Goal: Task Accomplishment & Management: Use online tool/utility

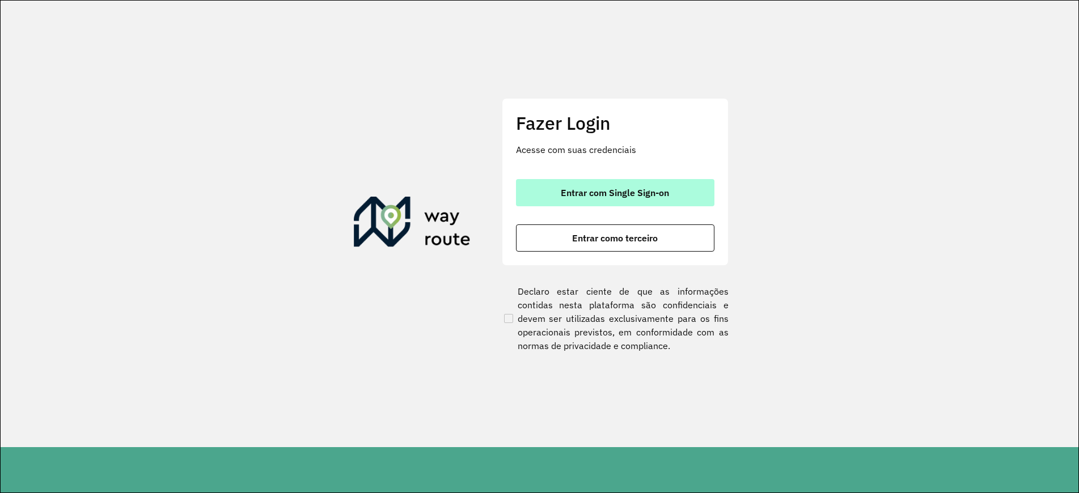
click at [655, 199] on button "Entrar com Single Sign-on" at bounding box center [615, 192] width 198 height 27
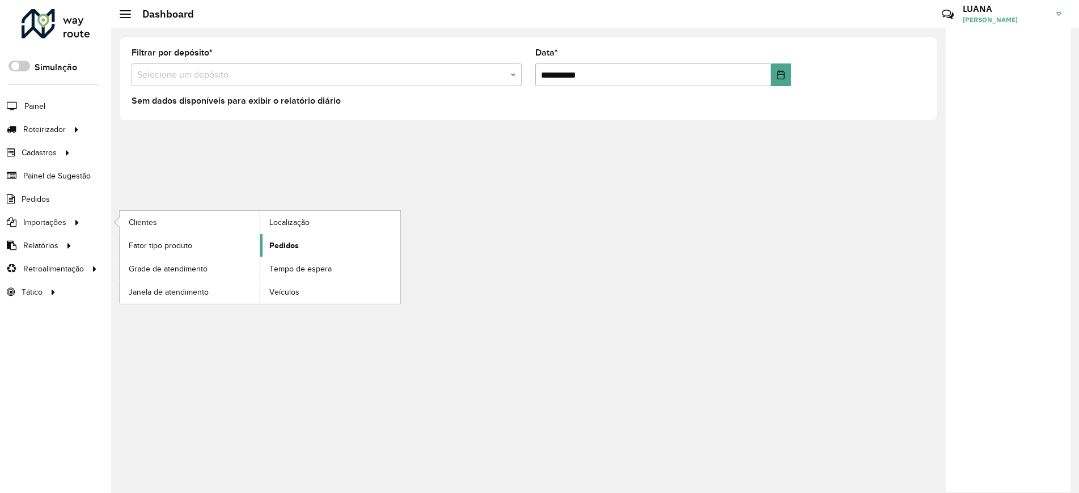
click at [274, 241] on span "Pedidos" at bounding box center [283, 246] width 29 height 12
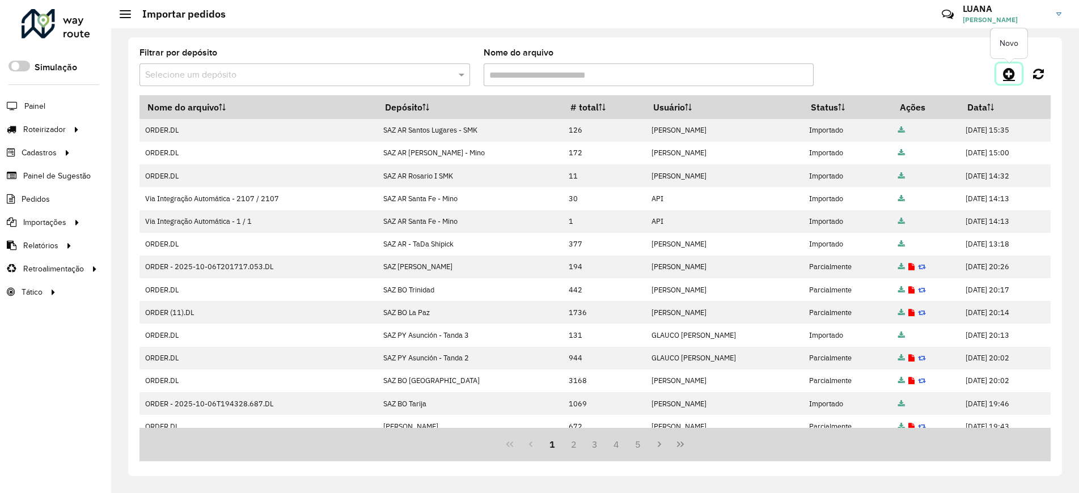
click at [1007, 78] on icon at bounding box center [1009, 74] width 12 height 14
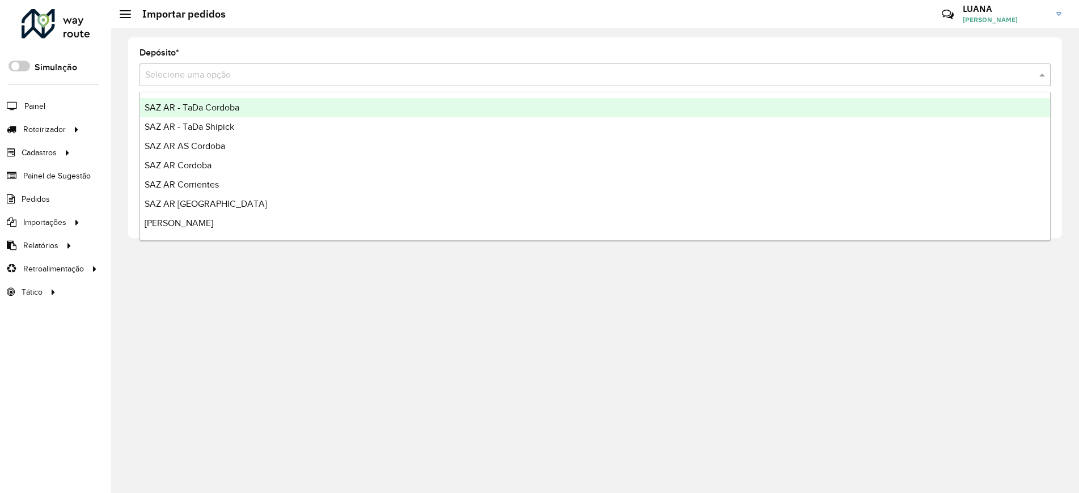
click at [806, 72] on input "text" at bounding box center [583, 76] width 877 height 14
click at [343, 79] on input "text" at bounding box center [583, 76] width 877 height 14
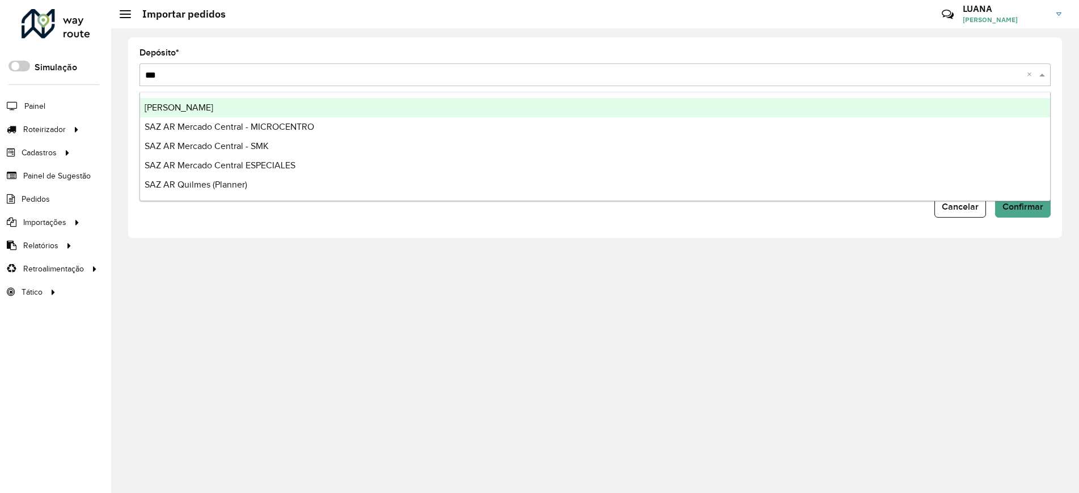
type input "****"
click at [325, 108] on div "[PERSON_NAME]" at bounding box center [595, 107] width 910 height 19
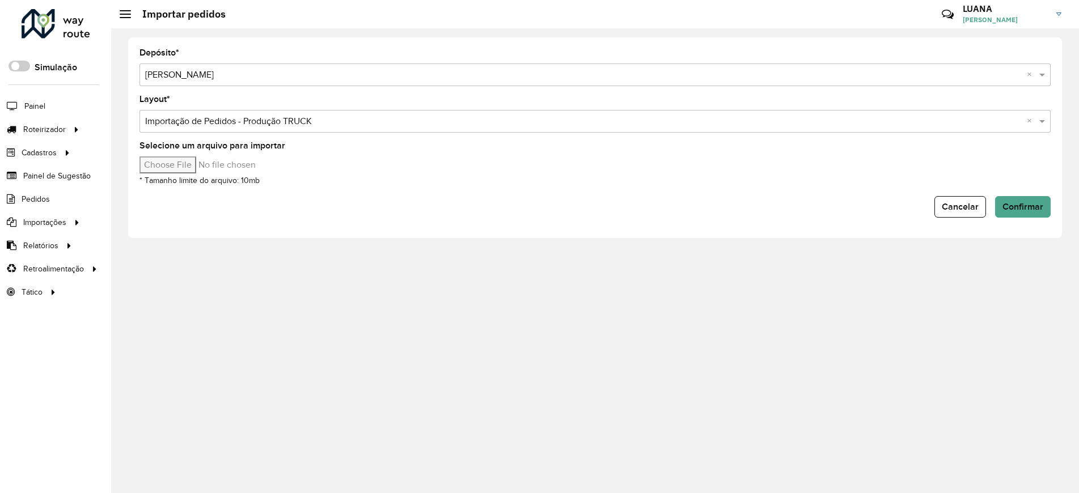
click at [209, 161] on input "Selecione um arquivo para importar" at bounding box center [235, 164] width 193 height 17
type input "**********"
click at [1016, 205] on span "Confirmar" at bounding box center [1022, 207] width 41 height 10
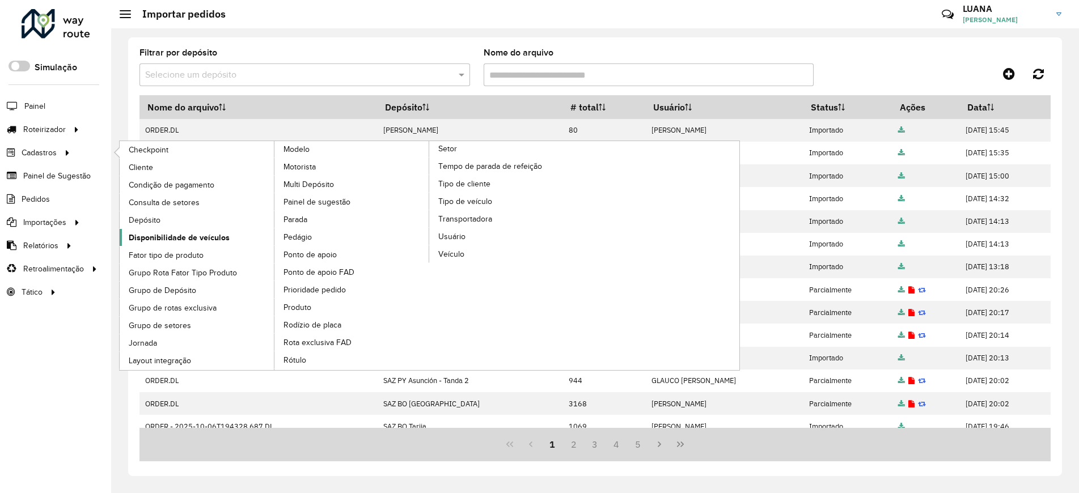
click at [209, 236] on span "Disponibilidade de veículos" at bounding box center [179, 238] width 101 height 12
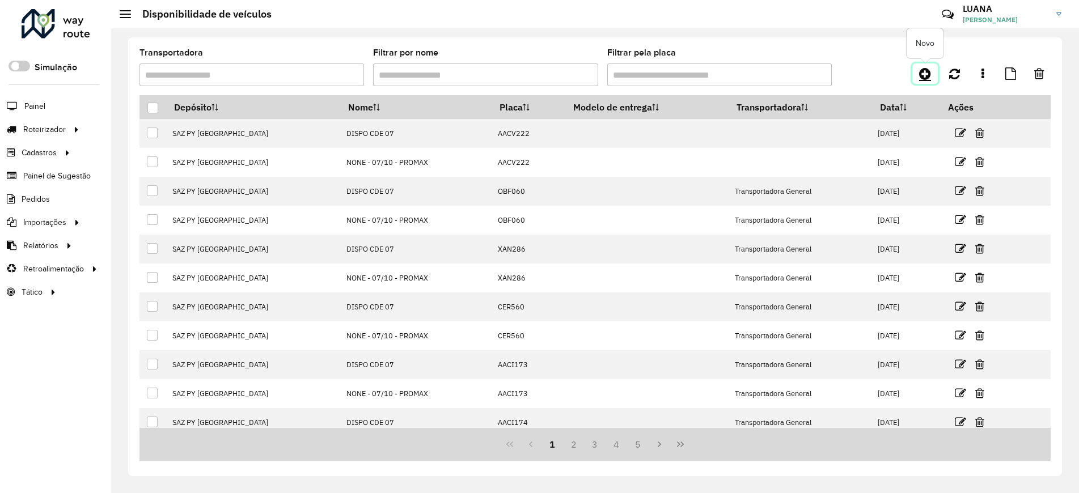
click at [919, 79] on icon at bounding box center [925, 74] width 12 height 14
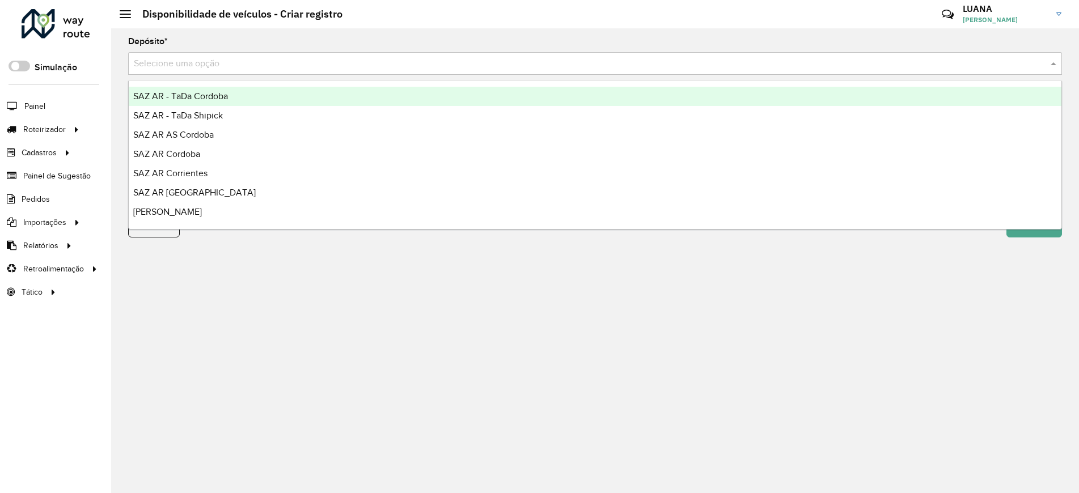
click at [478, 63] on input "text" at bounding box center [583, 64] width 899 height 14
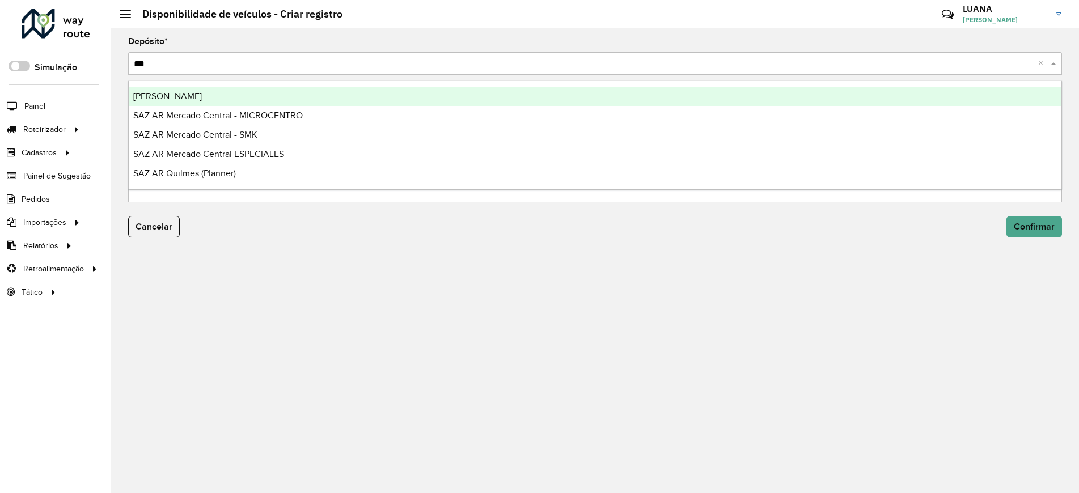
type input "****"
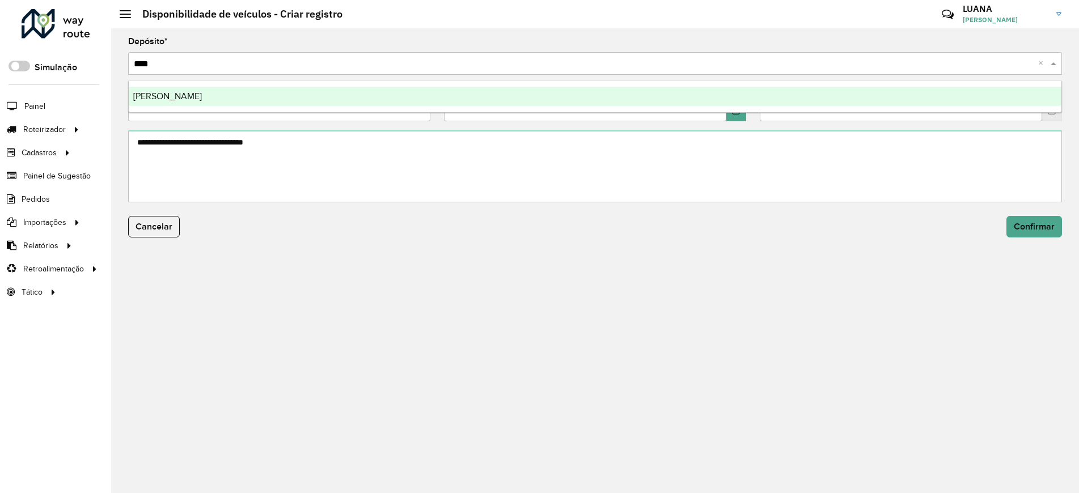
click at [481, 96] on div "SAZ AR Mendoza" at bounding box center [595, 96] width 932 height 19
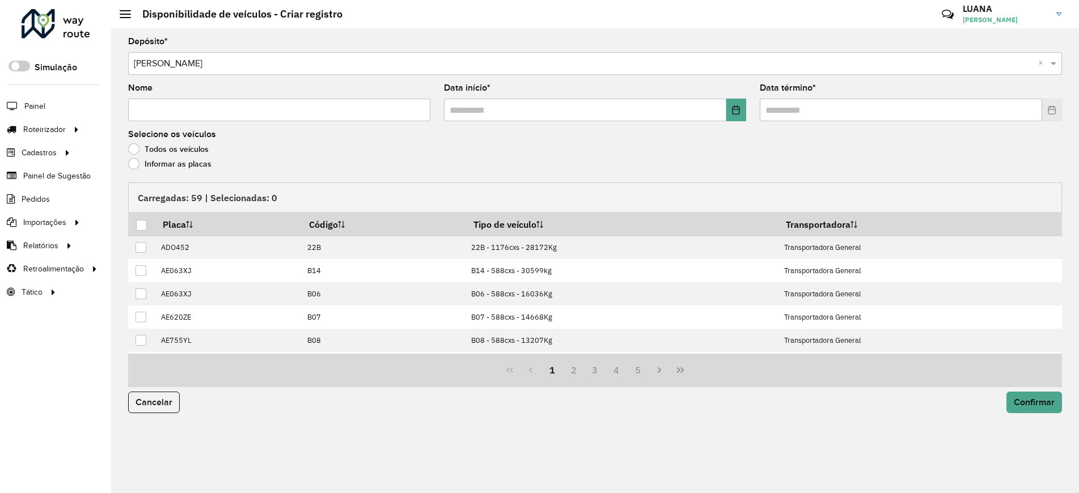
click at [213, 112] on input "Nome" at bounding box center [279, 110] width 302 height 23
type input "****"
click at [734, 106] on icon "Choose Date" at bounding box center [735, 109] width 7 height 9
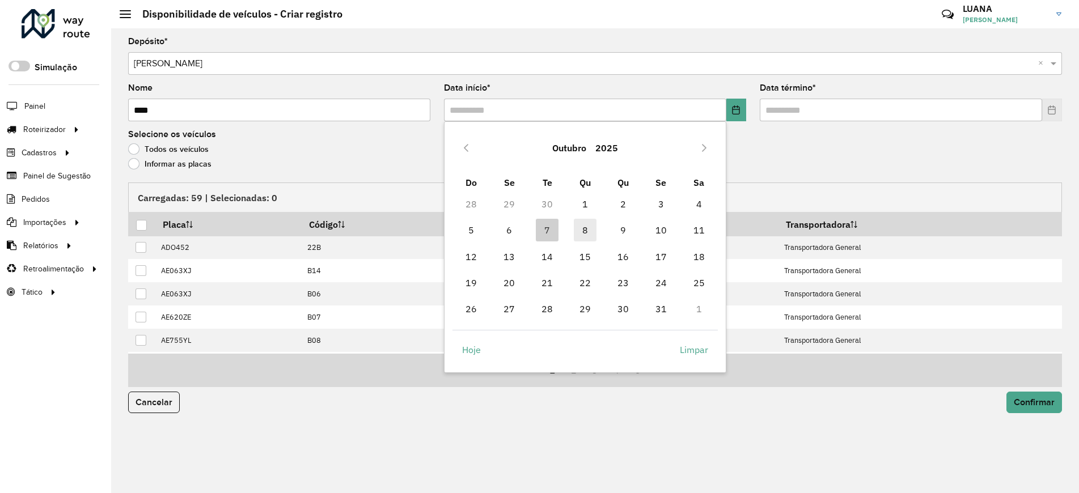
click at [587, 233] on span "8" at bounding box center [585, 230] width 23 height 23
type input "**********"
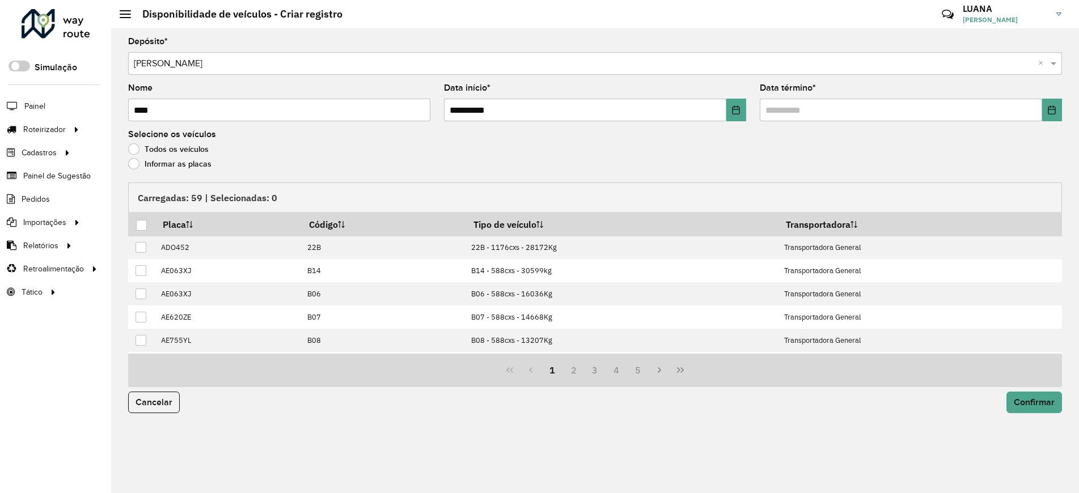
click at [178, 168] on label "Informar as placas" at bounding box center [169, 163] width 83 height 11
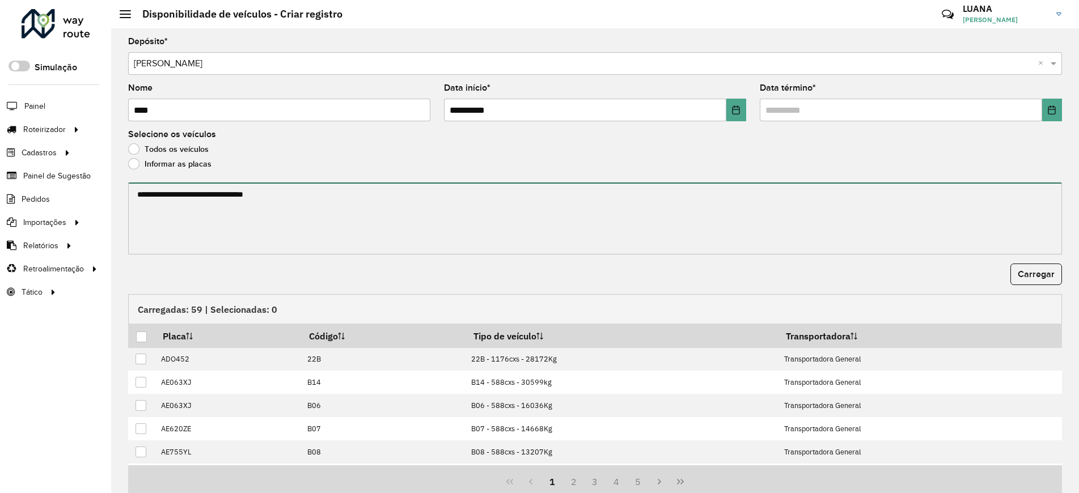
click at [213, 213] on textarea at bounding box center [594, 218] width 933 height 72
paste textarea "**********"
drag, startPoint x: 192, startPoint y: 210, endPoint x: 166, endPoint y: 211, distance: 26.1
click at [166, 211] on textarea "**********" at bounding box center [593, 218] width 930 height 72
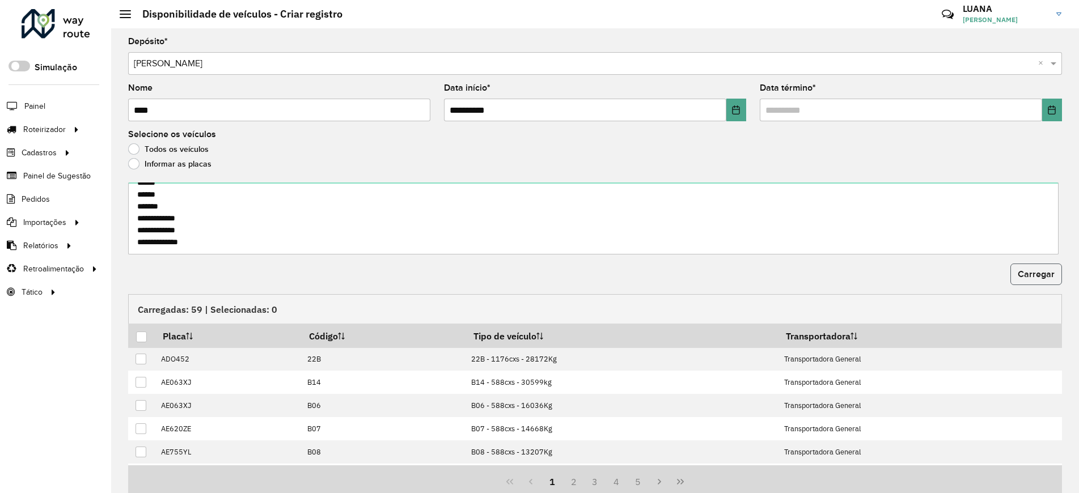
click at [1012, 274] on button "Carregar" at bounding box center [1036, 275] width 52 height 22
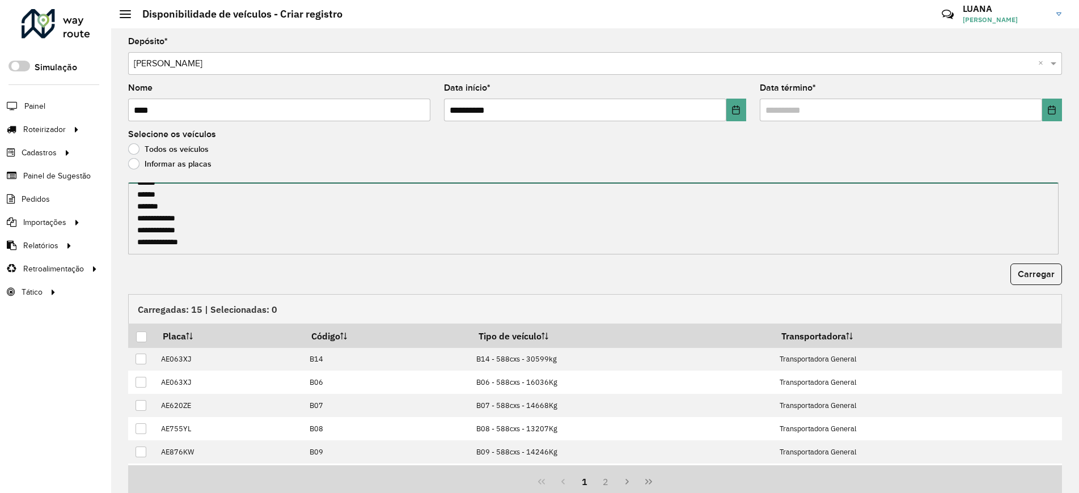
click at [192, 193] on textarea "**********" at bounding box center [593, 218] width 930 height 72
drag, startPoint x: 197, startPoint y: 206, endPoint x: 165, endPoint y: 207, distance: 32.3
click at [165, 207] on textarea "**********" at bounding box center [593, 218] width 930 height 72
drag, startPoint x: 205, startPoint y: 220, endPoint x: 167, endPoint y: 218, distance: 37.5
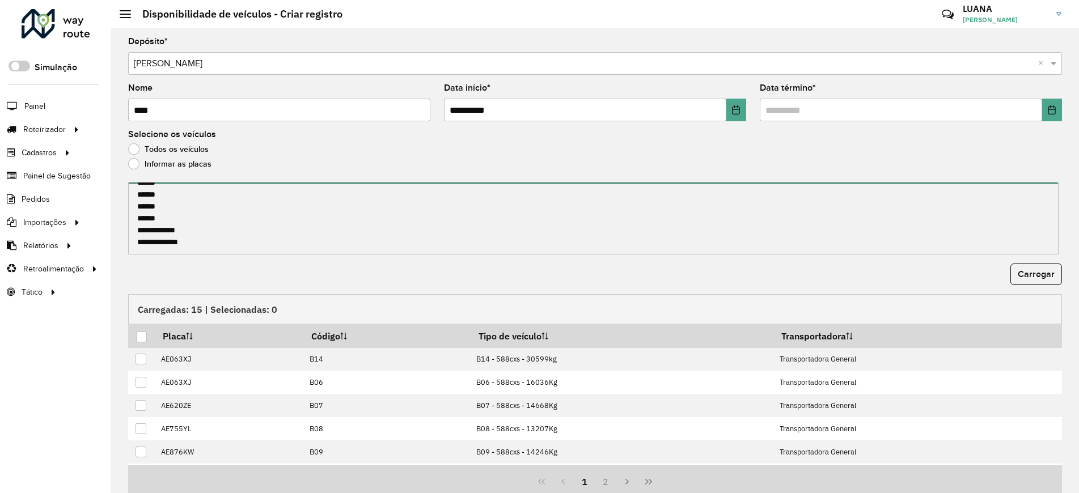
click at [167, 218] on textarea "**********" at bounding box center [593, 218] width 930 height 72
drag, startPoint x: 199, startPoint y: 231, endPoint x: 168, endPoint y: 230, distance: 31.2
click at [168, 230] on textarea "**********" at bounding box center [593, 218] width 930 height 72
type textarea "****** ****** ****** ****** ******* ******* ******* ******* ******* ******* ***…"
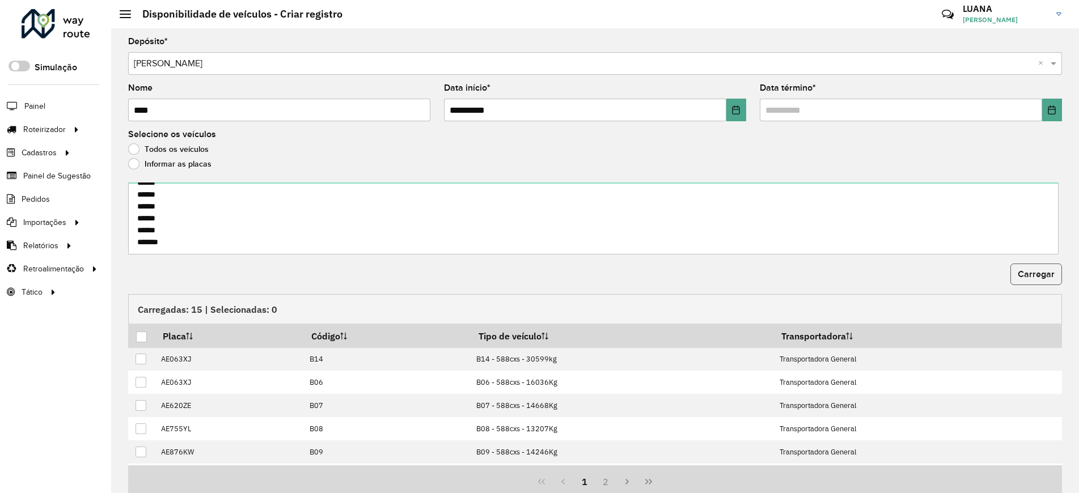
click at [1033, 273] on span "Carregar" at bounding box center [1035, 274] width 37 height 10
click at [140, 332] on div at bounding box center [141, 337] width 11 height 11
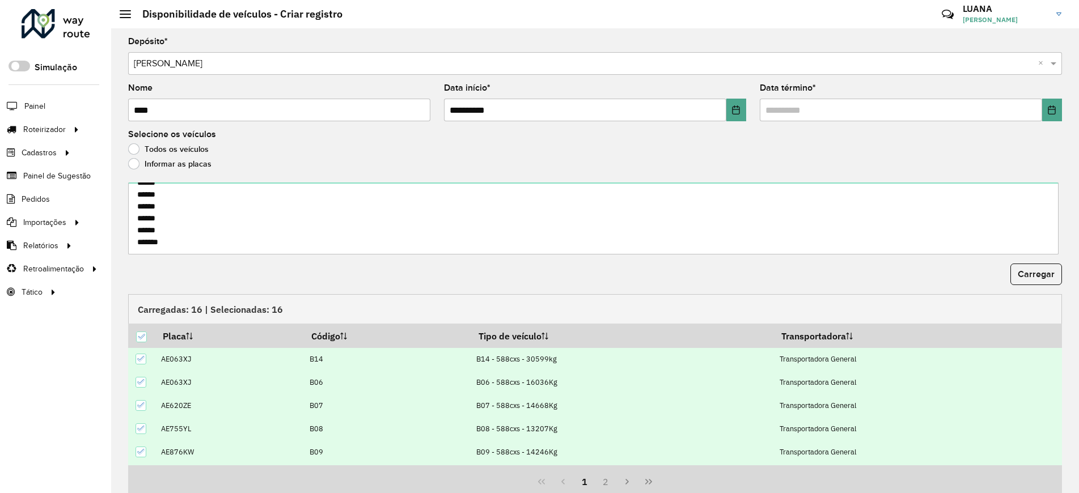
scroll to position [45, 0]
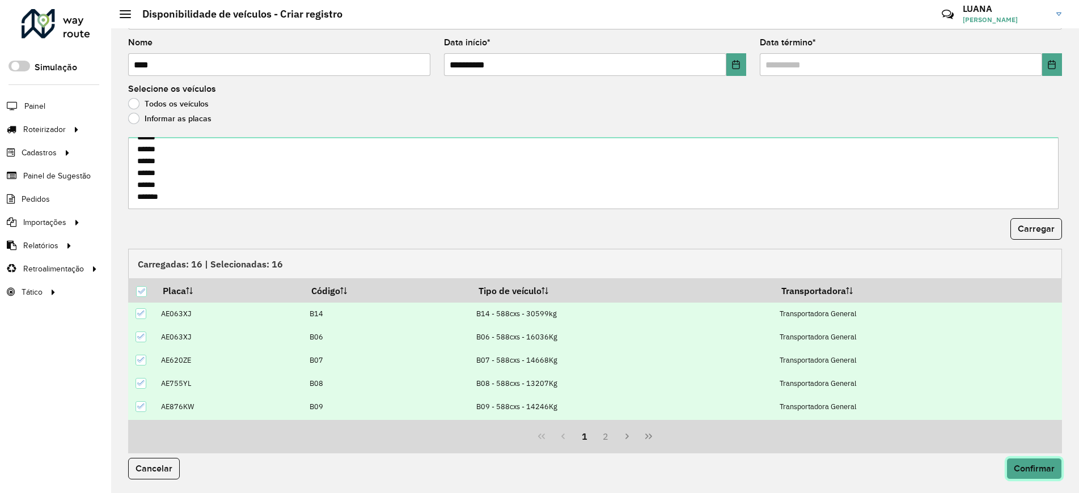
click at [1045, 472] on span "Confirmar" at bounding box center [1033, 469] width 41 height 10
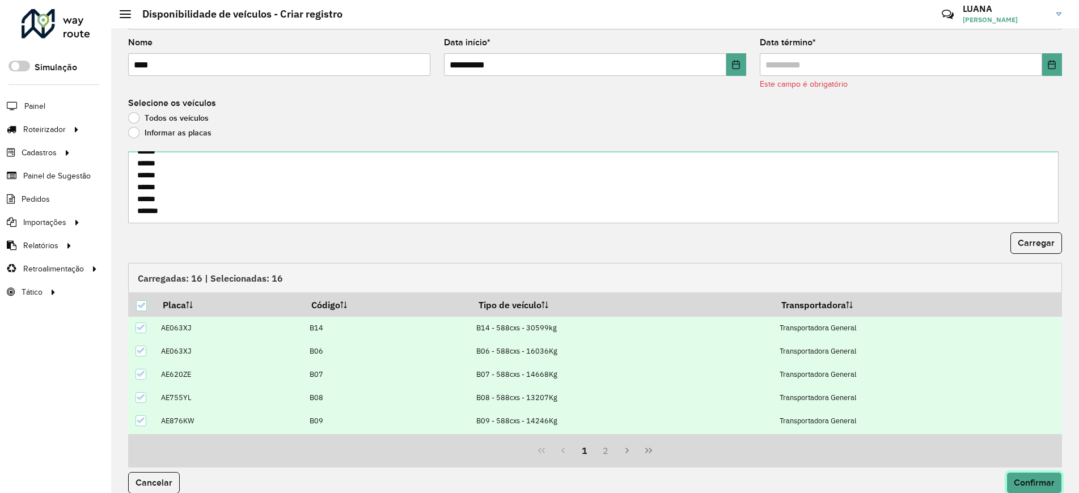
scroll to position [60, 0]
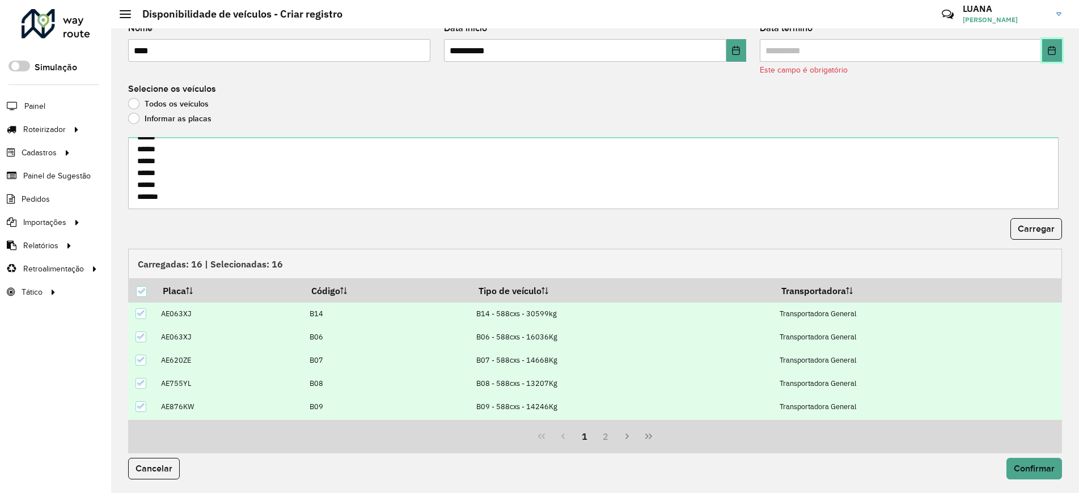
click at [1047, 57] on button "Choose Date" at bounding box center [1052, 50] width 20 height 23
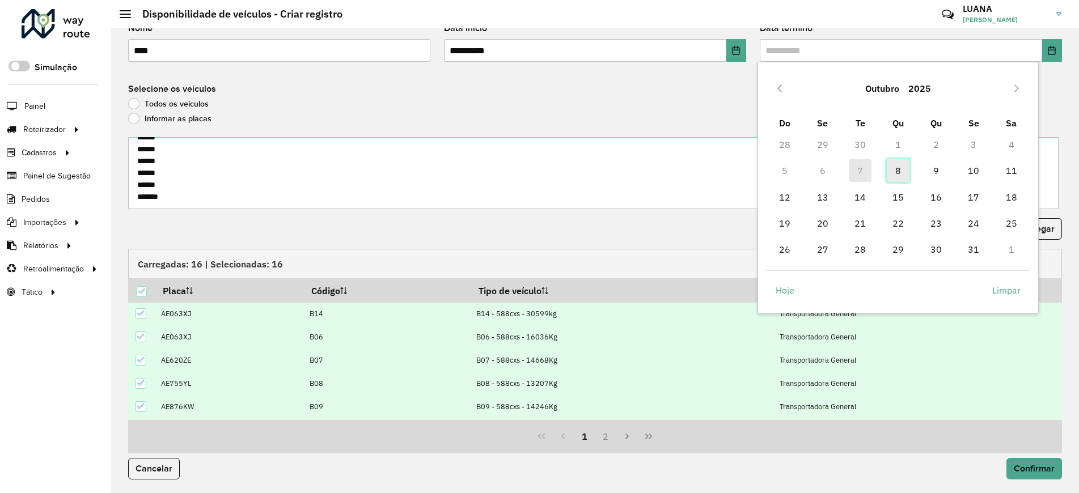
click at [894, 175] on span "8" at bounding box center [897, 170] width 23 height 23
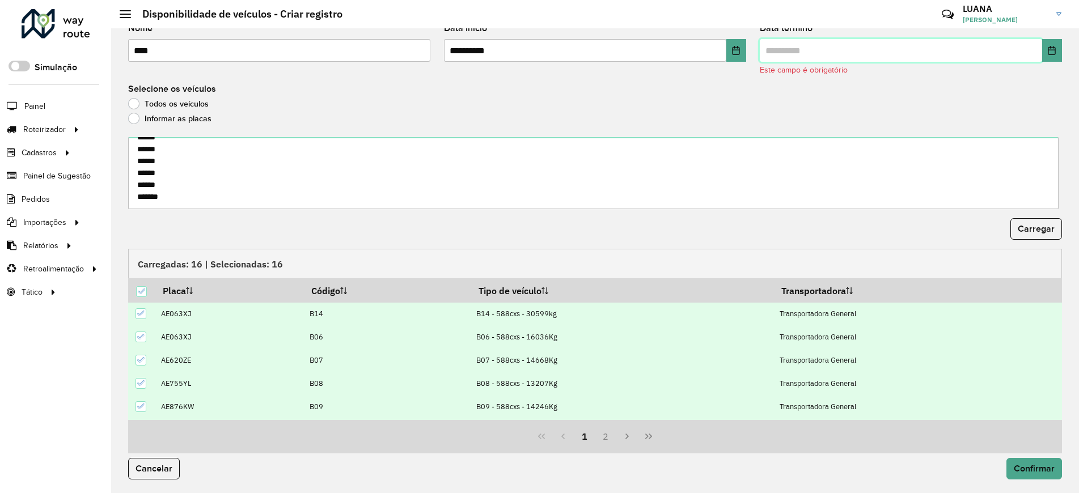
type input "**********"
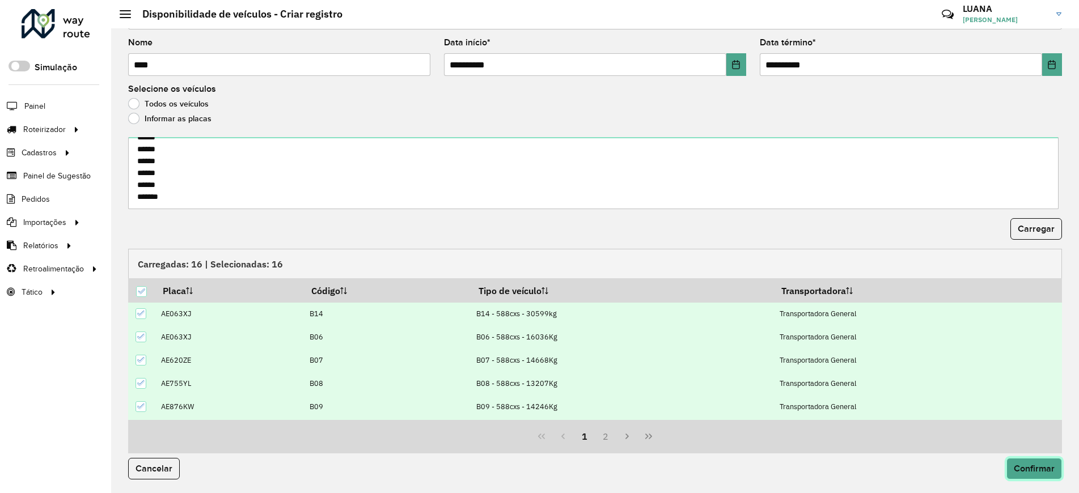
click at [1017, 470] on span "Confirmar" at bounding box center [1033, 469] width 41 height 10
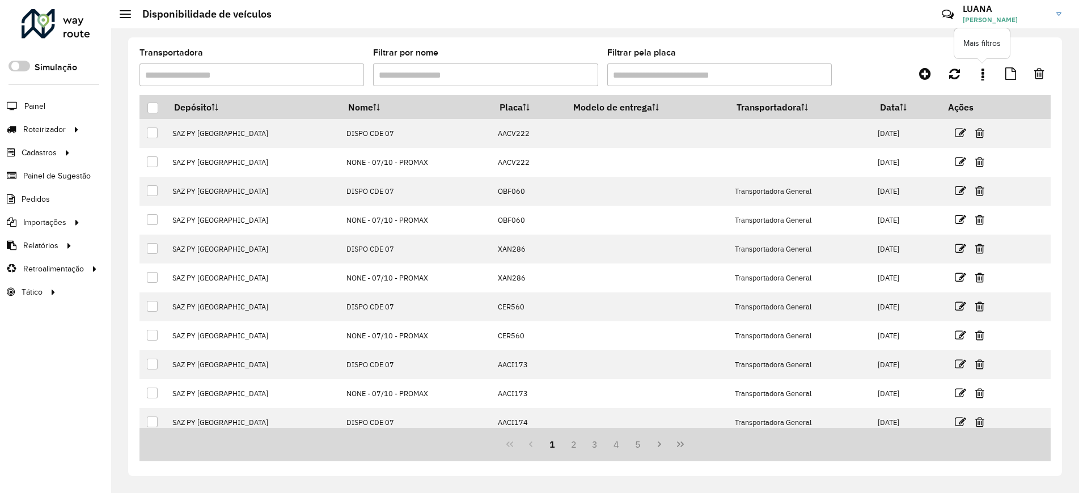
click at [986, 78] on link at bounding box center [982, 73] width 23 height 20
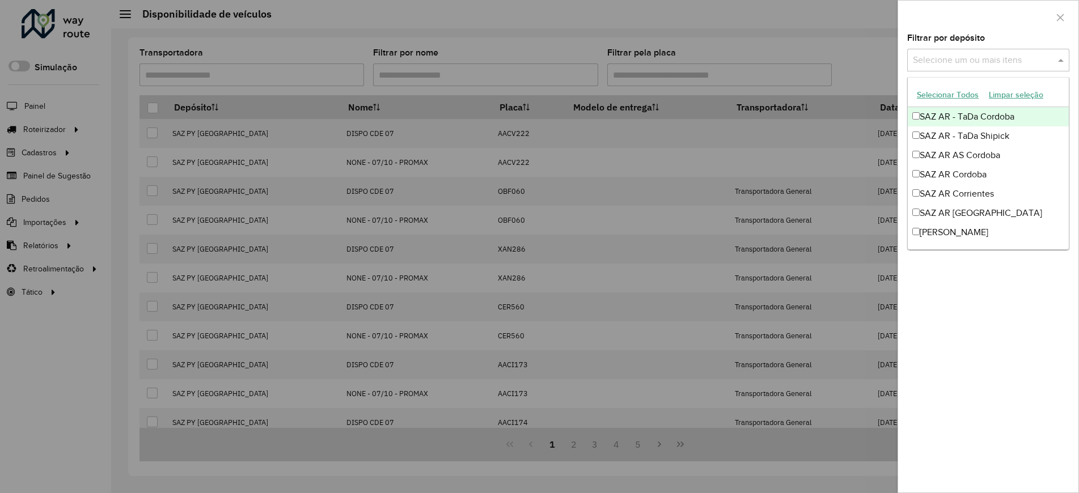
click at [970, 63] on input "text" at bounding box center [982, 61] width 145 height 14
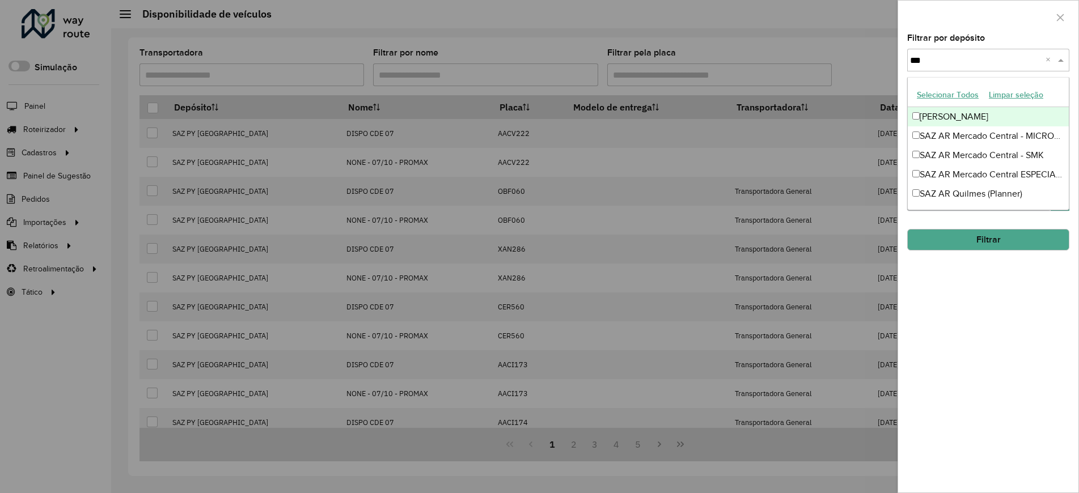
type input "****"
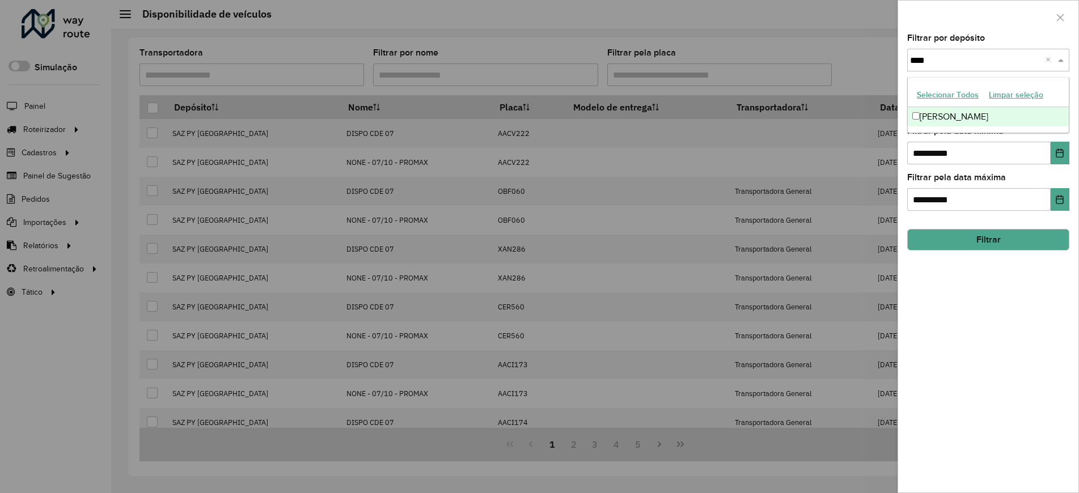
click at [964, 117] on div "SAZ AR Mendoza" at bounding box center [987, 116] width 161 height 19
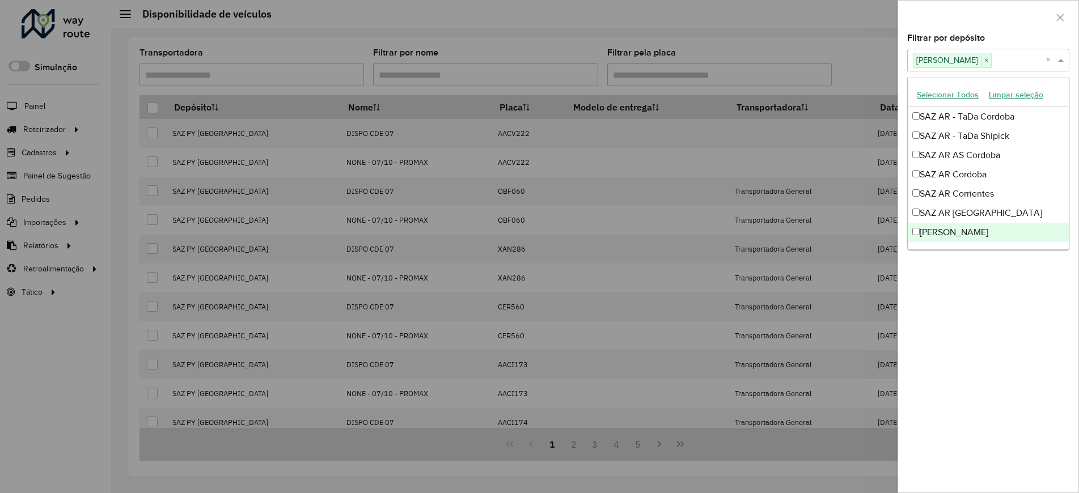
click at [963, 306] on div "**********" at bounding box center [988, 263] width 180 height 458
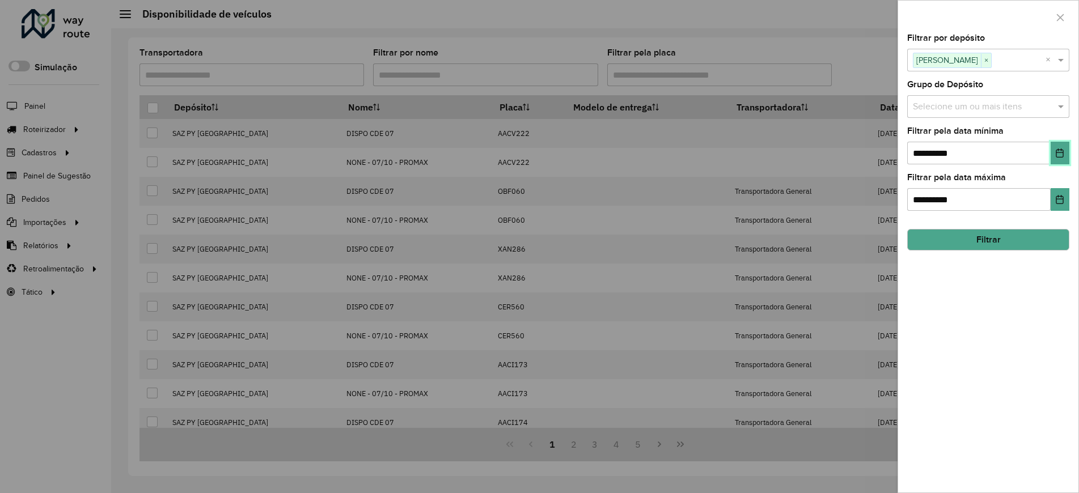
click at [1057, 157] on icon "Choose Date" at bounding box center [1059, 152] width 7 height 9
click at [991, 424] on div "**********" at bounding box center [988, 263] width 180 height 458
click at [1027, 239] on button "Filtrar" at bounding box center [988, 240] width 162 height 22
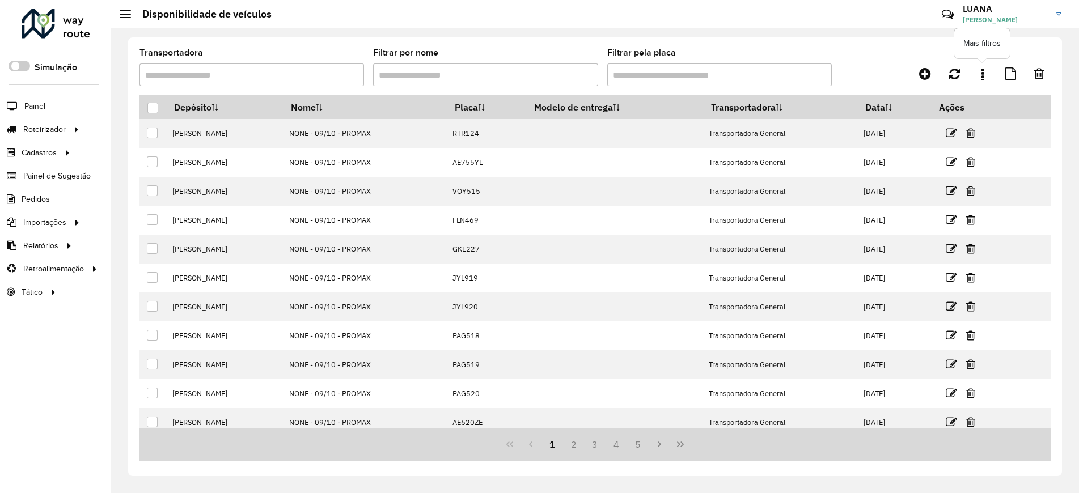
click at [976, 74] on link at bounding box center [982, 73] width 23 height 20
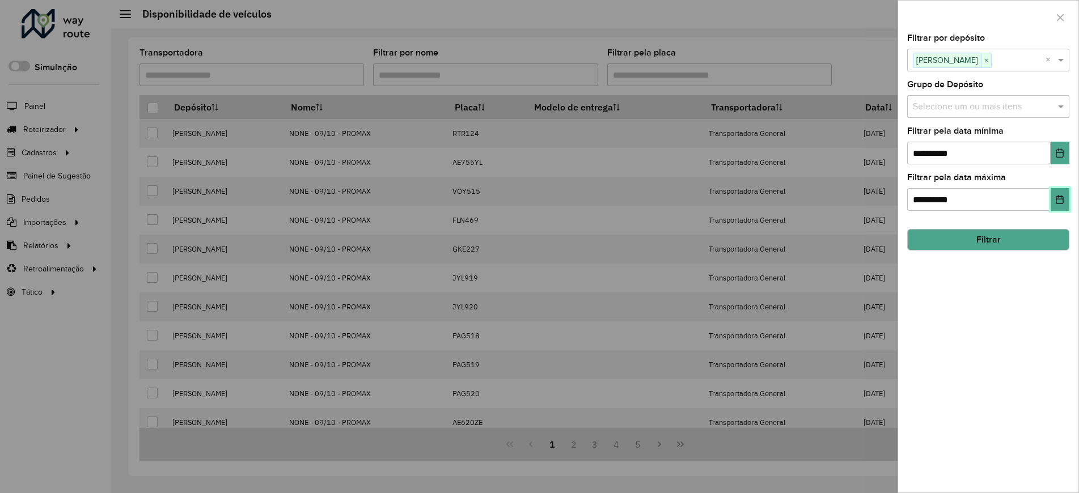
click at [1055, 207] on button "Choose Date" at bounding box center [1059, 199] width 19 height 23
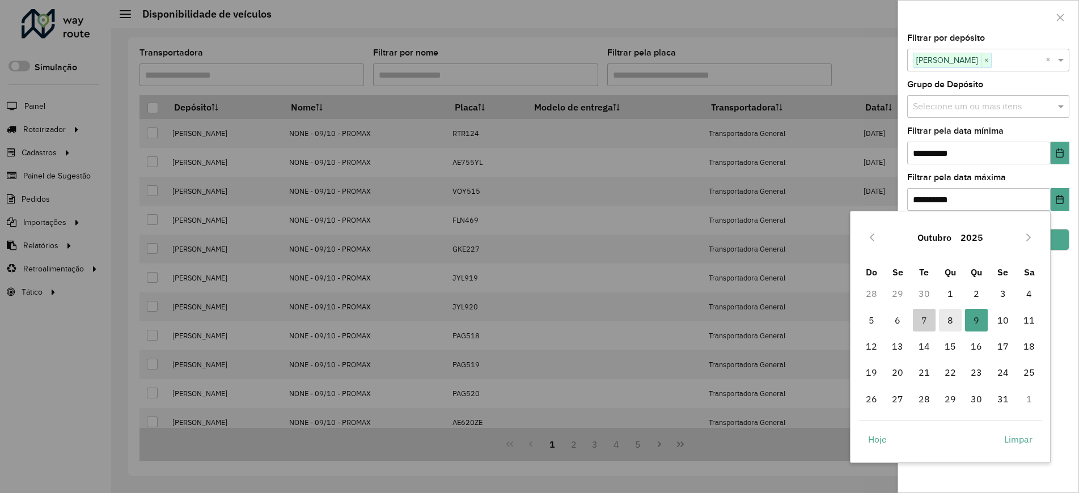
click at [954, 321] on span "8" at bounding box center [950, 320] width 23 height 23
type input "**********"
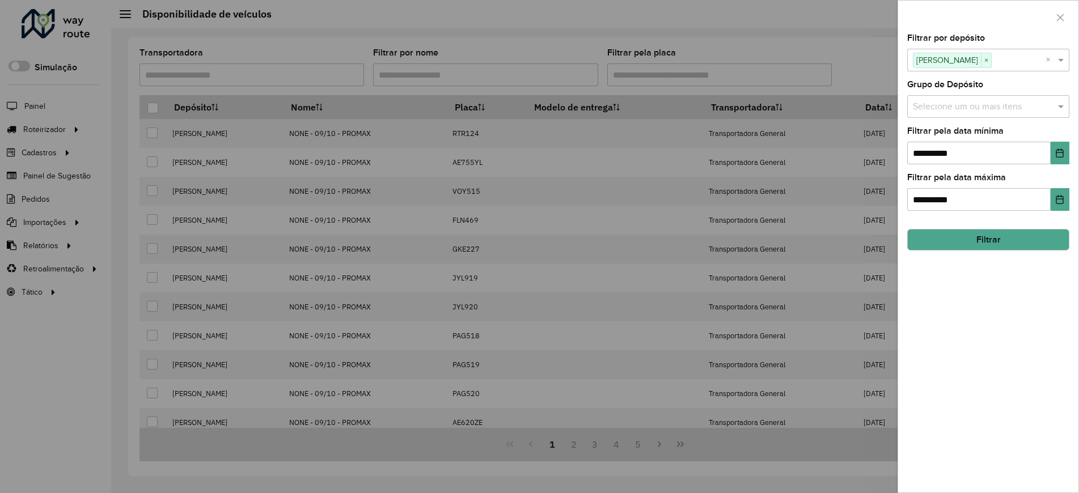
click at [1016, 247] on button "Filtrar" at bounding box center [988, 240] width 162 height 22
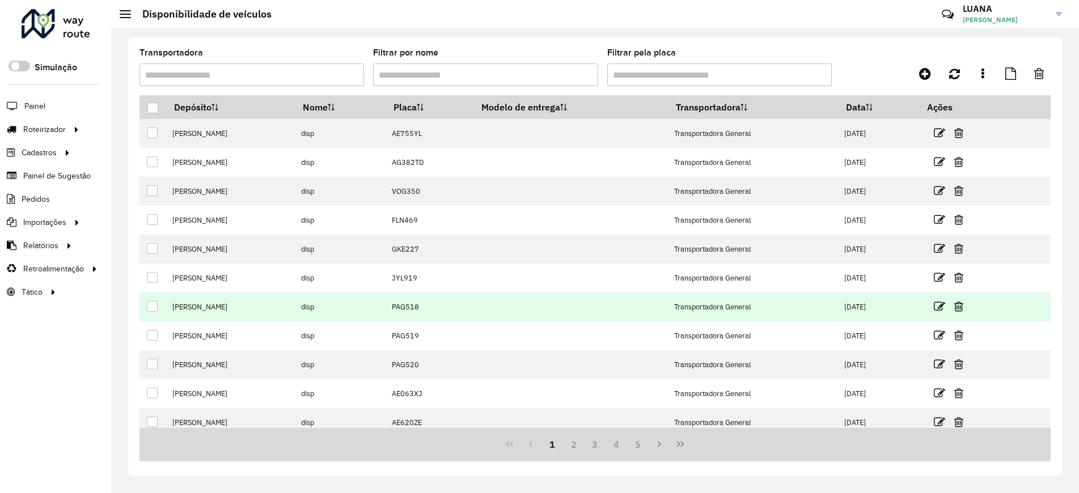
scroll to position [38, 0]
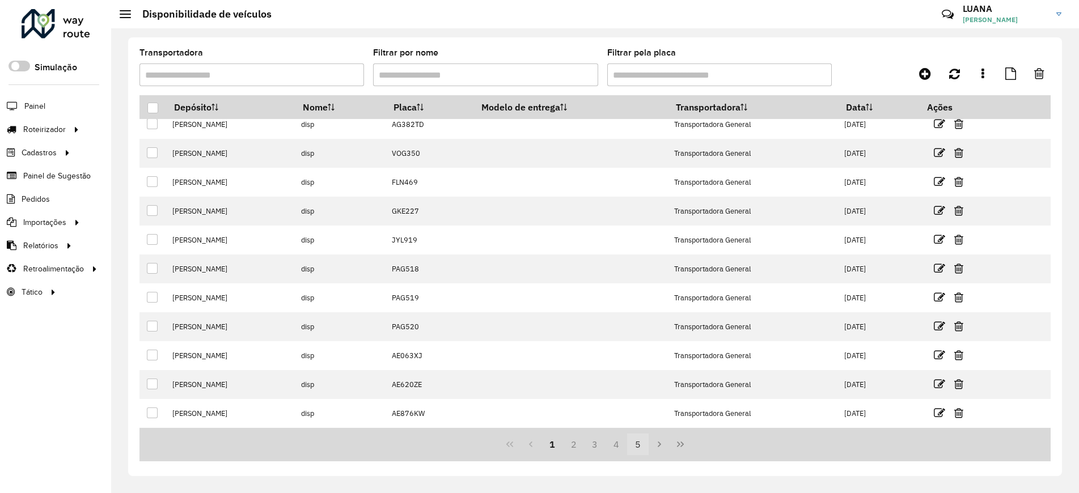
click at [640, 441] on button "5" at bounding box center [638, 445] width 22 height 22
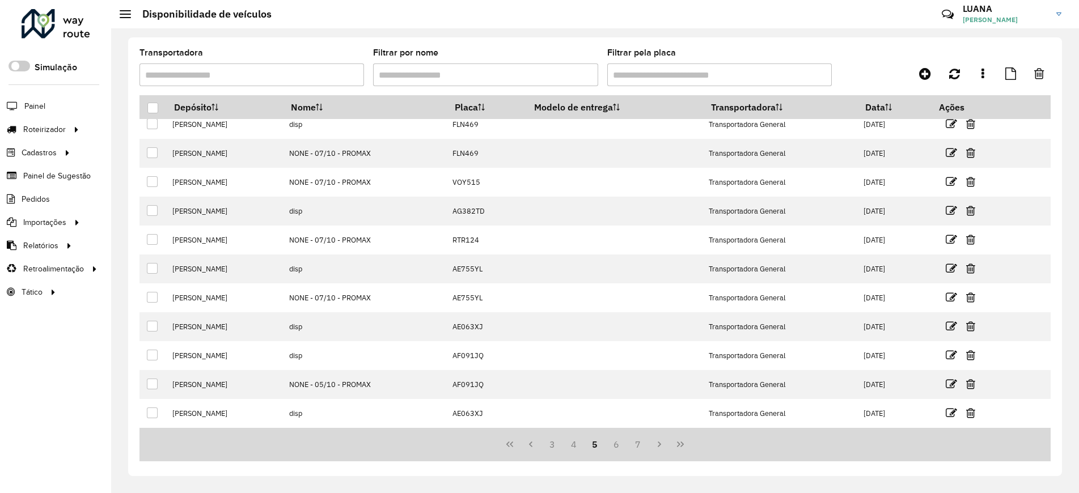
scroll to position [0, 0]
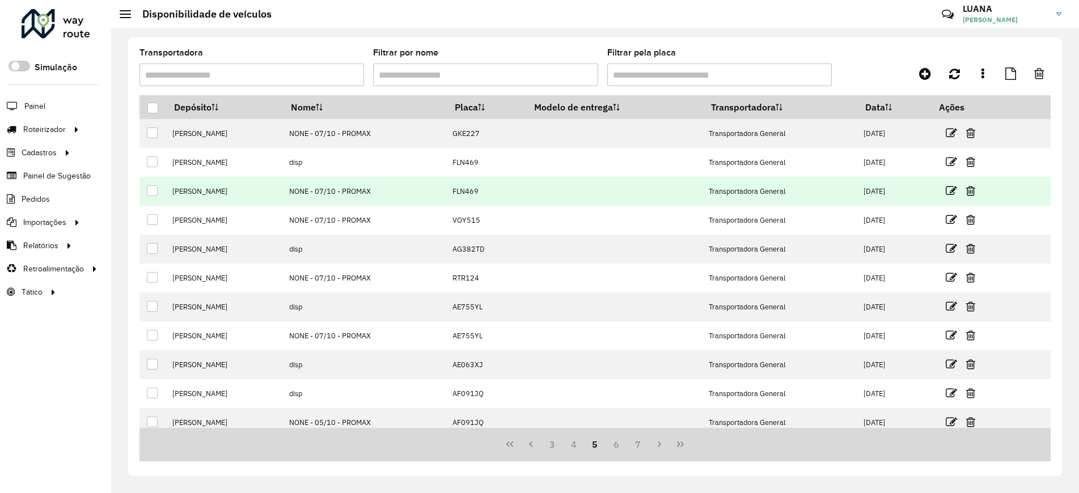
drag, startPoint x: 335, startPoint y: 193, endPoint x: 275, endPoint y: 192, distance: 60.1
click at [275, 192] on tr "SAZ AR Mendoza NONE - 07/10 - PROMAX FLN469 Transportadora General 07/10/2025" at bounding box center [594, 191] width 911 height 29
copy tr "NONE - 07/10 - PROMAX"
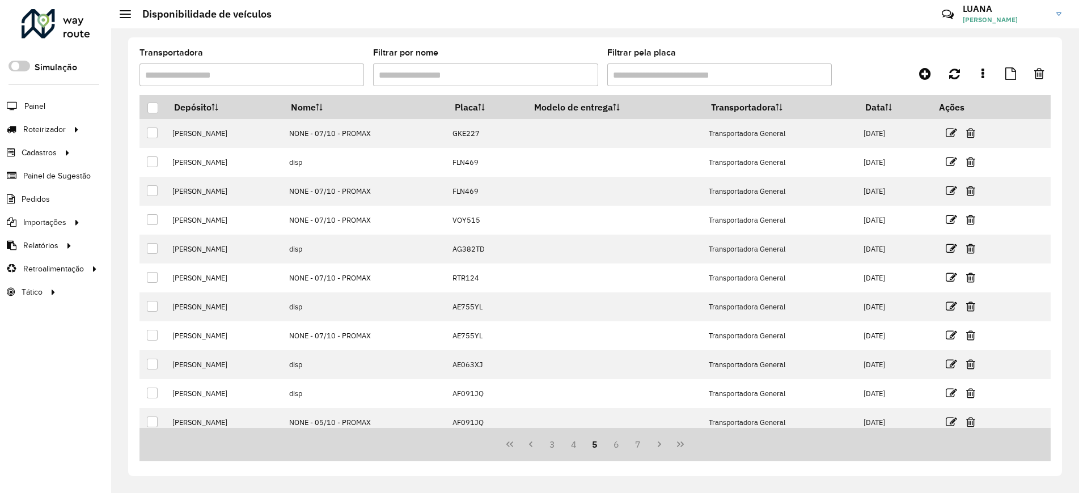
click at [465, 67] on input "Filtrar por nome" at bounding box center [485, 74] width 224 height 23
paste input "**********"
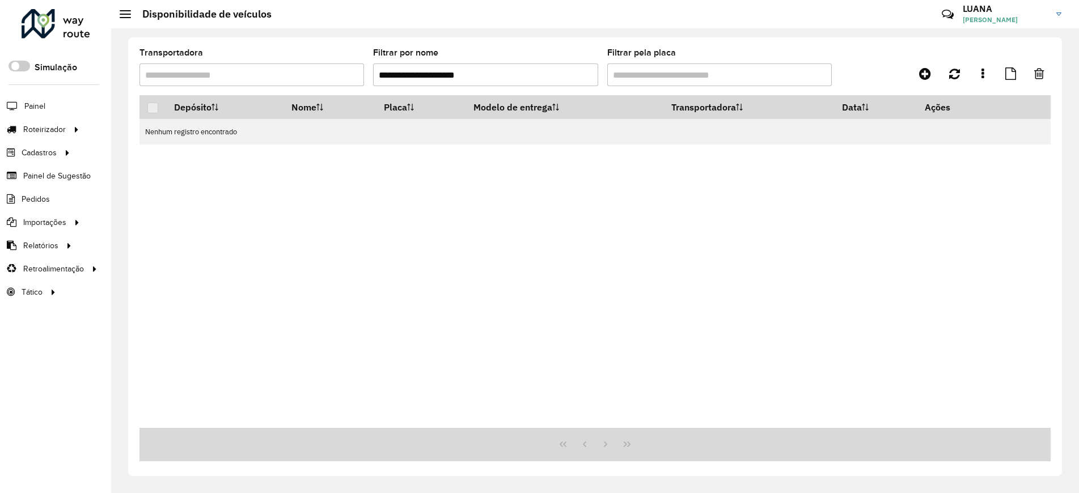
drag, startPoint x: 394, startPoint y: 77, endPoint x: 358, endPoint y: 80, distance: 36.4
click at [363, 78] on formly-group "**********" at bounding box center [476, 72] width 674 height 46
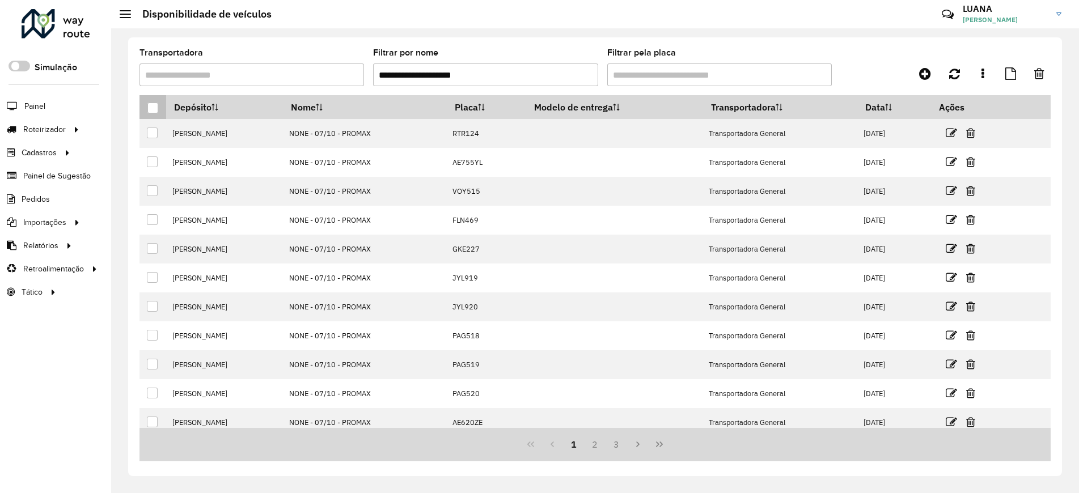
type input "**********"
click at [153, 115] on th at bounding box center [152, 107] width 27 height 24
click at [155, 105] on div at bounding box center [152, 108] width 11 height 11
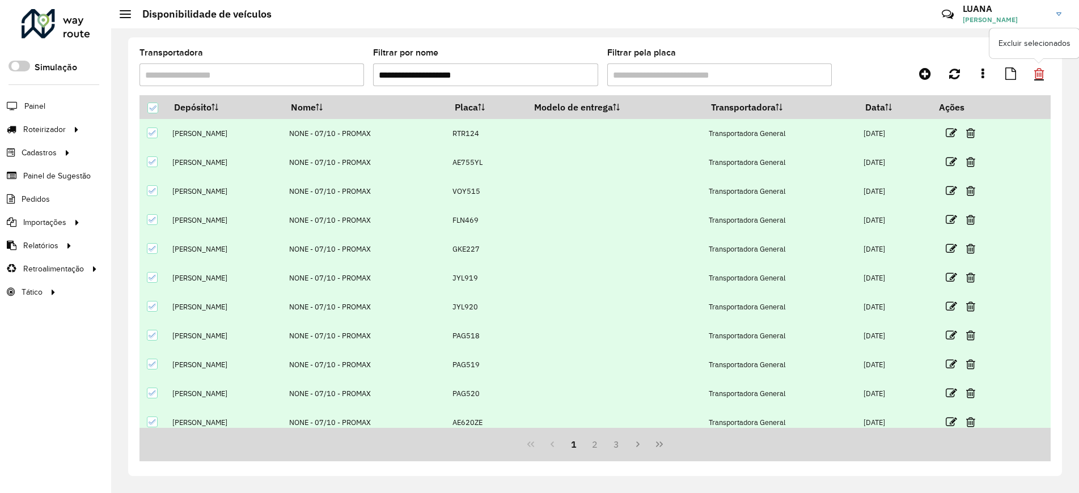
click at [1042, 69] on icon at bounding box center [1039, 73] width 10 height 12
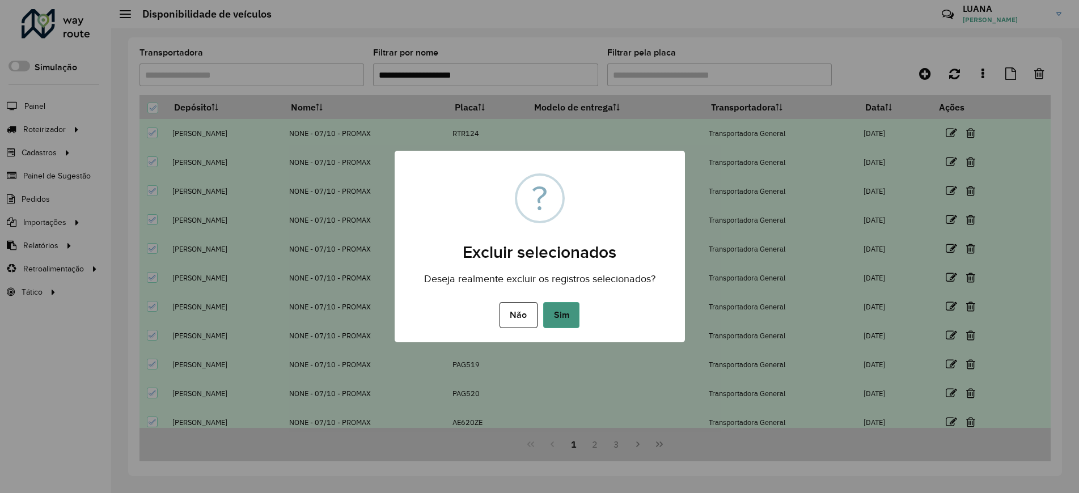
click at [567, 315] on button "Sim" at bounding box center [561, 315] width 36 height 26
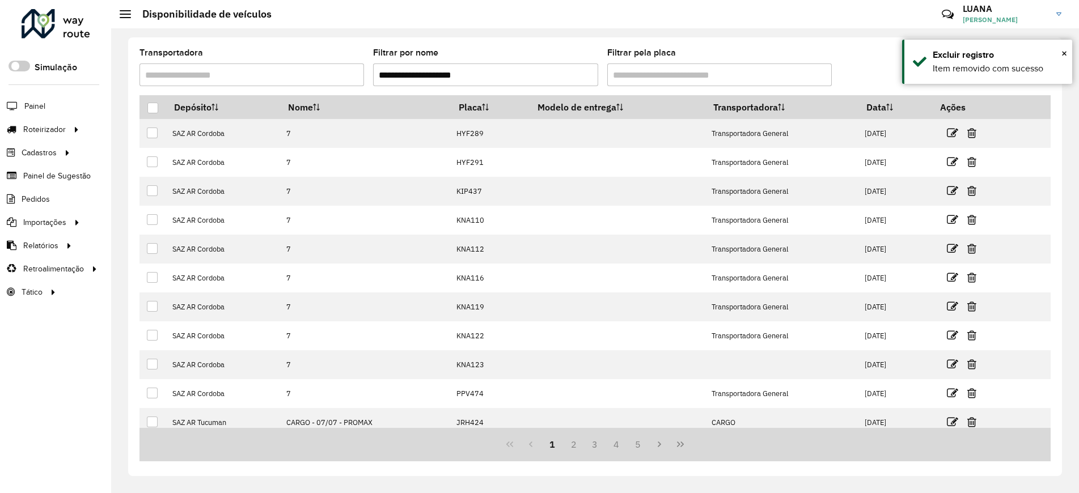
click at [656, 23] on hb-header "Disponibilidade de veículos Críticas? Dúvidas? Elogios? Sugestões? Entre em con…" at bounding box center [594, 14] width 967 height 28
click at [1062, 53] on span "×" at bounding box center [1064, 53] width 6 height 12
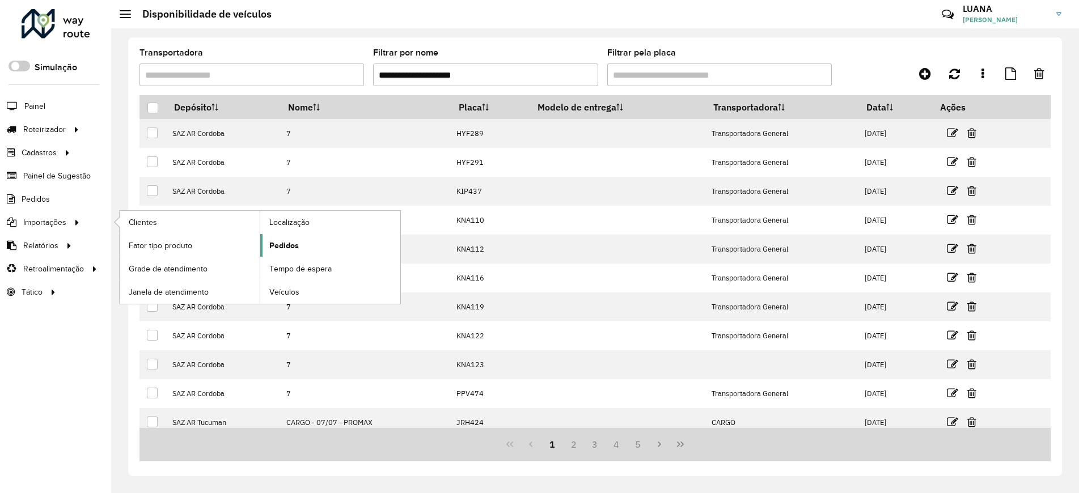
click at [276, 246] on span "Pedidos" at bounding box center [283, 246] width 29 height 12
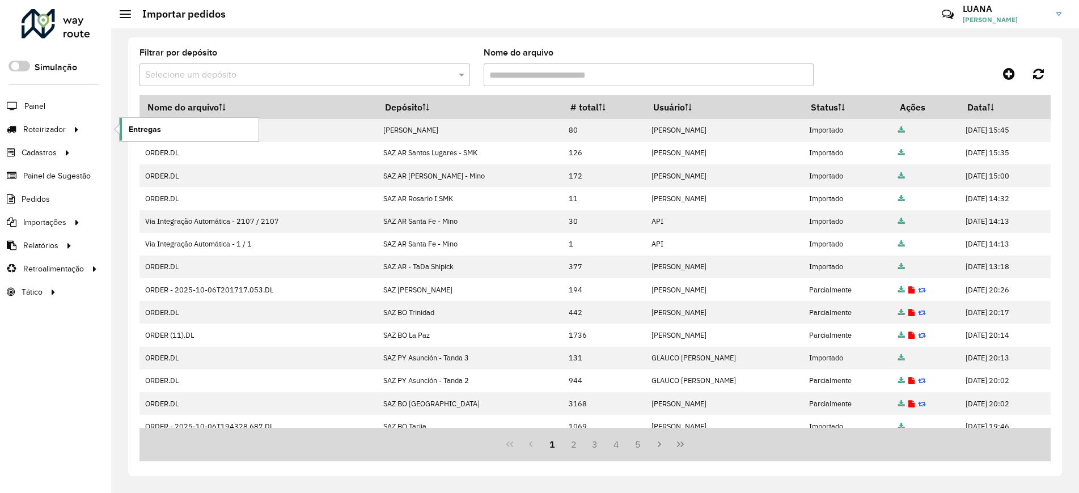
click at [147, 131] on span "Entregas" at bounding box center [145, 130] width 32 height 12
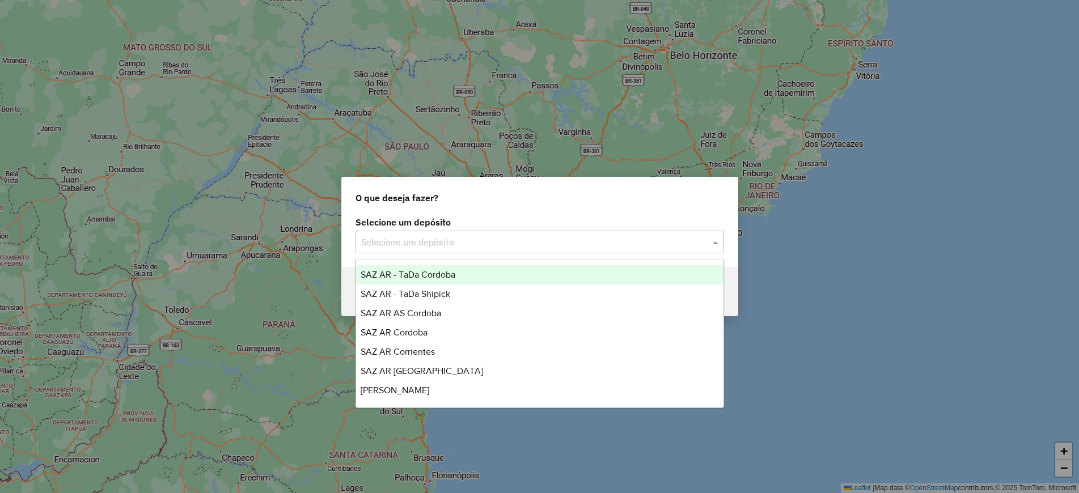
click at [410, 247] on input "text" at bounding box center [528, 243] width 334 height 14
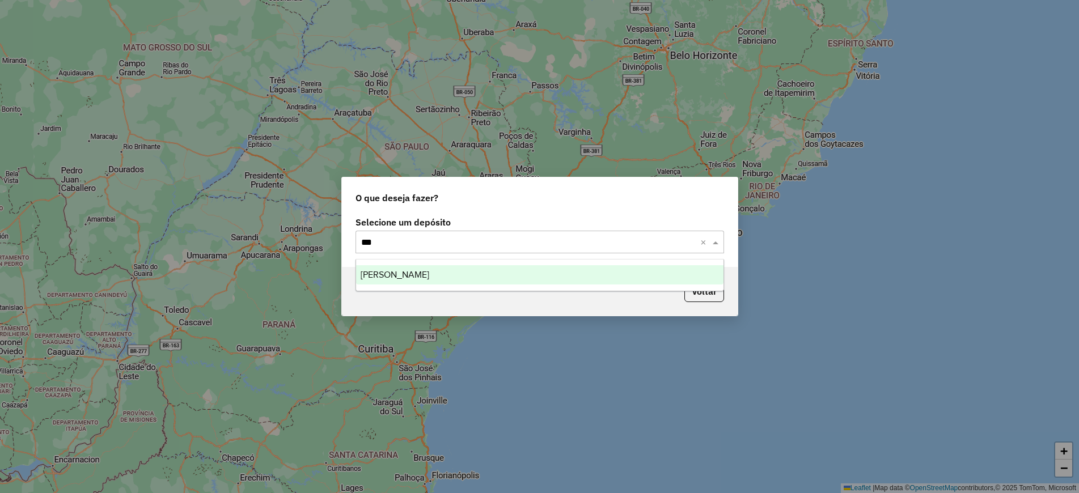
type input "****"
click at [426, 273] on span "[PERSON_NAME]" at bounding box center [394, 275] width 69 height 10
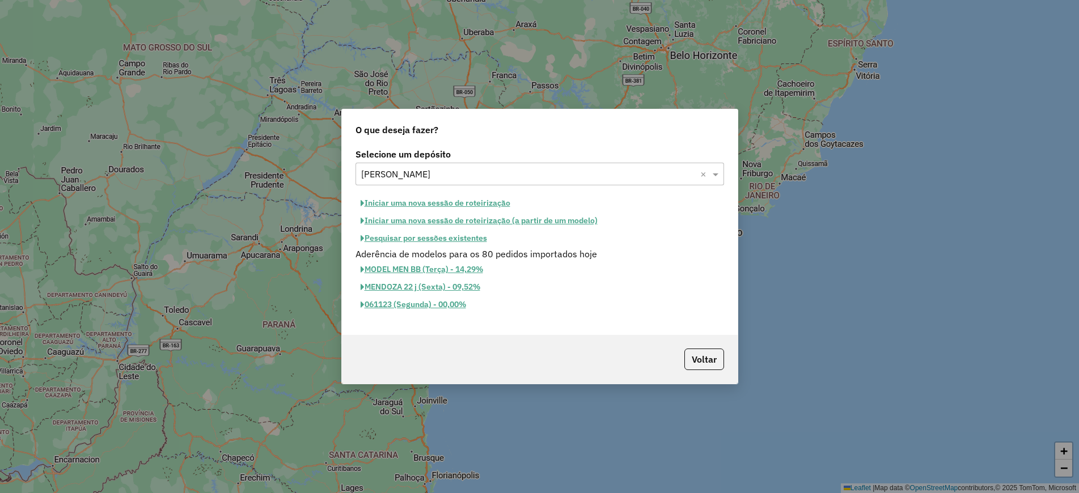
click at [453, 202] on button "Iniciar uma nova sessão de roteirização" at bounding box center [435, 203] width 160 height 18
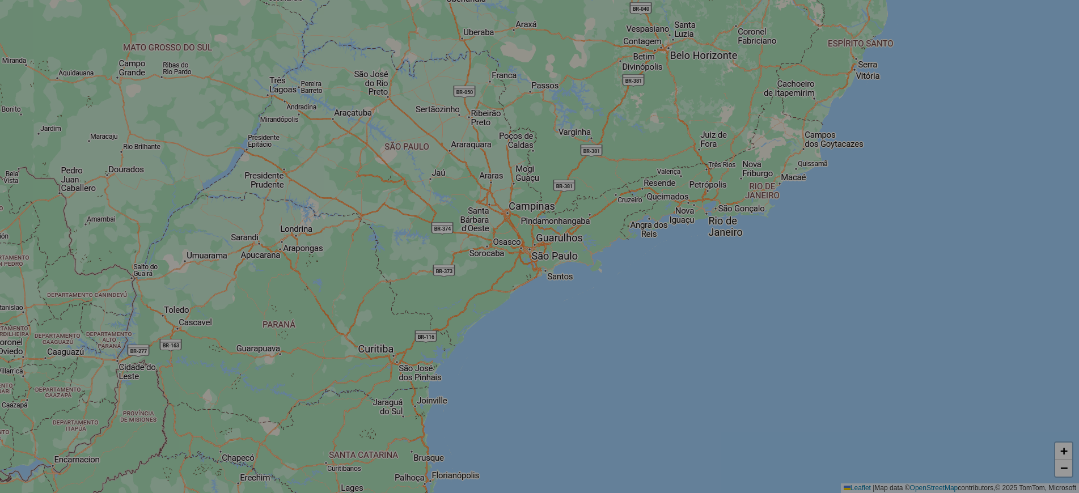
select select "*"
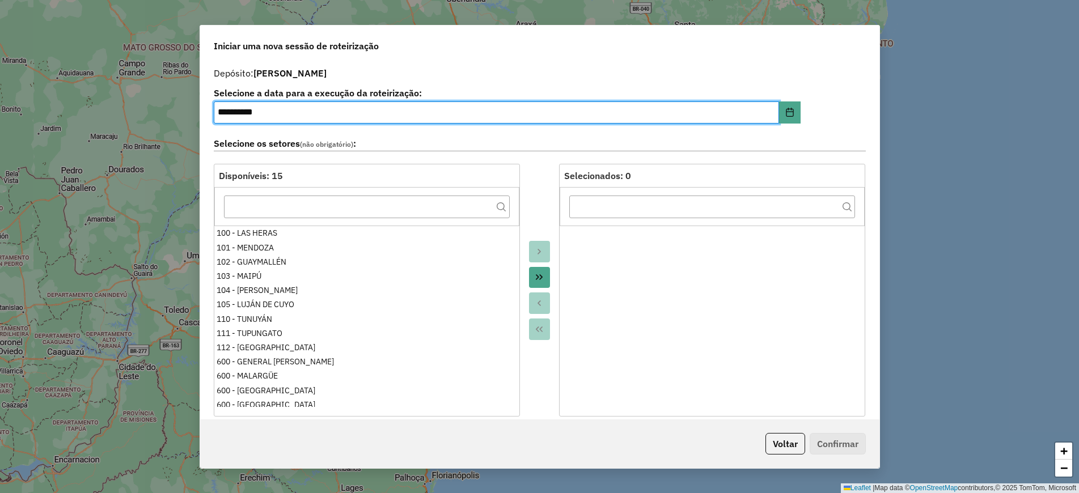
scroll to position [142, 0]
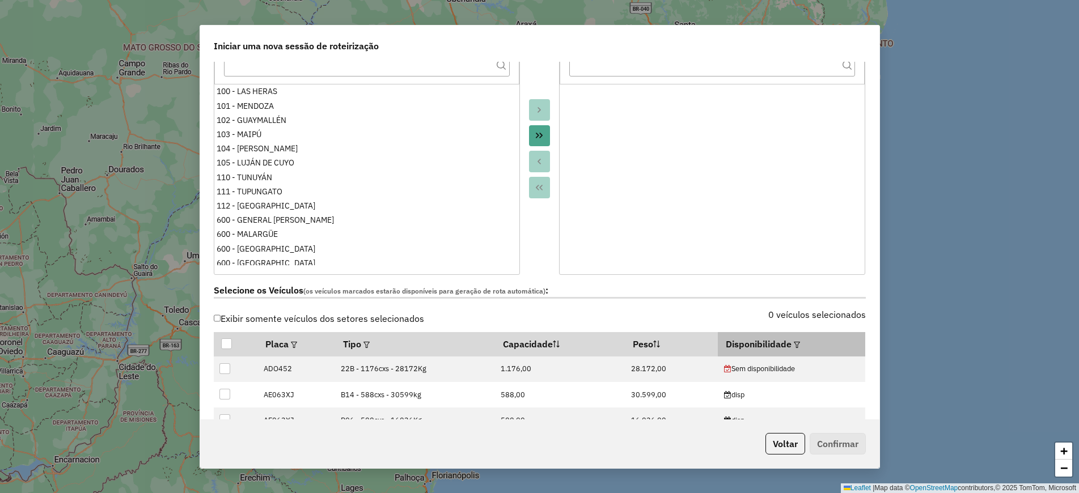
click at [793, 347] on em at bounding box center [796, 345] width 6 height 6
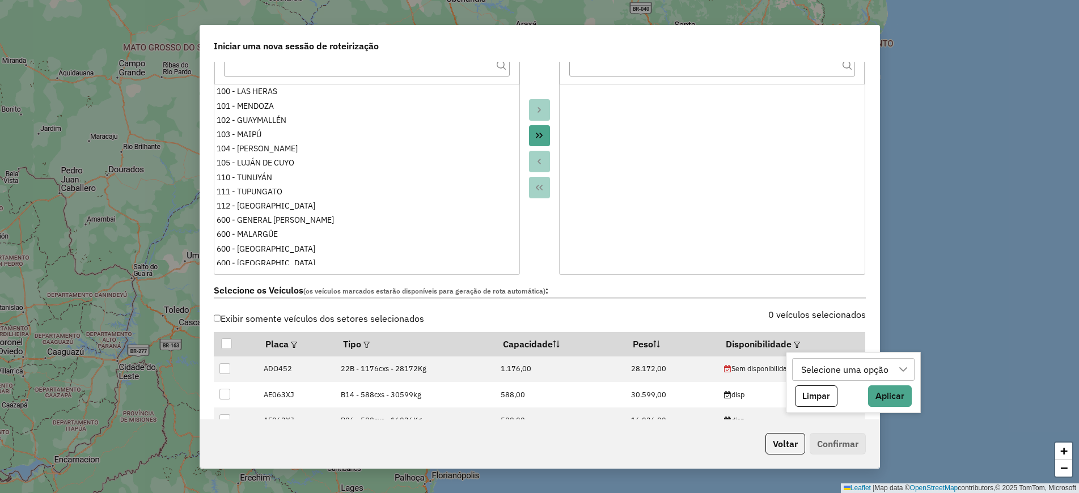
click at [829, 364] on div "Selecione uma opção" at bounding box center [844, 370] width 95 height 22
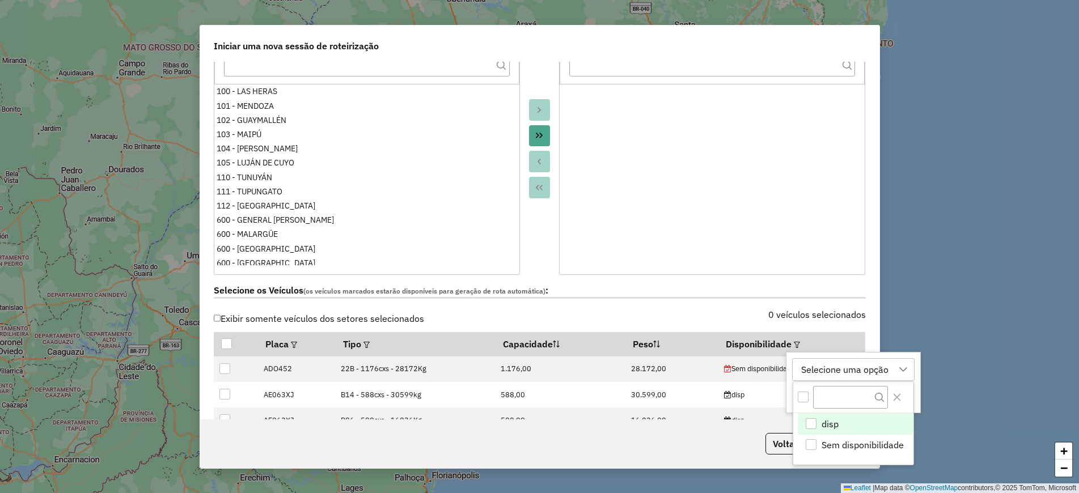
click at [842, 426] on li "disp" at bounding box center [855, 424] width 116 height 22
click at [895, 399] on icon "Close" at bounding box center [896, 397] width 7 height 7
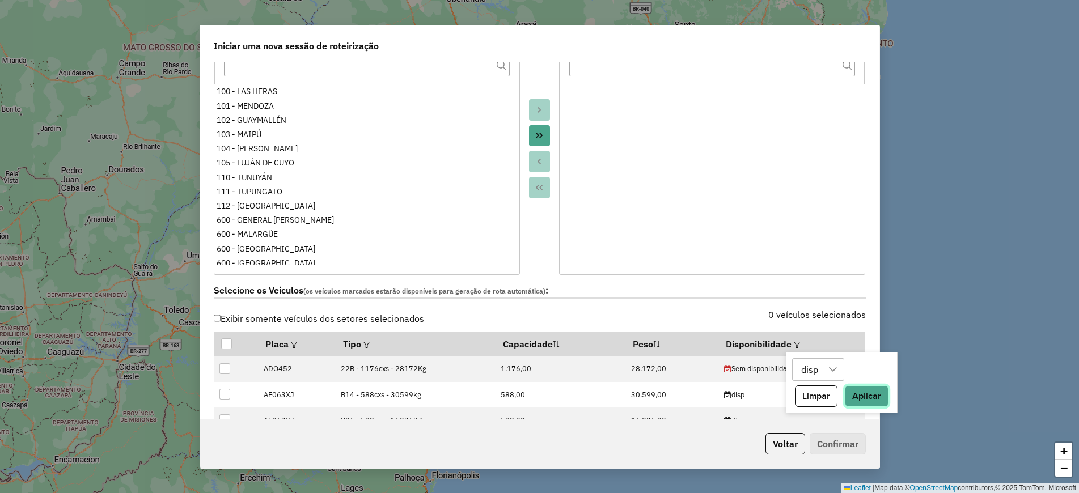
click at [877, 401] on button "Aplicar" at bounding box center [866, 396] width 44 height 22
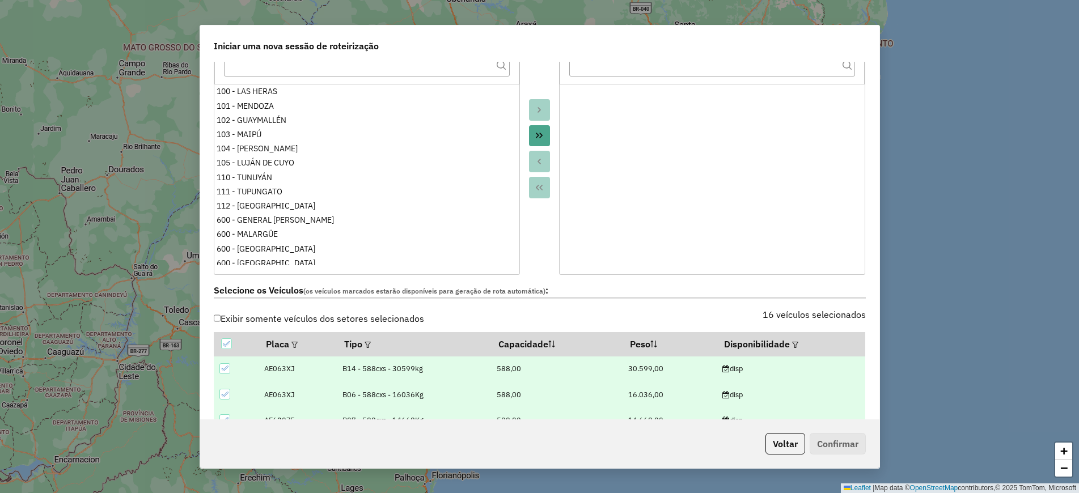
click at [531, 253] on div at bounding box center [540, 148] width 40 height 253
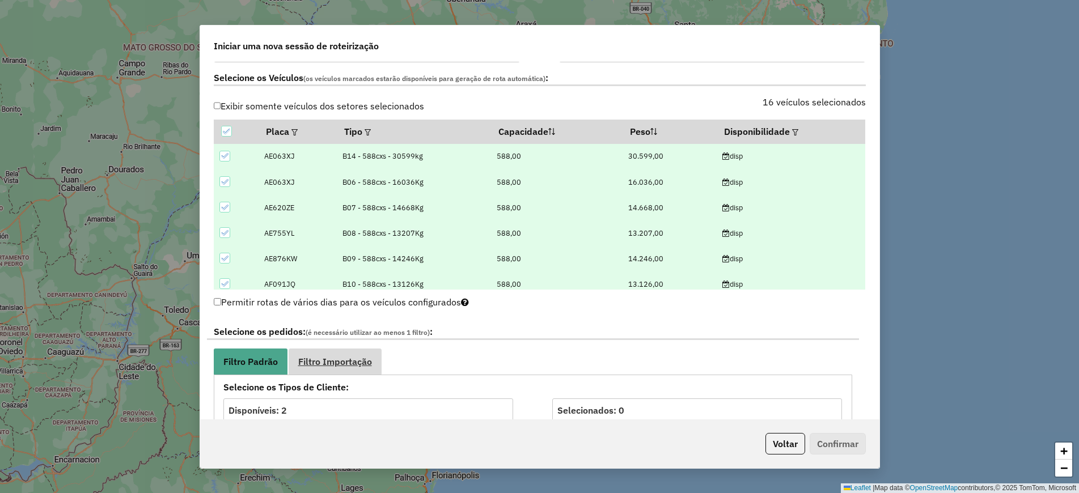
click at [333, 363] on span "Filtro Importação" at bounding box center [335, 361] width 74 height 9
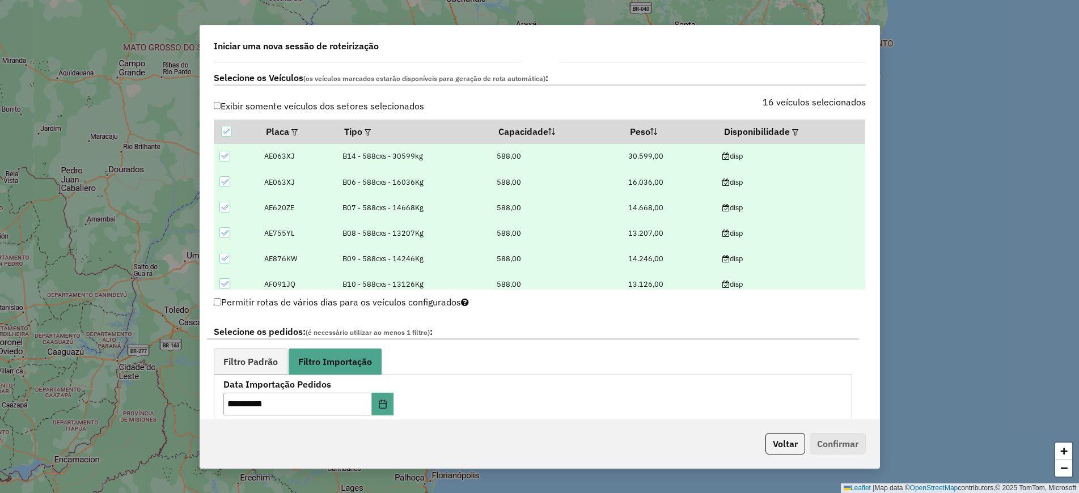
scroll to position [567, 0]
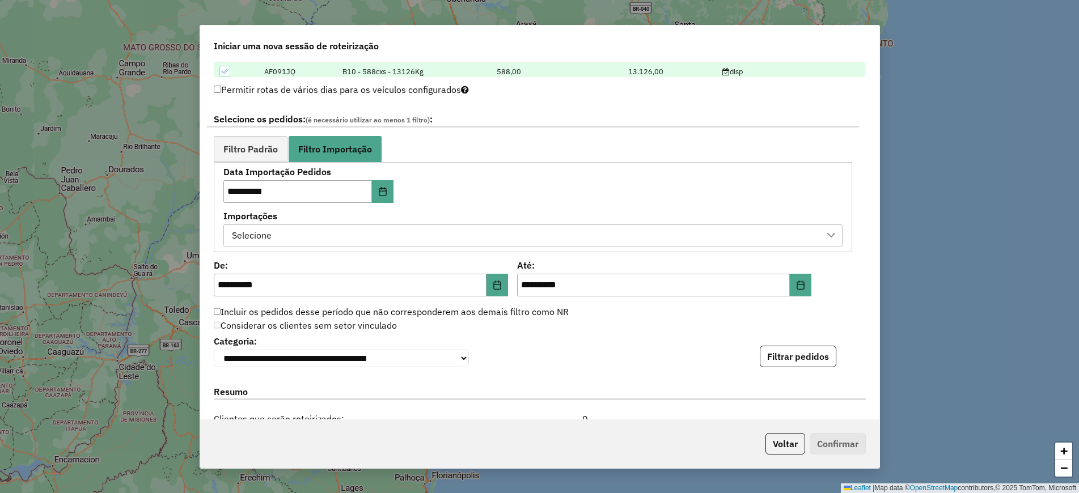
click at [632, 241] on div "Selecione" at bounding box center [524, 236] width 592 height 22
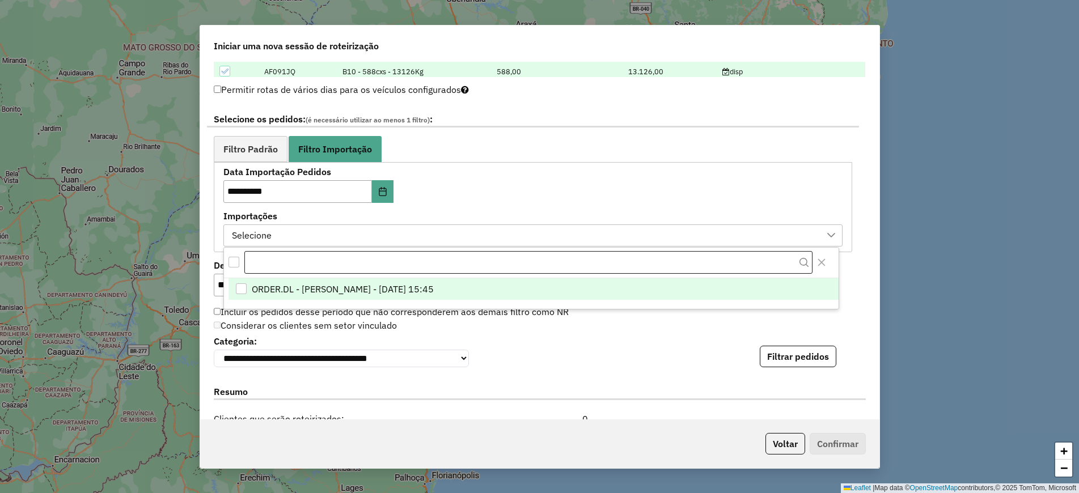
scroll to position [9, 52]
click at [565, 303] on div "ORDER.DL - LUANA SILVA BRANDAO LOPES - 07/10/2025 15:45" at bounding box center [531, 293] width 614 height 31
click at [630, 286] on li "ORDER.DL - LUANA SILVA BRANDAO LOPES - 07/10/2025 15:45" at bounding box center [533, 289] width 610 height 22
click at [820, 268] on button "Close" at bounding box center [821, 262] width 18 height 18
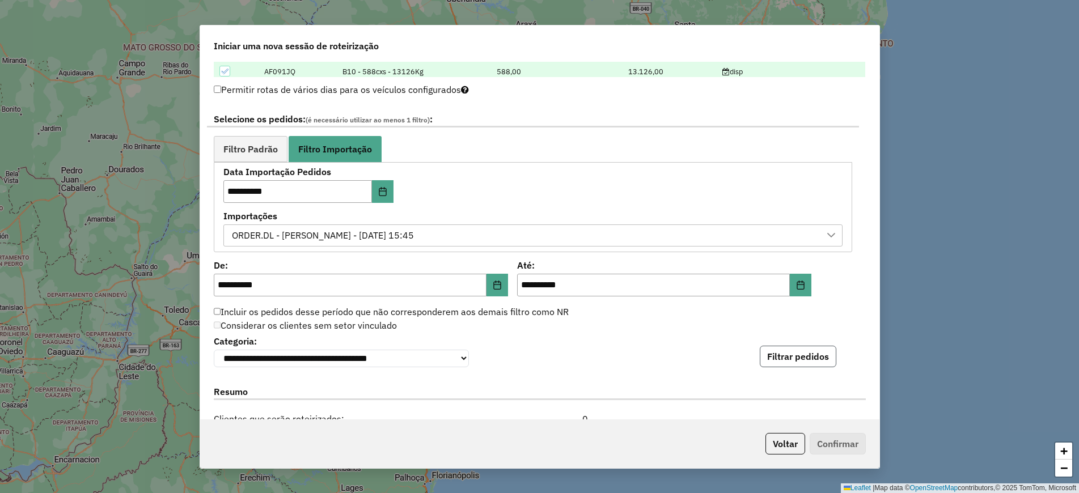
click at [795, 364] on button "Filtrar pedidos" at bounding box center [797, 357] width 77 height 22
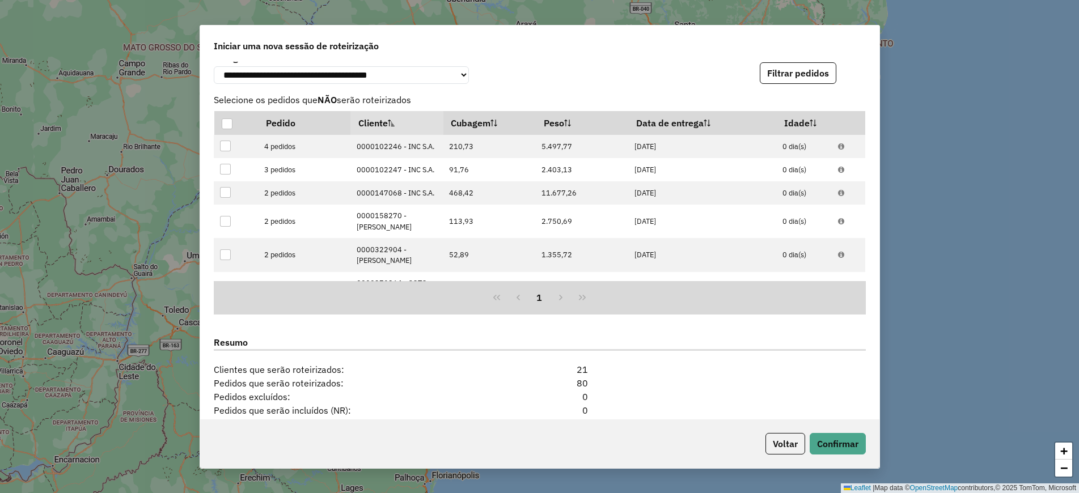
scroll to position [983, 0]
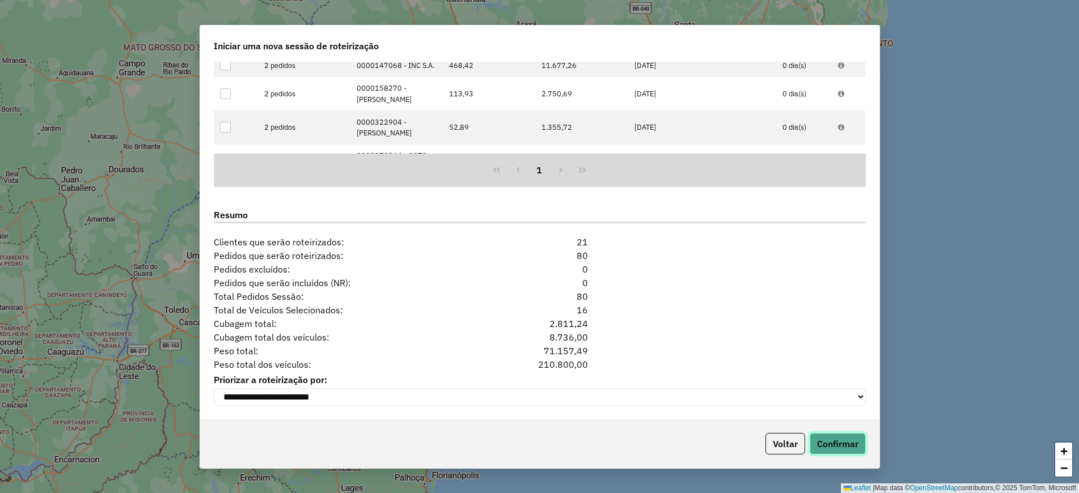
click at [838, 449] on button "Confirmar" at bounding box center [837, 444] width 56 height 22
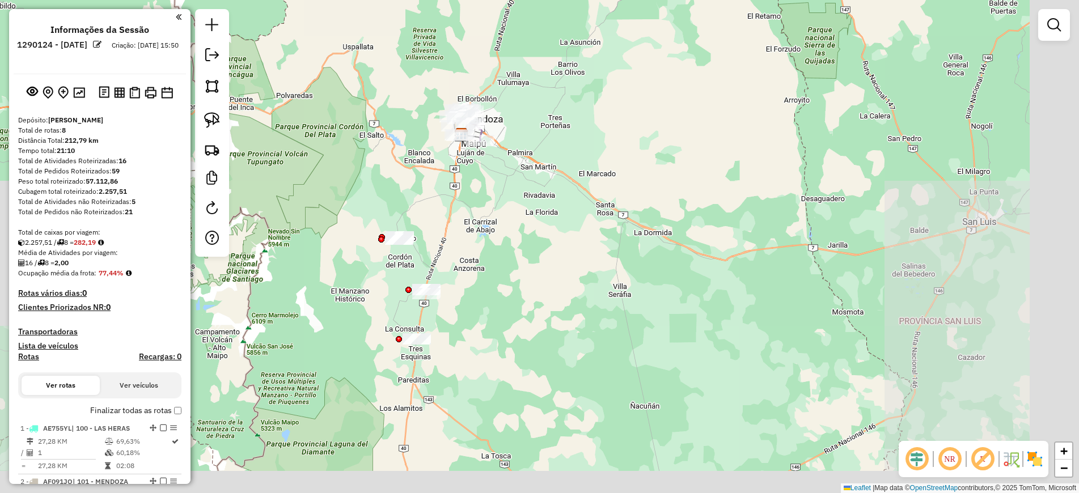
drag, startPoint x: 623, startPoint y: 257, endPoint x: 581, endPoint y: 186, distance: 81.8
click at [583, 186] on div "Janela de atendimento Grade de atendimento Capacidade Transportadoras Veículos …" at bounding box center [539, 246] width 1079 height 493
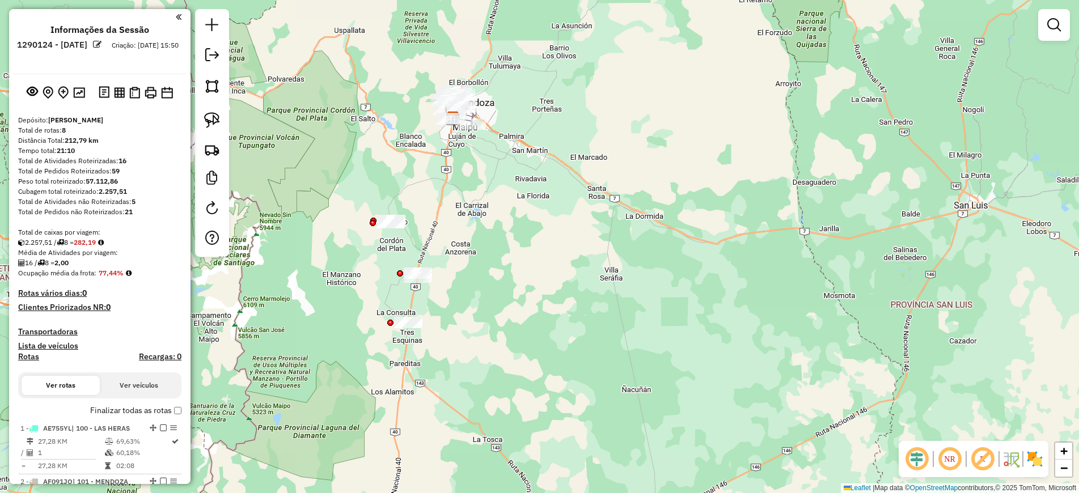
click at [852, 259] on div "Janela de atendimento Grade de atendimento Capacidade Transportadoras Veículos …" at bounding box center [539, 246] width 1079 height 493
click at [216, 147] on img at bounding box center [212, 150] width 16 height 16
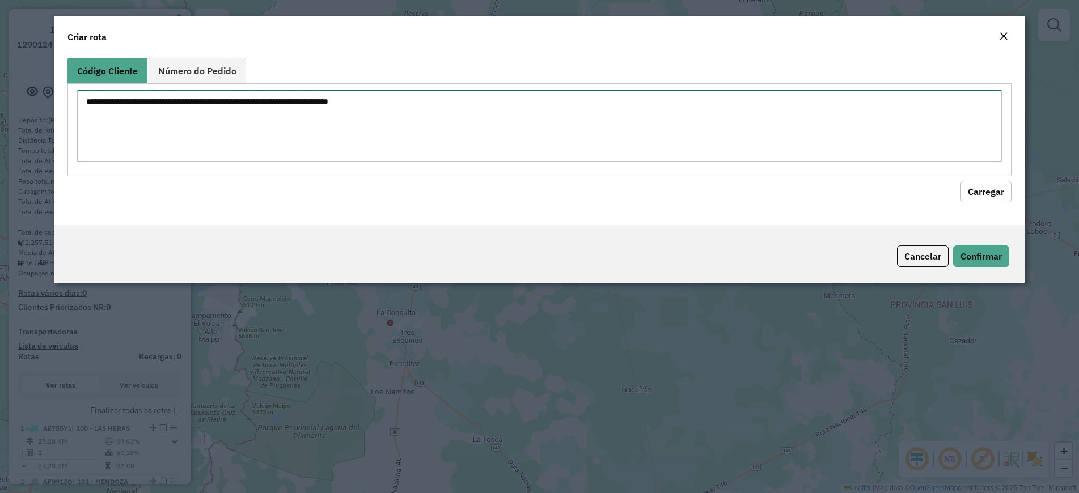
click at [357, 120] on textarea at bounding box center [539, 126] width 924 height 72
paste textarea "**********"
click at [979, 189] on button "Carregar" at bounding box center [985, 192] width 51 height 22
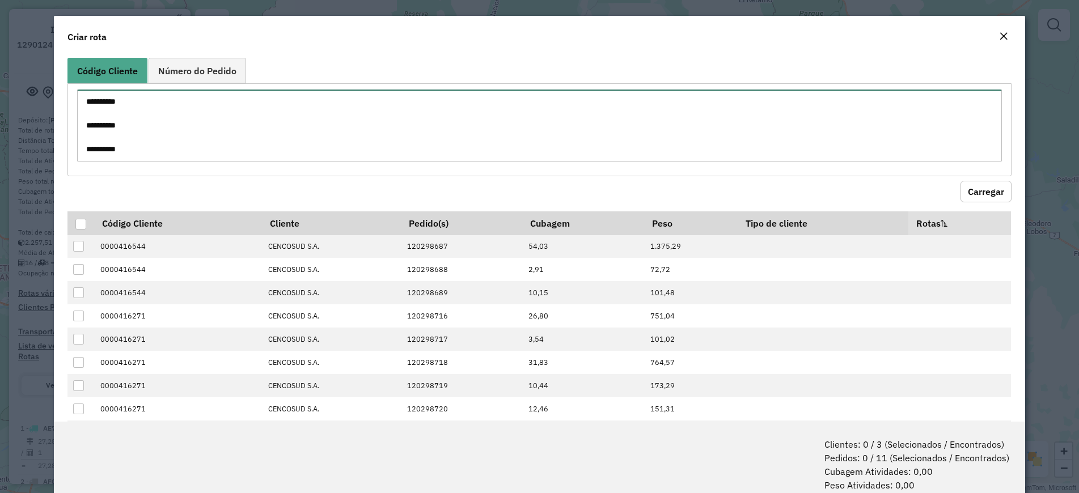
click at [94, 150] on textarea "**********" at bounding box center [539, 126] width 924 height 72
drag, startPoint x: 134, startPoint y: 150, endPoint x: 127, endPoint y: 148, distance: 7.2
click at [127, 148] on textarea "**********" at bounding box center [539, 126] width 924 height 72
click at [95, 150] on textarea "**********" at bounding box center [539, 126] width 924 height 72
click at [984, 193] on button "Carregar" at bounding box center [985, 192] width 51 height 22
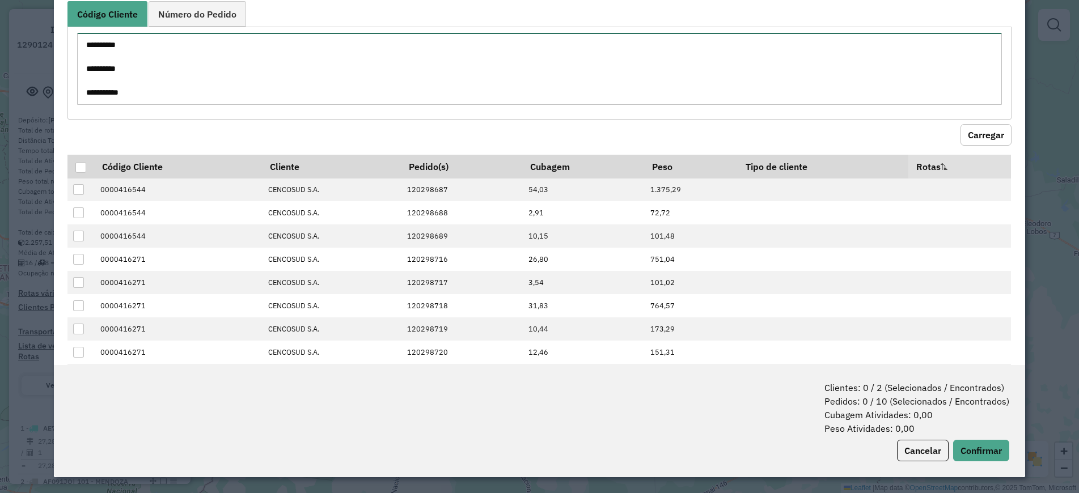
click at [105, 93] on textarea "**********" at bounding box center [539, 69] width 924 height 72
type textarea "**********"
click at [990, 137] on button "Carregar" at bounding box center [985, 135] width 51 height 22
click at [979, 133] on button "Carregar" at bounding box center [985, 135] width 51 height 22
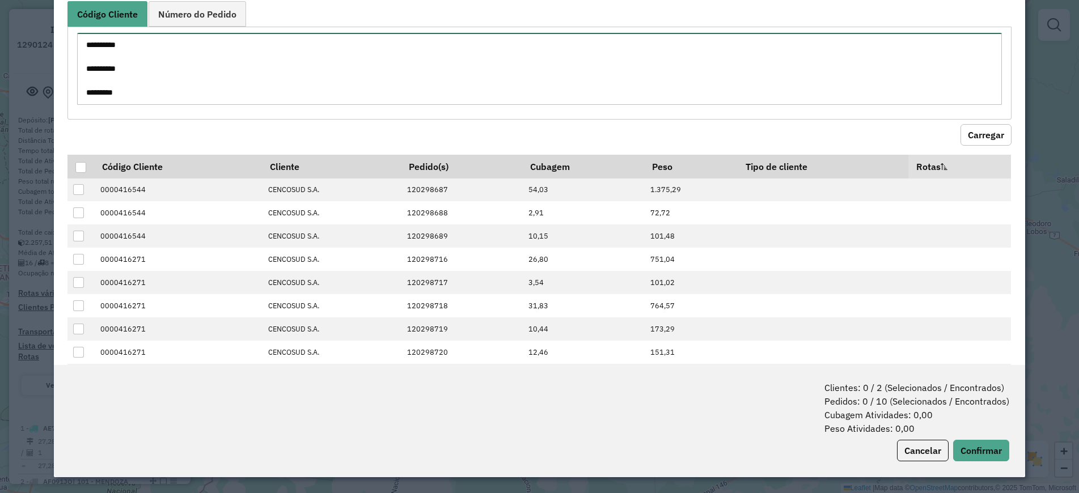
drag, startPoint x: 125, startPoint y: 93, endPoint x: 102, endPoint y: 92, distance: 22.7
click at [102, 92] on textarea "**********" at bounding box center [539, 69] width 924 height 72
click at [77, 169] on div at bounding box center [80, 167] width 11 height 11
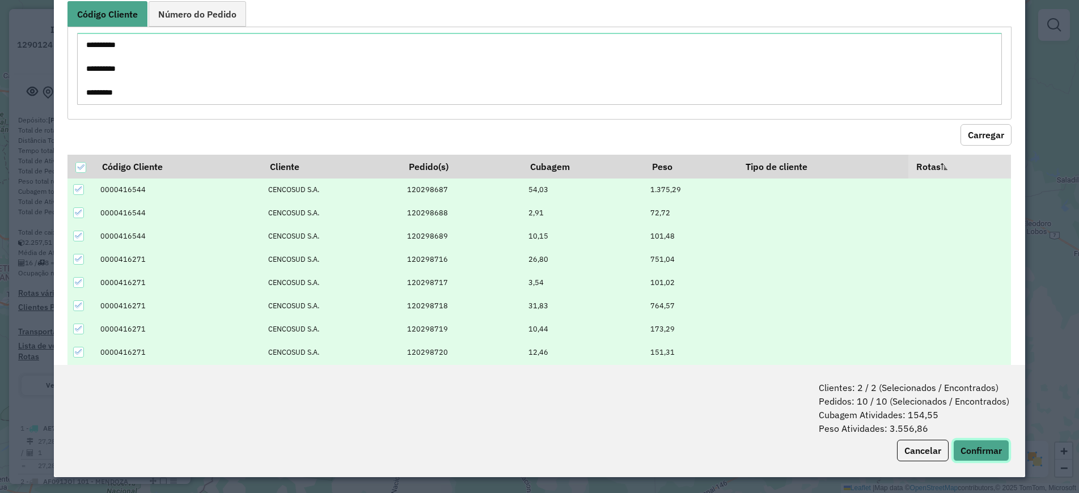
click at [969, 452] on button "Confirmar" at bounding box center [981, 451] width 56 height 22
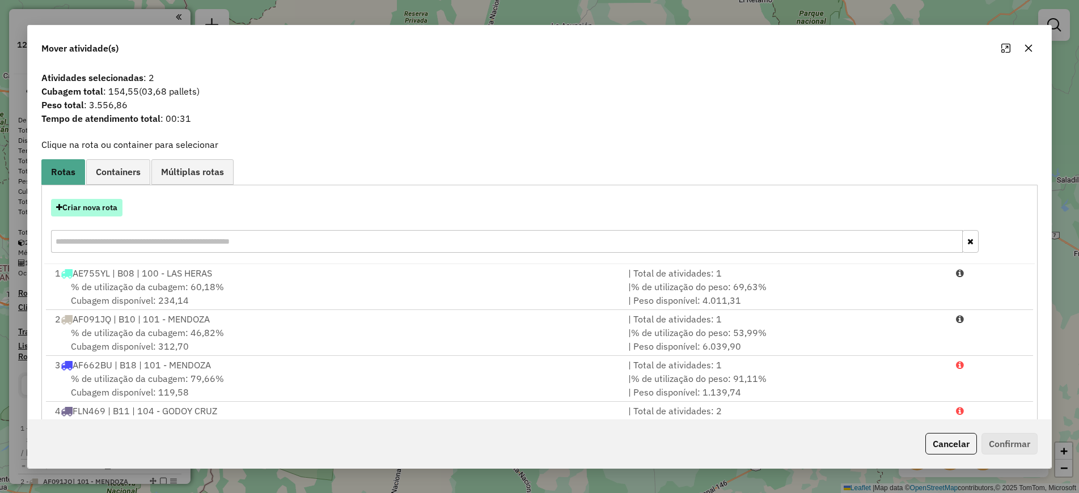
click at [108, 205] on button "Criar nova rota" at bounding box center [86, 208] width 71 height 18
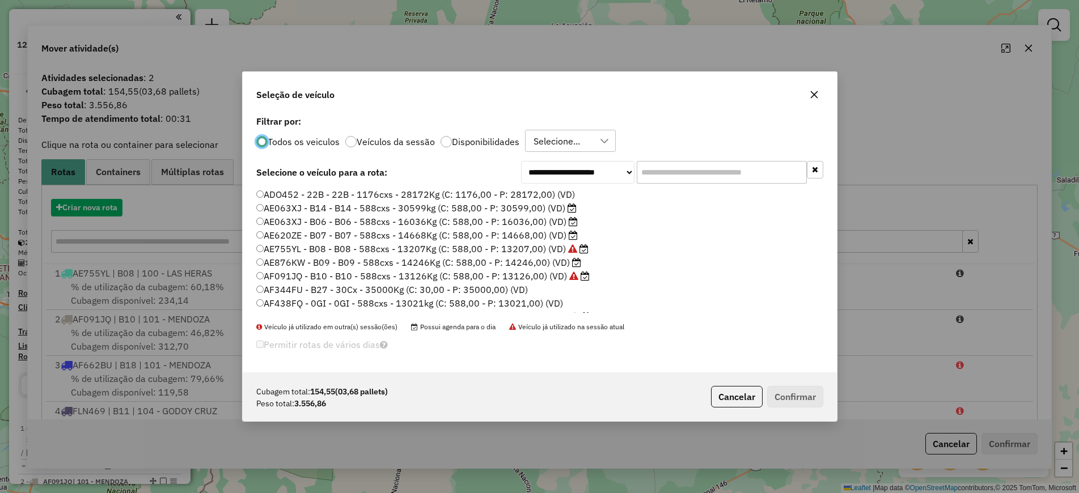
scroll to position [6, 3]
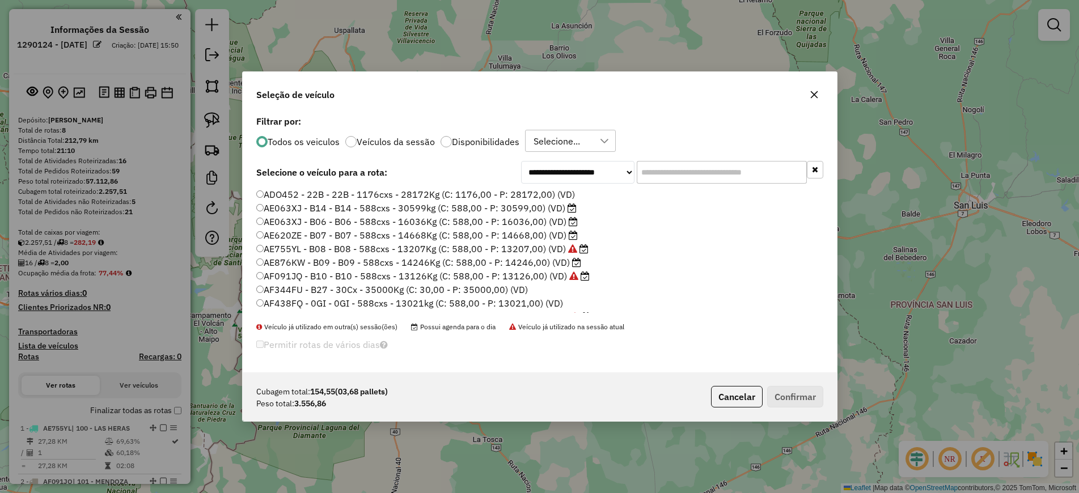
click at [499, 140] on label "Disponibilidades" at bounding box center [485, 141] width 67 height 9
click at [672, 172] on input "text" at bounding box center [721, 172] width 170 height 23
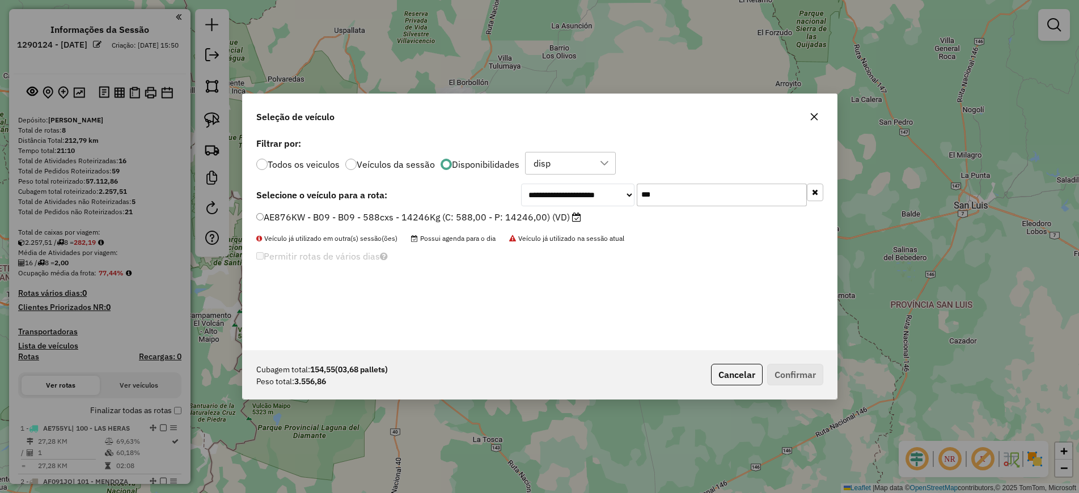
type input "***"
click at [500, 216] on label "AE876KW - B09 - B09 - 588cxs - 14246Kg (C: 588,00 - P: 14246,00) (VD)" at bounding box center [418, 217] width 325 height 14
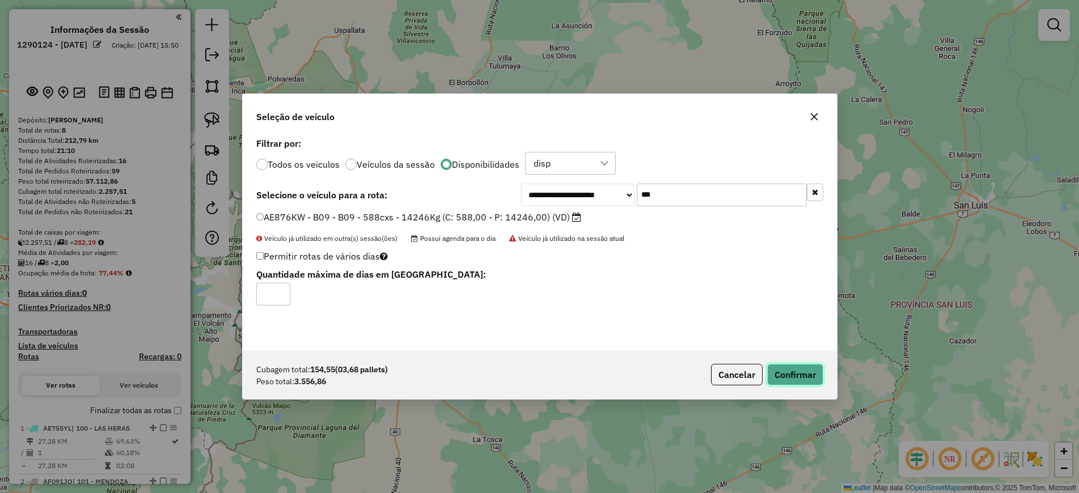
click at [803, 373] on button "Confirmar" at bounding box center [795, 375] width 56 height 22
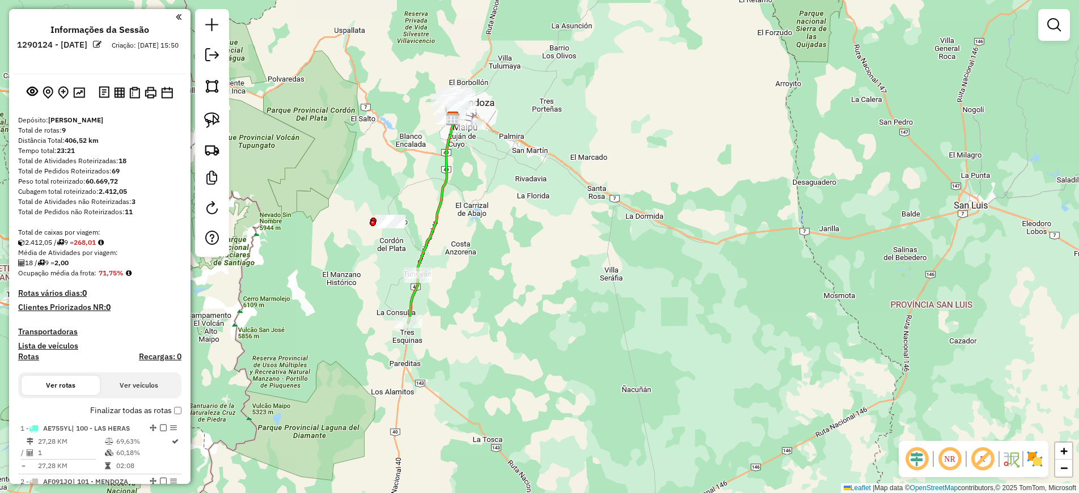
click at [414, 297] on icon at bounding box center [413, 297] width 10 height 49
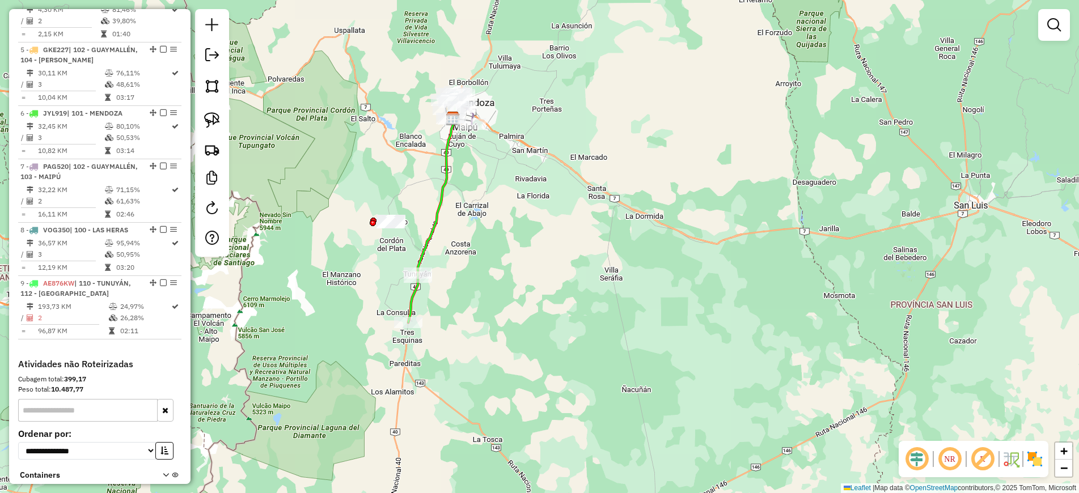
select select "**********"
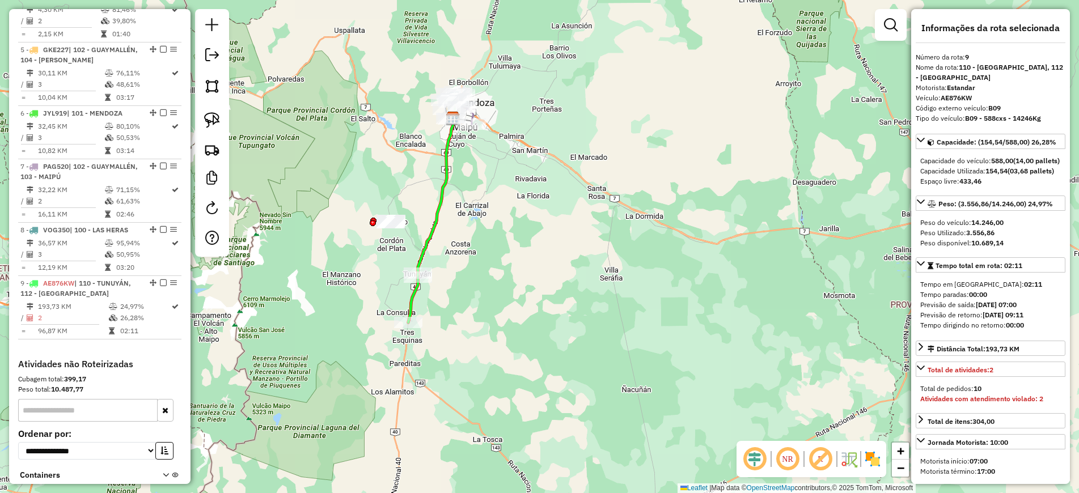
scroll to position [701, 0]
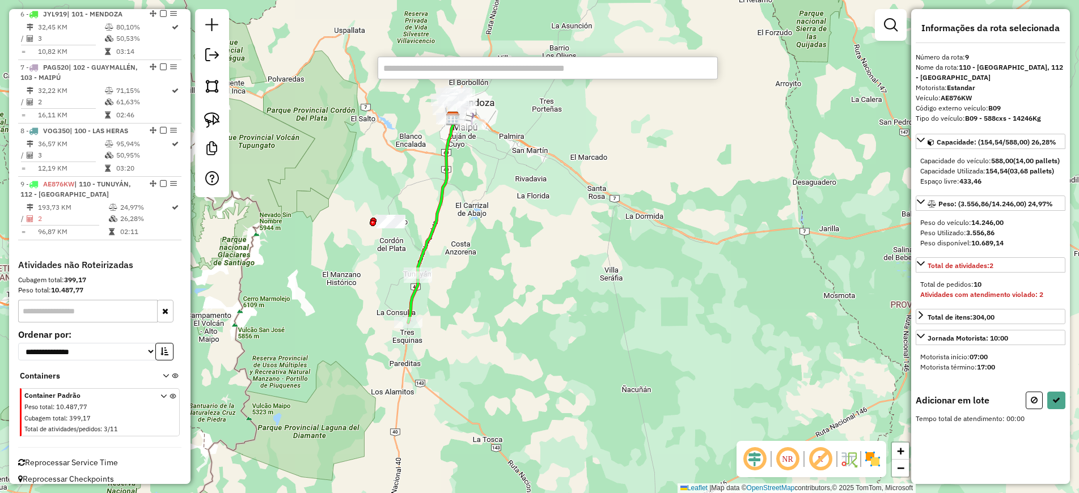
paste input "******"
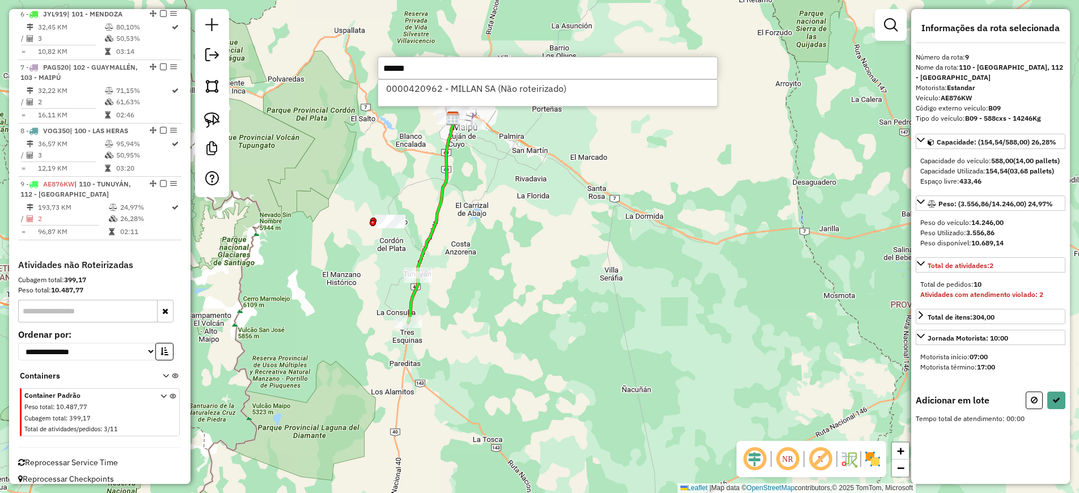
click at [406, 73] on input "******" at bounding box center [547, 68] width 340 height 23
type input "******"
click at [421, 94] on li "0000420962 - MILLAN SA (Não roteirizado)" at bounding box center [547, 88] width 339 height 17
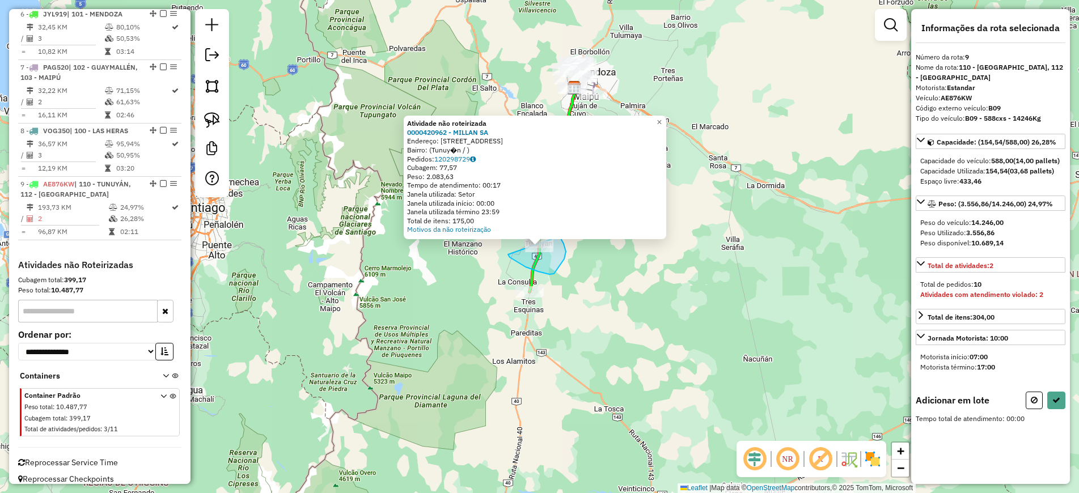
drag, startPoint x: 509, startPoint y: 257, endPoint x: 524, endPoint y: 220, distance: 39.7
click at [525, 219] on div "Atividade não roteirizada 0000420962 - MILLAN SA Endereço: Avenida General San …" at bounding box center [539, 246] width 1079 height 493
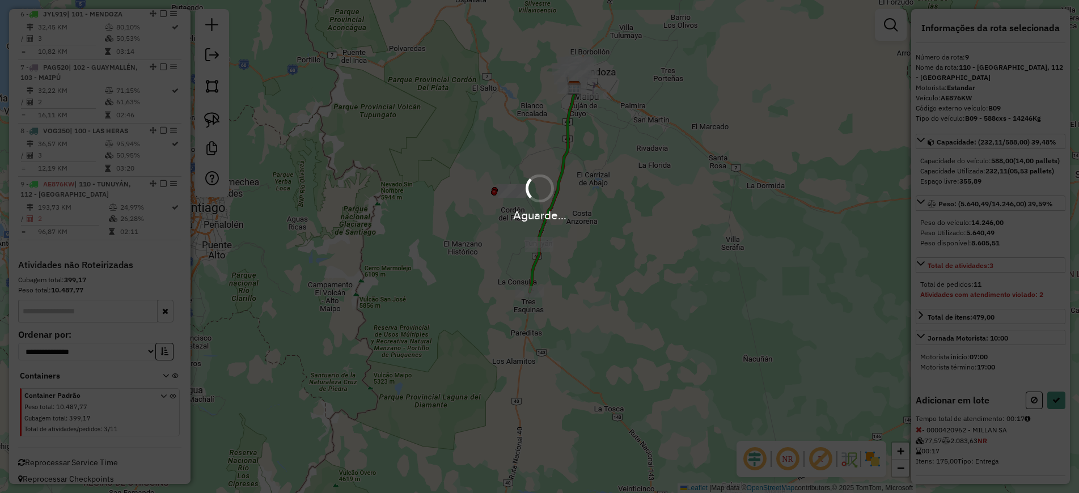
click at [524, 220] on div "Aguarde..." at bounding box center [539, 215] width 1079 height 18
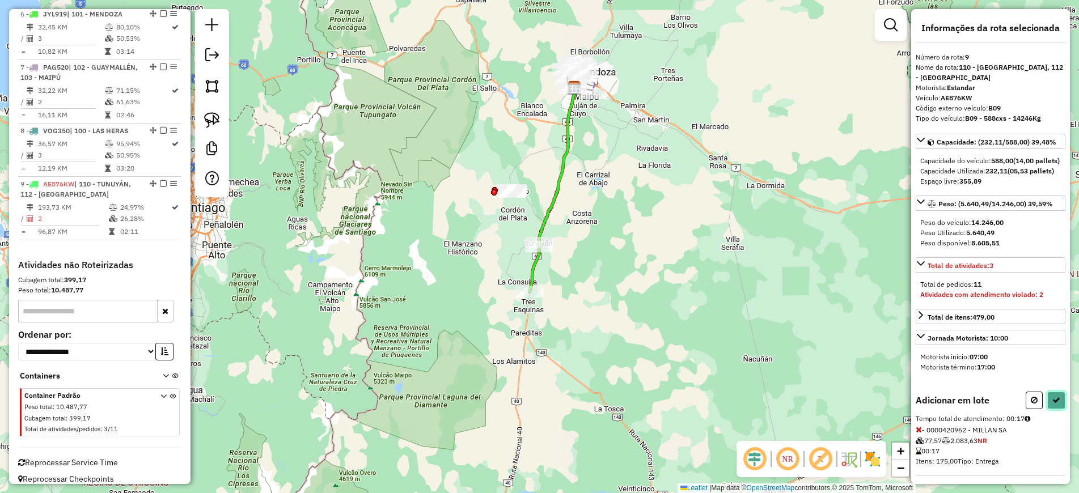
click at [1054, 404] on icon at bounding box center [1056, 400] width 8 height 8
select select "**********"
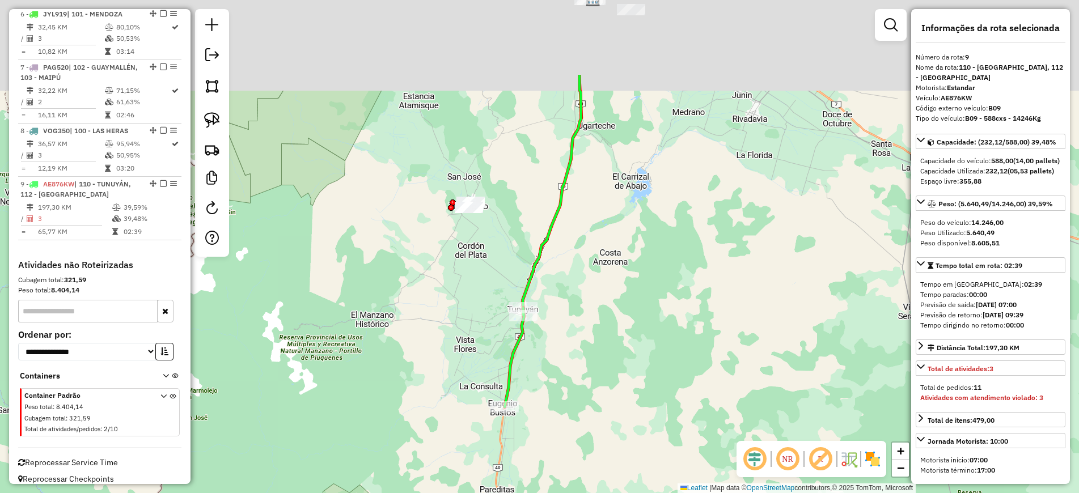
drag, startPoint x: 545, startPoint y: 122, endPoint x: 630, endPoint y: 269, distance: 169.3
click at [630, 269] on div "Janela de atendimento Grade de atendimento Capacidade Transportadoras Veículos …" at bounding box center [539, 246] width 1079 height 493
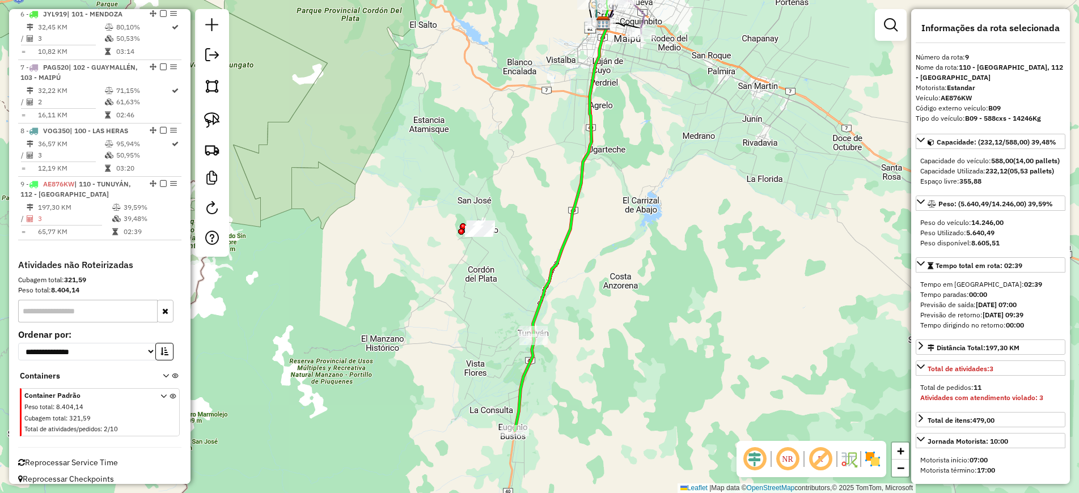
click at [850, 166] on div "Janela de atendimento Grade de atendimento Capacidade Transportadoras Veículos …" at bounding box center [539, 246] width 1079 height 493
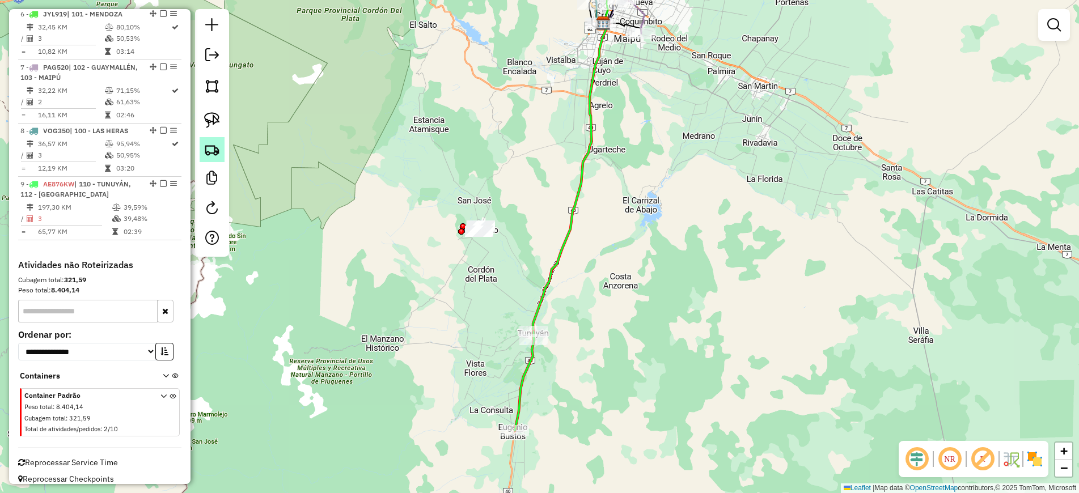
click at [206, 147] on img at bounding box center [212, 150] width 16 height 16
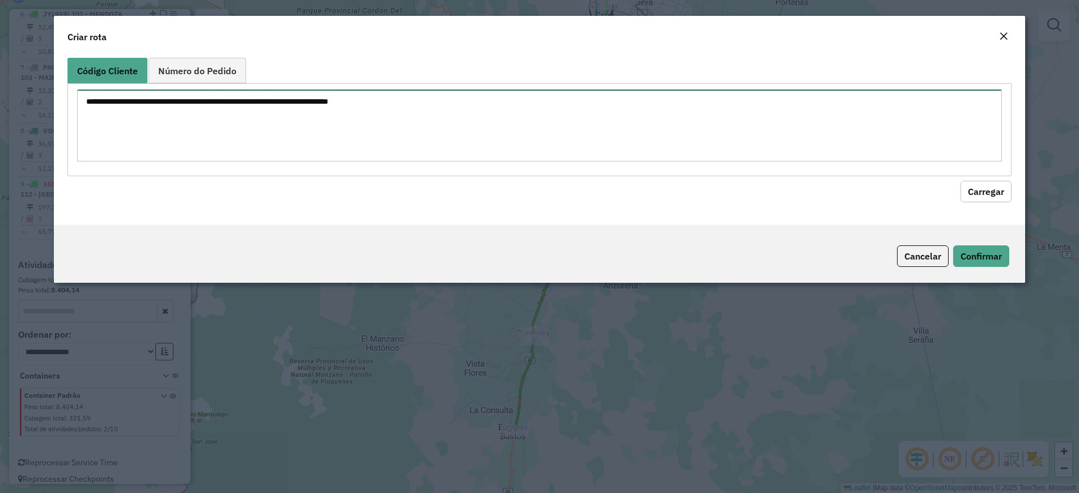
click at [254, 129] on textarea at bounding box center [539, 126] width 924 height 72
paste textarea "**********"
type textarea "**********"
click at [985, 190] on button "Carregar" at bounding box center [985, 192] width 51 height 22
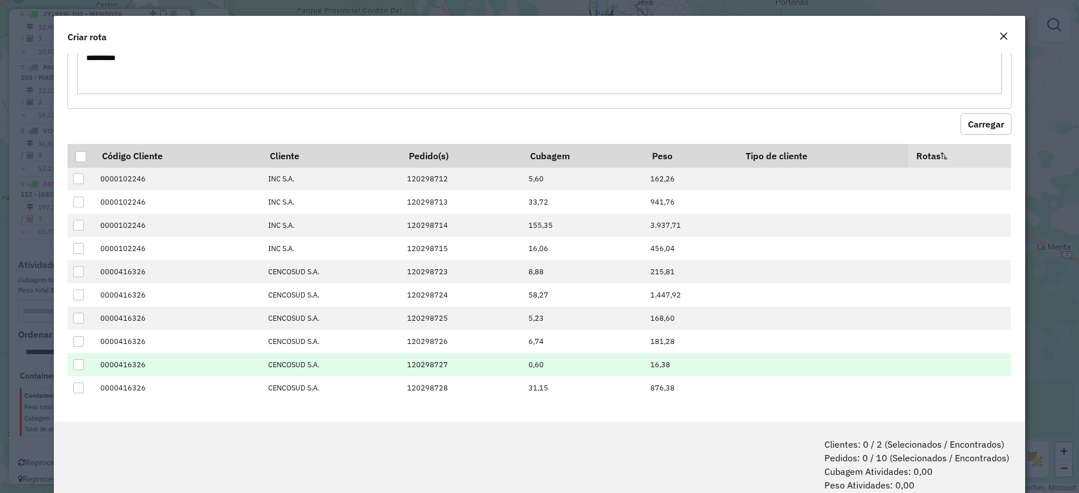
scroll to position [0, 0]
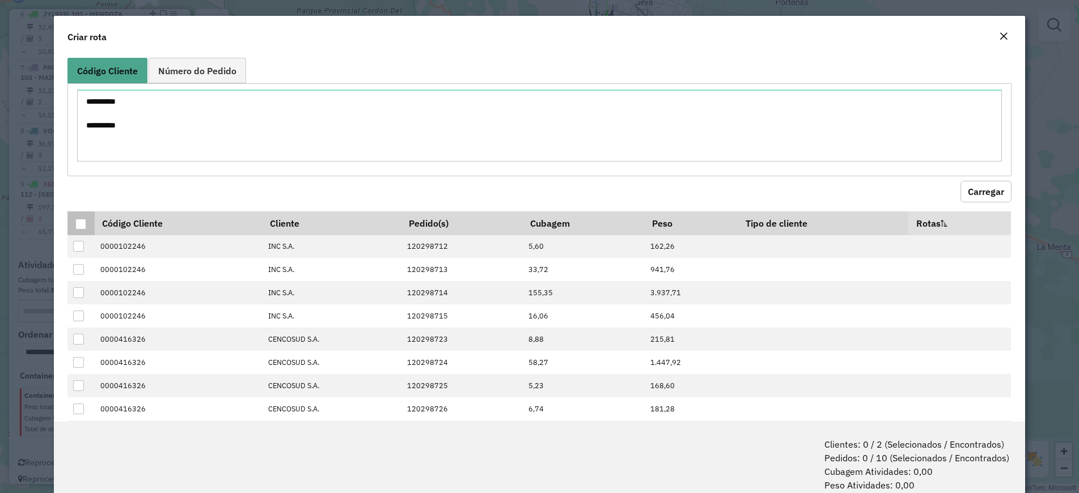
click at [83, 224] on div at bounding box center [80, 224] width 11 height 11
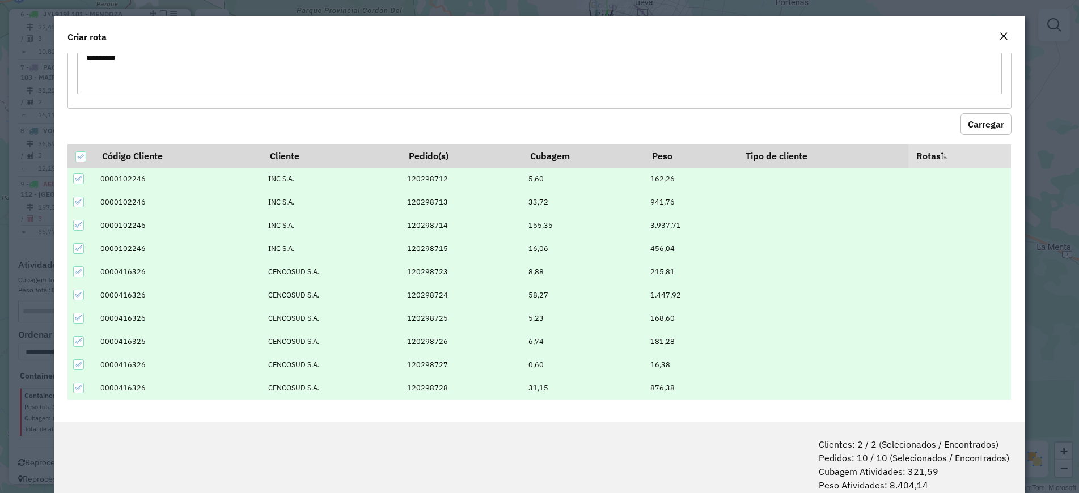
scroll to position [57, 0]
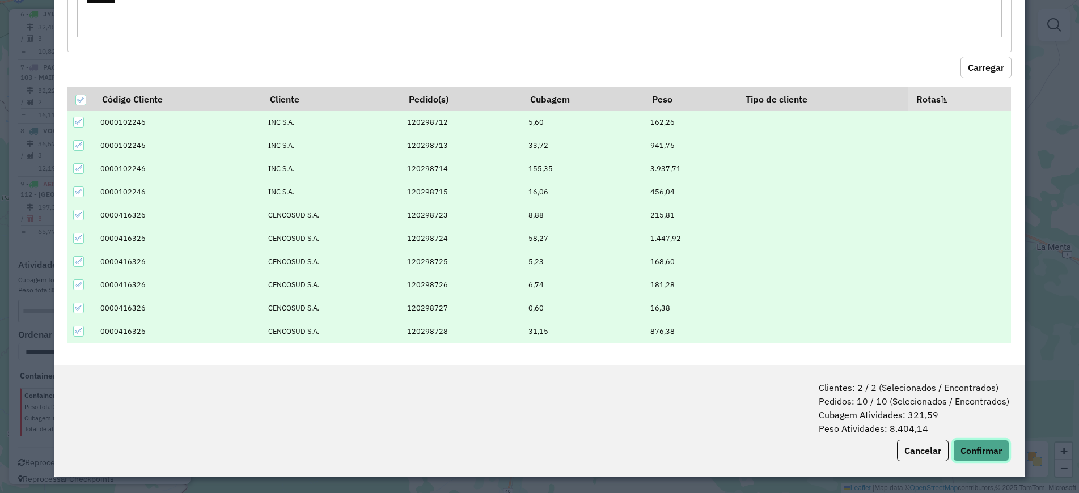
click at [995, 451] on button "Confirmar" at bounding box center [981, 451] width 56 height 22
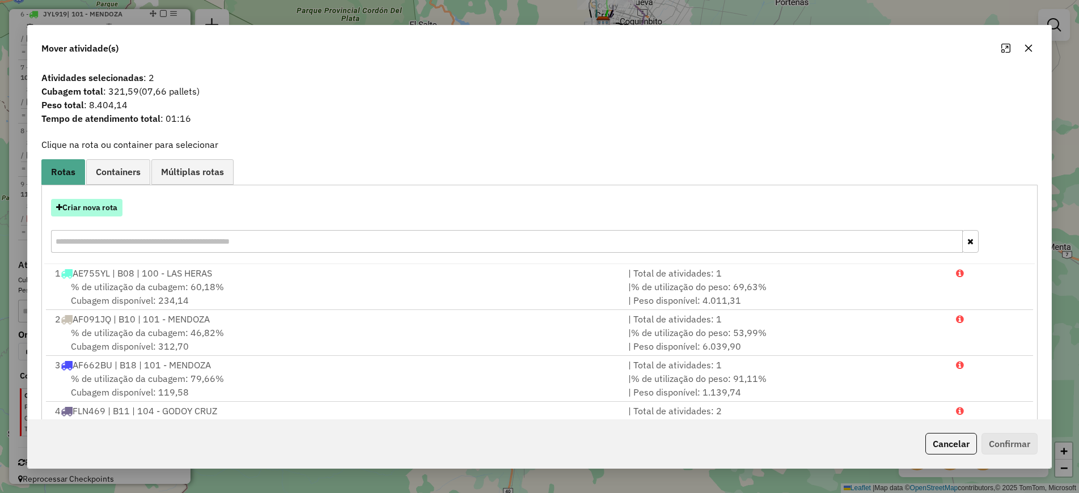
click at [63, 211] on button "Criar nova rota" at bounding box center [86, 208] width 71 height 18
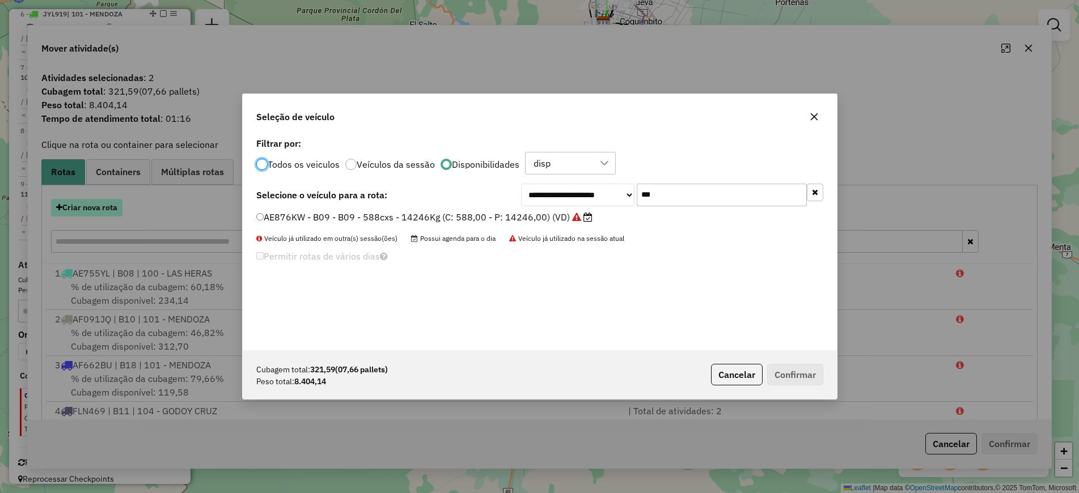
scroll to position [6, 3]
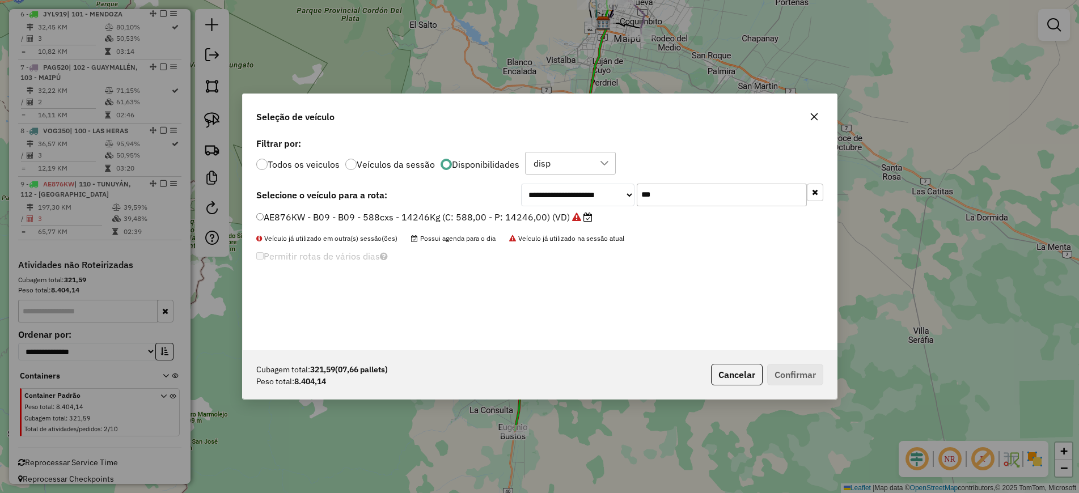
drag, startPoint x: 639, startPoint y: 194, endPoint x: 633, endPoint y: 194, distance: 6.2
click at [633, 194] on div "**********" at bounding box center [672, 195] width 302 height 23
paste input "text"
type input "***"
click at [551, 218] on label "PAG520 - B05 - B05 - 588cxs - 12445Kg (C: 588,00 - P: 12445,00) (VD)" at bounding box center [420, 217] width 329 height 14
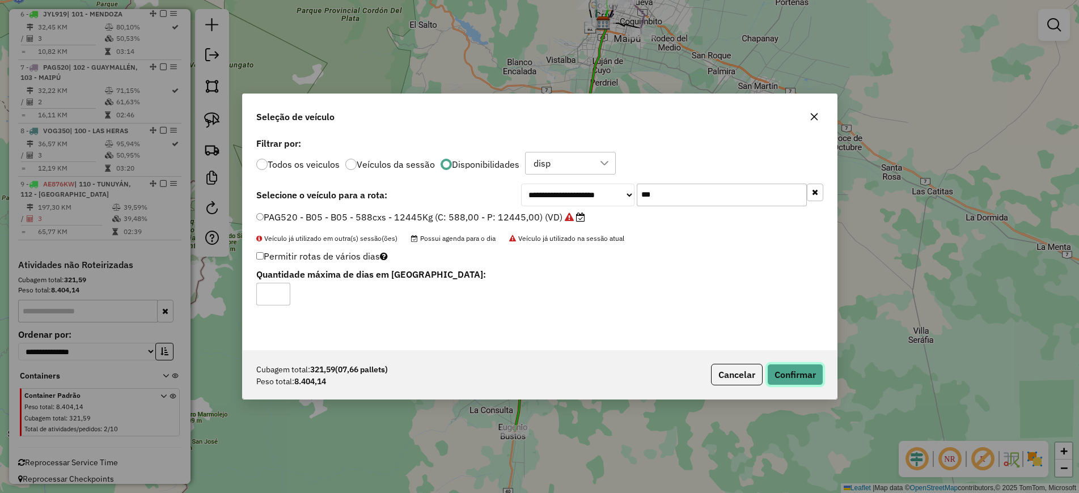
click at [793, 379] on button "Confirmar" at bounding box center [795, 375] width 56 height 22
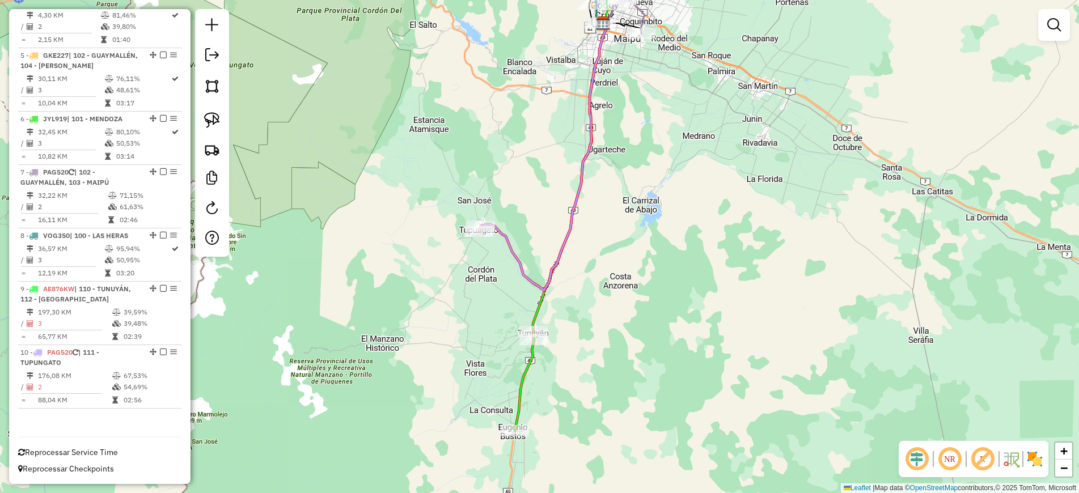
scroll to position [586, 0]
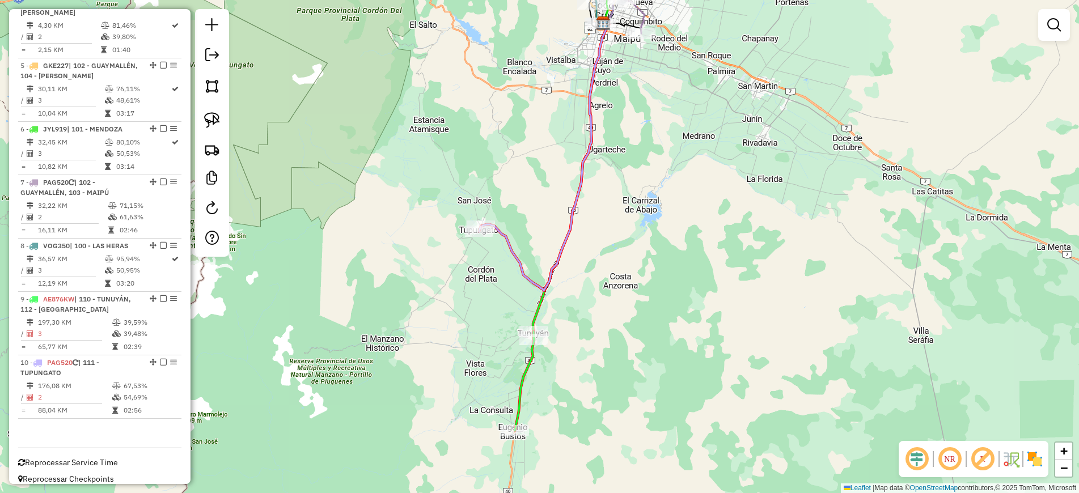
click at [520, 372] on icon at bounding box center [524, 381] width 19 height 99
select select "**********"
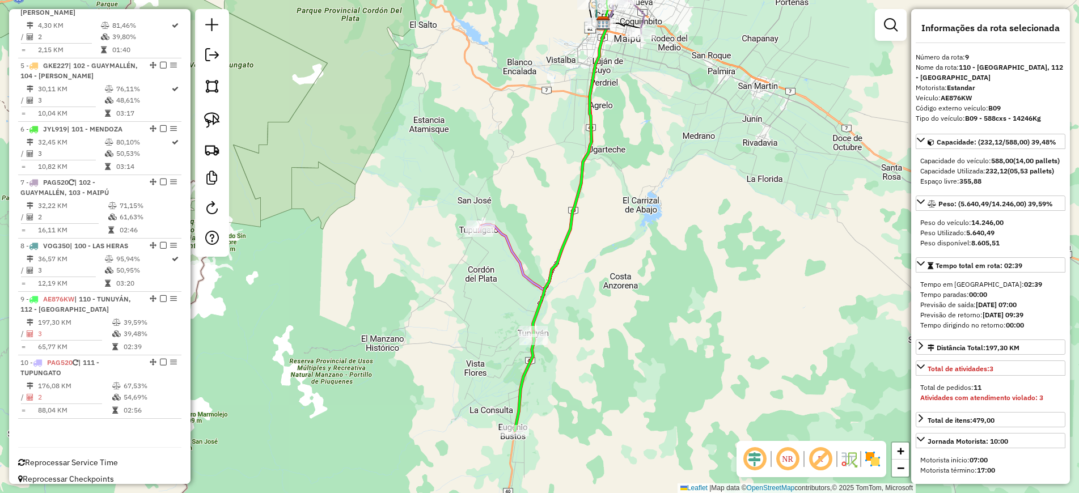
click at [515, 256] on icon at bounding box center [544, 157] width 127 height 268
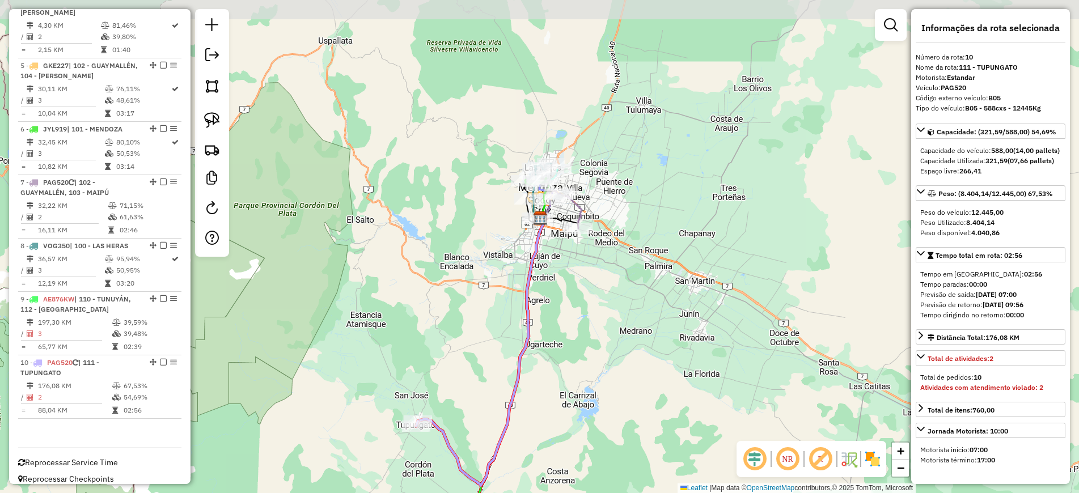
drag, startPoint x: 530, startPoint y: 93, endPoint x: 509, endPoint y: 218, distance: 127.0
click at [467, 288] on div "Janela de atendimento Grade de atendimento Capacidade Transportadoras Veículos …" at bounding box center [539, 246] width 1079 height 493
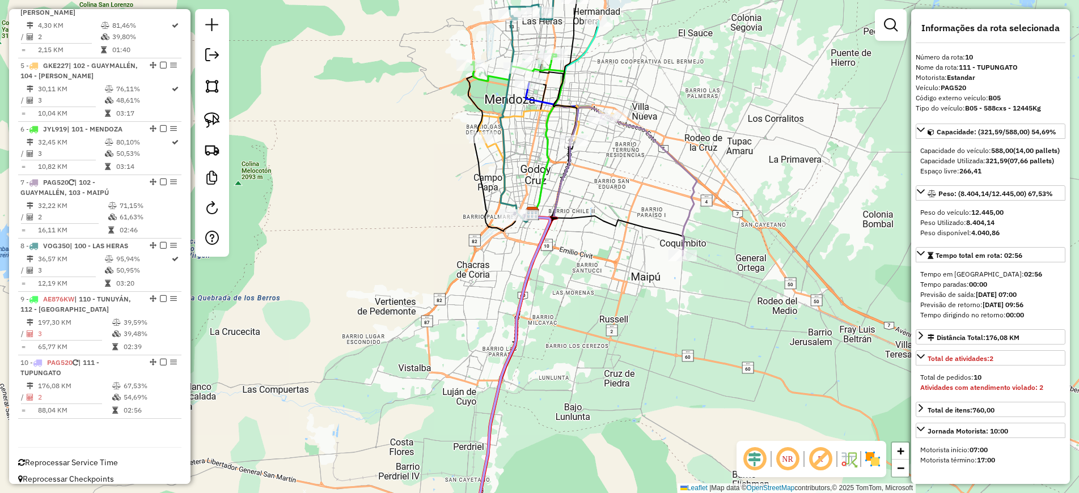
click at [867, 461] on img at bounding box center [872, 459] width 18 height 18
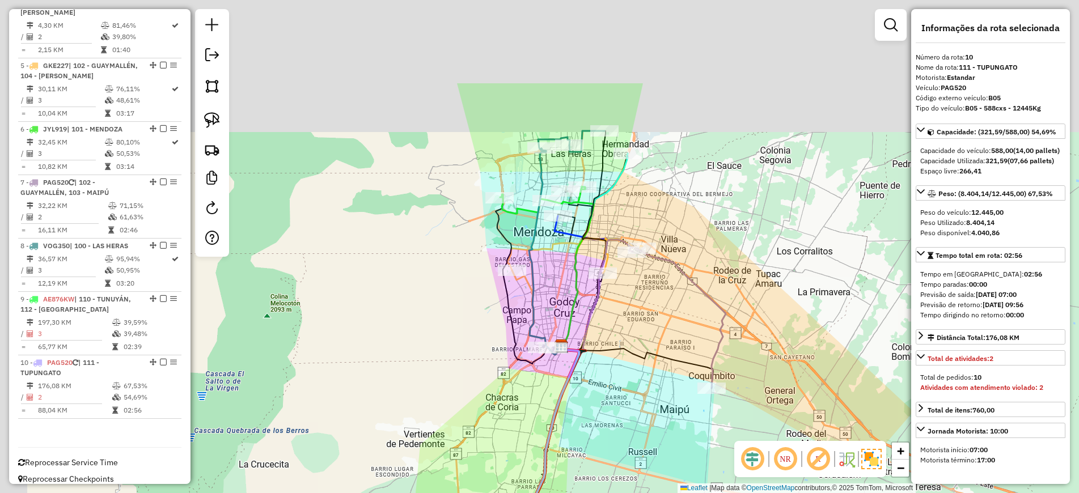
drag, startPoint x: 640, startPoint y: 96, endPoint x: 669, endPoint y: 235, distance: 141.7
click at [669, 233] on div "Janela de atendimento Grade de atendimento Capacidade Transportadoras Veículos …" at bounding box center [539, 246] width 1079 height 493
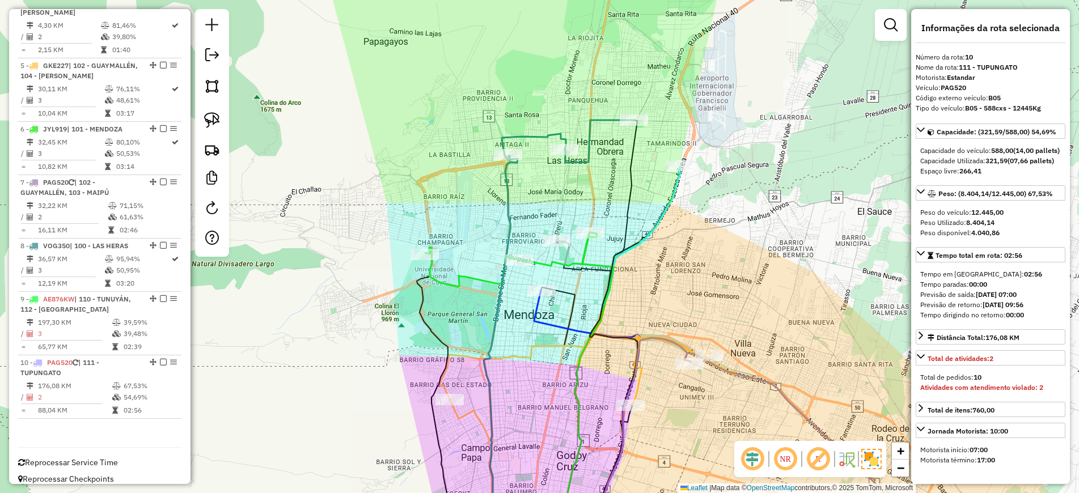
click at [590, 129] on icon at bounding box center [568, 141] width 132 height 43
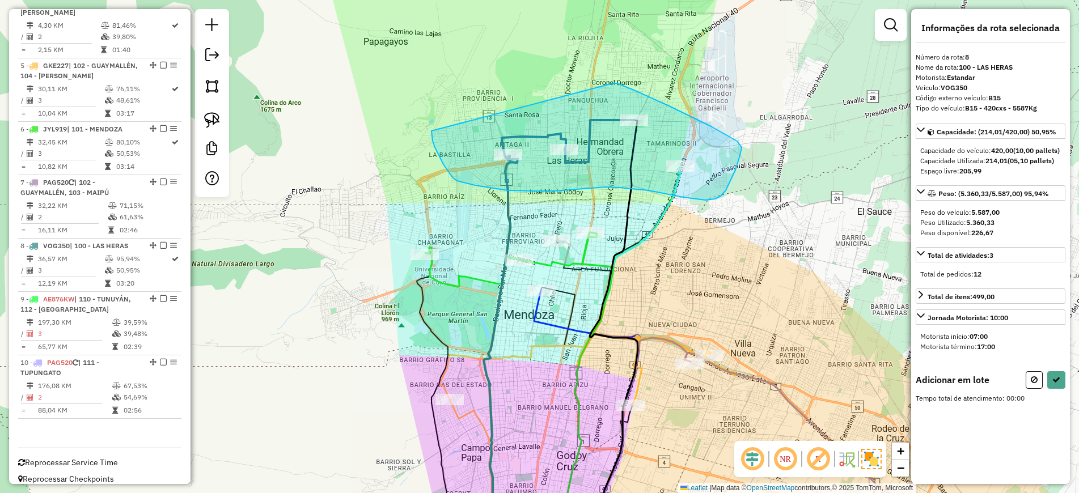
drag, startPoint x: 634, startPoint y: 90, endPoint x: 431, endPoint y: 135, distance: 207.2
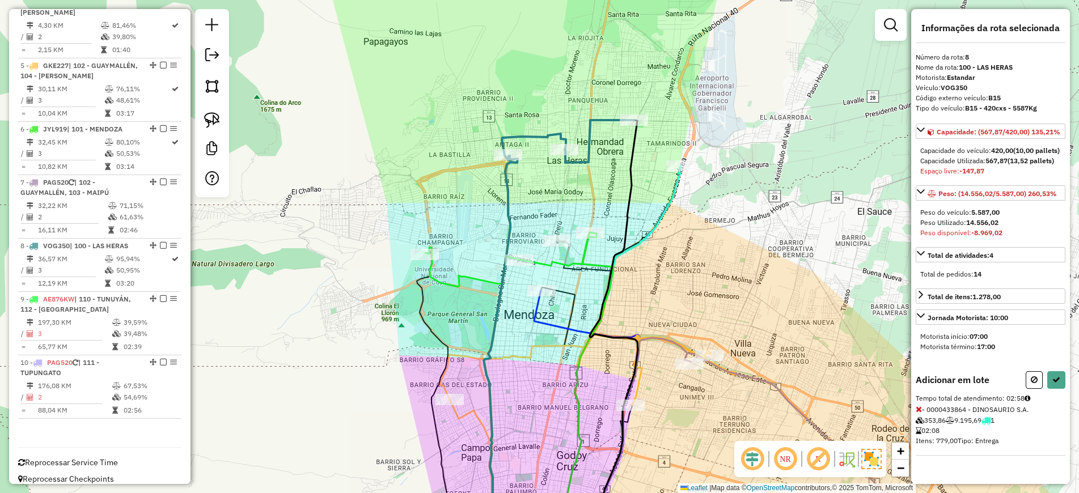
click at [1029, 388] on button at bounding box center [1033, 380] width 17 height 18
select select "**********"
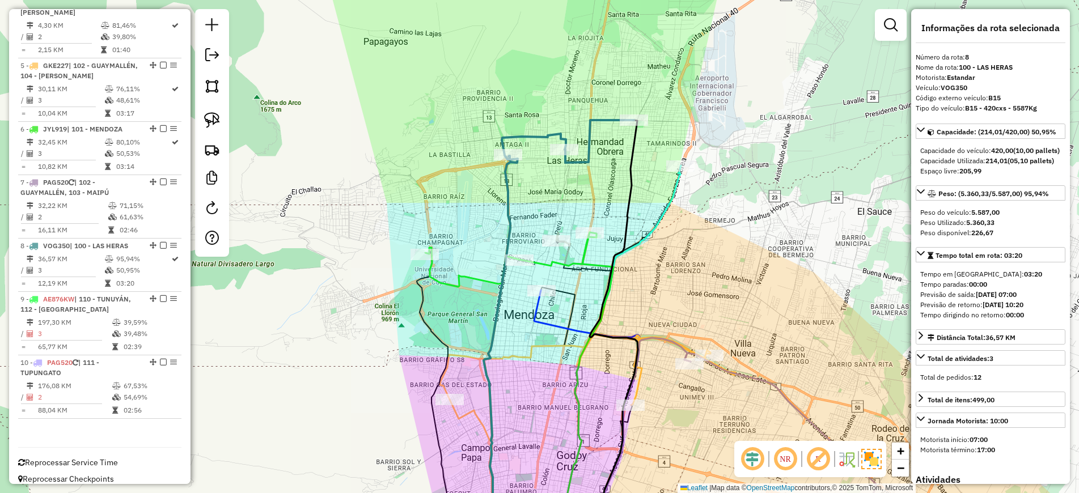
click at [716, 264] on div "Janela de atendimento Grade de atendimento Capacidade Transportadoras Veículos …" at bounding box center [539, 246] width 1079 height 493
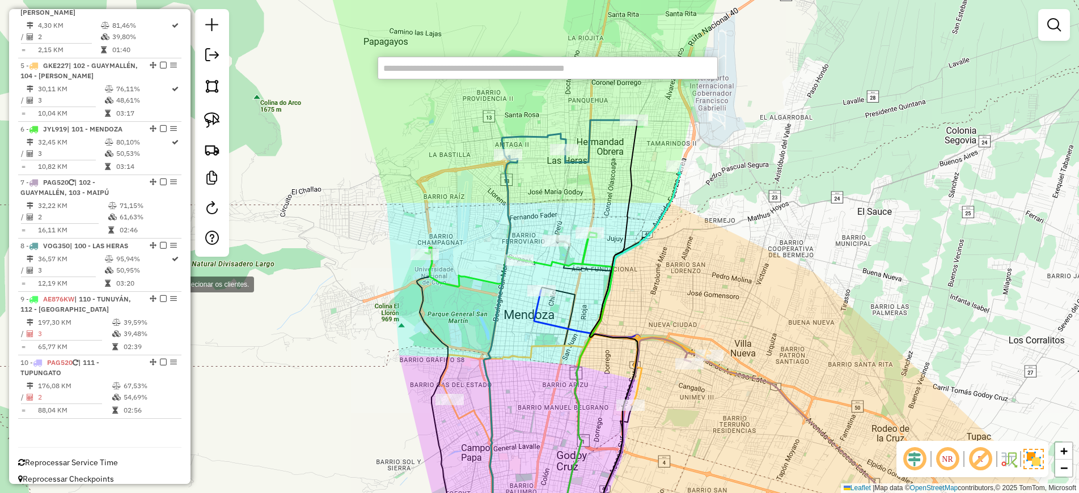
paste input "******"
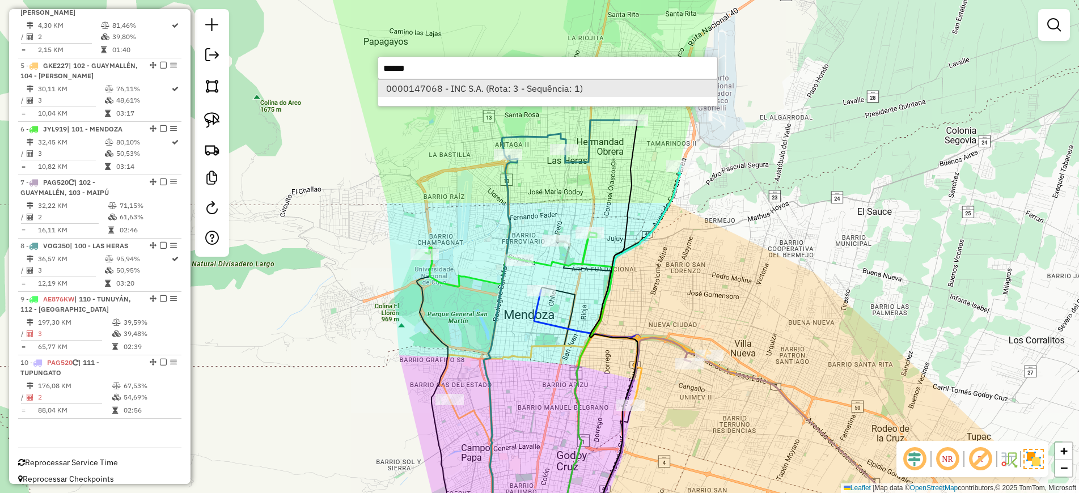
type input "******"
click at [447, 90] on li "0000147068 - INC S.A. (Rota: 3 - Sequência: 1)" at bounding box center [547, 88] width 339 height 17
select select "**********"
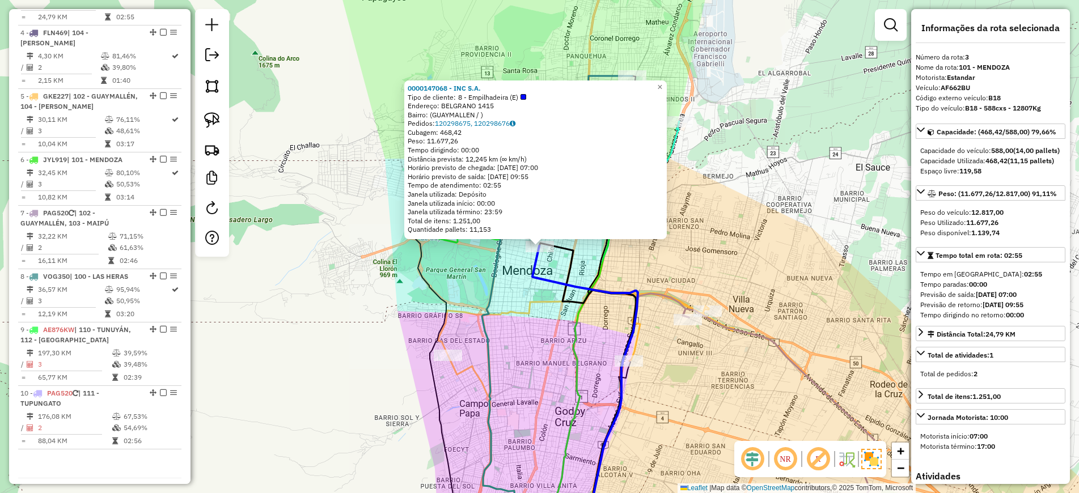
scroll to position [519, 0]
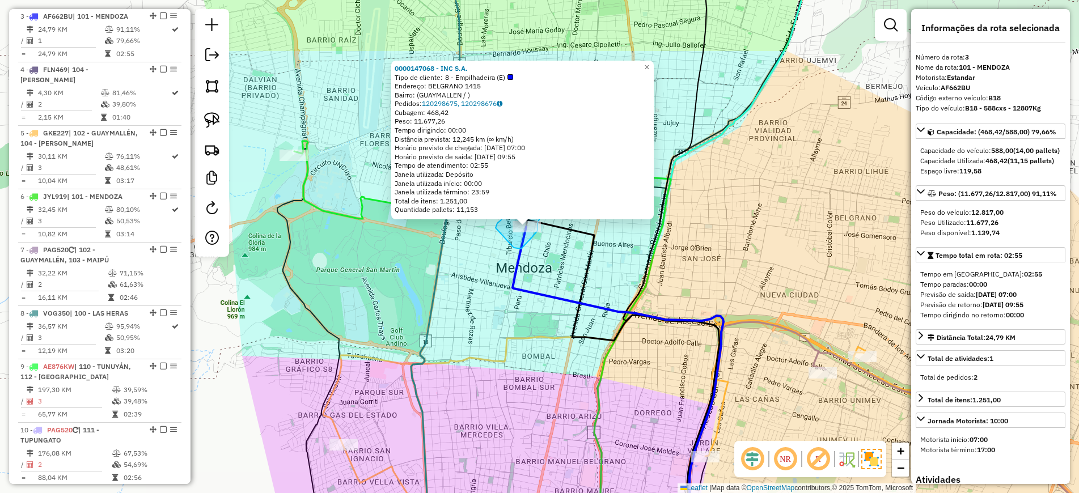
drag, startPoint x: 513, startPoint y: 248, endPoint x: 495, endPoint y: 228, distance: 26.5
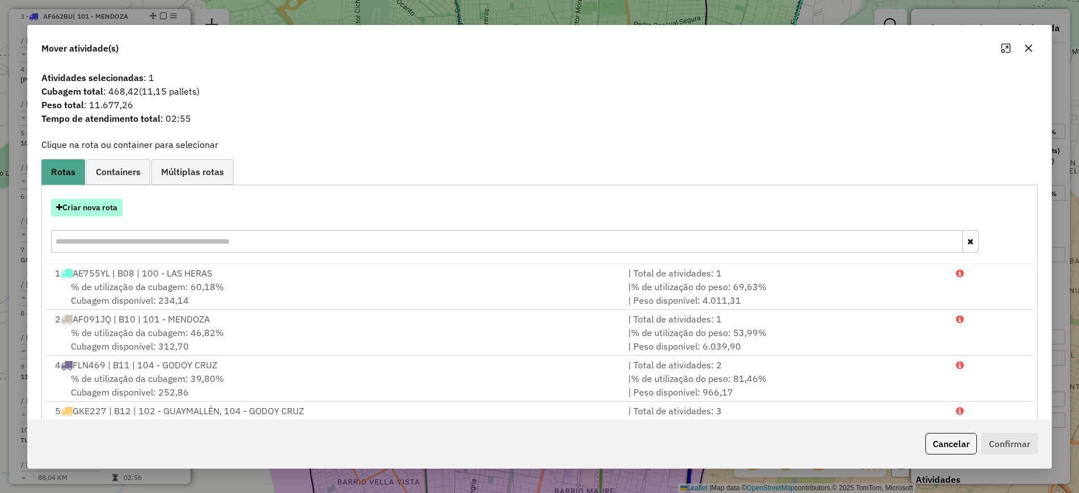
click at [101, 209] on button "Criar nova rota" at bounding box center [86, 208] width 71 height 18
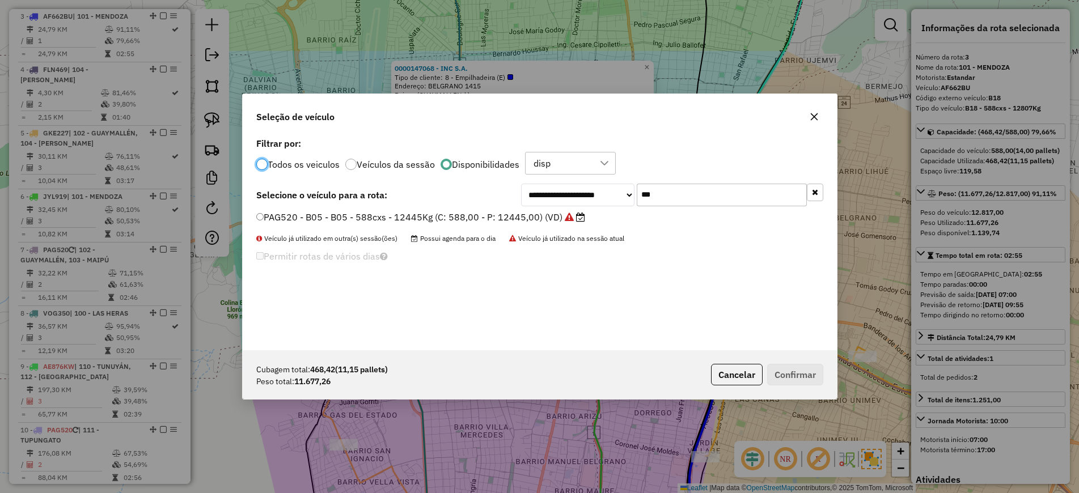
scroll to position [6, 3]
click at [672, 199] on input "***" at bounding box center [721, 195] width 170 height 23
type input "***"
click at [541, 211] on label "AG382TD - B19 - B19 - 588cxs - 15949Kg (C: 588,00 - P: 15949,00) (VD)" at bounding box center [418, 217] width 324 height 14
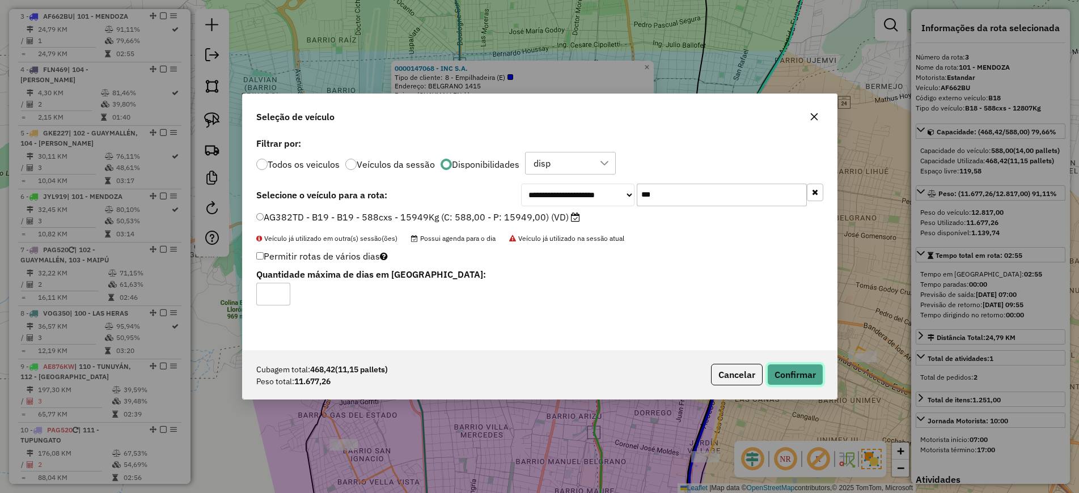
click at [784, 373] on button "Confirmar" at bounding box center [795, 375] width 56 height 22
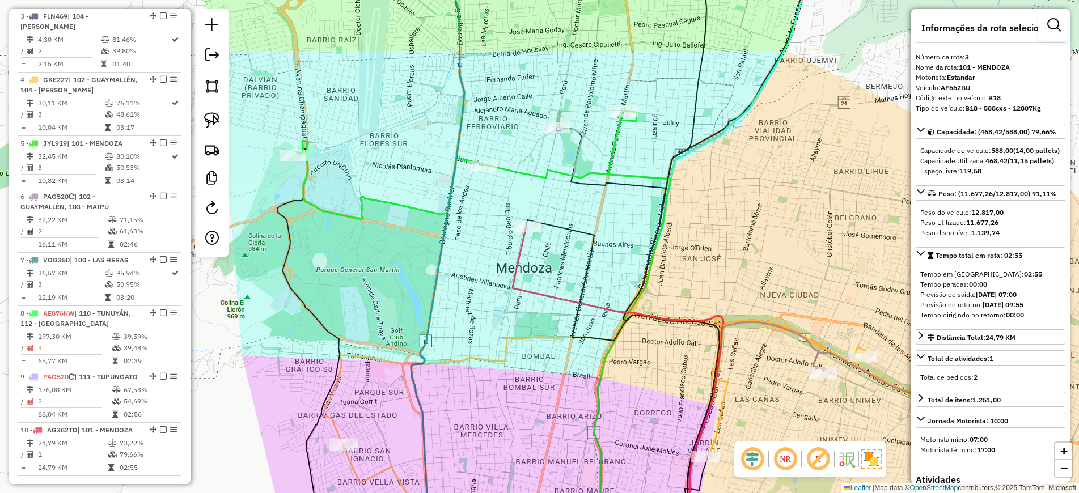
click at [520, 254] on icon at bounding box center [617, 385] width 211 height 316
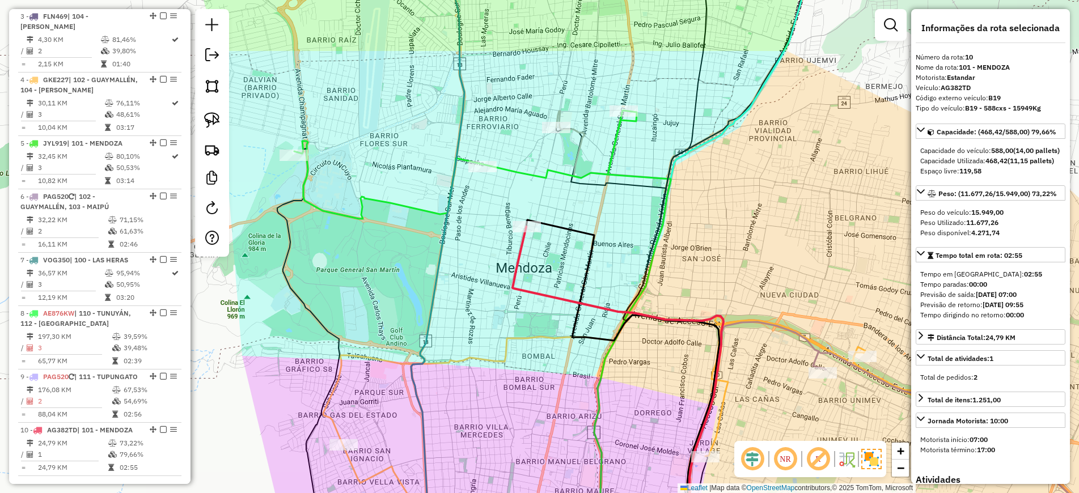
scroll to position [586, 0]
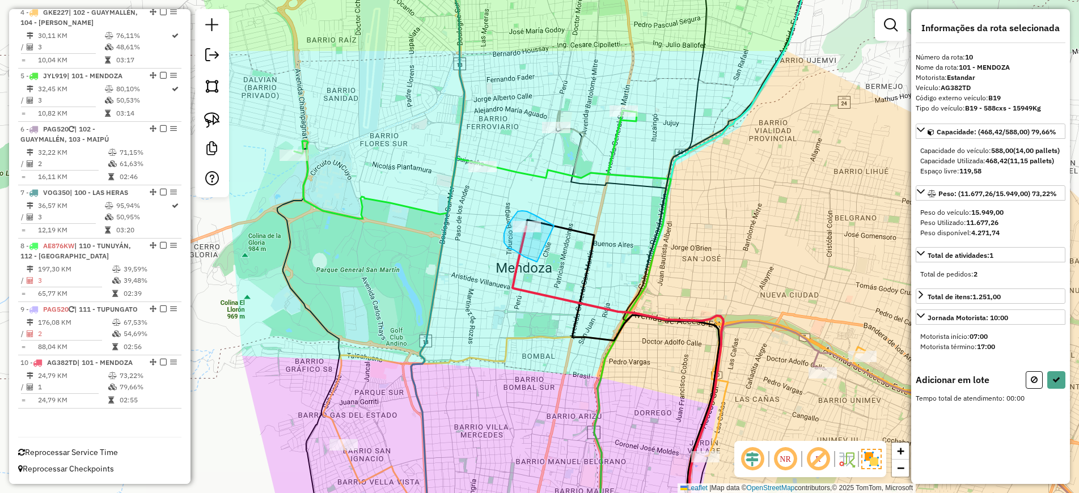
drag, startPoint x: 506, startPoint y: 245, endPoint x: 554, endPoint y: 226, distance: 51.6
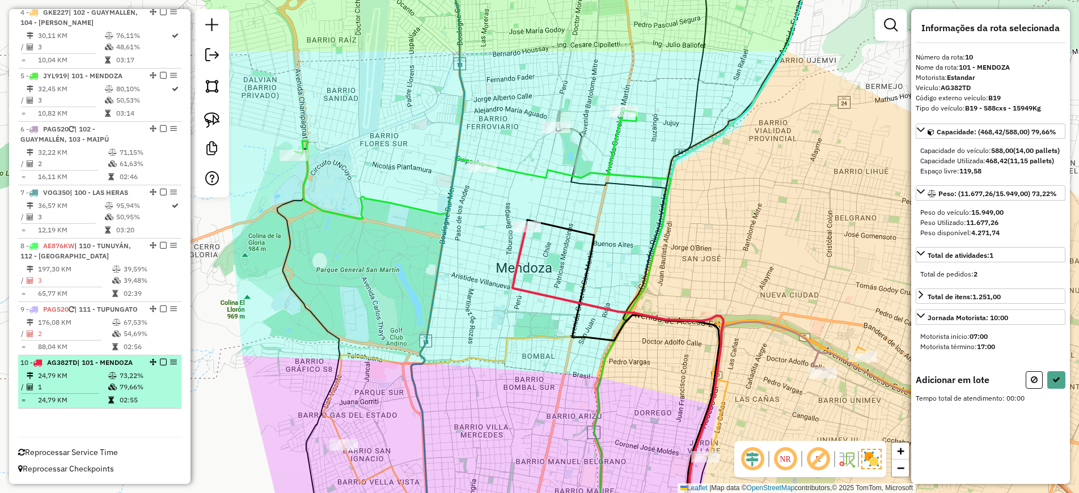
click at [160, 362] on em at bounding box center [163, 362] width 7 height 7
select select "**********"
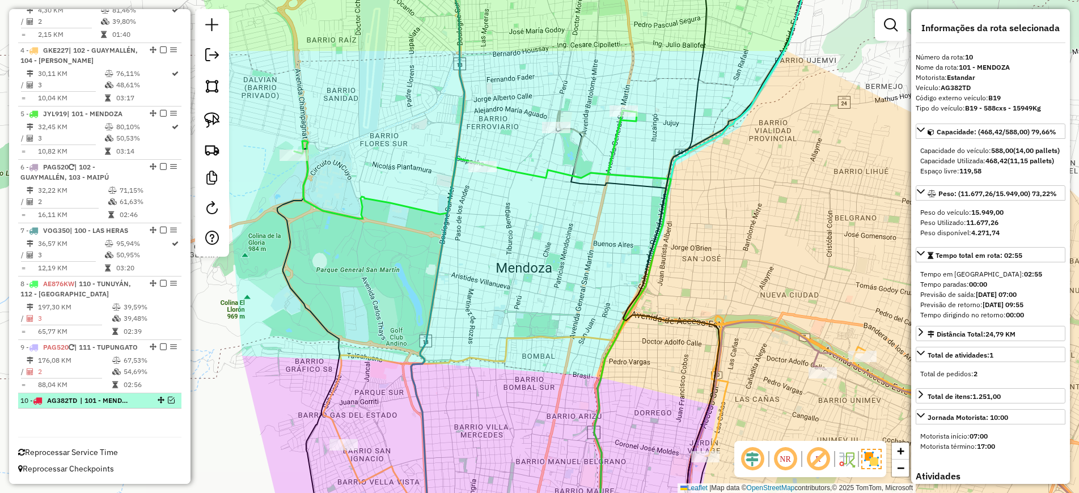
scroll to position [548, 0]
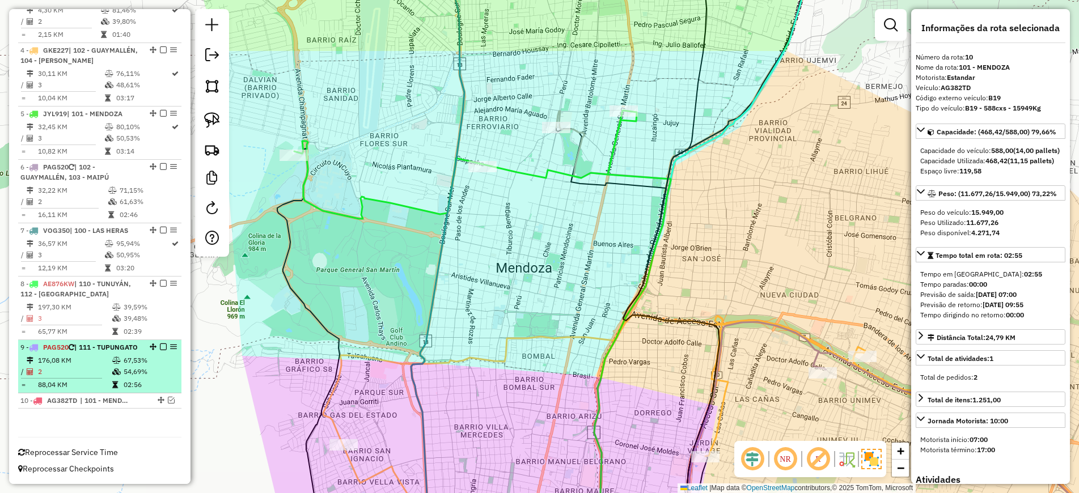
click at [160, 343] on em at bounding box center [163, 346] width 7 height 7
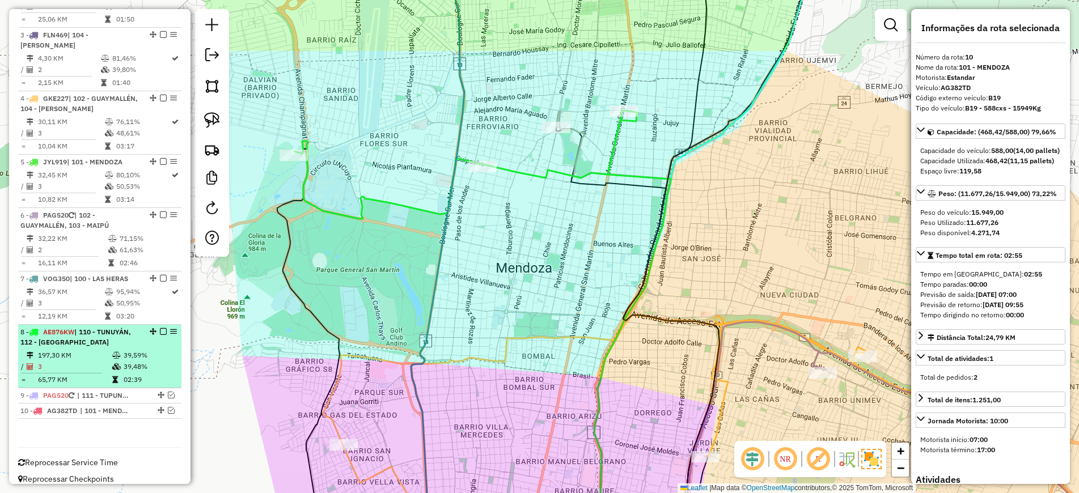
click at [158, 327] on div "8 - AE876KW | 110 - TUNUYÁN, 112 - SAN CARLOS" at bounding box center [99, 337] width 159 height 20
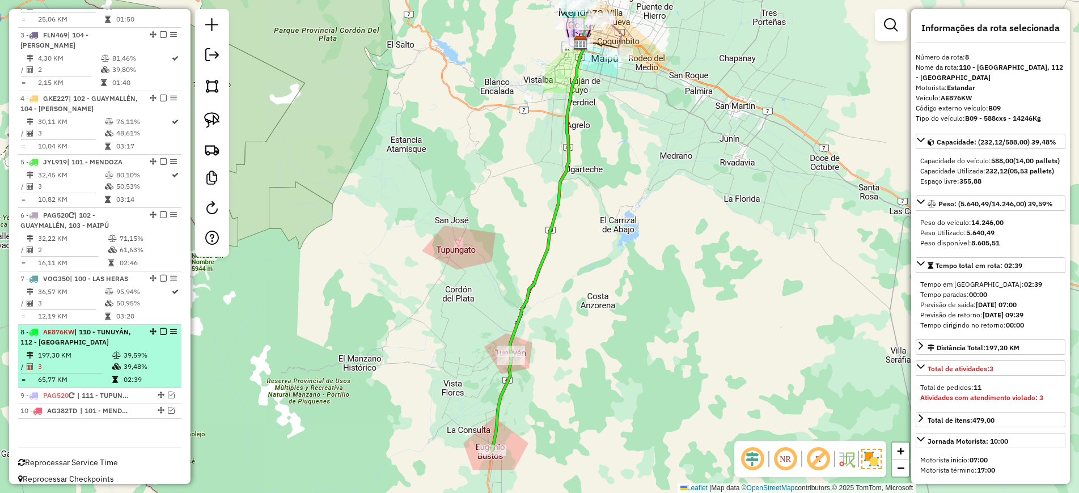
click at [158, 327] on div "8 - AE876KW | 110 - TUNUYÁN, 112 - SAN CARLOS" at bounding box center [99, 337] width 159 height 20
click at [161, 328] on em at bounding box center [163, 331] width 7 height 7
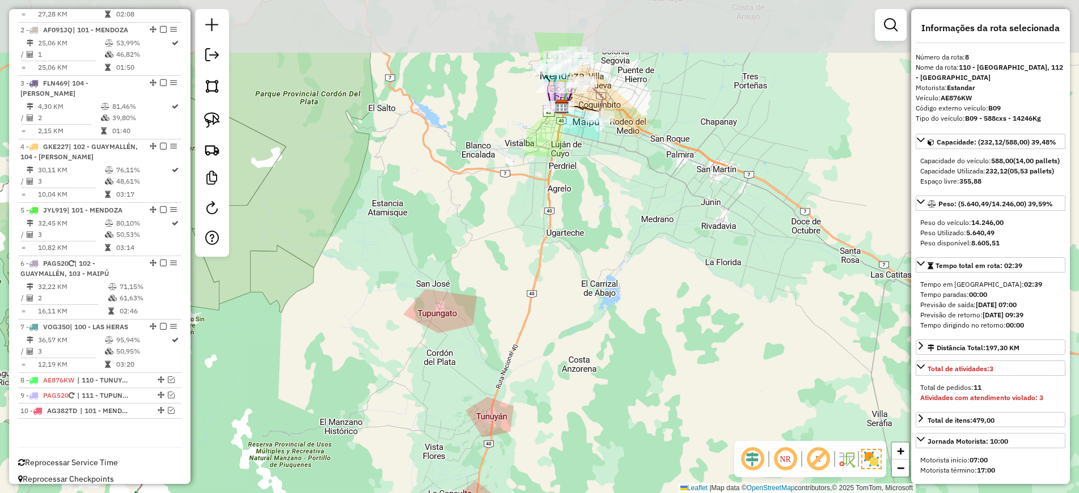
drag, startPoint x: 576, startPoint y: 235, endPoint x: 470, endPoint y: 384, distance: 183.0
click at [470, 384] on div "Janela de atendimento Grade de atendimento Capacidade Transportadoras Veículos …" at bounding box center [539, 246] width 1079 height 493
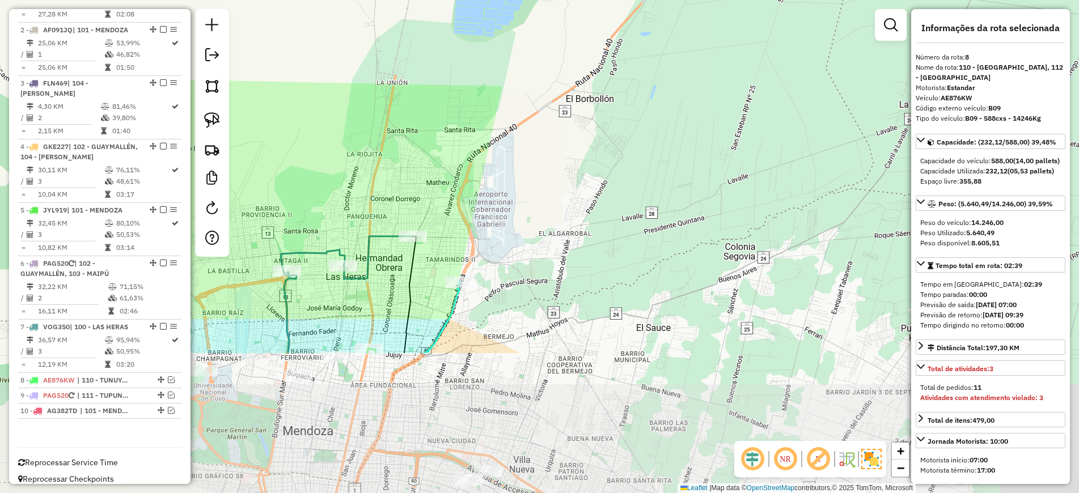
drag, startPoint x: 468, startPoint y: 272, endPoint x: 536, endPoint y: 156, distance: 134.1
click at [572, 91] on div "Janela de atendimento Grade de atendimento Capacidade Transportadoras Veículos …" at bounding box center [539, 246] width 1079 height 493
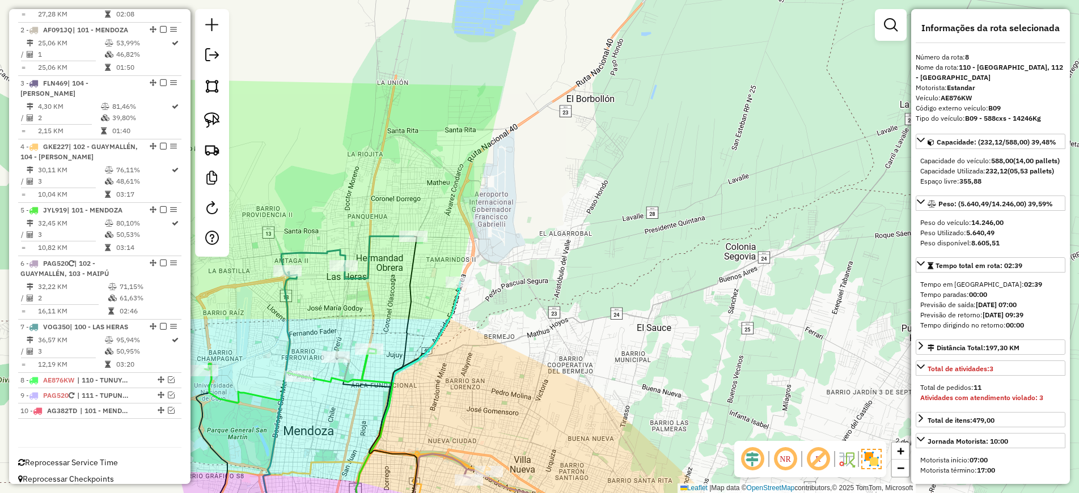
click at [450, 318] on icon at bounding box center [407, 412] width 106 height 261
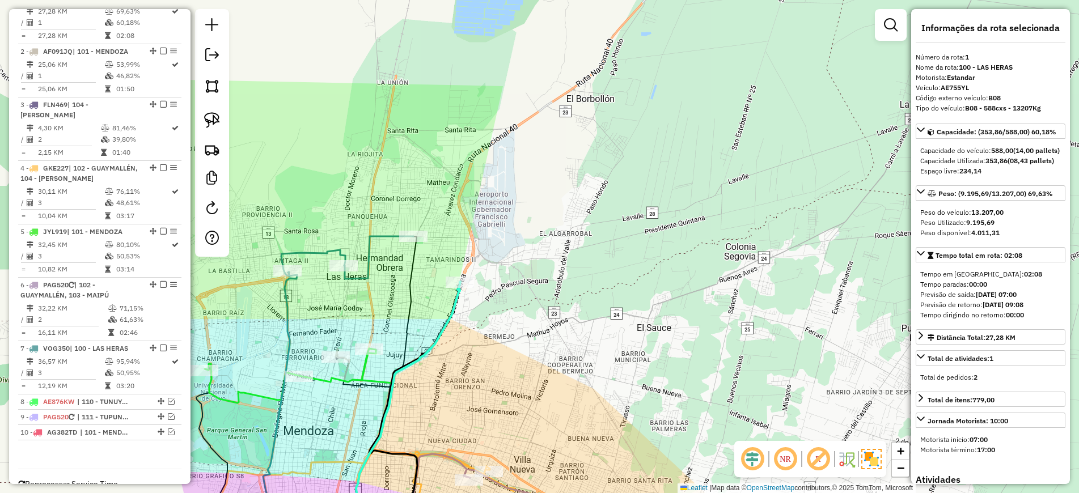
scroll to position [412, 0]
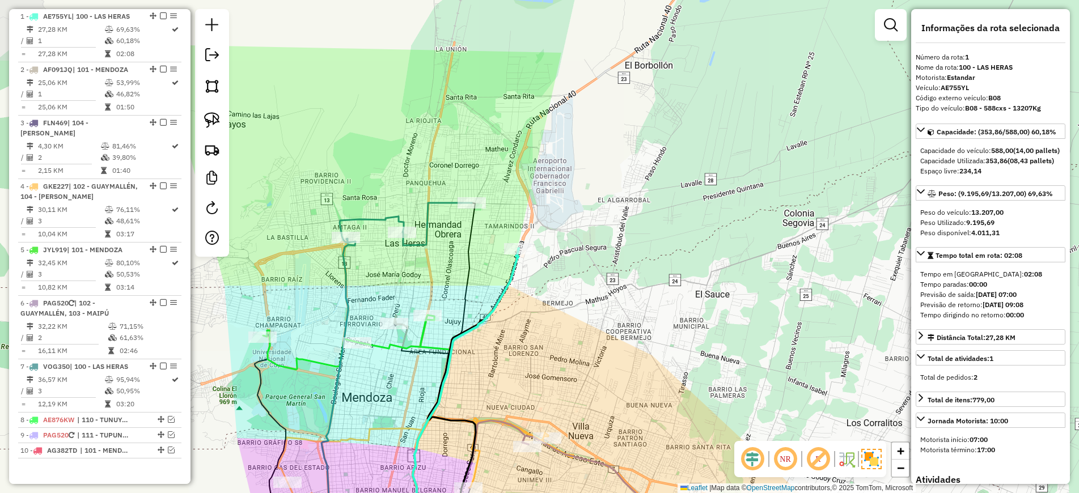
drag, startPoint x: 463, startPoint y: 338, endPoint x: 521, endPoint y: 306, distance: 66.2
click at [521, 306] on div "Janela de atendimento Grade de atendimento Capacidade Transportadoras Veículos …" at bounding box center [539, 246] width 1079 height 493
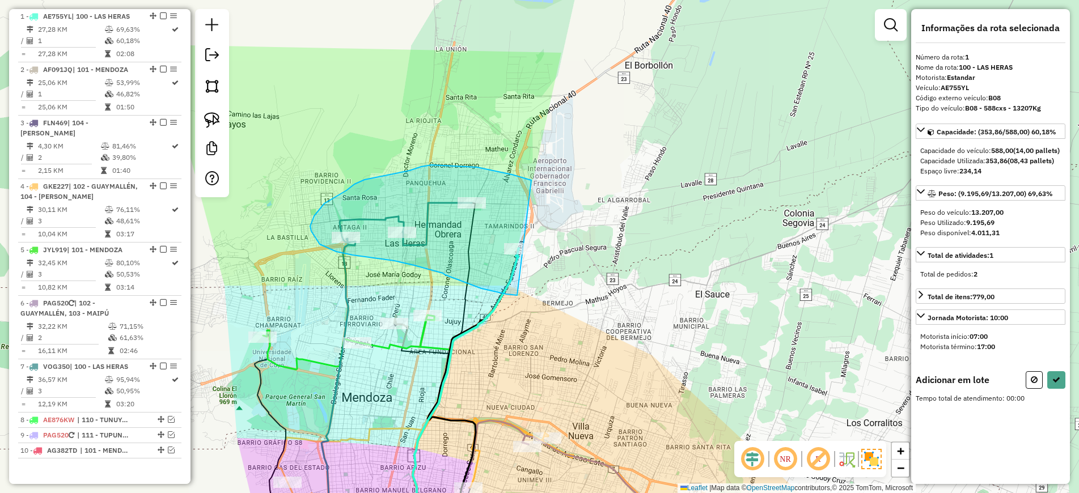
drag, startPoint x: 531, startPoint y: 181, endPoint x: 517, endPoint y: 295, distance: 115.4
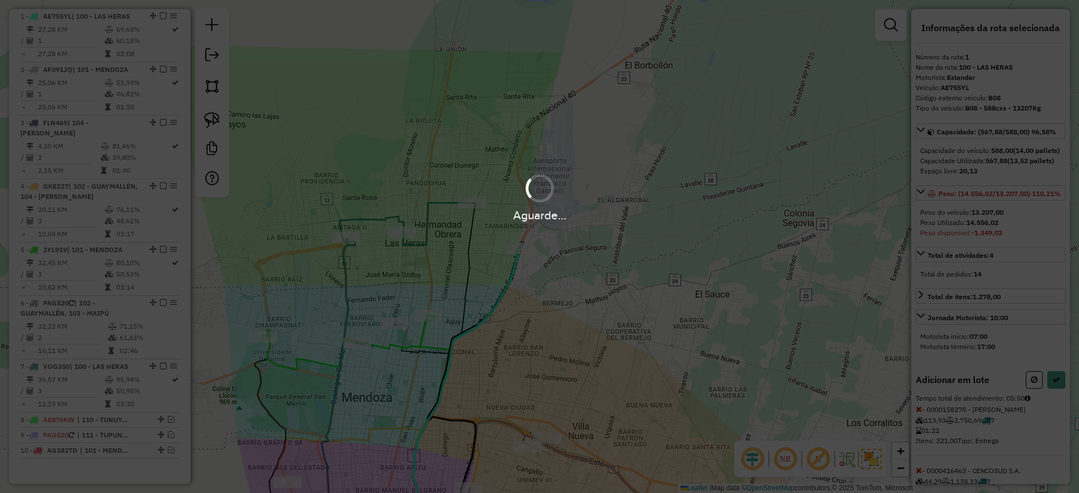
click at [517, 295] on div "Aguarde..." at bounding box center [539, 246] width 1079 height 493
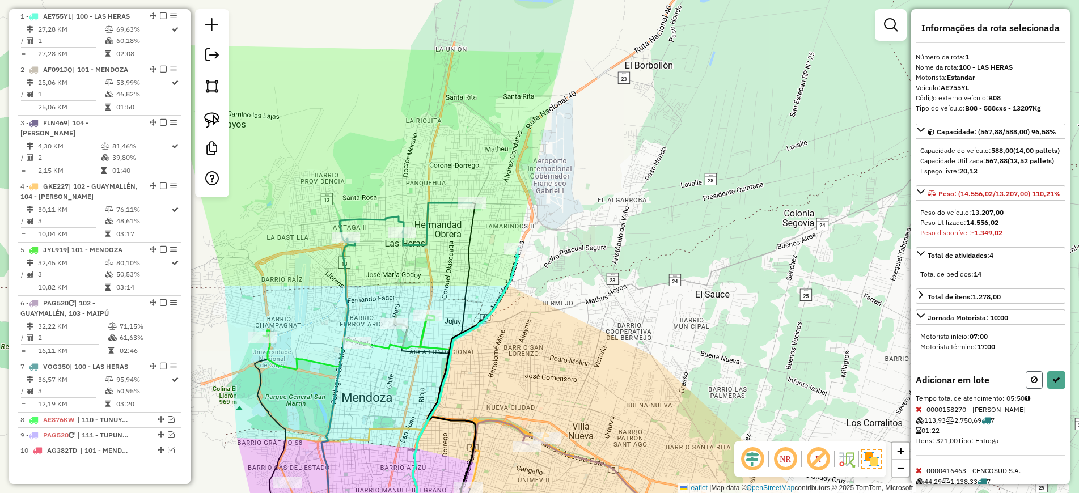
click at [1030, 384] on icon at bounding box center [1033, 380] width 7 height 8
select select "**********"
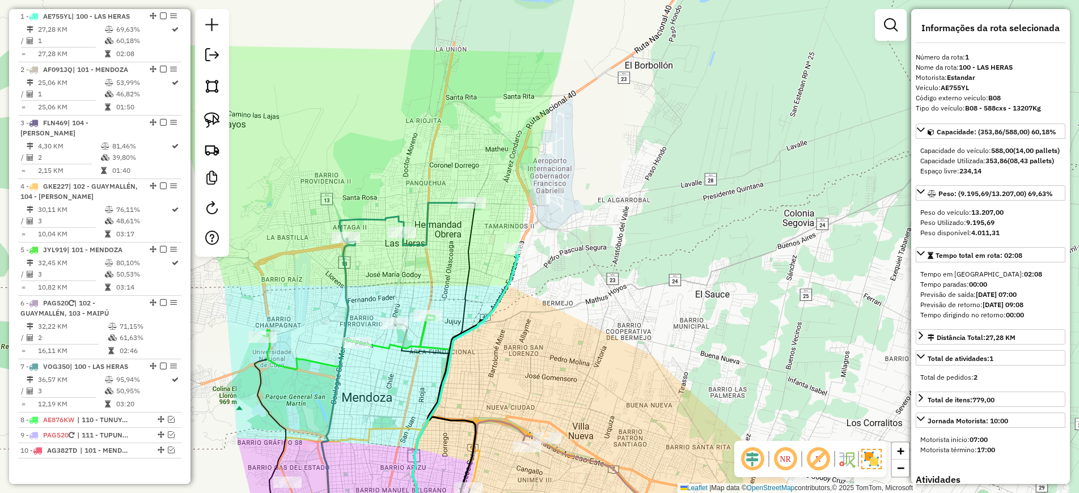
drag, startPoint x: 342, startPoint y: 268, endPoint x: 380, endPoint y: 290, distance: 43.2
click at [342, 269] on icon at bounding box center [338, 391] width 34 height 304
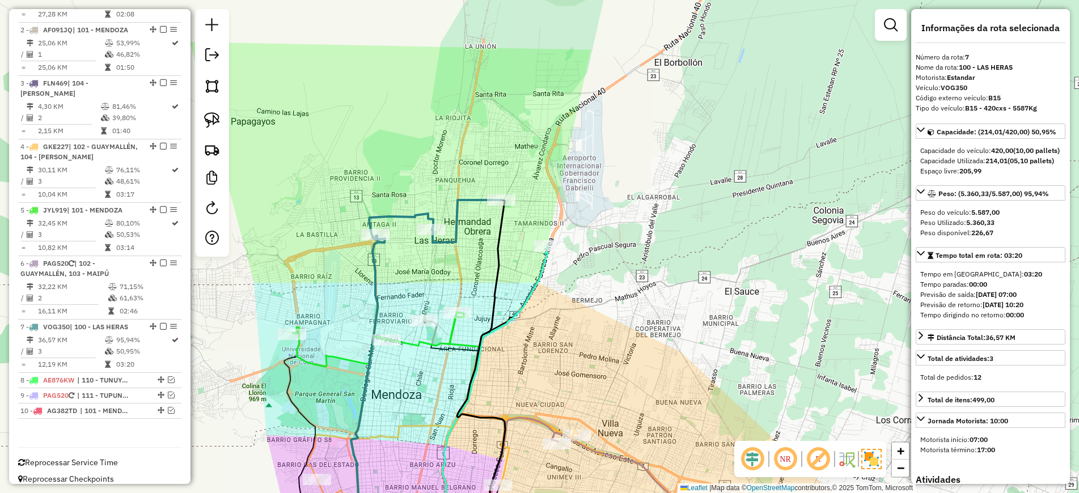
drag, startPoint x: 393, startPoint y: 291, endPoint x: 449, endPoint y: 279, distance: 57.4
click at [449, 279] on div "Janela de atendimento Grade de atendimento Capacidade Transportadoras Veículos …" at bounding box center [539, 246] width 1079 height 493
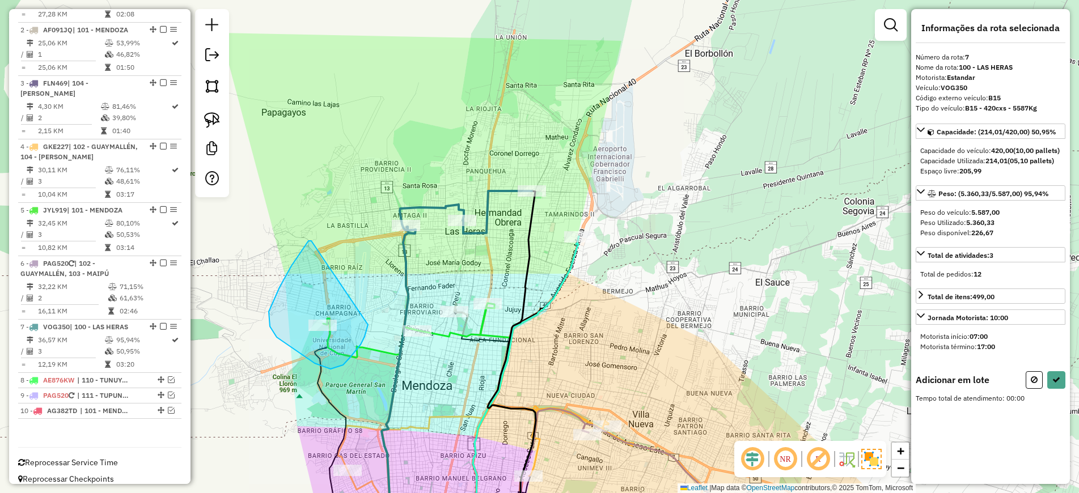
drag, startPoint x: 311, startPoint y: 241, endPoint x: 368, endPoint y: 323, distance: 99.8
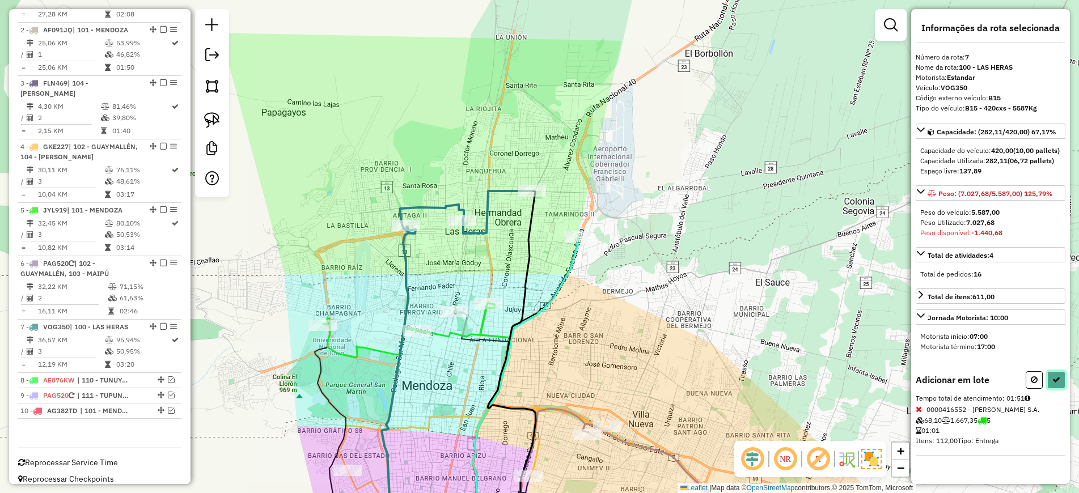
click at [1053, 384] on icon at bounding box center [1056, 380] width 8 height 8
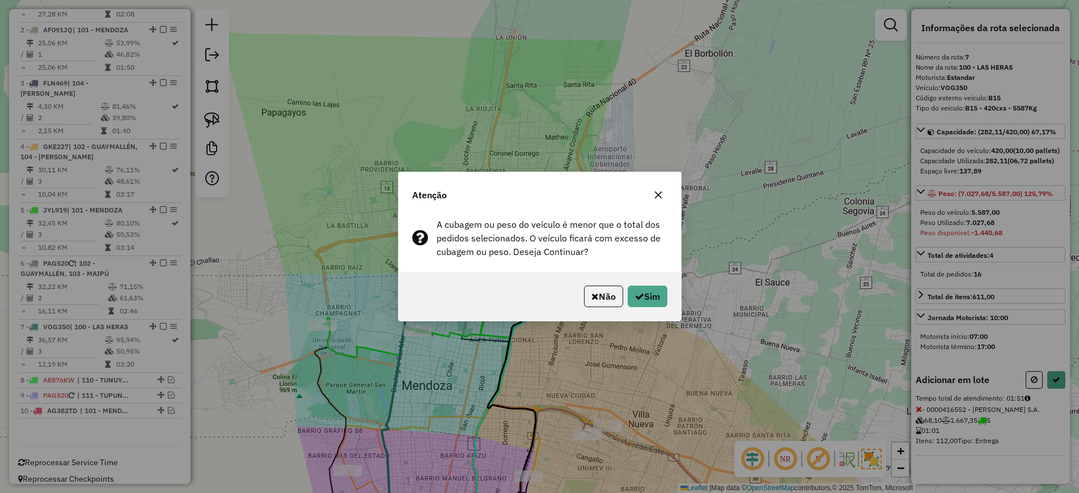
click at [651, 277] on div "Não Sim" at bounding box center [539, 296] width 282 height 49
click at [648, 298] on button "Sim" at bounding box center [647, 297] width 40 height 22
select select "**********"
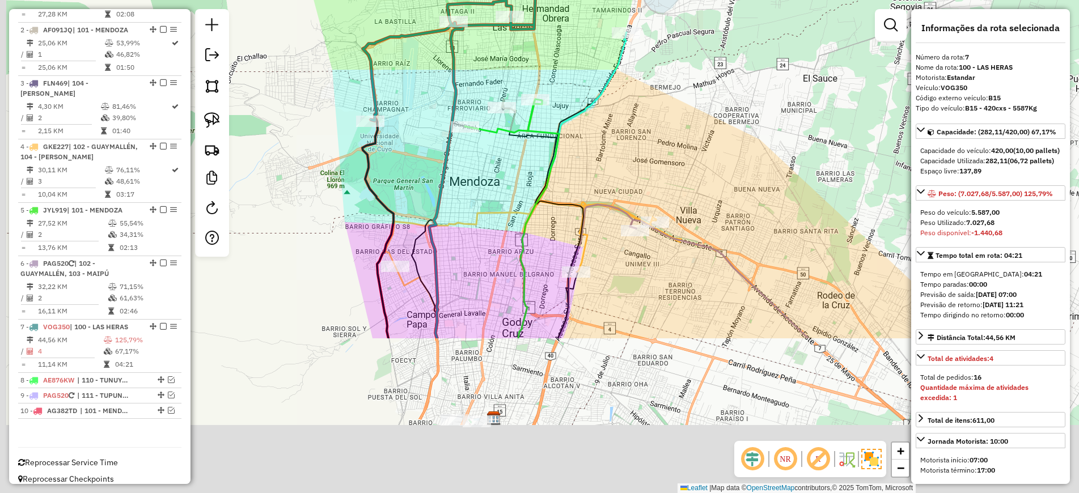
drag, startPoint x: 439, startPoint y: 393, endPoint x: 487, endPoint y: 178, distance: 220.0
click at [487, 178] on div "Janela de atendimento Grade de atendimento Capacidade Transportadoras Veículos …" at bounding box center [539, 246] width 1079 height 493
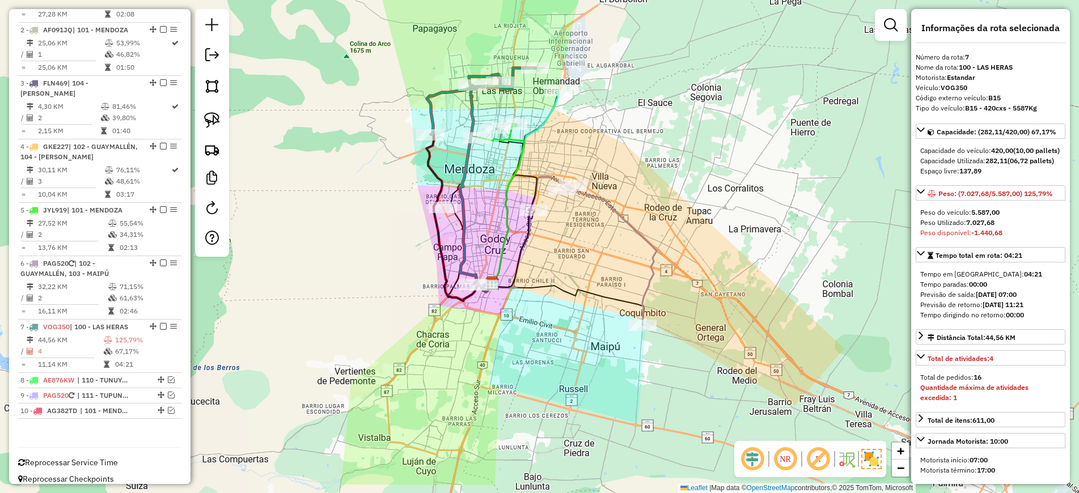
click at [643, 287] on icon at bounding box center [608, 254] width 96 height 141
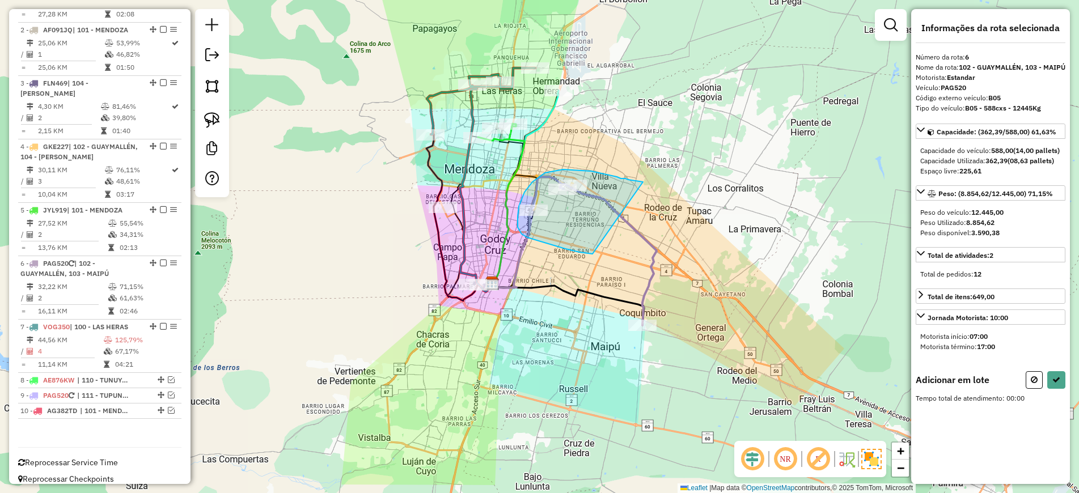
drag, startPoint x: 642, startPoint y: 181, endPoint x: 593, endPoint y: 254, distance: 87.7
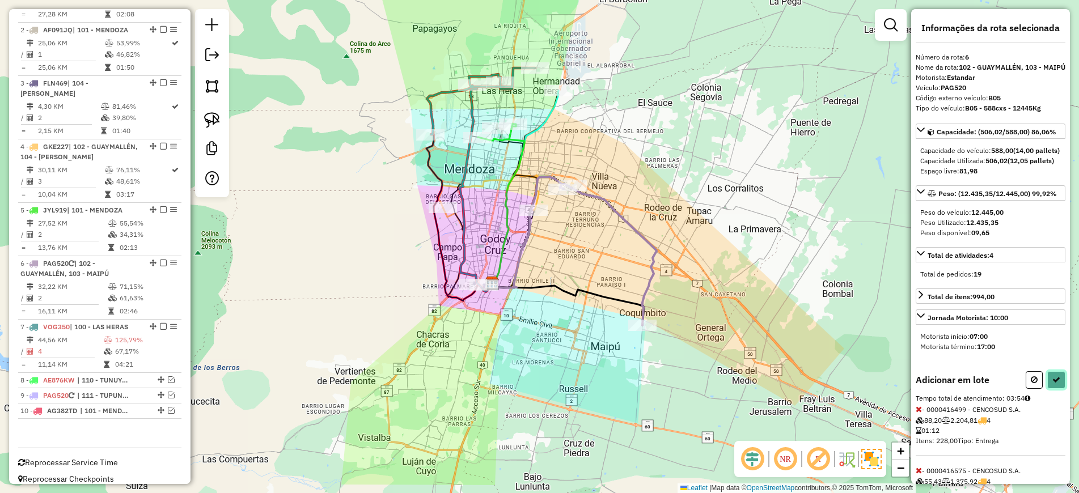
click at [1052, 384] on icon at bounding box center [1056, 380] width 8 height 8
select select "**********"
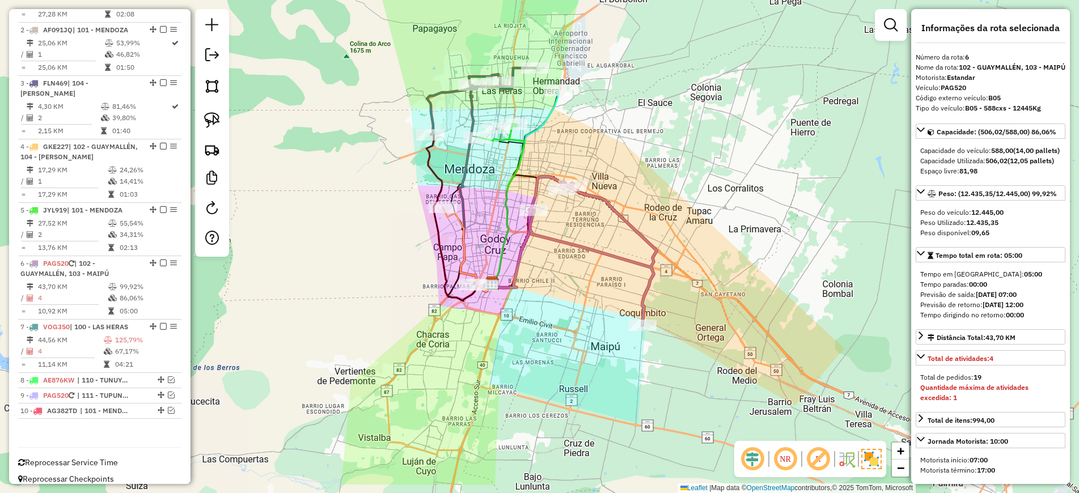
click at [457, 219] on icon at bounding box center [468, 249] width 50 height 84
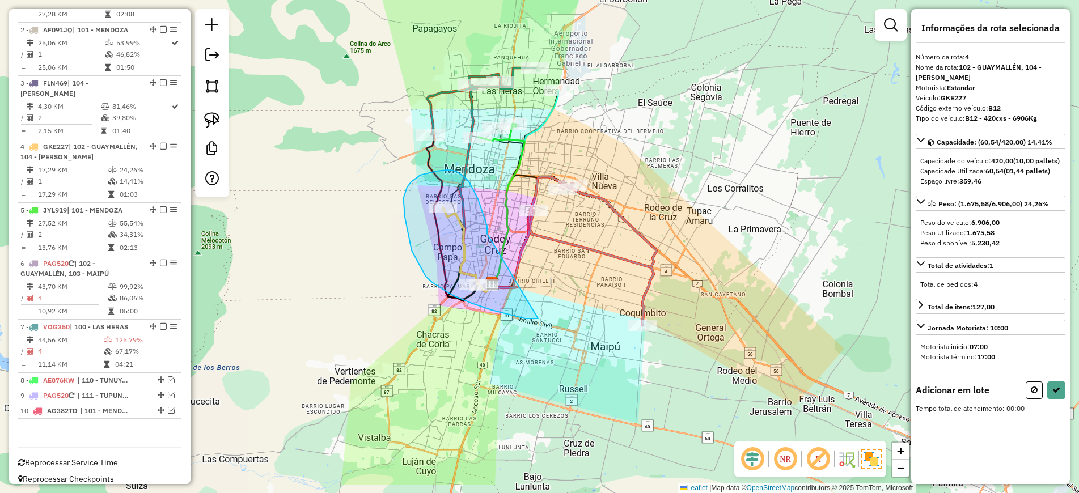
drag, startPoint x: 469, startPoint y: 182, endPoint x: 539, endPoint y: 317, distance: 151.8
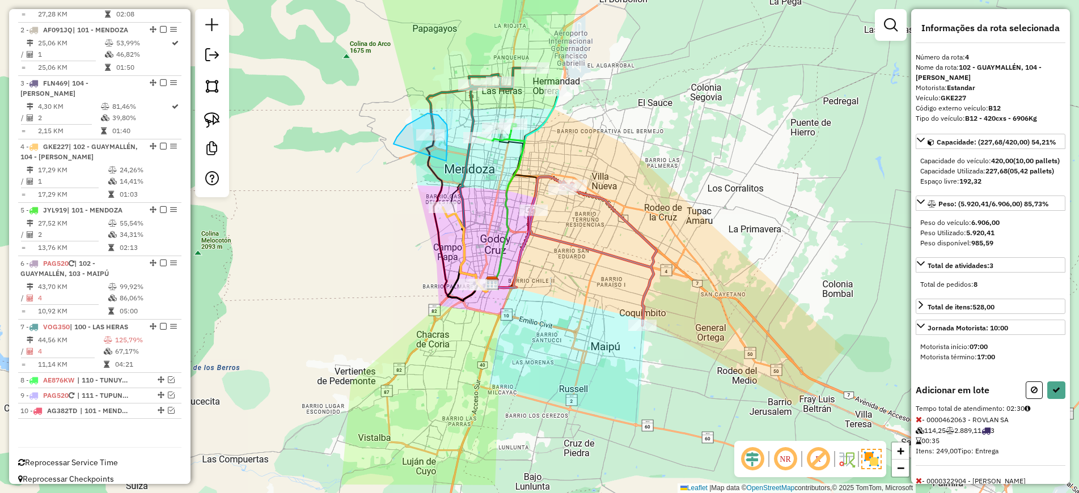
drag, startPoint x: 446, startPoint y: 161, endPoint x: 401, endPoint y: 169, distance: 46.1
click at [1056, 394] on icon at bounding box center [1056, 390] width 8 height 8
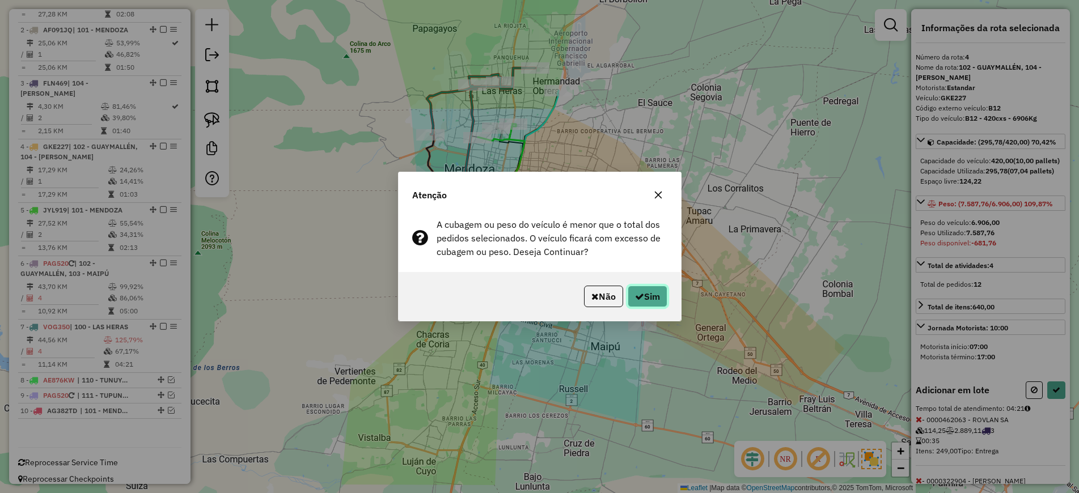
click at [644, 297] on button "Sim" at bounding box center [647, 297] width 40 height 22
select select "**********"
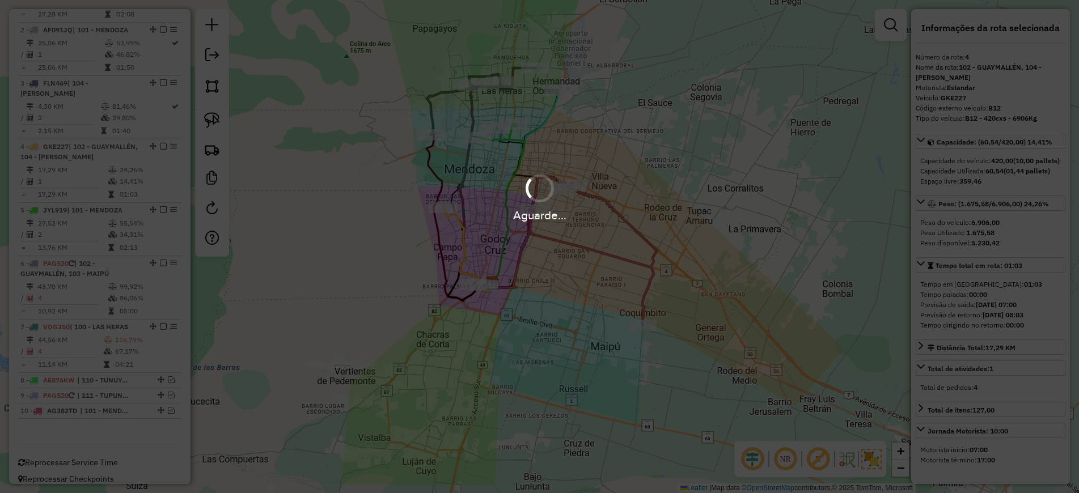
scroll to position [398, 0]
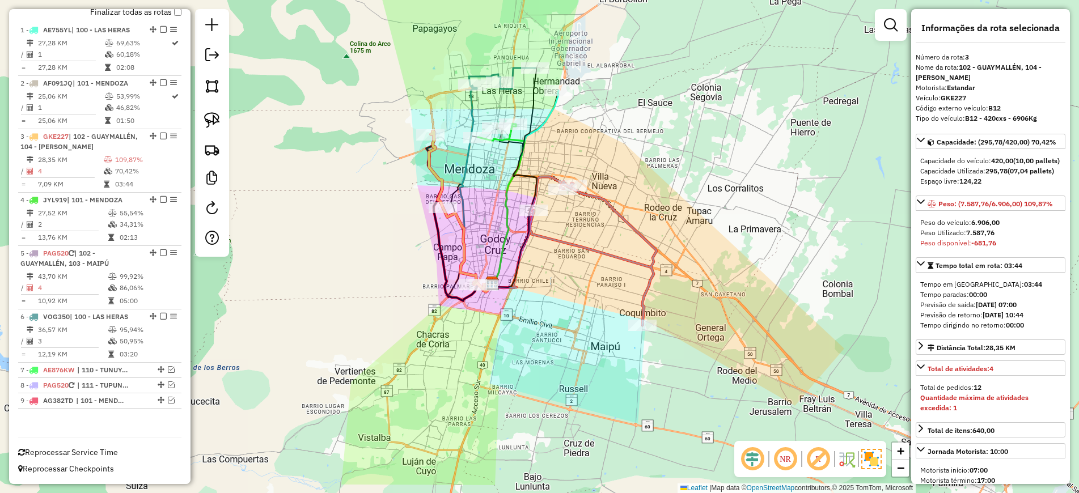
click at [553, 107] on icon at bounding box center [525, 187] width 66 height 193
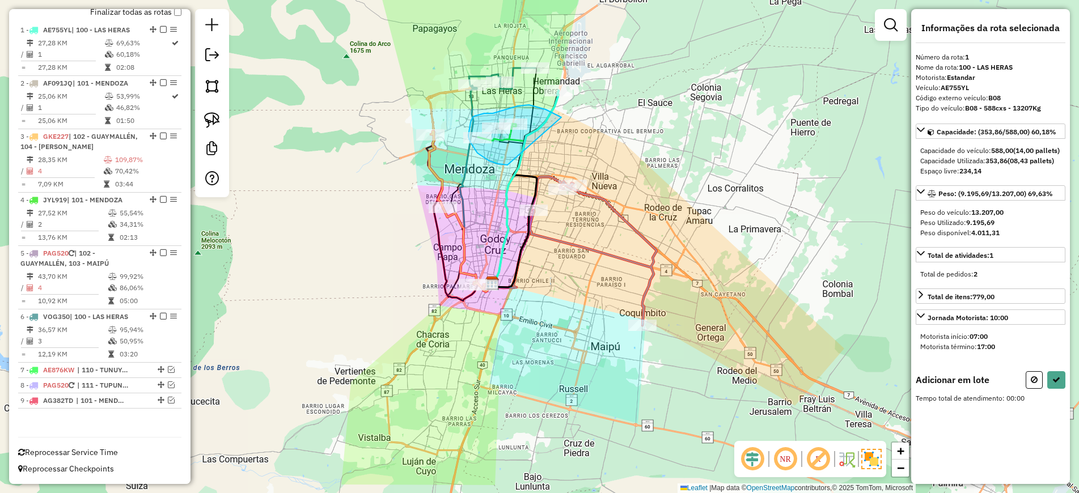
drag, startPoint x: 559, startPoint y: 116, endPoint x: 507, endPoint y: 165, distance: 71.0
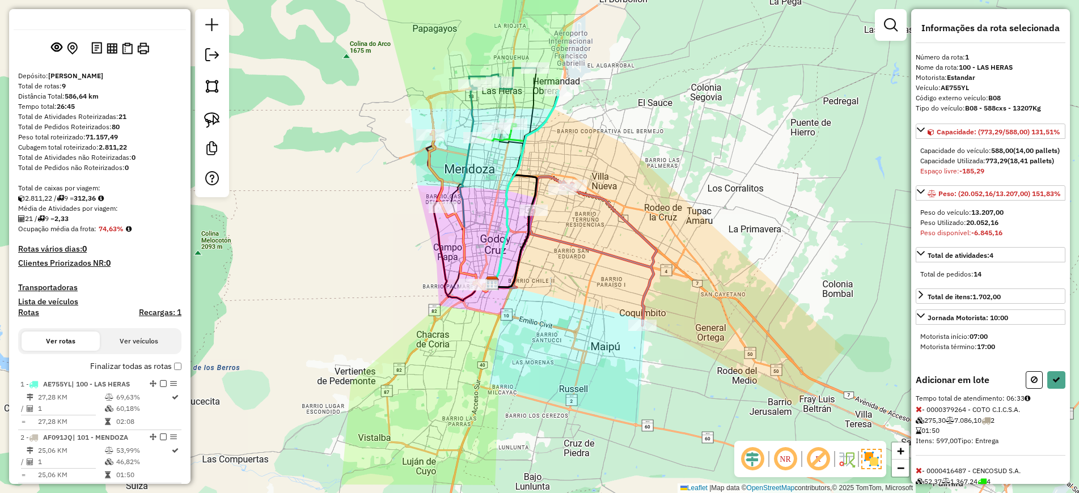
scroll to position [0, 0]
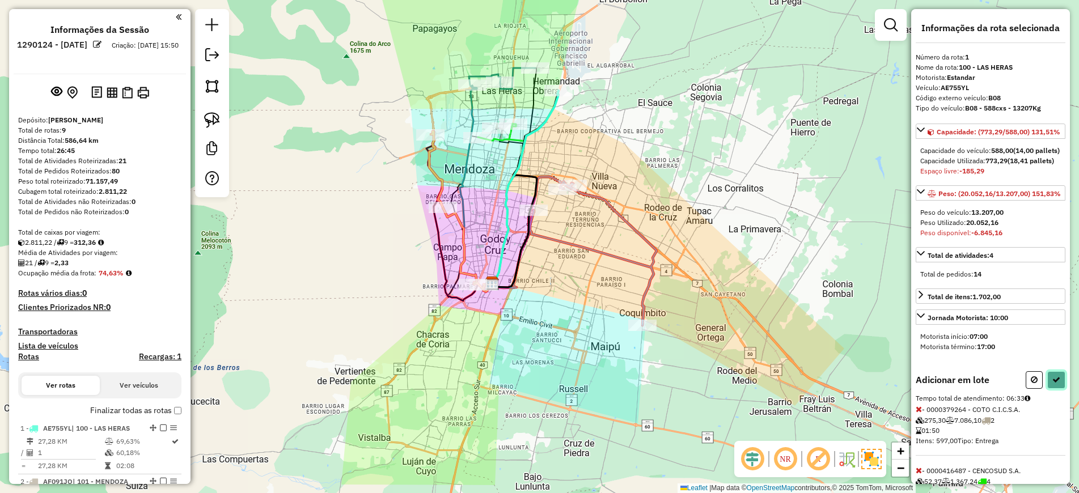
click at [1052, 384] on icon at bounding box center [1056, 380] width 8 height 8
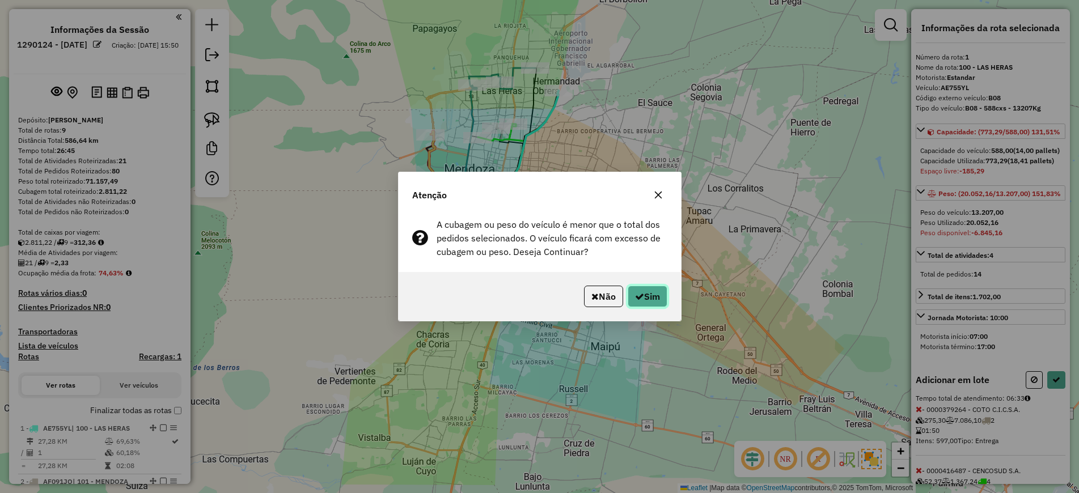
click at [641, 294] on button "Sim" at bounding box center [647, 297] width 40 height 22
select select "**********"
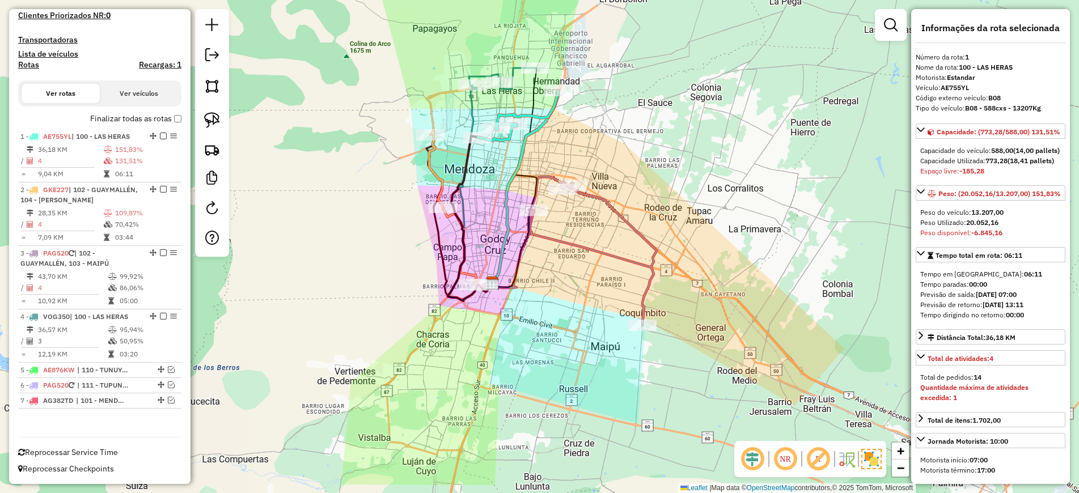
scroll to position [79, 0]
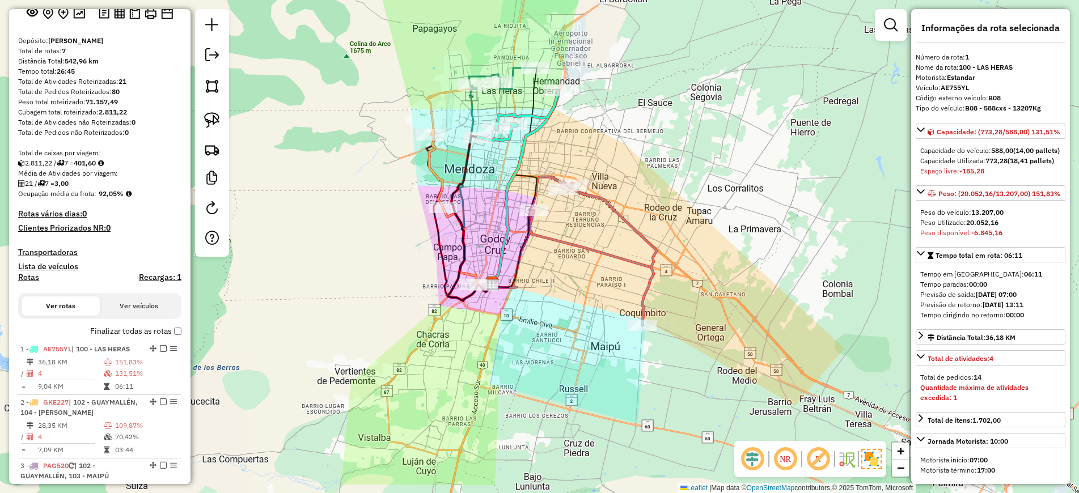
click at [514, 68] on icon at bounding box center [502, 78] width 66 height 21
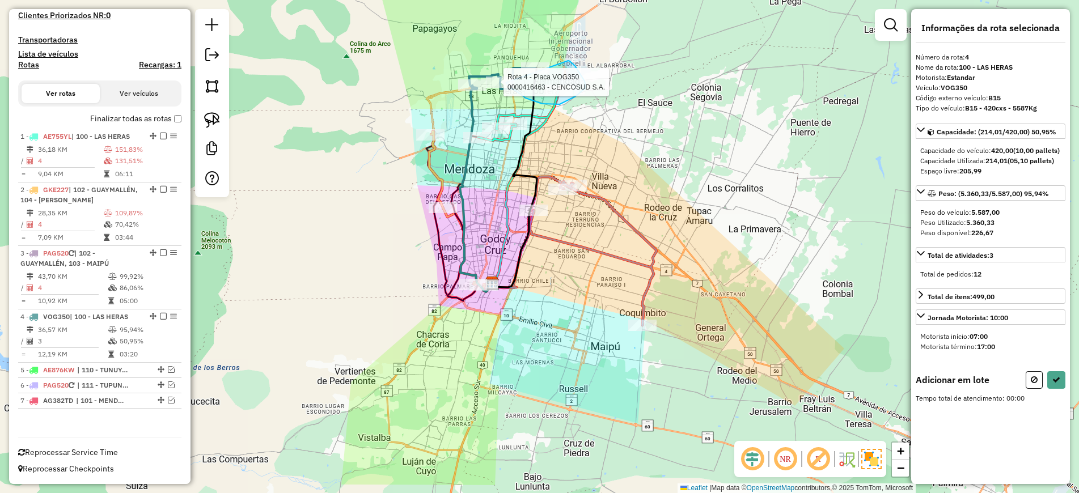
click at [506, 83] on div "Rota 4 - Placa VOG350 0000416463 - CENCOSUD S.A. Janela de atendimento Grade de…" at bounding box center [539, 246] width 1079 height 493
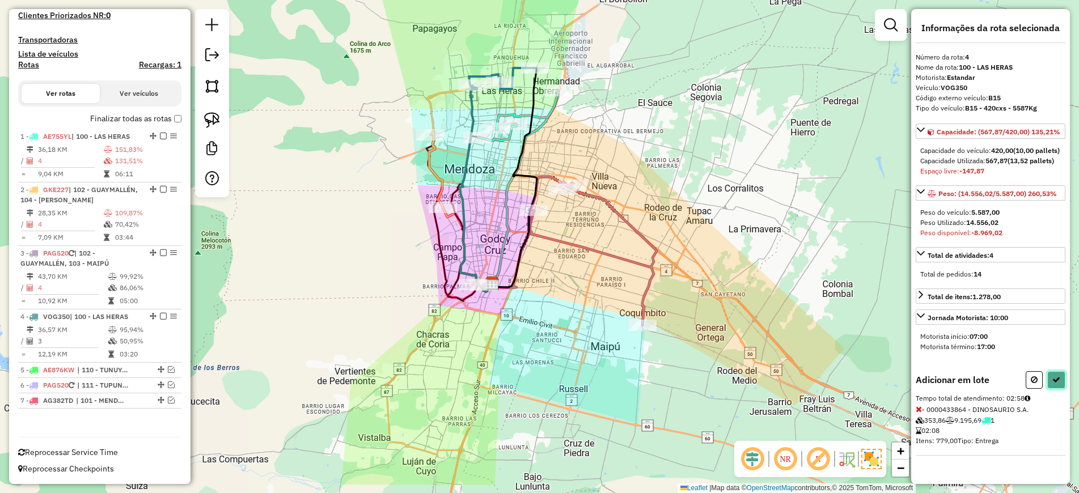
click at [1056, 384] on icon at bounding box center [1056, 380] width 8 height 8
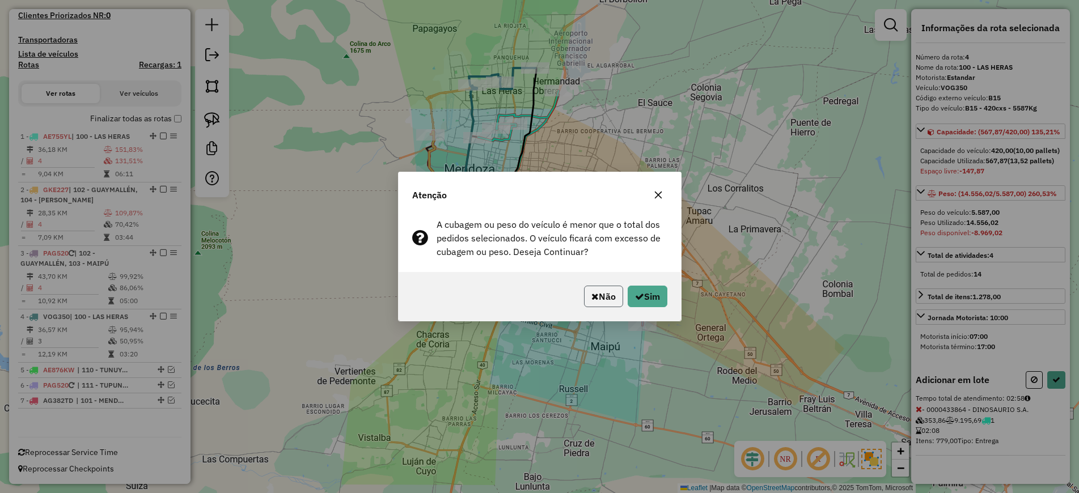
click at [604, 295] on button "Não" at bounding box center [603, 297] width 39 height 22
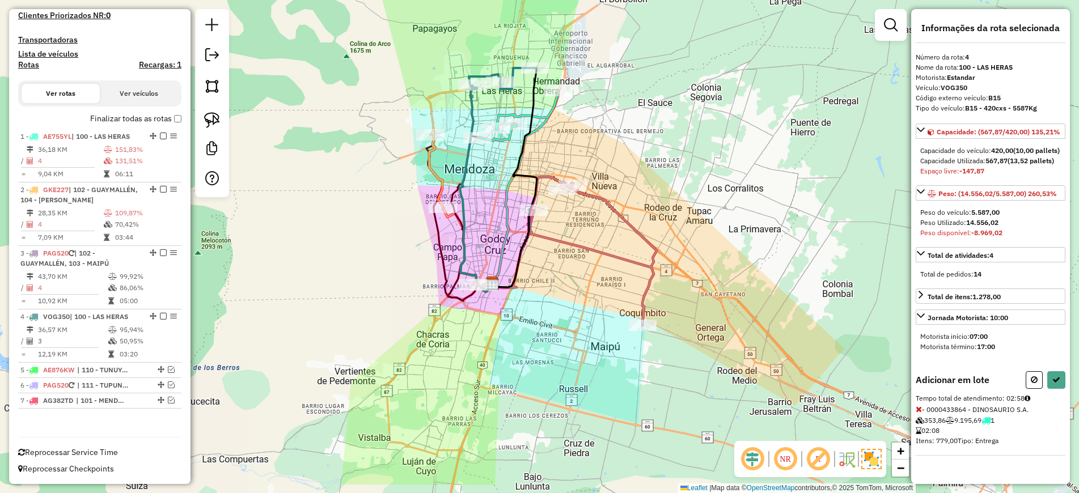
click at [544, 114] on icon at bounding box center [518, 116] width 80 height 50
click at [1035, 384] on icon at bounding box center [1033, 380] width 7 height 8
select select "**********"
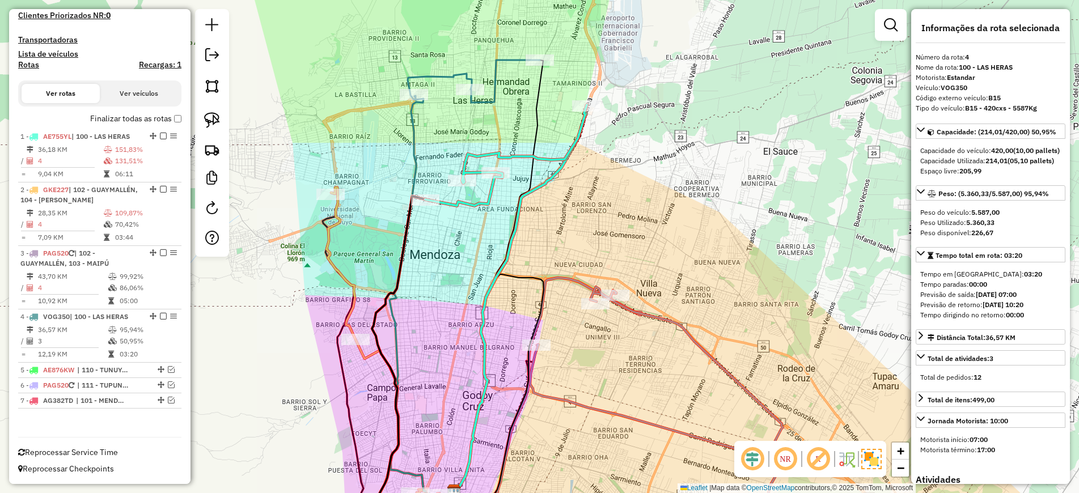
click at [496, 79] on icon at bounding box center [473, 81] width 132 height 43
click at [687, 333] on icon at bounding box center [656, 415] width 253 height 256
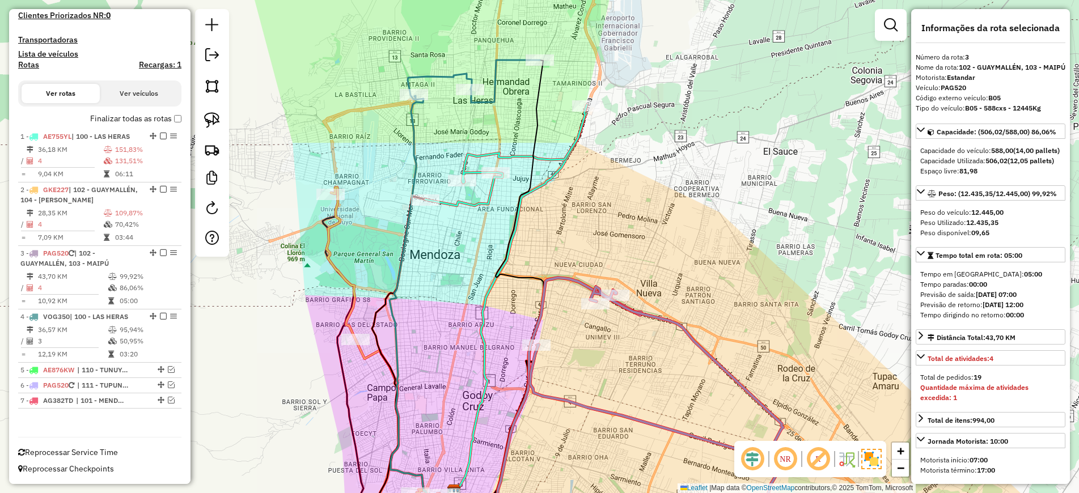
click at [491, 81] on icon at bounding box center [473, 81] width 132 height 43
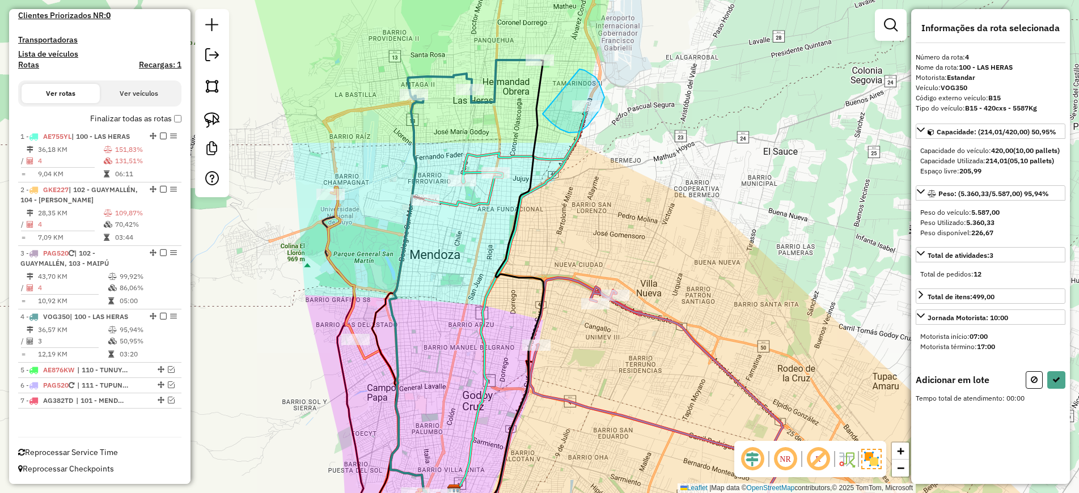
drag, startPoint x: 579, startPoint y: 69, endPoint x: 540, endPoint y: 113, distance: 59.0
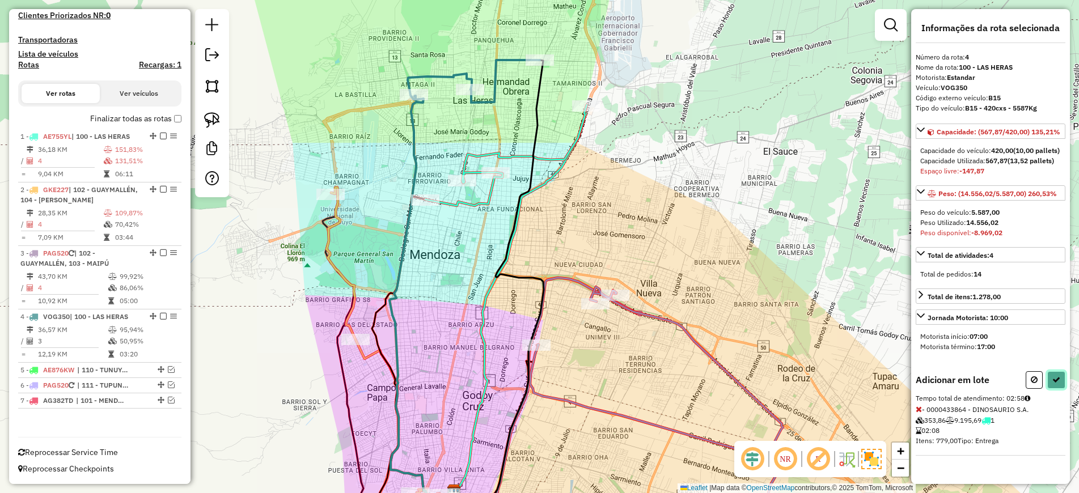
click at [1052, 384] on icon at bounding box center [1056, 380] width 8 height 8
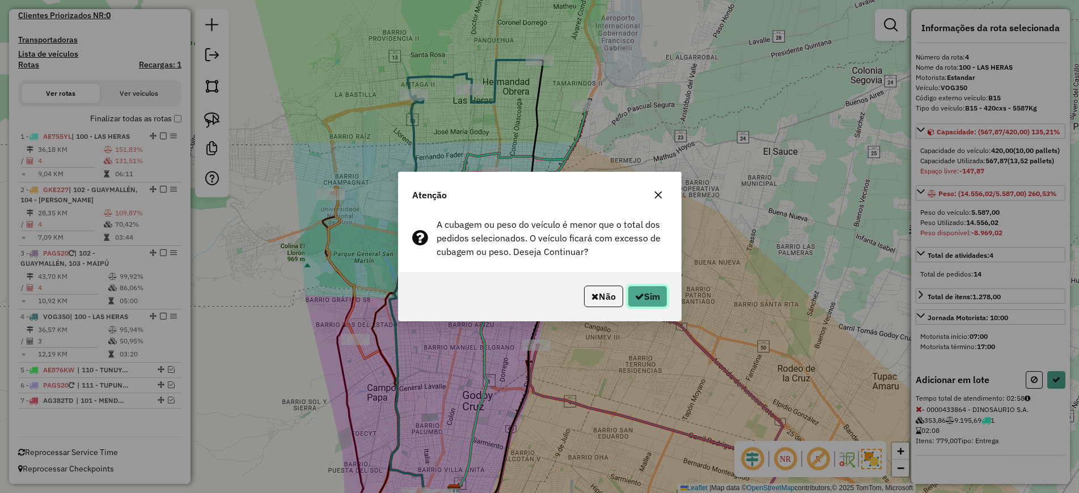
click at [649, 296] on button "Sim" at bounding box center [647, 297] width 40 height 22
select select "**********"
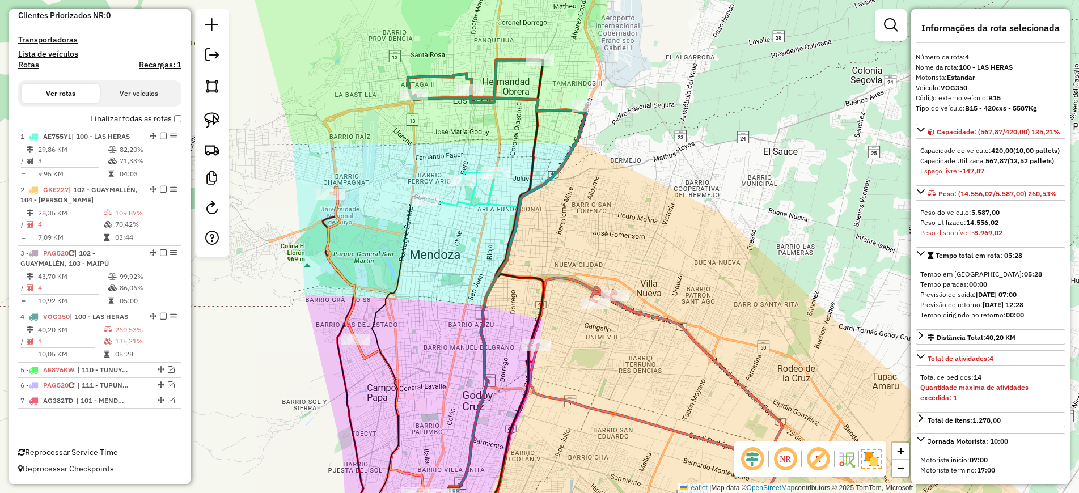
click at [496, 84] on icon at bounding box center [496, 86] width 179 height 53
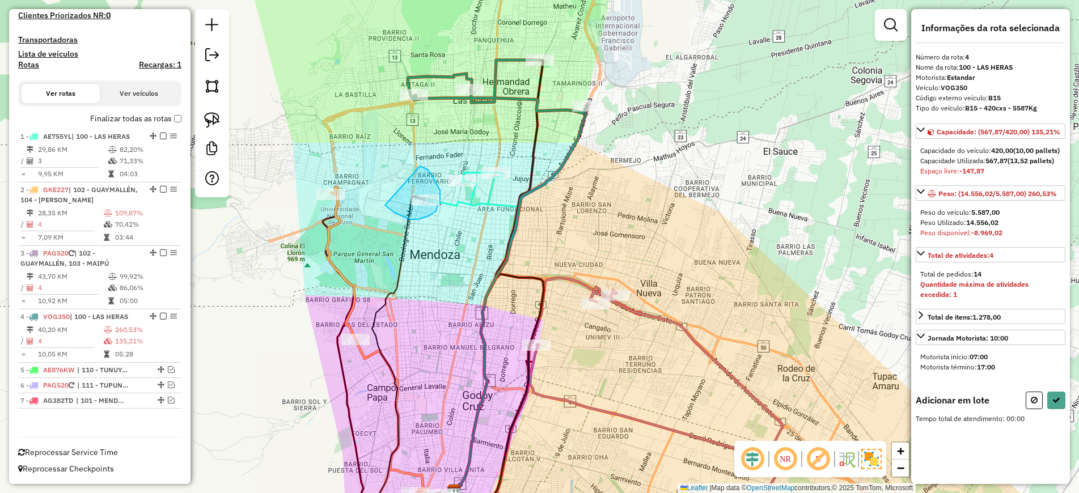
drag, startPoint x: 419, startPoint y: 167, endPoint x: 385, endPoint y: 205, distance: 51.8
click at [1054, 404] on icon at bounding box center [1056, 400] width 8 height 8
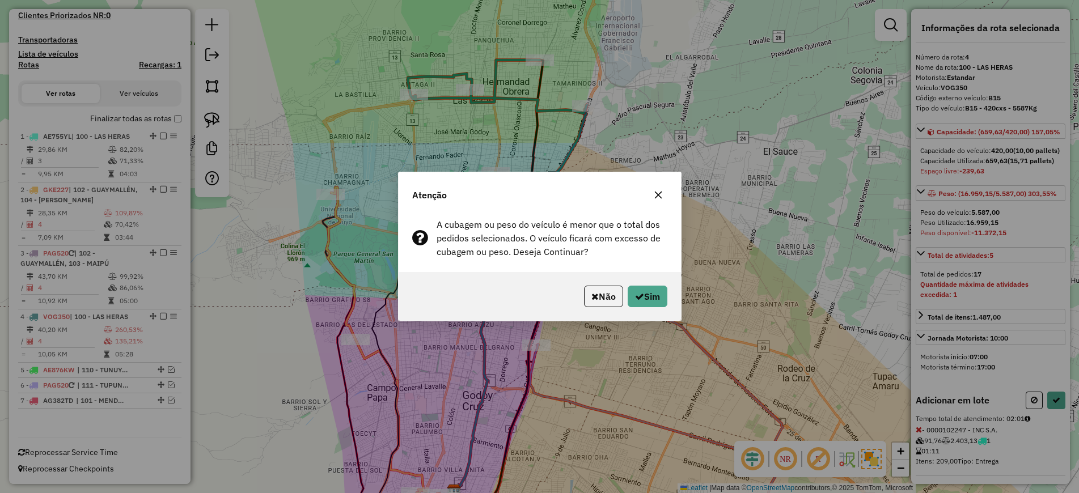
click at [668, 298] on div "Não Sim" at bounding box center [539, 296] width 282 height 49
click at [649, 288] on button "Sim" at bounding box center [647, 297] width 40 height 22
select select "**********"
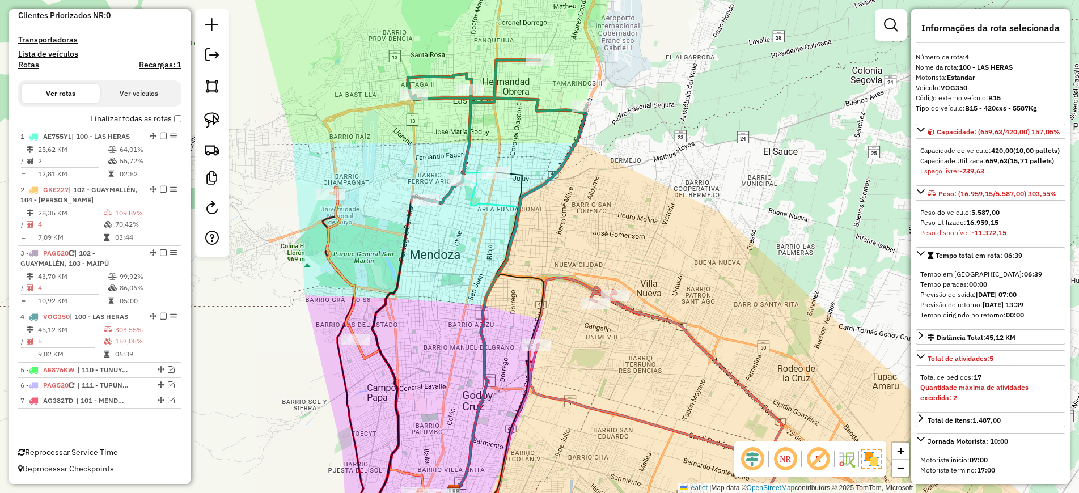
click at [485, 207] on icon at bounding box center [486, 332] width 65 height 320
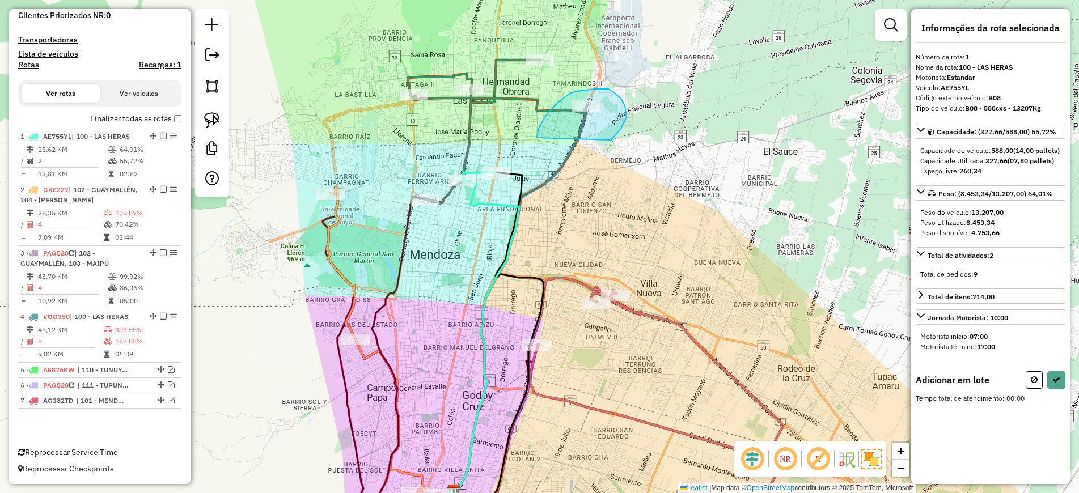
drag, startPoint x: 537, startPoint y: 138, endPoint x: 610, endPoint y: 140, distance: 73.7
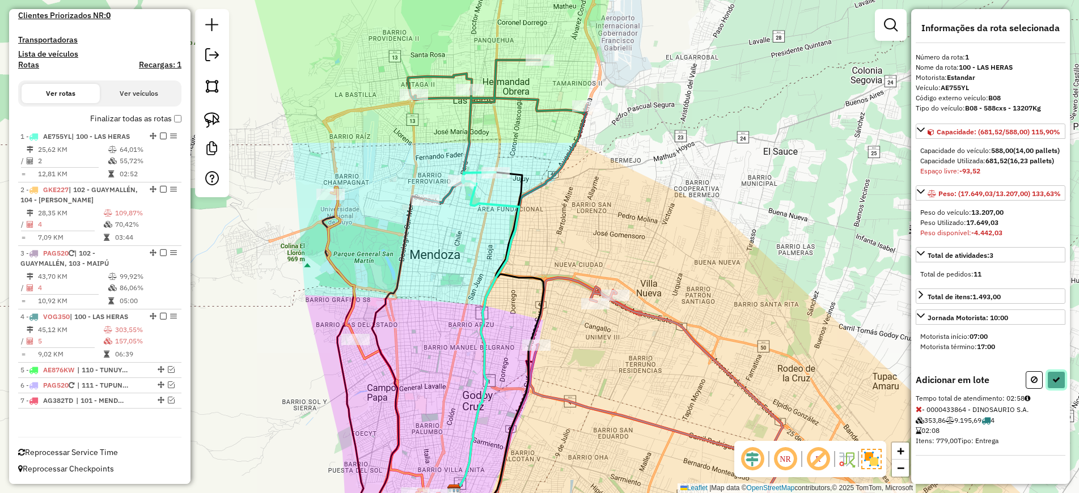
click at [1057, 384] on icon at bounding box center [1056, 380] width 8 height 8
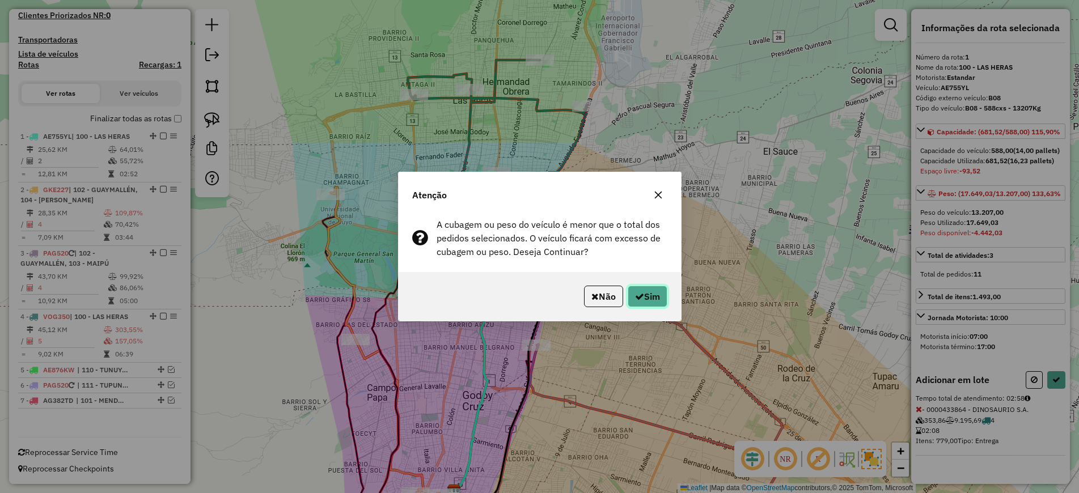
click at [660, 299] on button "Sim" at bounding box center [647, 297] width 40 height 22
select select "**********"
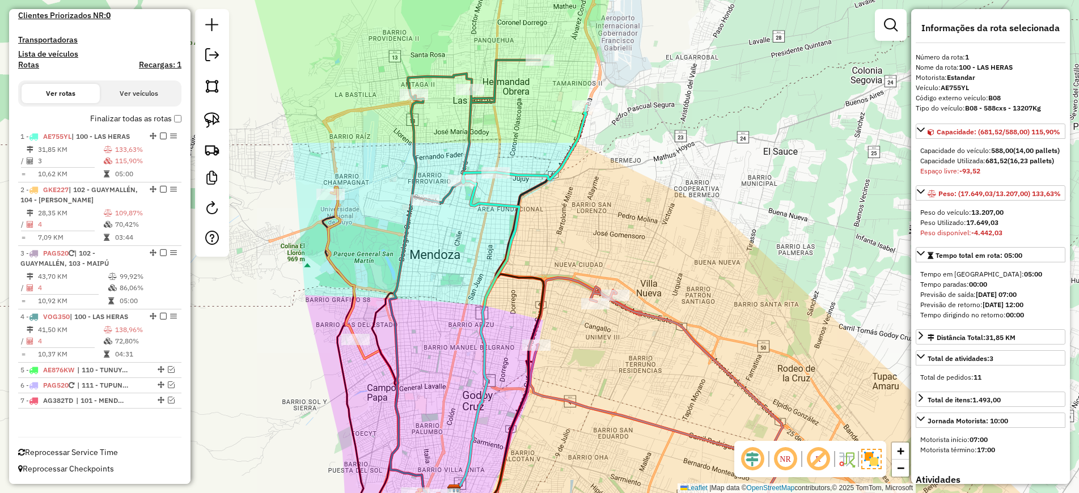
click at [647, 316] on icon at bounding box center [656, 415] width 253 height 256
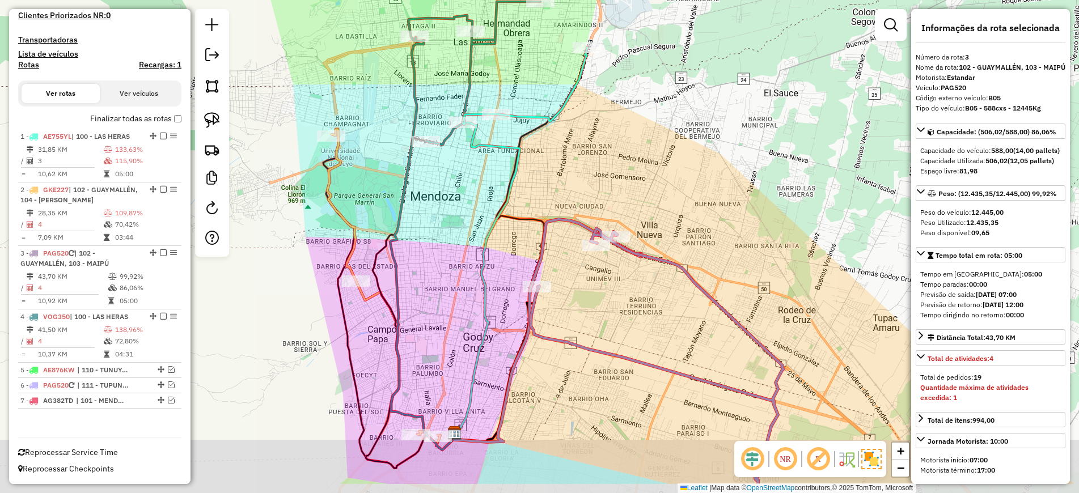
drag, startPoint x: 657, startPoint y: 232, endPoint x: 644, endPoint y: 138, distance: 95.1
click at [644, 138] on div "Janela de atendimento Grade de atendimento Capacidade Transportadoras Veículos …" at bounding box center [539, 246] width 1079 height 493
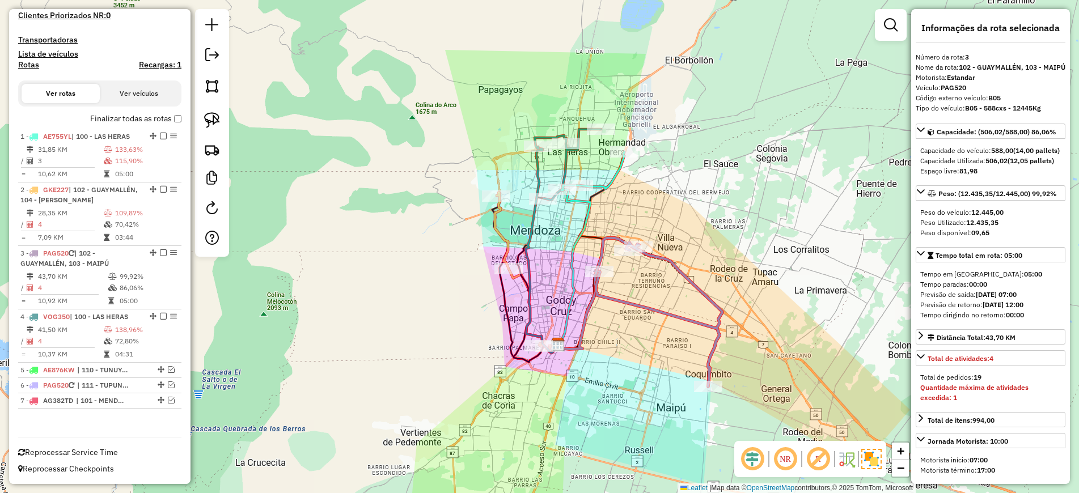
click at [583, 222] on icon at bounding box center [574, 264] width 32 height 159
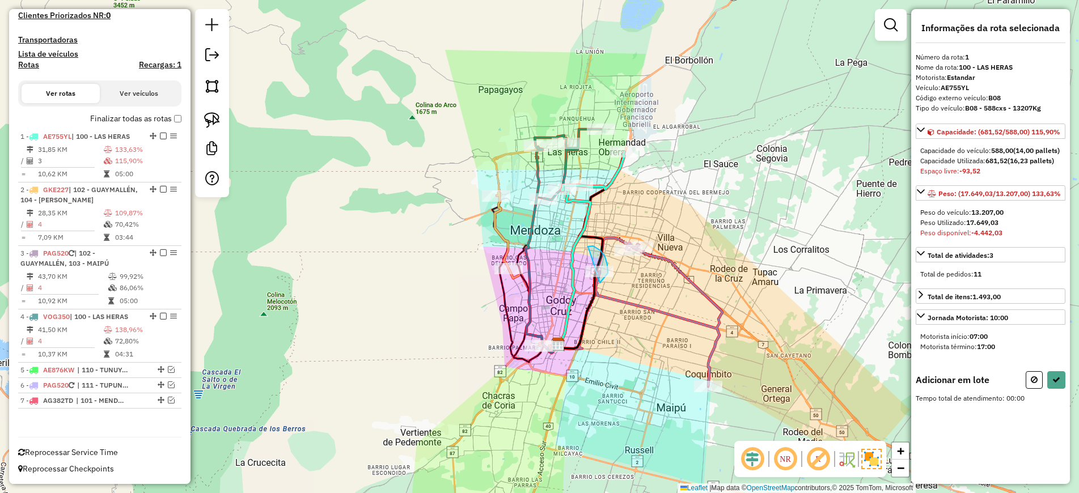
drag, startPoint x: 591, startPoint y: 246, endPoint x: 585, endPoint y: 283, distance: 37.8
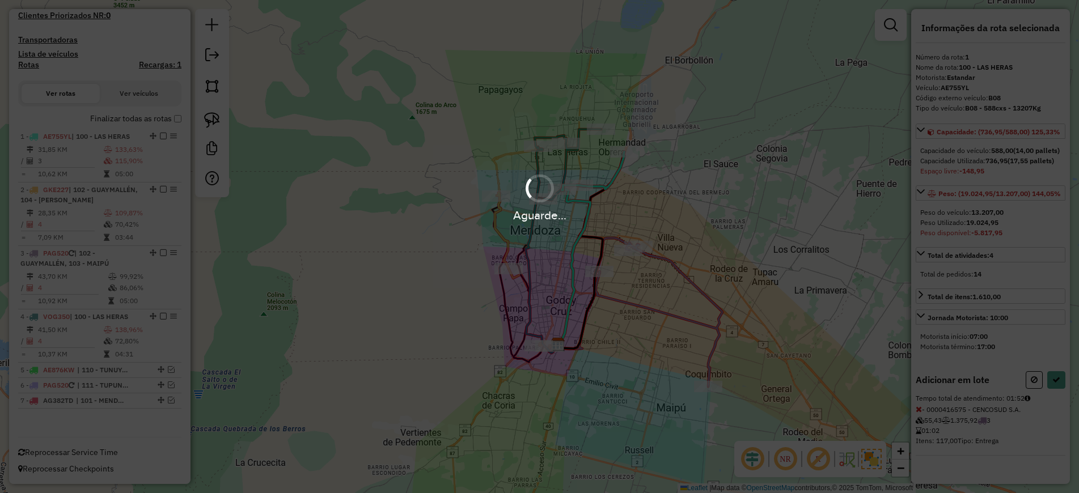
click at [566, 274] on div "Aguarde..." at bounding box center [539, 246] width 1079 height 493
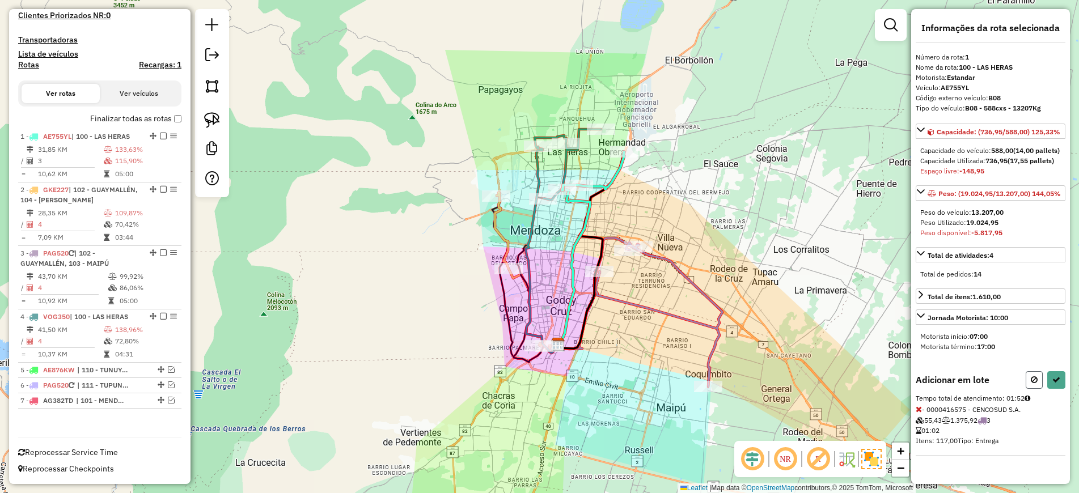
click at [1033, 384] on icon at bounding box center [1033, 380] width 7 height 8
select select "**********"
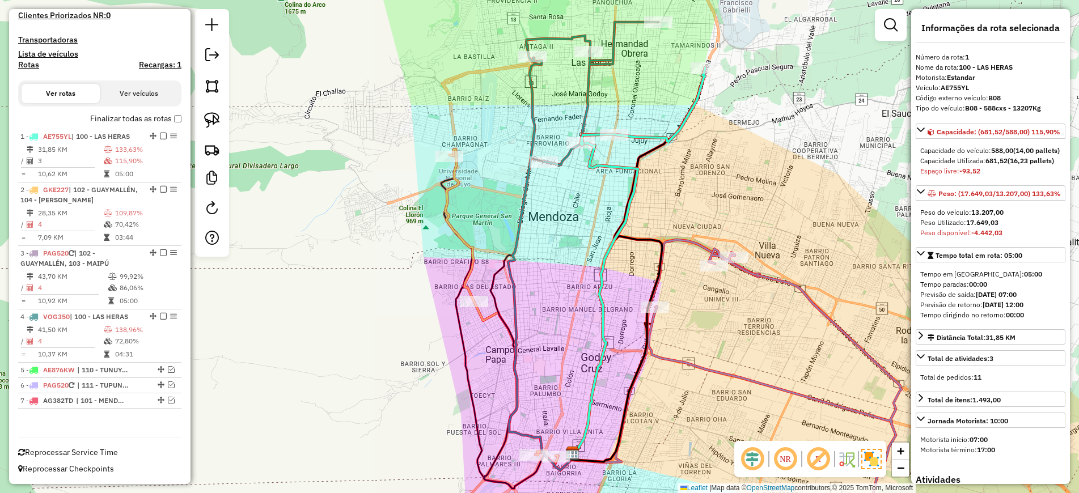
click at [612, 165] on icon at bounding box center [604, 294] width 65 height 320
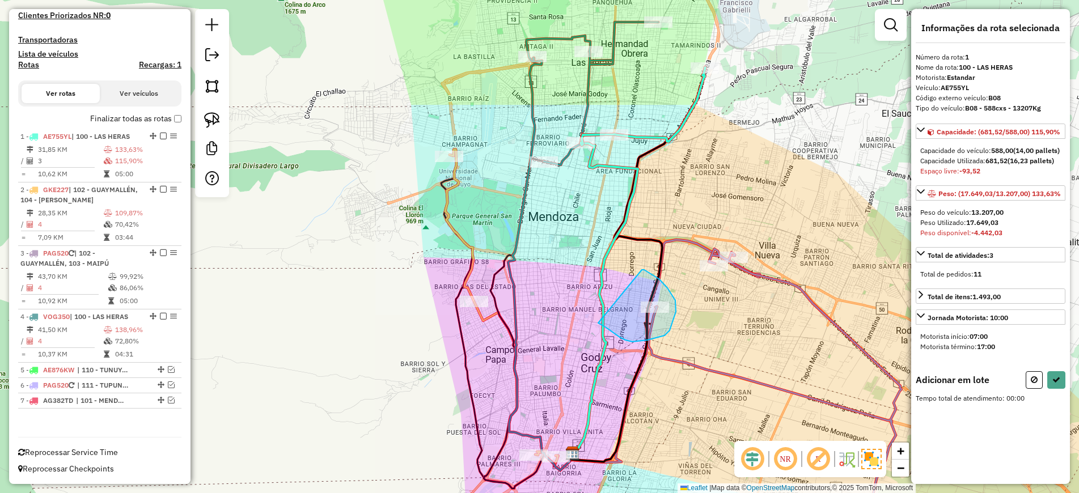
drag, startPoint x: 642, startPoint y: 270, endPoint x: 598, endPoint y: 323, distance: 68.9
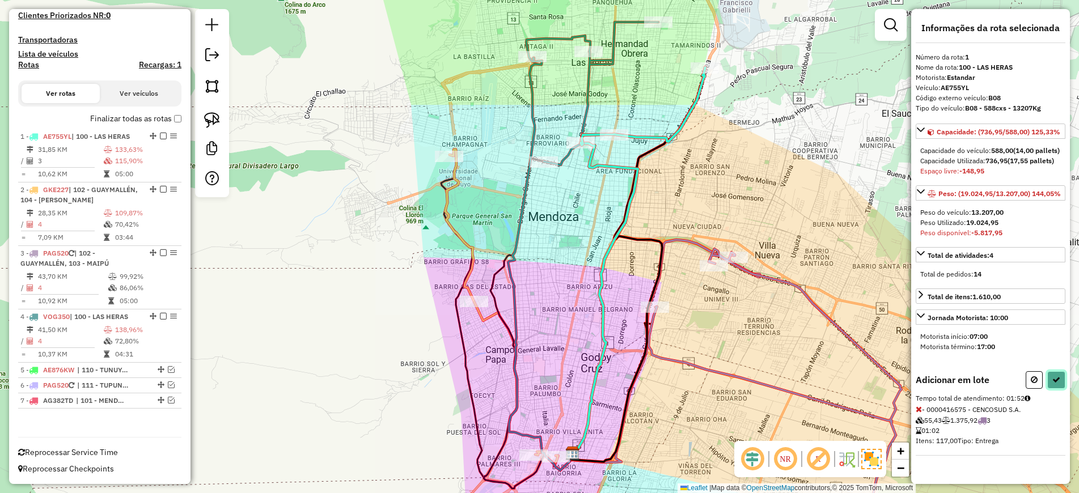
click at [1059, 384] on icon at bounding box center [1056, 380] width 8 height 8
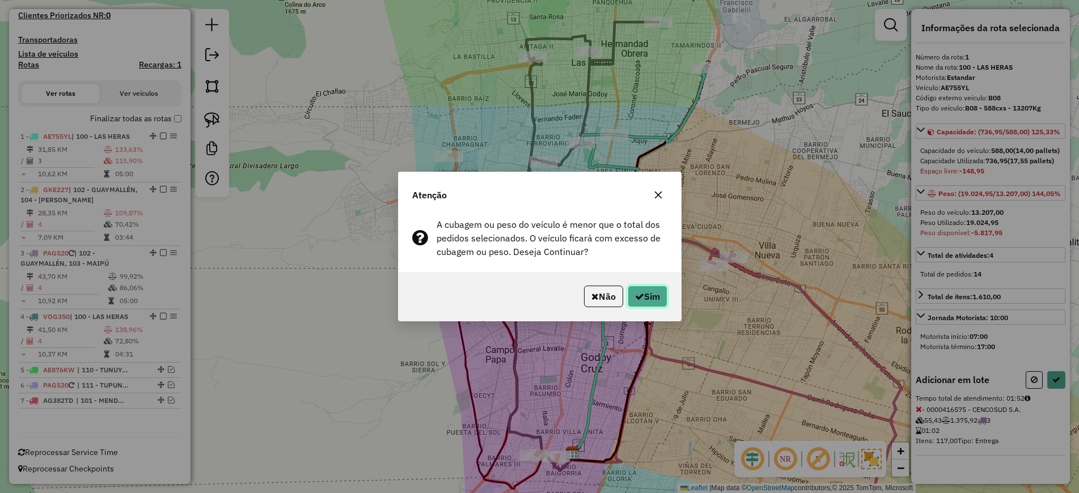
click at [655, 298] on button "Sim" at bounding box center [647, 297] width 40 height 22
select select "**********"
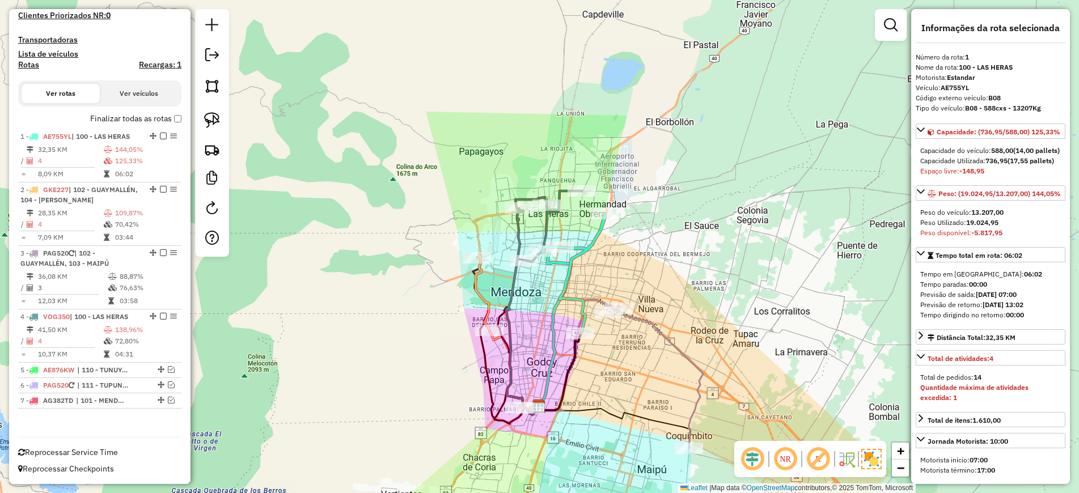
drag, startPoint x: 655, startPoint y: 347, endPoint x: 596, endPoint y: 299, distance: 76.1
click at [596, 299] on div "Janela de atendimento Grade de atendimento Capacidade Transportadoras Veículos …" at bounding box center [539, 246] width 1079 height 493
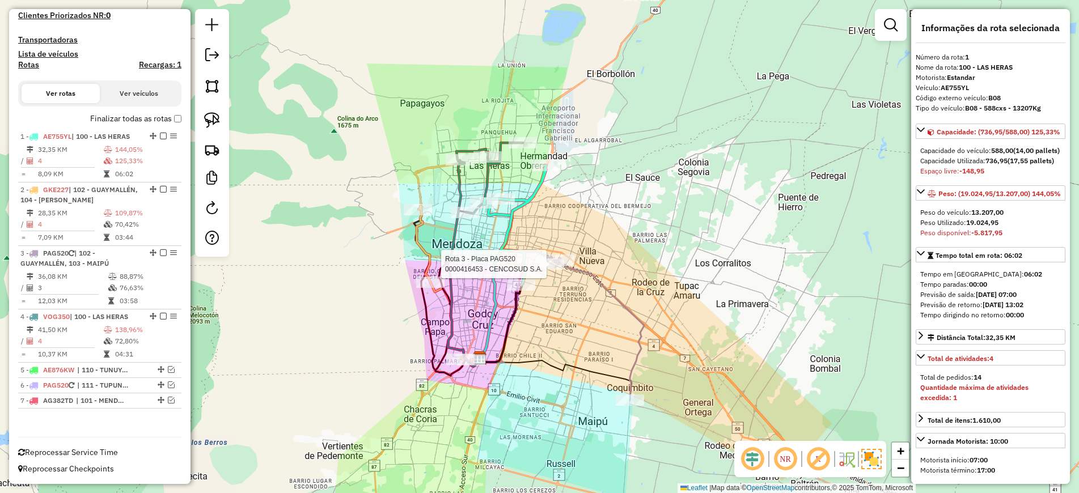
click at [601, 288] on icon at bounding box center [595, 328] width 96 height 144
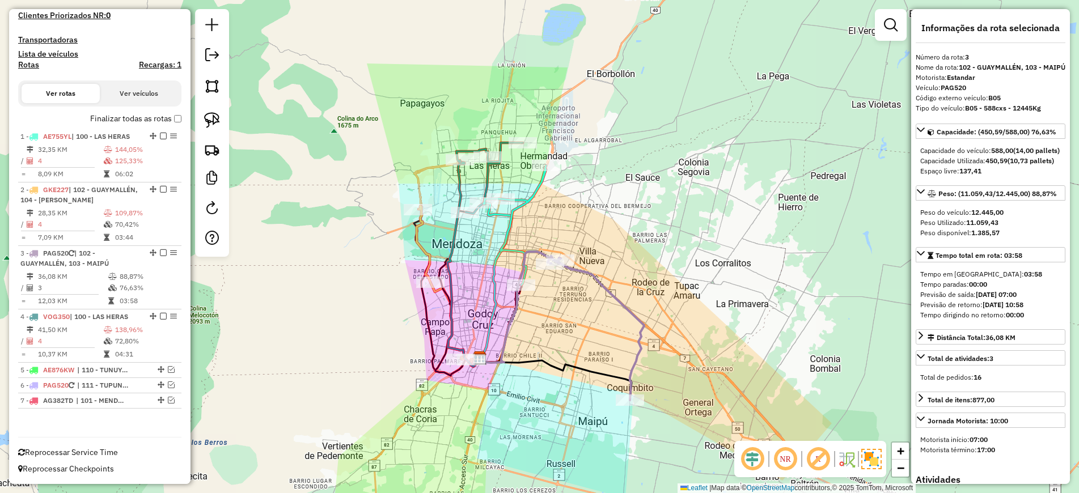
click at [521, 202] on icon at bounding box center [514, 225] width 62 height 120
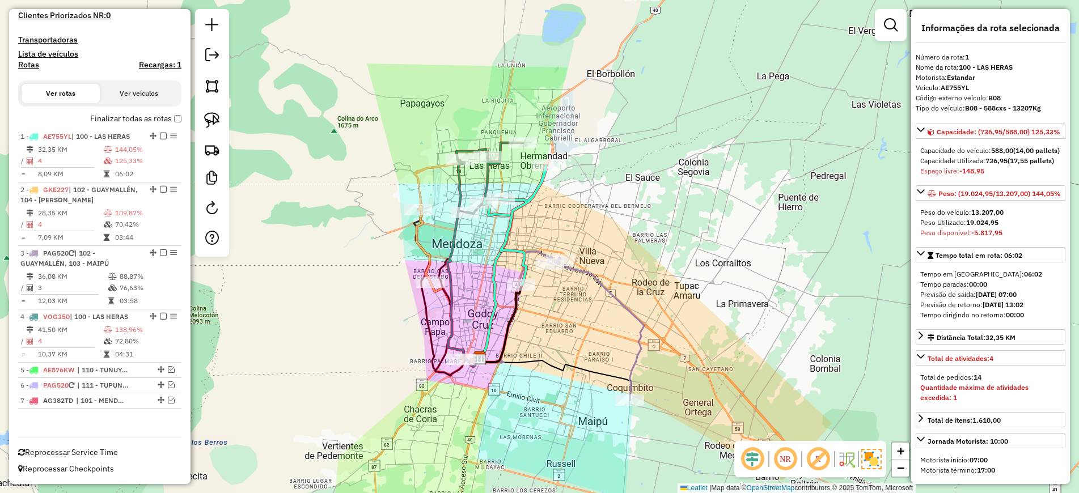
click at [486, 175] on icon at bounding box center [489, 178] width 66 height 71
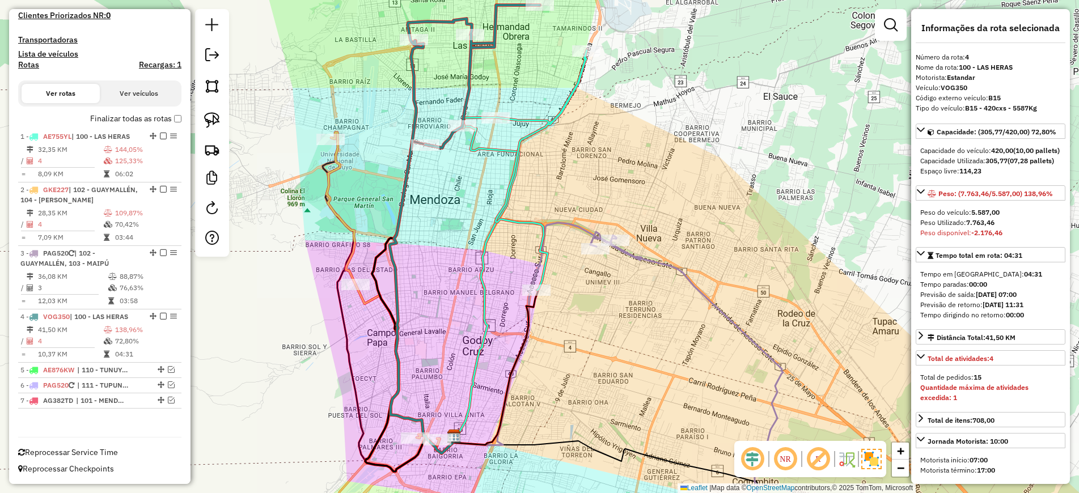
drag, startPoint x: 479, startPoint y: 277, endPoint x: 463, endPoint y: 235, distance: 44.8
click at [463, 235] on div "Janela de atendimento Grade de atendimento Capacidade Transportadoras Veículos …" at bounding box center [539, 246] width 1079 height 493
click at [410, 113] on icon at bounding box center [422, 247] width 67 height 413
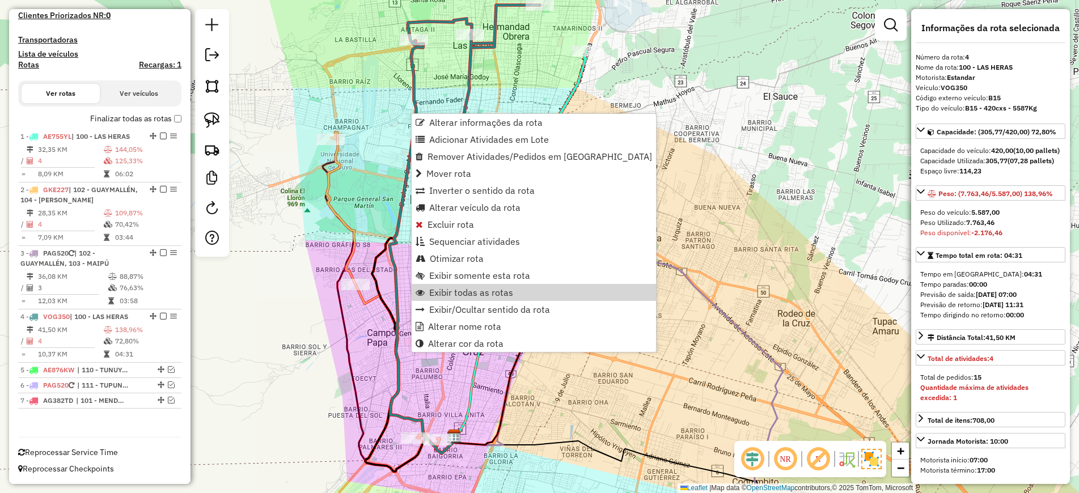
click at [546, 431] on div "Janela de atendimento Grade de atendimento Capacidade Transportadoras Veículos …" at bounding box center [539, 246] width 1079 height 493
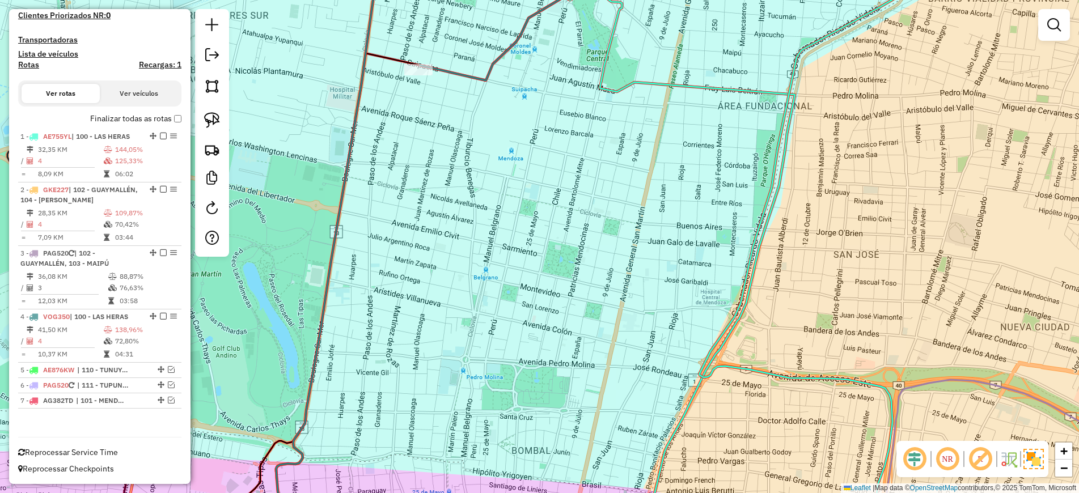
click at [447, 72] on icon at bounding box center [496, 16] width 154 height 130
select select "**********"
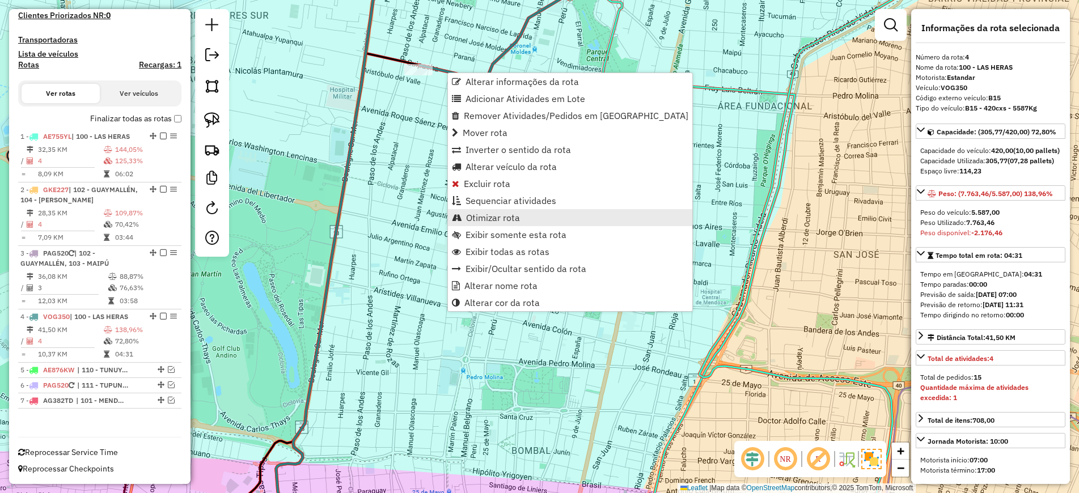
click at [499, 219] on span "Otimizar rota" at bounding box center [493, 217] width 54 height 9
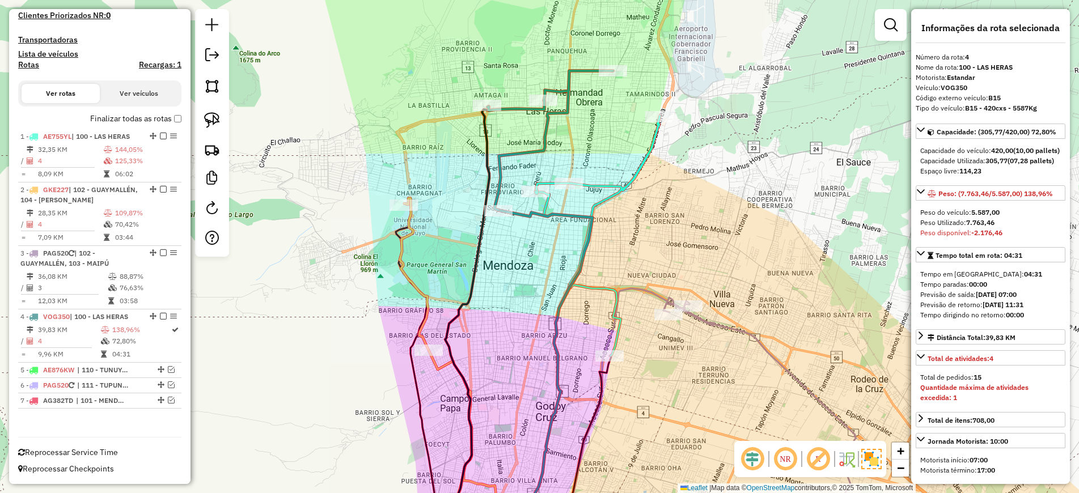
click at [614, 182] on icon at bounding box center [597, 236] width 125 height 240
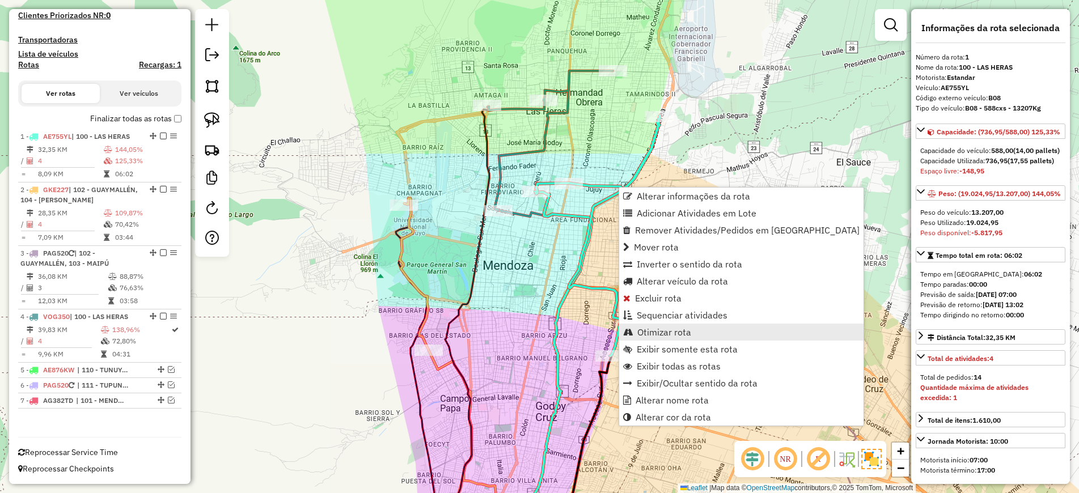
click at [665, 334] on span "Otimizar rota" at bounding box center [664, 332] width 54 height 9
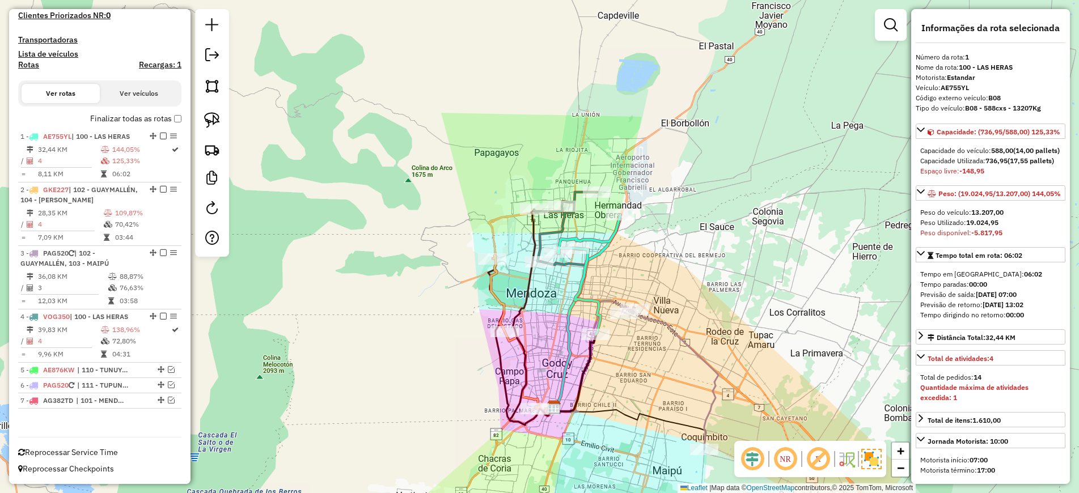
click at [702, 355] on icon at bounding box center [670, 377] width 96 height 144
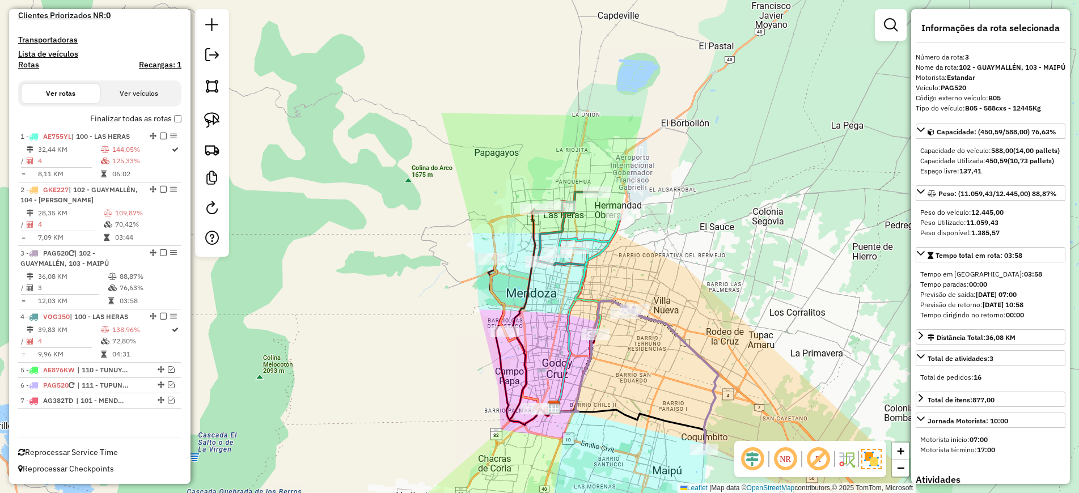
click at [494, 303] on icon at bounding box center [519, 335] width 56 height 158
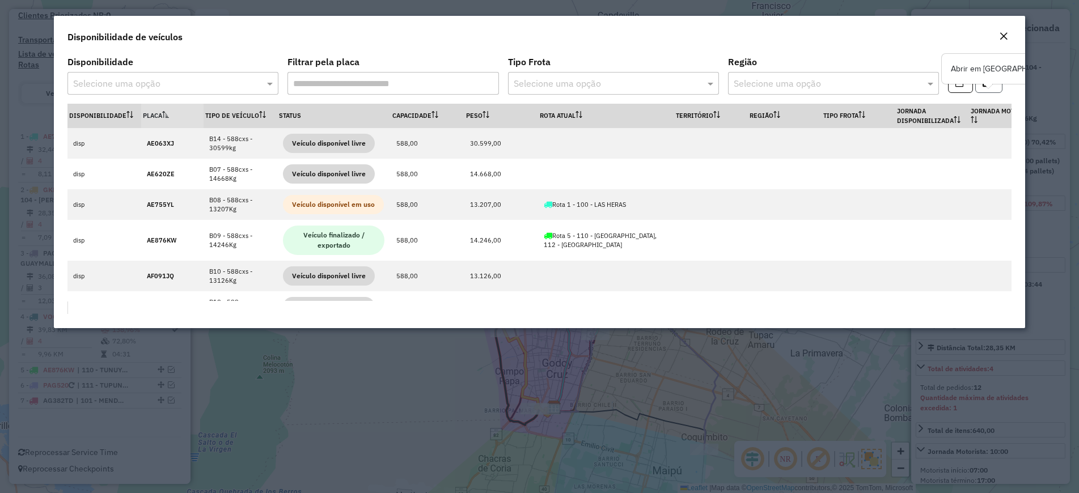
click at [988, 92] on button "button" at bounding box center [988, 82] width 27 height 22
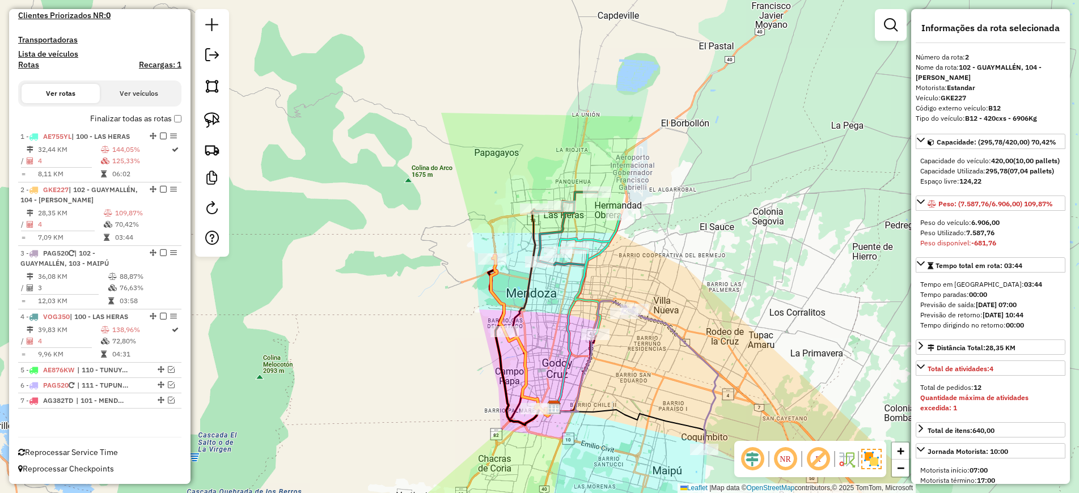
click at [492, 286] on icon at bounding box center [519, 335] width 56 height 158
click at [498, 298] on icon at bounding box center [519, 335] width 56 height 158
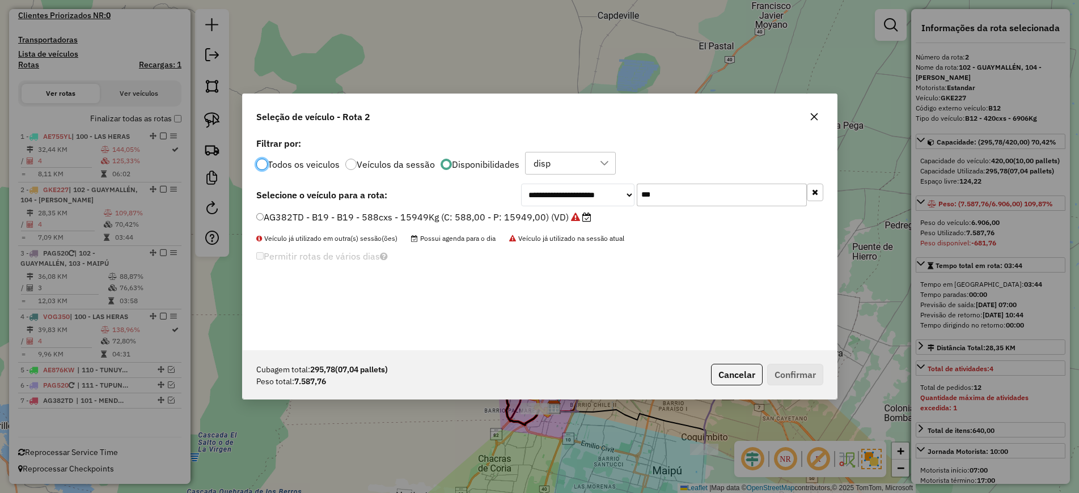
scroll to position [6, 3]
drag, startPoint x: 682, startPoint y: 192, endPoint x: 638, endPoint y: 186, distance: 44.6
click at [638, 186] on input "***" at bounding box center [721, 195] width 170 height 23
paste input "****"
type input "*******"
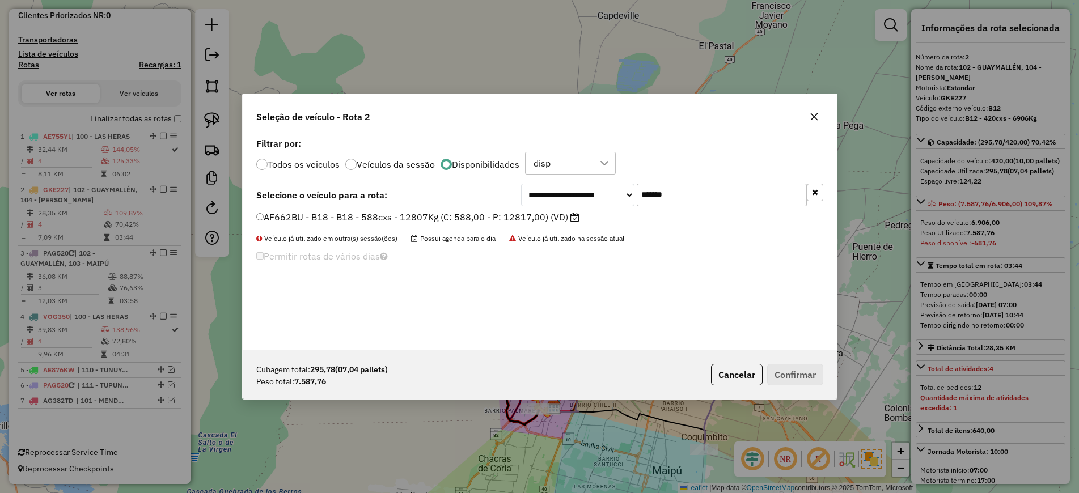
drag, startPoint x: 504, startPoint y: 221, endPoint x: 580, endPoint y: 286, distance: 100.1
click at [503, 221] on label "AF662BU - B18 - B18 - 588cxs - 12807Kg (C: 588,00 - P: 12817,00) (VD)" at bounding box center [417, 217] width 323 height 14
click at [487, 216] on label "AF662BU - B18 - B18 - 588cxs - 12807Kg (C: 588,00 - P: 12817,00) (VD)" at bounding box center [417, 217] width 323 height 14
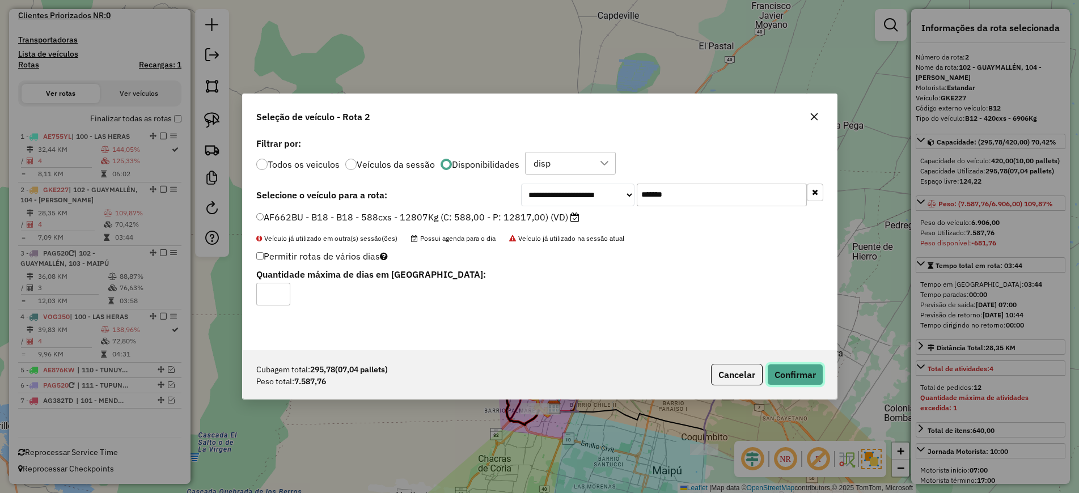
click at [770, 374] on button "Confirmar" at bounding box center [795, 375] width 56 height 22
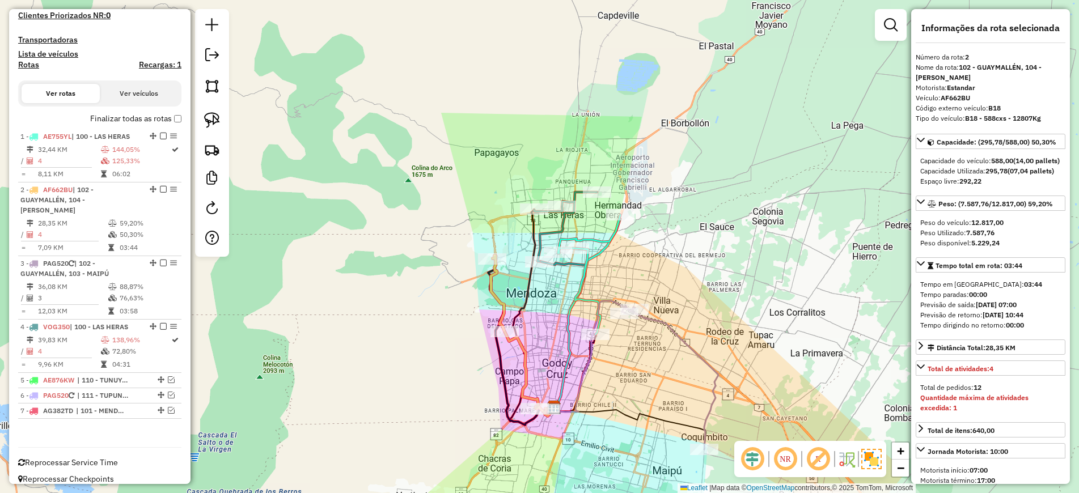
click at [712, 363] on icon at bounding box center [670, 377] width 96 height 144
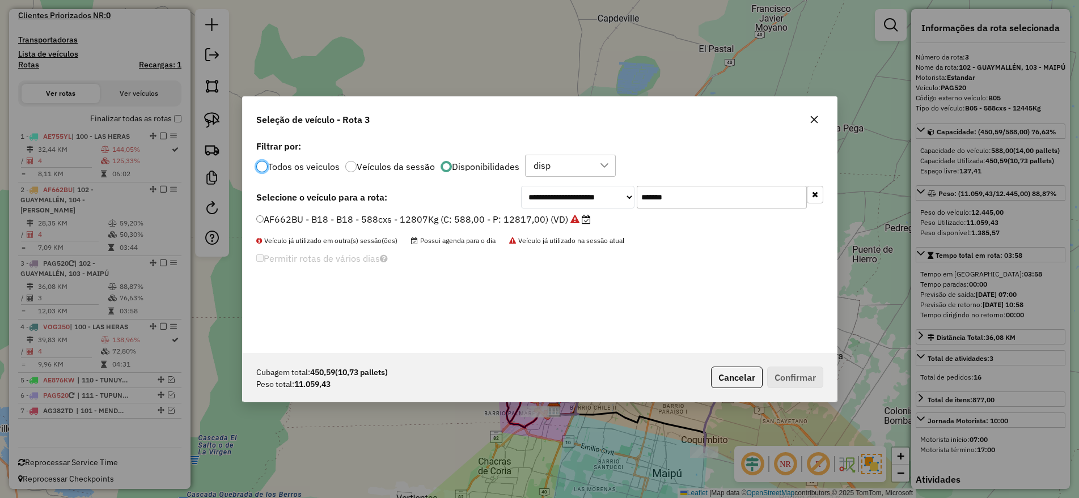
scroll to position [287, 0]
drag, startPoint x: 657, startPoint y: 188, endPoint x: 609, endPoint y: 184, distance: 48.9
click at [609, 184] on div "**********" at bounding box center [540, 245] width 594 height 215
paste input "text"
type input "*******"
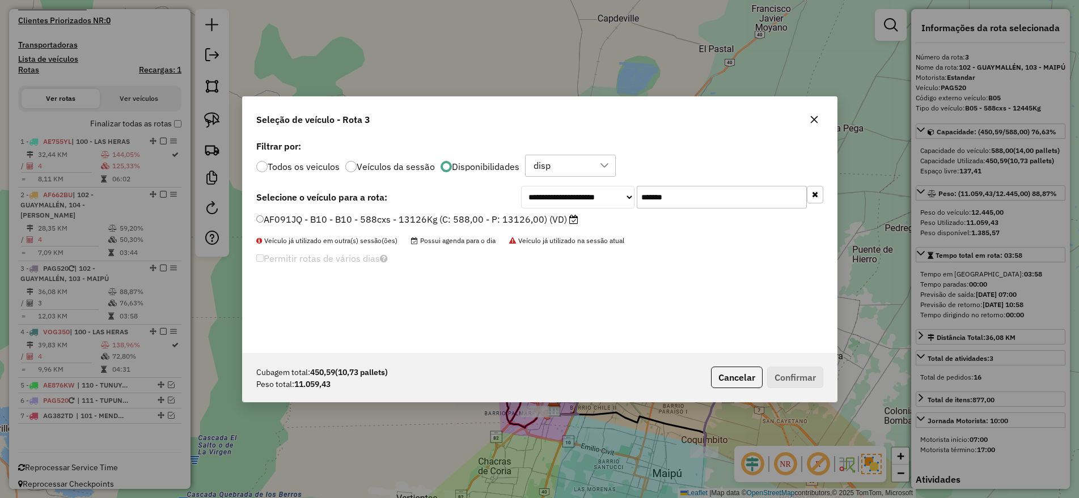
click at [539, 217] on label "AF091JQ - B10 - B10 - 588cxs - 13126Kg (C: 588,00 - P: 13126,00) (VD)" at bounding box center [417, 220] width 322 height 14
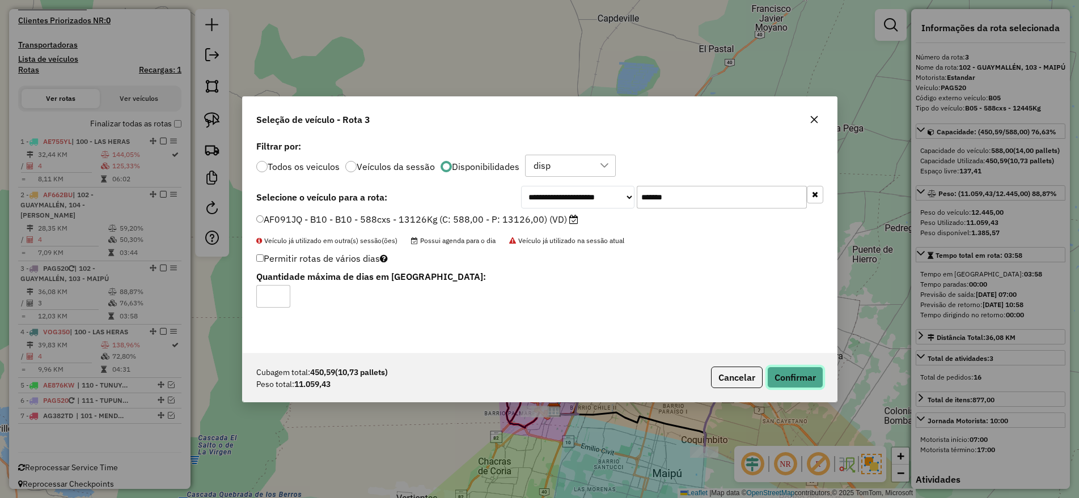
drag, startPoint x: 796, startPoint y: 376, endPoint x: 777, endPoint y: 361, distance: 24.3
click at [796, 374] on button "Confirmar" at bounding box center [795, 378] width 56 height 22
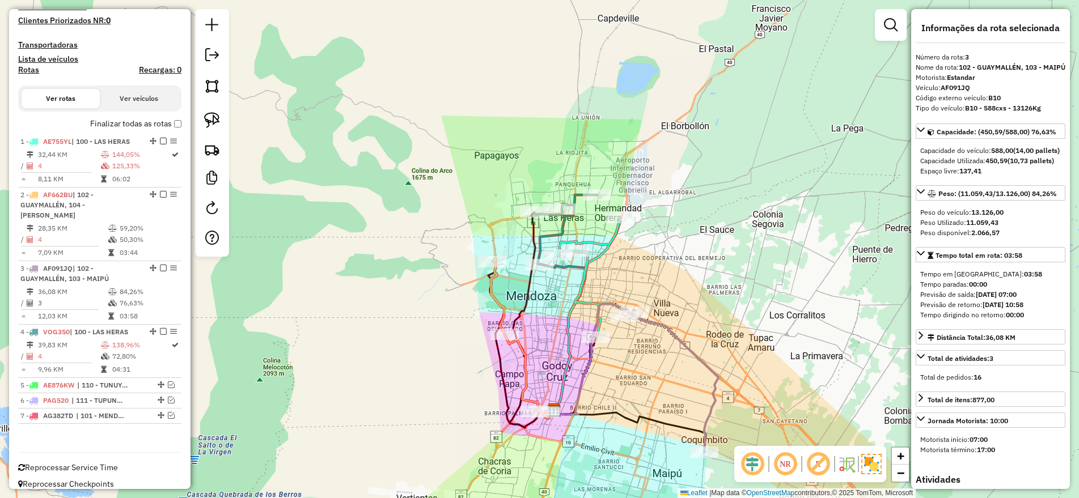
click at [581, 277] on icon at bounding box center [589, 278] width 62 height 120
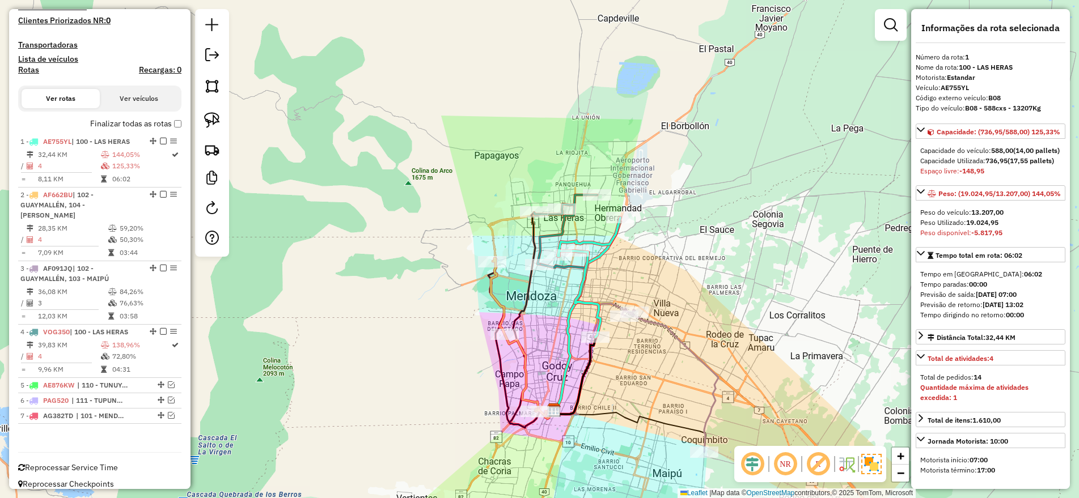
click at [563, 226] on icon at bounding box center [565, 229] width 63 height 69
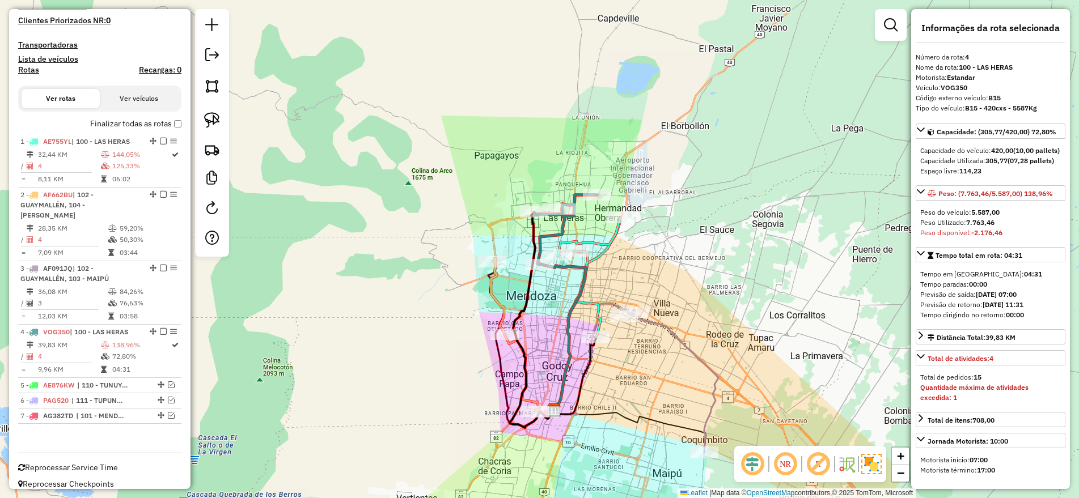
click at [606, 245] on icon at bounding box center [589, 278] width 62 height 120
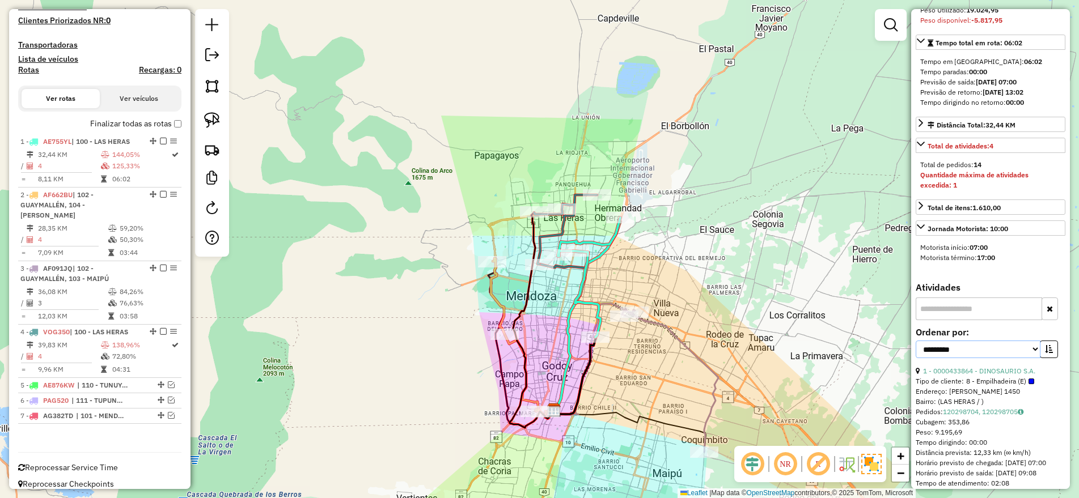
click at [1000, 358] on select "**********" at bounding box center [977, 350] width 125 height 18
select select "*********"
click at [915, 358] on select "**********" at bounding box center [977, 350] width 125 height 18
click at [1039, 358] on button "button" at bounding box center [1048, 350] width 18 height 18
click at [986, 375] on link "1 - 0000433864 - DINOSAURIO S.A." at bounding box center [979, 371] width 112 height 9
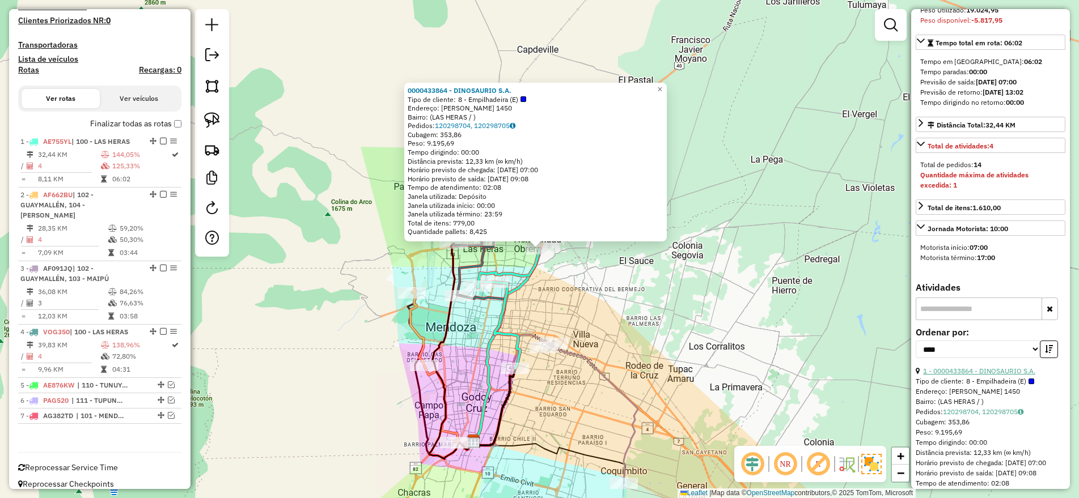
scroll to position [354, 0]
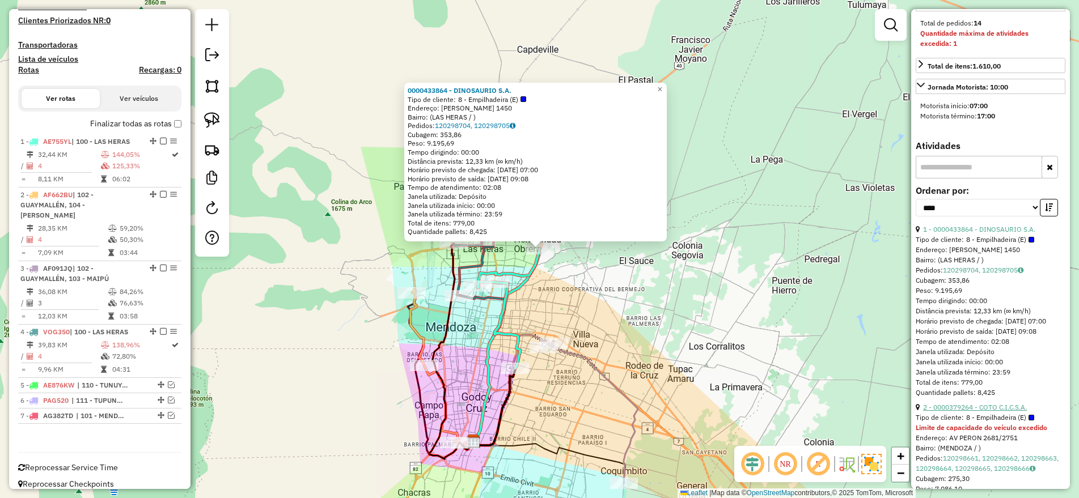
click at [986, 411] on link "2 - 0000379264 - COTO C.I.C.S.A." at bounding box center [975, 407] width 104 height 9
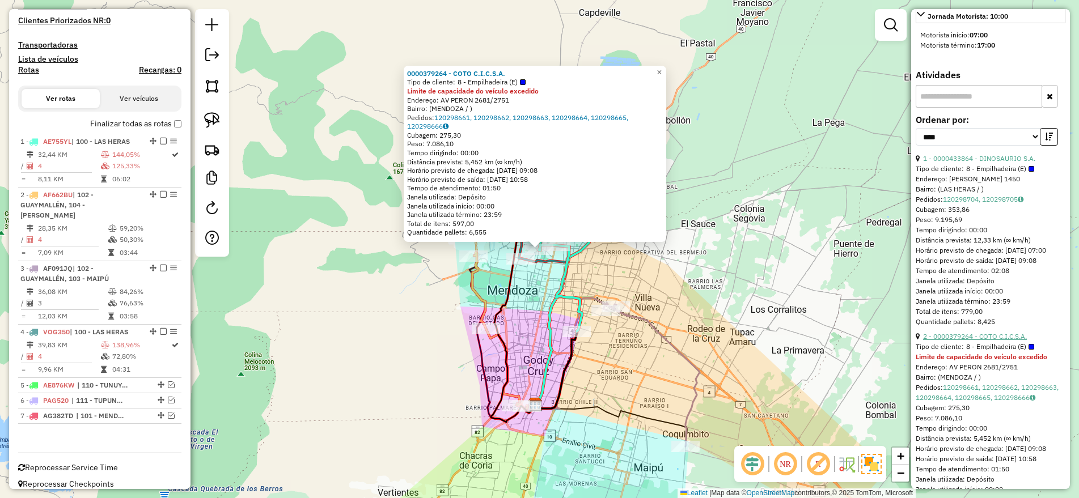
scroll to position [496, 0]
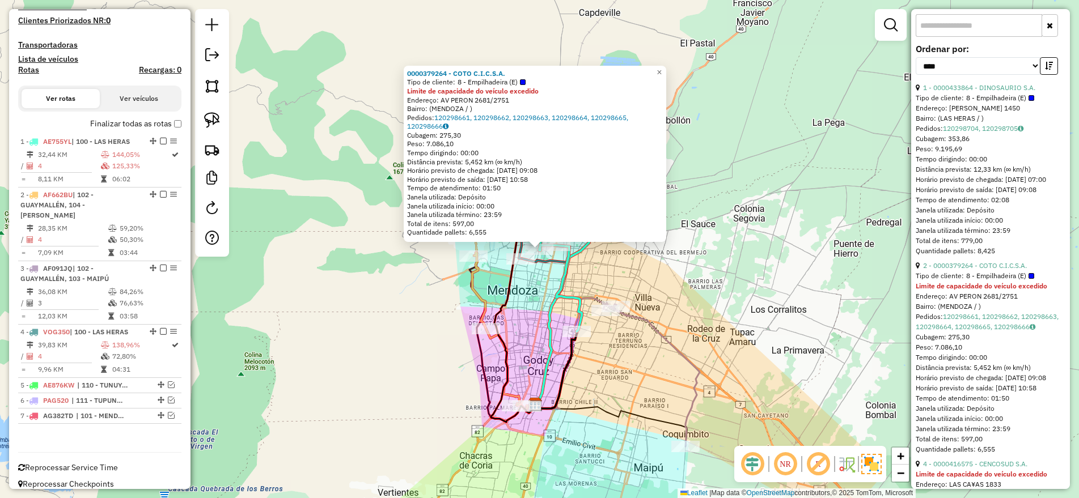
click at [542, 269] on div "0000379264 - COTO C.I.C.S.A. Tipo de cliente: 8 - Empilhadeira (E) Limite de ca…" at bounding box center [539, 249] width 1079 height 498
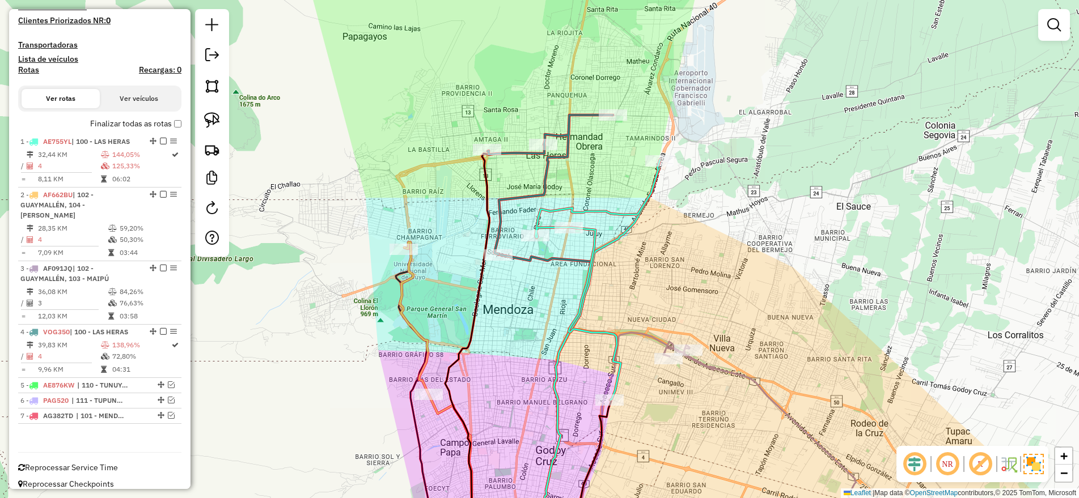
click at [535, 255] on icon at bounding box center [545, 400] width 94 height 292
select select "*********"
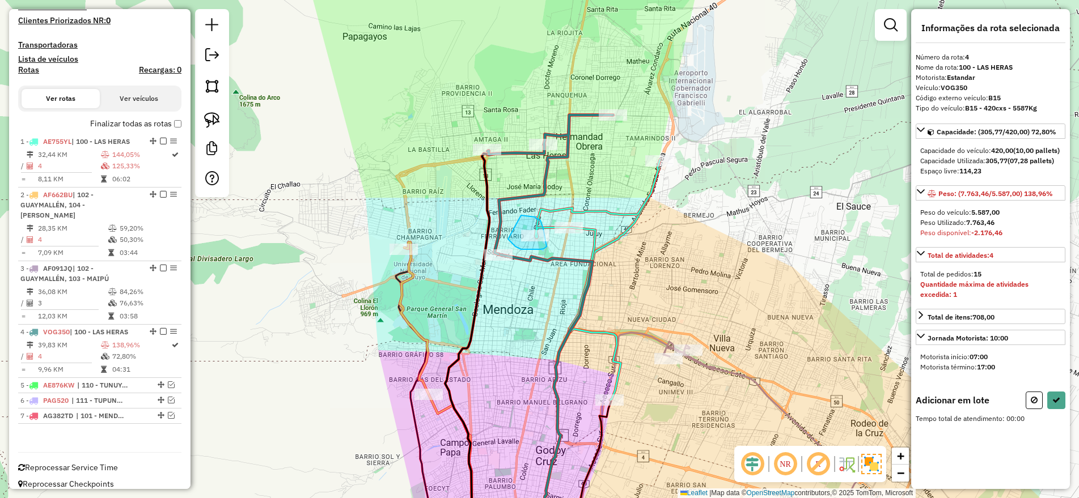
drag, startPoint x: 521, startPoint y: 215, endPoint x: 508, endPoint y: 239, distance: 26.9
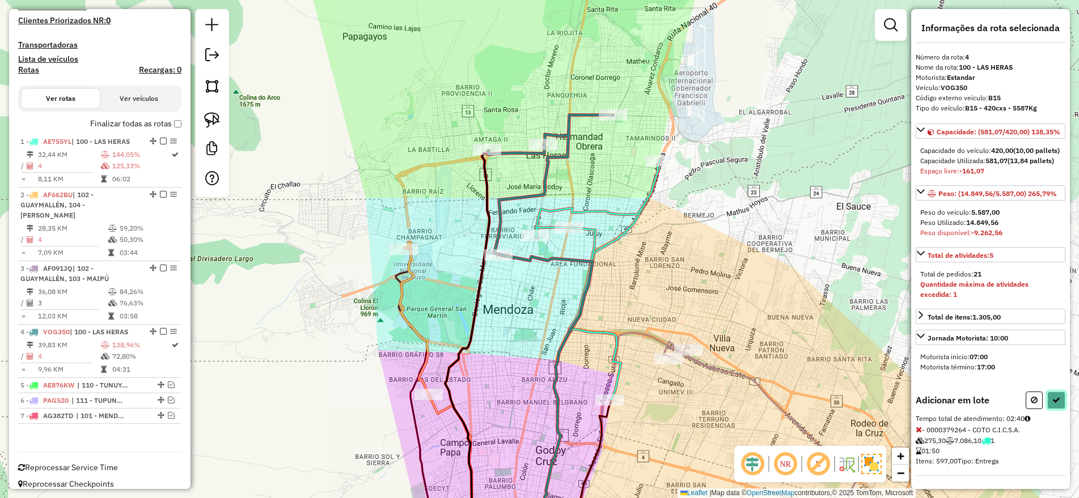
click at [1053, 404] on icon at bounding box center [1056, 400] width 8 height 8
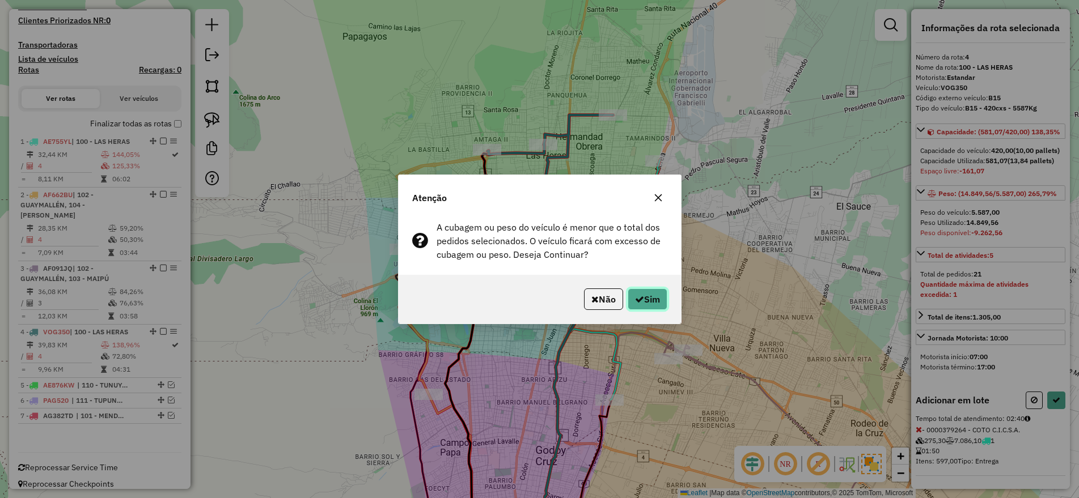
click at [645, 299] on button "Sim" at bounding box center [647, 299] width 40 height 22
select select "*********"
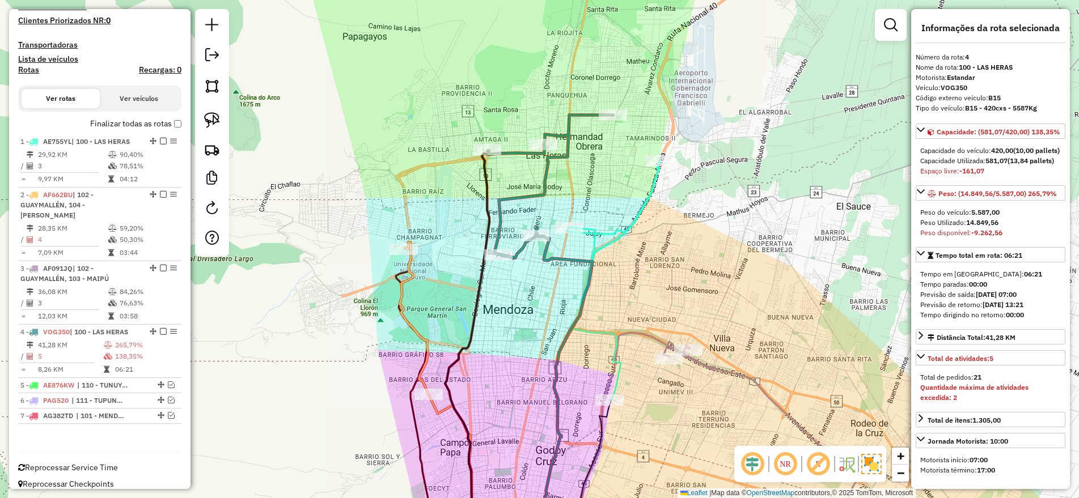
click at [593, 241] on icon at bounding box center [613, 280] width 92 height 240
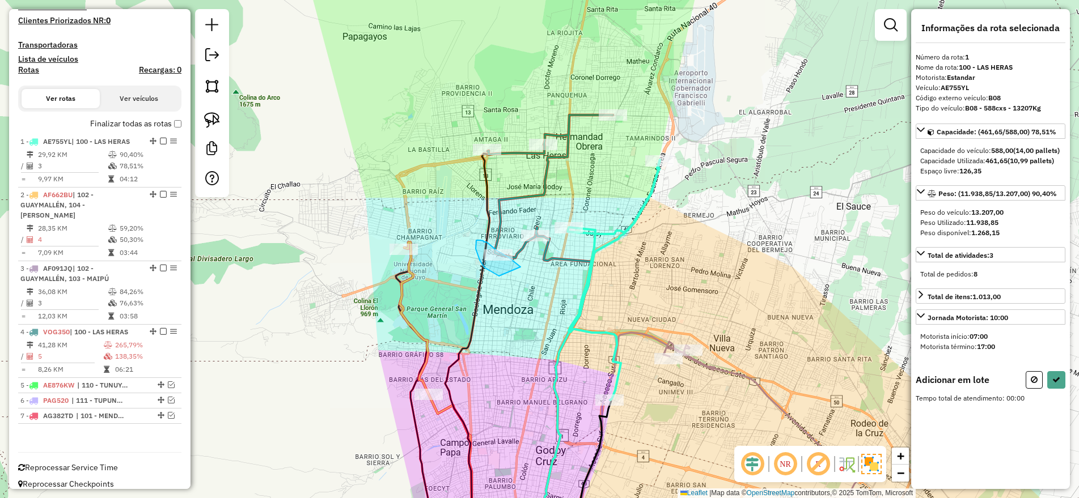
drag, startPoint x: 520, startPoint y: 267, endPoint x: 499, endPoint y: 276, distance: 23.4
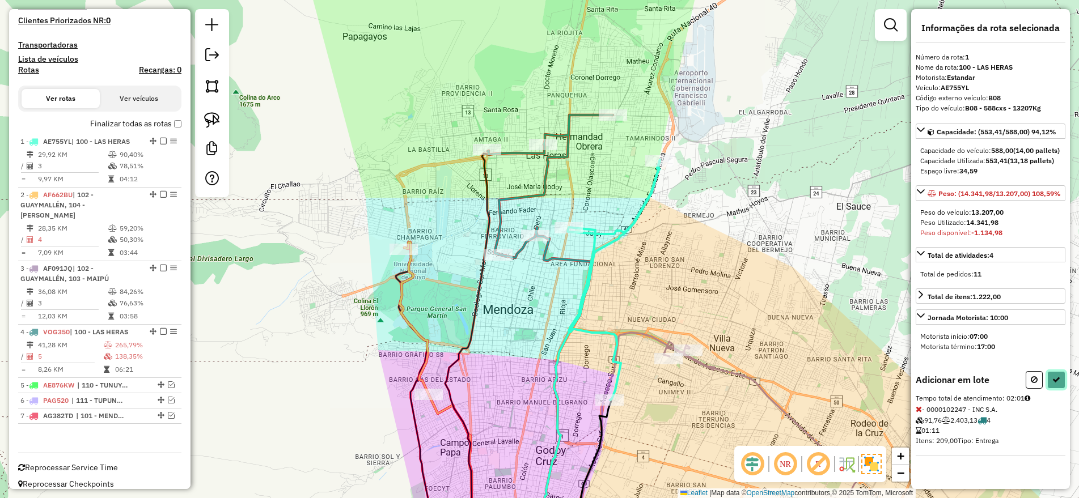
click at [1053, 384] on icon at bounding box center [1056, 380] width 8 height 8
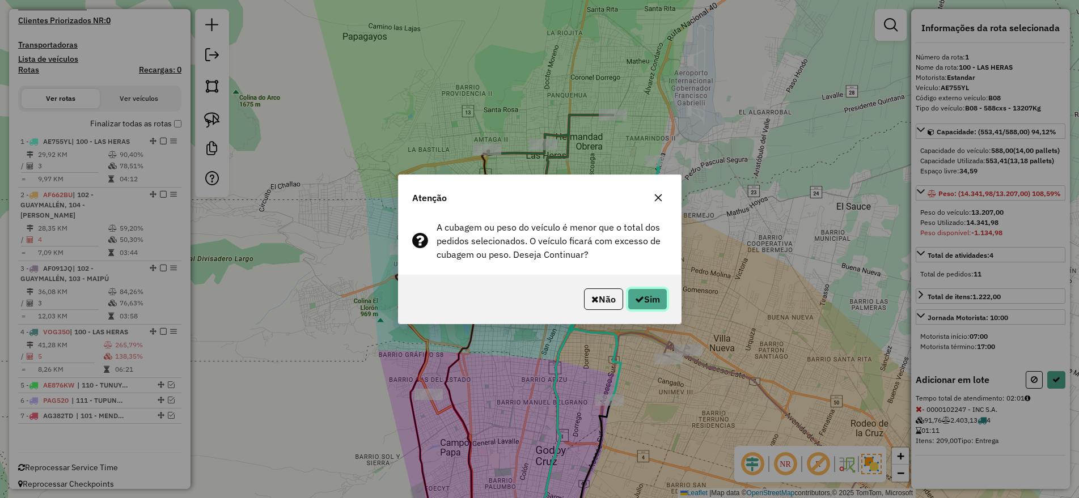
click at [651, 304] on button "Sim" at bounding box center [647, 299] width 40 height 22
select select "*********"
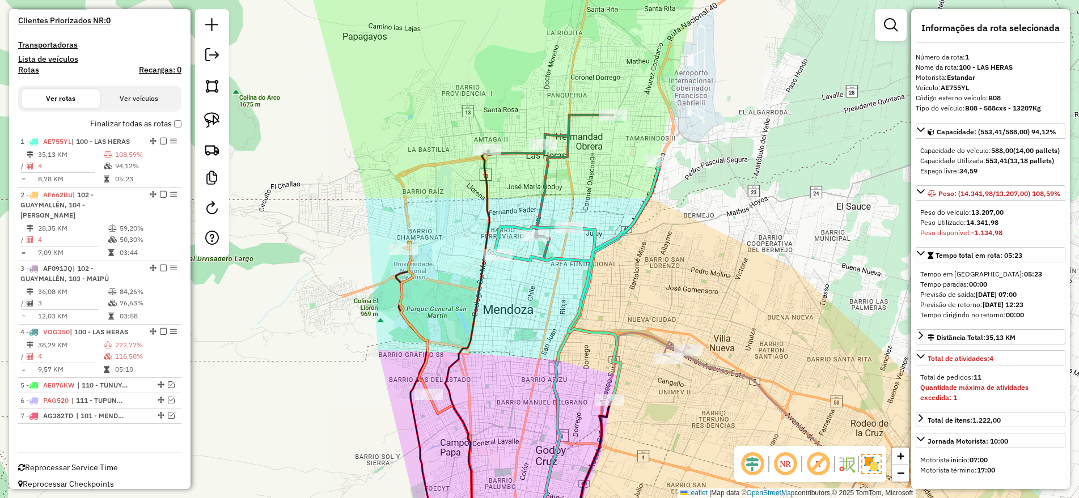
click at [551, 185] on icon at bounding box center [549, 176] width 125 height 123
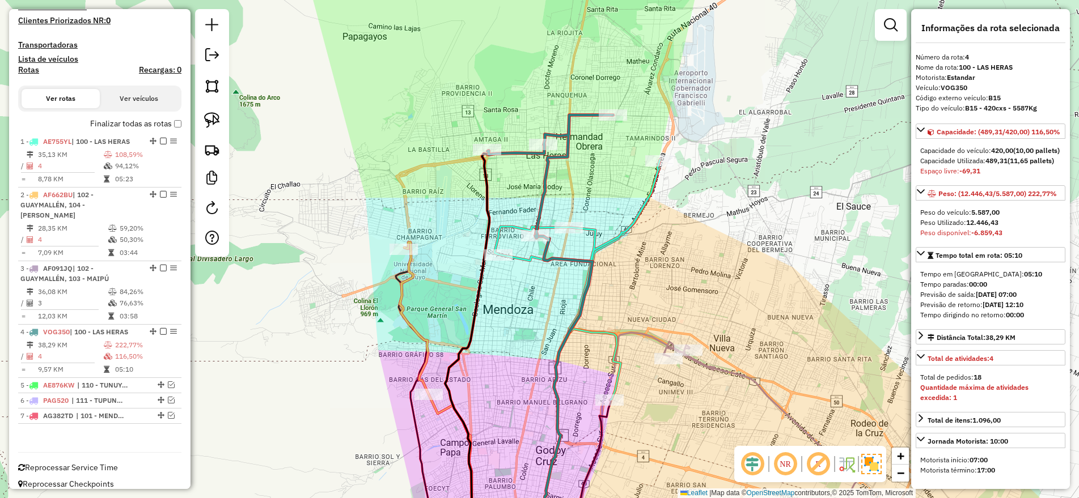
click at [545, 171] on icon at bounding box center [549, 176] width 125 height 123
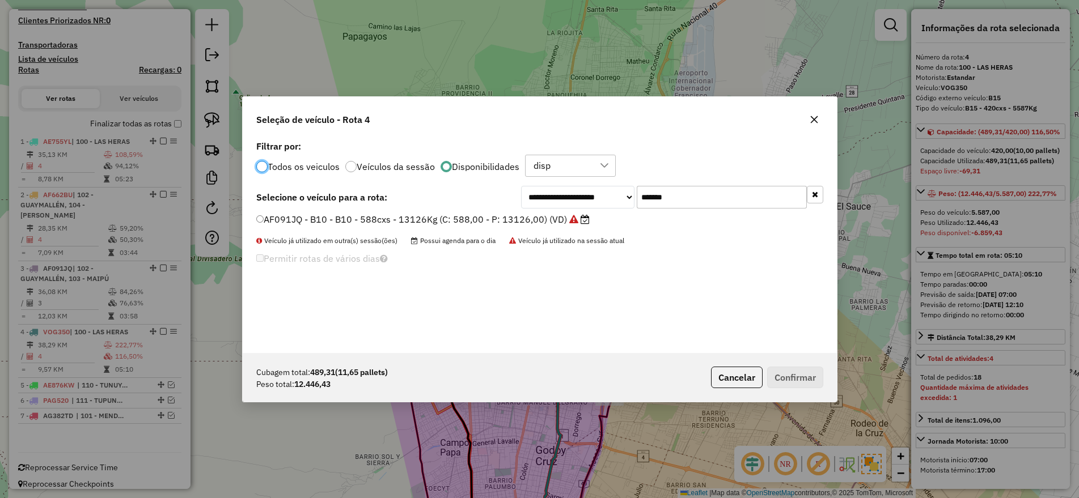
scroll to position [6, 3]
drag, startPoint x: 681, startPoint y: 198, endPoint x: 626, endPoint y: 182, distance: 56.7
click at [626, 182] on div "**********" at bounding box center [540, 245] width 594 height 215
paste input "text"
type input "******"
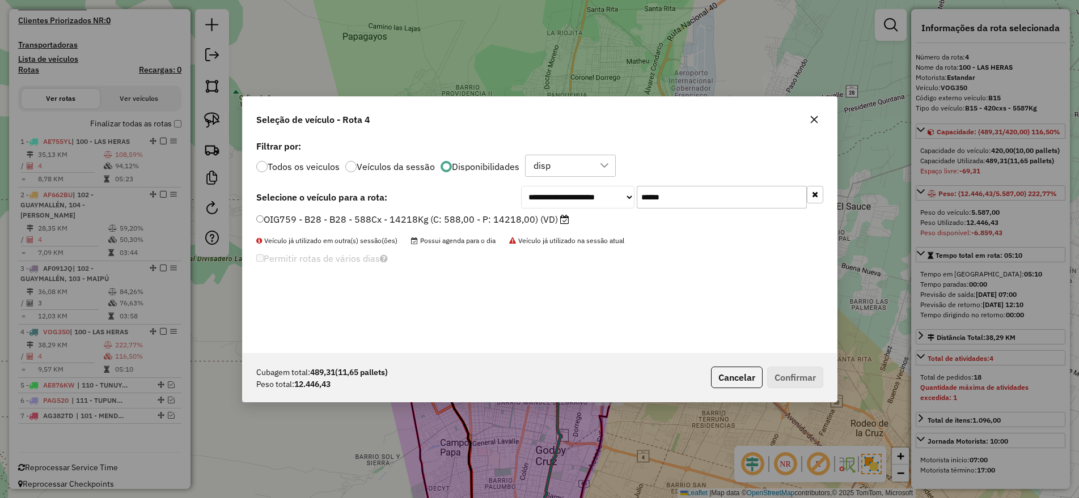
click at [525, 219] on label "OIG759 - B28 - B28 - 588Cx - 14218Kg (C: 588,00 - P: 14218,00) (VD)" at bounding box center [412, 220] width 313 height 14
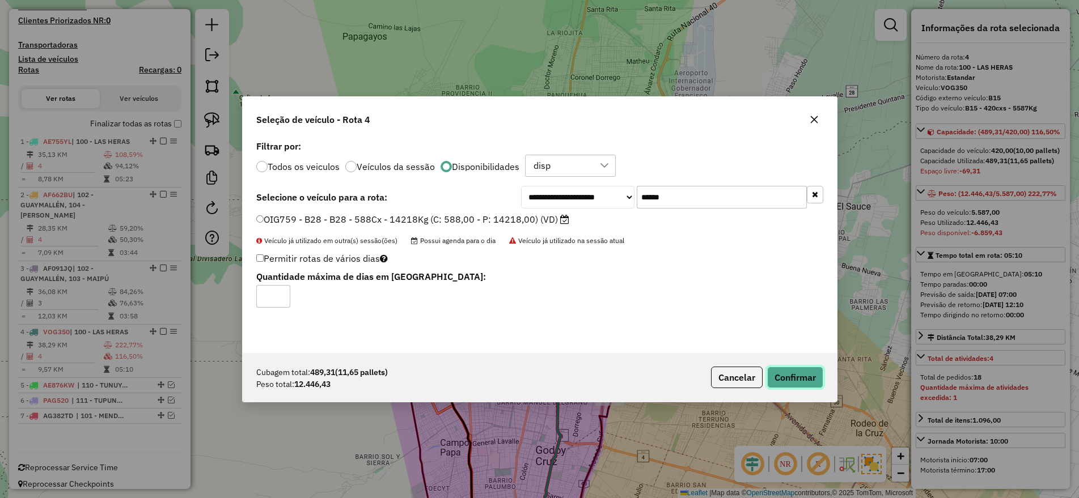
click at [794, 376] on button "Confirmar" at bounding box center [795, 378] width 56 height 22
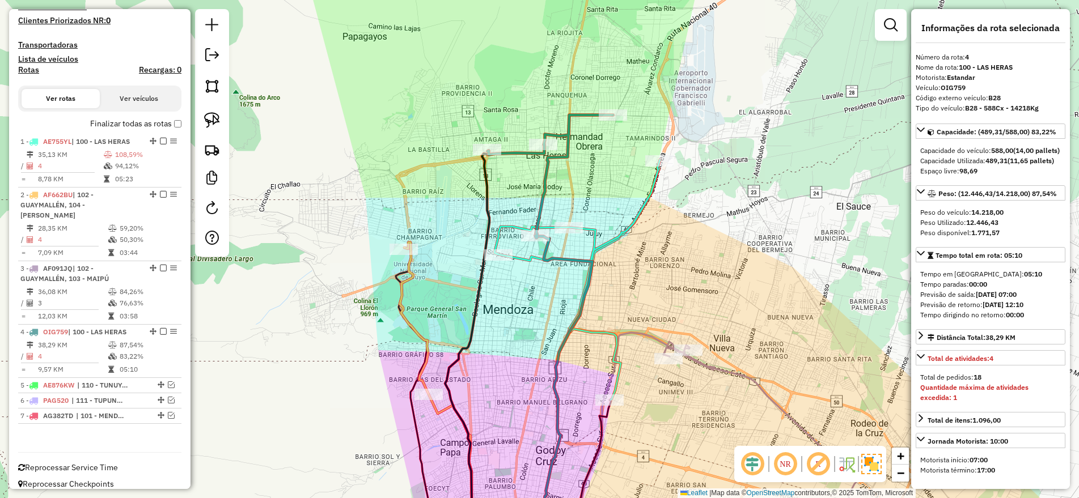
click at [640, 207] on icon at bounding box center [576, 280] width 165 height 240
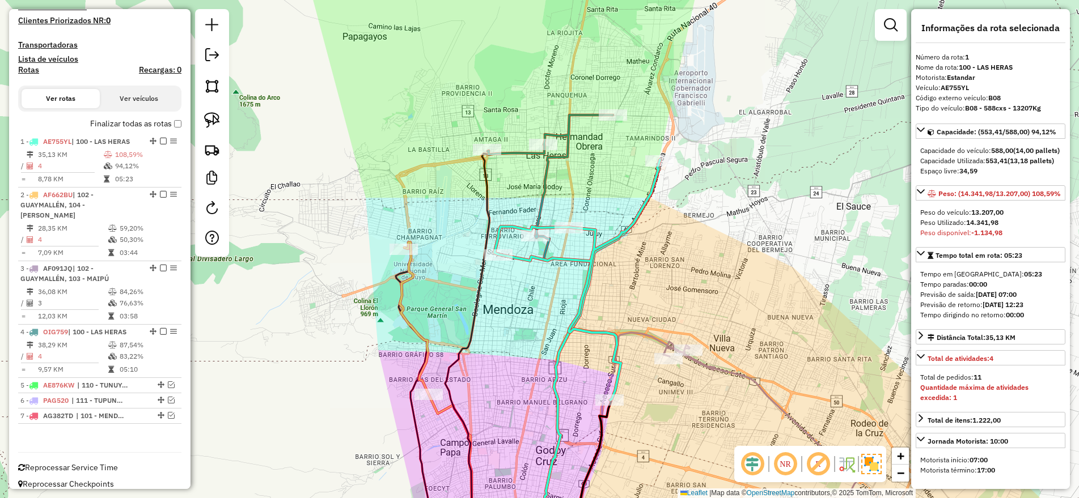
click at [643, 200] on icon at bounding box center [576, 280] width 165 height 240
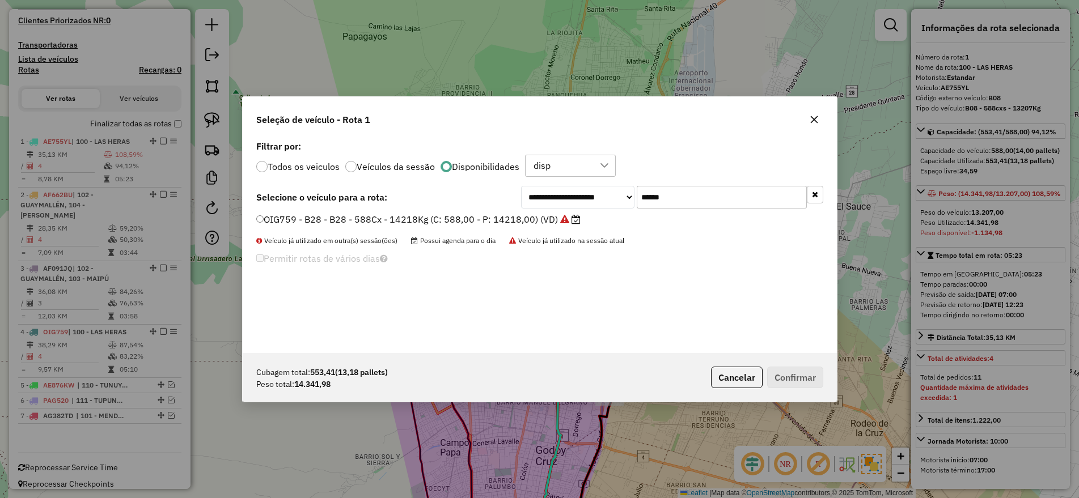
drag, startPoint x: 675, startPoint y: 197, endPoint x: 617, endPoint y: 184, distance: 59.3
click at [617, 184] on div "**********" at bounding box center [540, 245] width 594 height 215
paste input "*"
type input "*******"
click at [532, 219] on label "AE620ZE - B07 - B07 - 588cxs - 14668Kg (C: 588,00 - P: 14668,00) (VD)" at bounding box center [416, 220] width 321 height 14
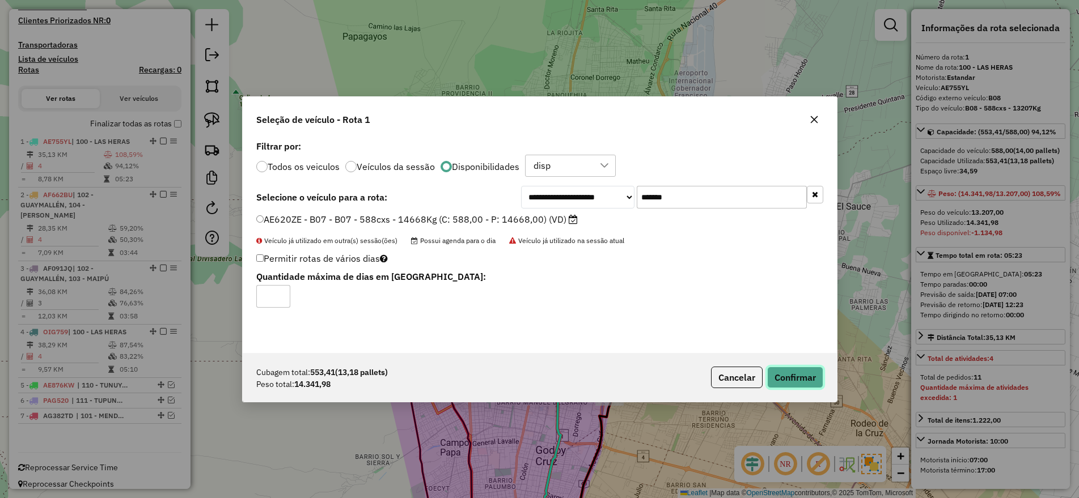
click at [779, 375] on button "Confirmar" at bounding box center [795, 378] width 56 height 22
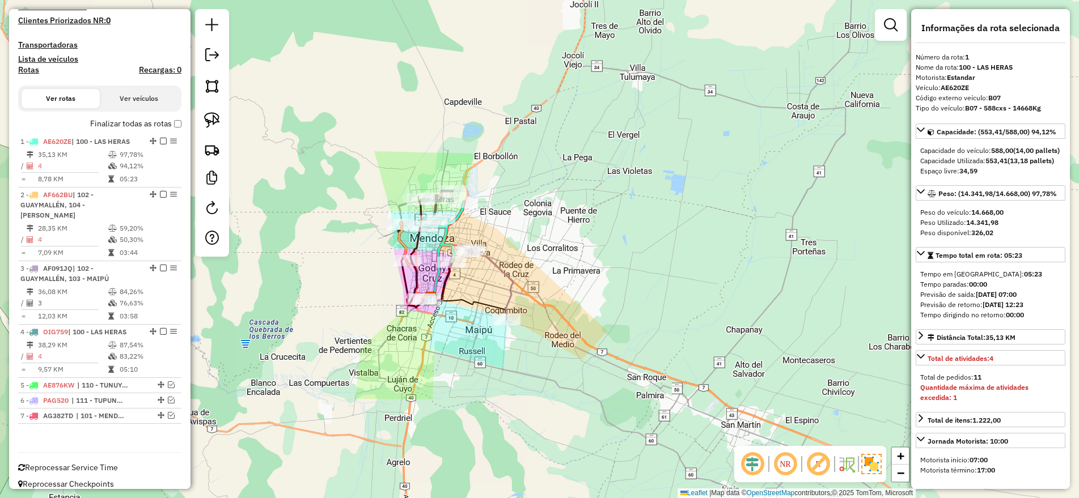
click at [510, 281] on icon at bounding box center [489, 284] width 48 height 72
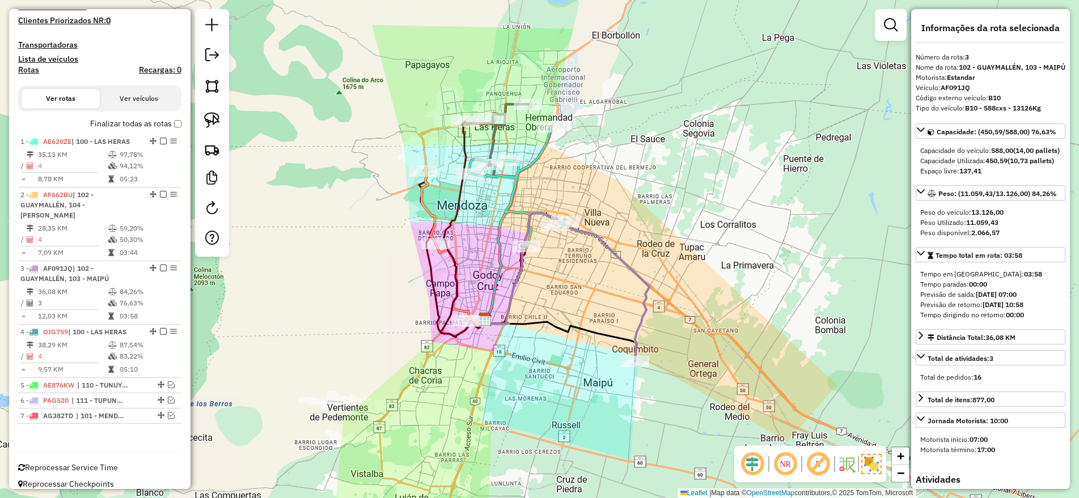
click at [432, 222] on icon at bounding box center [450, 247] width 56 height 158
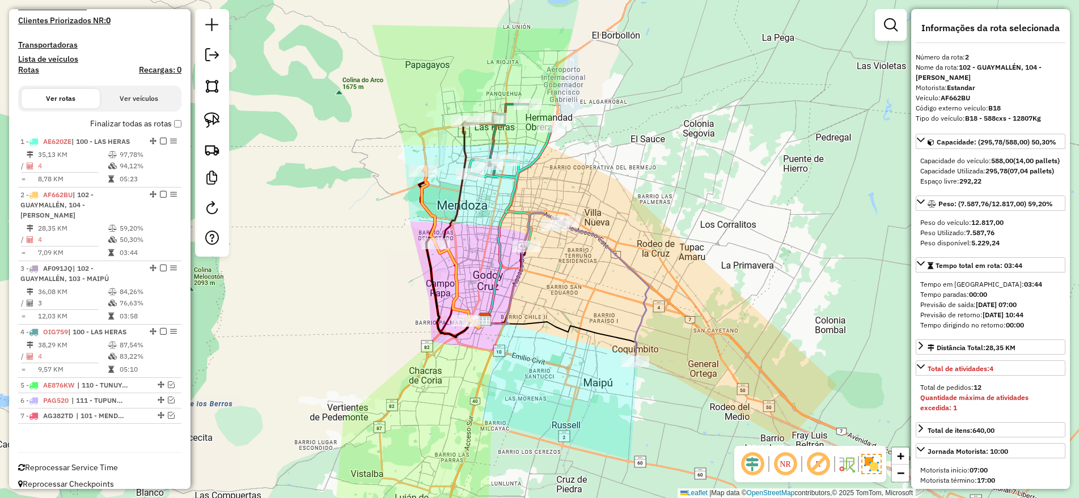
click at [512, 180] on icon at bounding box center [509, 187] width 83 height 120
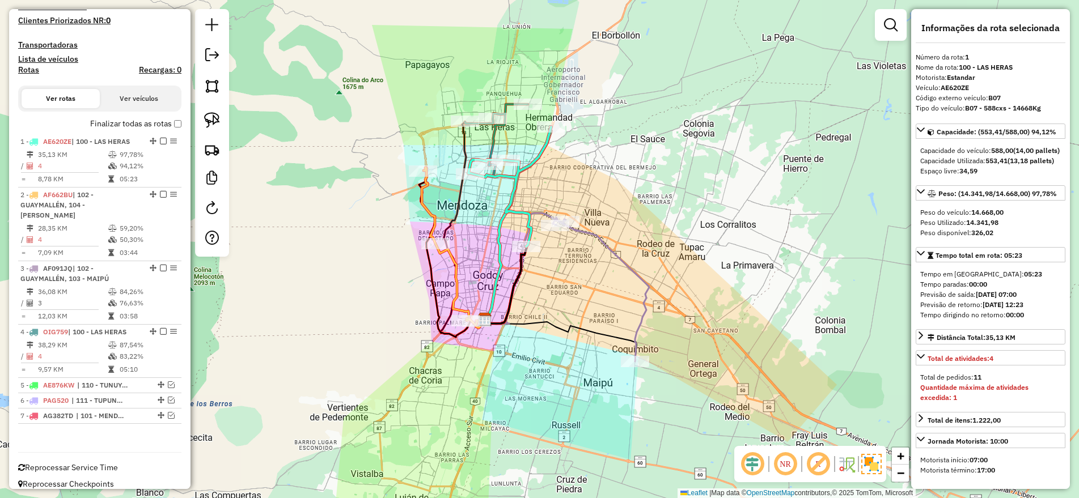
click at [431, 210] on icon at bounding box center [450, 247] width 56 height 158
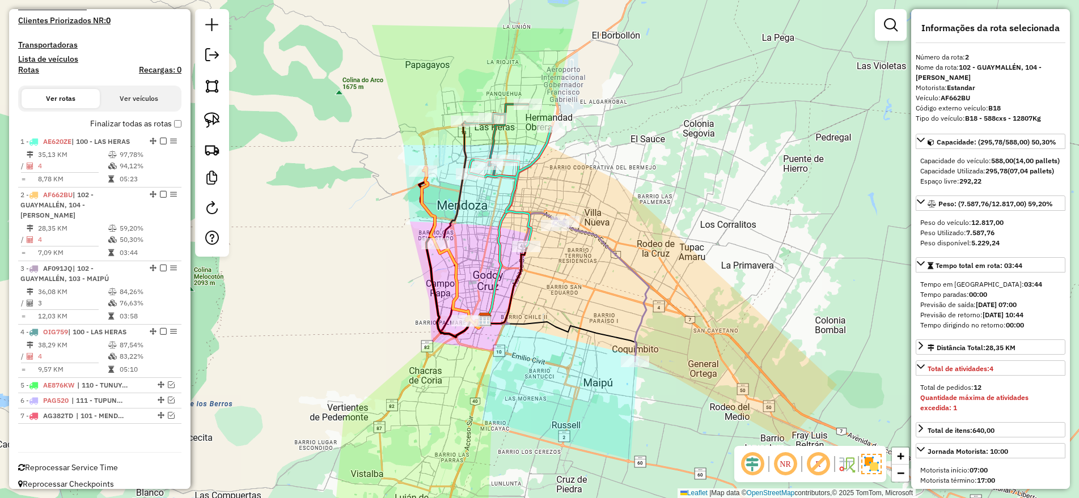
click at [170, 128] on label "Finalizar todas as rotas" at bounding box center [135, 124] width 91 height 12
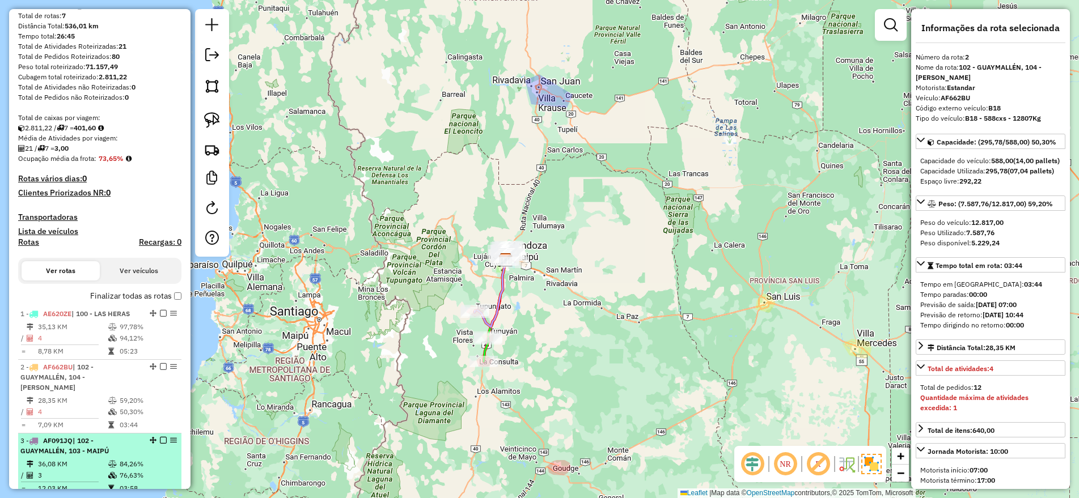
scroll to position [287, 0]
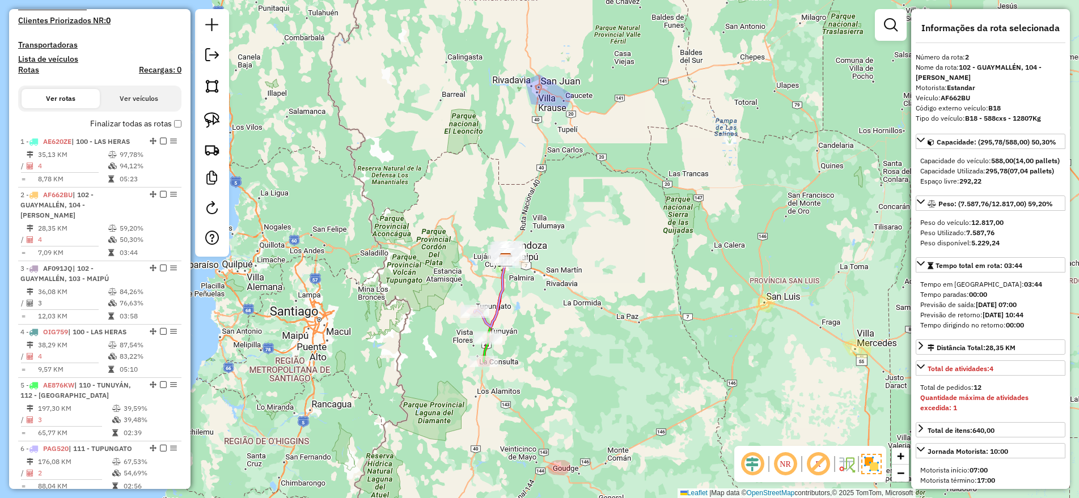
click at [25, 67] on h4 "Rotas" at bounding box center [28, 70] width 21 height 10
select select
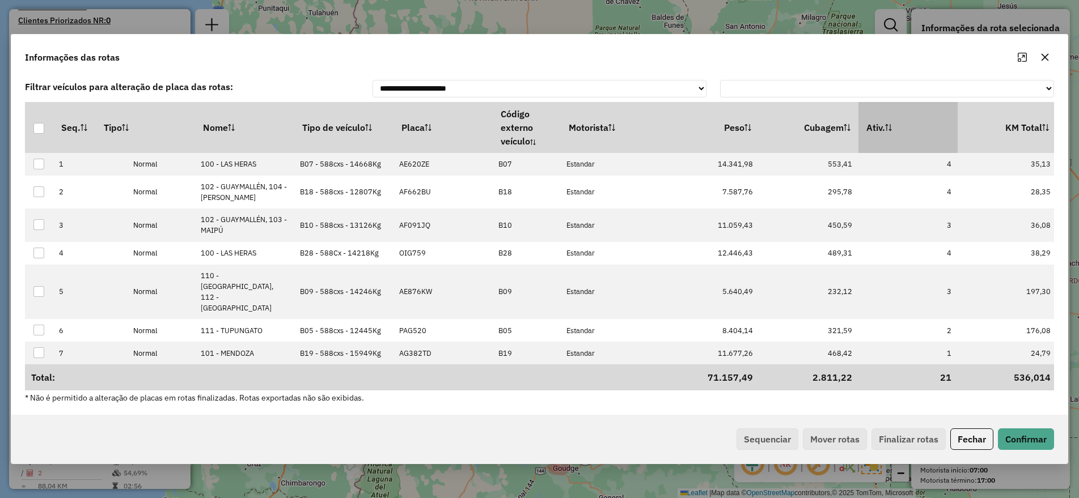
click at [932, 139] on th "Ativ." at bounding box center [907, 127] width 99 height 51
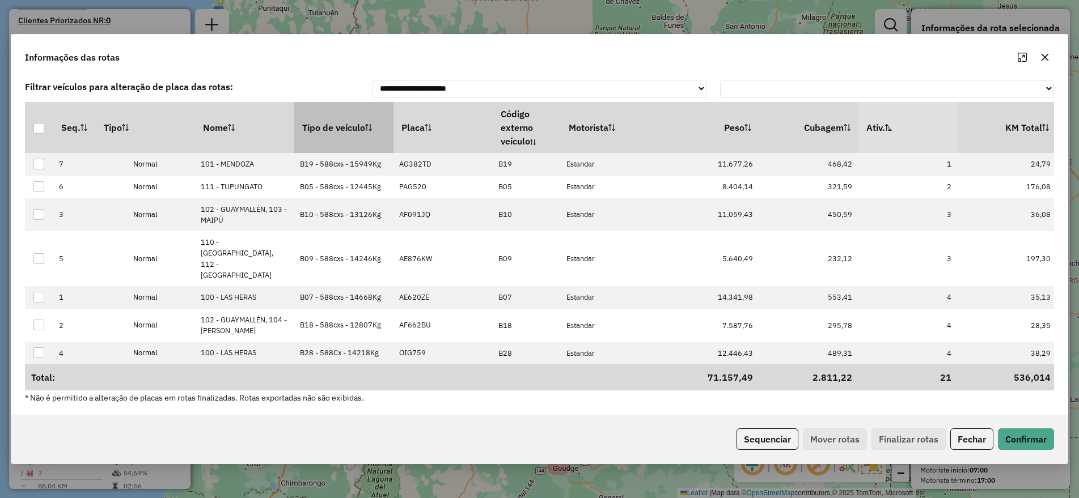
click at [319, 135] on th "Tipo de veículo" at bounding box center [343, 127] width 99 height 51
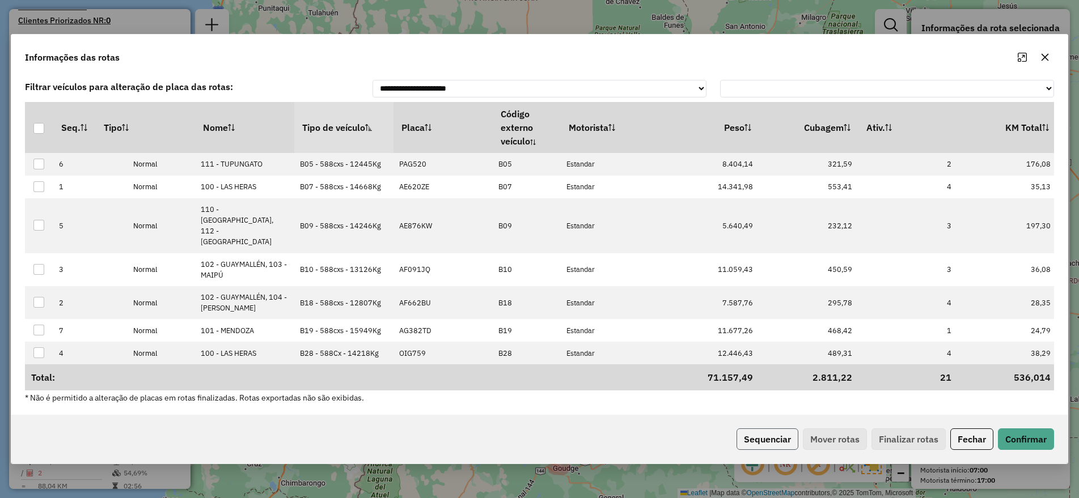
click at [751, 430] on button "Sequenciar" at bounding box center [767, 439] width 62 height 22
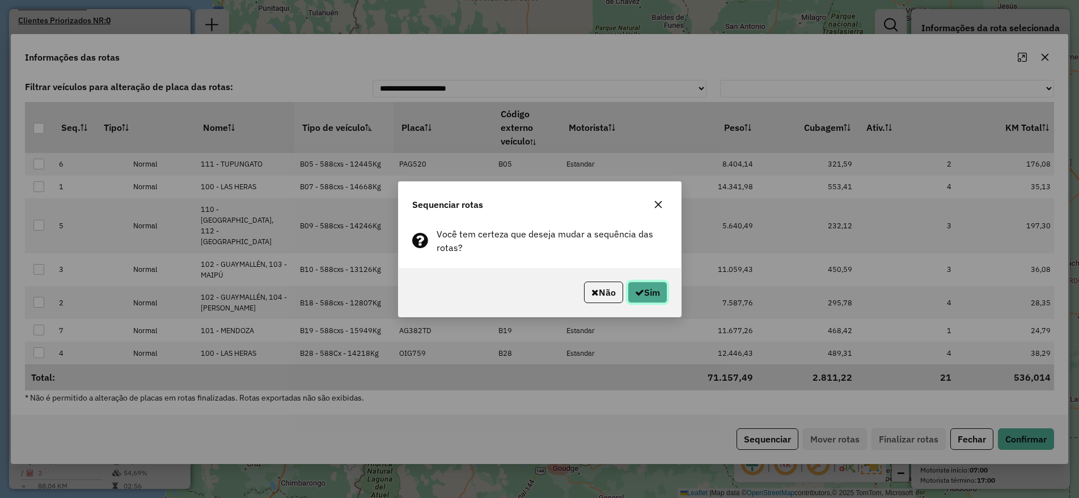
click at [652, 292] on button "Sim" at bounding box center [647, 293] width 40 height 22
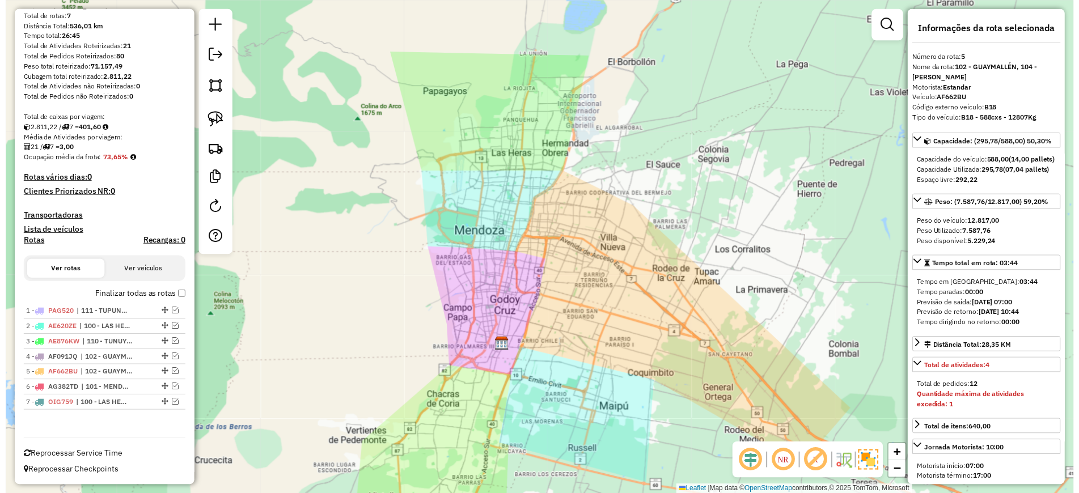
scroll to position [0, 0]
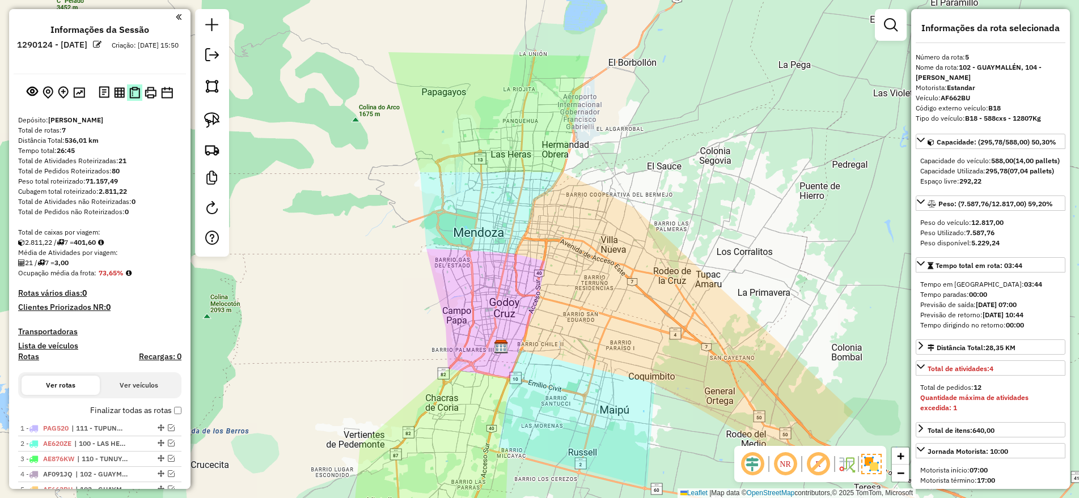
click at [134, 94] on img at bounding box center [134, 93] width 11 height 12
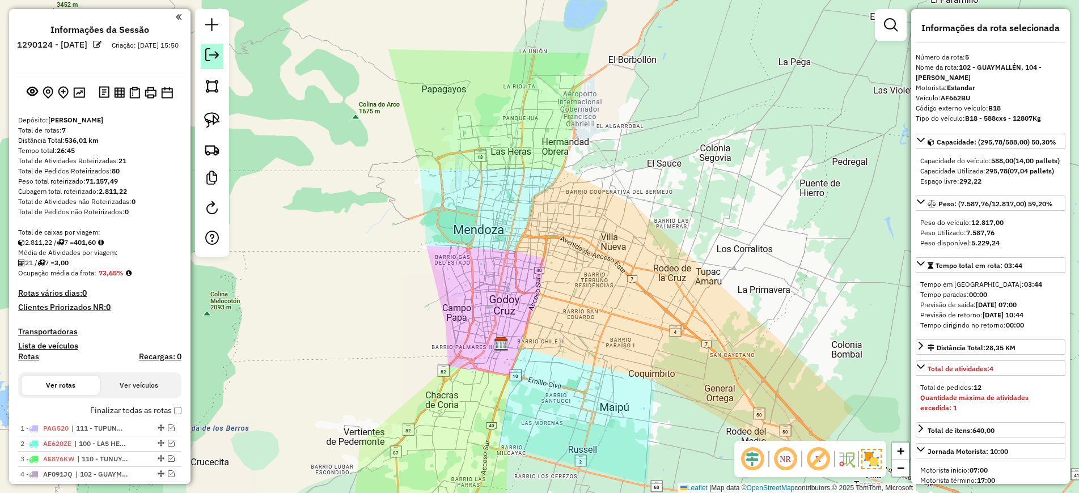
click at [215, 48] on em at bounding box center [212, 55] width 14 height 14
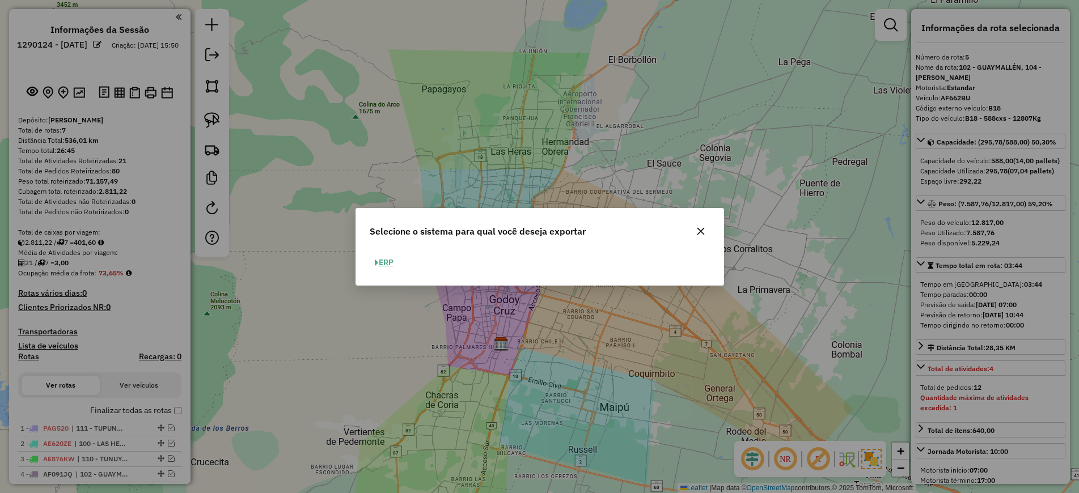
click at [384, 262] on button "ERP" at bounding box center [384, 263] width 29 height 18
select select "*********"
select select "**"
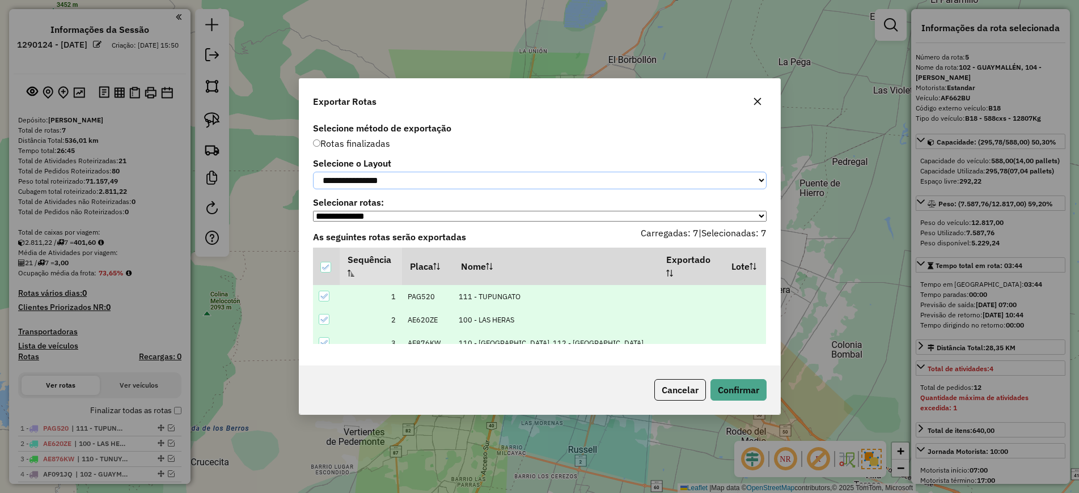
click at [407, 179] on select "**********" at bounding box center [539, 181] width 453 height 18
select select "*********"
click at [313, 172] on select "**********" at bounding box center [539, 181] width 453 height 18
click at [727, 395] on button "Confirmar" at bounding box center [738, 390] width 56 height 22
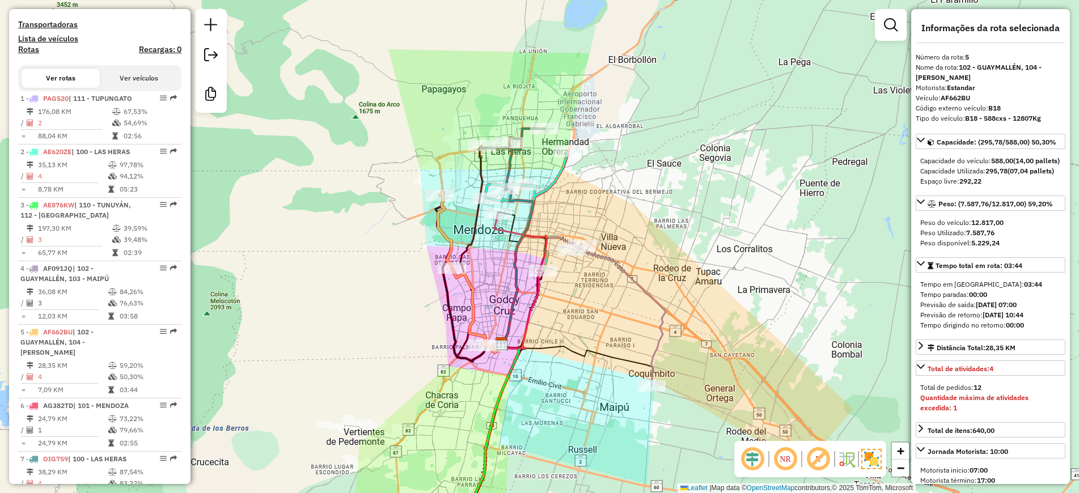
scroll to position [368, 0]
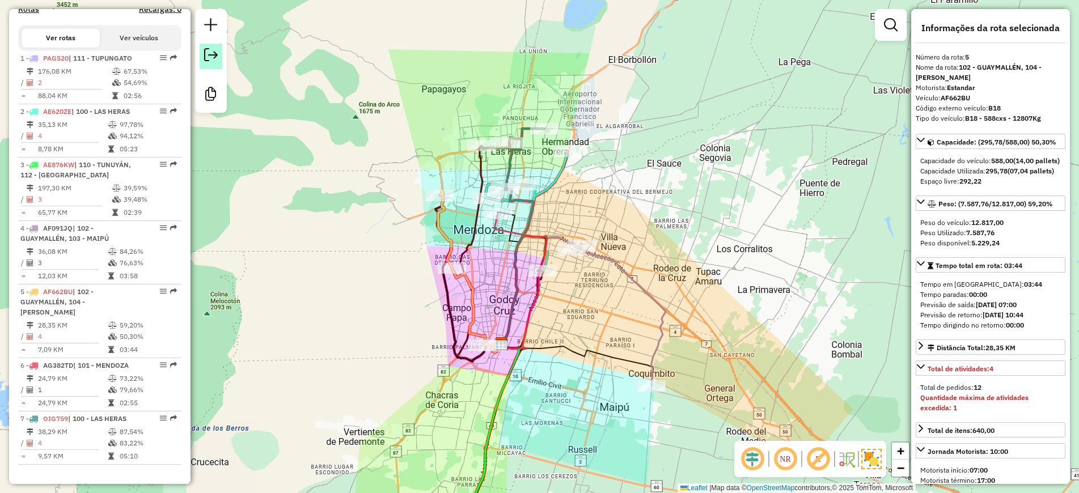
click at [214, 63] on link at bounding box center [210, 57] width 23 height 26
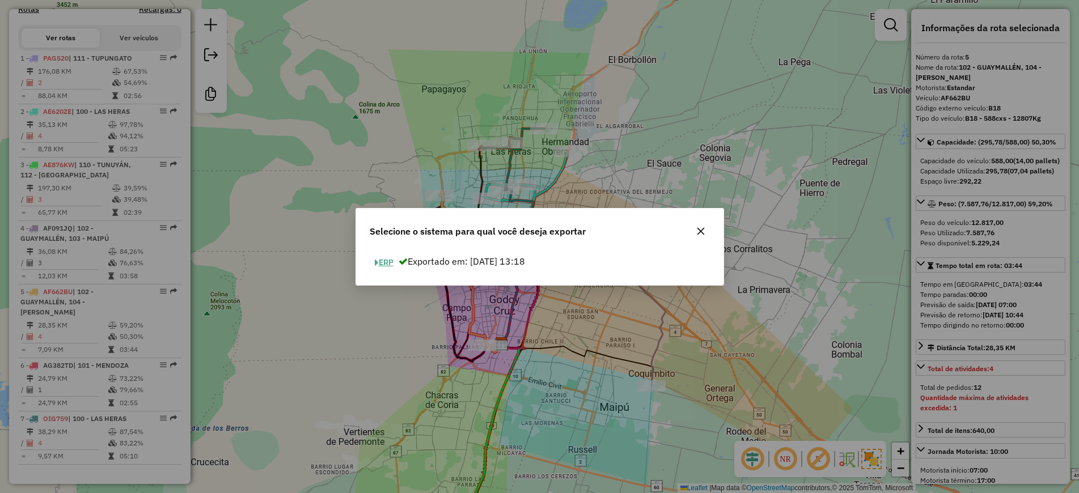
click at [386, 261] on button "ERP" at bounding box center [384, 263] width 29 height 18
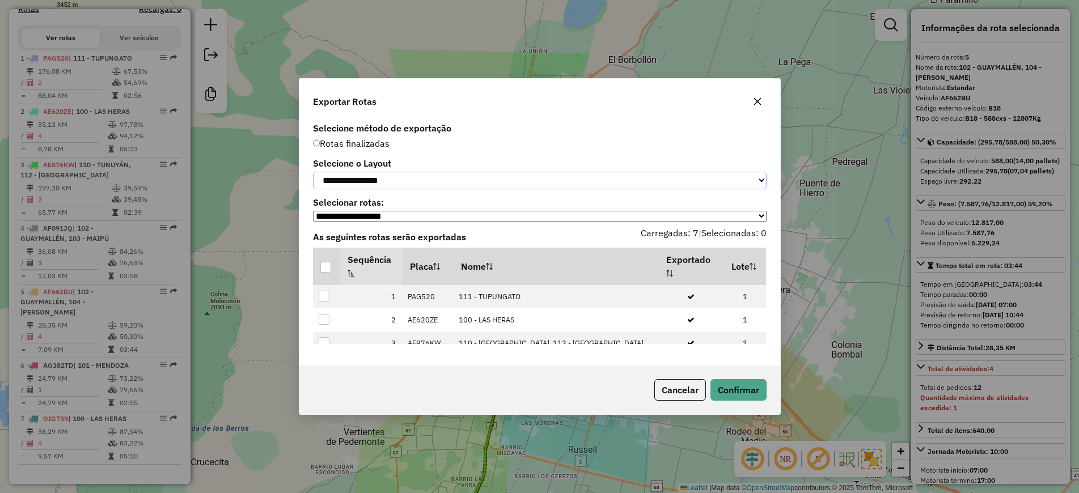
click at [403, 180] on select "**********" at bounding box center [539, 181] width 453 height 18
select select "*********"
click at [313, 172] on select "**********" at bounding box center [539, 181] width 453 height 18
click at [321, 267] on div at bounding box center [325, 267] width 11 height 11
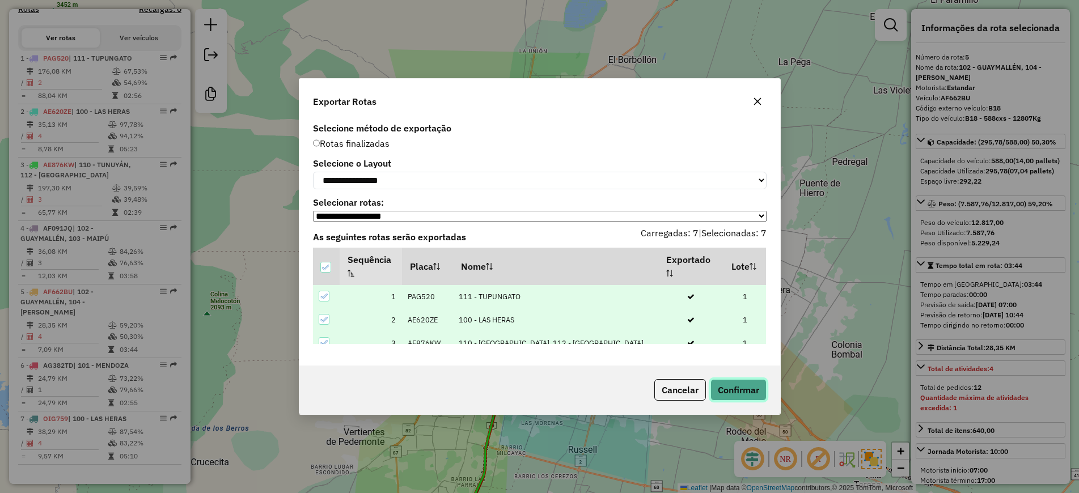
click at [738, 395] on button "Confirmar" at bounding box center [738, 390] width 56 height 22
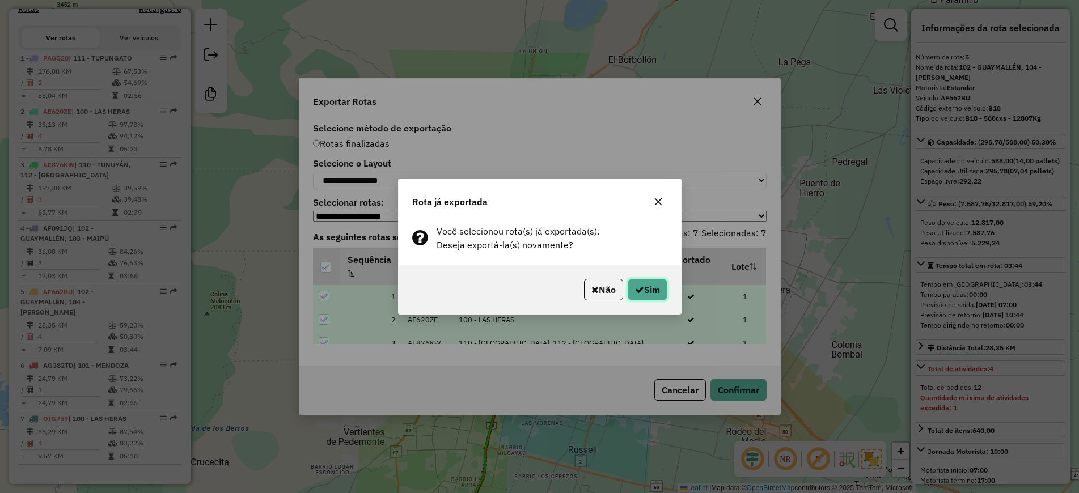
click at [649, 289] on button "Sim" at bounding box center [647, 290] width 40 height 22
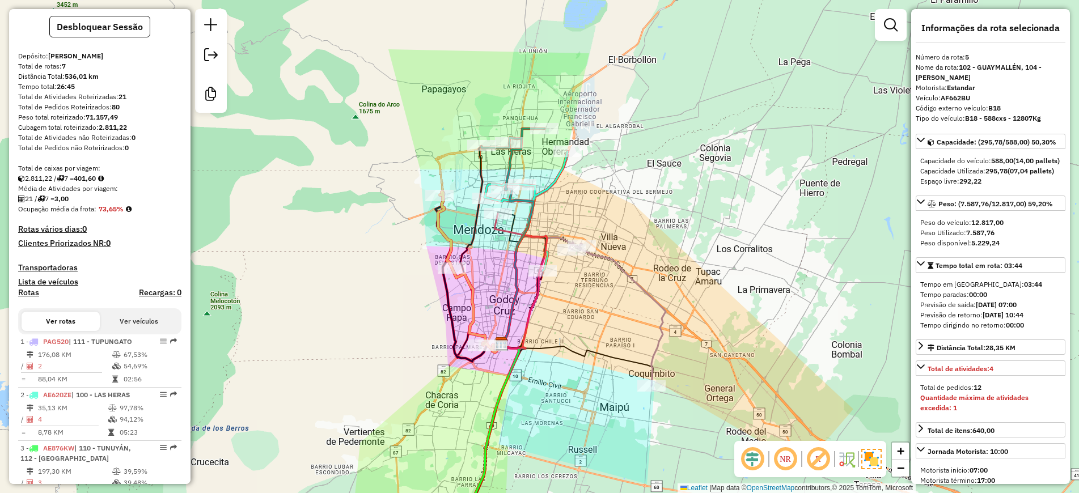
scroll to position [0, 0]
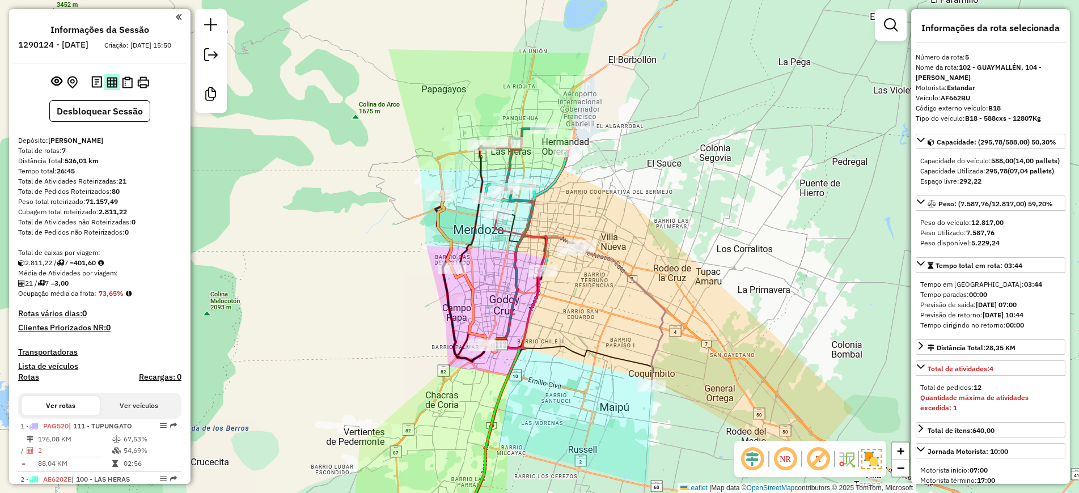
click at [112, 88] on img at bounding box center [112, 82] width 11 height 11
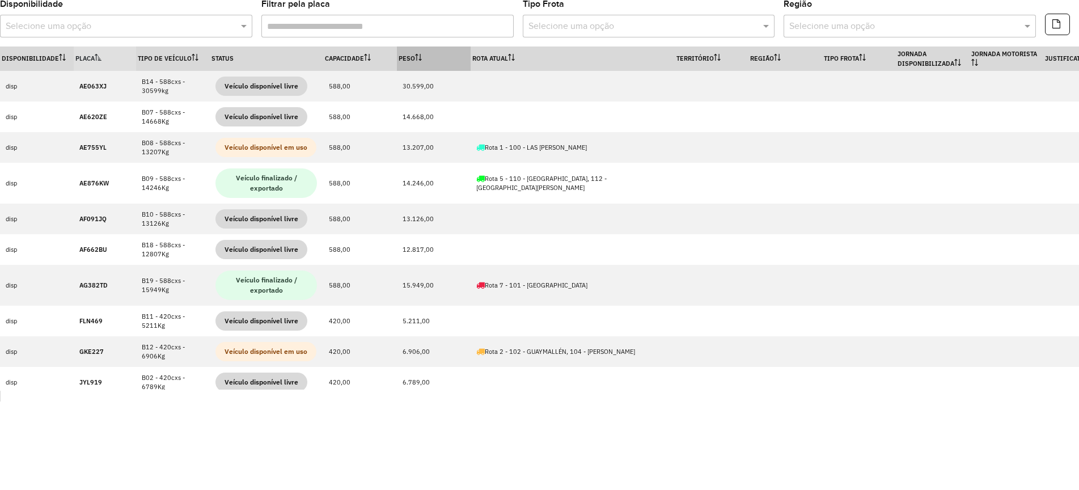
click at [430, 52] on th "Peso" at bounding box center [434, 58] width 74 height 24
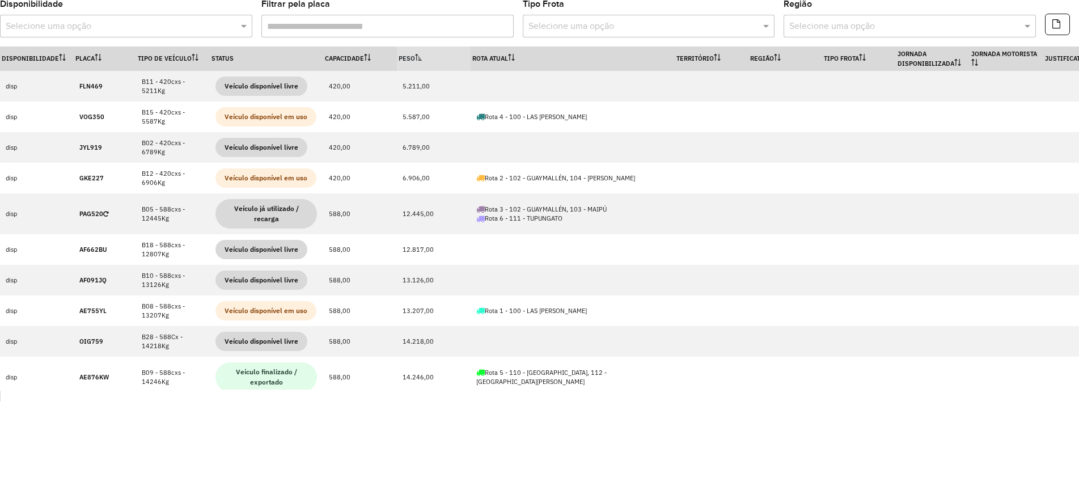
click at [430, 52] on th "Peso" at bounding box center [434, 58] width 74 height 24
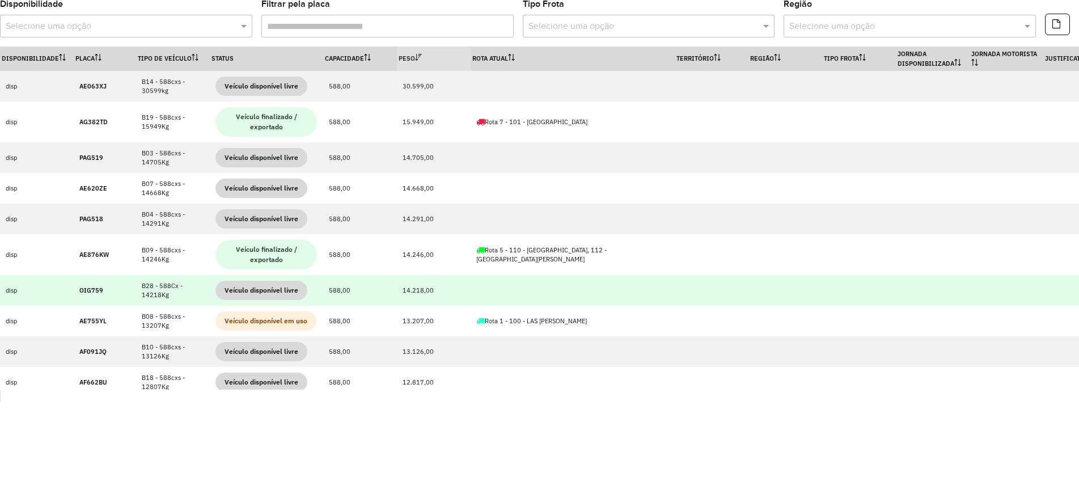
scroll to position [172, 0]
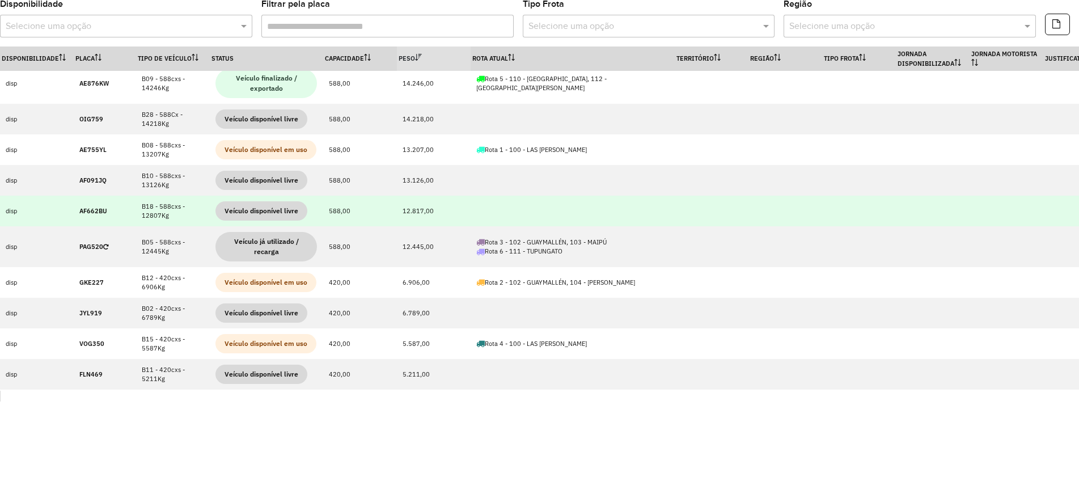
click at [100, 210] on strong "AF662BU" at bounding box center [93, 211] width 28 height 8
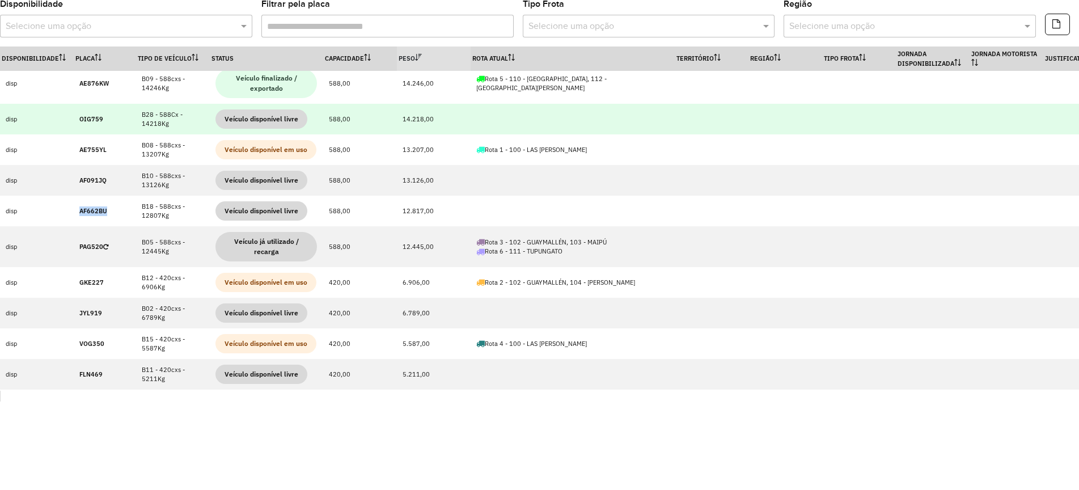
copy strong "AF662BU"
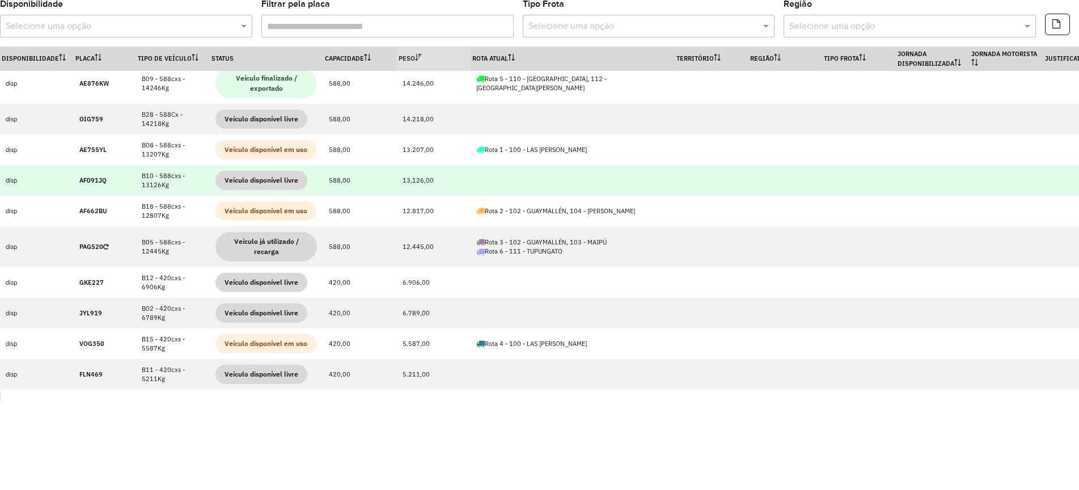
click at [84, 176] on strong "AF091JQ" at bounding box center [92, 180] width 27 height 8
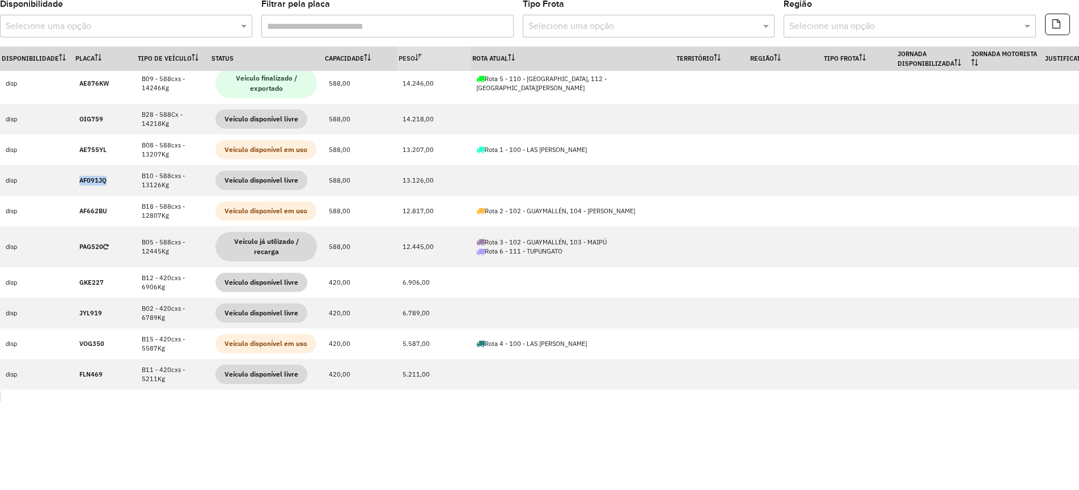
copy strong "AF091JQ"
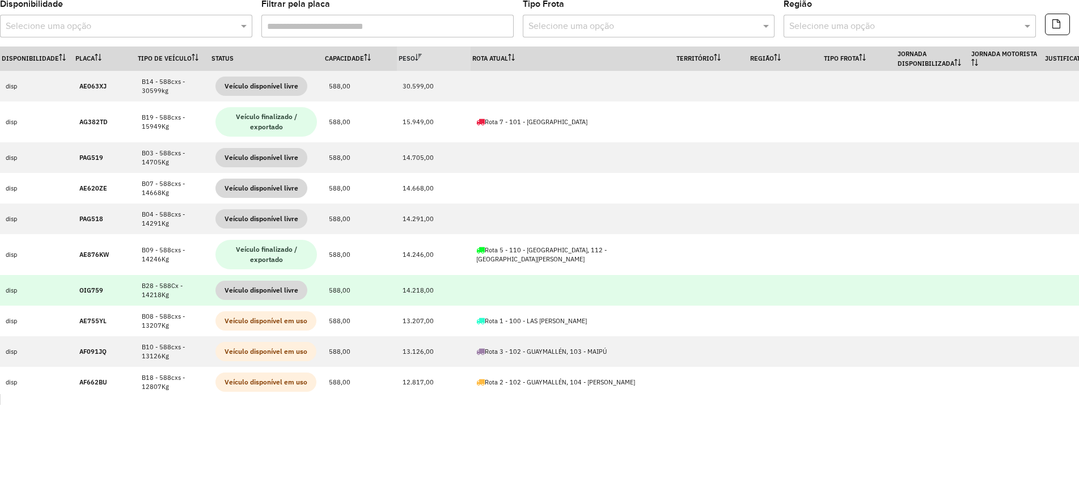
scroll to position [71, 0]
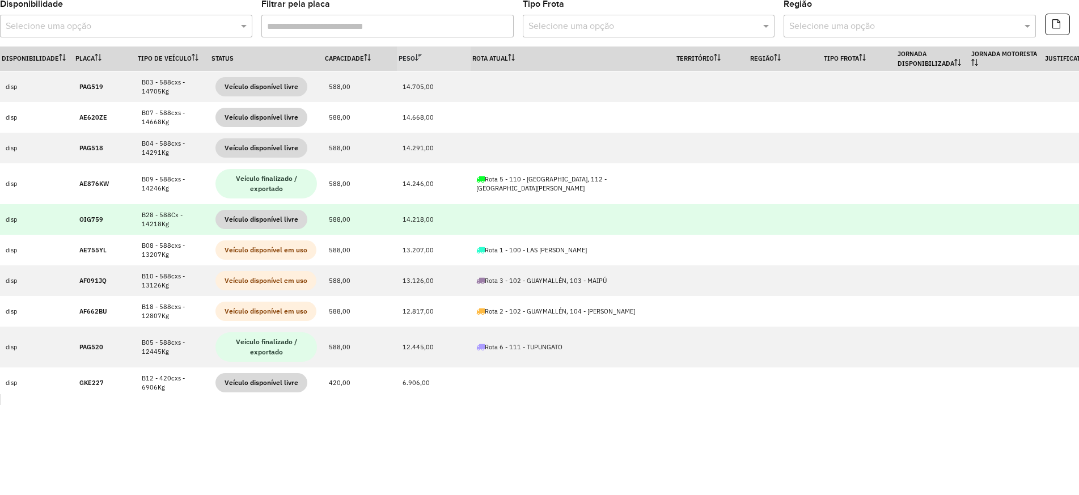
click at [83, 219] on strong "OIG759" at bounding box center [91, 219] width 24 height 8
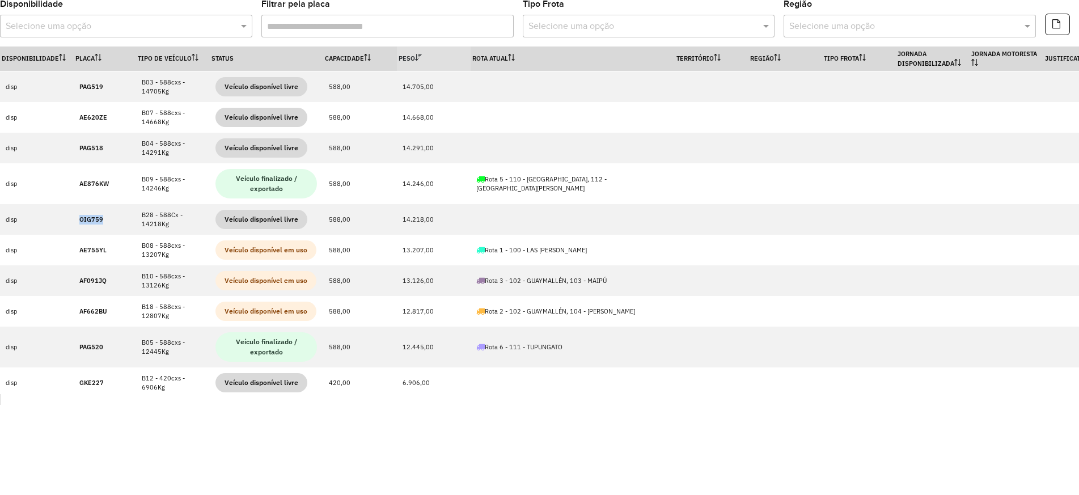
copy strong "OIG759"
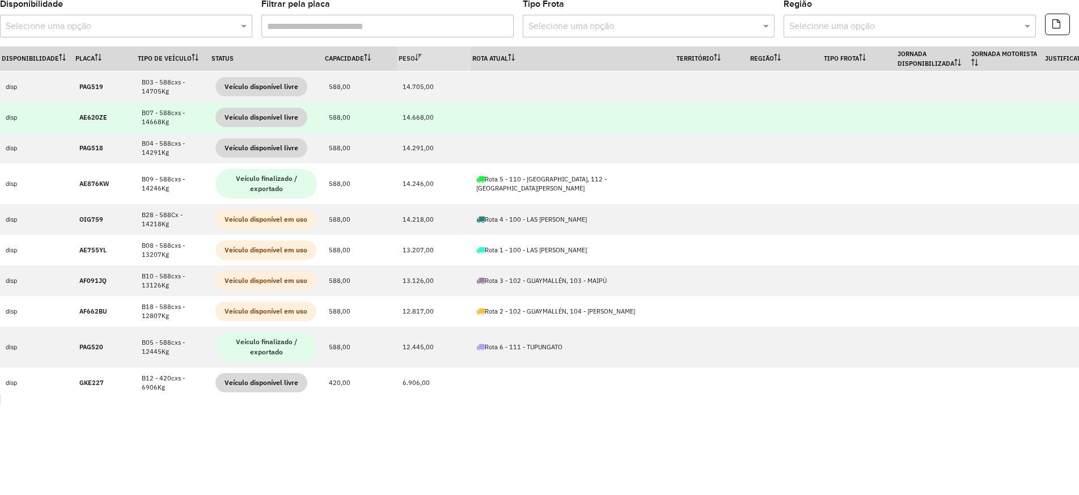
click at [88, 116] on strong "AE620ZE" at bounding box center [93, 117] width 28 height 8
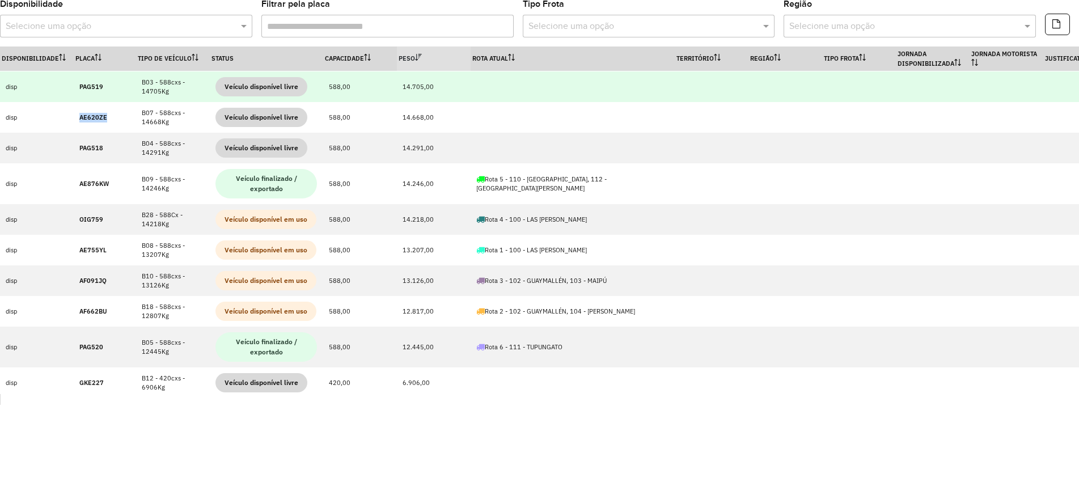
copy strong "AE620ZE"
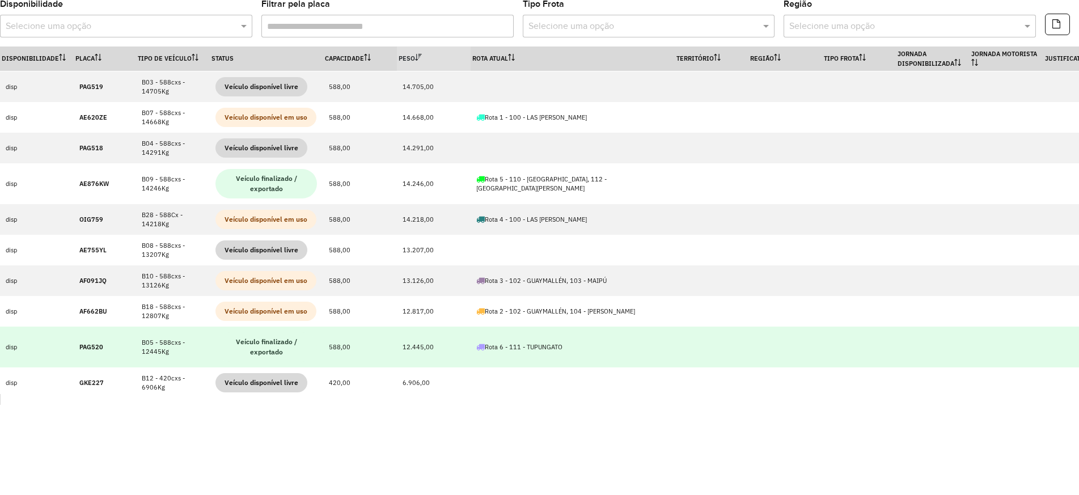
scroll to position [169, 0]
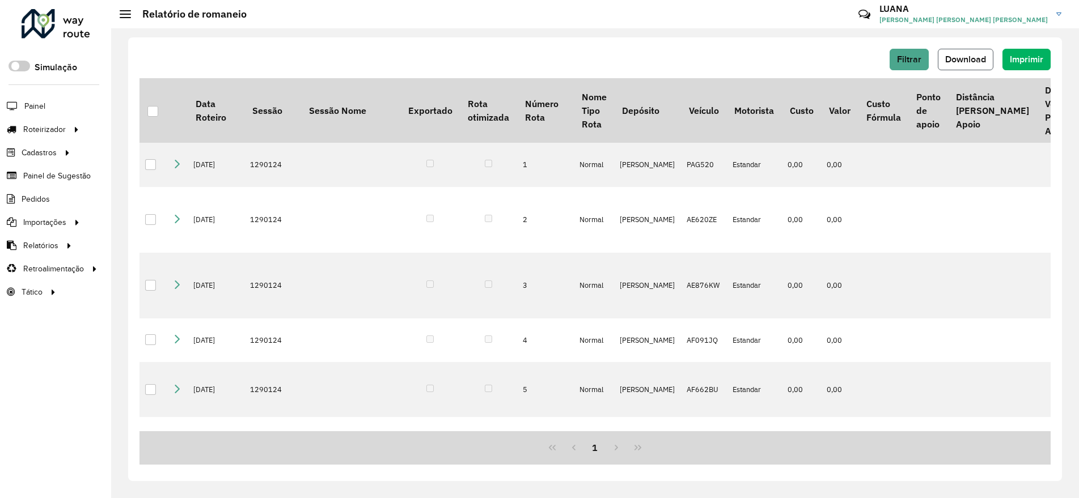
click at [986, 56] on button "Download" at bounding box center [965, 60] width 56 height 22
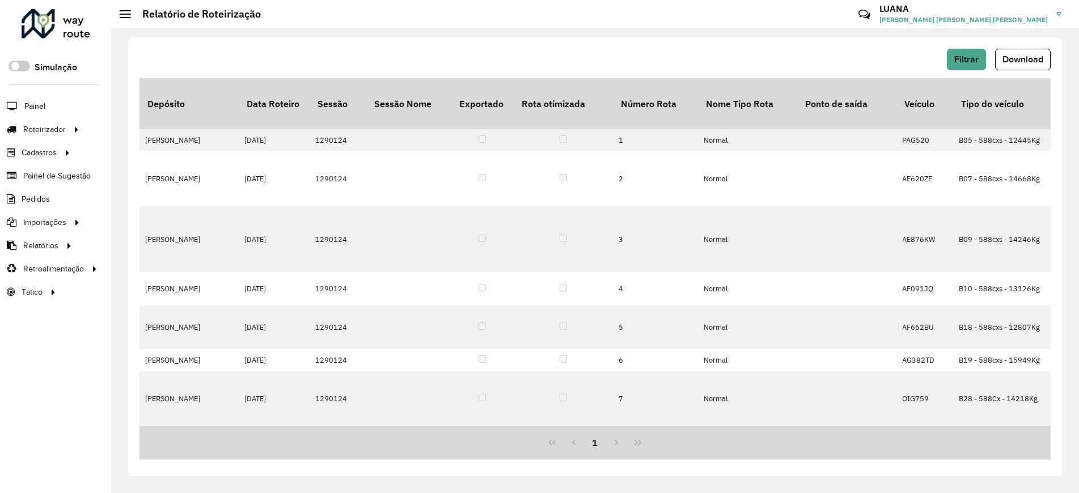
click at [1016, 61] on span "Download" at bounding box center [1022, 59] width 41 height 10
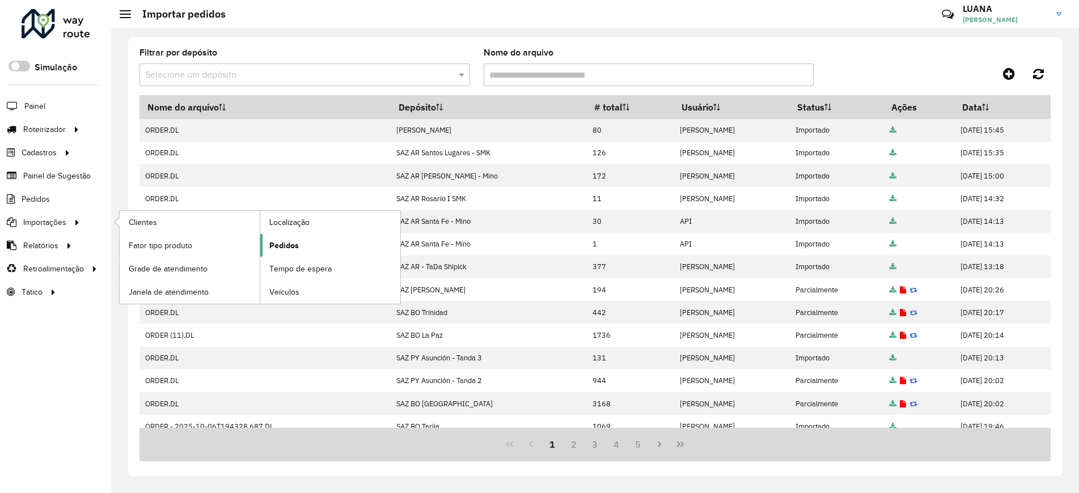
click at [295, 248] on span "Pedidos" at bounding box center [283, 246] width 29 height 12
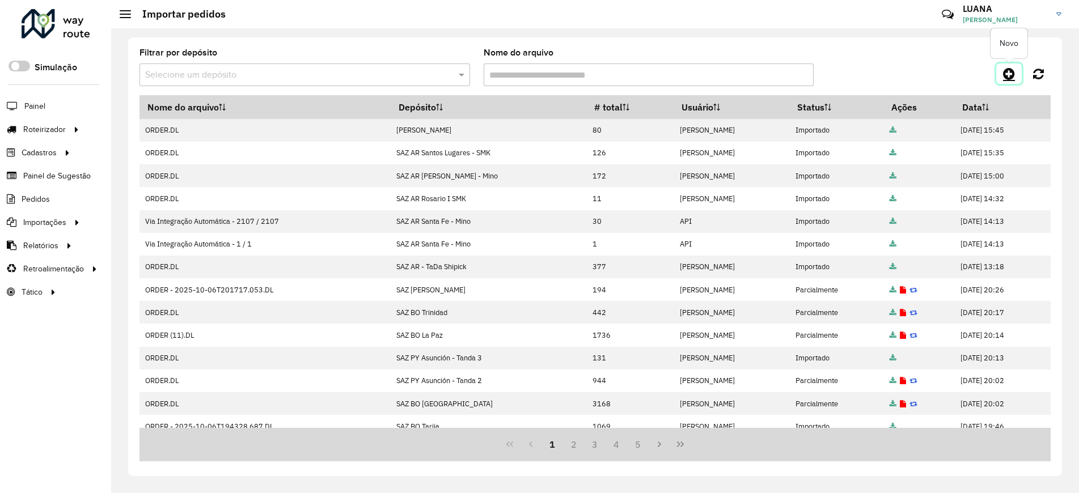
click at [1007, 74] on icon at bounding box center [1009, 74] width 12 height 14
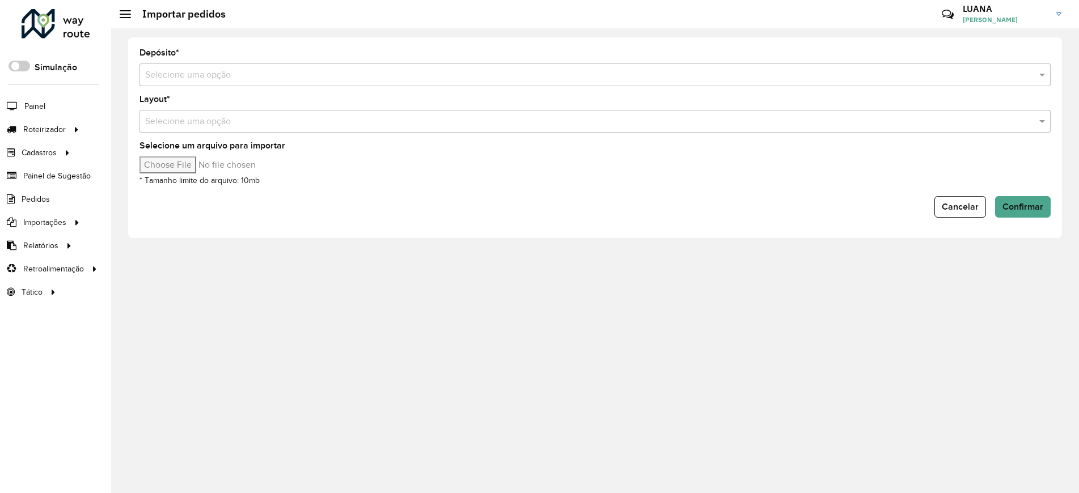
click at [176, 76] on input "text" at bounding box center [583, 76] width 877 height 14
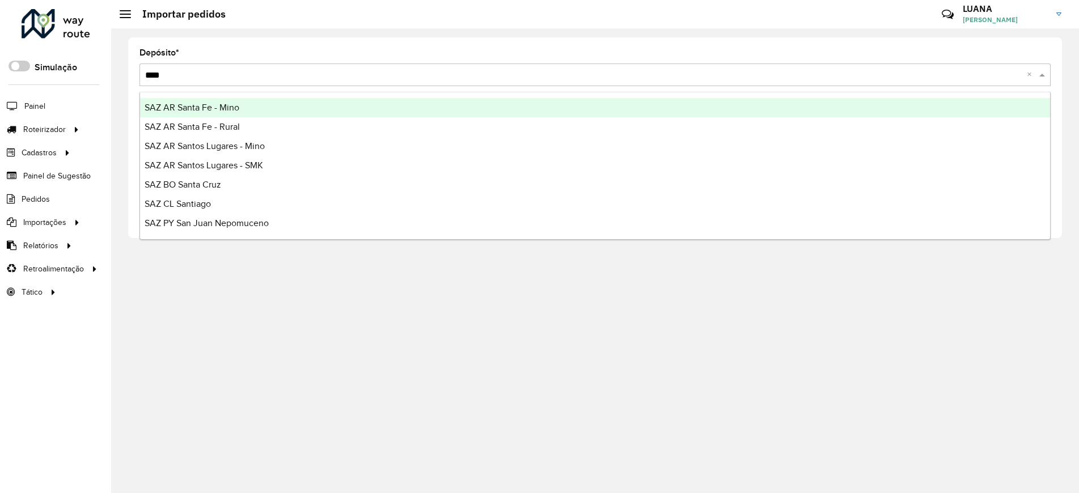
type input "*****"
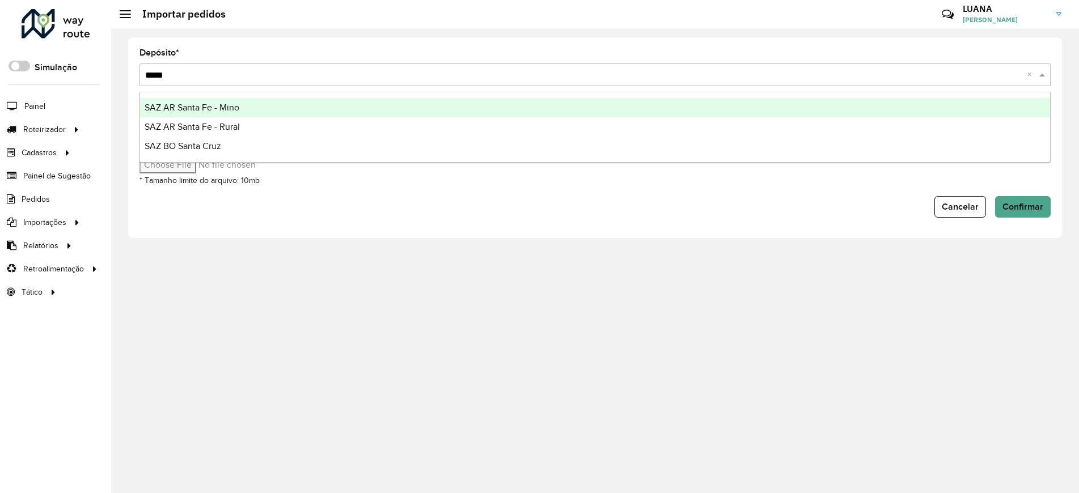
click at [182, 95] on ng-dropdown-panel "SAZ AR Santa Fe - [GEOGRAPHIC_DATA][PERSON_NAME][GEOGRAPHIC_DATA] [GEOGRAPHIC_D…" at bounding box center [594, 127] width 911 height 71
click at [211, 107] on span "SAZ AR Santa Fe - Mino" at bounding box center [192, 108] width 95 height 10
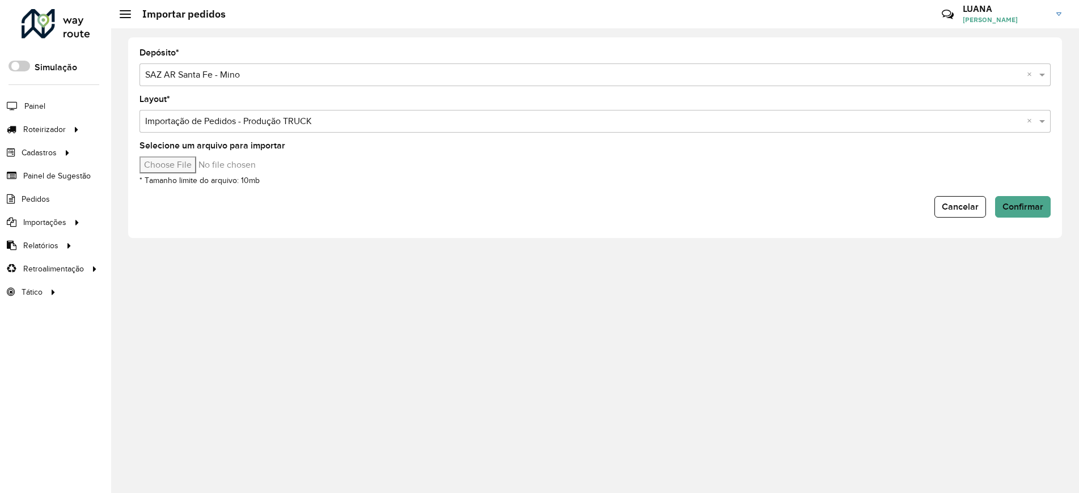
click at [205, 164] on input "Selecione um arquivo para importar" at bounding box center [235, 164] width 193 height 17
type input "**********"
click at [1017, 211] on button "Confirmar" at bounding box center [1023, 207] width 56 height 22
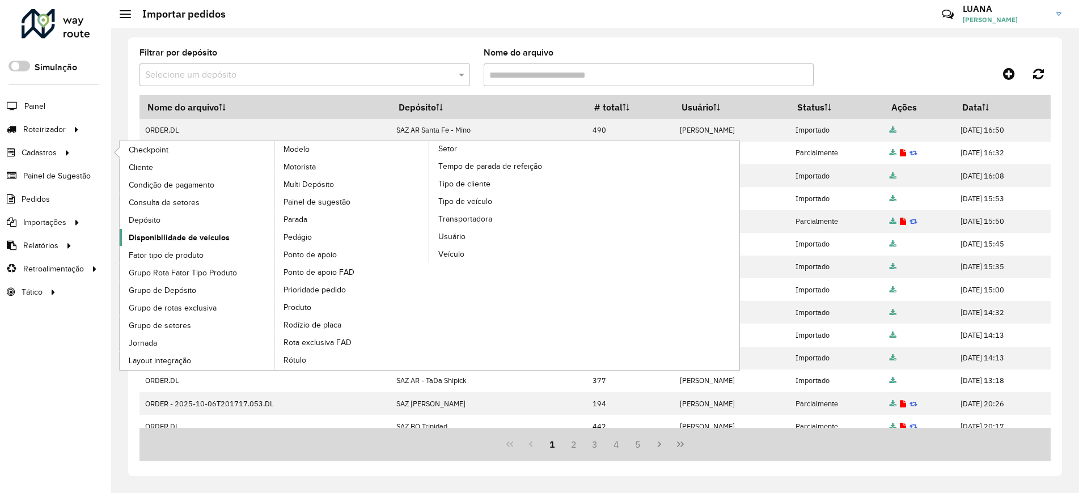
click at [184, 233] on span "Disponibilidade de veículos" at bounding box center [179, 238] width 101 height 12
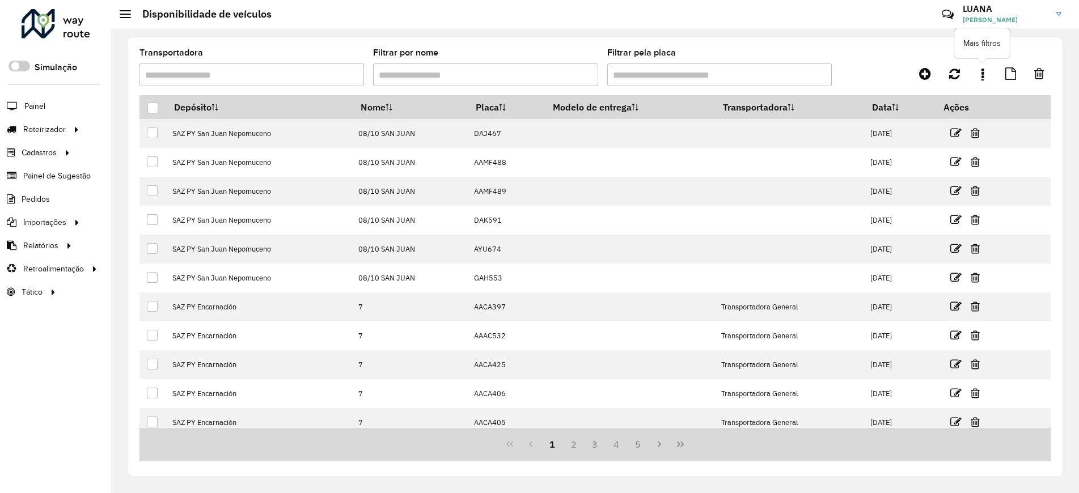
click at [981, 74] on icon at bounding box center [982, 73] width 3 height 12
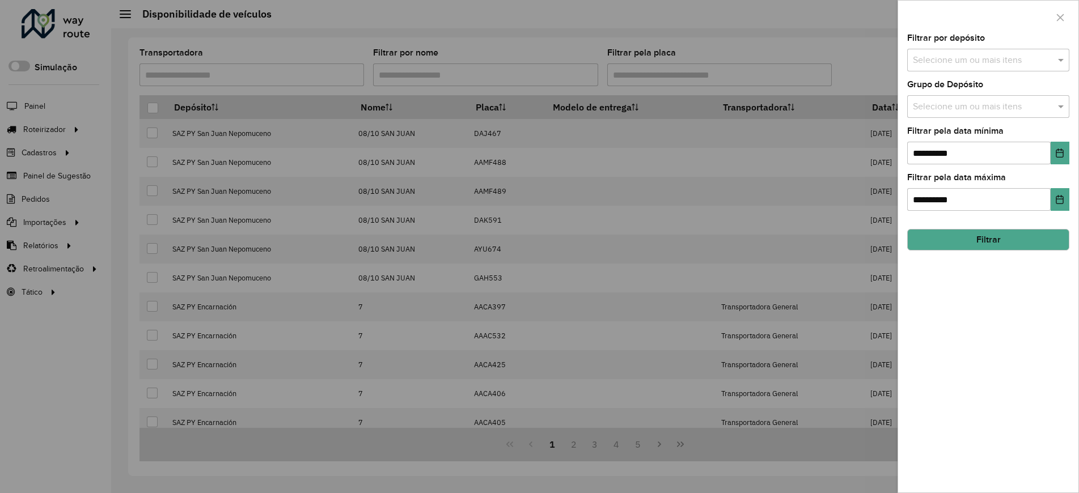
click at [973, 55] on input "text" at bounding box center [982, 61] width 145 height 14
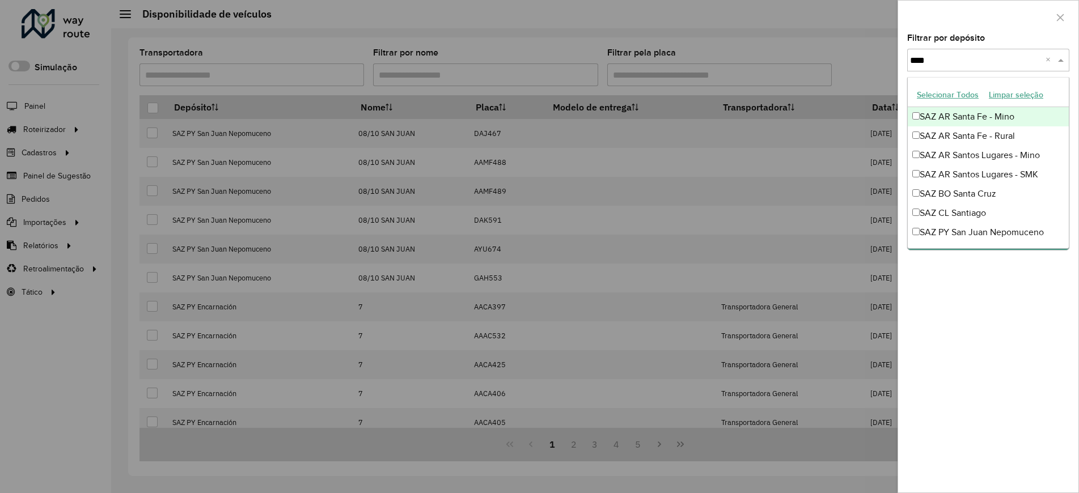
type input "*****"
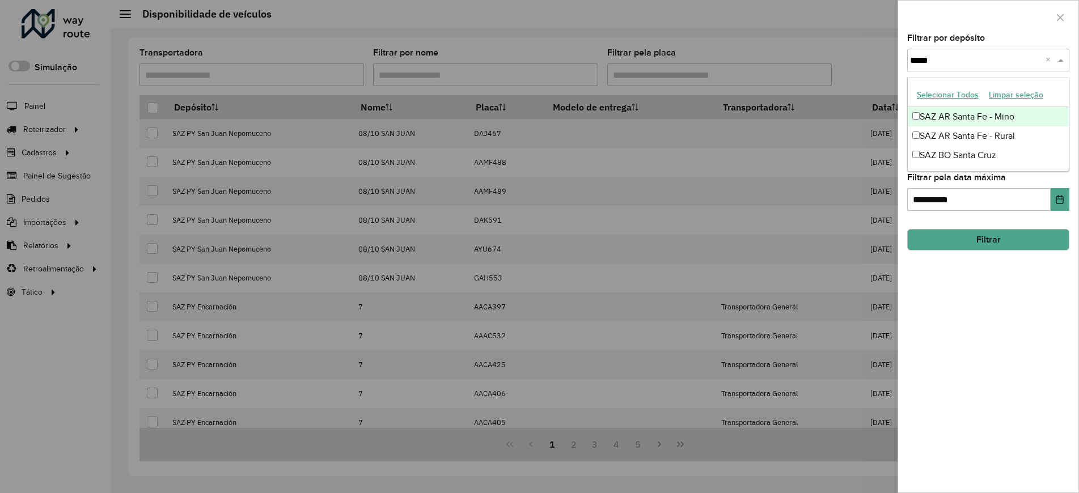
click at [990, 117] on div "SAZ AR Santa Fe - Mino" at bounding box center [987, 116] width 161 height 19
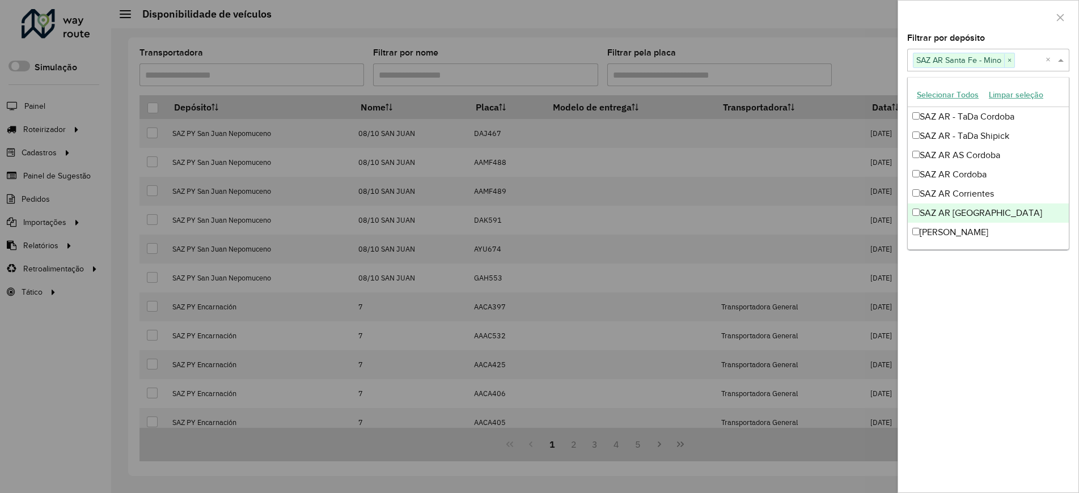
drag, startPoint x: 998, startPoint y: 320, endPoint x: 1005, endPoint y: 275, distance: 45.4
click at [999, 316] on div "**********" at bounding box center [988, 263] width 180 height 458
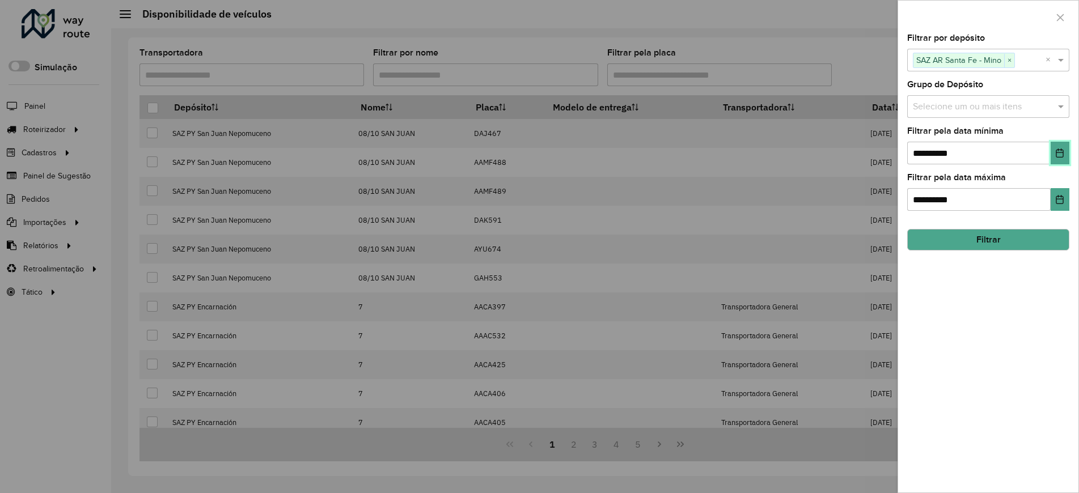
click at [1064, 152] on icon "Choose Date" at bounding box center [1059, 152] width 9 height 9
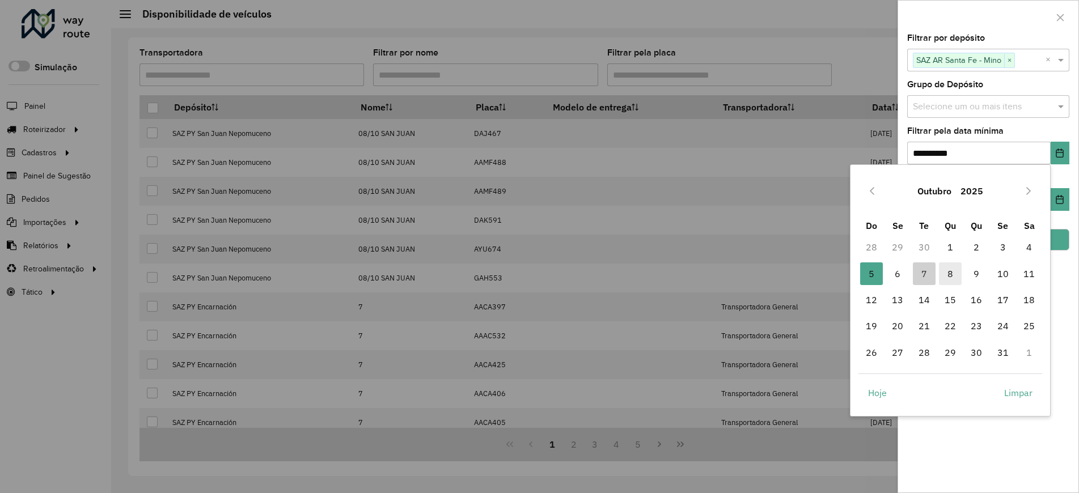
click at [951, 271] on span "8" at bounding box center [950, 273] width 23 height 23
type input "**********"
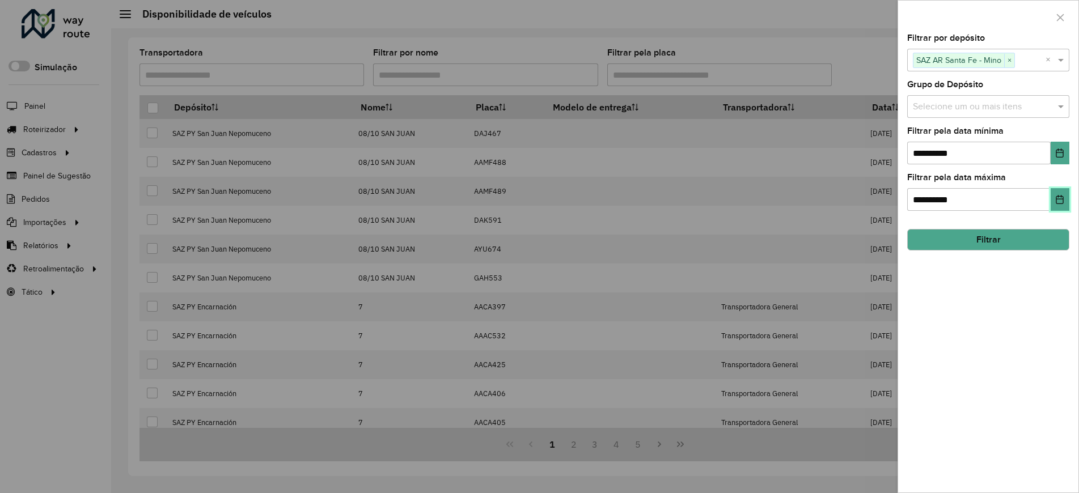
click at [1059, 196] on icon "Choose Date" at bounding box center [1059, 199] width 9 height 9
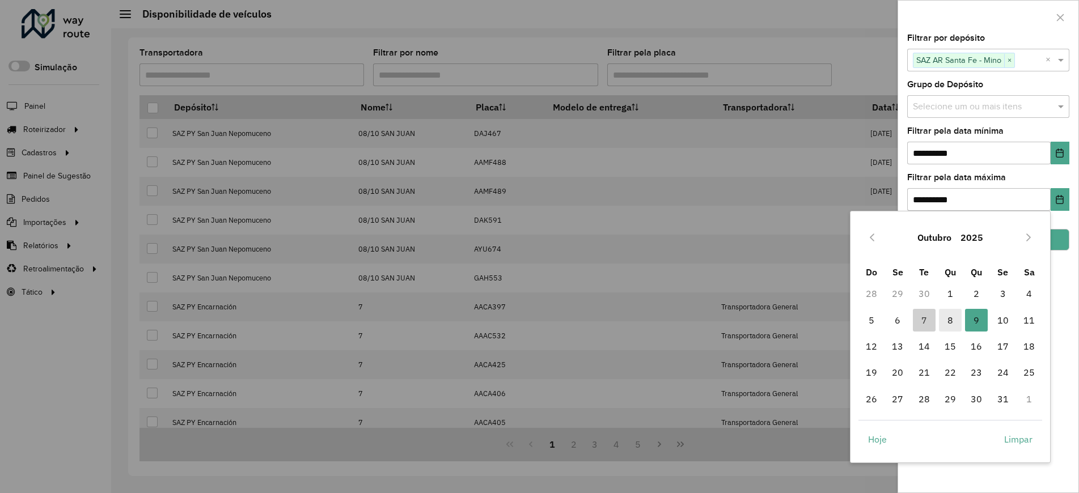
click at [948, 322] on span "8" at bounding box center [950, 320] width 23 height 23
type input "**********"
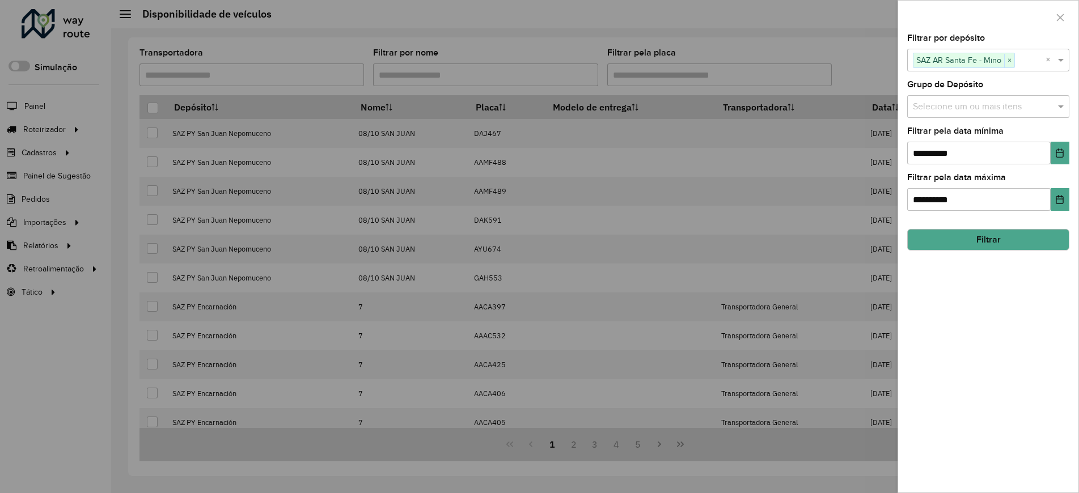
click at [1013, 240] on button "Filtrar" at bounding box center [988, 240] width 162 height 22
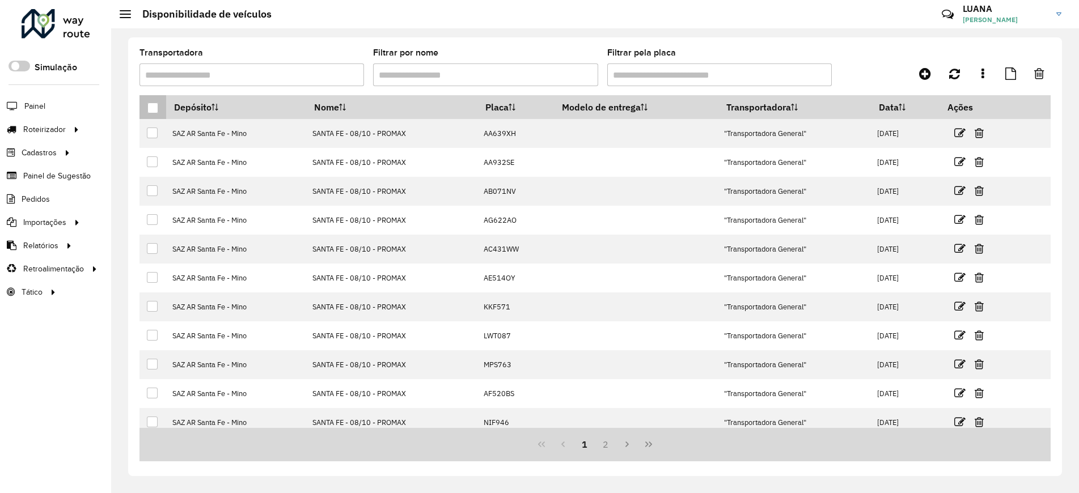
click at [150, 104] on div at bounding box center [152, 108] width 11 height 11
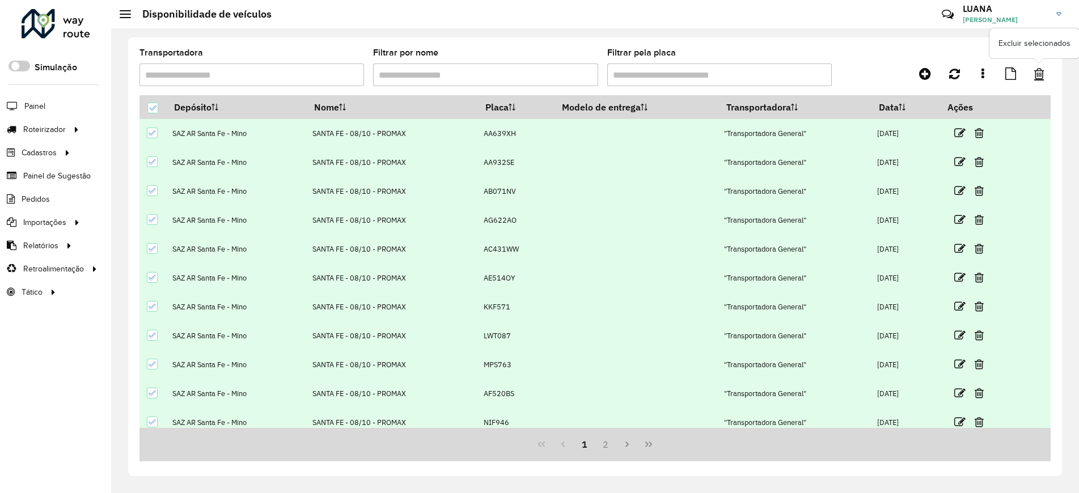
click at [1038, 80] on link at bounding box center [1038, 73] width 23 height 20
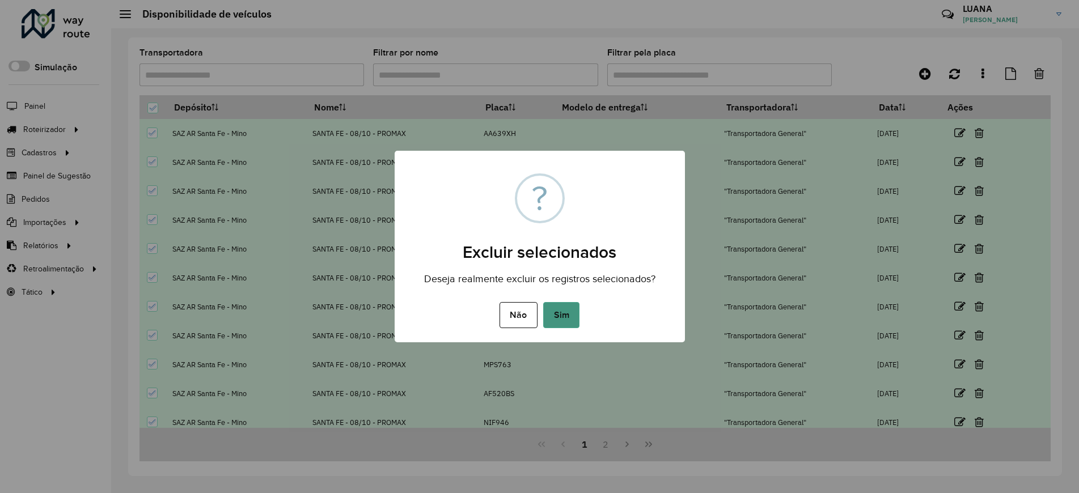
click at [554, 320] on button "Sim" at bounding box center [561, 315] width 36 height 26
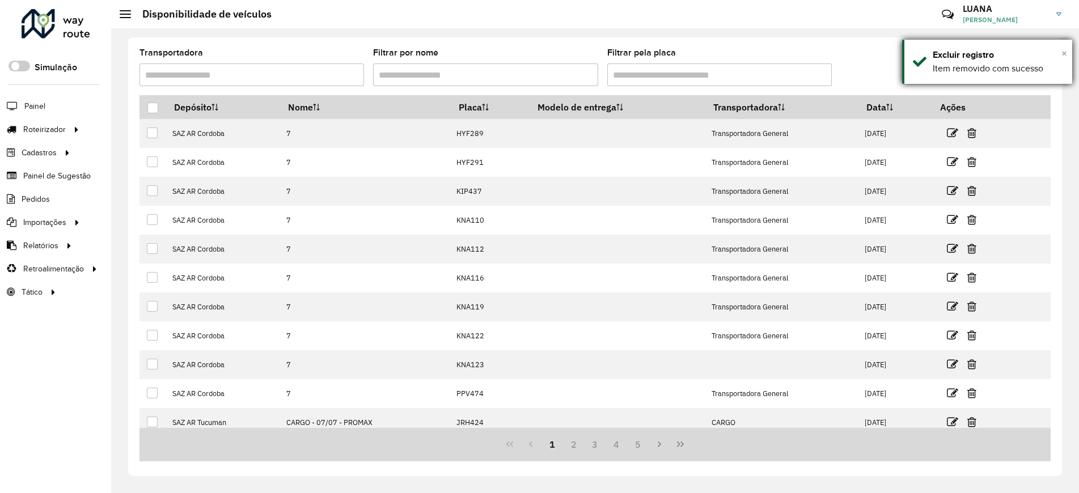
click at [1064, 52] on span "×" at bounding box center [1064, 53] width 6 height 12
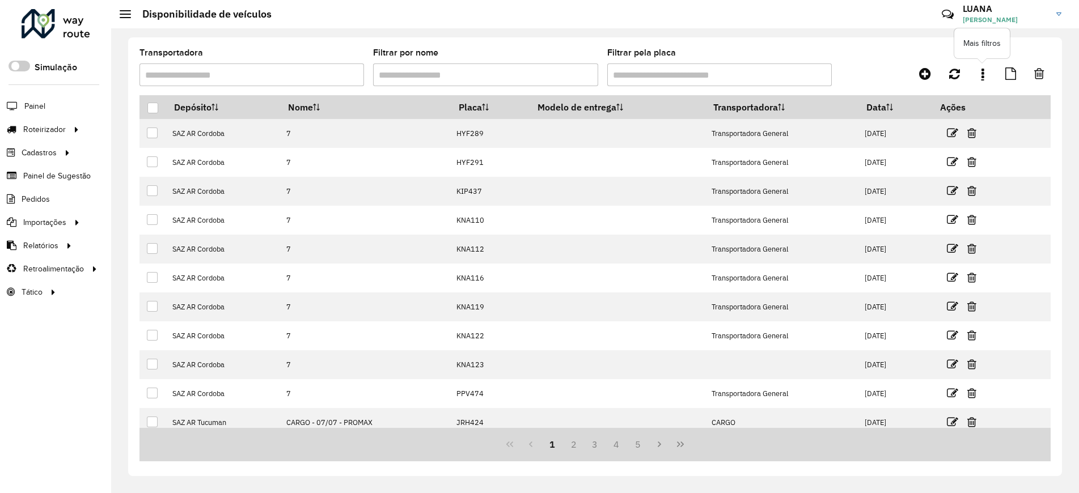
click at [984, 74] on link at bounding box center [982, 73] width 23 height 20
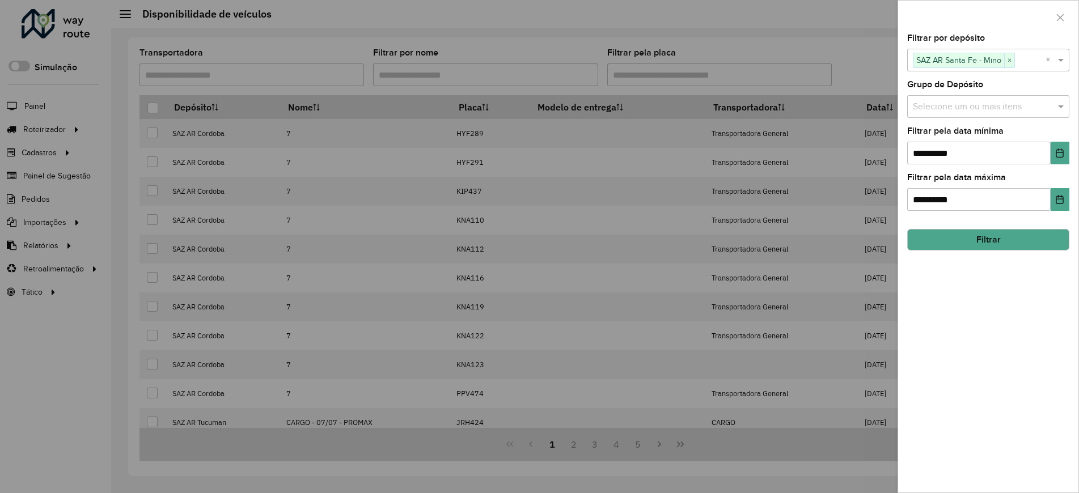
click at [834, 36] on div at bounding box center [539, 246] width 1079 height 493
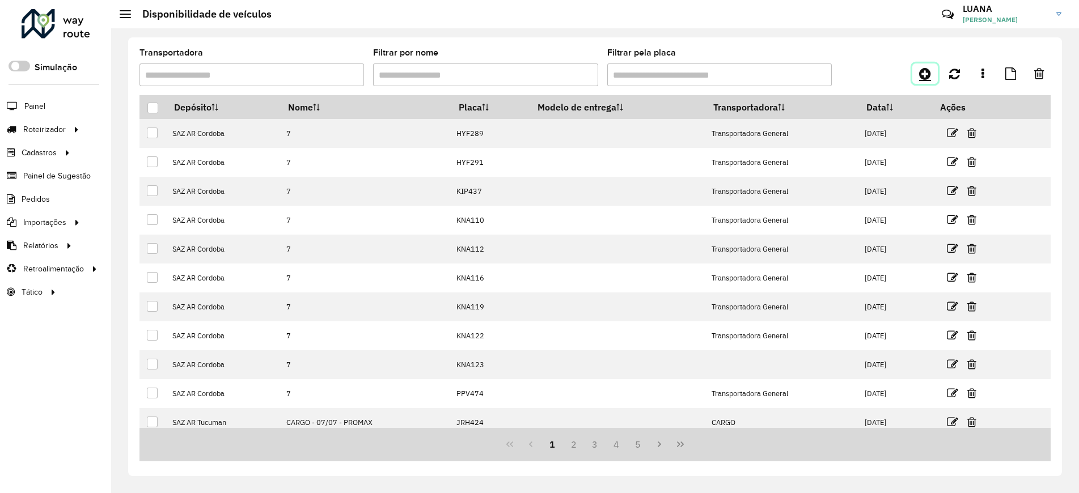
click at [929, 75] on icon at bounding box center [925, 74] width 12 height 14
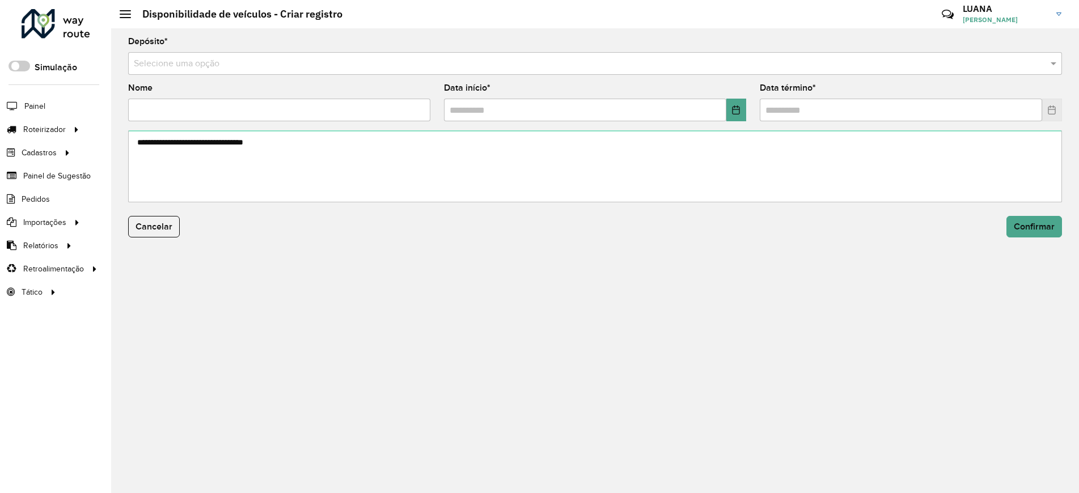
click at [605, 67] on input "text" at bounding box center [583, 64] width 899 height 14
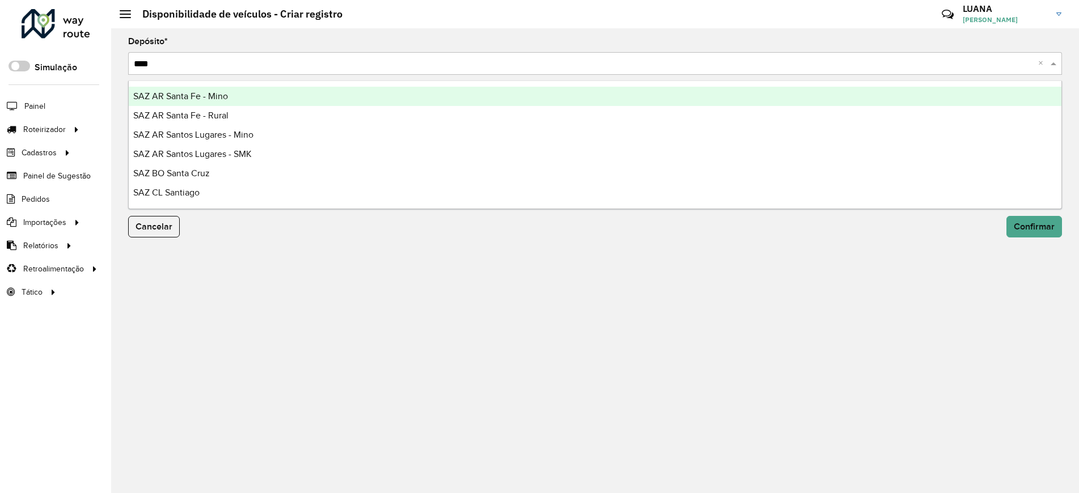
type input "*****"
click at [350, 92] on div "SAZ AR Santa Fe - Mino" at bounding box center [595, 96] width 932 height 19
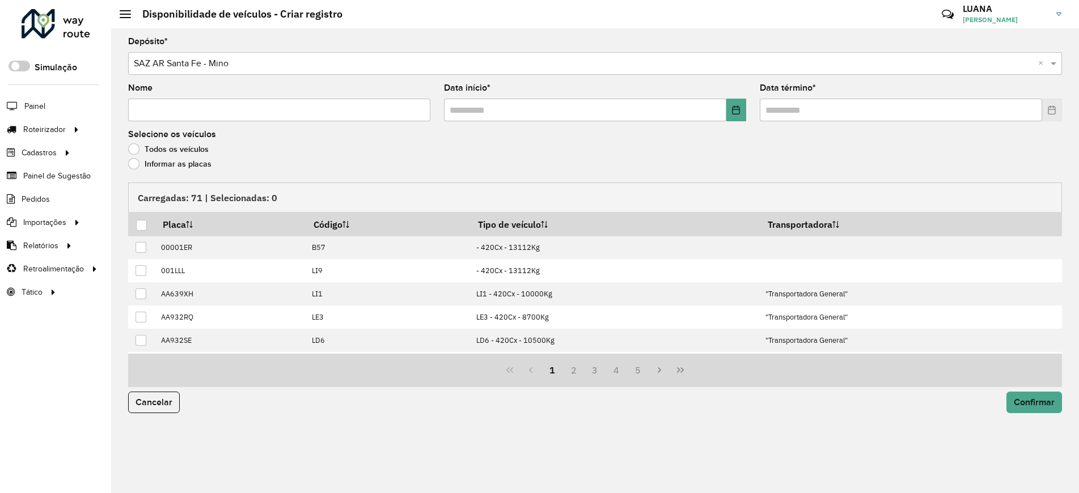
click at [243, 113] on input "Nome" at bounding box center [279, 110] width 302 height 23
type input "****"
click at [734, 111] on icon "Choose Date" at bounding box center [735, 109] width 9 height 9
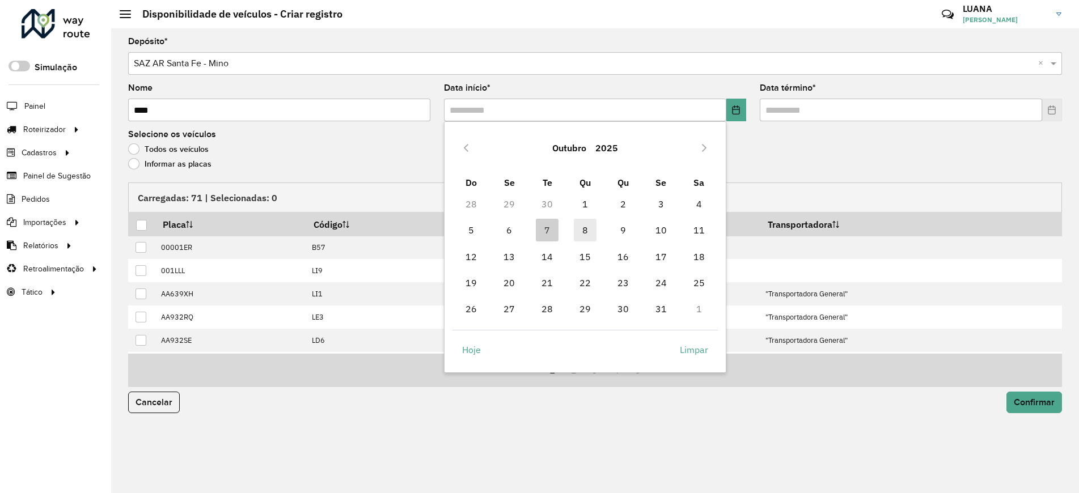
click at [578, 231] on span "8" at bounding box center [585, 230] width 23 height 23
type input "**********"
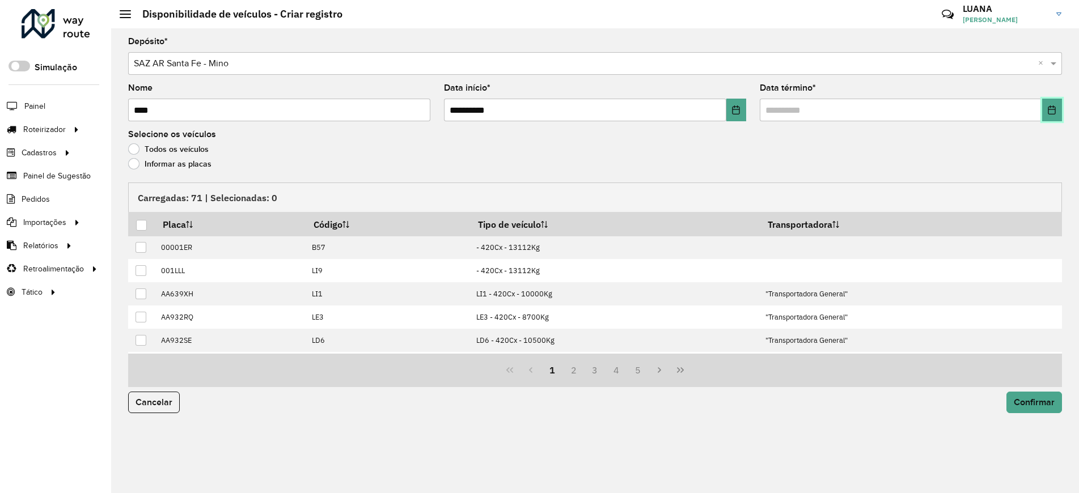
click at [1055, 104] on button "Choose Date" at bounding box center [1052, 110] width 20 height 23
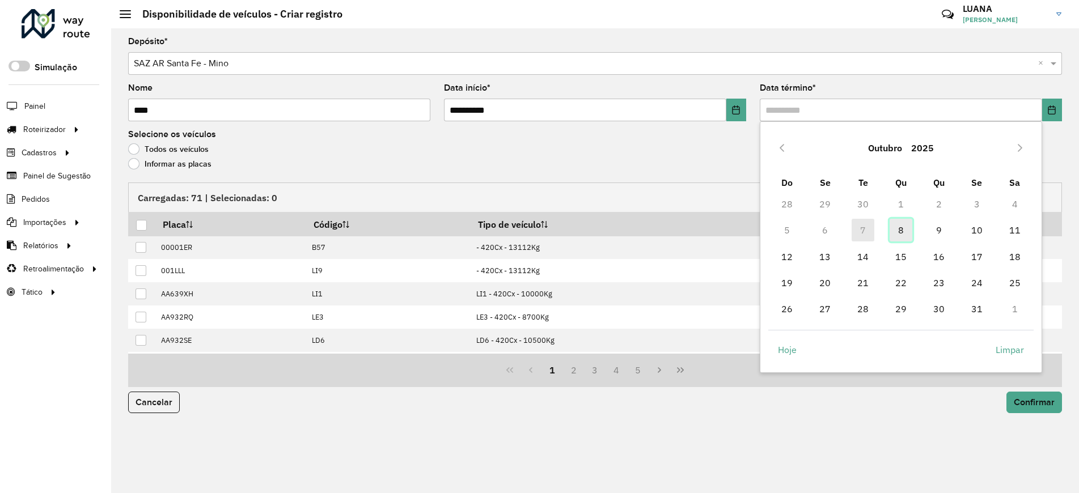
click at [897, 231] on span "8" at bounding box center [900, 230] width 23 height 23
type input "**********"
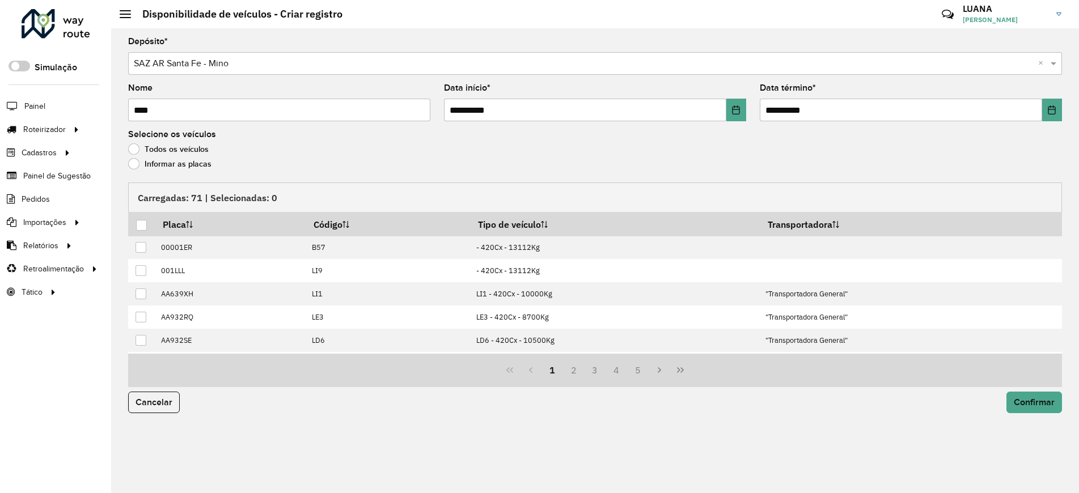
click at [160, 162] on label "Informar as placas" at bounding box center [169, 163] width 83 height 11
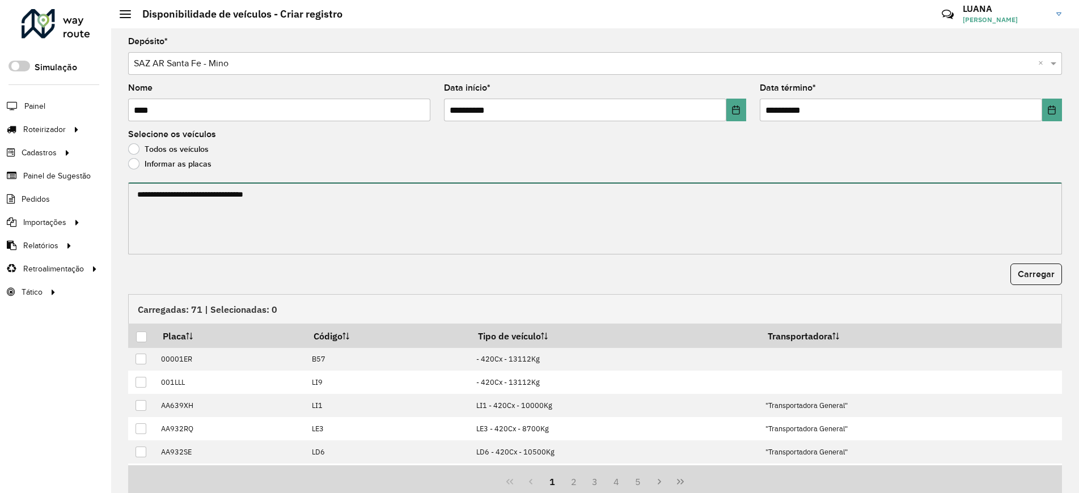
click at [202, 203] on textarea at bounding box center [594, 218] width 933 height 72
paste textarea "******* ****** ******* ******* ****** ******* ****** ****** ******* ****** ****…"
type textarea "******* ****** ******* ******* ****** ******* ****** ****** ******* ****** ****…"
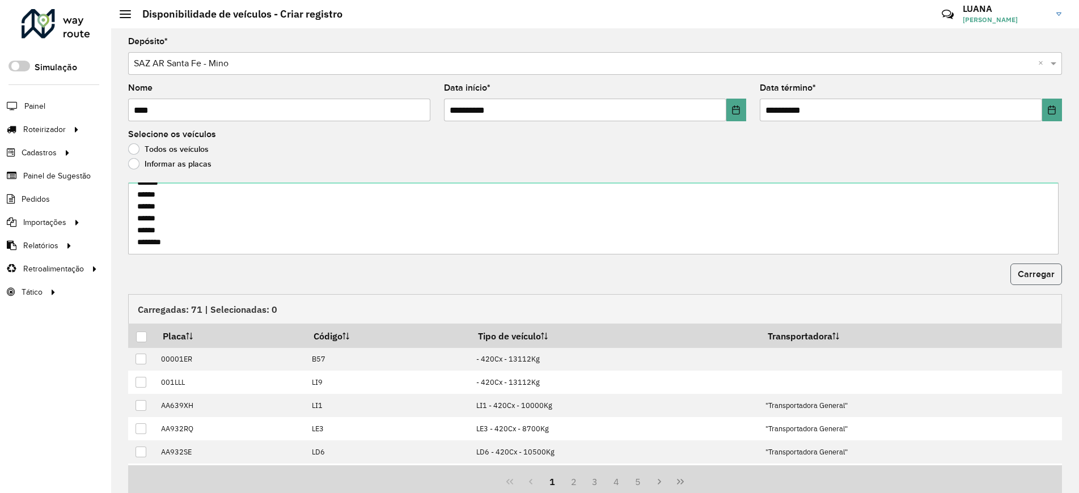
click at [1038, 277] on span "Carregar" at bounding box center [1035, 274] width 37 height 10
click at [142, 337] on div at bounding box center [141, 337] width 11 height 11
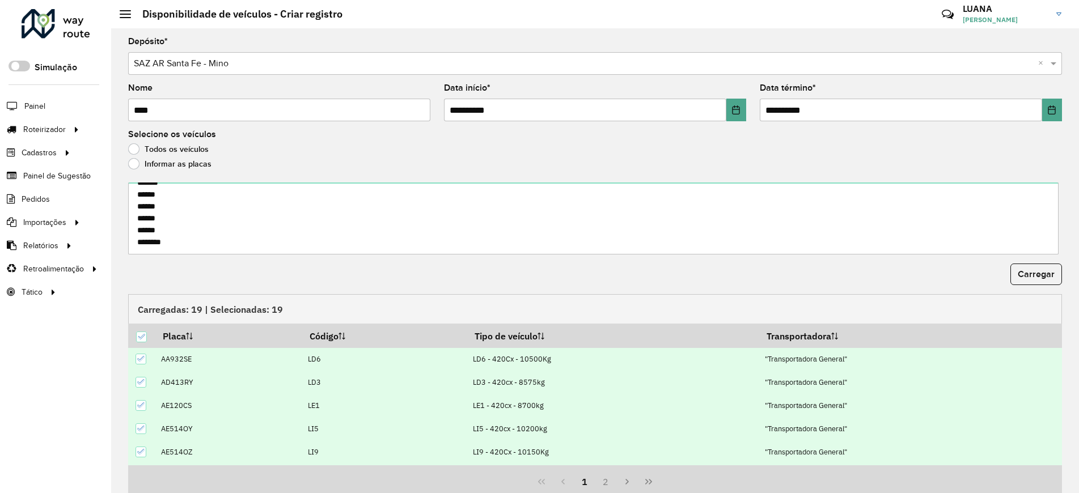
scroll to position [45, 0]
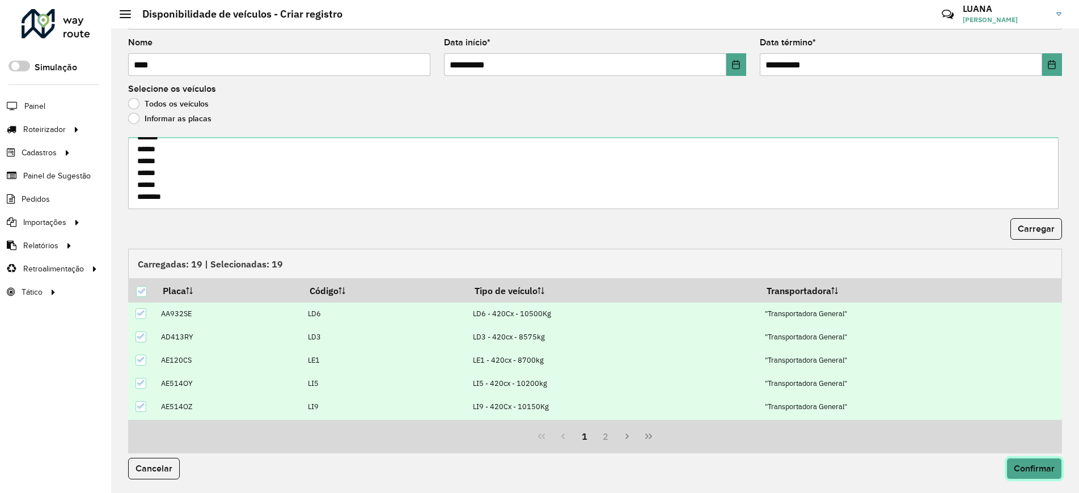
click at [1029, 464] on span "Confirmar" at bounding box center [1033, 469] width 41 height 10
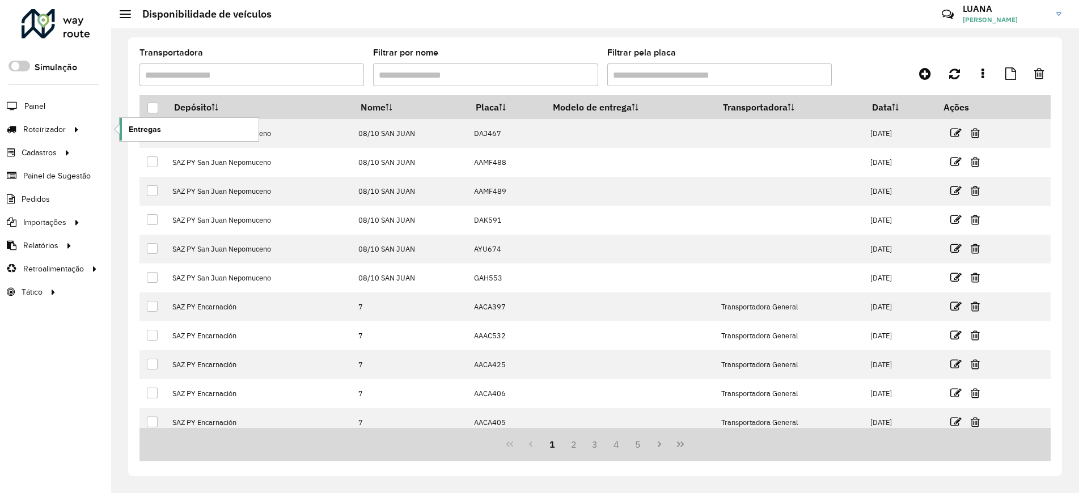
click at [139, 127] on span "Entregas" at bounding box center [145, 130] width 32 height 12
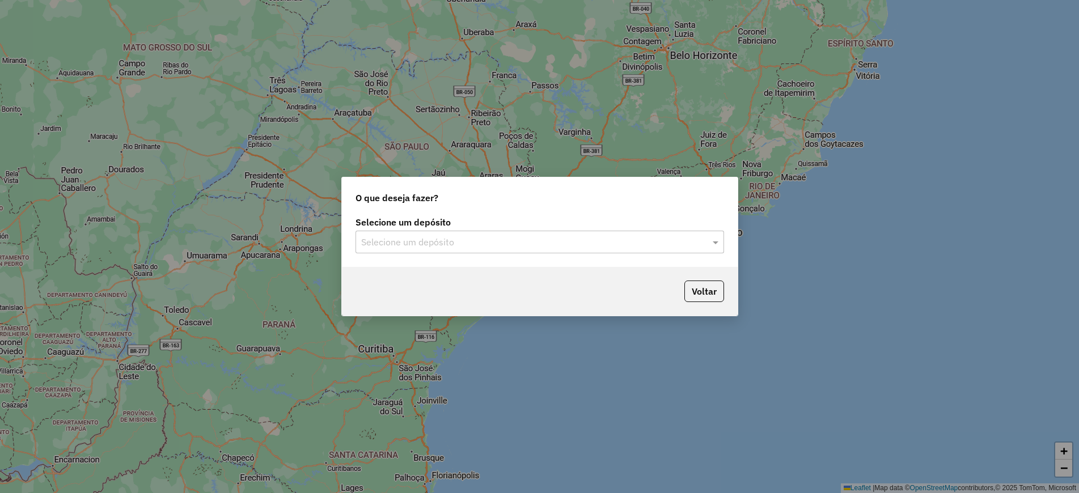
click at [410, 241] on input "text" at bounding box center [528, 243] width 334 height 14
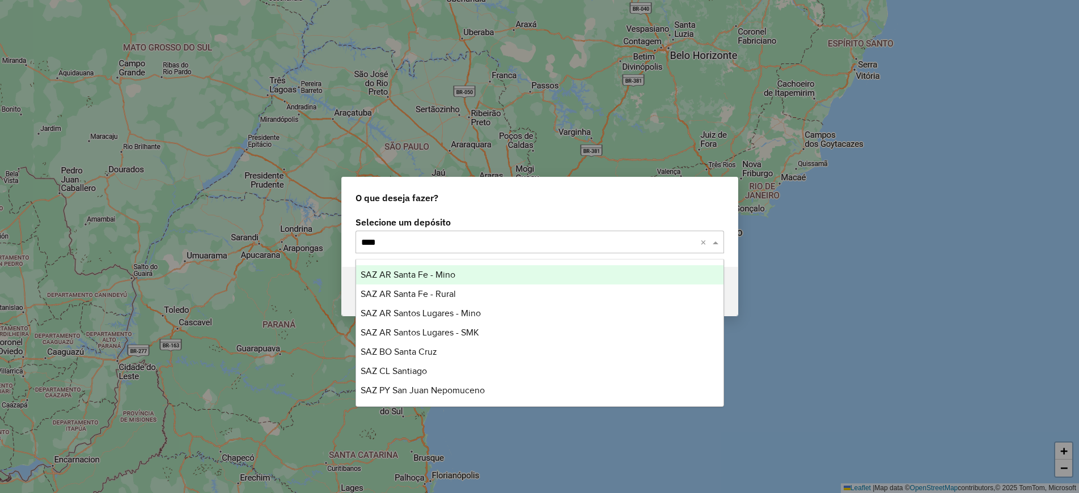
type input "*****"
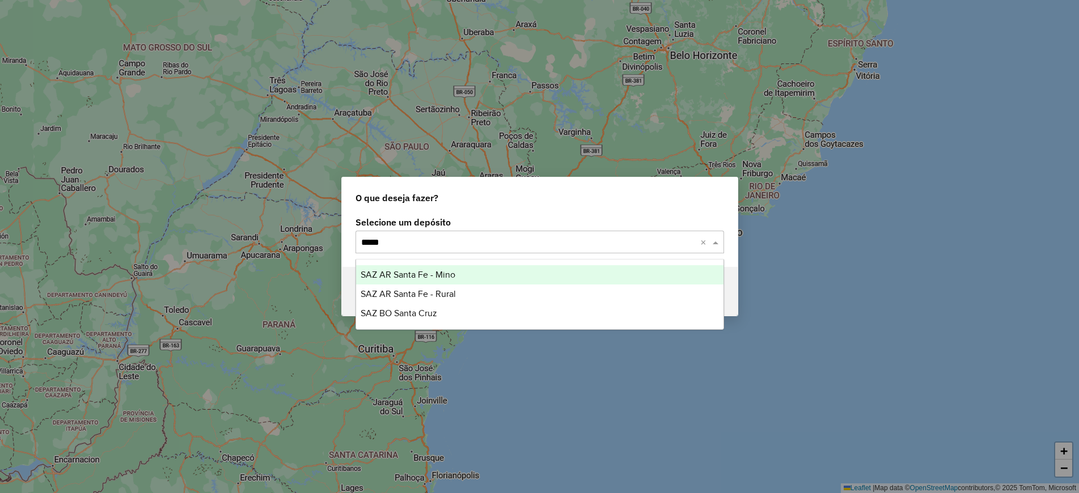
click at [454, 276] on span "SAZ AR Santa Fe - Mino" at bounding box center [407, 275] width 95 height 10
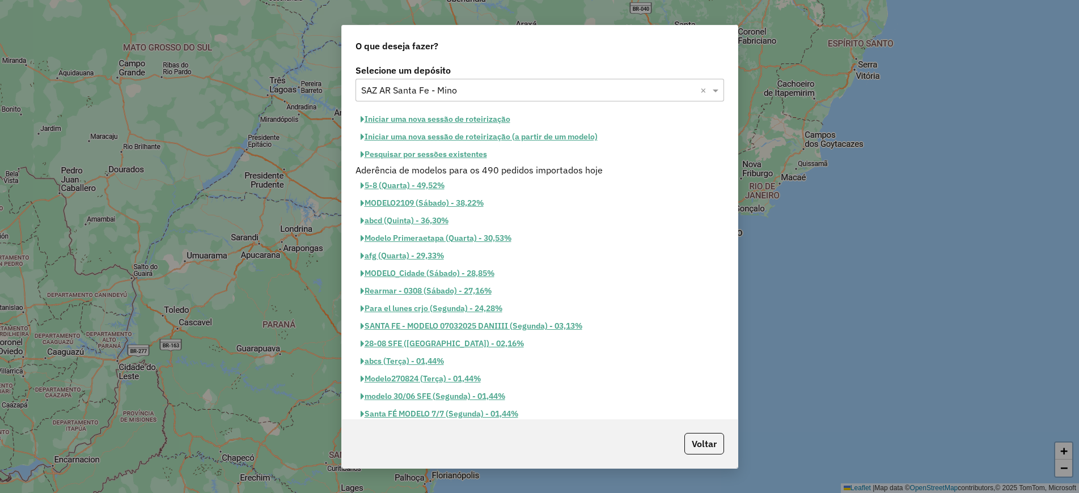
click at [426, 120] on button "Iniciar uma nova sessão de roteirização" at bounding box center [435, 120] width 160 height 18
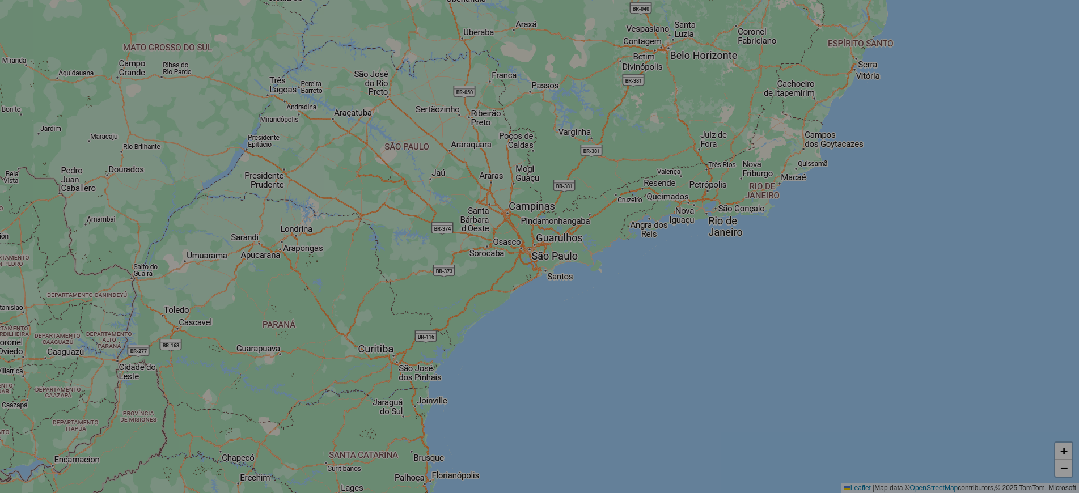
select select "*"
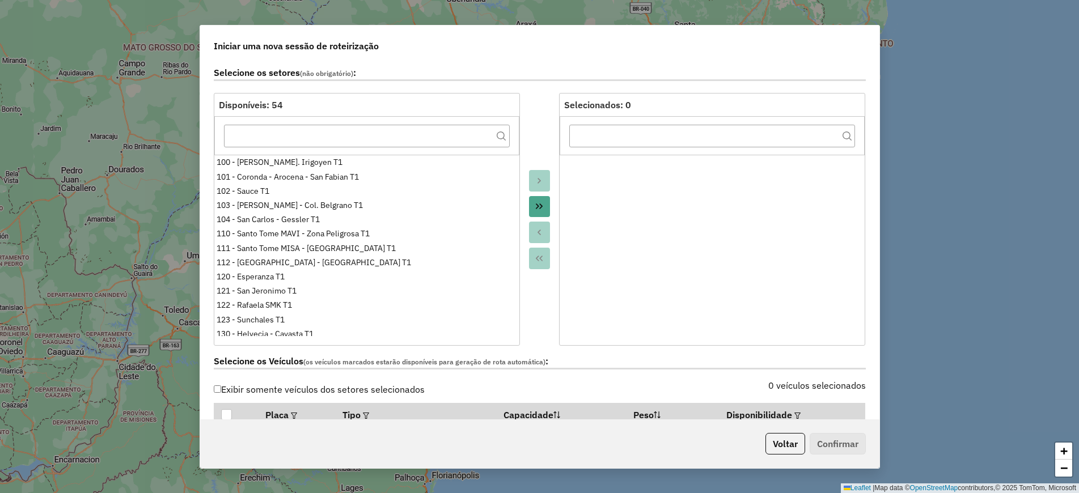
scroll to position [213, 0]
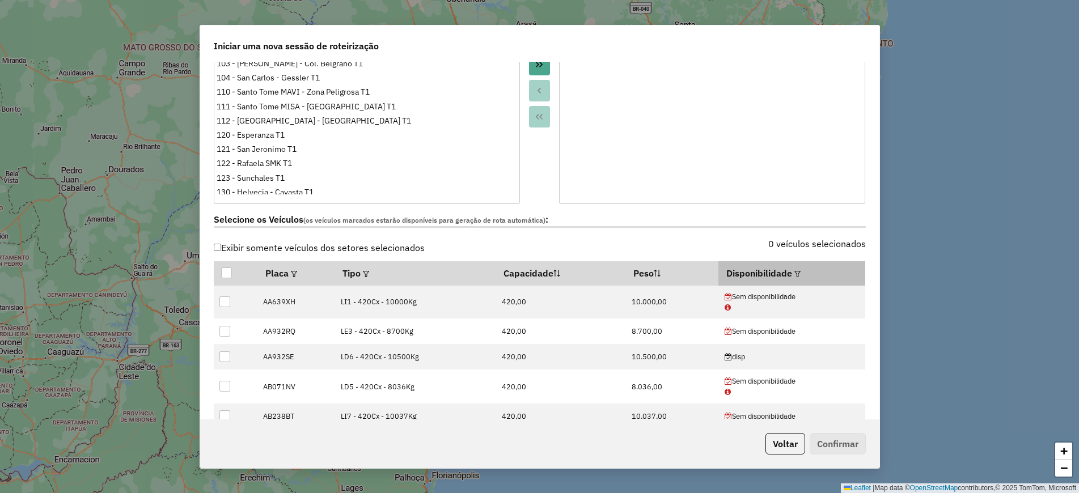
click at [794, 274] on em at bounding box center [797, 274] width 6 height 6
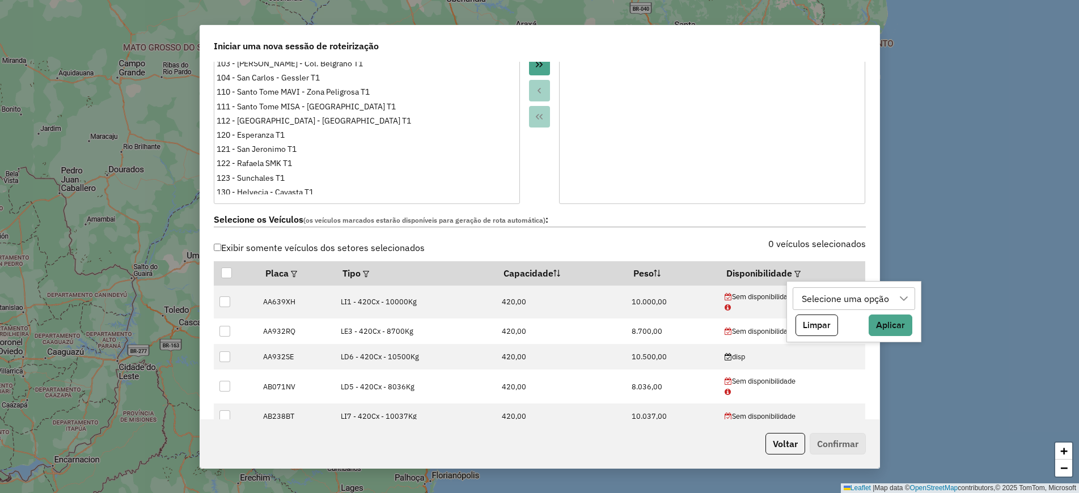
click at [816, 299] on div "Selecione uma opção" at bounding box center [844, 299] width 95 height 22
click at [844, 350] on li "disp" at bounding box center [856, 353] width 116 height 22
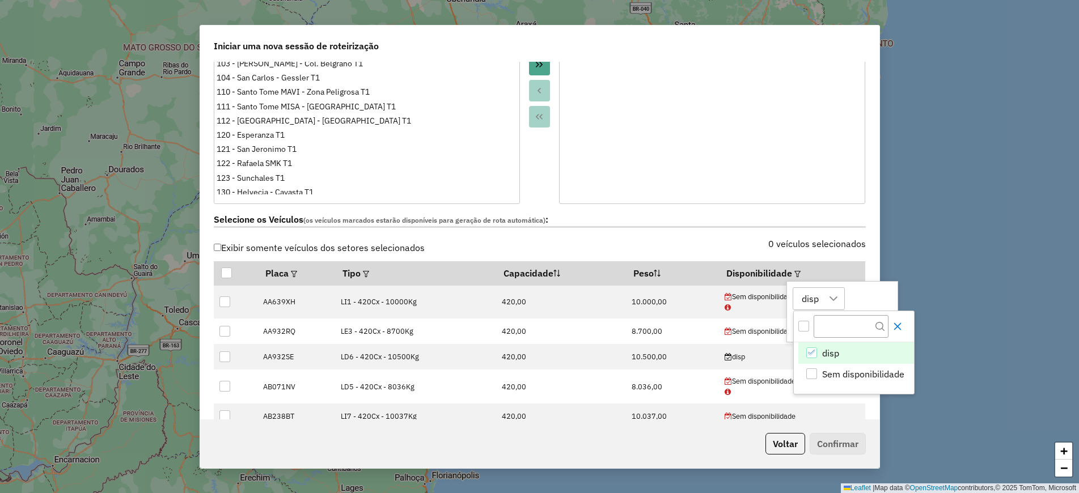
click at [901, 324] on icon "Close" at bounding box center [897, 326] width 9 height 9
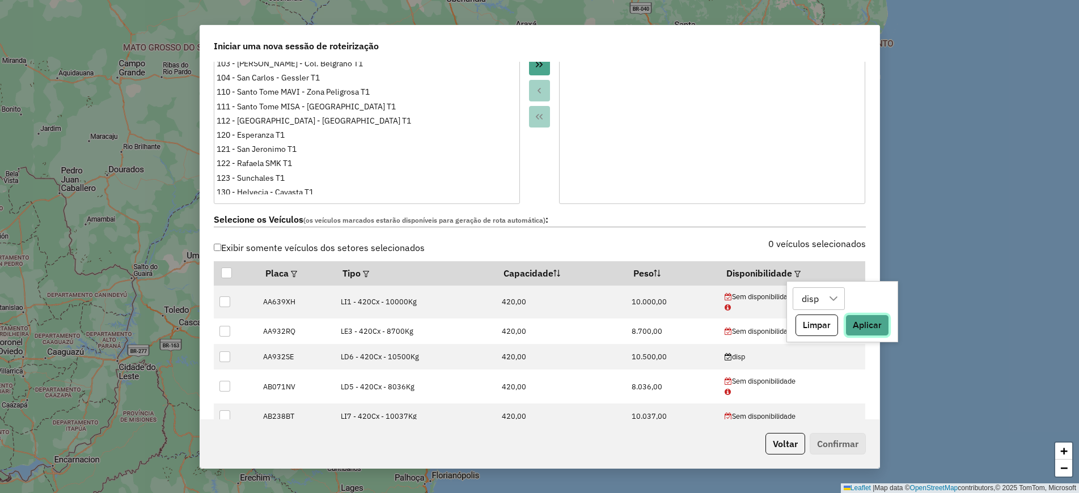
click at [885, 328] on button "Aplicar" at bounding box center [867, 326] width 44 height 22
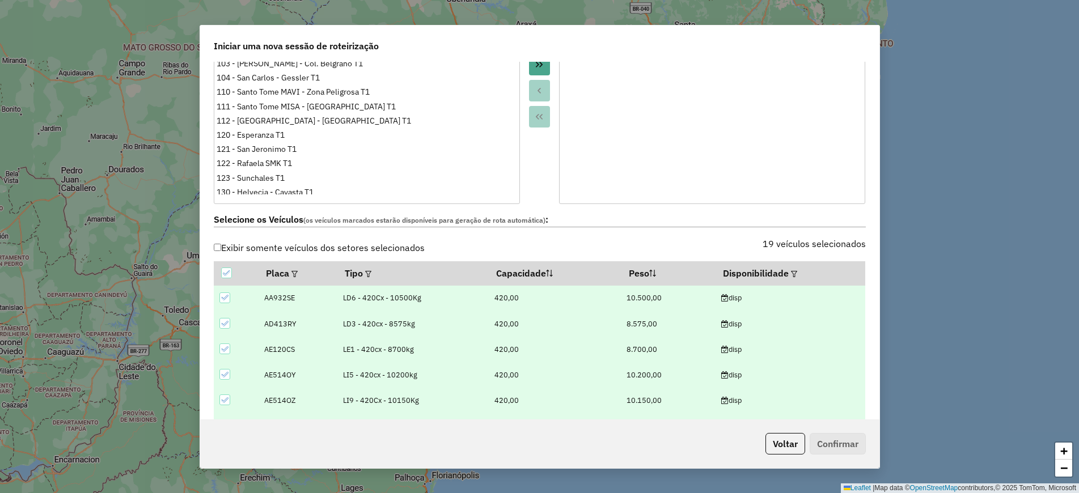
click at [524, 235] on div "Selecione os Veículos (os veículos marcados estarão disponíveis para geração de…" at bounding box center [539, 222] width 665 height 36
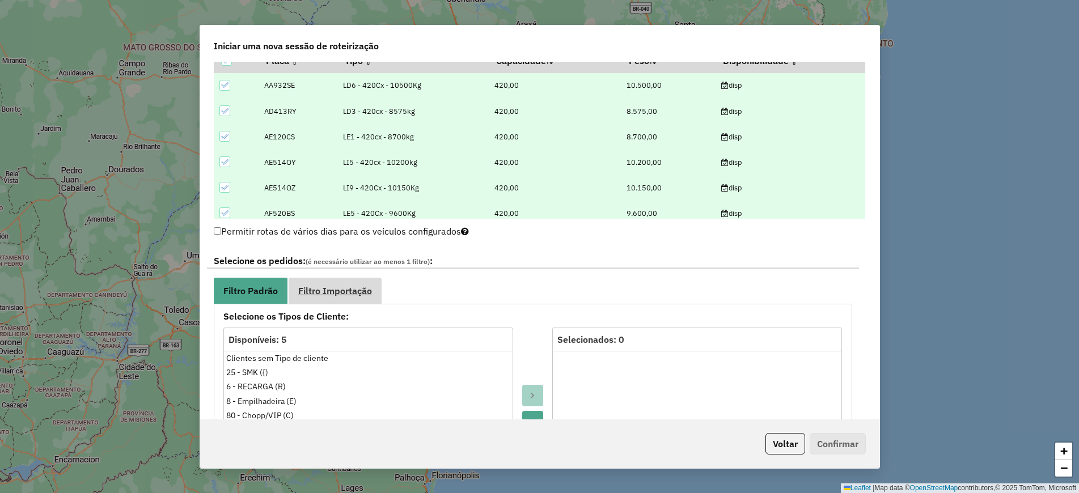
click at [357, 295] on span "Filtro Importação" at bounding box center [335, 290] width 74 height 9
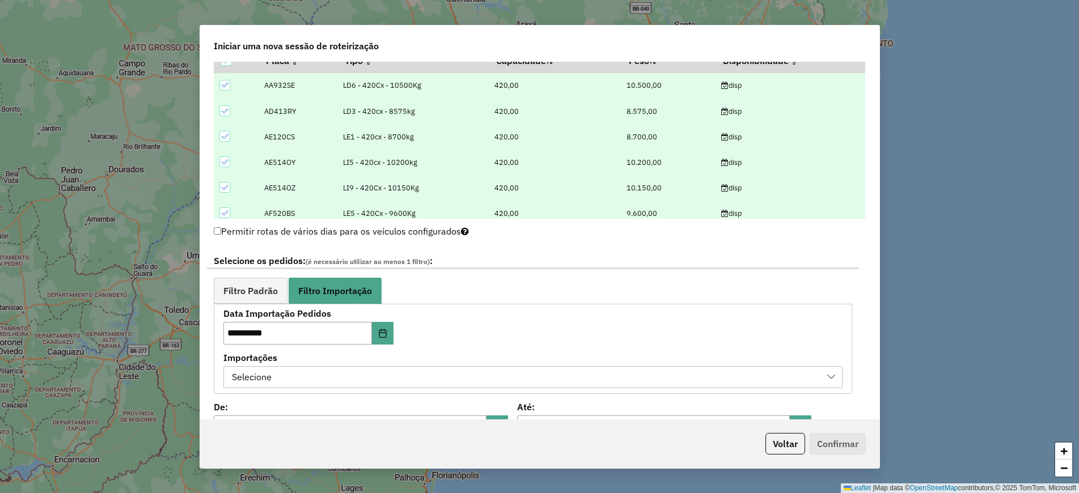
click at [462, 368] on div "Selecione" at bounding box center [524, 378] width 592 height 22
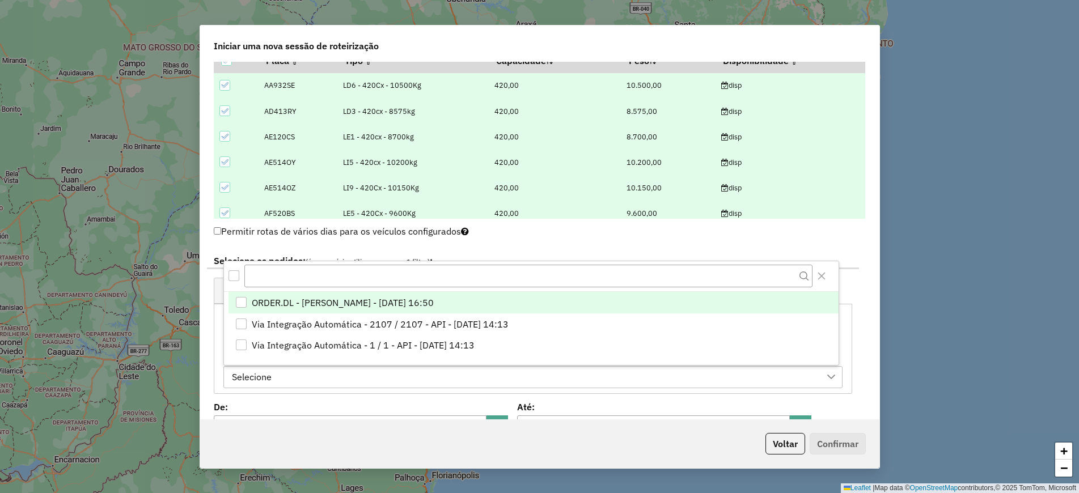
click at [430, 301] on span "ORDER.DL - [PERSON_NAME] - [DATE] 16:50" at bounding box center [343, 303] width 182 height 14
click at [826, 278] on button "Close" at bounding box center [821, 276] width 18 height 18
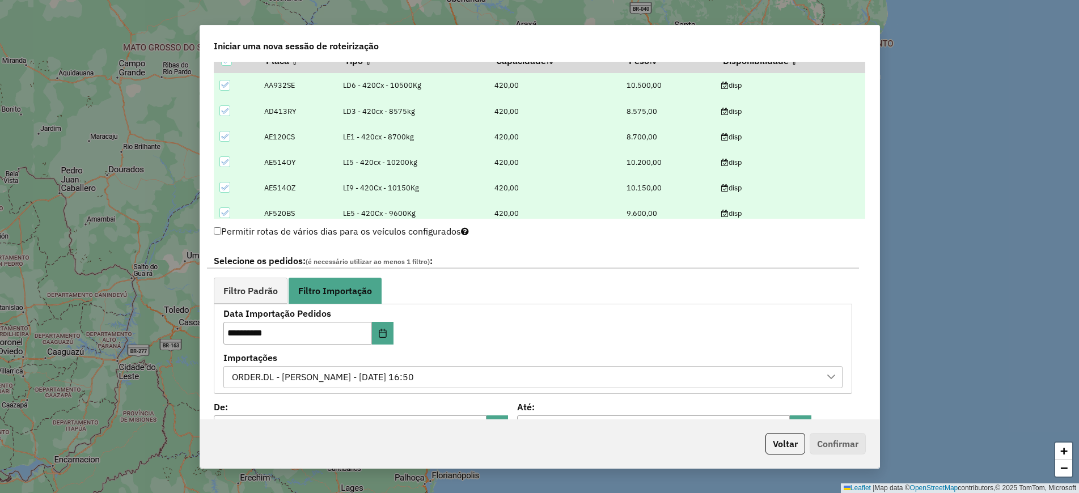
scroll to position [567, 0]
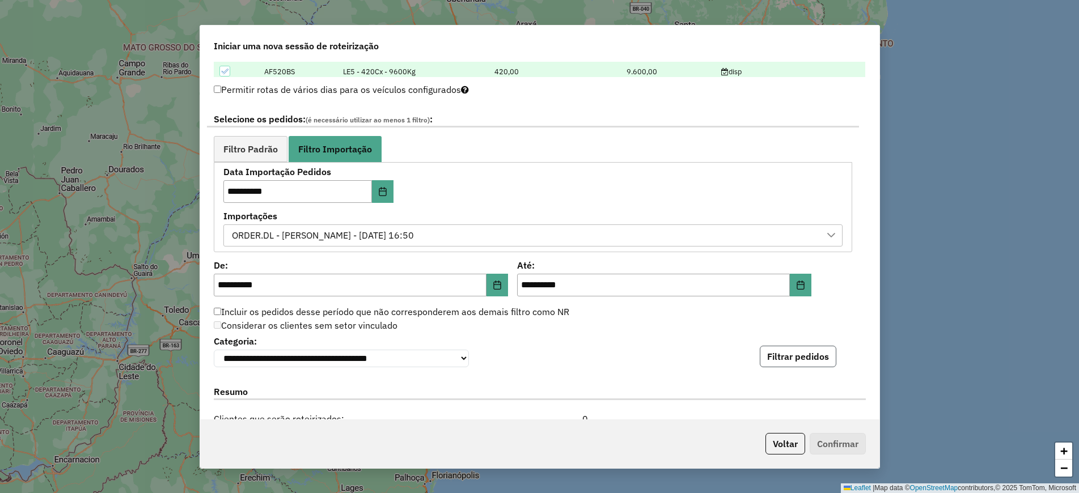
click at [784, 353] on button "Filtrar pedidos" at bounding box center [797, 357] width 77 height 22
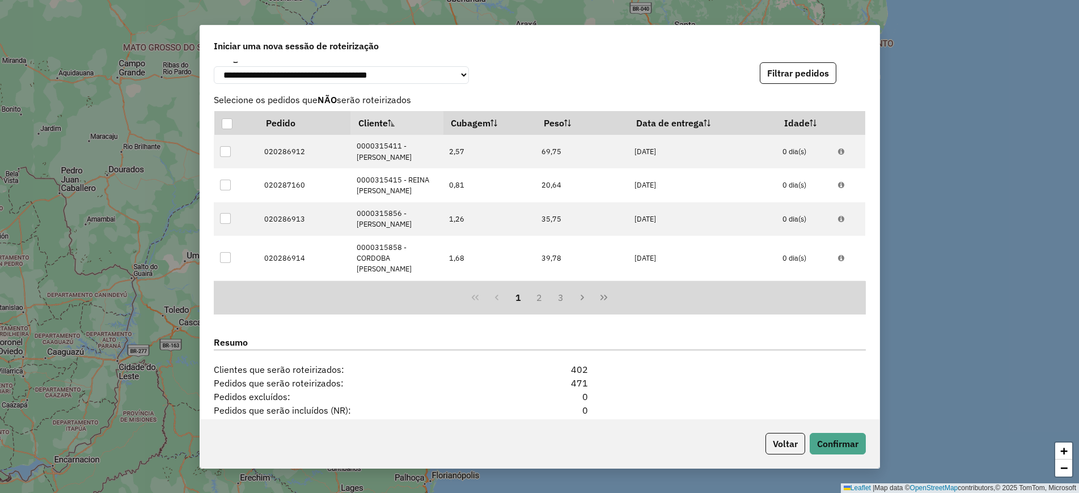
scroll to position [1008, 0]
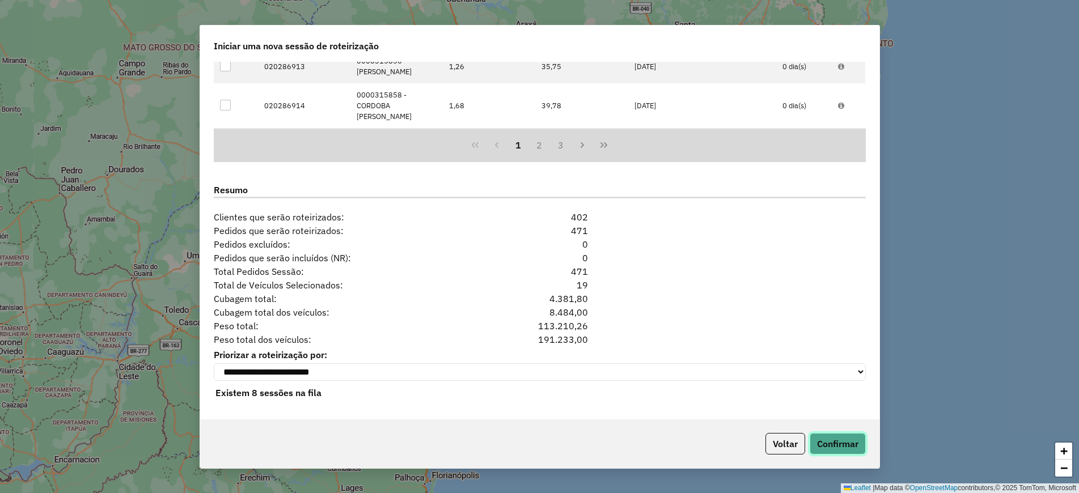
click at [840, 440] on button "Confirmar" at bounding box center [837, 444] width 56 height 22
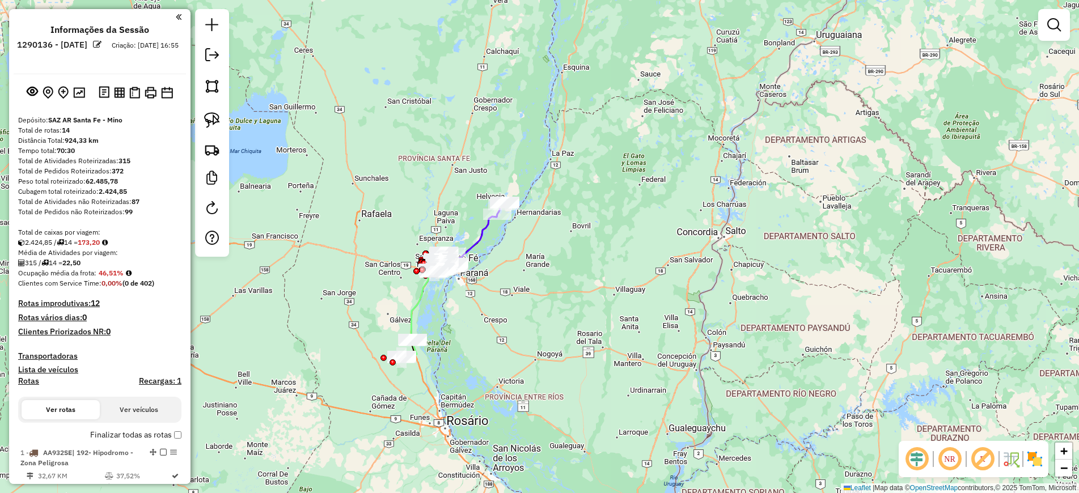
drag, startPoint x: 421, startPoint y: 345, endPoint x: 407, endPoint y: 325, distance: 24.1
click at [436, 312] on div "Janela de atendimento Grade de atendimento Capacidade Transportadoras Veículos …" at bounding box center [539, 246] width 1079 height 493
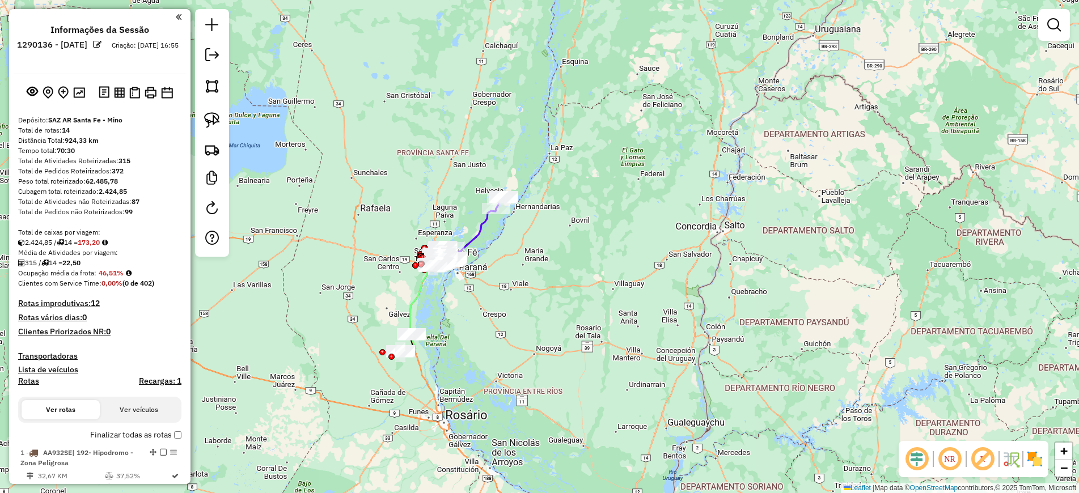
click at [415, 310] on icon at bounding box center [420, 299] width 21 height 69
select select "**********"
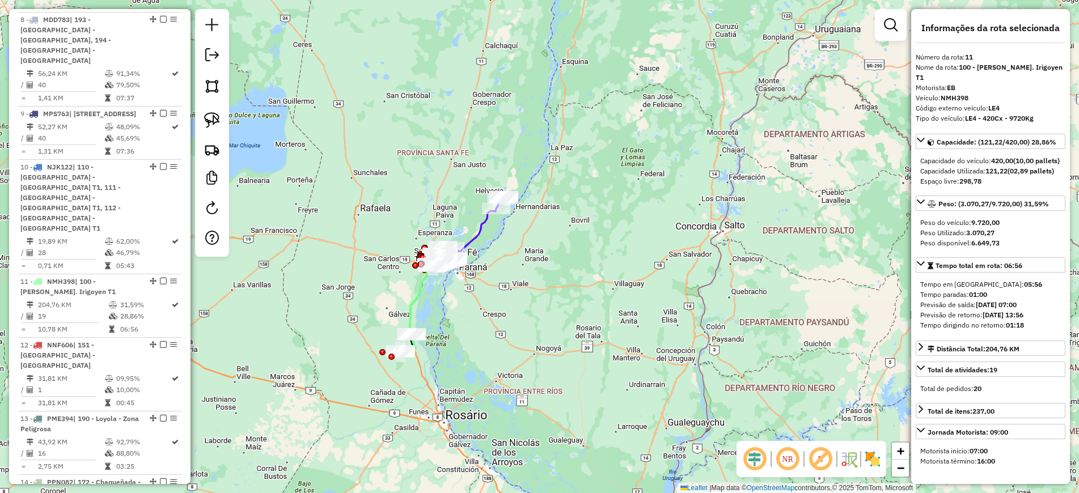
scroll to position [1122, 0]
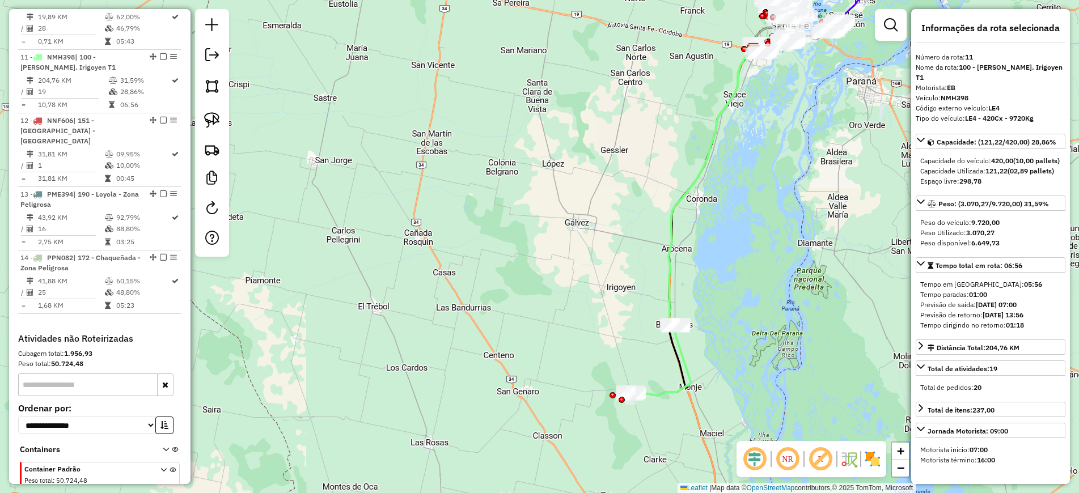
drag, startPoint x: 486, startPoint y: 270, endPoint x: 659, endPoint y: 339, distance: 186.7
click at [686, 308] on div "Janela de atendimento Grade de atendimento Capacidade Transportadoras Veículos …" at bounding box center [539, 246] width 1079 height 493
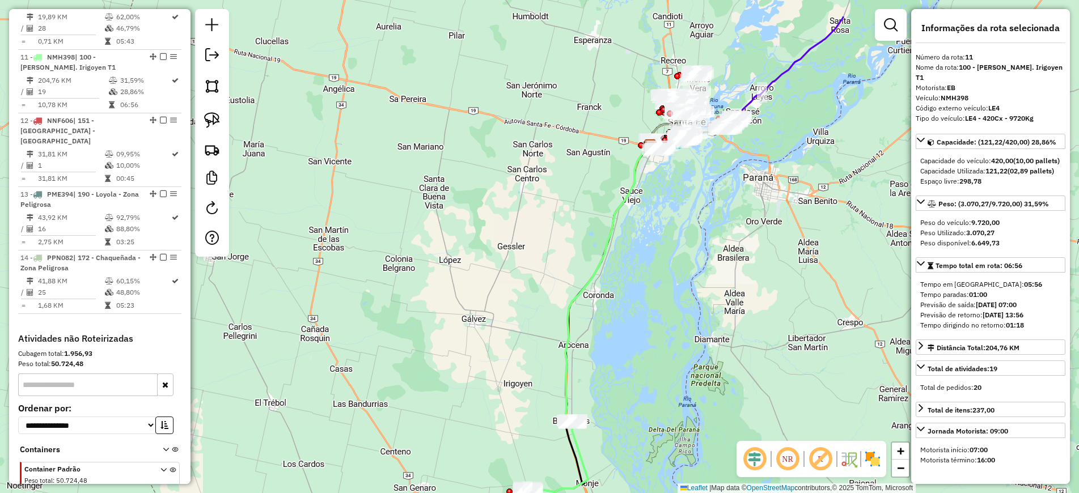
drag, startPoint x: 668, startPoint y: 199, endPoint x: 651, endPoint y: 240, distance: 44.5
click at [650, 273] on div "Janela de atendimento Grade de atendimento Capacidade Transportadoras Veículos …" at bounding box center [539, 246] width 1079 height 493
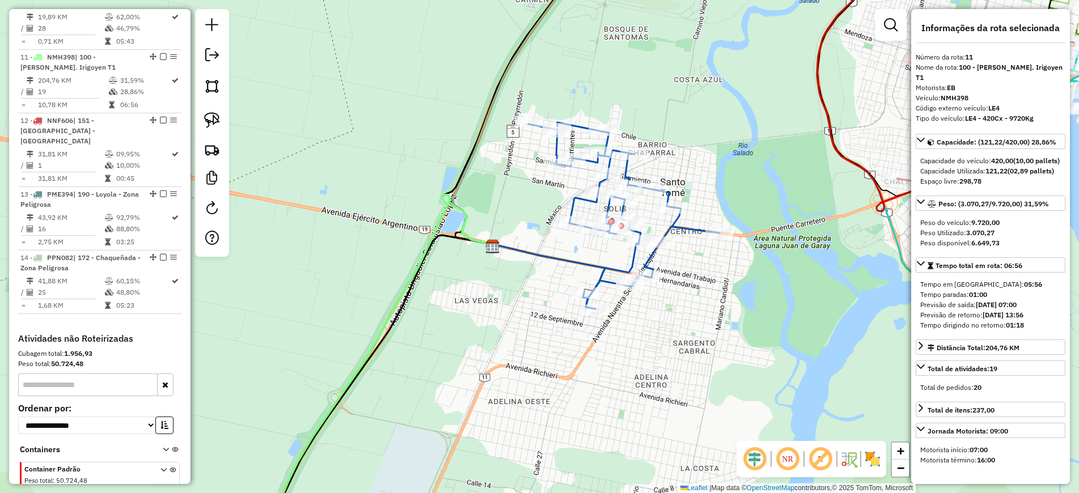
click at [686, 224] on icon at bounding box center [623, 215] width 191 height 186
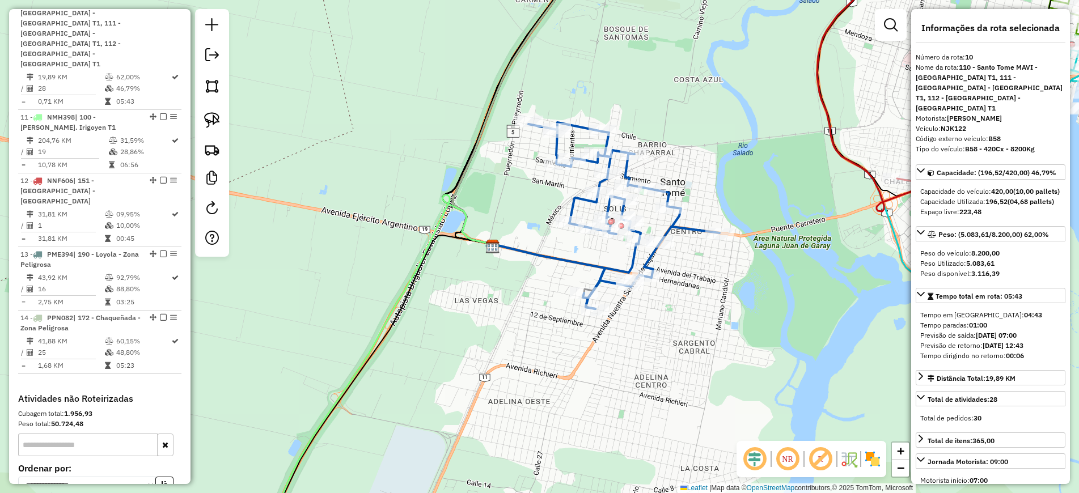
scroll to position [1028, 0]
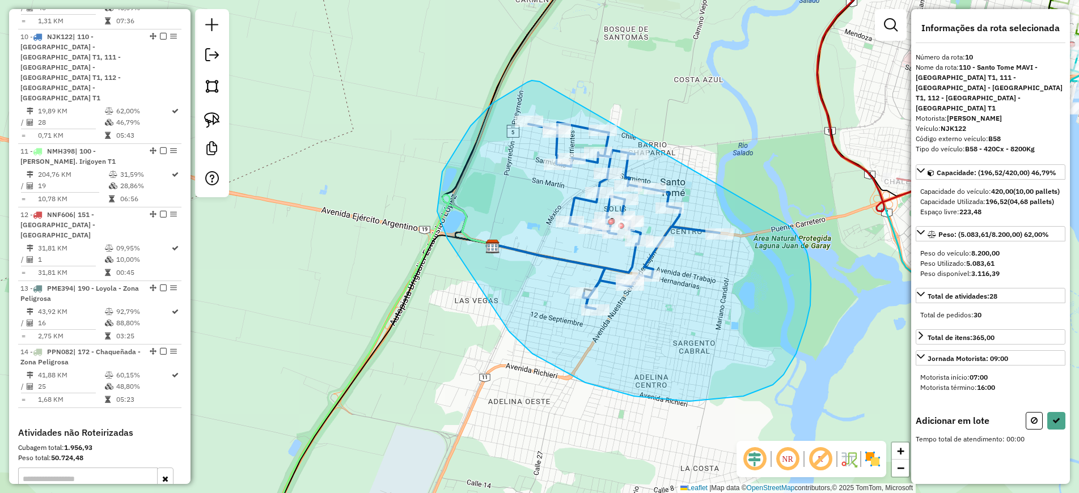
drag, startPoint x: 532, startPoint y: 80, endPoint x: 788, endPoint y: 226, distance: 294.9
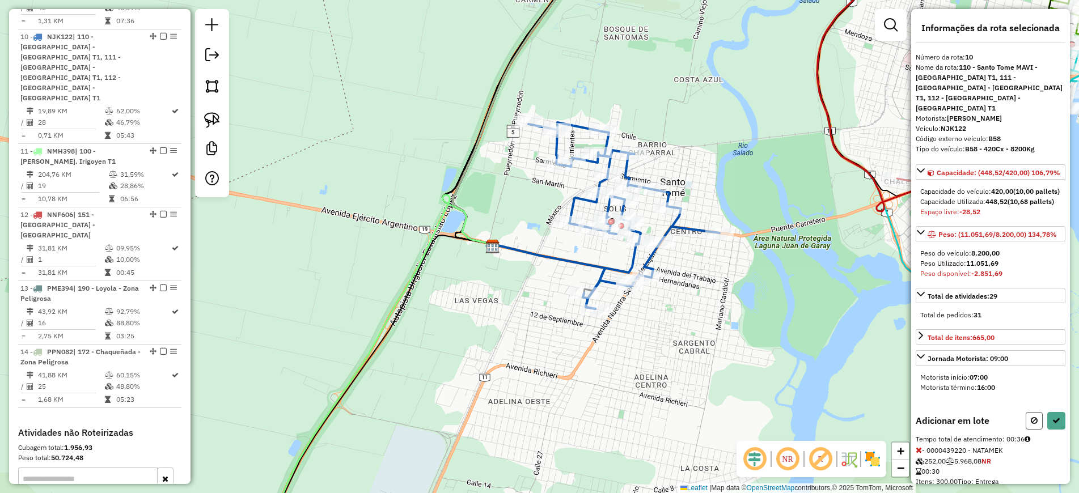
click at [1030, 424] on icon at bounding box center [1033, 421] width 7 height 8
select select "**********"
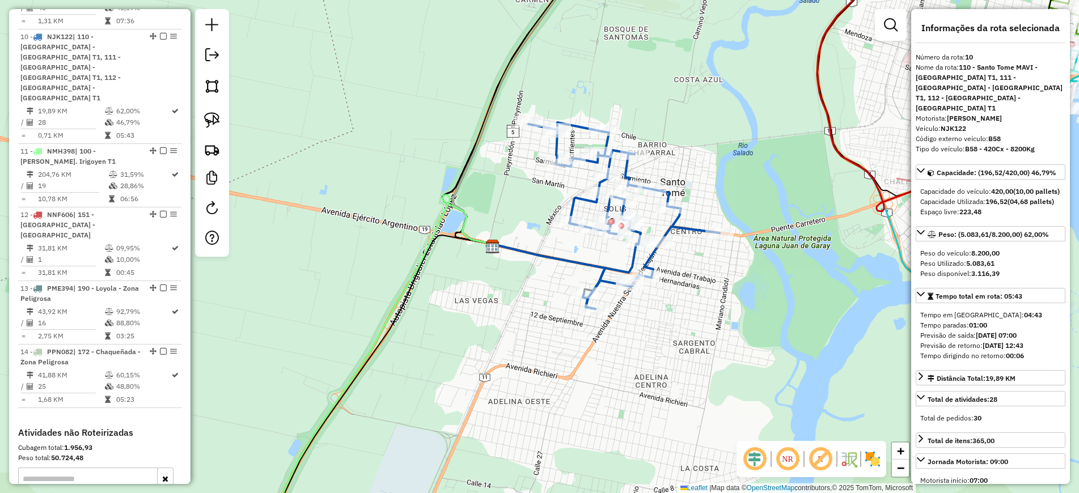
click at [420, 254] on icon at bounding box center [379, 368] width 227 height 347
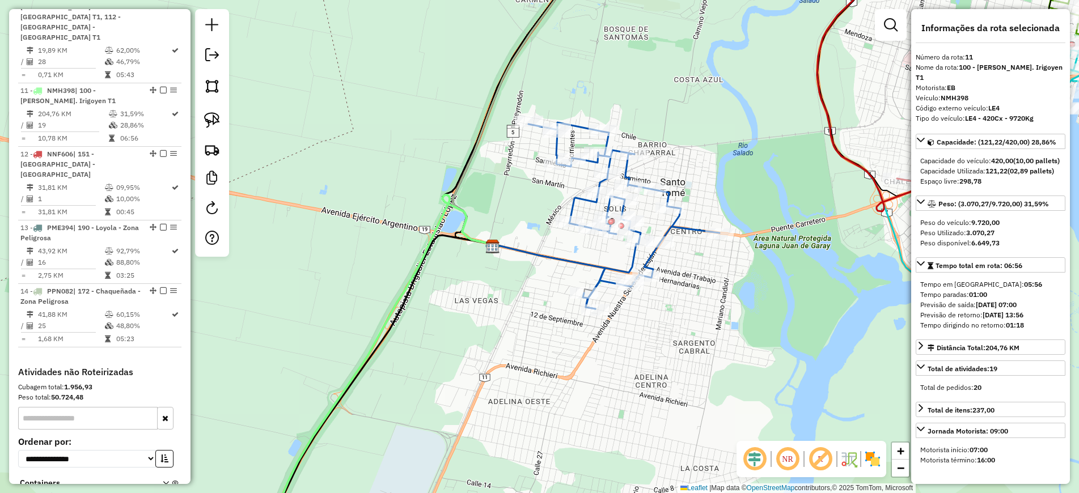
scroll to position [1122, 0]
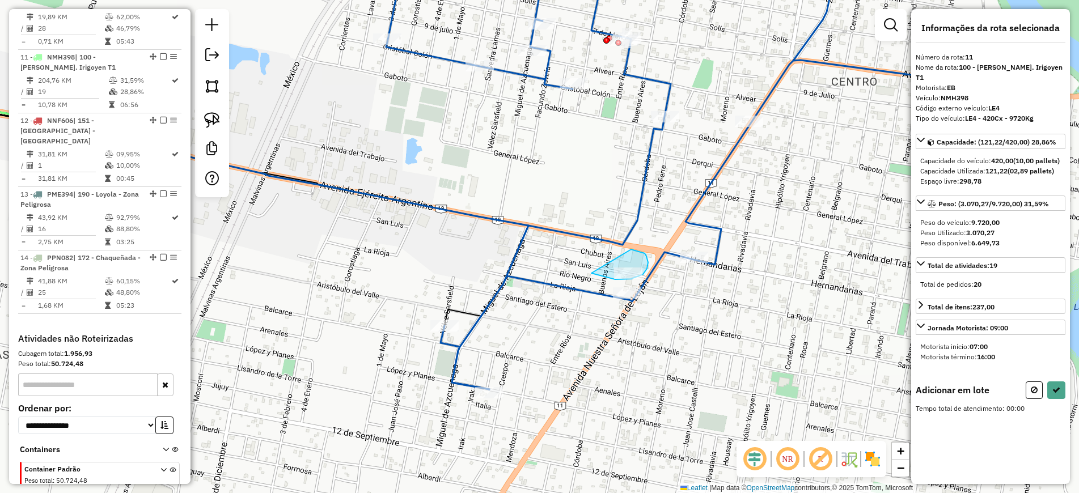
drag, startPoint x: 631, startPoint y: 249, endPoint x: 591, endPoint y: 273, distance: 46.3
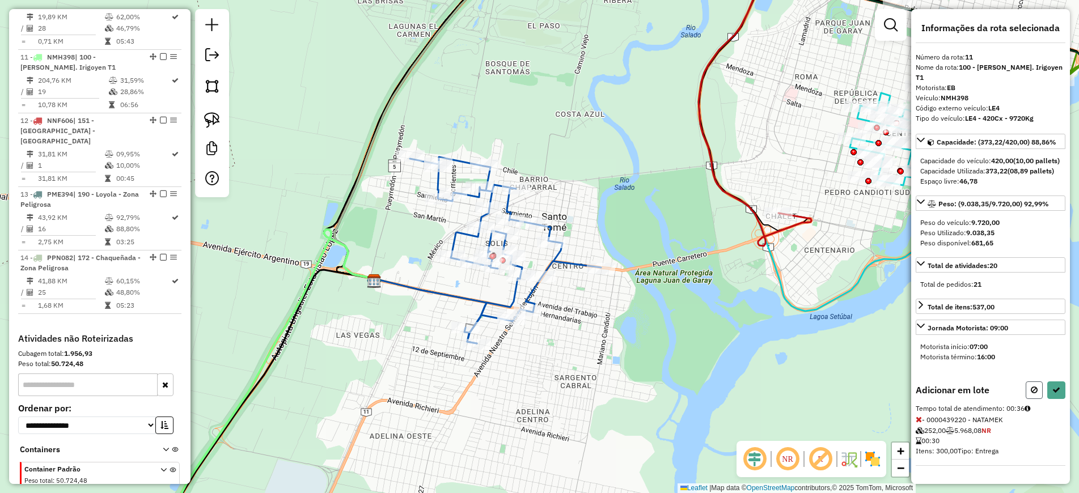
click at [1026, 399] on button at bounding box center [1033, 390] width 17 height 18
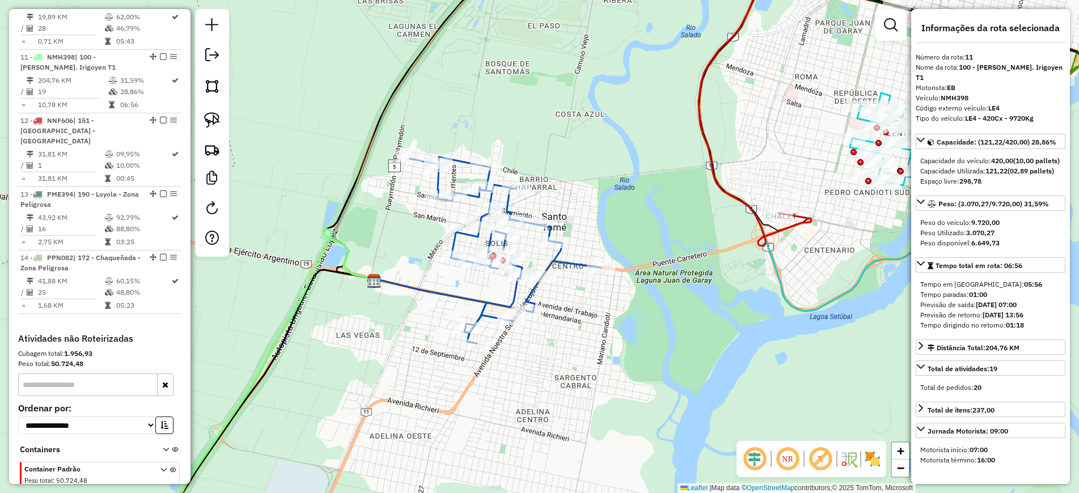
click at [558, 264] on icon at bounding box center [505, 250] width 191 height 186
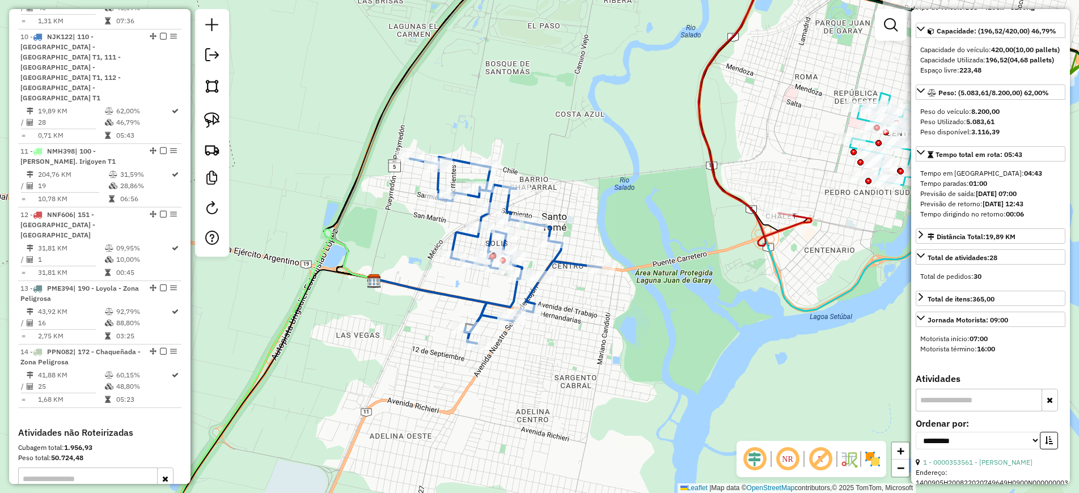
scroll to position [283, 0]
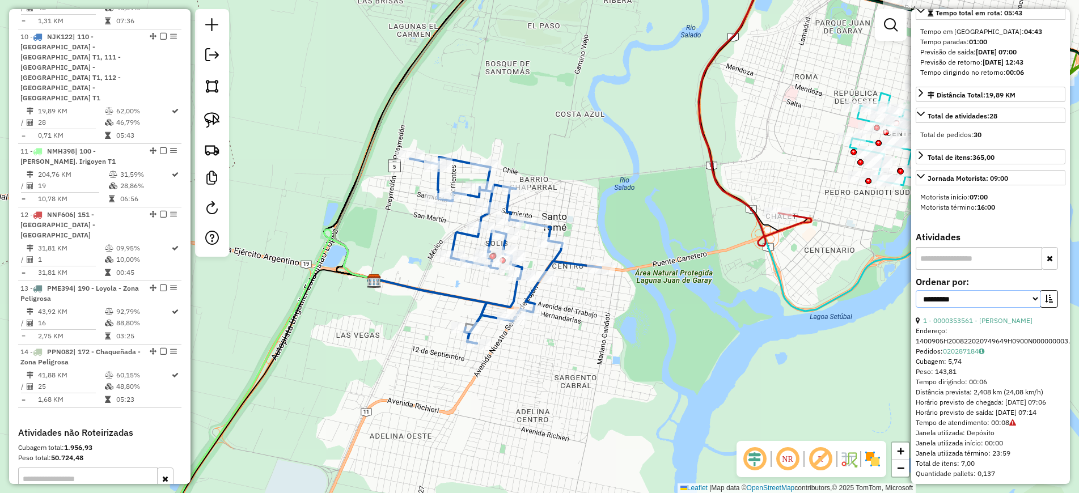
click at [988, 308] on select "**********" at bounding box center [977, 299] width 125 height 18
select select "*********"
click at [915, 300] on select "**********" at bounding box center [977, 299] width 125 height 18
click at [1041, 305] on button "button" at bounding box center [1048, 299] width 18 height 18
click at [993, 325] on link "26 - 0000418084 - NOTARO [PERSON_NAME]" at bounding box center [994, 320] width 142 height 9
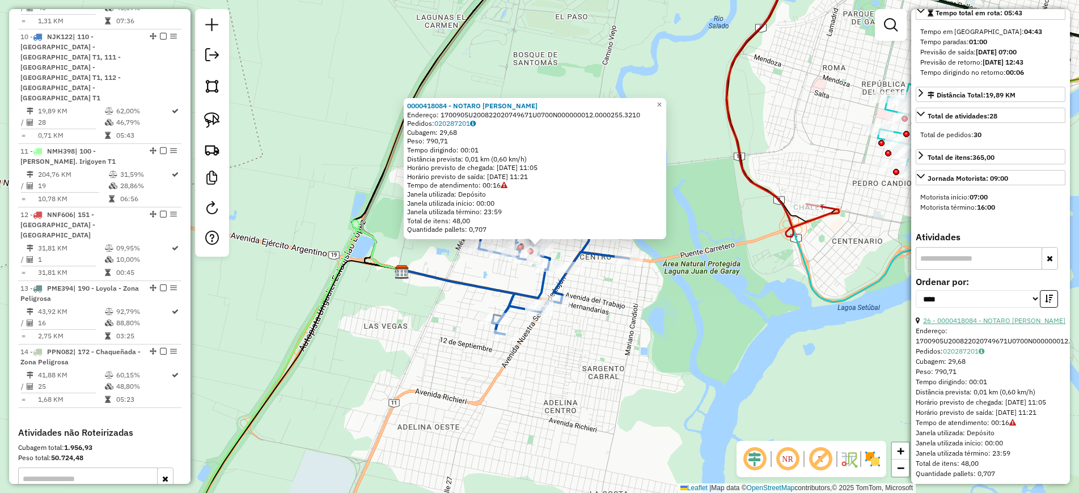
scroll to position [425, 0]
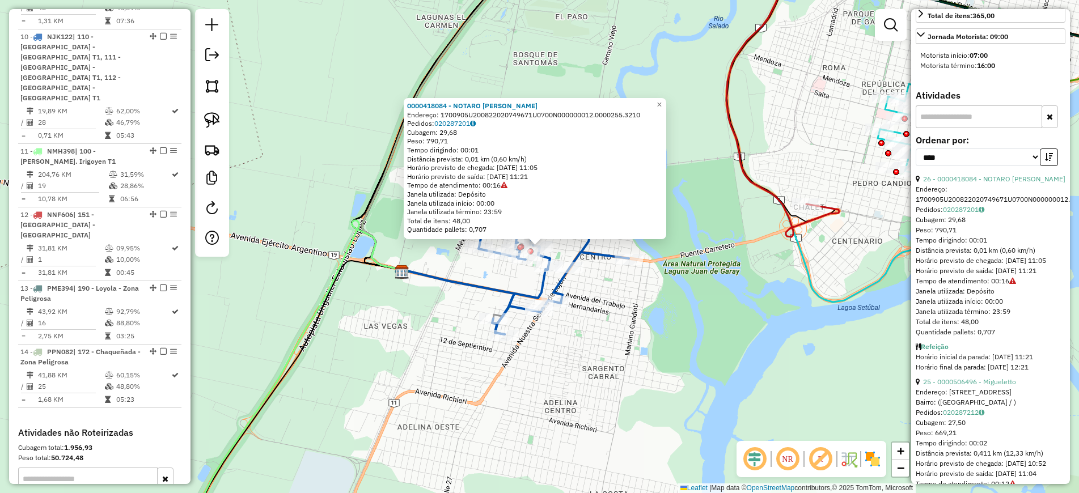
click at [329, 275] on icon at bounding box center [293, 381] width 219 height 322
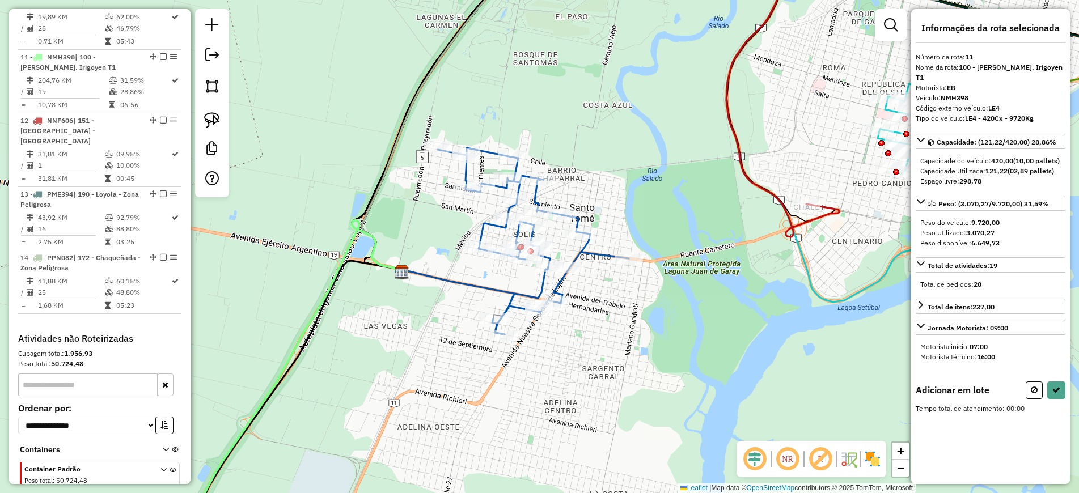
scroll to position [0, 0]
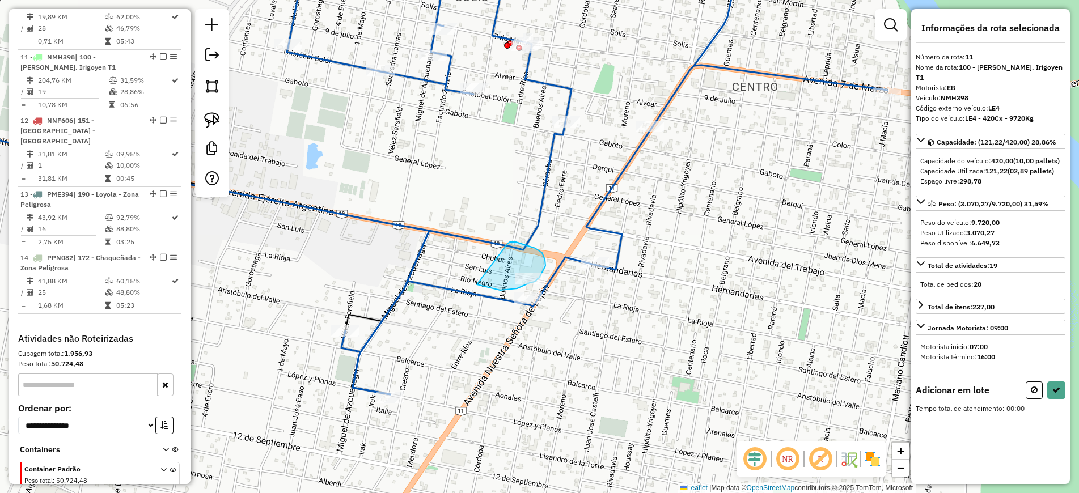
drag, startPoint x: 507, startPoint y: 244, endPoint x: 476, endPoint y: 285, distance: 51.3
drag, startPoint x: 1050, startPoint y: 406, endPoint x: 1031, endPoint y: 404, distance: 18.8
click at [1052, 394] on icon at bounding box center [1056, 390] width 8 height 8
select select "*********"
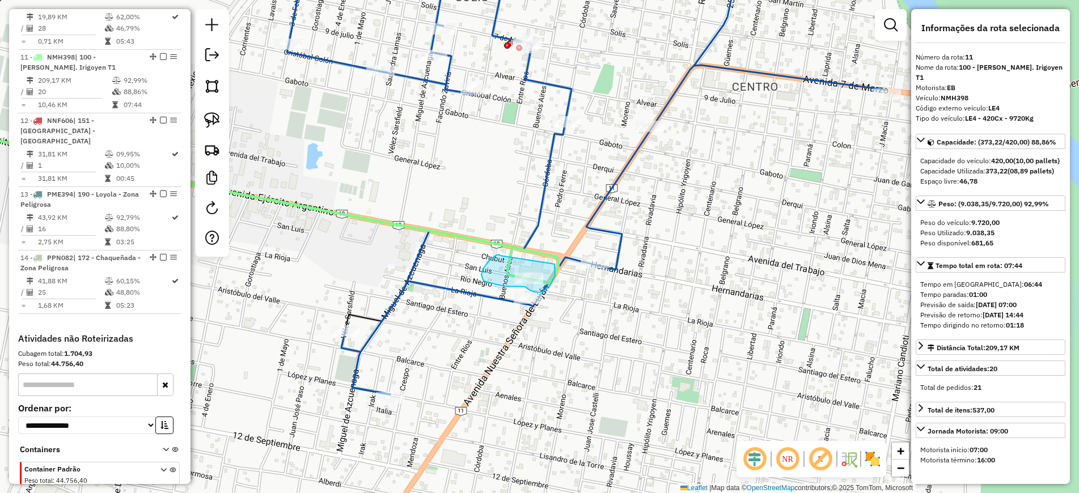
drag, startPoint x: 499, startPoint y: 254, endPoint x: 554, endPoint y: 264, distance: 55.8
click at [478, 243] on icon at bounding box center [210, 196] width 636 height 164
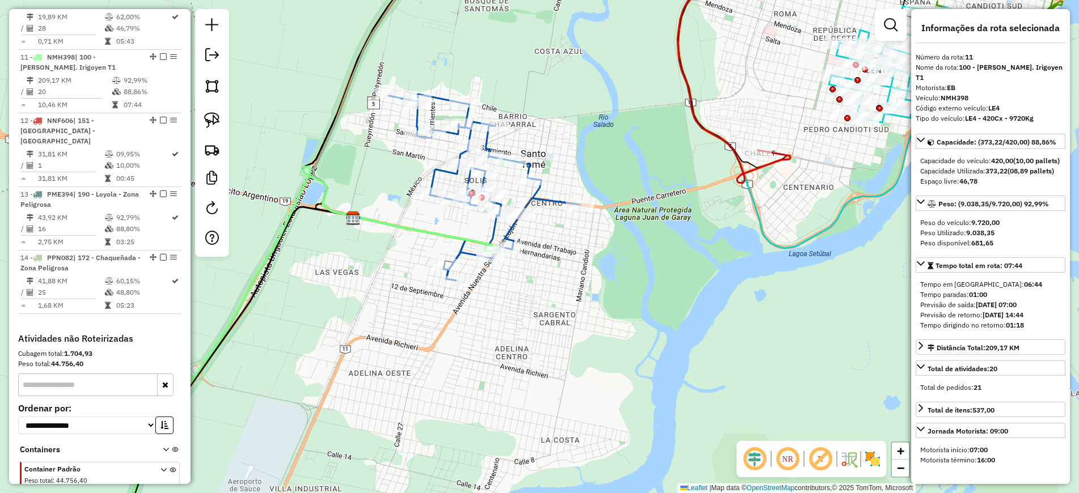
click at [456, 253] on icon at bounding box center [484, 187] width 191 height 186
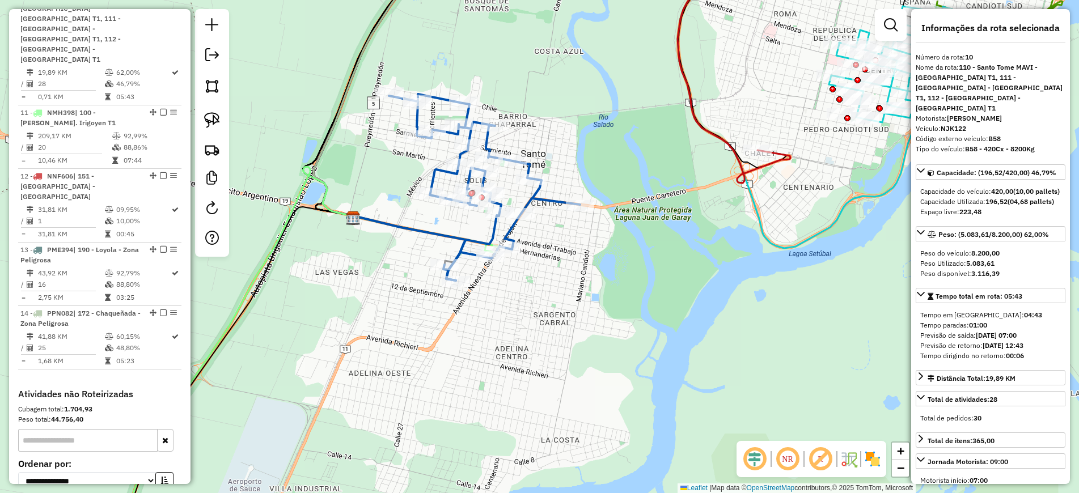
scroll to position [1028, 0]
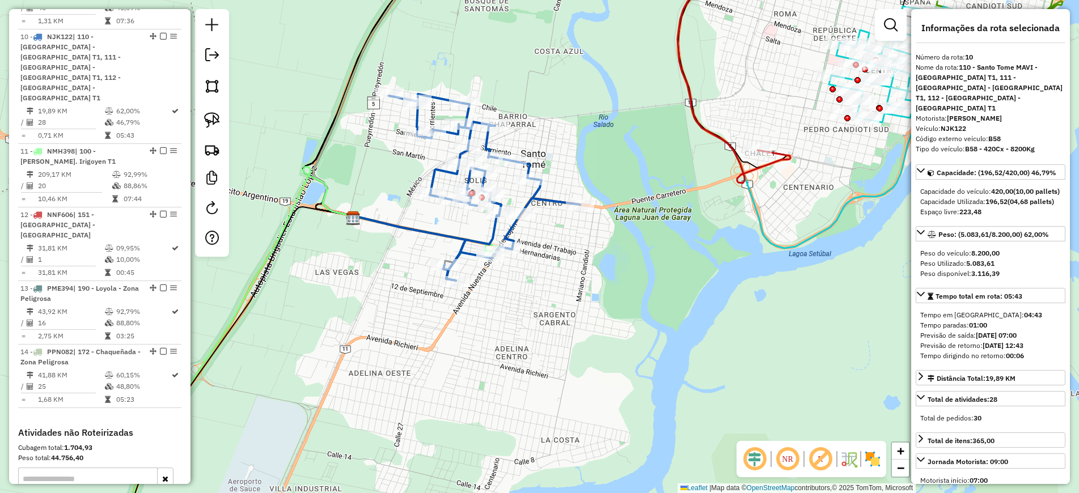
click at [306, 188] on icon at bounding box center [303, 355] width 373 height 376
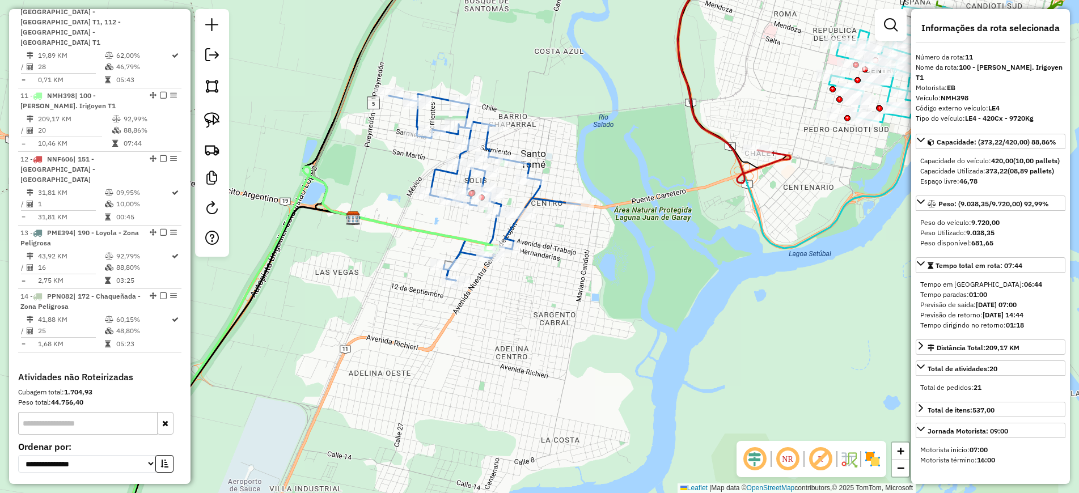
scroll to position [1122, 0]
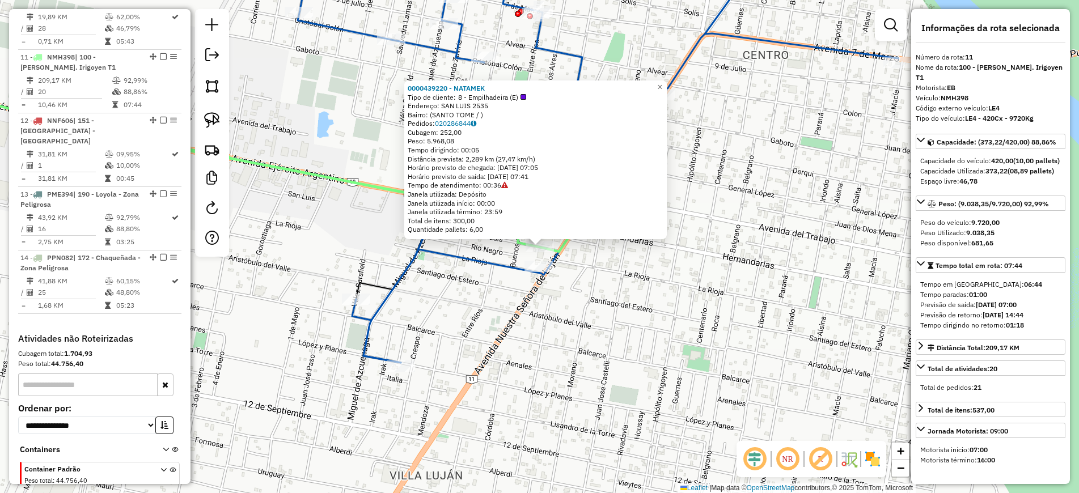
drag, startPoint x: 585, startPoint y: 321, endPoint x: 567, endPoint y: 313, distance: 20.3
click at [582, 319] on div "Rota 10 - Placa NJK122 0000481661 - AYALA JEZABEL 0000439220 - NATAMEK Tipo de …" at bounding box center [539, 246] width 1079 height 493
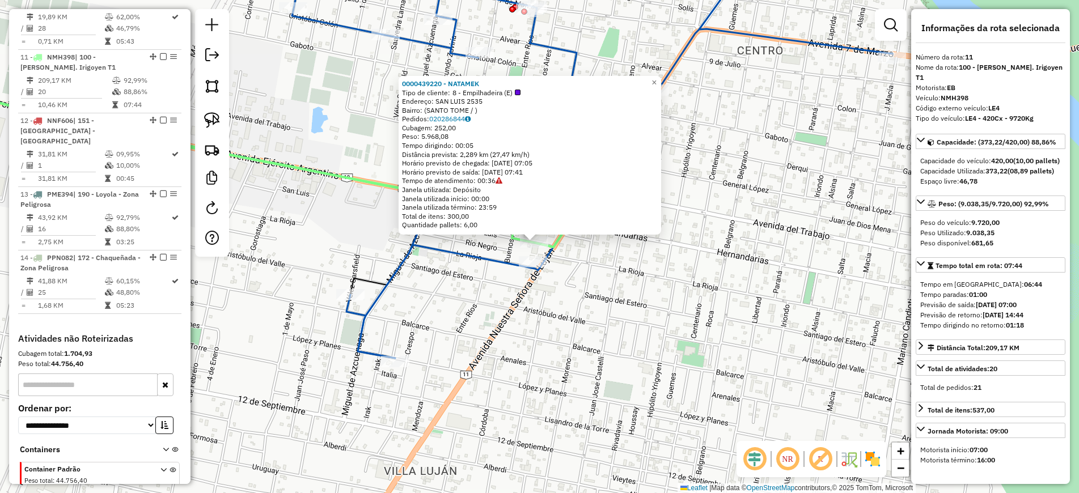
click at [422, 245] on icon at bounding box center [592, 154] width 600 height 407
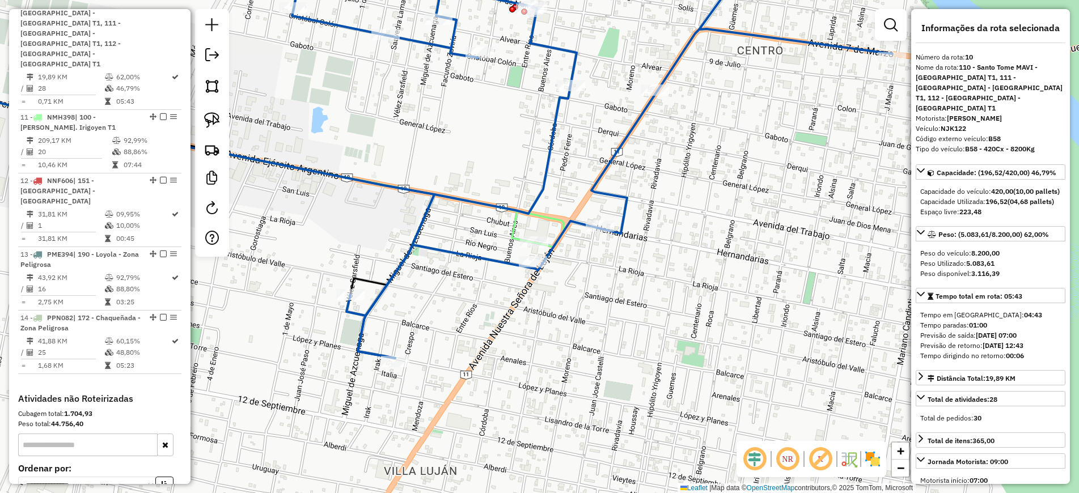
scroll to position [1028, 0]
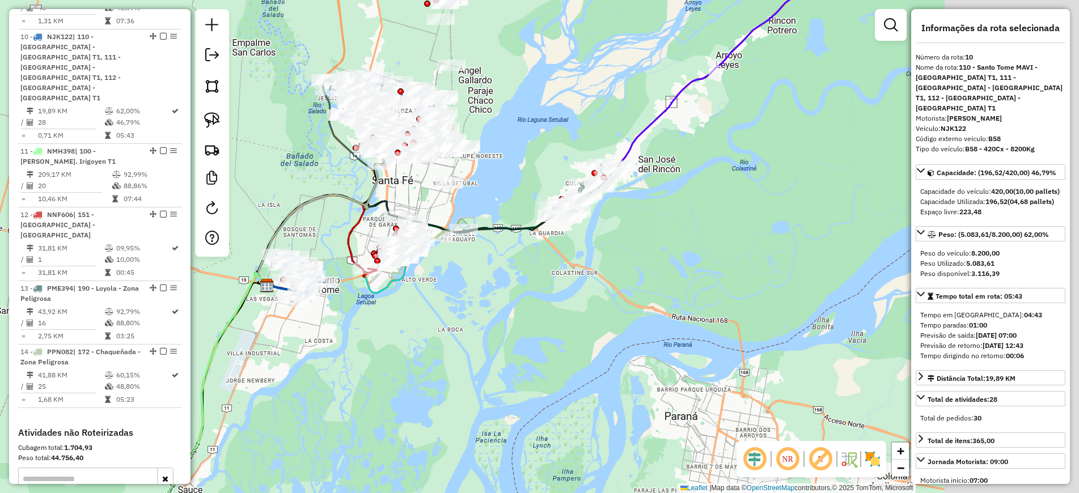
drag, startPoint x: 727, startPoint y: 264, endPoint x: 441, endPoint y: 310, distance: 289.3
click at [446, 308] on div "Janela de atendimento Grade de atendimento Capacidade Transportadoras Veículos …" at bounding box center [539, 246] width 1079 height 493
click at [441, 311] on div "Janela de atendimento Grade de atendimento Capacidade Transportadoras Veículos …" at bounding box center [539, 246] width 1079 height 493
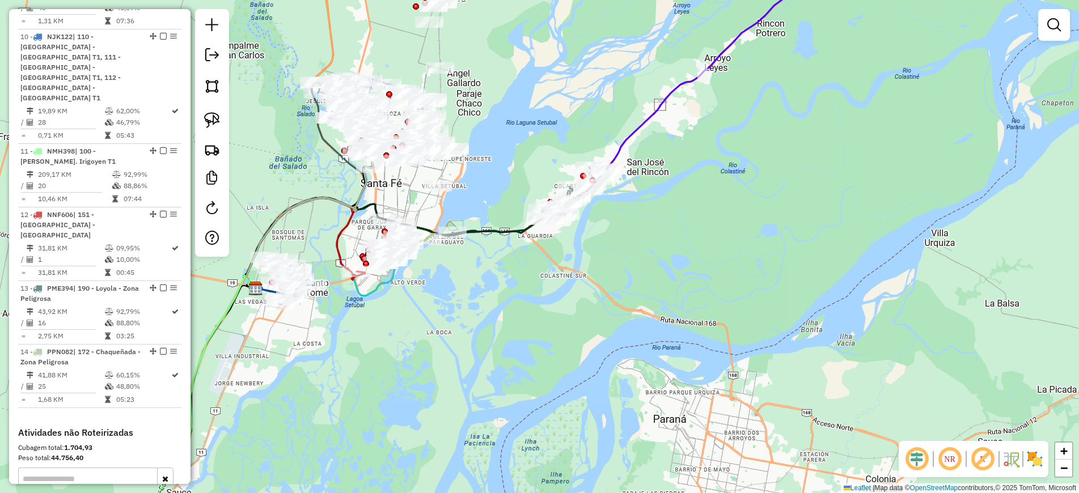
click at [649, 112] on icon at bounding box center [539, 119] width 587 height 337
select select "*********"
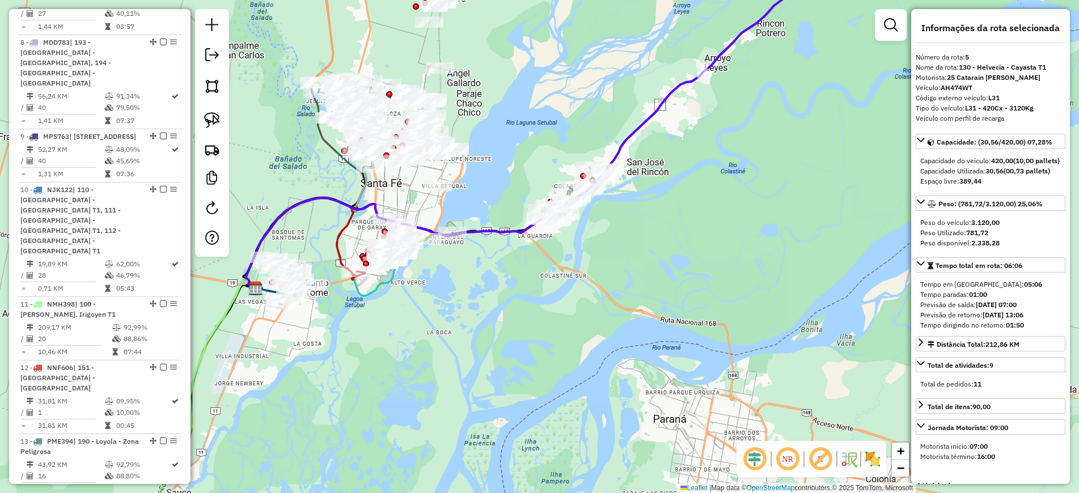
scroll to position [690, 0]
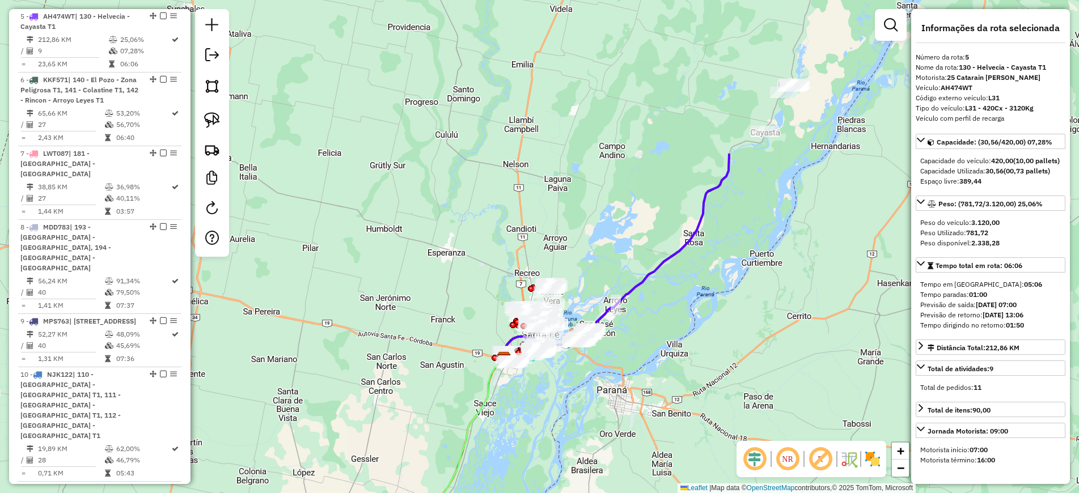
drag, startPoint x: 691, startPoint y: 315, endPoint x: 734, endPoint y: 278, distance: 56.7
click at [734, 278] on div "Janela de atendimento Grade de atendimento Capacidade Transportadoras Veículos …" at bounding box center [539, 246] width 1079 height 493
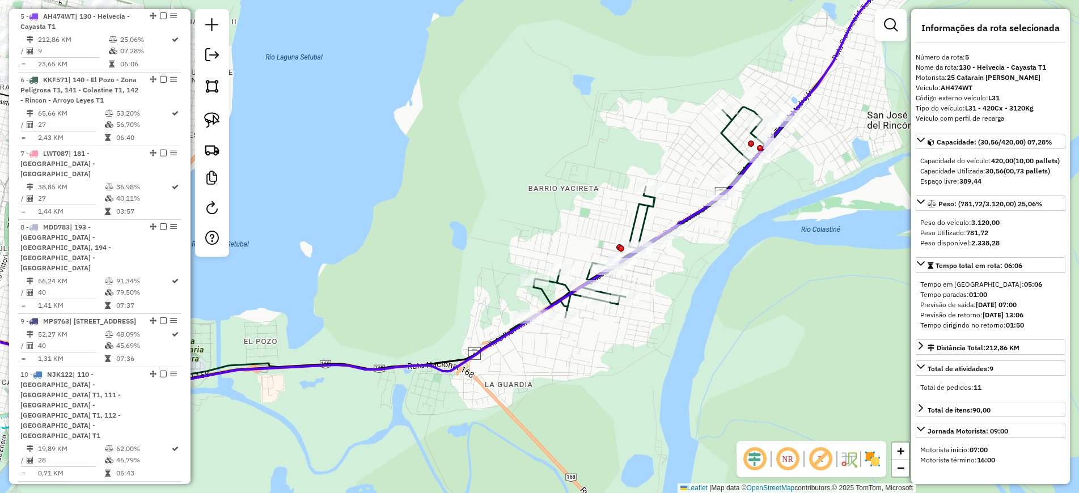
click at [728, 134] on icon at bounding box center [483, 241] width 619 height 268
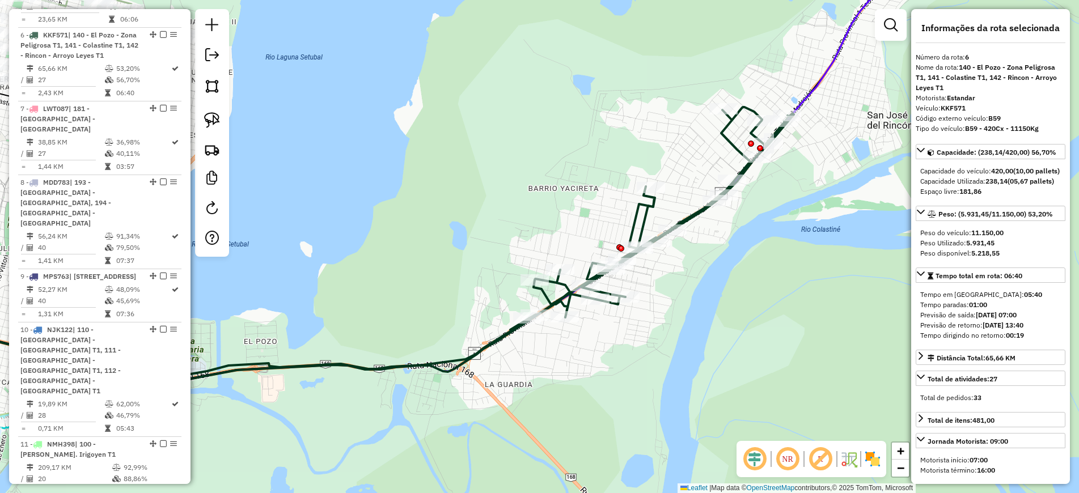
scroll to position [754, 0]
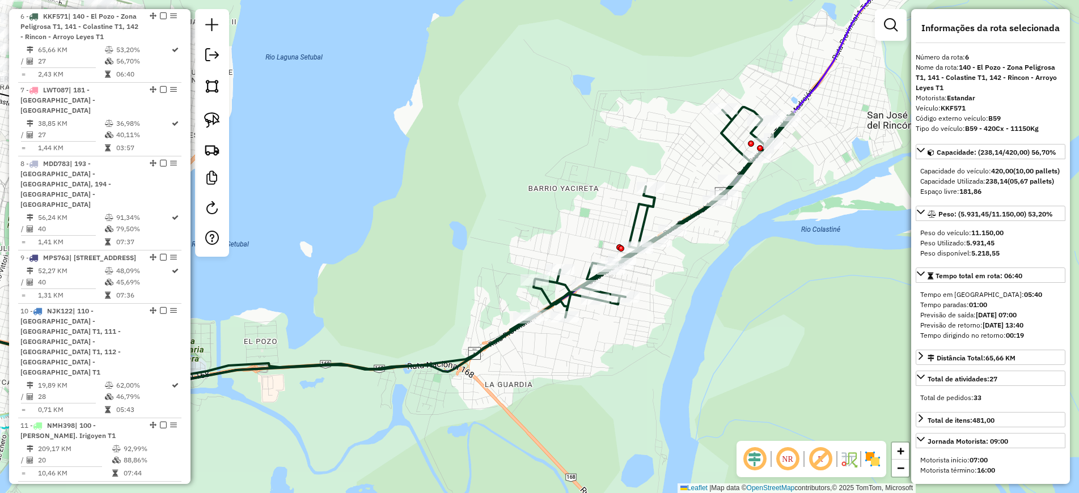
click at [806, 88] on icon at bounding box center [407, 167] width 1030 height 432
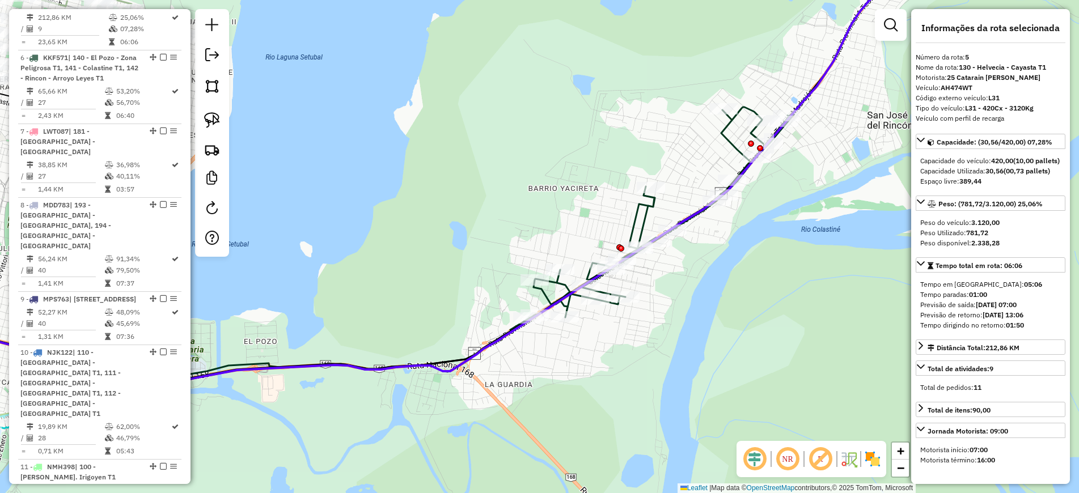
scroll to position [690, 0]
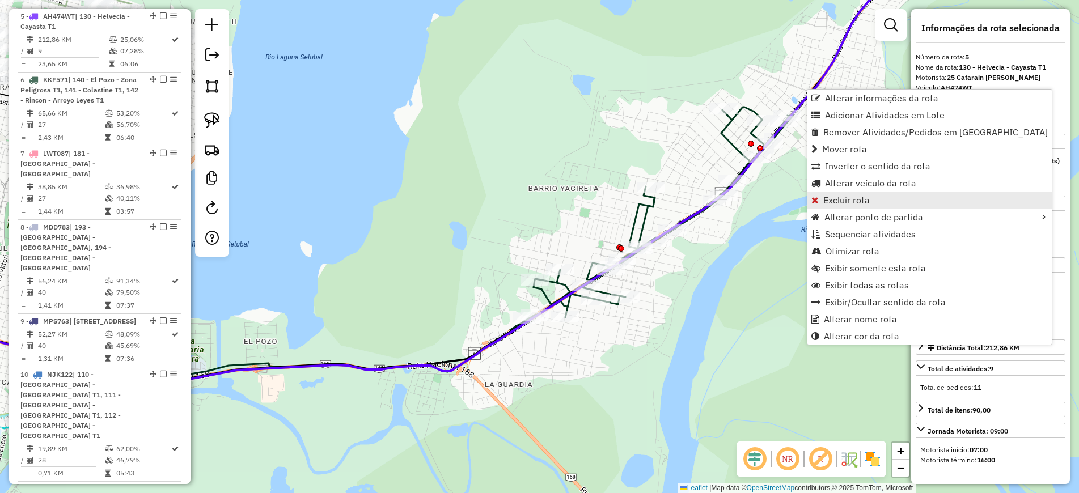
click at [837, 203] on span "Excluir rota" at bounding box center [846, 200] width 46 height 9
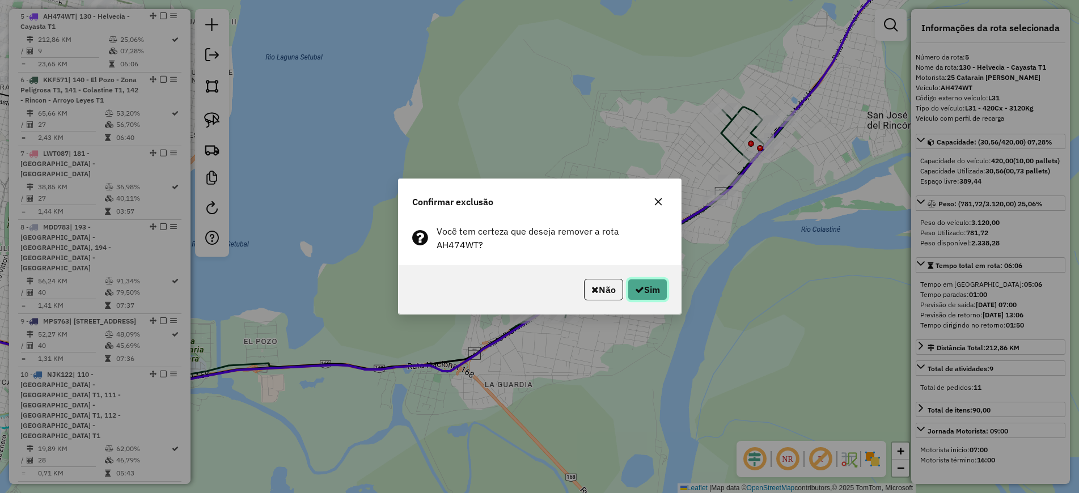
click at [638, 287] on icon "button" at bounding box center [639, 289] width 9 height 9
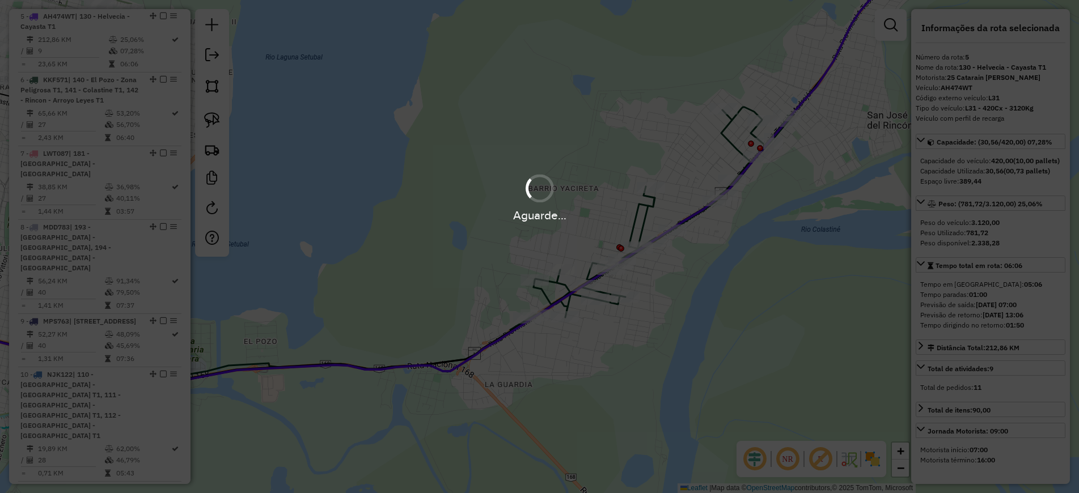
scroll to position [627, 0]
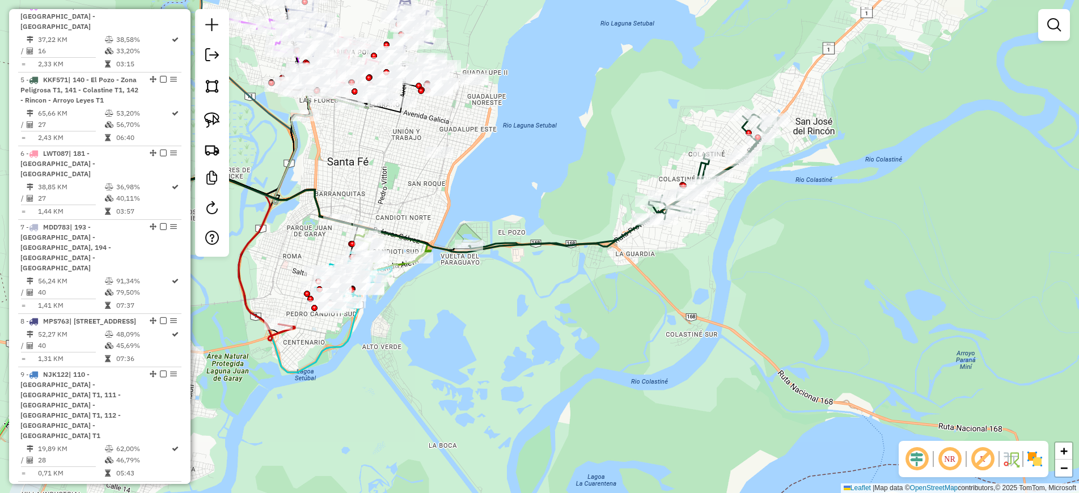
click at [534, 243] on icon at bounding box center [624, 181] width 310 height 134
select select "*********"
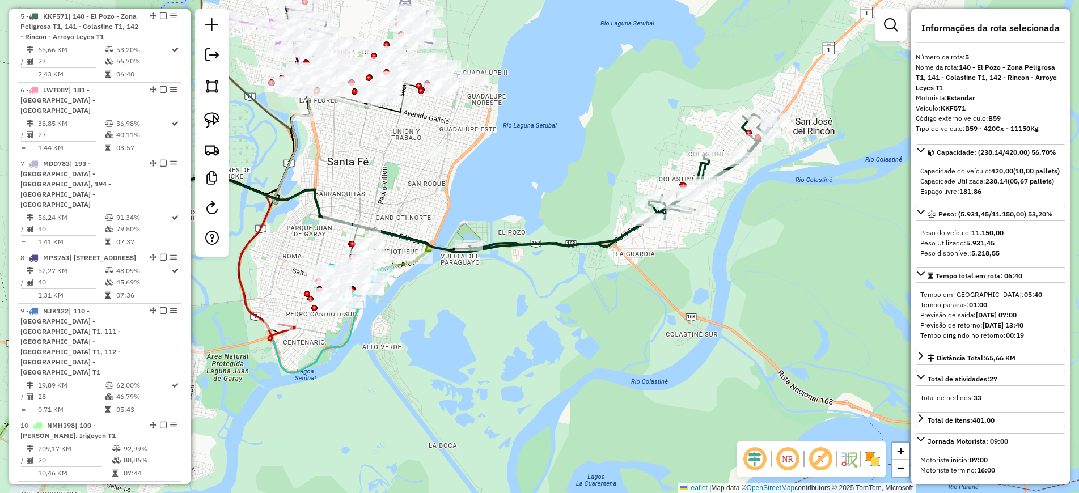
scroll to position [213, 0]
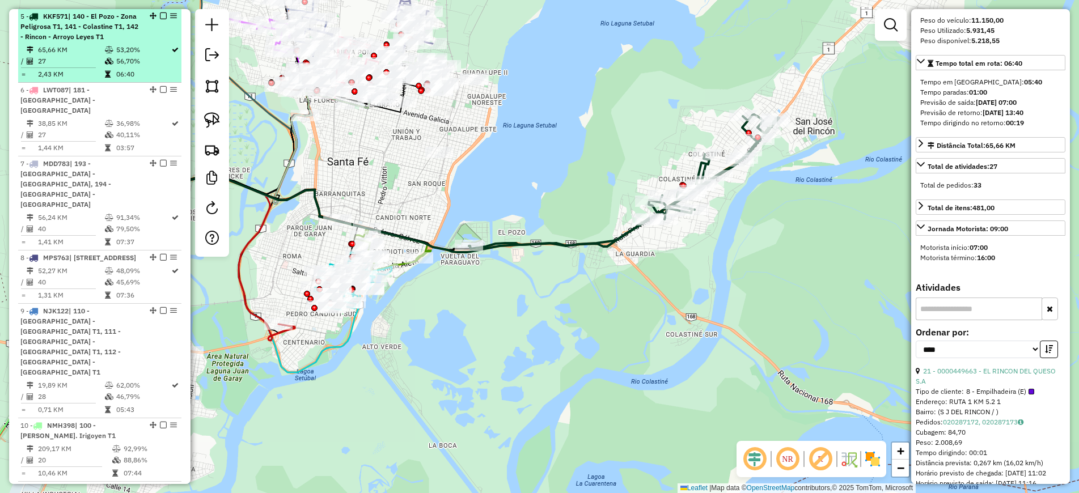
click at [160, 15] on em at bounding box center [163, 15] width 7 height 7
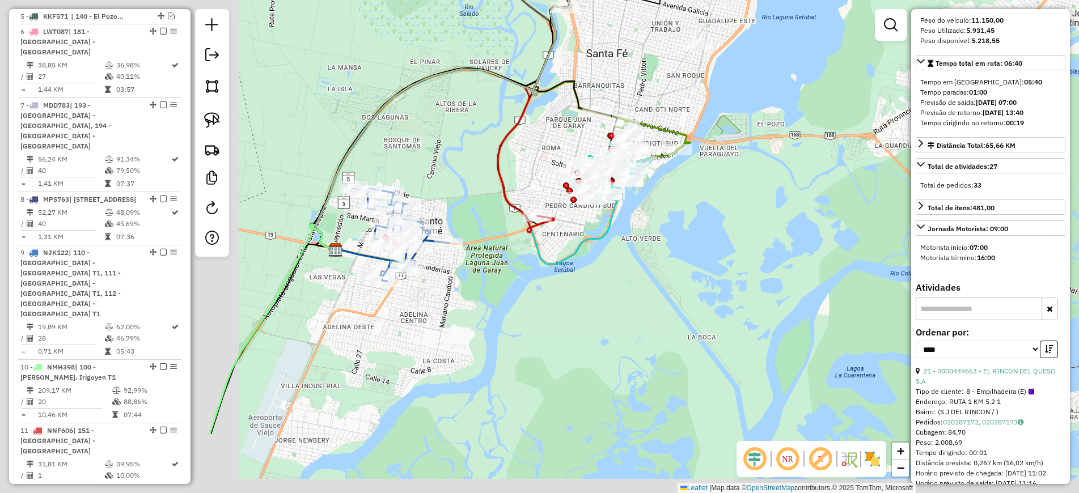
drag, startPoint x: 517, startPoint y: 274, endPoint x: 708, endPoint y: 197, distance: 205.7
click at [708, 197] on div "Janela de atendimento Grade de atendimento Capacidade Transportadoras Veículos …" at bounding box center [539, 246] width 1079 height 493
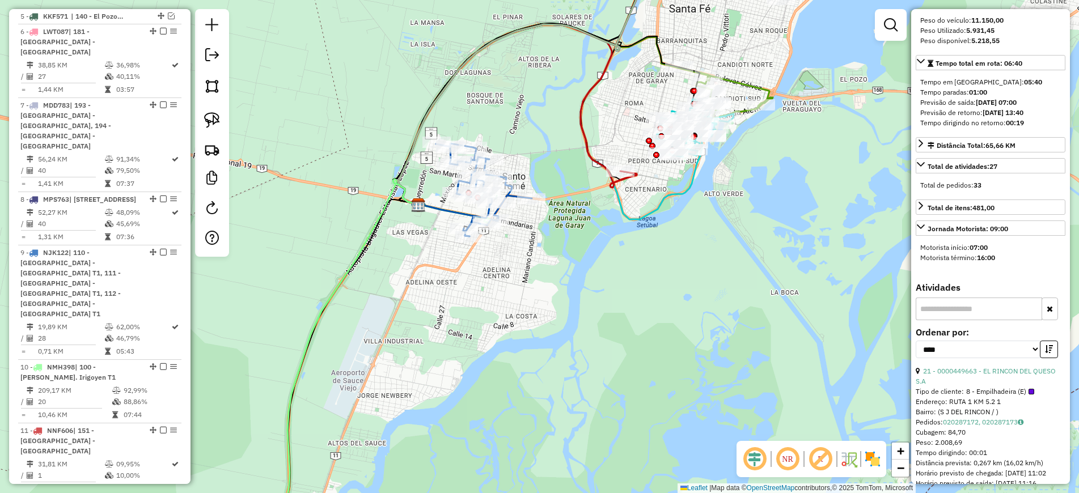
click at [359, 248] on icon at bounding box center [376, 360] width 220 height 363
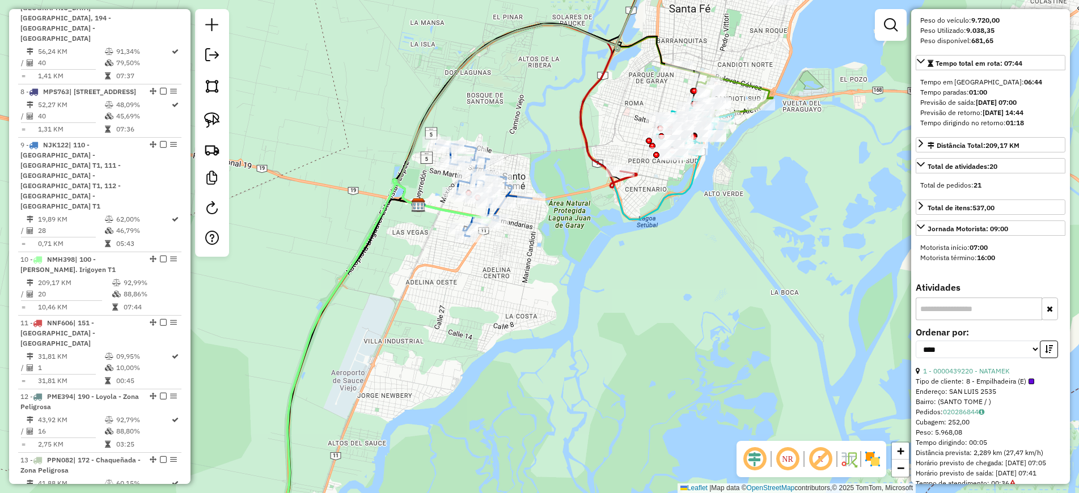
scroll to position [1000, 0]
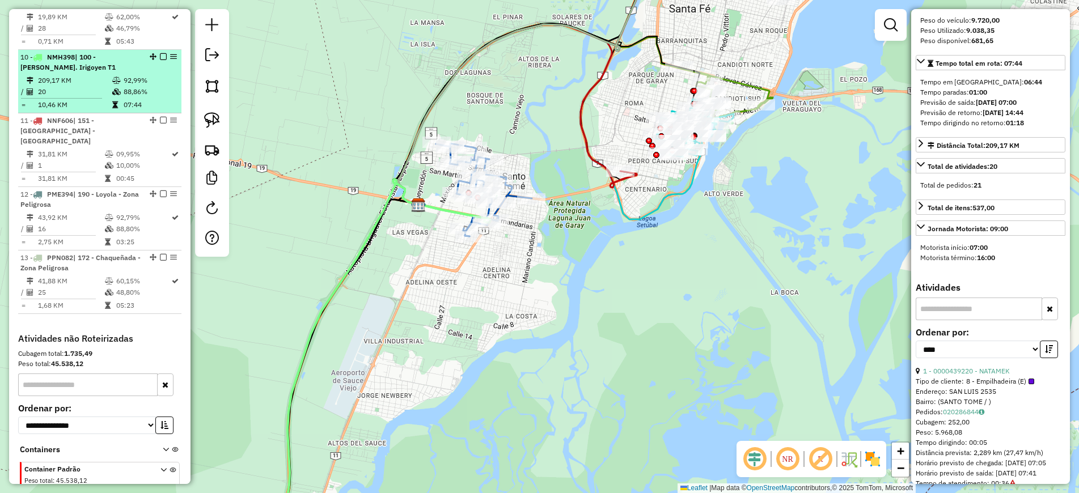
click at [160, 53] on em at bounding box center [163, 56] width 7 height 7
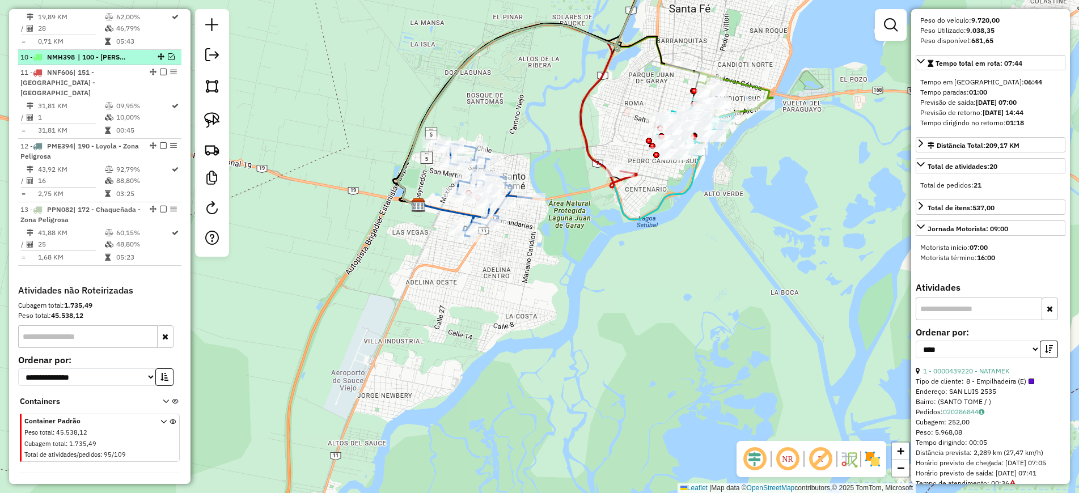
scroll to position [985, 0]
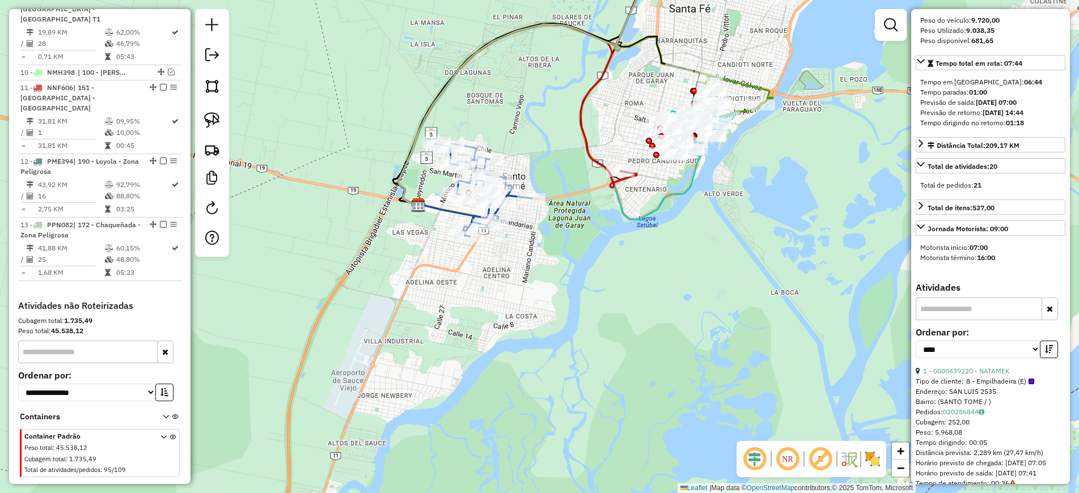
click at [450, 216] on icon at bounding box center [445, 220] width 55 height 32
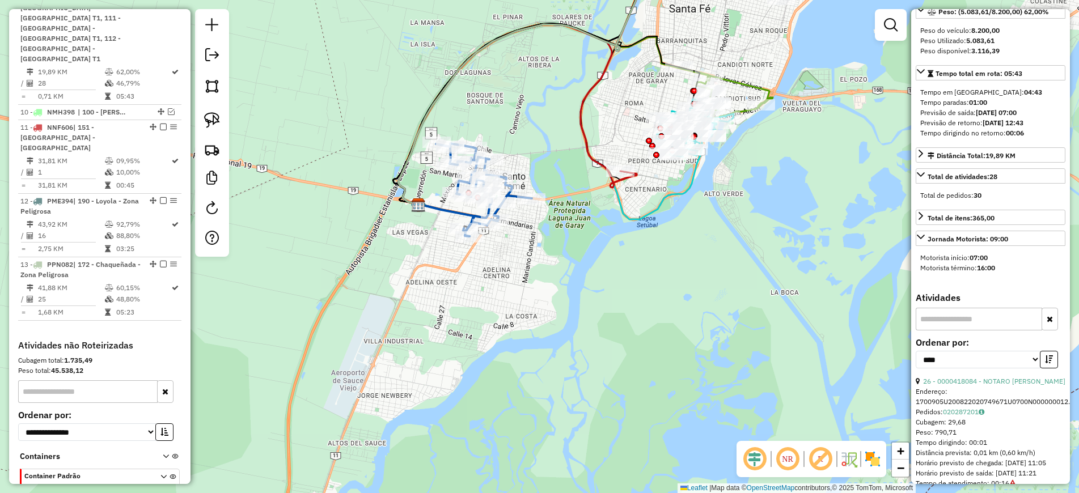
scroll to position [906, 0]
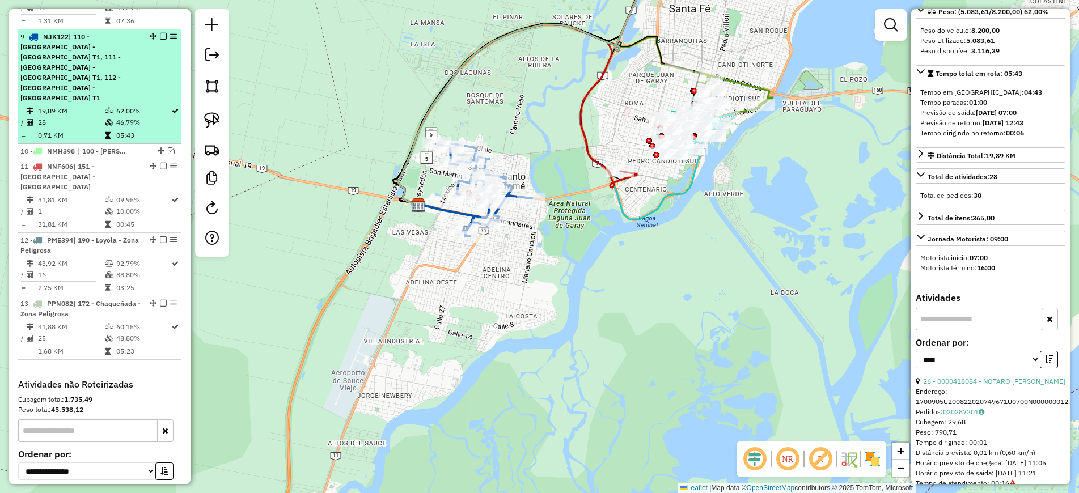
click at [160, 33] on em at bounding box center [163, 36] width 7 height 7
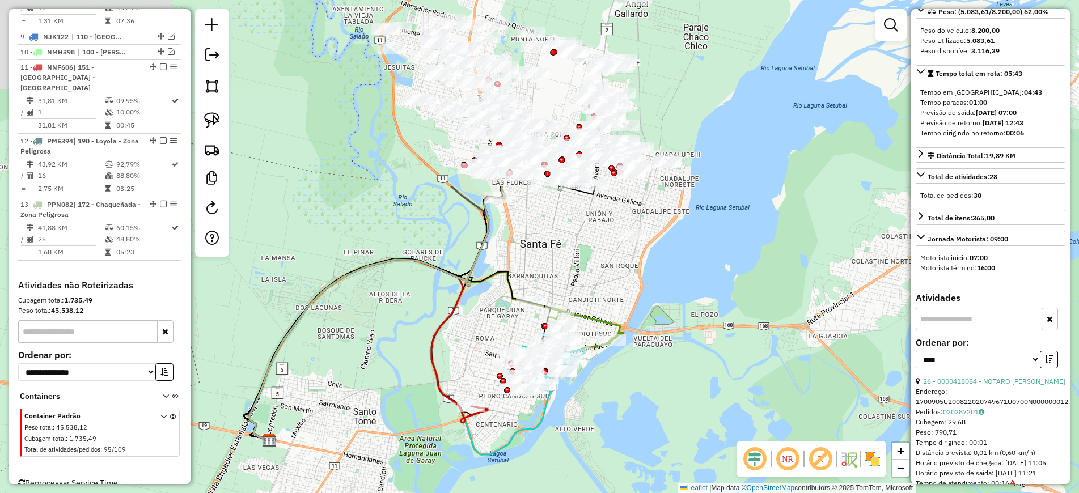
drag, startPoint x: 643, startPoint y: 308, endPoint x: 534, endPoint y: 440, distance: 171.1
click at [537, 442] on div "Janela de atendimento Grade de atendimento Capacidade Transportadoras Veículos …" at bounding box center [539, 246] width 1079 height 493
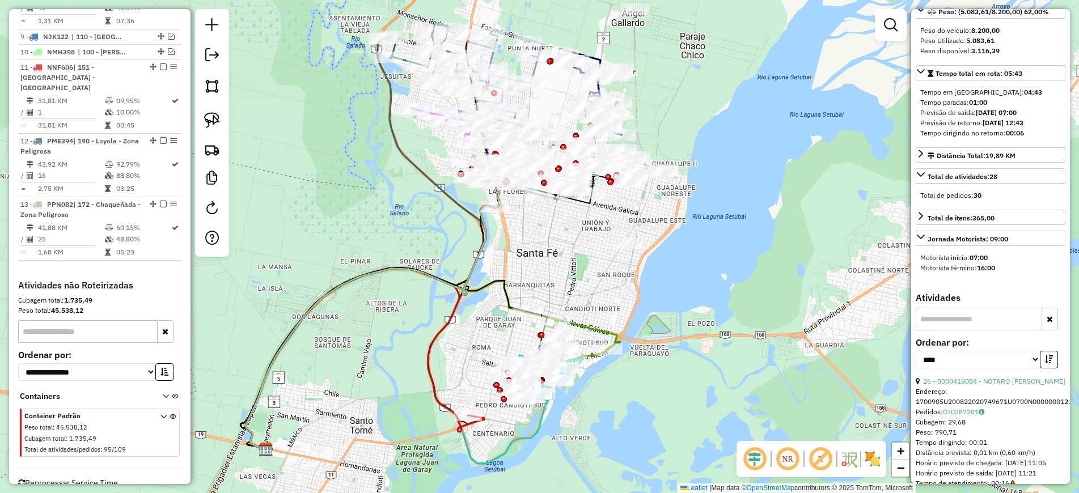
drag, startPoint x: 652, startPoint y: 254, endPoint x: 621, endPoint y: 407, distance: 156.1
click at [621, 407] on div "Janela de atendimento Grade de atendimento Capacidade Transportadoras Veículos …" at bounding box center [539, 246] width 1079 height 493
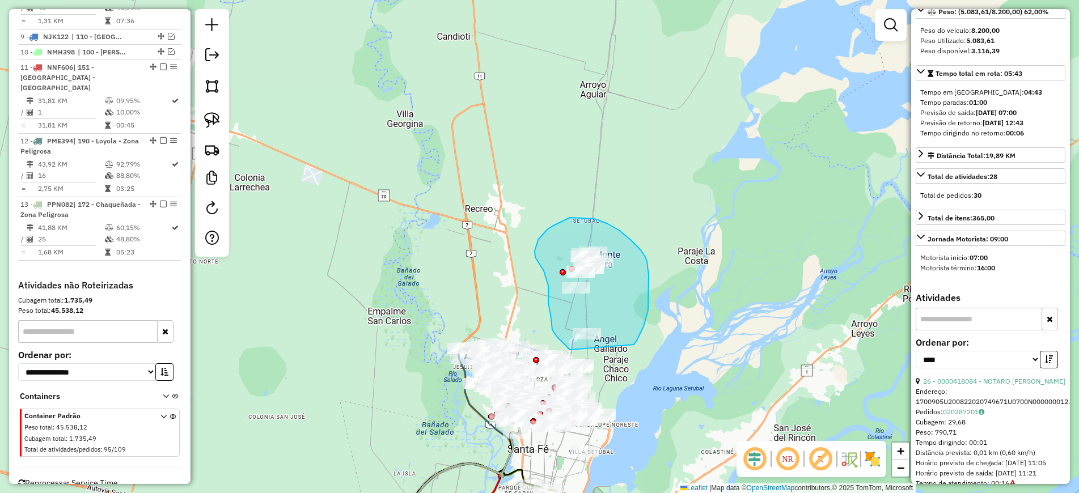
drag, startPoint x: 636, startPoint y: 341, endPoint x: 570, endPoint y: 350, distance: 67.0
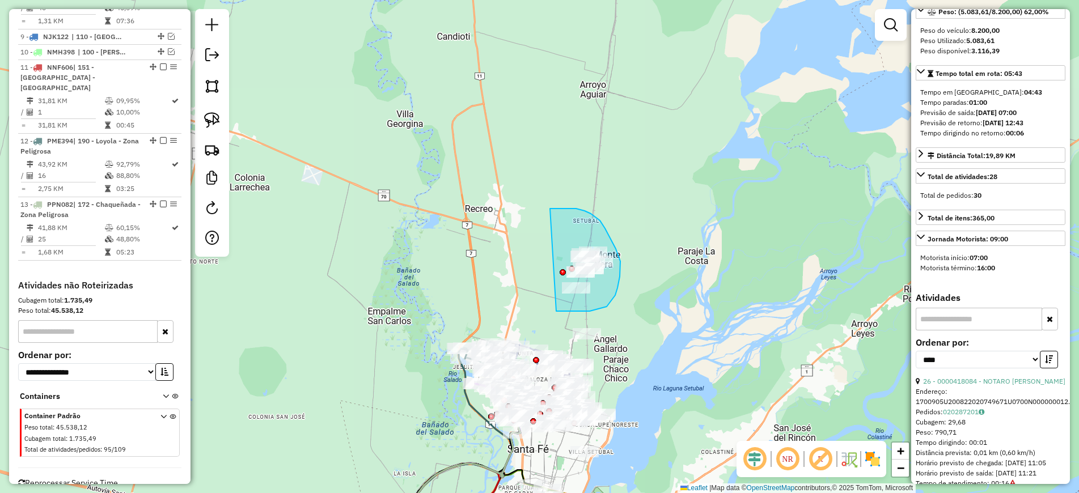
drag, startPoint x: 557, startPoint y: 311, endPoint x: 540, endPoint y: 210, distance: 102.2
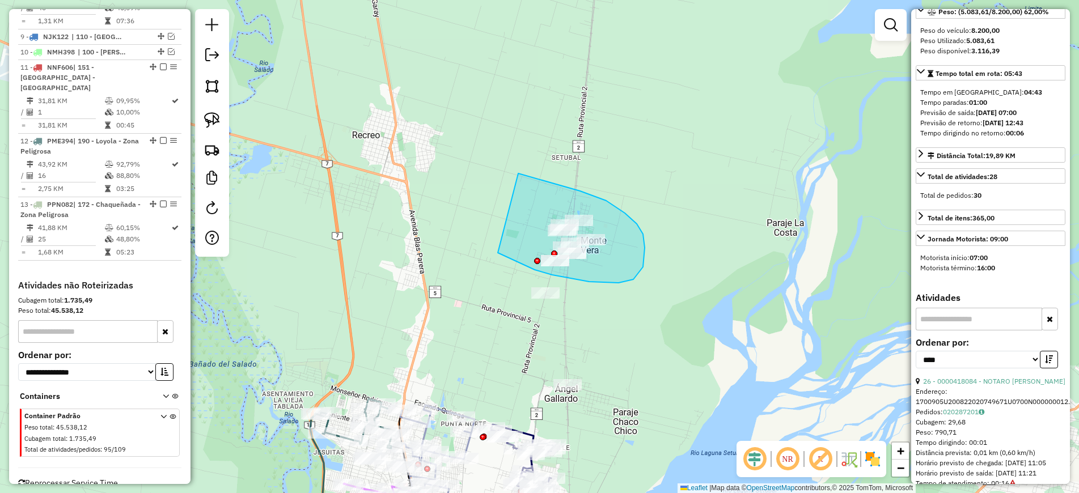
drag, startPoint x: 511, startPoint y: 259, endPoint x: 517, endPoint y: 173, distance: 86.4
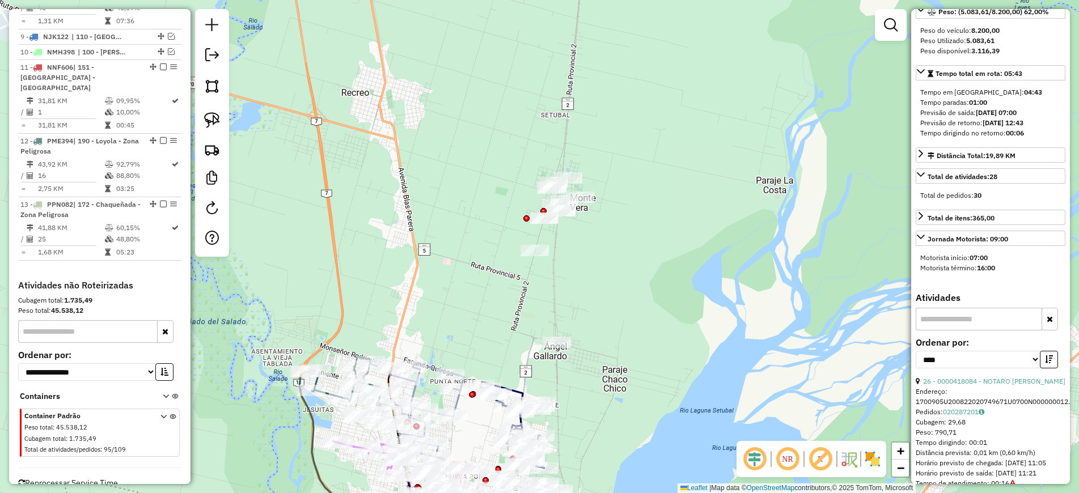
drag, startPoint x: 571, startPoint y: 294, endPoint x: 571, endPoint y: 284, distance: 9.7
click at [571, 284] on div "Janela de atendimento Grade de atendimento Capacidade Transportadoras Veículos …" at bounding box center [539, 246] width 1079 height 493
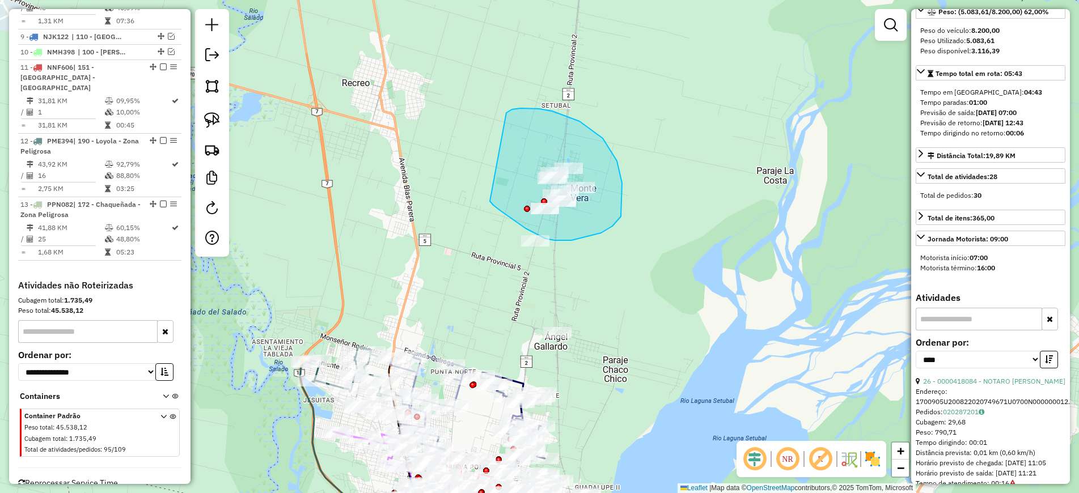
drag, startPoint x: 490, startPoint y: 201, endPoint x: 506, endPoint y: 113, distance: 89.9
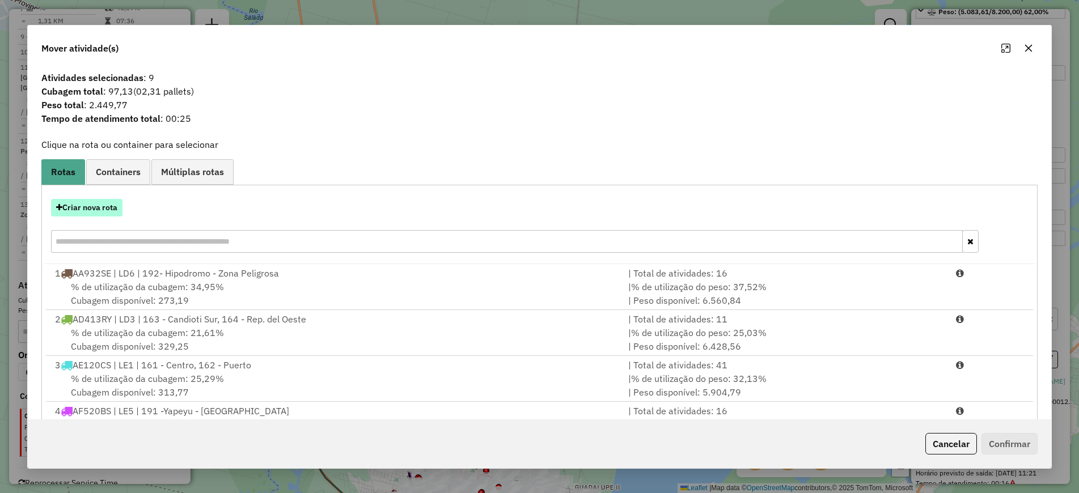
click at [90, 211] on button "Criar nova rota" at bounding box center [86, 208] width 71 height 18
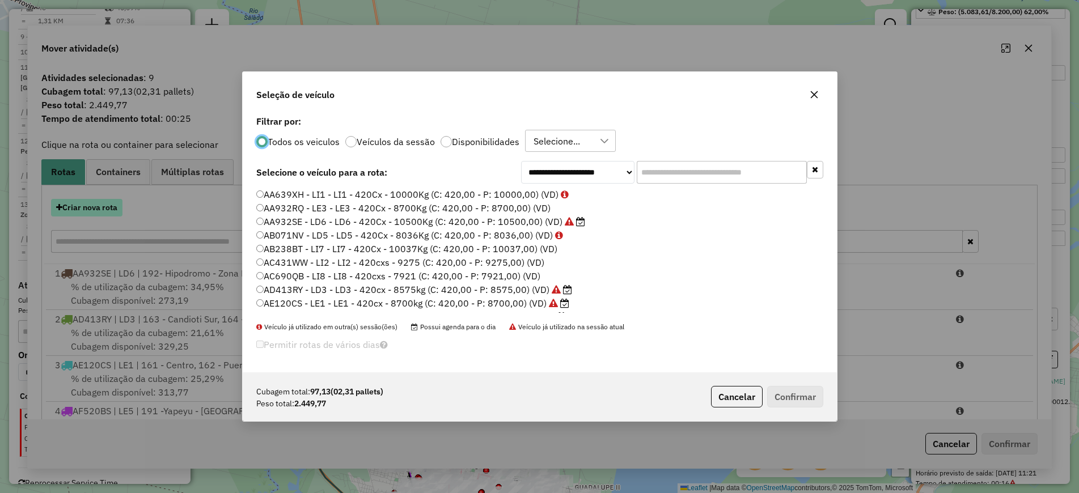
scroll to position [6, 3]
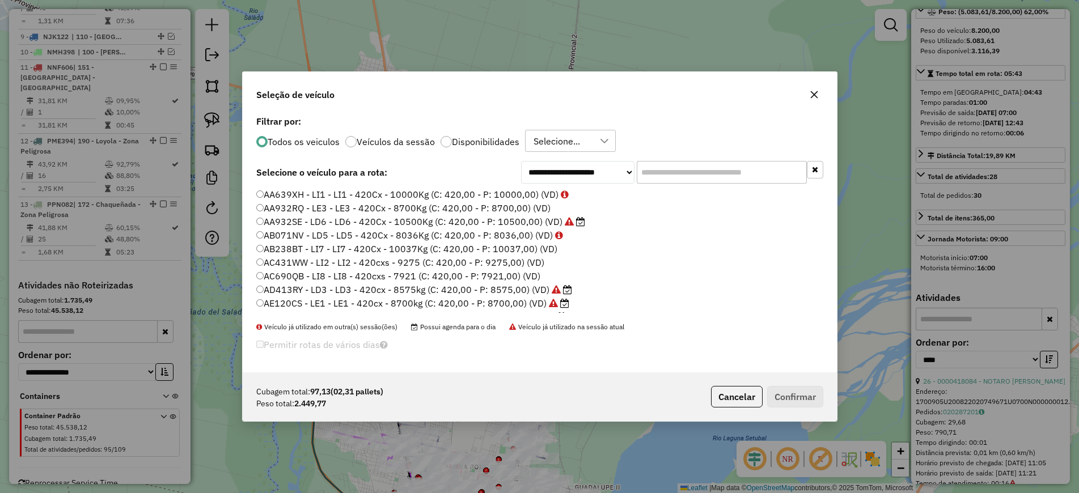
click at [492, 138] on label "Disponibilidades" at bounding box center [485, 141] width 67 height 9
click at [397, 292] on label "AH528YU - LI7 - 588Cx - 14400Kg (C: 588,00 - P: 14400,00) (VD)" at bounding box center [402, 290] width 292 height 14
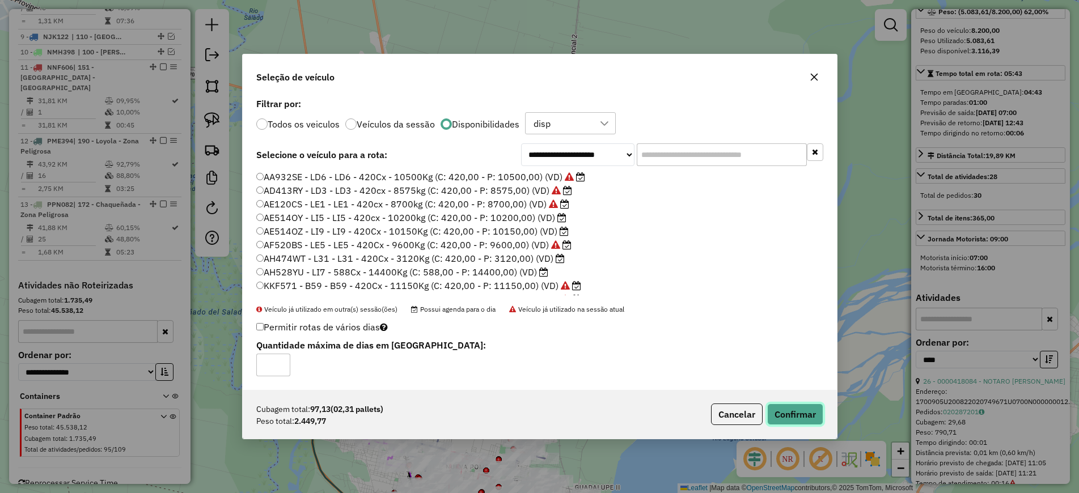
click at [806, 414] on button "Confirmar" at bounding box center [795, 415] width 56 height 22
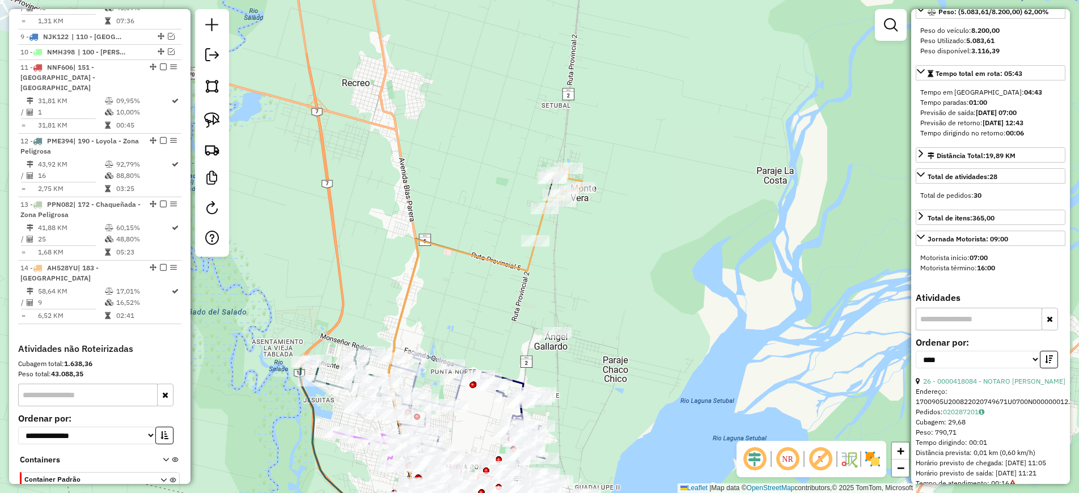
click at [525, 262] on icon at bounding box center [467, 376] width 156 height 334
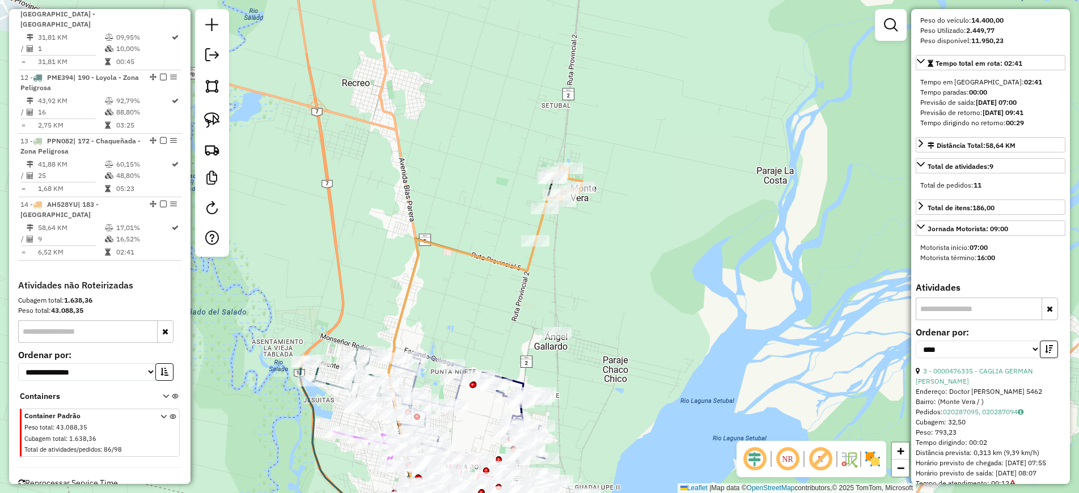
scroll to position [0, 0]
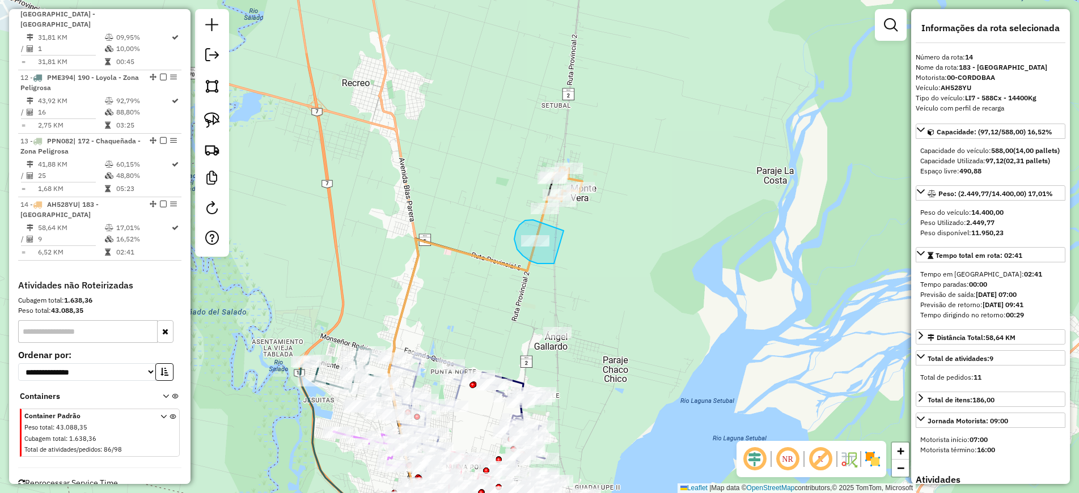
drag, startPoint x: 525, startPoint y: 220, endPoint x: 563, endPoint y: 261, distance: 55.7
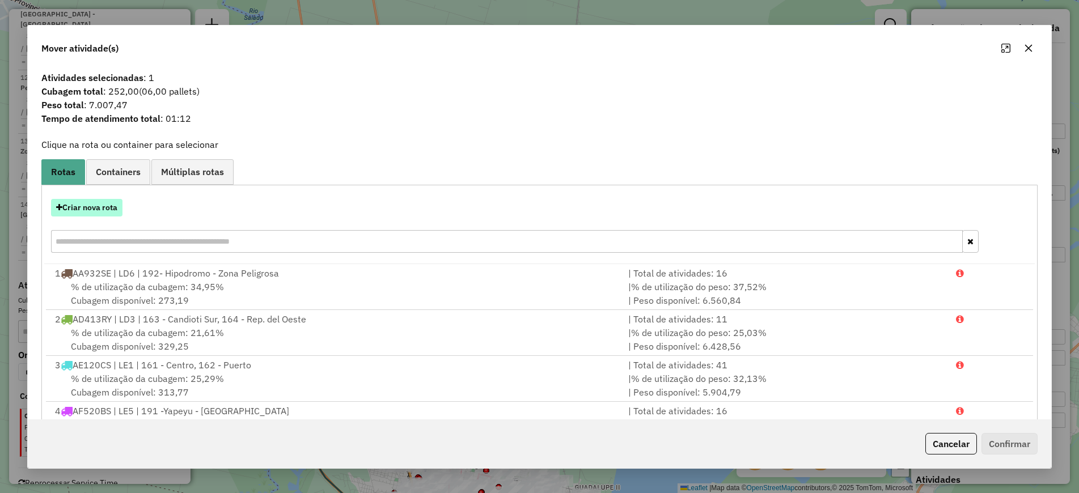
click at [100, 215] on button "Criar nova rota" at bounding box center [86, 208] width 71 height 18
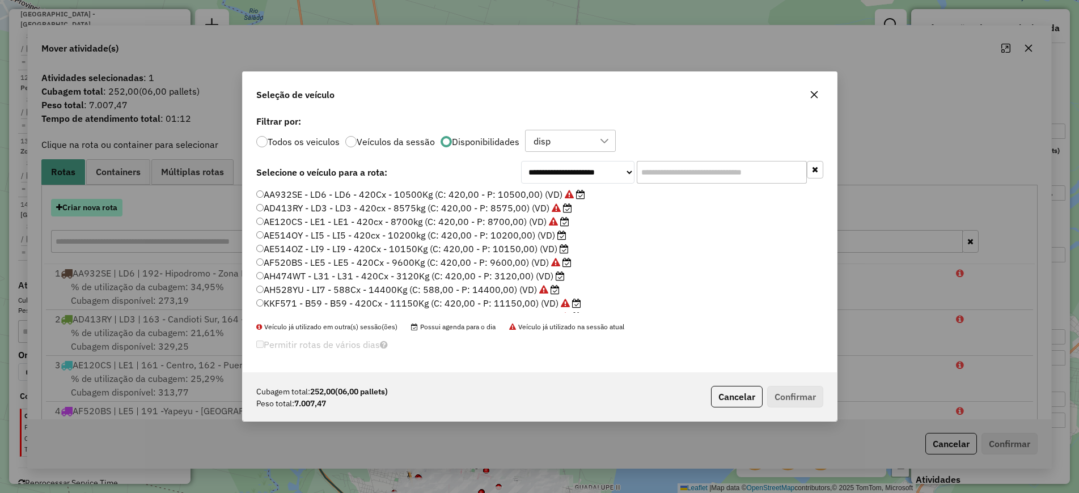
scroll to position [6, 3]
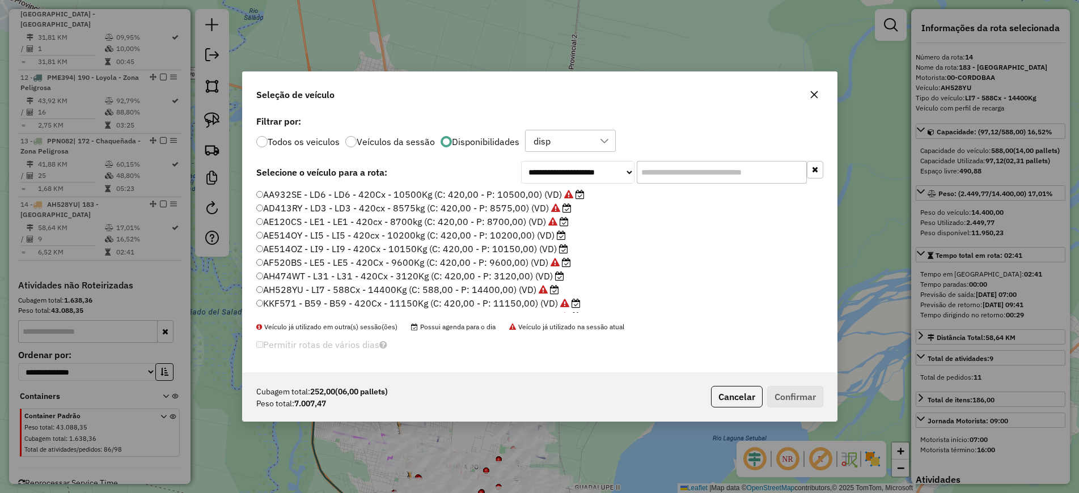
click at [685, 169] on input "text" at bounding box center [721, 172] width 170 height 23
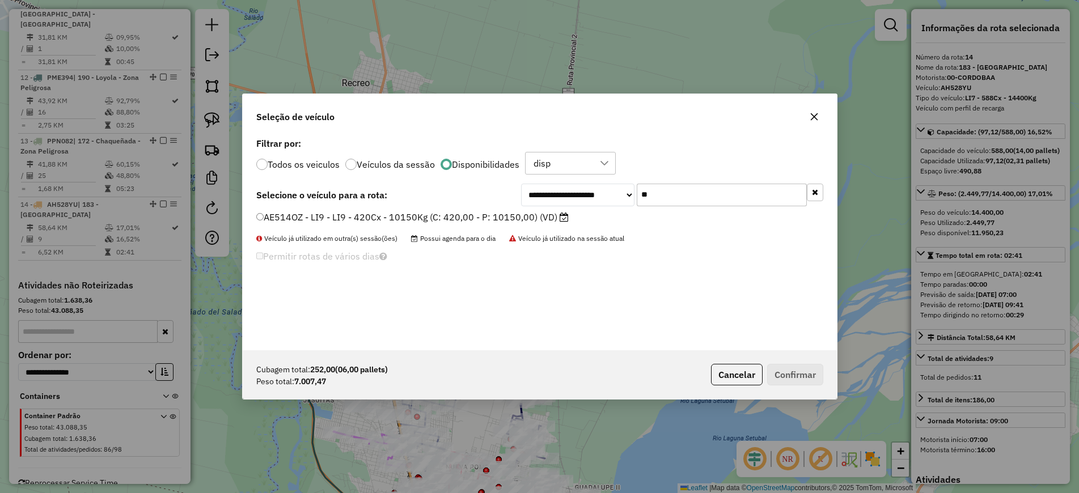
type input "**"
click at [504, 221] on label "AE514OZ - LI9 - LI9 - 420Cx - 10150Kg (C: 420,00 - P: 10150,00) (VD)" at bounding box center [412, 217] width 312 height 14
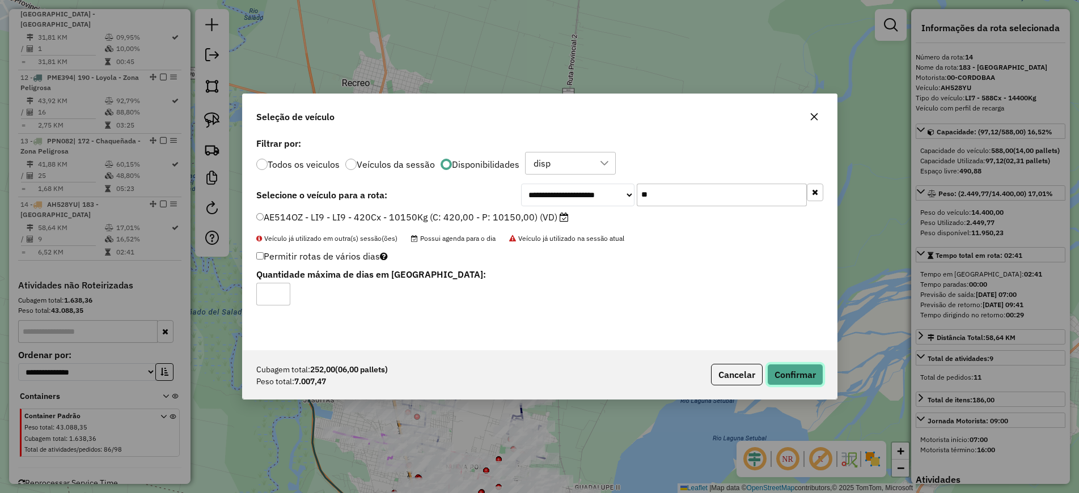
click at [791, 378] on button "Confirmar" at bounding box center [795, 375] width 56 height 22
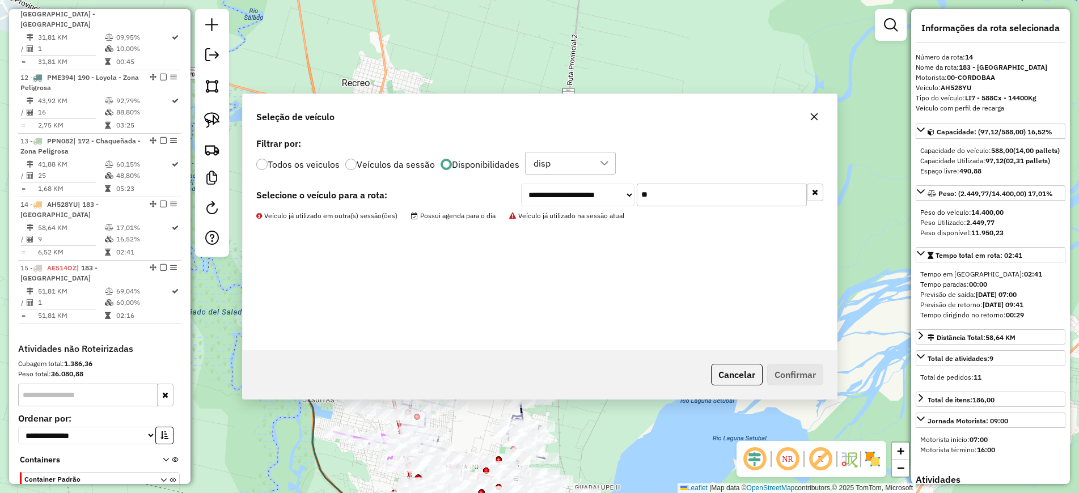
scroll to position [1033, 0]
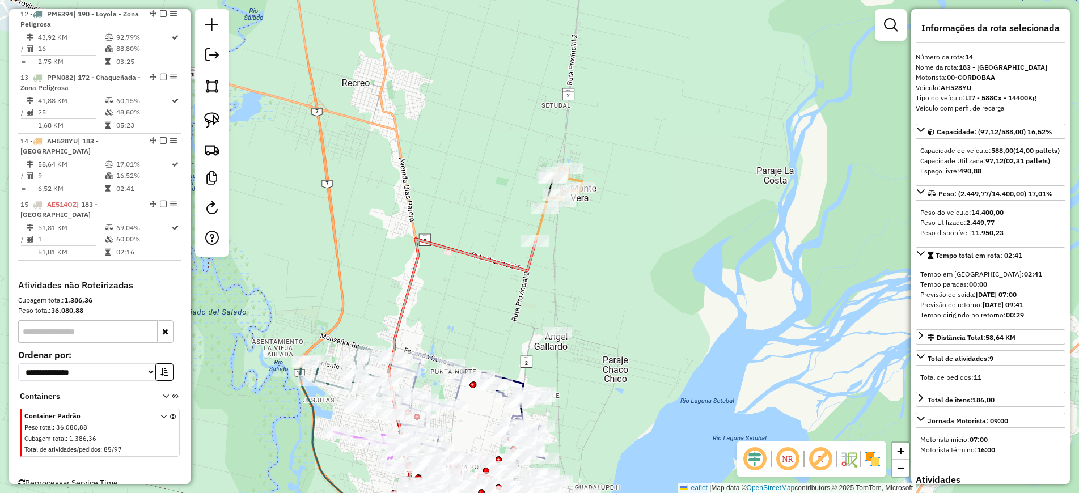
click at [525, 270] on icon at bounding box center [462, 390] width 147 height 303
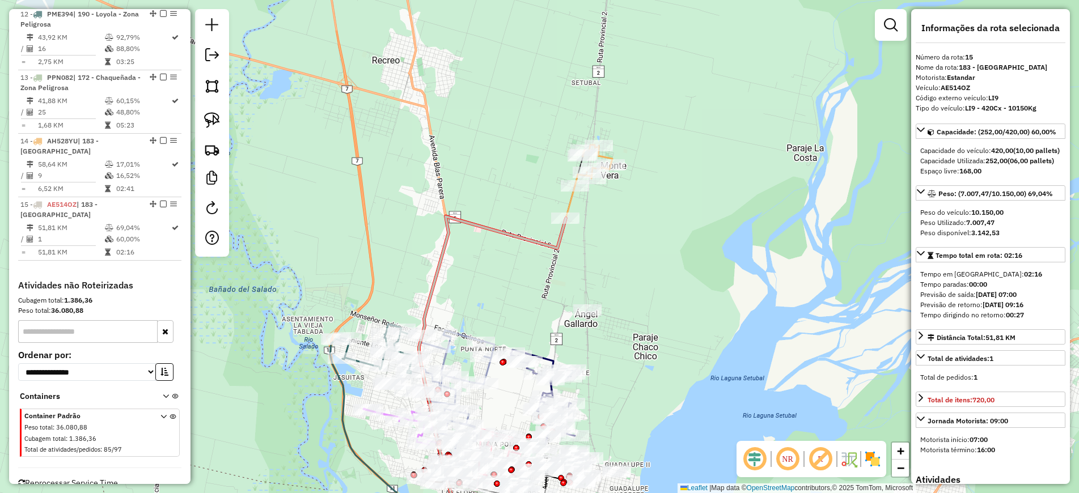
drag, startPoint x: 470, startPoint y: 323, endPoint x: 506, endPoint y: 295, distance: 45.2
click at [506, 295] on div "Janela de atendimento Grade de atendimento Capacidade Transportadoras Veículos …" at bounding box center [539, 246] width 1079 height 493
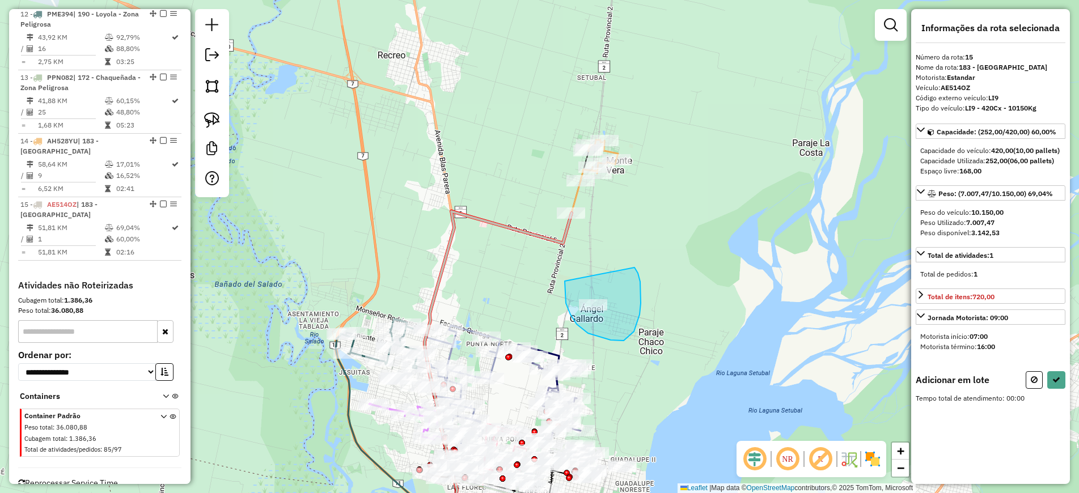
drag, startPoint x: 564, startPoint y: 281, endPoint x: 632, endPoint y: 266, distance: 69.0
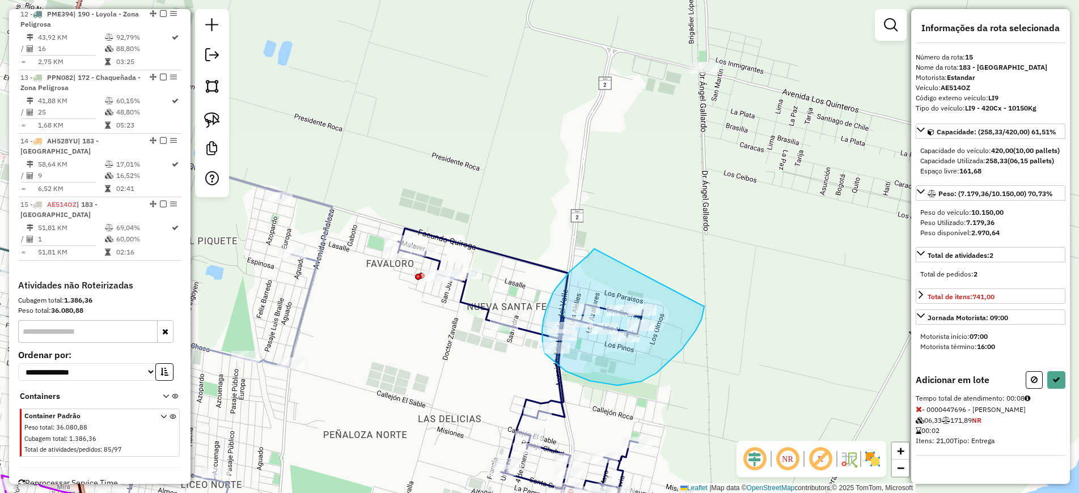
drag, startPoint x: 594, startPoint y: 249, endPoint x: 704, endPoint y: 296, distance: 120.1
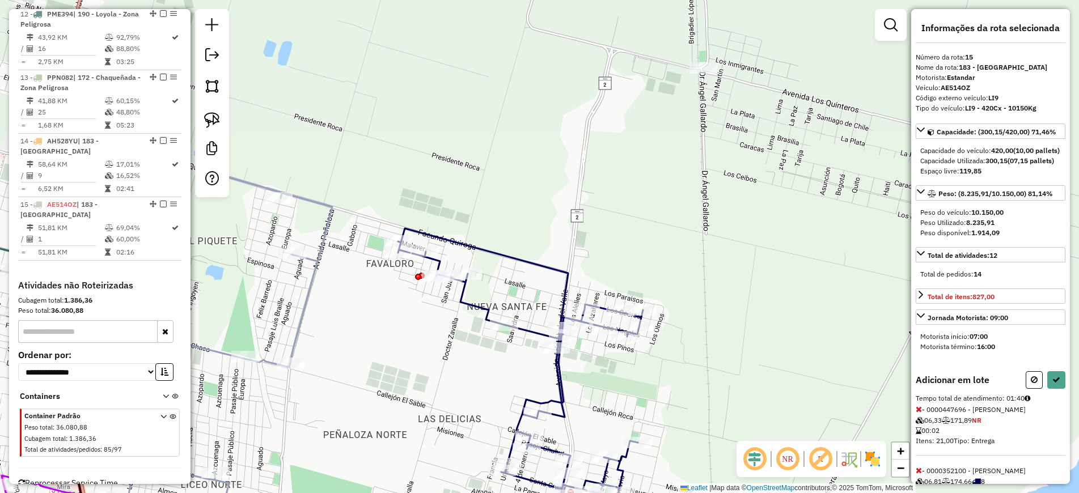
drag, startPoint x: 1031, startPoint y: 401, endPoint x: 1019, endPoint y: 398, distance: 12.4
click at [1019, 389] on div "Adicionar em lote" at bounding box center [990, 380] width 150 height 18
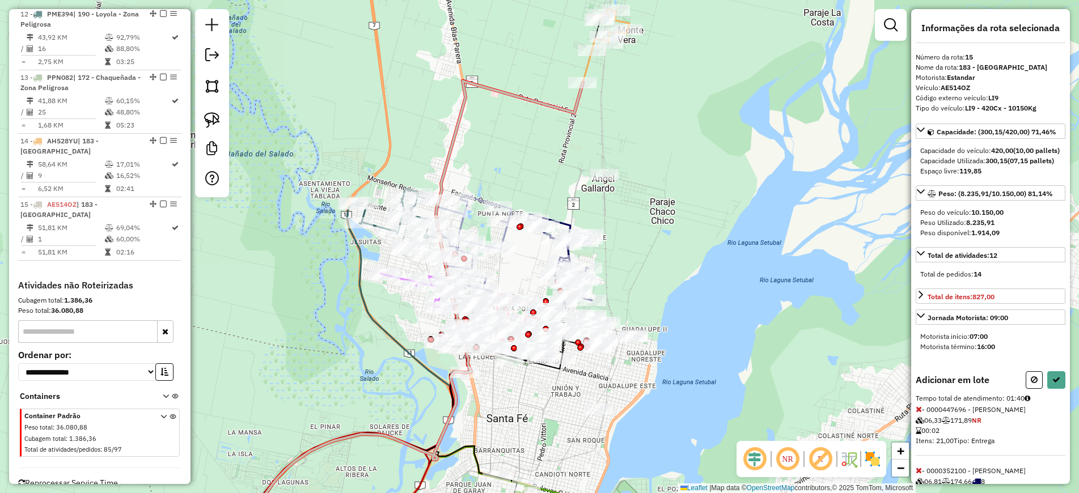
click at [587, 67] on icon at bounding box center [414, 296] width 356 height 492
drag, startPoint x: 1030, startPoint y: 398, endPoint x: 991, endPoint y: 353, distance: 59.8
click at [1030, 384] on icon at bounding box center [1033, 380] width 7 height 8
select select "*********"
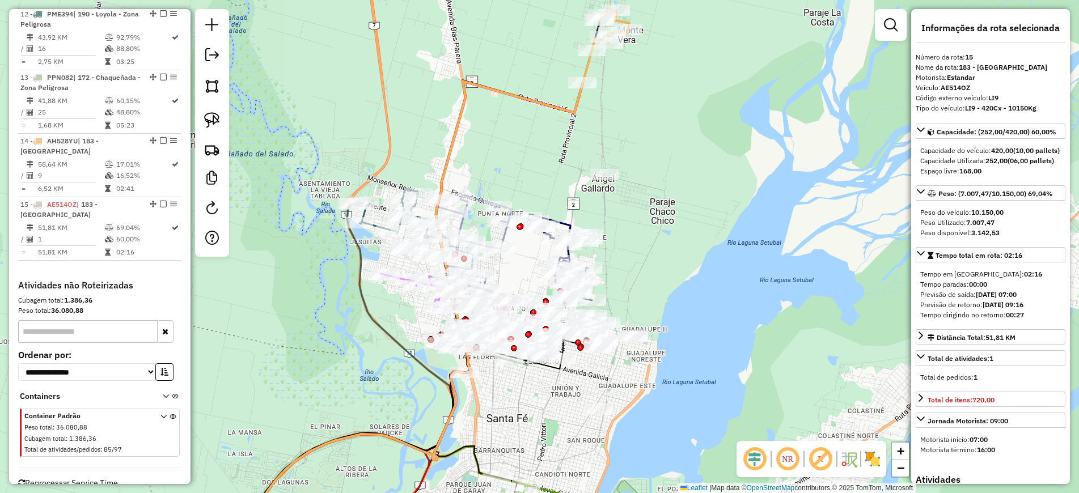
click at [588, 65] on icon at bounding box center [414, 296] width 356 height 492
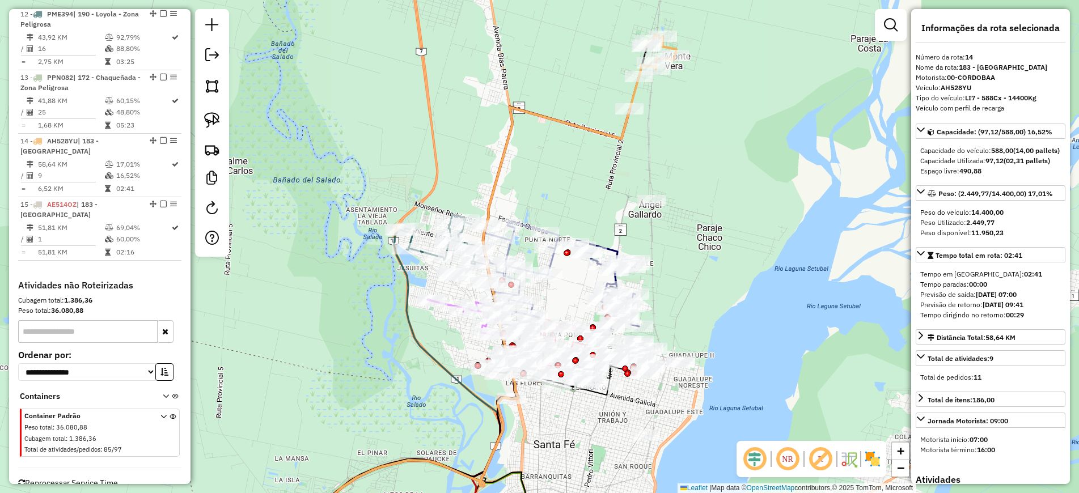
drag, startPoint x: 519, startPoint y: 167, endPoint x: 619, endPoint y: 120, distance: 111.3
click at [566, 192] on div "Janela de atendimento Grade de atendimento Capacidade Transportadoras Veículos …" at bounding box center [539, 246] width 1079 height 493
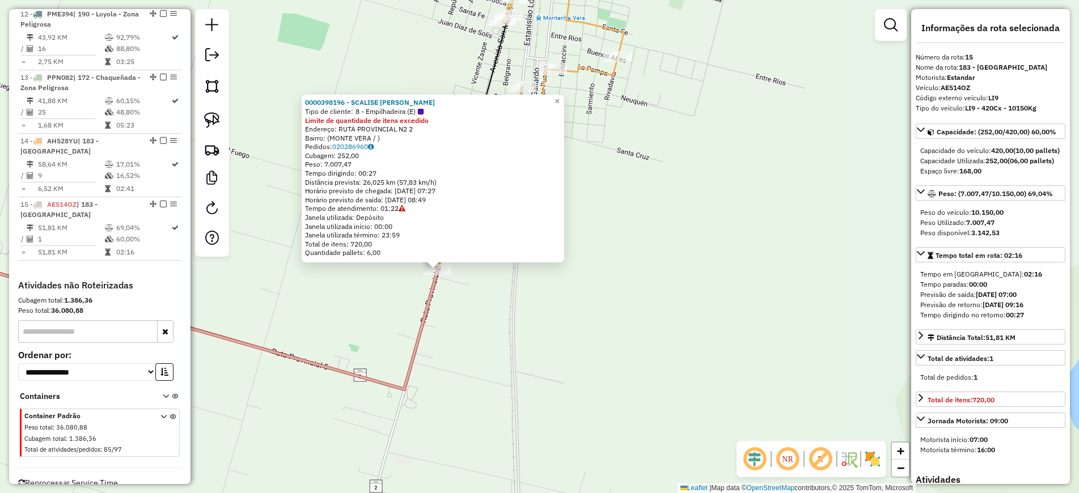
drag, startPoint x: 447, startPoint y: 330, endPoint x: 482, endPoint y: 322, distance: 36.0
click at [448, 329] on div "0000398196 - SCALISE MARIO IGNACIO Tipo de cliente: 8 - Empilhadeira (E) Limite…" at bounding box center [539, 246] width 1079 height 493
click at [608, 243] on div "0000398196 - SCALISE MARIO IGNACIO Tipo de cliente: 8 - Empilhadeira (E) Limite…" at bounding box center [539, 246] width 1079 height 493
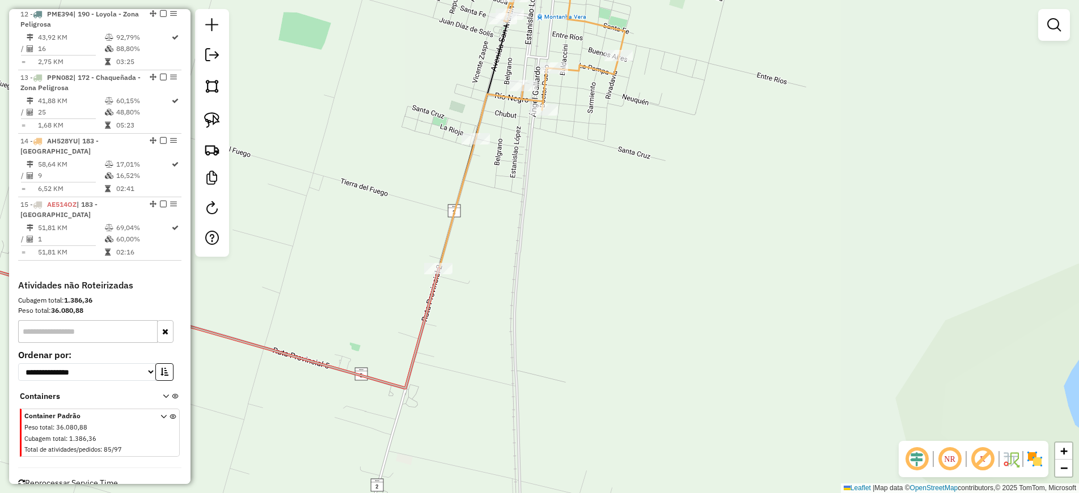
click at [581, 70] on icon at bounding box center [549, 57] width 149 height 164
select select "*********"
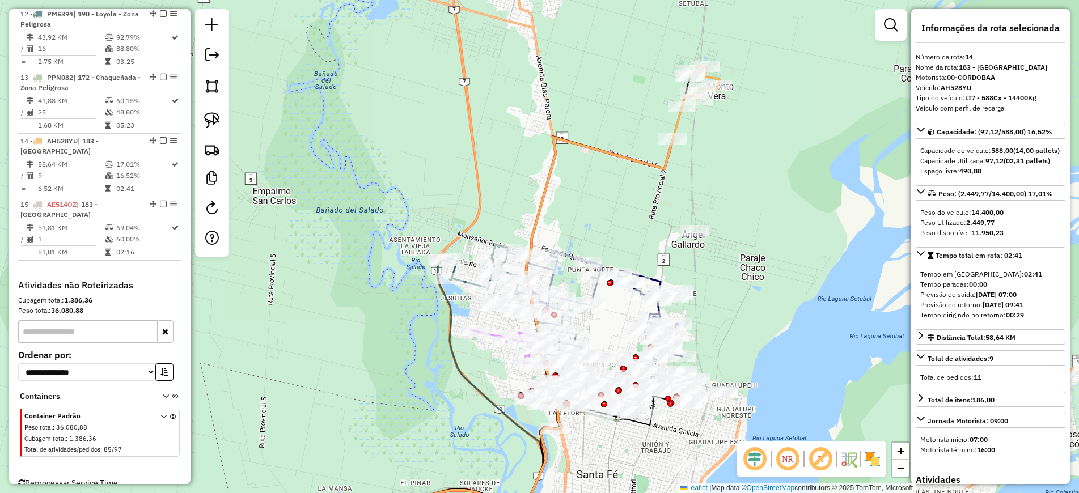
drag, startPoint x: 500, startPoint y: 214, endPoint x: 628, endPoint y: 233, distance: 129.0
click at [628, 233] on div "Janela de atendimento Grade de atendimento Capacidade Transportadoras Veículos …" at bounding box center [539, 246] width 1079 height 493
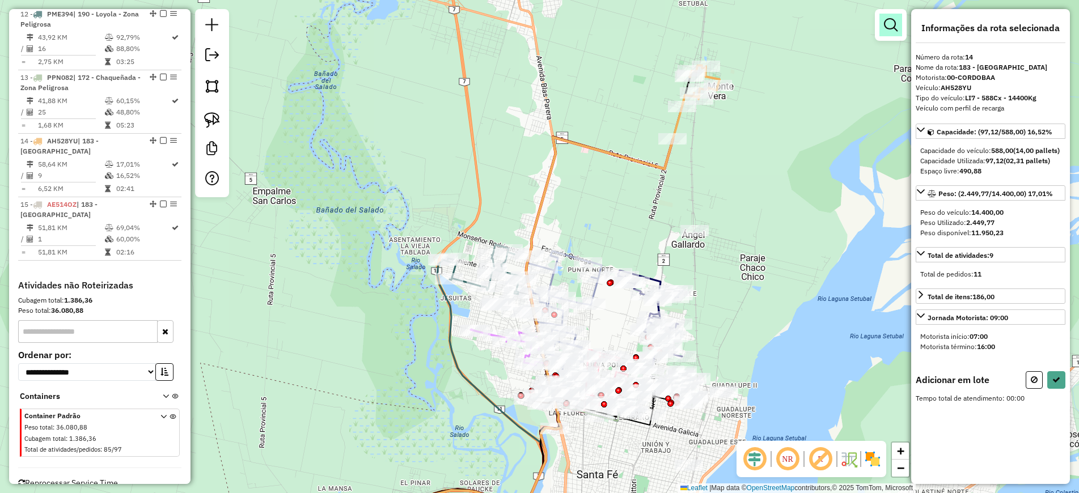
click at [893, 28] on em at bounding box center [891, 25] width 14 height 14
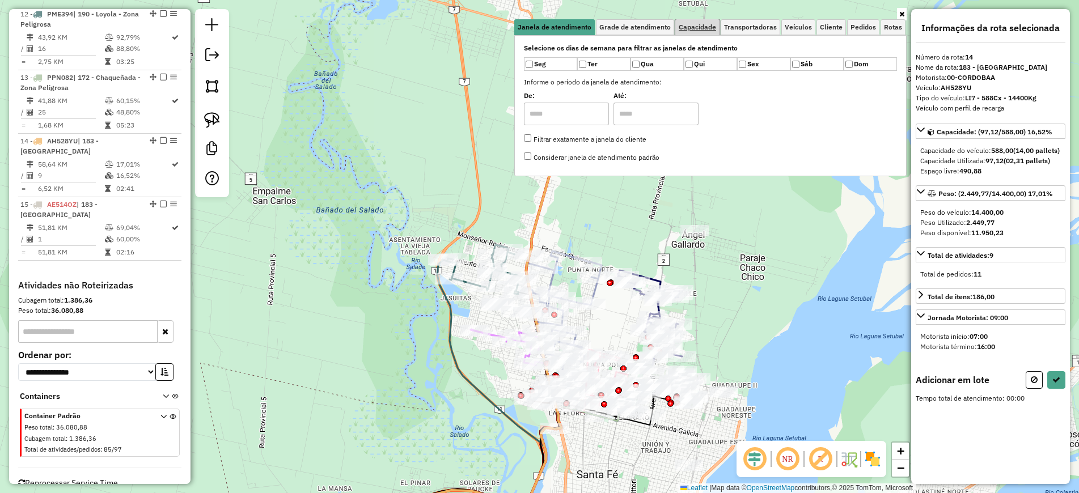
click at [694, 24] on span "Capacidade" at bounding box center [696, 27] width 37 height 7
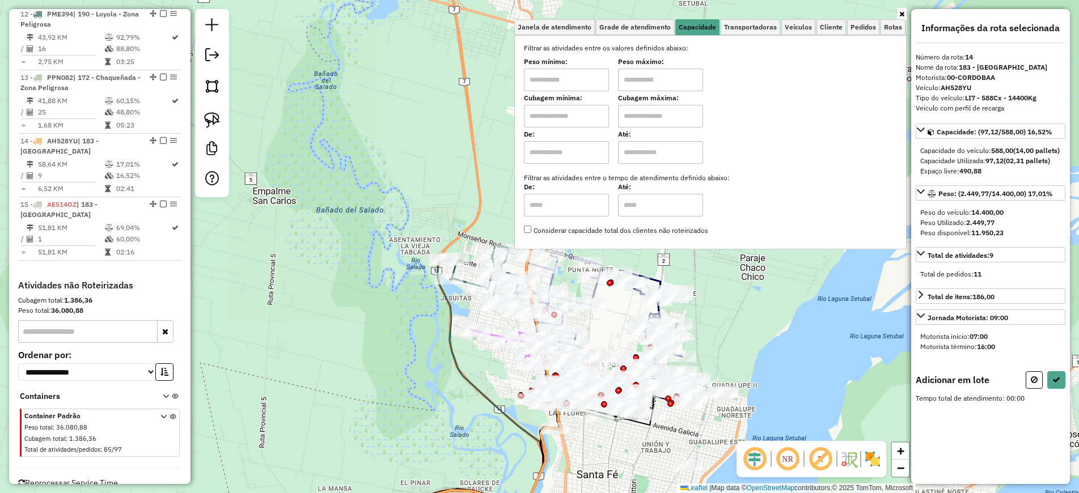
click at [578, 83] on input "text" at bounding box center [566, 80] width 85 height 23
type input "*******"
drag, startPoint x: 661, startPoint y: 82, endPoint x: 661, endPoint y: 88, distance: 6.3
click at [661, 82] on input "text" at bounding box center [660, 80] width 85 height 23
type input "**********"
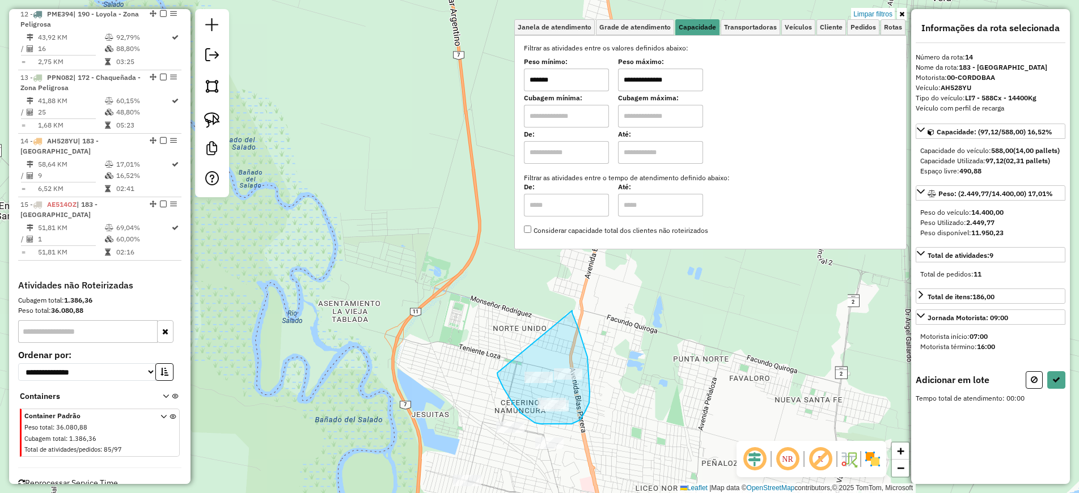
drag, startPoint x: 572, startPoint y: 311, endPoint x: 495, endPoint y: 366, distance: 94.2
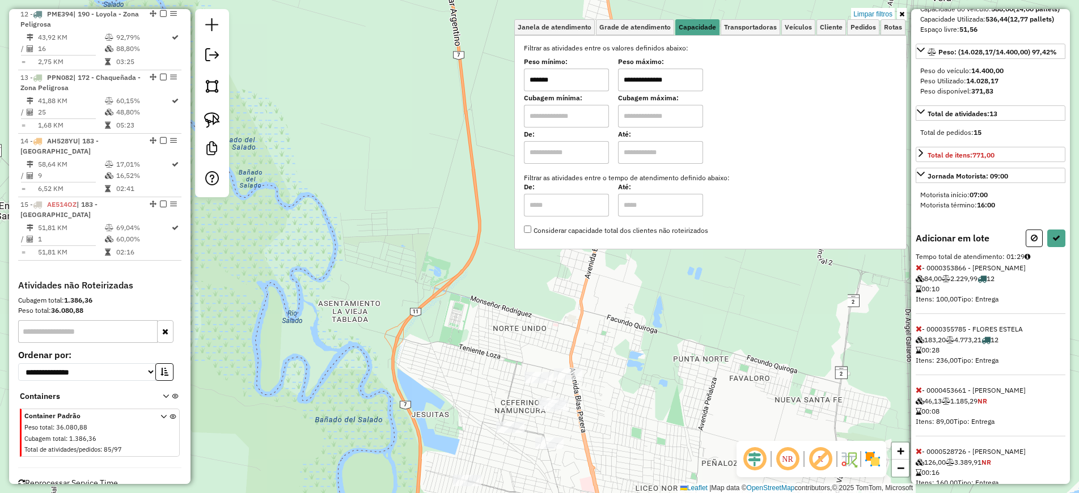
scroll to position [199, 0]
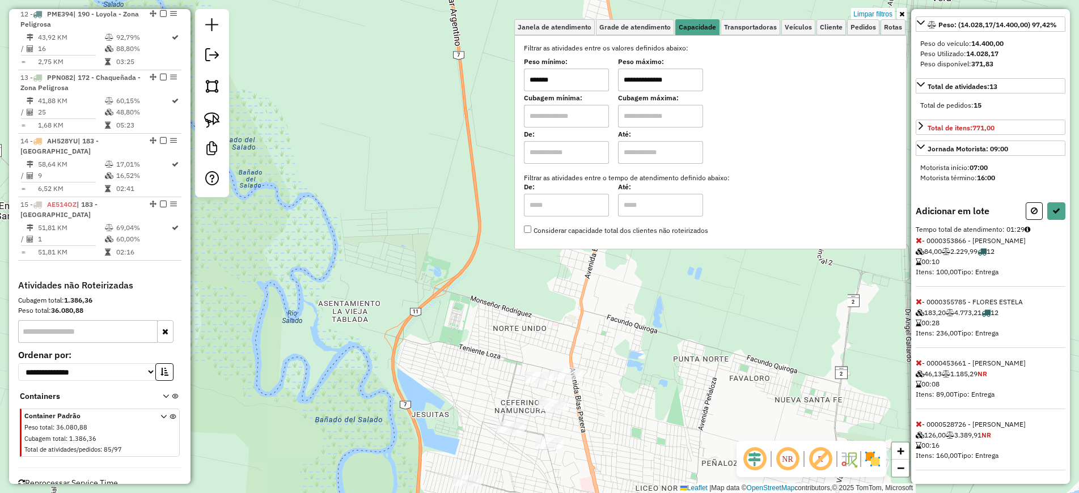
click at [919, 298] on icon at bounding box center [918, 302] width 6 height 8
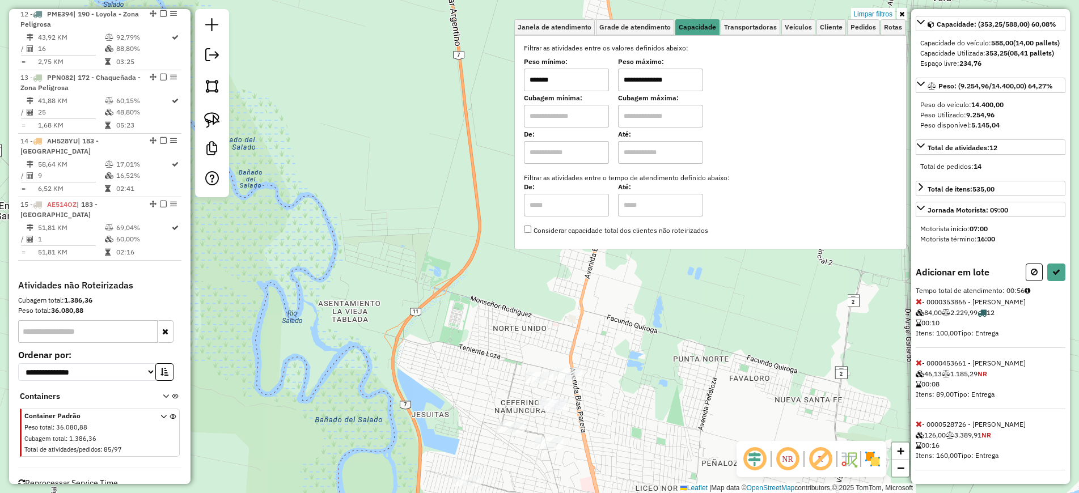
scroll to position [138, 0]
click at [916, 423] on icon at bounding box center [918, 424] width 6 height 8
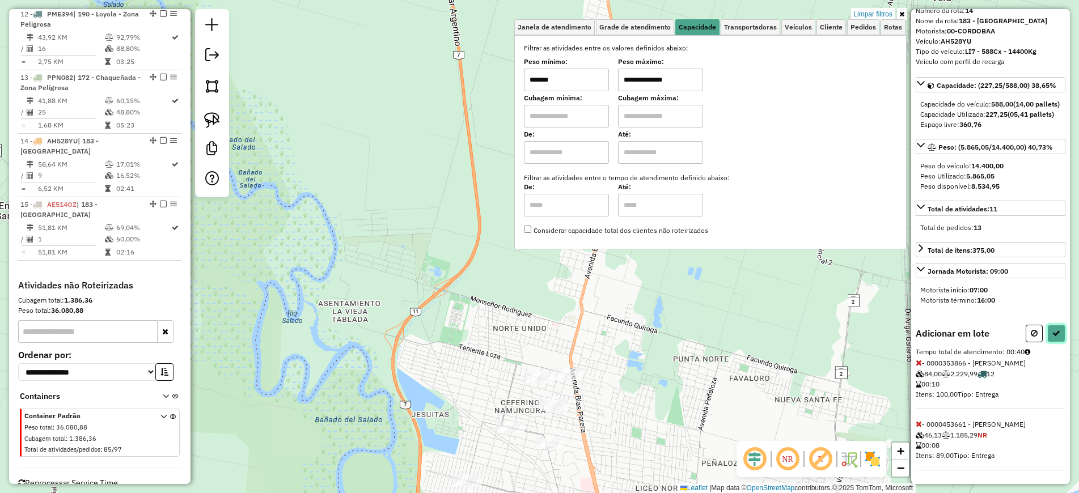
click at [1052, 329] on icon at bounding box center [1056, 333] width 8 height 8
select select "*********"
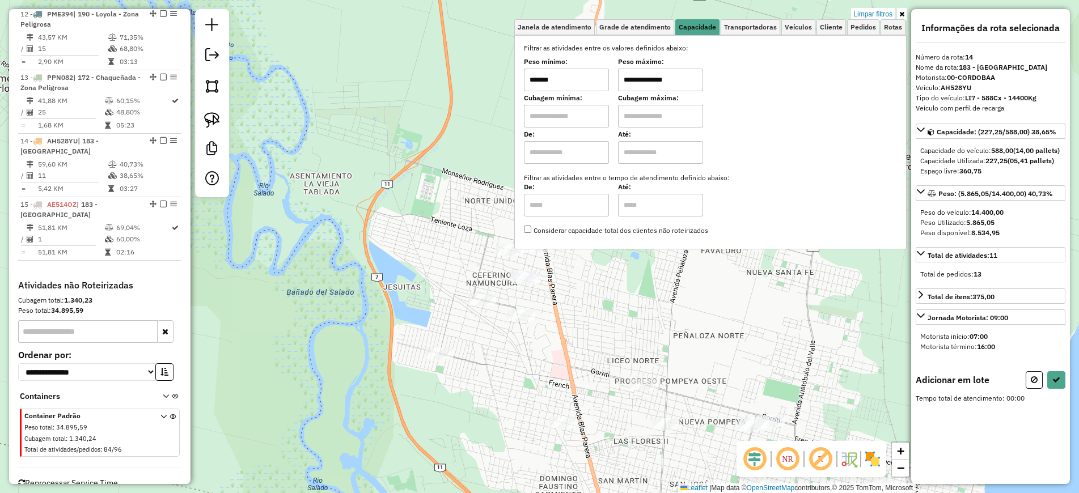
scroll to position [0, 0]
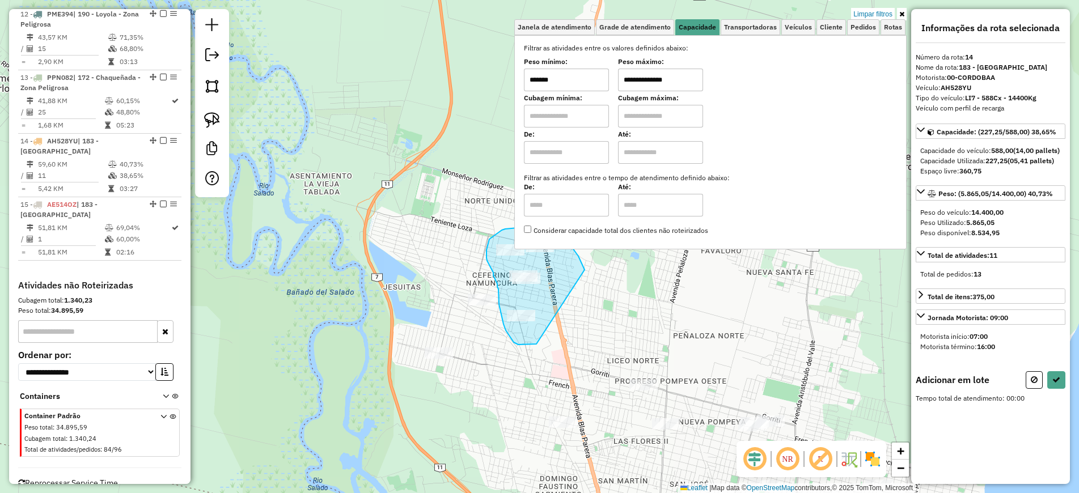
drag, startPoint x: 584, startPoint y: 270, endPoint x: 538, endPoint y: 344, distance: 87.3
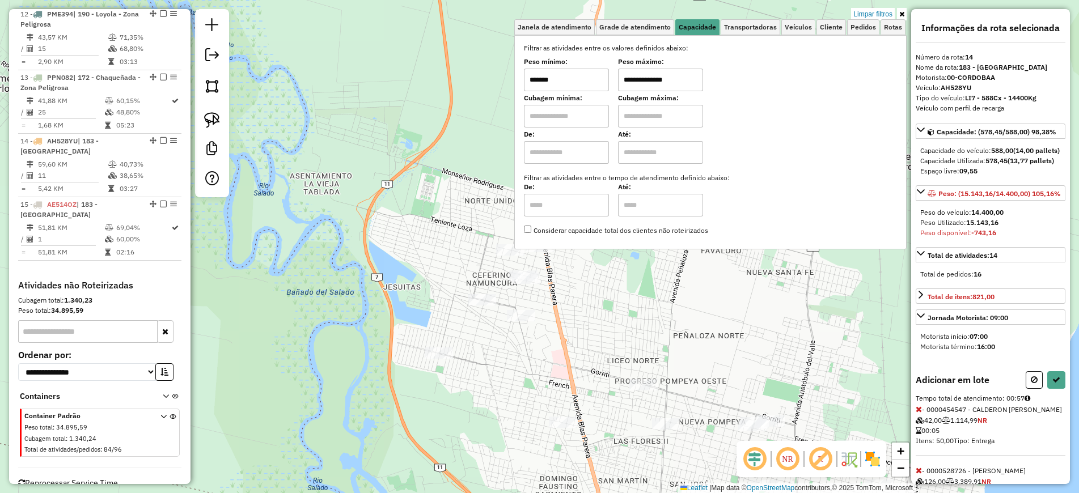
scroll to position [148, 0]
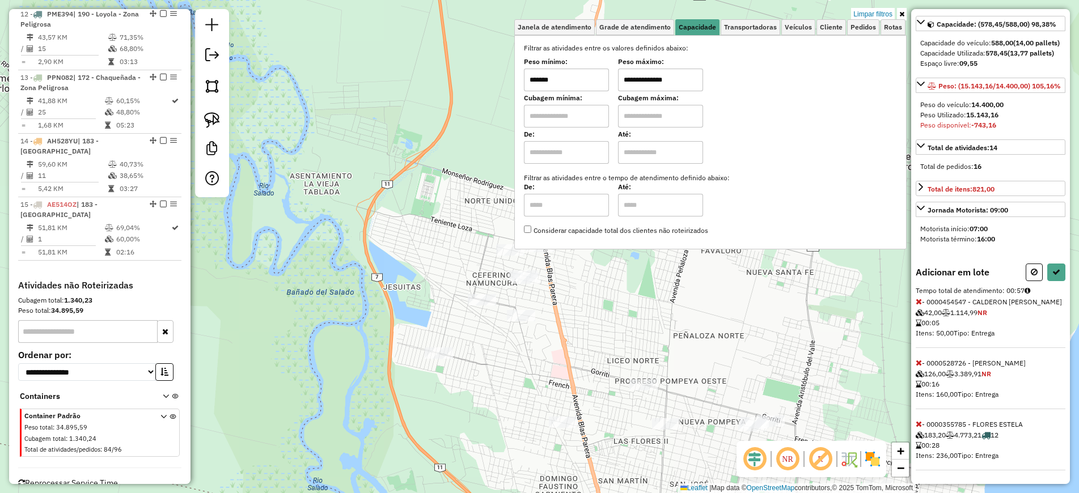
click at [920, 426] on icon at bounding box center [918, 424] width 6 height 8
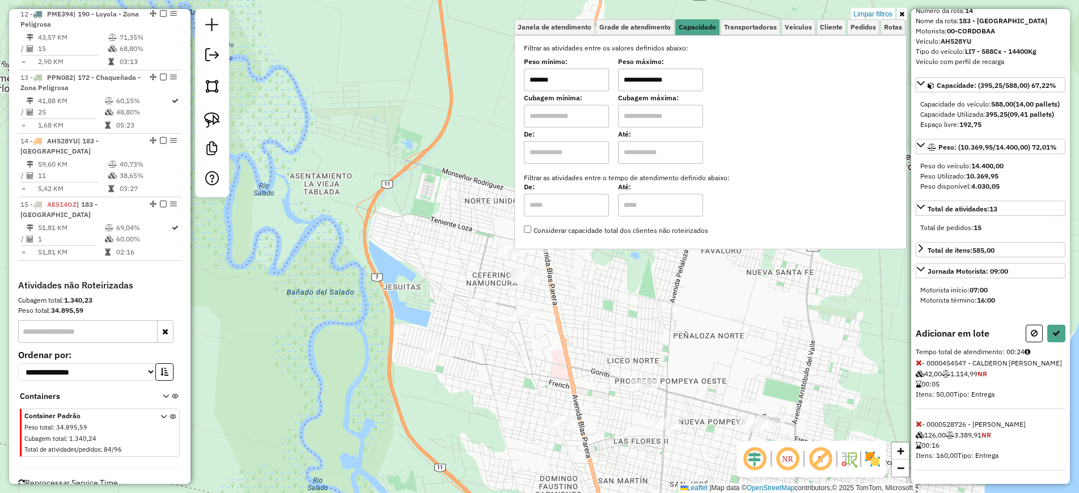
click at [920, 426] on icon at bounding box center [918, 424] width 6 height 8
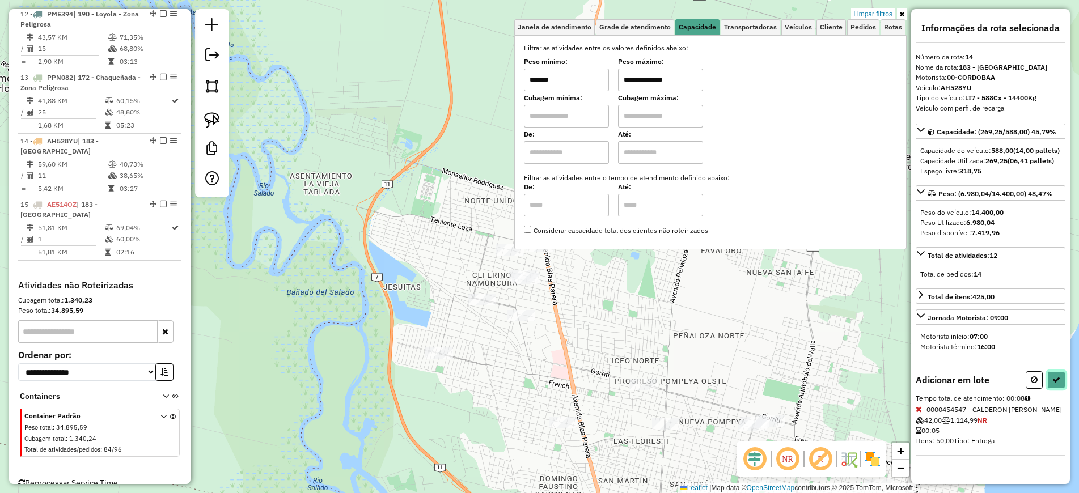
click at [1052, 384] on icon at bounding box center [1056, 380] width 8 height 8
select select "*********"
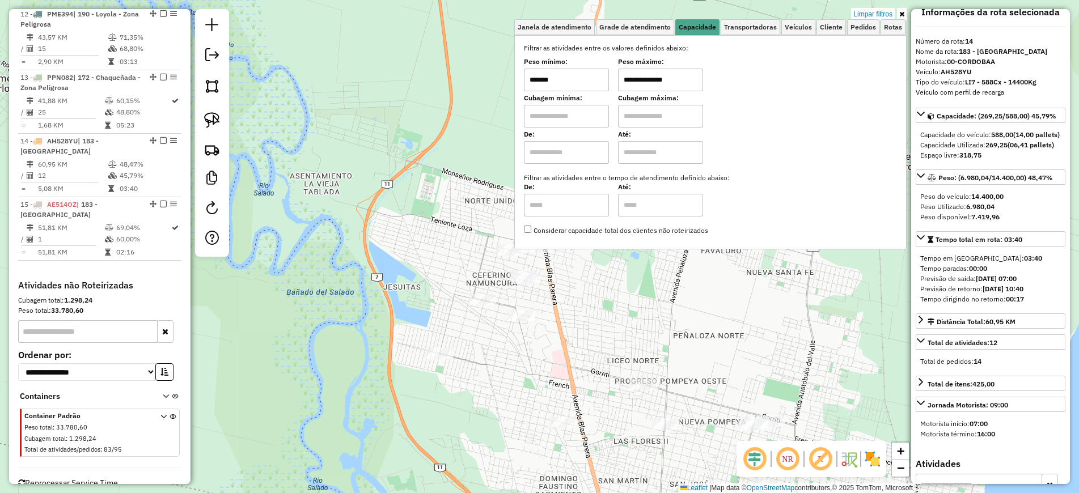
scroll to position [0, 0]
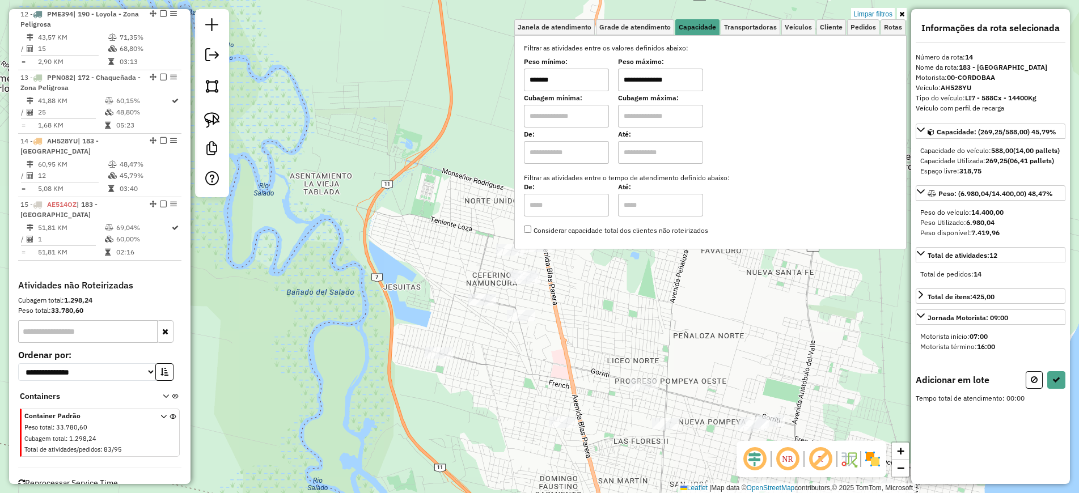
click at [663, 79] on input "**********" at bounding box center [660, 80] width 85 height 23
type input "*******"
click at [581, 78] on input "*******" at bounding box center [566, 80] width 85 height 23
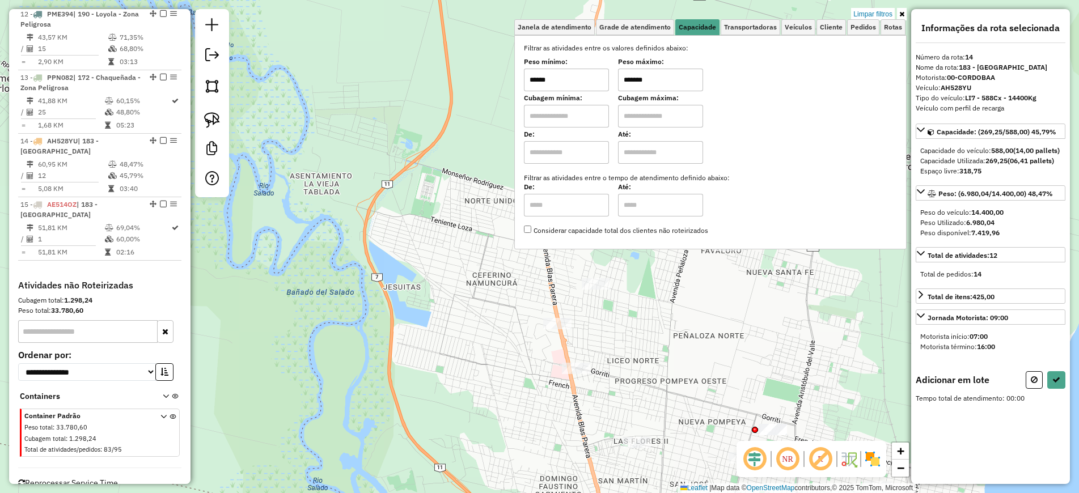
type input "******"
drag, startPoint x: 538, startPoint y: 294, endPoint x: 580, endPoint y: 320, distance: 49.6
drag, startPoint x: 579, startPoint y: 349, endPoint x: 542, endPoint y: 391, distance: 55.4
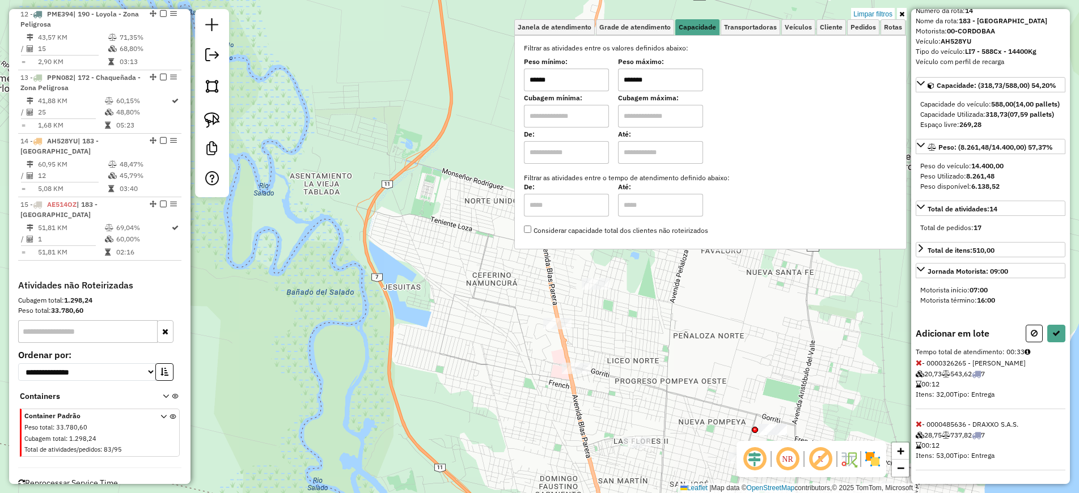
click at [1030, 329] on icon at bounding box center [1033, 333] width 7 height 8
select select "*********"
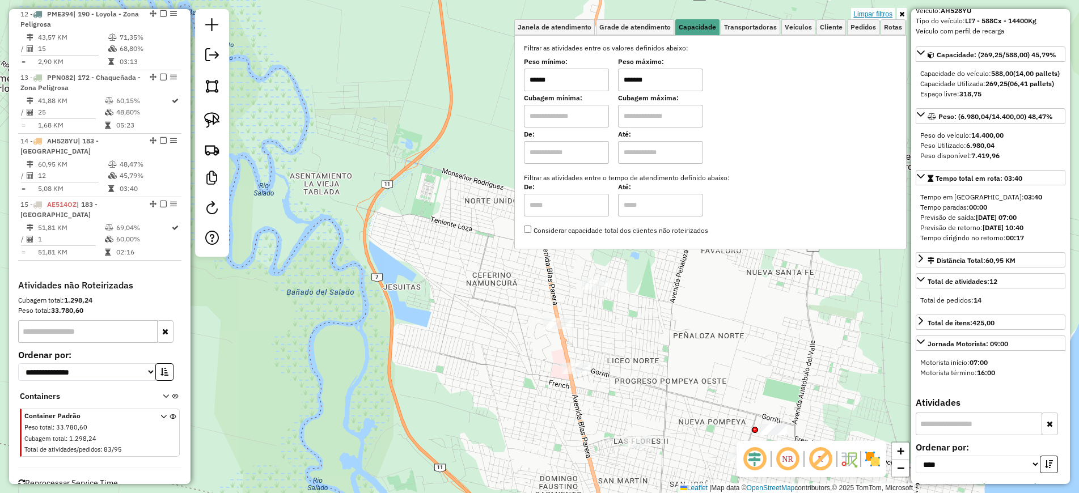
click at [873, 11] on link "Limpar filtros" at bounding box center [873, 14] width 44 height 12
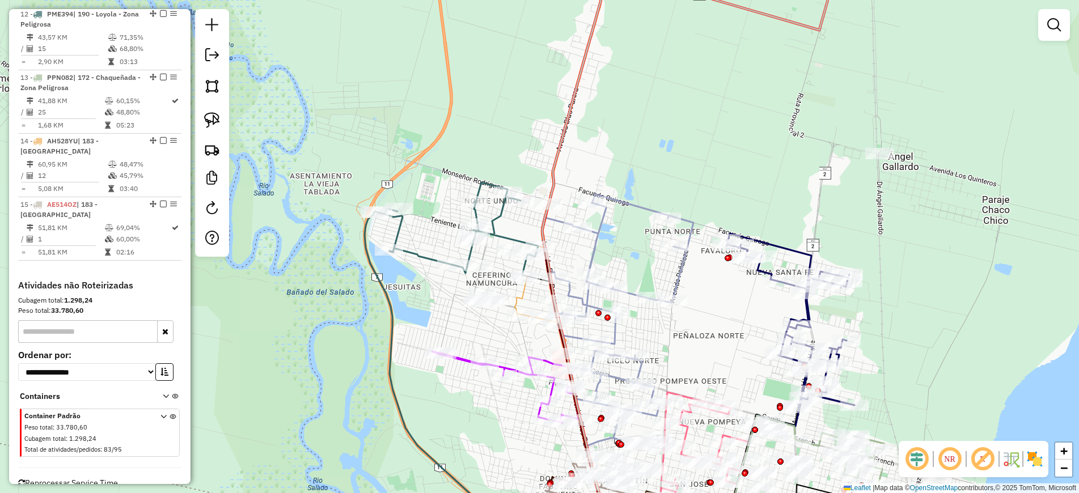
click at [560, 148] on icon at bounding box center [689, 254] width 294 height 576
select select "*********"
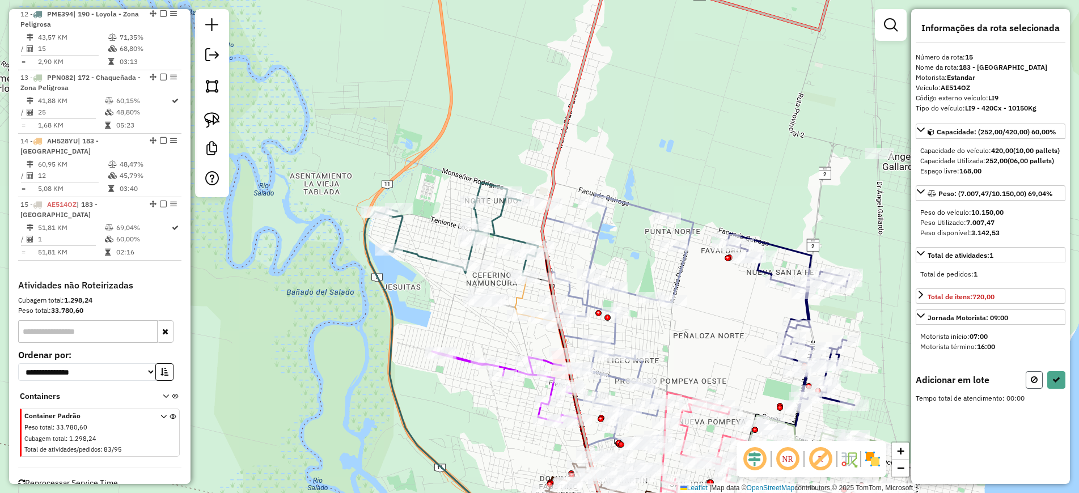
click at [1033, 384] on icon at bounding box center [1033, 380] width 7 height 8
select select "*********"
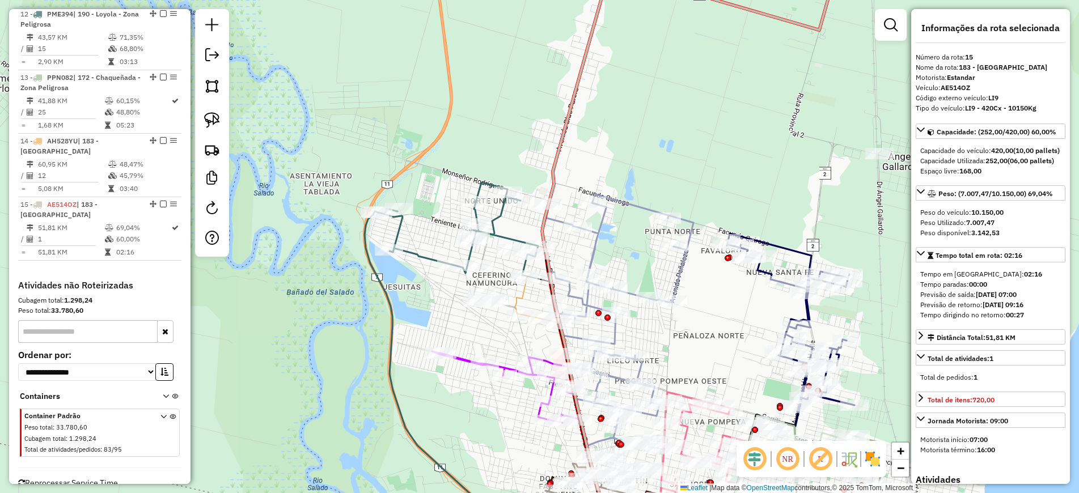
click at [521, 296] on icon at bounding box center [678, 137] width 326 height 372
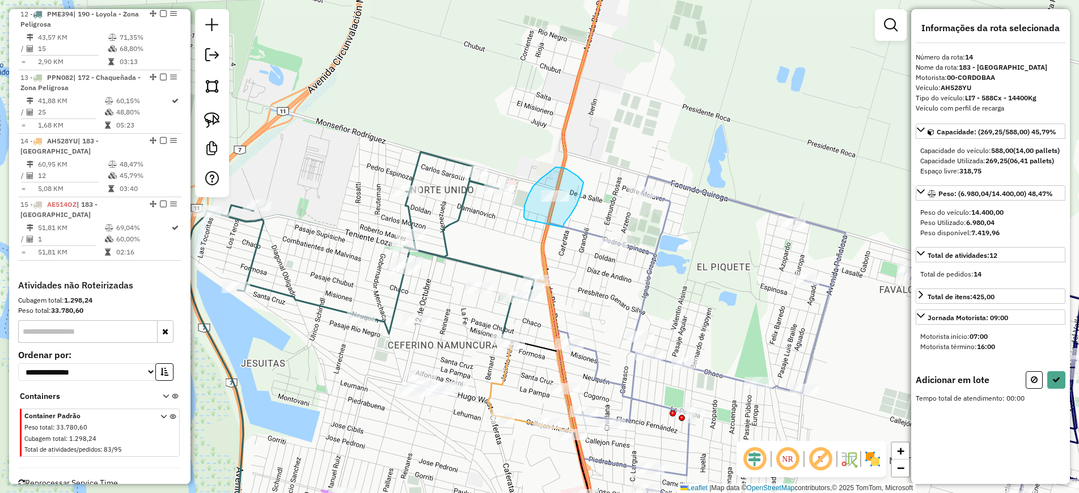
drag, startPoint x: 563, startPoint y: 227, endPoint x: 525, endPoint y: 219, distance: 38.2
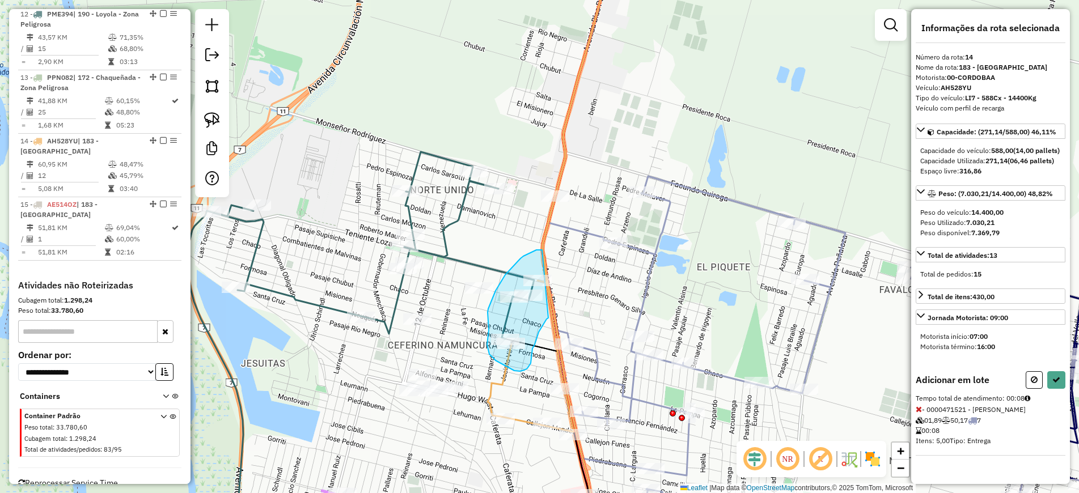
drag, startPoint x: 542, startPoint y: 250, endPoint x: 548, endPoint y: 317, distance: 67.7
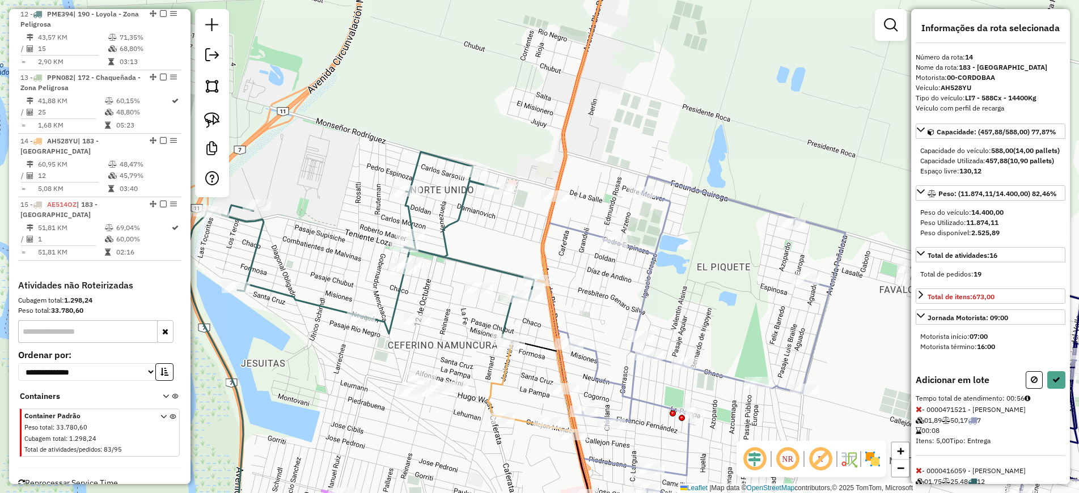
scroll to position [189, 0]
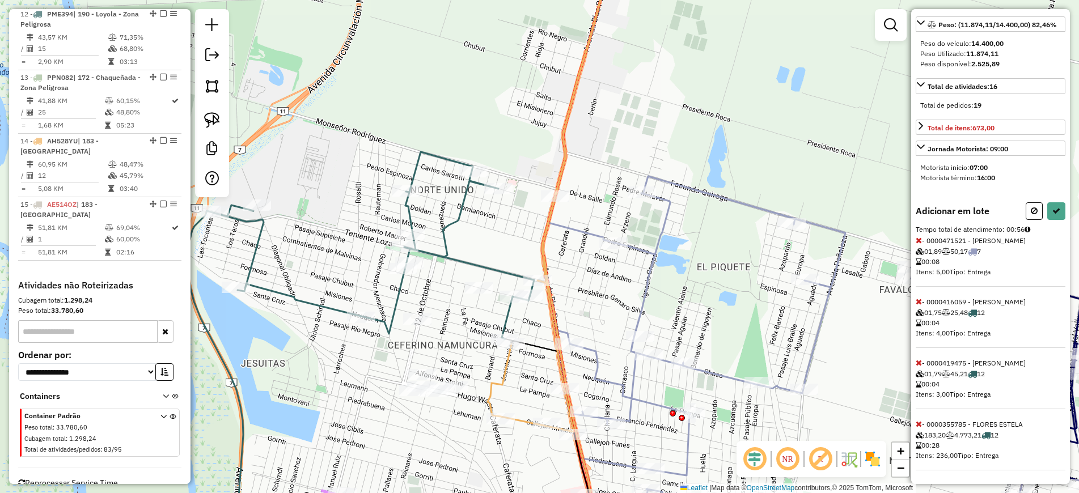
click at [917, 422] on icon at bounding box center [918, 424] width 6 height 8
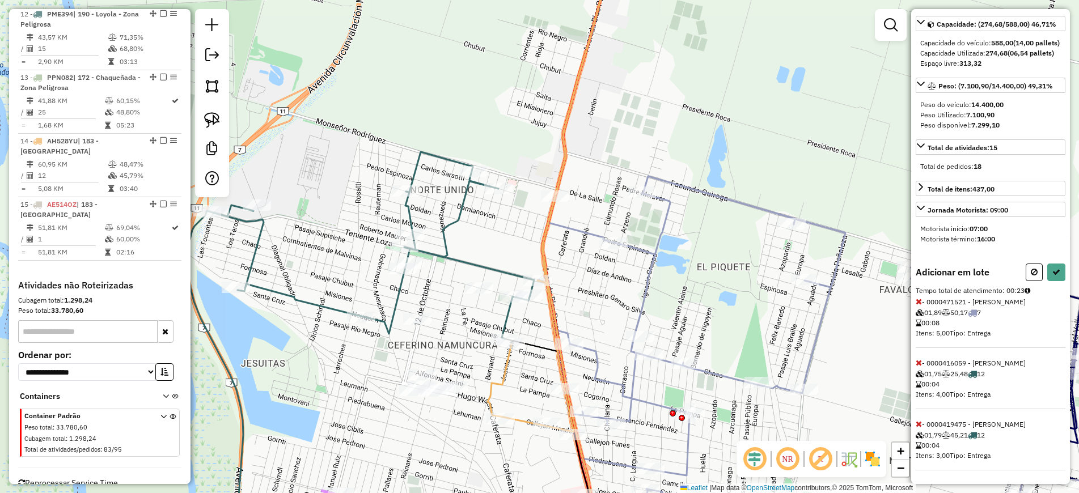
scroll to position [128, 0]
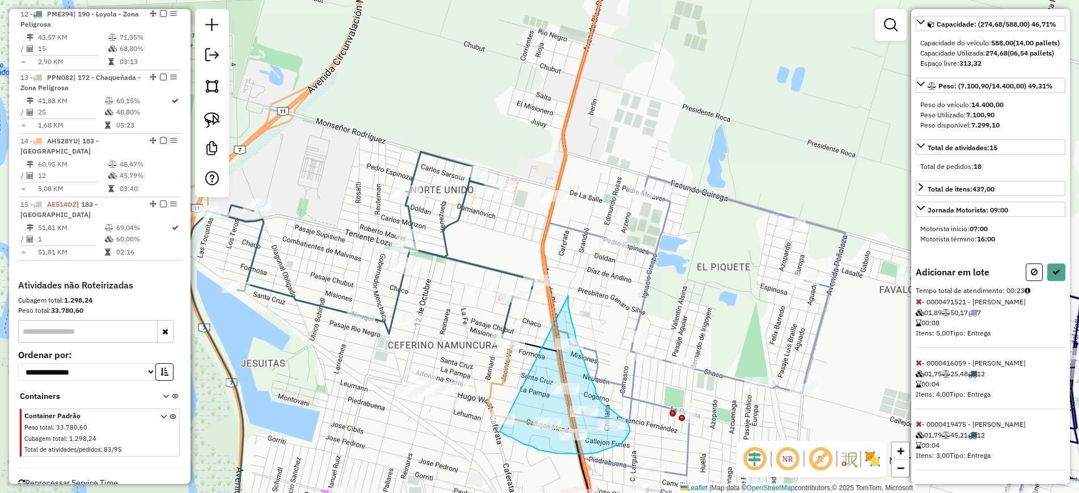
drag, startPoint x: 568, startPoint y: 296, endPoint x: 499, endPoint y: 432, distance: 152.3
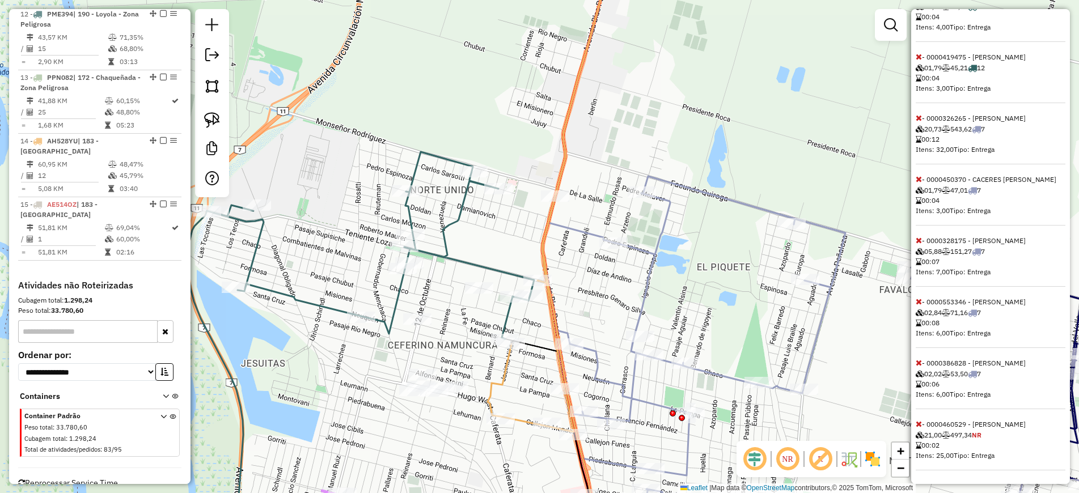
scroll to position [516, 0]
click at [916, 358] on span at bounding box center [918, 363] width 6 height 10
click at [919, 298] on icon at bounding box center [918, 302] width 6 height 8
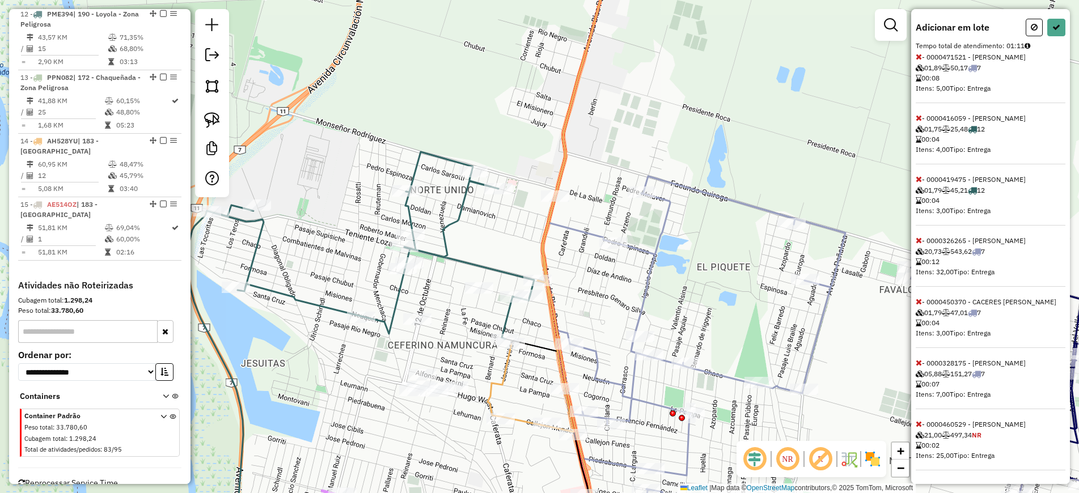
scroll to position [322, 0]
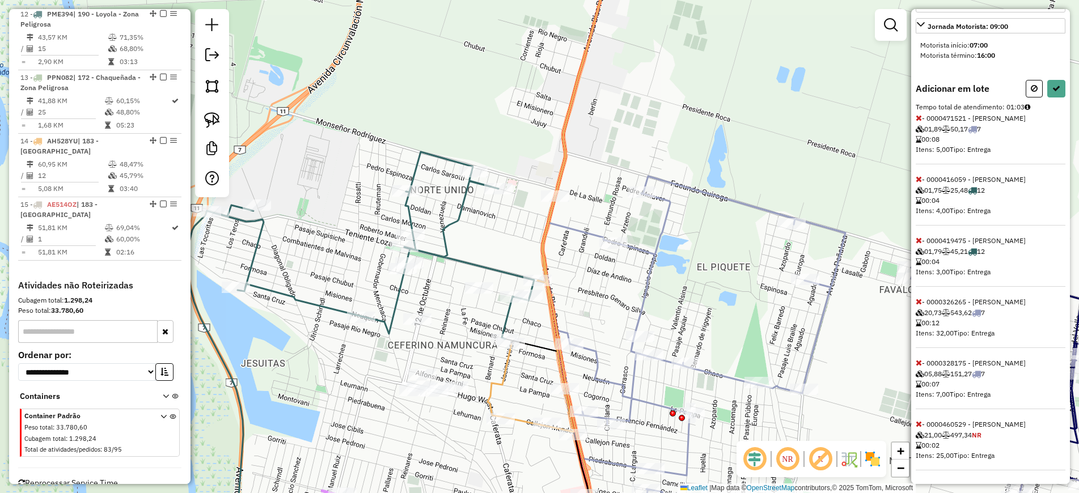
click at [916, 236] on icon at bounding box center [918, 240] width 6 height 8
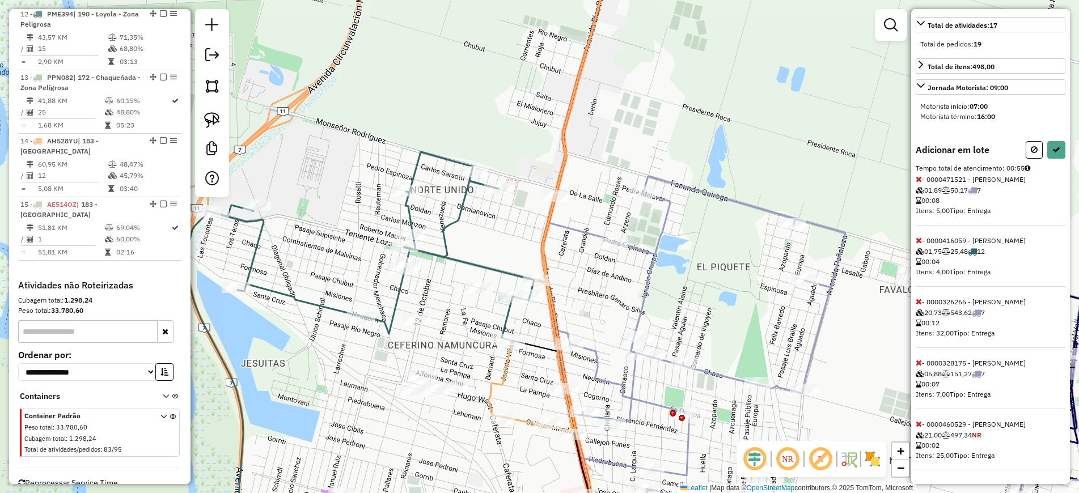
click at [916, 236] on icon at bounding box center [918, 240] width 6 height 8
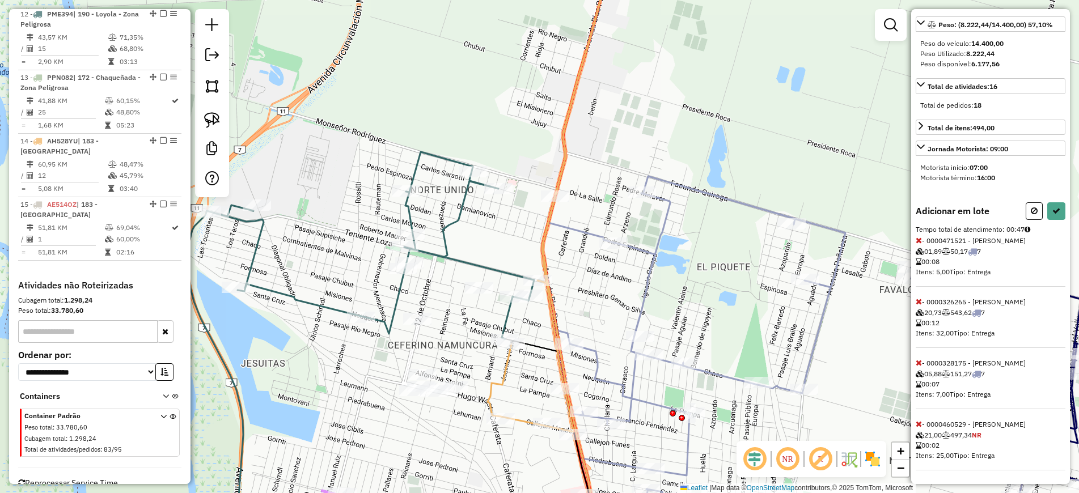
click at [916, 236] on icon at bounding box center [918, 240] width 6 height 8
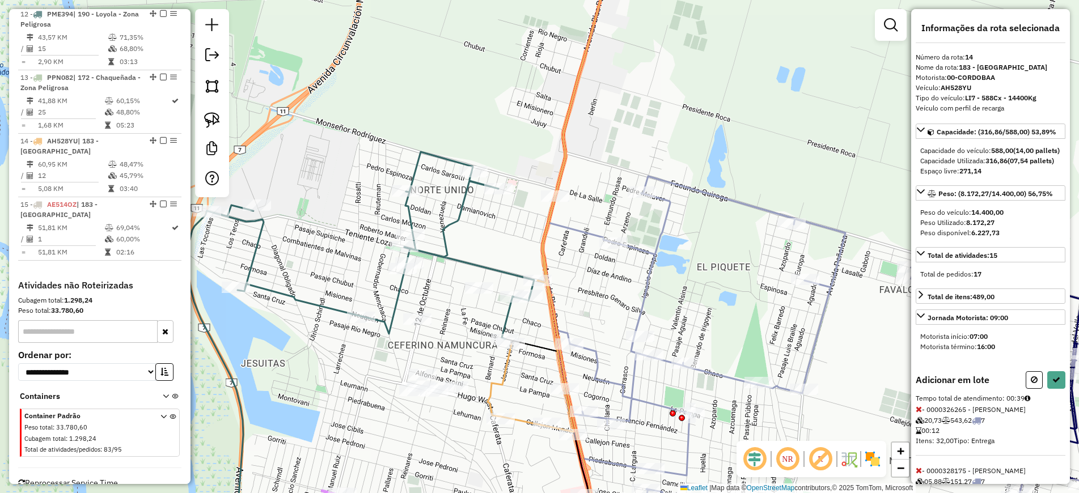
scroll to position [138, 0]
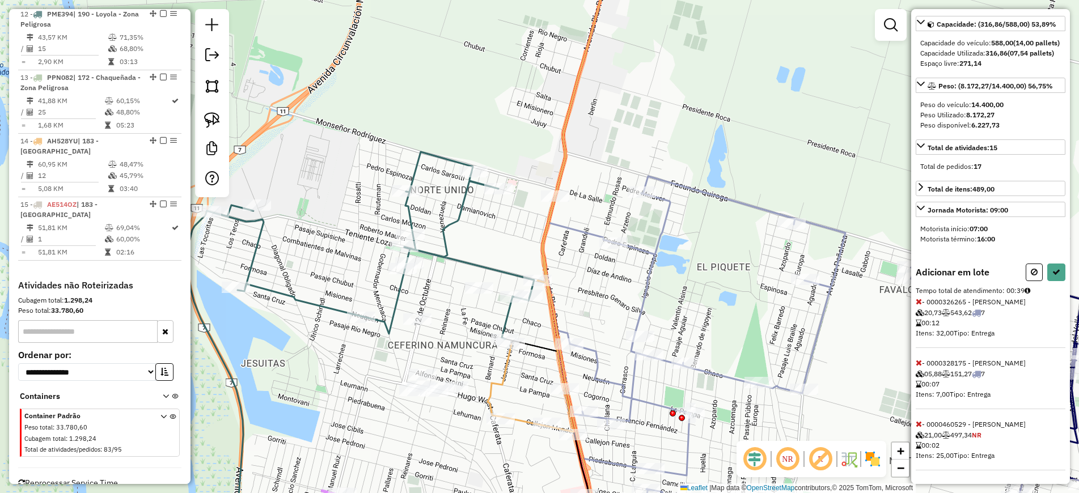
click at [916, 298] on icon at bounding box center [918, 302] width 6 height 8
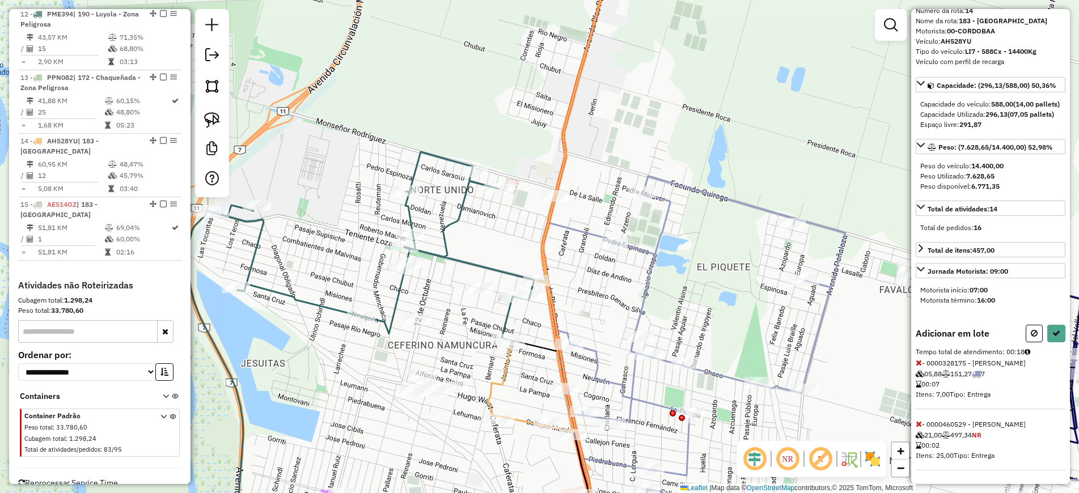
scroll to position [67, 0]
click at [919, 426] on icon at bounding box center [918, 424] width 6 height 8
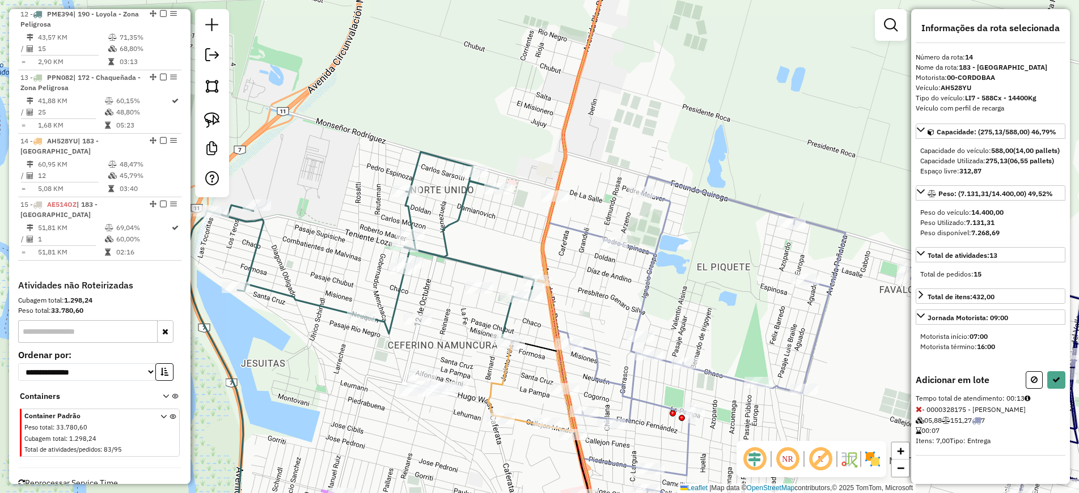
scroll to position [6, 0]
click at [1052, 384] on icon at bounding box center [1056, 380] width 8 height 8
select select "*********"
drag, startPoint x: 561, startPoint y: 213, endPoint x: 572, endPoint y: 171, distance: 42.9
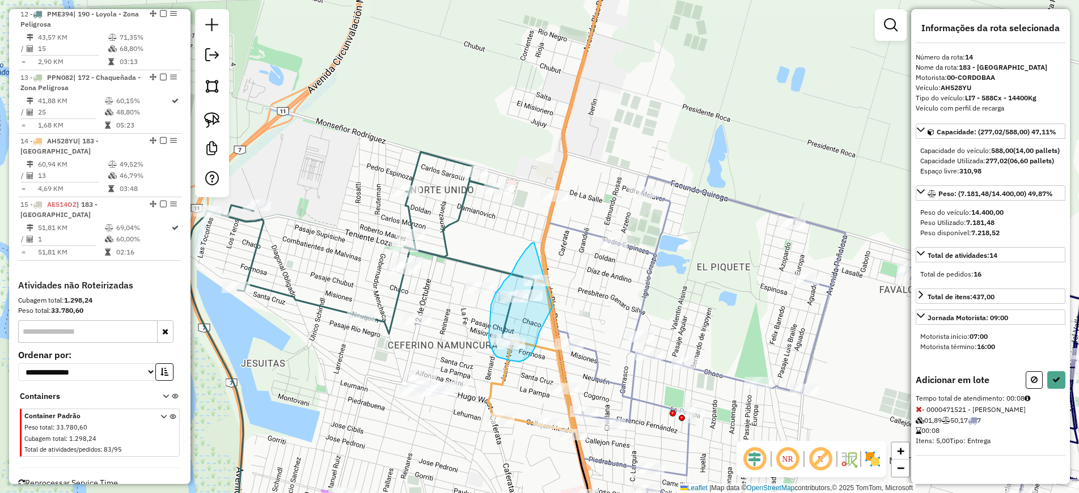
drag, startPoint x: 534, startPoint y: 243, endPoint x: 552, endPoint y: 307, distance: 66.6
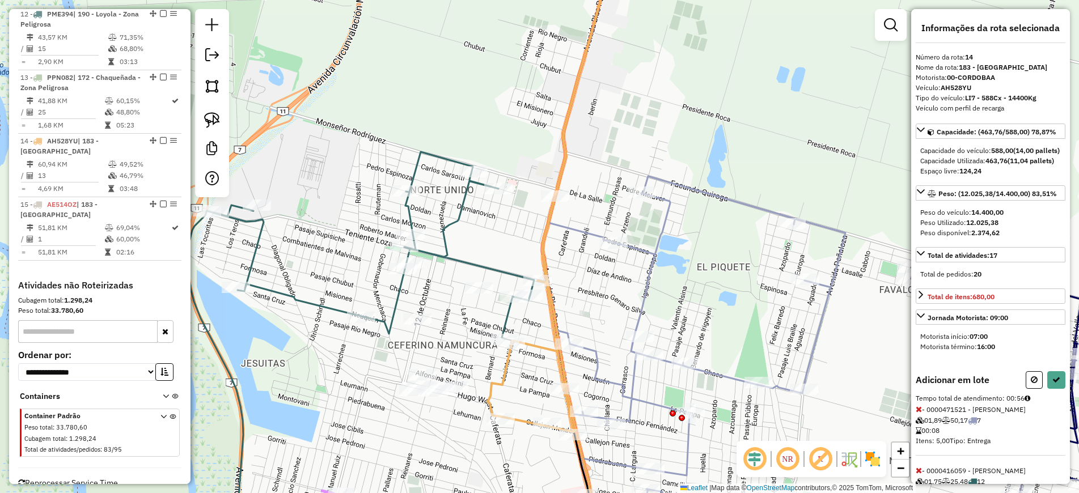
scroll to position [189, 0]
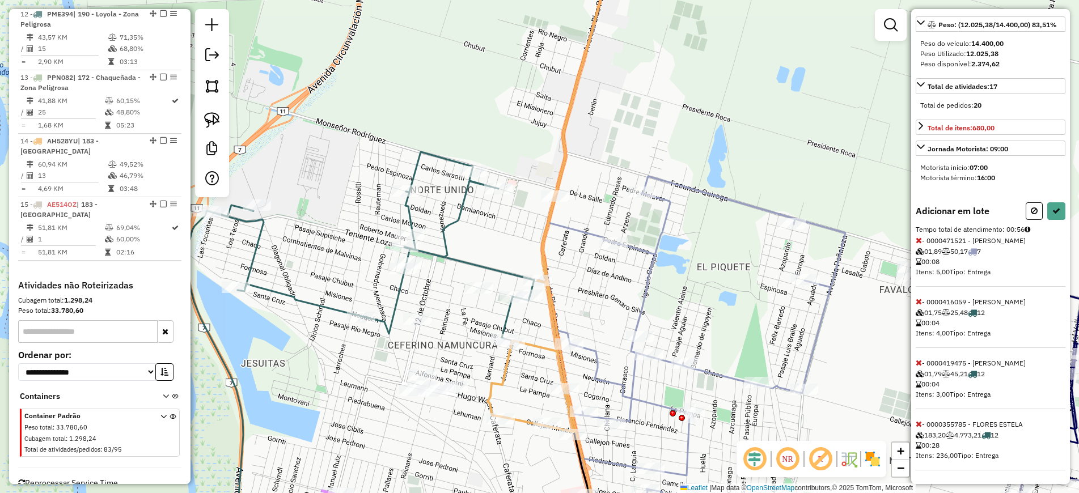
click at [915, 420] on icon at bounding box center [918, 424] width 6 height 8
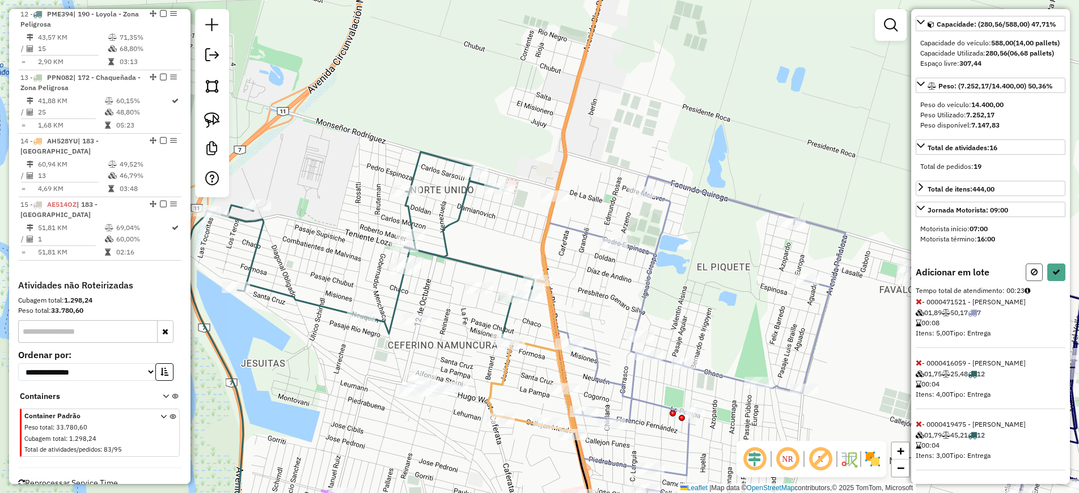
click at [1030, 268] on icon at bounding box center [1033, 272] width 7 height 8
select select "*********"
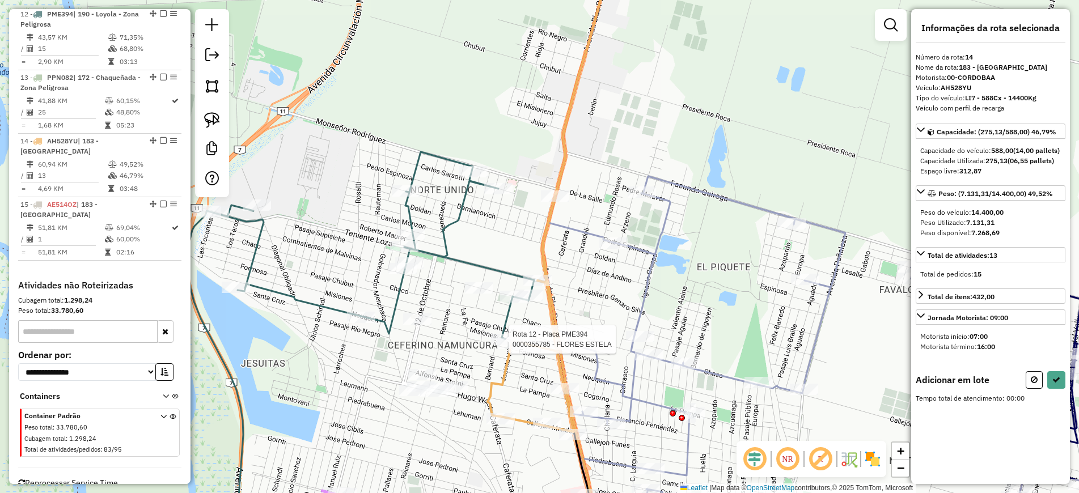
scroll to position [0, 0]
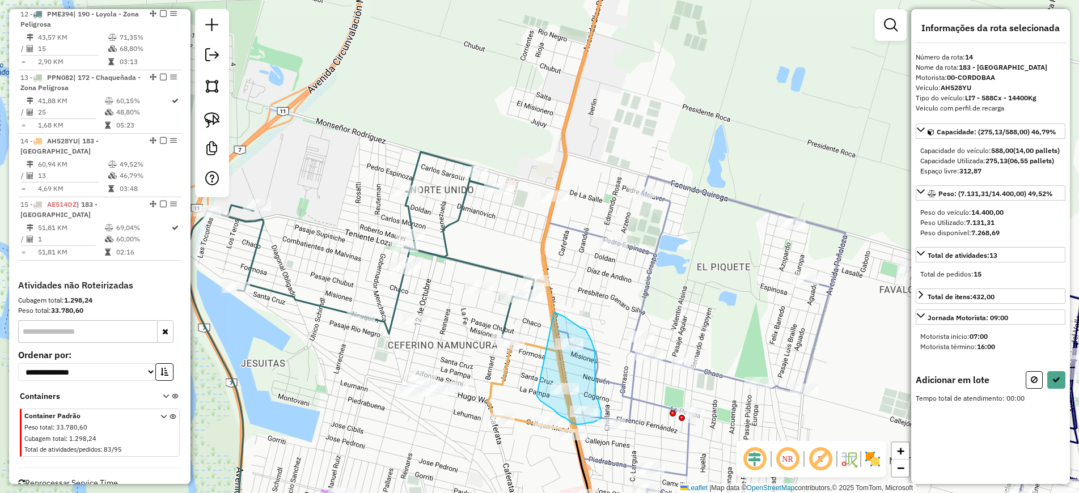
drag, startPoint x: 554, startPoint y: 312, endPoint x: 536, endPoint y: 394, distance: 84.0
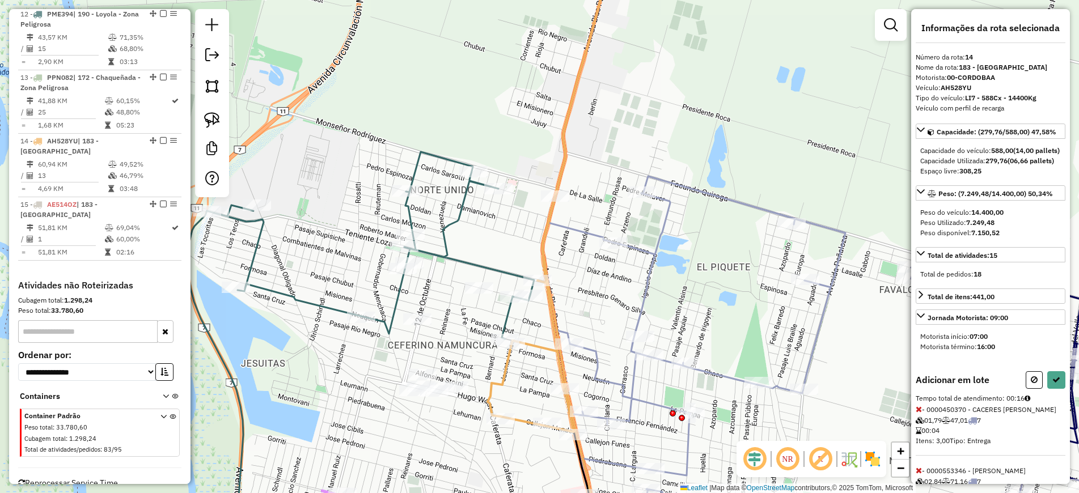
scroll to position [77, 0]
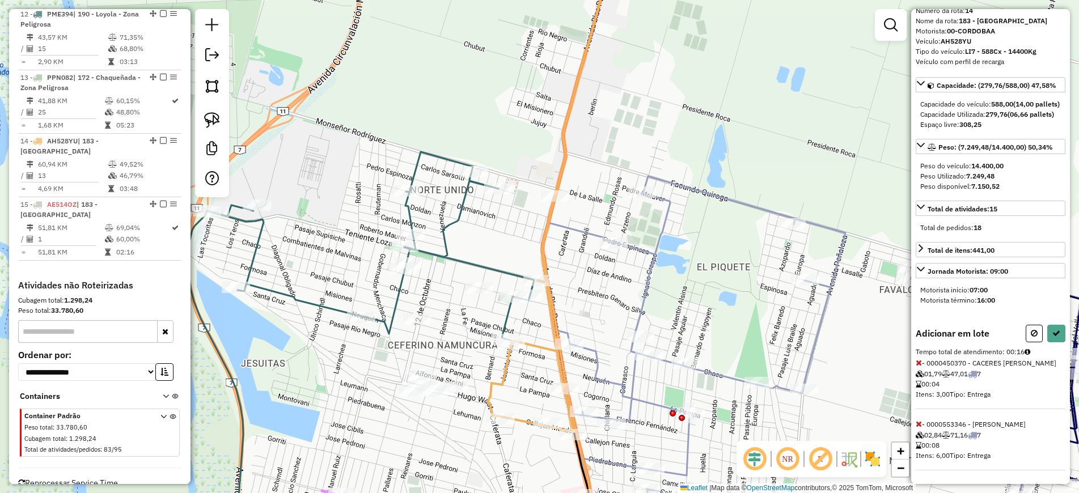
click at [918, 359] on icon at bounding box center [918, 363] width 6 height 8
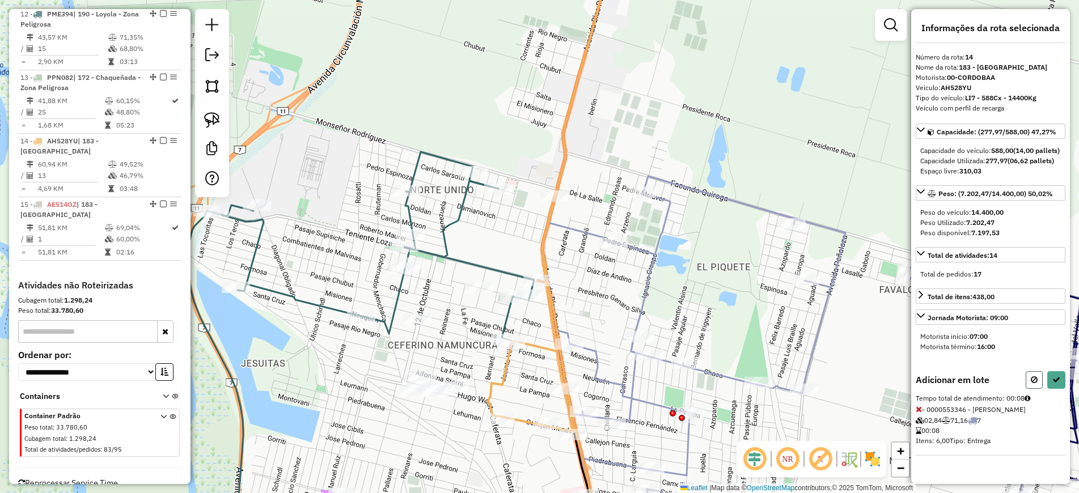
click at [1027, 388] on button at bounding box center [1033, 380] width 17 height 18
select select "*********"
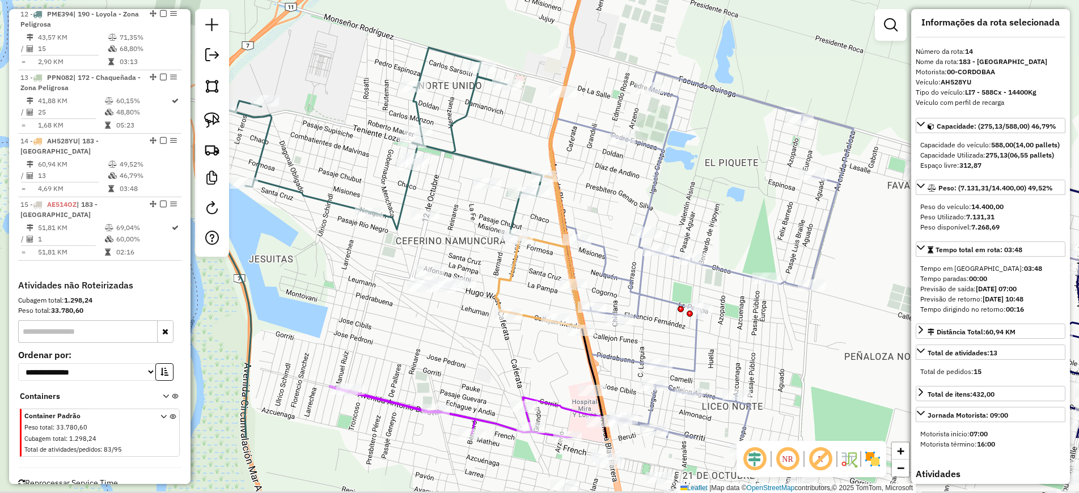
drag, startPoint x: 589, startPoint y: 293, endPoint x: 592, endPoint y: 210, distance: 82.8
click at [592, 210] on div "Janela de atendimento Grade de atendimento Capacidade Transportadoras Veículos …" at bounding box center [539, 246] width 1079 height 493
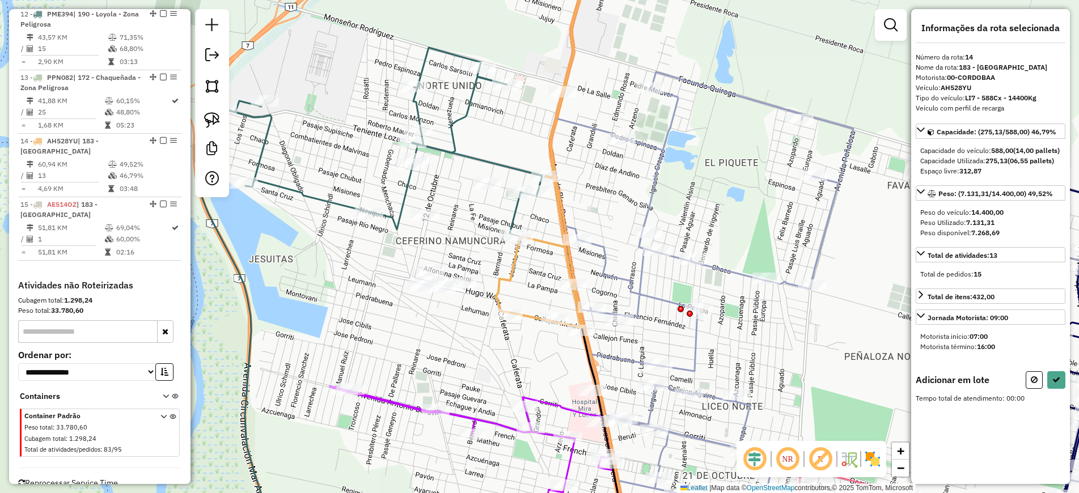
scroll to position [0, 0]
drag, startPoint x: 591, startPoint y: 321, endPoint x: 606, endPoint y: 405, distance: 85.2
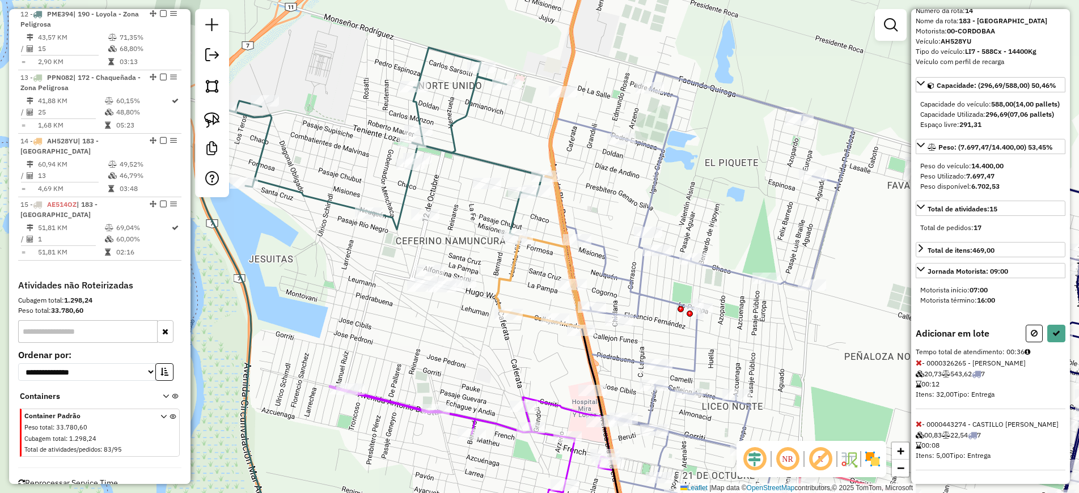
click at [917, 420] on icon at bounding box center [918, 424] width 6 height 8
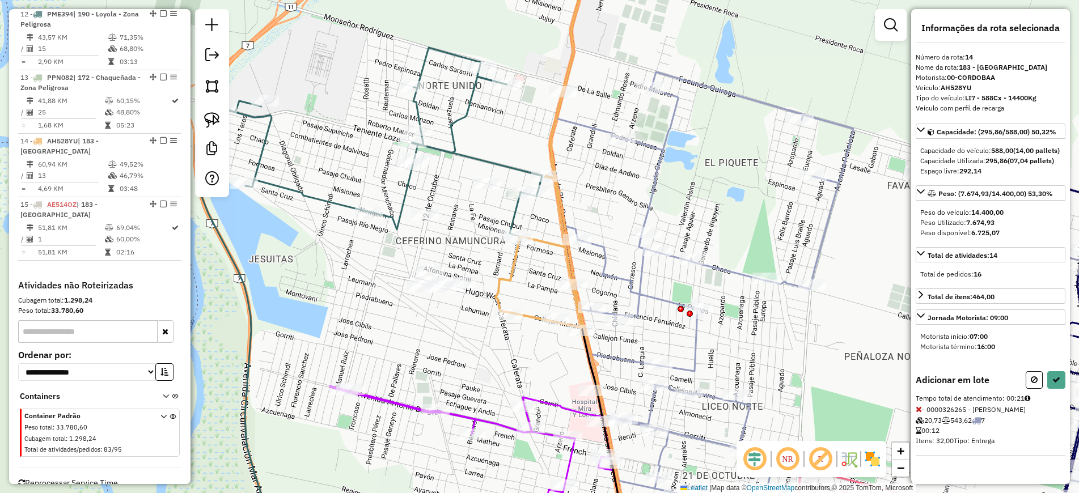
click at [919, 413] on icon at bounding box center [918, 409] width 6 height 8
drag, startPoint x: 1033, startPoint y: 392, endPoint x: 1021, endPoint y: 381, distance: 16.1
click at [1030, 384] on icon at bounding box center [1033, 380] width 7 height 8
select select "*********"
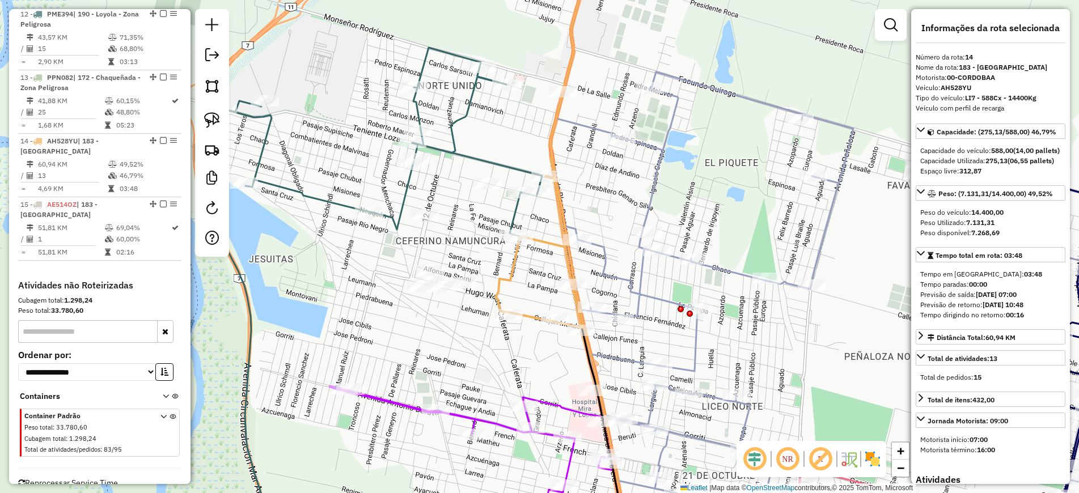
click at [537, 246] on icon at bounding box center [543, 139] width 97 height 377
click at [539, 242] on icon at bounding box center [543, 139] width 97 height 377
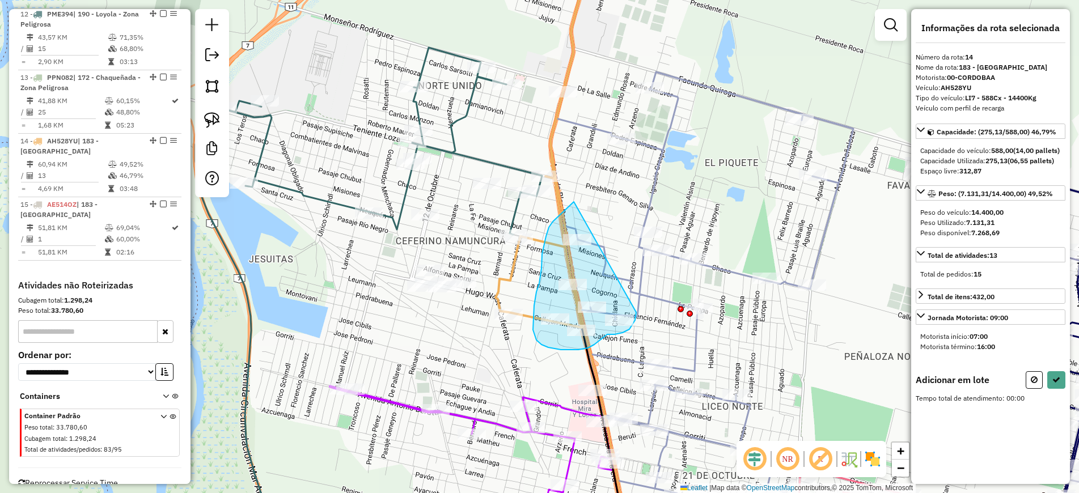
drag, startPoint x: 574, startPoint y: 202, endPoint x: 636, endPoint y: 312, distance: 126.9
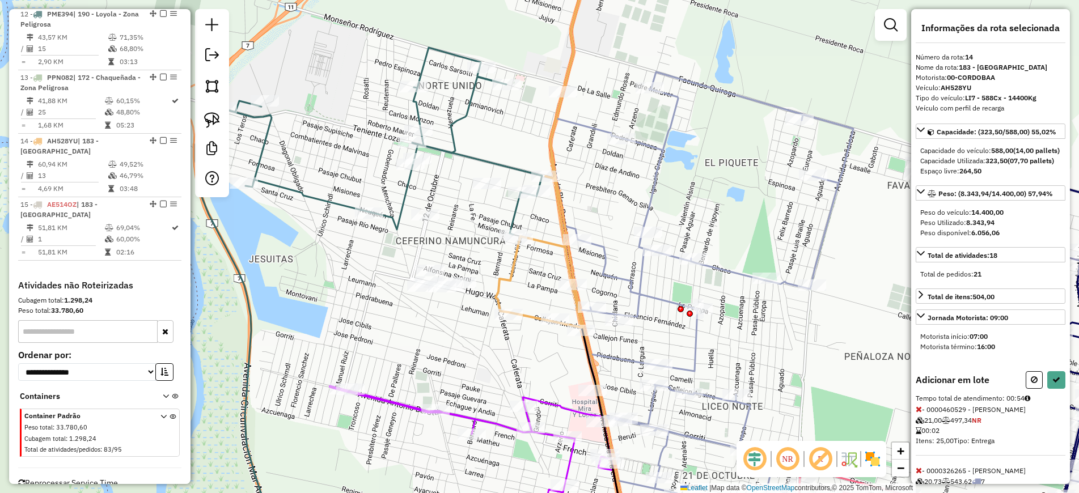
scroll to position [271, 0]
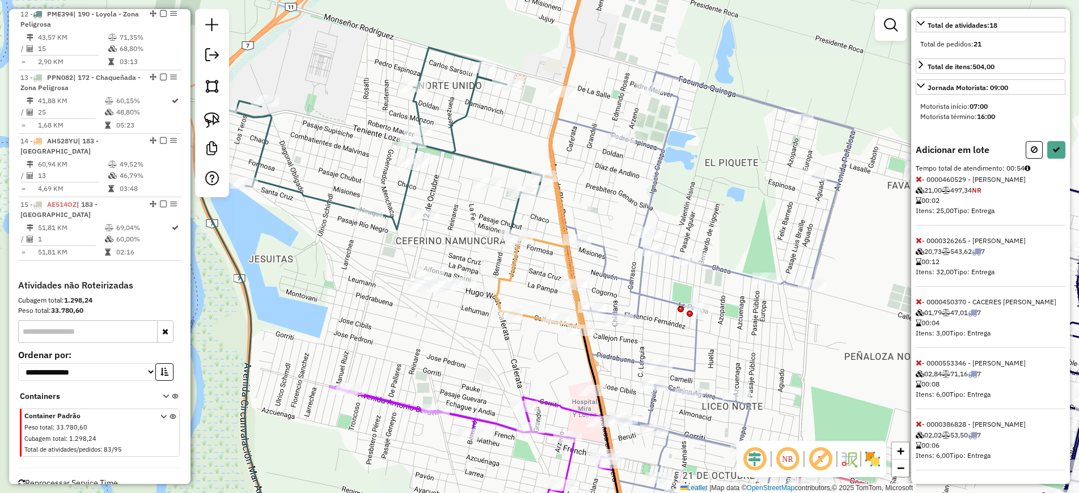
click at [916, 236] on icon at bounding box center [918, 240] width 6 height 8
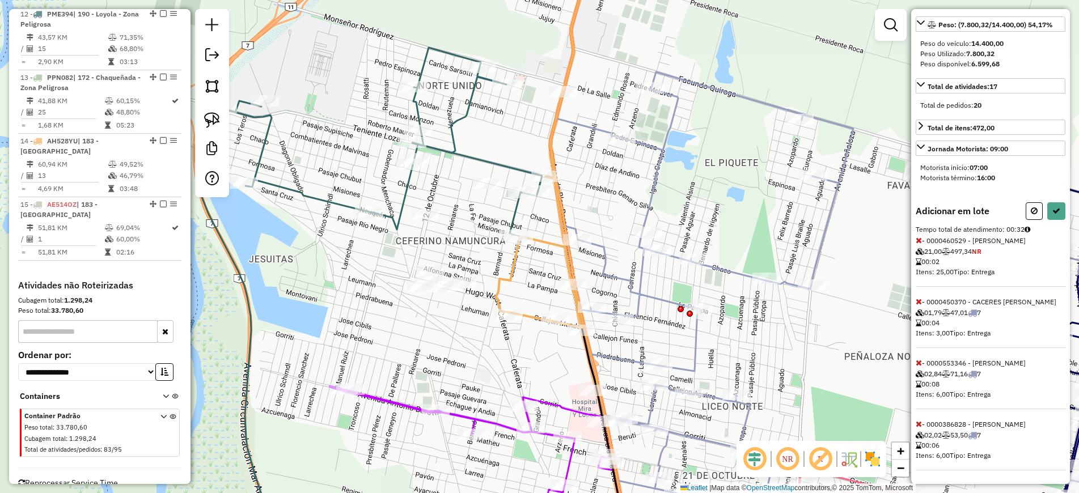
click at [916, 236] on icon at bounding box center [918, 240] width 6 height 8
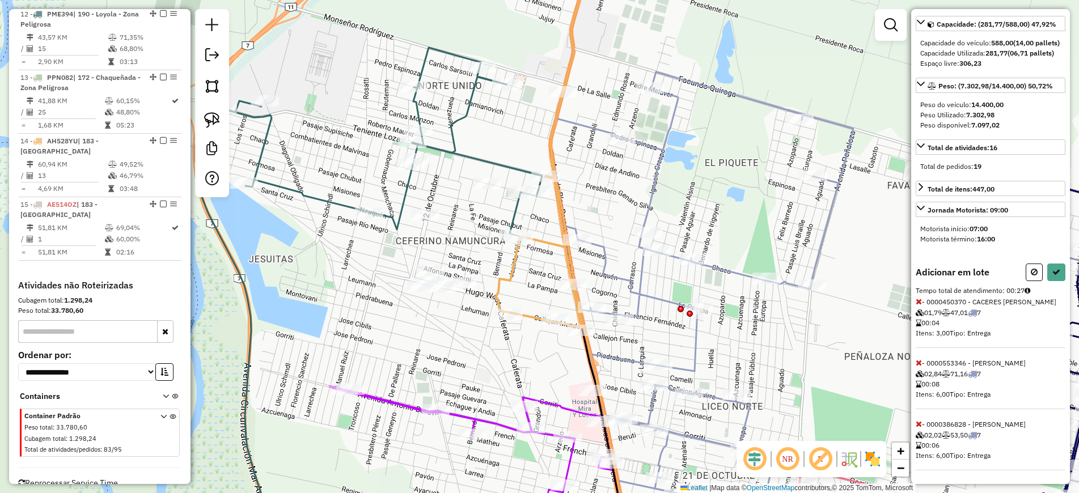
click at [919, 423] on icon at bounding box center [918, 424] width 6 height 8
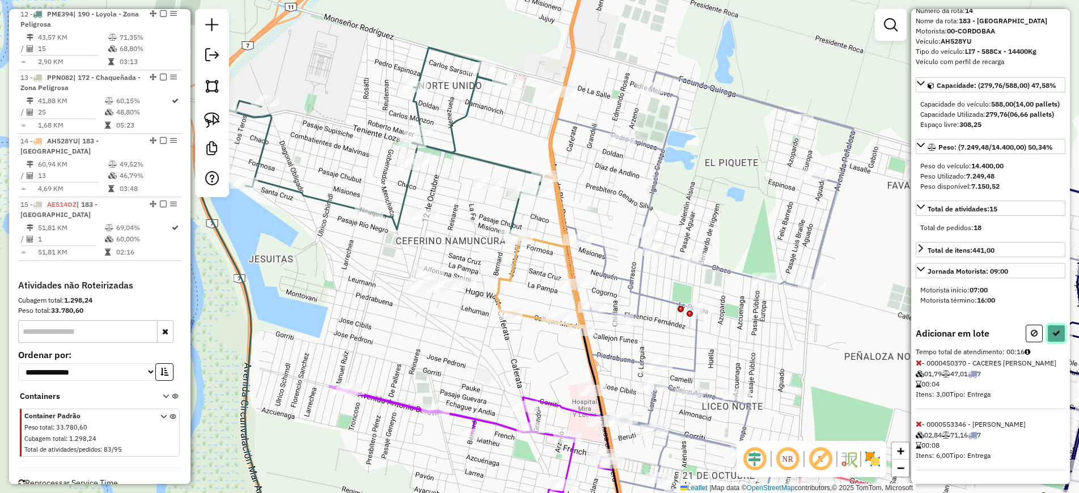
click at [1052, 327] on button at bounding box center [1056, 334] width 18 height 18
select select "*********"
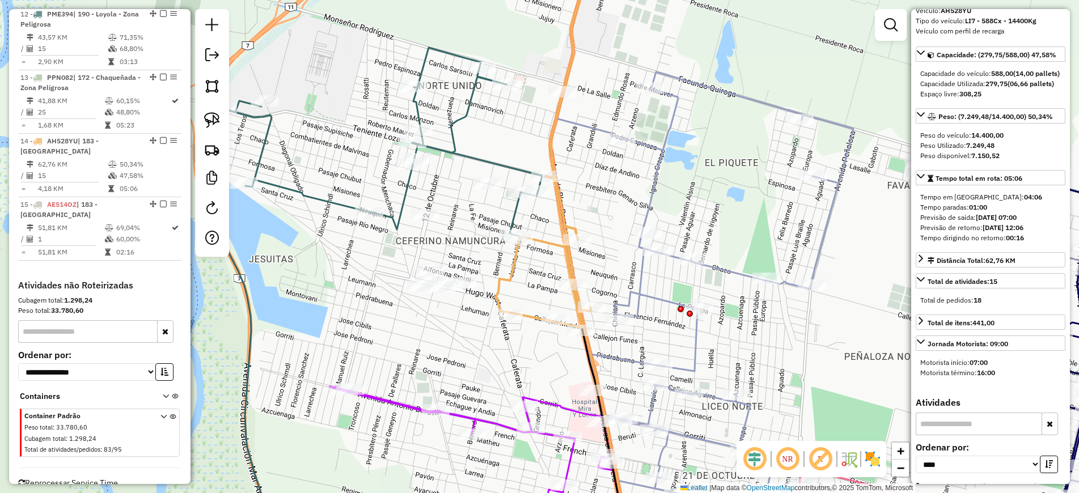
scroll to position [0, 0]
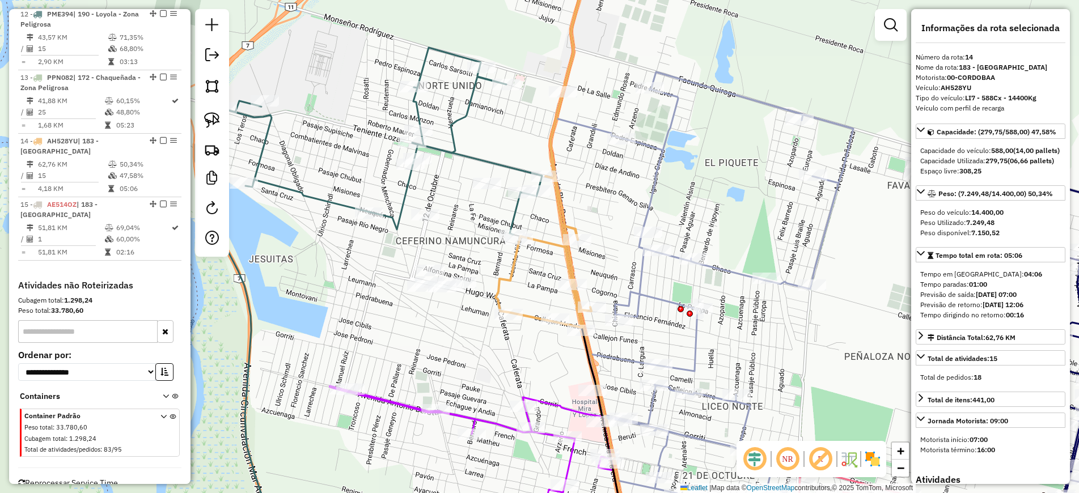
click at [541, 239] on icon at bounding box center [543, 139] width 97 height 377
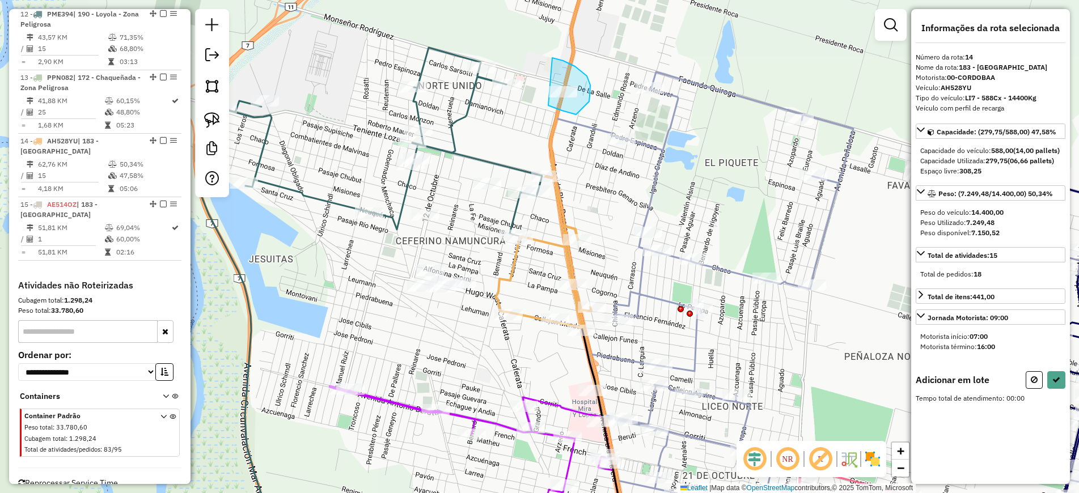
drag, startPoint x: 548, startPoint y: 105, endPoint x: 551, endPoint y: 58, distance: 47.7
click at [1055, 384] on icon at bounding box center [1056, 380] width 8 height 8
select select "*********"
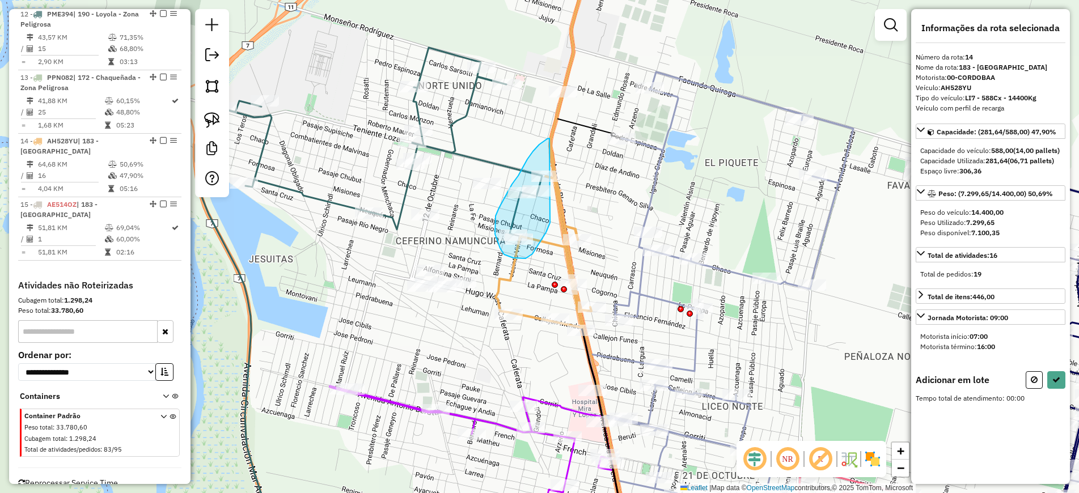
drag, startPoint x: 549, startPoint y: 138, endPoint x: 550, endPoint y: 223, distance: 84.4
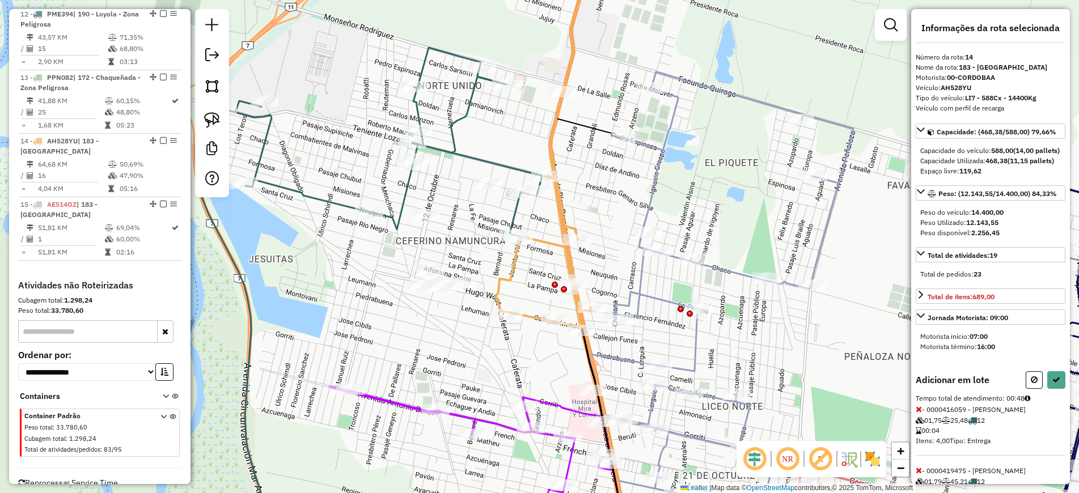
scroll to position [128, 0]
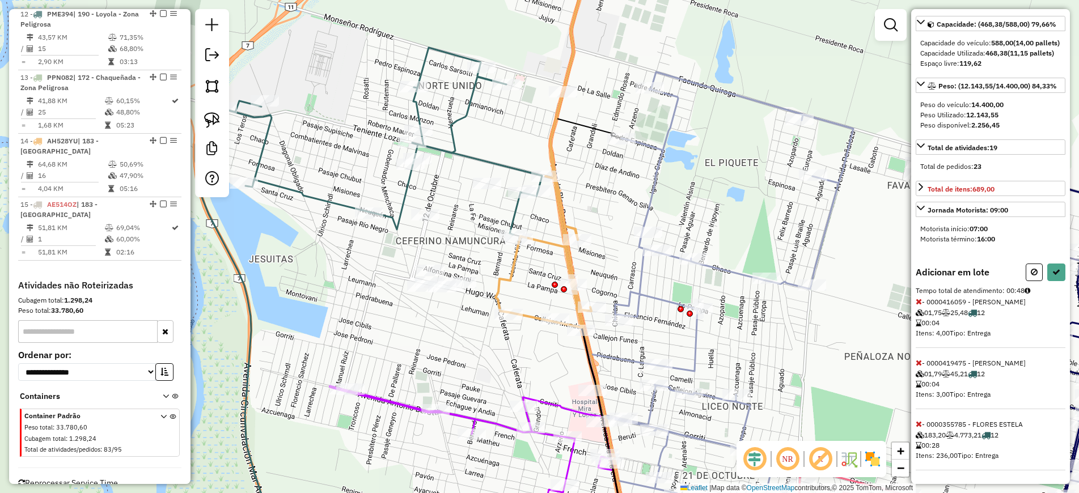
click at [920, 423] on icon at bounding box center [918, 424] width 6 height 8
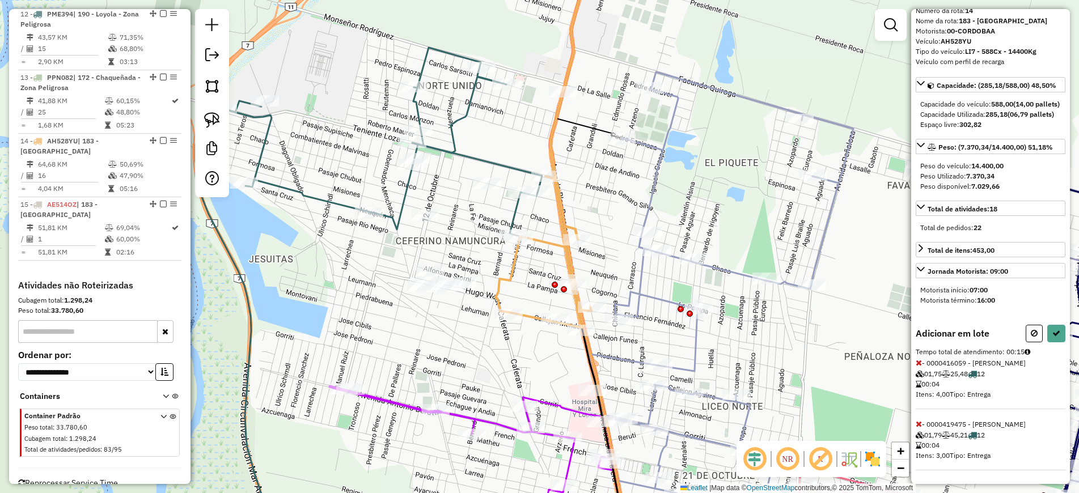
scroll to position [67, 0]
click at [1052, 334] on icon at bounding box center [1056, 333] width 8 height 8
select select "*********"
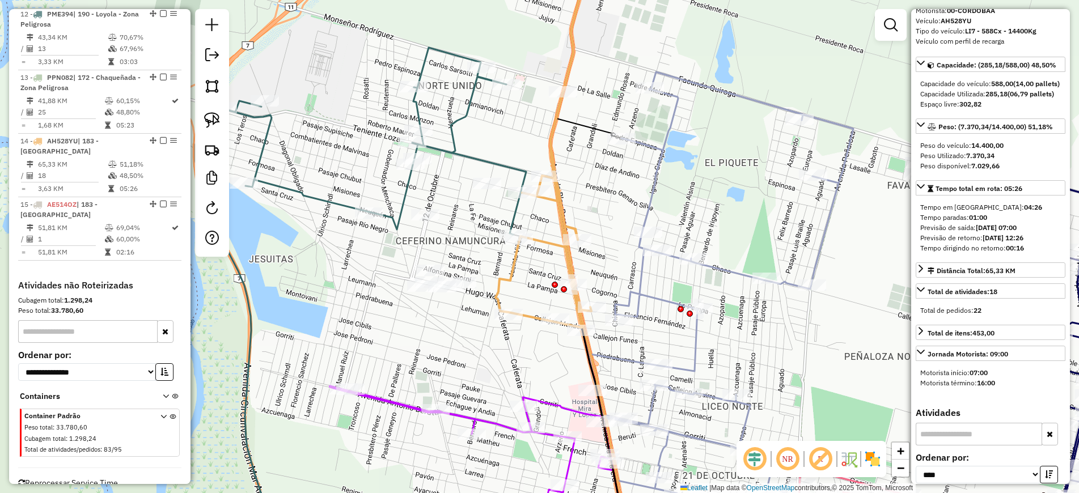
click at [561, 205] on icon at bounding box center [543, 139] width 97 height 377
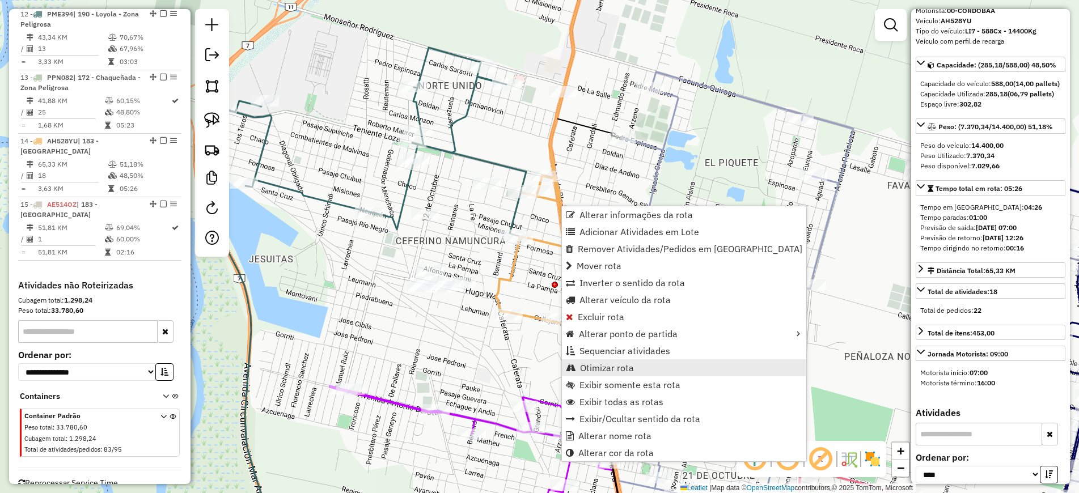
click at [631, 368] on span "Otimizar rota" at bounding box center [607, 367] width 54 height 9
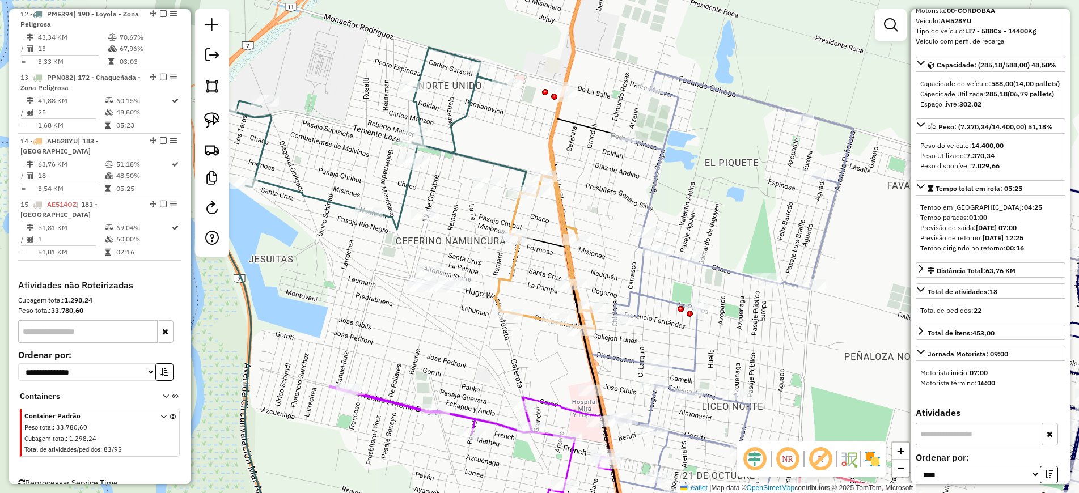
click at [278, 378] on div "Janela de atendimento Grade de atendimento Capacidade Transportadoras Veículos …" at bounding box center [539, 246] width 1079 height 493
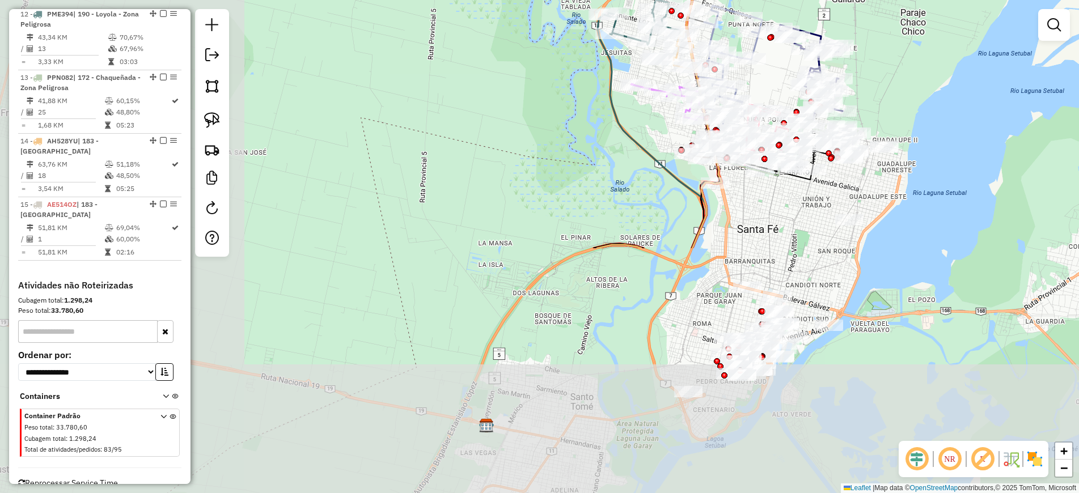
drag, startPoint x: 301, startPoint y: 390, endPoint x: 602, endPoint y: 132, distance: 396.3
click at [596, 138] on div "Janela de atendimento Grade de atendimento Capacidade Transportadoras Veículos …" at bounding box center [539, 246] width 1079 height 493
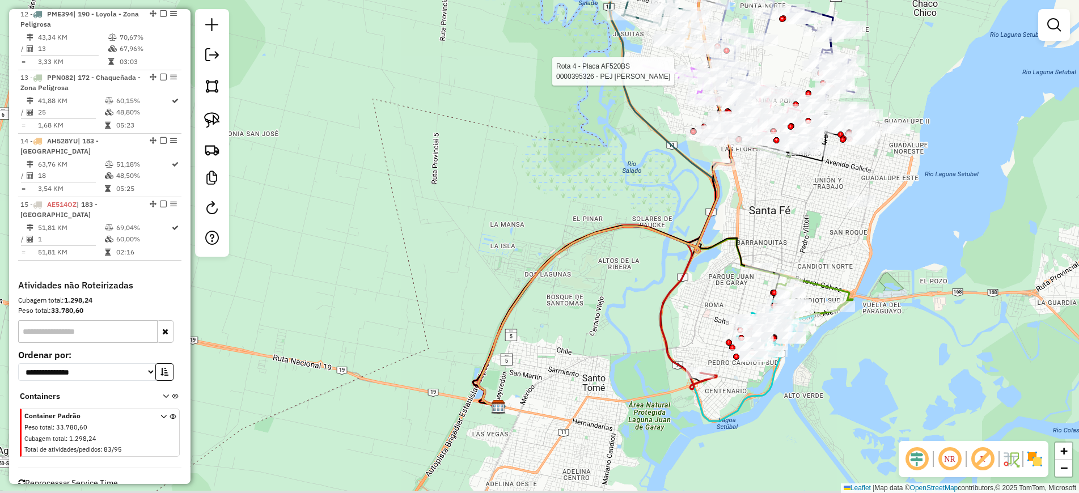
drag, startPoint x: 509, startPoint y: 349, endPoint x: 592, endPoint y: 182, distance: 186.0
click at [592, 182] on div "Rota 4 - Placa AF520BS 0000395326 - PEJ NANCY NOEMI Janela de atendimento Grade…" at bounding box center [539, 246] width 1079 height 493
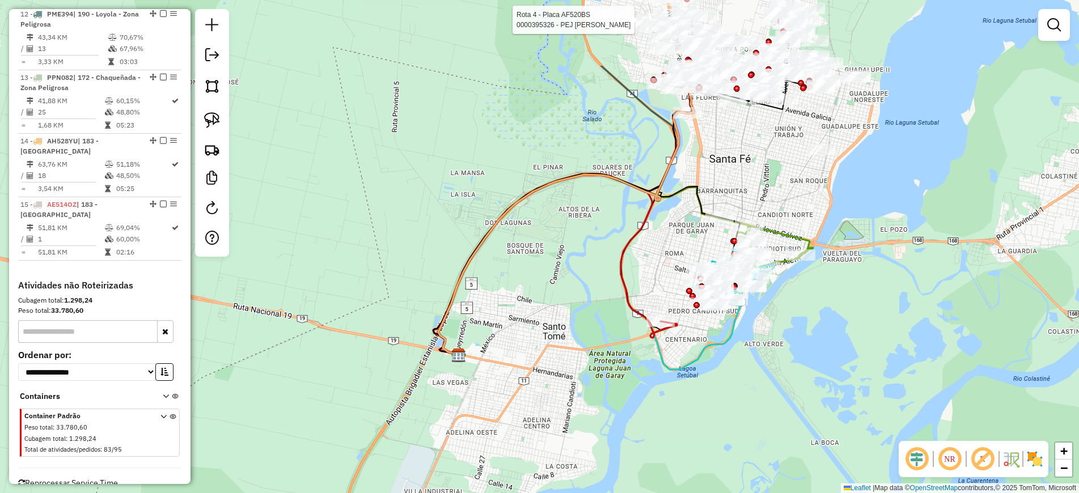
drag, startPoint x: 814, startPoint y: 257, endPoint x: 563, endPoint y: 482, distance: 337.6
click at [563, 482] on div "Rota 4 - Placa AF520BS 0000395326 - PEJ NANCY NOEMI Janela de atendimento Grade…" at bounding box center [539, 246] width 1079 height 493
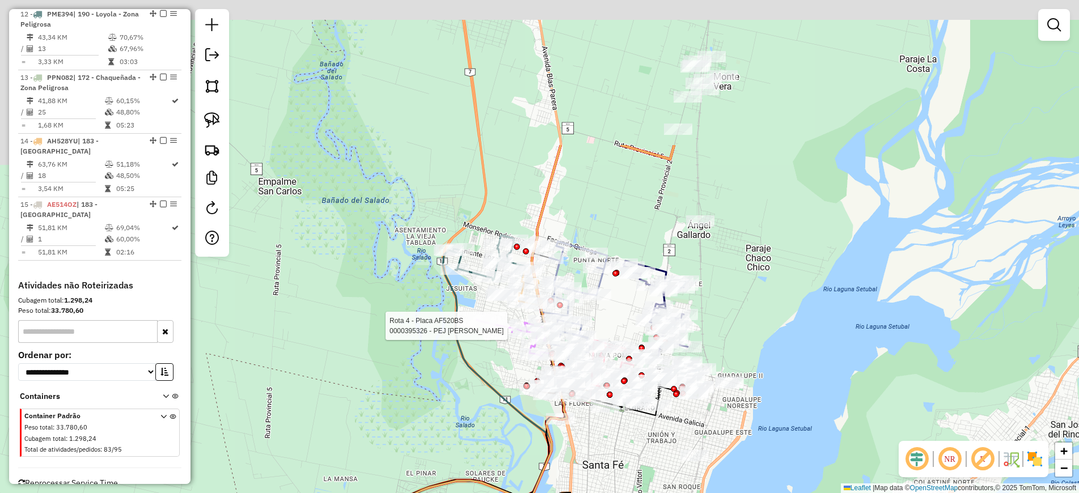
drag, startPoint x: 751, startPoint y: 74, endPoint x: 697, endPoint y: 275, distance: 208.3
click at [758, 303] on div "Rota 4 - Placa AF520BS 0000395326 - PEJ NANCY NOEMI Janela de atendimento Grade…" at bounding box center [539, 246] width 1079 height 493
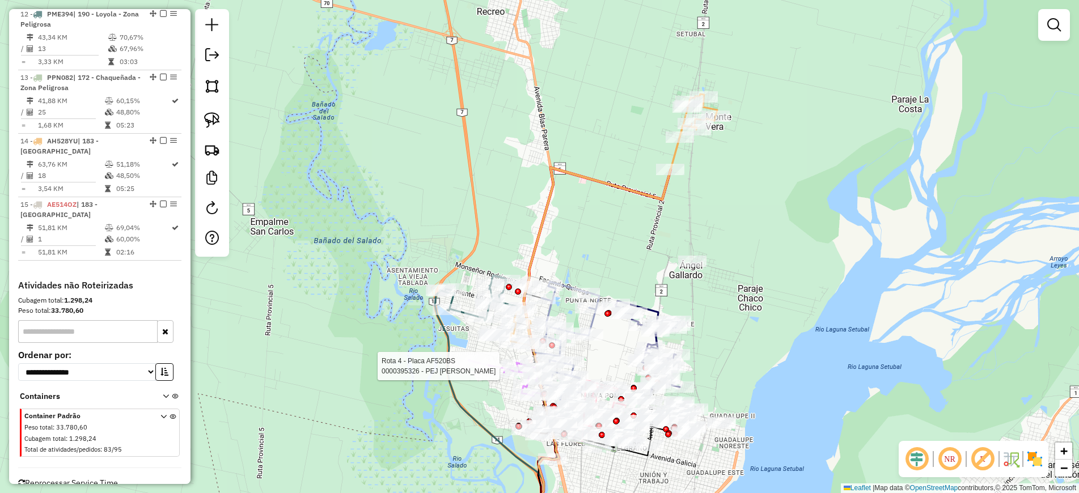
click at [546, 197] on icon at bounding box center [612, 220] width 207 height 252
select select "*********"
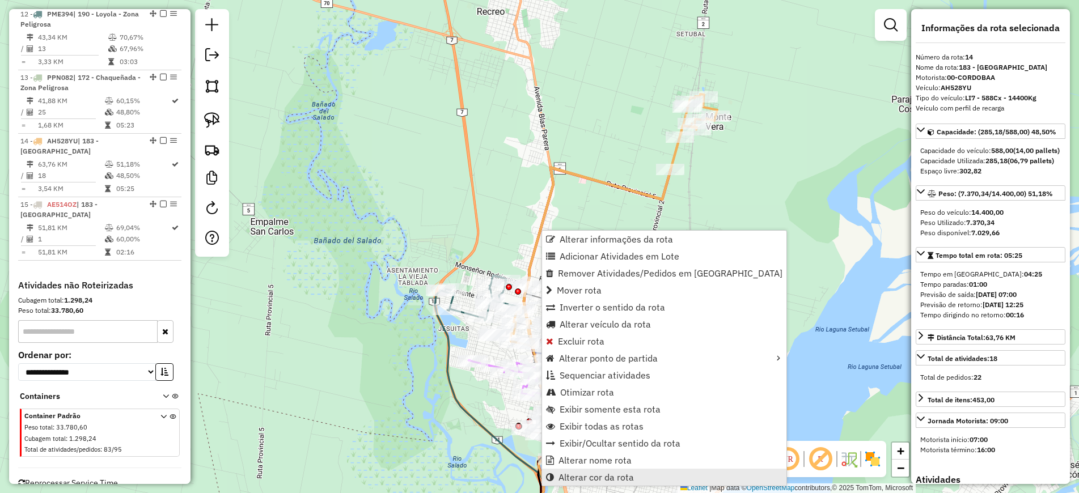
click at [617, 473] on span "Alterar cor da rota" at bounding box center [595, 477] width 75 height 9
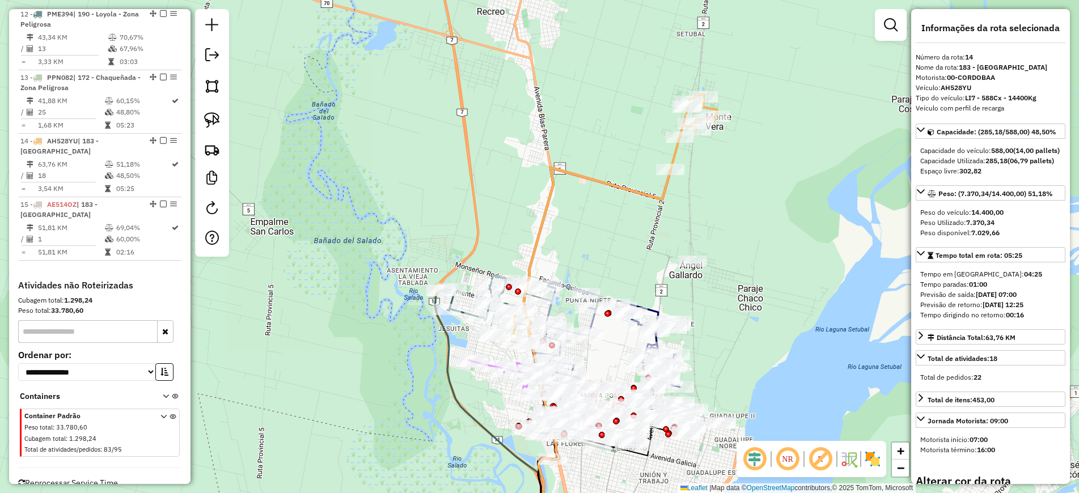
scroll to position [142, 0]
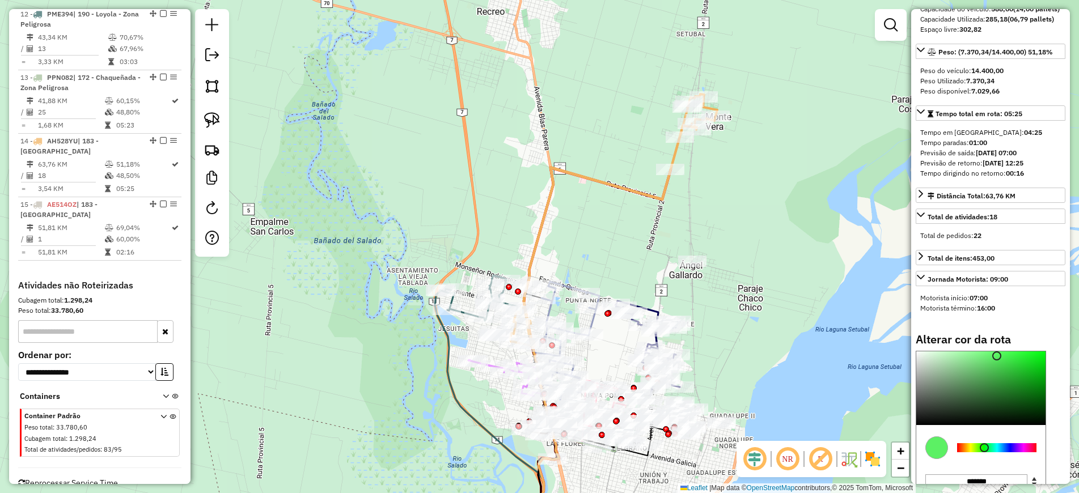
click at [984, 452] on div at bounding box center [996, 447] width 79 height 9
type input "*******"
click at [984, 386] on div at bounding box center [980, 388] width 129 height 74
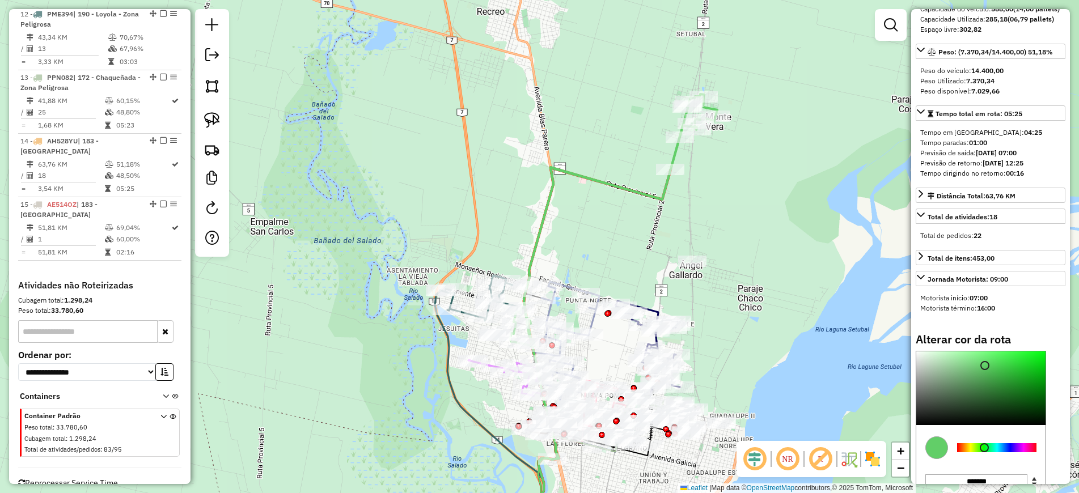
scroll to position [0, 0]
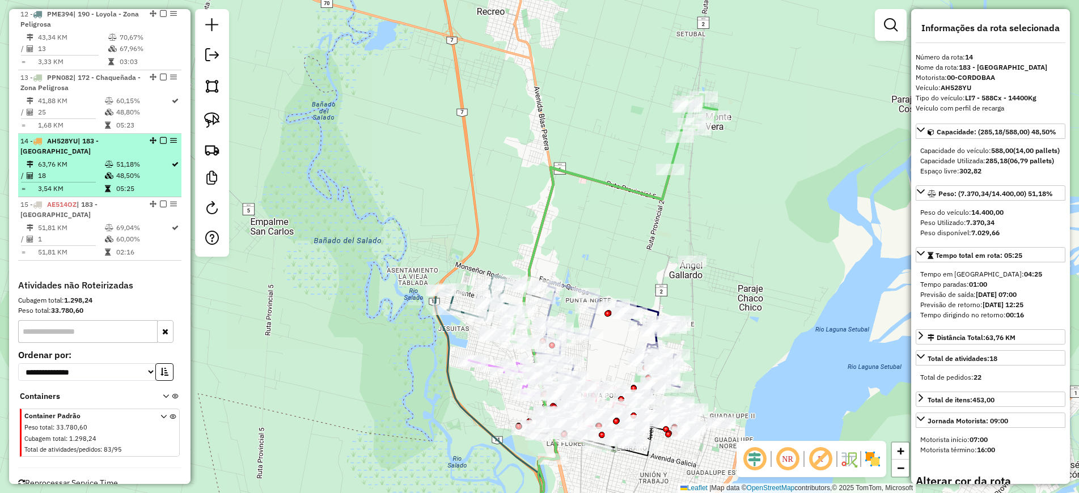
click at [161, 137] on em at bounding box center [163, 140] width 7 height 7
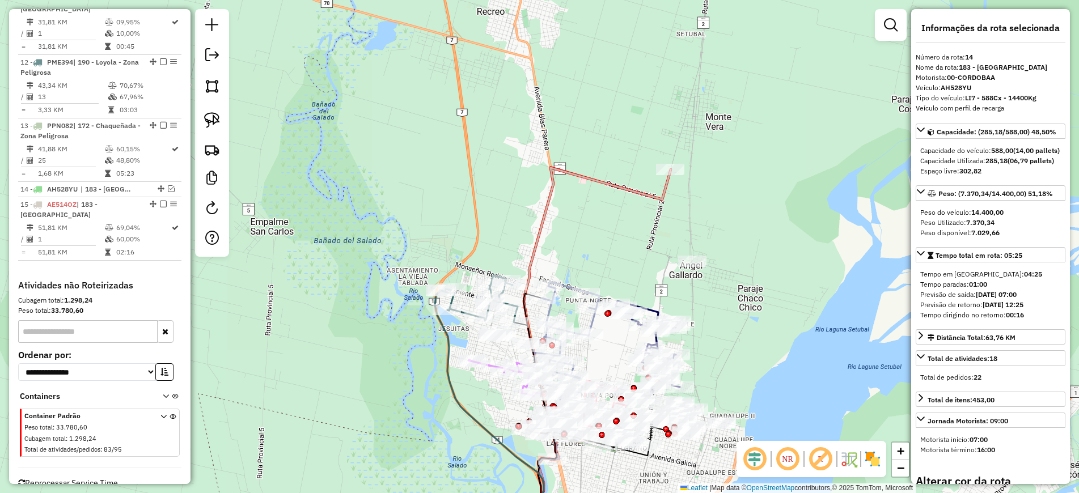
click at [647, 193] on icon at bounding box center [530, 355] width 279 height 375
select select "*********"
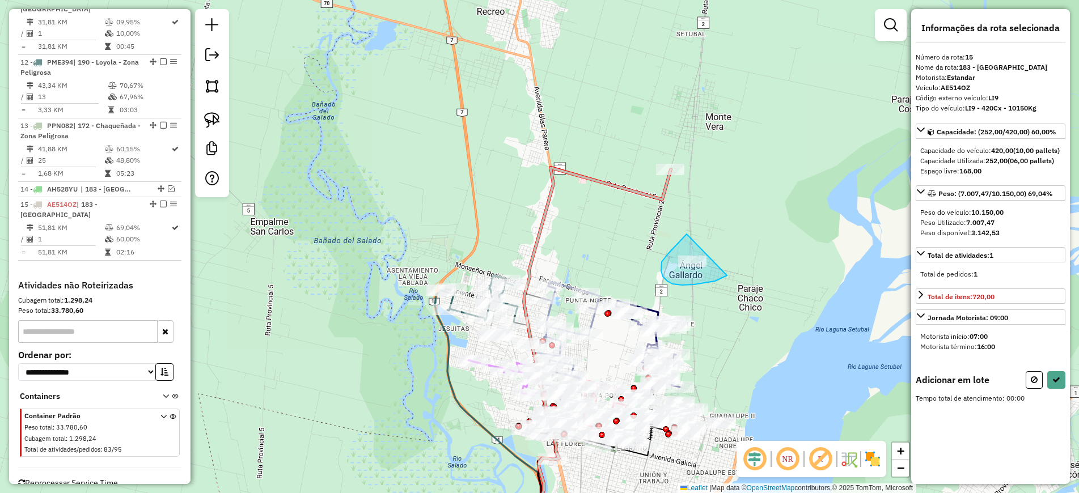
drag, startPoint x: 686, startPoint y: 234, endPoint x: 731, endPoint y: 271, distance: 58.0
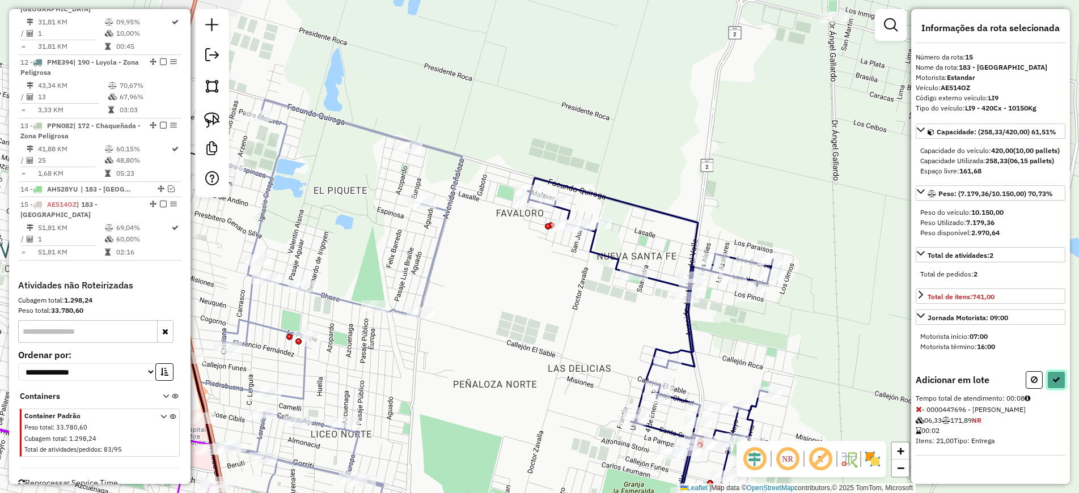
click at [1054, 384] on icon at bounding box center [1056, 380] width 8 height 8
select select "*********"
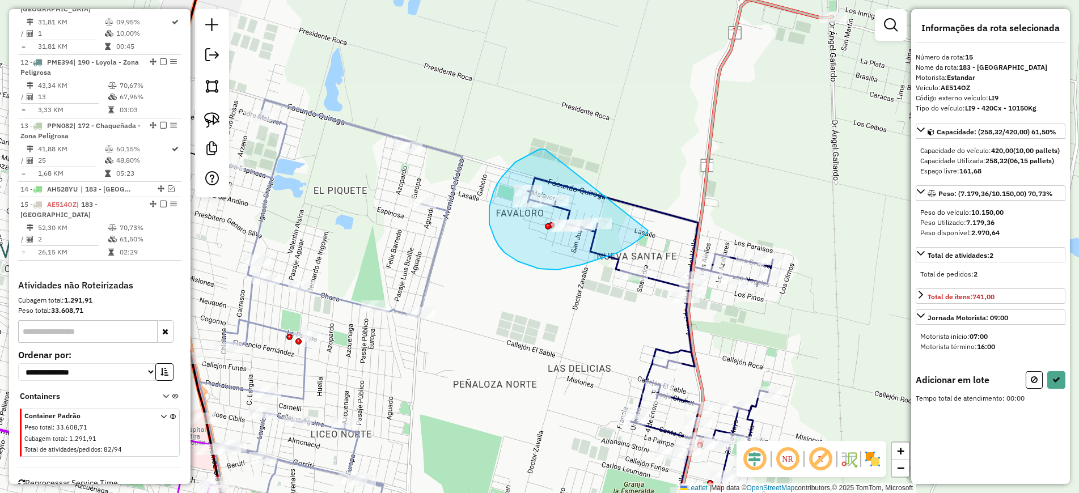
drag, startPoint x: 544, startPoint y: 149, endPoint x: 653, endPoint y: 226, distance: 133.8
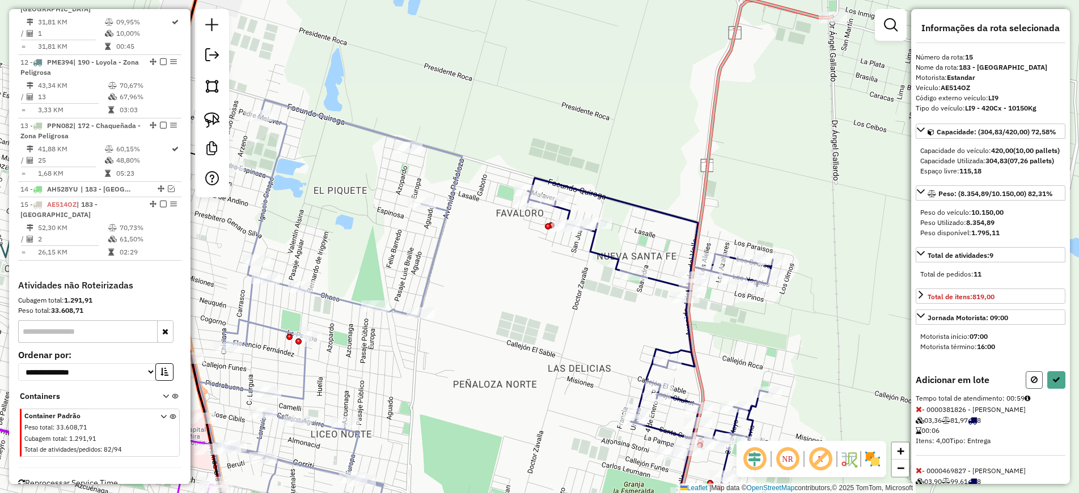
click at [1030, 389] on button at bounding box center [1033, 380] width 17 height 18
select select "*********"
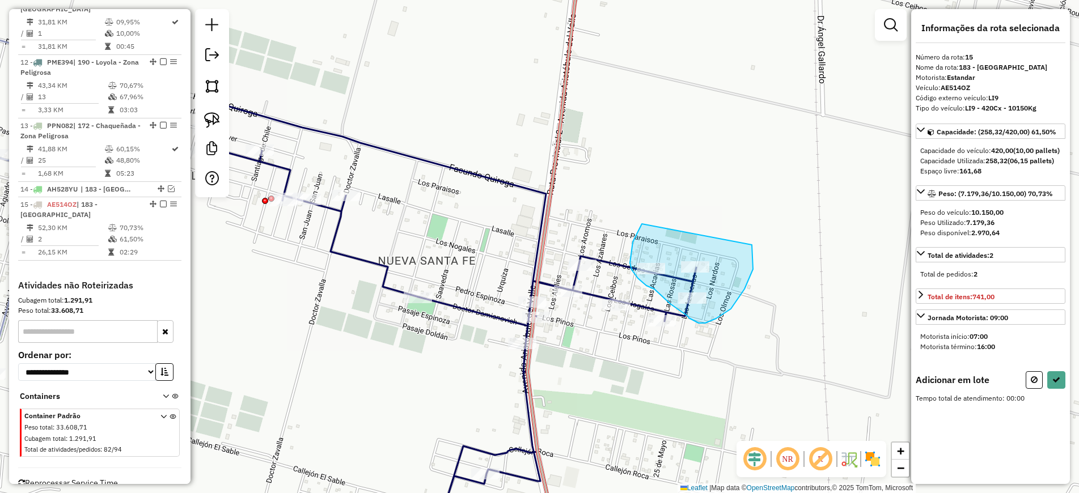
drag, startPoint x: 642, startPoint y: 224, endPoint x: 751, endPoint y: 240, distance: 110.5
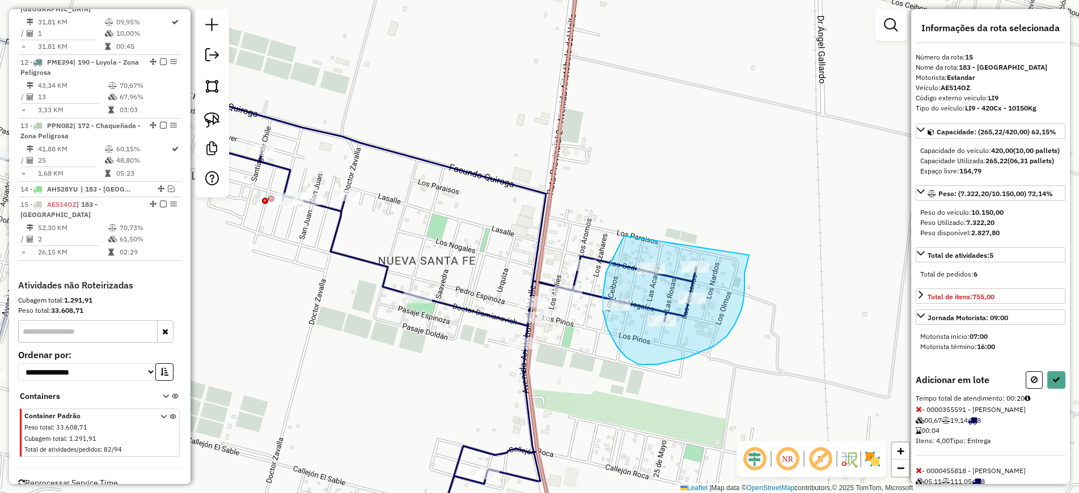
drag, startPoint x: 624, startPoint y: 236, endPoint x: 749, endPoint y: 255, distance: 126.2
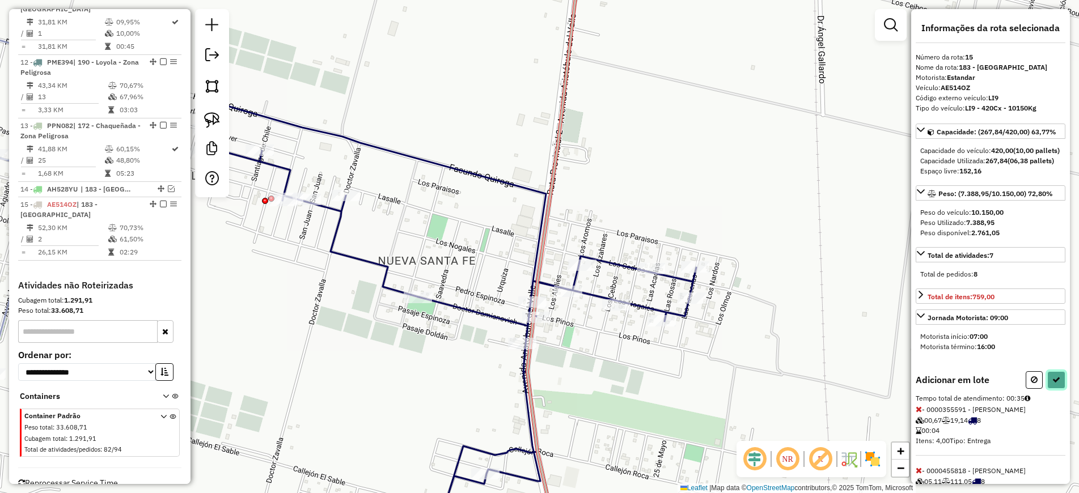
click at [1047, 389] on button at bounding box center [1056, 380] width 18 height 18
select select "*********"
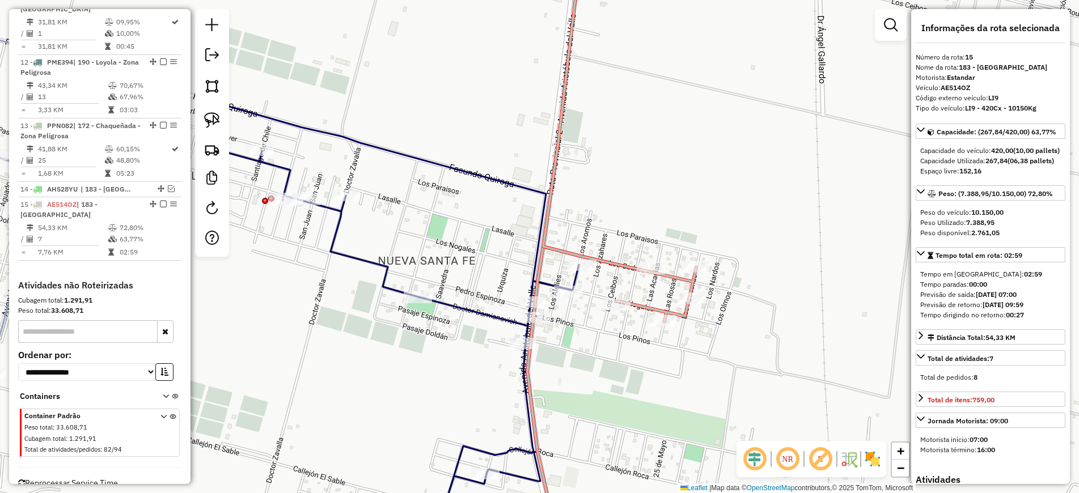
click at [605, 262] on icon at bounding box center [619, 136] width 153 height 371
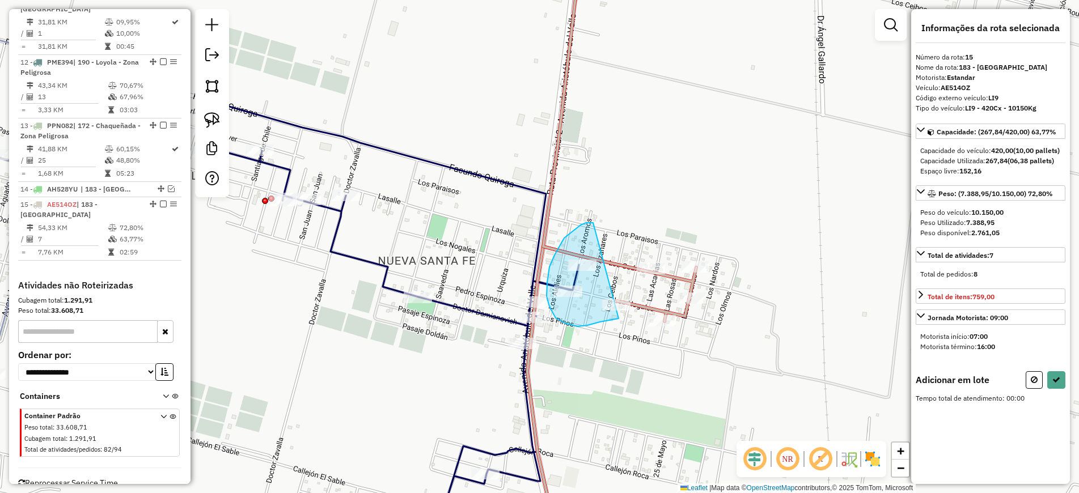
drag, startPoint x: 586, startPoint y: 223, endPoint x: 624, endPoint y: 315, distance: 99.4
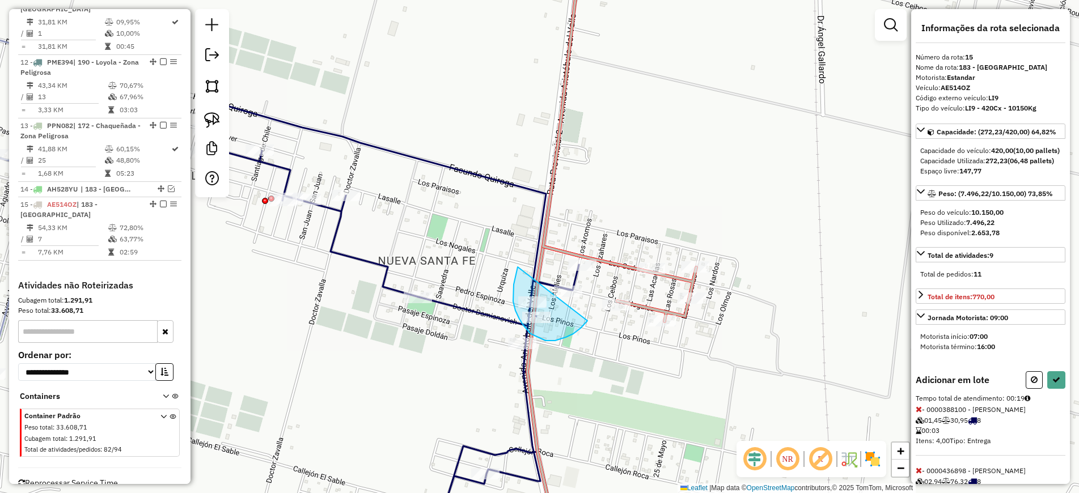
drag, startPoint x: 517, startPoint y: 267, endPoint x: 588, endPoint y: 319, distance: 87.6
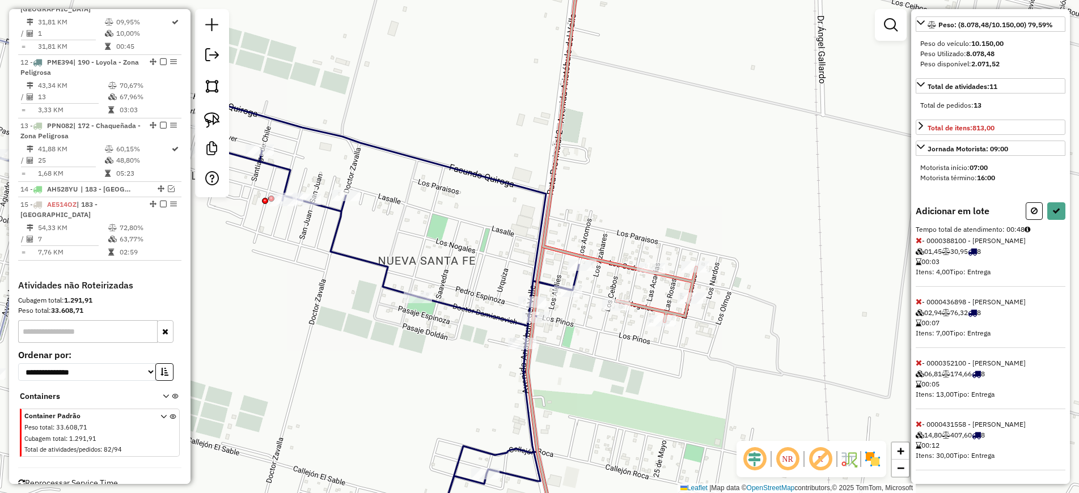
click at [917, 423] on icon at bounding box center [918, 424] width 6 height 8
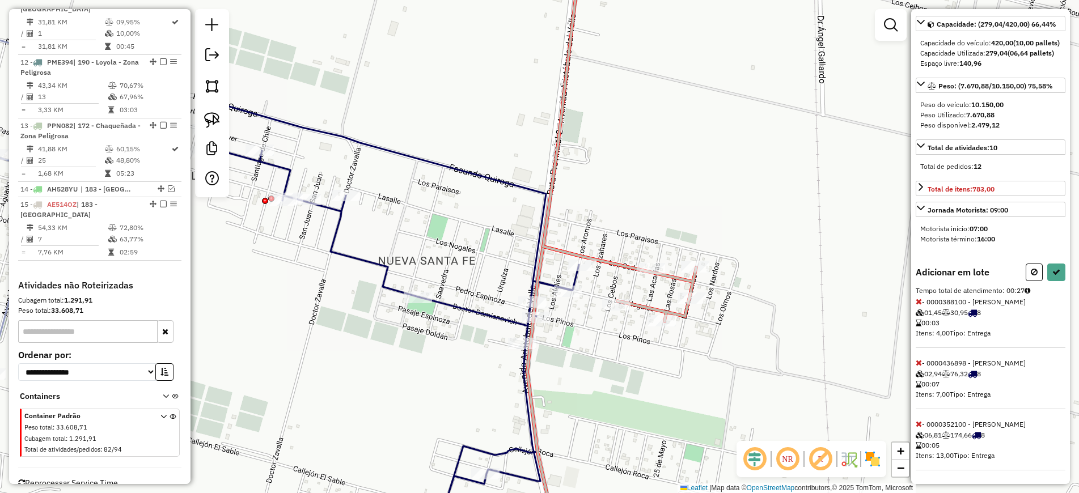
scroll to position [7, 0]
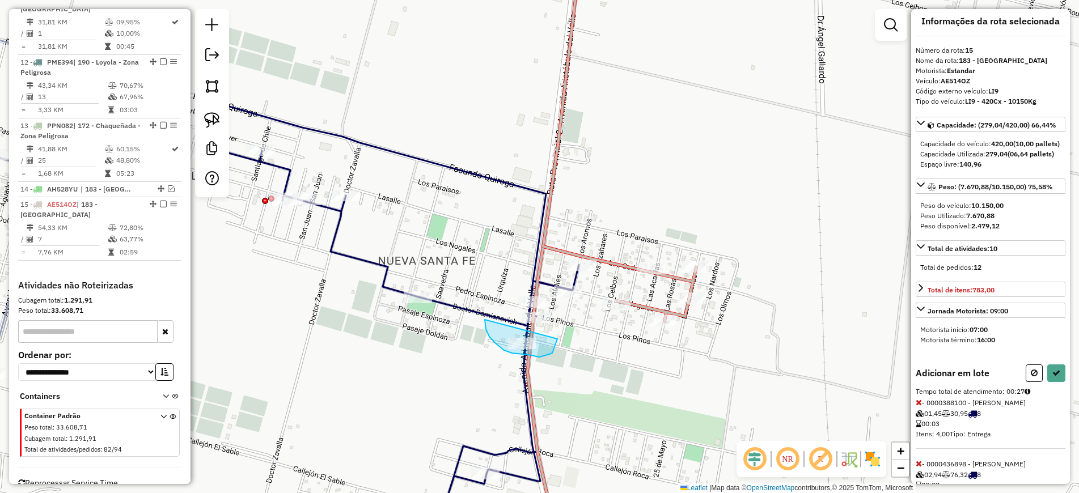
drag, startPoint x: 485, startPoint y: 320, endPoint x: 557, endPoint y: 338, distance: 74.9
click at [1052, 377] on icon at bounding box center [1056, 373] width 8 height 8
select select "*********"
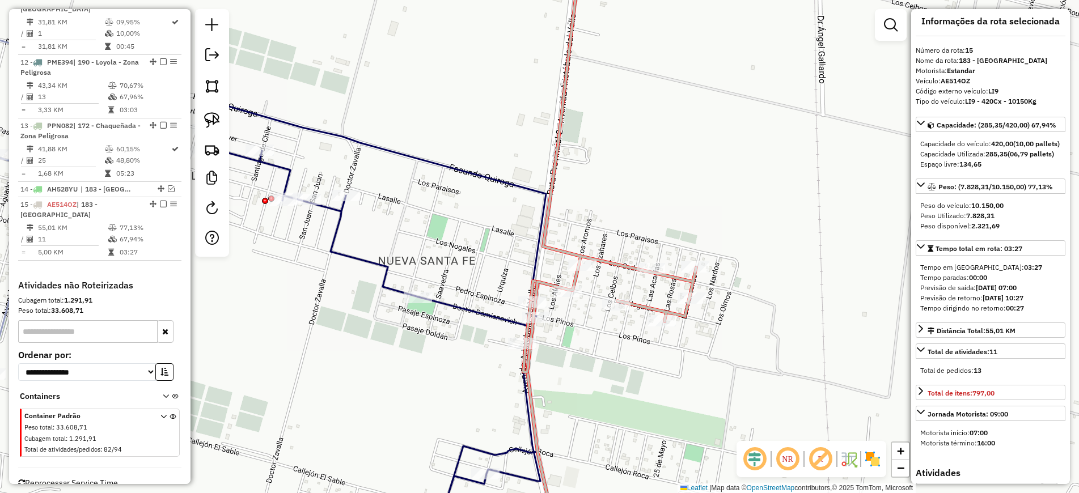
click at [608, 259] on icon at bounding box center [609, 161] width 173 height 421
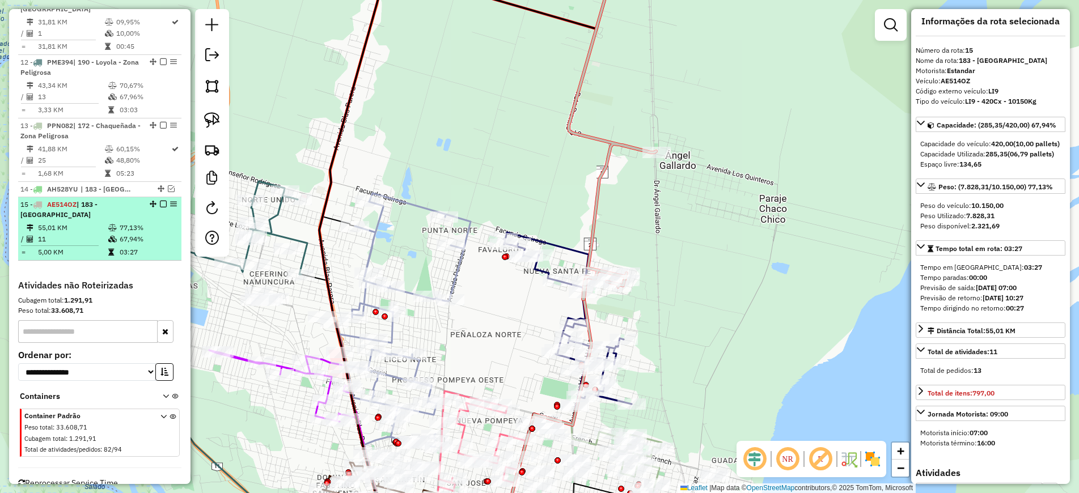
click at [160, 201] on em at bounding box center [163, 204] width 7 height 7
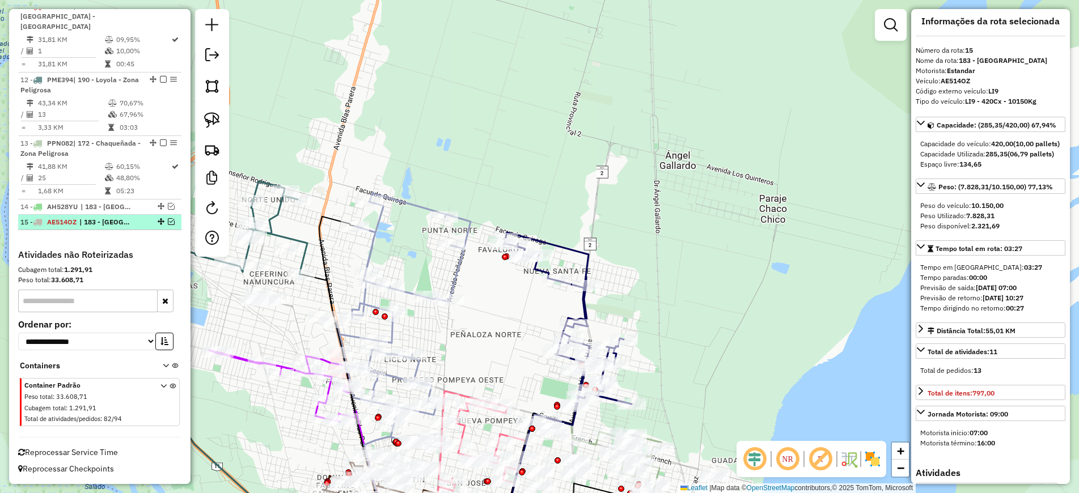
scroll to position [937, 0]
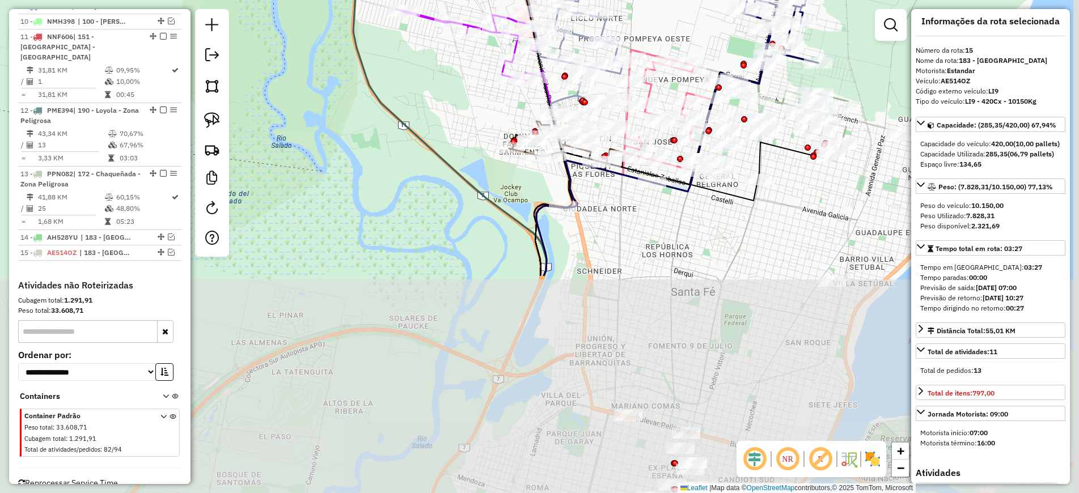
drag, startPoint x: 483, startPoint y: 399, endPoint x: 447, endPoint y: 107, distance: 294.2
click at [447, 116] on div "Janela de atendimento Grade de atendimento Capacidade Transportadoras Veículos …" at bounding box center [539, 246] width 1079 height 493
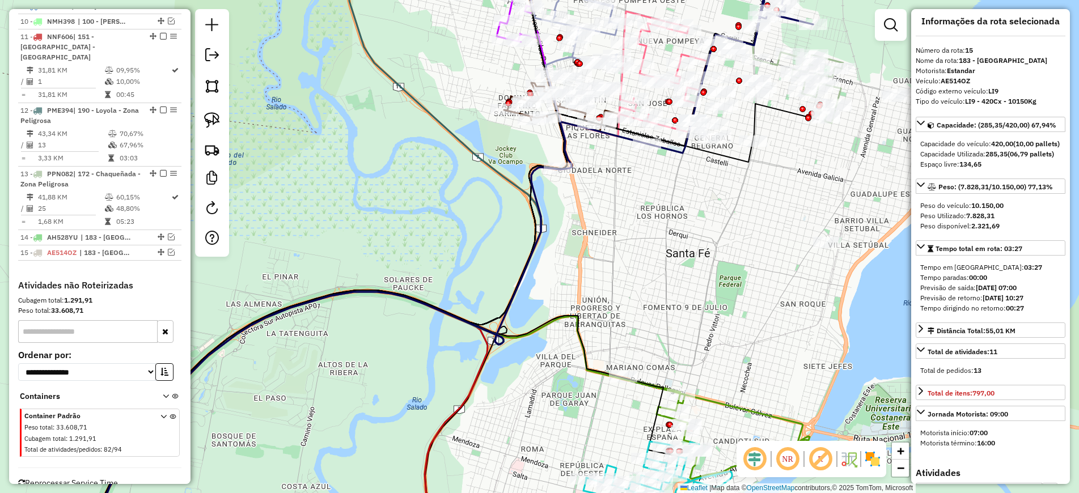
drag, startPoint x: 557, startPoint y: 350, endPoint x: 487, endPoint y: 82, distance: 277.1
click at [487, 83] on div "Janela de atendimento Grade de atendimento Capacidade Transportadoras Veículos …" at bounding box center [539, 246] width 1079 height 493
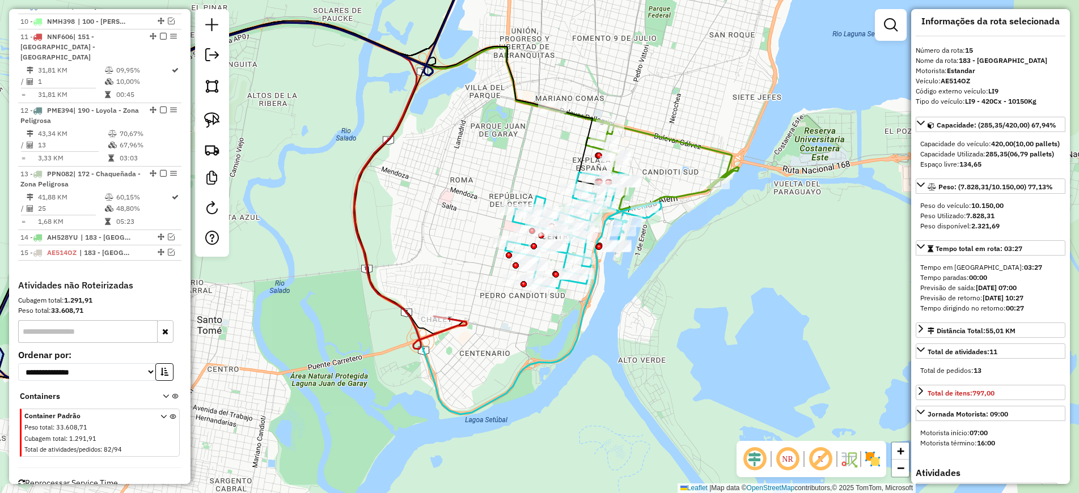
click at [440, 332] on icon at bounding box center [228, 202] width 477 height 359
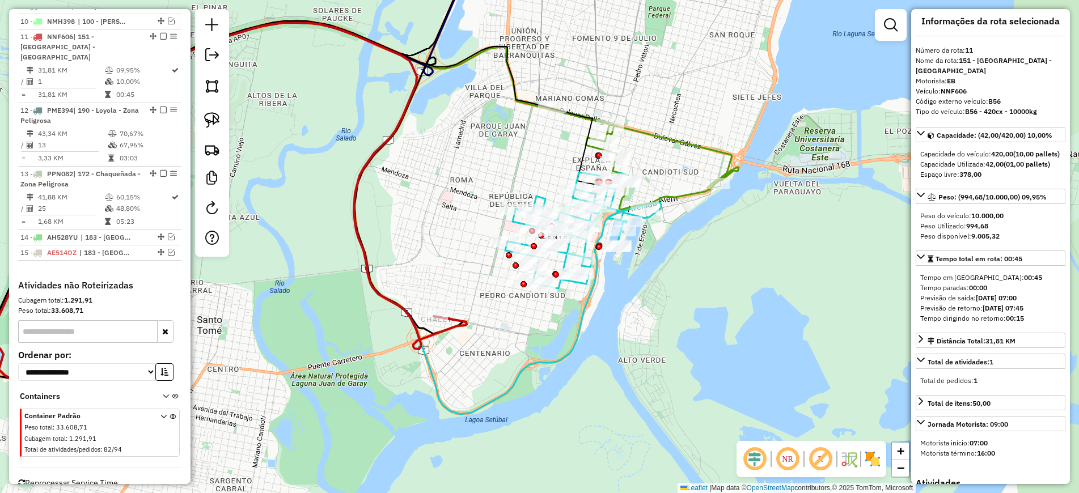
scroll to position [0, 0]
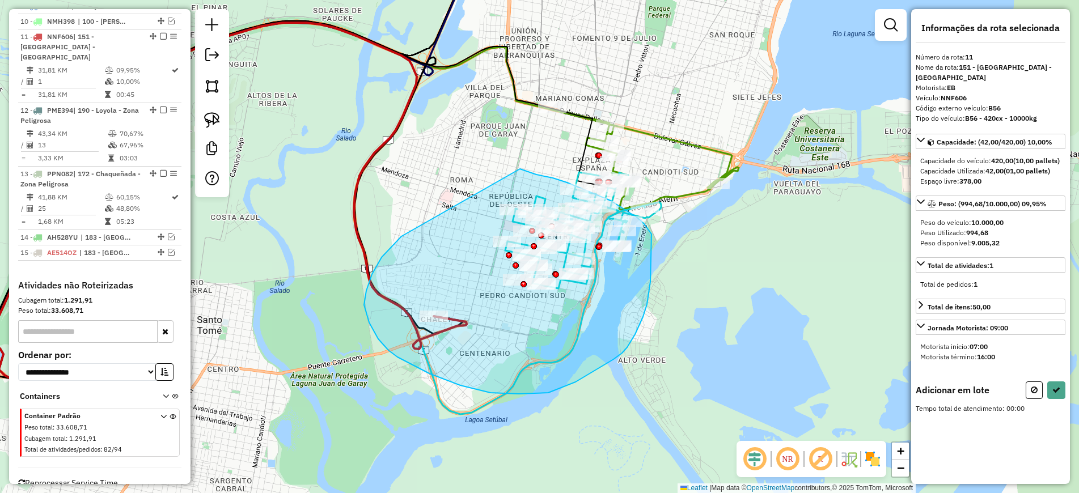
drag, startPoint x: 401, startPoint y: 236, endPoint x: 520, endPoint y: 169, distance: 136.3
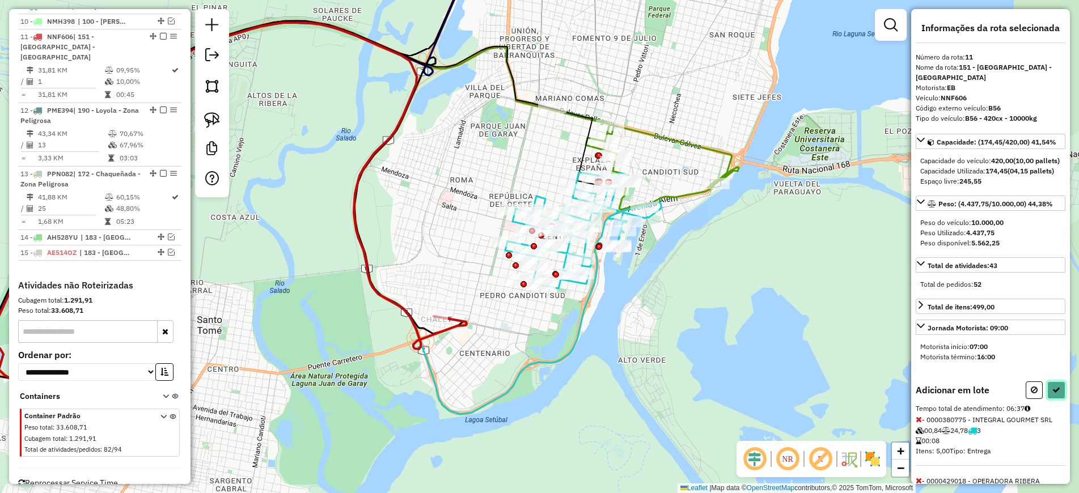
click at [1052, 394] on icon at bounding box center [1056, 390] width 8 height 8
select select "*********"
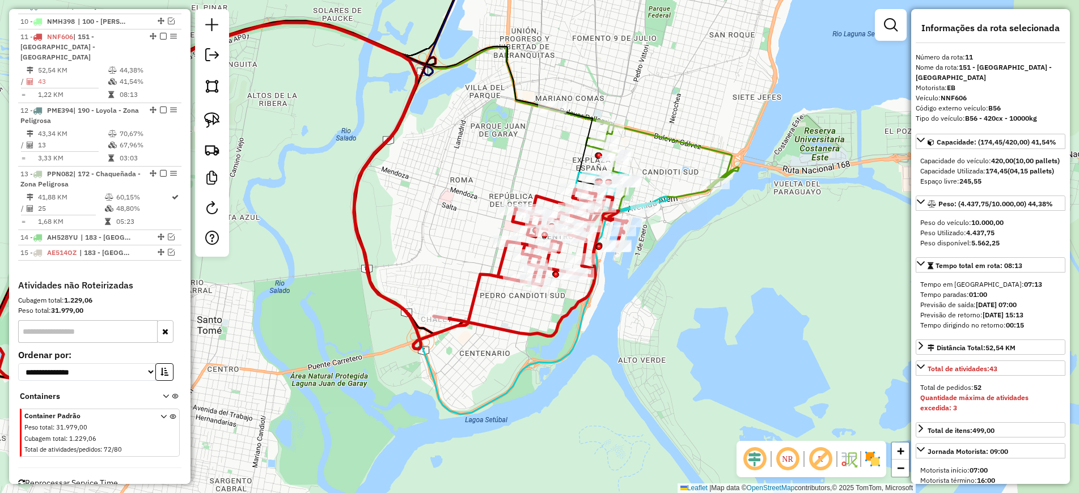
click at [570, 117] on icon at bounding box center [293, 201] width 628 height 361
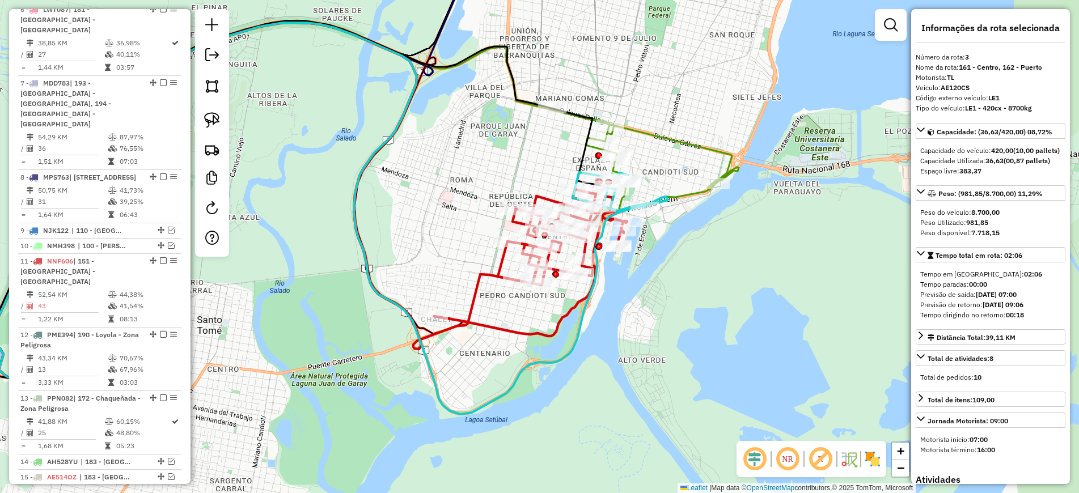
scroll to position [563, 0]
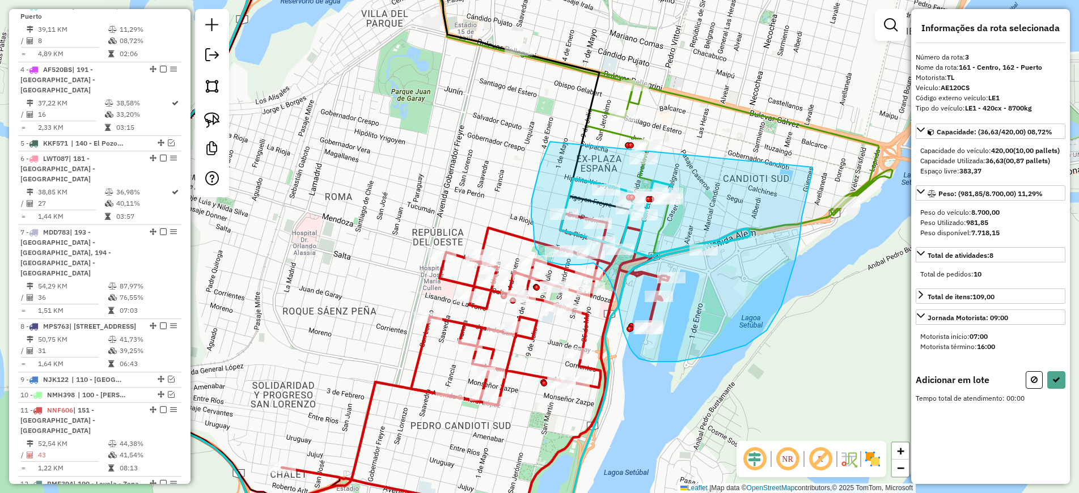
drag, startPoint x: 550, startPoint y: 143, endPoint x: 813, endPoint y: 156, distance: 263.9
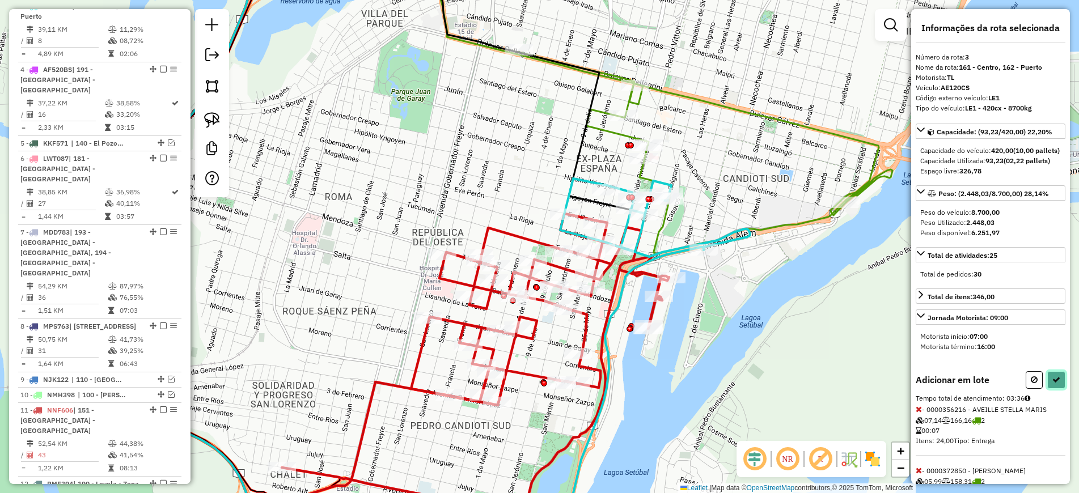
click at [1055, 384] on icon at bounding box center [1056, 380] width 8 height 8
select select "*********"
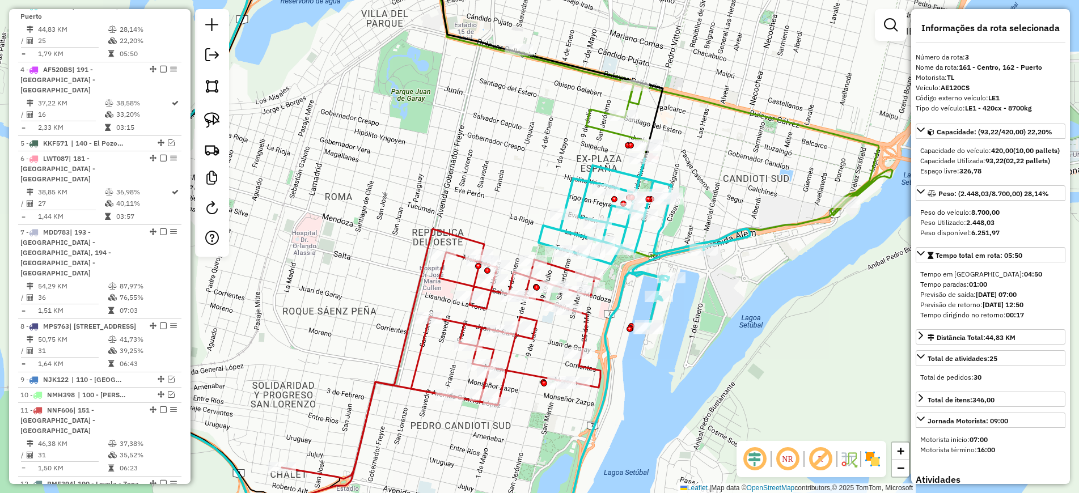
drag, startPoint x: 868, startPoint y: 464, endPoint x: 840, endPoint y: 449, distance: 31.2
click at [868, 464] on img at bounding box center [872, 459] width 18 height 18
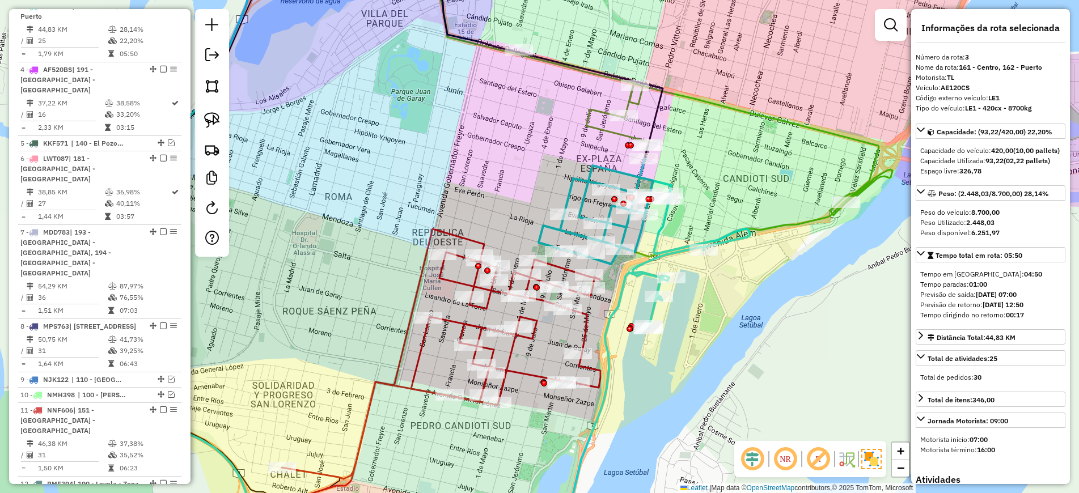
click at [409, 301] on icon at bounding box center [441, 354] width 319 height 250
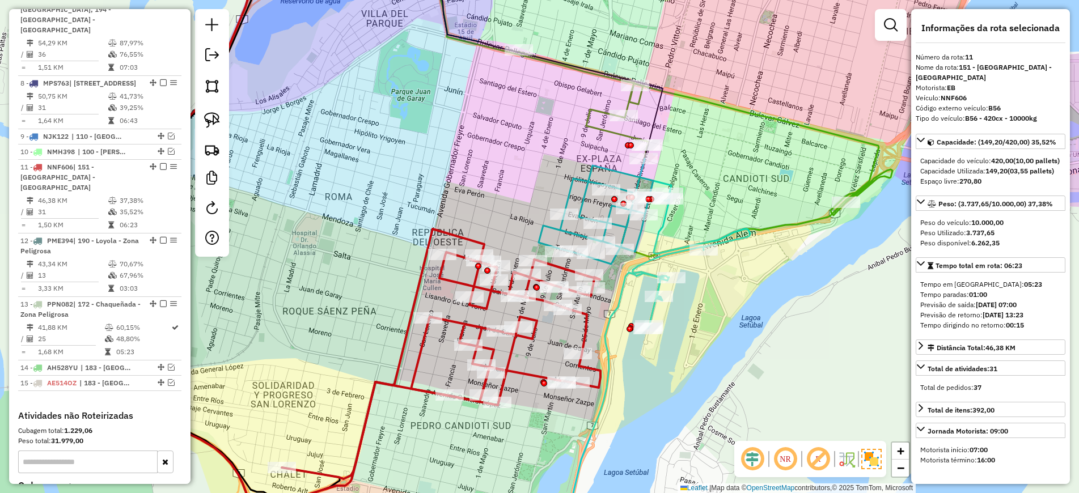
scroll to position [937, 0]
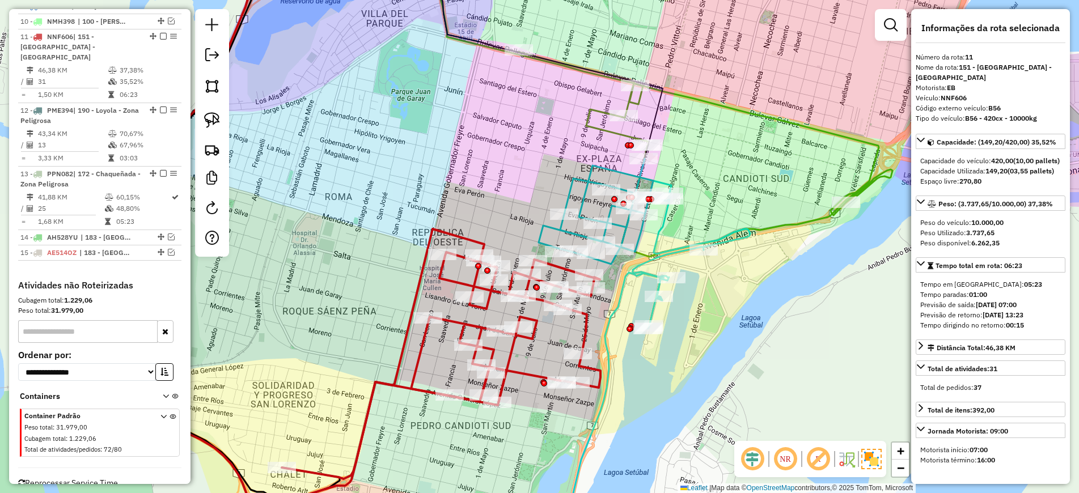
click at [617, 138] on icon at bounding box center [705, 154] width 373 height 205
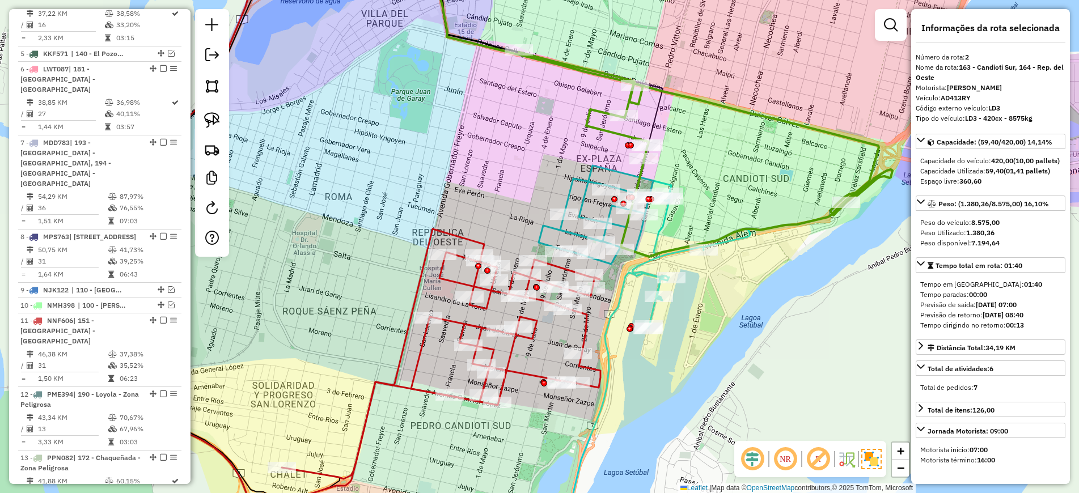
scroll to position [500, 0]
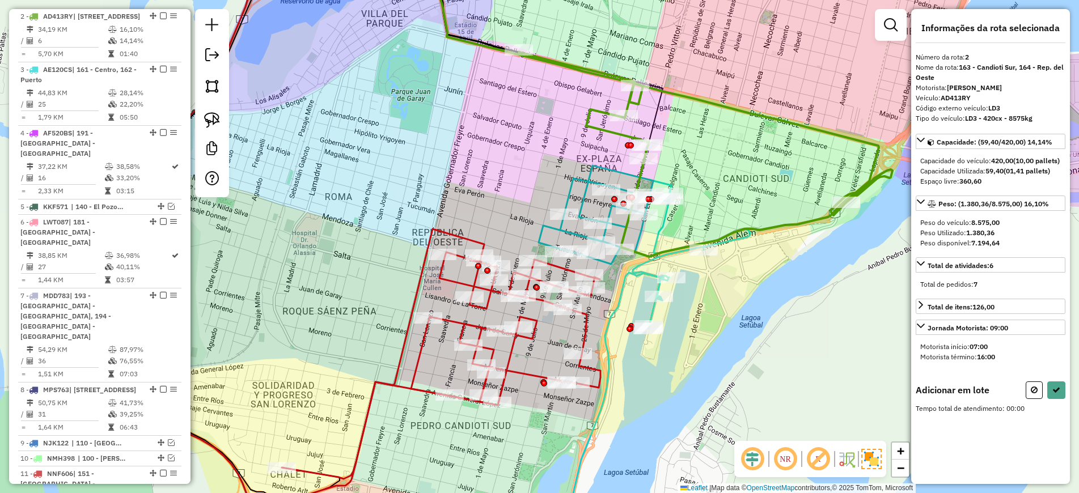
click at [605, 167] on icon at bounding box center [643, 244] width 211 height 170
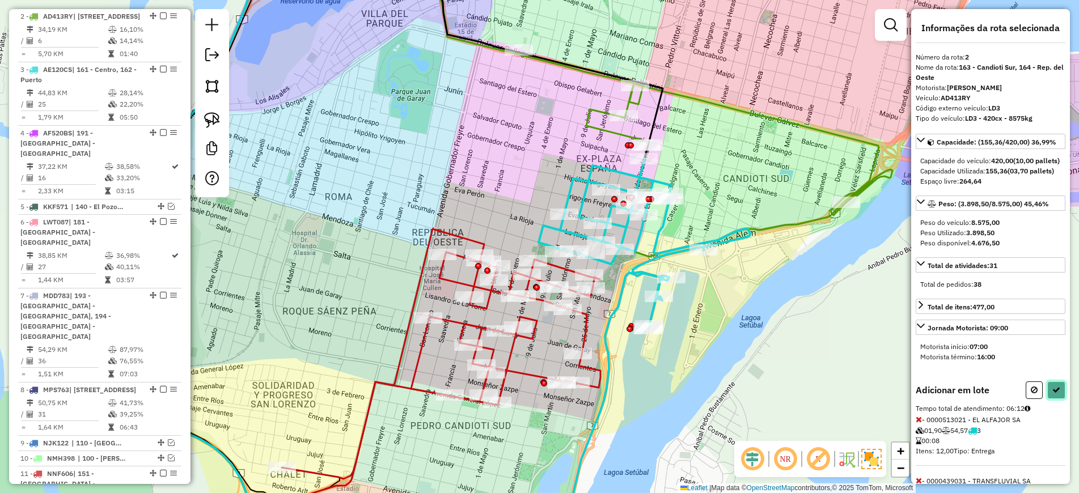
click at [1052, 394] on icon at bounding box center [1056, 390] width 8 height 8
select select "*********"
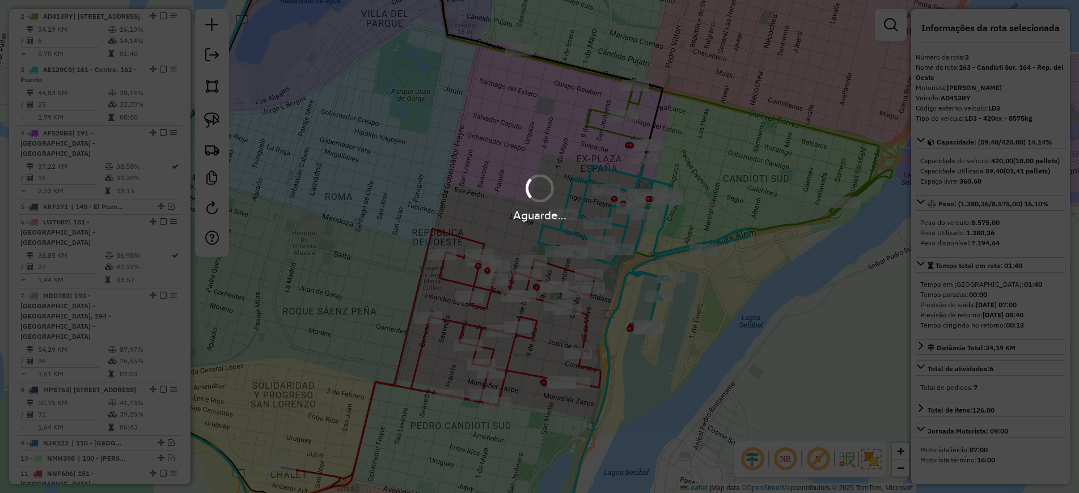
scroll to position [436, 0]
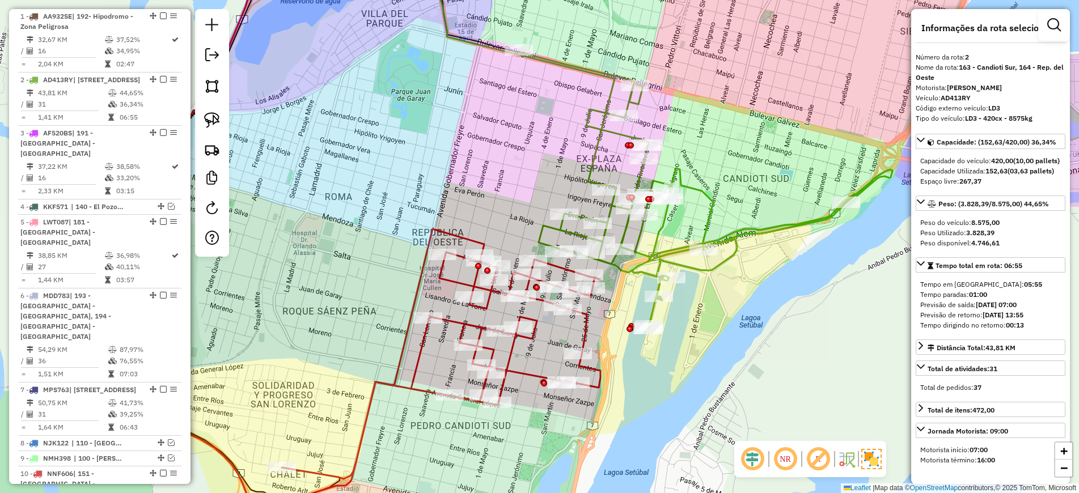
click at [621, 268] on icon at bounding box center [705, 190] width 373 height 277
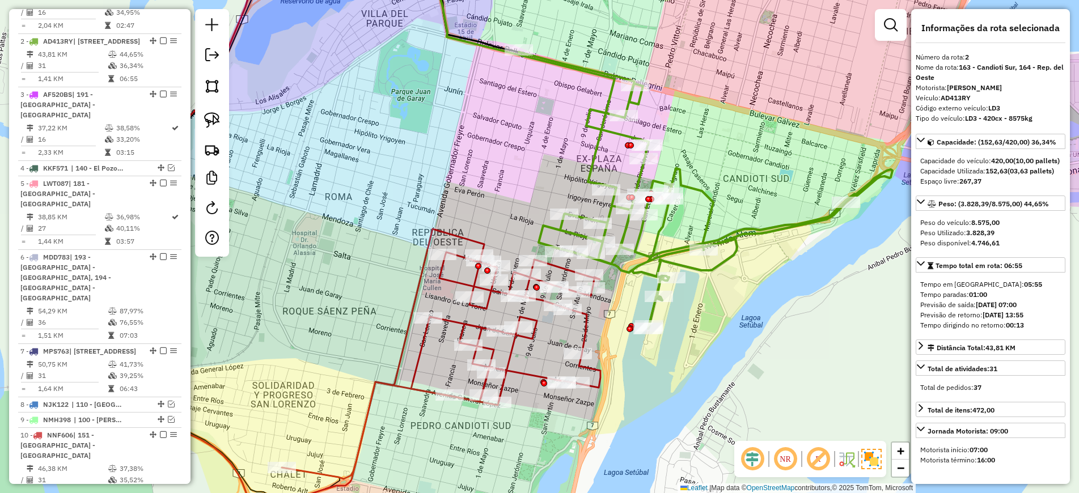
scroll to position [500, 0]
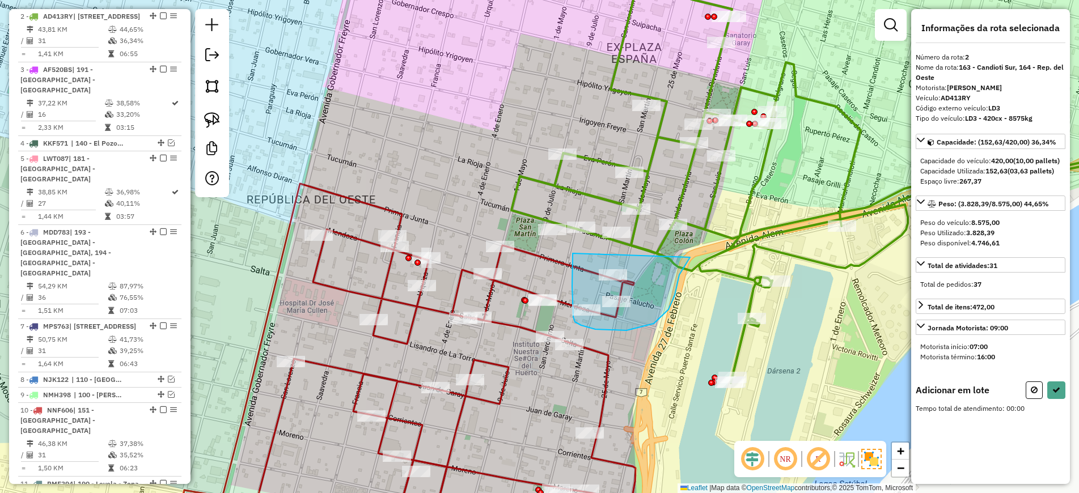
drag, startPoint x: 572, startPoint y: 253, endPoint x: 690, endPoint y: 257, distance: 117.9
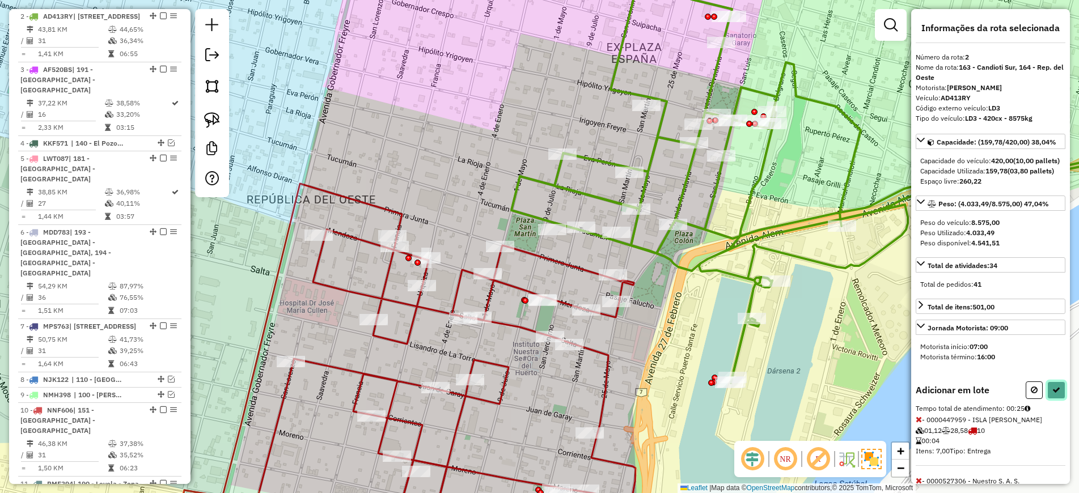
click at [1052, 394] on icon at bounding box center [1056, 390] width 8 height 8
select select "*********"
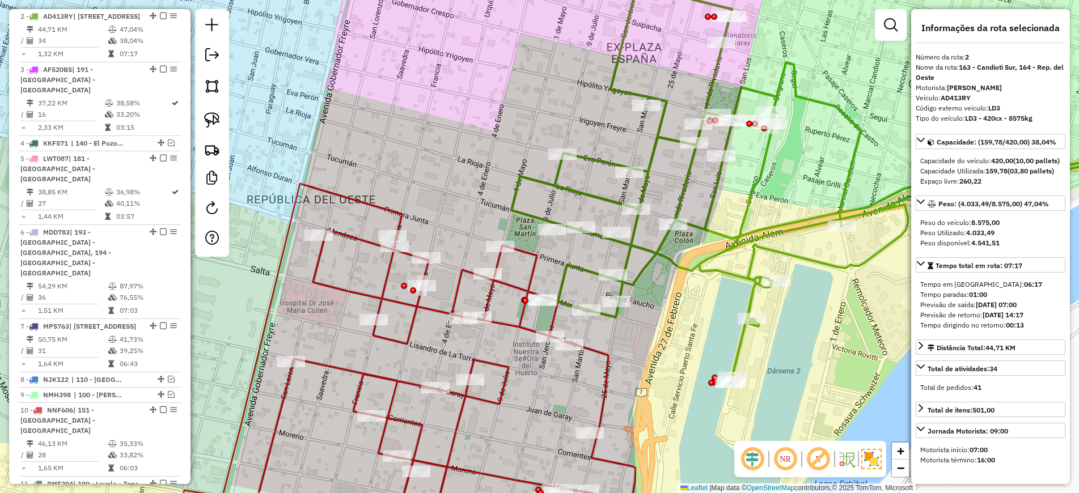
click at [456, 290] on icon at bounding box center [404, 363] width 464 height 359
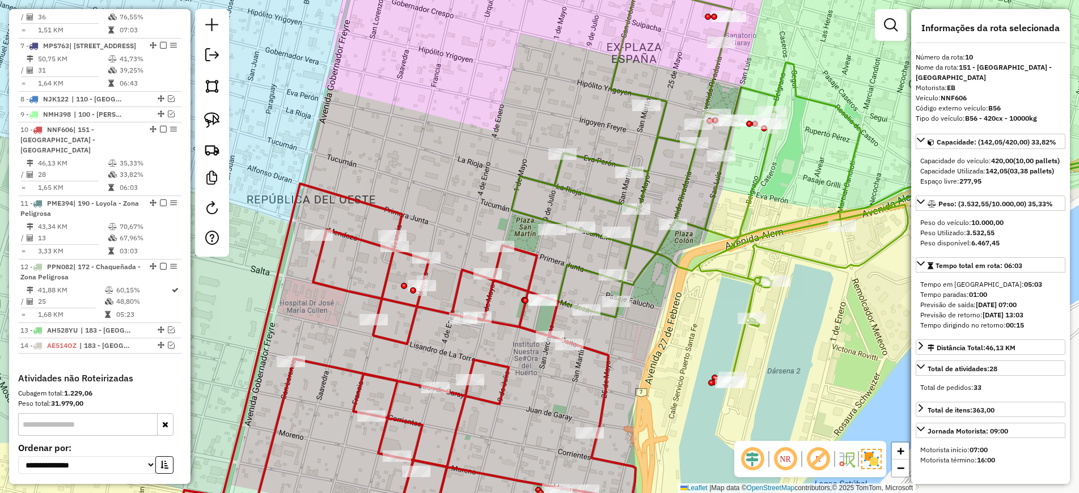
scroll to position [873, 0]
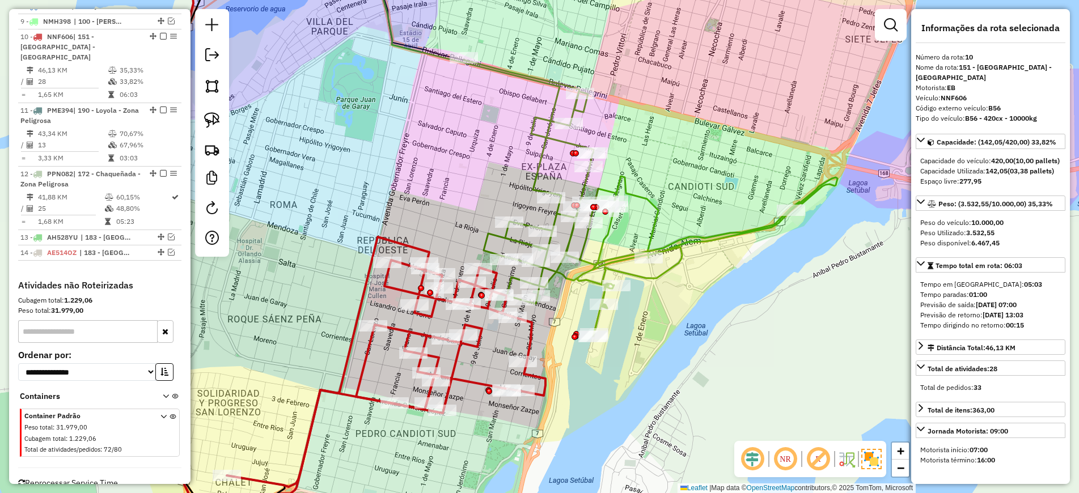
click at [637, 273] on icon at bounding box center [650, 198] width 373 height 277
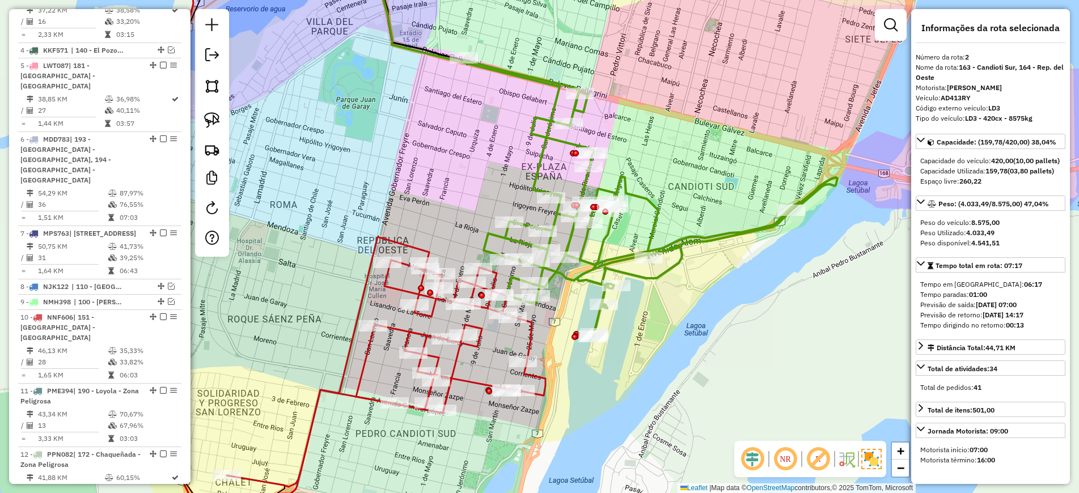
scroll to position [500, 0]
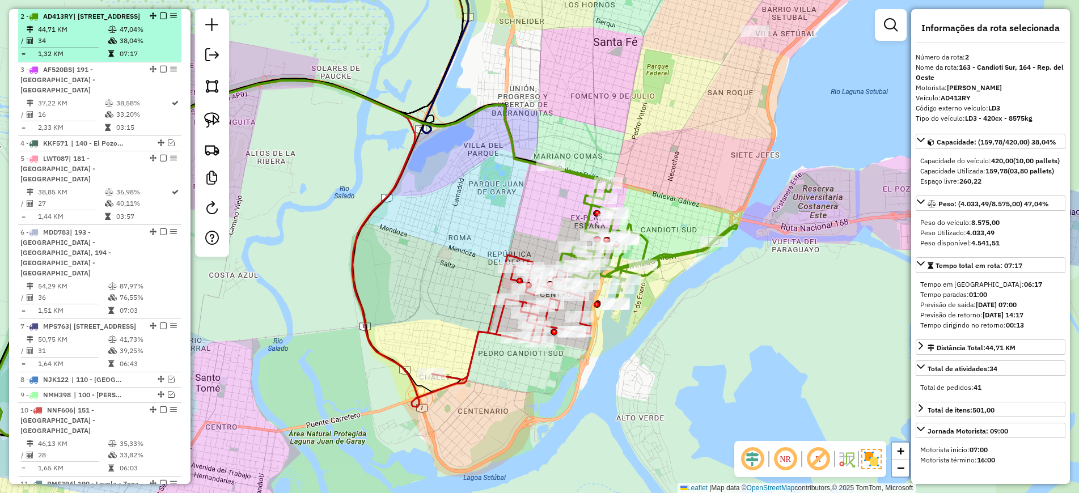
click at [160, 15] on em at bounding box center [163, 15] width 7 height 7
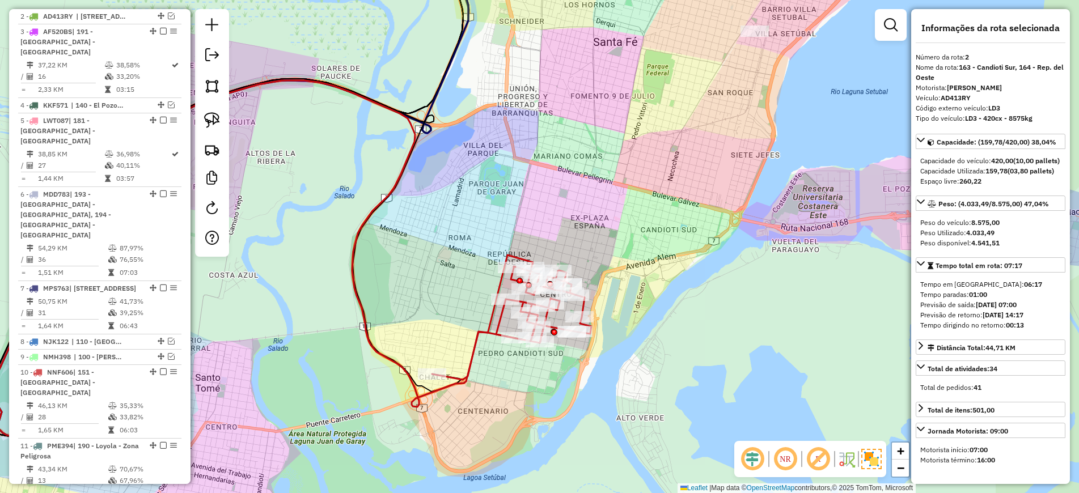
click at [472, 348] on icon at bounding box center [511, 317] width 159 height 125
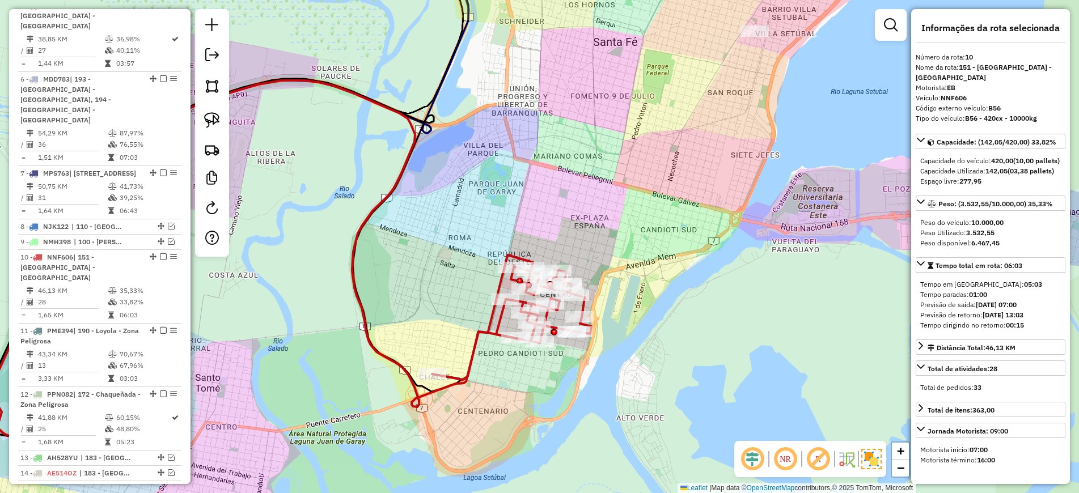
scroll to position [825, 0]
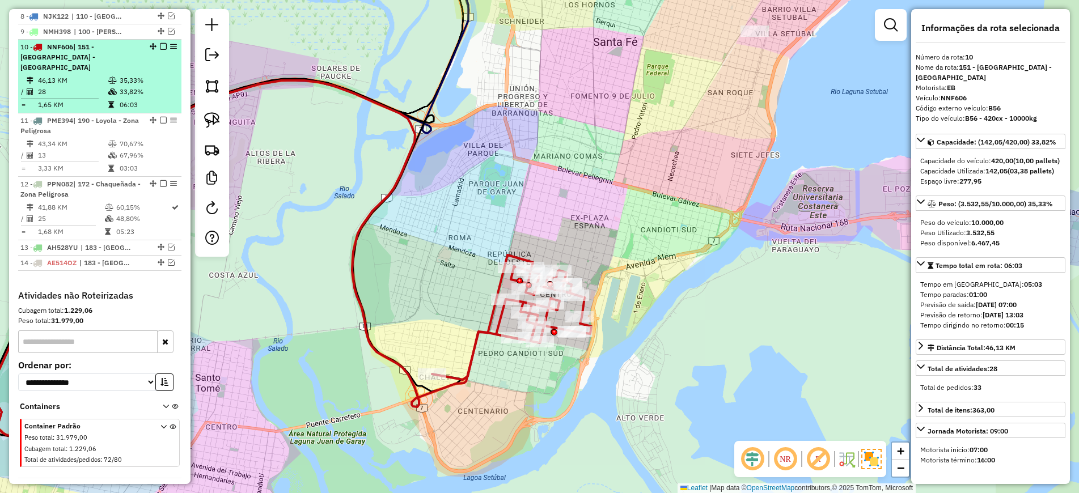
click at [160, 43] on em at bounding box center [163, 46] width 7 height 7
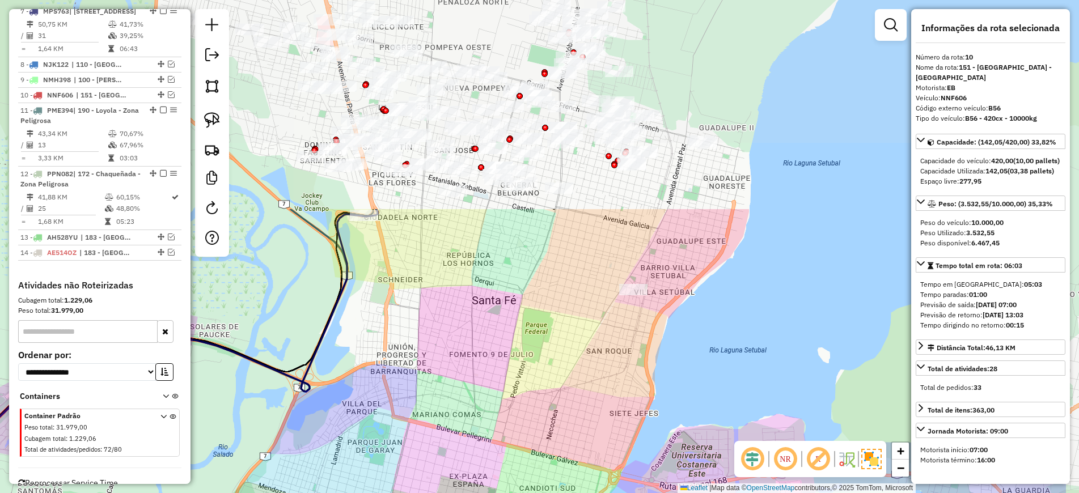
drag, startPoint x: 644, startPoint y: 250, endPoint x: 595, endPoint y: 363, distance: 123.1
click at [583, 398] on div "Janela de atendimento Grade de atendimento Capacidade Transportadoras Veículos …" at bounding box center [539, 246] width 1079 height 493
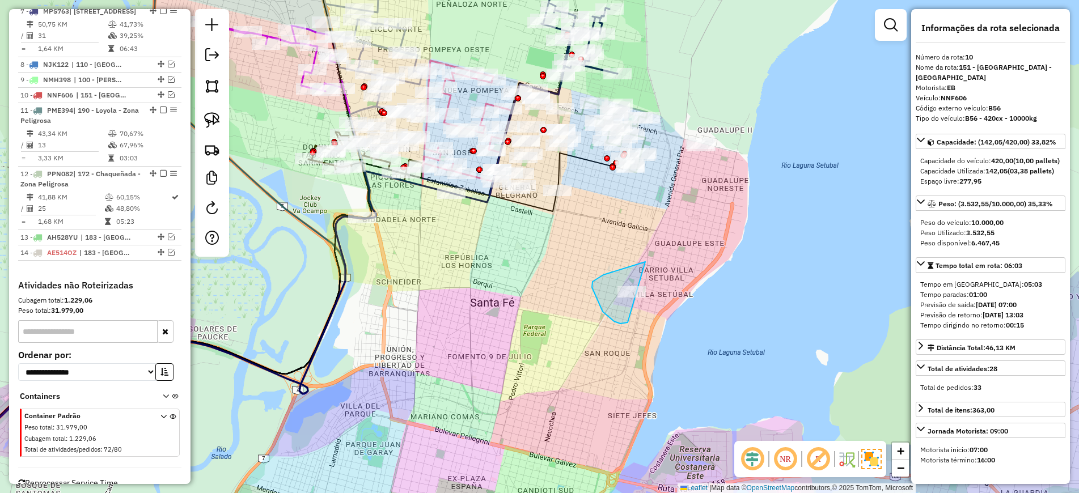
drag, startPoint x: 645, startPoint y: 262, endPoint x: 676, endPoint y: 299, distance: 47.9
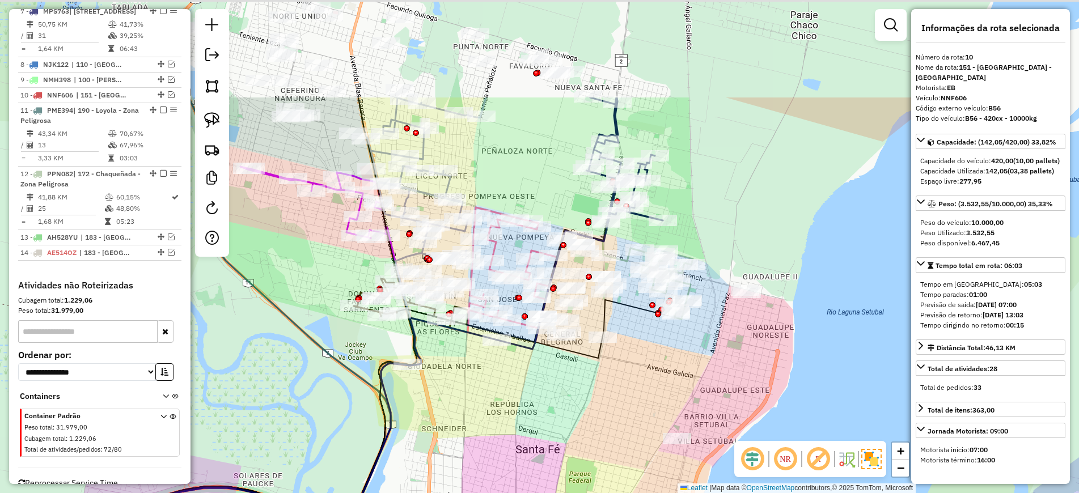
drag, startPoint x: 695, startPoint y: 210, endPoint x: 739, endPoint y: 383, distance: 178.4
click at [741, 384] on div "Janela de atendimento Grade de atendimento Capacidade Transportadoras Veículos …" at bounding box center [539, 246] width 1079 height 493
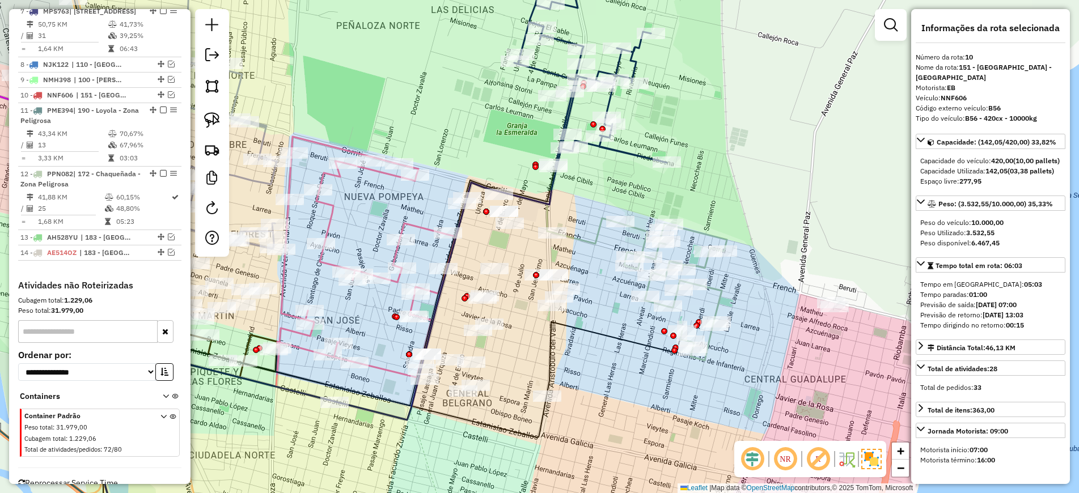
click at [693, 227] on icon at bounding box center [672, 291] width 107 height 137
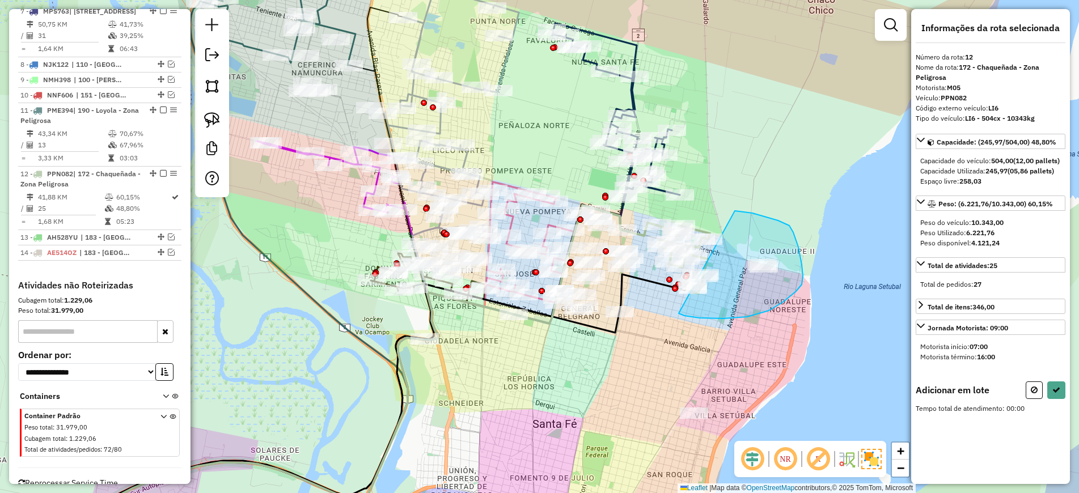
drag, startPoint x: 734, startPoint y: 211, endPoint x: 677, endPoint y: 312, distance: 116.8
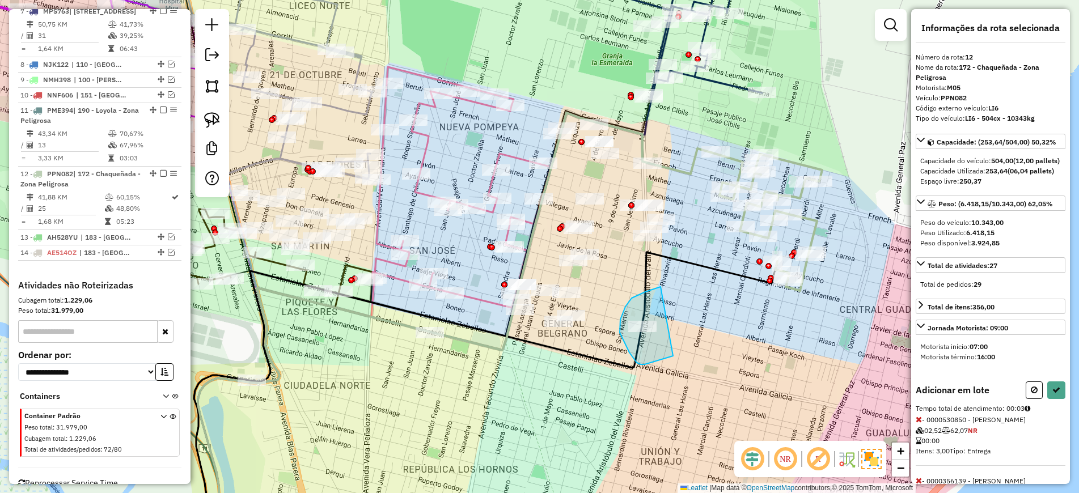
drag, startPoint x: 661, startPoint y: 287, endPoint x: 692, endPoint y: 343, distance: 64.7
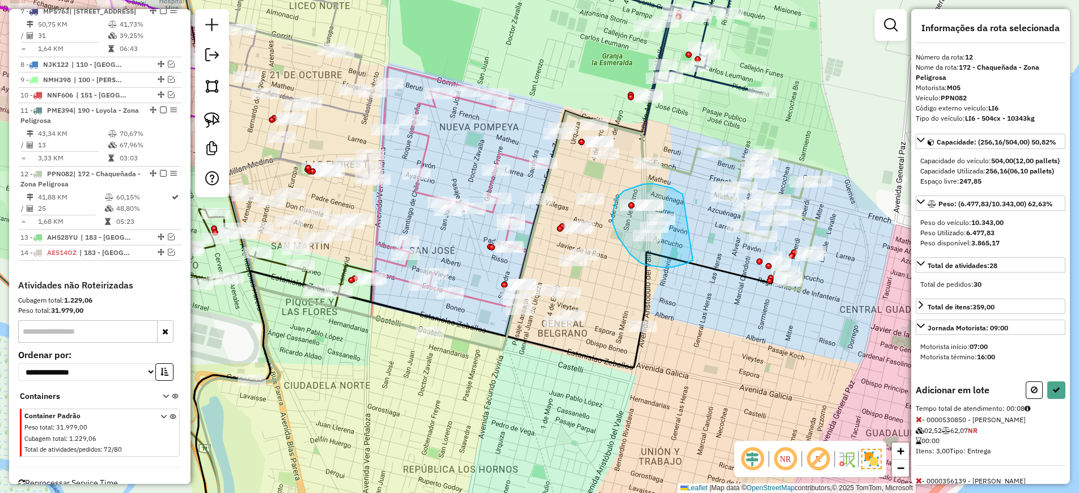
drag, startPoint x: 682, startPoint y: 194, endPoint x: 693, endPoint y: 260, distance: 66.6
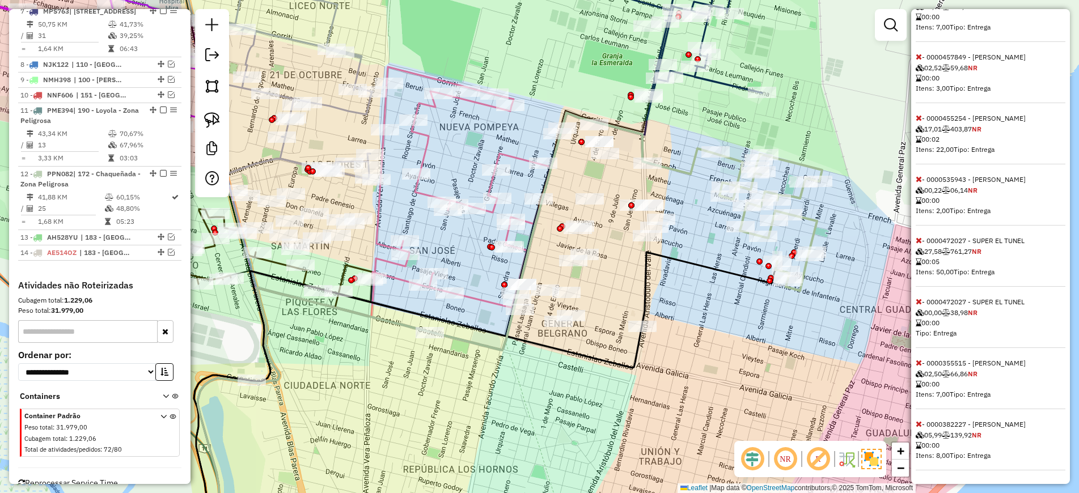
scroll to position [243, 0]
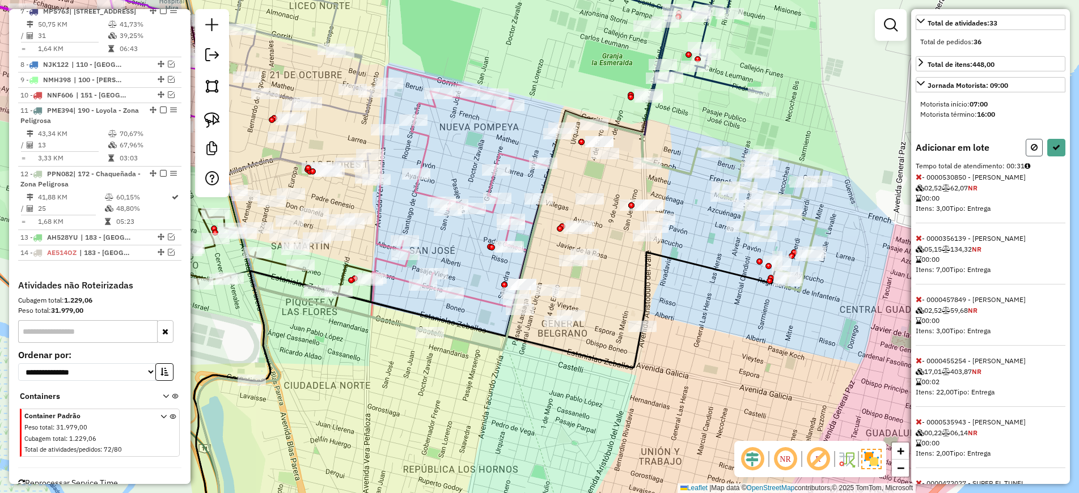
click at [1030, 151] on icon at bounding box center [1033, 147] width 7 height 8
select select "*********"
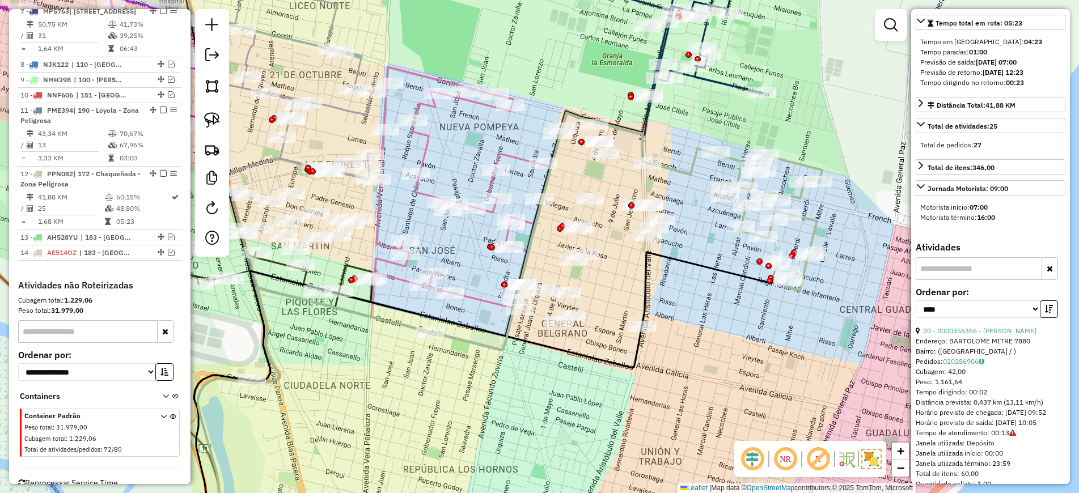
scroll to position [0, 0]
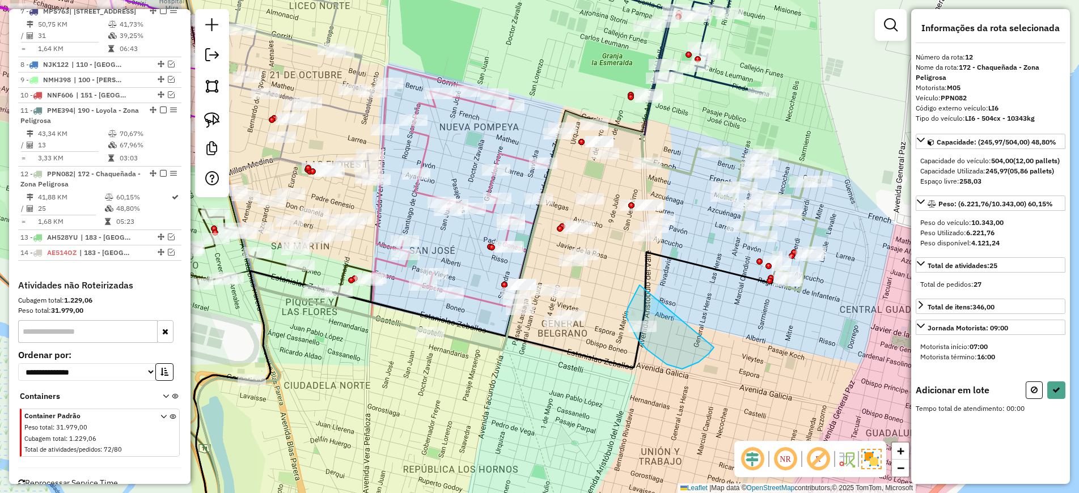
drag, startPoint x: 639, startPoint y: 286, endPoint x: 714, endPoint y: 347, distance: 96.6
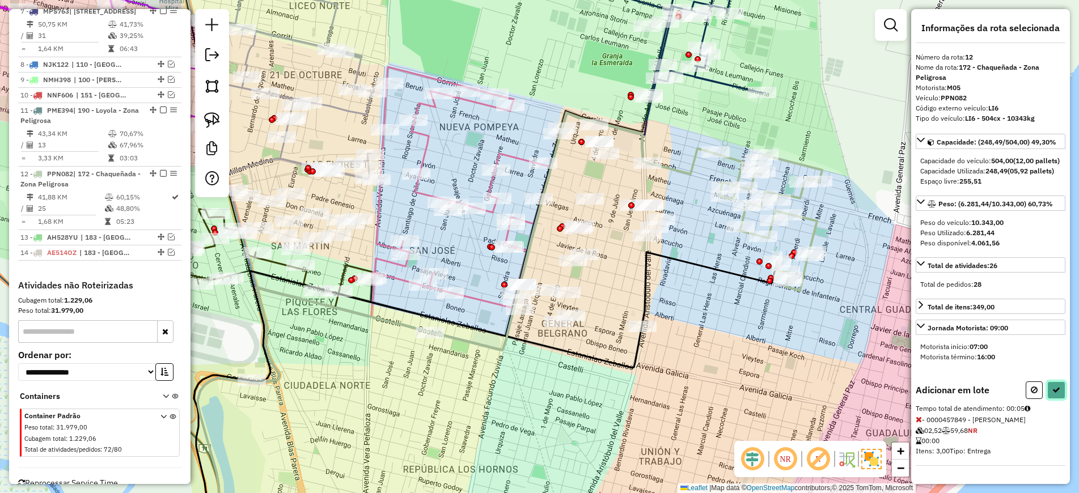
click at [1055, 394] on icon at bounding box center [1056, 390] width 8 height 8
select select "*********"
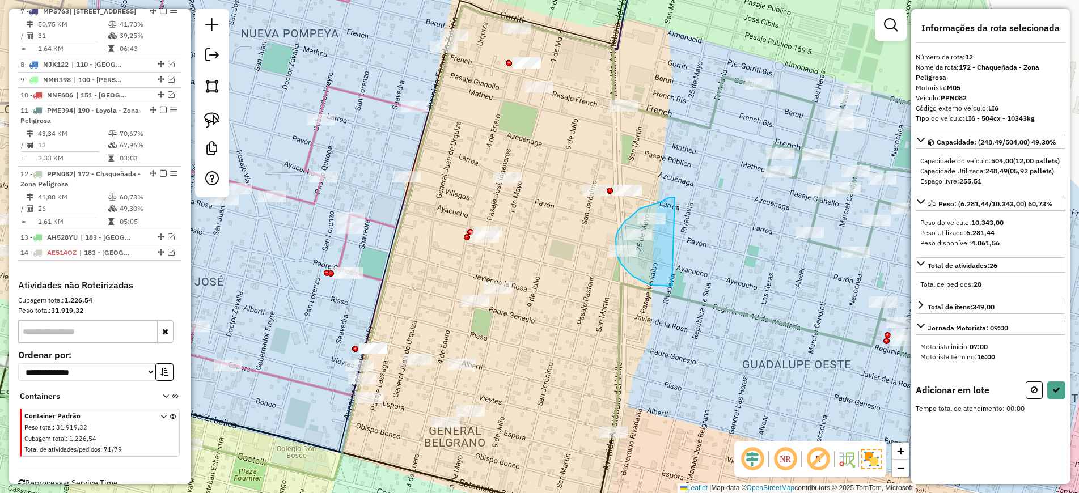
drag, startPoint x: 668, startPoint y: 198, endPoint x: 673, endPoint y: 286, distance: 88.5
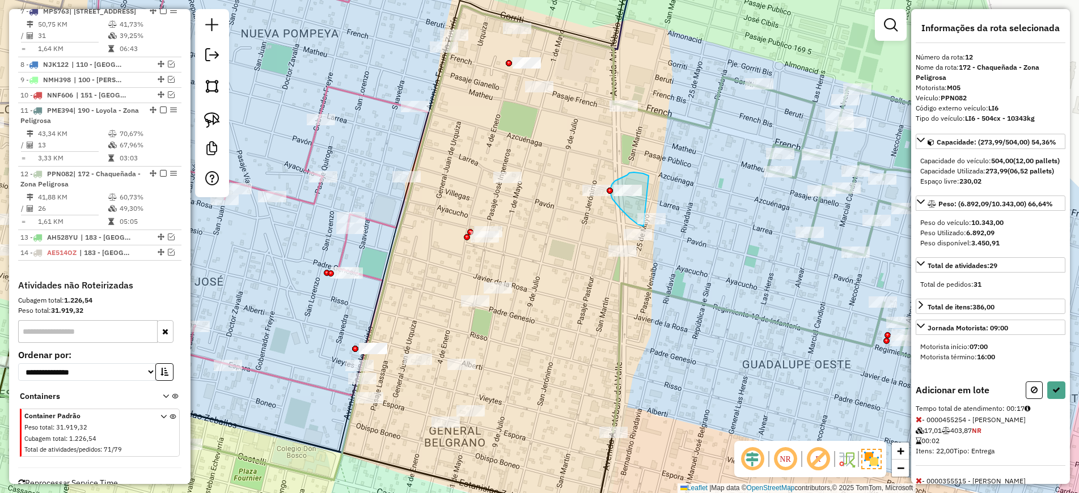
drag, startPoint x: 648, startPoint y: 176, endPoint x: 646, endPoint y: 227, distance: 51.6
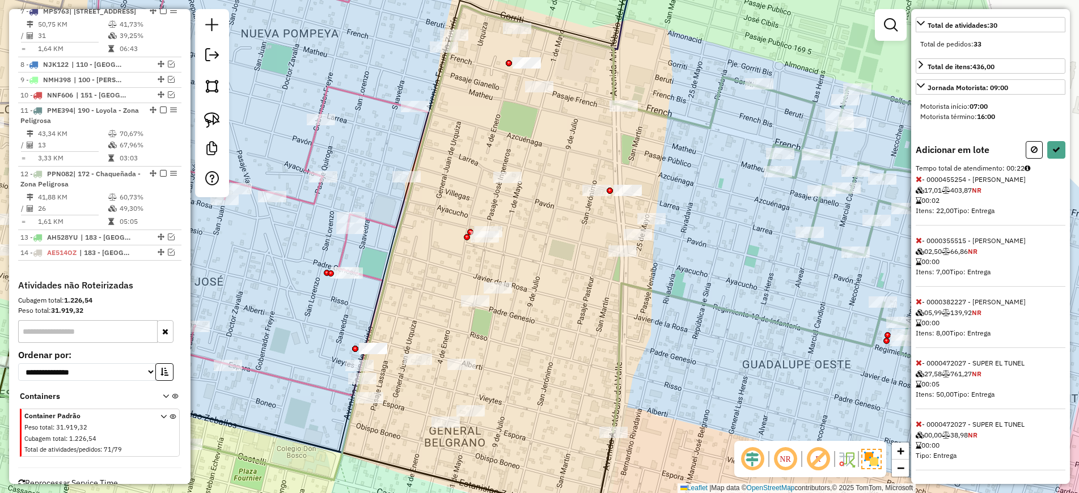
click at [918, 362] on icon at bounding box center [918, 363] width 6 height 8
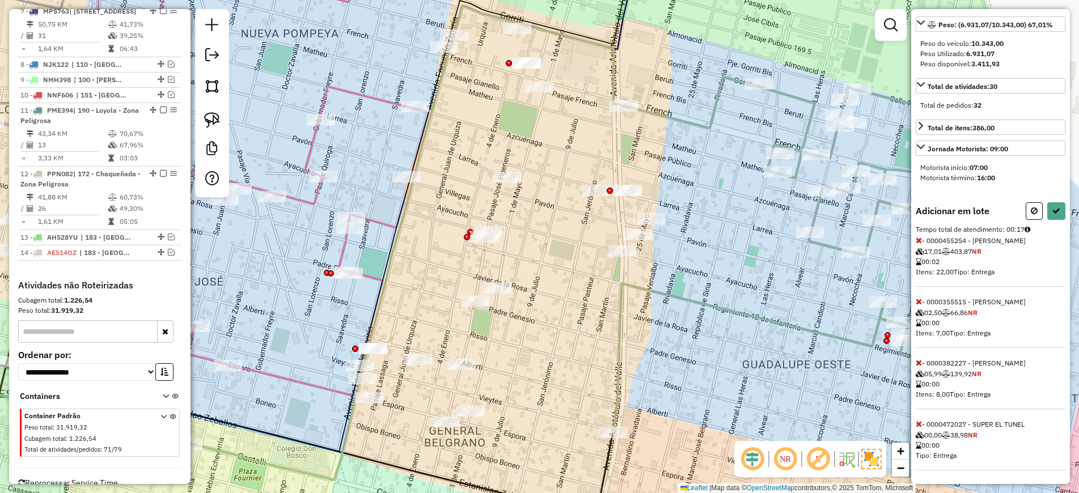
click at [920, 424] on icon at bounding box center [918, 424] width 6 height 8
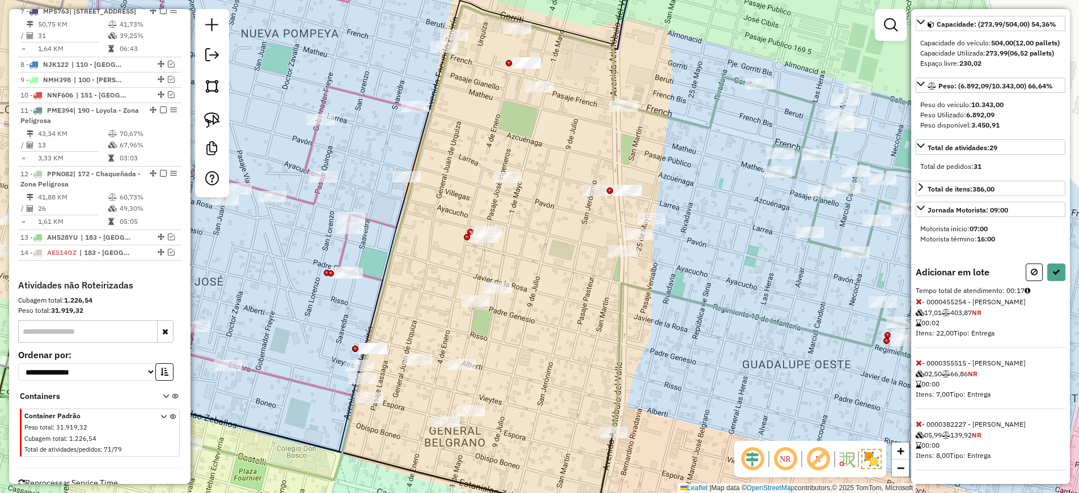
scroll to position [0, 0]
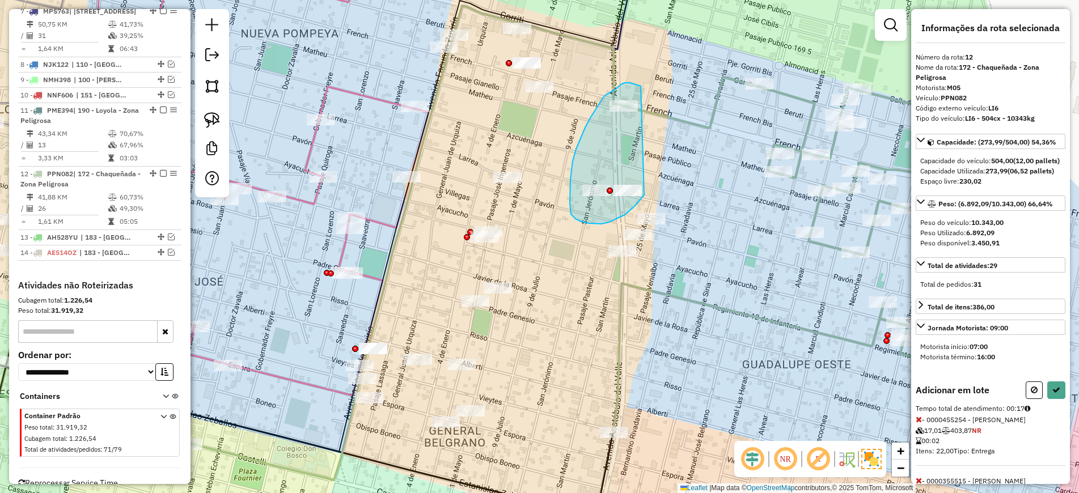
drag, startPoint x: 636, startPoint y: 84, endPoint x: 645, endPoint y: 194, distance: 109.7
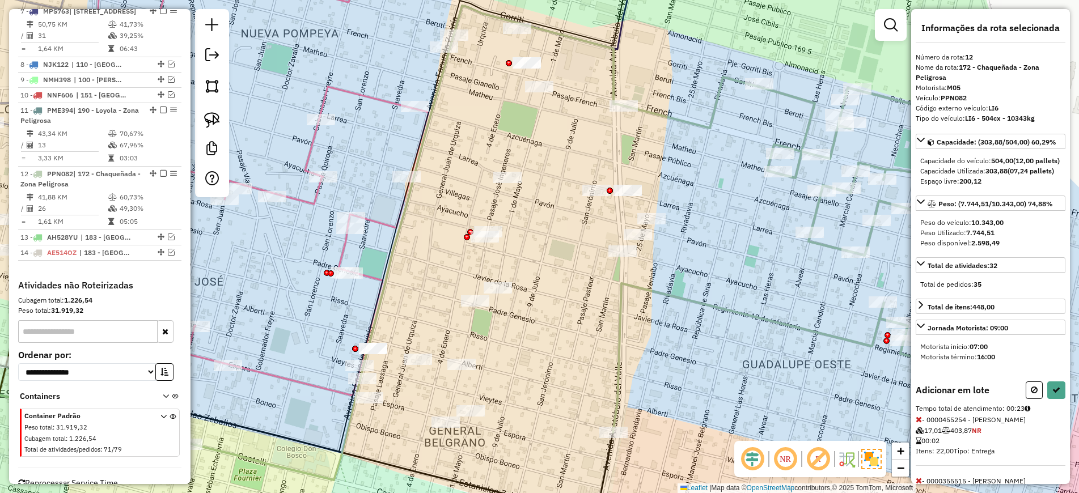
scroll to position [393, 0]
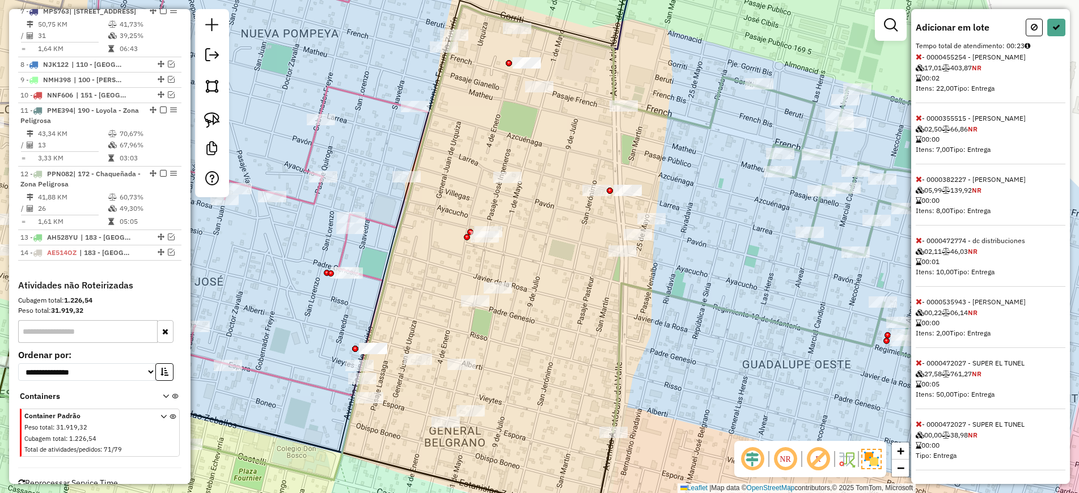
click at [915, 423] on icon at bounding box center [918, 424] width 6 height 8
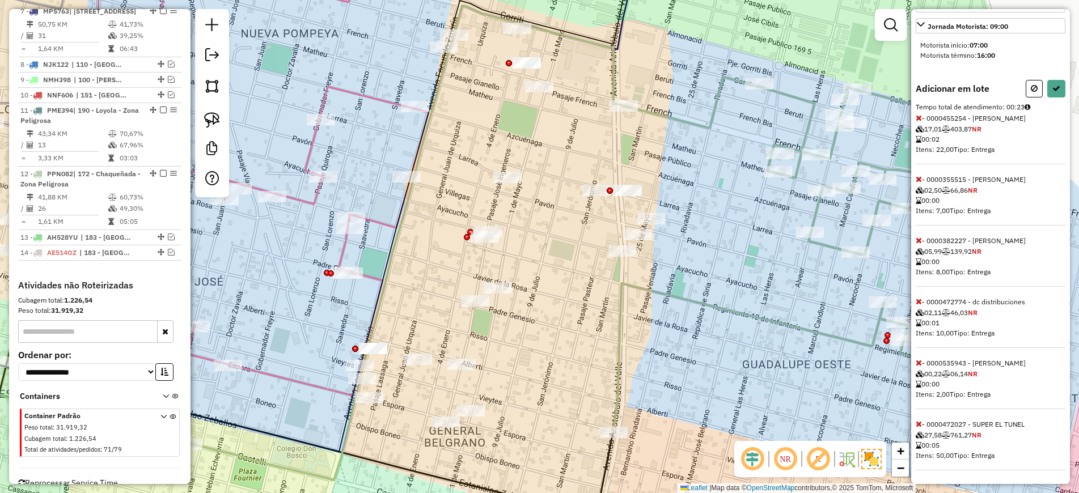
click at [915, 423] on icon at bounding box center [918, 424] width 6 height 8
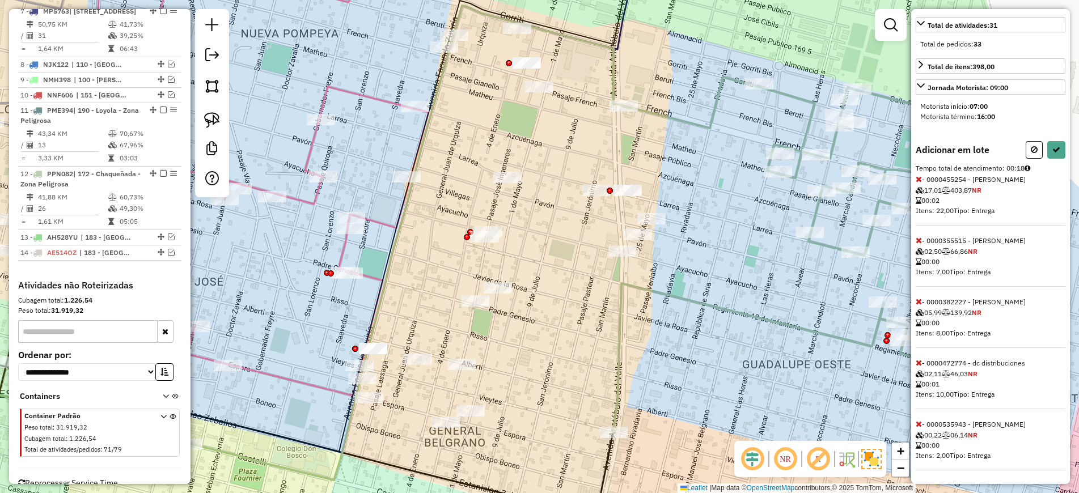
click at [917, 422] on icon at bounding box center [918, 424] width 6 height 8
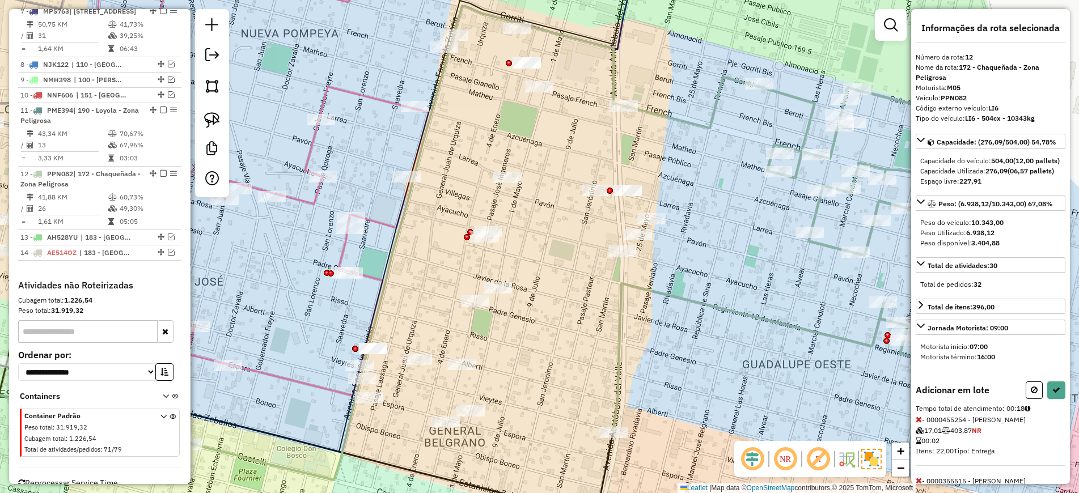
scroll to position [210, 0]
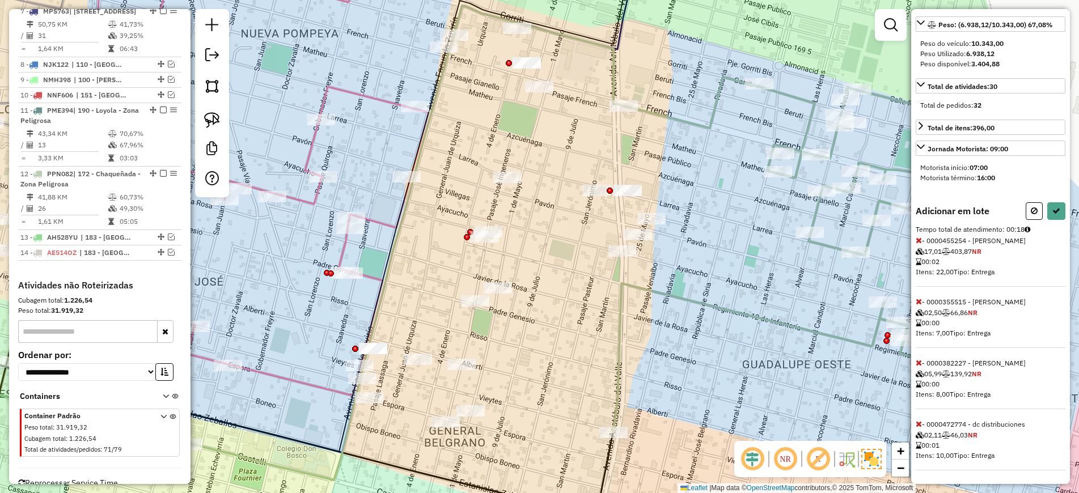
click at [918, 421] on icon at bounding box center [918, 424] width 6 height 8
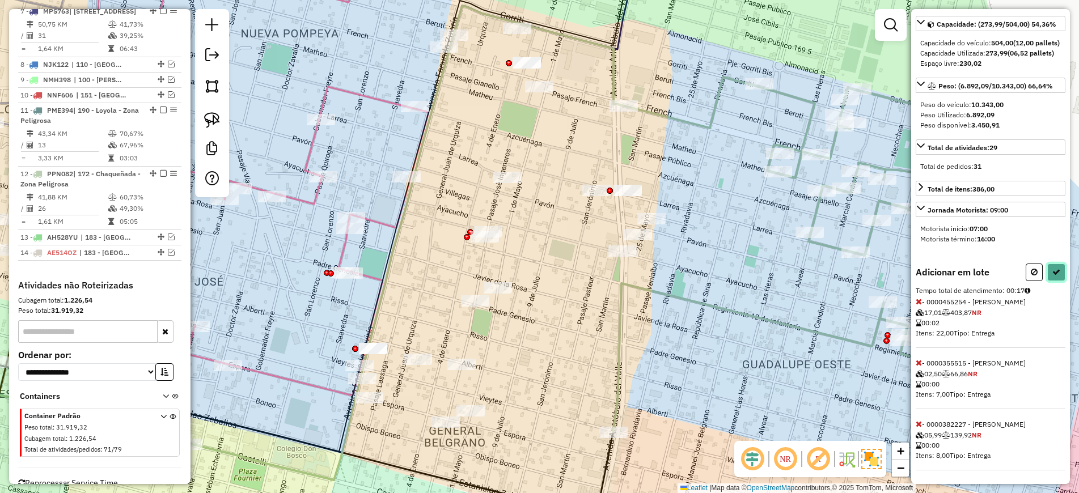
click at [1052, 268] on icon at bounding box center [1056, 272] width 8 height 8
select select "*********"
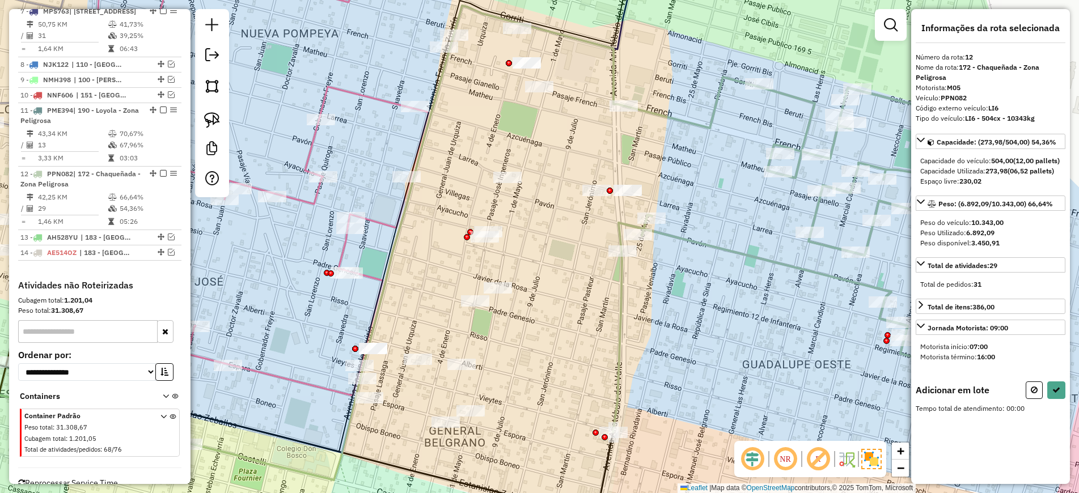
scroll to position [0, 0]
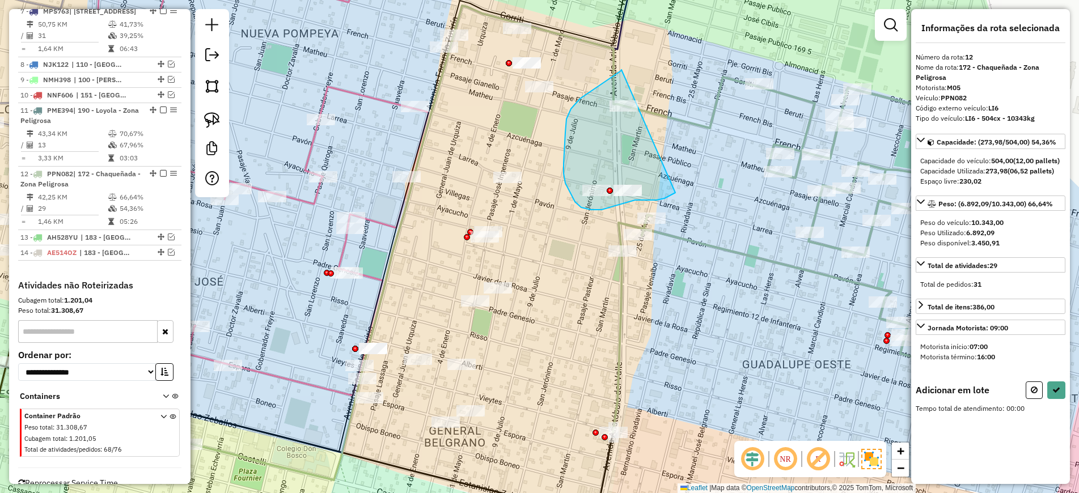
drag, startPoint x: 621, startPoint y: 70, endPoint x: 675, endPoint y: 193, distance: 134.3
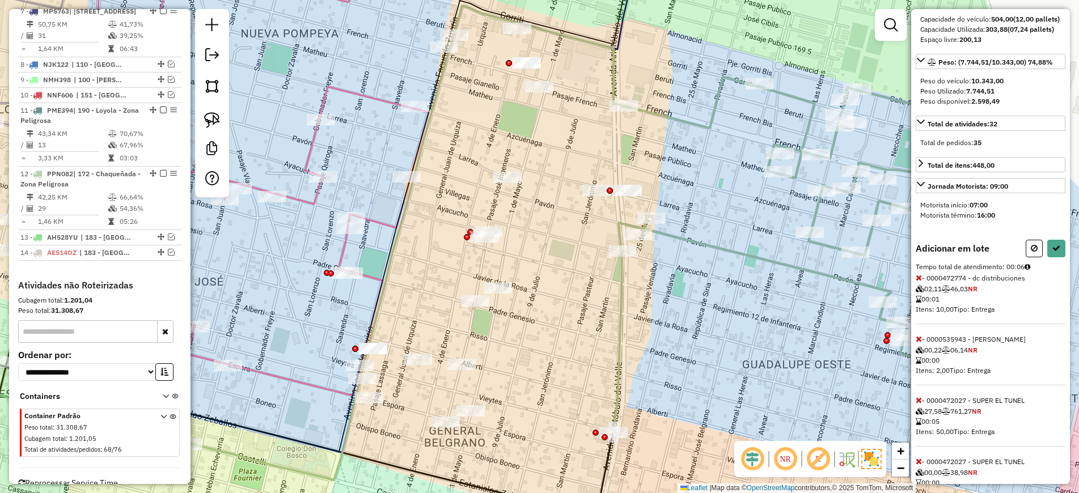
scroll to position [199, 0]
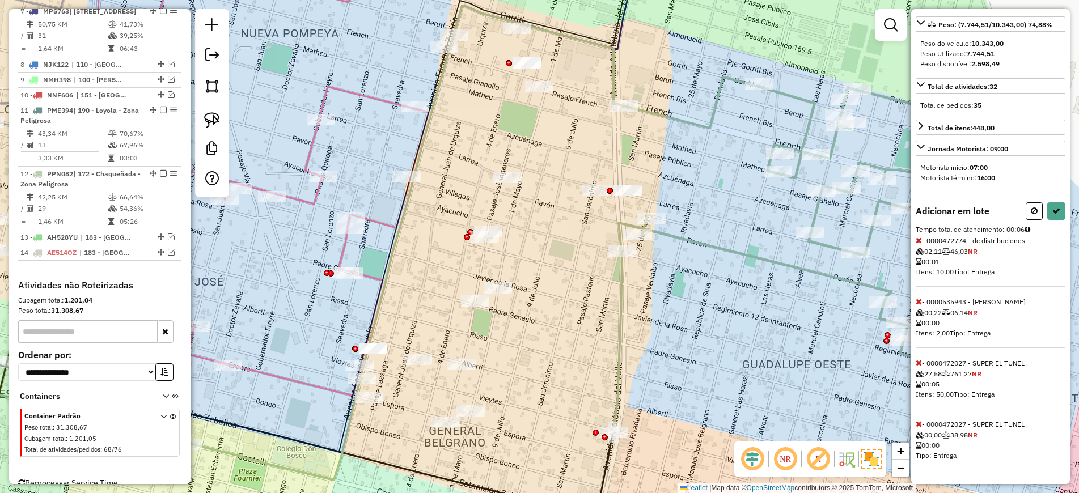
click at [919, 424] on icon at bounding box center [918, 424] width 6 height 8
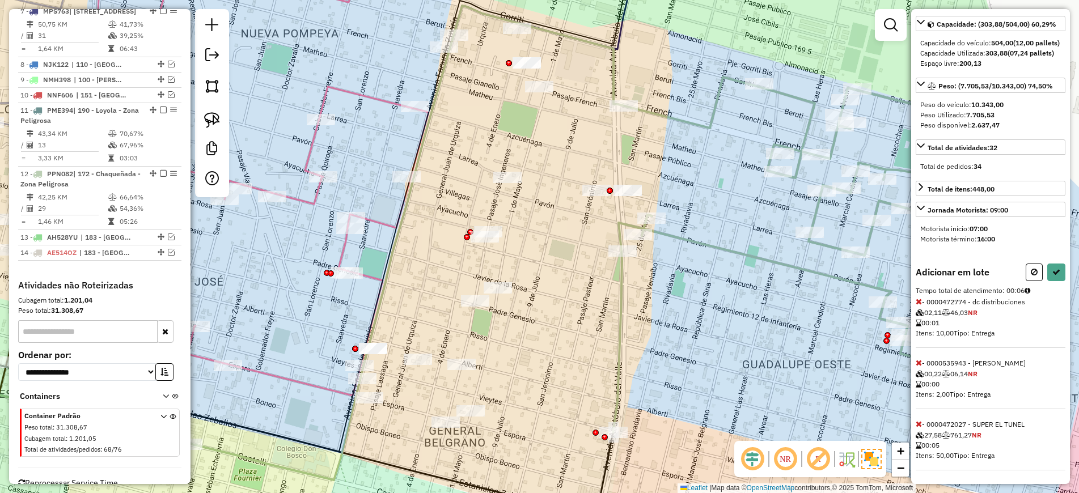
scroll to position [138, 0]
click at [919, 424] on icon at bounding box center [918, 424] width 6 height 8
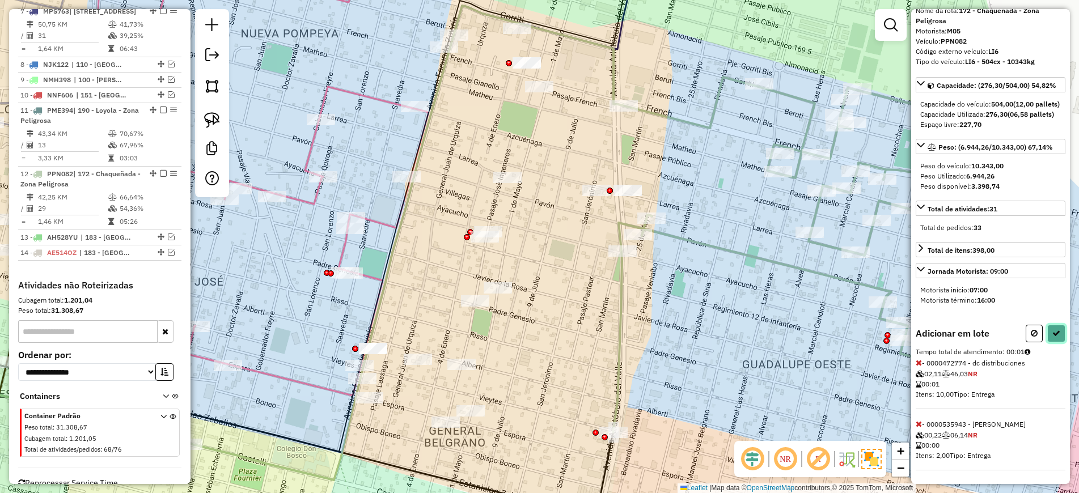
click at [1059, 333] on button at bounding box center [1056, 334] width 18 height 18
select select "*********"
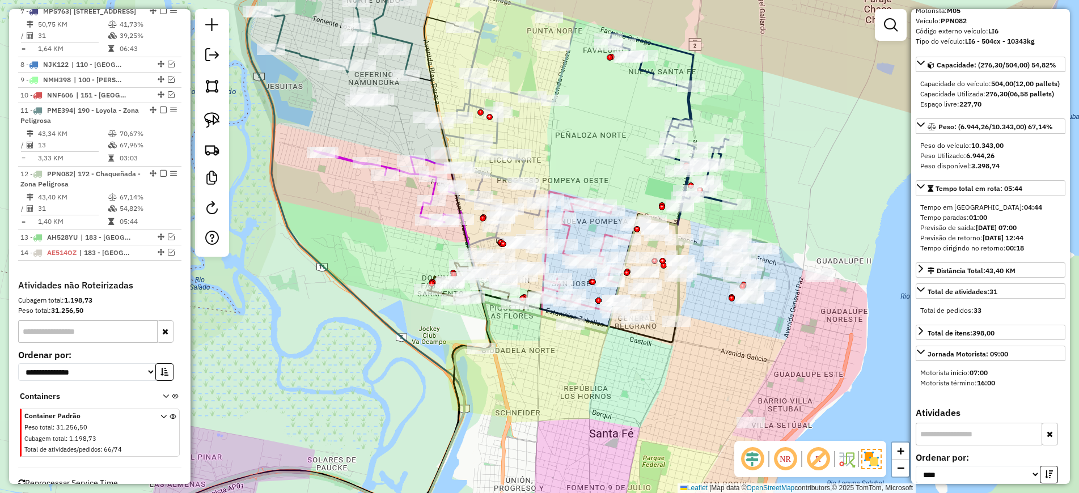
scroll to position [0, 0]
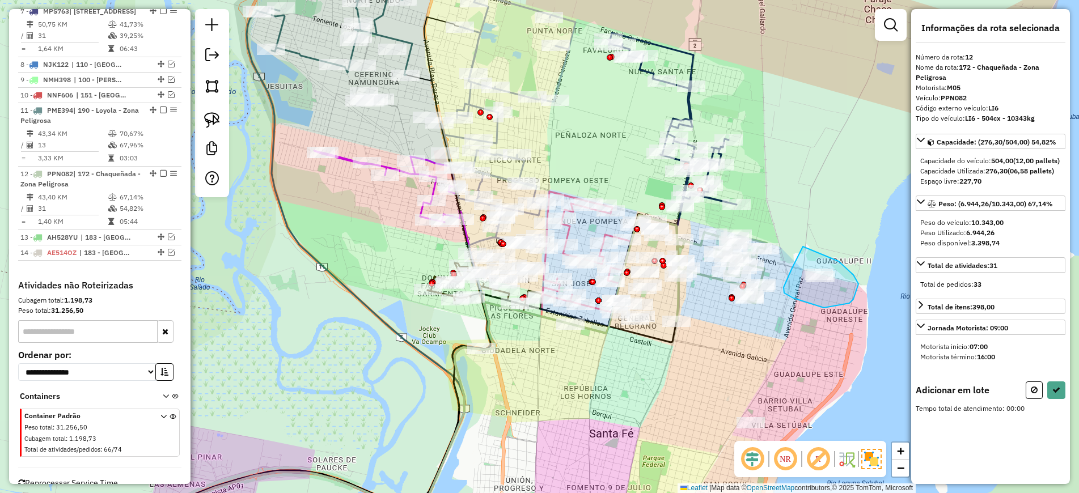
drag, startPoint x: 803, startPoint y: 247, endPoint x: 838, endPoint y: 261, distance: 37.9
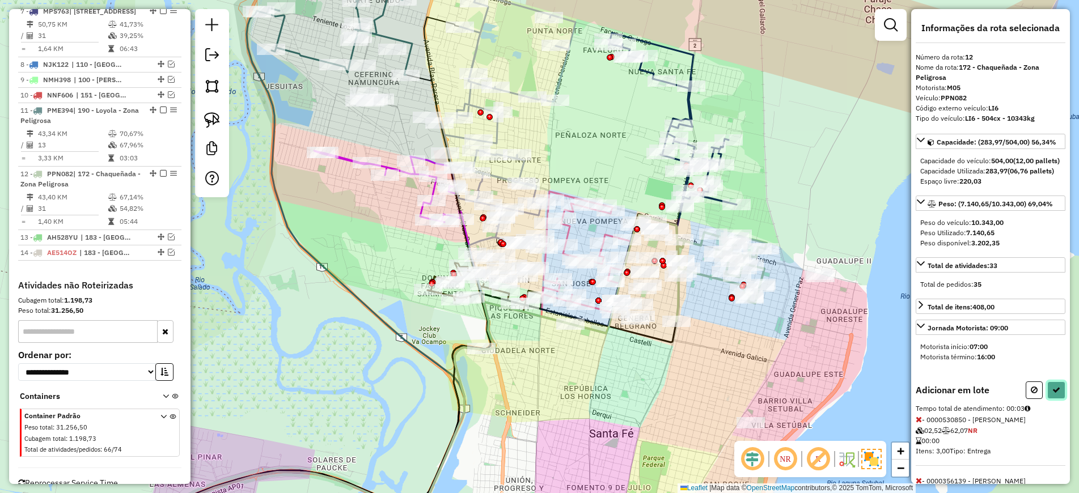
click at [1048, 399] on button at bounding box center [1056, 390] width 18 height 18
select select "*********"
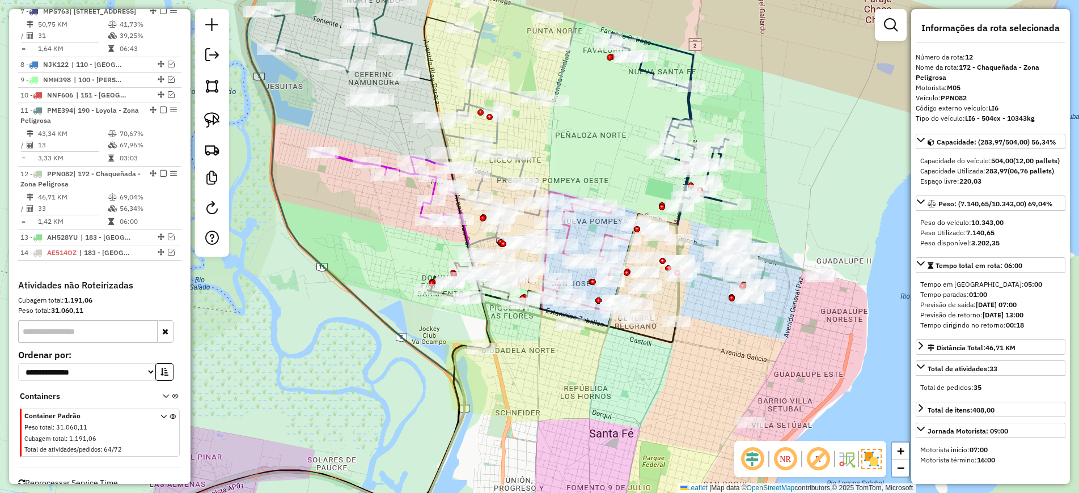
click at [262, 396] on div "Janela de atendimento Grade de atendimento Capacidade Transportadoras Veículos …" at bounding box center [539, 246] width 1079 height 493
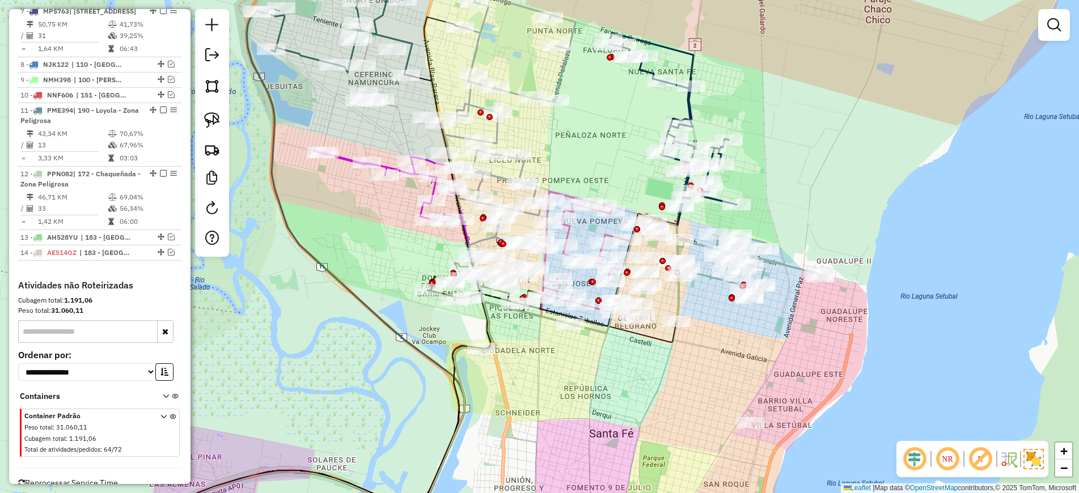
click at [784, 266] on icon at bounding box center [746, 278] width 148 height 87
select select "*********"
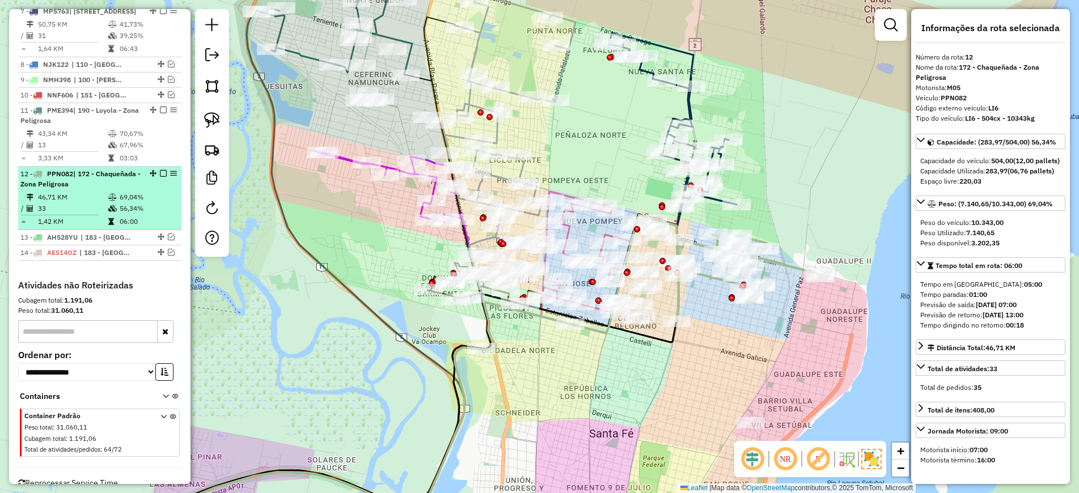
click at [160, 170] on em at bounding box center [163, 173] width 7 height 7
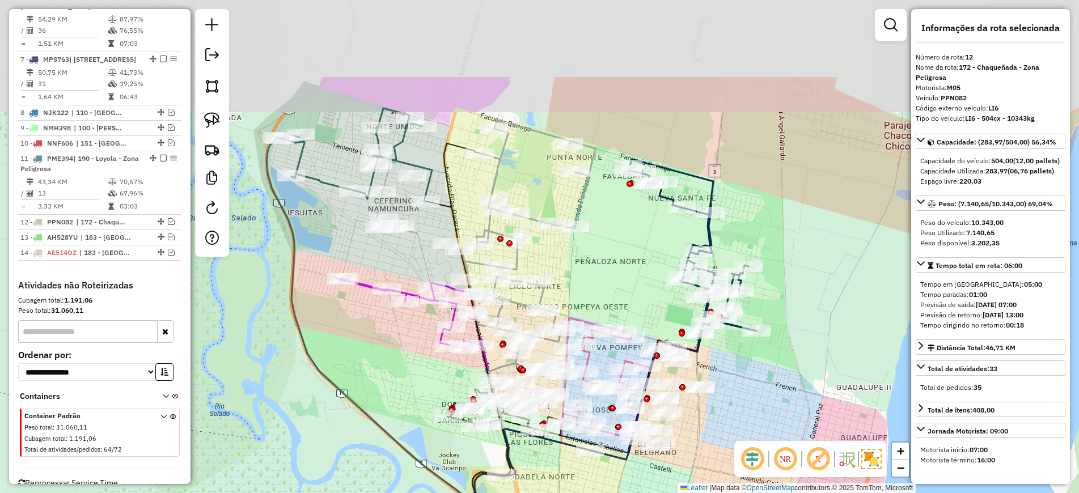
drag, startPoint x: 833, startPoint y: 249, endPoint x: 624, endPoint y: 233, distance: 209.7
click at [853, 375] on div "Janela de atendimento Grade de atendimento Capacidade Transportadoras Veículos …" at bounding box center [539, 246] width 1079 height 493
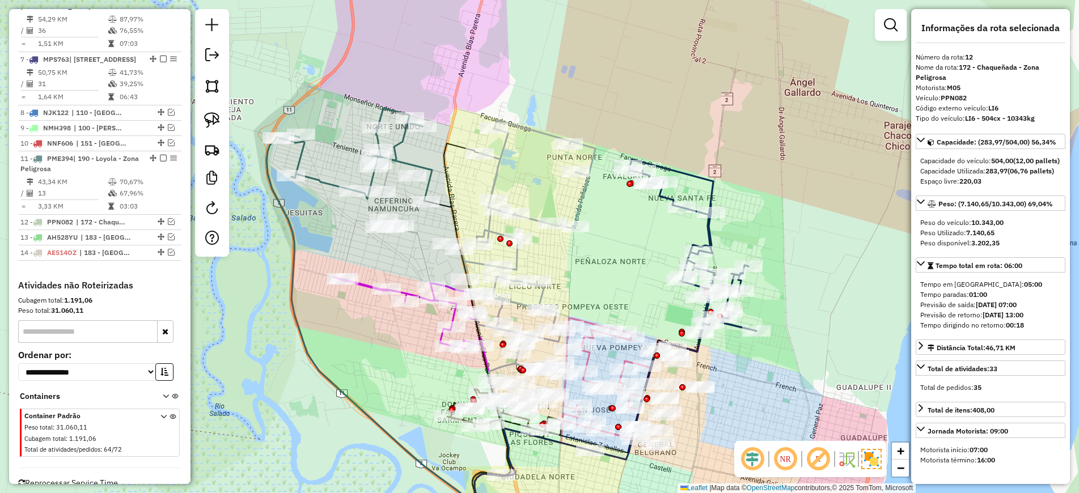
click at [316, 181] on icon at bounding box center [354, 154] width 155 height 93
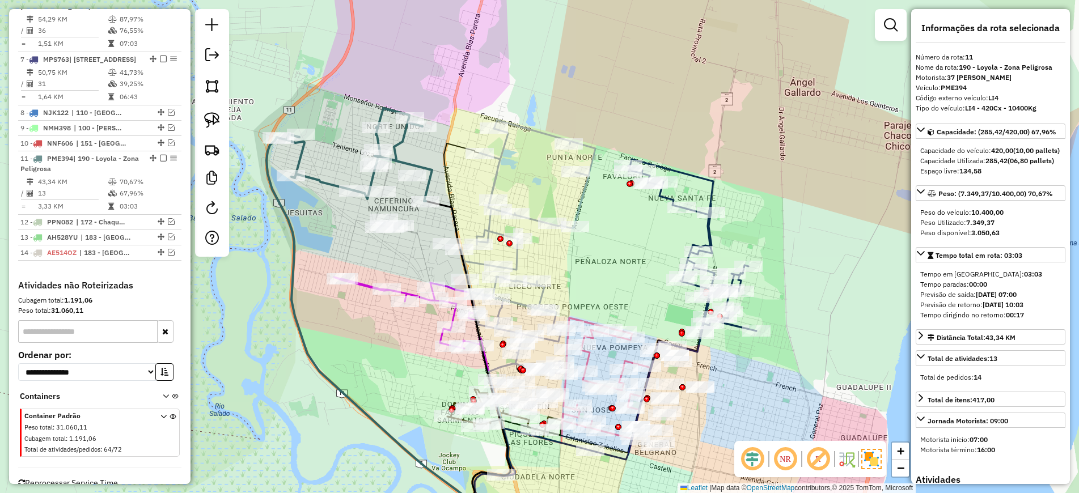
click at [316, 181] on icon at bounding box center [354, 154] width 155 height 93
click at [809, 238] on div "Janela de atendimento Grade de atendimento Capacidade Transportadoras Veículos …" at bounding box center [539, 246] width 1079 height 493
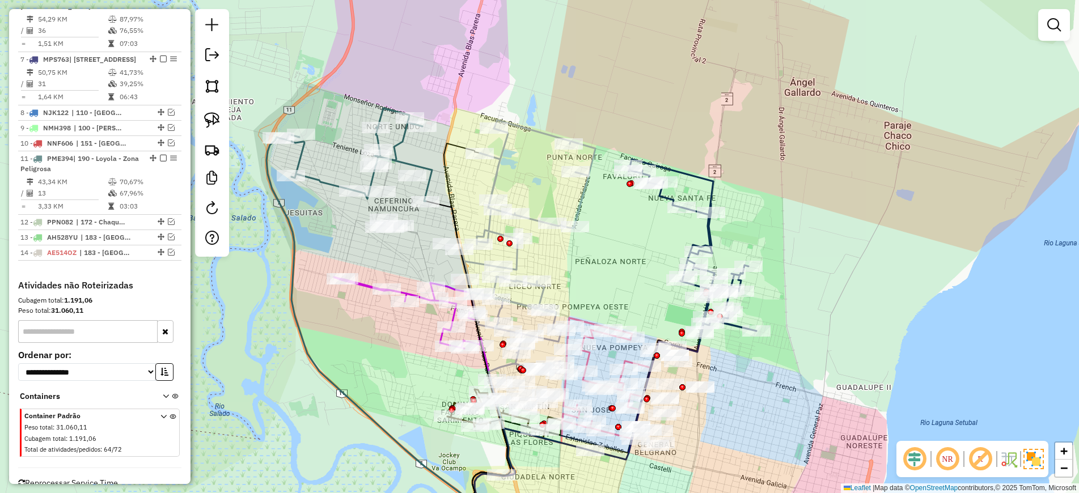
click at [319, 181] on icon at bounding box center [354, 154] width 155 height 93
select select "*********"
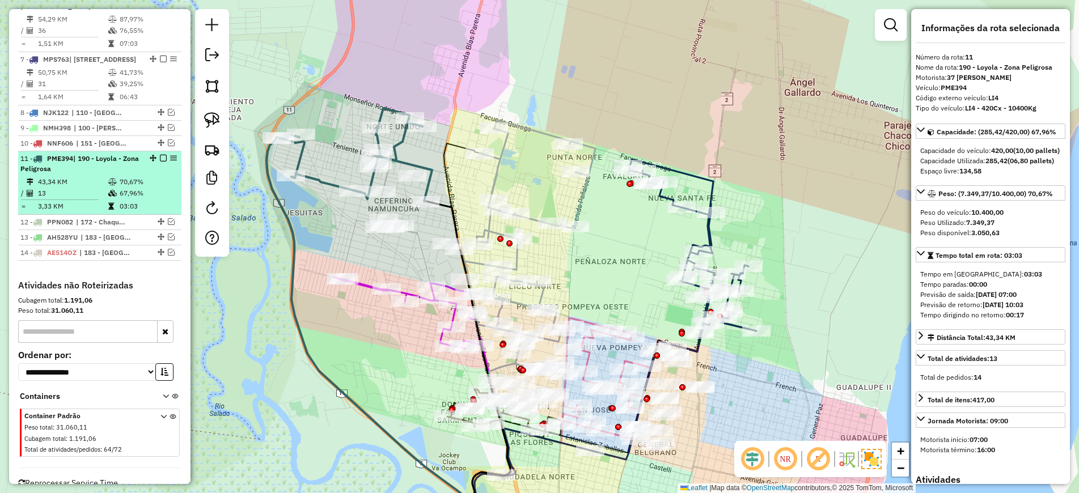
click at [161, 155] on em at bounding box center [163, 158] width 7 height 7
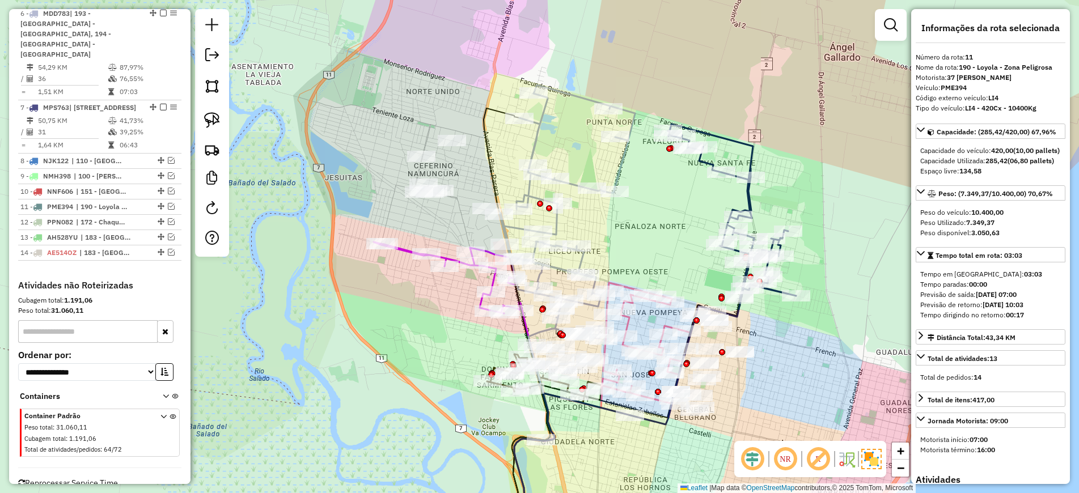
drag, startPoint x: 630, startPoint y: 245, endPoint x: 673, endPoint y: 264, distance: 47.7
click at [674, 264] on div "Janela de atendimento Grade de atendimento Capacidade Transportadoras Veículos …" at bounding box center [539, 246] width 1079 height 493
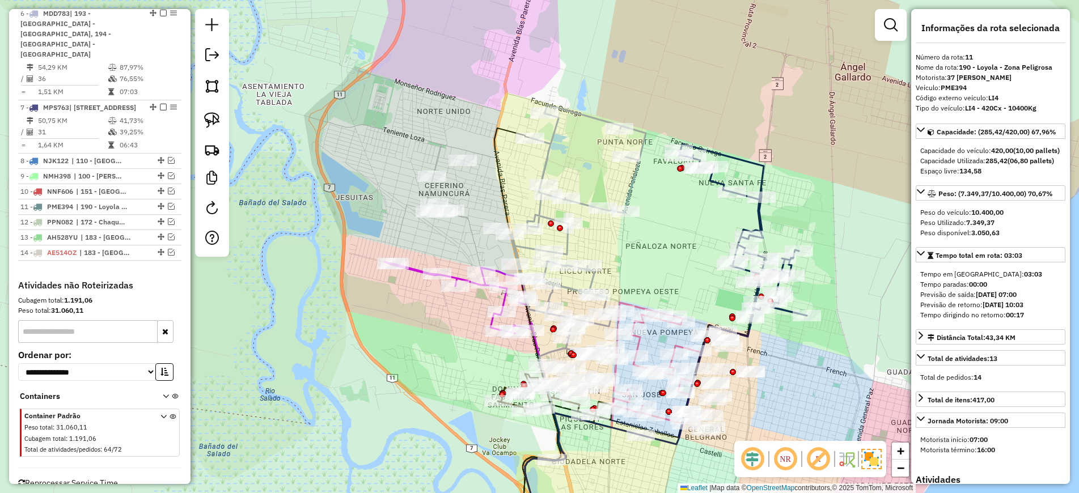
click at [410, 267] on icon at bounding box center [457, 297] width 146 height 71
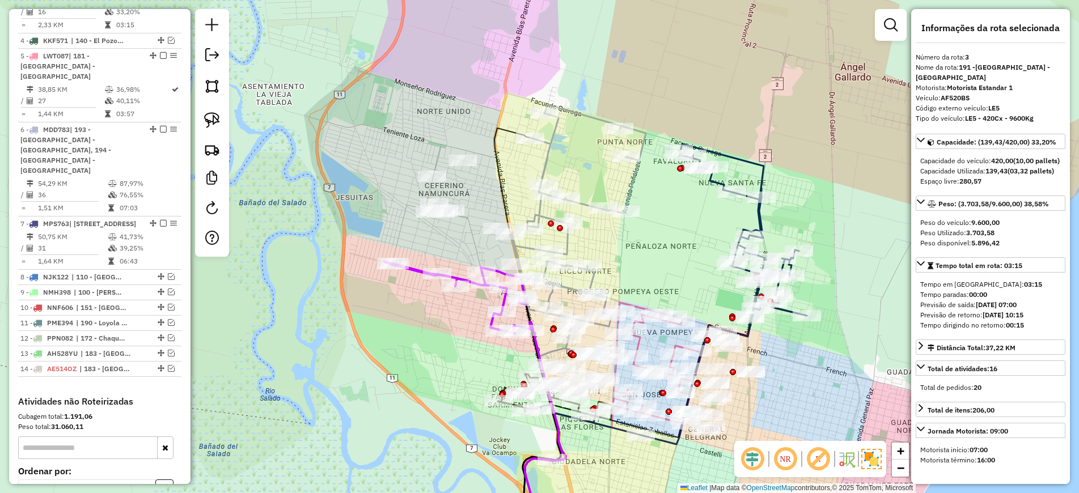
scroll to position [515, 0]
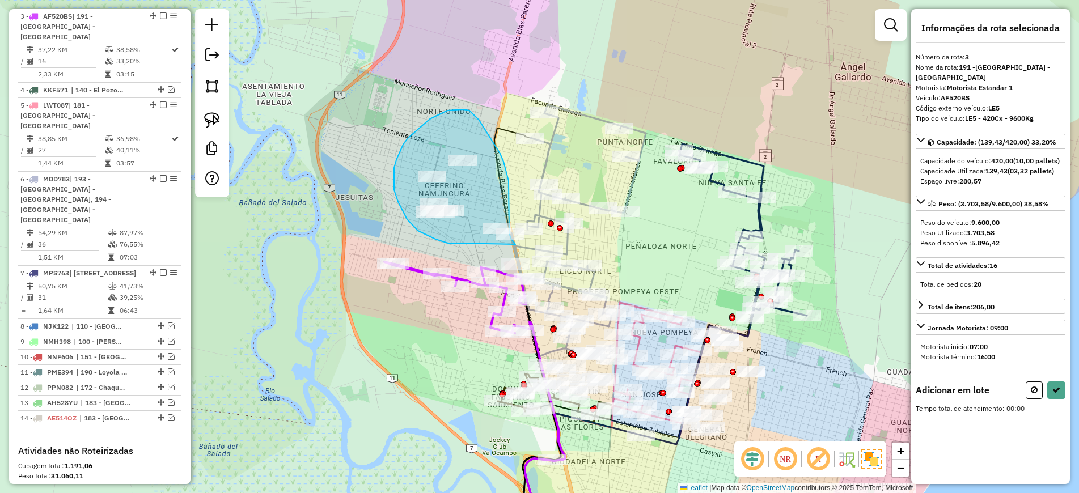
drag, startPoint x: 455, startPoint y: 243, endPoint x: 516, endPoint y: 245, distance: 61.8
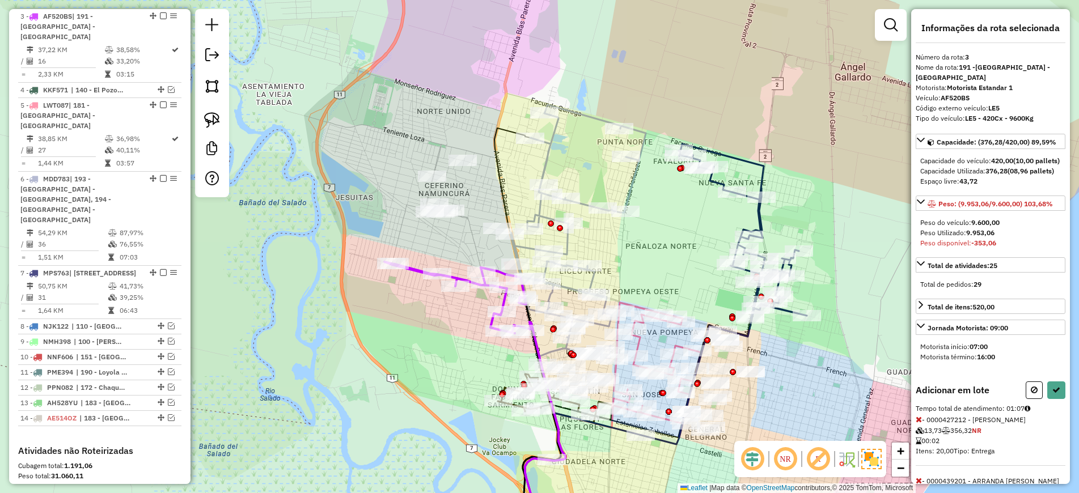
scroll to position [213, 0]
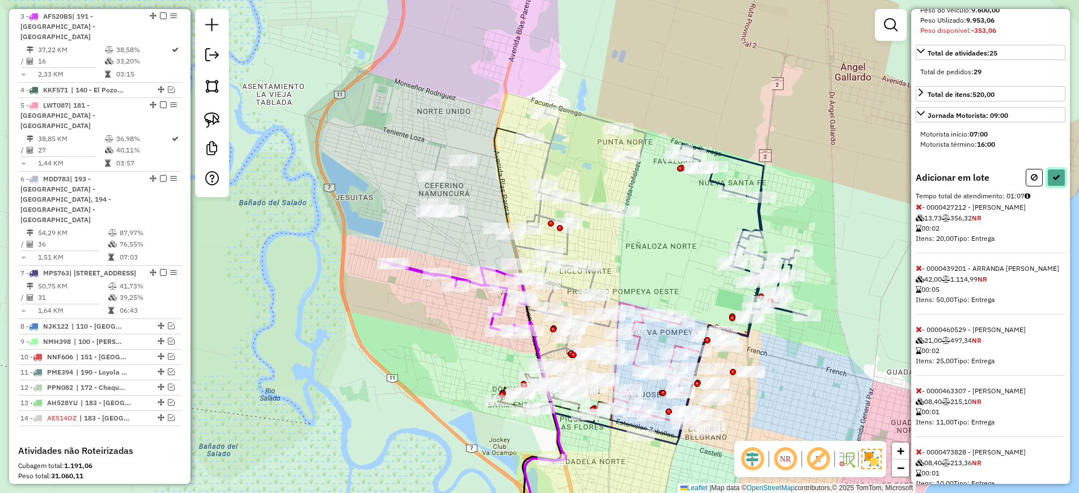
click at [1054, 181] on icon at bounding box center [1056, 177] width 8 height 8
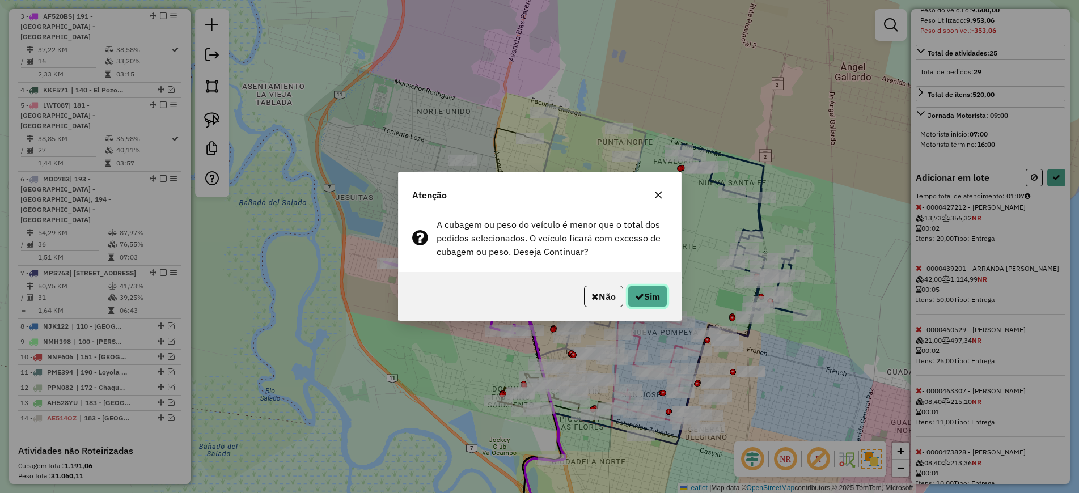
click at [648, 300] on button "Sim" at bounding box center [647, 297] width 40 height 22
select select "*********"
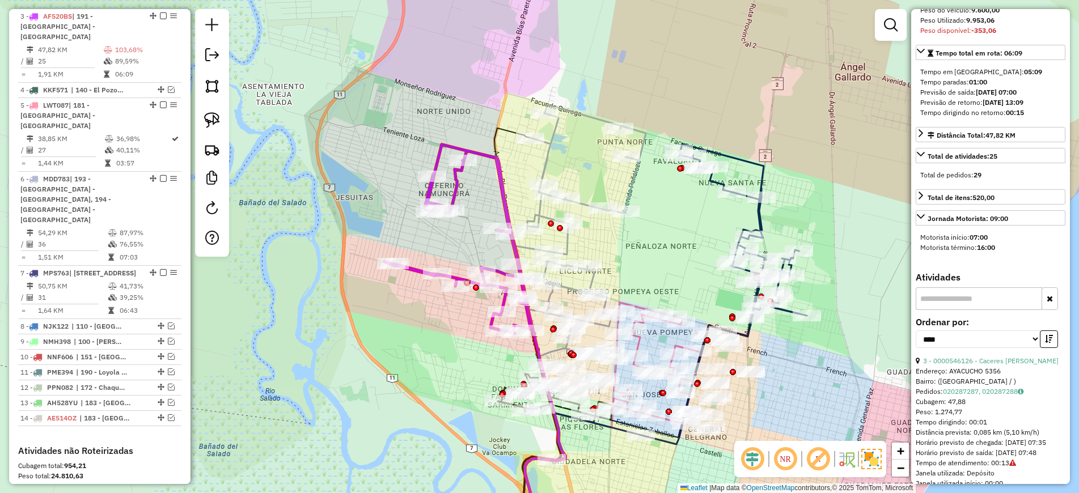
click at [452, 184] on icon at bounding box center [457, 239] width 146 height 189
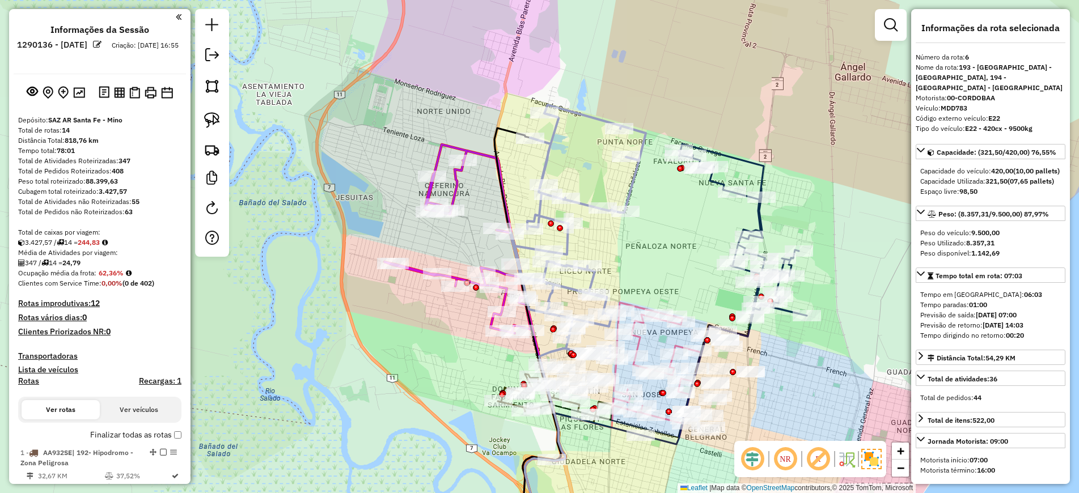
select select "*********"
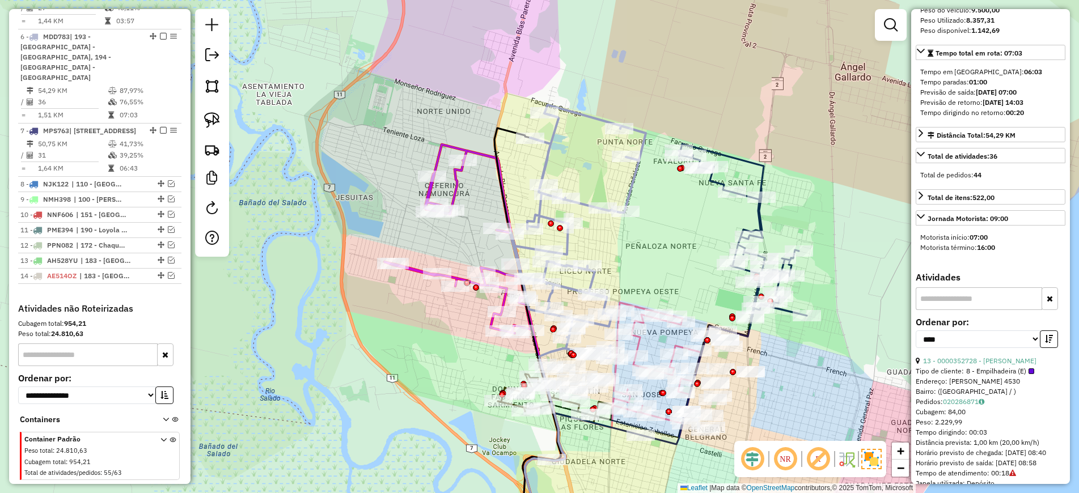
scroll to position [10, 0]
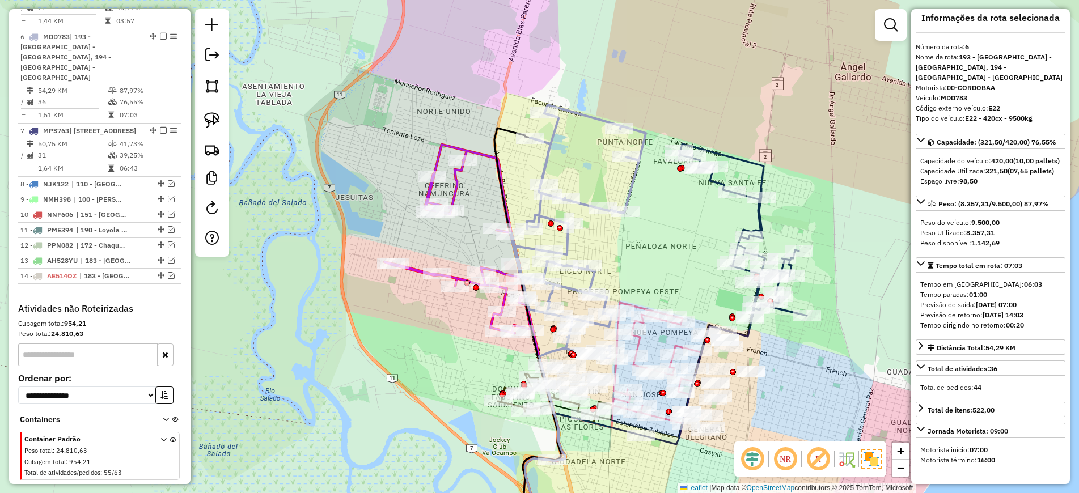
click at [676, 275] on div "Janela de atendimento Grade de atendimento Capacidade Transportadoras Veículos …" at bounding box center [539, 246] width 1079 height 493
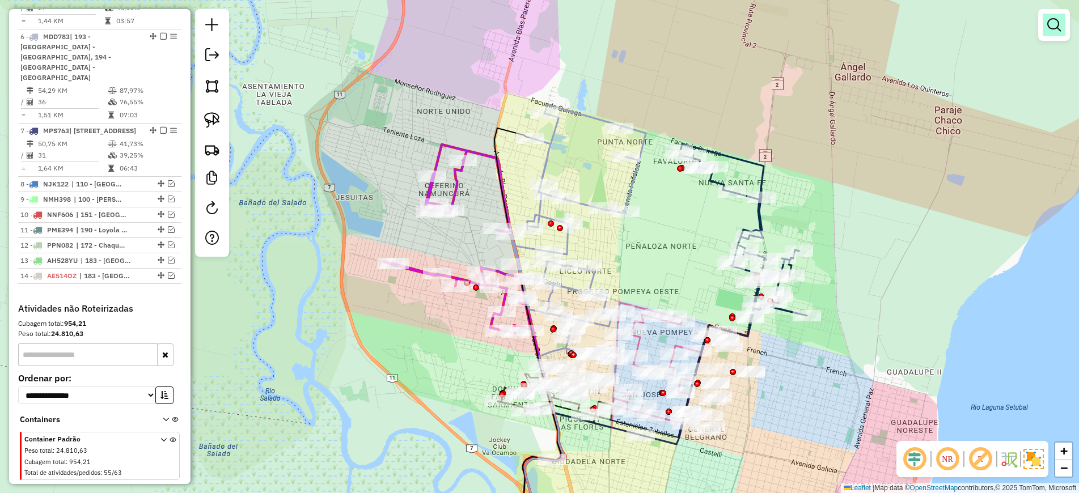
click at [1059, 29] on em at bounding box center [1054, 25] width 14 height 14
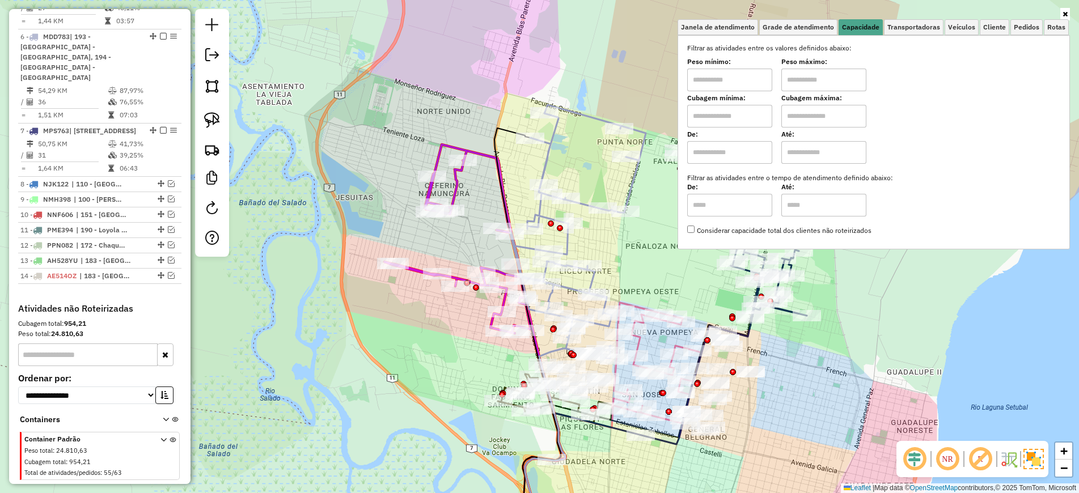
click at [748, 89] on input "text" at bounding box center [729, 80] width 85 height 23
type input "*******"
click at [810, 84] on input "text" at bounding box center [823, 80] width 85 height 23
type input "**********"
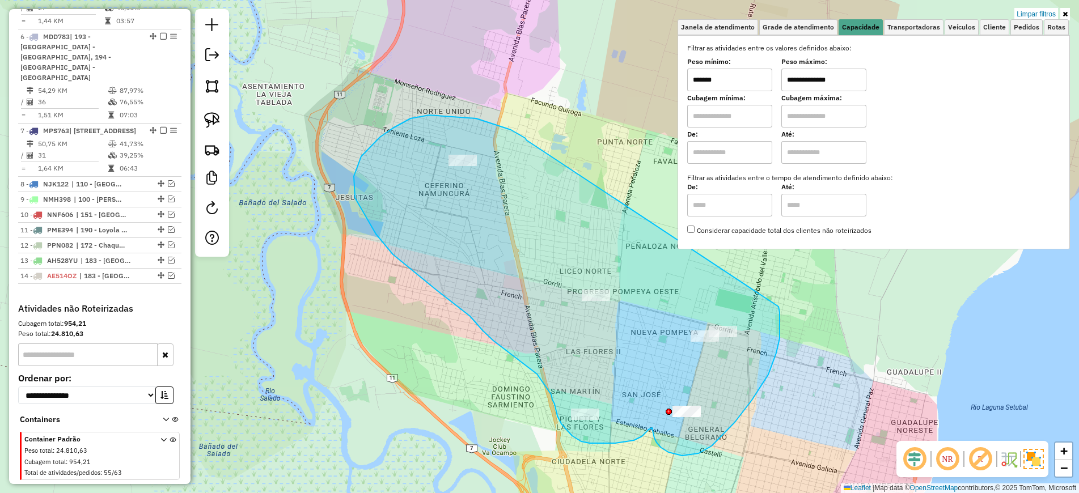
drag, startPoint x: 526, startPoint y: 140, endPoint x: 778, endPoint y: 307, distance: 302.3
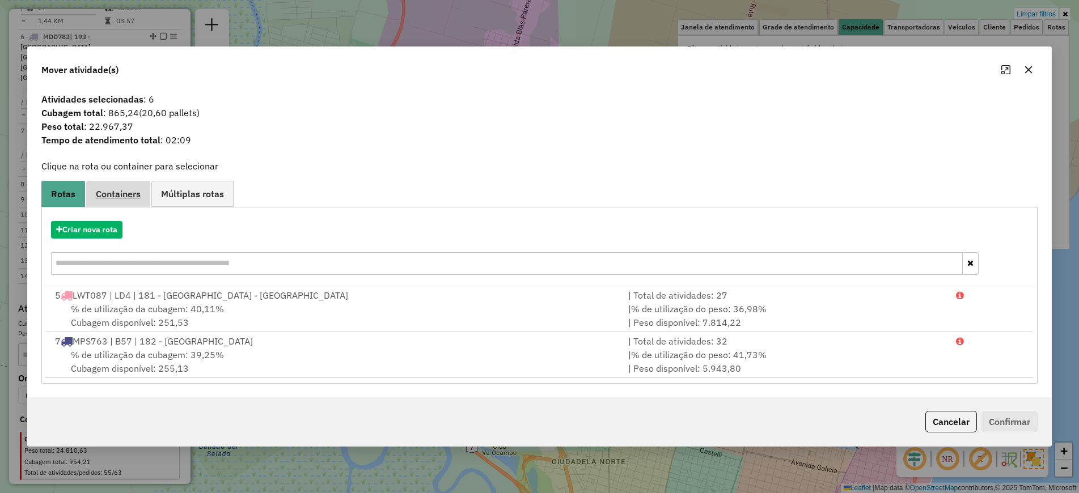
click at [127, 197] on span "Containers" at bounding box center [118, 193] width 45 height 9
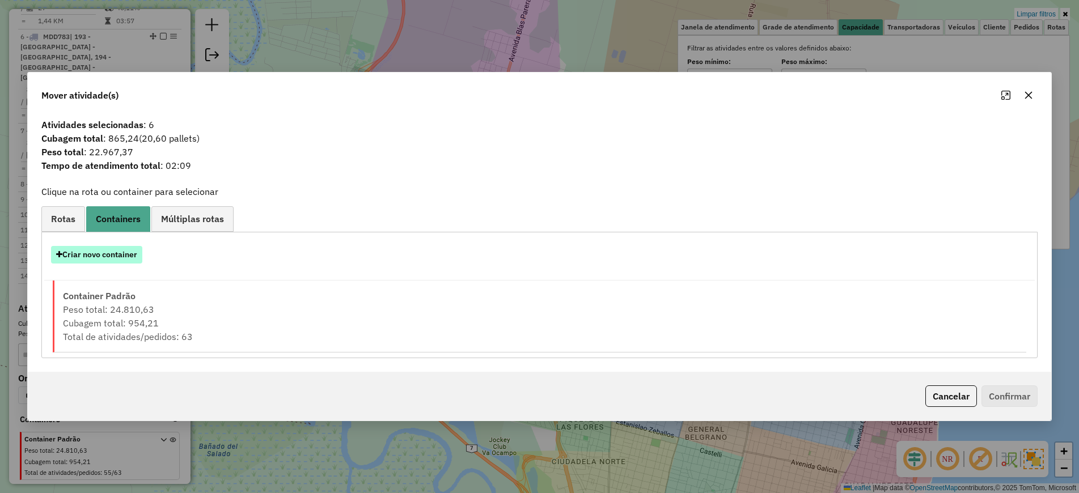
click at [113, 260] on button "Criar novo container" at bounding box center [96, 255] width 91 height 18
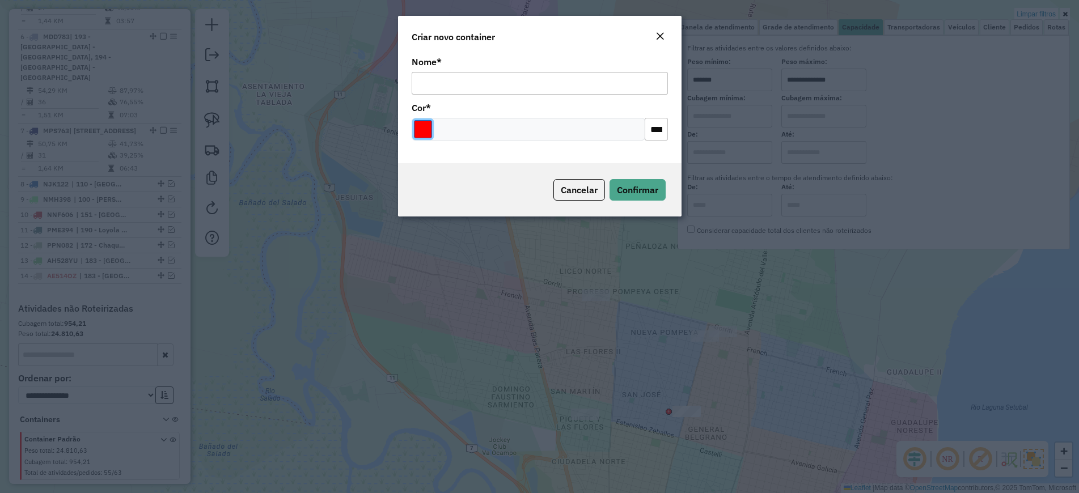
click at [423, 131] on input "Select a color" at bounding box center [423, 129] width 18 height 18
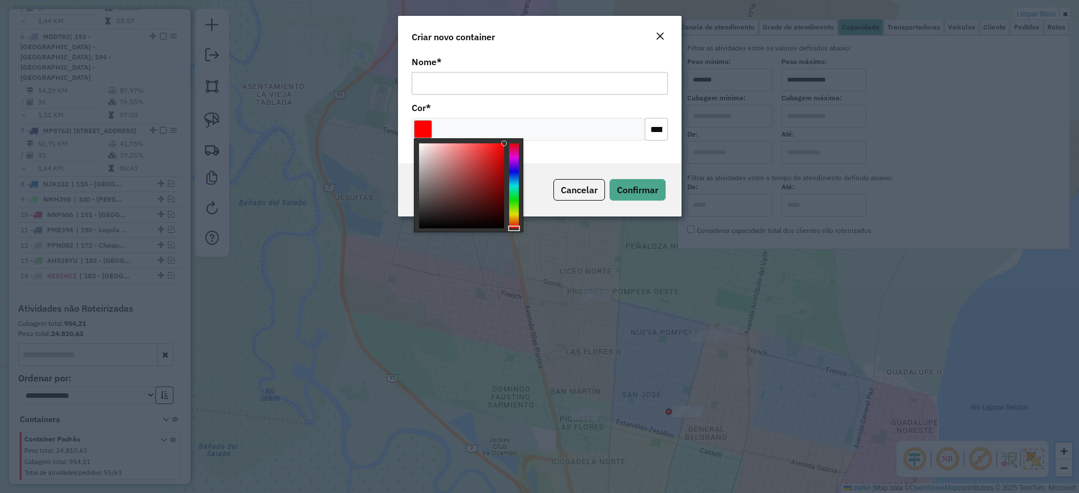
type input "*******"
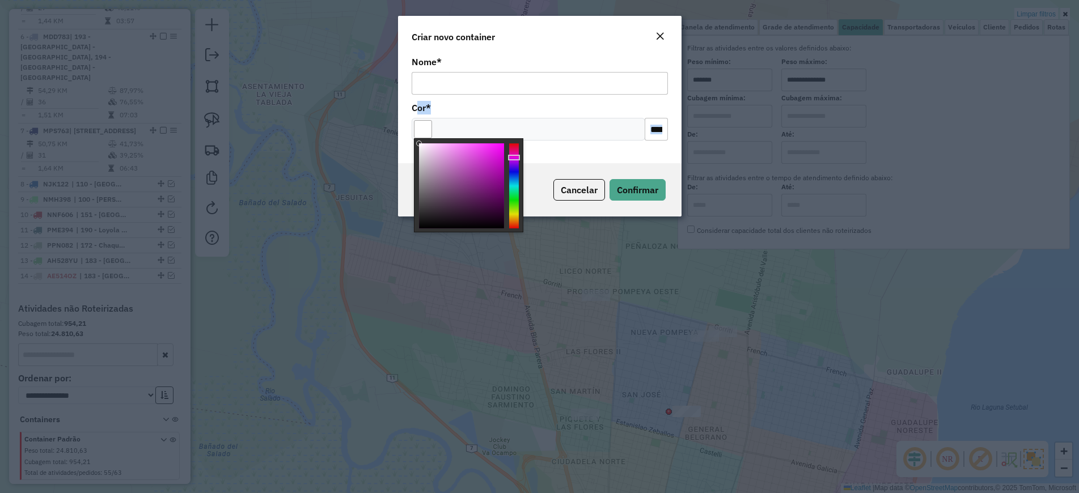
drag, startPoint x: 444, startPoint y: 159, endPoint x: 409, endPoint y: 104, distance: 65.6
click at [407, 107] on body "Aguarde... Pop-up bloqueado! Seu navegador bloqueou automáticamente a abertura …" at bounding box center [539, 246] width 1079 height 493
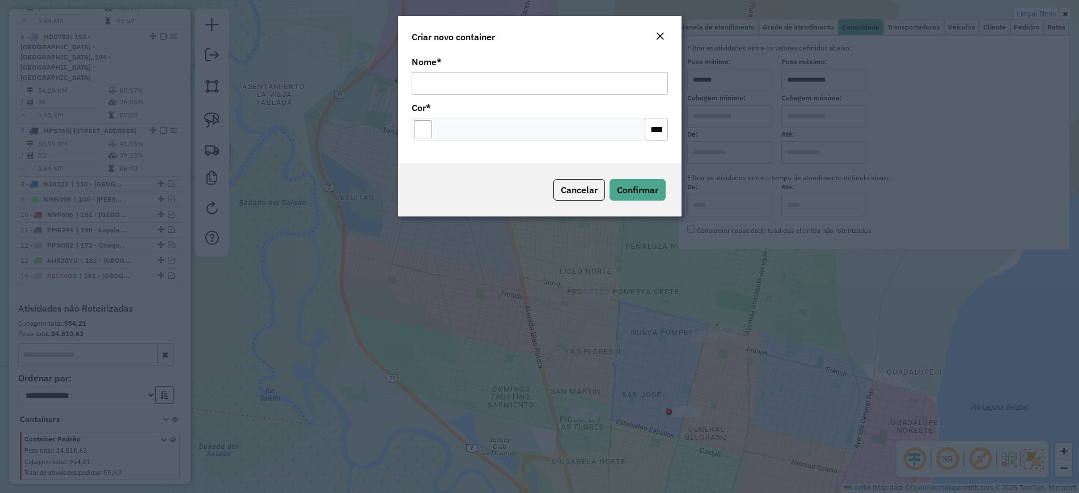
click at [439, 86] on input "Nome *" at bounding box center [539, 83] width 256 height 23
click at [470, 84] on input "Nome *" at bounding box center [539, 83] width 256 height 23
drag, startPoint x: 470, startPoint y: 84, endPoint x: 396, endPoint y: 74, distance: 74.9
click at [396, 74] on modal-container "Criar novo container Nome * *** Cor * ******* Cancelar Confirmar" at bounding box center [539, 246] width 1079 height 493
type input "***"
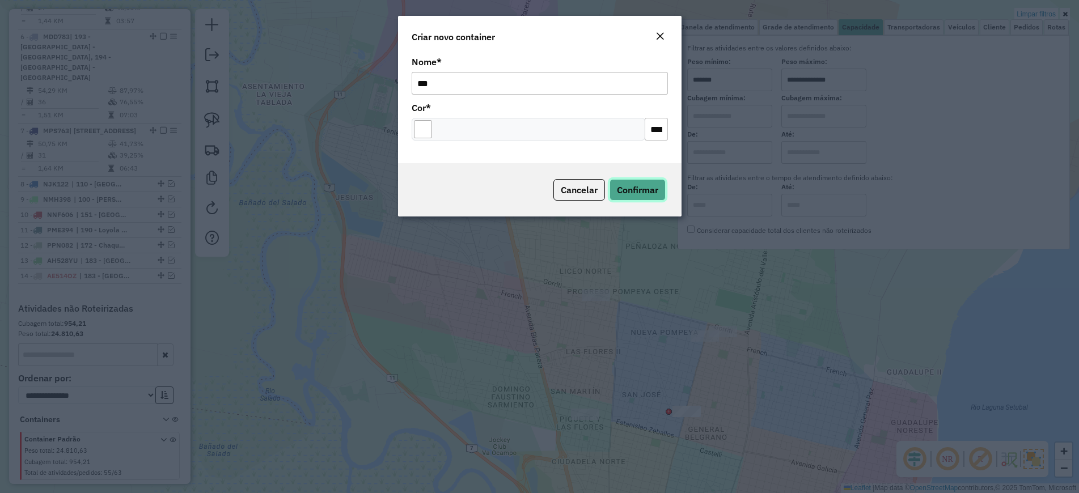
click at [630, 189] on span "Confirmar" at bounding box center [637, 189] width 41 height 11
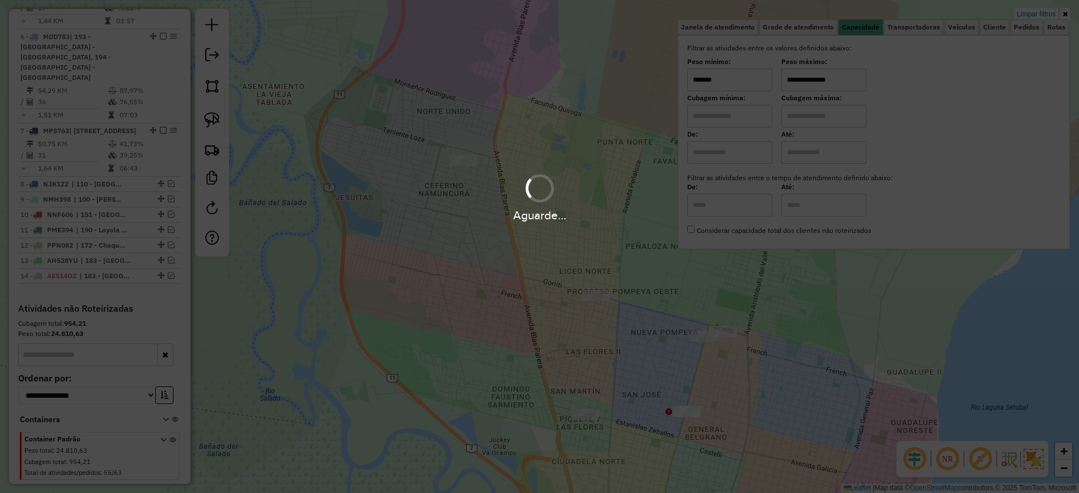
scroll to position [584, 0]
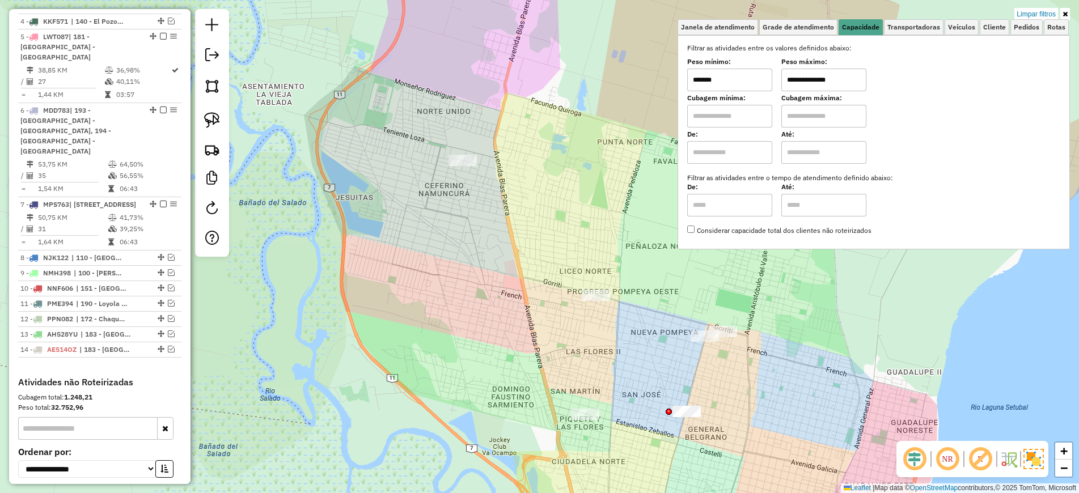
drag, startPoint x: 700, startPoint y: 78, endPoint x: 691, endPoint y: 76, distance: 9.3
click at [691, 76] on div "**********" at bounding box center [873, 142] width 392 height 214
type input "*******"
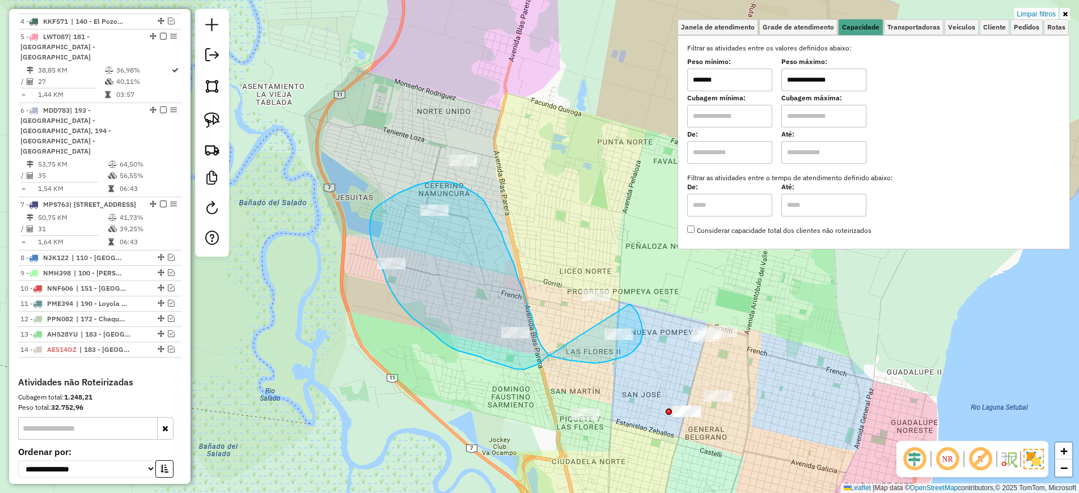
drag, startPoint x: 629, startPoint y: 304, endPoint x: 571, endPoint y: 341, distance: 68.5
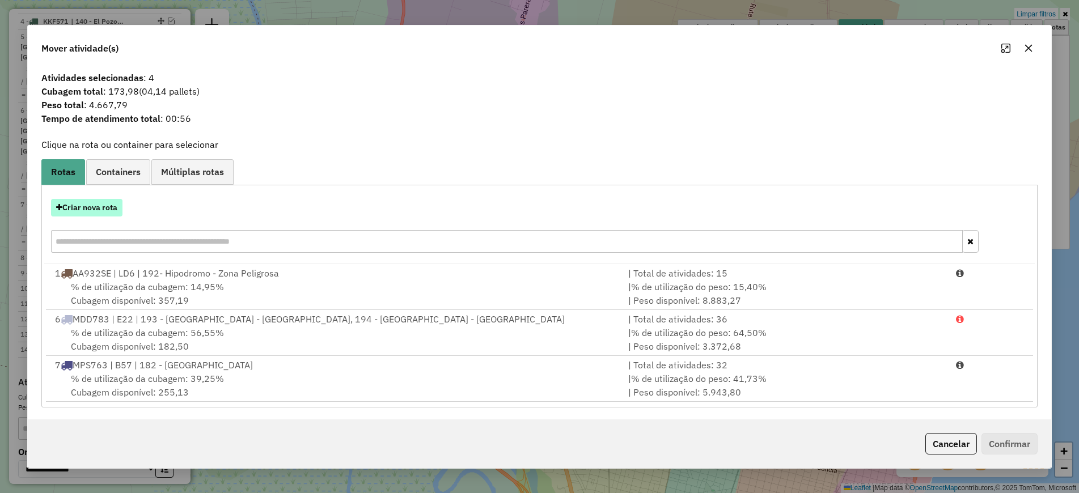
click at [112, 209] on button "Criar nova rota" at bounding box center [86, 208] width 71 height 18
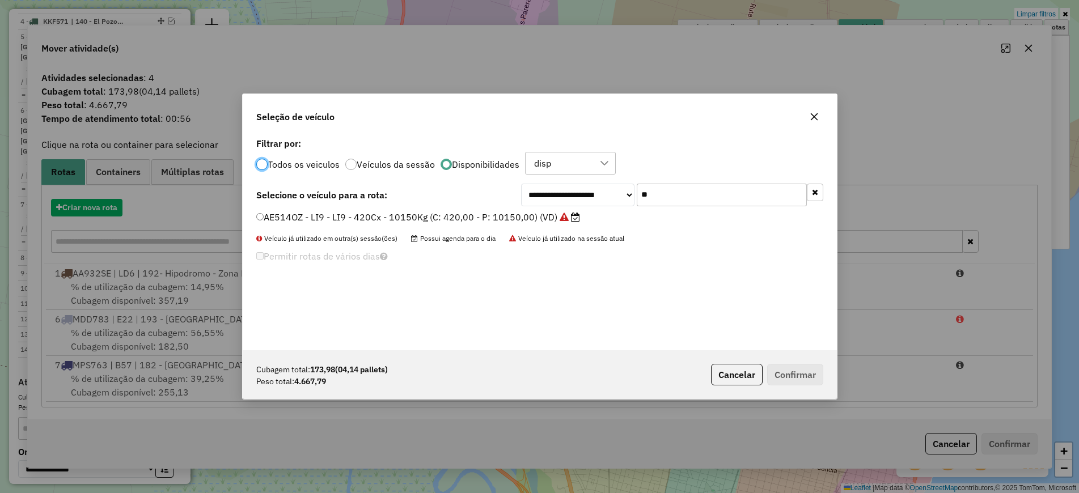
scroll to position [6, 3]
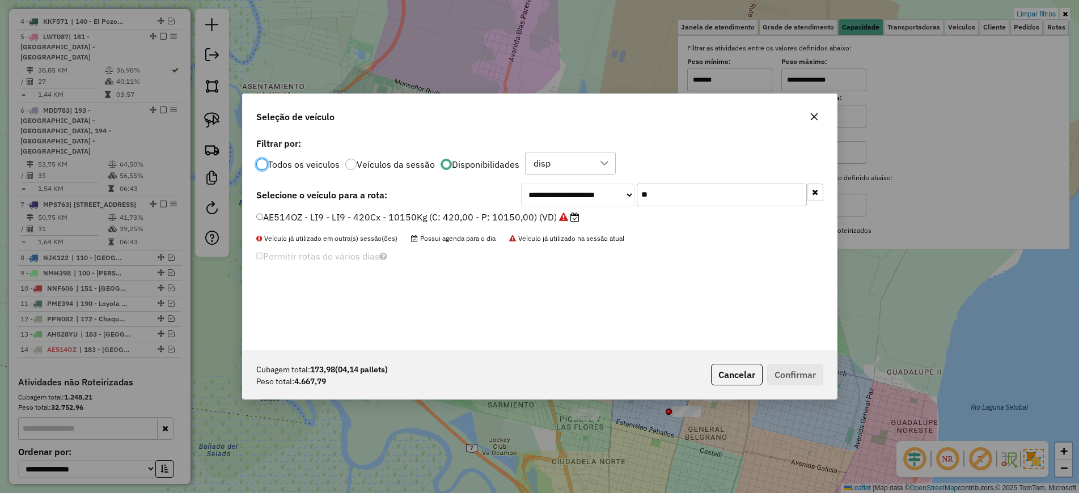
drag, startPoint x: 778, startPoint y: 376, endPoint x: 786, endPoint y: 374, distance: 8.8
click at [780, 375] on p-footer "Cubagem total: 173,98 (04,14 pallets) Peso total: 4.667,79 Cancelar Confirmar" at bounding box center [764, 375] width 117 height 22
drag, startPoint x: 794, startPoint y: 372, endPoint x: 738, endPoint y: 382, distance: 56.4
click at [791, 371] on p-footer "Cubagem total: 173,98 (04,14 pallets) Peso total: 4.667,79 Cancelar Confirmar" at bounding box center [764, 375] width 117 height 22
click at [732, 382] on button "Cancelar" at bounding box center [737, 375] width 52 height 22
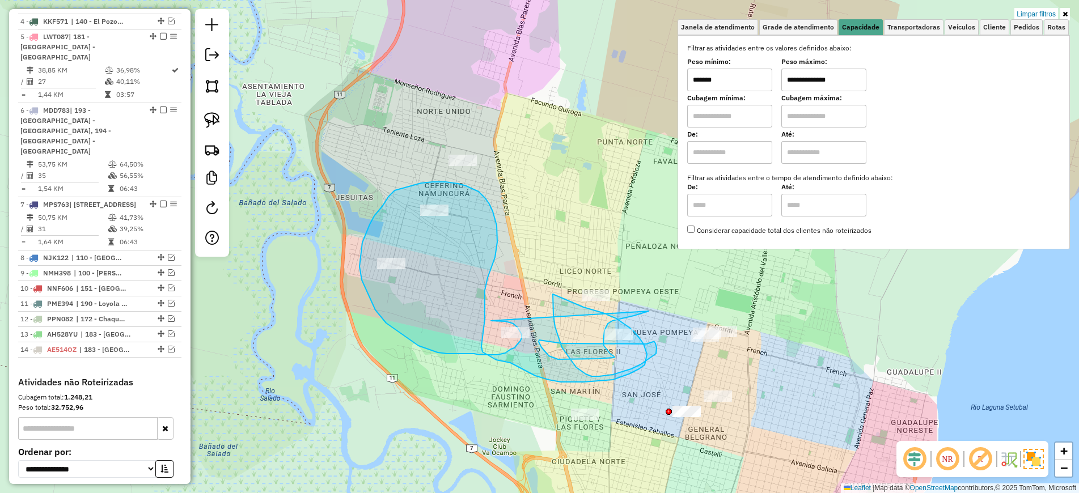
drag, startPoint x: 648, startPoint y: 311, endPoint x: 491, endPoint y: 321, distance: 157.8
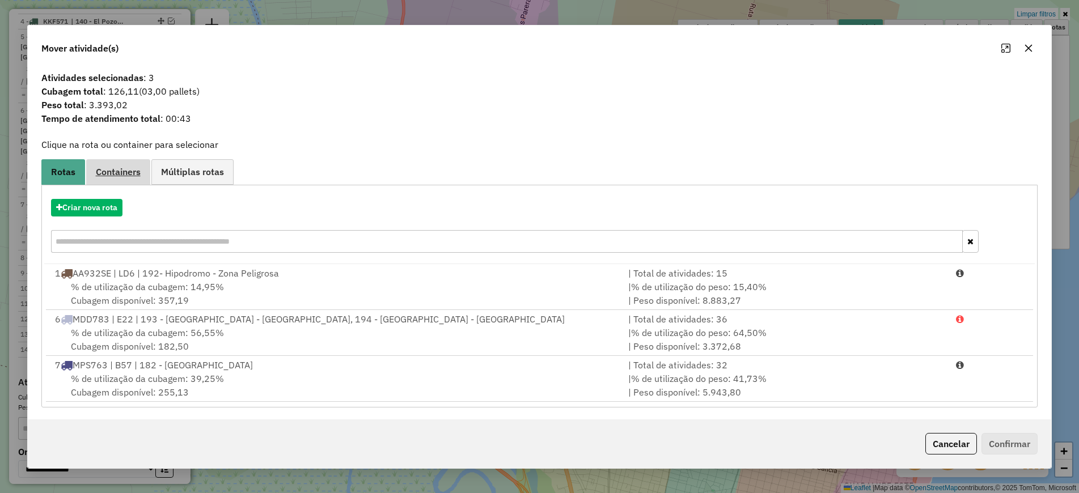
click at [120, 162] on link "Containers" at bounding box center [118, 172] width 64 height 26
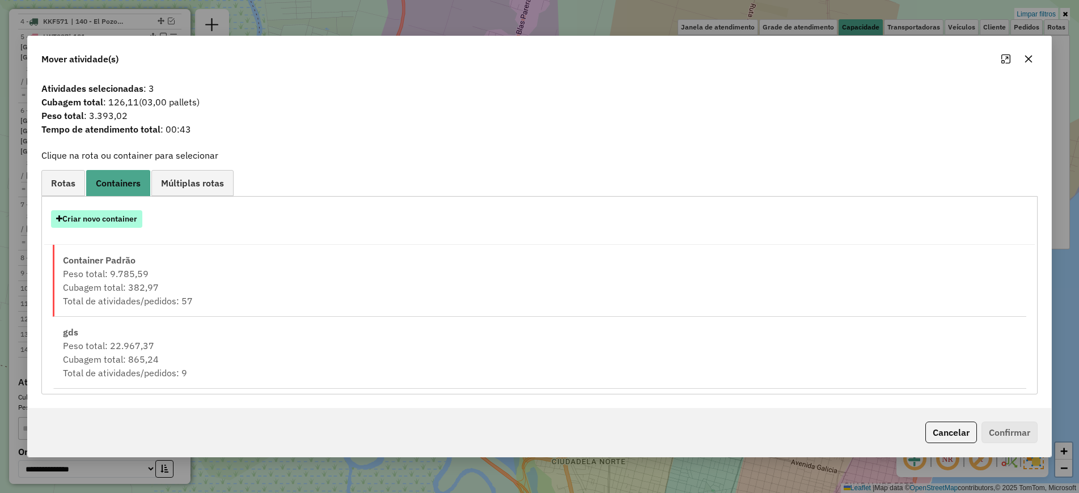
click at [124, 211] on button "Criar novo container" at bounding box center [96, 219] width 91 height 18
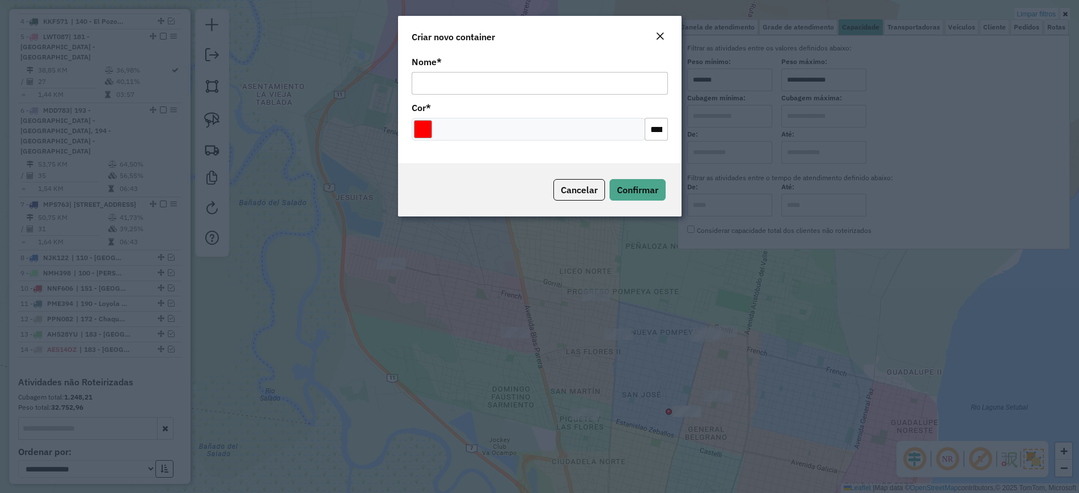
click at [443, 84] on input "Nome *" at bounding box center [539, 83] width 256 height 23
type input "*******"
click at [427, 128] on input "Select a color" at bounding box center [423, 129] width 18 height 18
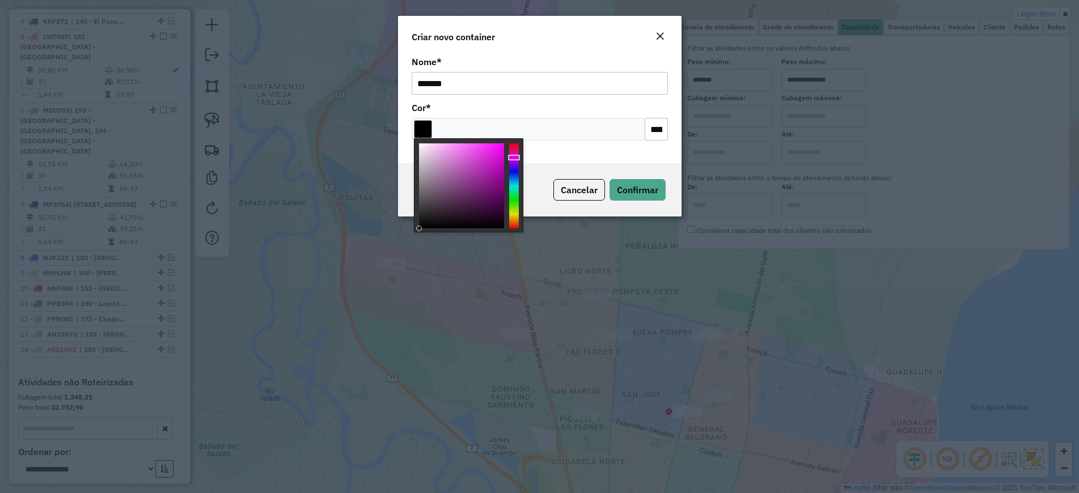
type input "*******"
drag, startPoint x: 464, startPoint y: 168, endPoint x: 400, endPoint y: 210, distance: 75.8
click at [382, 240] on body "Aguarde... Pop-up bloqueado! Seu navegador bloqueou automáticamente a abertura …" at bounding box center [539, 246] width 1079 height 493
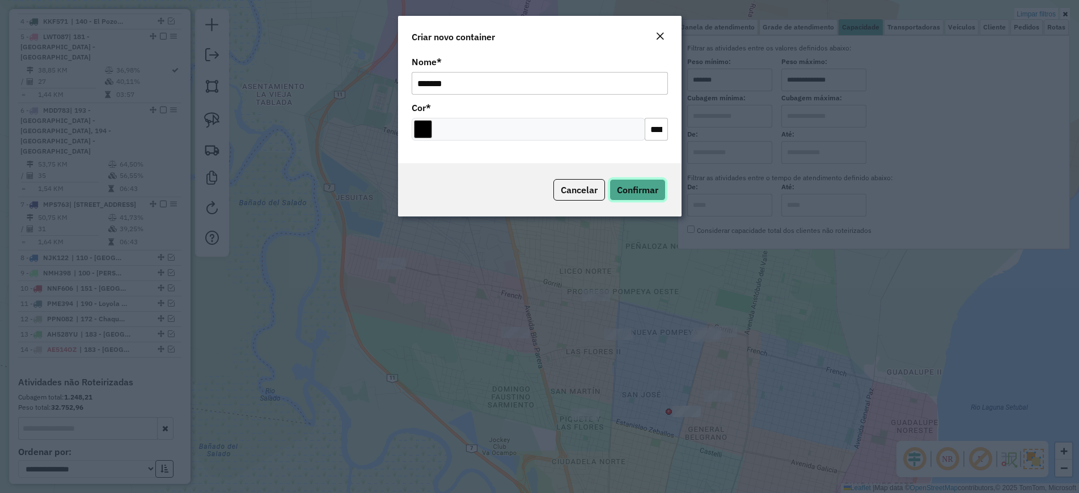
click at [642, 192] on span "Confirmar" at bounding box center [637, 189] width 41 height 11
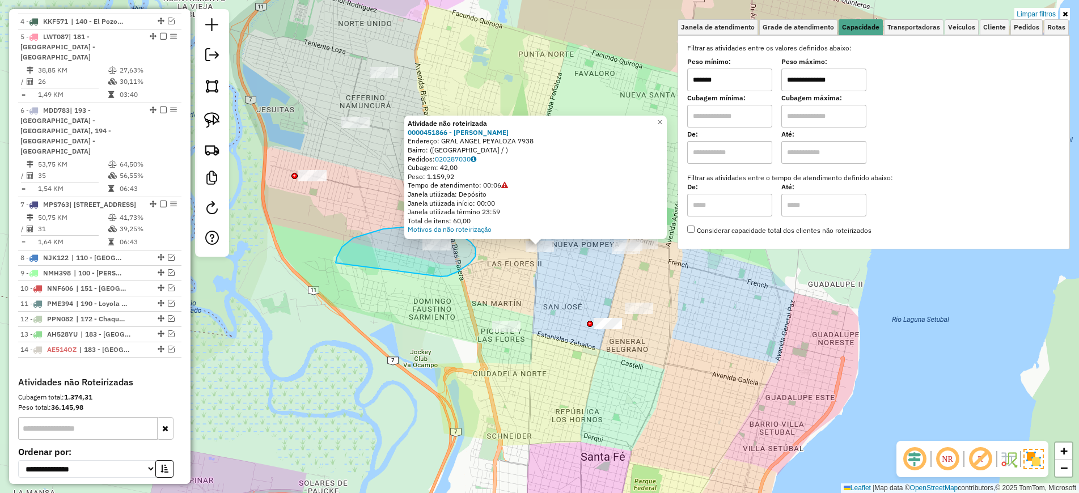
drag, startPoint x: 447, startPoint y: 276, endPoint x: 336, endPoint y: 265, distance: 112.2
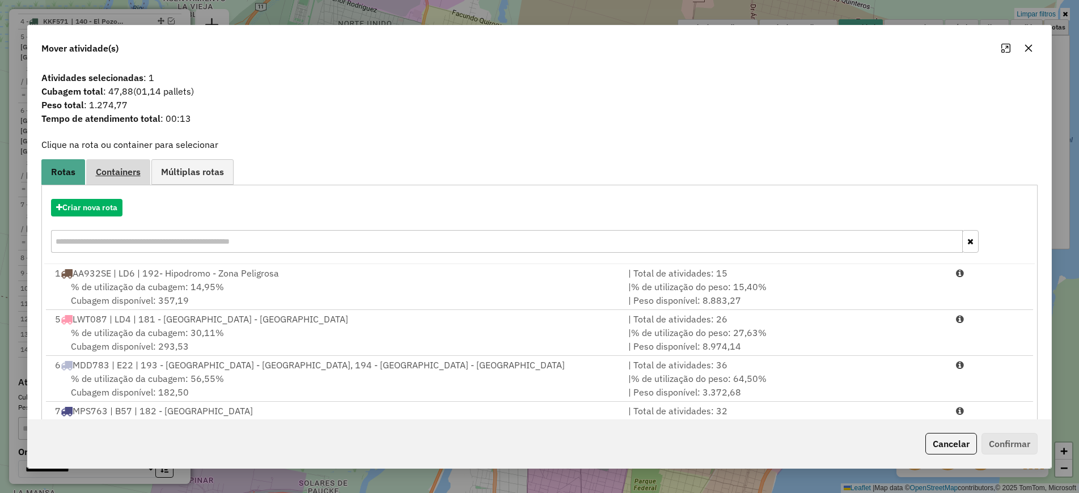
click at [105, 164] on link "Containers" at bounding box center [118, 172] width 64 height 26
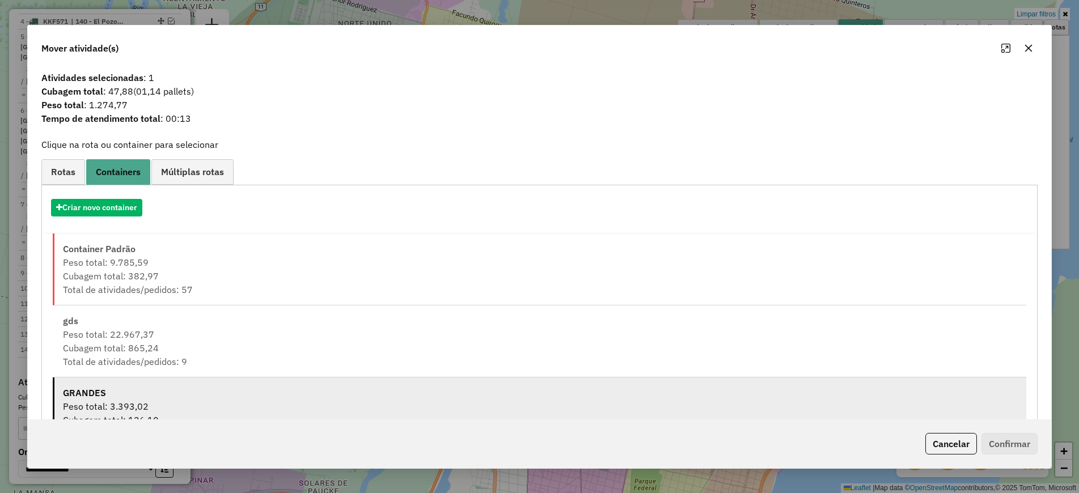
click at [150, 401] on div "Peso total: 3.393,02" at bounding box center [540, 407] width 955 height 14
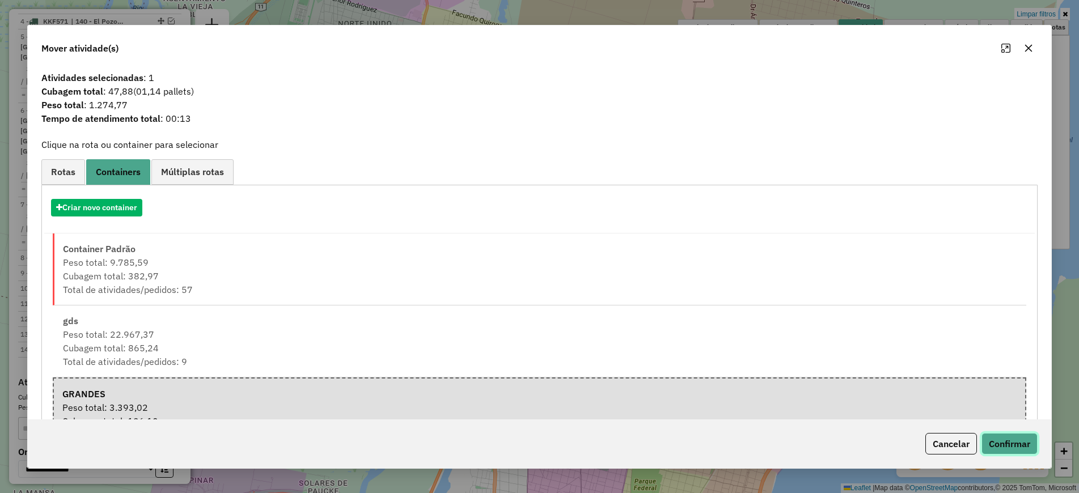
click at [996, 442] on button "Confirmar" at bounding box center [1009, 444] width 56 height 22
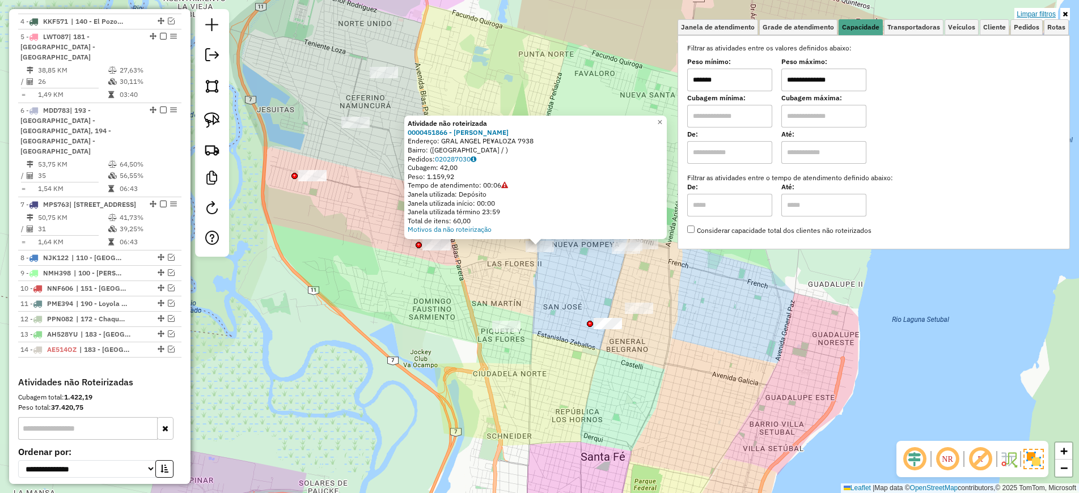
click at [1043, 15] on link "Limpar filtros" at bounding box center [1036, 14] width 44 height 12
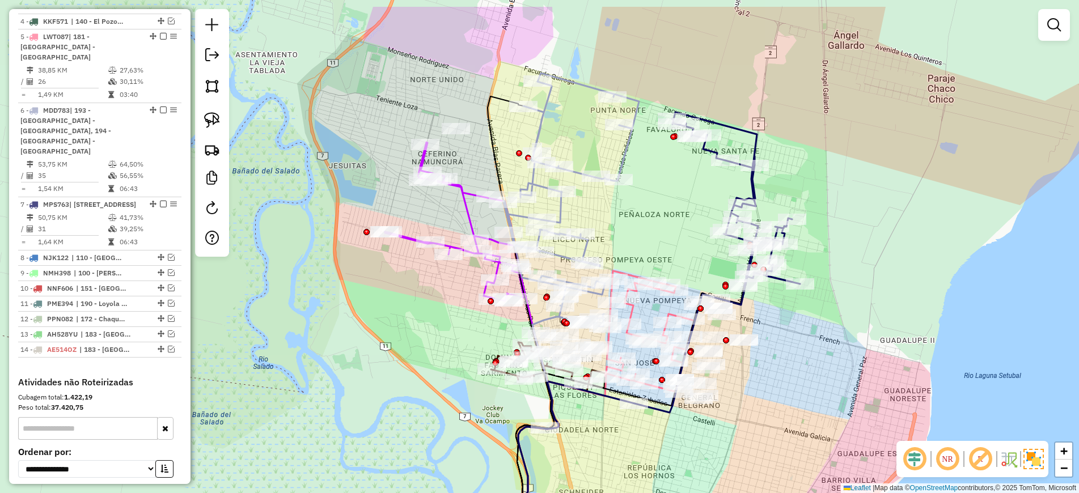
drag, startPoint x: 343, startPoint y: 230, endPoint x: 416, endPoint y: 286, distance: 92.2
click at [416, 286] on div "Janela de atendimento Grade de atendimento Capacidade Transportadoras Veículos …" at bounding box center [539, 246] width 1079 height 493
click at [636, 149] on div "Janela de atendimento Grade de atendimento Capacidade Transportadoras Veículos …" at bounding box center [539, 246] width 1079 height 493
click at [754, 189] on icon at bounding box center [736, 199] width 128 height 174
select select "*********"
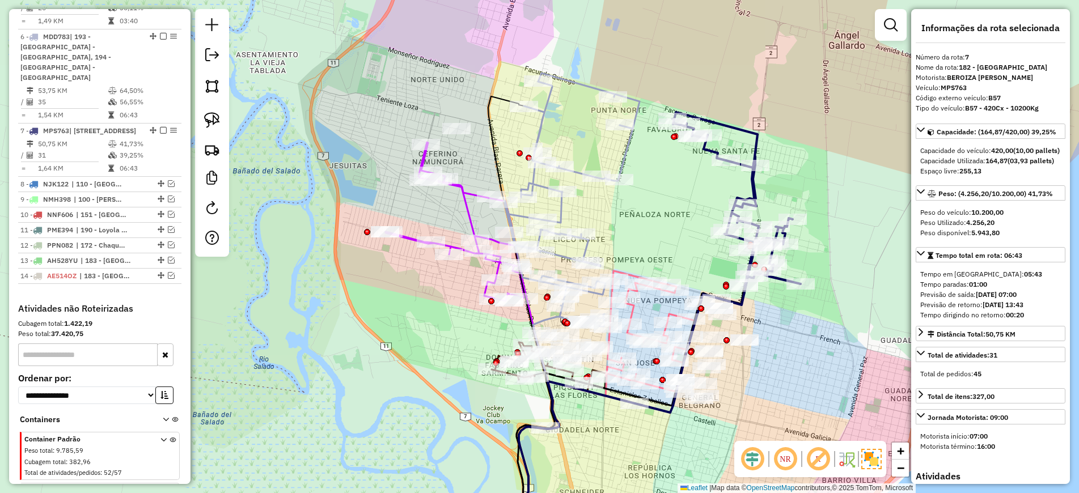
scroll to position [731, 0]
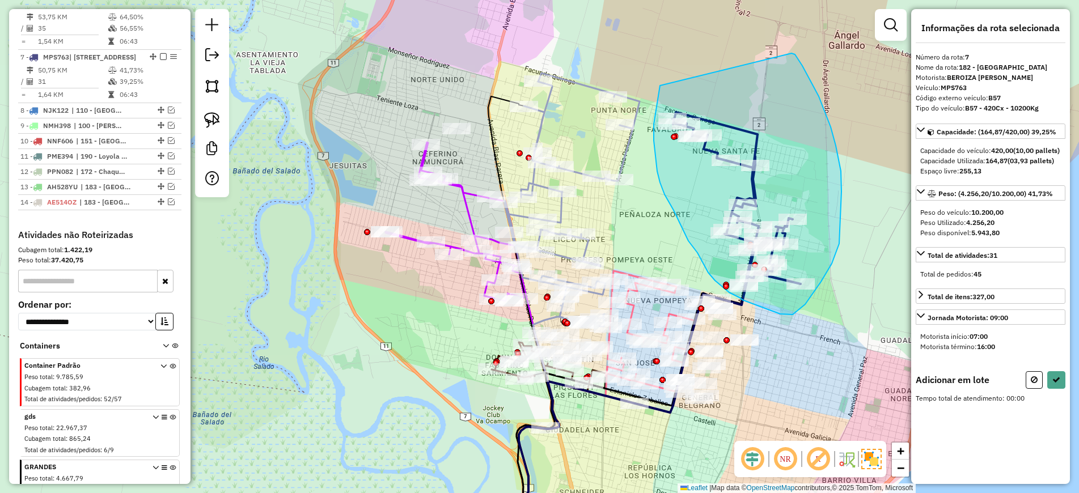
drag, startPoint x: 660, startPoint y: 86, endPoint x: 791, endPoint y: 53, distance: 135.4
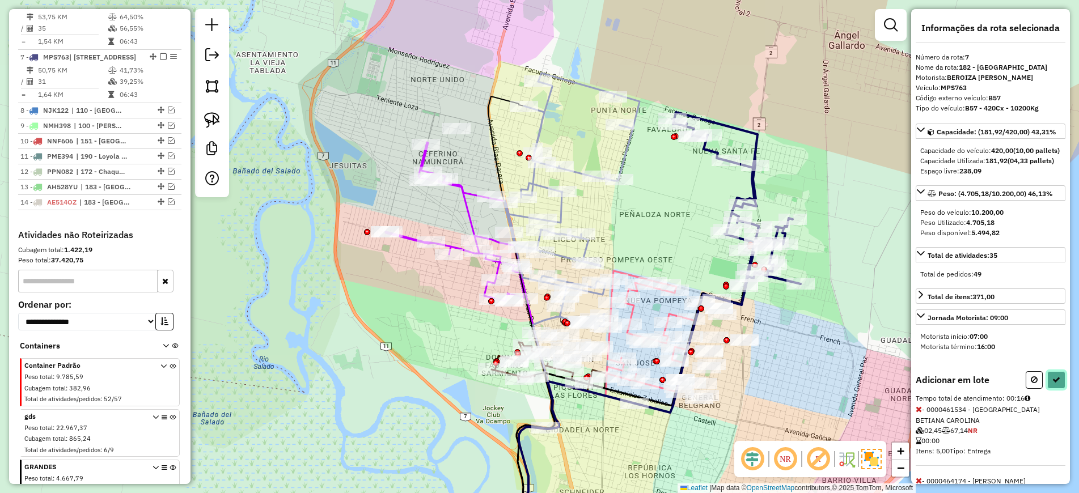
click at [1052, 384] on icon at bounding box center [1056, 380] width 8 height 8
select select "*********"
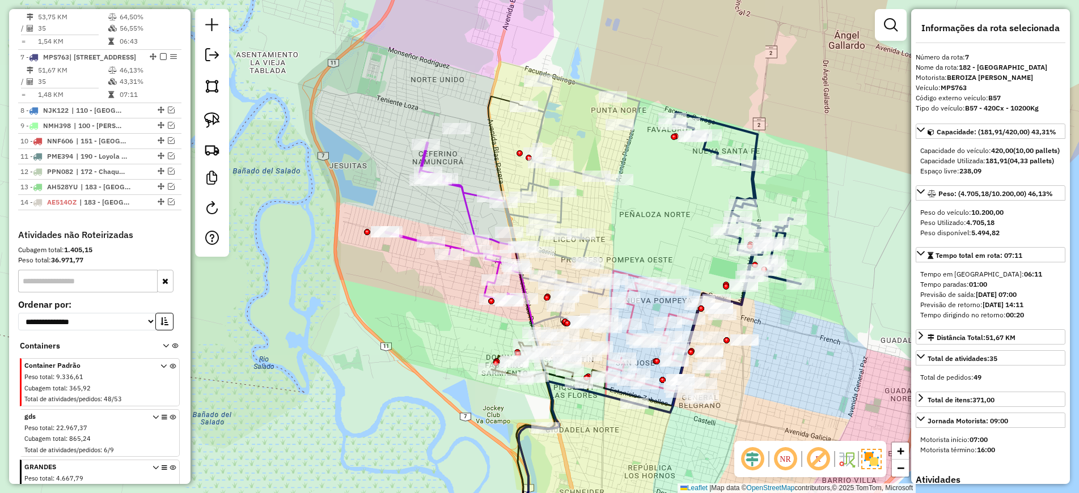
click at [757, 186] on icon at bounding box center [736, 199] width 128 height 174
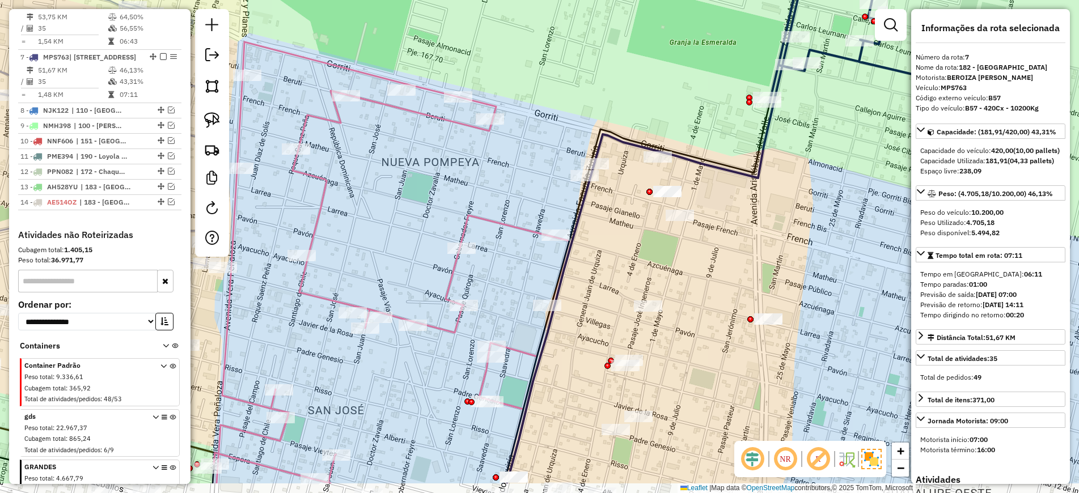
drag, startPoint x: 768, startPoint y: 320, endPoint x: 753, endPoint y: 261, distance: 61.3
click at [753, 261] on div "Janela de atendimento Grade de atendimento Capacidade Transportadoras Veículos …" at bounding box center [539, 246] width 1079 height 493
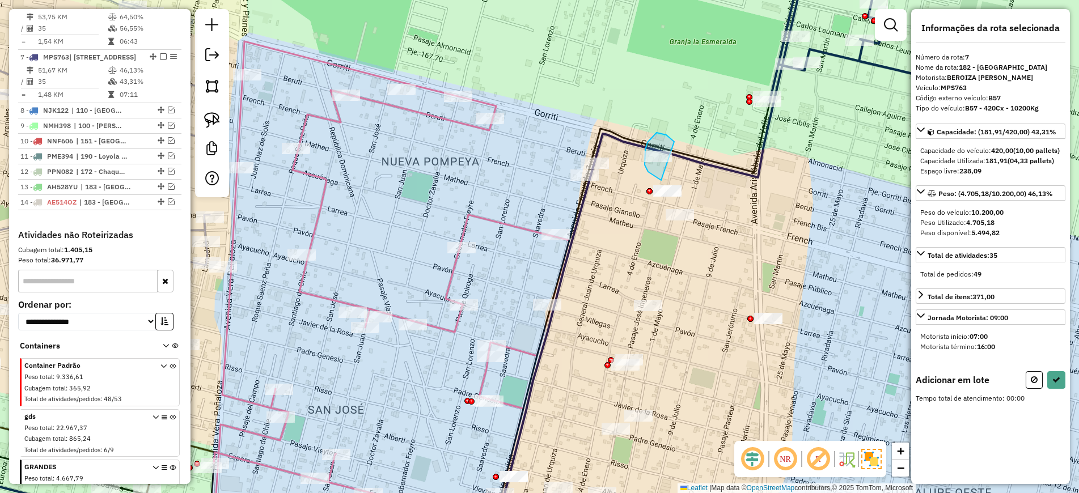
drag, startPoint x: 673, startPoint y: 141, endPoint x: 661, endPoint y: 180, distance: 40.9
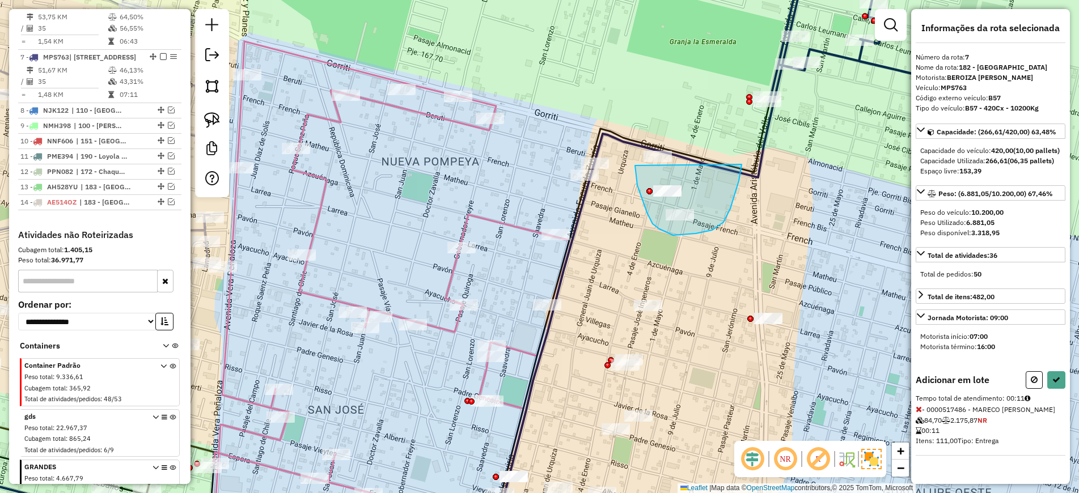
drag, startPoint x: 635, startPoint y: 165, endPoint x: 741, endPoint y: 164, distance: 106.6
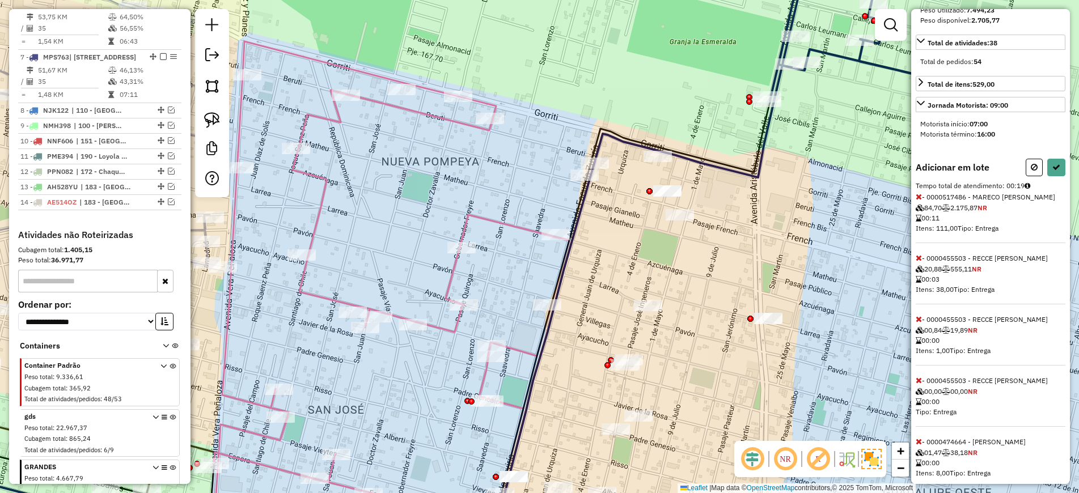
scroll to position [261, 0]
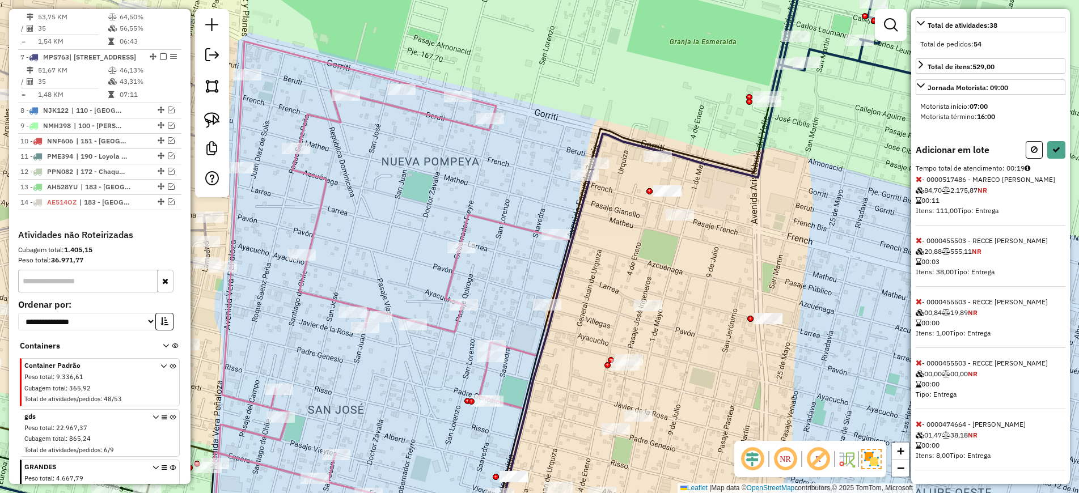
click at [916, 423] on icon at bounding box center [918, 424] width 6 height 8
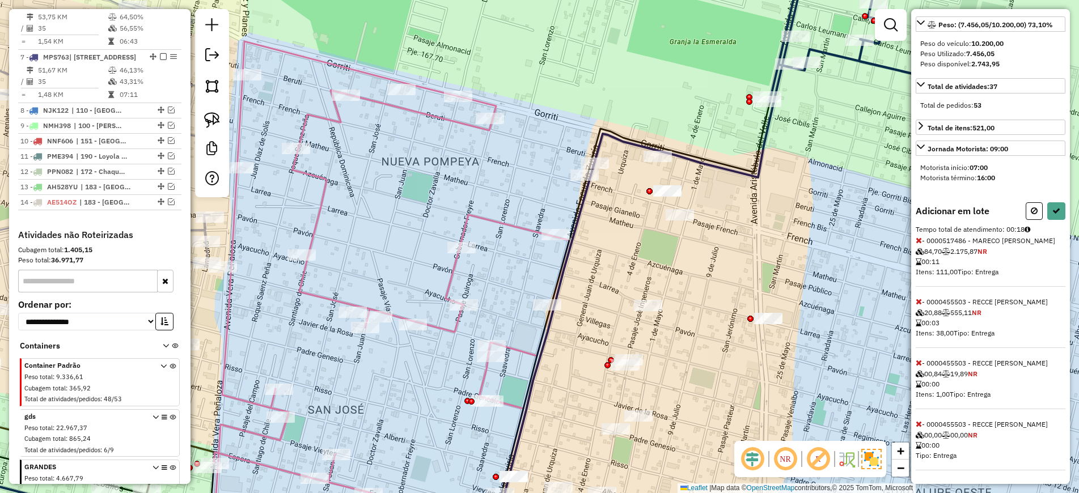
scroll to position [0, 0]
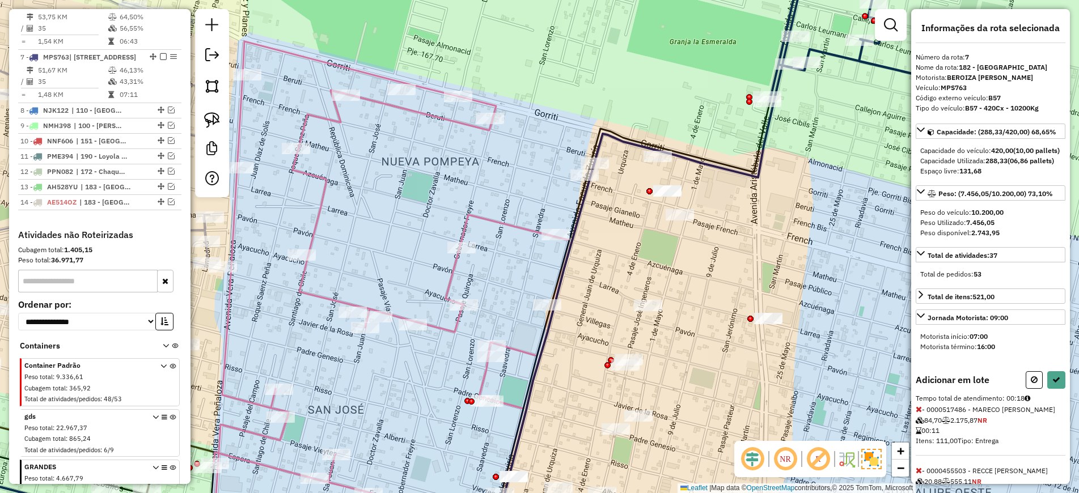
drag, startPoint x: 1025, startPoint y: 405, endPoint x: 901, endPoint y: 326, distance: 147.2
click at [1025, 389] on button at bounding box center [1033, 380] width 17 height 18
select select "*********"
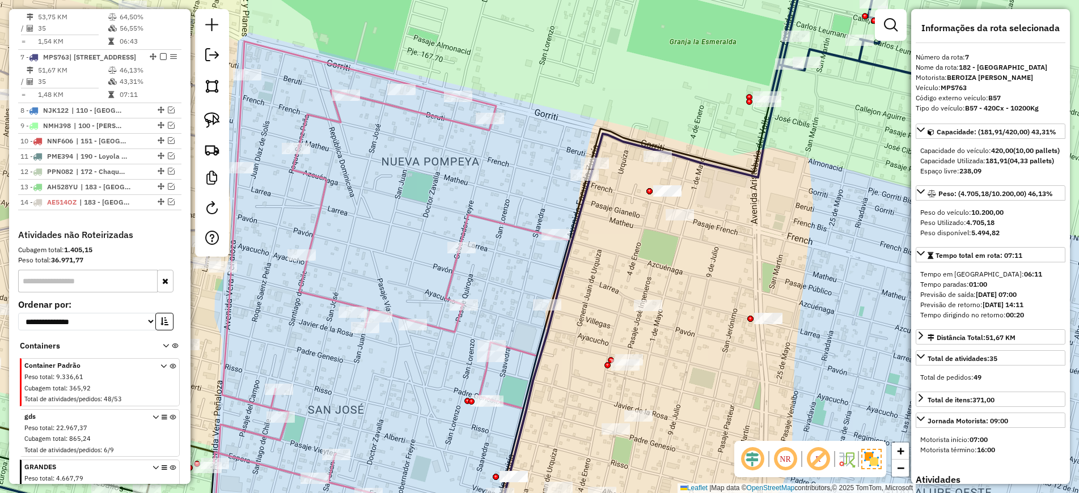
click at [694, 162] on icon at bounding box center [385, 288] width 806 height 507
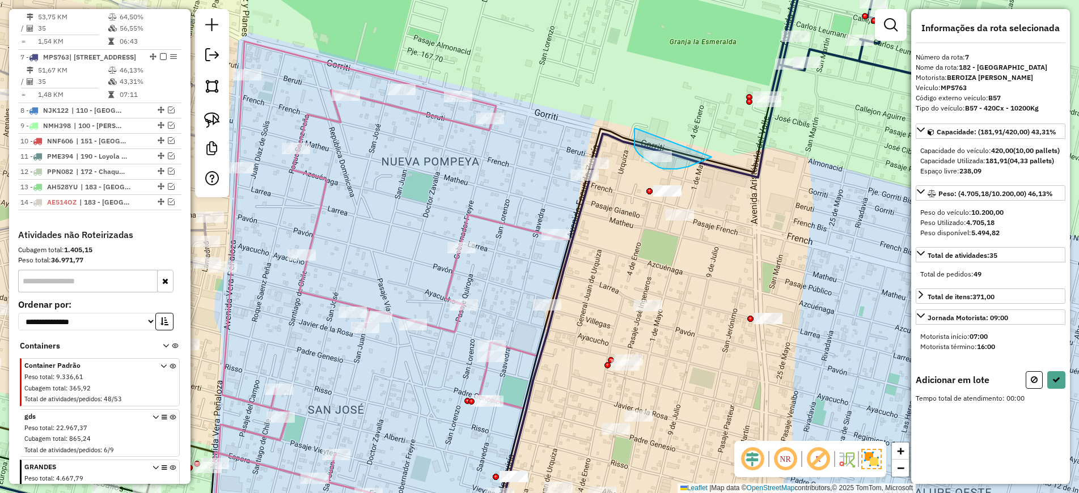
drag, startPoint x: 636, startPoint y: 129, endPoint x: 712, endPoint y: 156, distance: 81.4
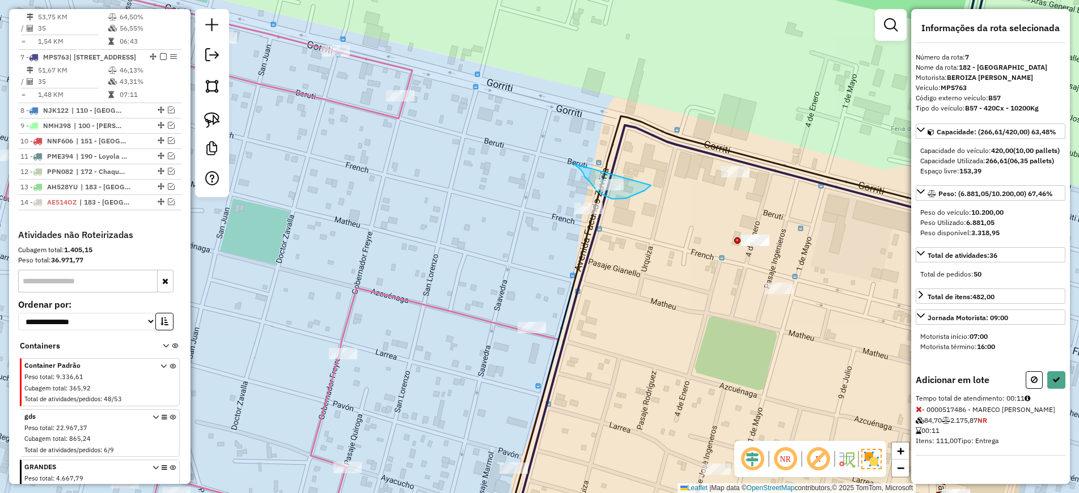
drag, startPoint x: 576, startPoint y: 166, endPoint x: 656, endPoint y: 171, distance: 79.5
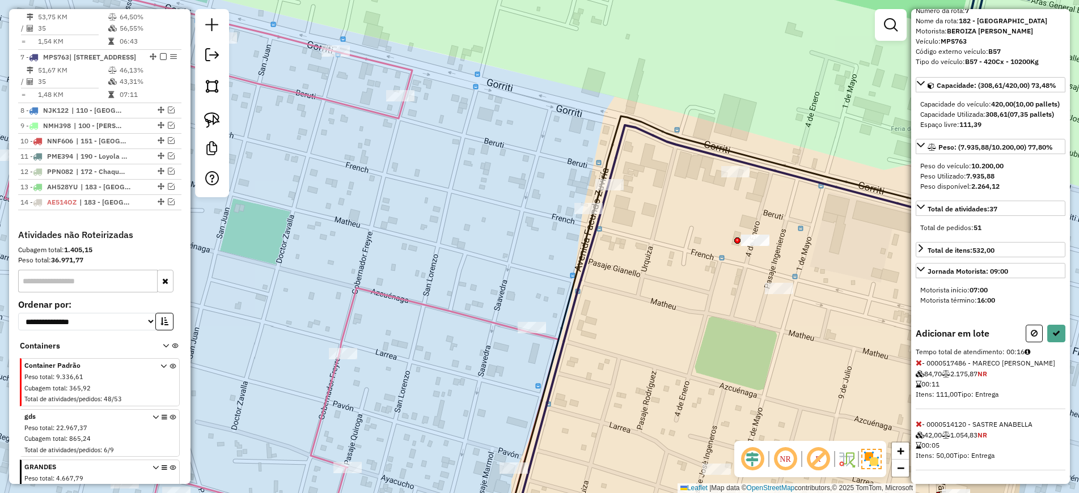
click at [919, 424] on icon at bounding box center [918, 424] width 6 height 8
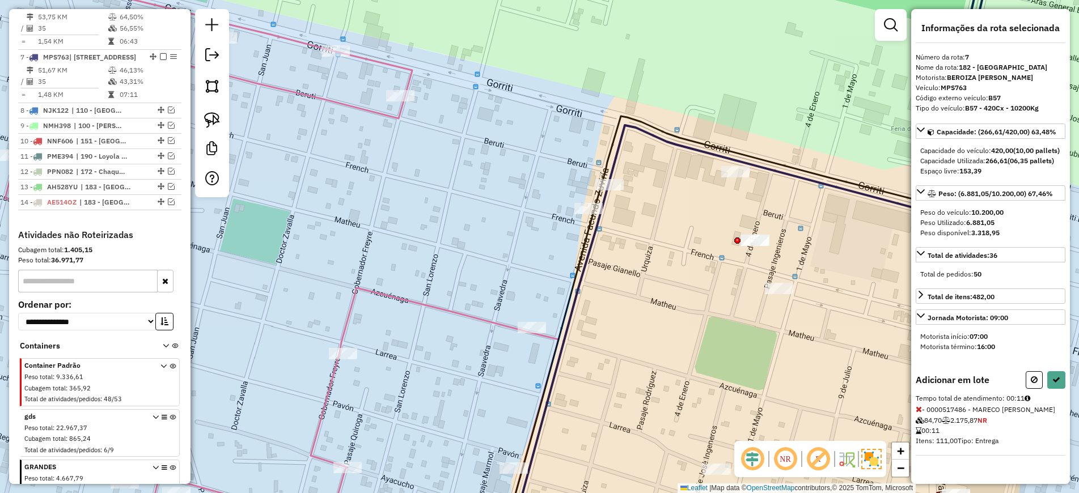
scroll to position [16, 0]
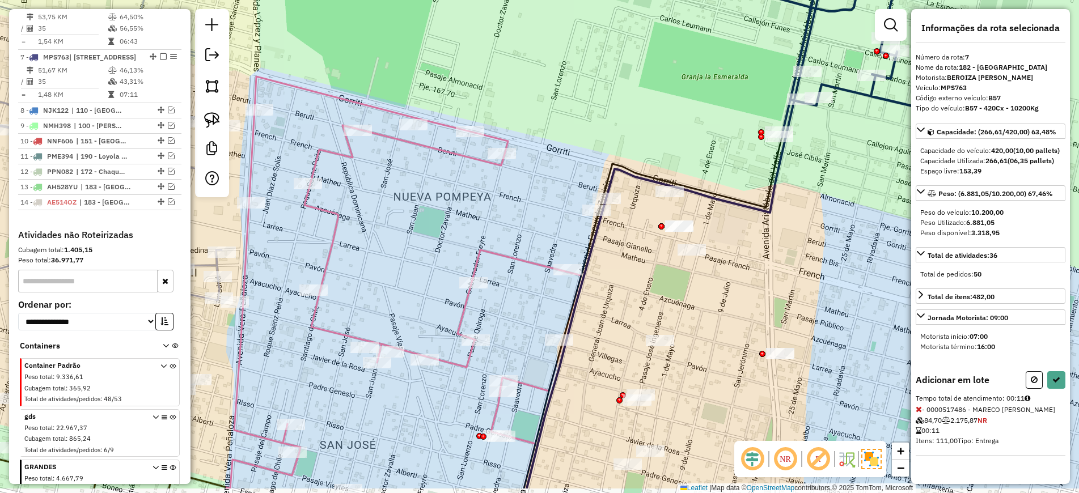
drag, startPoint x: 830, startPoint y: 331, endPoint x: 768, endPoint y: 275, distance: 83.9
click at [768, 275] on div "Janela de atendimento Grade de atendimento Capacidade Transportadoras Veículos …" at bounding box center [539, 246] width 1079 height 493
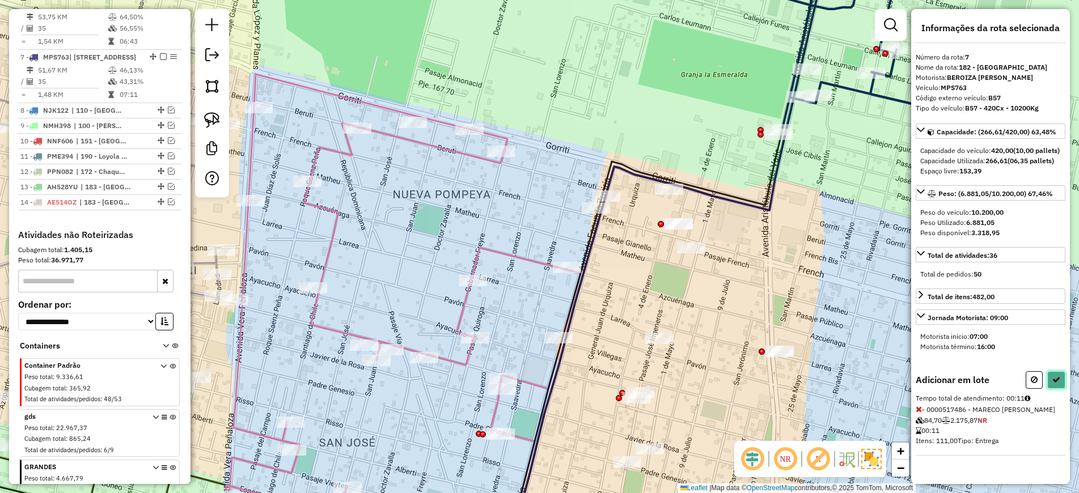
click at [1052, 384] on icon at bounding box center [1056, 380] width 8 height 8
select select "*********"
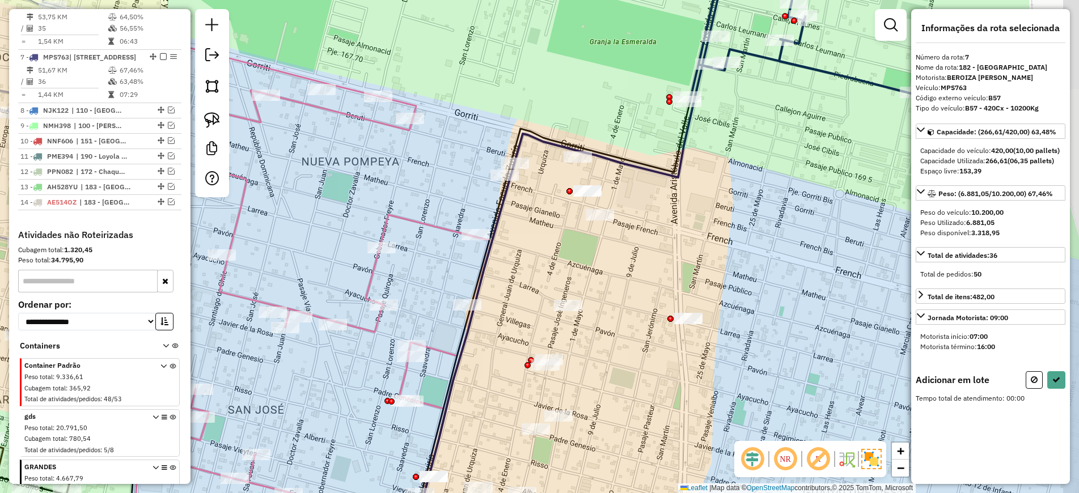
drag, startPoint x: 826, startPoint y: 344, endPoint x: 733, endPoint y: 299, distance: 103.2
click at [733, 299] on div "Janela de atendimento Grade de atendimento Capacidade Transportadoras Veículos …" at bounding box center [539, 246] width 1079 height 493
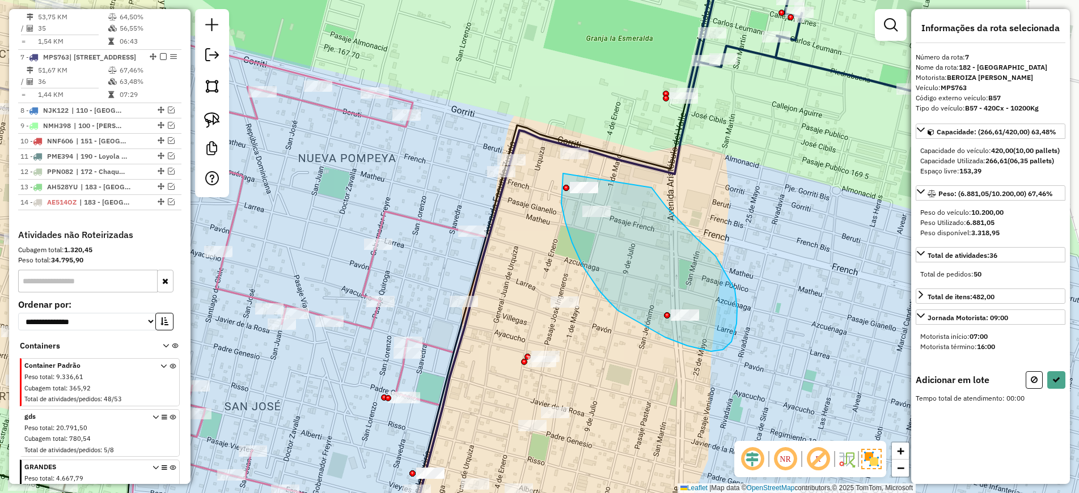
drag, startPoint x: 651, startPoint y: 188, endPoint x: 563, endPoint y: 173, distance: 89.5
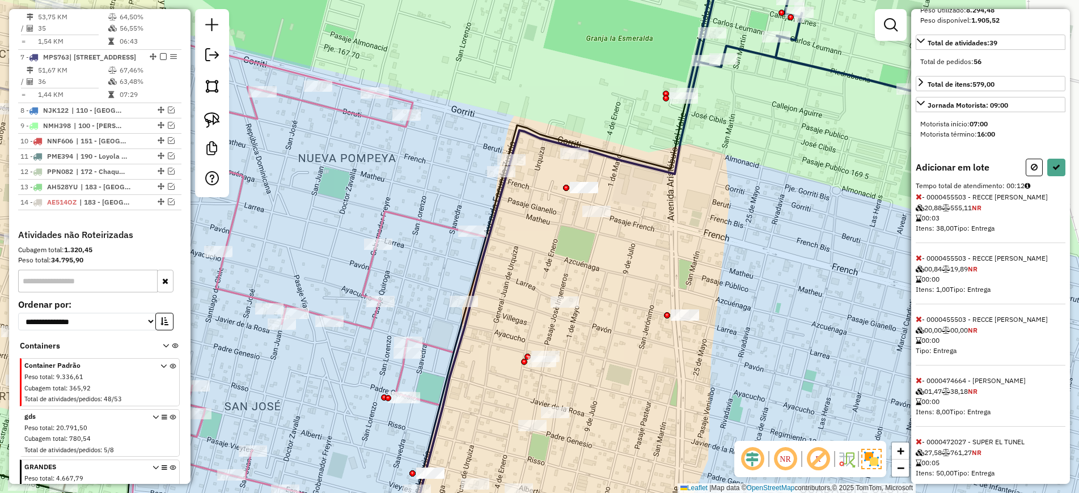
scroll to position [312, 0]
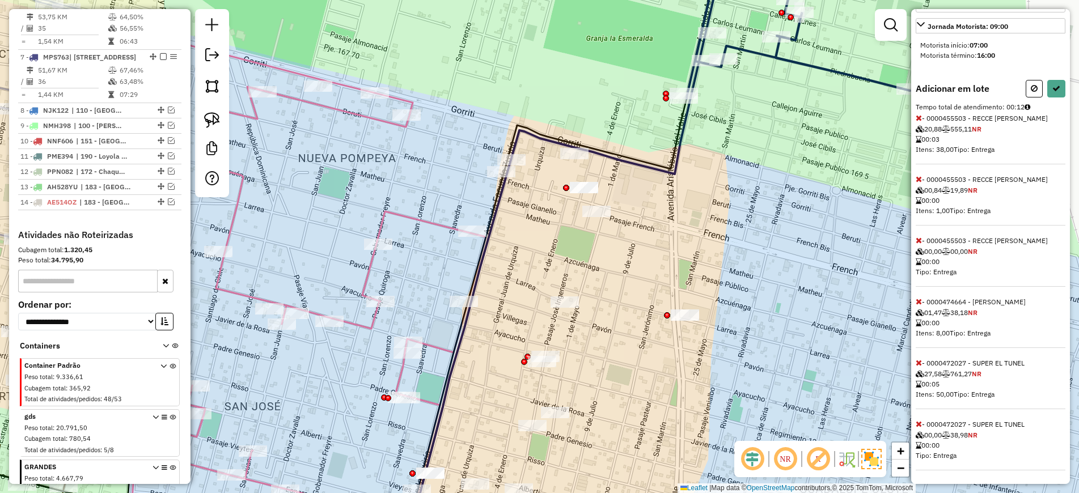
click at [916, 421] on icon at bounding box center [918, 424] width 6 height 8
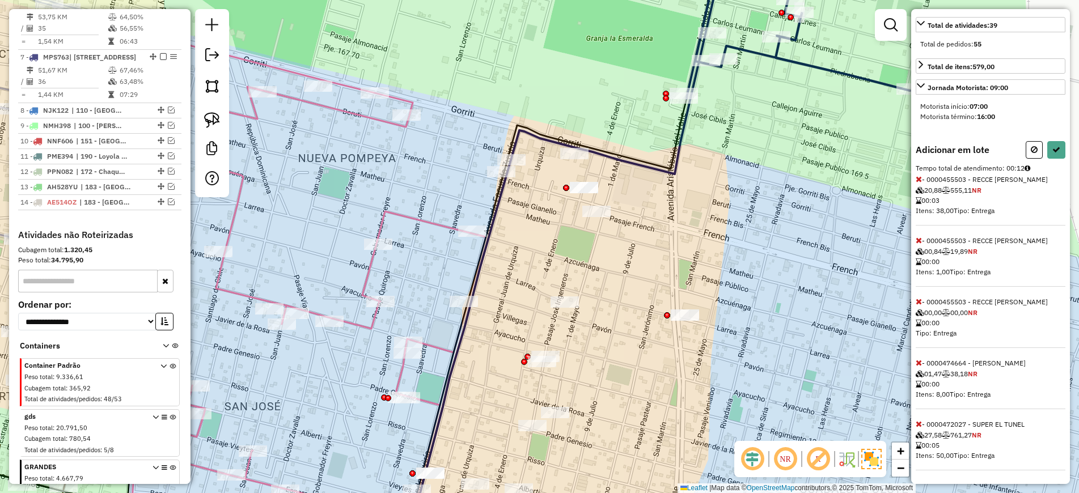
click at [916, 421] on icon at bounding box center [918, 424] width 6 height 8
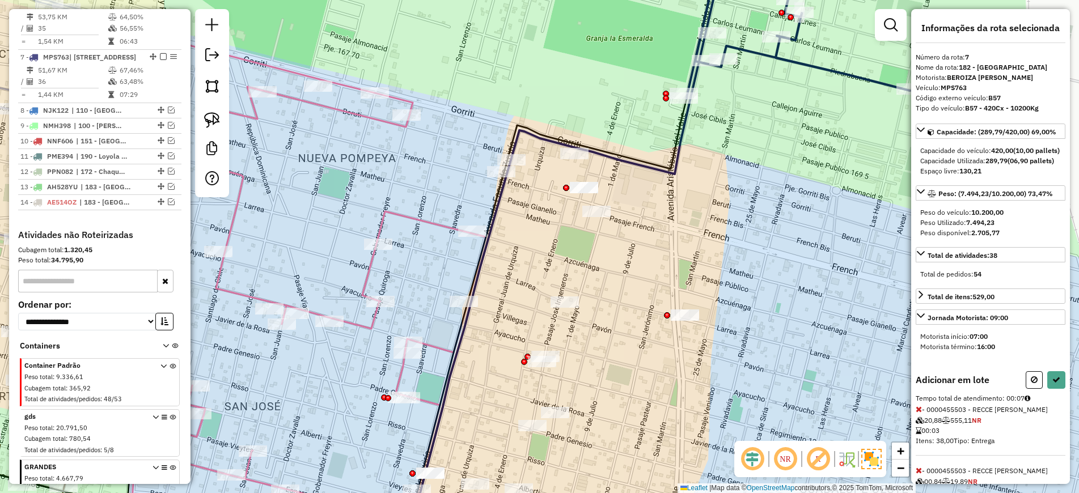
scroll to position [189, 0]
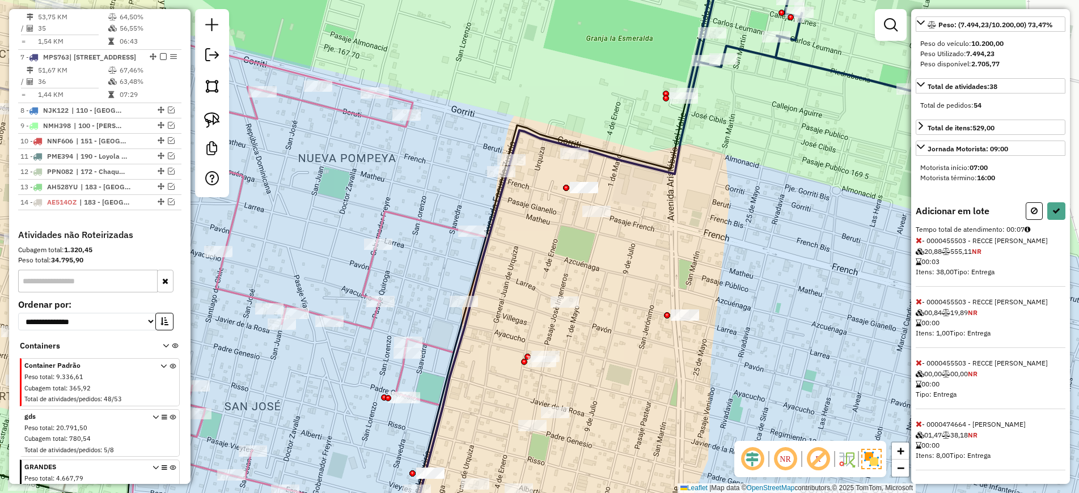
click at [916, 362] on icon at bounding box center [918, 363] width 6 height 8
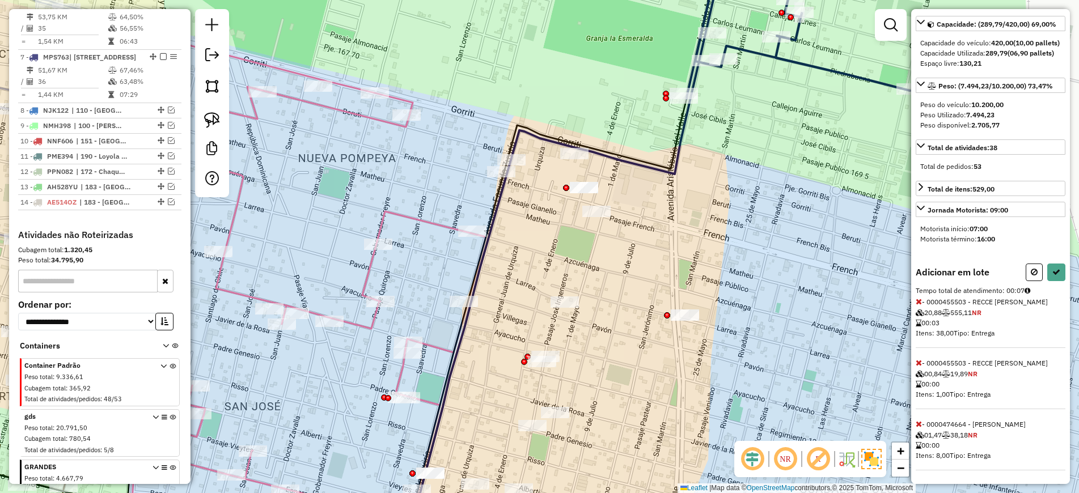
click at [916, 362] on icon at bounding box center [918, 363] width 6 height 8
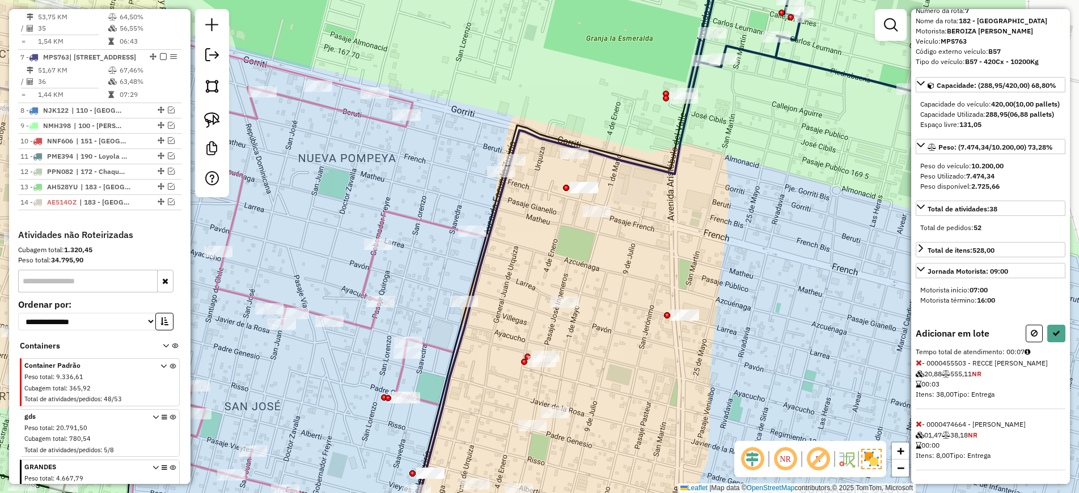
click at [916, 362] on icon at bounding box center [918, 363] width 6 height 8
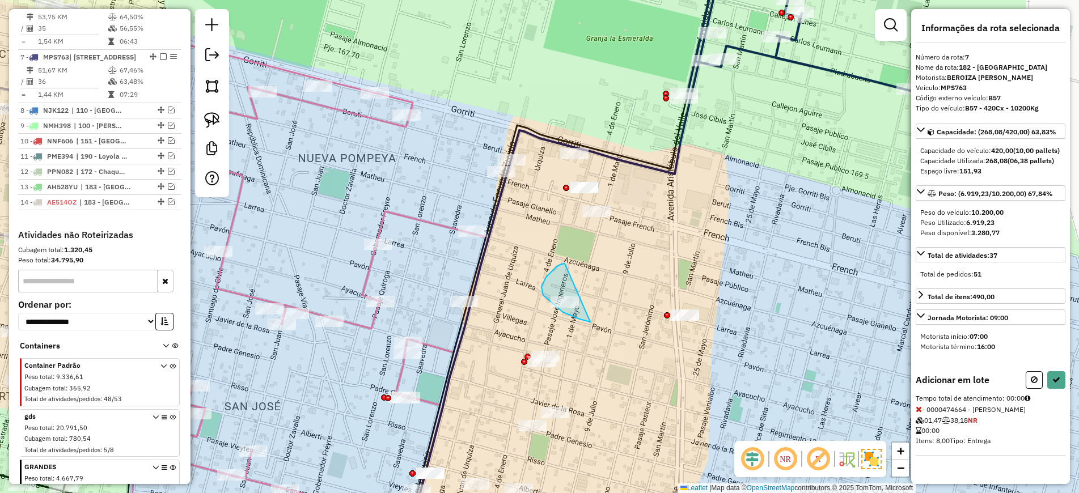
drag, startPoint x: 563, startPoint y: 264, endPoint x: 590, endPoint y: 322, distance: 64.2
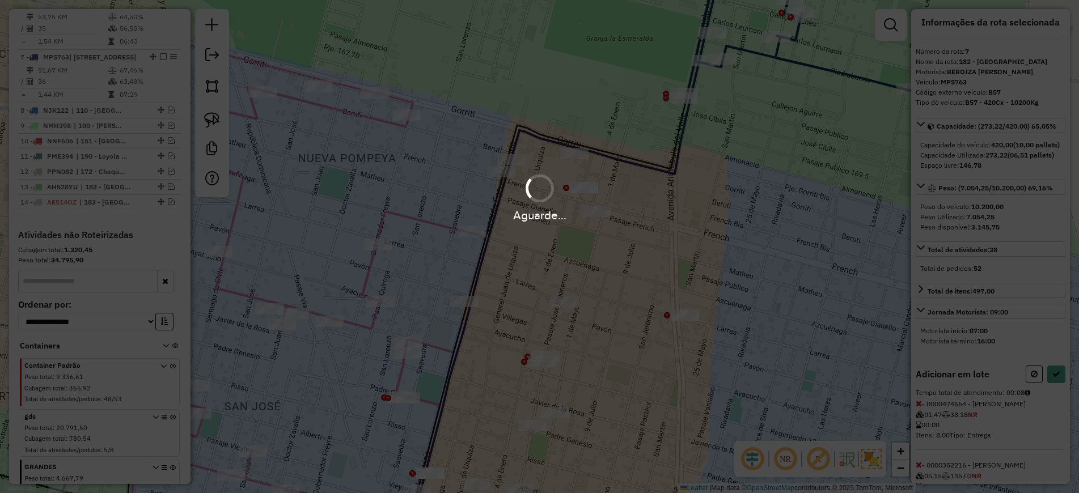
scroll to position [77, 0]
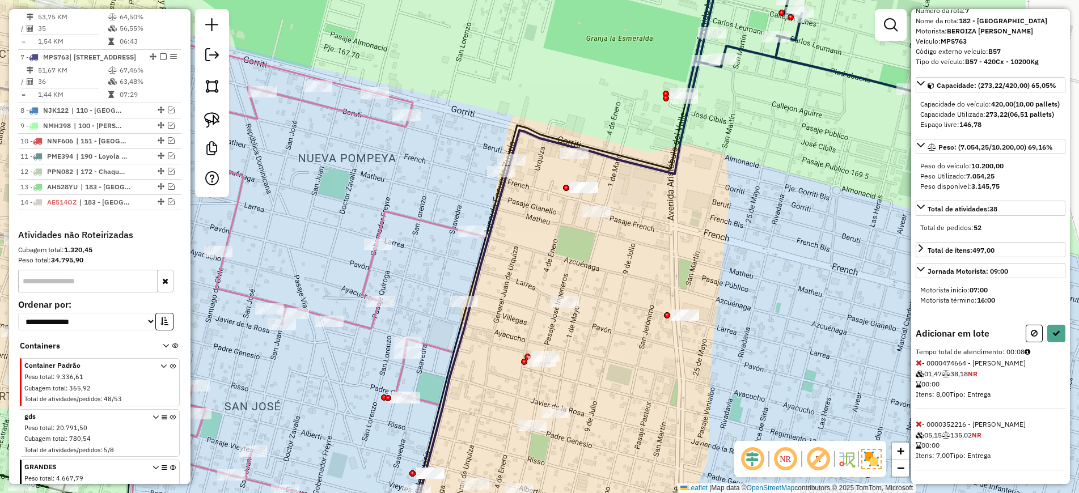
click at [1051, 313] on div "Informações da rota selecionada Número da rota: 7 Nome da rota: 182 - Altos del…" at bounding box center [990, 246] width 159 height 475
click at [1052, 329] on icon at bounding box center [1056, 333] width 8 height 8
select select "*********"
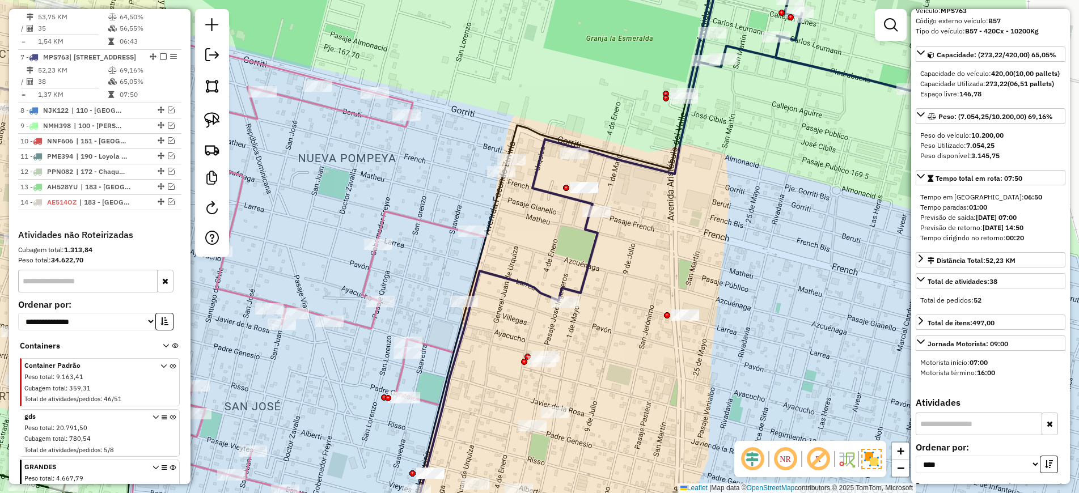
click at [590, 256] on icon at bounding box center [720, 126] width 377 height 350
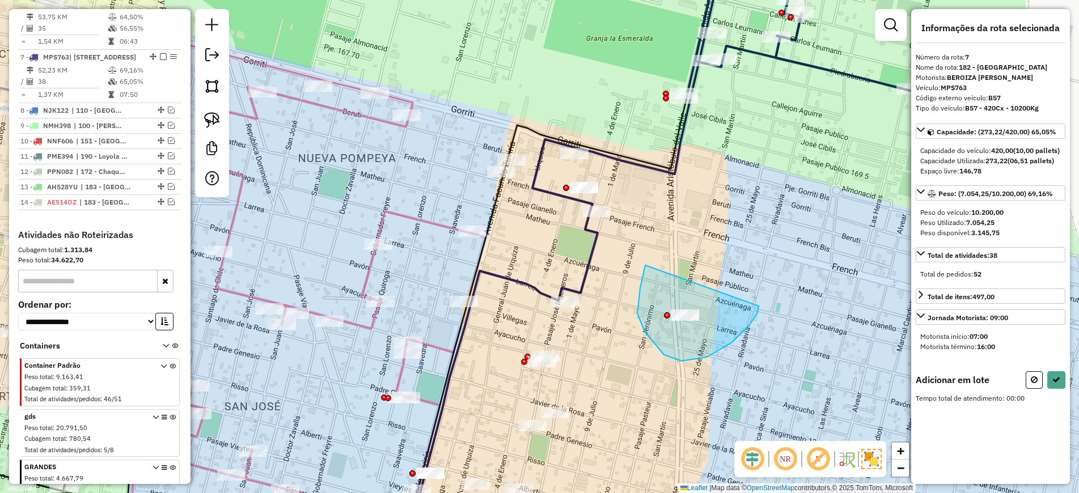
drag, startPoint x: 645, startPoint y: 265, endPoint x: 758, endPoint y: 300, distance: 118.1
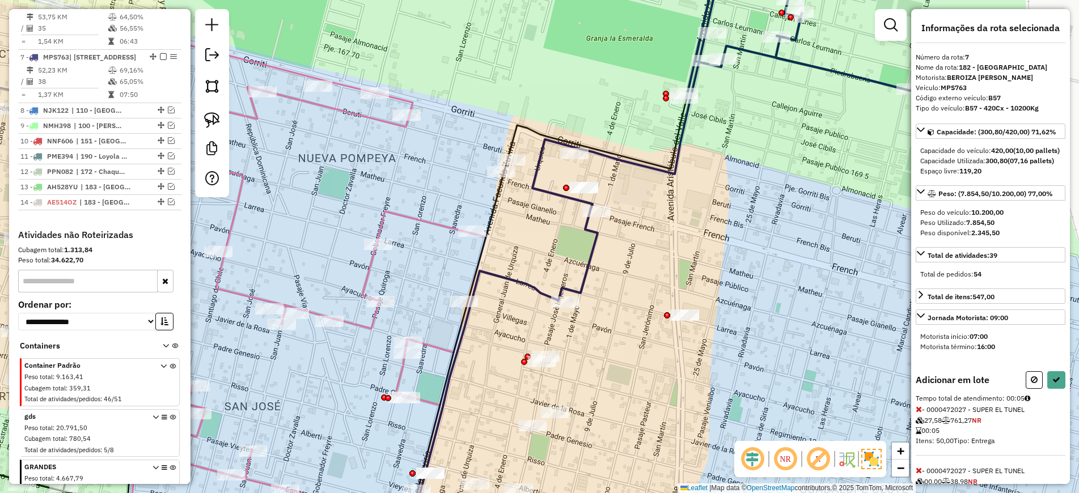
scroll to position [67, 0]
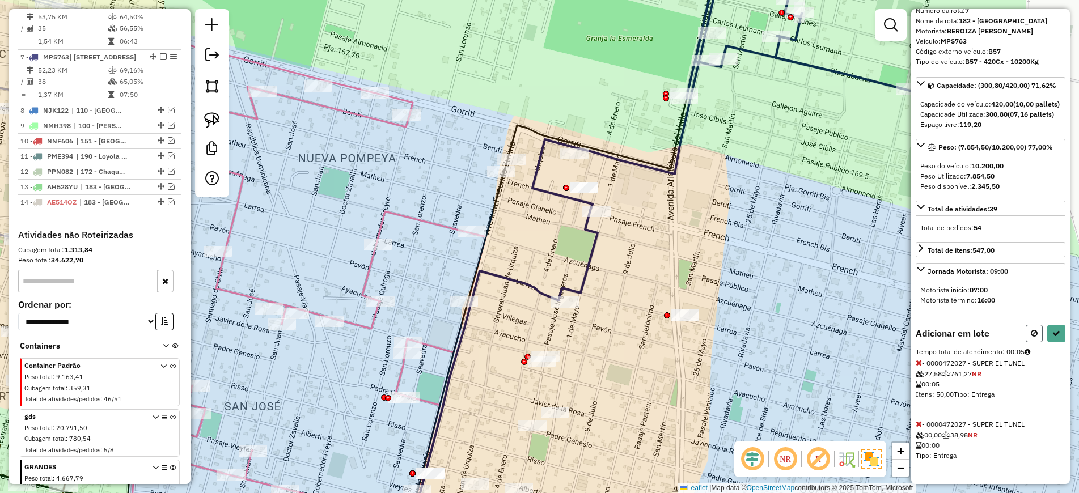
click at [1026, 334] on button at bounding box center [1033, 334] width 17 height 18
select select "*********"
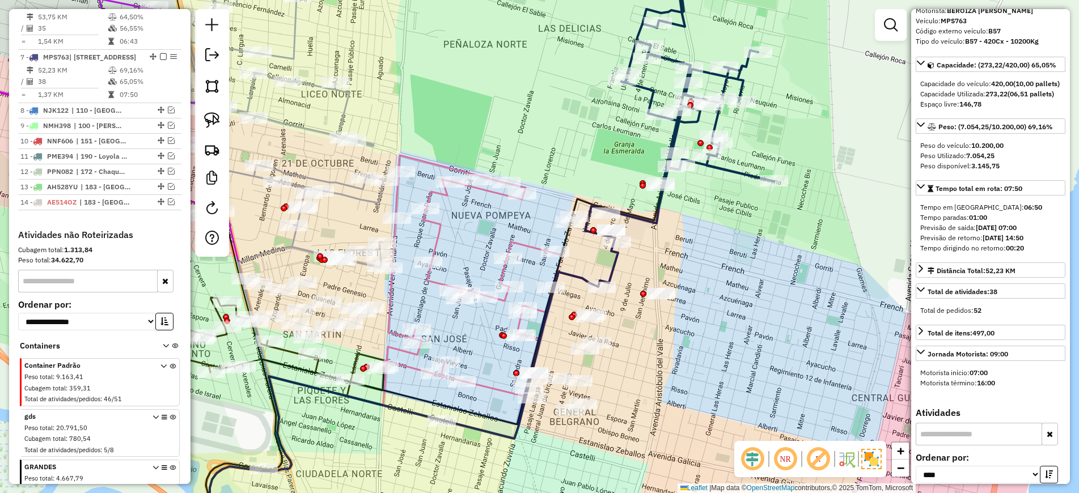
click at [614, 271] on icon at bounding box center [679, 119] width 189 height 336
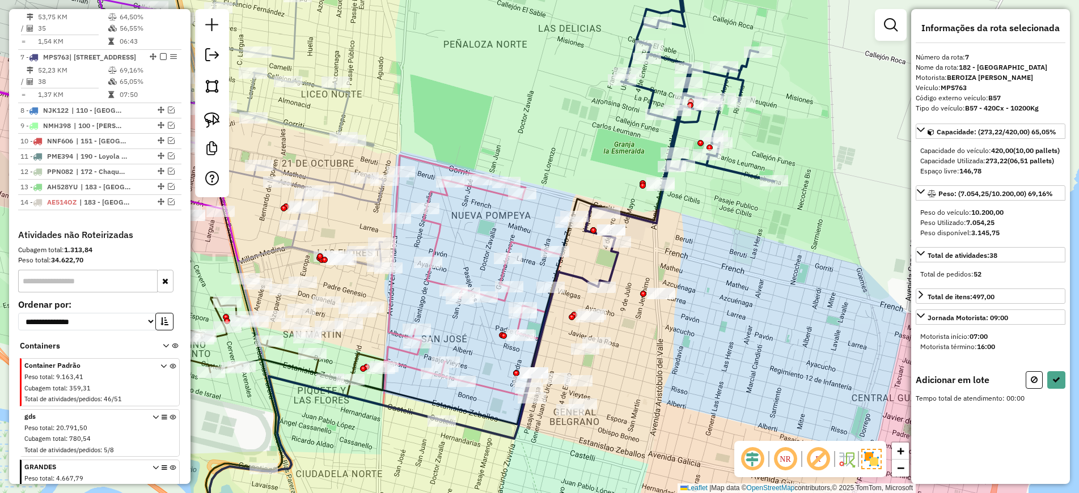
scroll to position [0, 0]
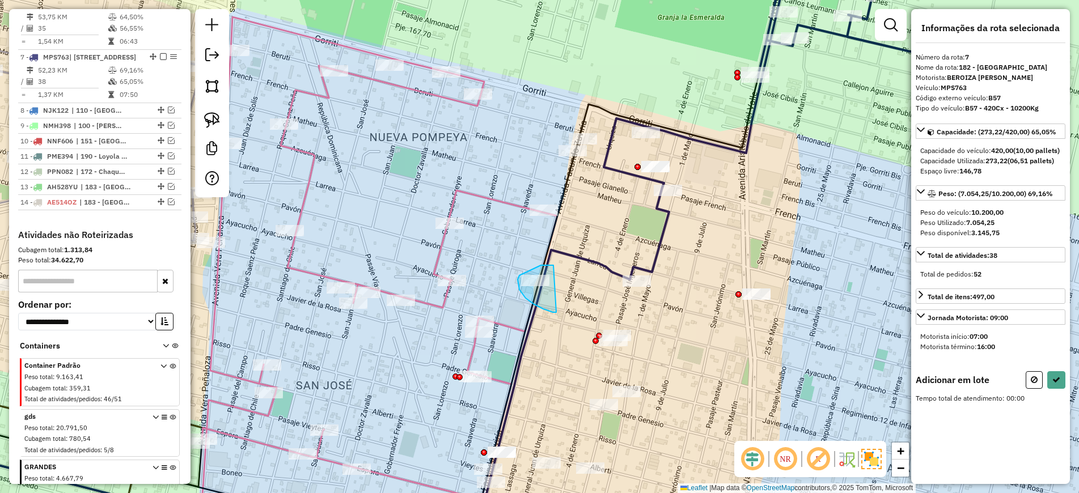
drag, startPoint x: 549, startPoint y: 265, endPoint x: 556, endPoint y: 312, distance: 47.6
drag, startPoint x: 1034, startPoint y: 388, endPoint x: 918, endPoint y: 366, distance: 118.7
click at [1033, 384] on icon at bounding box center [1033, 380] width 7 height 8
select select "*********"
drag, startPoint x: 600, startPoint y: 300, endPoint x: 591, endPoint y: 325, distance: 26.3
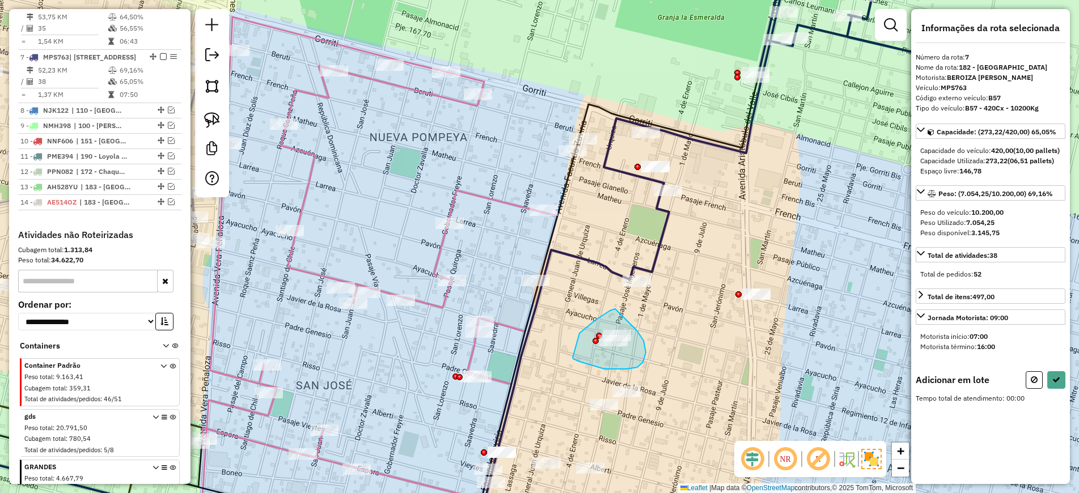
drag, startPoint x: 586, startPoint y: 328, endPoint x: 572, endPoint y: 356, distance: 31.9
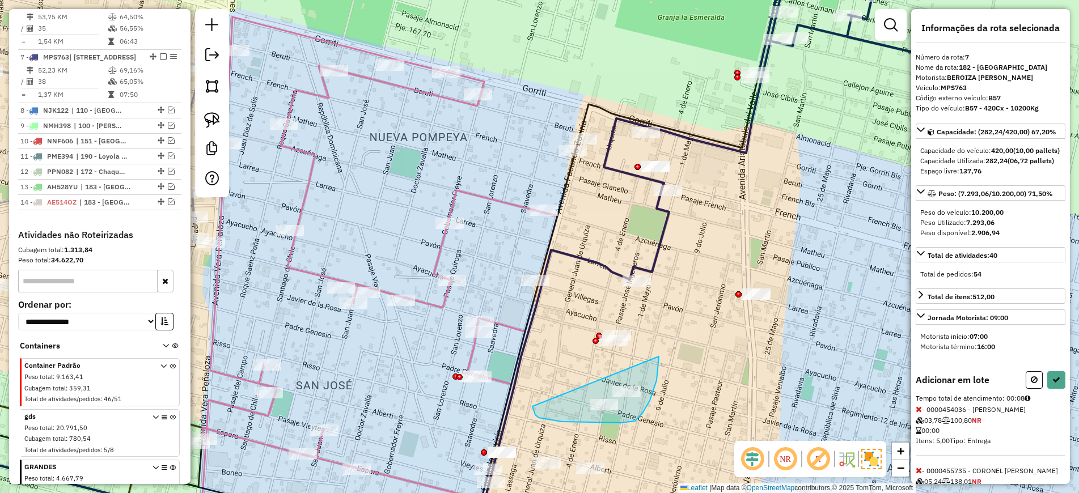
drag, startPoint x: 659, startPoint y: 356, endPoint x: 531, endPoint y: 405, distance: 136.5
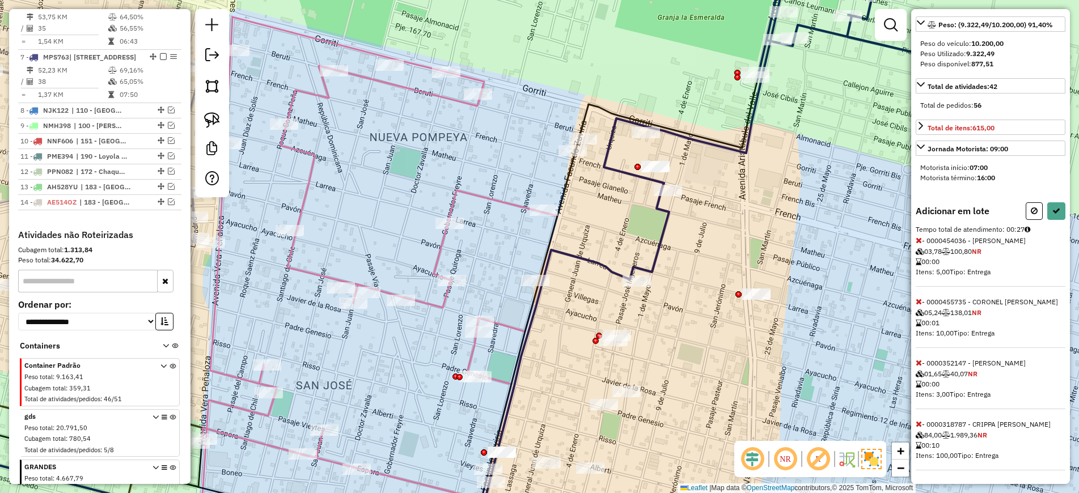
click at [920, 423] on icon at bounding box center [918, 424] width 6 height 8
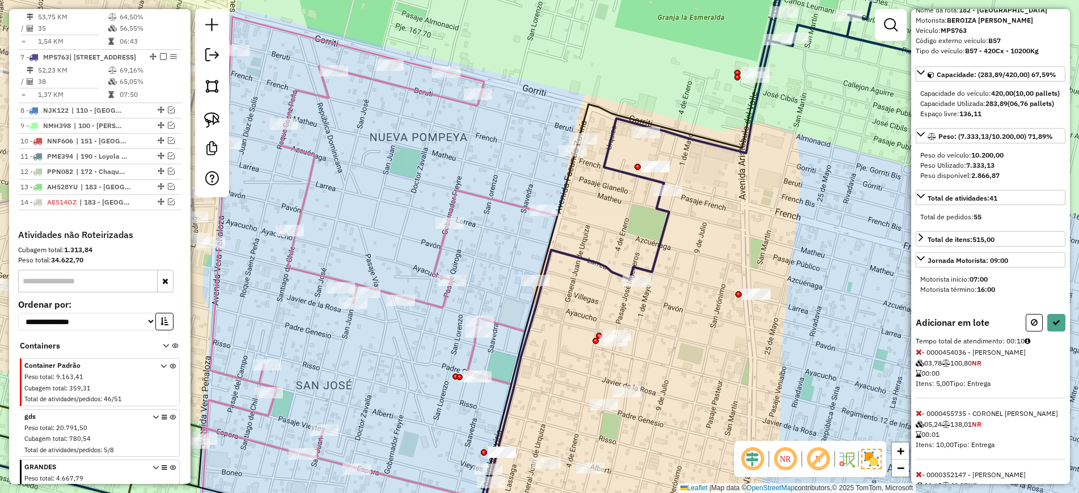
scroll to position [128, 0]
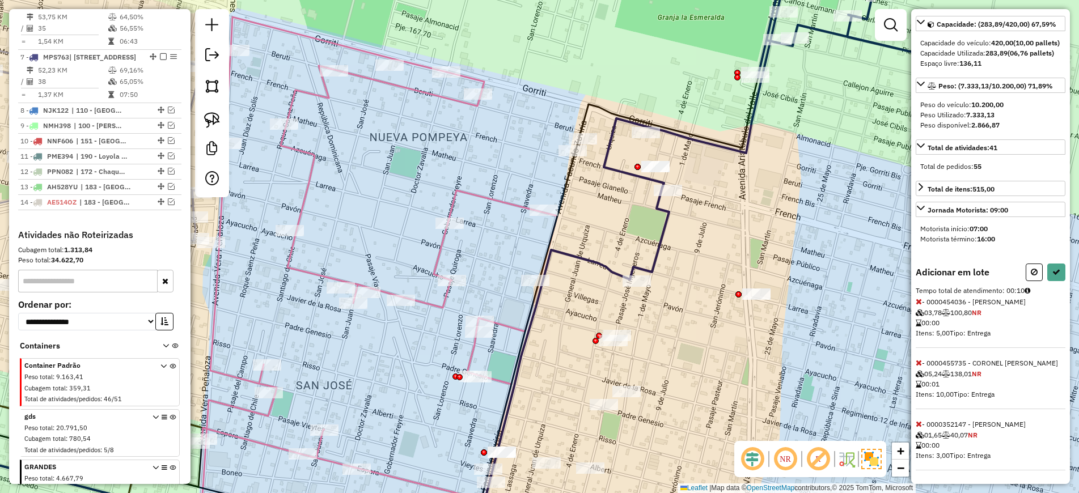
click at [915, 423] on icon at bounding box center [918, 424] width 6 height 8
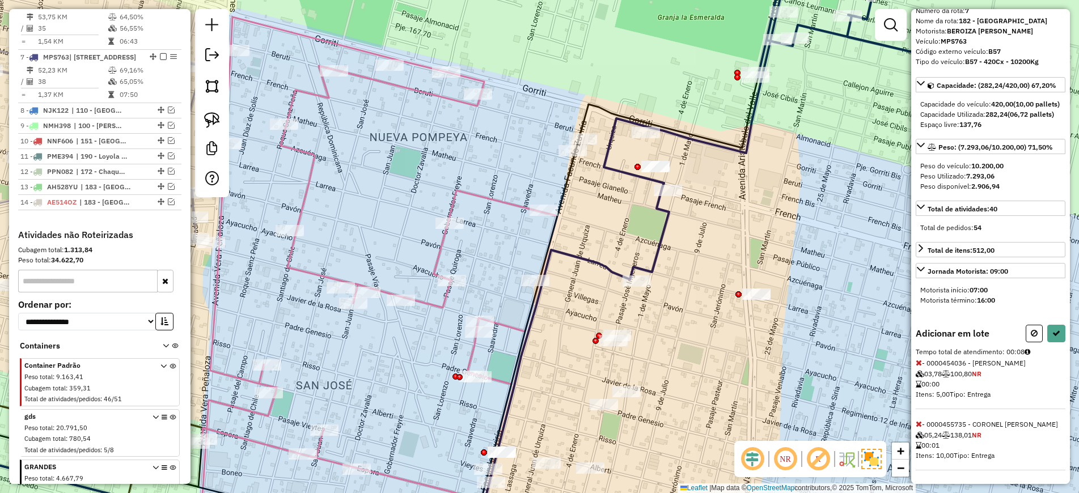
scroll to position [67, 0]
click at [1065, 332] on div "Informações da rota selecionada Número da rota: 7 Nome da rota: 182 - Altos del…" at bounding box center [990, 246] width 159 height 475
click at [1047, 330] on button at bounding box center [1056, 334] width 18 height 18
select select "*********"
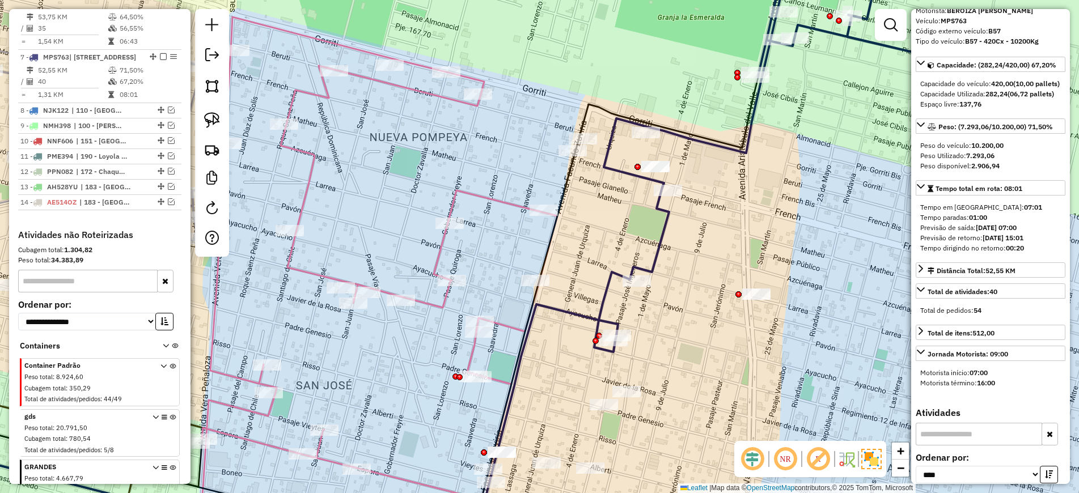
scroll to position [0, 0]
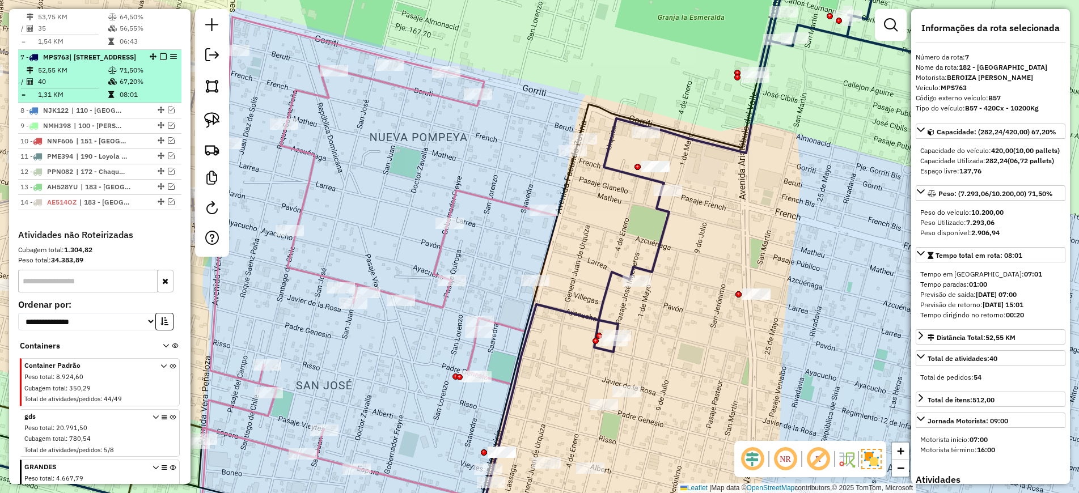
click at [160, 53] on em at bounding box center [163, 56] width 7 height 7
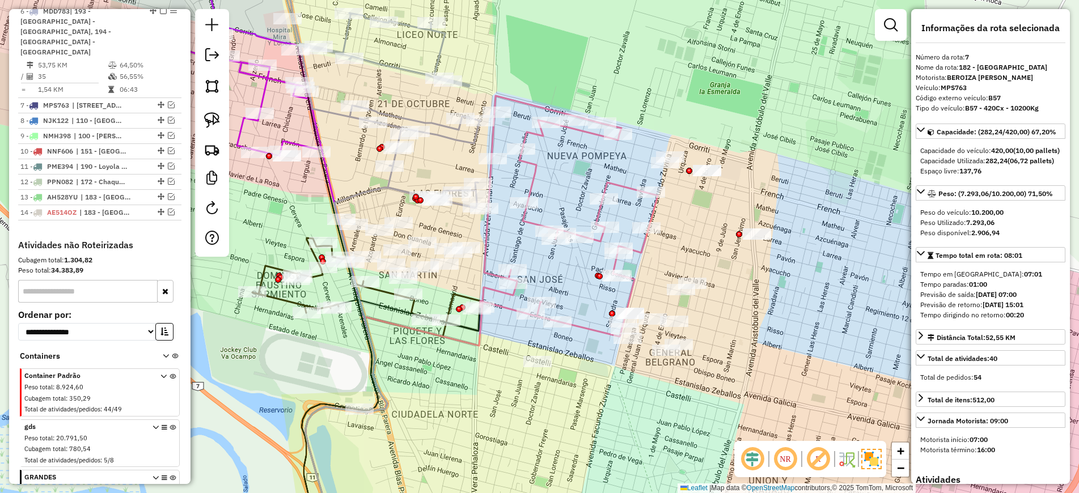
drag, startPoint x: 397, startPoint y: 382, endPoint x: 463, endPoint y: 394, distance: 66.9
click at [463, 394] on div "Janela de atendimento Grade de atendimento Capacidade Transportadoras Veículos …" at bounding box center [539, 246] width 1079 height 493
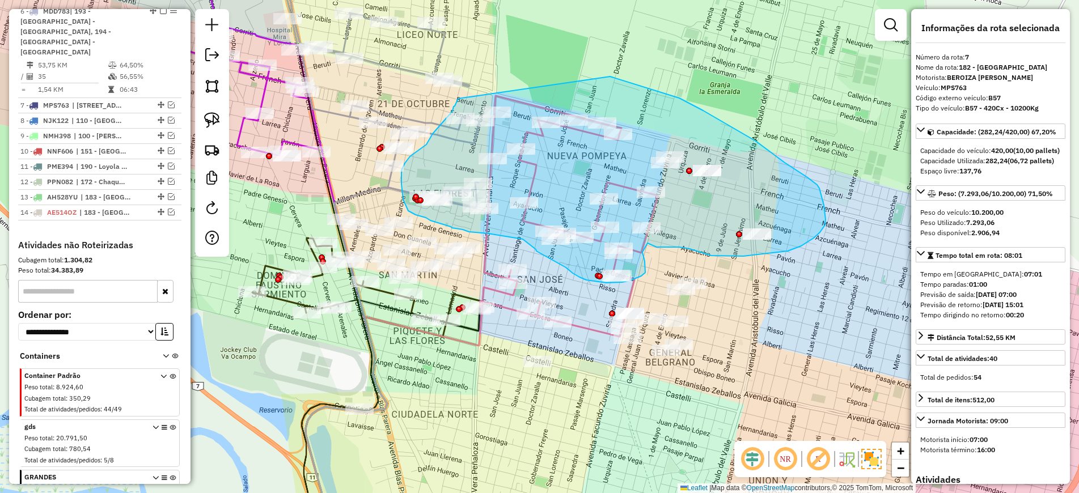
drag, startPoint x: 610, startPoint y: 77, endPoint x: 458, endPoint y: 99, distance: 154.0
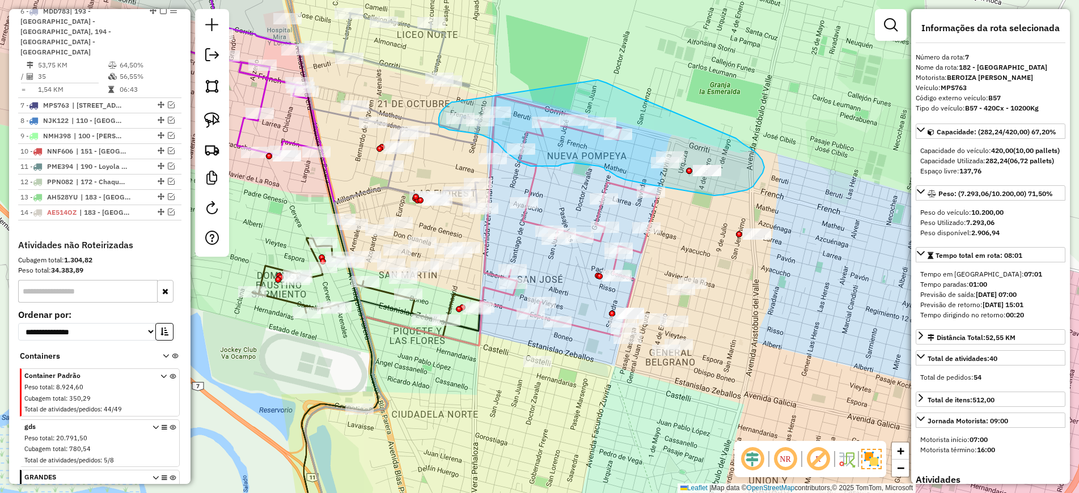
drag, startPoint x: 597, startPoint y: 80, endPoint x: 454, endPoint y: 102, distance: 145.1
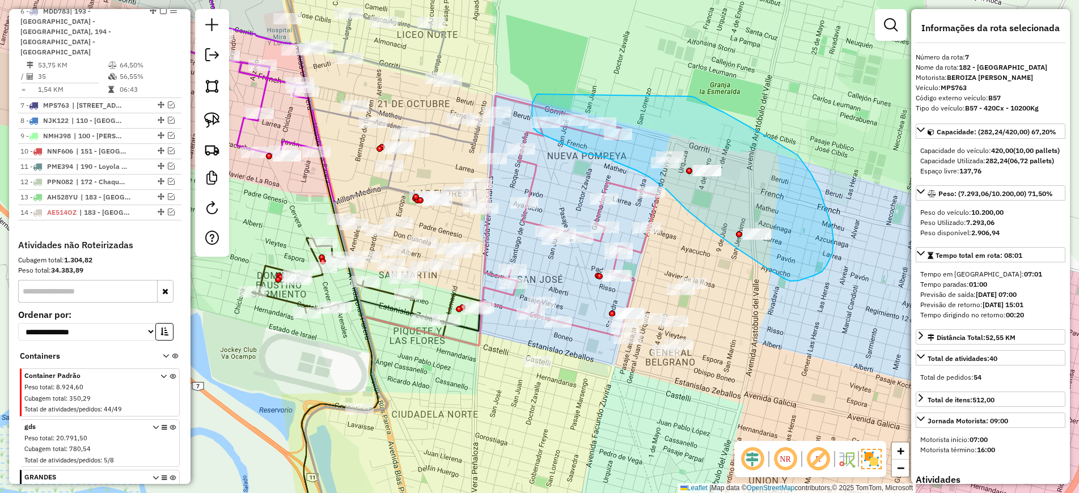
drag, startPoint x: 690, startPoint y: 96, endPoint x: 537, endPoint y: 94, distance: 153.6
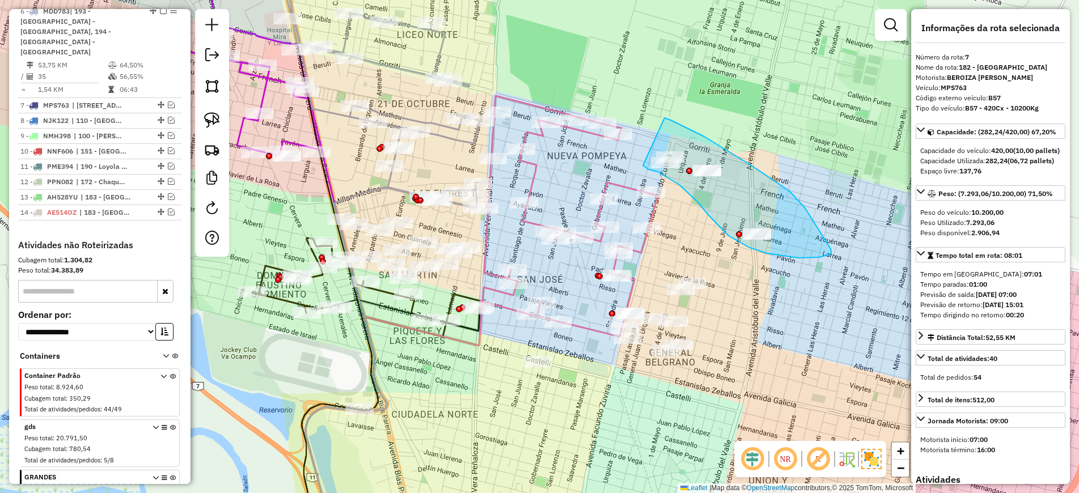
drag, startPoint x: 664, startPoint y: 118, endPoint x: 642, endPoint y: 165, distance: 52.2
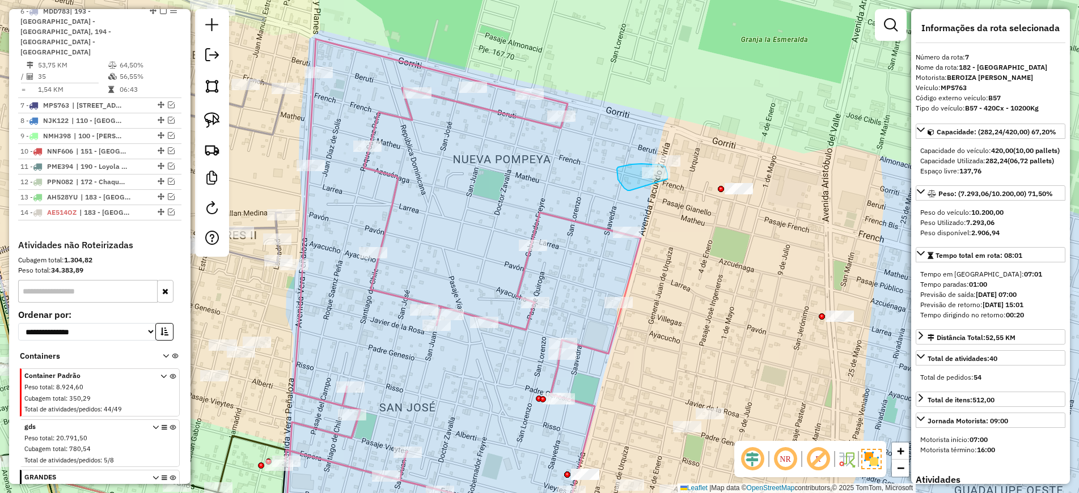
drag, startPoint x: 667, startPoint y: 179, endPoint x: 632, endPoint y: 190, distance: 36.4
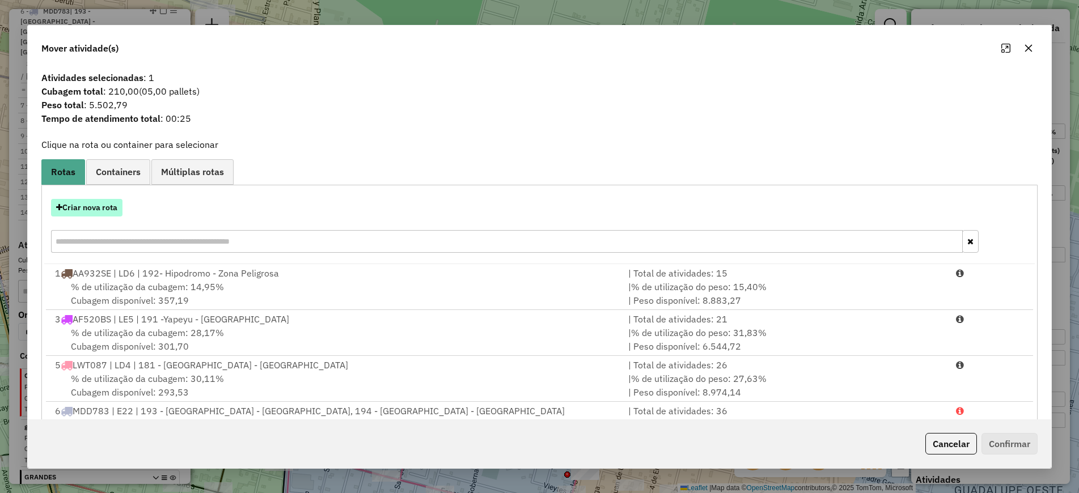
click at [100, 209] on button "Criar nova rota" at bounding box center [86, 208] width 71 height 18
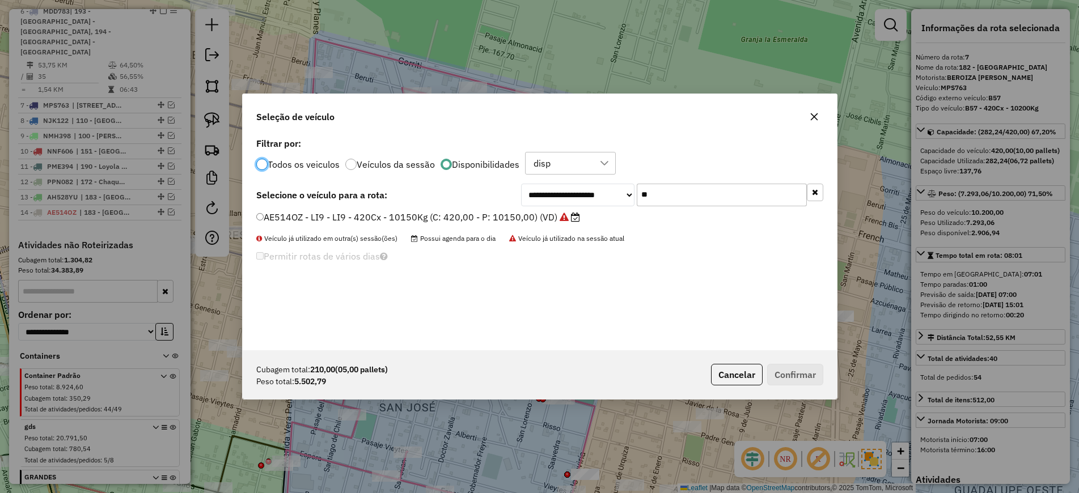
scroll to position [6, 3]
drag, startPoint x: 617, startPoint y: 187, endPoint x: 600, endPoint y: 186, distance: 16.5
click at [600, 186] on div "**********" at bounding box center [672, 195] width 302 height 23
type input "**"
click at [527, 219] on label "AE514OY - LI5 - LI5 - 420cx - 10200kg (C: 420,00 - P: 10200,00) (VD)" at bounding box center [411, 217] width 310 height 14
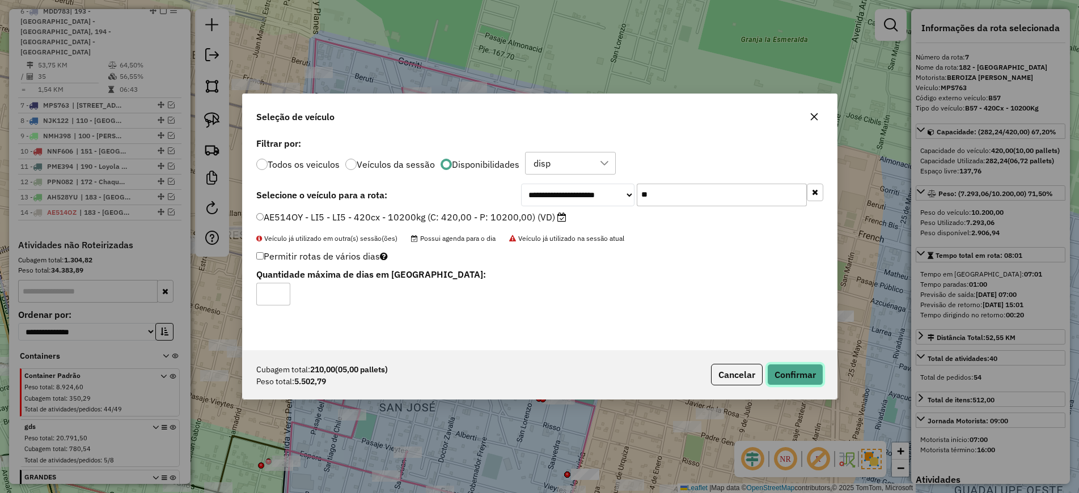
click at [796, 376] on button "Confirmar" at bounding box center [795, 375] width 56 height 22
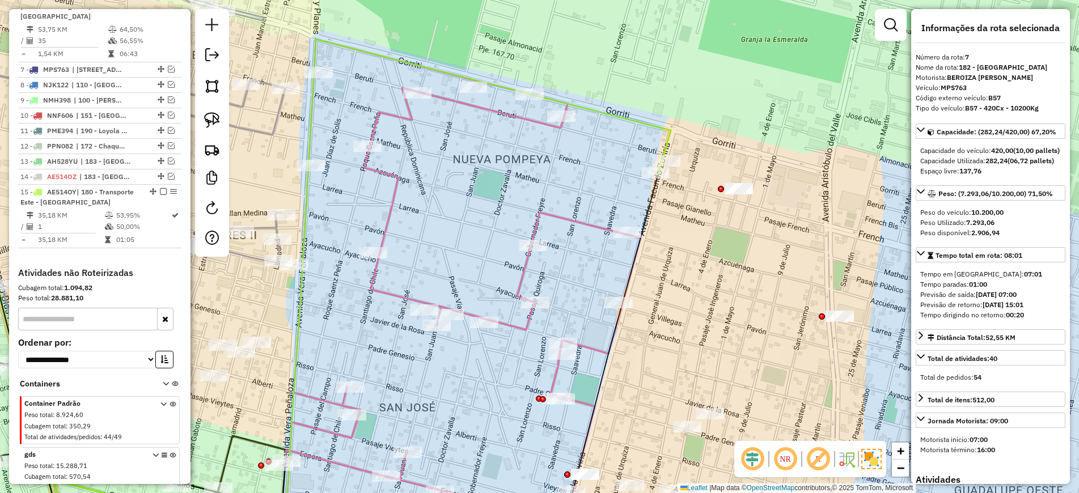
scroll to position [731, 0]
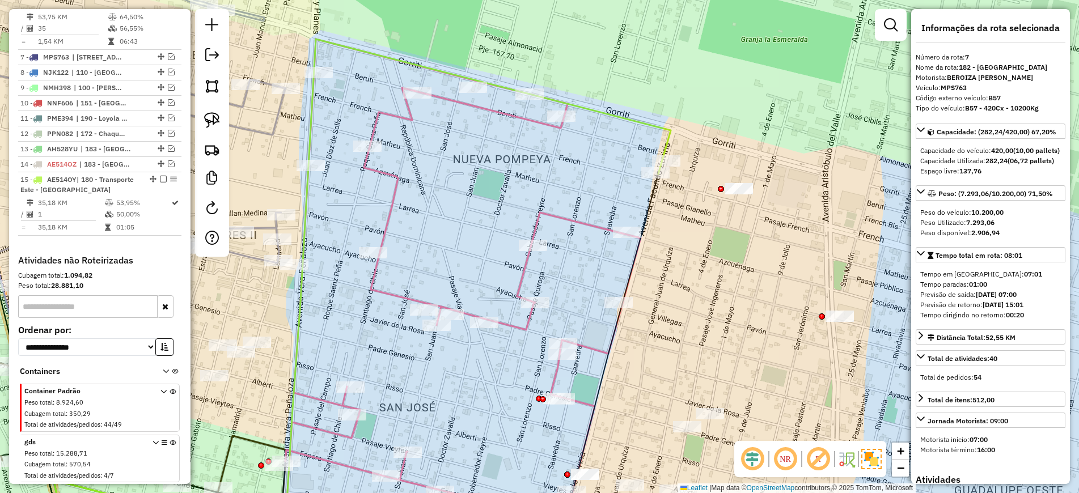
click at [644, 117] on icon at bounding box center [362, 290] width 617 height 503
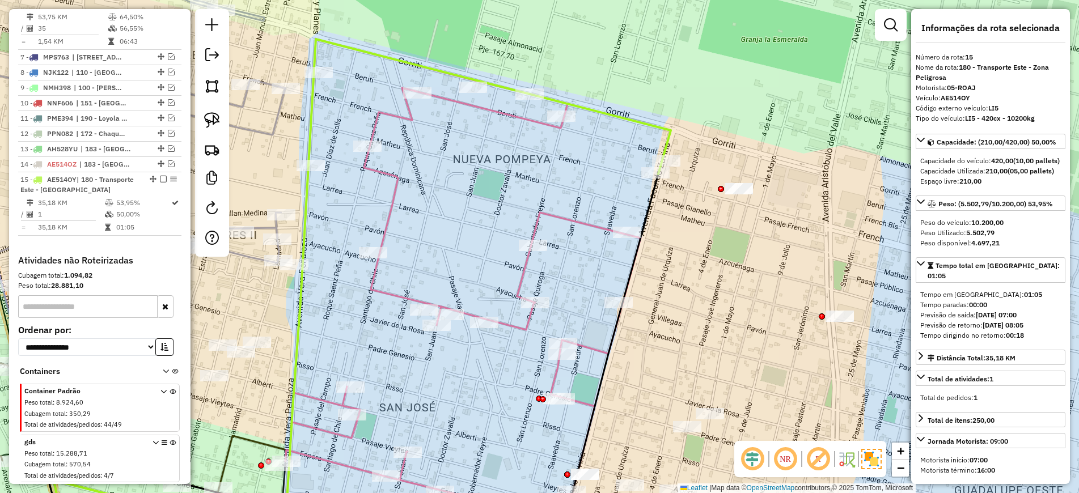
scroll to position [797, 0]
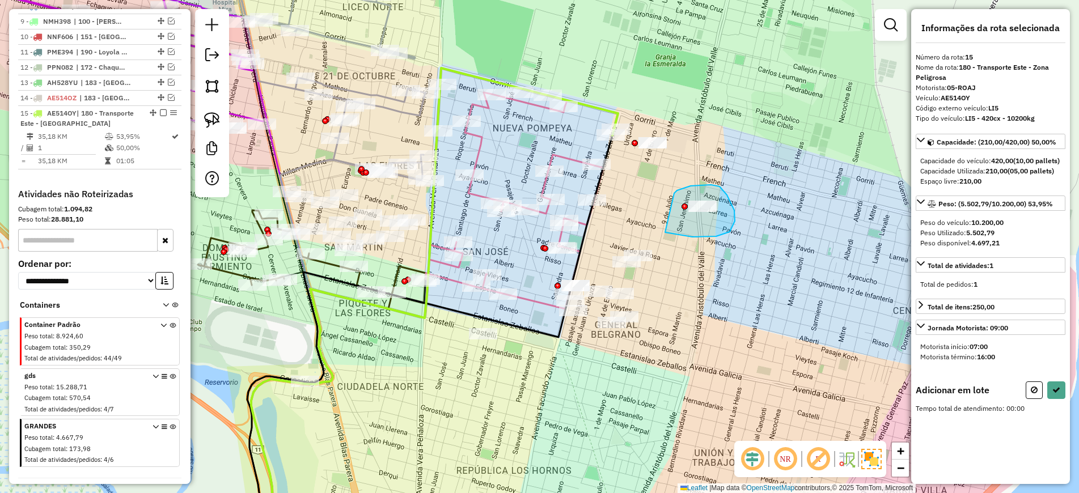
drag, startPoint x: 677, startPoint y: 190, endPoint x: 653, endPoint y: 225, distance: 41.7
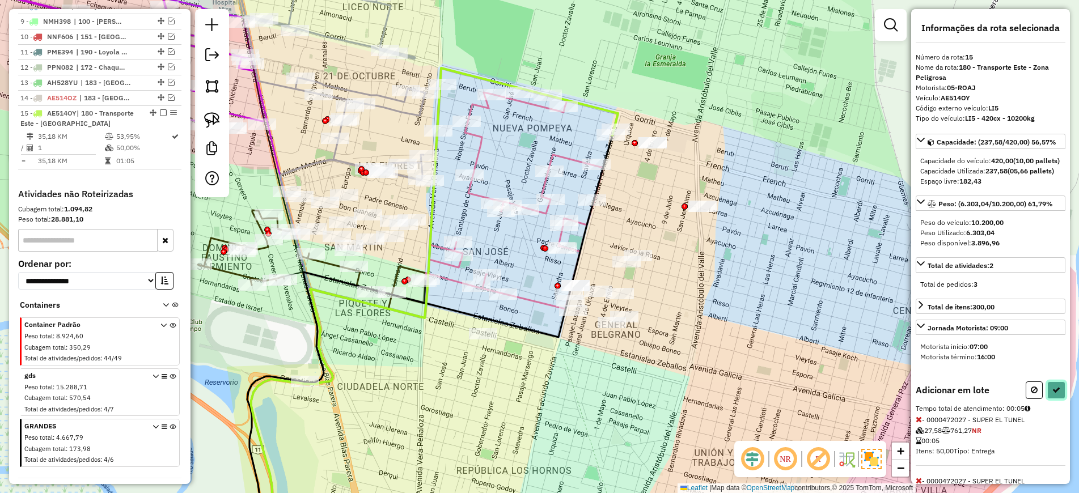
click at [1052, 394] on icon at bounding box center [1056, 390] width 8 height 8
select select "*********"
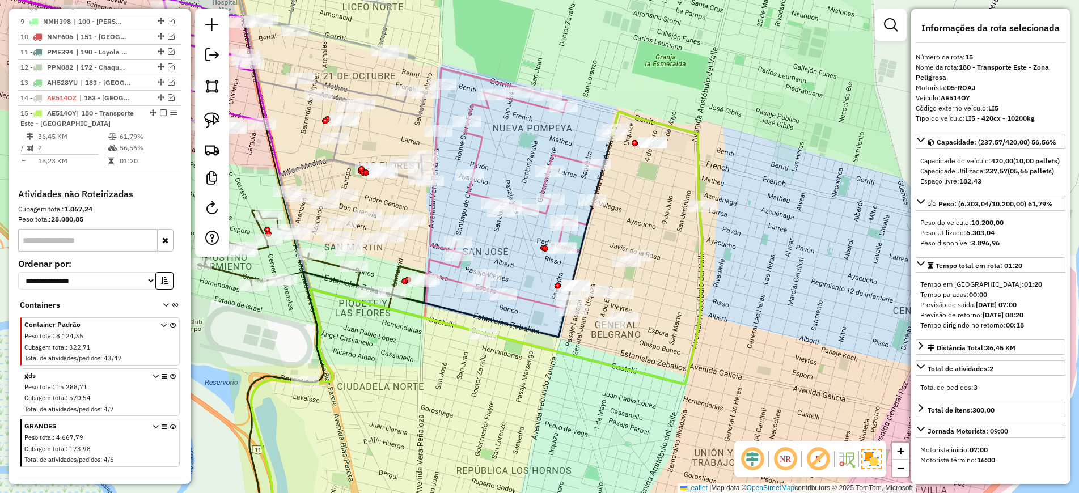
click at [696, 165] on icon at bounding box center [657, 160] width 90 height 97
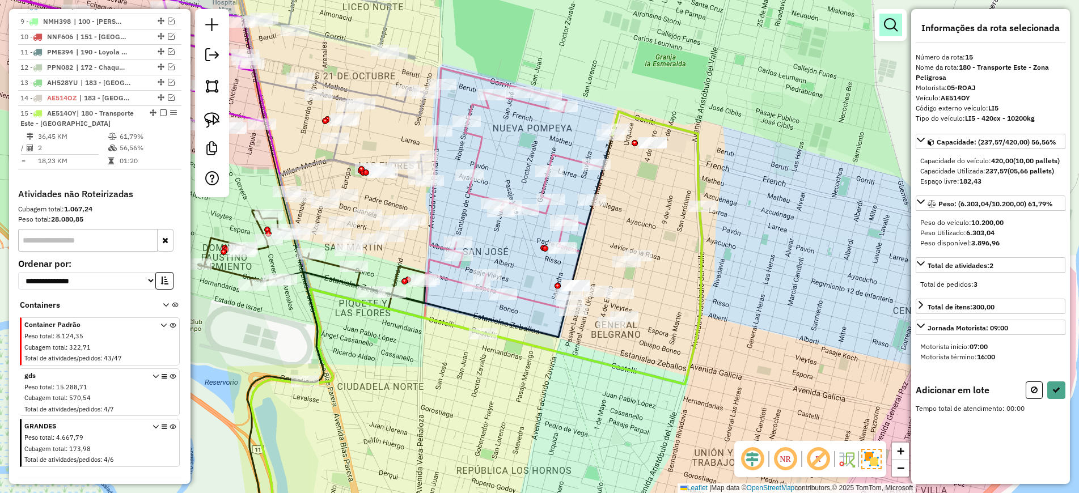
click at [897, 27] on em at bounding box center [891, 25] width 14 height 14
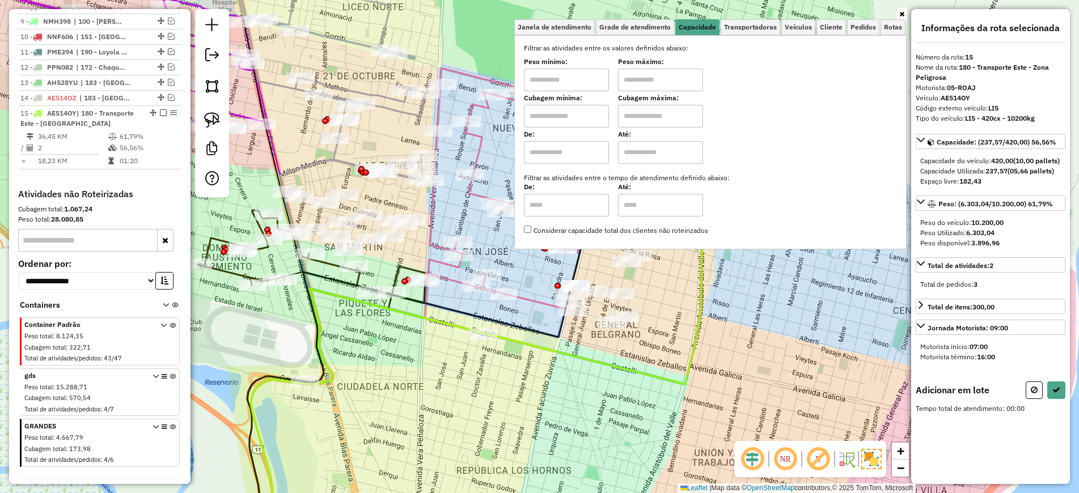
click at [570, 120] on input "text" at bounding box center [566, 116] width 85 height 23
type input "****"
click at [651, 126] on input "text" at bounding box center [660, 116] width 85 height 23
type input "*****"
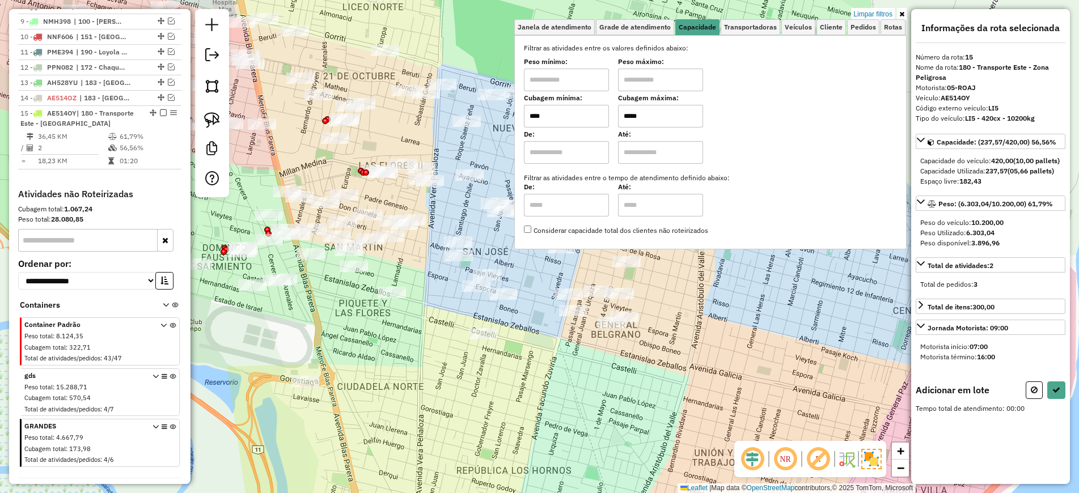
click at [903, 11] on icon at bounding box center [901, 14] width 5 height 7
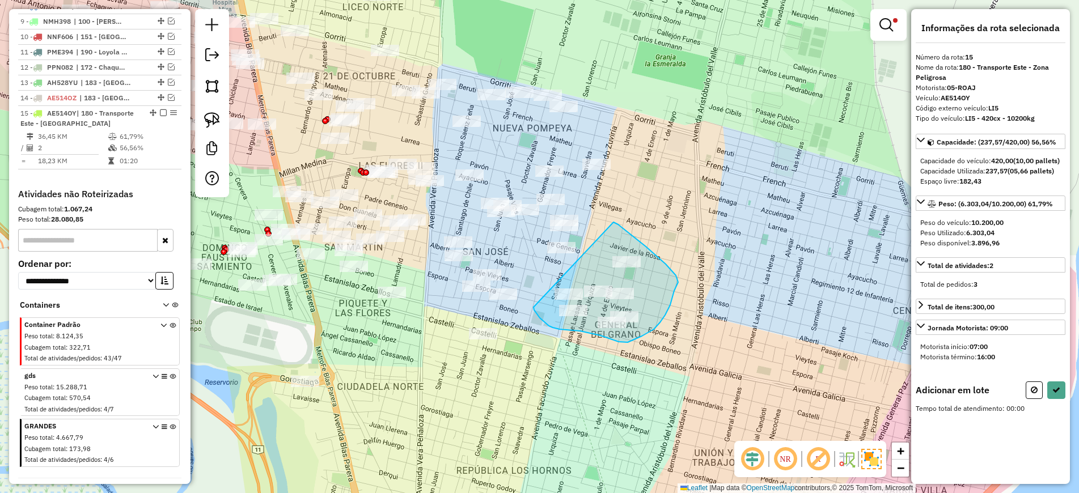
drag, startPoint x: 613, startPoint y: 222, endPoint x: 533, endPoint y: 307, distance: 116.7
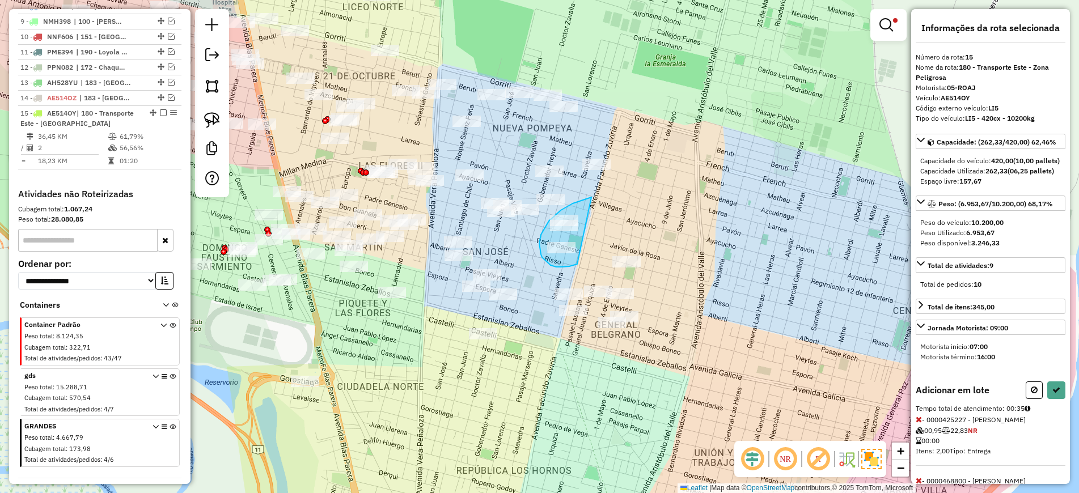
drag, startPoint x: 588, startPoint y: 198, endPoint x: 577, endPoint y: 264, distance: 67.2
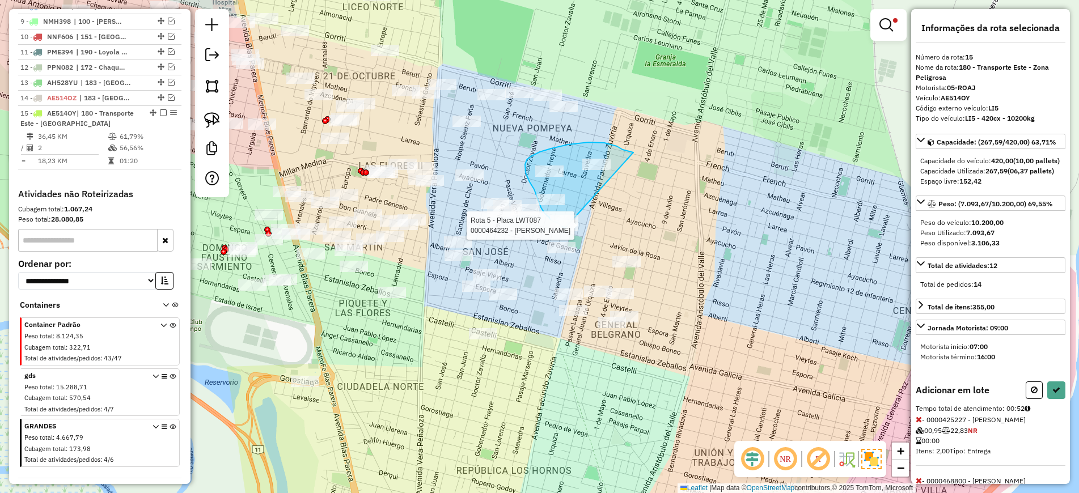
click at [566, 229] on div "Rota 5 - Placa LWT087 0000464232 - Aquino [PERSON_NAME] filtros Janela de atend…" at bounding box center [539, 246] width 1079 height 493
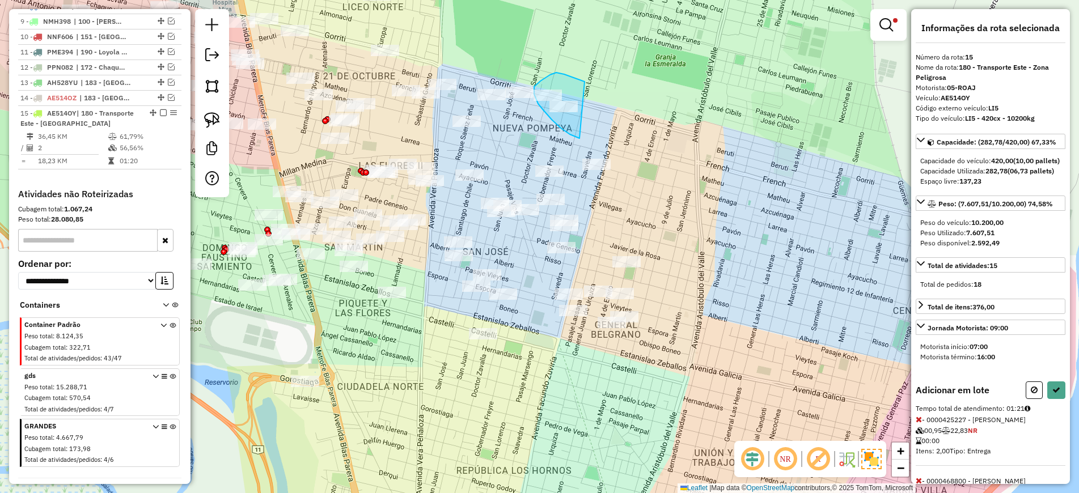
drag, startPoint x: 584, startPoint y: 82, endPoint x: 579, endPoint y: 139, distance: 57.4
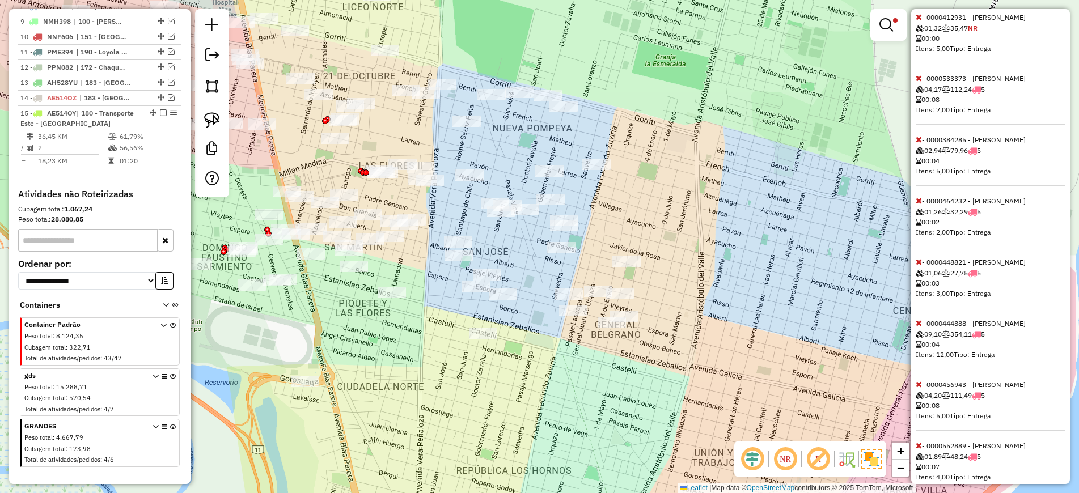
scroll to position [893, 0]
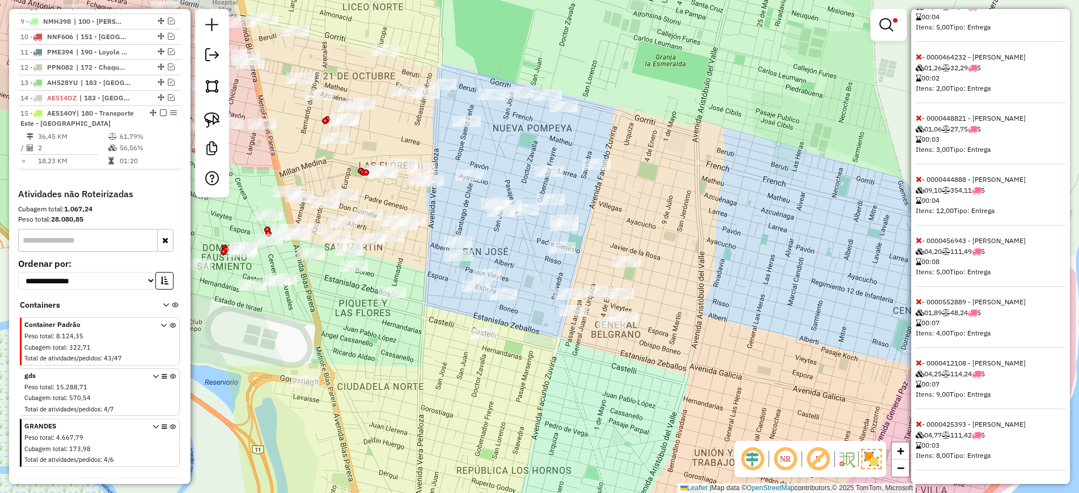
click at [918, 422] on icon at bounding box center [918, 424] width 6 height 8
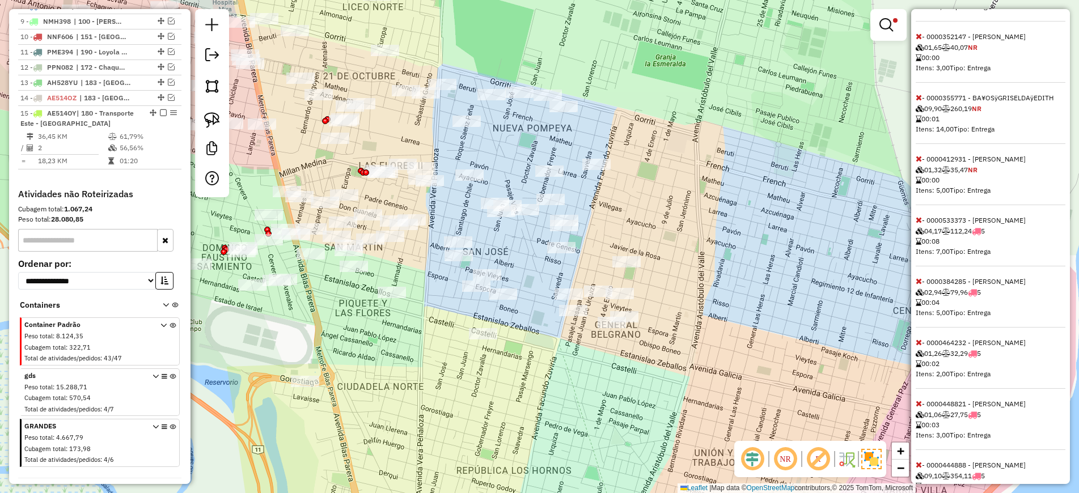
scroll to position [832, 0]
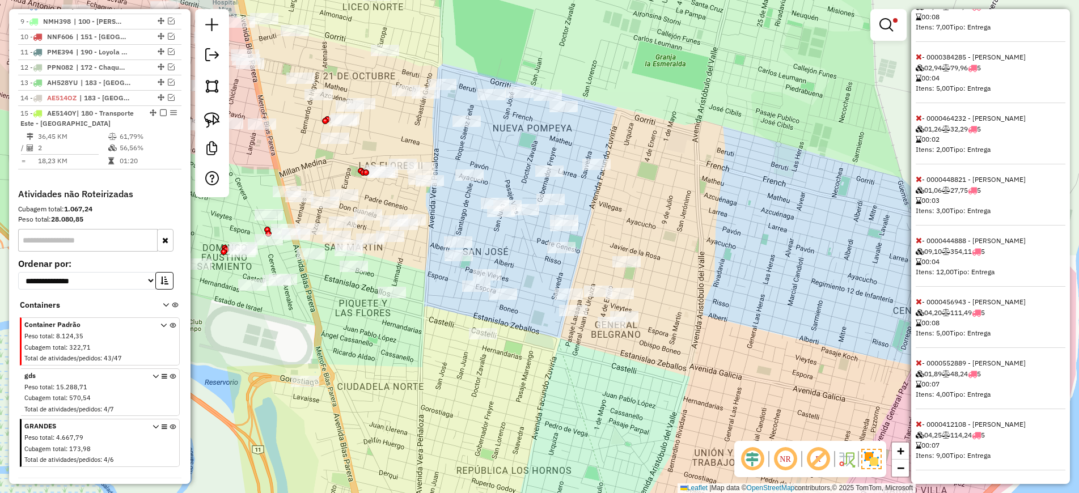
click at [915, 361] on icon at bounding box center [918, 363] width 6 height 8
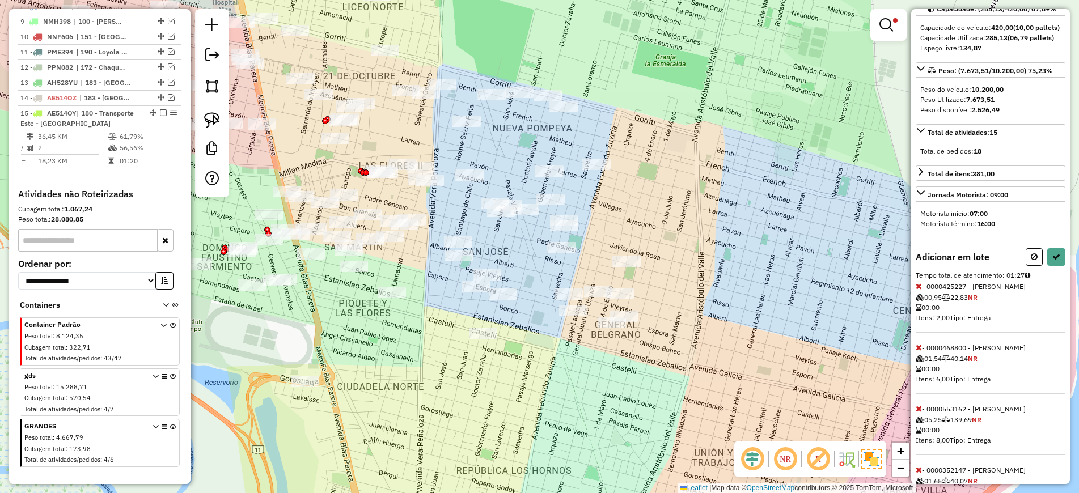
scroll to position [0, 0]
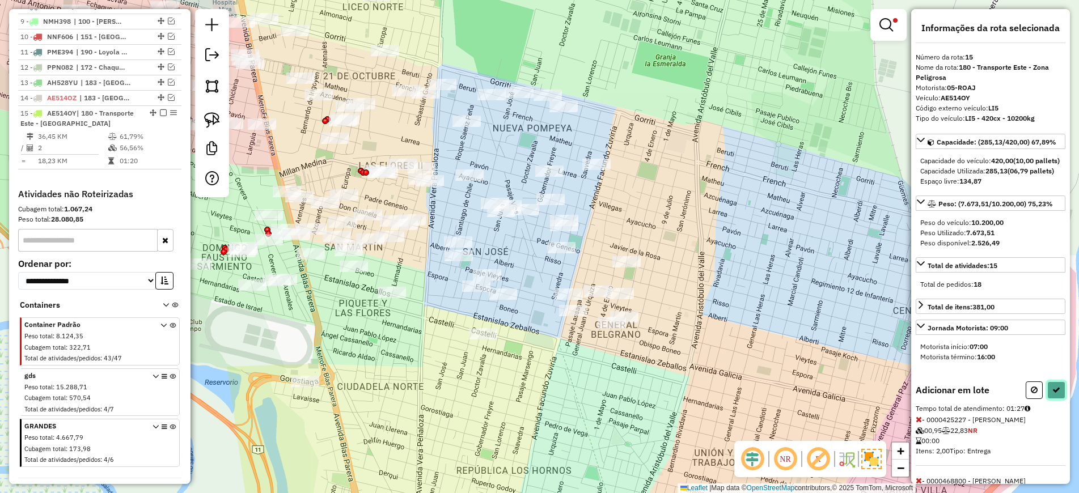
click at [1051, 399] on button at bounding box center [1056, 390] width 18 height 18
select select "*********"
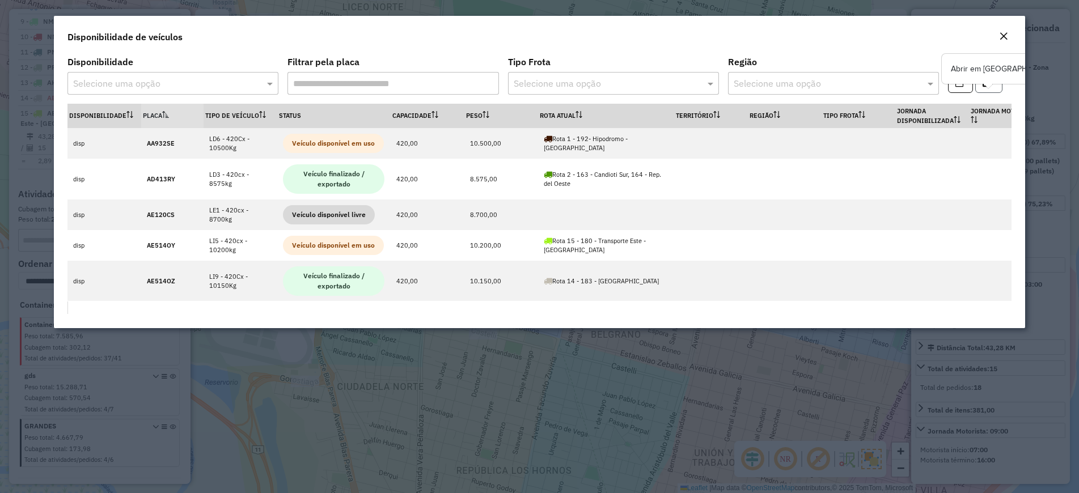
click at [984, 90] on button "button" at bounding box center [988, 82] width 27 height 22
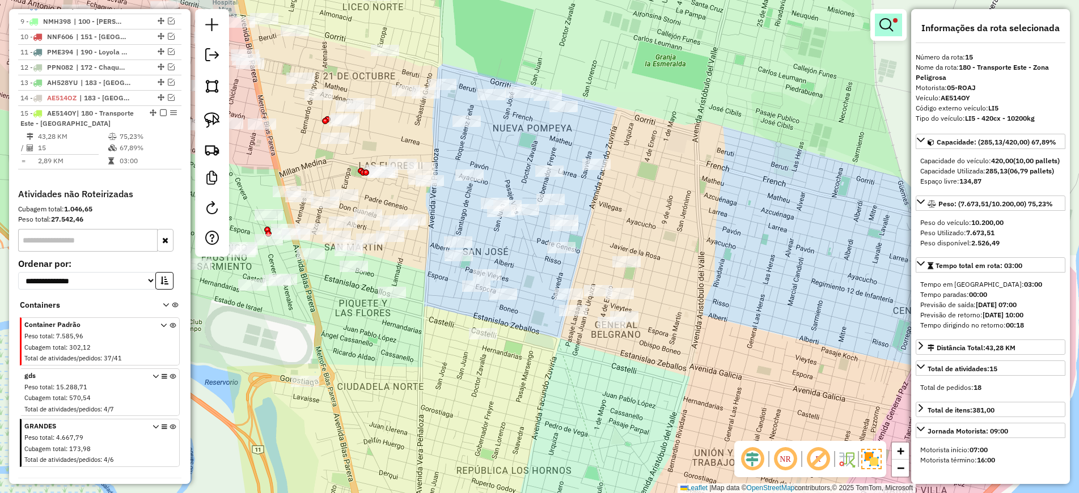
click at [889, 27] on em at bounding box center [886, 25] width 14 height 14
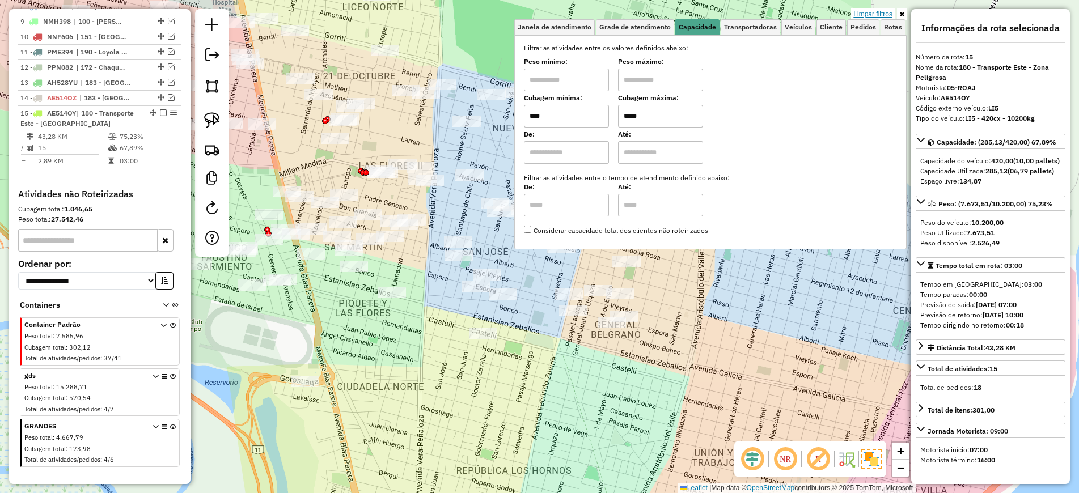
click at [884, 10] on link "Limpar filtros" at bounding box center [873, 14] width 44 height 12
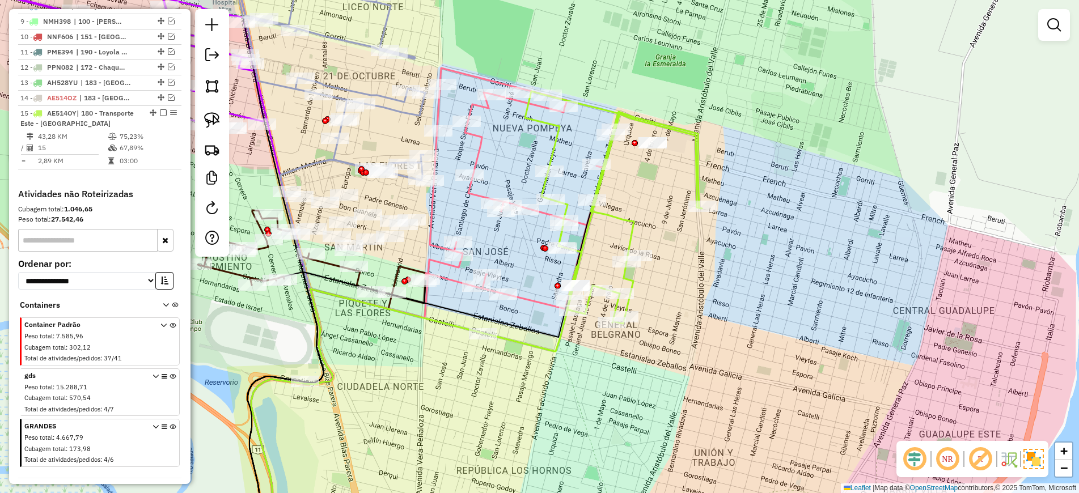
click at [602, 187] on icon at bounding box center [613, 207] width 177 height 232
select select "*********"
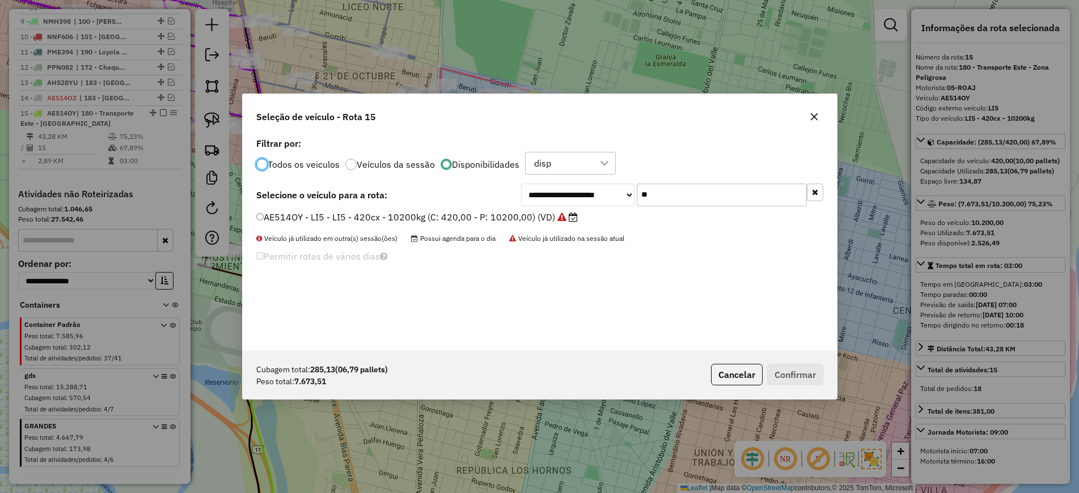
scroll to position [6, 3]
drag, startPoint x: 643, startPoint y: 183, endPoint x: 612, endPoint y: 182, distance: 31.2
click at [612, 184] on div "**********" at bounding box center [672, 195] width 302 height 23
paste input "*****"
type input "*******"
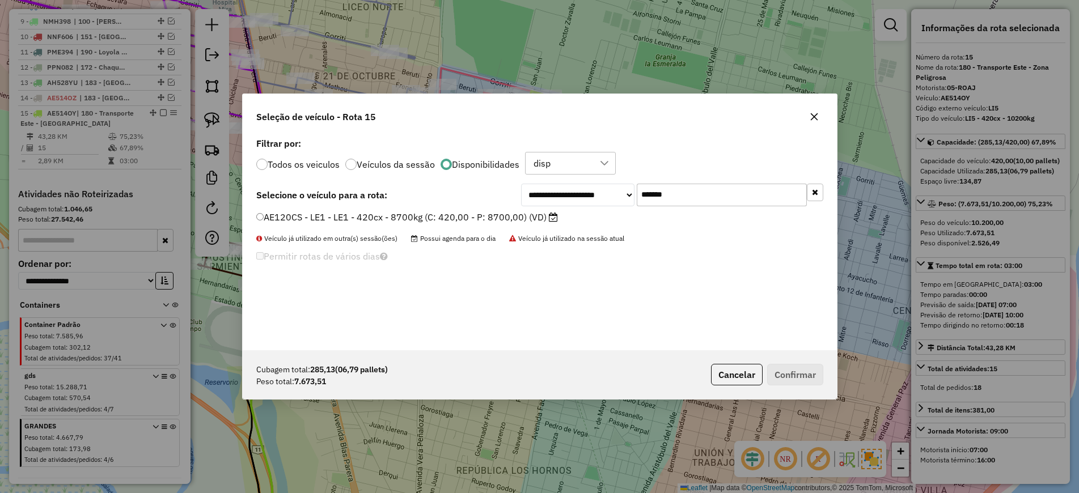
click at [526, 223] on label "AE120CS - LE1 - LE1 - 420cx - 8700kg (C: 420,00 - P: 8700,00) (VD)" at bounding box center [407, 217] width 302 height 14
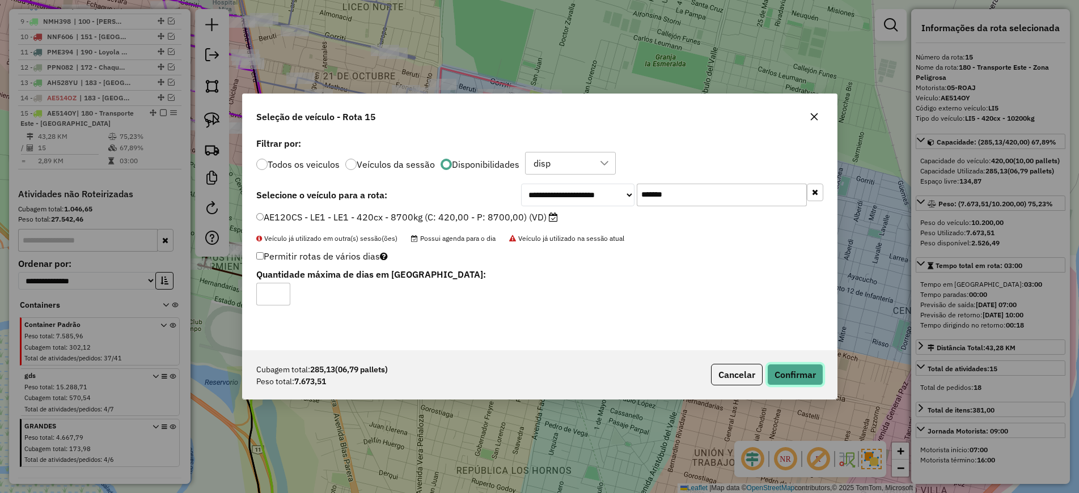
click at [786, 384] on button "Confirmar" at bounding box center [795, 375] width 56 height 22
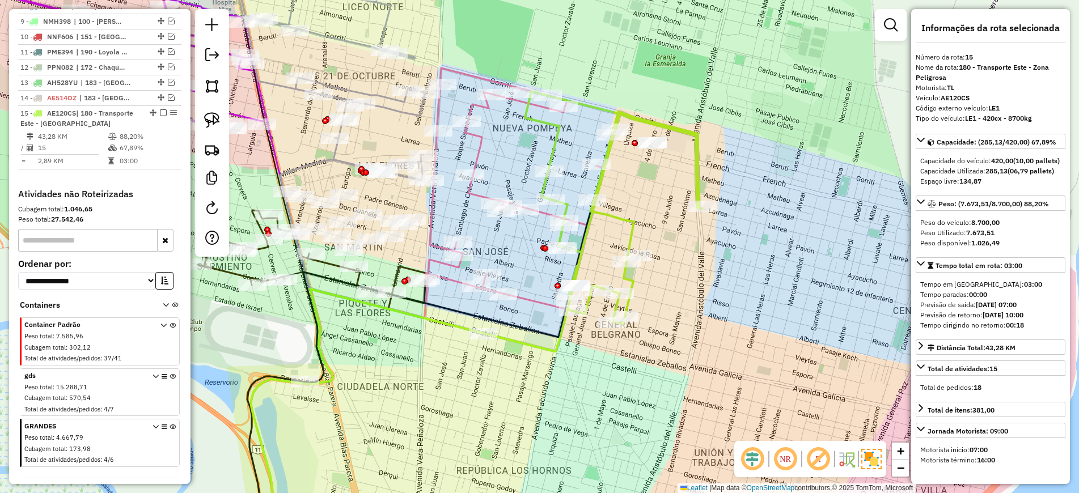
click at [517, 409] on div "Janela de atendimento Grade de atendimento Capacidade Transportadoras Veículos …" at bounding box center [539, 246] width 1079 height 493
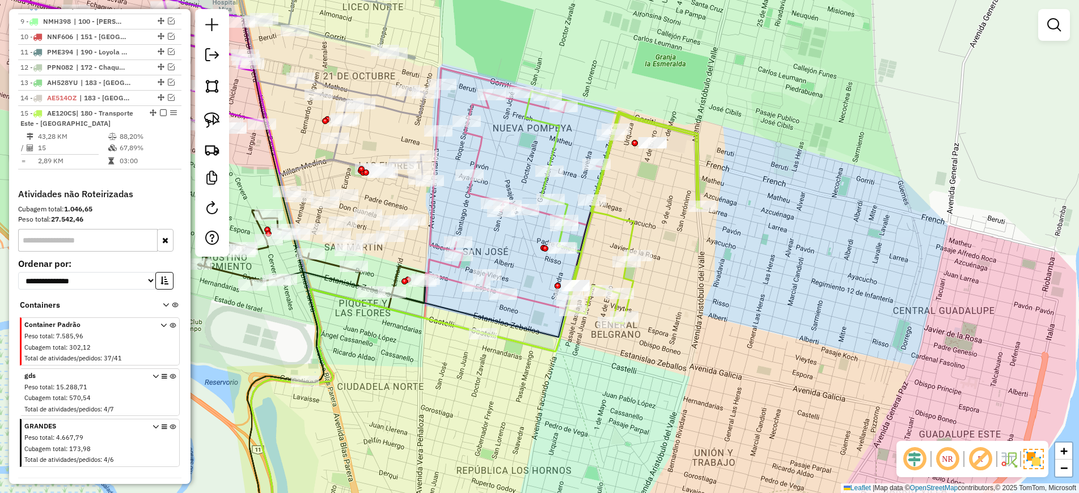
click at [623, 224] on icon at bounding box center [613, 207] width 177 height 232
select select "*********"
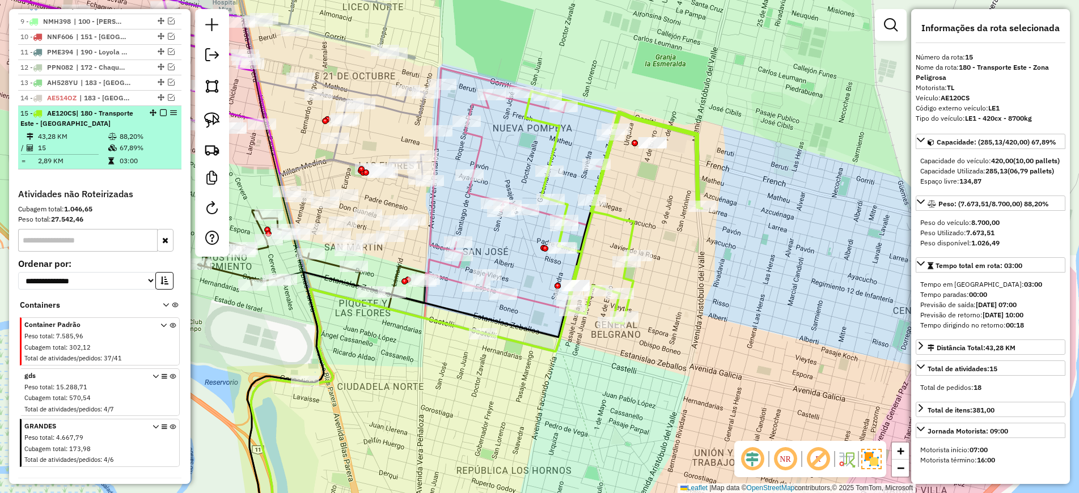
click at [160, 109] on em at bounding box center [163, 112] width 7 height 7
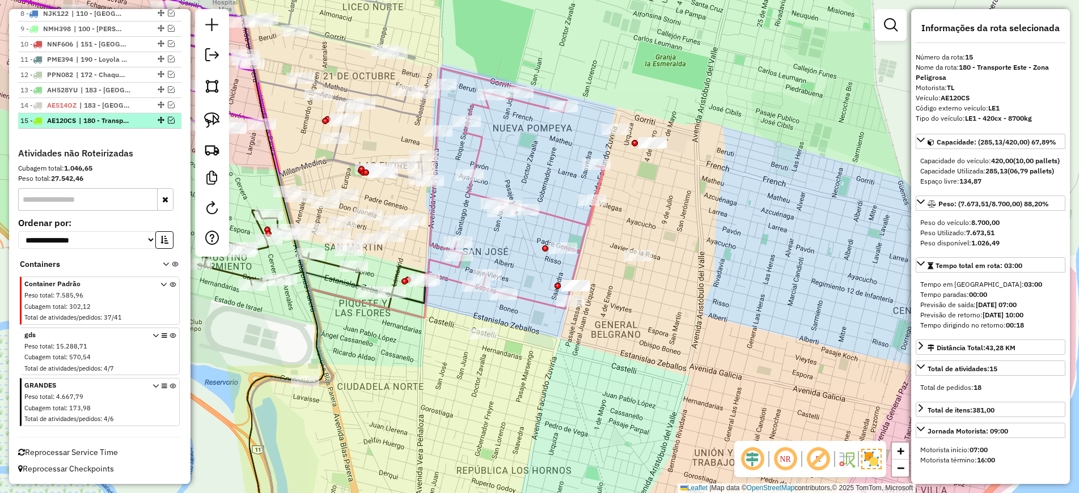
scroll to position [749, 0]
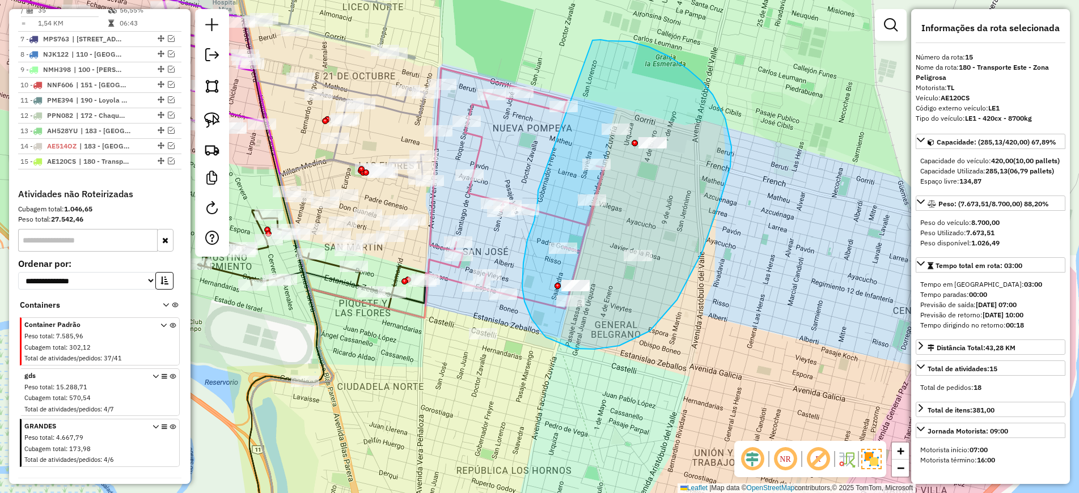
drag, startPoint x: 538, startPoint y: 190, endPoint x: 592, endPoint y: 40, distance: 159.5
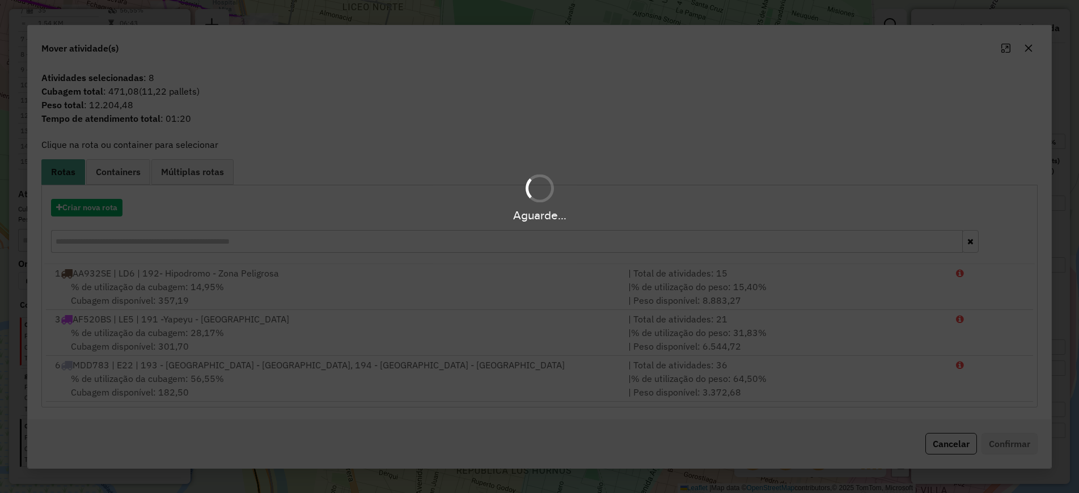
click at [945, 442] on div "Aguarde..." at bounding box center [539, 246] width 1079 height 493
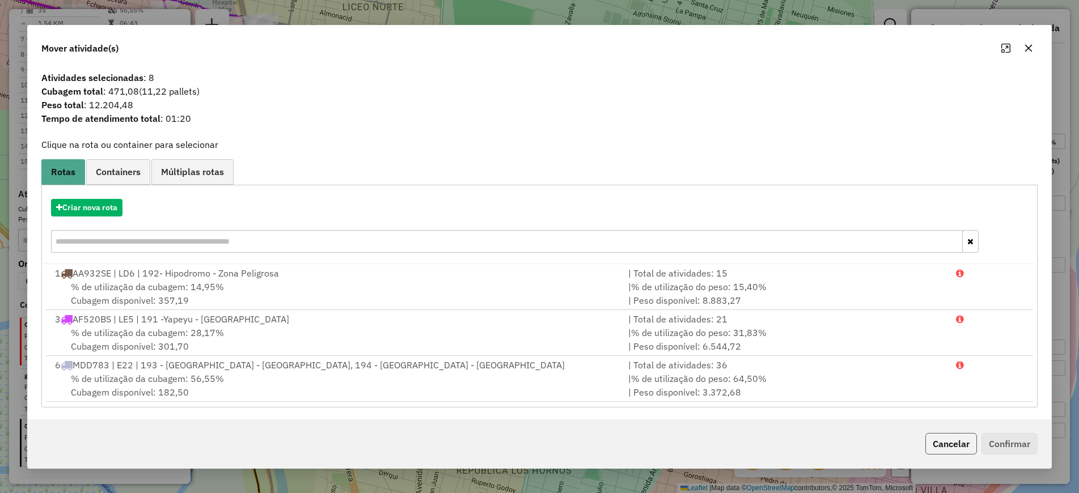
click at [945, 449] on button "Cancelar" at bounding box center [951, 444] width 52 height 22
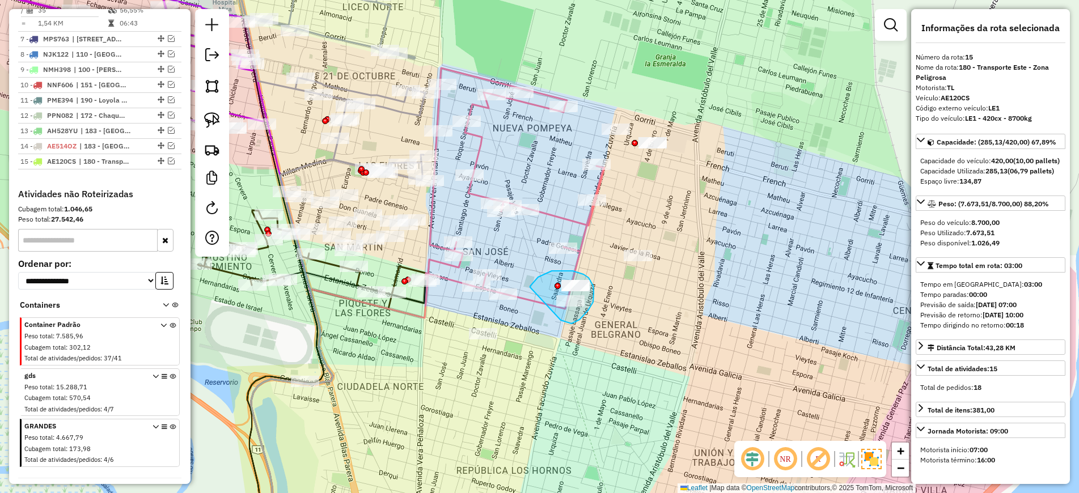
drag, startPoint x: 530, startPoint y: 287, endPoint x: 561, endPoint y: 320, distance: 44.9
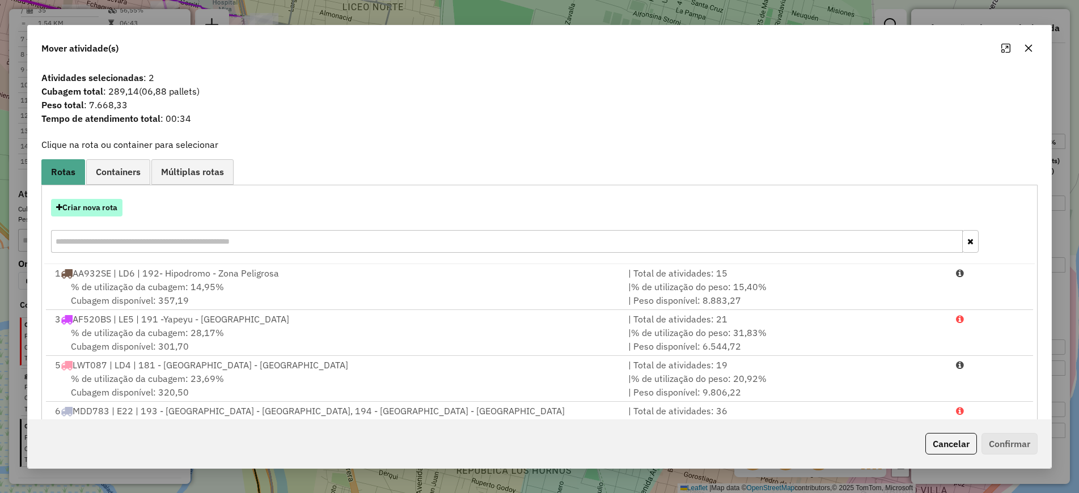
click at [95, 210] on button "Criar nova rota" at bounding box center [86, 208] width 71 height 18
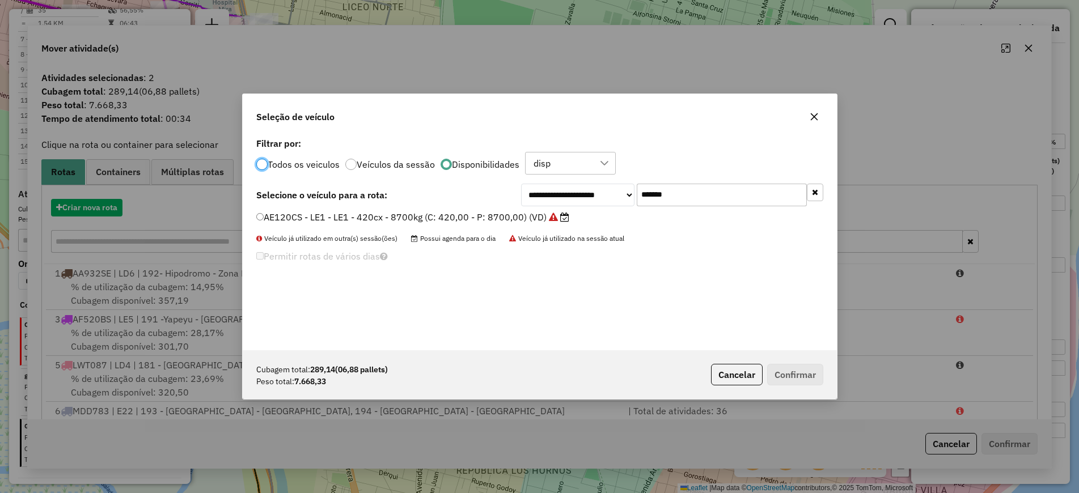
scroll to position [6, 3]
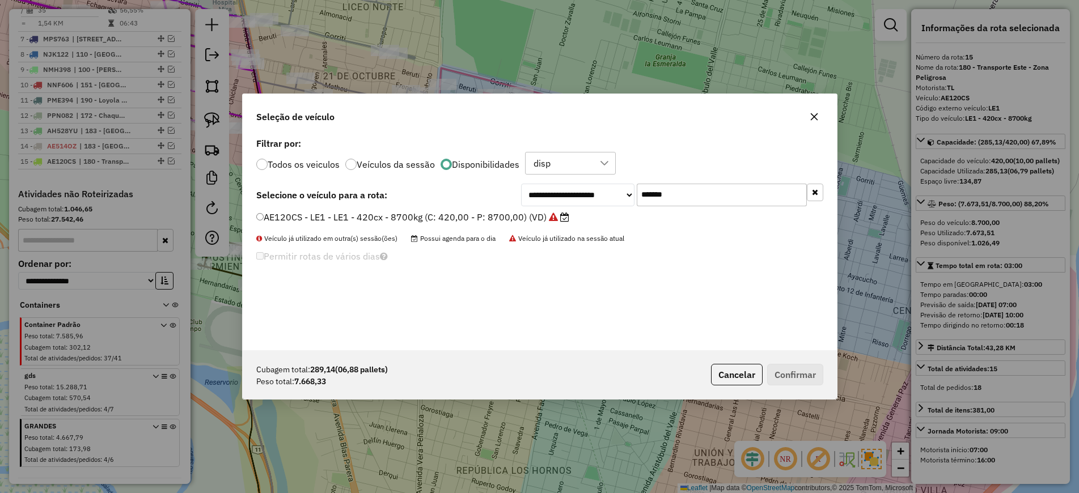
drag, startPoint x: 640, startPoint y: 190, endPoint x: 588, endPoint y: 182, distance: 53.3
click at [589, 182] on div "**********" at bounding box center [540, 242] width 594 height 215
click at [478, 217] on label "PAC686 - LD2 - LD2 - 588Cx - 13540Kg (C: 588,00 - P: 13540,00) (VD)" at bounding box center [412, 217] width 312 height 14
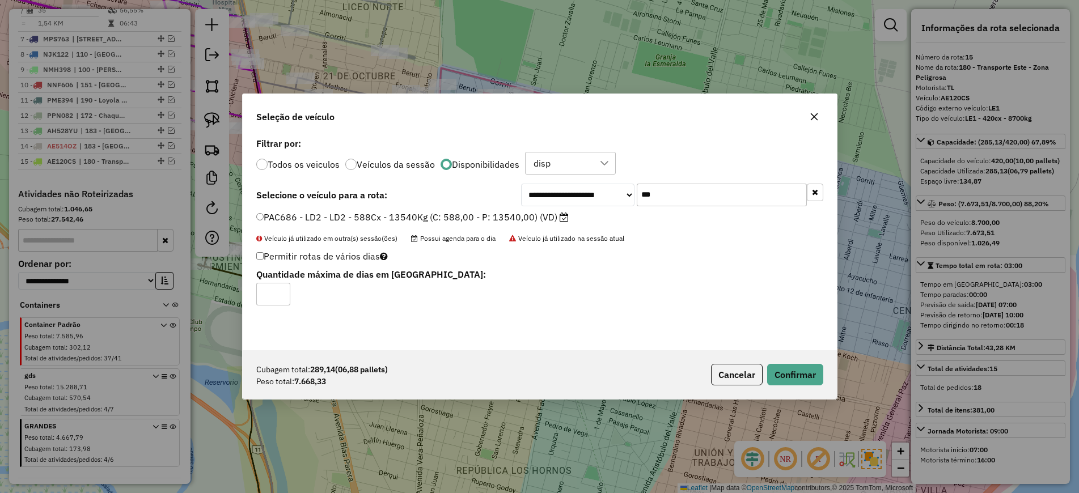
drag, startPoint x: 625, startPoint y: 187, endPoint x: 600, endPoint y: 178, distance: 26.5
click at [600, 178] on div "**********" at bounding box center [540, 242] width 594 height 215
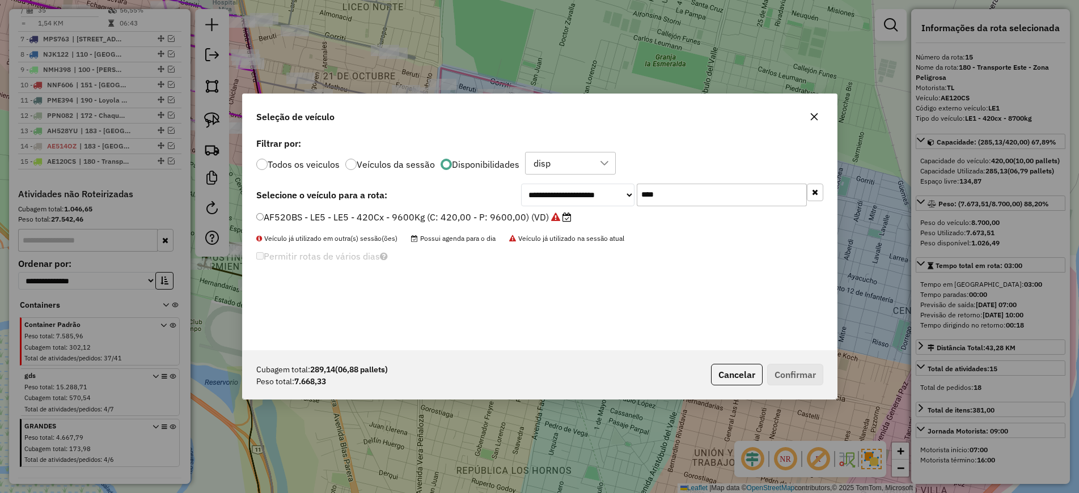
type input "****"
click at [433, 222] on label "AF520BS - LE5 - LE5 - 420Cx - 9600Kg (C: 420,00 - P: 9600,00) (VD)" at bounding box center [413, 217] width 315 height 14
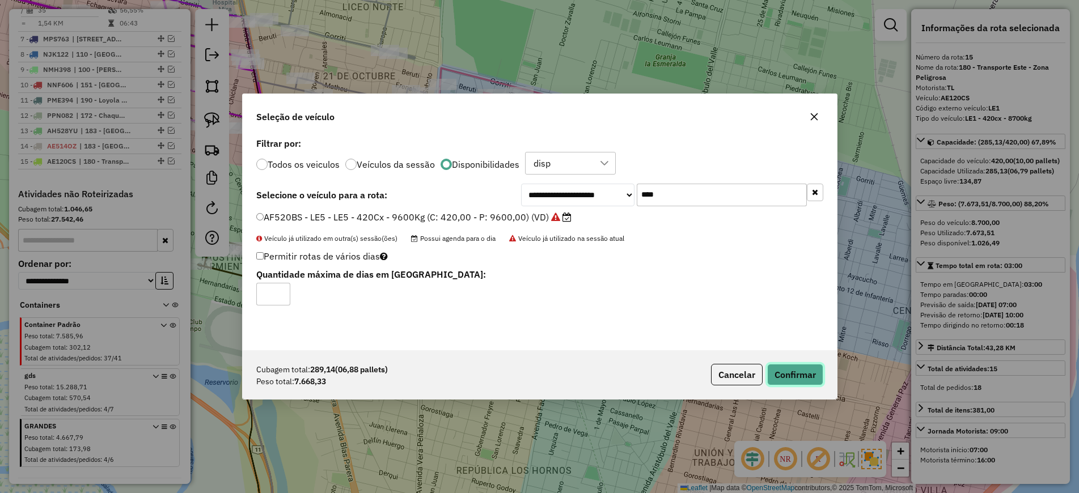
click at [775, 375] on button "Confirmar" at bounding box center [795, 375] width 56 height 22
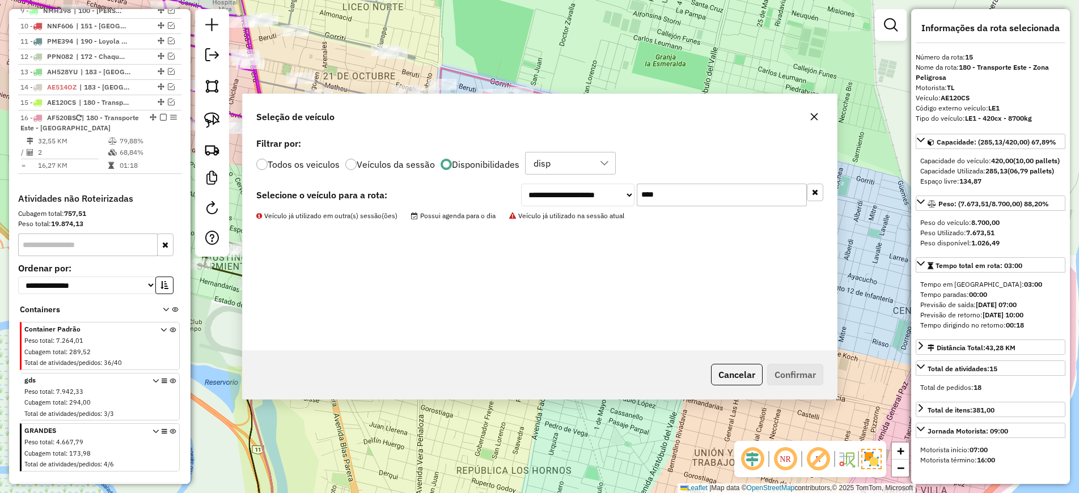
scroll to position [813, 0]
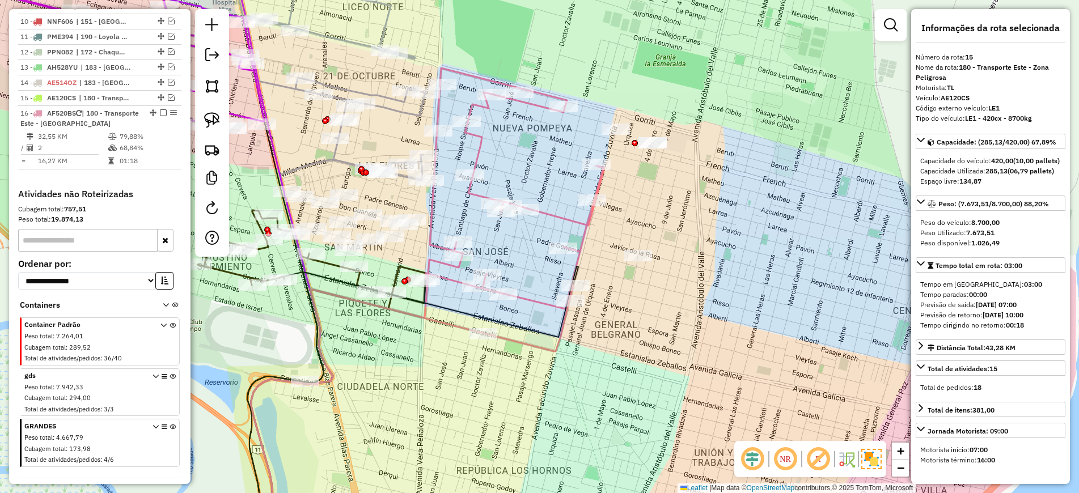
click at [538, 302] on icon at bounding box center [515, 188] width 179 height 241
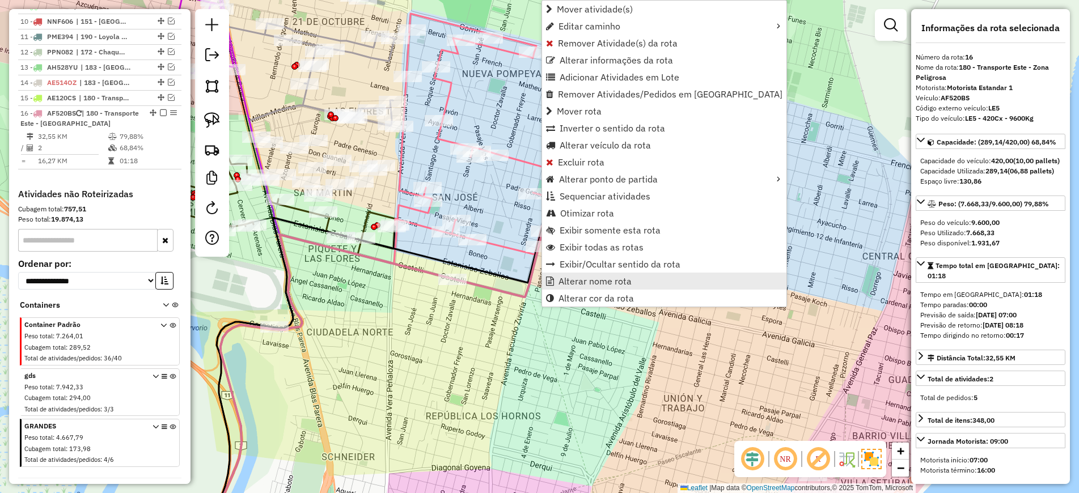
click at [576, 285] on span "Alterar nome rota" at bounding box center [594, 281] width 73 height 9
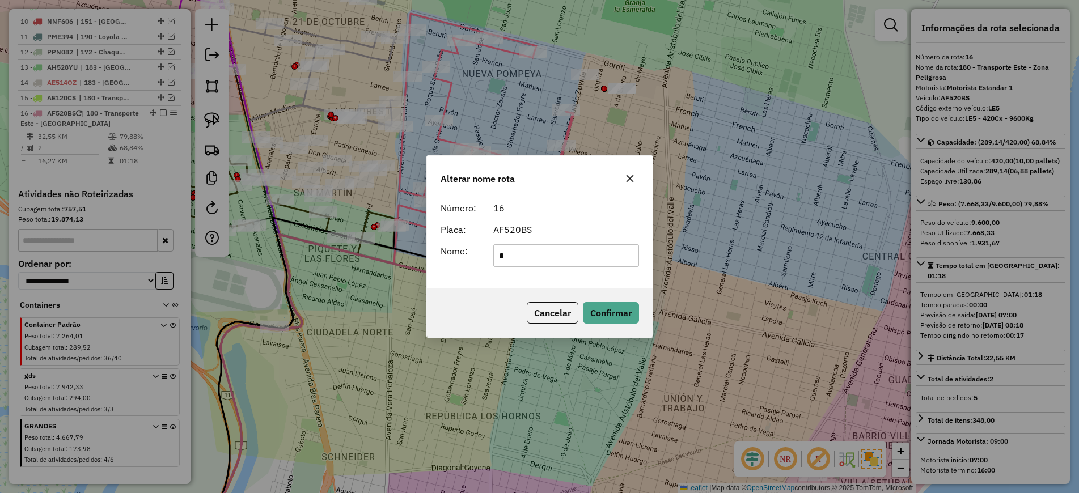
scroll to position [0, 0]
type input "*********"
drag, startPoint x: 487, startPoint y: 327, endPoint x: 547, endPoint y: 326, distance: 59.5
click at [487, 327] on div "Cancelar Confirmar" at bounding box center [540, 312] width 226 height 49
click at [638, 312] on button "Confirmar" at bounding box center [611, 313] width 56 height 22
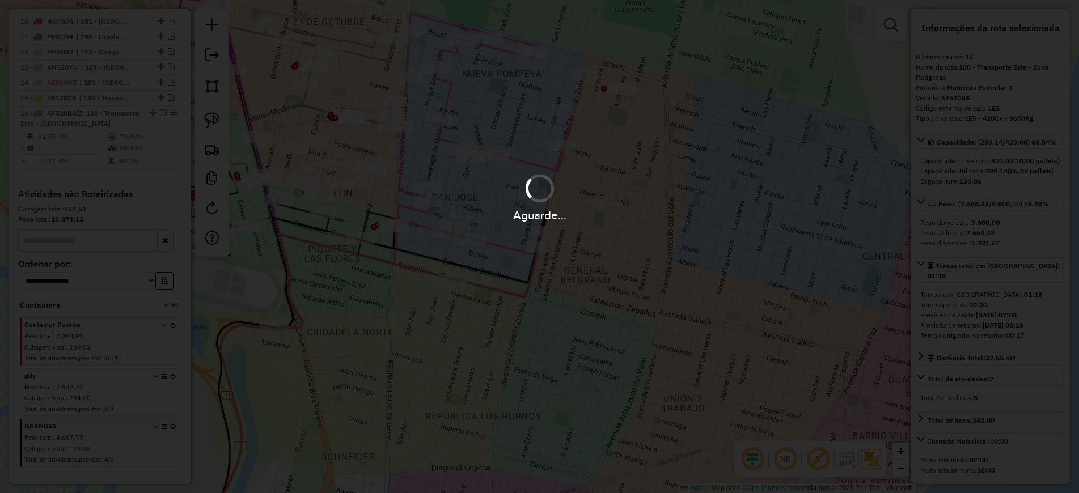
scroll to position [803, 0]
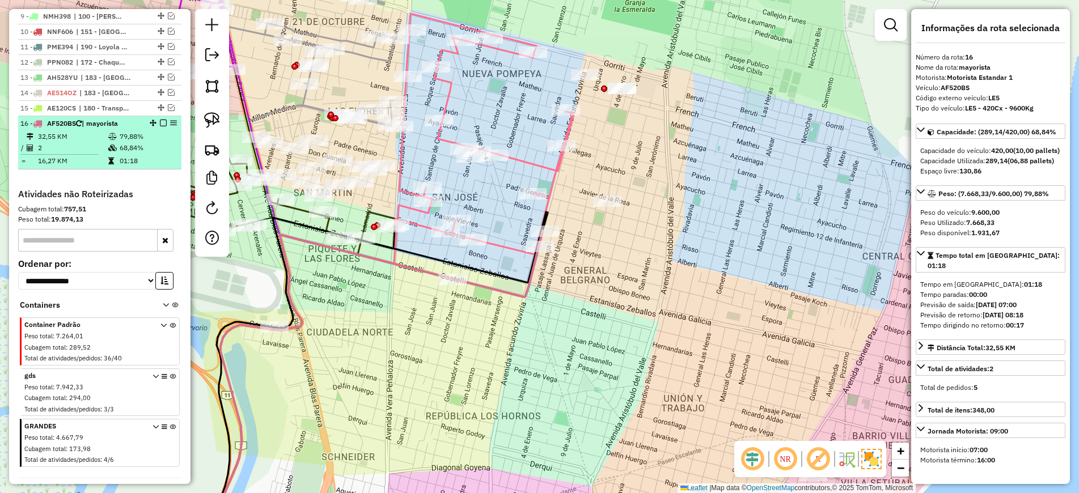
click at [160, 120] on em at bounding box center [163, 123] width 7 height 7
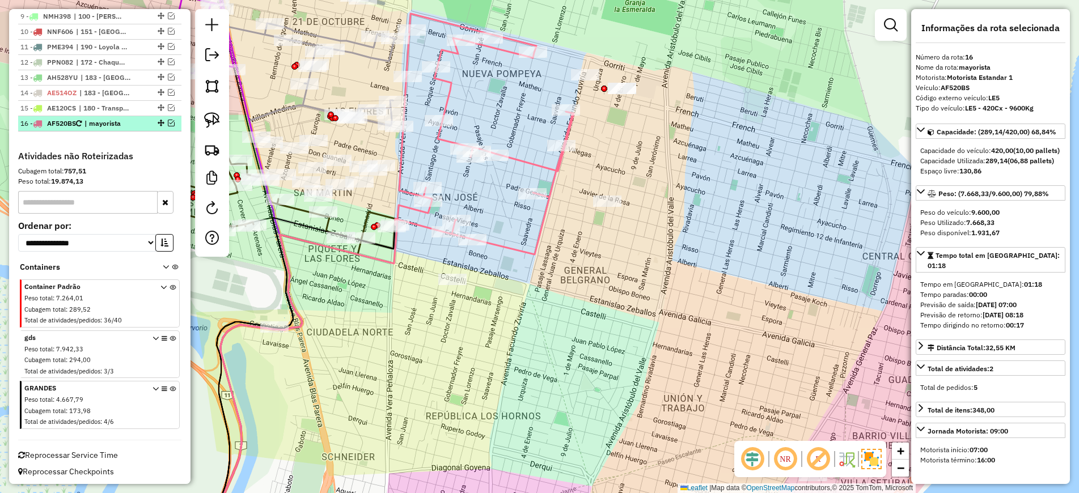
scroll to position [765, 0]
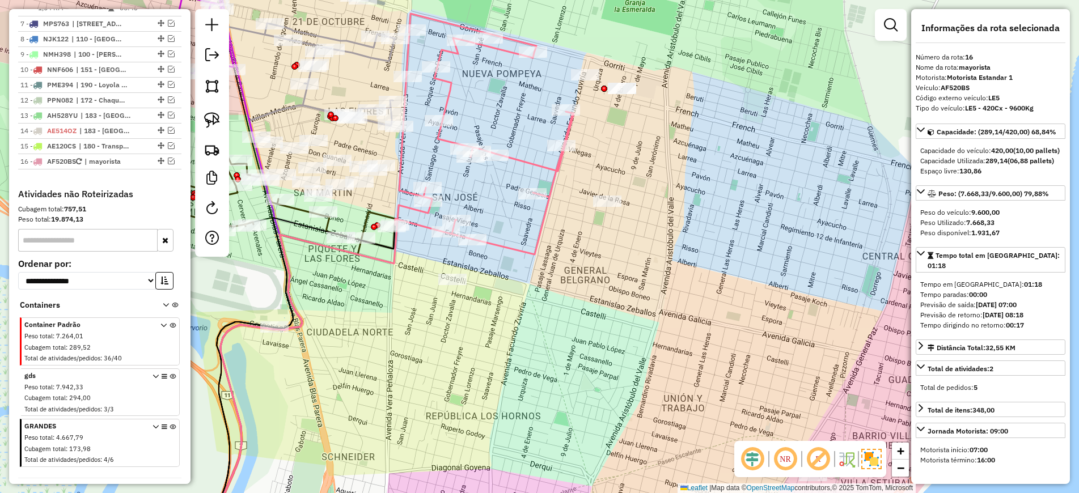
click at [540, 241] on icon at bounding box center [484, 134] width 179 height 241
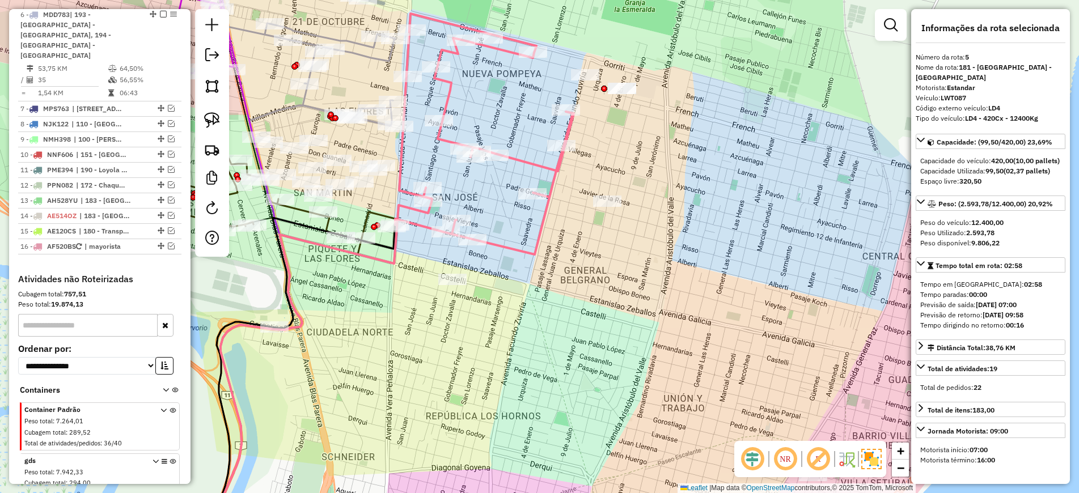
scroll to position [594, 0]
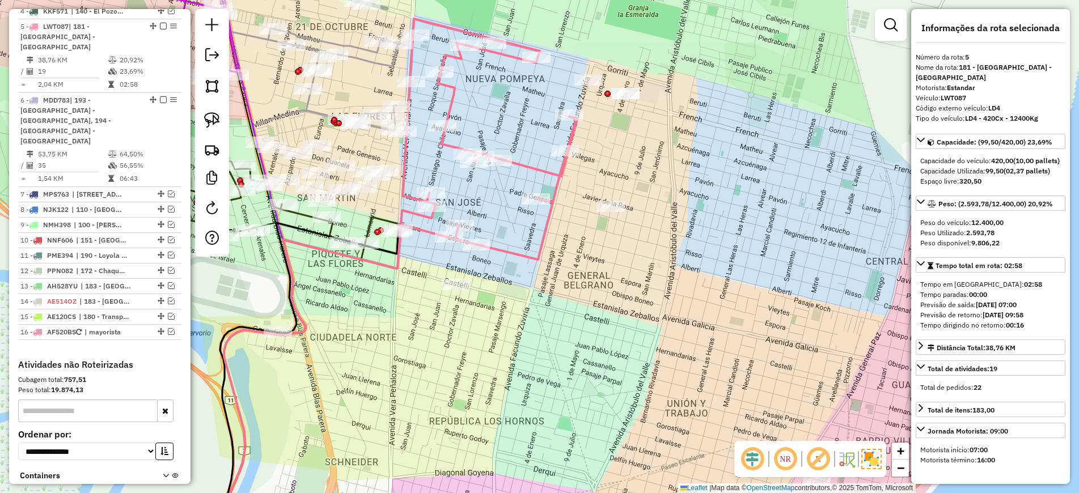
drag, startPoint x: 565, startPoint y: 279, endPoint x: 593, endPoint y: 309, distance: 40.9
click at [593, 309] on div "Janela de atendimento Grade de atendimento Capacidade Transportadoras Veículos …" at bounding box center [539, 246] width 1079 height 493
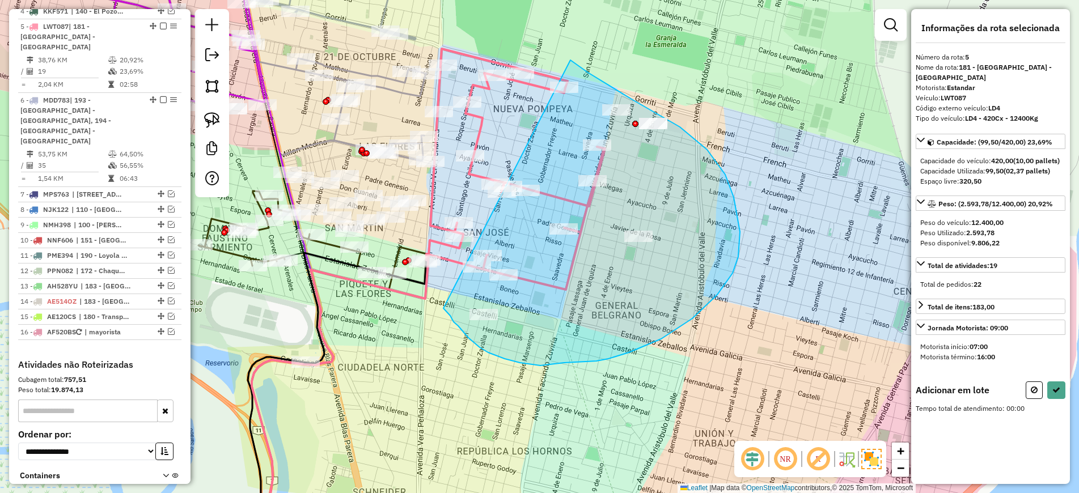
drag, startPoint x: 570, startPoint y: 60, endPoint x: 443, endPoint y: 308, distance: 278.8
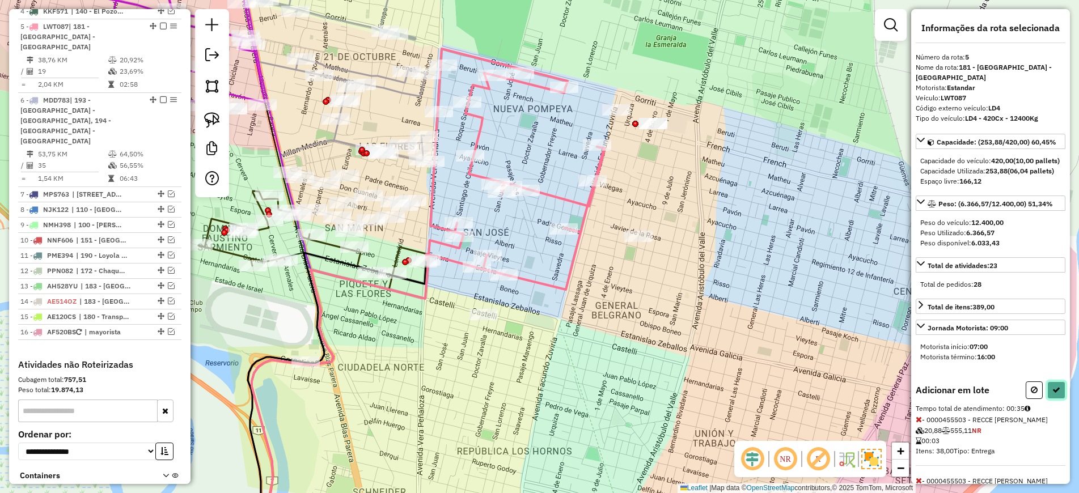
click at [1052, 394] on icon at bounding box center [1056, 390] width 8 height 8
select select "*********"
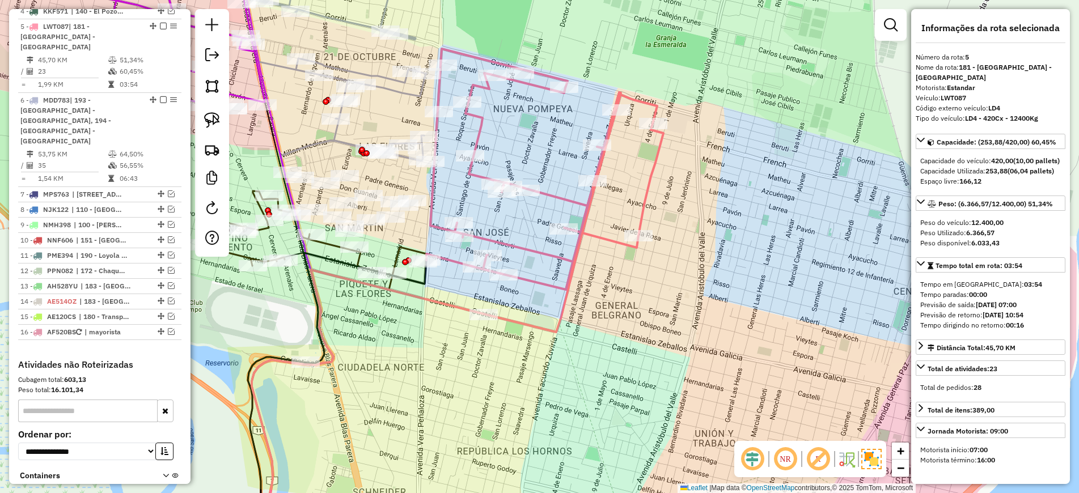
click at [481, 129] on icon at bounding box center [544, 190] width 237 height 283
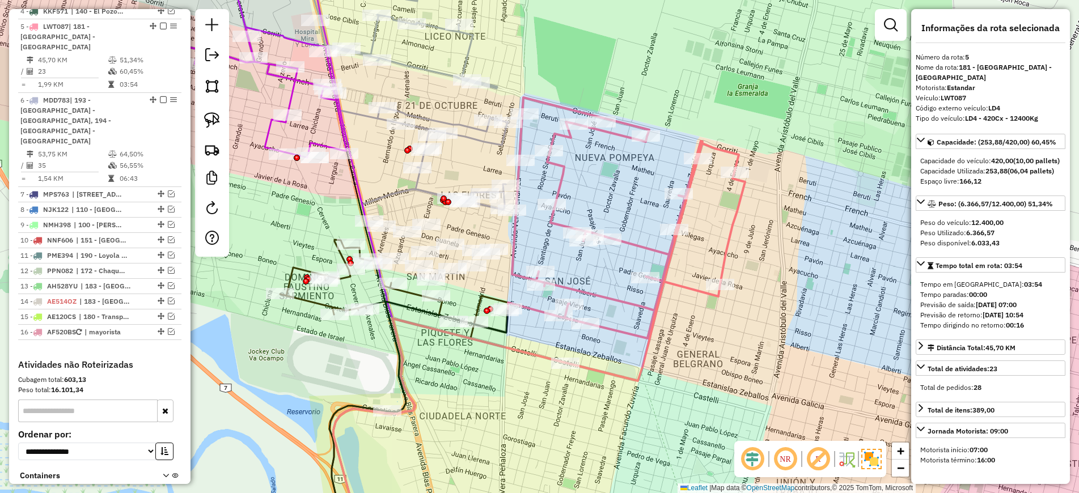
drag, startPoint x: 519, startPoint y: 133, endPoint x: 611, endPoint y: 188, distance: 107.5
click at [611, 188] on div "Janela de atendimento Grade de atendimento Capacidade Transportadoras Veículos …" at bounding box center [539, 246] width 1079 height 493
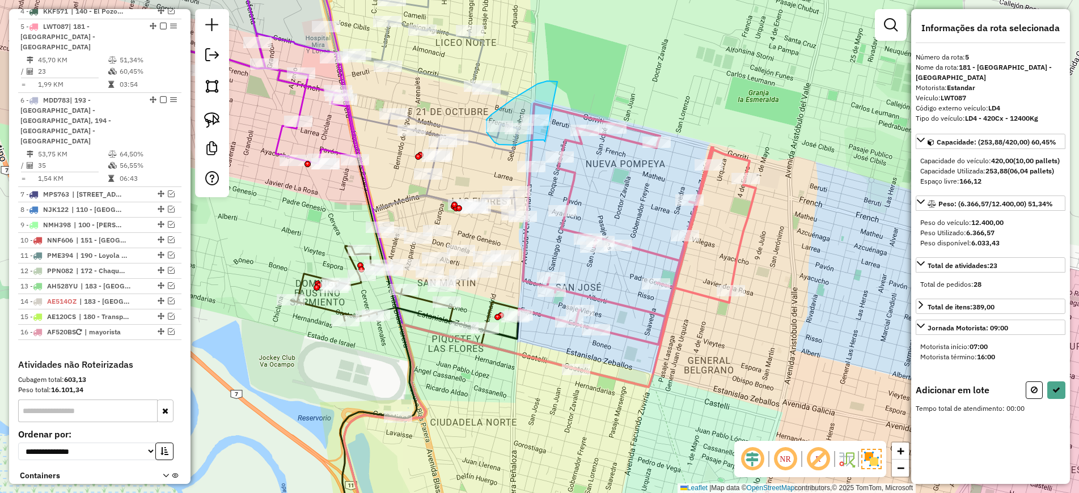
drag, startPoint x: 557, startPoint y: 82, endPoint x: 545, endPoint y: 142, distance: 61.4
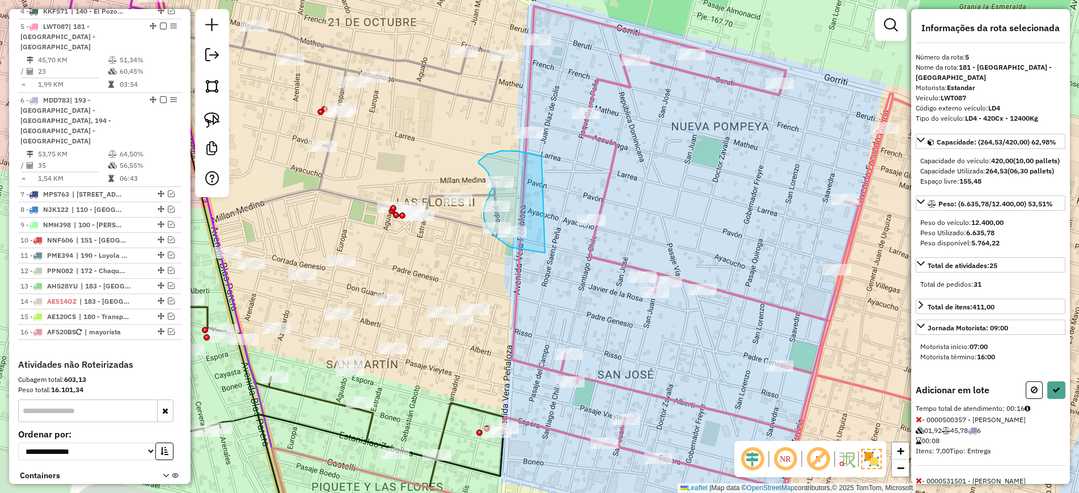
drag, startPoint x: 541, startPoint y: 156, endPoint x: 545, endPoint y: 253, distance: 96.4
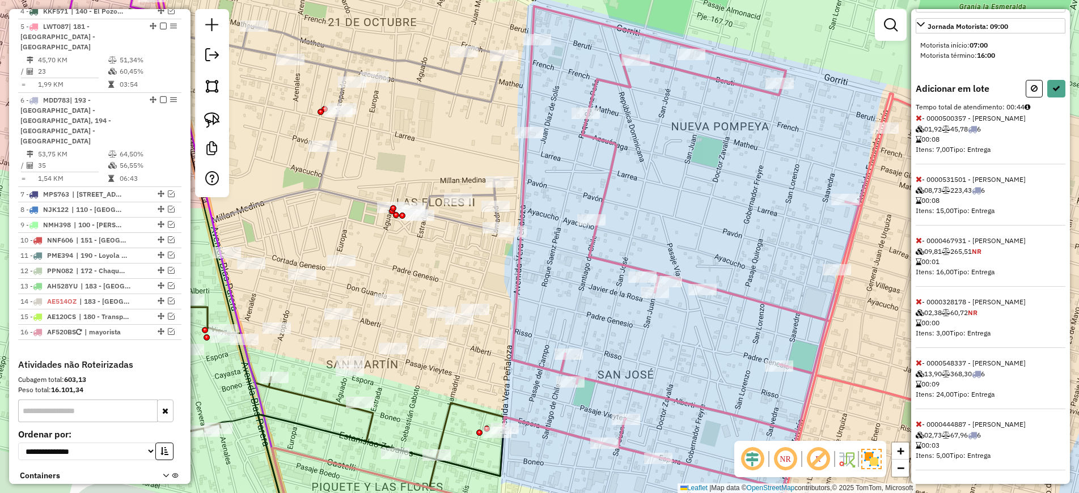
click at [916, 360] on icon at bounding box center [918, 363] width 6 height 8
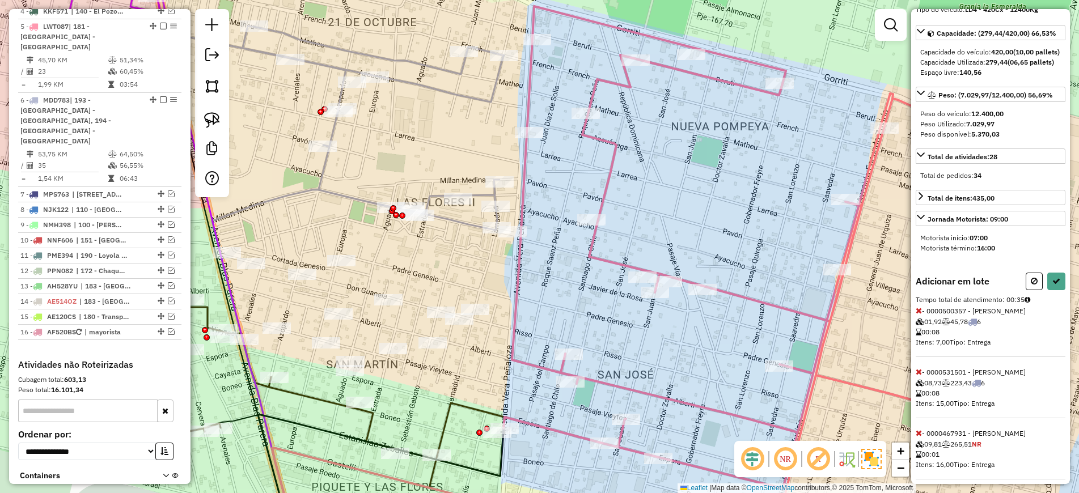
scroll to position [38, 0]
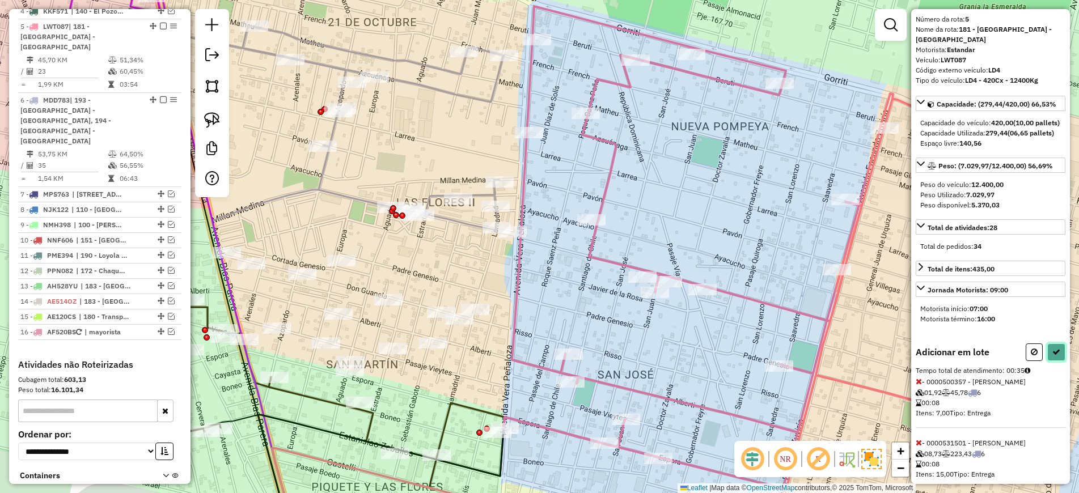
click at [1056, 356] on icon at bounding box center [1056, 352] width 8 height 8
select select "*********"
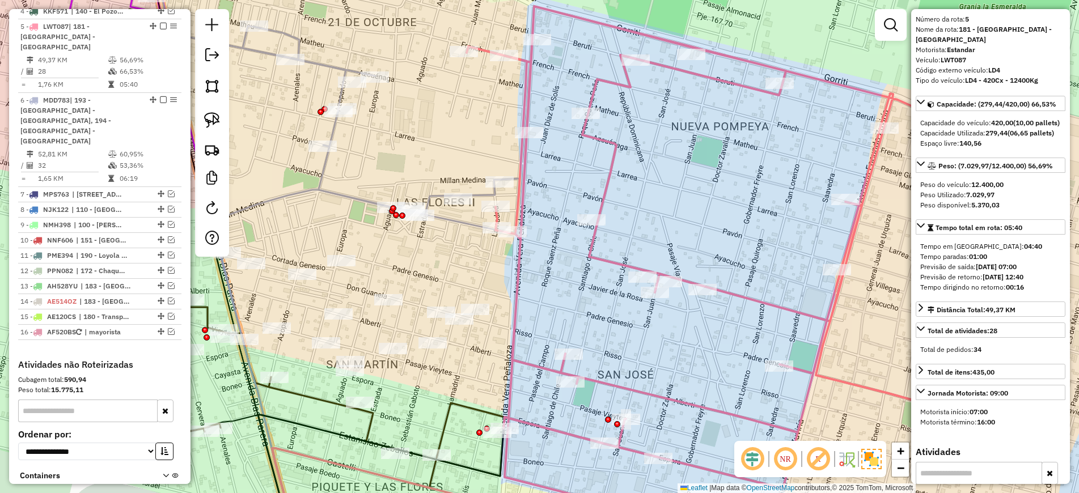
click at [606, 183] on icon at bounding box center [721, 272] width 511 height 533
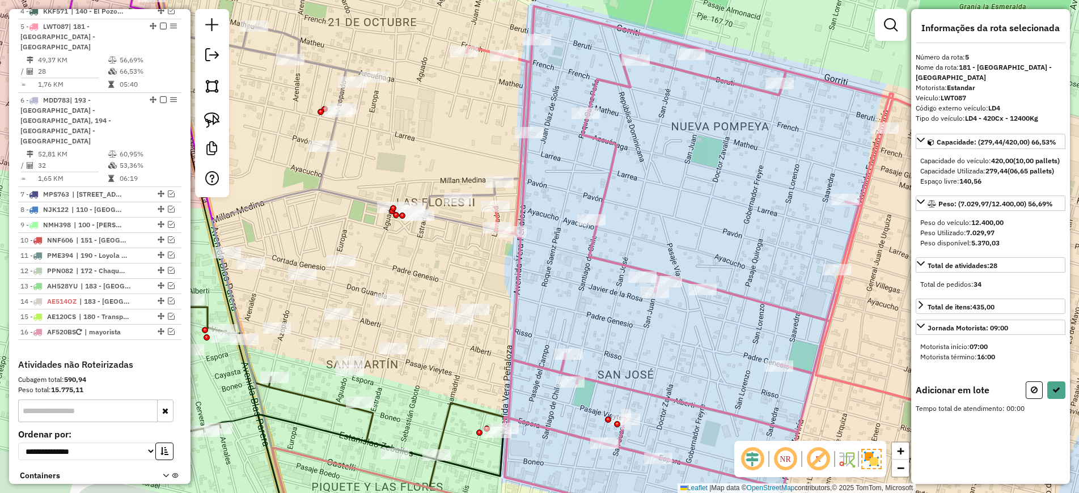
scroll to position [0, 0]
drag, startPoint x: 512, startPoint y: 388, endPoint x: 522, endPoint y: 450, distance: 63.2
click at [1026, 399] on button at bounding box center [1033, 390] width 17 height 18
select select "*********"
drag, startPoint x: 511, startPoint y: 158, endPoint x: 530, endPoint y: 244, distance: 88.7
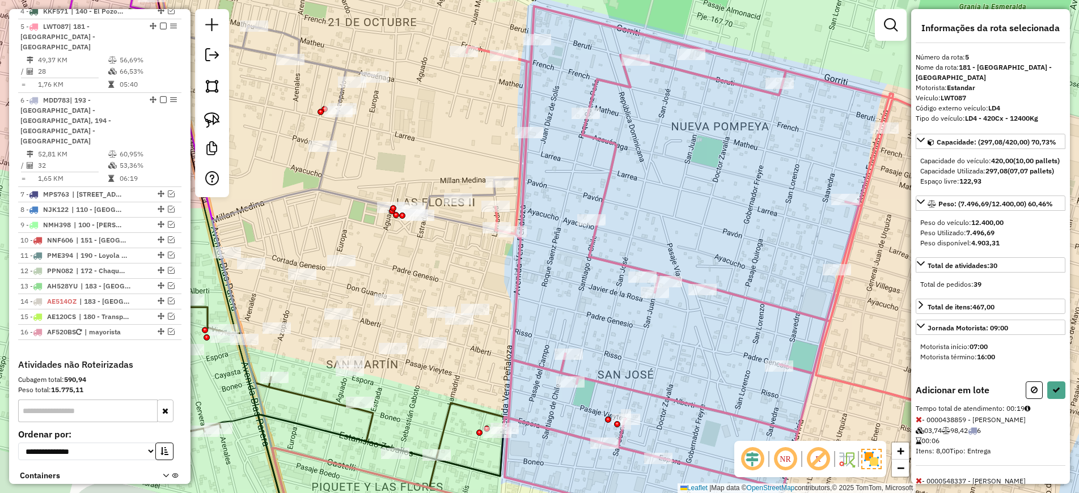
scroll to position [77, 0]
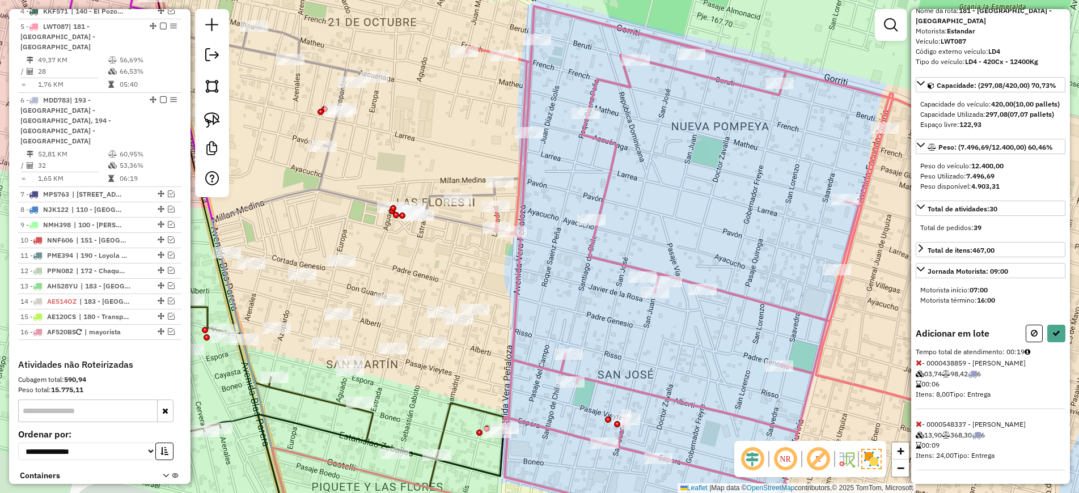
click at [916, 423] on icon at bounding box center [918, 424] width 6 height 8
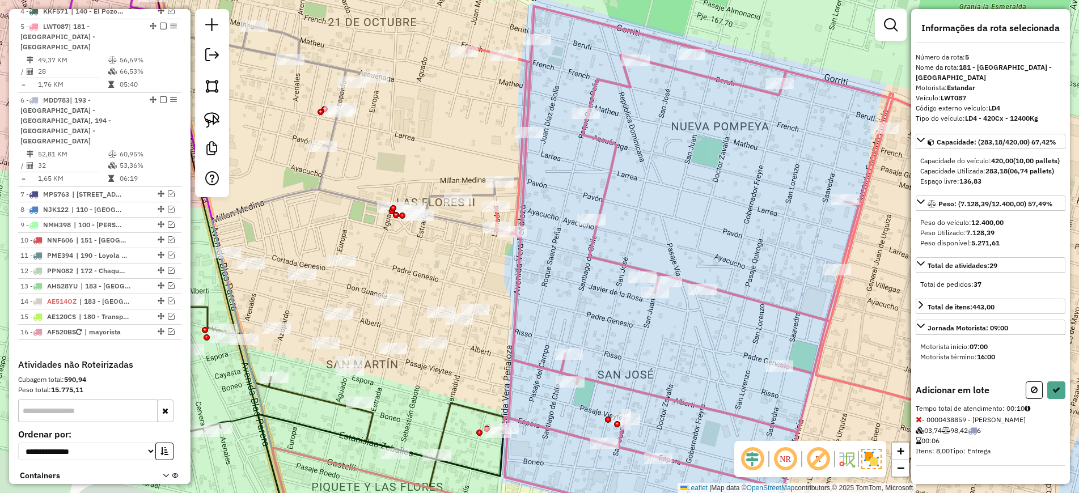
scroll to position [16, 0]
drag, startPoint x: 481, startPoint y: 286, endPoint x: 510, endPoint y: 329, distance: 52.2
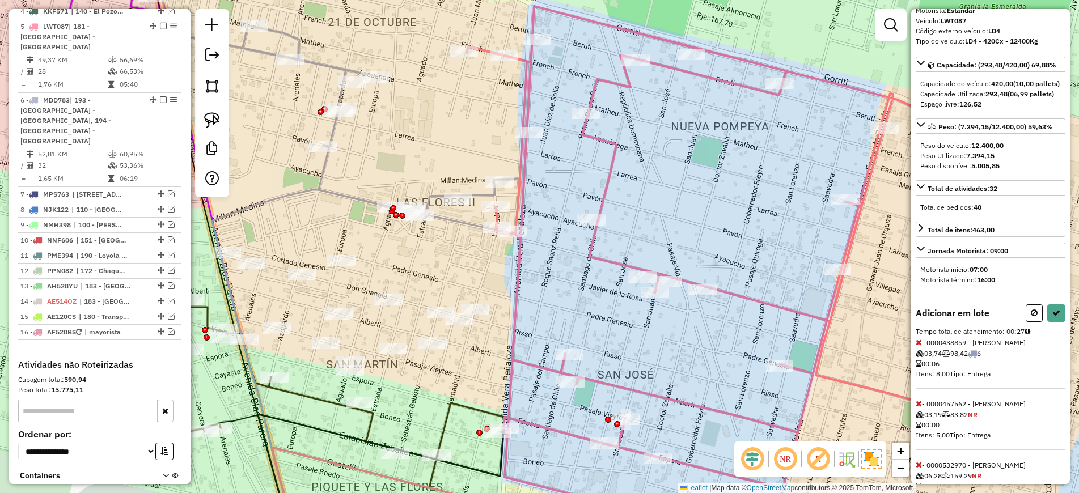
scroll to position [199, 0]
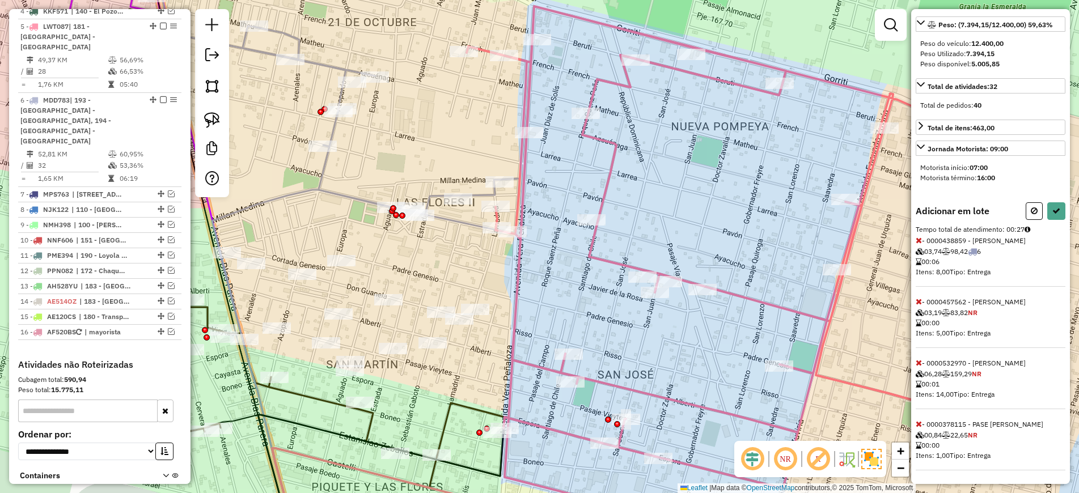
click at [921, 366] on icon at bounding box center [918, 363] width 6 height 8
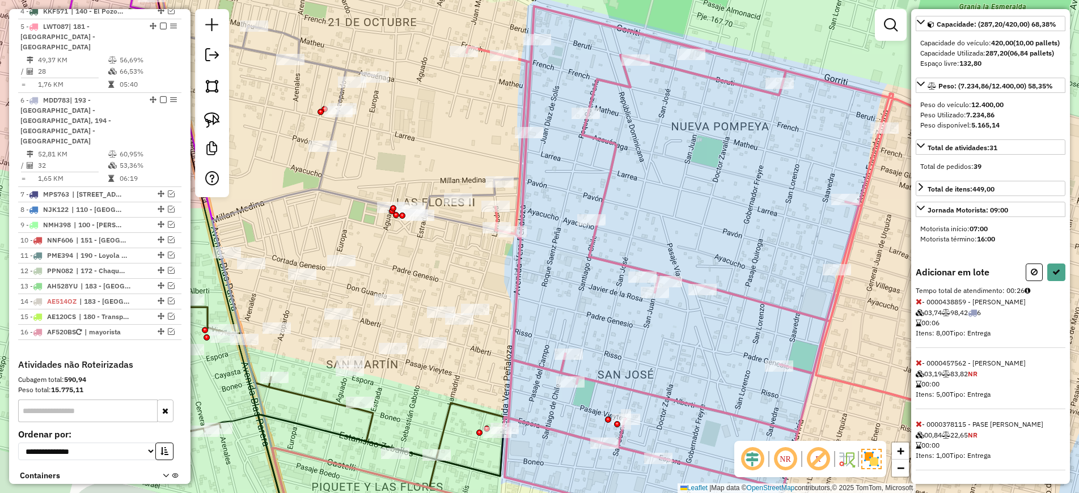
scroll to position [138, 0]
click at [920, 363] on icon at bounding box center [918, 363] width 6 height 8
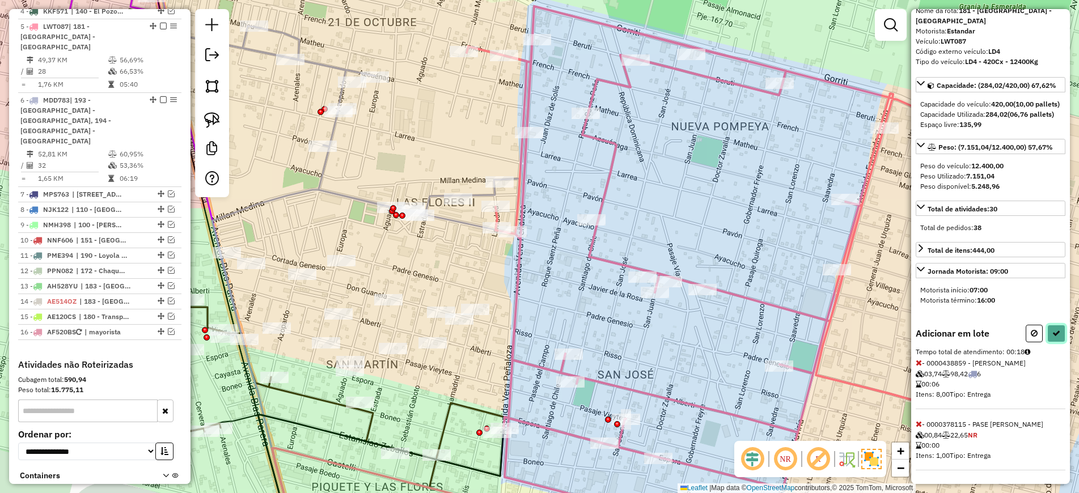
click at [1055, 329] on icon at bounding box center [1056, 333] width 8 height 8
select select "*********"
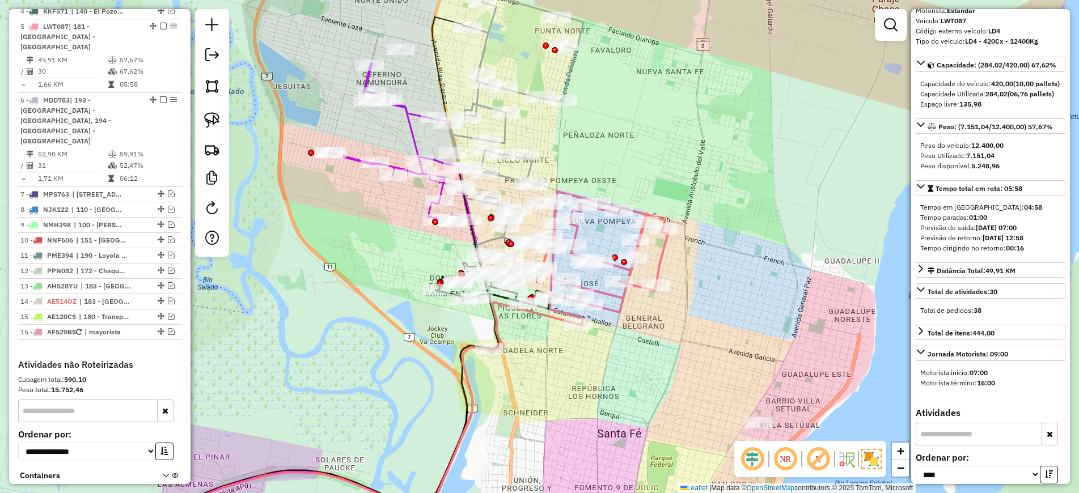
scroll to position [0, 0]
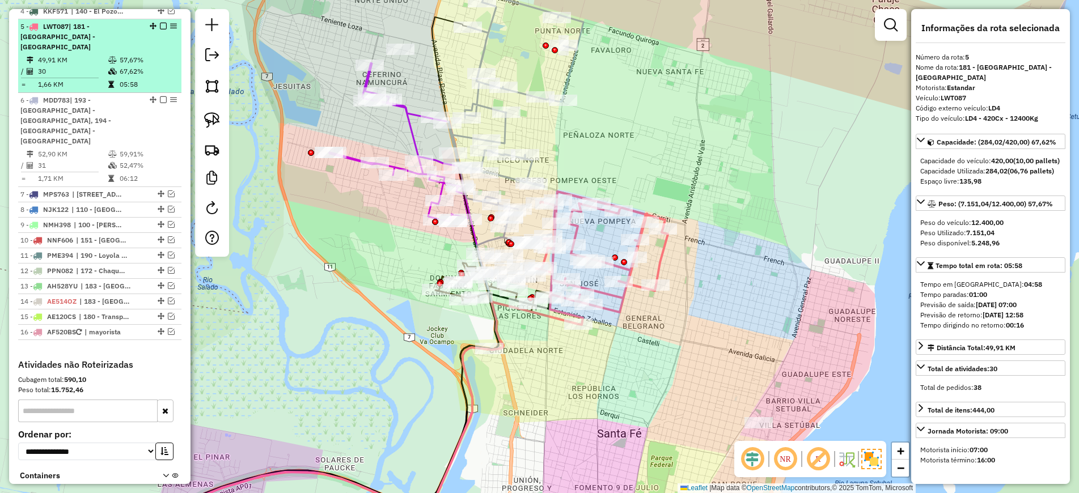
click at [160, 23] on em at bounding box center [163, 26] width 7 height 7
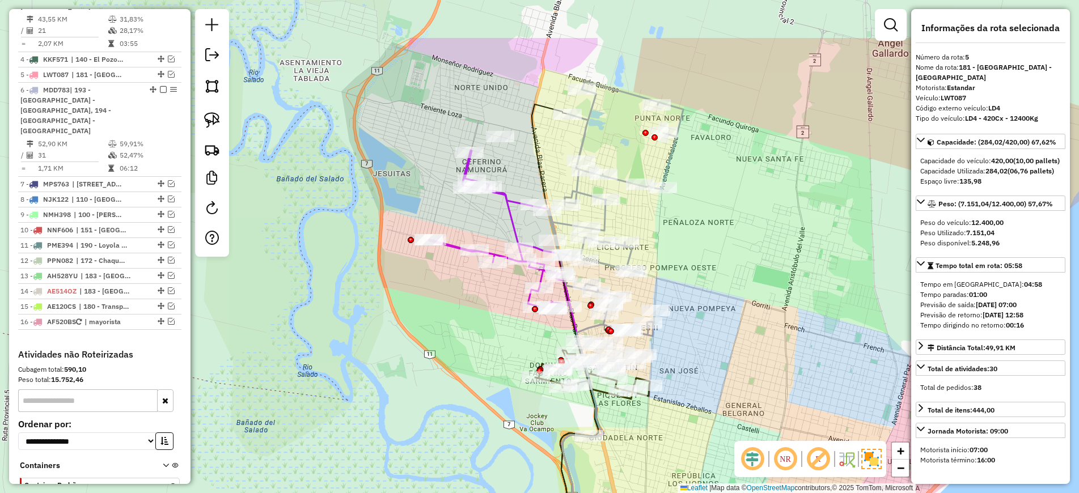
drag, startPoint x: 595, startPoint y: 152, endPoint x: 685, endPoint y: 232, distance: 120.4
click at [694, 240] on div "Janela de atendimento Grade de atendimento Capacidade Transportadoras Veículos …" at bounding box center [539, 246] width 1079 height 493
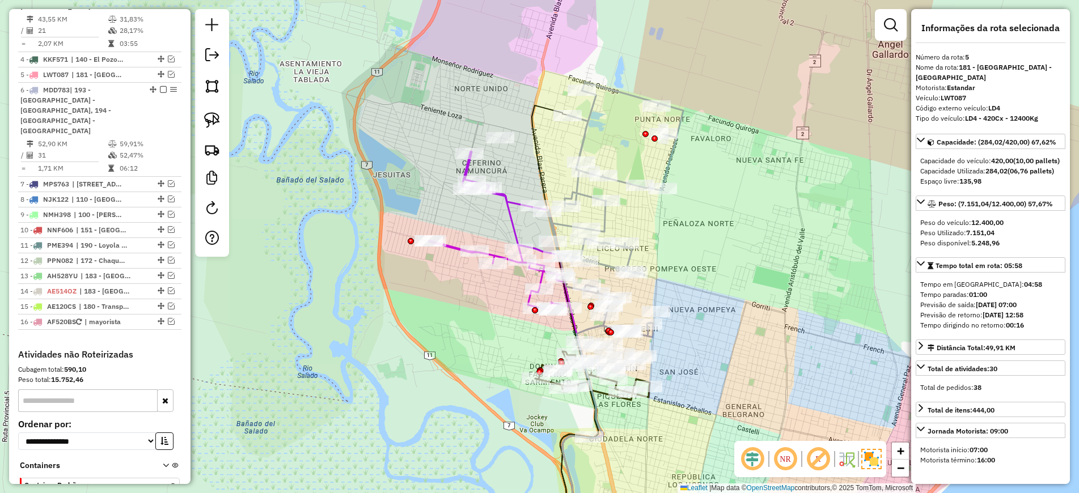
click at [512, 220] on icon at bounding box center [498, 230] width 139 height 159
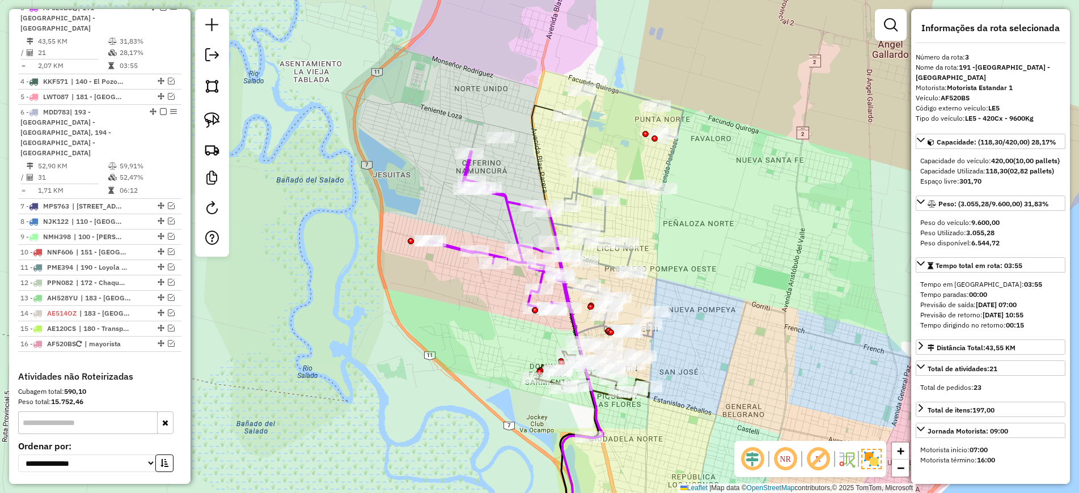
scroll to position [515, 0]
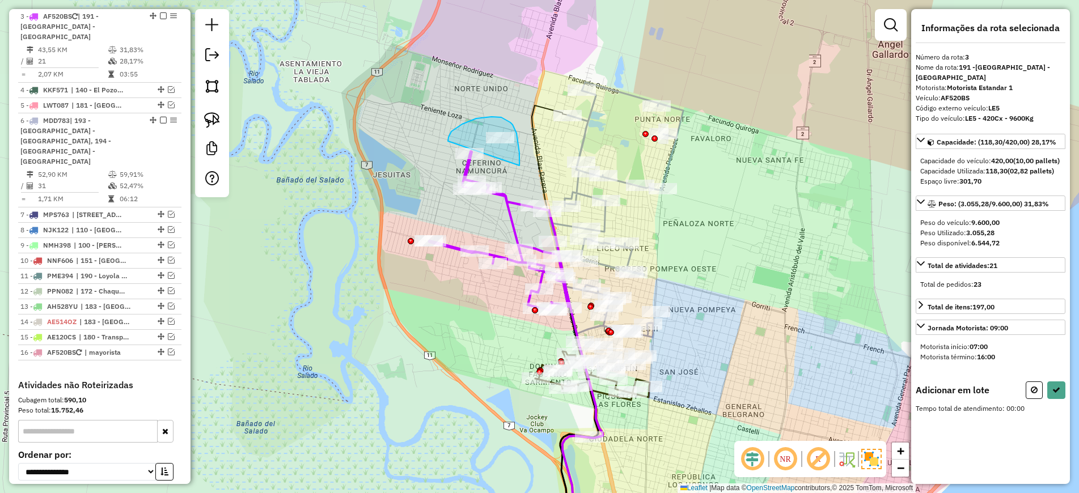
drag, startPoint x: 518, startPoint y: 143, endPoint x: 448, endPoint y: 141, distance: 70.3
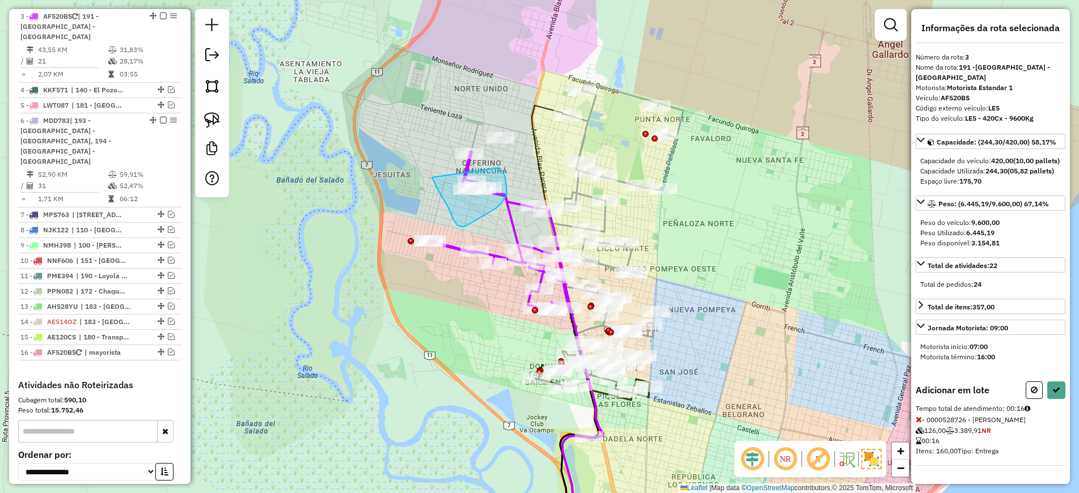
drag, startPoint x: 499, startPoint y: 168, endPoint x: 432, endPoint y: 177, distance: 67.6
click at [1017, 395] on div "Adicionar em lote" at bounding box center [990, 390] width 150 height 18
click at [1026, 399] on button at bounding box center [1033, 390] width 17 height 18
select select "*********"
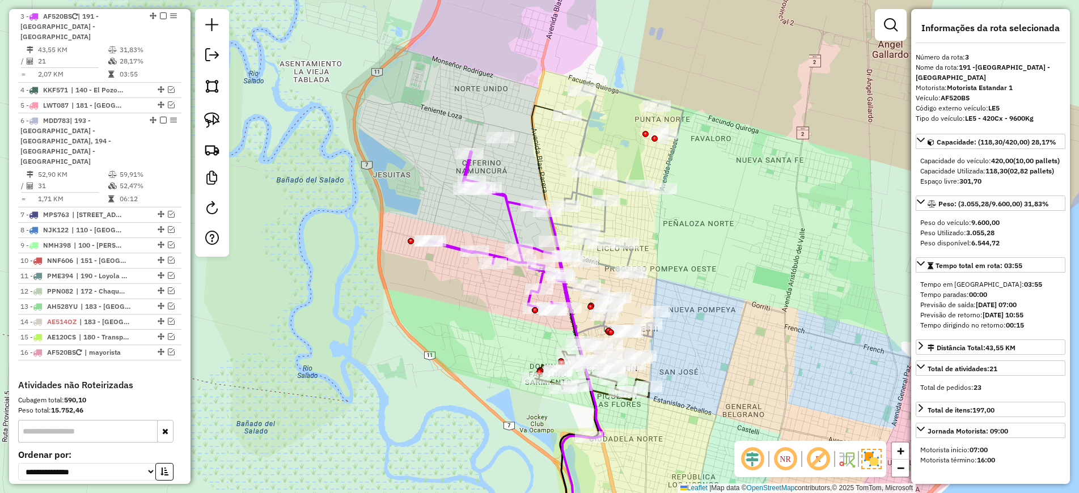
click at [582, 137] on icon at bounding box center [614, 209] width 135 height 255
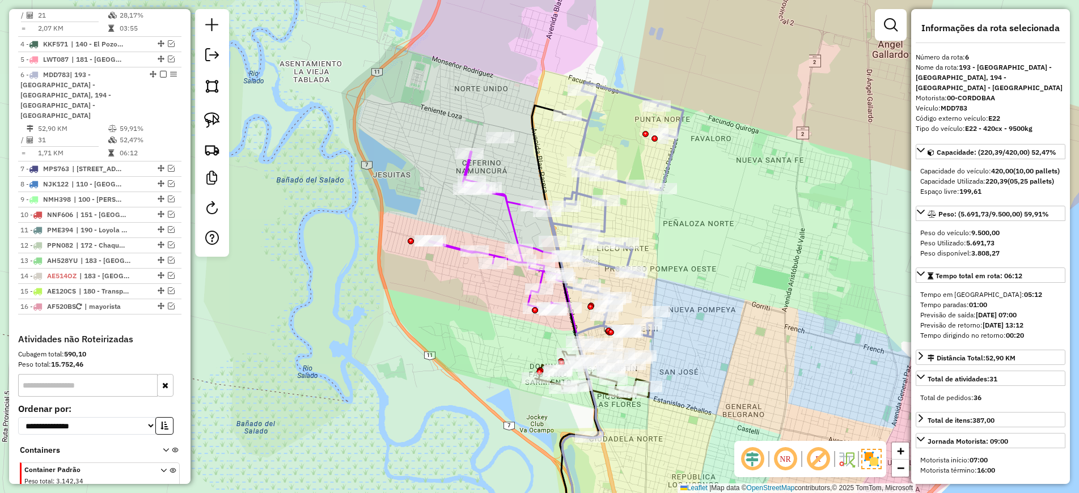
scroll to position [609, 0]
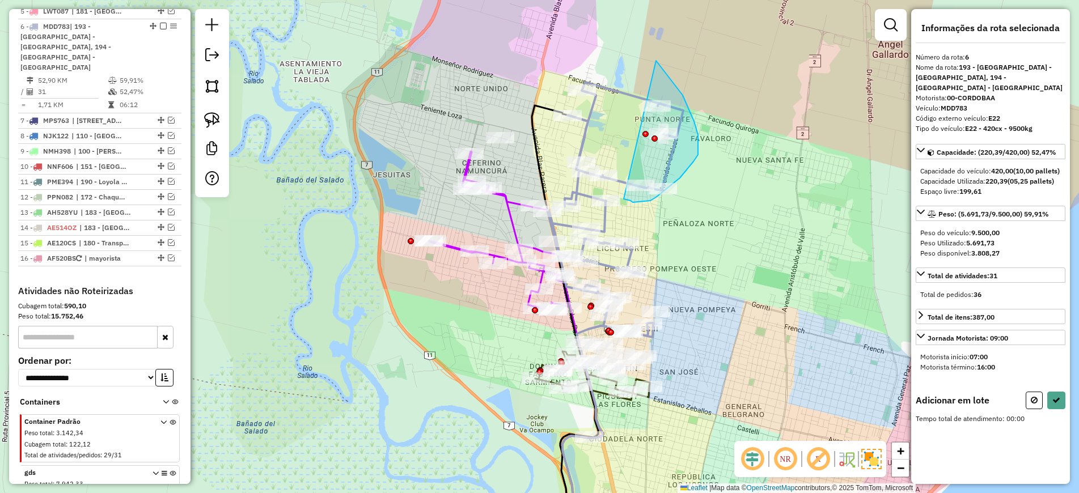
drag, startPoint x: 656, startPoint y: 61, endPoint x: 623, endPoint y: 198, distance: 141.5
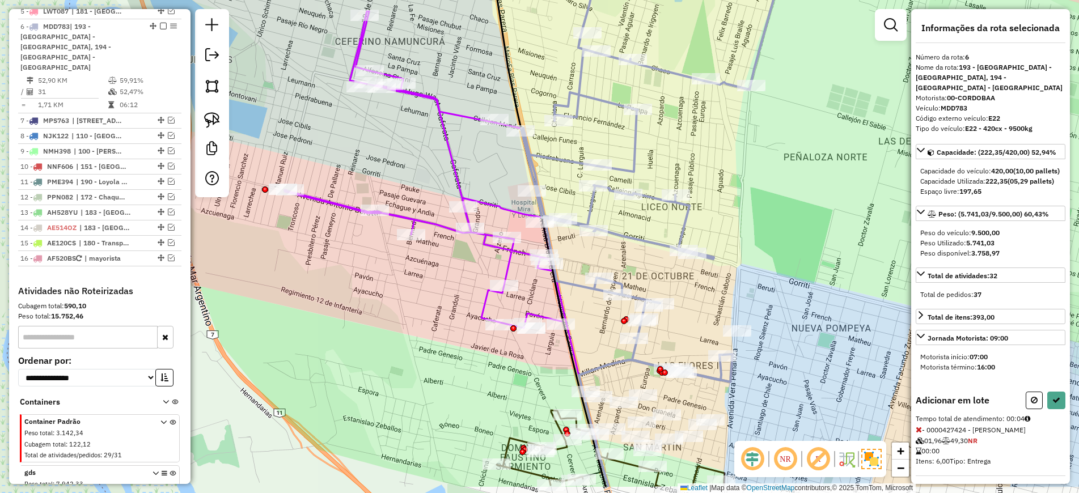
drag, startPoint x: 809, startPoint y: 307, endPoint x: 772, endPoint y: 252, distance: 66.3
click at [772, 252] on div "Janela de atendimento Grade de atendimento Capacidade Transportadoras Veículos …" at bounding box center [539, 246] width 1079 height 493
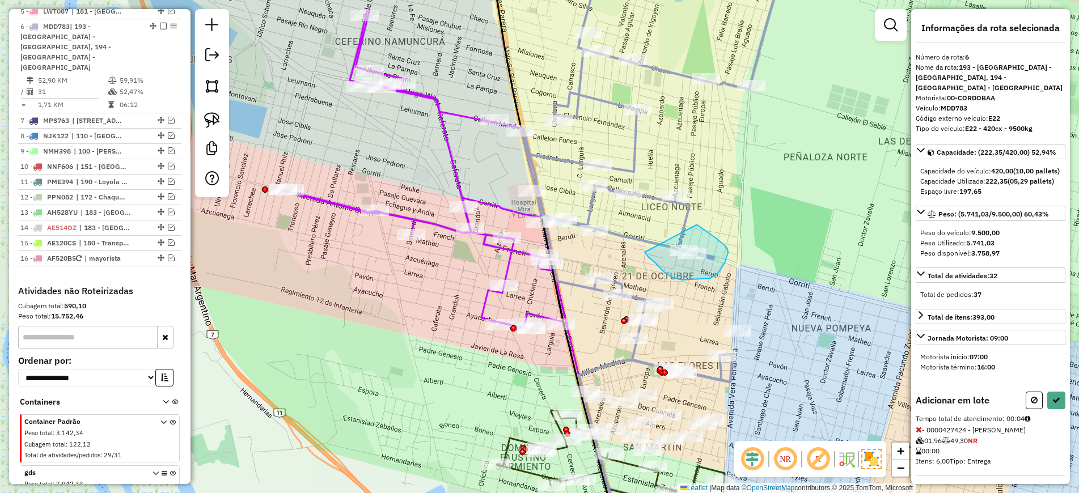
drag, startPoint x: 696, startPoint y: 225, endPoint x: 644, endPoint y: 252, distance: 58.3
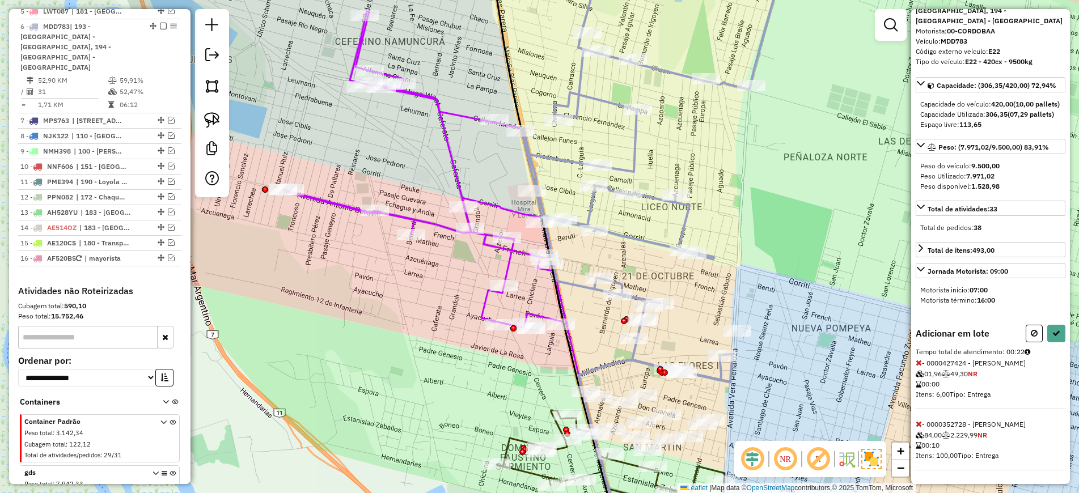
click at [919, 421] on icon at bounding box center [918, 424] width 6 height 8
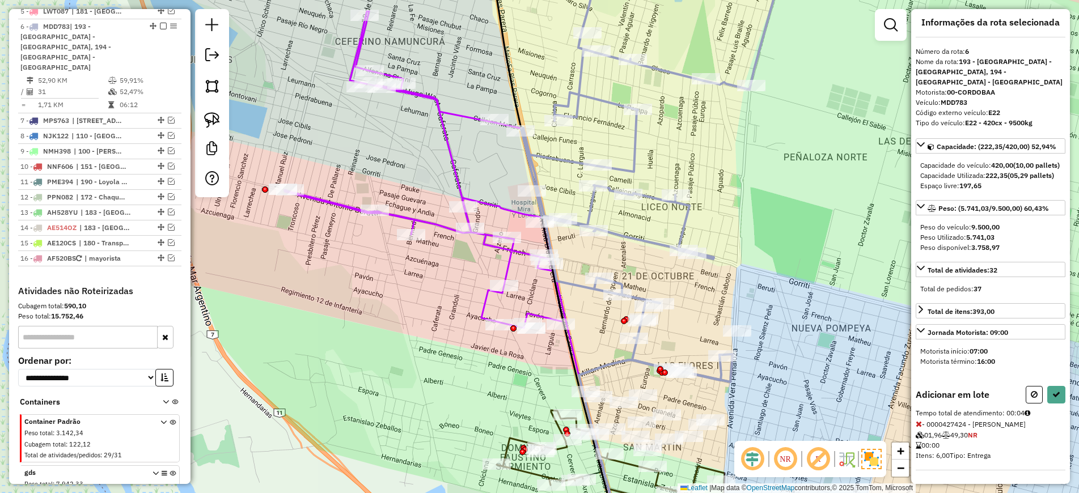
click at [1030, 395] on icon at bounding box center [1033, 394] width 7 height 8
select select "*********"
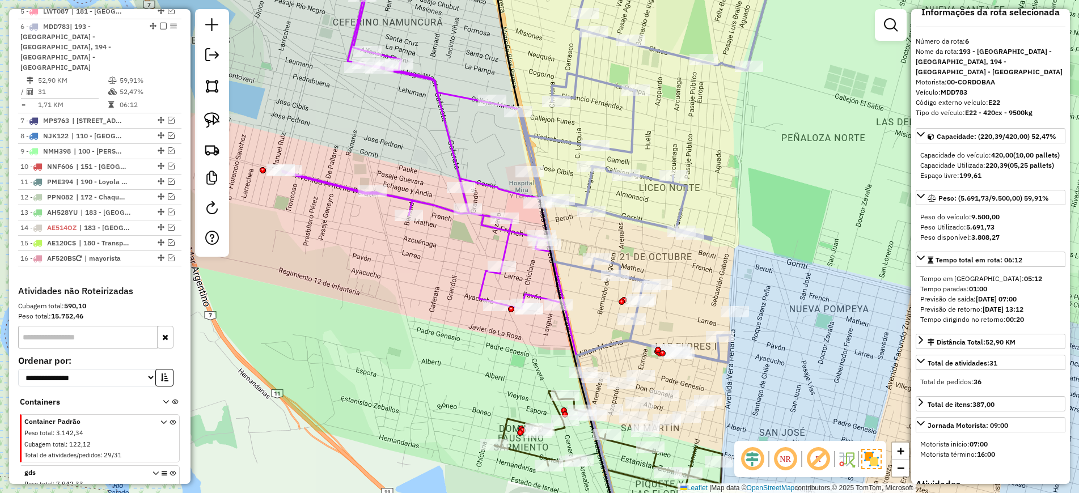
drag, startPoint x: 818, startPoint y: 315, endPoint x: 804, endPoint y: 203, distance: 112.5
click at [804, 204] on div "Janela de atendimento Grade de atendimento Capacidade Transportadoras Veículos …" at bounding box center [539, 246] width 1079 height 493
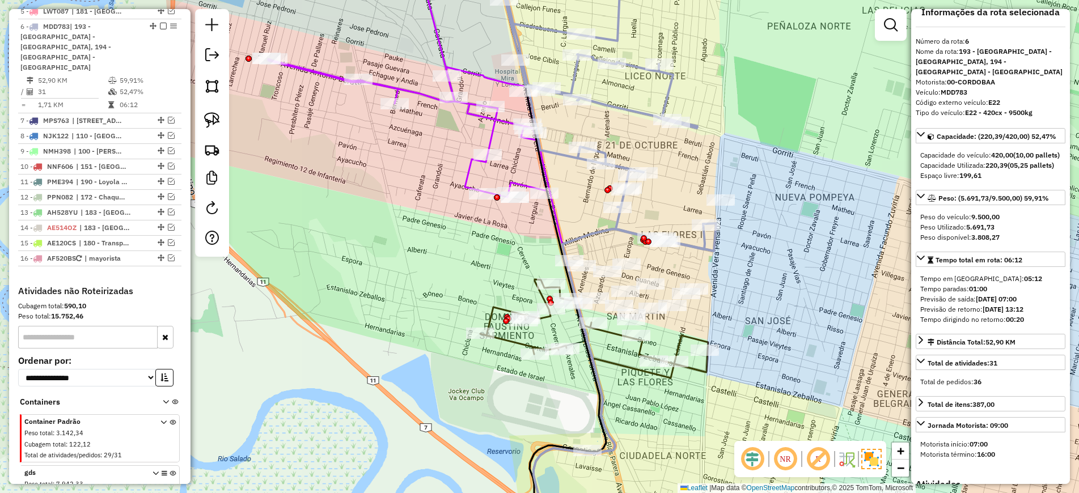
click at [622, 362] on icon at bounding box center [603, 450] width 141 height 184
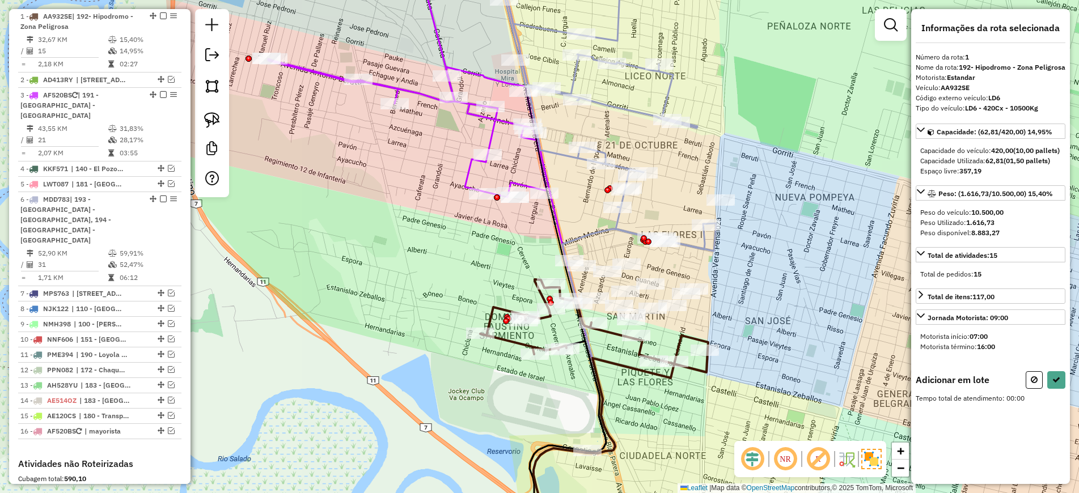
scroll to position [0, 0]
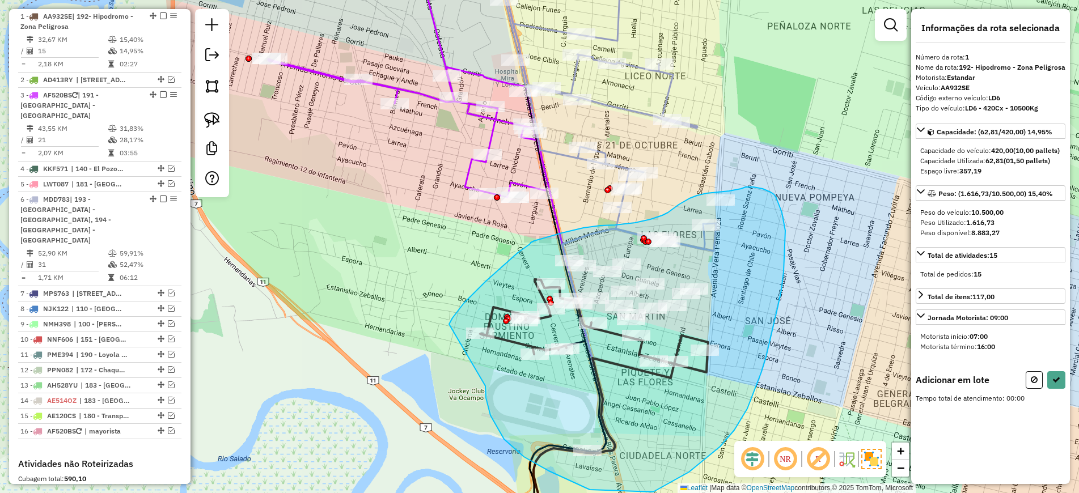
drag, startPoint x: 485, startPoint y: 387, endPoint x: 449, endPoint y: 325, distance: 71.6
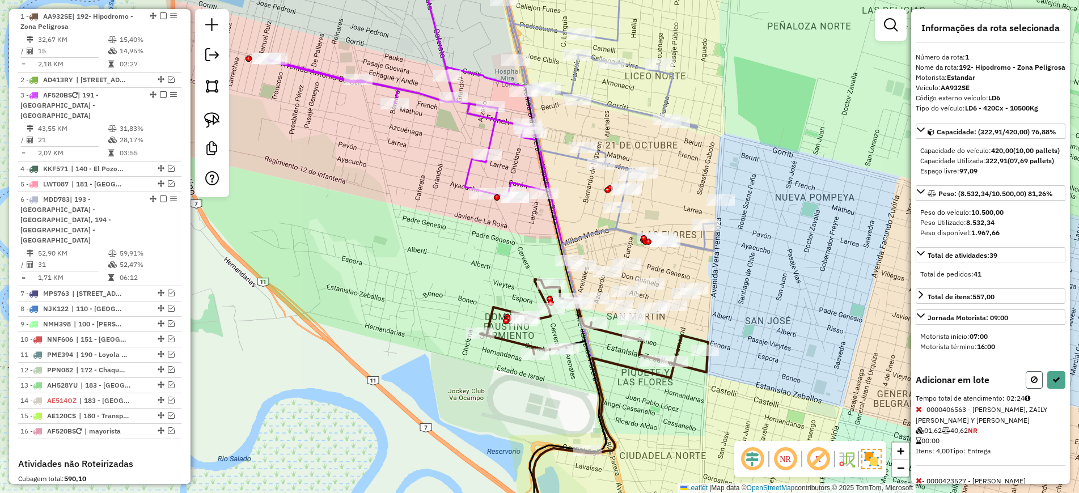
click at [1026, 389] on button at bounding box center [1033, 380] width 17 height 18
select select "*********"
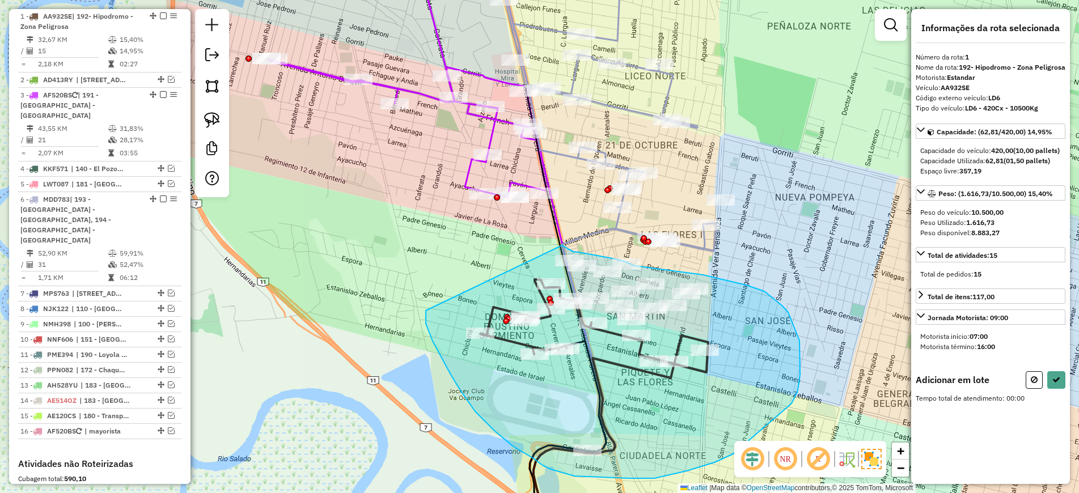
drag, startPoint x: 426, startPoint y: 311, endPoint x: 562, endPoint y: 245, distance: 151.1
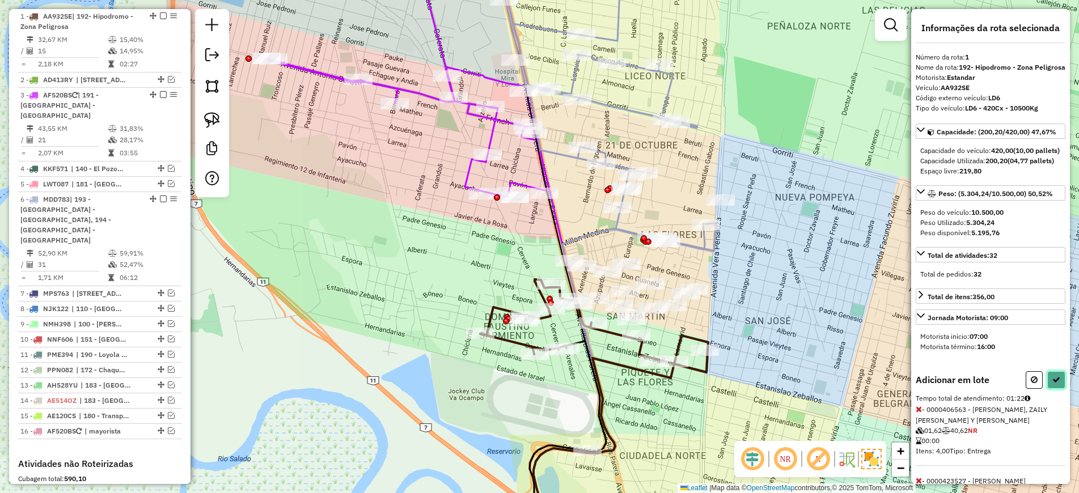
click at [1052, 384] on icon at bounding box center [1056, 380] width 8 height 8
select select "*********"
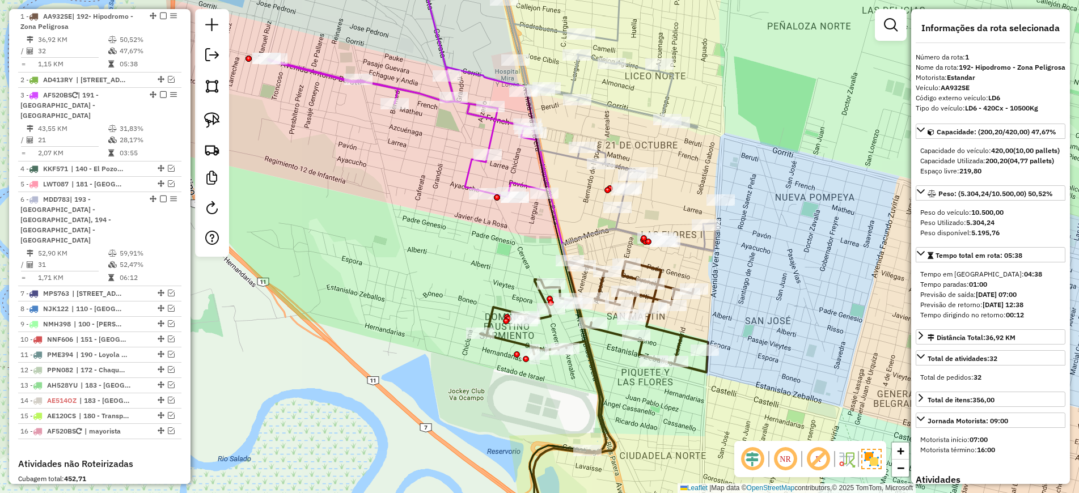
click at [679, 339] on icon at bounding box center [594, 356] width 228 height 190
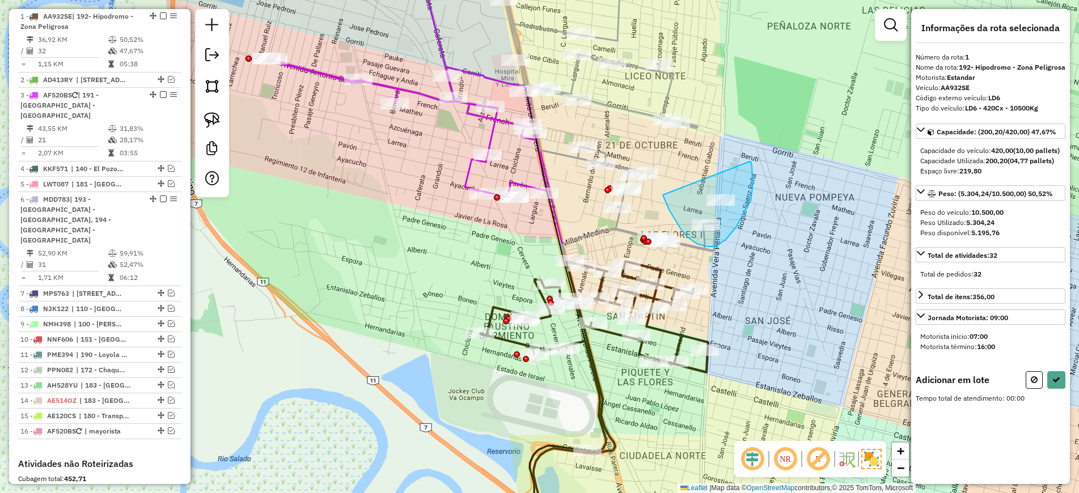
drag, startPoint x: 663, startPoint y: 195, endPoint x: 749, endPoint y: 162, distance: 92.4
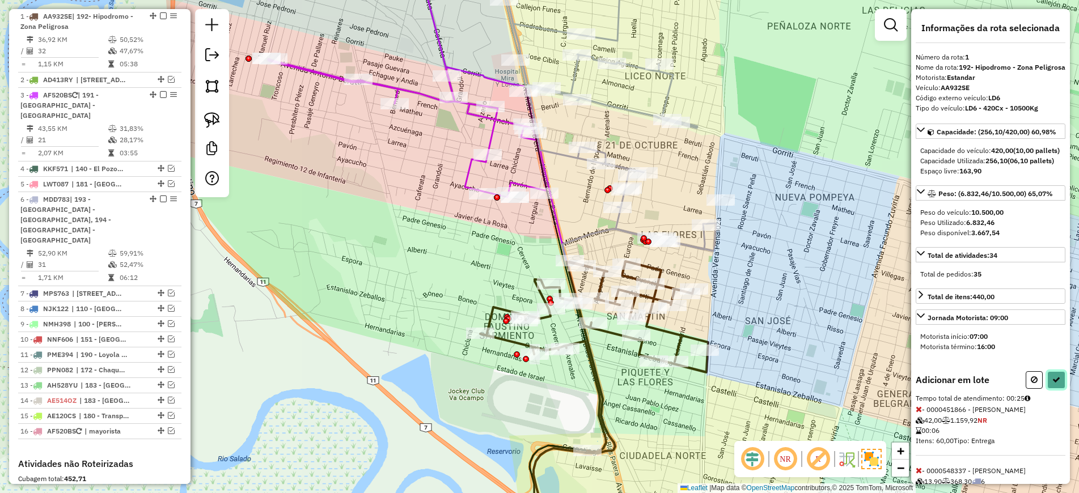
click at [1052, 384] on icon at bounding box center [1056, 380] width 8 height 8
select select "*********"
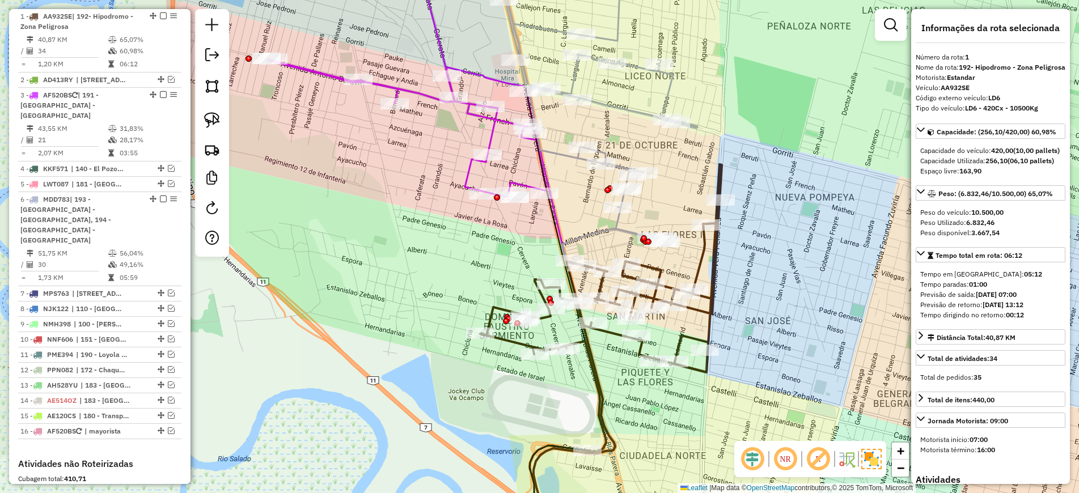
click at [700, 308] on icon at bounding box center [600, 307] width 241 height 287
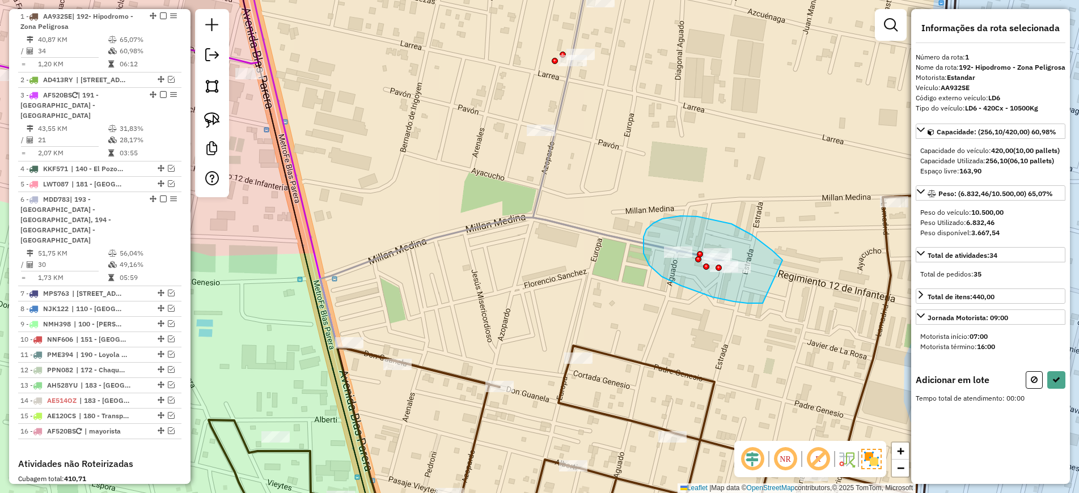
drag, startPoint x: 782, startPoint y: 260, endPoint x: 762, endPoint y: 303, distance: 47.4
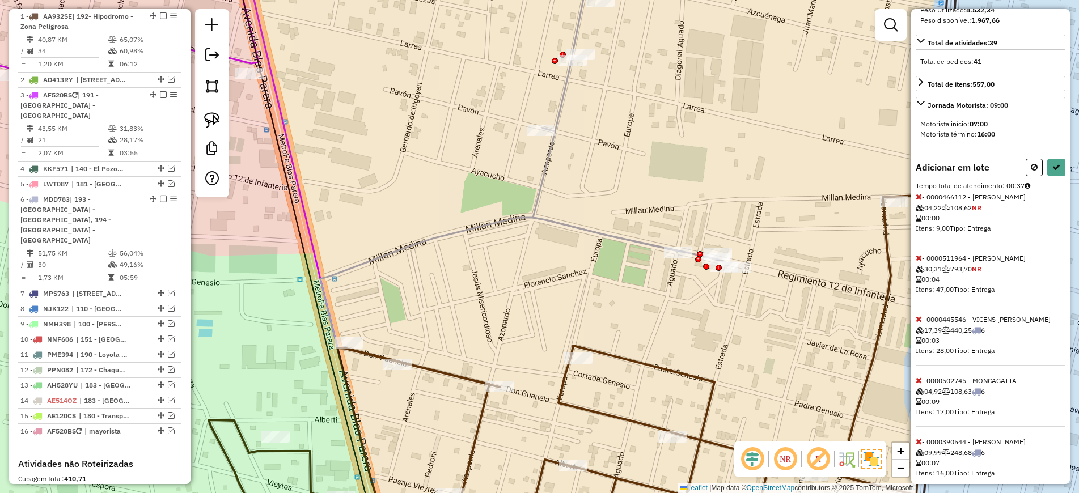
scroll to position [281, 0]
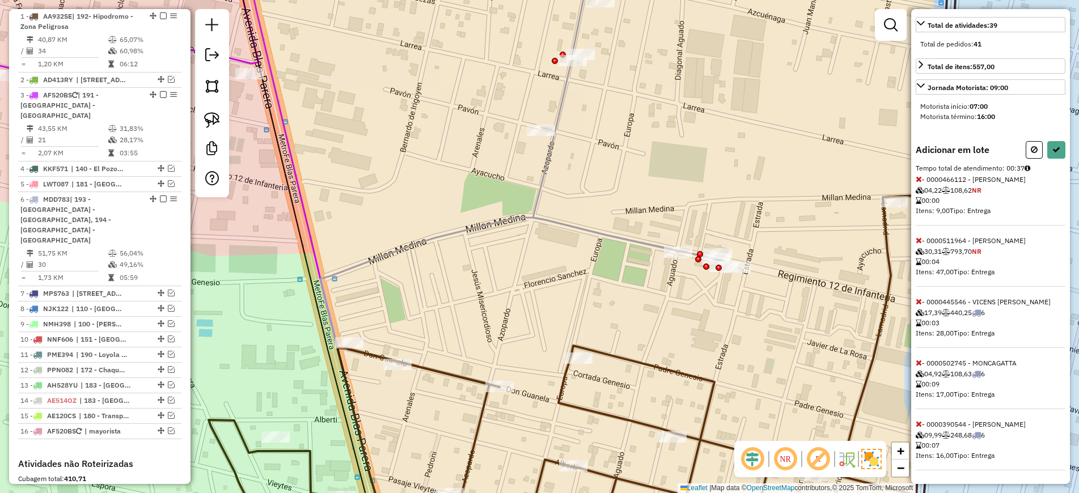
click at [919, 299] on icon at bounding box center [918, 302] width 6 height 8
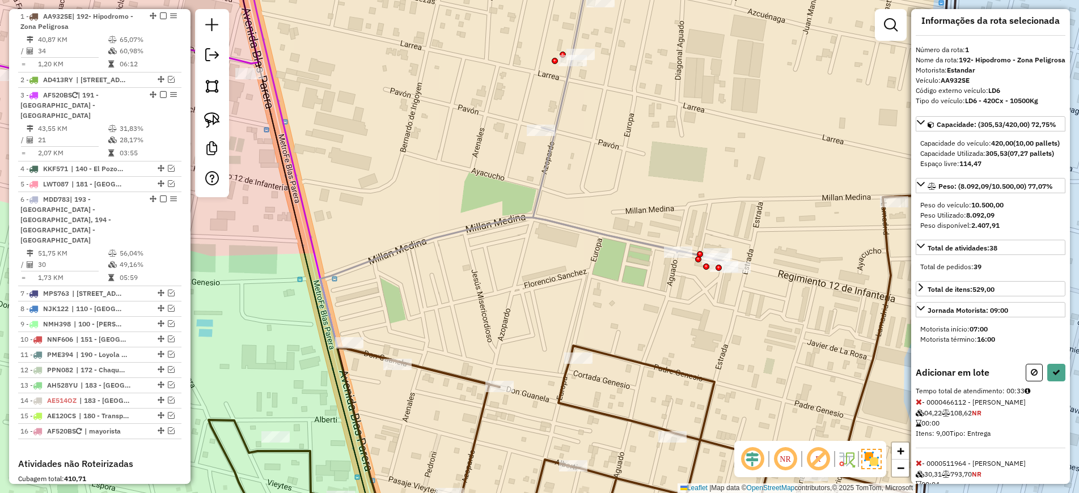
scroll to position [220, 0]
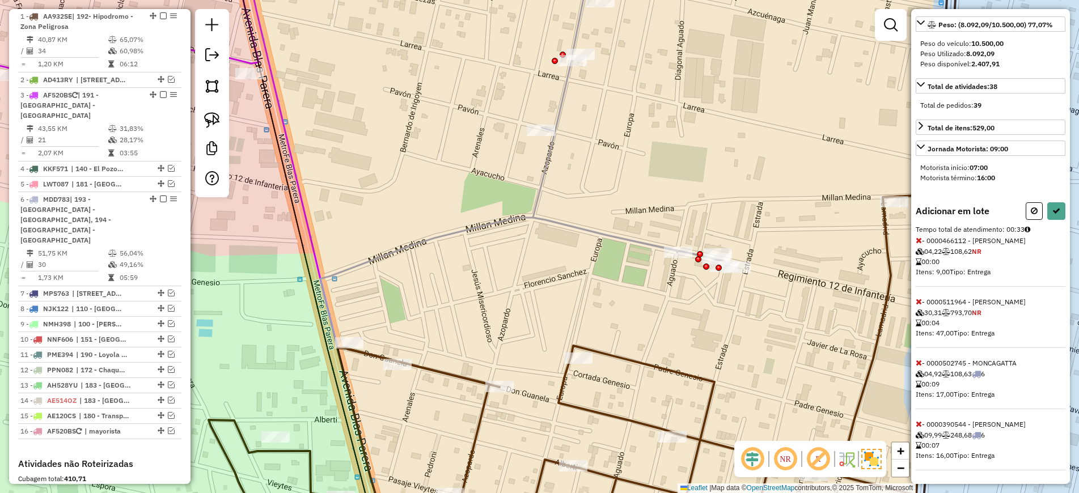
click at [915, 298] on icon at bounding box center [918, 302] width 6 height 8
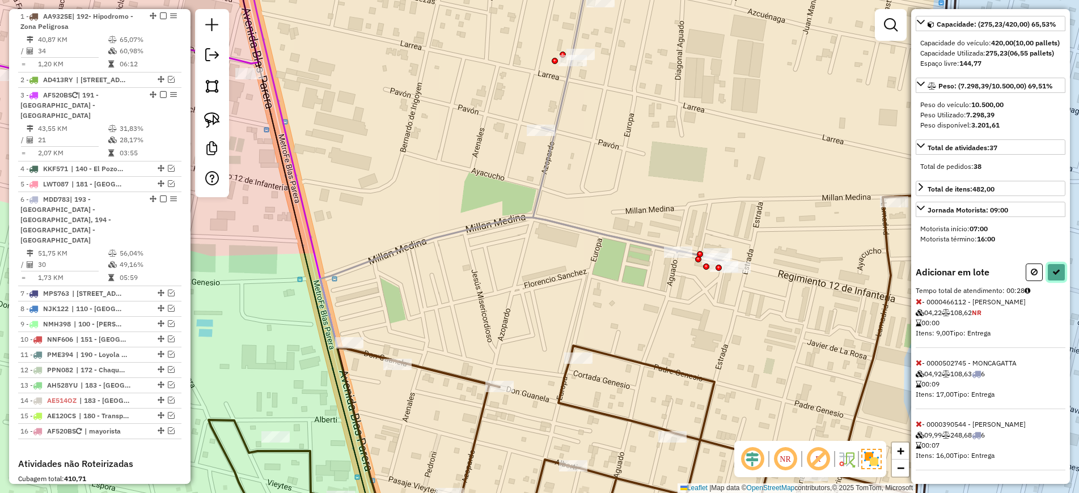
click at [1054, 268] on icon at bounding box center [1056, 272] width 8 height 8
select select "*********"
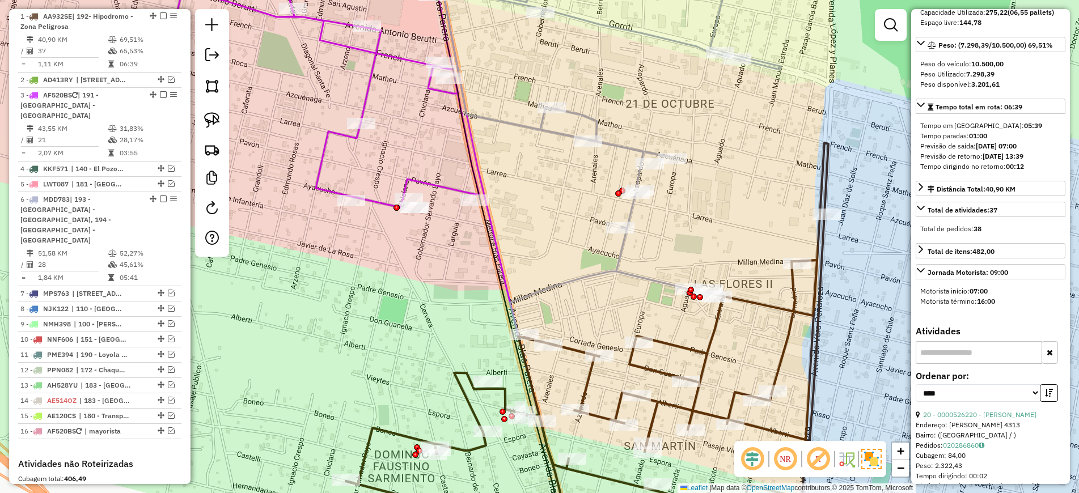
click at [785, 322] on icon at bounding box center [587, 343] width 482 height 400
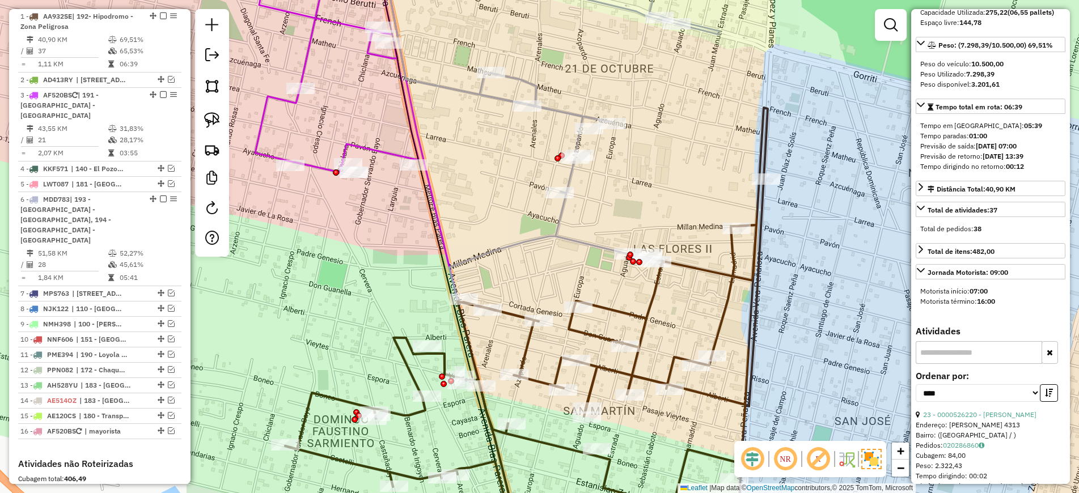
drag, startPoint x: 827, startPoint y: 334, endPoint x: 748, endPoint y: 288, distance: 91.7
click at [748, 288] on div "Janela de atendimento Grade de atendimento Capacidade Transportadoras Veículos …" at bounding box center [539, 246] width 1079 height 493
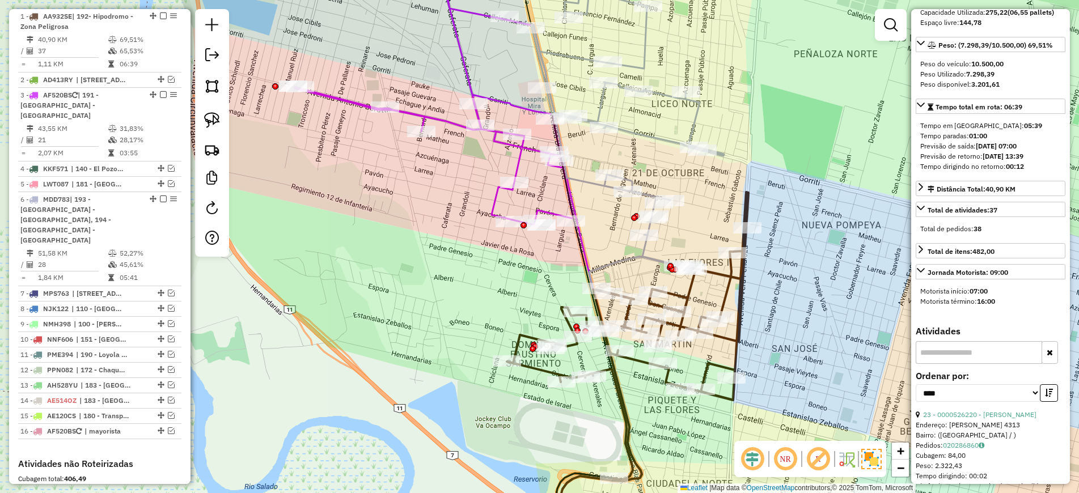
scroll to position [7, 0]
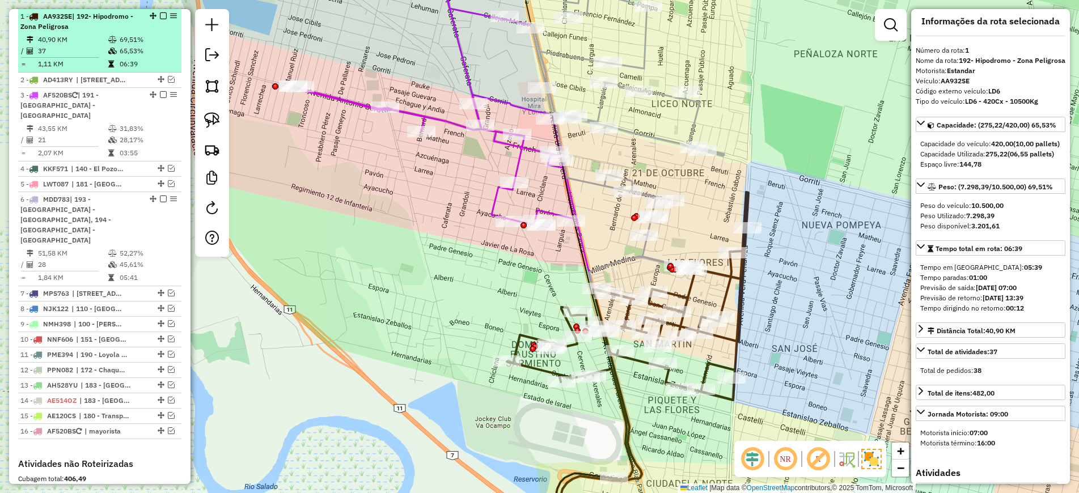
click at [160, 13] on em at bounding box center [163, 15] width 7 height 7
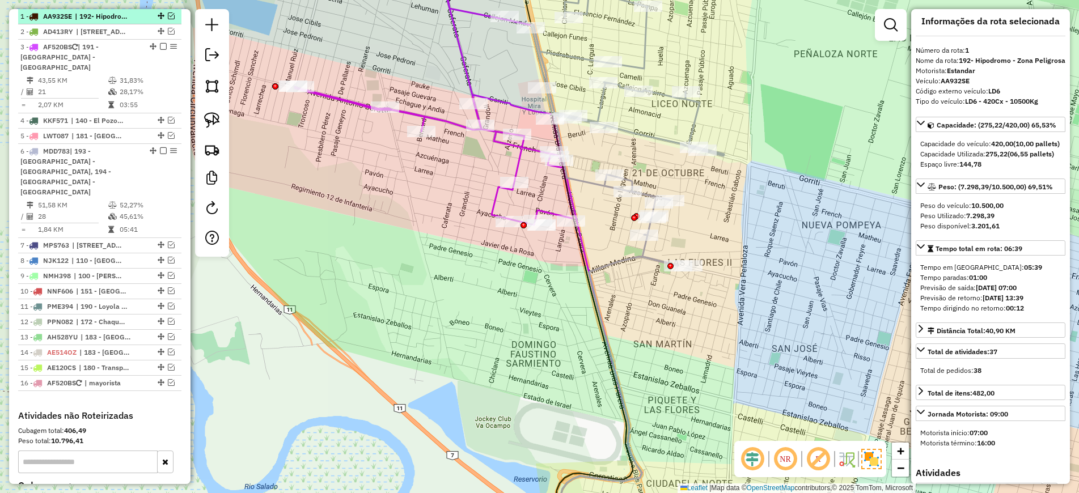
scroll to position [388, 0]
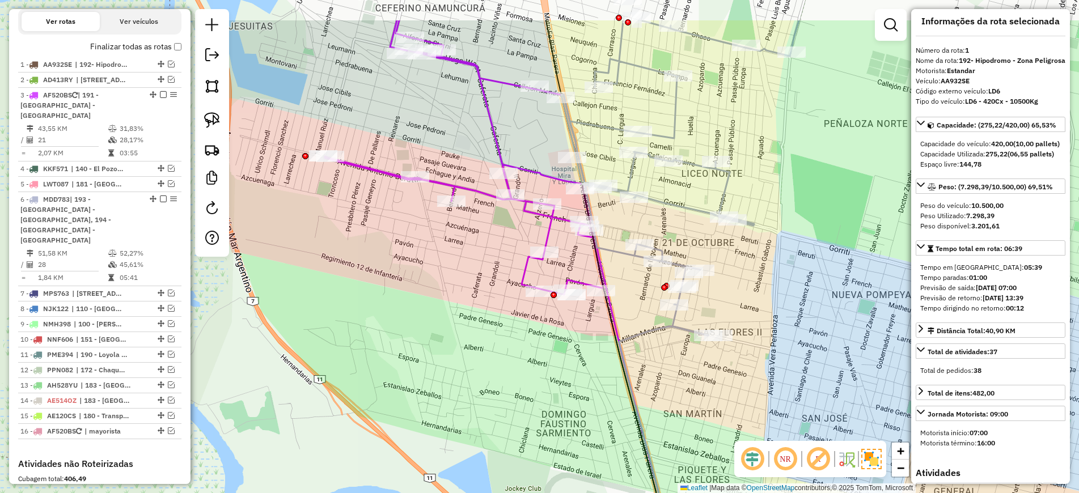
drag, startPoint x: 616, startPoint y: 254, endPoint x: 656, endPoint y: 353, distance: 106.5
click at [656, 353] on icon at bounding box center [649, 469] width 118 height 286
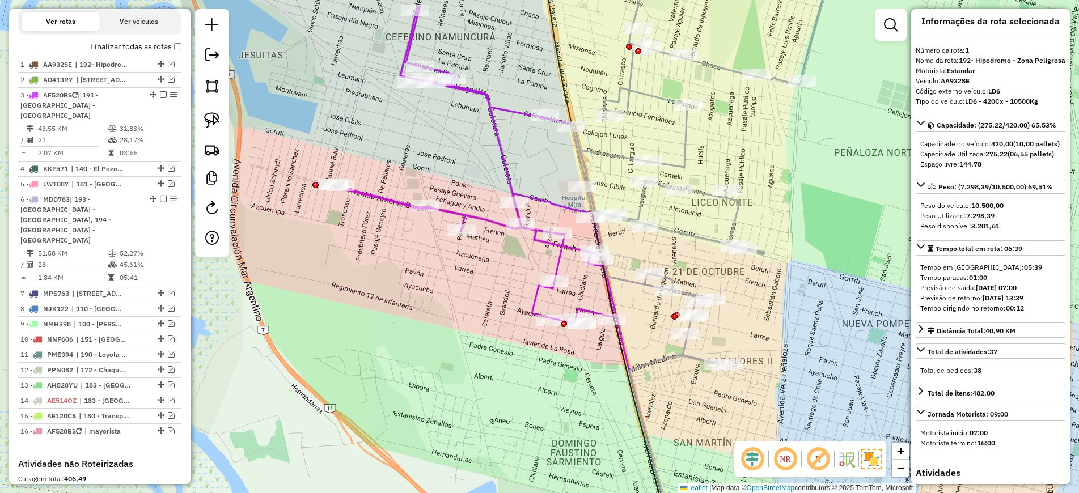
click at [502, 167] on icon at bounding box center [474, 165] width 278 height 317
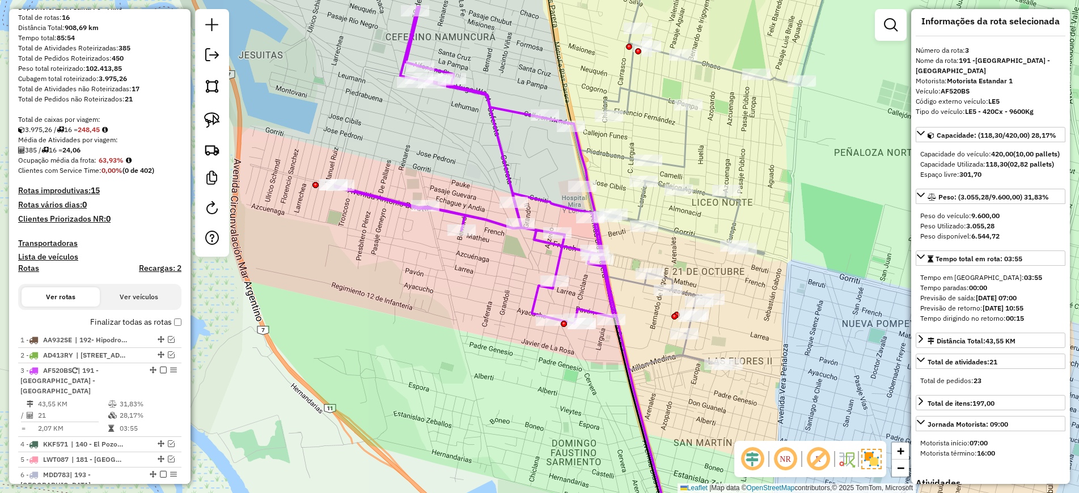
scroll to position [0, 0]
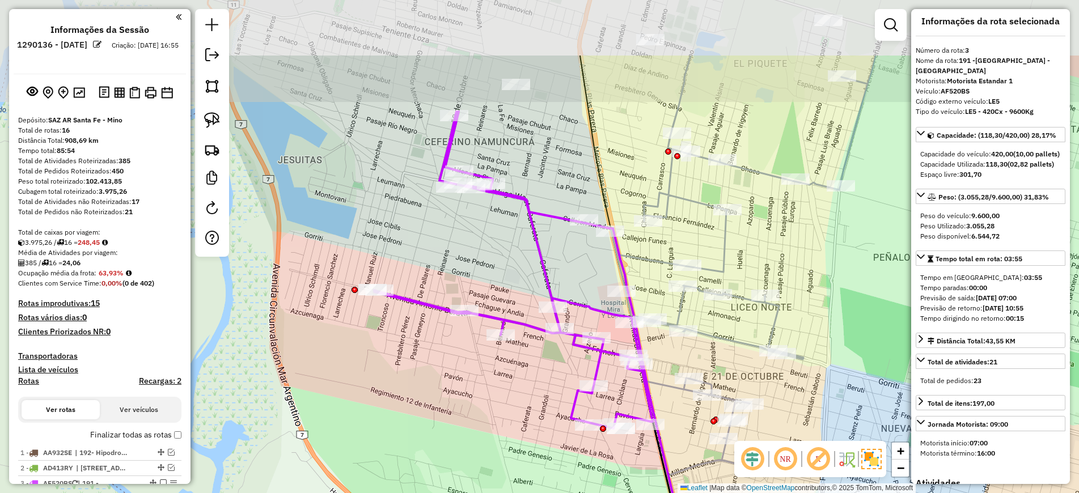
drag, startPoint x: 483, startPoint y: 146, endPoint x: 531, endPoint y: 274, distance: 136.6
click at [531, 274] on div "Janela de atendimento Grade de atendimento Capacidade Transportadoras Veículos …" at bounding box center [539, 246] width 1079 height 493
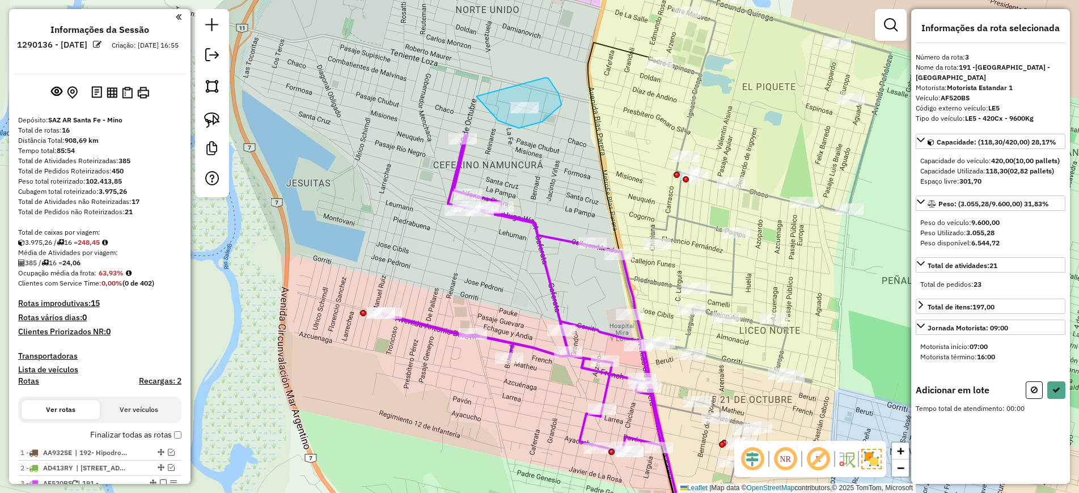
drag, startPoint x: 476, startPoint y: 96, endPoint x: 545, endPoint y: 78, distance: 71.6
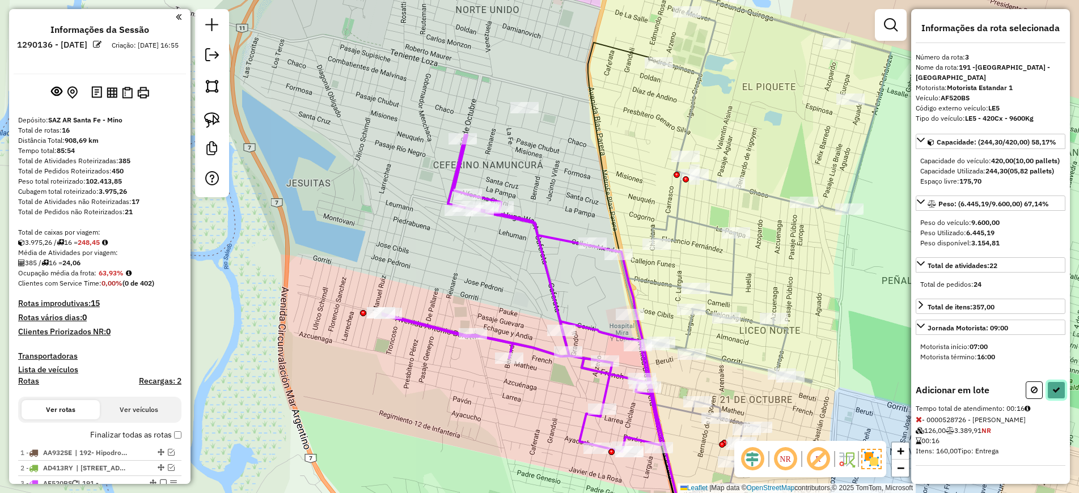
click at [1061, 389] on button at bounding box center [1056, 390] width 18 height 18
select select "*********"
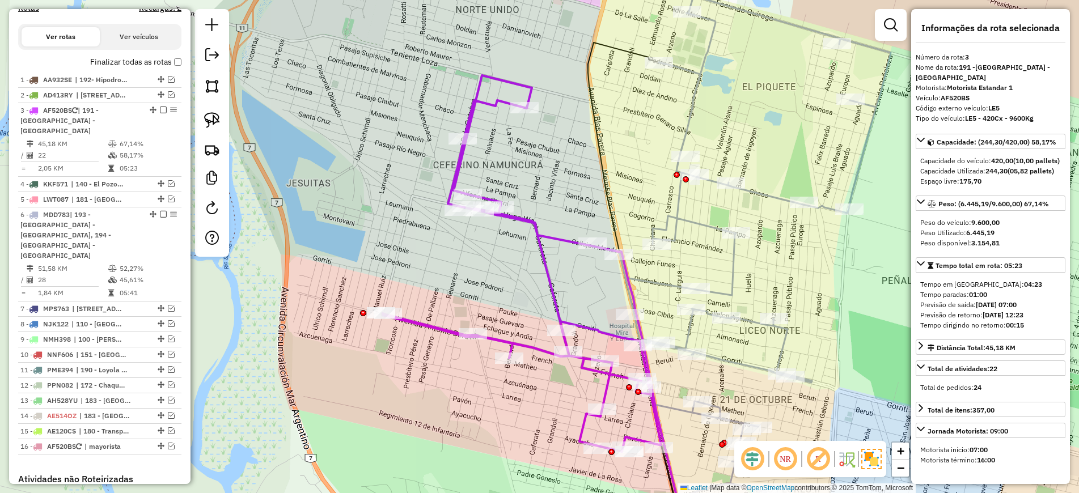
scroll to position [467, 0]
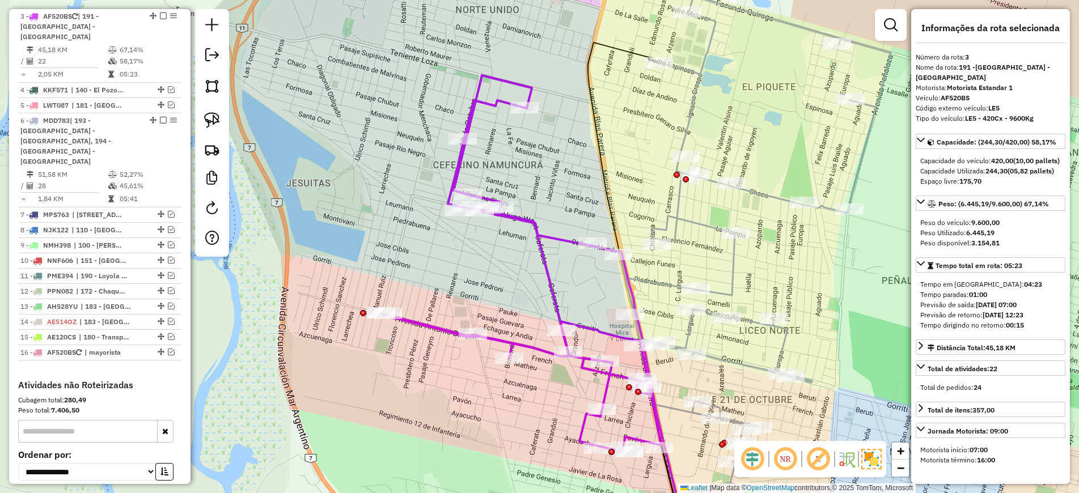
click at [761, 193] on icon at bounding box center [754, 244] width 271 height 496
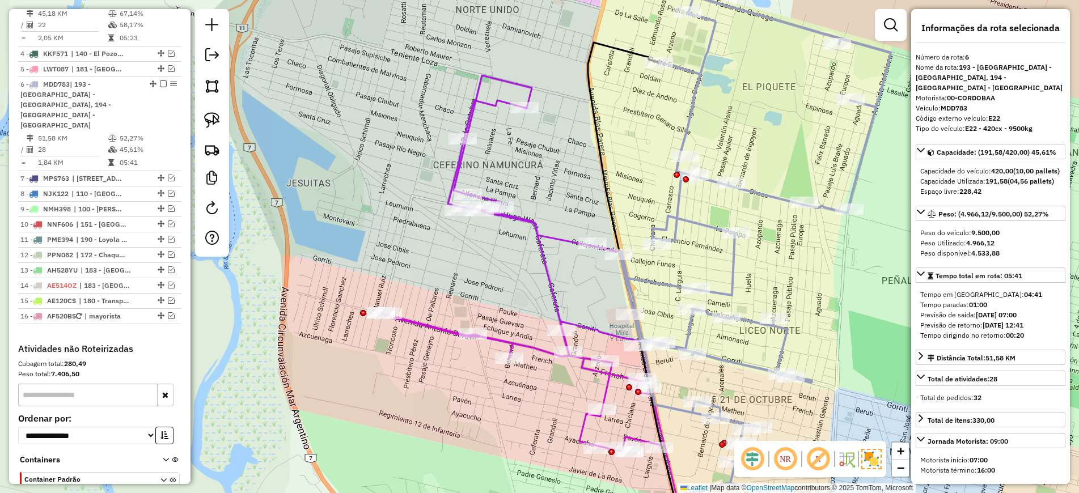
scroll to position [561, 0]
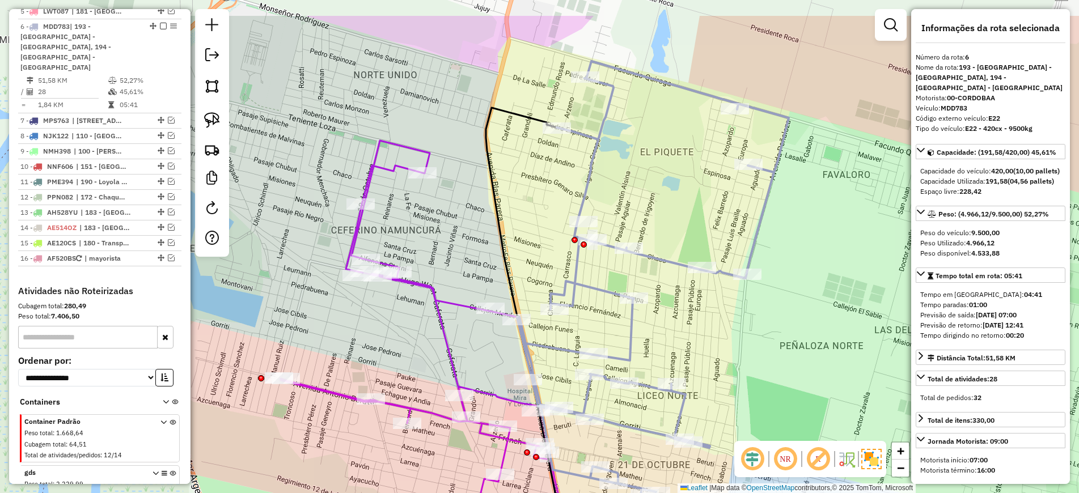
drag, startPoint x: 817, startPoint y: 247, endPoint x: 693, endPoint y: 280, distance: 128.5
click at [693, 280] on div "Janela de atendimento Grade de atendimento Capacidade Transportadoras Veículos …" at bounding box center [539, 246] width 1079 height 493
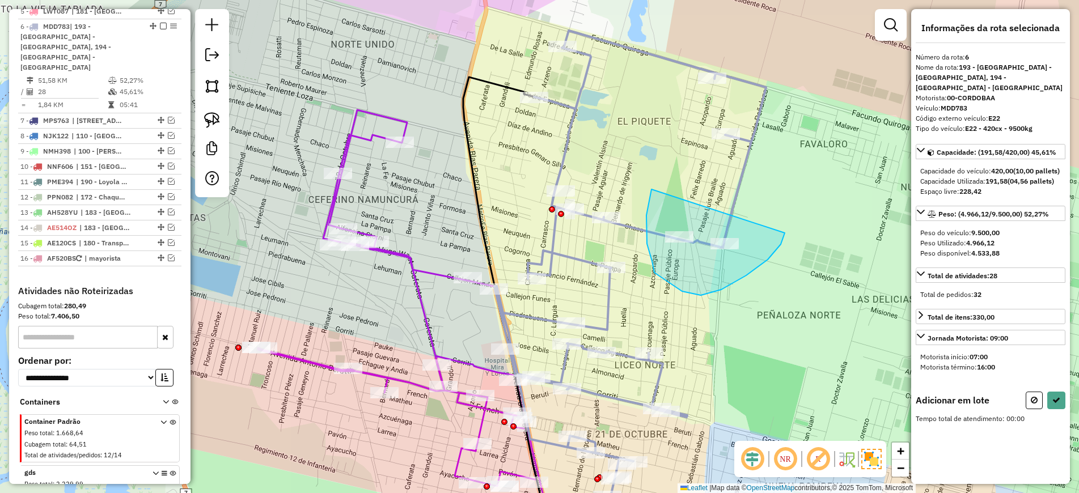
drag, startPoint x: 651, startPoint y: 189, endPoint x: 782, endPoint y: 215, distance: 133.5
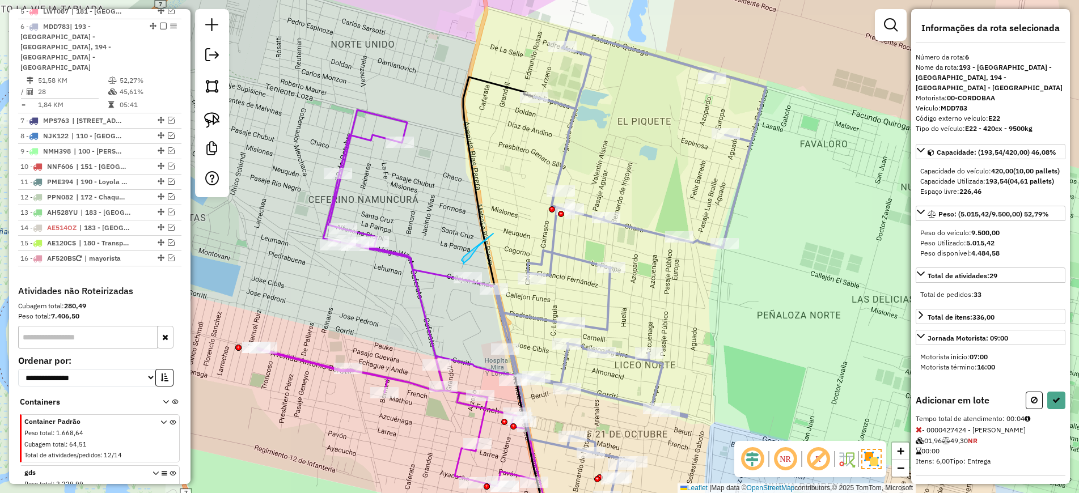
drag, startPoint x: 478, startPoint y: 247, endPoint x: 485, endPoint y: 254, distance: 10.8
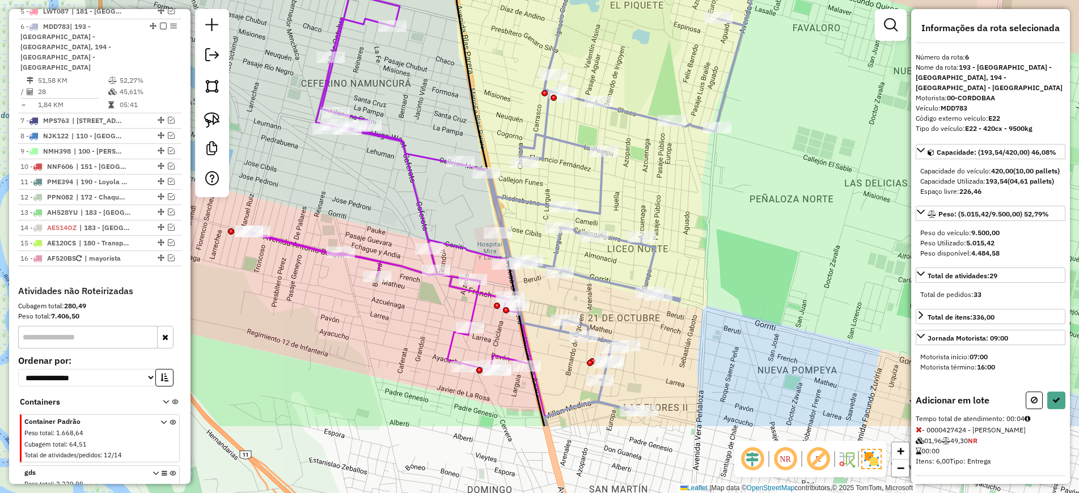
drag, startPoint x: 541, startPoint y: 347, endPoint x: 533, endPoint y: 213, distance: 135.1
click at [533, 213] on div "Janela de atendimento Grade de atendimento Capacidade Transportadoras Veículos …" at bounding box center [539, 246] width 1079 height 493
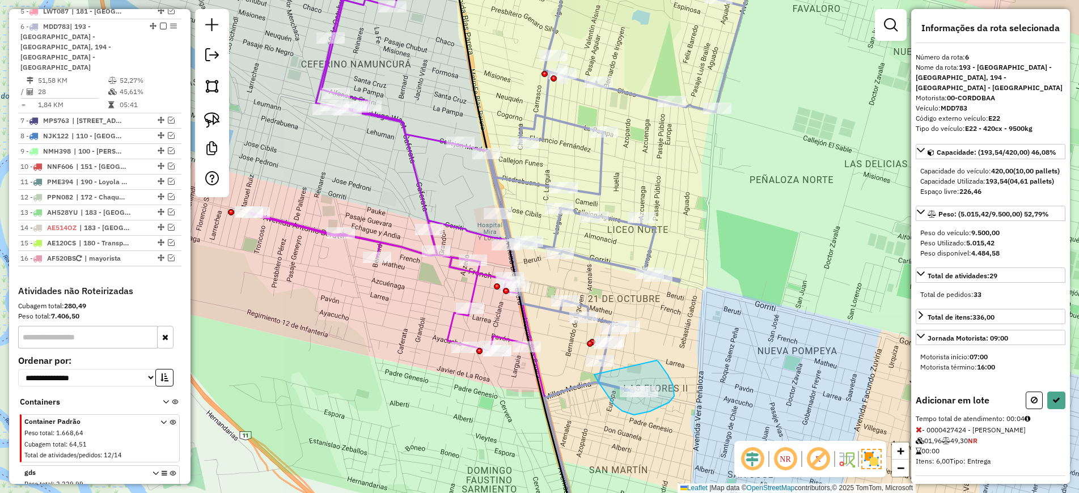
drag, startPoint x: 656, startPoint y: 360, endPoint x: 593, endPoint y: 374, distance: 64.4
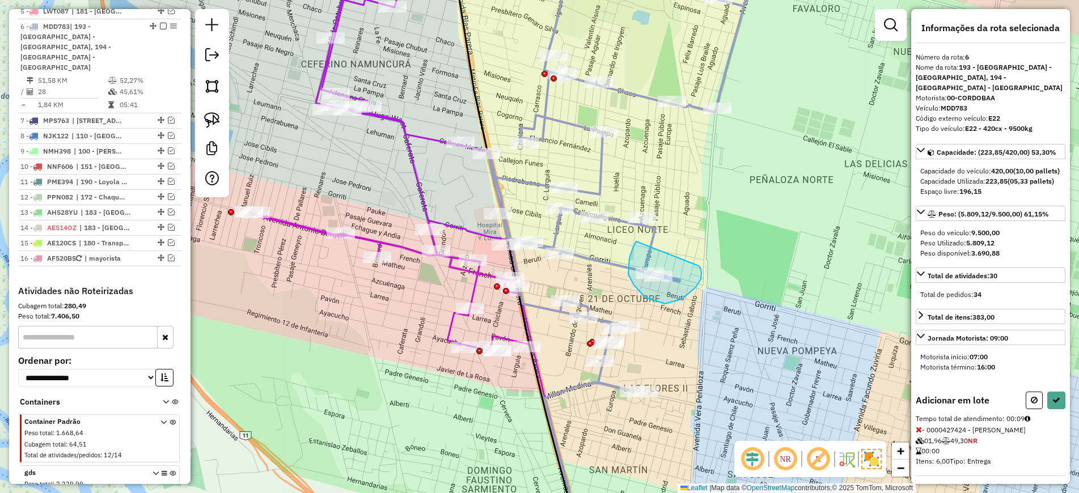
drag, startPoint x: 633, startPoint y: 247, endPoint x: 698, endPoint y: 265, distance: 67.7
click at [1055, 405] on button at bounding box center [1056, 401] width 18 height 18
select select "*********"
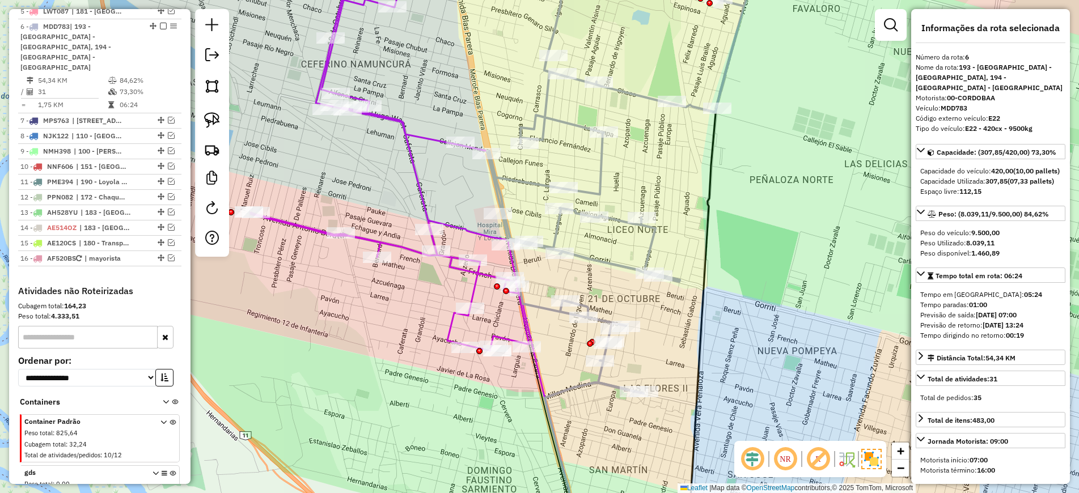
click at [411, 178] on icon at bounding box center [389, 162] width 278 height 376
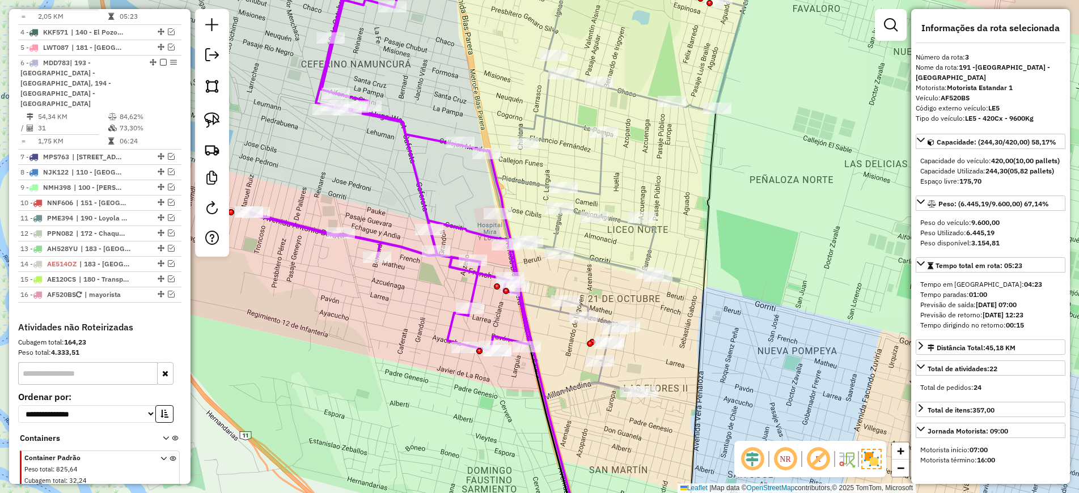
scroll to position [467, 0]
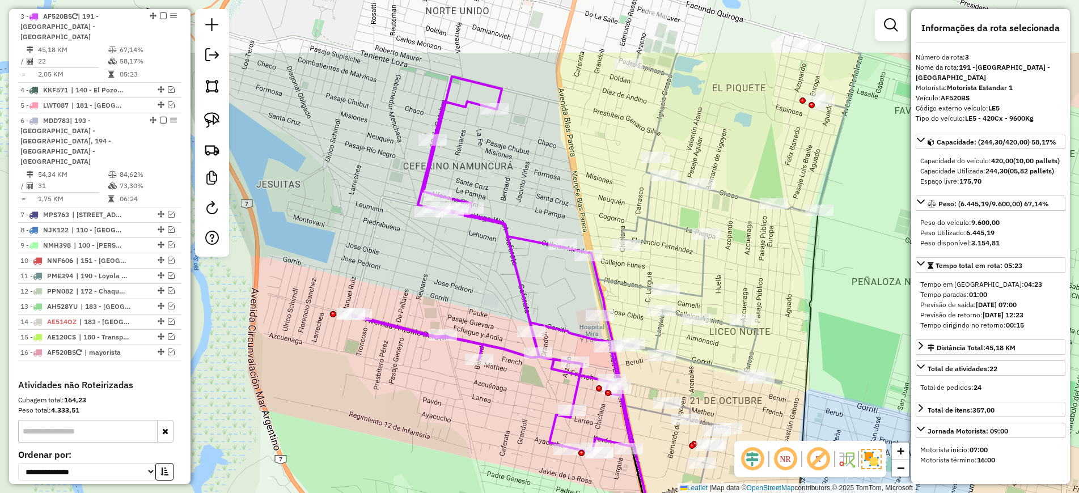
drag, startPoint x: 442, startPoint y: 180, endPoint x: 528, endPoint y: 262, distance: 119.1
click at [545, 282] on div "Janela de atendimento Grade de atendimento Capacidade Transportadoras Veículos …" at bounding box center [539, 246] width 1079 height 493
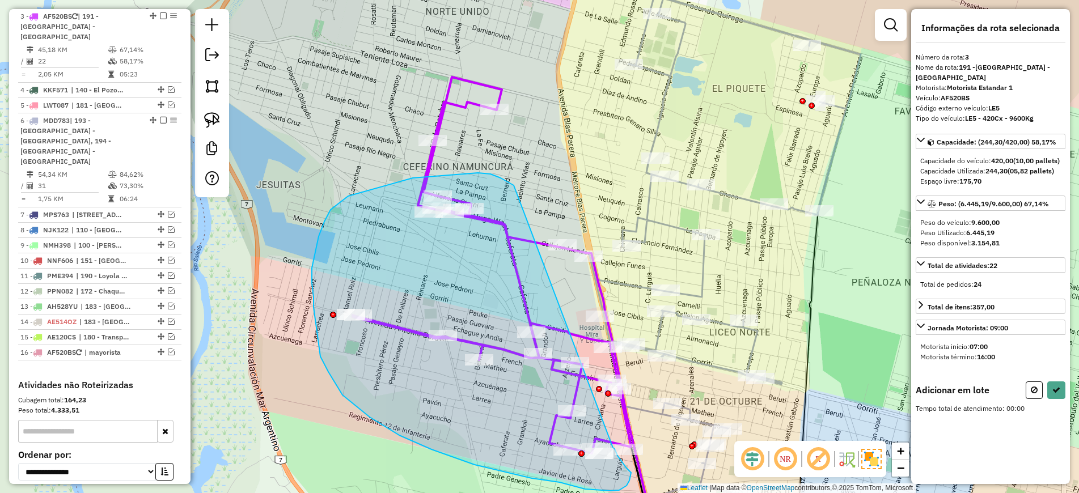
drag, startPoint x: 513, startPoint y: 185, endPoint x: 610, endPoint y: 443, distance: 275.3
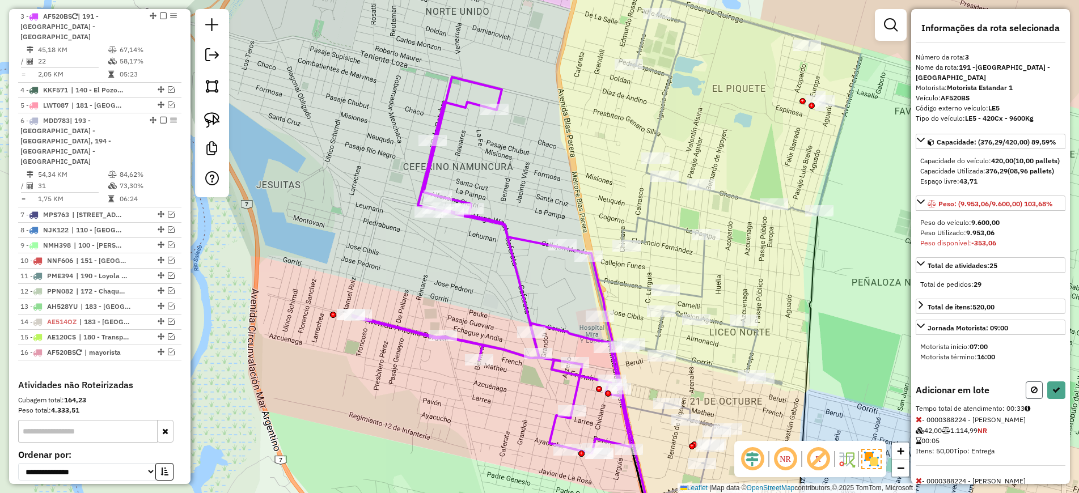
click at [1030, 394] on icon at bounding box center [1033, 390] width 7 height 8
select select "*********"
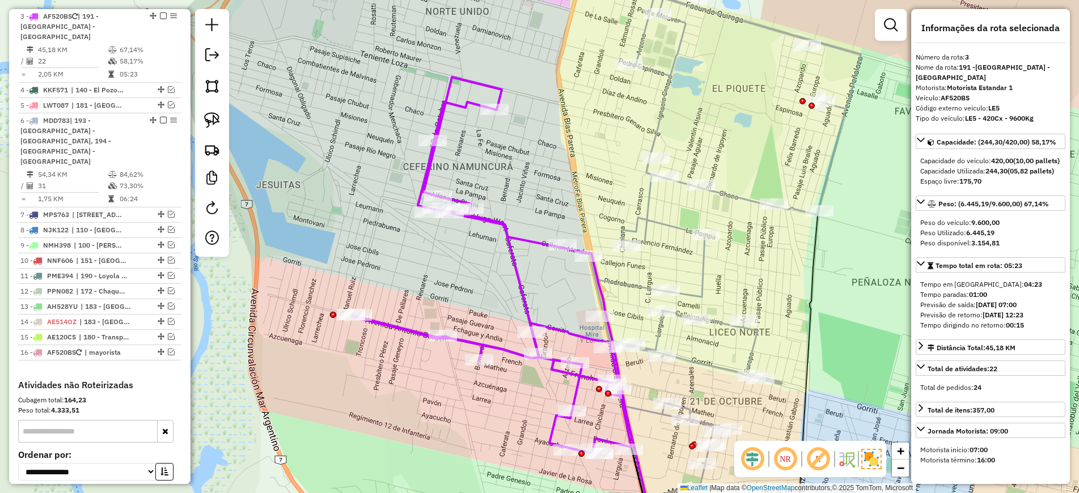
click at [512, 283] on div "Janela de atendimento Grade de atendimento Capacidade Transportadoras Veículos …" at bounding box center [539, 246] width 1079 height 493
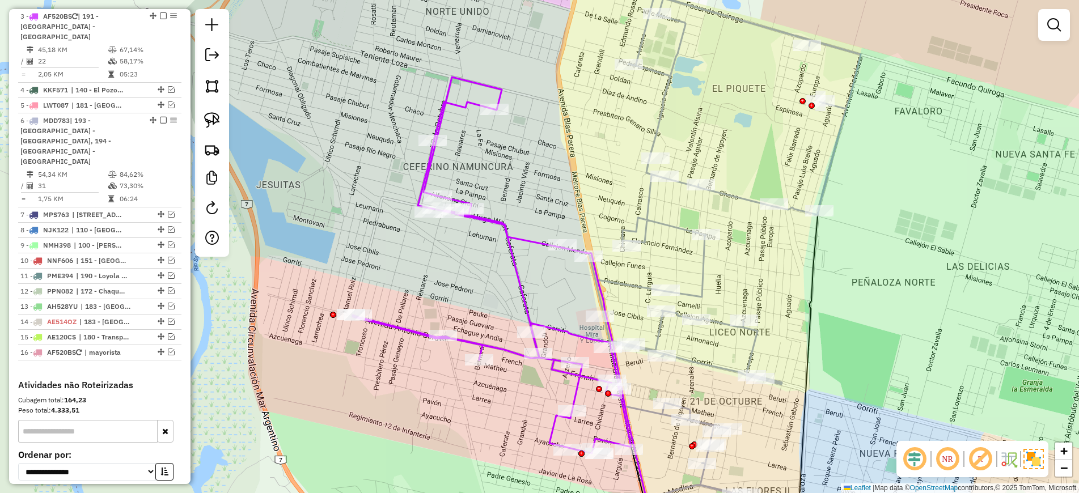
click at [524, 290] on icon at bounding box center [492, 265] width 278 height 376
select select "*********"
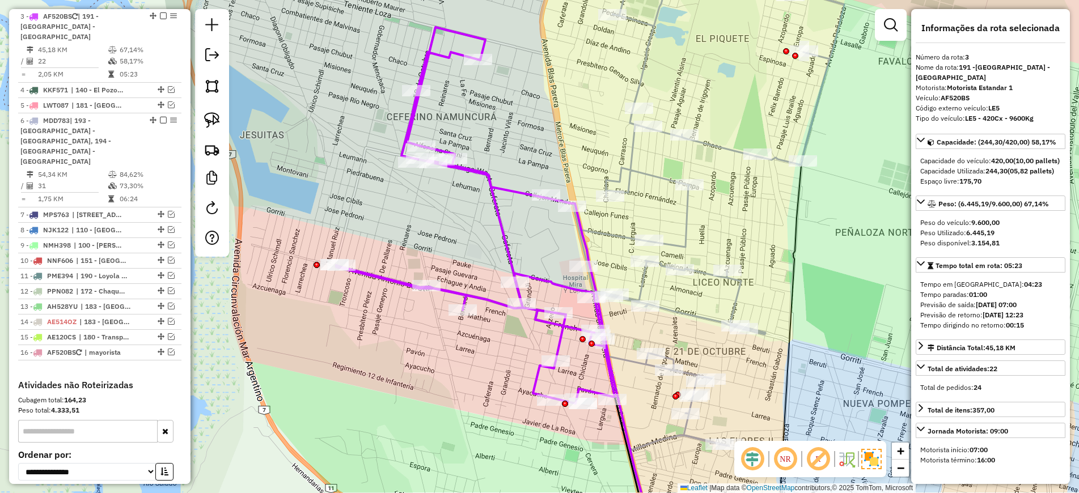
drag, startPoint x: 496, startPoint y: 303, endPoint x: 477, endPoint y: 232, distance: 73.4
click at [477, 232] on div "Janela de atendimento Grade de atendimento Capacidade Transportadoras Veículos …" at bounding box center [539, 246] width 1079 height 493
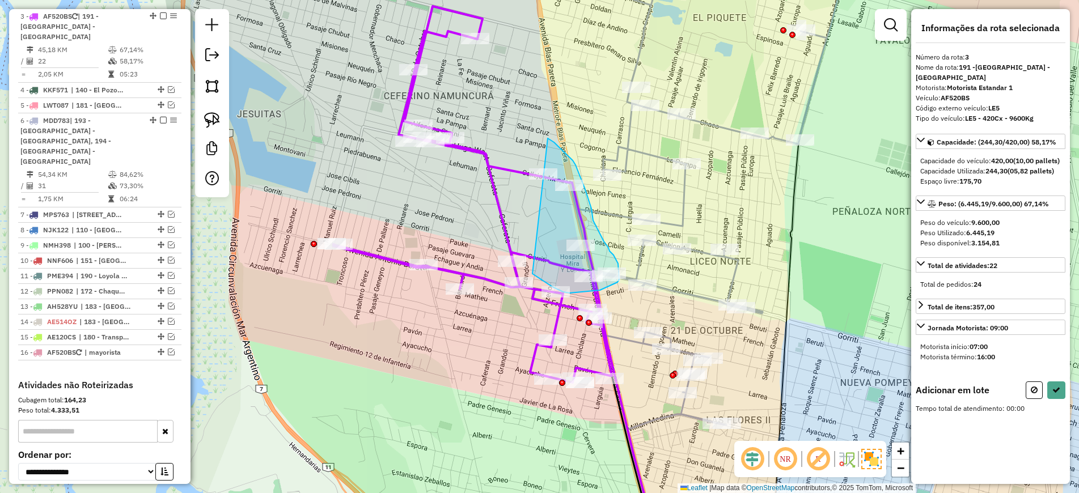
drag, startPoint x: 547, startPoint y: 138, endPoint x: 524, endPoint y: 269, distance: 133.1
click at [524, 269] on div "Rota 3 - Placa AF520BS 0000398895 - RAVANO OLGA GUADALUPE Janela de atendimento…" at bounding box center [539, 246] width 1079 height 493
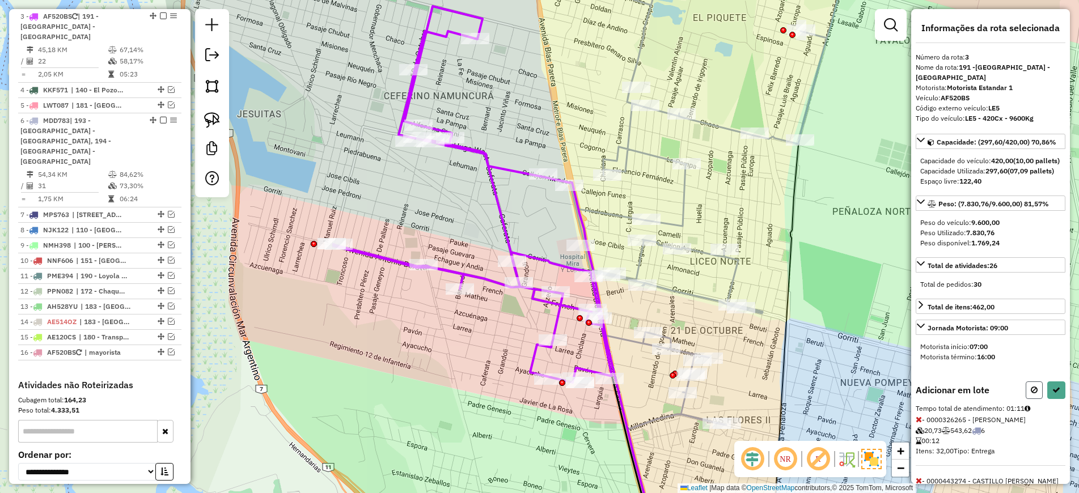
click at [1031, 394] on icon at bounding box center [1033, 390] width 7 height 8
select select "*********"
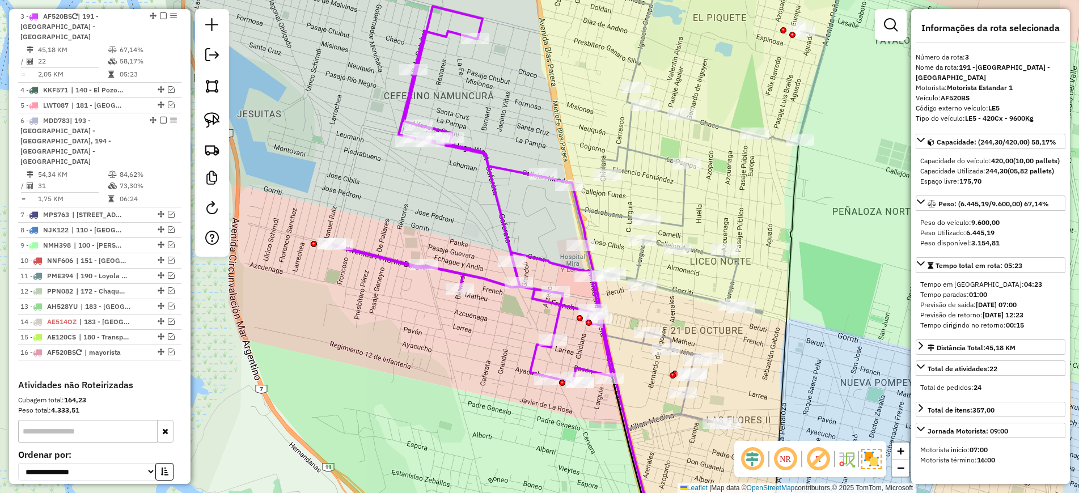
click at [725, 279] on div "Janela de atendimento Grade de atendimento Capacidade Transportadoras Veículos …" at bounding box center [539, 246] width 1079 height 493
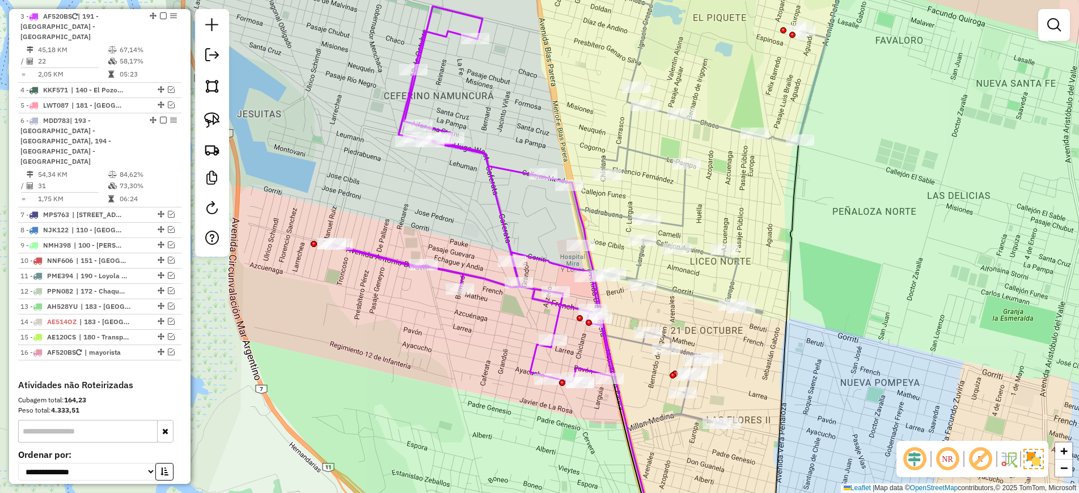
click at [733, 281] on icon at bounding box center [705, 188] width 271 height 474
select select "*********"
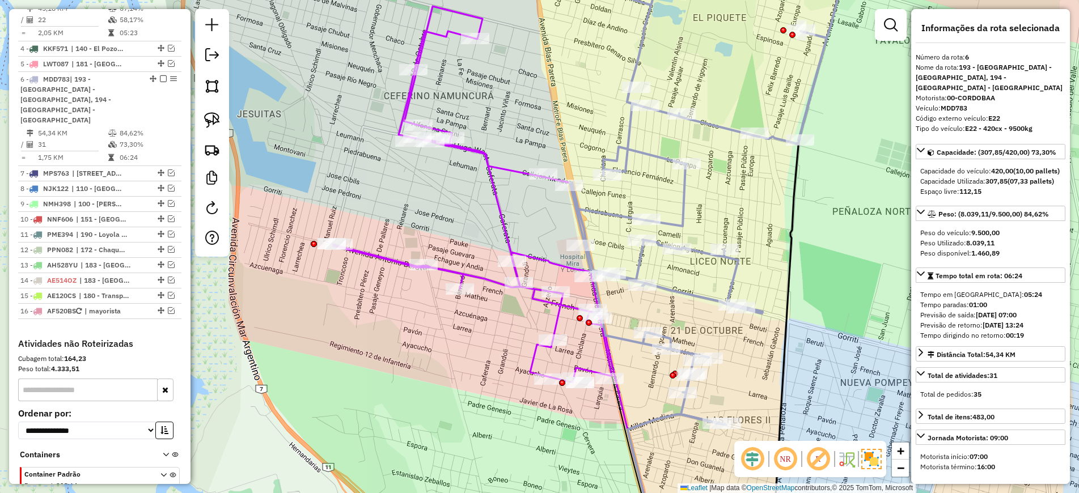
scroll to position [561, 0]
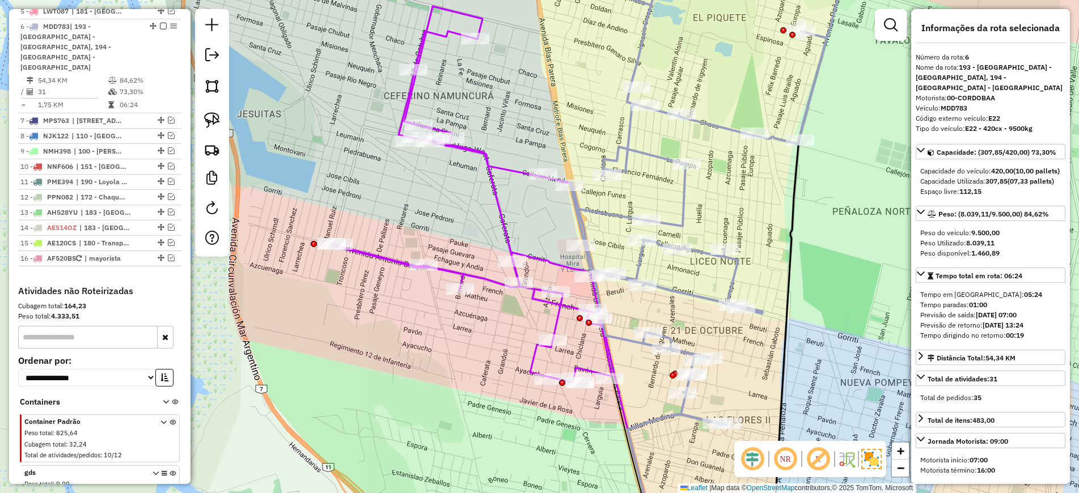
click at [504, 228] on icon at bounding box center [472, 194] width 278 height 376
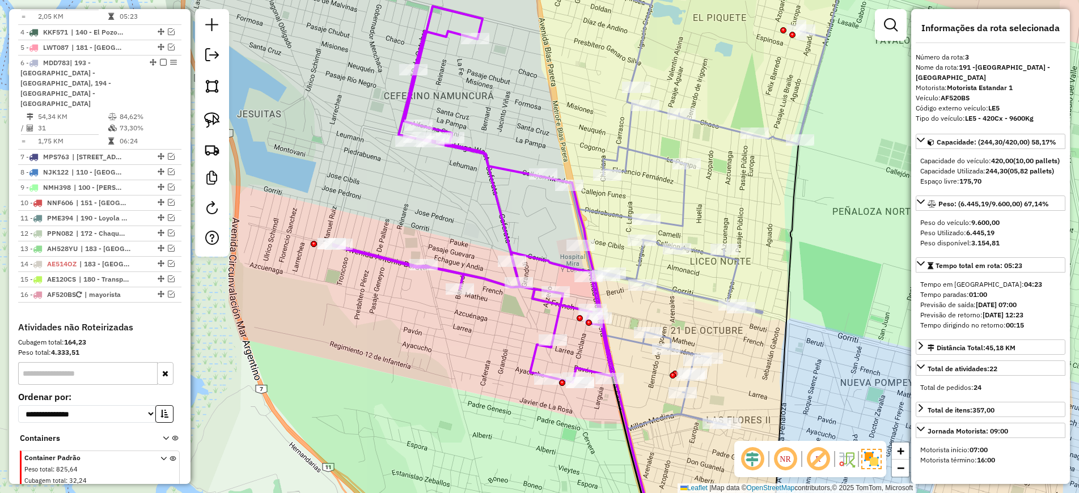
scroll to position [467, 0]
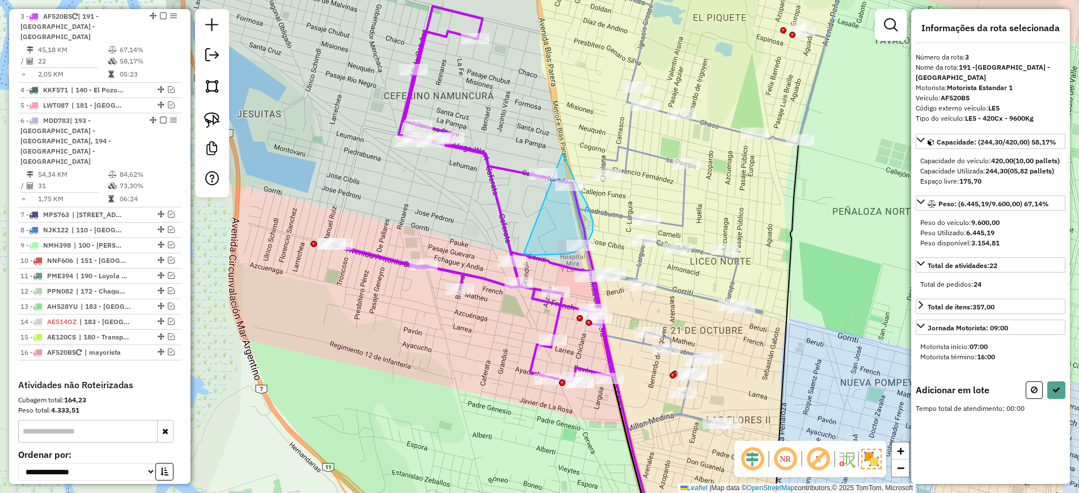
drag, startPoint x: 562, startPoint y: 153, endPoint x: 524, endPoint y: 253, distance: 107.5
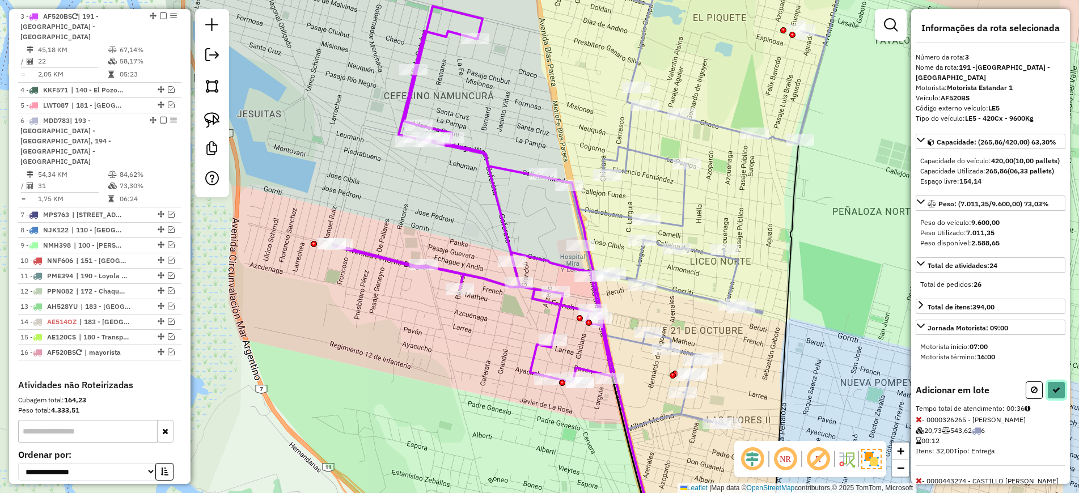
click at [1054, 394] on icon at bounding box center [1056, 390] width 8 height 8
select select "*********"
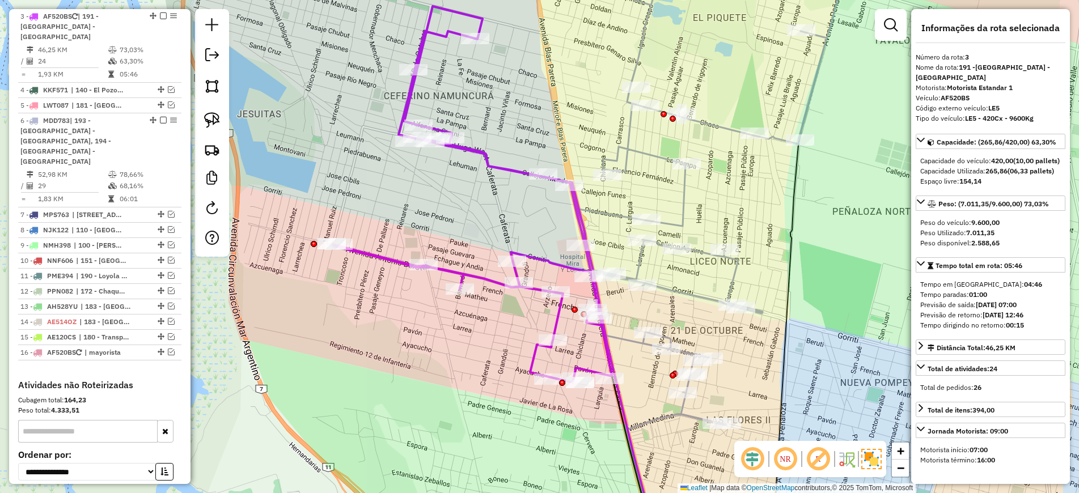
click at [697, 292] on icon at bounding box center [709, 188] width 263 height 474
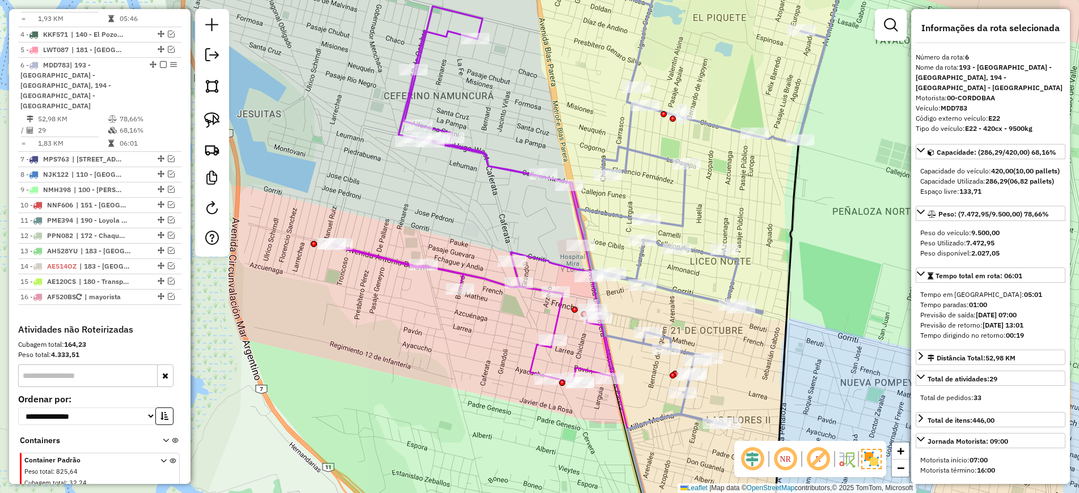
scroll to position [561, 0]
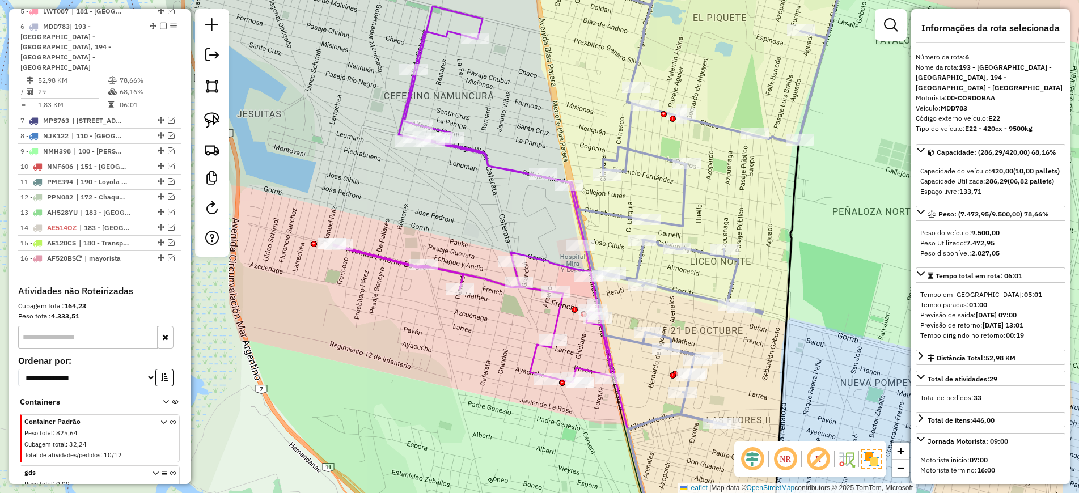
click at [550, 258] on icon at bounding box center [472, 194] width 278 height 376
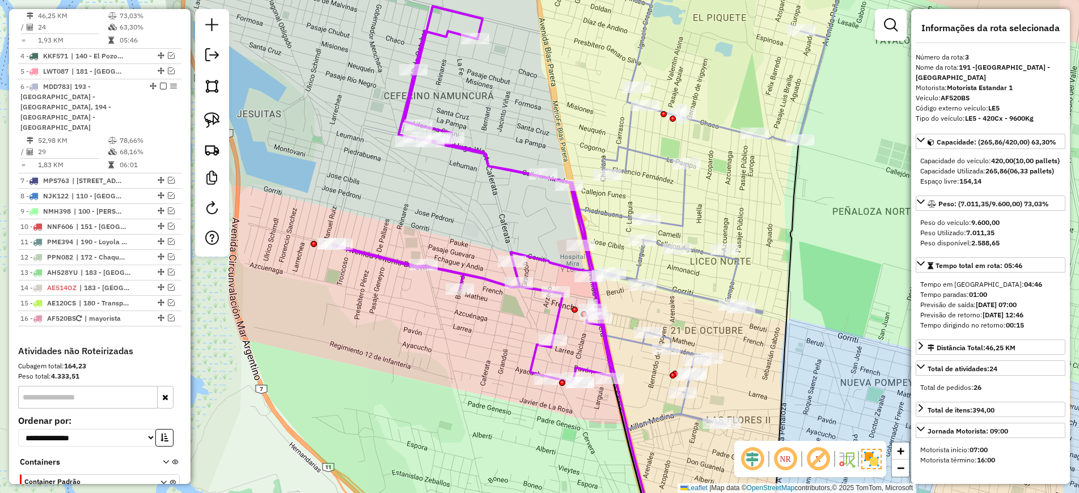
scroll to position [467, 0]
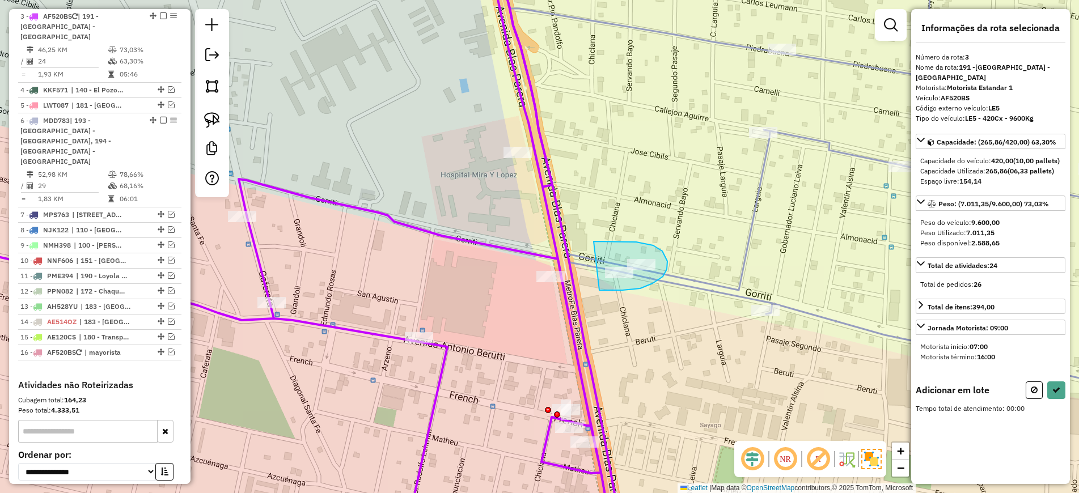
drag, startPoint x: 593, startPoint y: 241, endPoint x: 573, endPoint y: 283, distance: 46.6
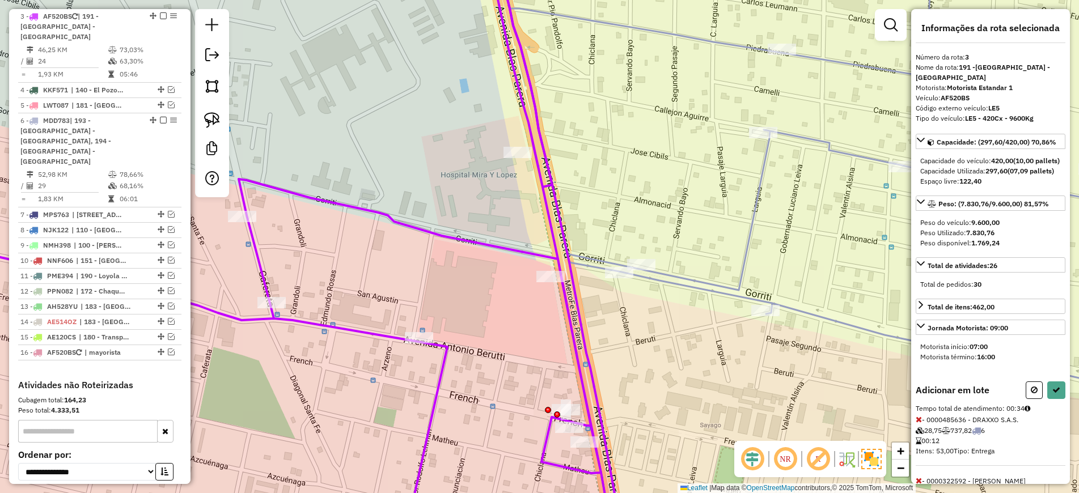
scroll to position [77, 0]
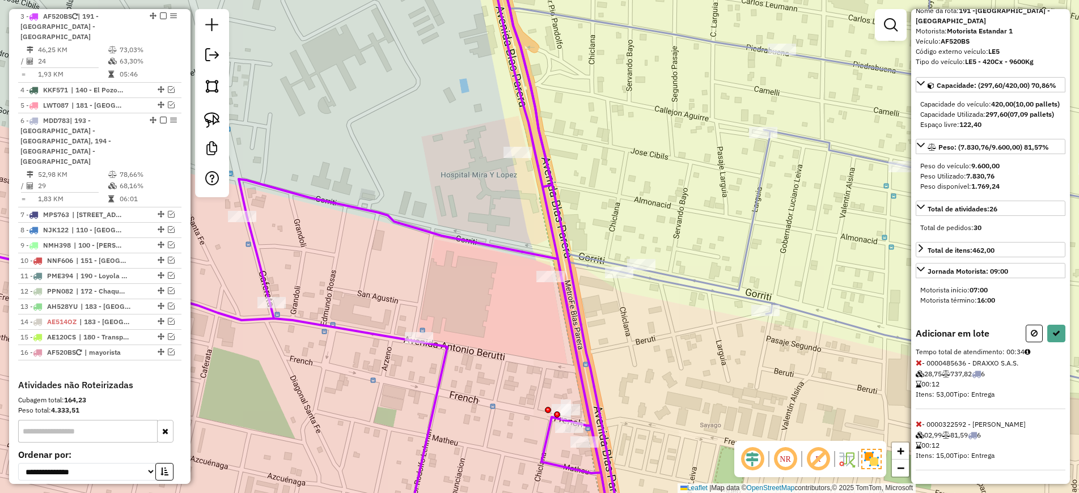
click at [920, 359] on icon at bounding box center [918, 363] width 6 height 8
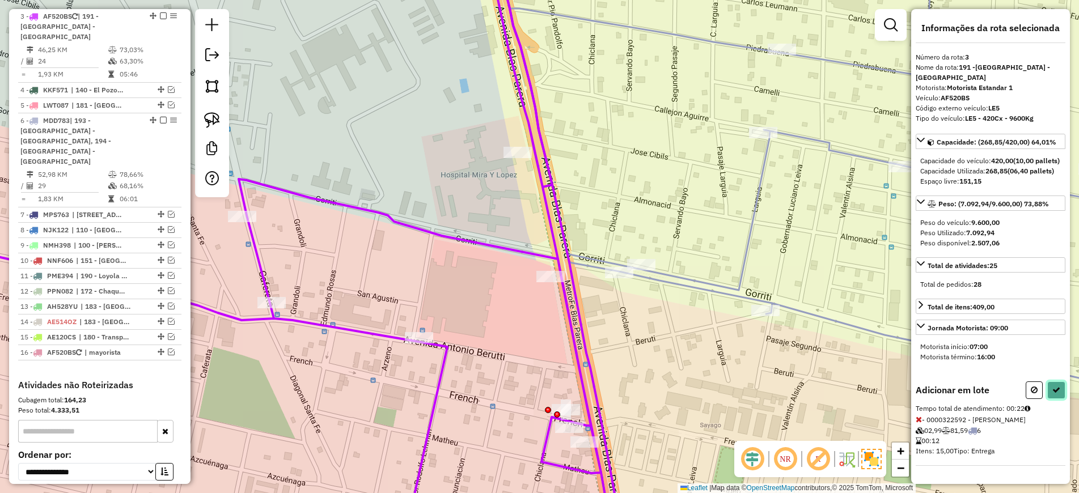
click at [1052, 386] on icon at bounding box center [1056, 390] width 8 height 8
select select "*********"
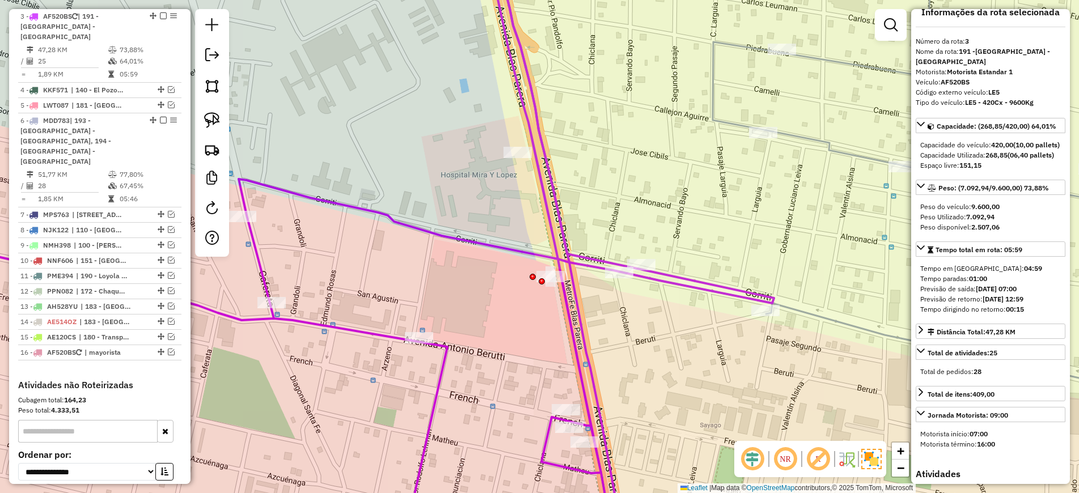
click at [827, 147] on icon at bounding box center [878, 247] width 618 height 592
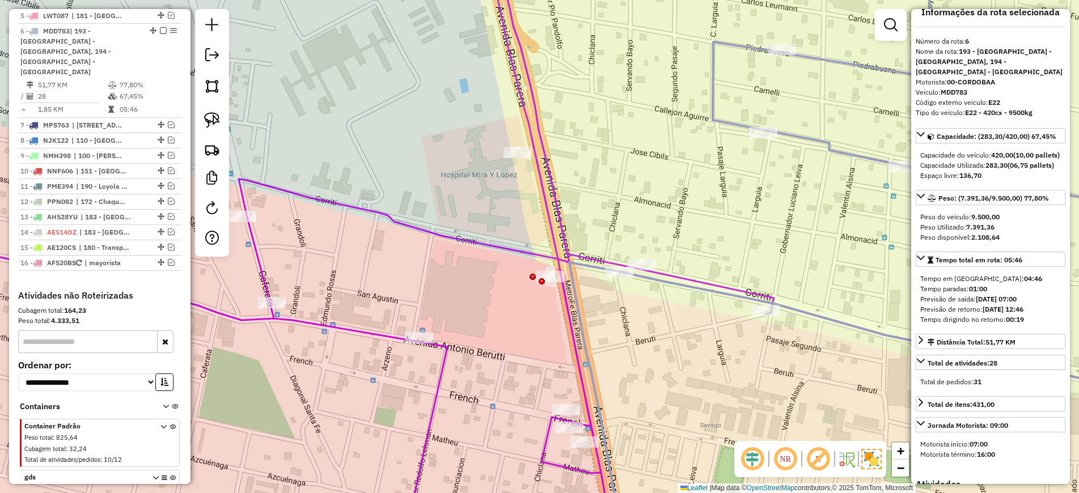
scroll to position [561, 0]
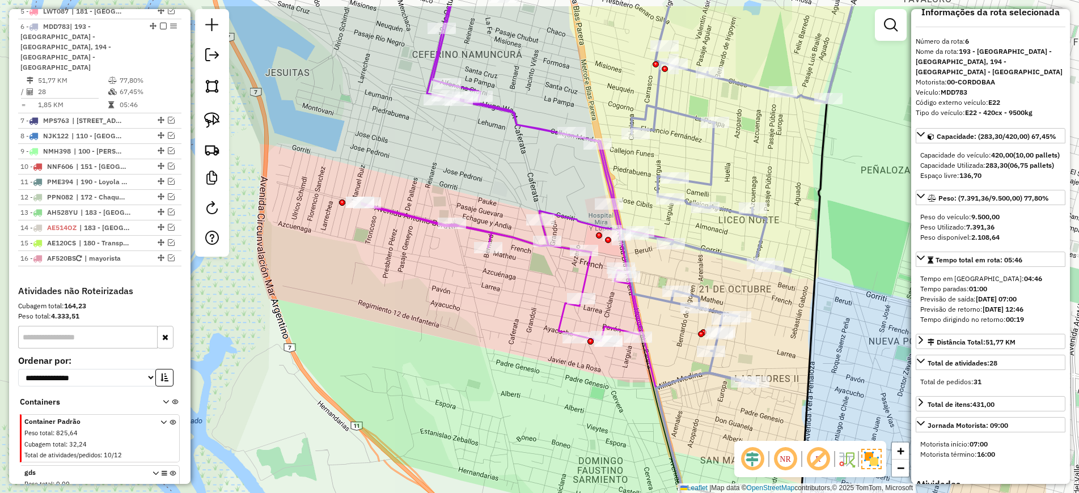
drag, startPoint x: 885, startPoint y: 230, endPoint x: 677, endPoint y: 250, distance: 209.0
click at [742, 284] on div "Janela de atendimento Grade de atendimento Capacidade Transportadoras Veículos …" at bounding box center [539, 246] width 1079 height 493
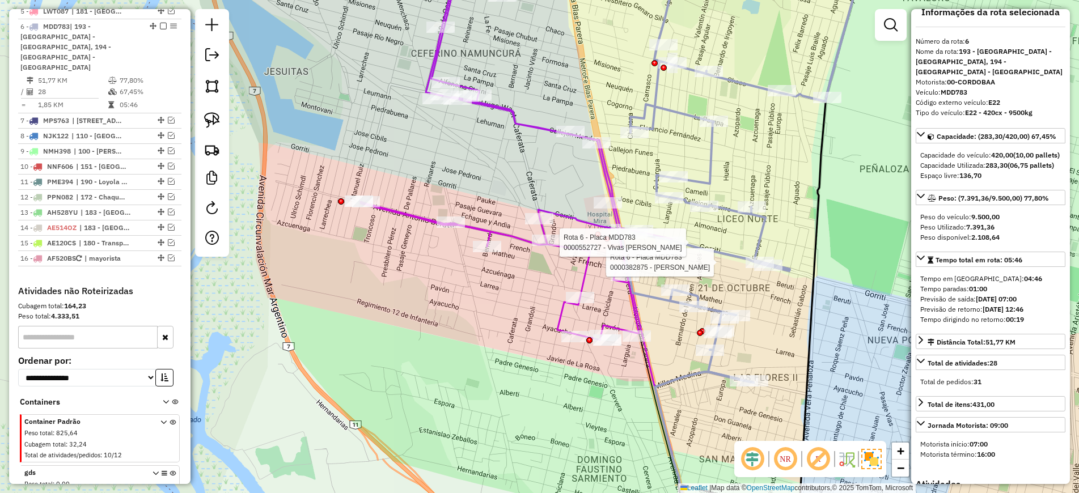
scroll to position [0, 0]
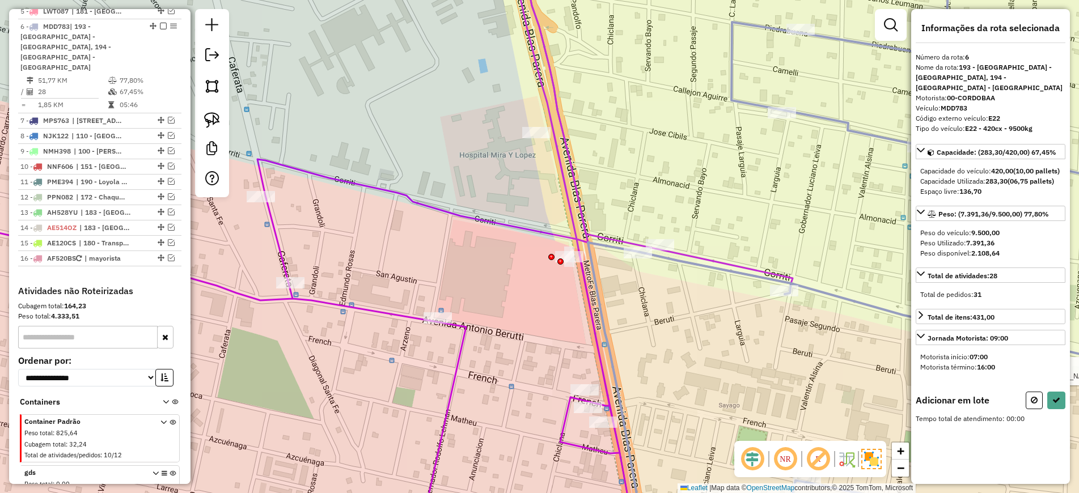
click at [1029, 401] on button at bounding box center [1033, 401] width 17 height 18
select select "*********"
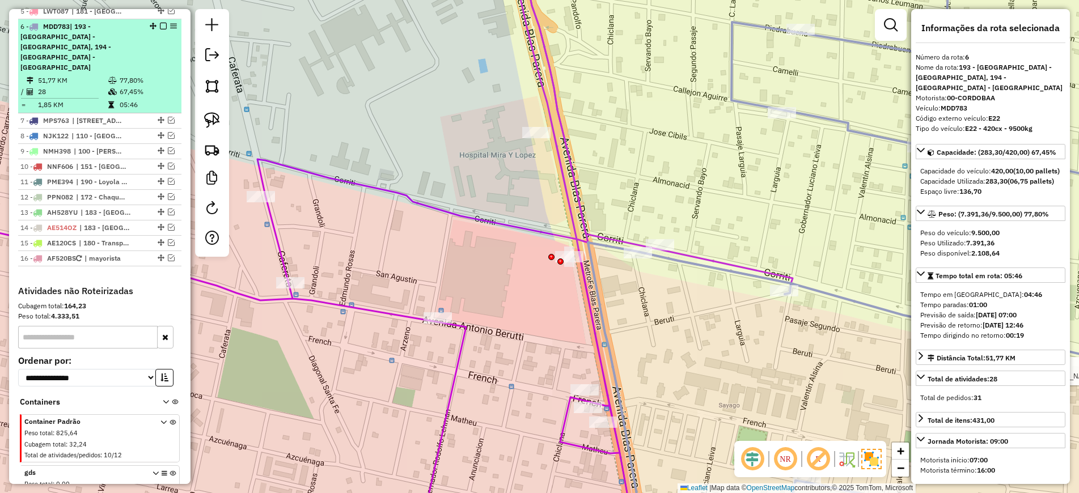
click at [162, 23] on em at bounding box center [163, 26] width 7 height 7
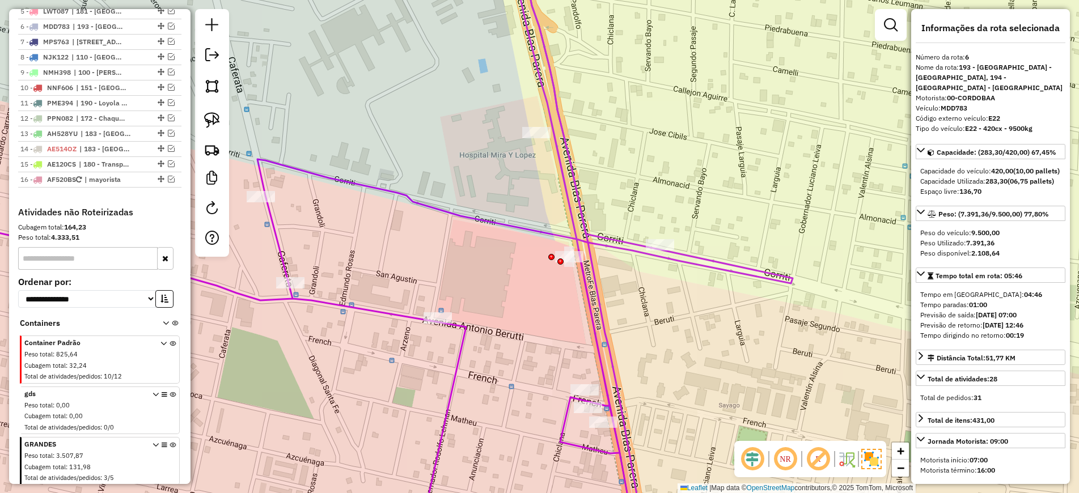
click at [517, 228] on icon at bounding box center [342, 247] width 900 height 592
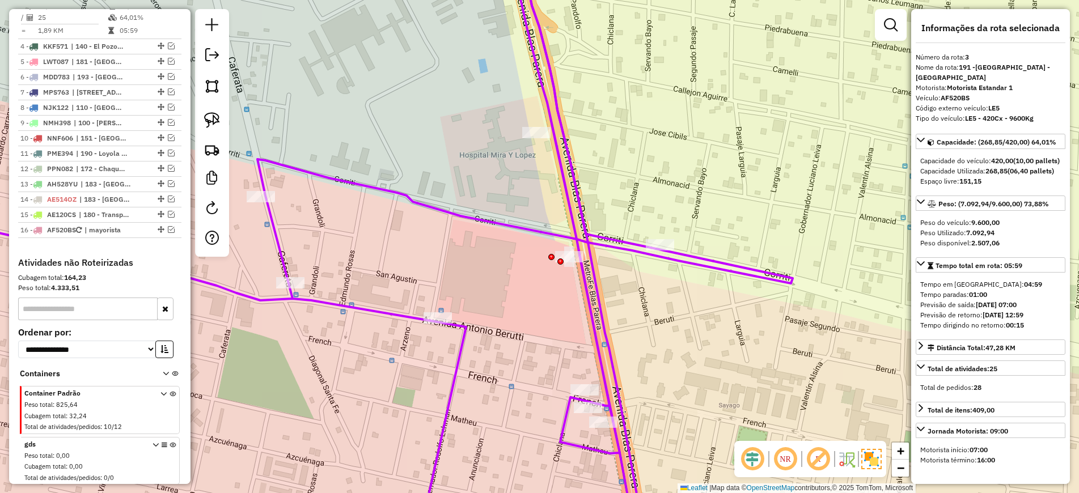
scroll to position [467, 0]
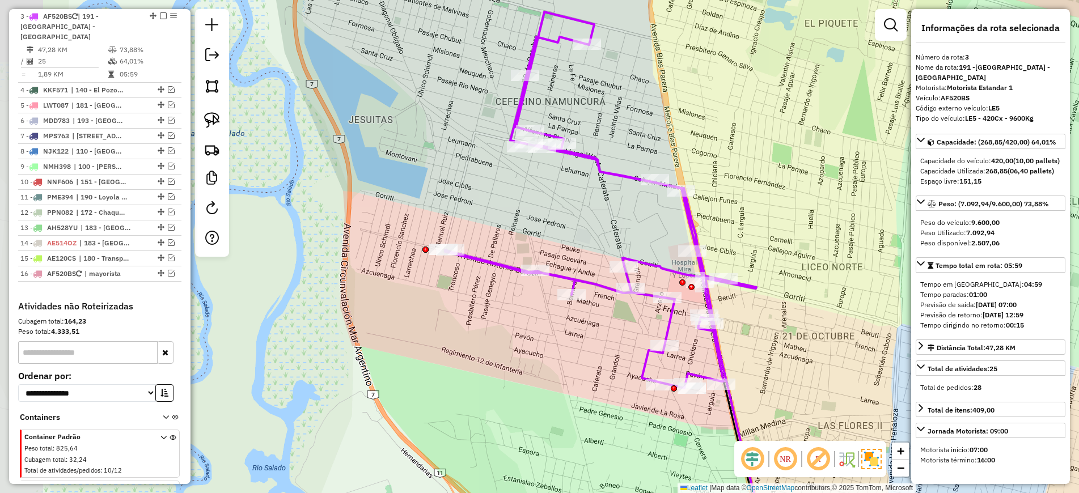
drag, startPoint x: 605, startPoint y: 331, endPoint x: 352, endPoint y: 141, distance: 316.1
click at [773, 362] on div "Janela de atendimento Grade de atendimento Capacidade Transportadoras Veículos …" at bounding box center [539, 246] width 1079 height 493
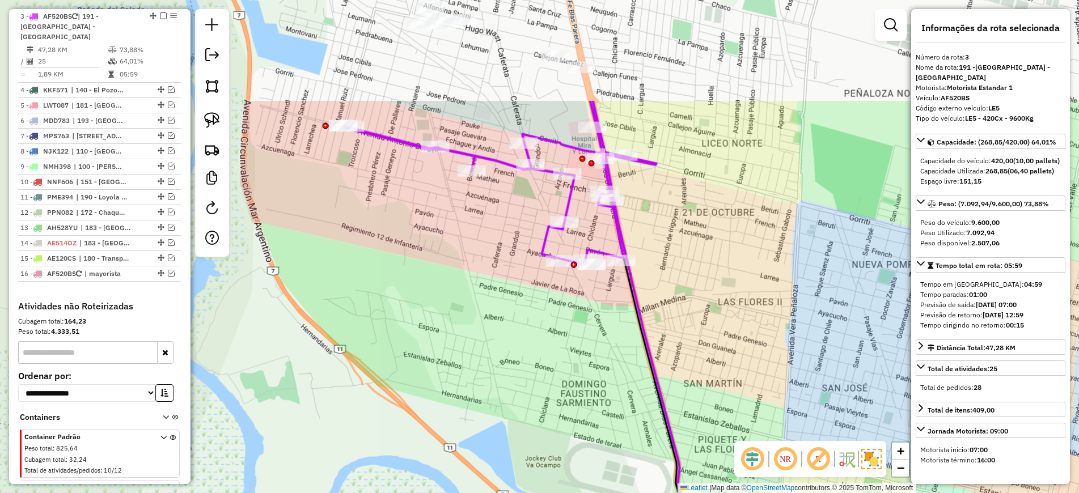
drag, startPoint x: 332, startPoint y: 188, endPoint x: 490, endPoint y: 324, distance: 208.5
click at [491, 336] on div "Janela de atendimento Grade de atendimento Capacidade Transportadoras Veículos …" at bounding box center [539, 246] width 1079 height 493
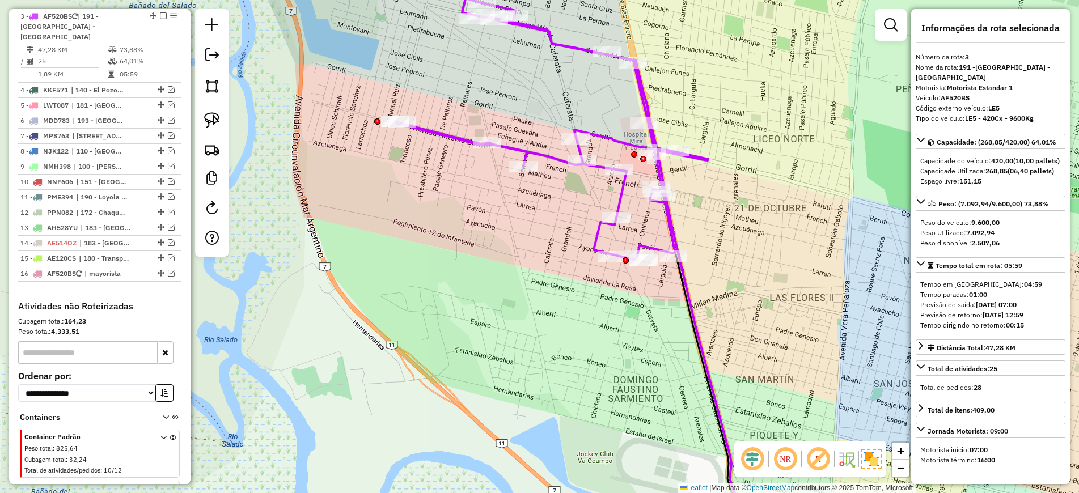
click at [452, 138] on icon at bounding box center [552, 105] width 311 height 309
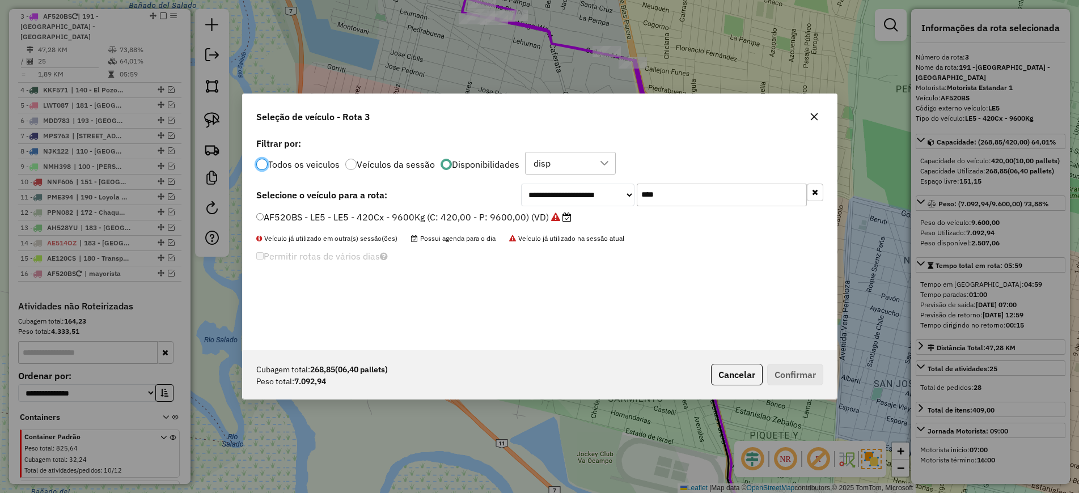
scroll to position [6, 3]
drag, startPoint x: 678, startPoint y: 196, endPoint x: 606, endPoint y: 185, distance: 72.7
click at [606, 185] on div "**********" at bounding box center [672, 195] width 302 height 23
paste input "**"
type input "******"
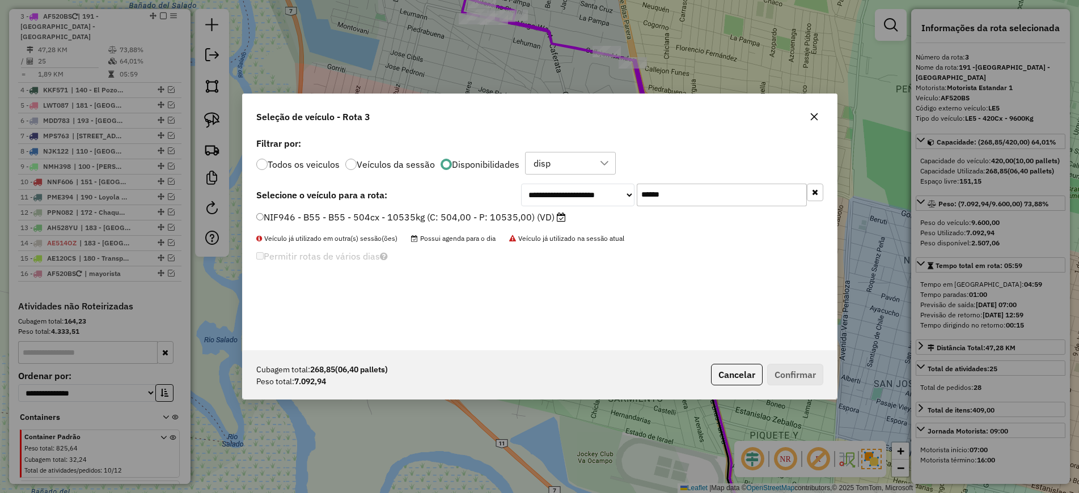
click at [532, 213] on label "NIF946 - B55 - B55 - 504cx - 10535kg (C: 504,00 - P: 10535,00) (VD)" at bounding box center [410, 217] width 309 height 14
click at [518, 218] on label "NIF946 - B55 - B55 - 504cx - 10535kg (C: 504,00 - P: 10535,00) (VD)" at bounding box center [410, 217] width 309 height 14
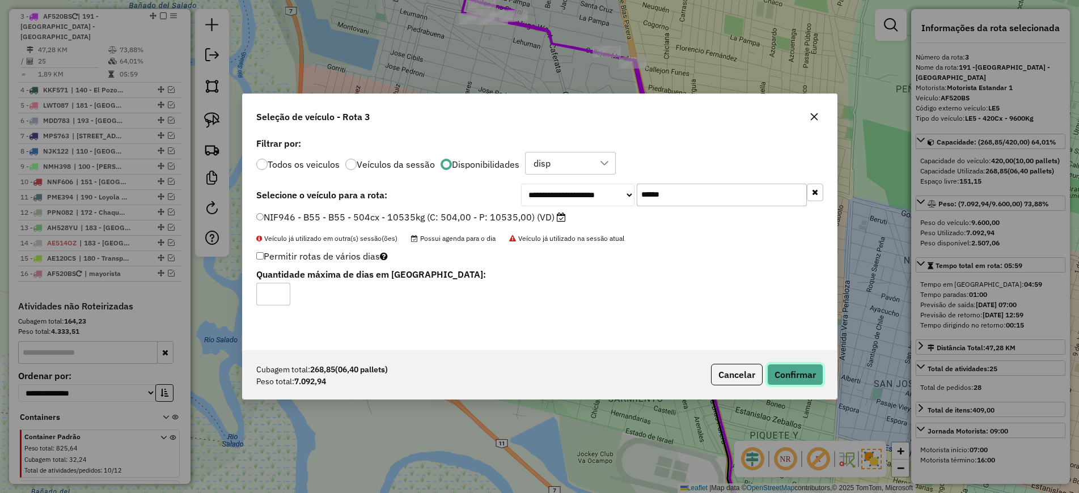
click at [780, 382] on button "Confirmar" at bounding box center [795, 375] width 56 height 22
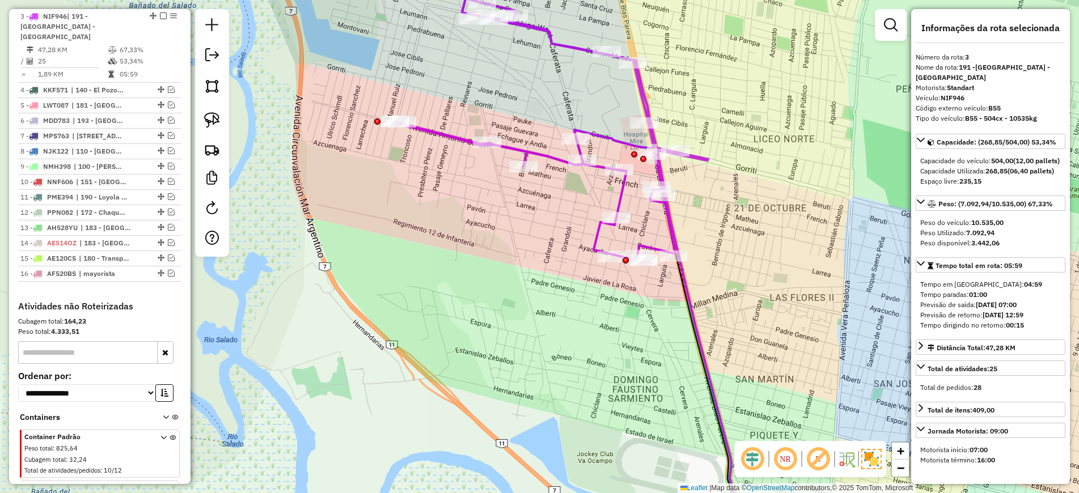
click at [428, 128] on icon at bounding box center [552, 105] width 311 height 309
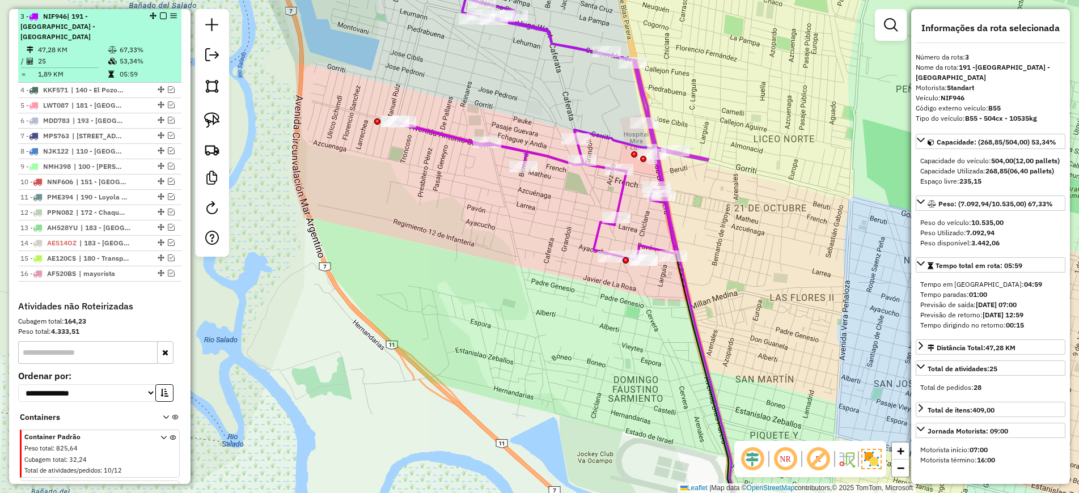
click at [160, 14] on em at bounding box center [163, 15] width 7 height 7
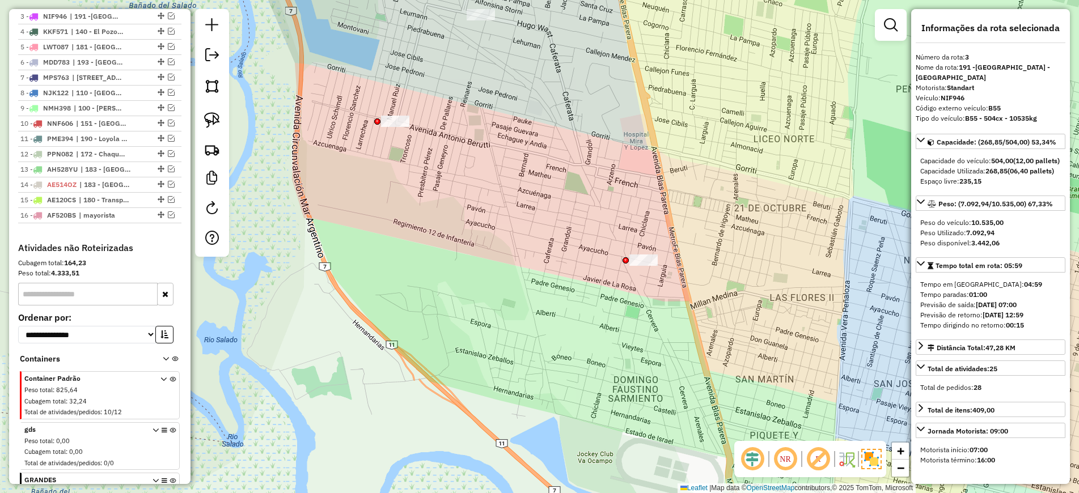
scroll to position [419, 0]
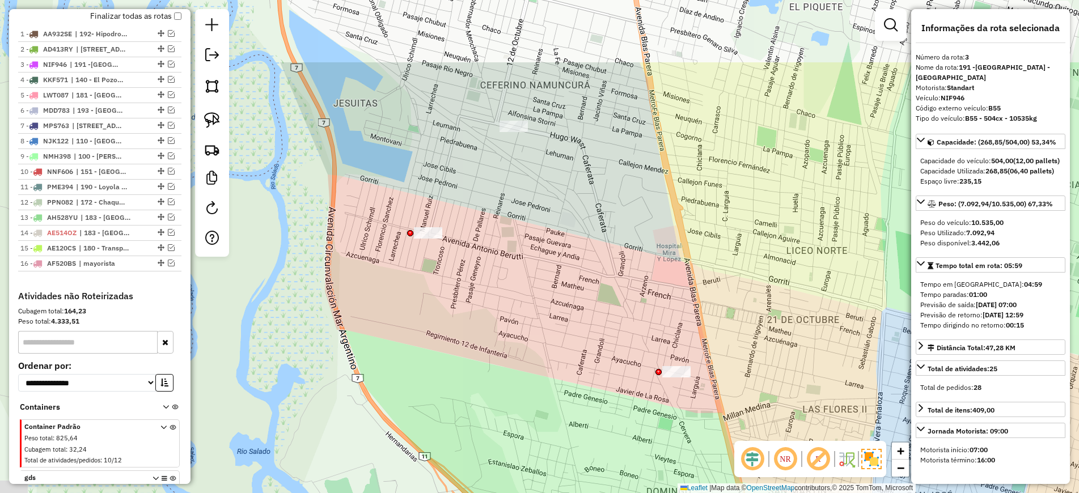
drag, startPoint x: 460, startPoint y: 236, endPoint x: 465, endPoint y: 249, distance: 13.8
click at [465, 249] on div "Janela de atendimento Grade de atendimento Capacidade Transportadoras Veículos …" at bounding box center [539, 246] width 1079 height 493
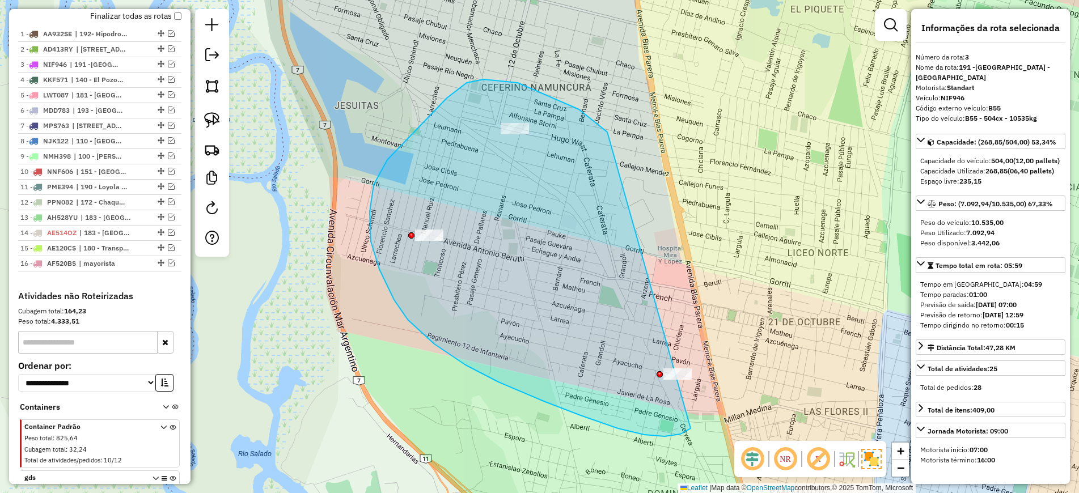
drag, startPoint x: 607, startPoint y: 132, endPoint x: 761, endPoint y: 379, distance: 290.9
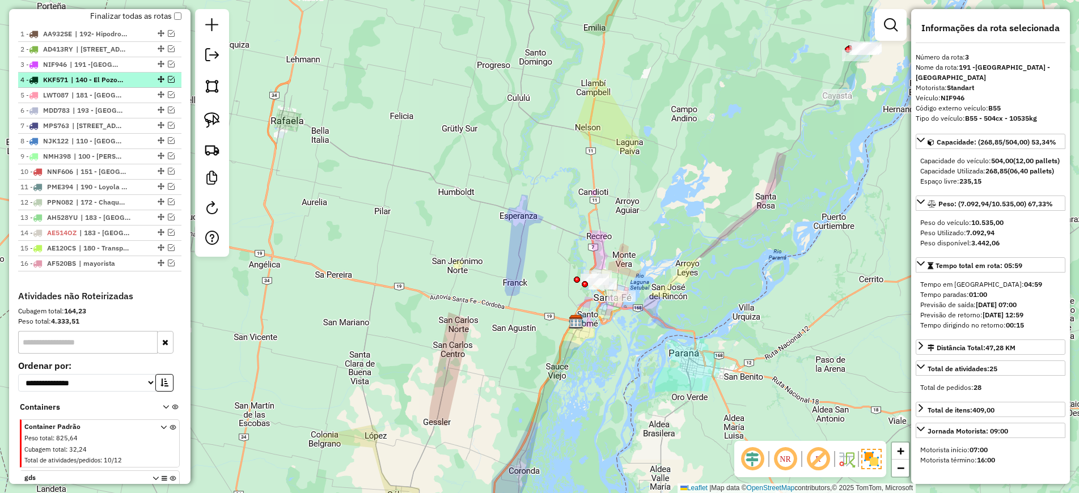
scroll to position [348, 0]
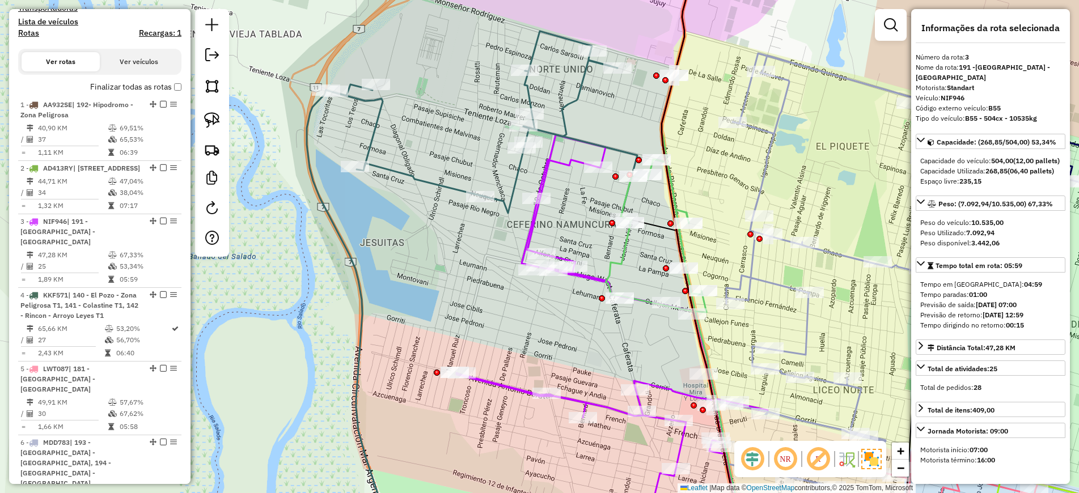
click at [531, 221] on icon at bounding box center [611, 323] width 311 height 376
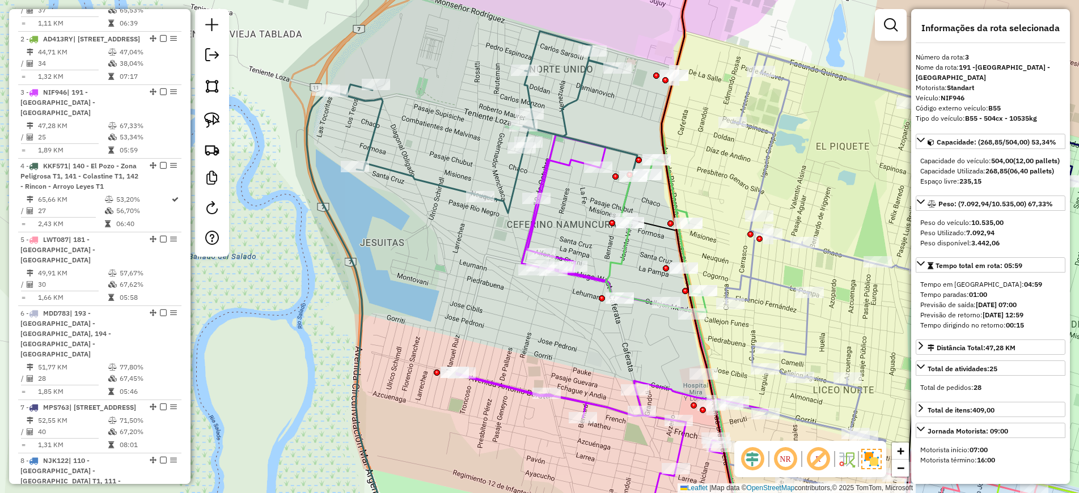
scroll to position [563, 0]
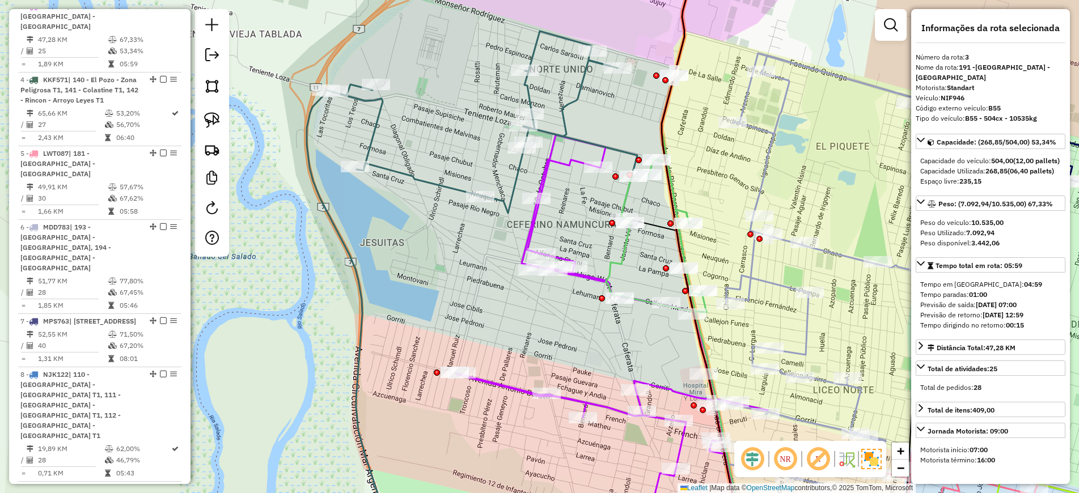
click at [515, 178] on icon at bounding box center [481, 124] width 311 height 187
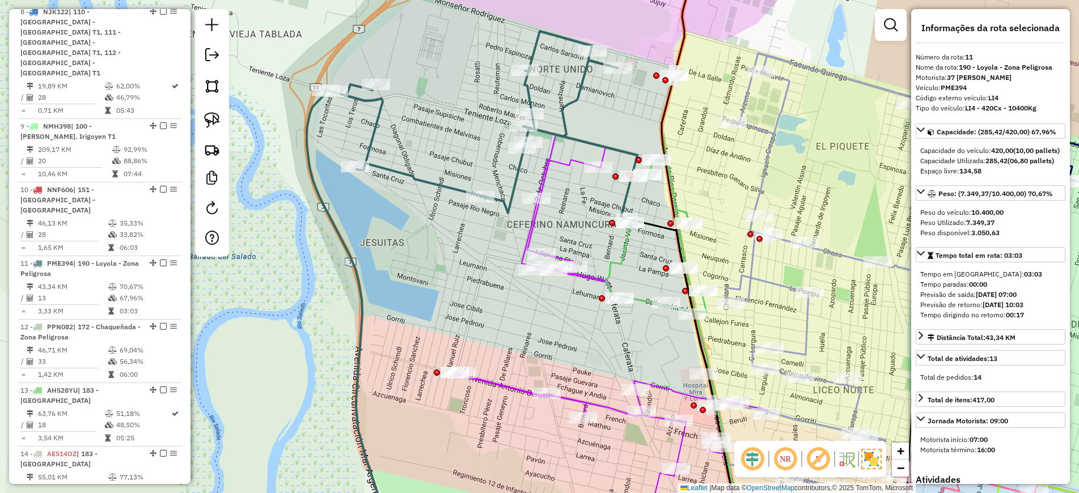
scroll to position [1122, 0]
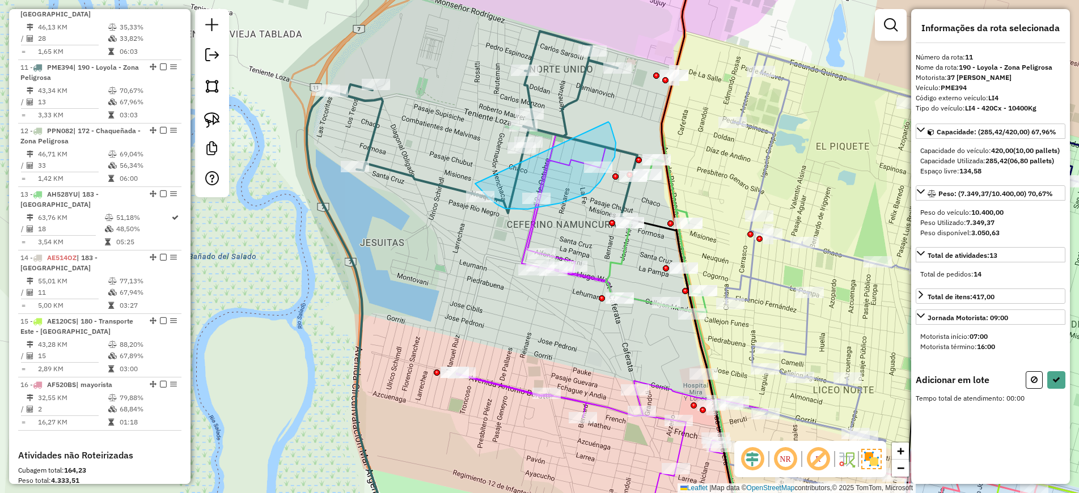
drag, startPoint x: 608, startPoint y: 122, endPoint x: 475, endPoint y: 183, distance: 146.6
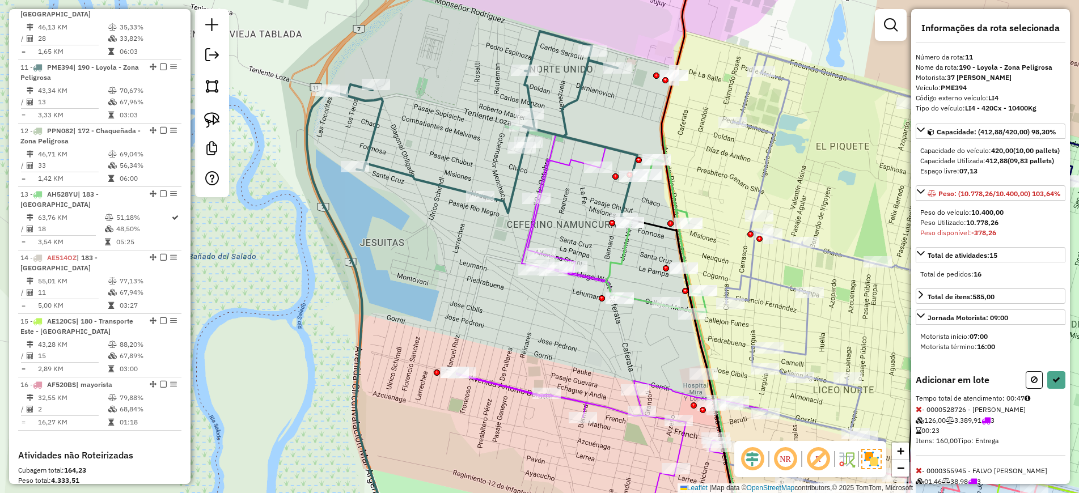
scroll to position [77, 0]
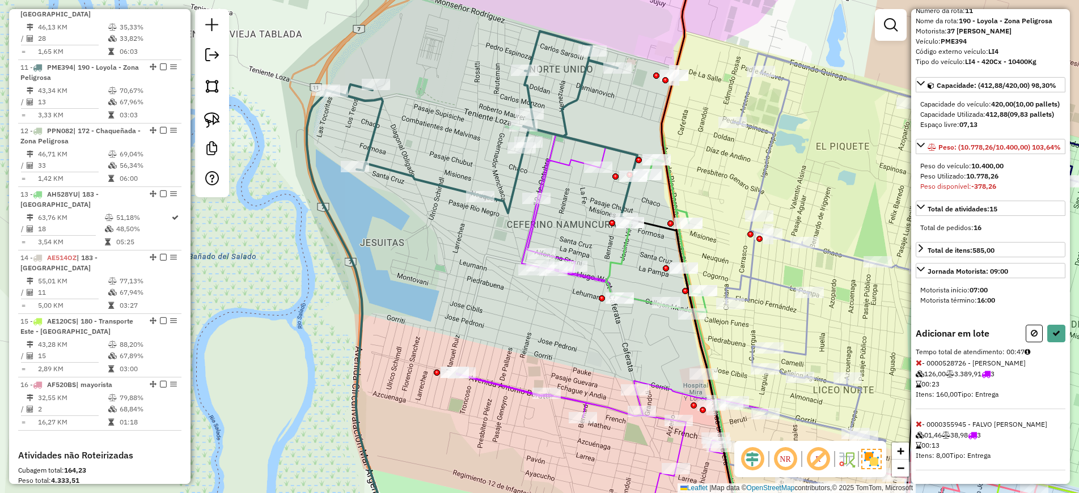
click at [920, 361] on icon at bounding box center [918, 363] width 6 height 8
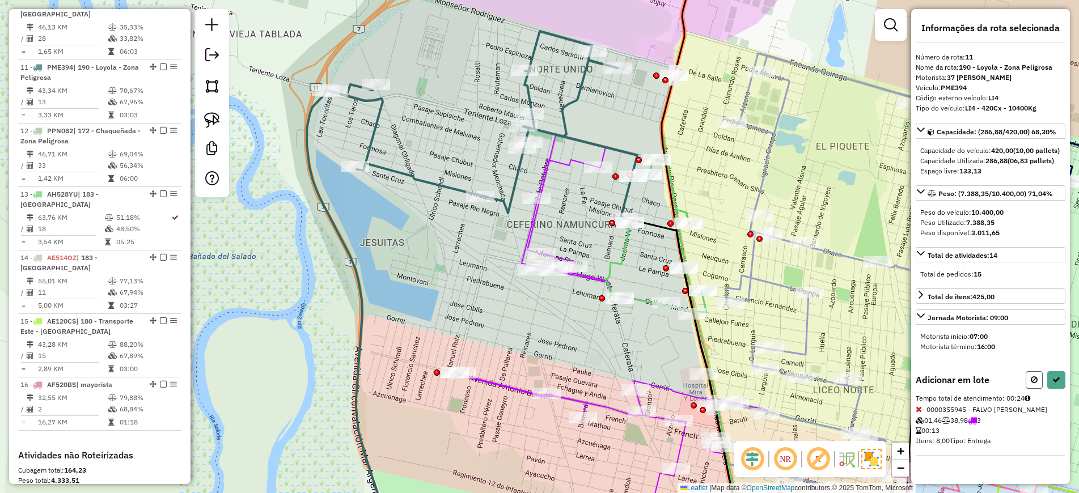
click at [1031, 384] on icon at bounding box center [1033, 380] width 7 height 8
select select "*********"
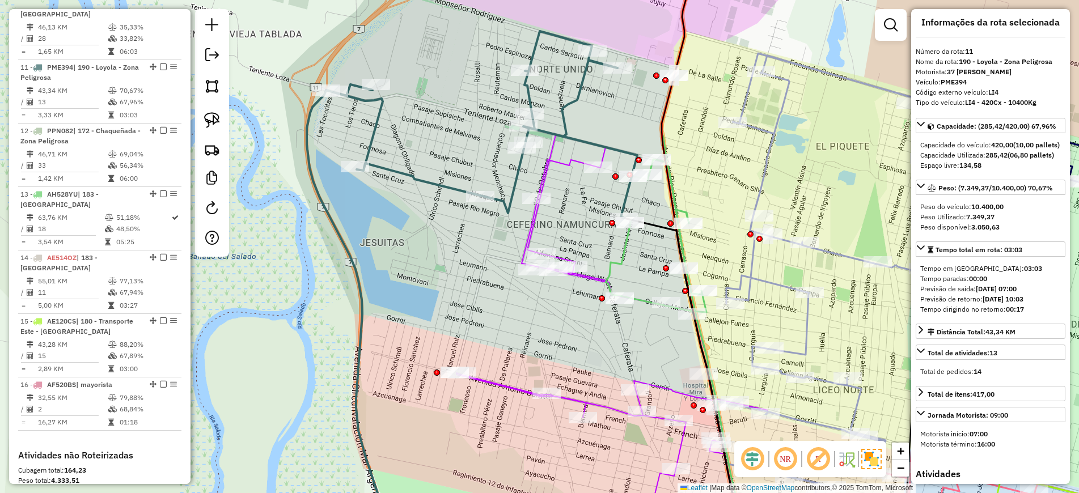
click at [621, 244] on icon at bounding box center [655, 132] width 101 height 362
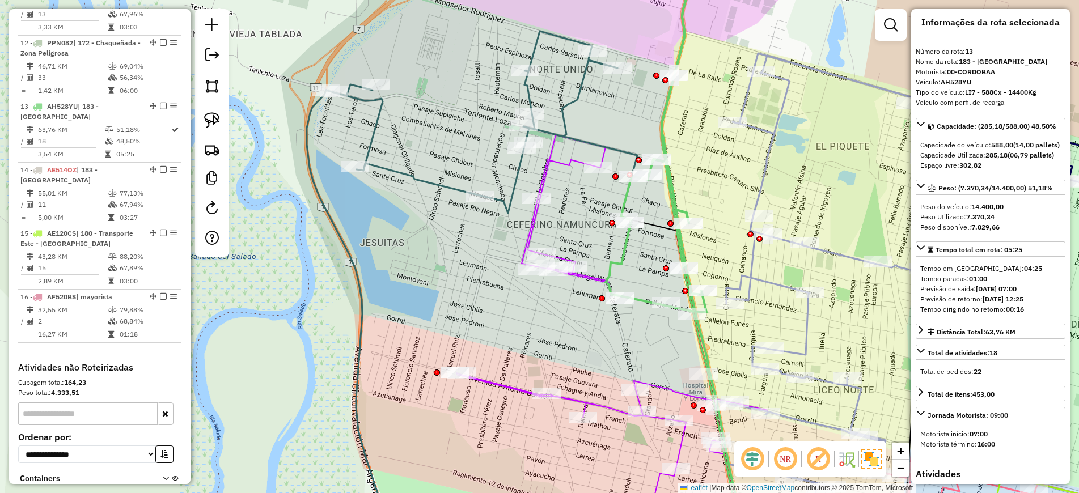
scroll to position [1249, 0]
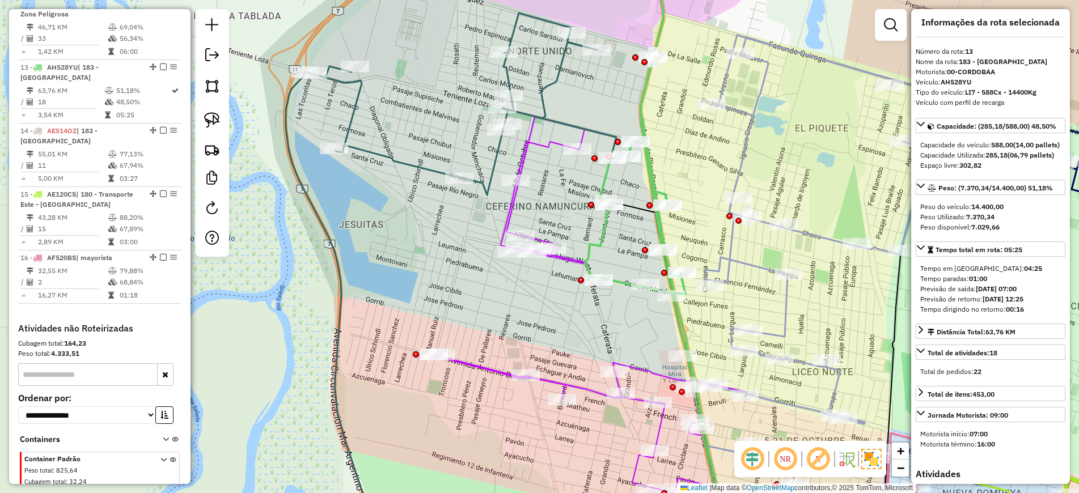
drag, startPoint x: 714, startPoint y: 250, endPoint x: 701, endPoint y: 238, distance: 17.6
click at [701, 238] on div "Janela de atendimento Grade de atendimento Capacidade Transportadoras Veículos …" at bounding box center [539, 246] width 1079 height 493
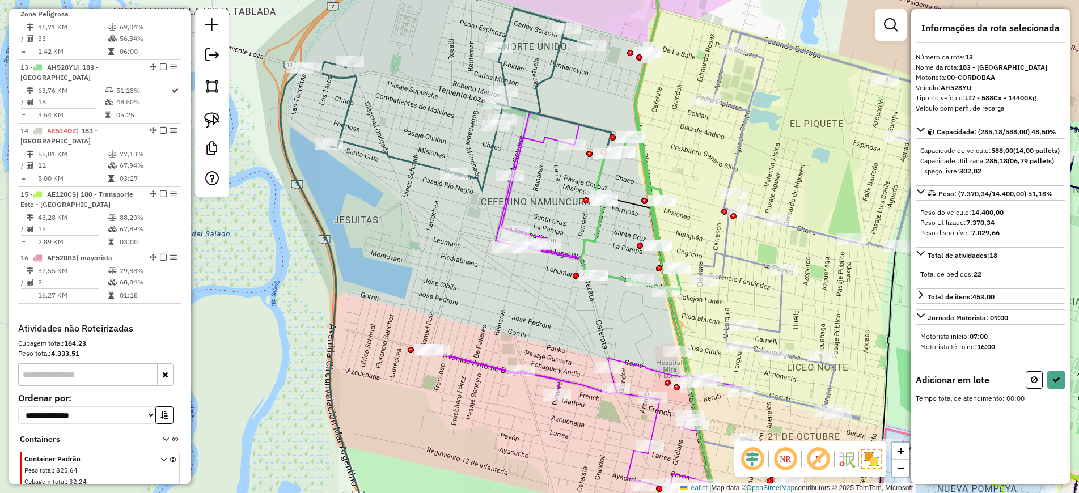
scroll to position [0, 0]
drag, startPoint x: 682, startPoint y: 296, endPoint x: 629, endPoint y: 310, distance: 55.1
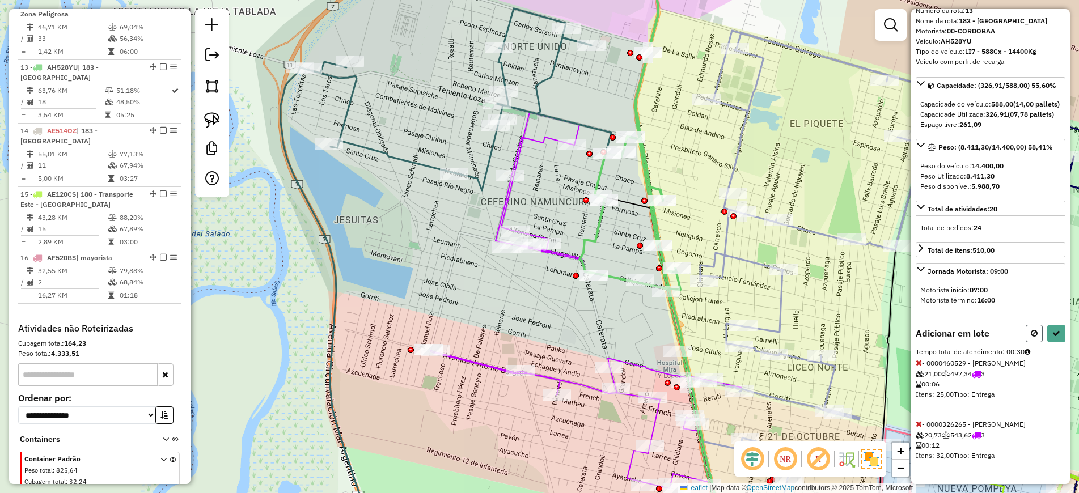
click at [1030, 329] on icon at bounding box center [1033, 333] width 7 height 8
select select "*********"
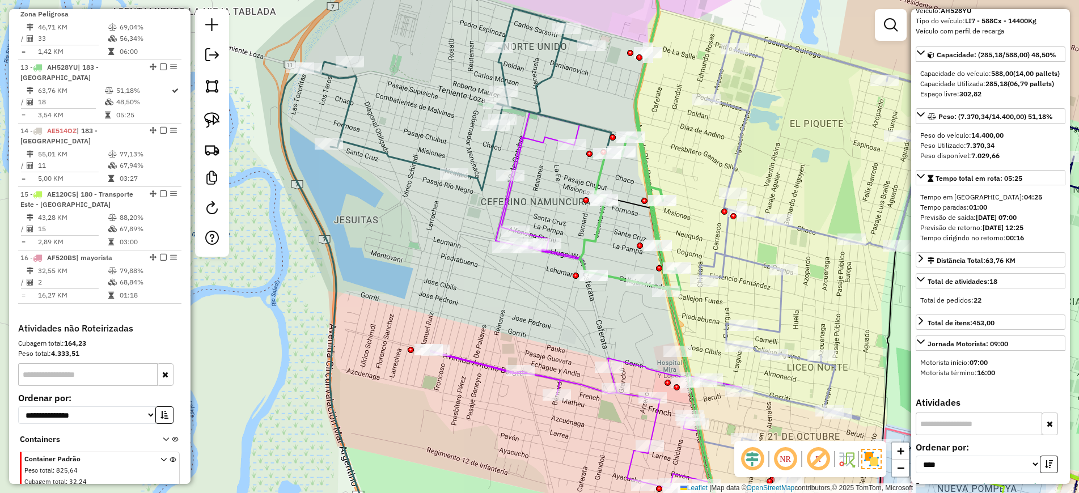
click at [561, 255] on icon at bounding box center [585, 300] width 311 height 376
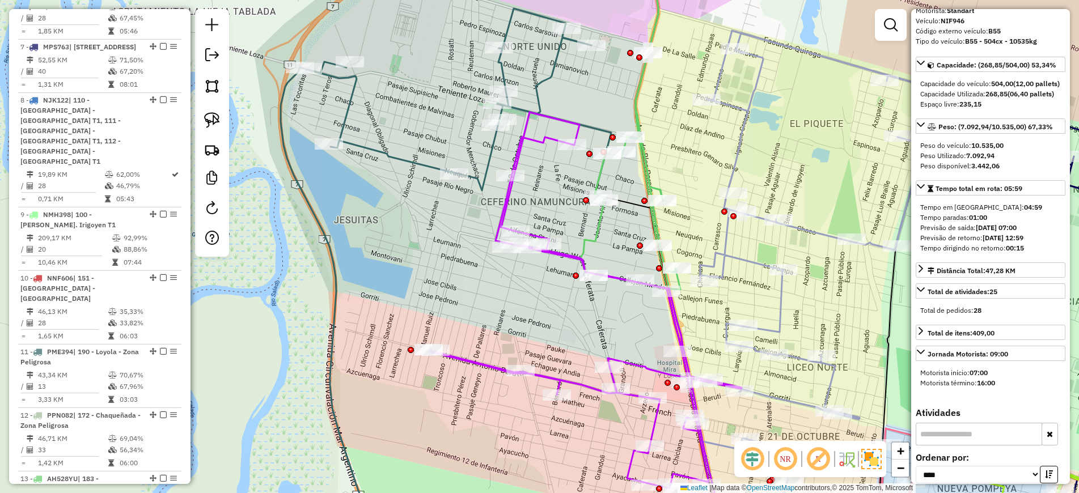
scroll to position [563, 0]
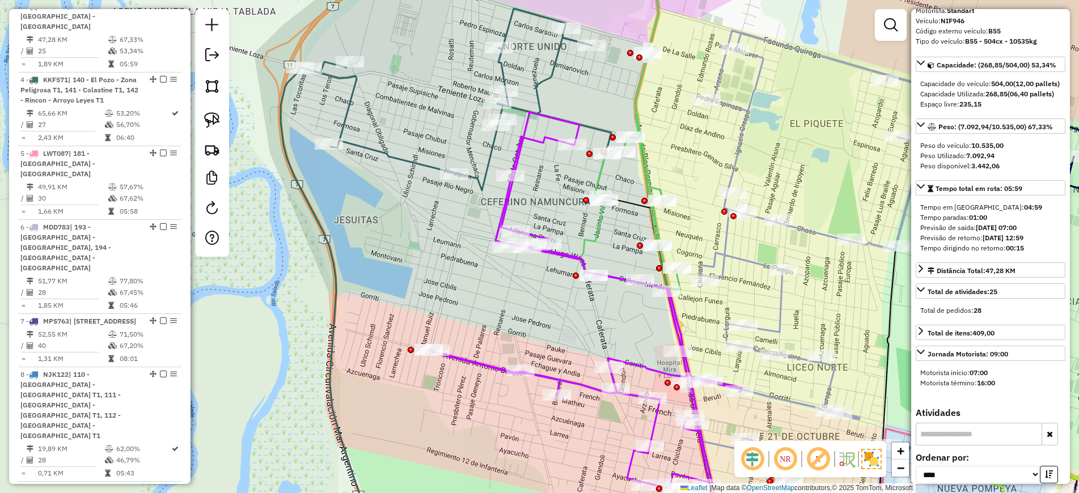
click at [786, 308] on icon at bounding box center [814, 281] width 248 height 500
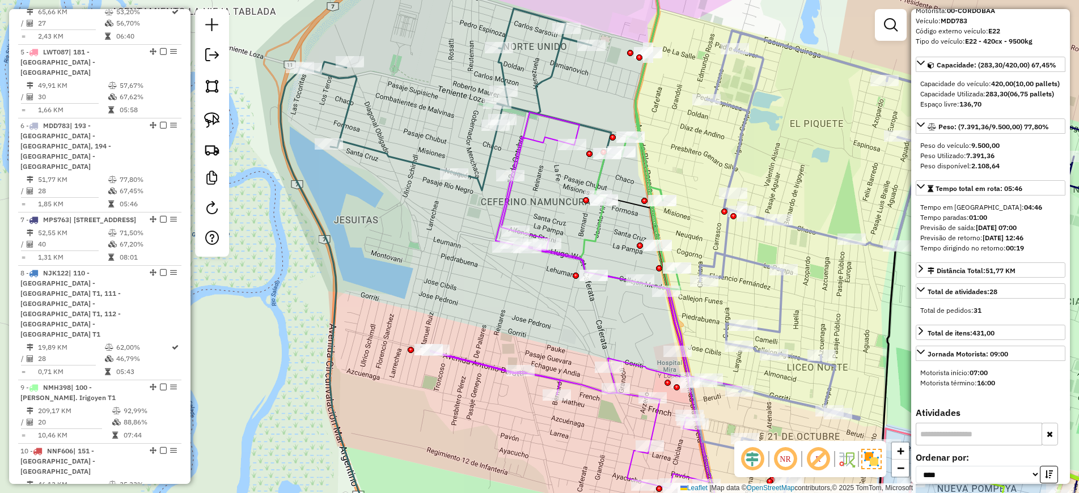
scroll to position [764, 0]
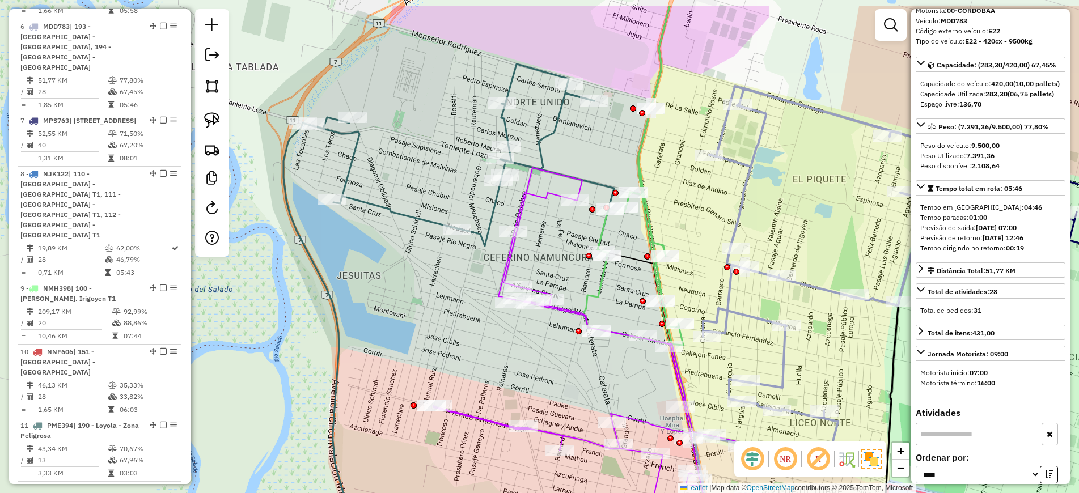
drag, startPoint x: 447, startPoint y: 277, endPoint x: 447, endPoint y: 368, distance: 91.2
click at [447, 368] on div "Janela de atendimento Grade de atendimento Capacidade Transportadoras Veículos …" at bounding box center [539, 246] width 1079 height 493
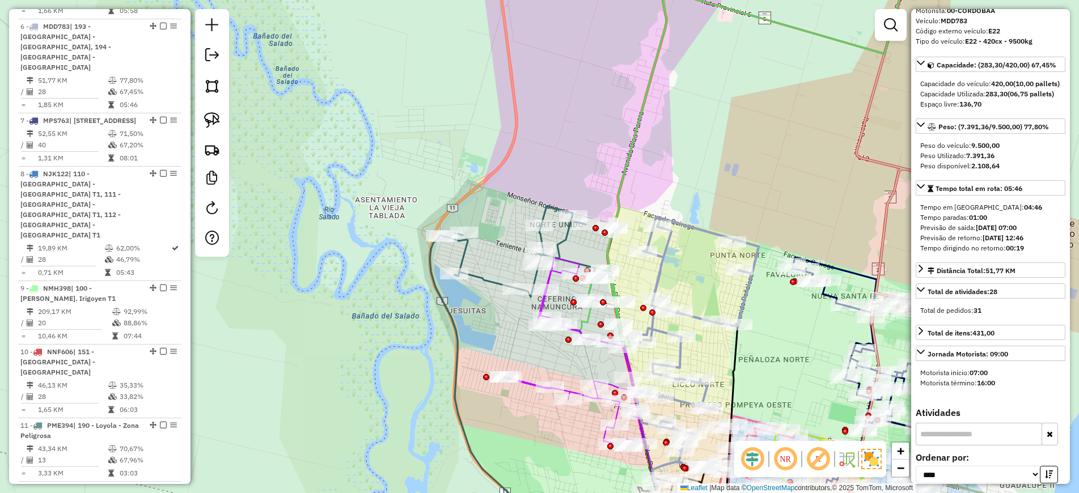
drag, startPoint x: 708, startPoint y: 201, endPoint x: 584, endPoint y: 67, distance: 182.5
click at [584, 67] on div "Janela de atendimento Grade de atendimento Capacidade Transportadoras Veículos …" at bounding box center [539, 246] width 1079 height 493
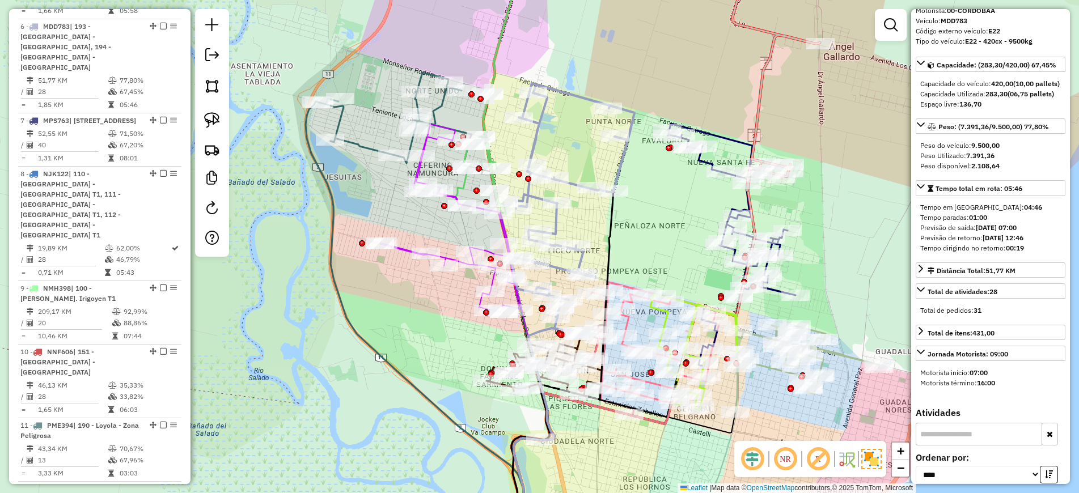
click at [761, 111] on icon at bounding box center [775, 71] width 87 height 240
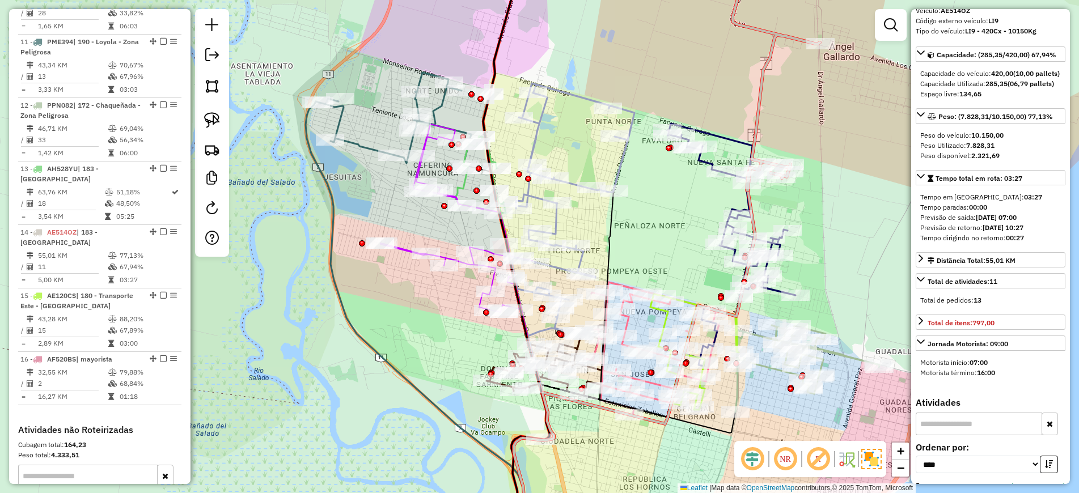
scroll to position [1313, 0]
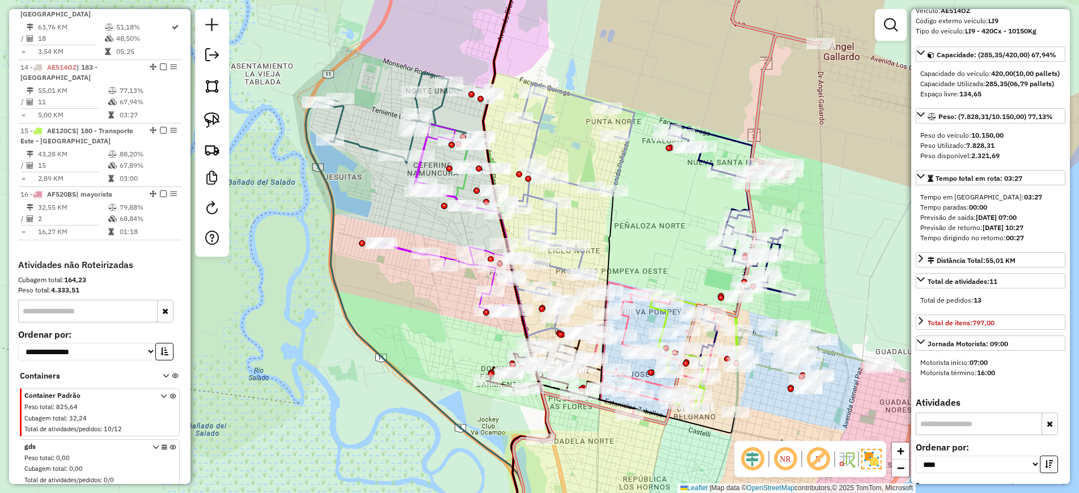
click at [839, 356] on icon at bounding box center [805, 368] width 148 height 87
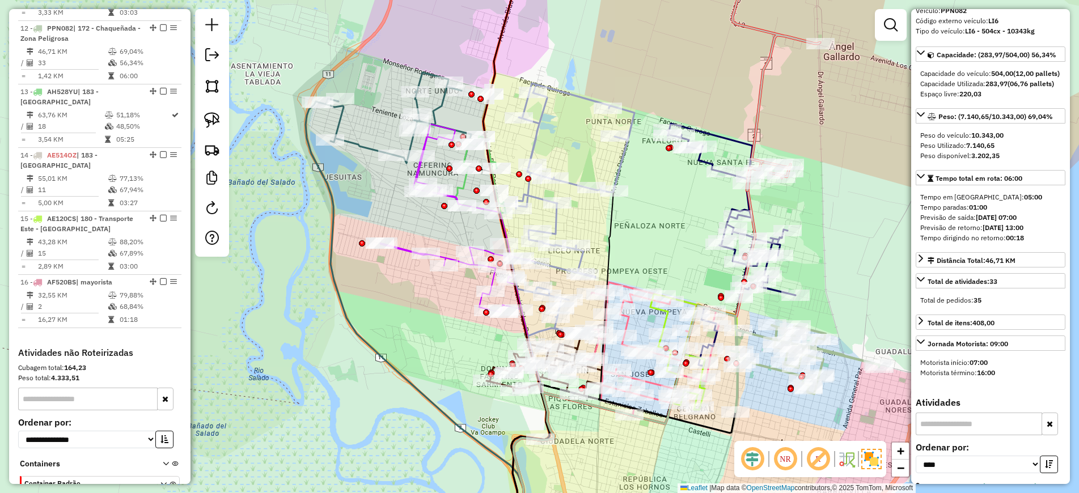
scroll to position [1186, 0]
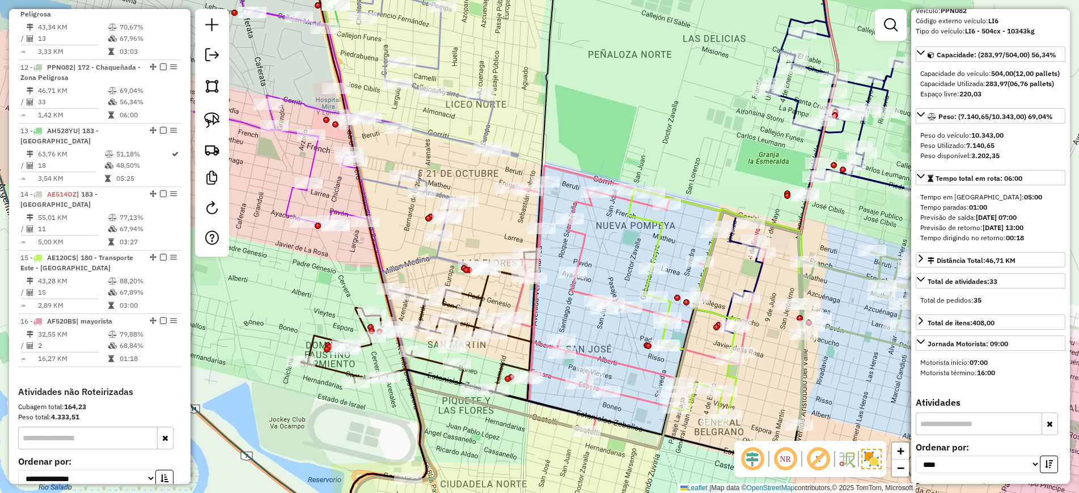
click at [653, 246] on icon at bounding box center [716, 305] width 177 height 232
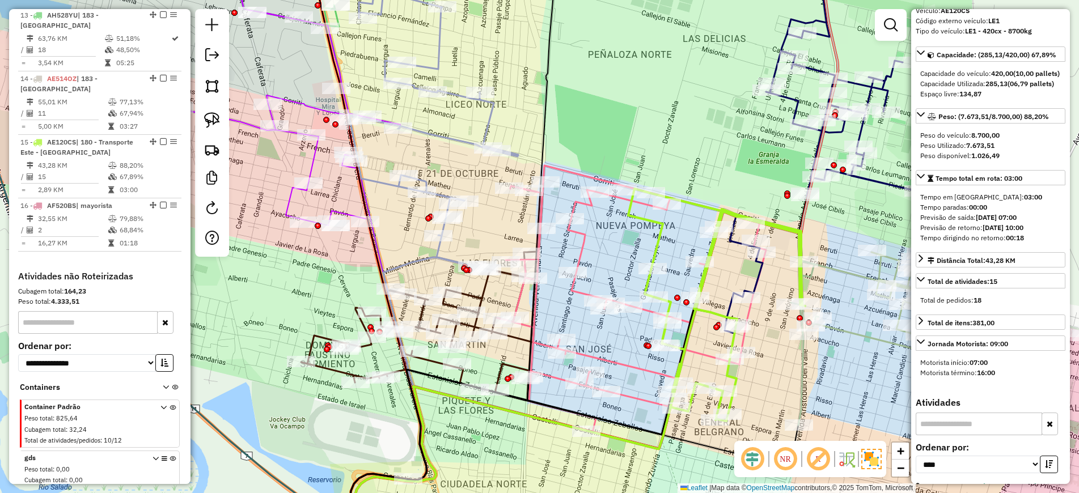
scroll to position [1373, 0]
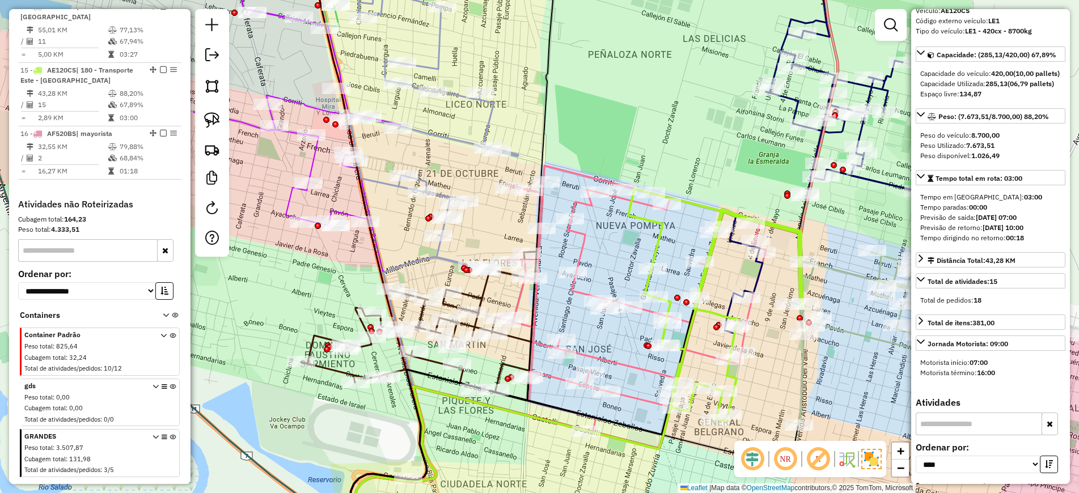
click at [315, 364] on icon at bounding box center [421, 336] width 241 height 287
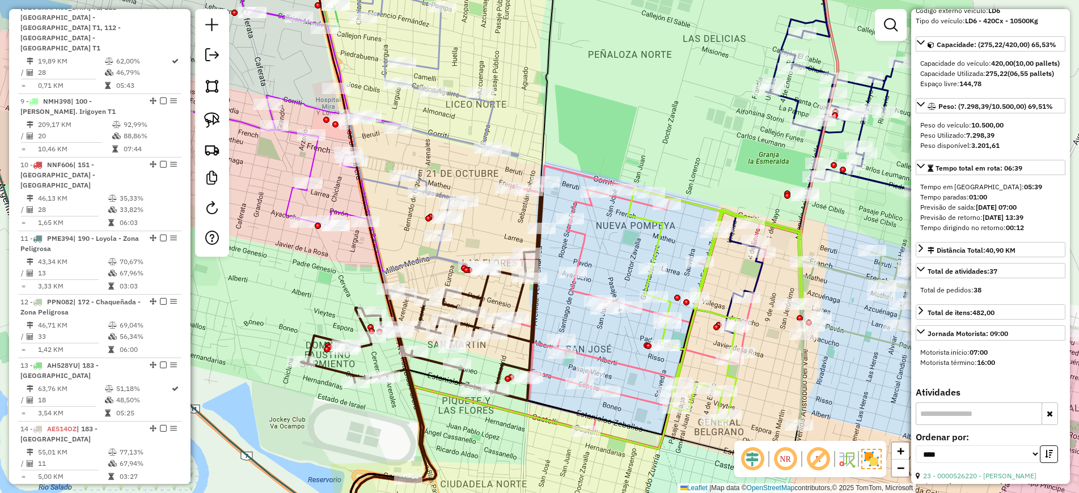
scroll to position [436, 0]
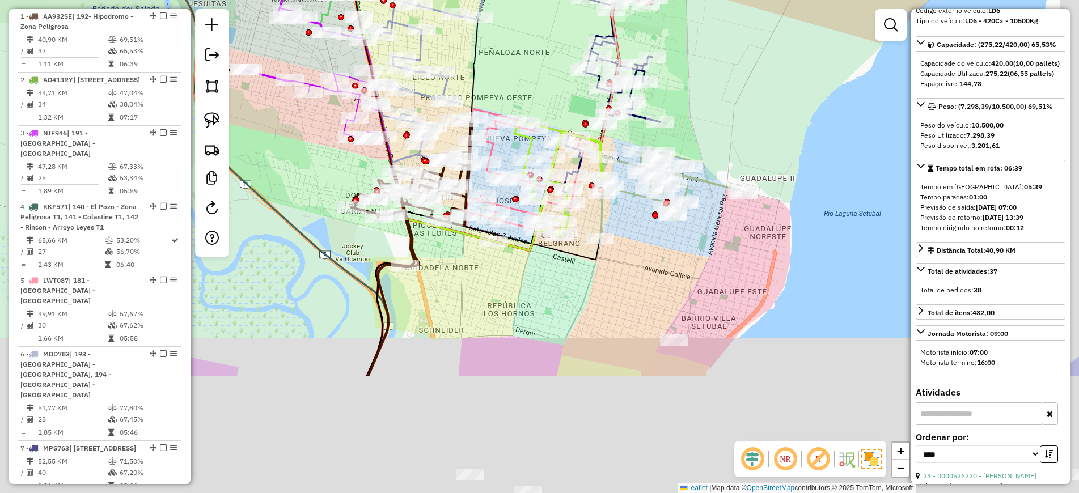
drag, startPoint x: 558, startPoint y: 468, endPoint x: 431, endPoint y: 129, distance: 361.9
click at [432, 132] on div "Janela de atendimento Grade de atendimento Capacidade Transportadoras Veículos …" at bounding box center [539, 246] width 1079 height 493
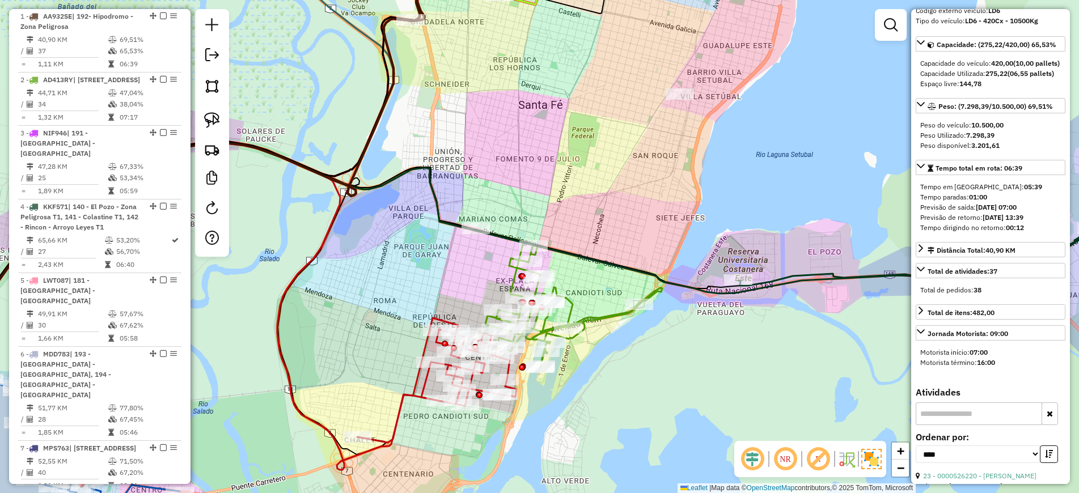
drag, startPoint x: 516, startPoint y: 385, endPoint x: 594, endPoint y: 370, distance: 79.0
click at [594, 370] on div "Rota 1 - Placa AA932SE 0000353536 - MENDEZ SILVIA ANA Janela de atendimento Gra…" at bounding box center [539, 246] width 1079 height 493
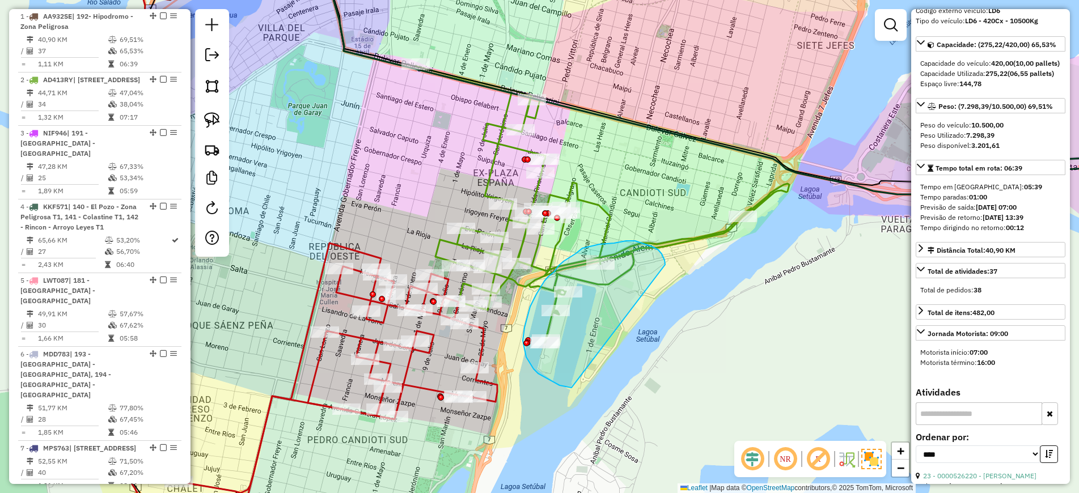
drag, startPoint x: 665, startPoint y: 265, endPoint x: 571, endPoint y: 388, distance: 154.5
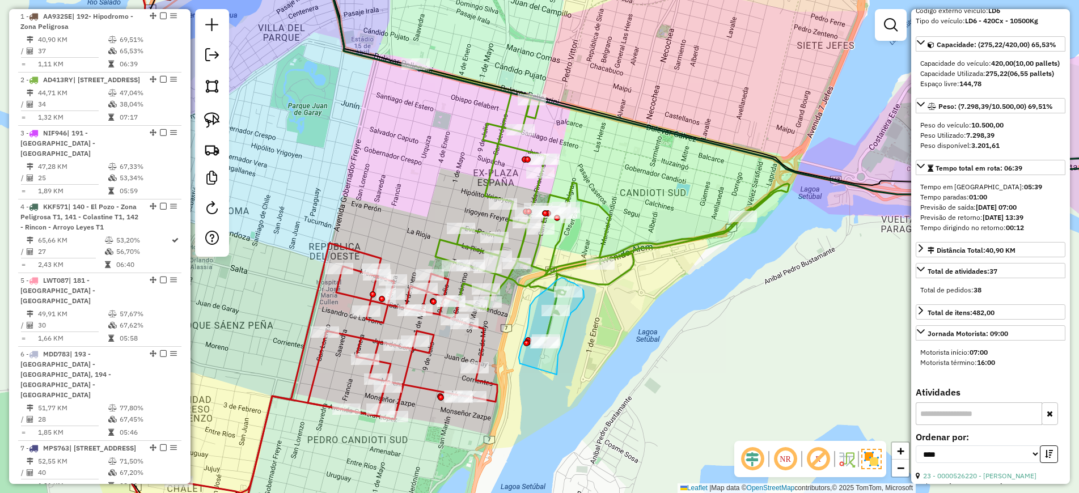
drag, startPoint x: 557, startPoint y: 375, endPoint x: 521, endPoint y: 364, distance: 37.3
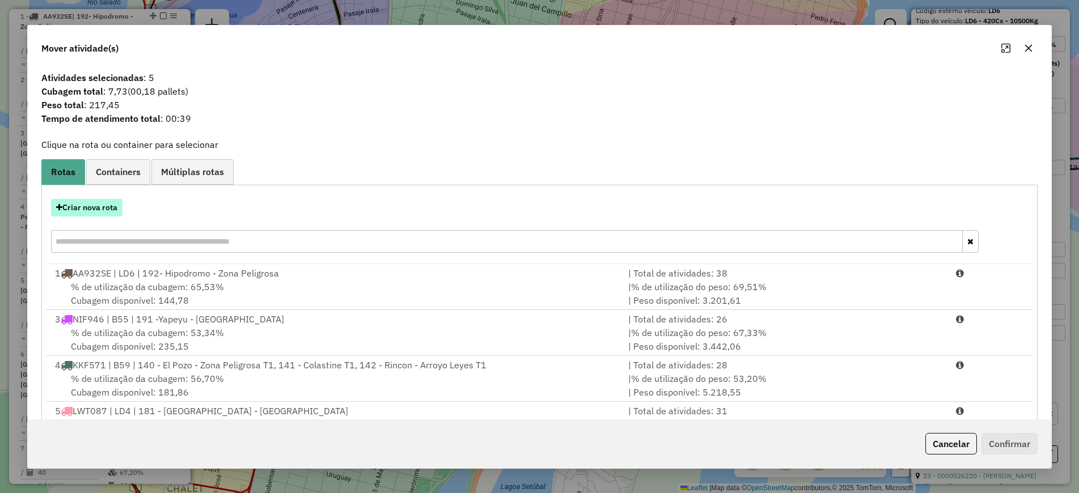
click at [77, 205] on button "Criar nova rota" at bounding box center [86, 208] width 71 height 18
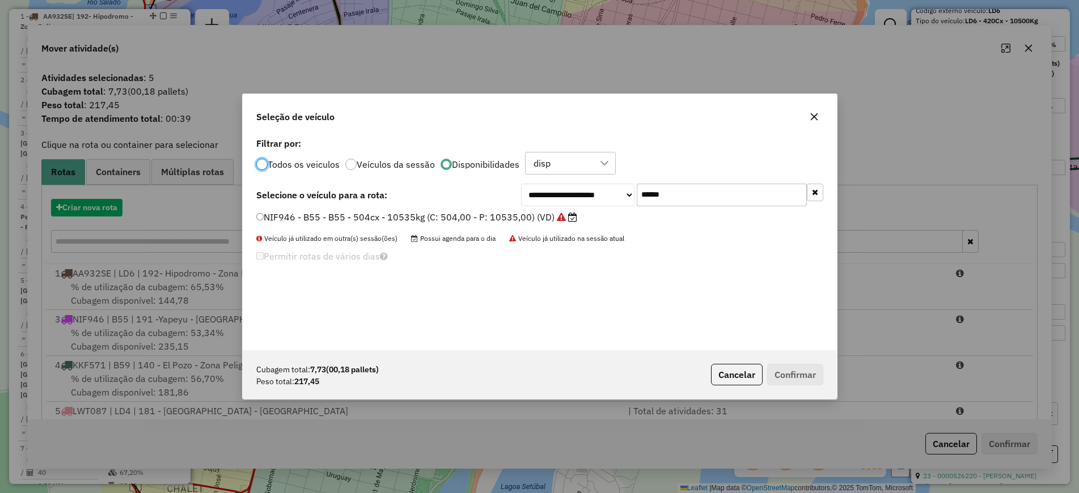
scroll to position [6, 3]
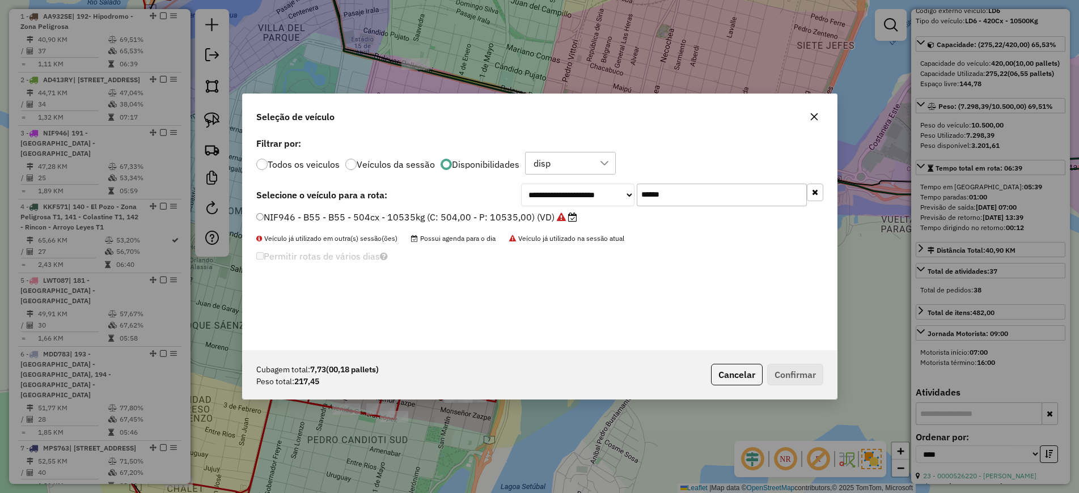
drag, startPoint x: 702, startPoint y: 198, endPoint x: 565, endPoint y: 185, distance: 137.8
click at [574, 187] on div "**********" at bounding box center [672, 195] width 302 height 23
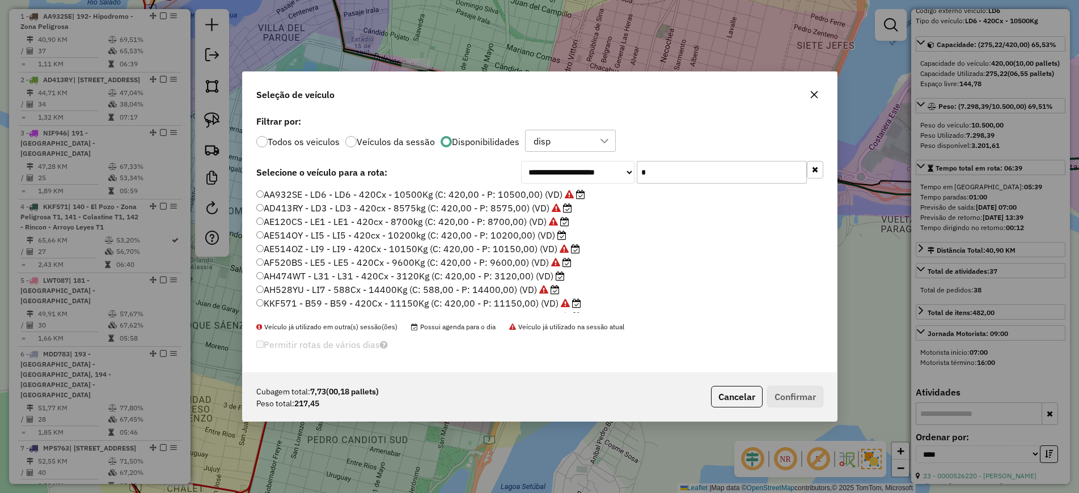
drag, startPoint x: 653, startPoint y: 169, endPoint x: 622, endPoint y: 158, distance: 33.2
click at [622, 158] on div "**********" at bounding box center [540, 243] width 594 height 260
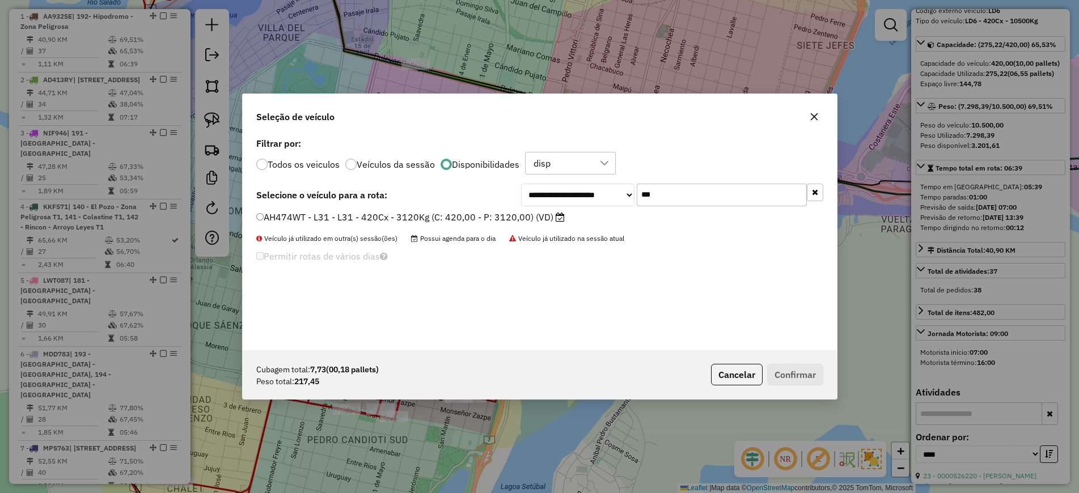
type input "***"
click at [527, 222] on label "AH474WT - L31 - L31 - 420Cx - 3120Kg (C: 420,00 - P: 3120,00) (VD)" at bounding box center [410, 217] width 308 height 14
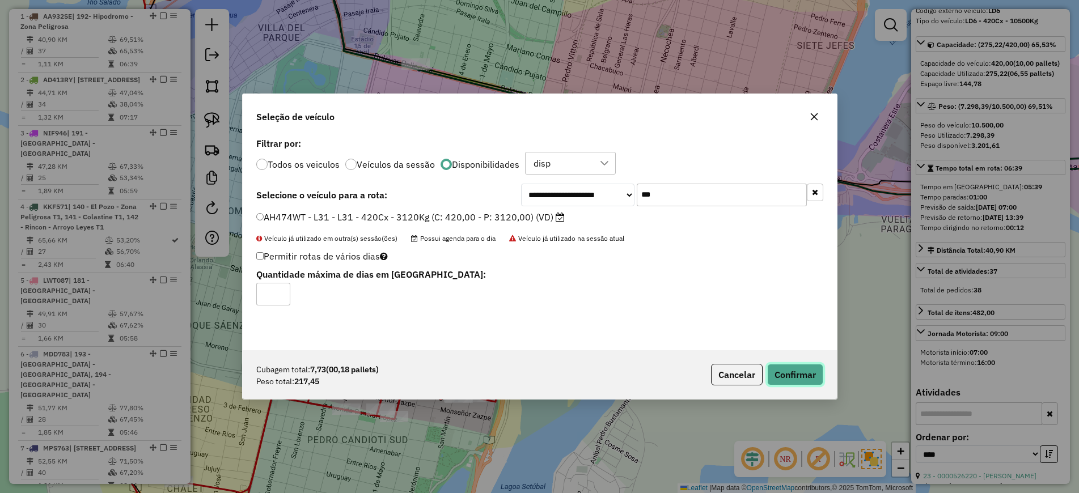
click at [791, 376] on button "Confirmar" at bounding box center [795, 375] width 56 height 22
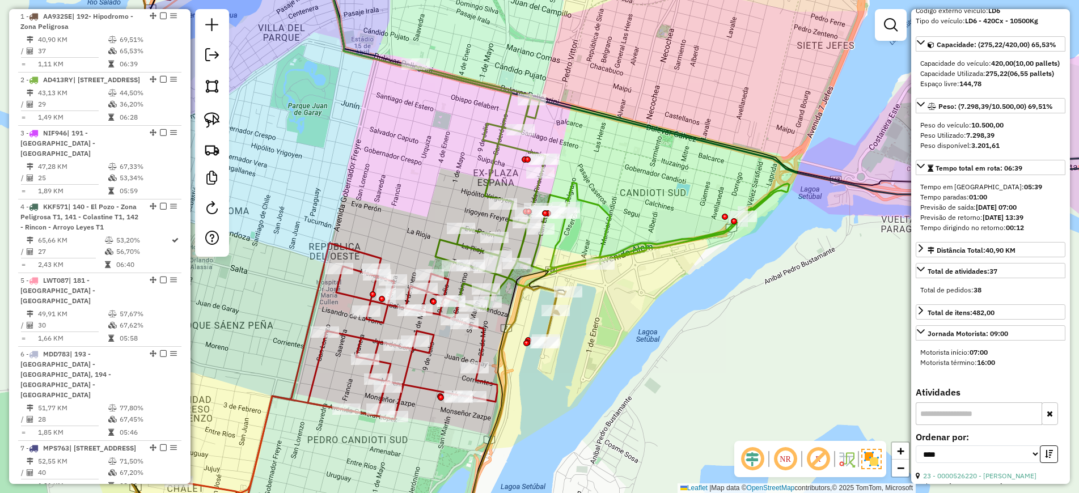
drag, startPoint x: 839, startPoint y: 281, endPoint x: 796, endPoint y: 277, distance: 43.3
click at [839, 281] on div "Rota 1 - Placa AA932SE 0000353536 - MENDEZ SILVIA ANA Janela de atendimento Gra…" at bounding box center [539, 246] width 1079 height 493
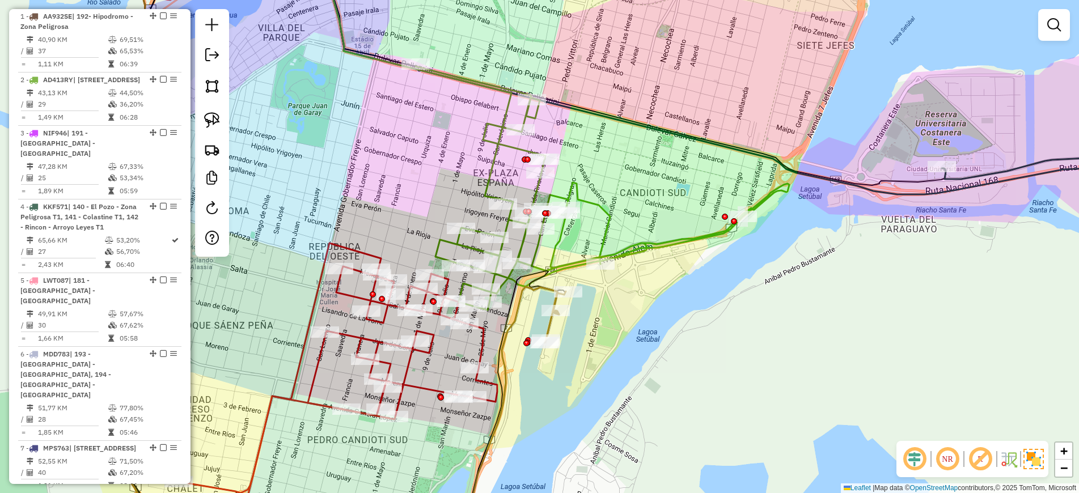
click at [541, 288] on icon at bounding box center [288, 247] width 538 height 592
select select "*********"
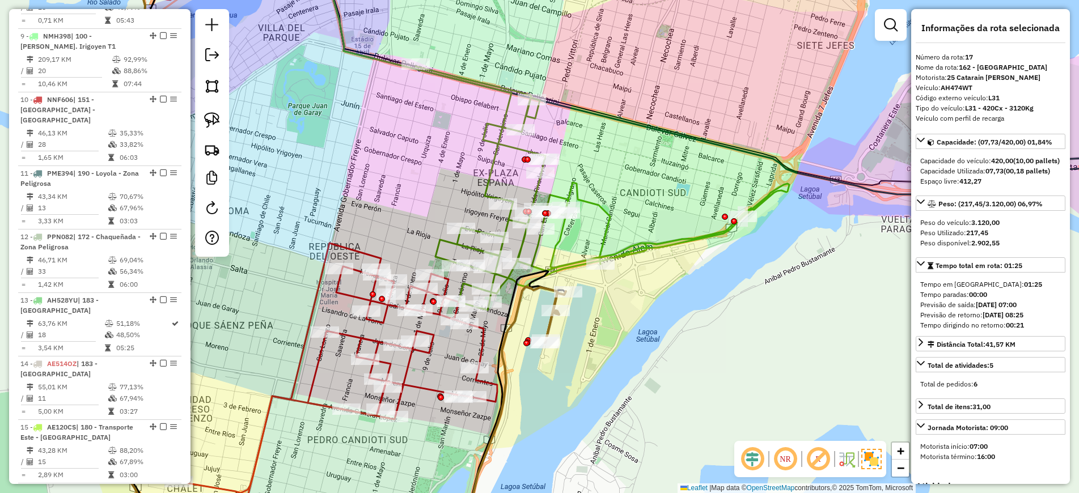
scroll to position [1426, 0]
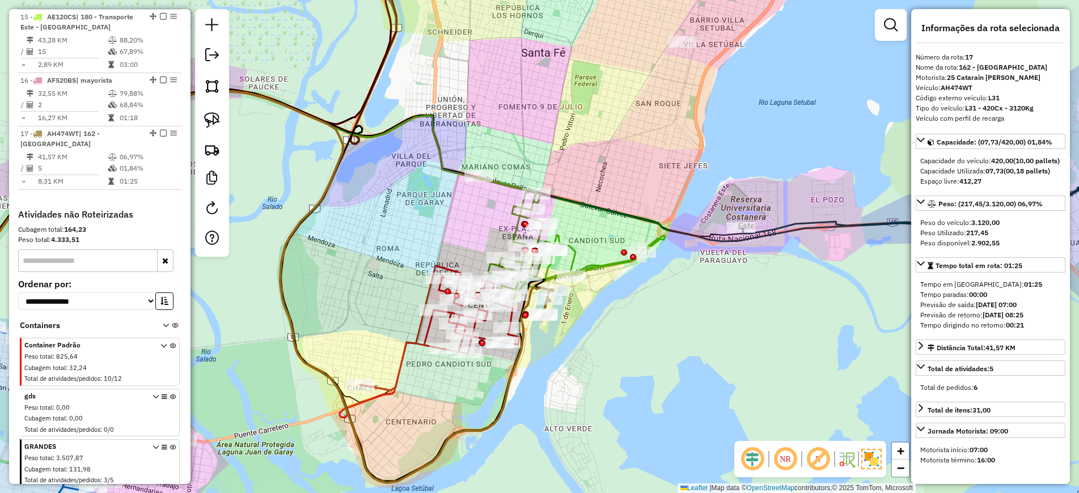
click at [568, 250] on icon at bounding box center [571, 238] width 187 height 122
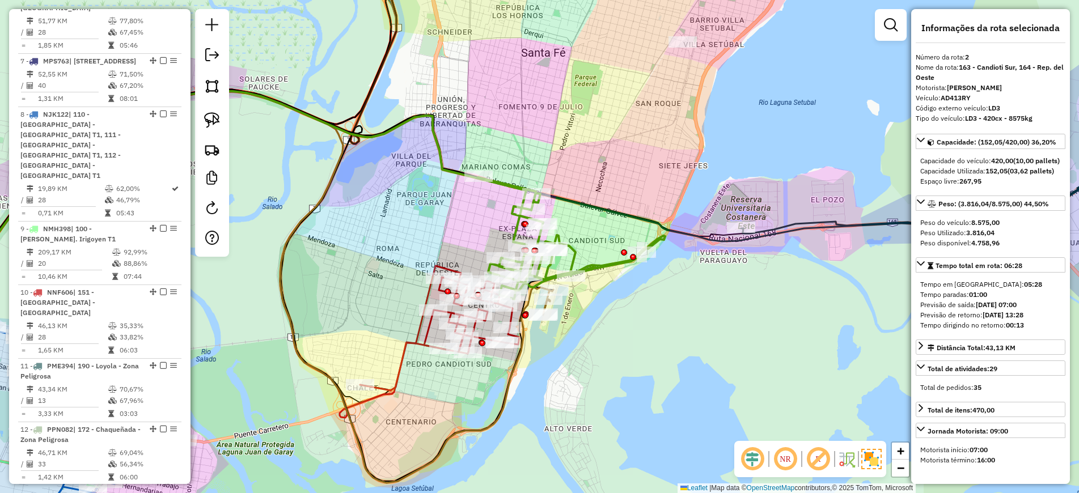
scroll to position [500, 0]
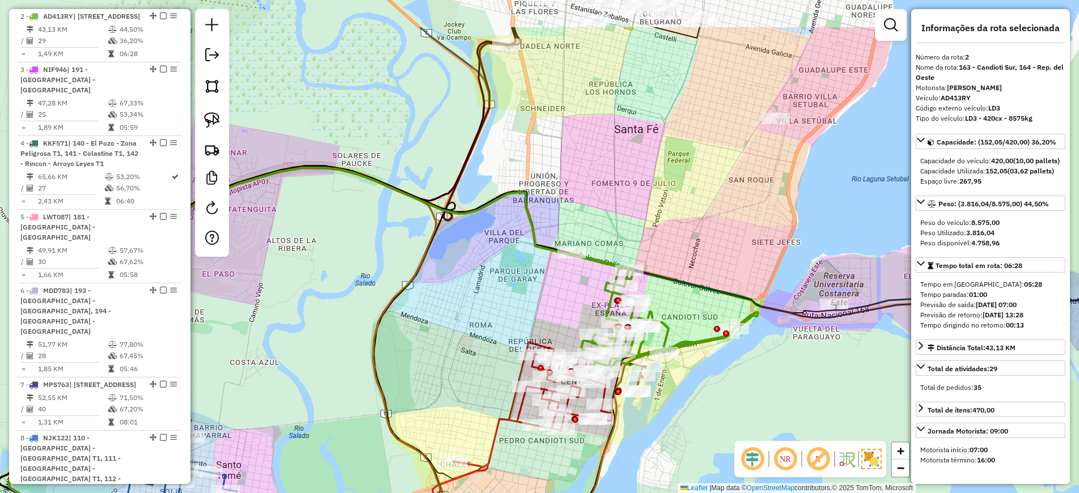
drag, startPoint x: 338, startPoint y: 218, endPoint x: 431, endPoint y: 293, distance: 119.3
click at [431, 293] on div "Janela de atendimento Grade de atendimento Capacidade Transportadoras Veículos …" at bounding box center [539, 246] width 1079 height 493
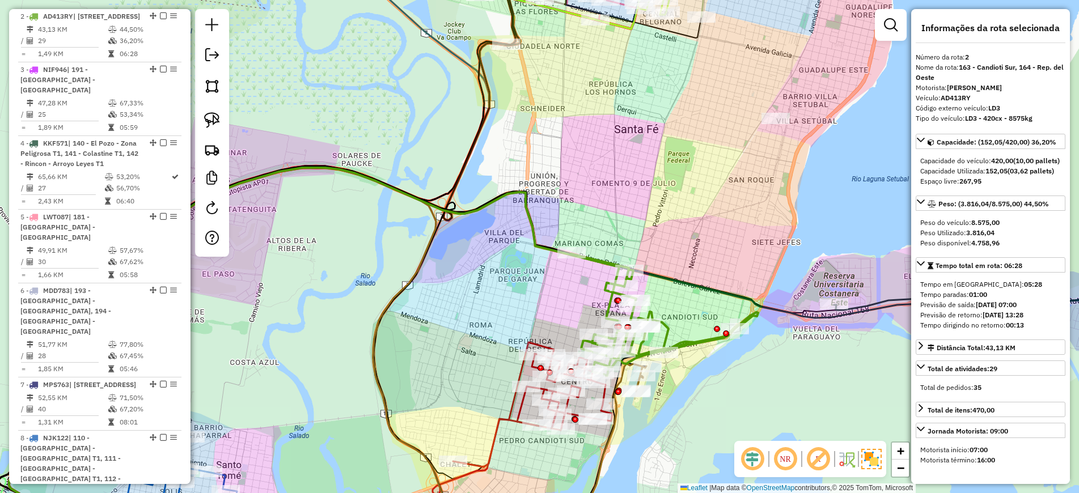
click at [504, 415] on icon at bounding box center [532, 404] width 159 height 125
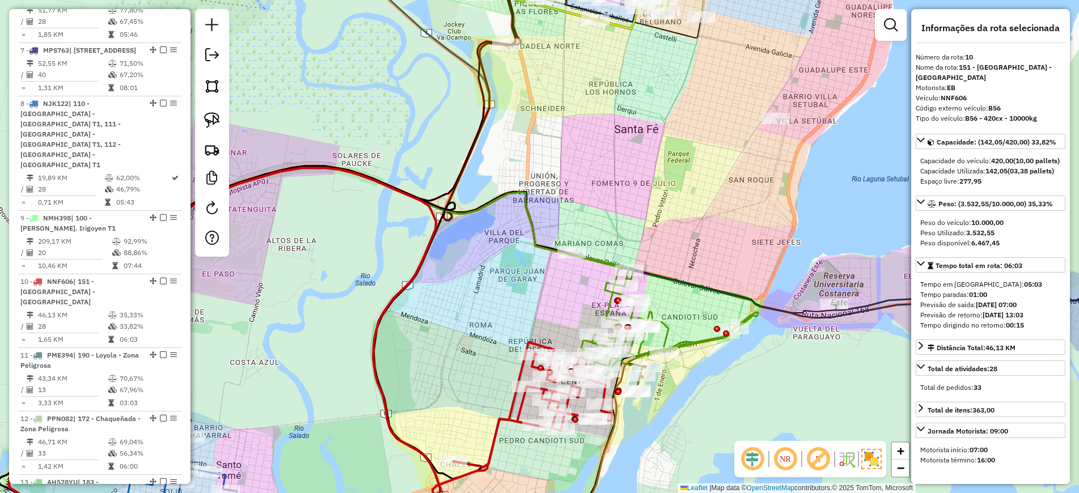
scroll to position [1059, 0]
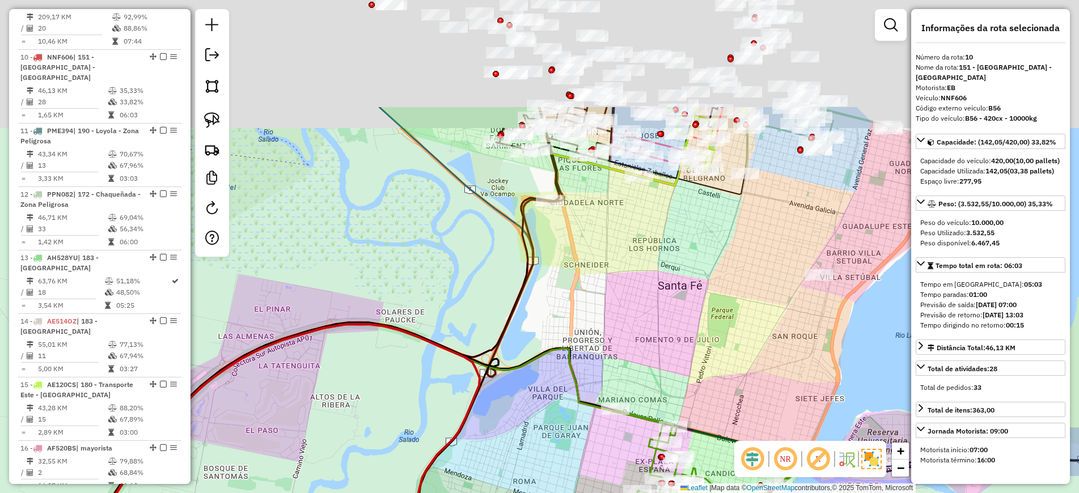
drag, startPoint x: 589, startPoint y: 169, endPoint x: 673, endPoint y: 420, distance: 264.2
click at [673, 420] on div "Janela de atendimento Grade de atendimento Capacidade Transportadoras Veículos …" at bounding box center [539, 246] width 1079 height 493
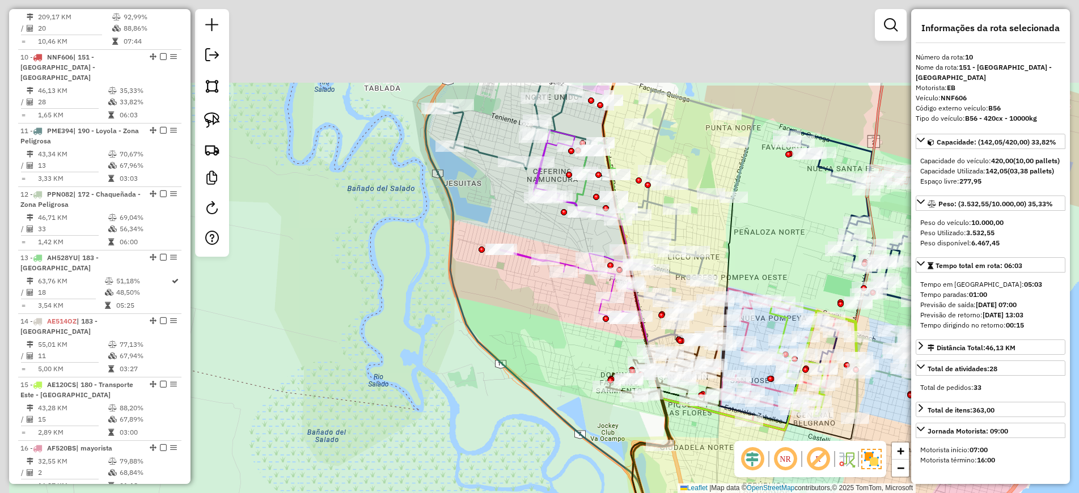
drag, startPoint x: 464, startPoint y: 176, endPoint x: 557, endPoint y: 375, distance: 219.8
click at [557, 375] on div "Janela de atendimento Grade de atendimento Capacidade Transportadoras Veículos …" at bounding box center [539, 246] width 1079 height 493
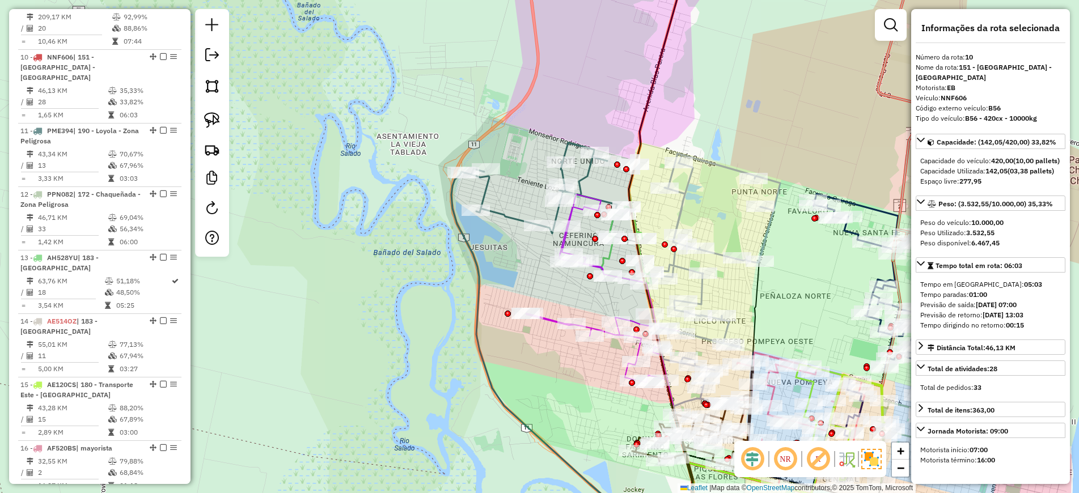
click at [702, 298] on icon at bounding box center [718, 279] width 124 height 250
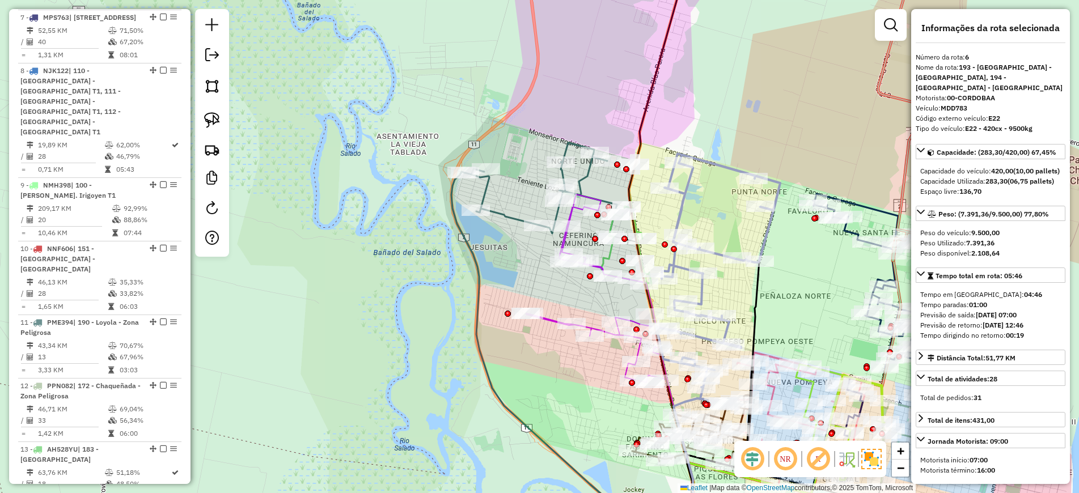
scroll to position [764, 0]
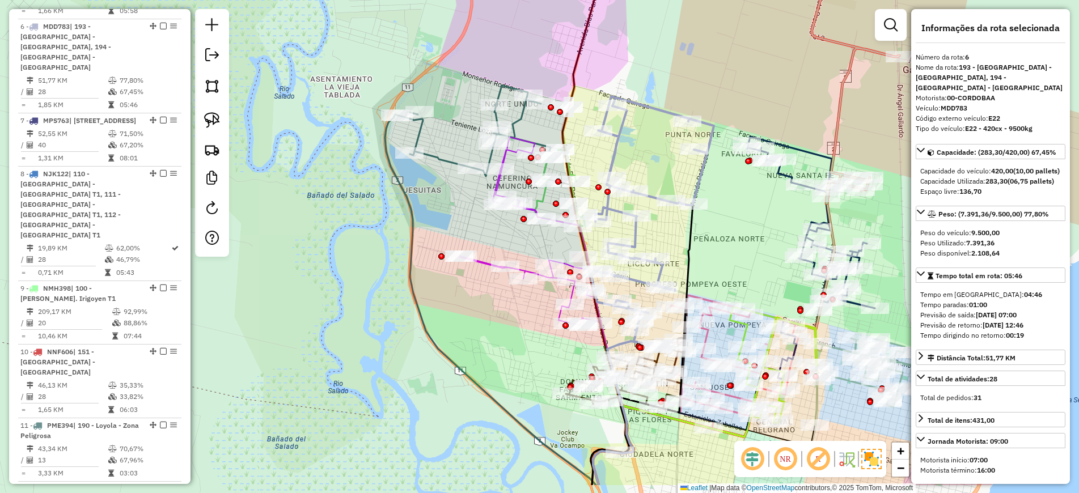
drag, startPoint x: 758, startPoint y: 294, endPoint x: 669, endPoint y: 210, distance: 122.3
click at [678, 222] on icon at bounding box center [642, 344] width 102 height 281
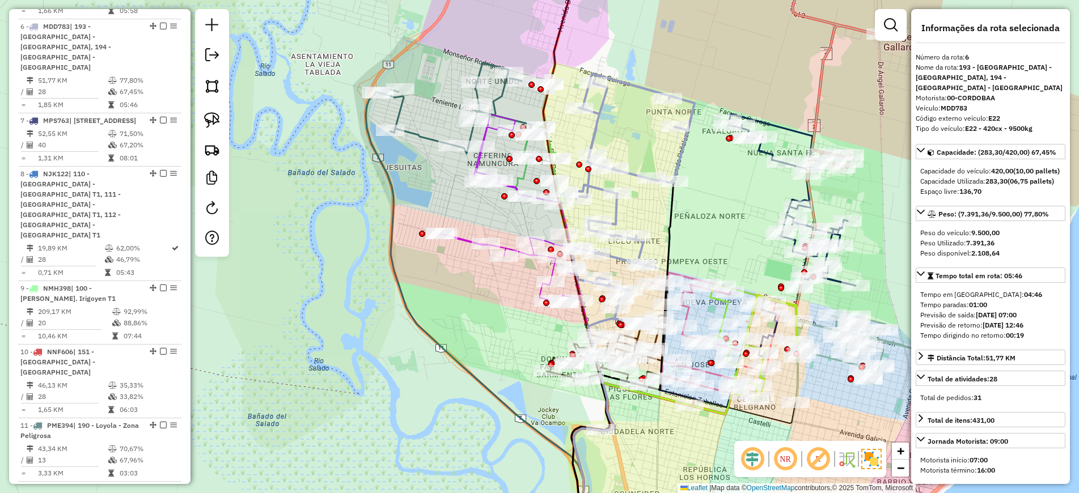
click at [669, 209] on icon at bounding box center [618, 358] width 109 height 354
click at [457, 233] on icon at bounding box center [518, 207] width 156 height 188
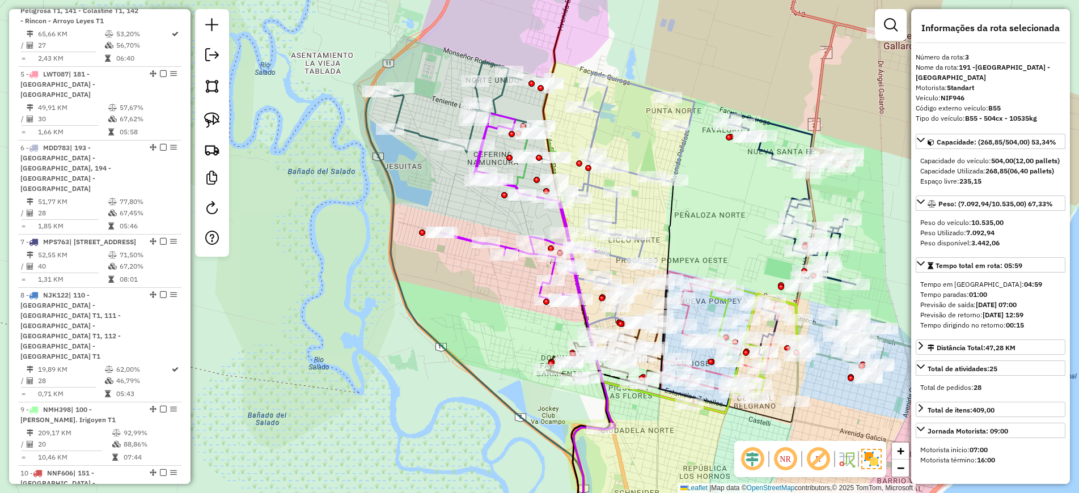
scroll to position [563, 0]
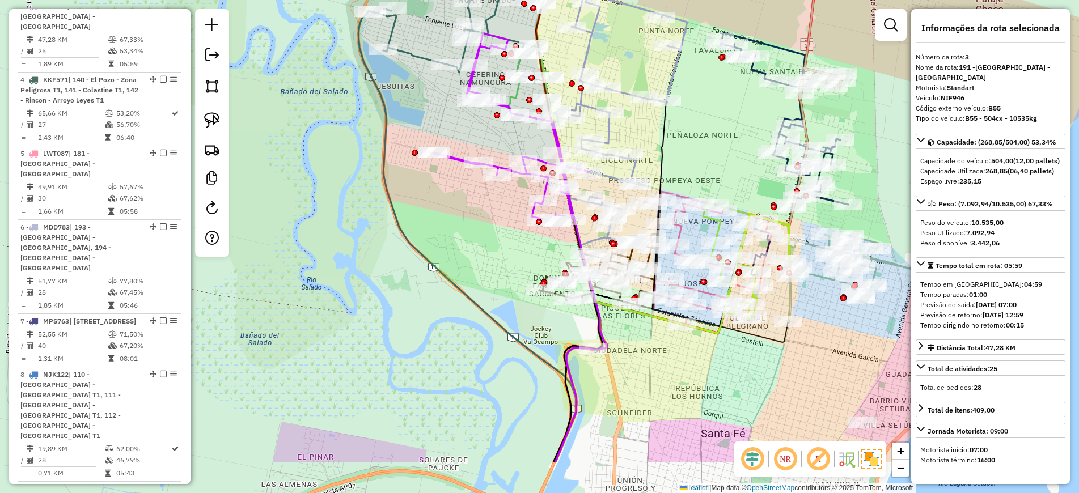
drag, startPoint x: 649, startPoint y: 430, endPoint x: 646, endPoint y: 238, distance: 192.2
click at [645, 249] on div "Janela de atendimento Grade de atendimento Capacidade Transportadoras Veículos …" at bounding box center [539, 246] width 1079 height 493
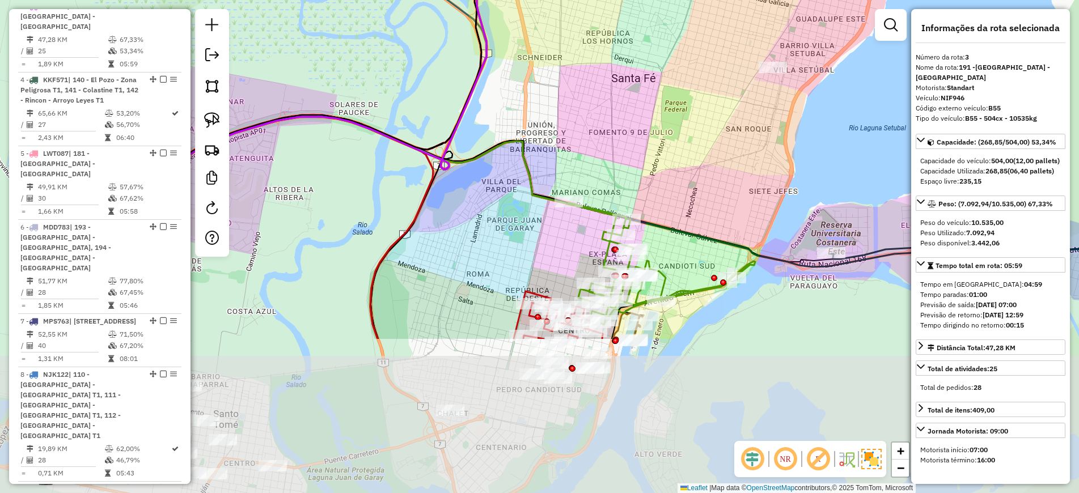
drag, startPoint x: 776, startPoint y: 355, endPoint x: 682, endPoint y: 160, distance: 216.5
click at [682, 160] on div "Janela de atendimento Grade de atendimento Capacidade Transportadoras Veículos …" at bounding box center [539, 246] width 1079 height 493
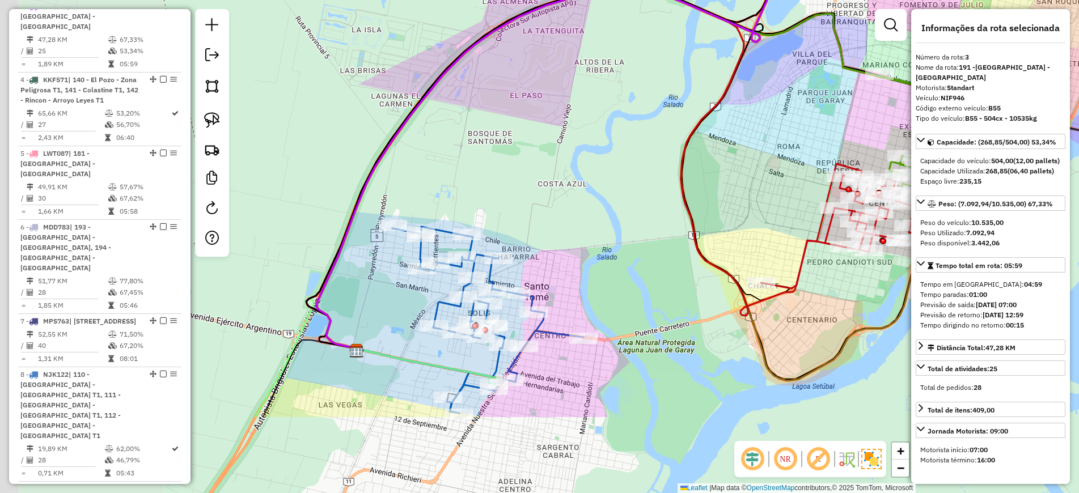
drag, startPoint x: 490, startPoint y: 431, endPoint x: 803, endPoint y: 306, distance: 336.2
click at [803, 306] on div "Janela de atendimento Grade de atendimento Capacidade Transportadoras Veículos …" at bounding box center [539, 246] width 1079 height 493
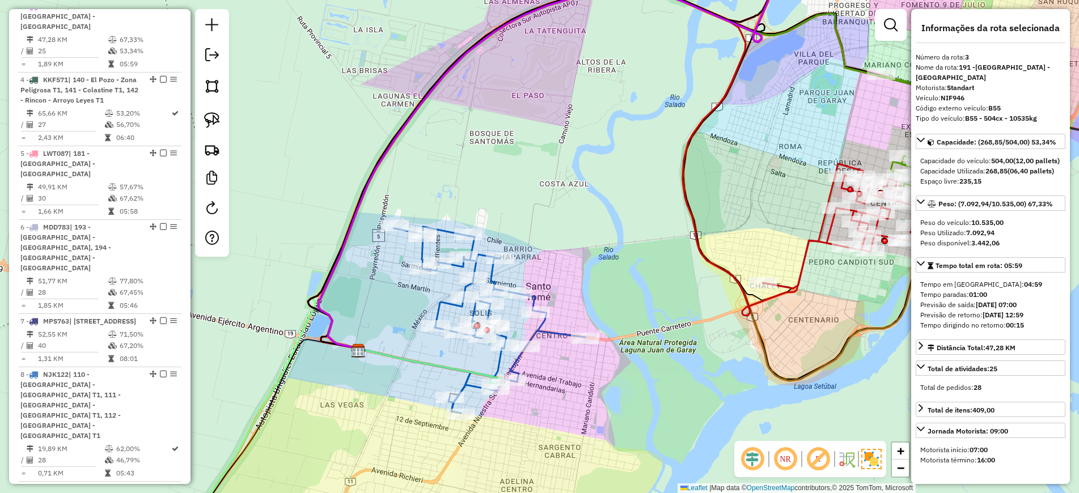
click at [436, 367] on icon at bounding box center [336, 420] width 318 height 243
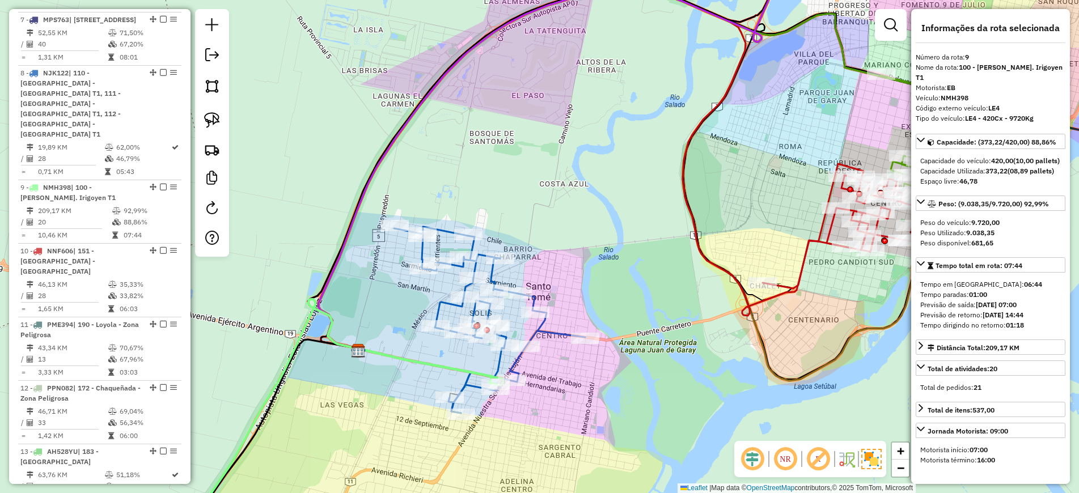
scroll to position [995, 0]
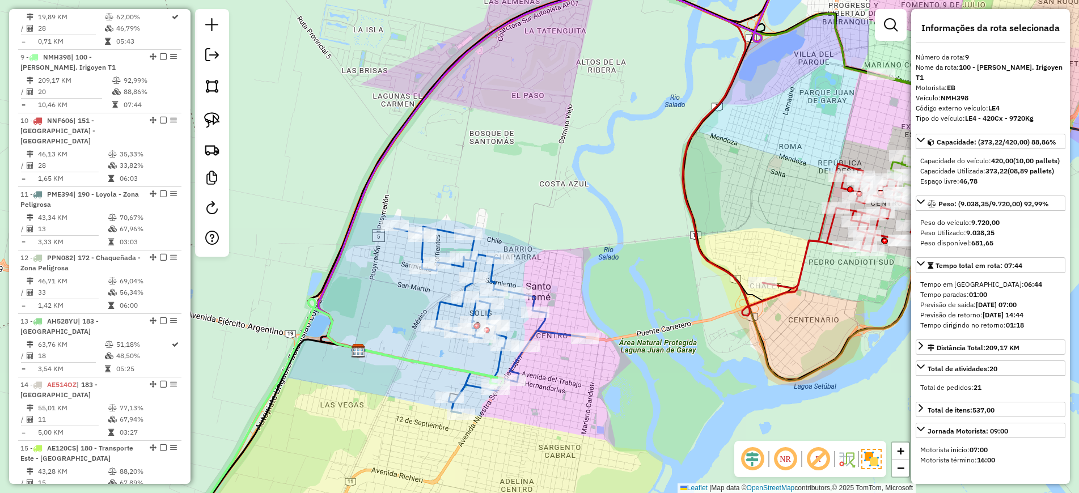
click at [552, 337] on icon at bounding box center [489, 320] width 191 height 186
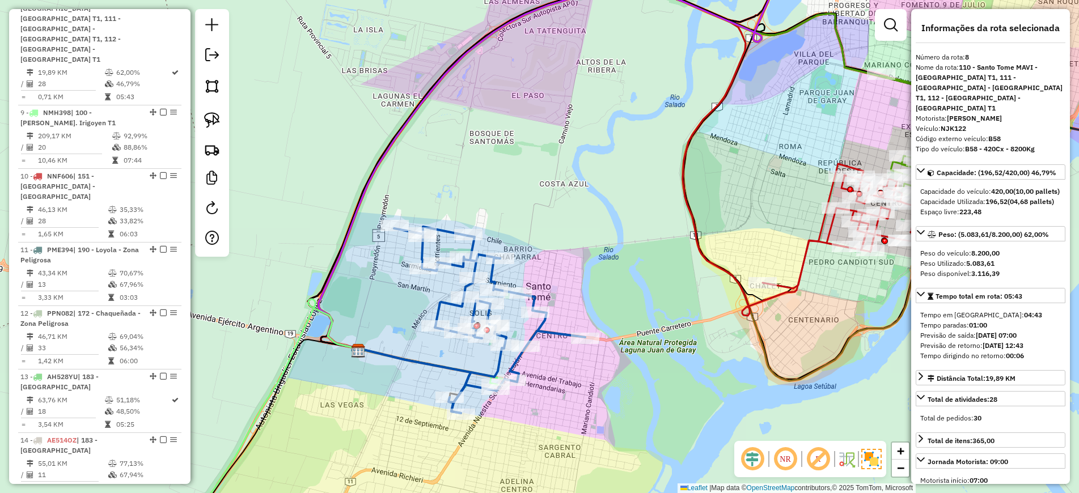
scroll to position [901, 0]
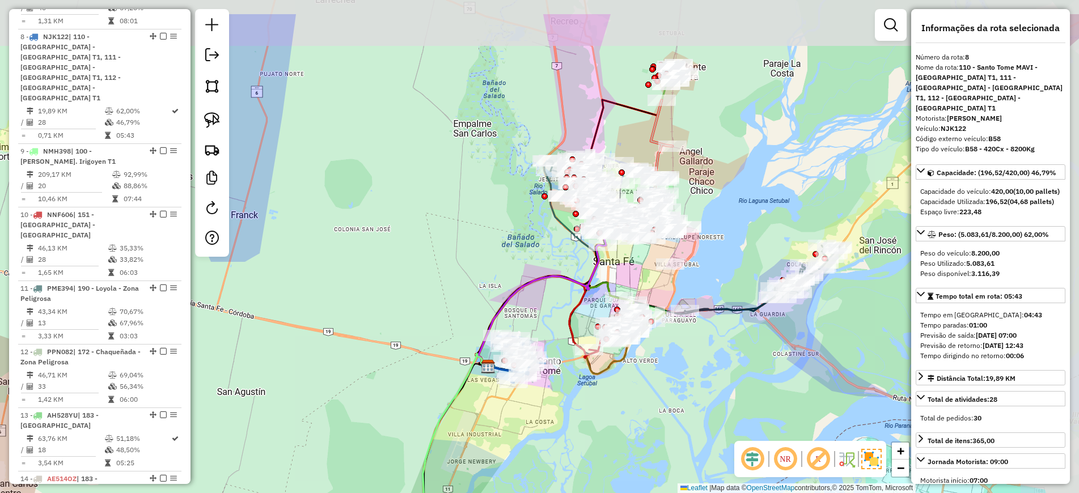
drag, startPoint x: 594, startPoint y: 211, endPoint x: 523, endPoint y: 278, distance: 97.4
click at [523, 278] on icon at bounding box center [542, 277] width 128 height 178
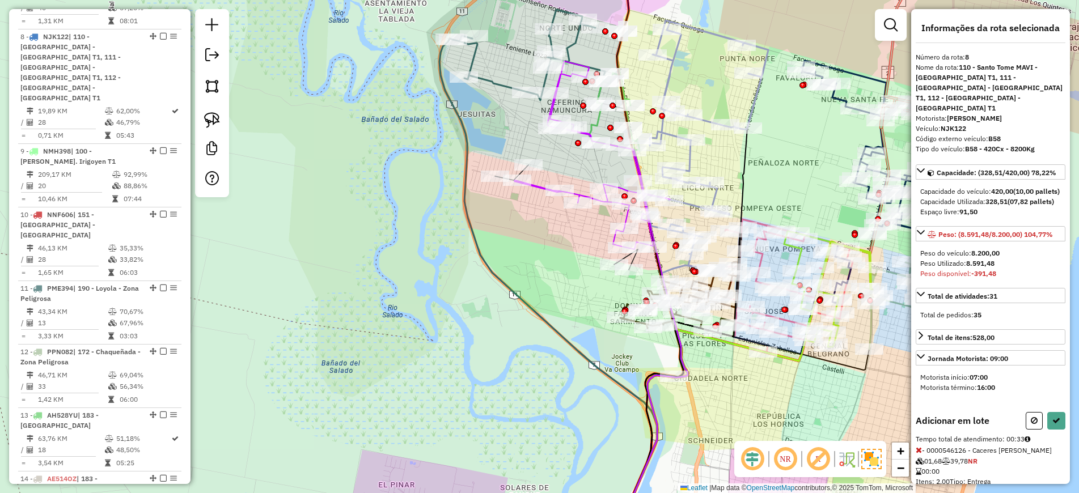
scroll to position [281, 0]
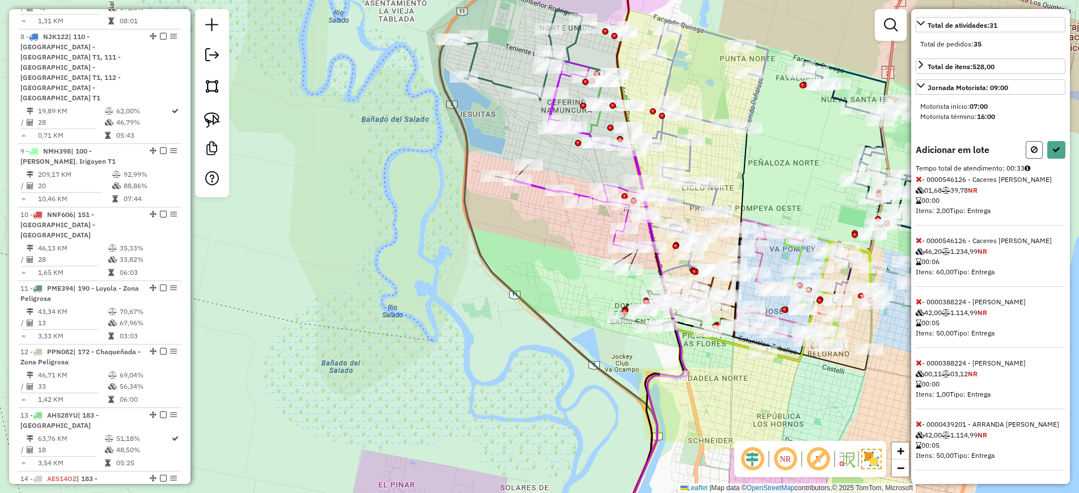
click at [1030, 152] on icon at bounding box center [1033, 150] width 7 height 8
select select "*********"
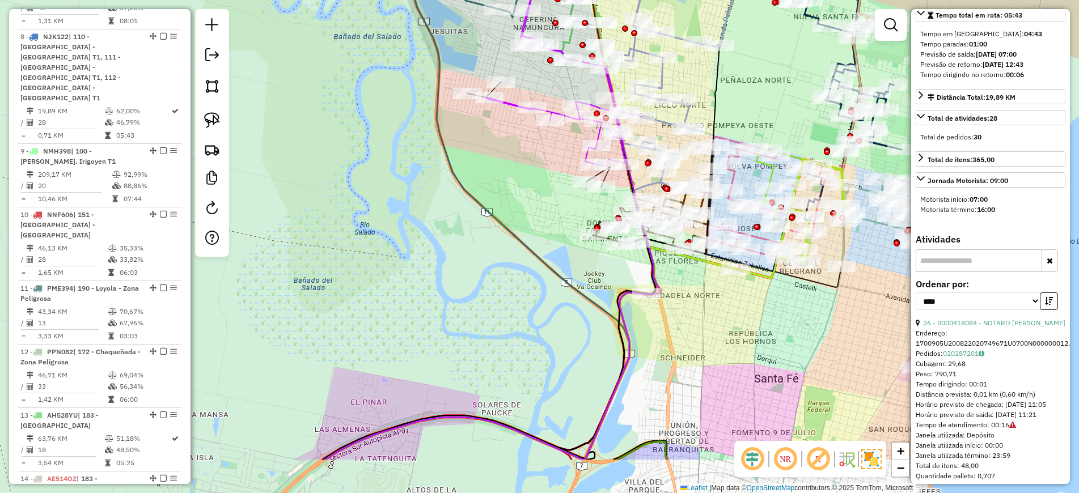
drag, startPoint x: 728, startPoint y: 389, endPoint x: 659, endPoint y: 197, distance: 204.7
click at [660, 197] on div "Janela de atendimento Grade de atendimento Capacidade Transportadoras Veículos …" at bounding box center [539, 246] width 1079 height 493
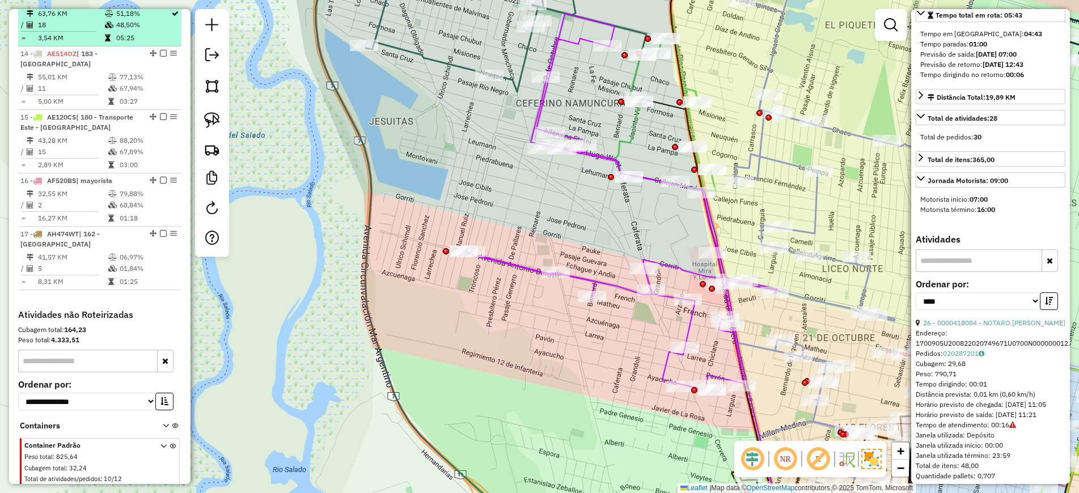
scroll to position [1426, 0]
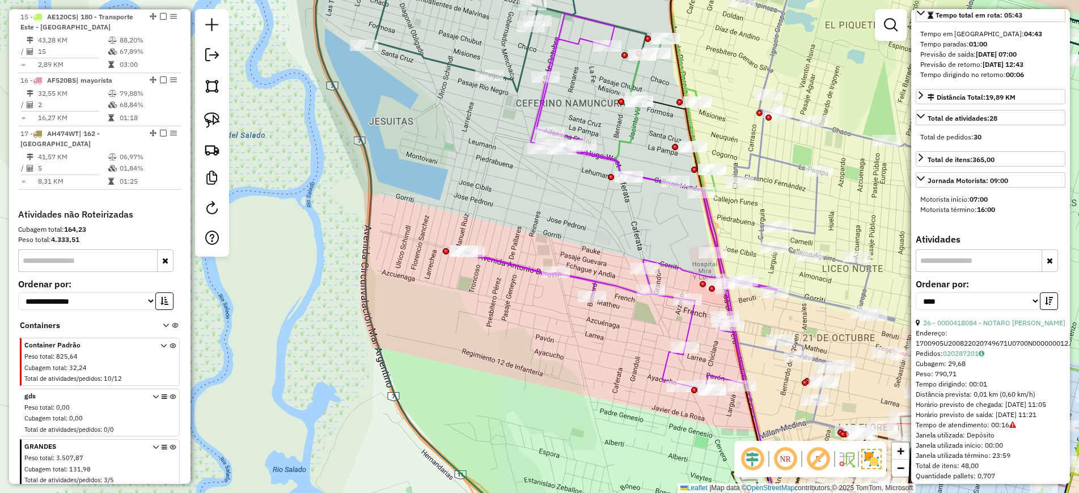
click at [94, 453] on div "Peso total : 3.507,87" at bounding box center [85, 458] width 122 height 10
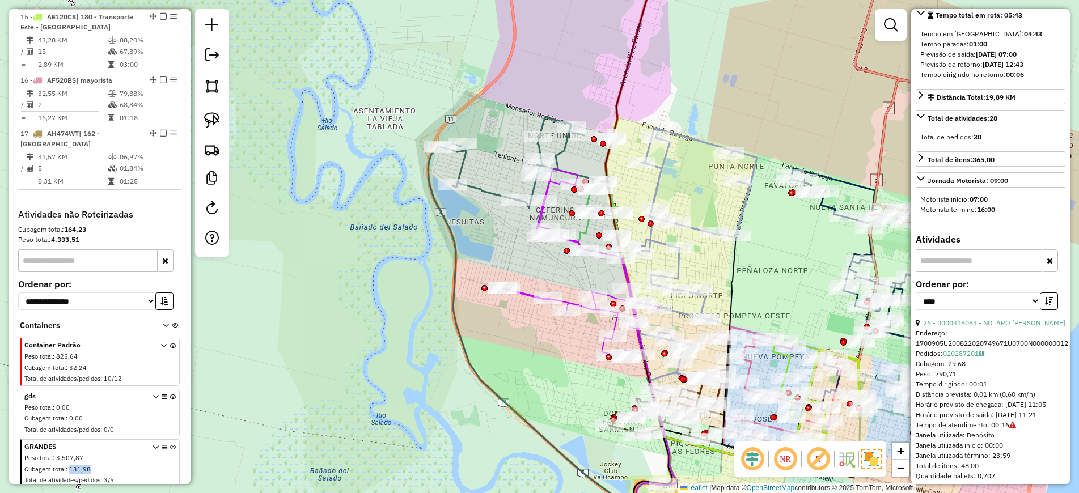
drag, startPoint x: 91, startPoint y: 411, endPoint x: 68, endPoint y: 407, distance: 23.0
click at [68, 465] on div "Cubagem total : 131,98" at bounding box center [85, 470] width 122 height 10
copy span "131,98"
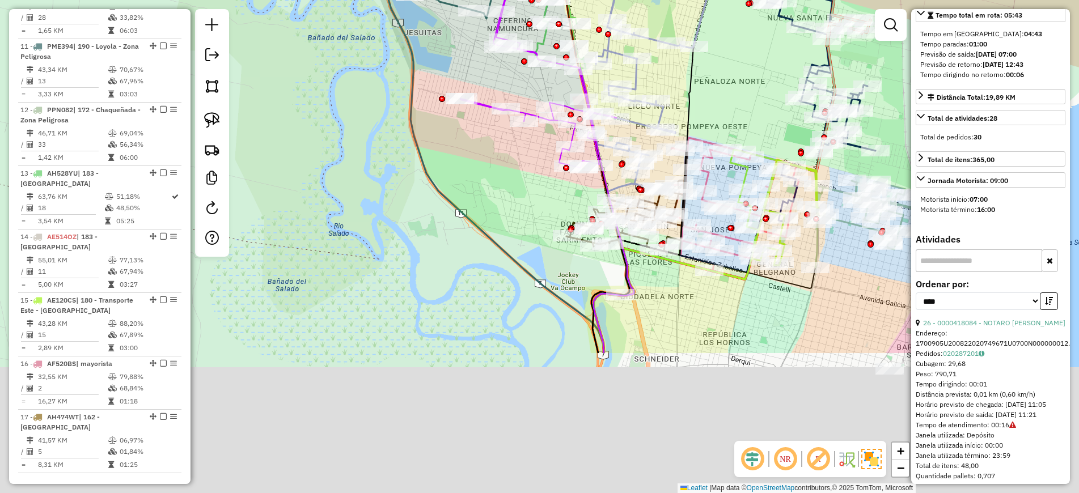
drag, startPoint x: 532, startPoint y: 365, endPoint x: 486, endPoint y: 159, distance: 211.3
click at [486, 159] on div "Janela de atendimento Grade de atendimento Capacidade Transportadoras Veículos …" at bounding box center [539, 246] width 1079 height 493
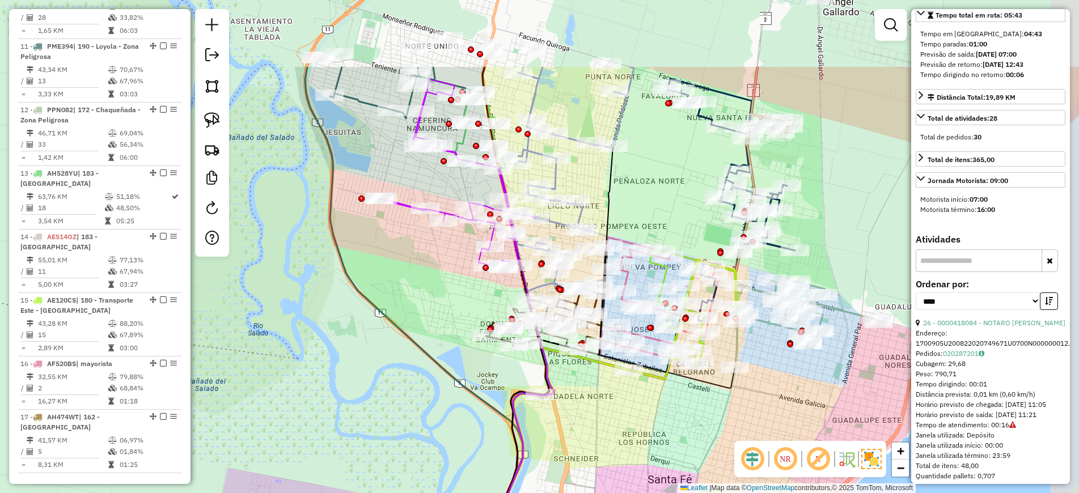
drag, startPoint x: 745, startPoint y: 325, endPoint x: 664, endPoint y: 309, distance: 82.6
click at [658, 418] on div "Janela de atendimento Grade de atendimento Capacidade Transportadoras Veículos …" at bounding box center [539, 246] width 1079 height 493
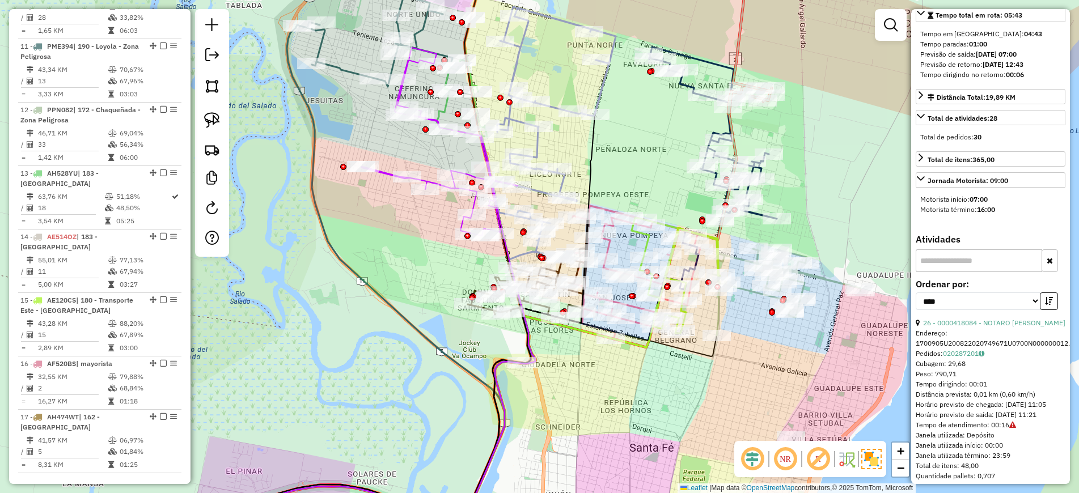
click at [831, 380] on div "Janela de atendimento Grade de atendimento Capacidade Transportadoras Veículos …" at bounding box center [539, 246] width 1079 height 493
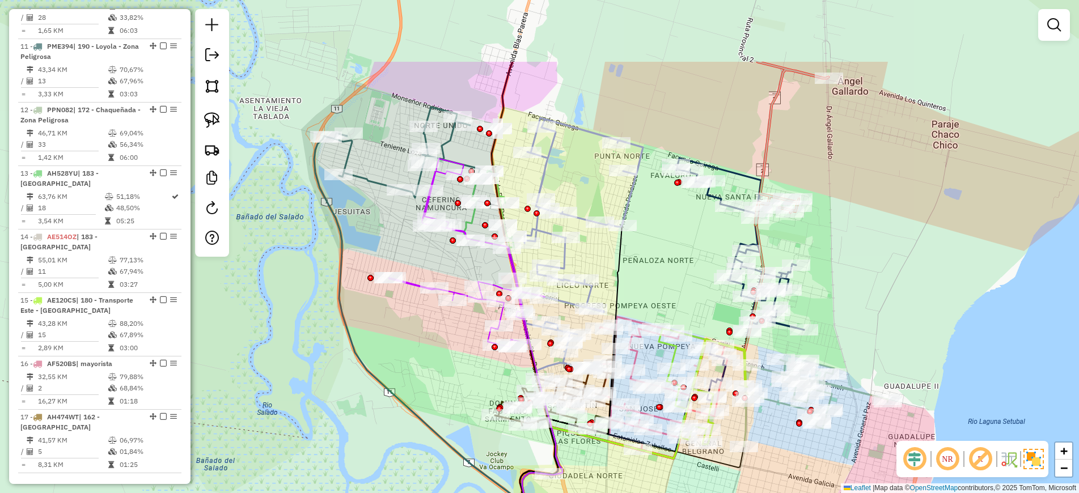
drag, startPoint x: 409, startPoint y: 270, endPoint x: 456, endPoint y: 426, distance: 162.6
click at [456, 426] on div "Janela de atendimento Grade de atendimento Capacidade Transportadoras Veículos …" at bounding box center [539, 246] width 1079 height 493
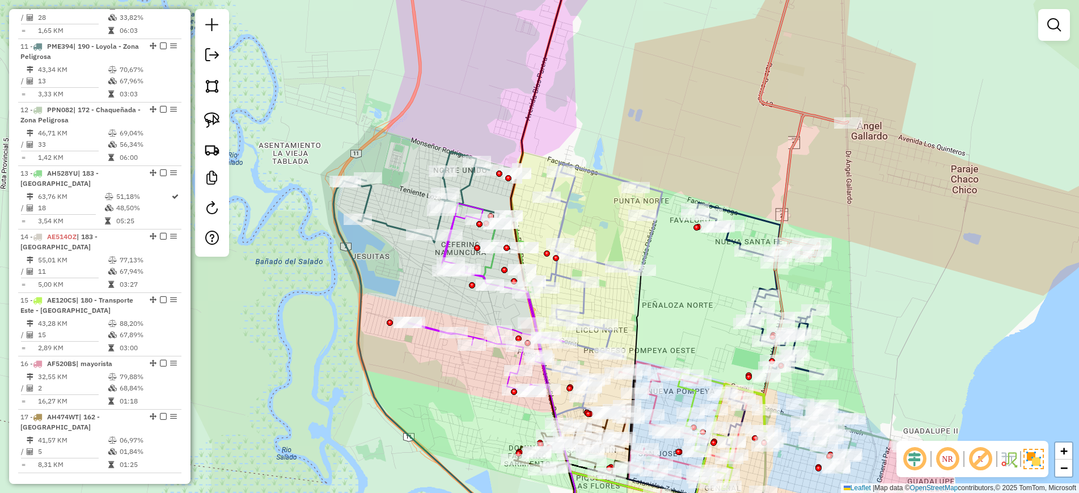
click at [559, 218] on icon at bounding box center [600, 288] width 124 height 250
select select "*********"
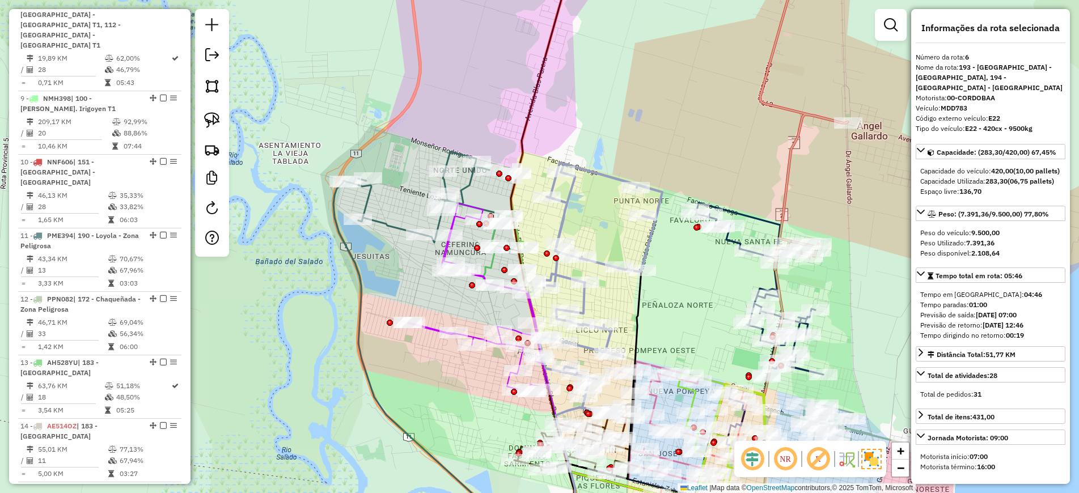
scroll to position [764, 0]
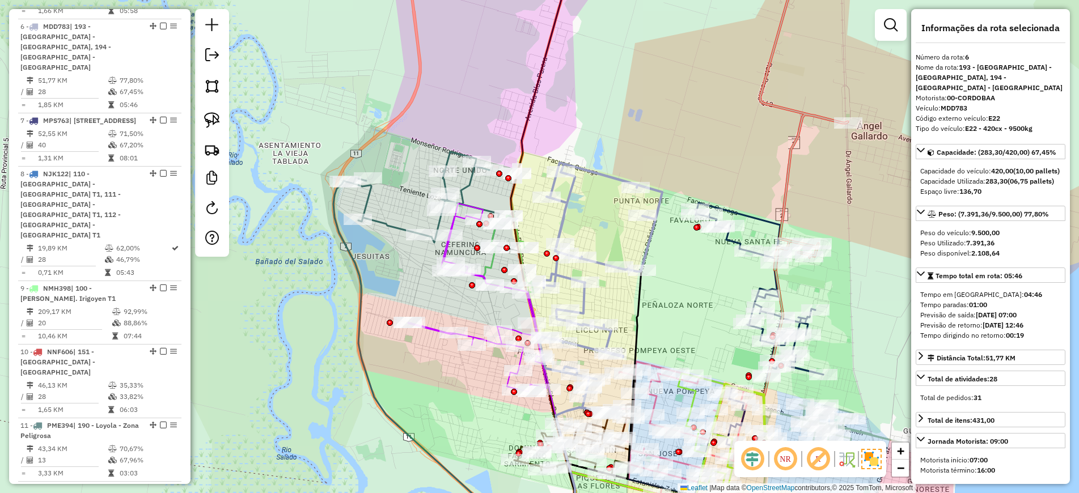
click at [386, 222] on icon at bounding box center [420, 198] width 155 height 93
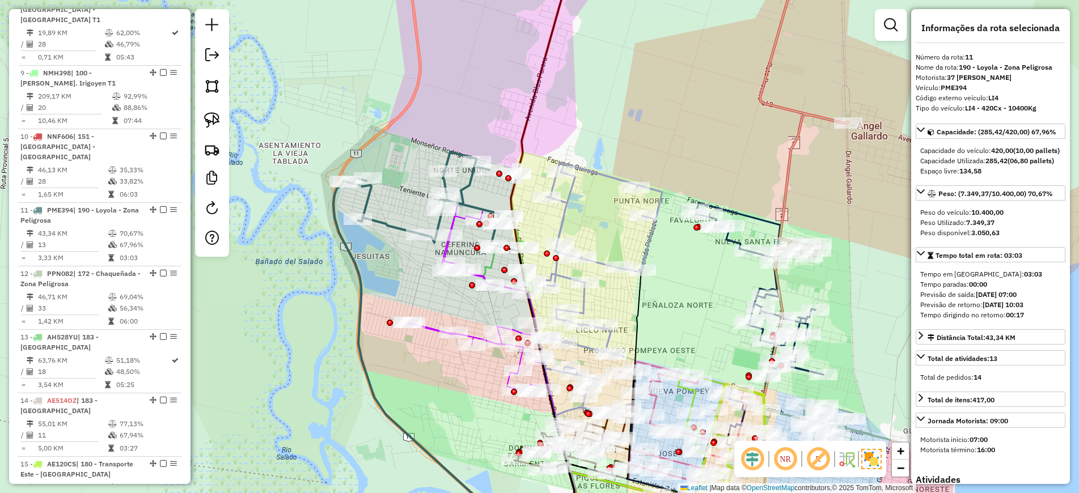
scroll to position [1122, 0]
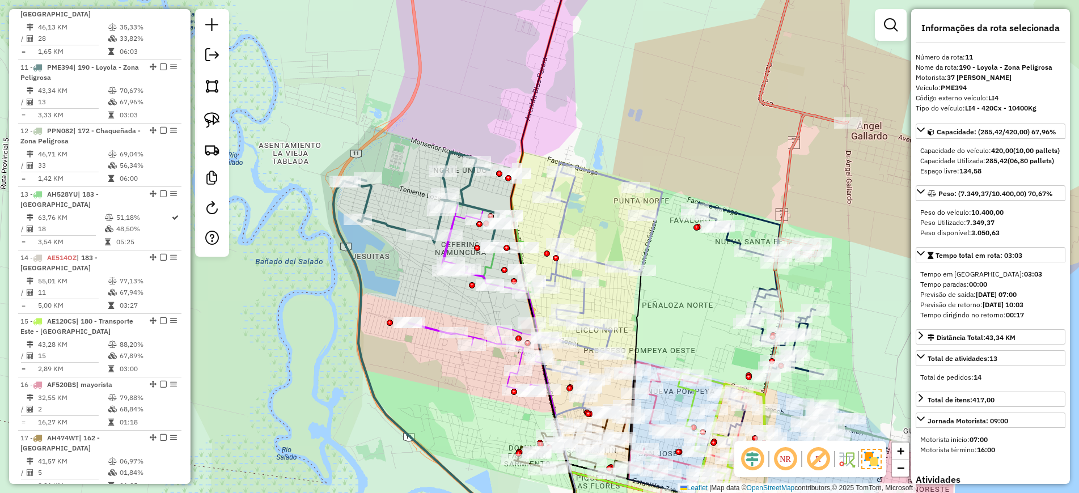
click at [428, 328] on icon at bounding box center [486, 297] width 156 height 188
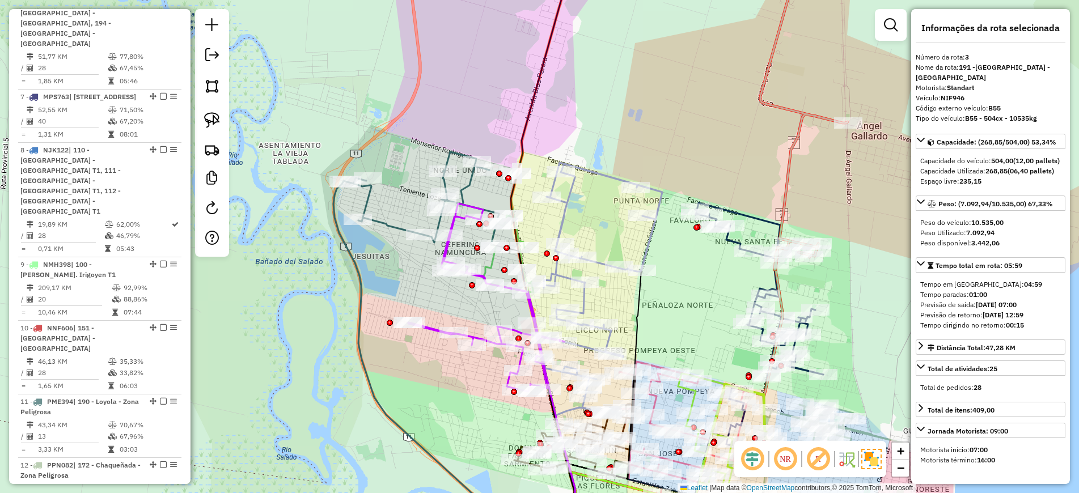
scroll to position [563, 0]
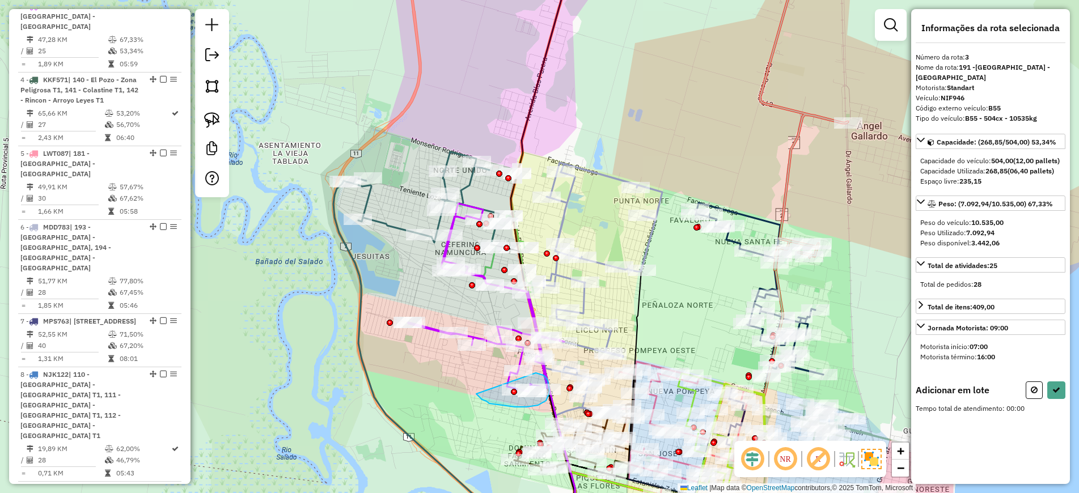
drag, startPoint x: 536, startPoint y: 373, endPoint x: 475, endPoint y: 393, distance: 63.3
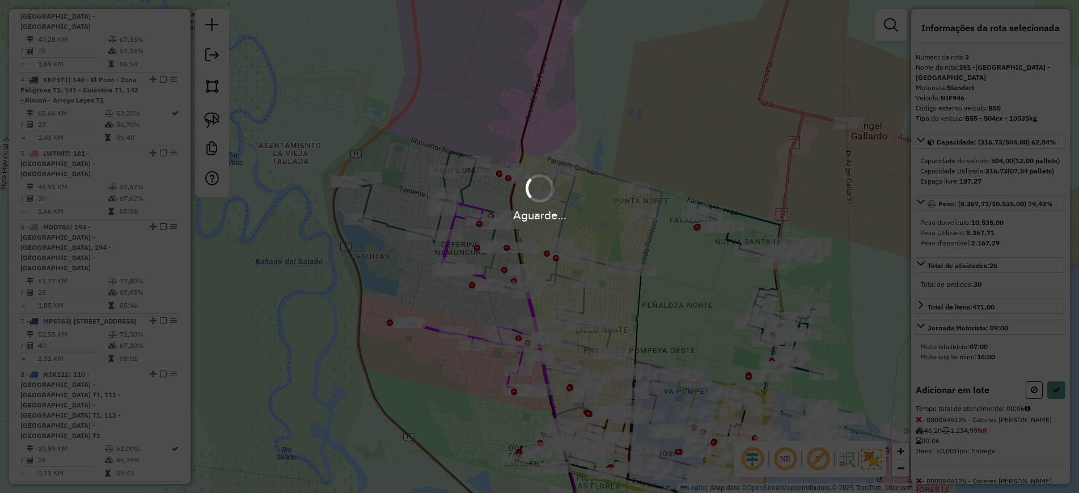
click at [1031, 402] on div "Aguarde..." at bounding box center [539, 246] width 1079 height 493
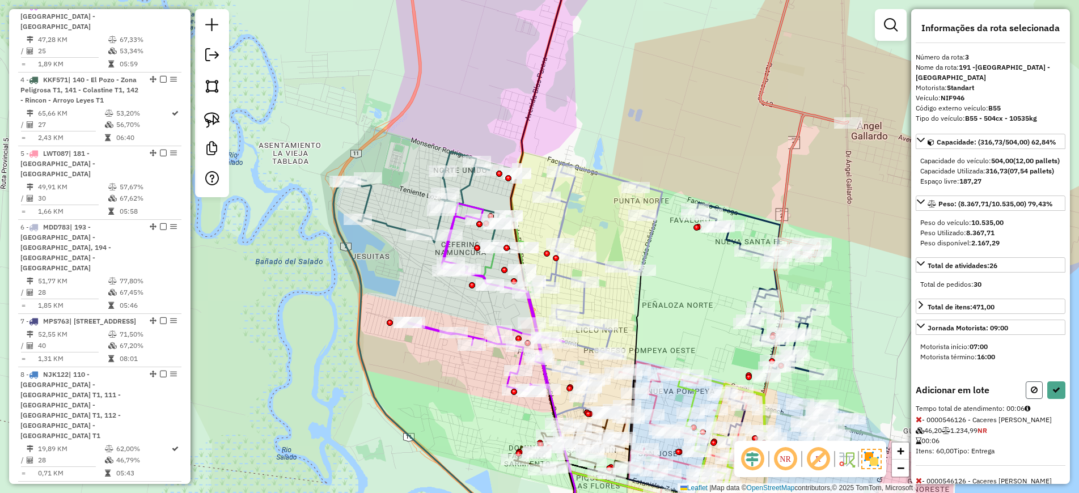
click at [1032, 394] on icon at bounding box center [1033, 390] width 7 height 8
select select "*********"
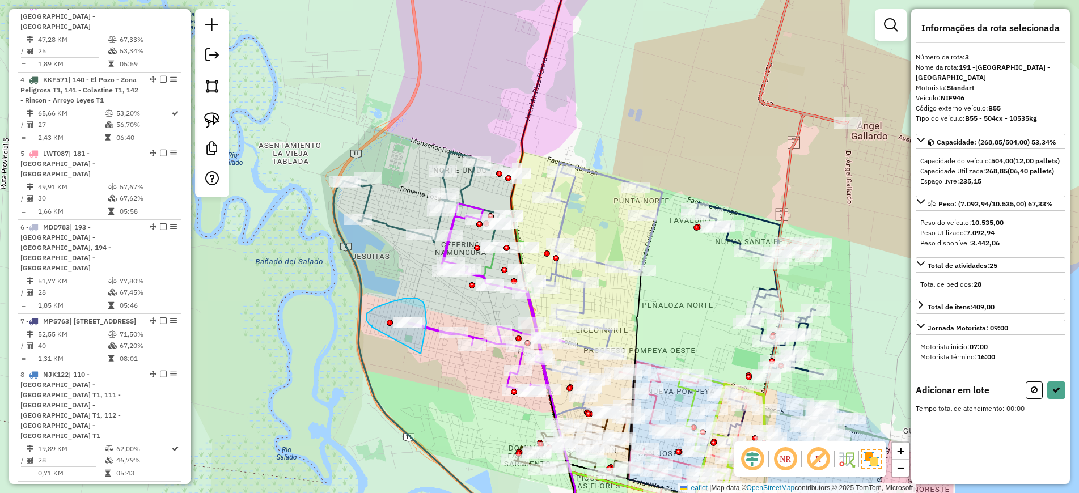
drag, startPoint x: 421, startPoint y: 354, endPoint x: 377, endPoint y: 330, distance: 49.2
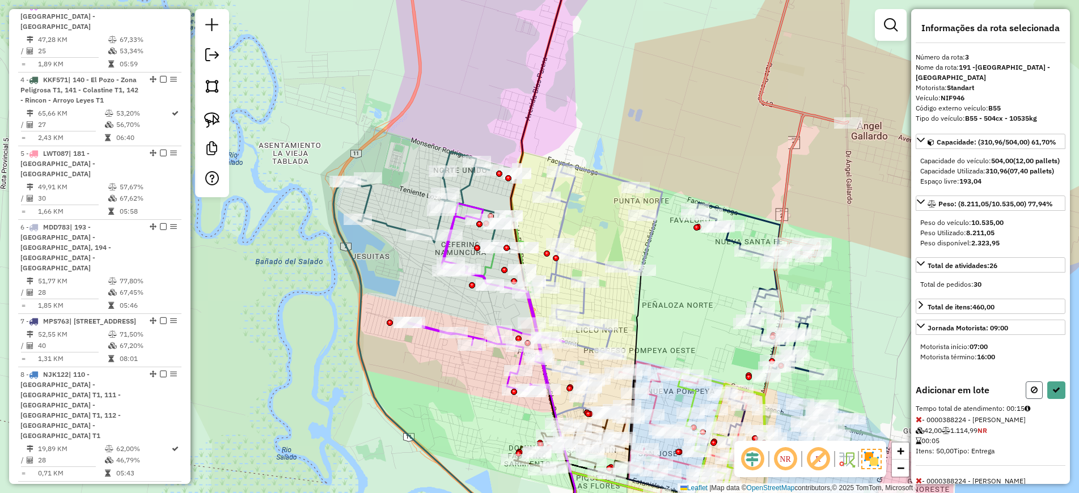
click at [1034, 399] on button at bounding box center [1033, 390] width 17 height 18
select select "*********"
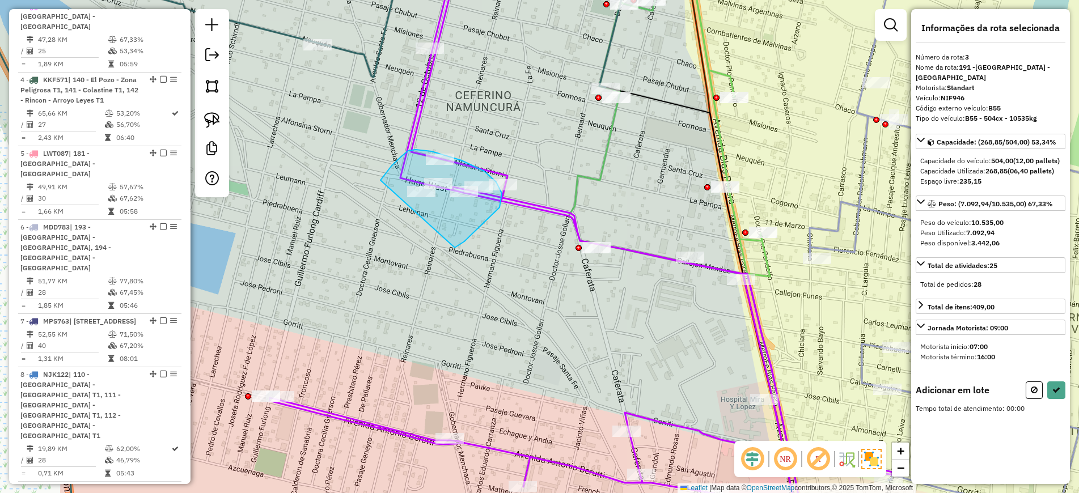
drag, startPoint x: 455, startPoint y: 248, endPoint x: 373, endPoint y: 195, distance: 97.2
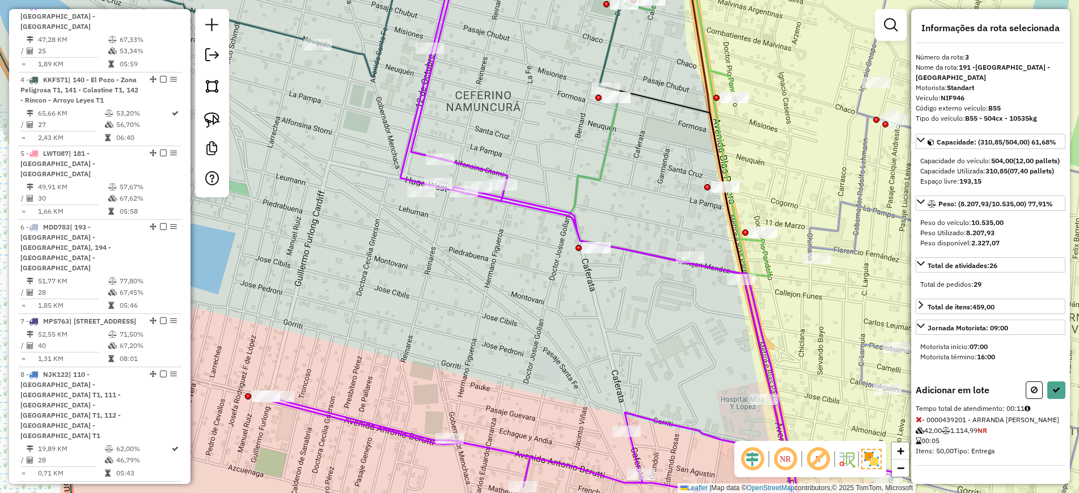
click at [1037, 390] on button at bounding box center [1033, 390] width 17 height 18
select select "*********"
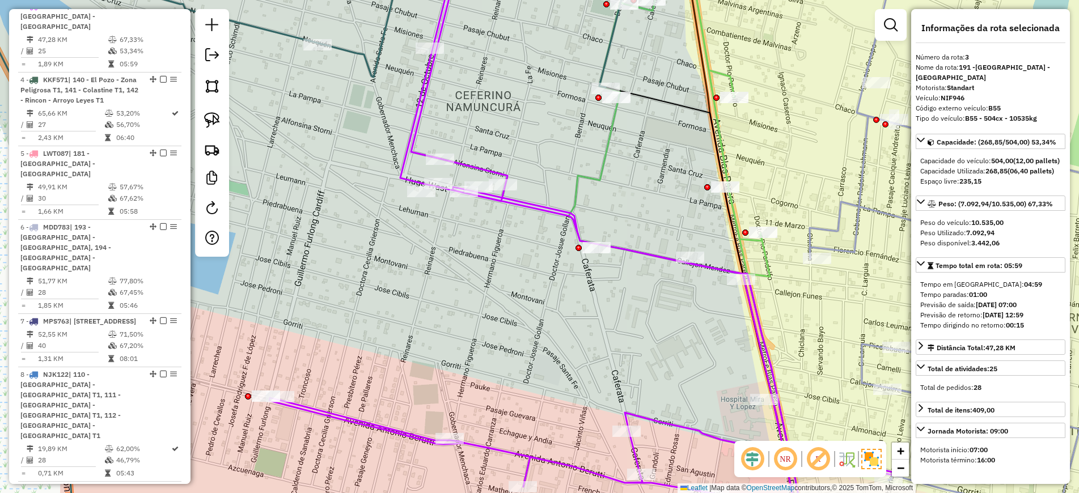
click at [766, 260] on icon at bounding box center [668, 114] width 201 height 326
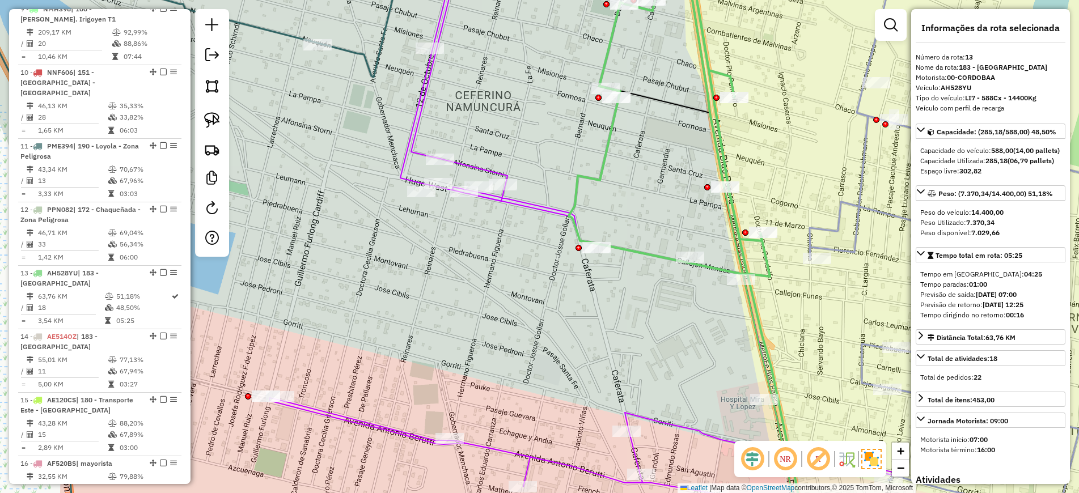
scroll to position [1249, 0]
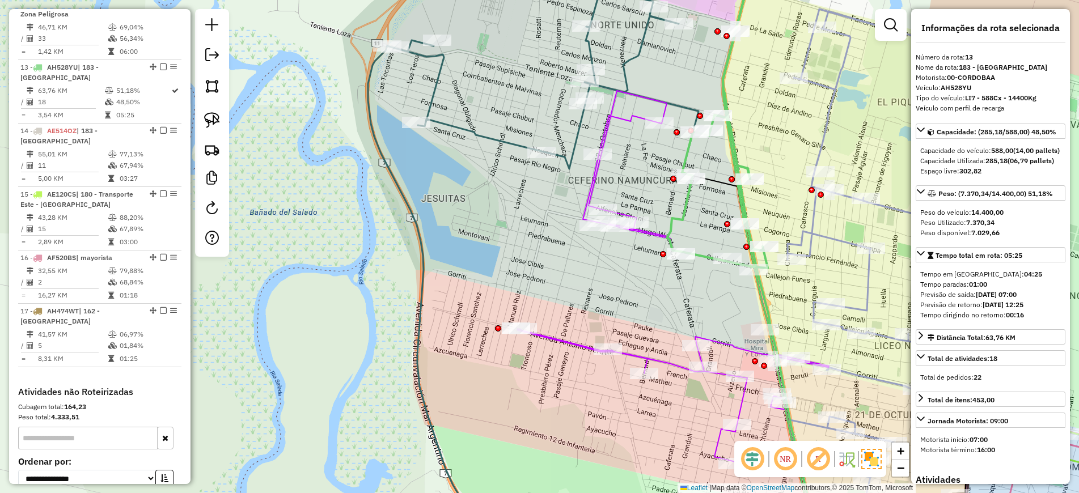
click at [816, 235] on icon at bounding box center [902, 259] width 248 height 500
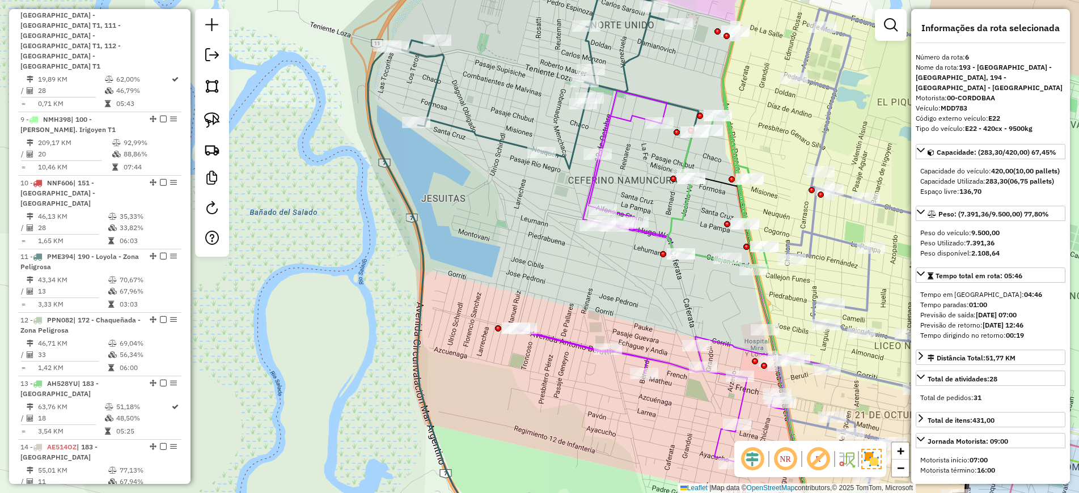
scroll to position [764, 0]
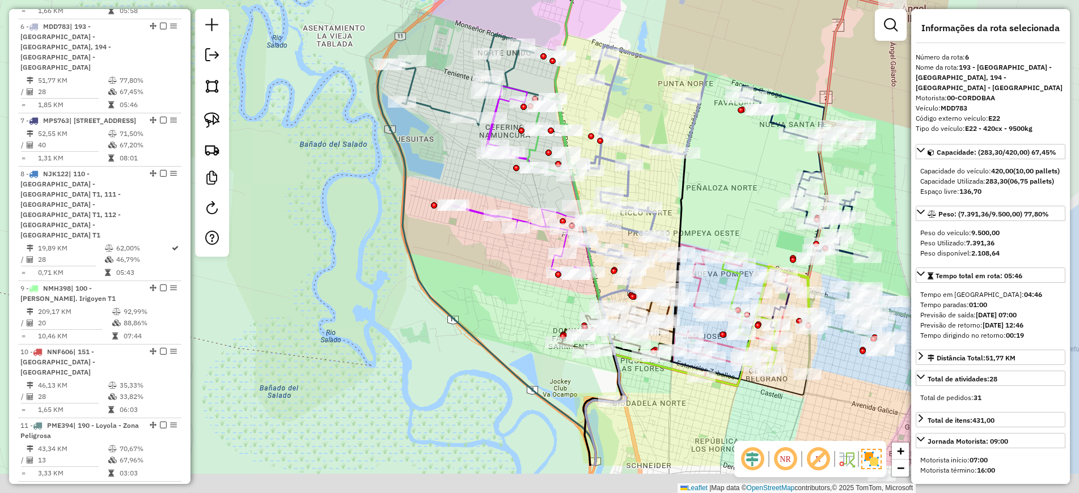
drag, startPoint x: 708, startPoint y: 378, endPoint x: 440, endPoint y: 283, distance: 284.8
click at [440, 283] on div "Janela de atendimento Grade de atendimento Capacidade Transportadoras Veículos …" at bounding box center [539, 246] width 1079 height 493
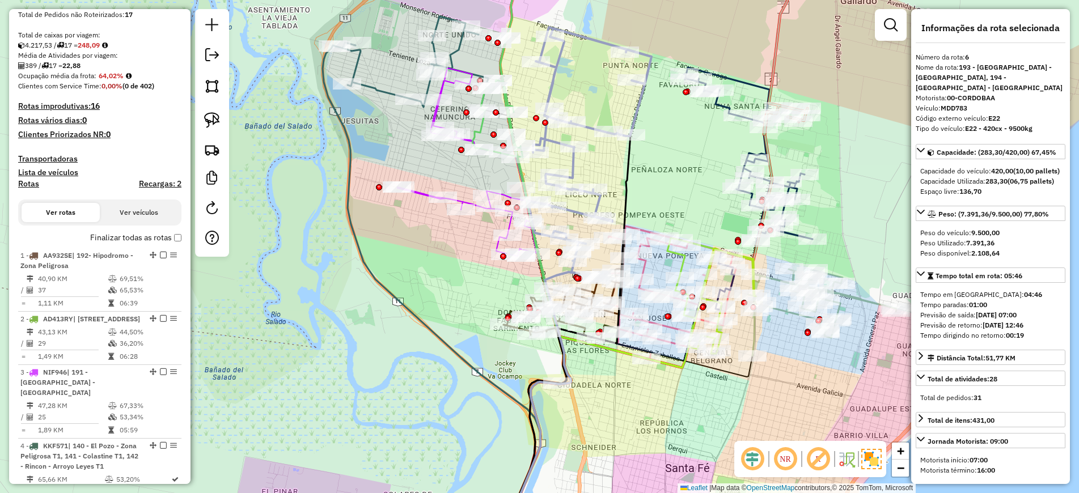
scroll to position [0, 0]
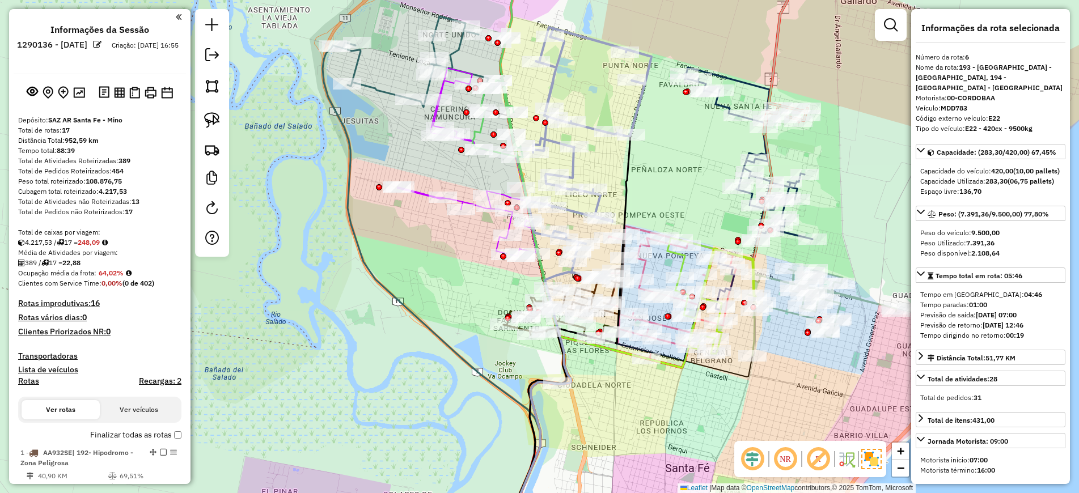
click at [788, 346] on div "Janela de atendimento Grade de atendimento Capacidade Transportadoras Veículos …" at bounding box center [539, 246] width 1079 height 493
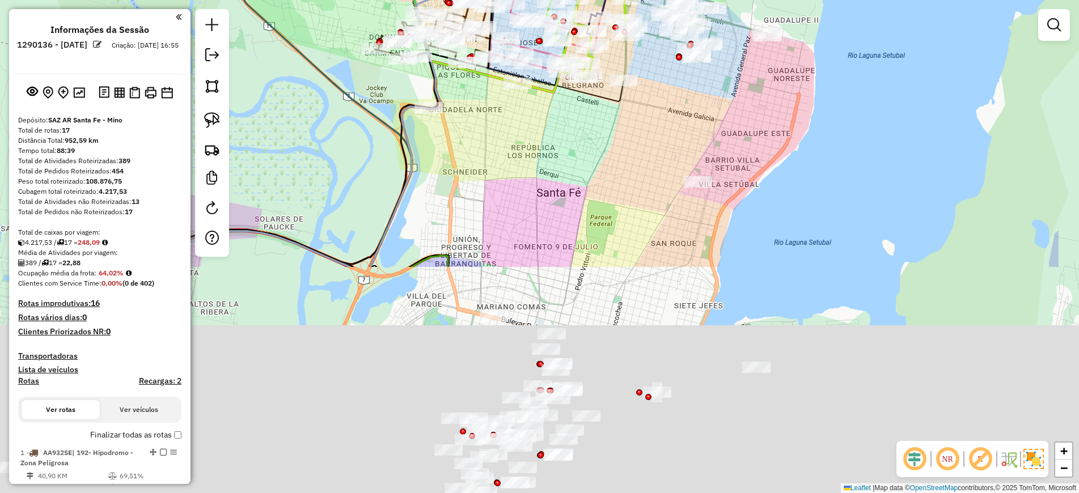
drag, startPoint x: 660, startPoint y: 424, endPoint x: 462, endPoint y: 46, distance: 426.1
click at [464, 48] on div "Janela de atendimento Grade de atendimento Capacidade Transportadoras Veículos …" at bounding box center [539, 246] width 1079 height 493
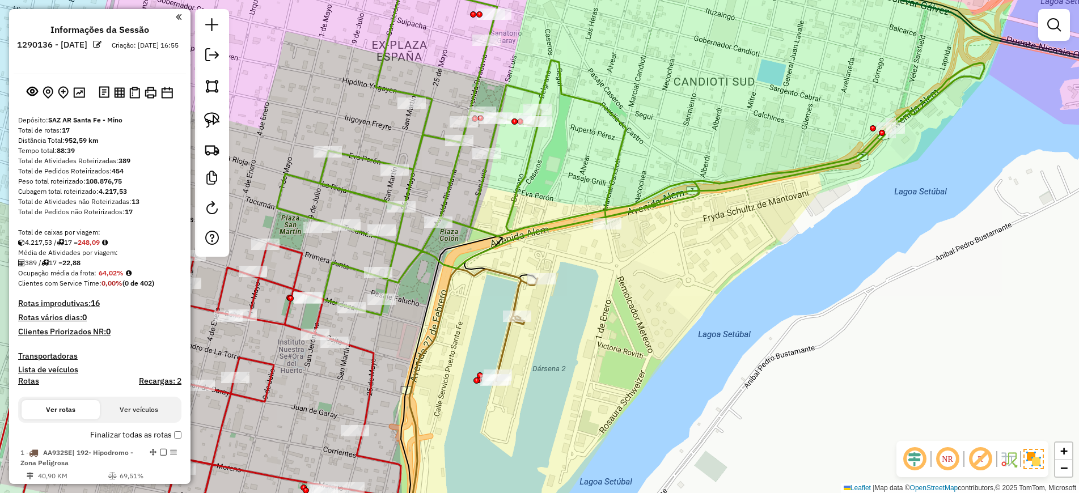
click at [518, 291] on icon at bounding box center [516, 329] width 41 height 103
select select "*********"
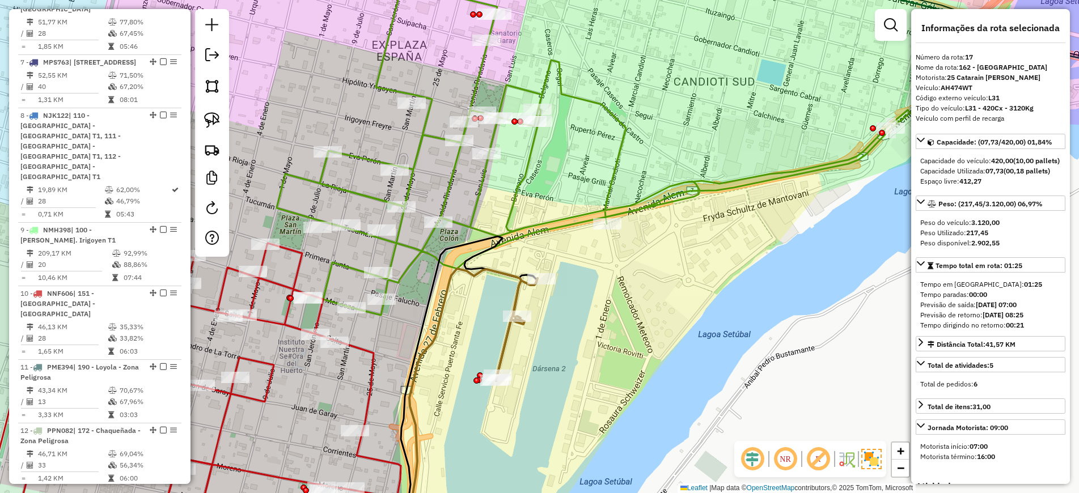
scroll to position [1426, 0]
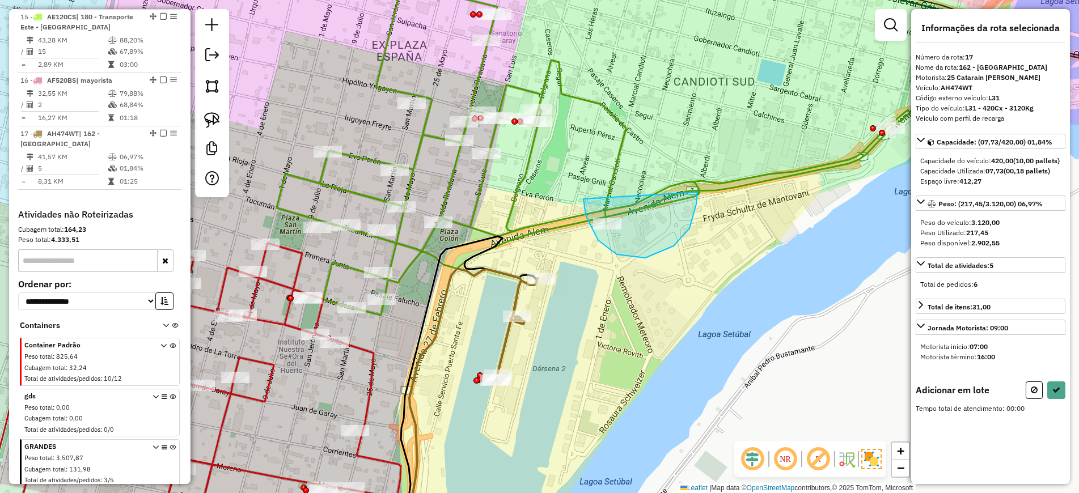
drag, startPoint x: 583, startPoint y: 199, endPoint x: 714, endPoint y: 227, distance: 133.4
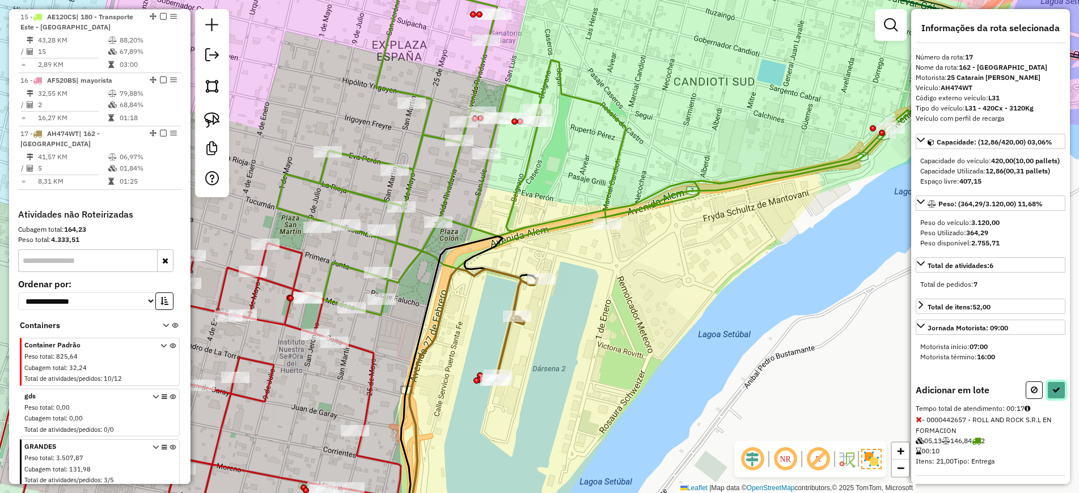
click at [1052, 394] on icon at bounding box center [1056, 390] width 8 height 8
select select "*********"
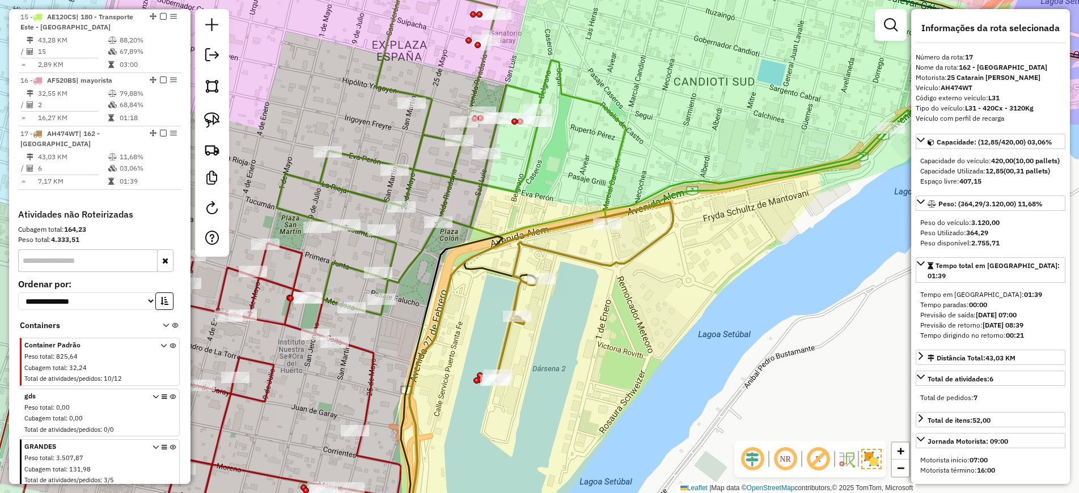
click at [370, 380] on icon at bounding box center [169, 361] width 464 height 361
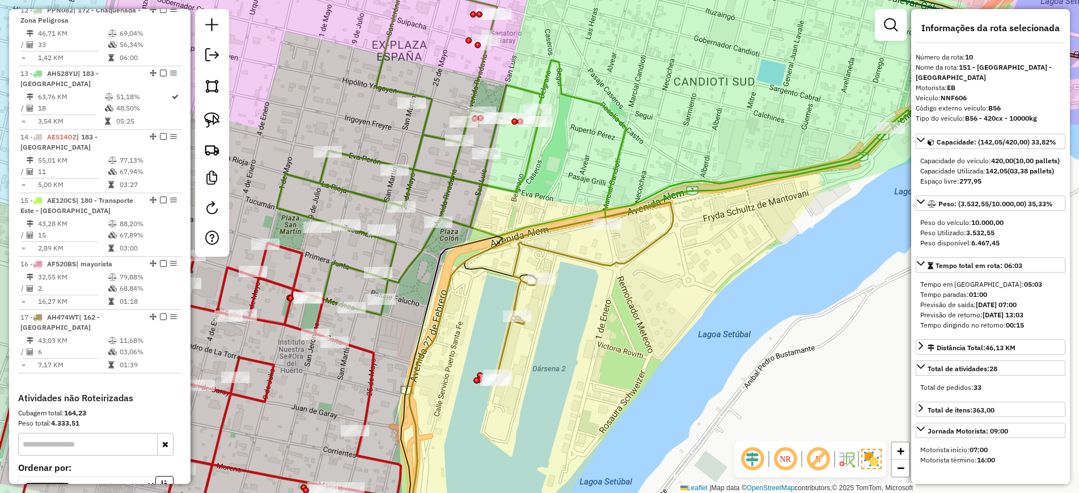
scroll to position [1059, 0]
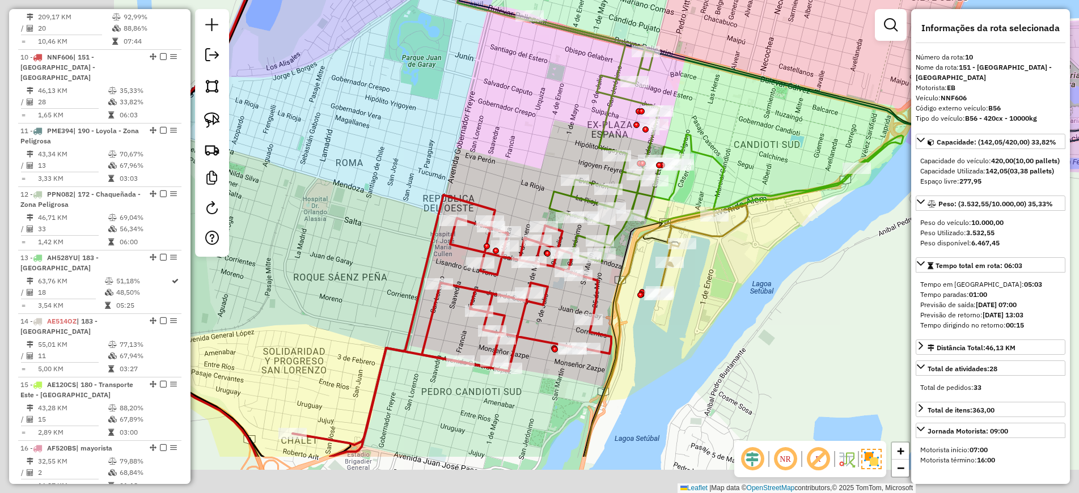
drag, startPoint x: 507, startPoint y: 425, endPoint x: 777, endPoint y: 321, distance: 289.2
click at [777, 321] on div "Janela de atendimento Grade de atendimento Capacidade Transportadoras Veículos …" at bounding box center [539, 246] width 1079 height 493
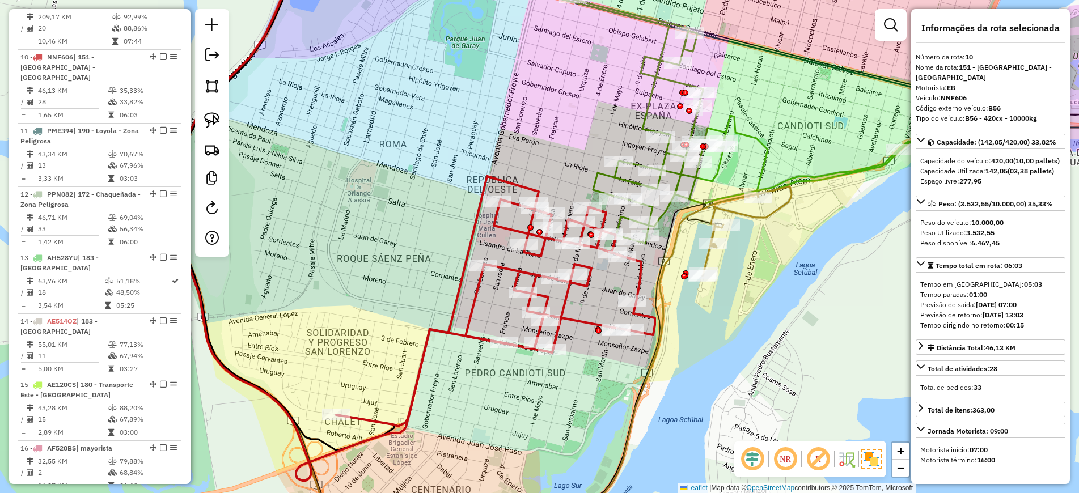
click at [812, 278] on div "Janela de atendimento Grade de atendimento Capacidade Transportadoras Veículos …" at bounding box center [539, 246] width 1079 height 493
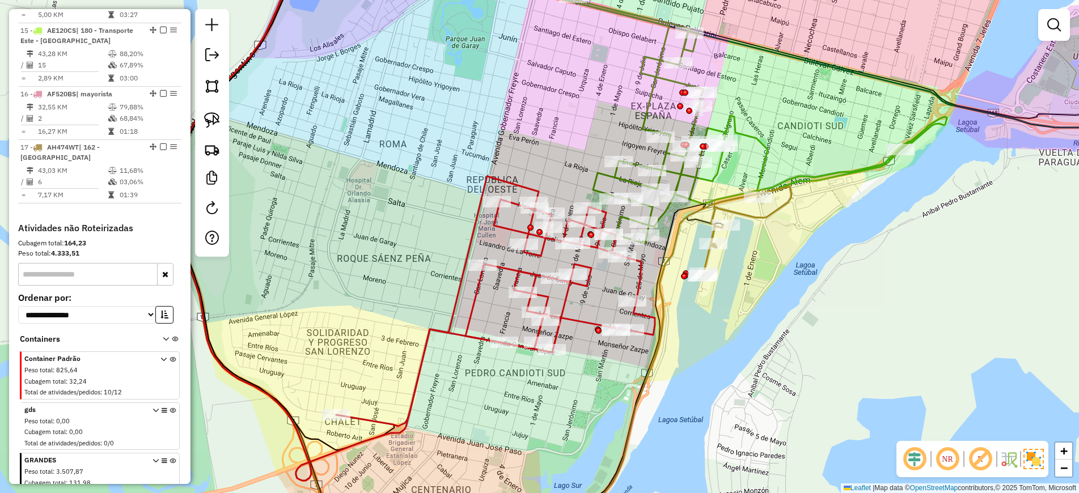
scroll to position [1426, 0]
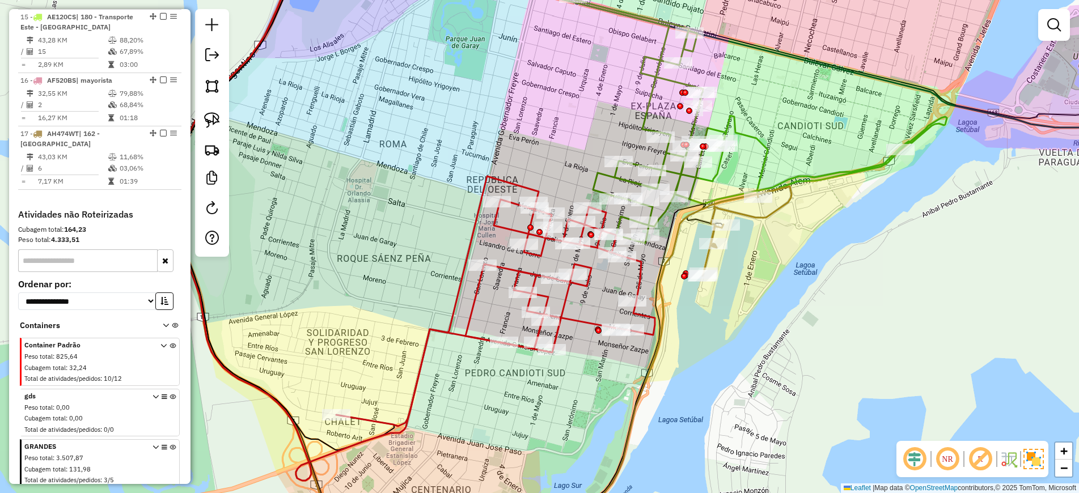
click at [110, 453] on div "Peso total : 3.507,87" at bounding box center [85, 458] width 122 height 10
click at [152, 444] on icon at bounding box center [155, 465] width 6 height 43
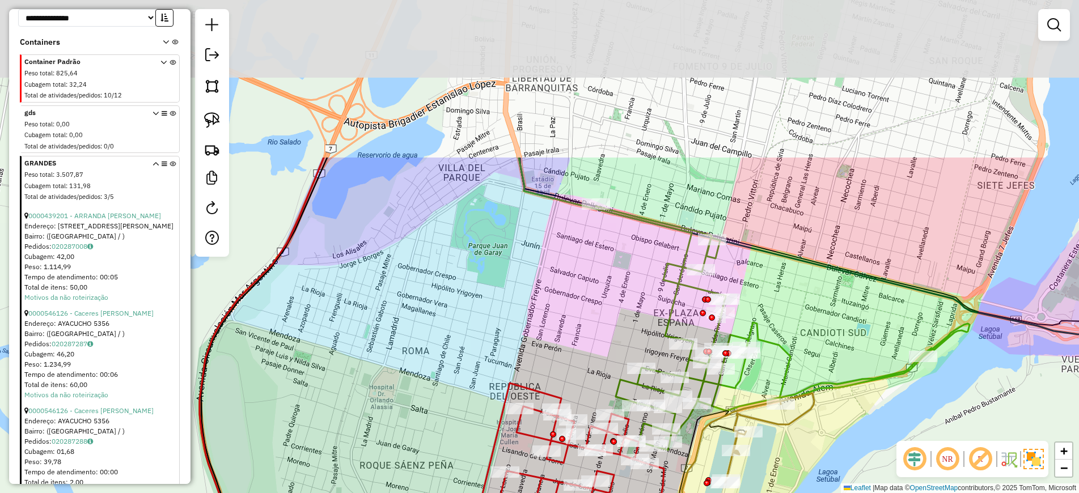
drag, startPoint x: 507, startPoint y: 112, endPoint x: 528, endPoint y: 392, distance: 281.3
click at [531, 394] on div "Janela de atendimento Grade de atendimento Capacidade Transportadoras Veículos …" at bounding box center [539, 246] width 1079 height 493
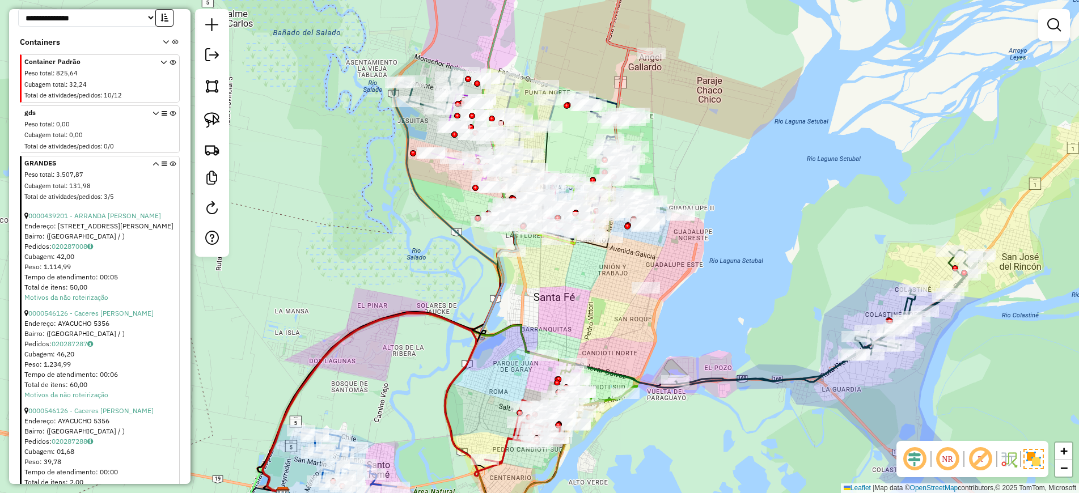
click at [519, 345] on icon at bounding box center [414, 403] width 305 height 180
select select "*********"
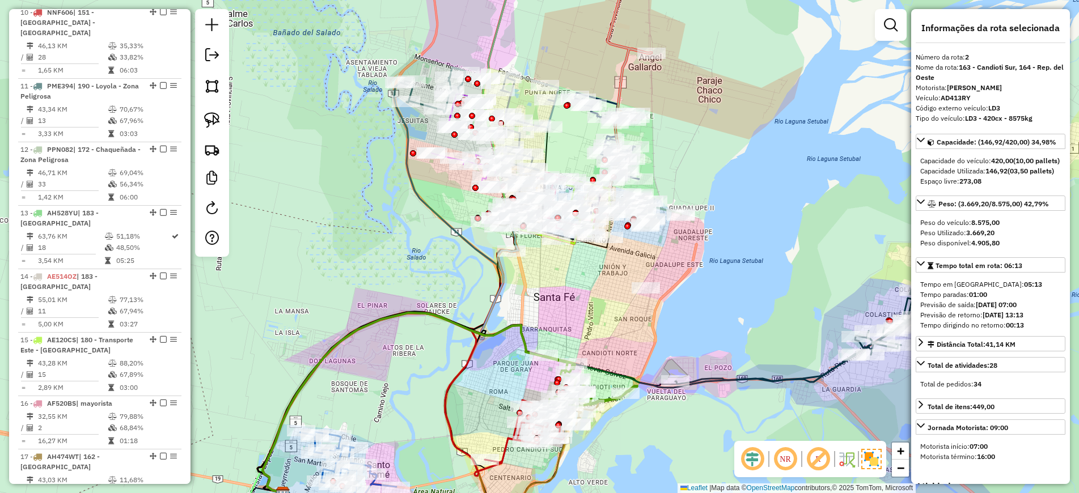
scroll to position [500, 0]
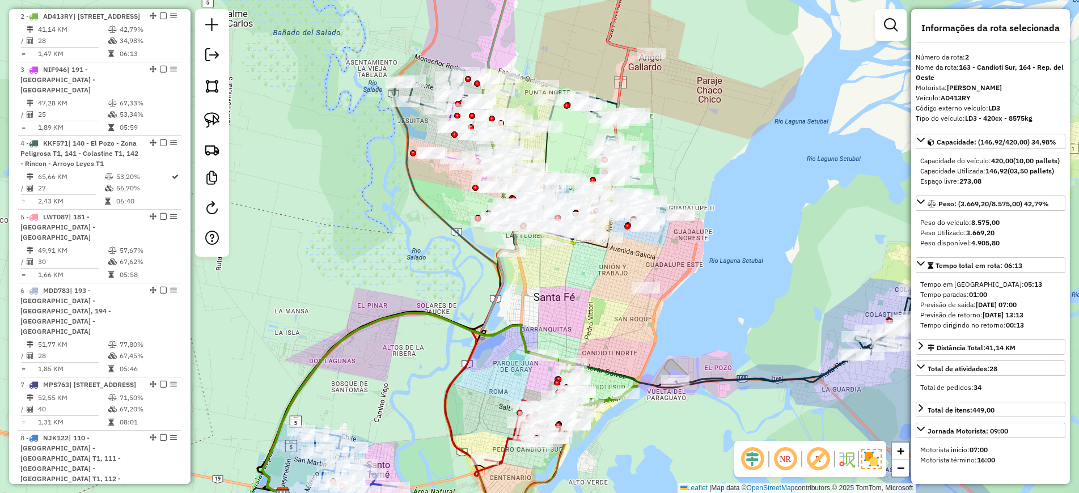
click at [728, 381] on icon at bounding box center [830, 317] width 310 height 134
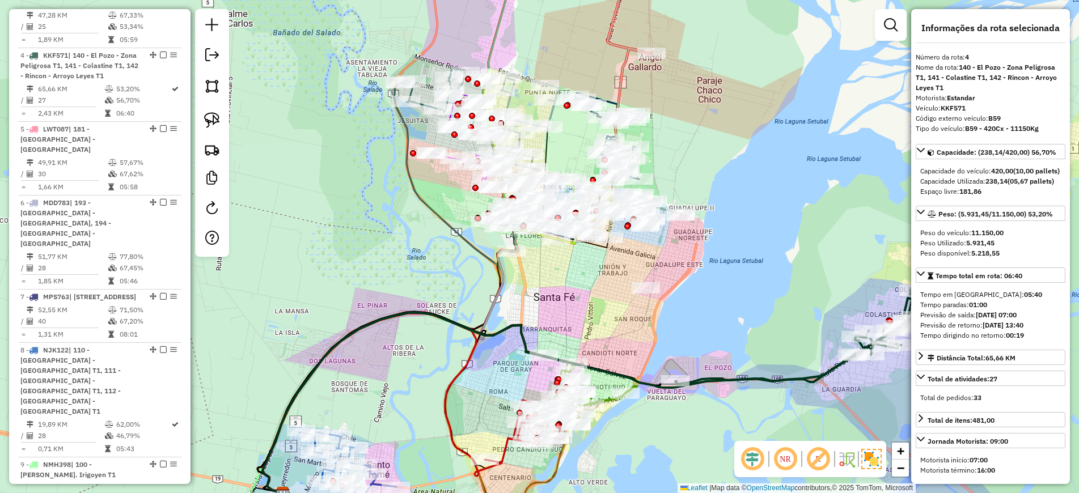
scroll to position [627, 0]
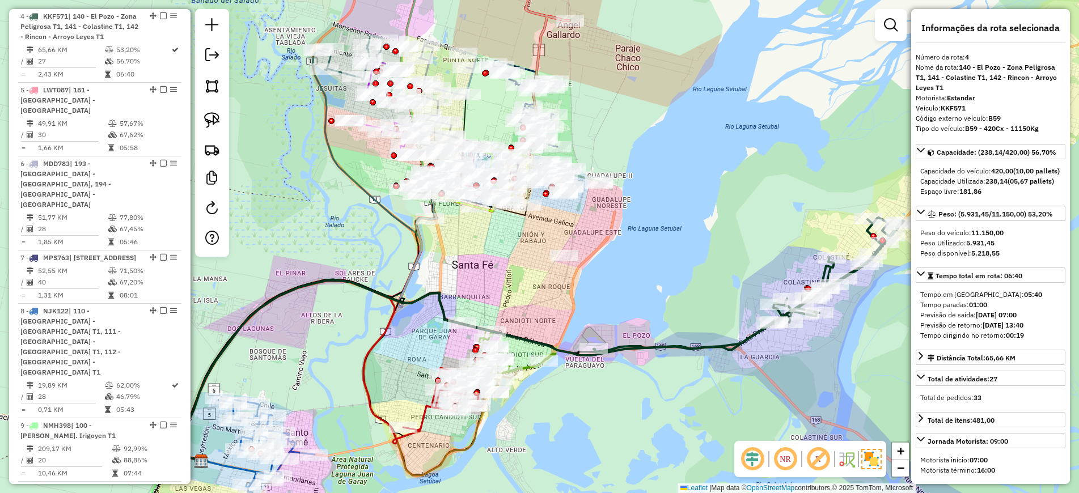
drag, startPoint x: 708, startPoint y: 417, endPoint x: 614, endPoint y: 379, distance: 101.1
click at [615, 379] on div "Janela de atendimento Grade de atendimento Capacidade Transportadoras Veículos …" at bounding box center [539, 246] width 1079 height 493
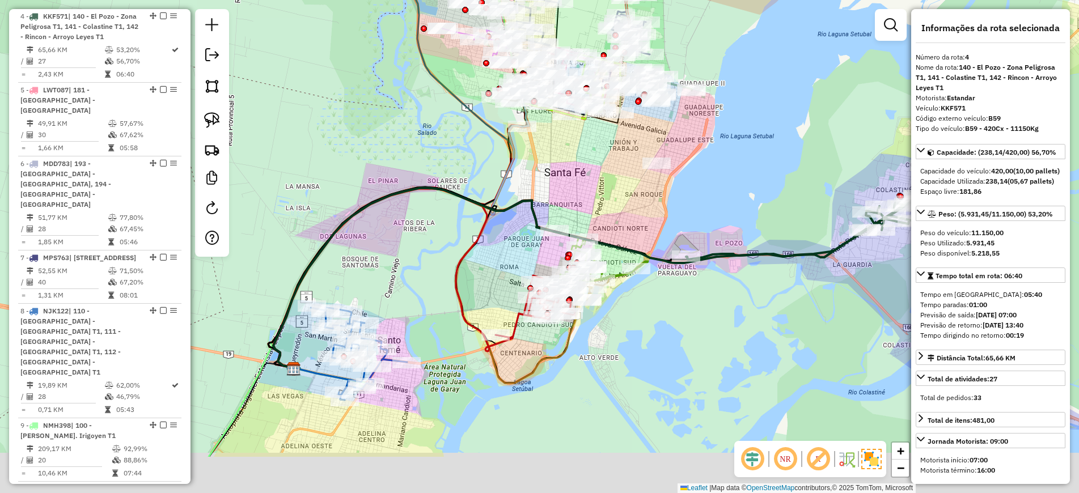
drag, startPoint x: 346, startPoint y: 461, endPoint x: 452, endPoint y: 376, distance: 135.4
click at [452, 376] on div "Janela de atendimento Grade de atendimento Capacidade Transportadoras Veículos …" at bounding box center [539, 246] width 1079 height 493
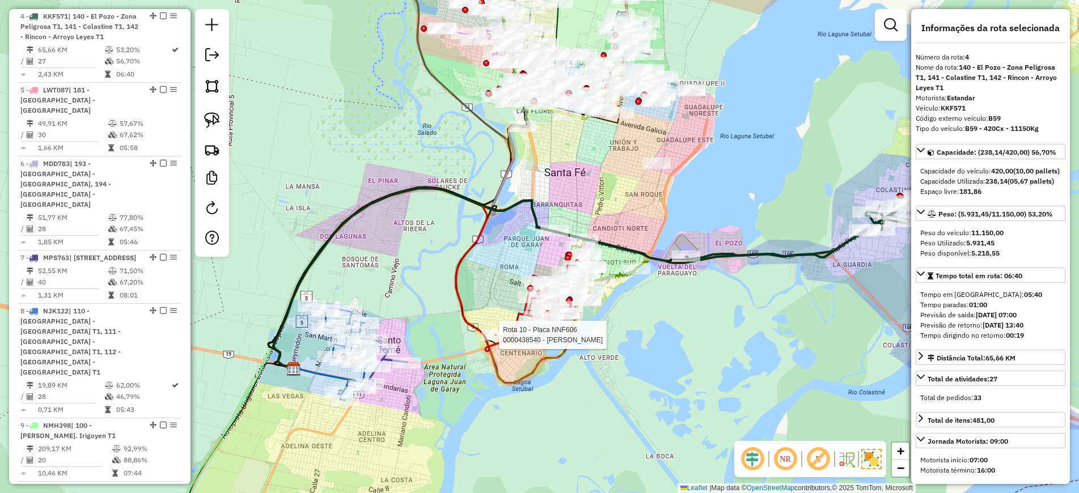
click at [800, 120] on div "Rota 10 - Placa NNF606 0000438540 - GUTIERREZ MATIAS SEBASTIAN Janela de atendi…" at bounding box center [539, 246] width 1079 height 493
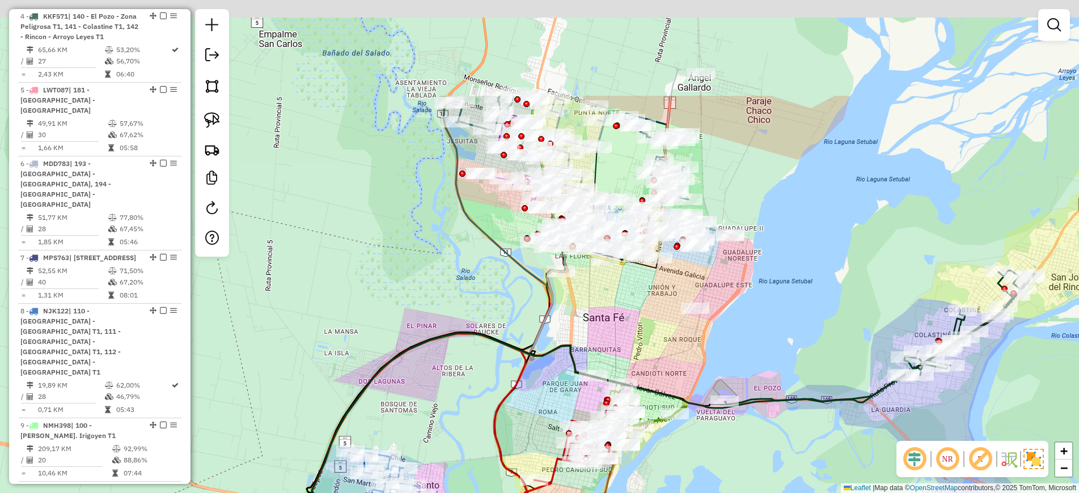
drag, startPoint x: 466, startPoint y: 179, endPoint x: 507, endPoint y: 338, distance: 164.4
click at [507, 338] on div "Janela de atendimento Grade de atendimento Capacidade Transportadoras Veículos …" at bounding box center [539, 246] width 1079 height 493
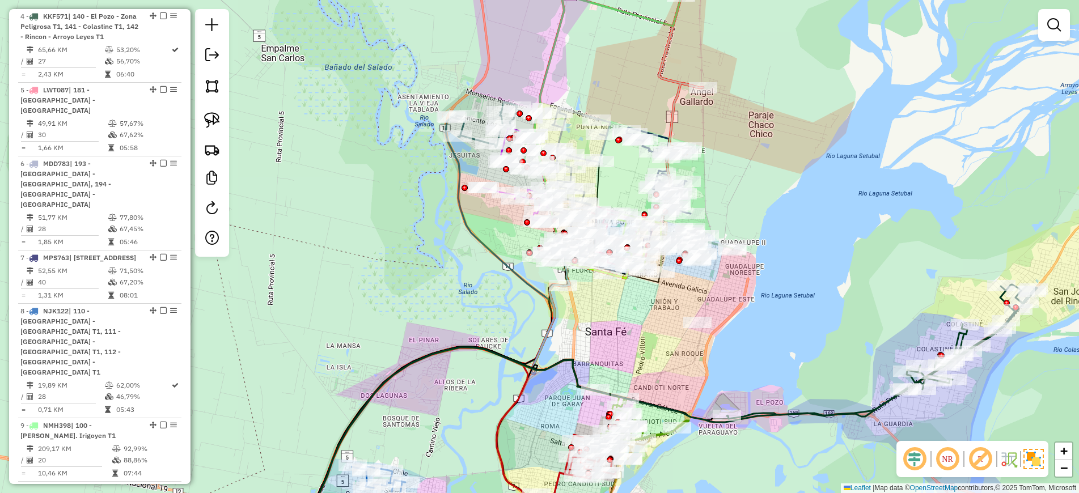
click at [558, 484] on icon at bounding box center [575, 466] width 79 height 62
select select "*********"
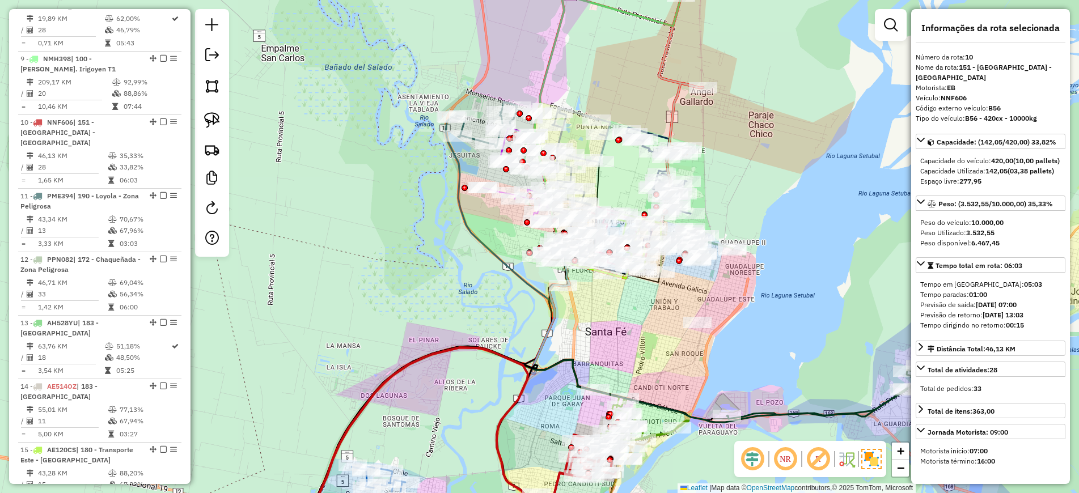
scroll to position [1059, 0]
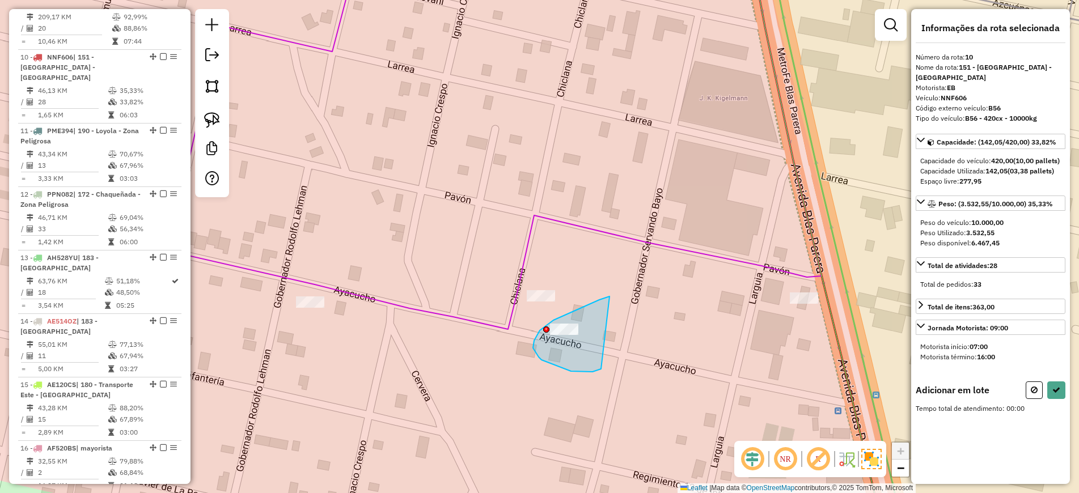
drag, startPoint x: 609, startPoint y: 296, endPoint x: 601, endPoint y: 369, distance: 73.0
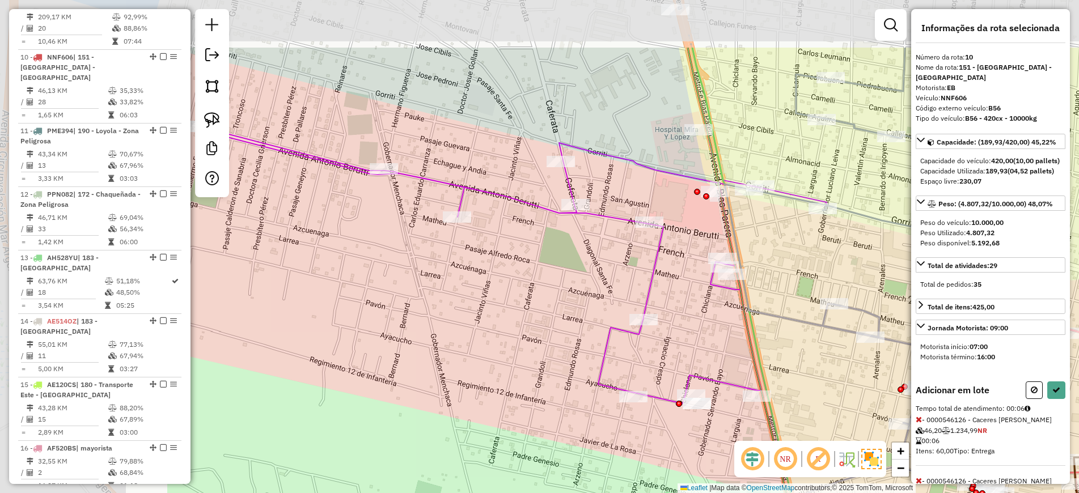
drag, startPoint x: 370, startPoint y: 259, endPoint x: 724, endPoint y: 396, distance: 379.8
click at [724, 396] on div "Janela de atendimento Grade de atendimento Capacidade Transportadoras Veículos …" at bounding box center [539, 246] width 1079 height 493
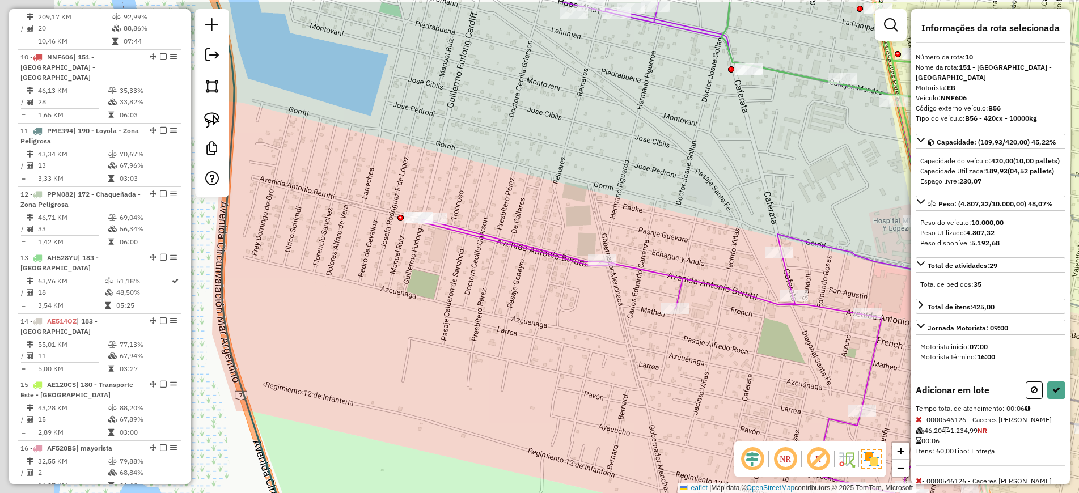
drag, startPoint x: 461, startPoint y: 311, endPoint x: 503, endPoint y: 310, distance: 41.9
click at [513, 330] on div "Janela de atendimento Grade de atendimento Capacidade Transportadoras Veículos …" at bounding box center [539, 246] width 1079 height 493
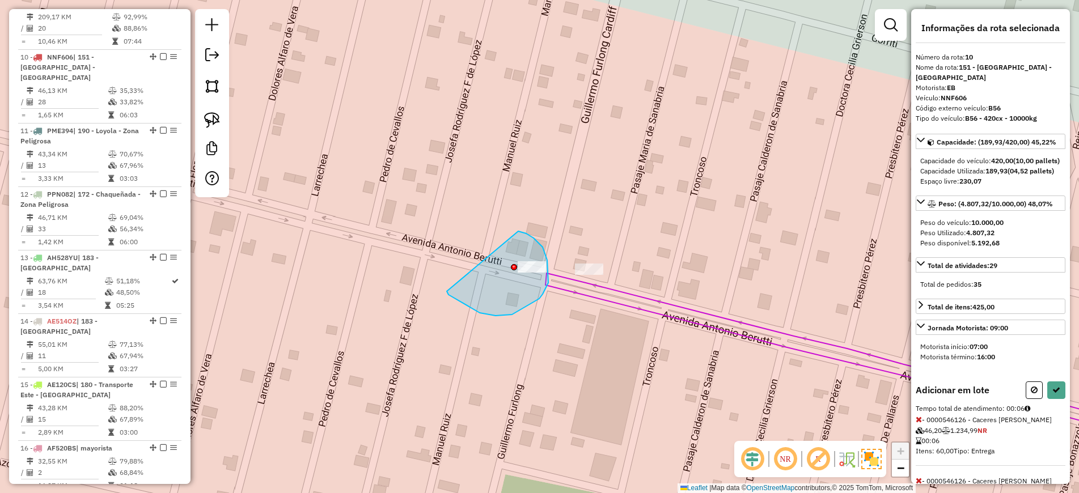
drag, startPoint x: 518, startPoint y: 232, endPoint x: 449, endPoint y: 285, distance: 86.9
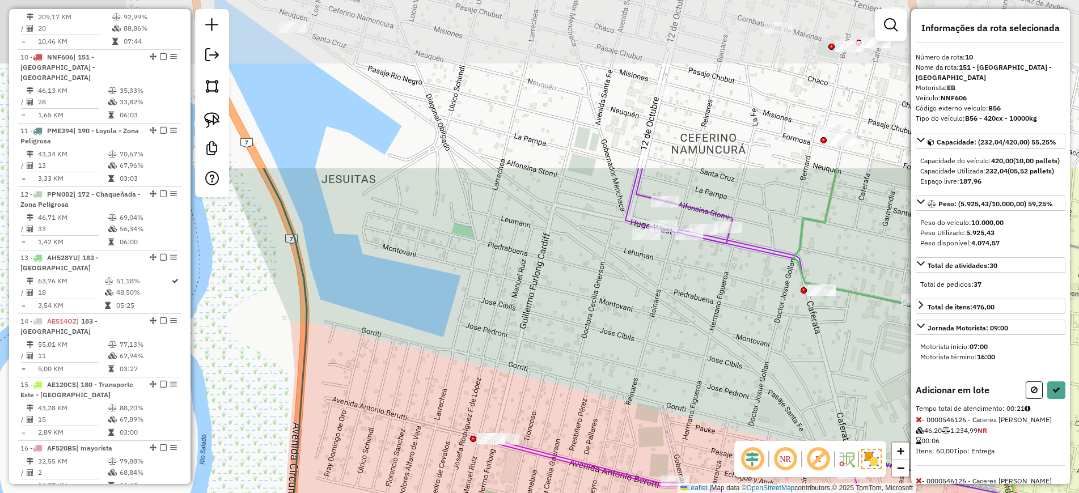
drag, startPoint x: 619, startPoint y: 259, endPoint x: 570, endPoint y: 344, distance: 98.3
click at [558, 389] on div "Janela de atendimento Grade de atendimento Capacidade Transportadoras Veículos …" at bounding box center [539, 246] width 1079 height 493
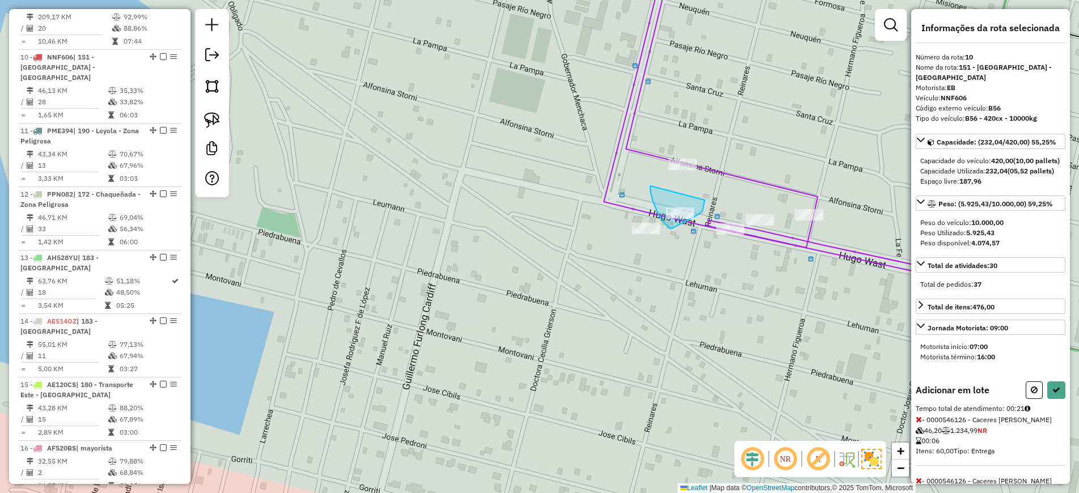
drag, startPoint x: 650, startPoint y: 187, endPoint x: 704, endPoint y: 200, distance: 55.4
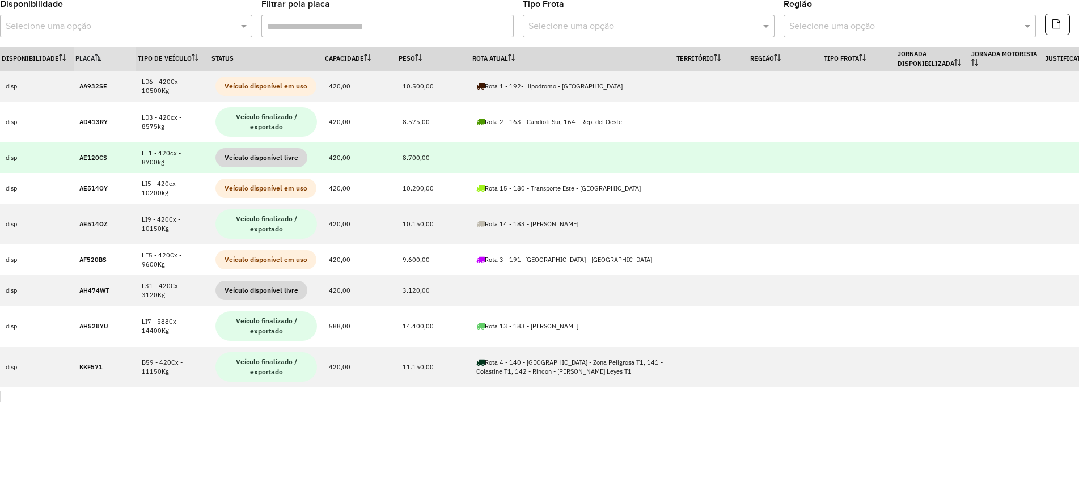
click at [79, 151] on td "AE120CS" at bounding box center [105, 157] width 62 height 31
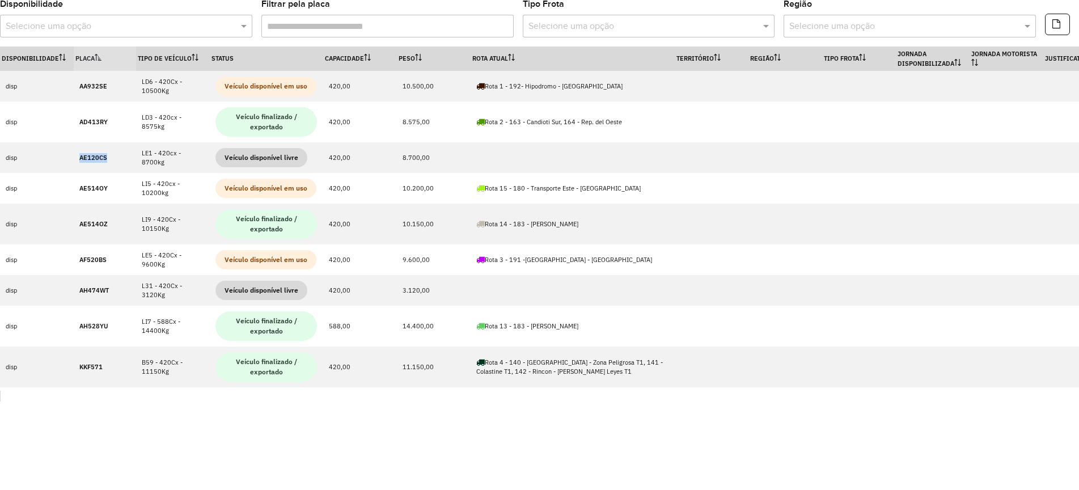
copy strong "AE120CS"
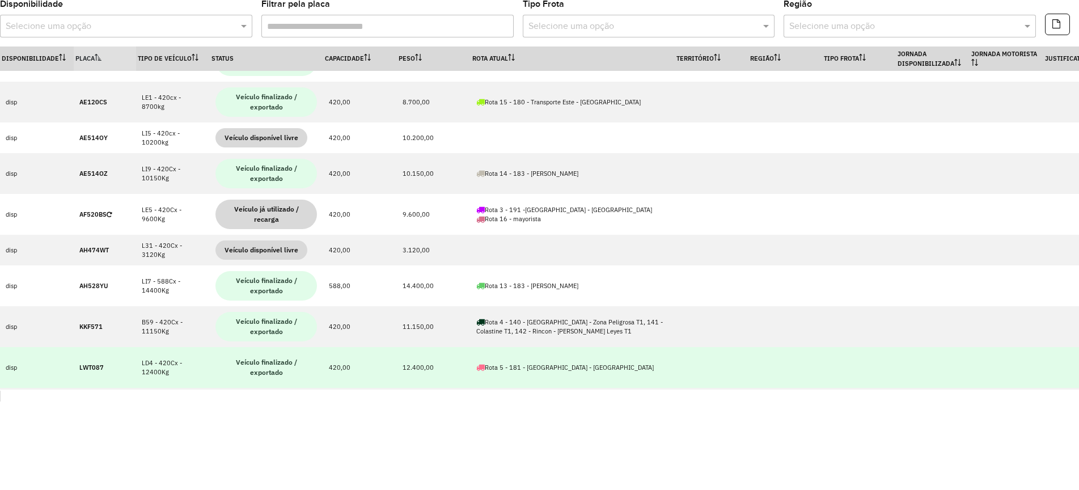
scroll to position [213, 0]
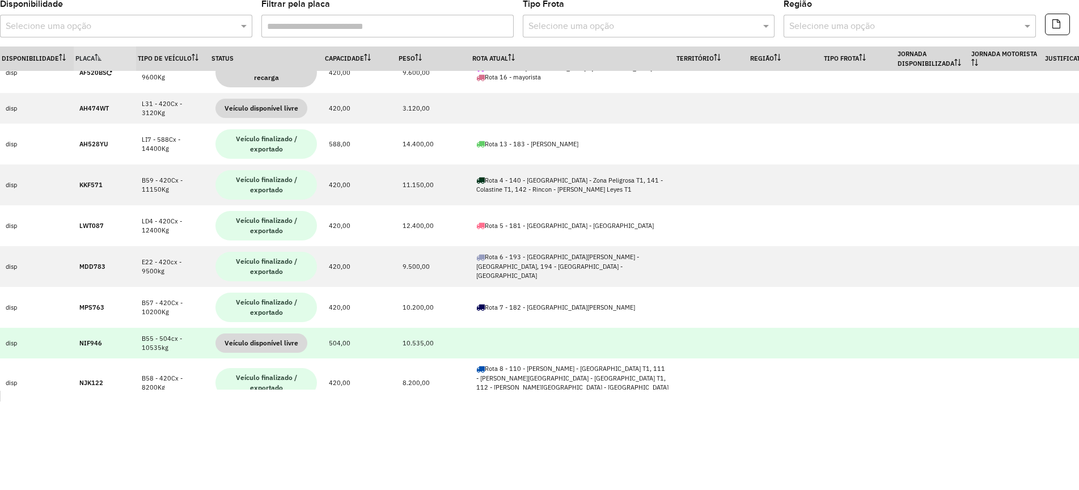
click at [86, 346] on strong "NIF946" at bounding box center [90, 343] width 23 height 8
click at [86, 345] on strong "NIF946" at bounding box center [90, 343] width 23 height 8
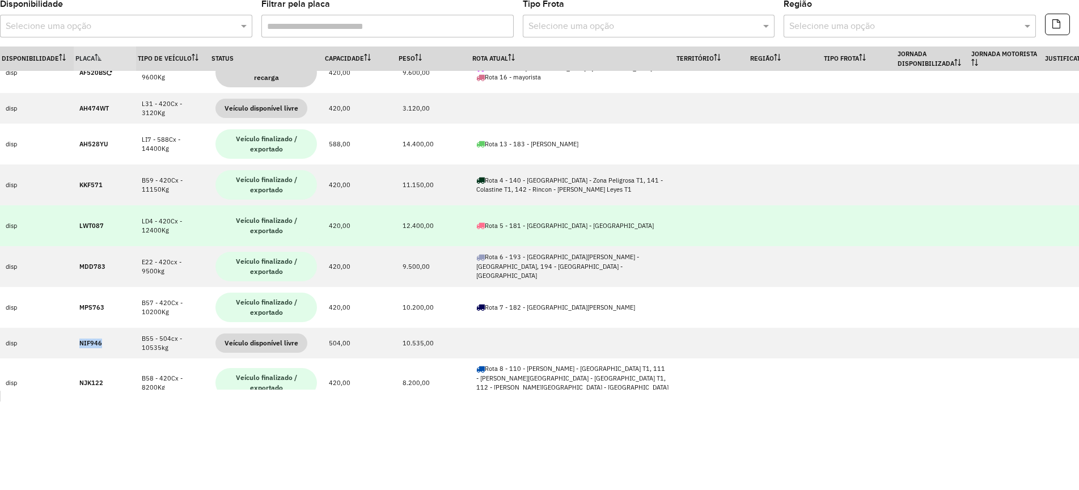
copy strong "NIF946"
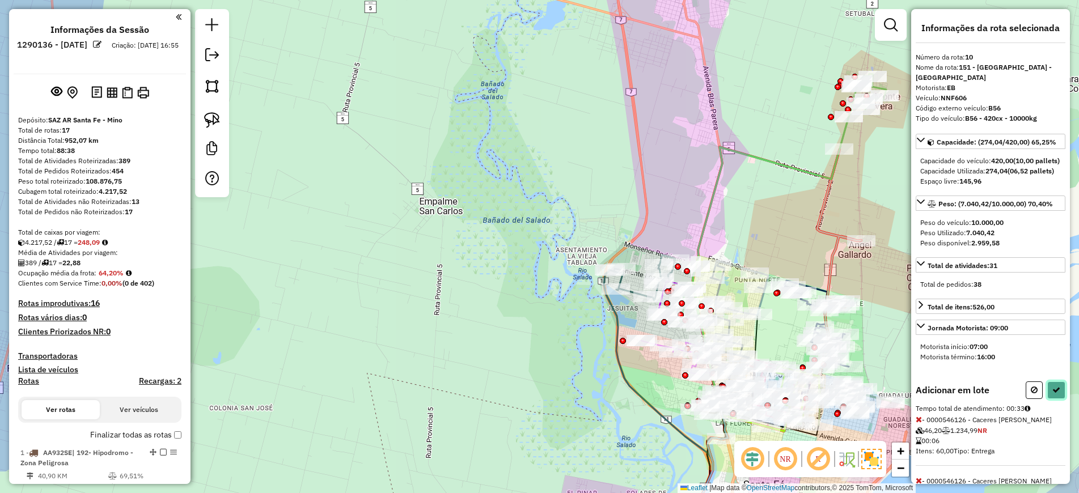
click at [1052, 394] on icon at bounding box center [1056, 390] width 8 height 8
select select "*********"
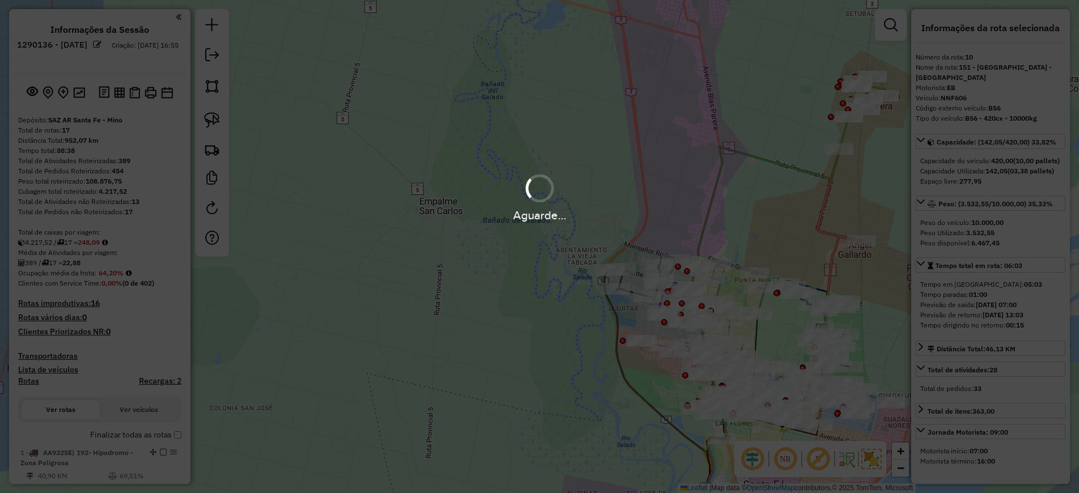
scroll to position [1059, 0]
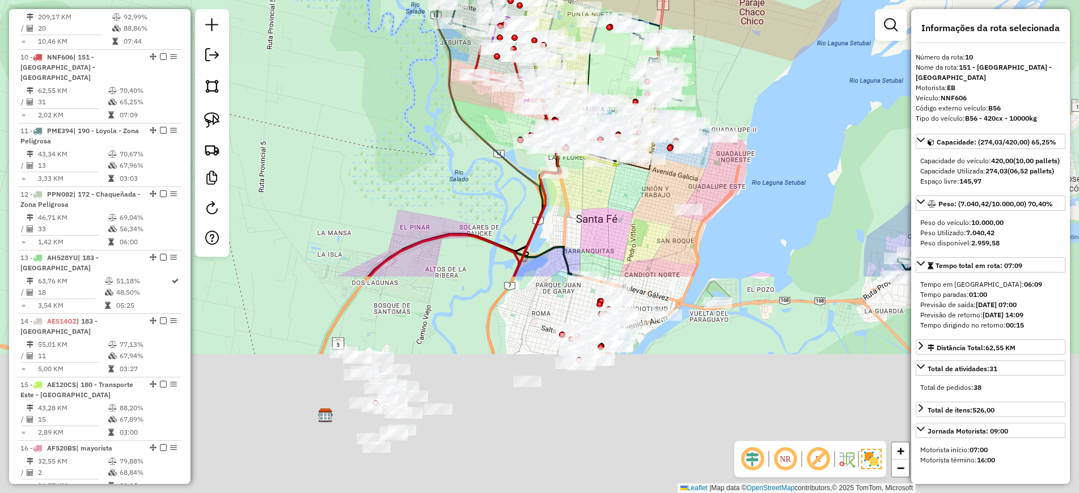
drag, startPoint x: 458, startPoint y: 406, endPoint x: 257, endPoint y: 65, distance: 396.4
click at [257, 65] on div "Janela de atendimento Grade de atendimento Capacidade Transportadoras Veículos …" at bounding box center [539, 246] width 1079 height 493
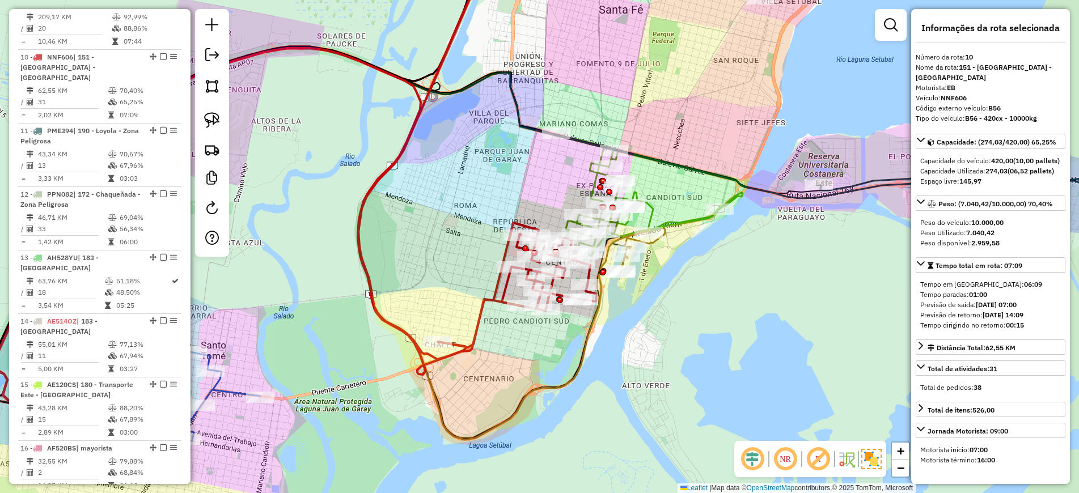
click at [474, 315] on icon at bounding box center [477, 155] width 239 height 409
click at [479, 317] on icon at bounding box center [477, 155] width 239 height 409
click at [651, 202] on icon at bounding box center [648, 195] width 187 height 122
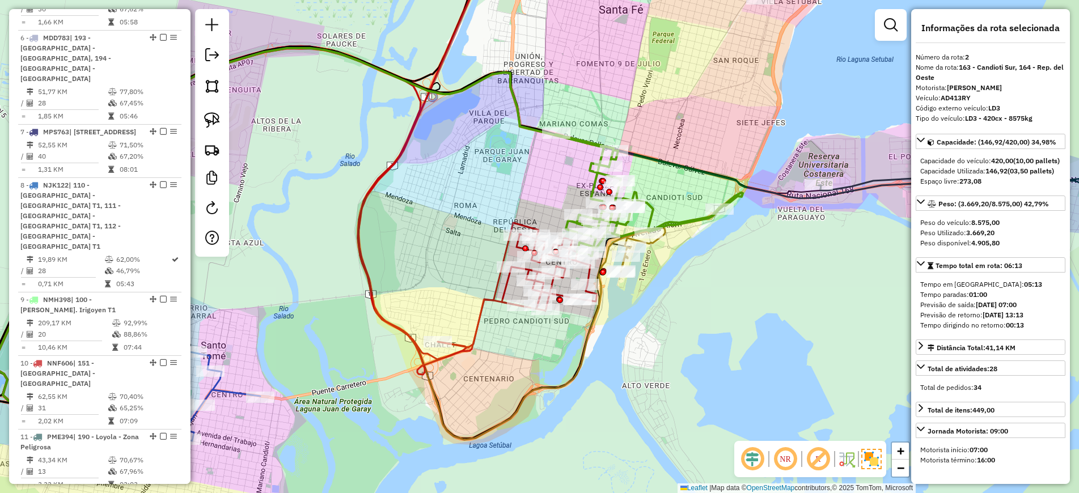
scroll to position [500, 0]
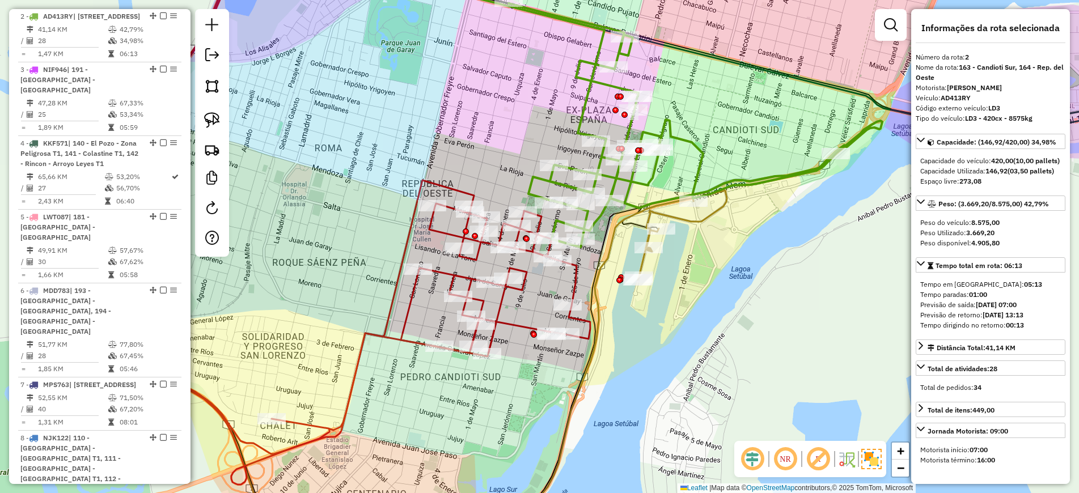
click at [574, 280] on icon at bounding box center [352, 202] width 476 height 503
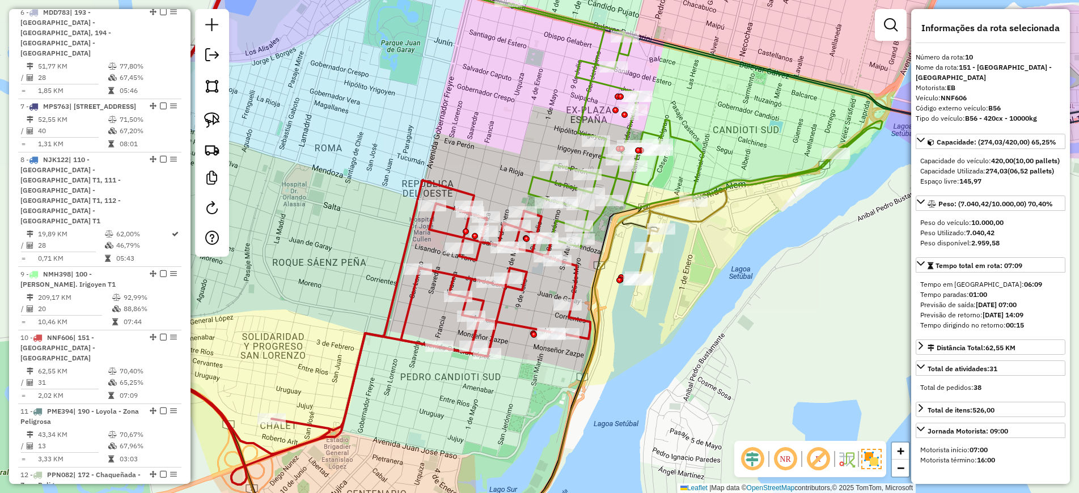
scroll to position [1059, 0]
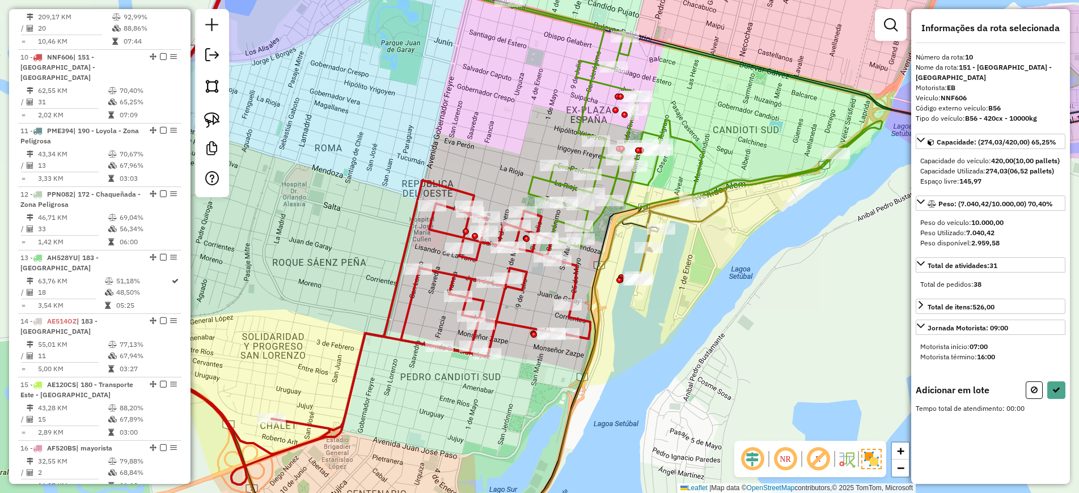
drag, startPoint x: 1033, startPoint y: 397, endPoint x: 1022, endPoint y: 376, distance: 23.1
click at [1029, 388] on div "Informações da rota selecionada Número da rota: 10 Nome da rota: 151 - [GEOGRAP…" at bounding box center [990, 246] width 159 height 475
click at [1037, 399] on button at bounding box center [1033, 390] width 17 height 18
select select "*********"
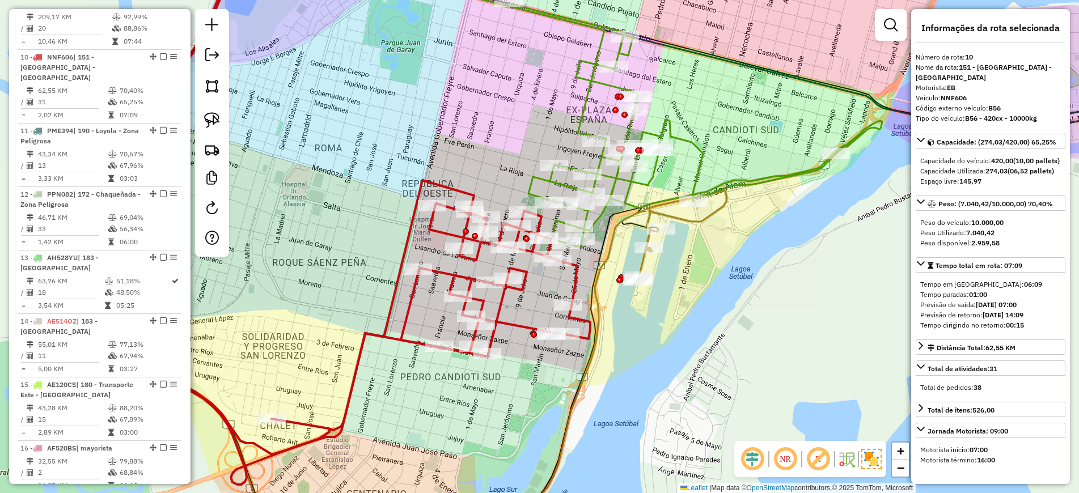
click at [689, 142] on icon at bounding box center [694, 125] width 373 height 244
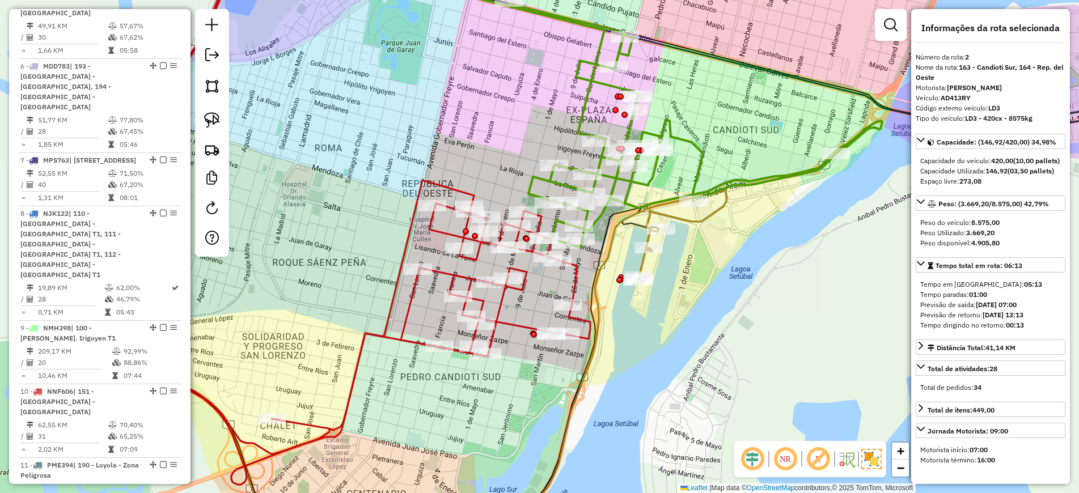
scroll to position [500, 0]
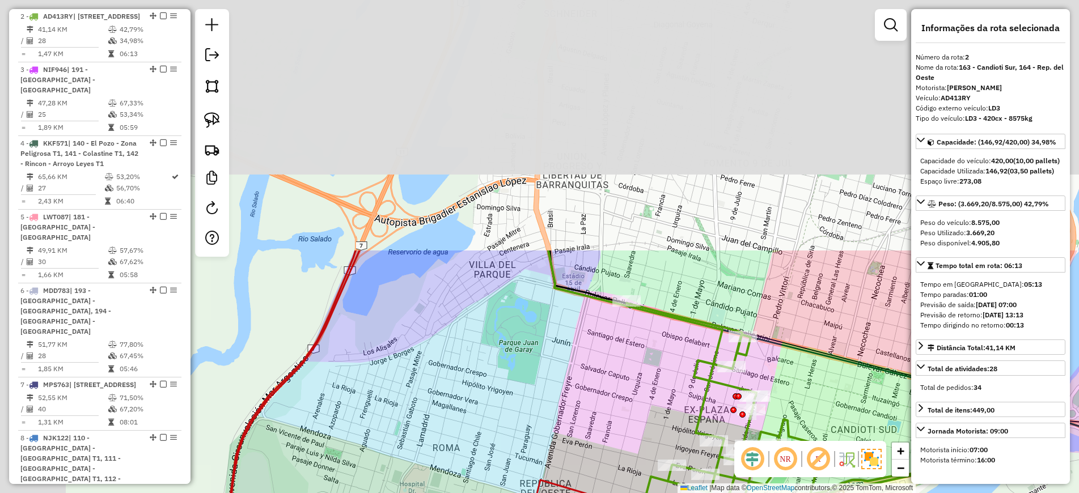
drag, startPoint x: 670, startPoint y: 63, endPoint x: 796, endPoint y: 387, distance: 347.4
click at [796, 387] on div "Janela de atendimento Grade de atendimento Capacidade Transportadoras Veículos …" at bounding box center [539, 246] width 1079 height 493
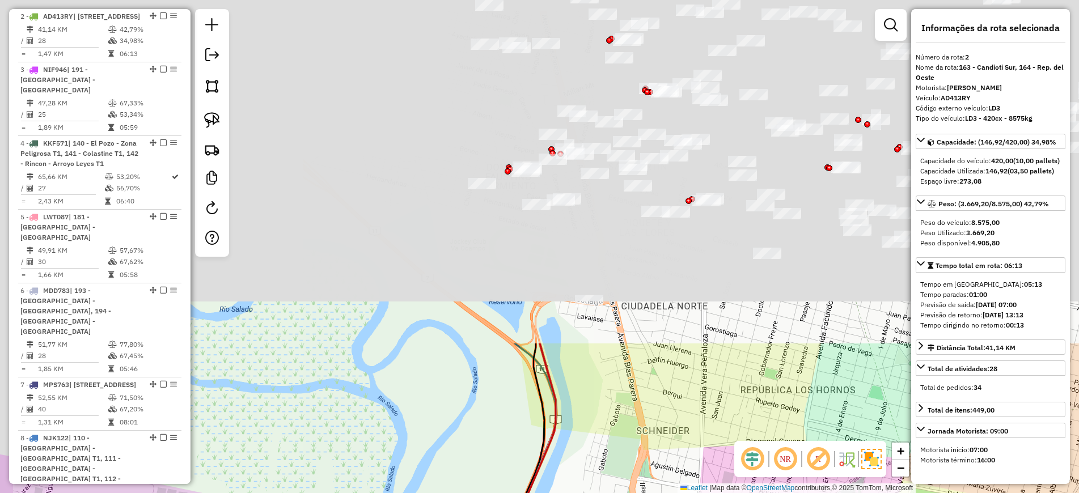
drag, startPoint x: 470, startPoint y: 108, endPoint x: 534, endPoint y: 290, distance: 192.9
click at [554, 492] on html "Aguarde... Pop-up bloqueado! Seu navegador bloqueou automáticamente a abertura …" at bounding box center [539, 246] width 1079 height 493
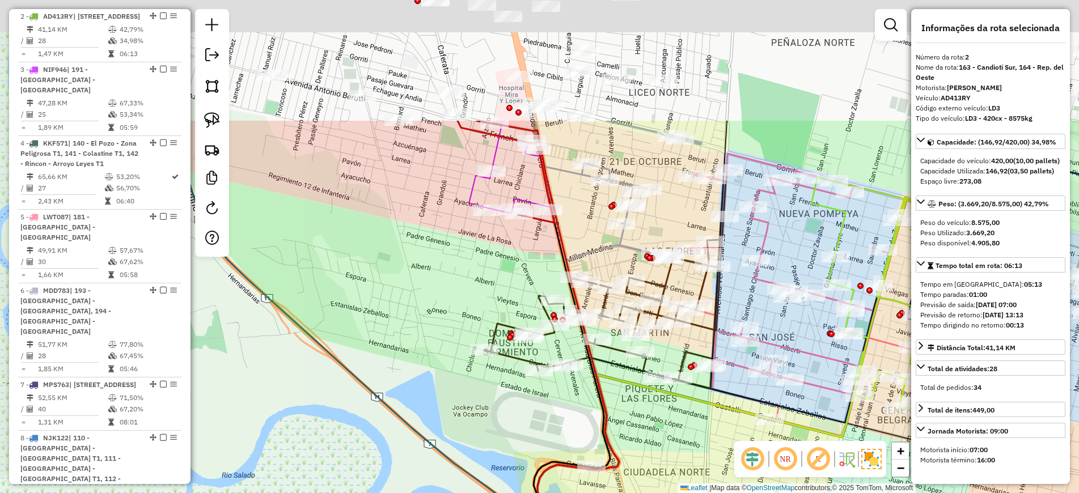
drag, startPoint x: 502, startPoint y: 110, endPoint x: 516, endPoint y: 264, distance: 154.8
click at [508, 299] on div "Janela de atendimento Grade de atendimento Capacidade Transportadoras Veículos …" at bounding box center [539, 246] width 1079 height 493
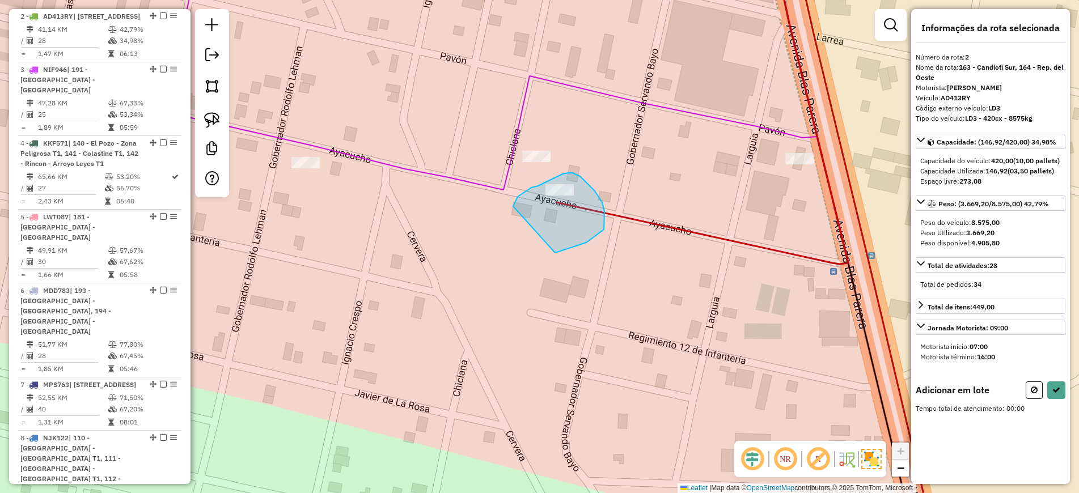
drag, startPoint x: 554, startPoint y: 252, endPoint x: 513, endPoint y: 206, distance: 61.8
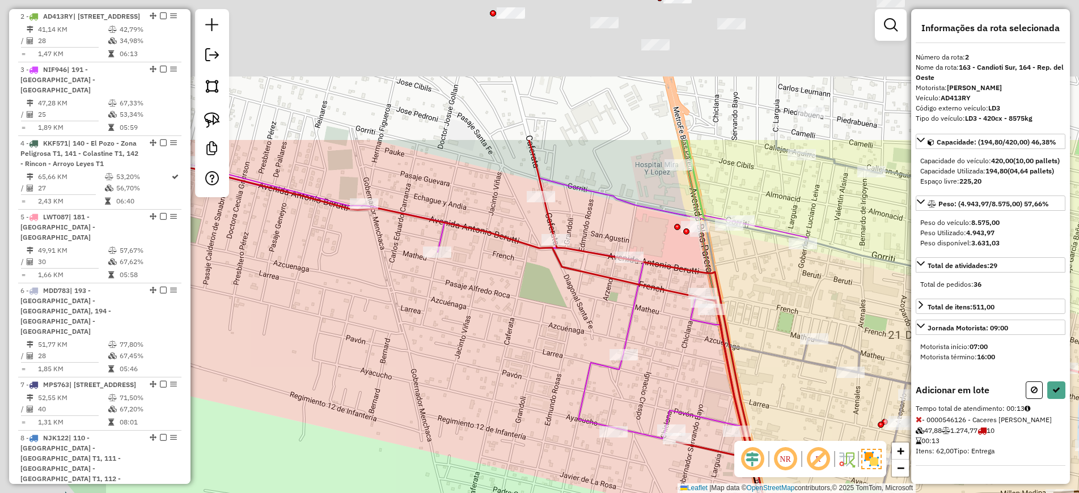
drag, startPoint x: 455, startPoint y: 314, endPoint x: 489, endPoint y: 342, distance: 44.3
click at [489, 342] on div "Janela de atendimento Grade de atendimento Capacidade Transportadoras Veículos …" at bounding box center [539, 246] width 1079 height 493
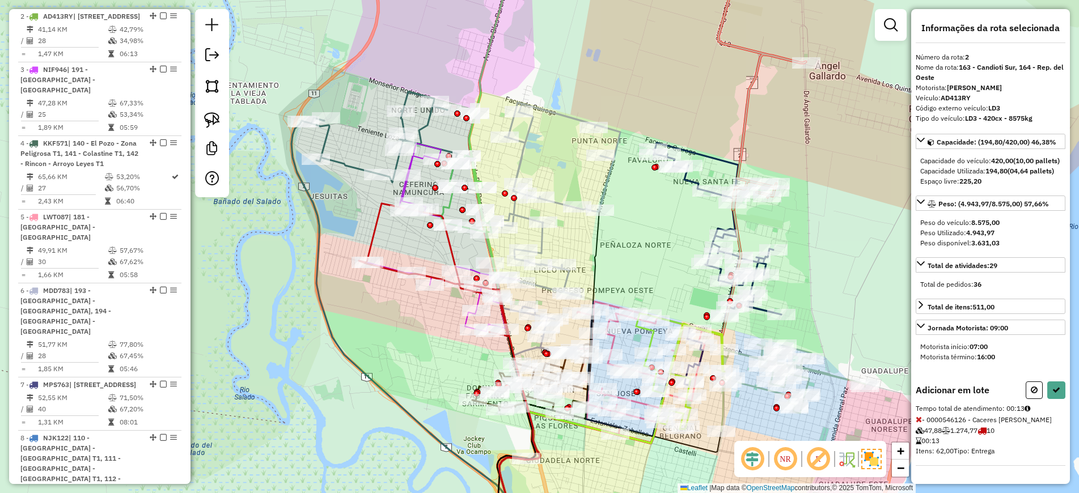
drag, startPoint x: 355, startPoint y: 317, endPoint x: 413, endPoint y: 288, distance: 64.1
click at [411, 317] on div "Janela de atendimento Grade de atendimento Capacidade Transportadoras Veículos …" at bounding box center [539, 246] width 1079 height 493
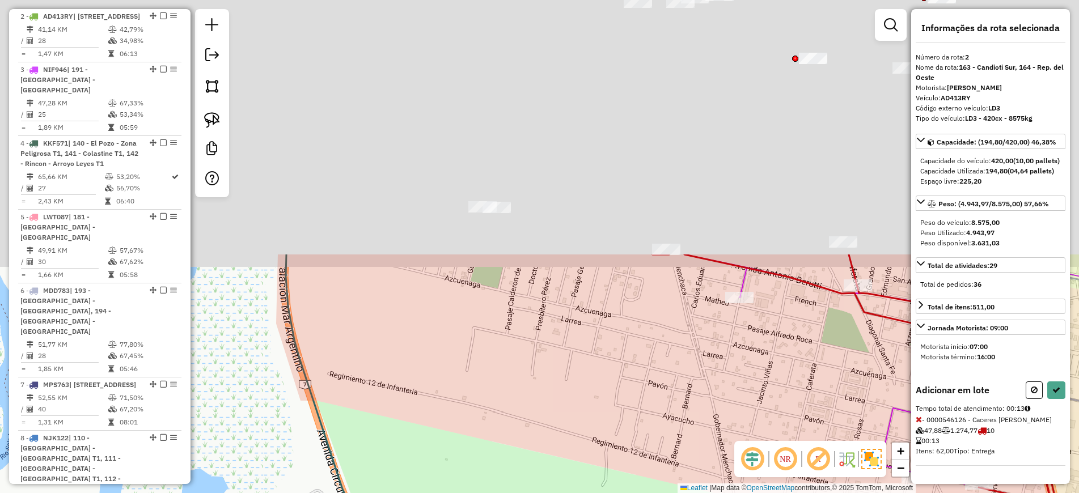
drag, startPoint x: 426, startPoint y: 118, endPoint x: 452, endPoint y: 496, distance: 378.9
click at [452, 492] on html "Aguarde... Pop-up bloqueado! Seu navegador bloqueou automáticamente a abertura …" at bounding box center [539, 246] width 1079 height 493
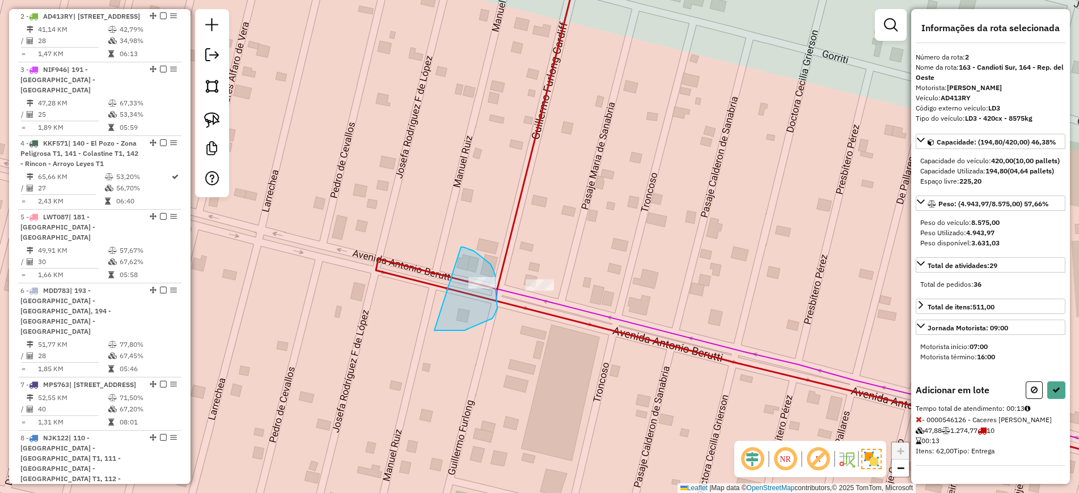
drag, startPoint x: 461, startPoint y: 247, endPoint x: 406, endPoint y: 312, distance: 84.9
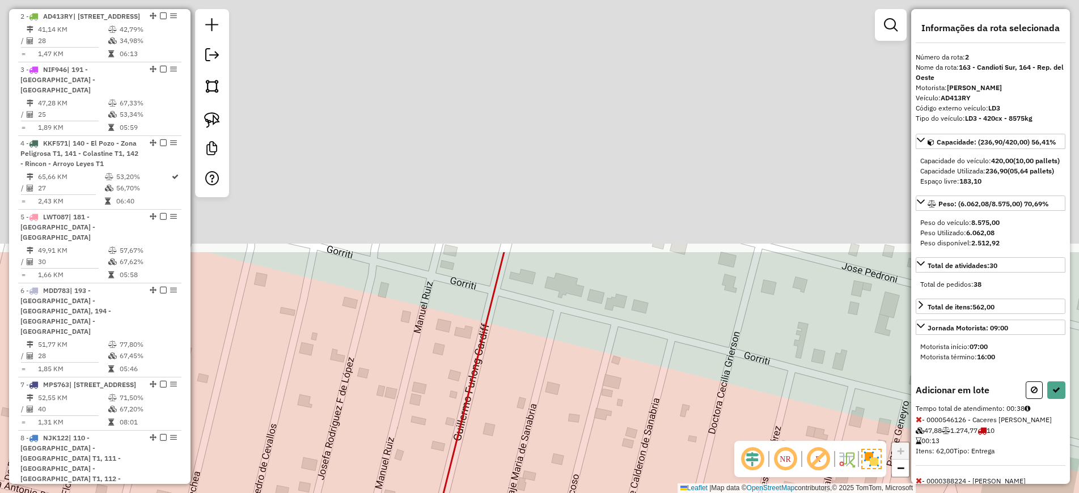
drag, startPoint x: 629, startPoint y: 165, endPoint x: 541, endPoint y: 491, distance: 337.7
click at [541, 491] on div "Janela de atendimento Grade de atendimento Capacidade Transportadoras Veículos …" at bounding box center [539, 246] width 1079 height 493
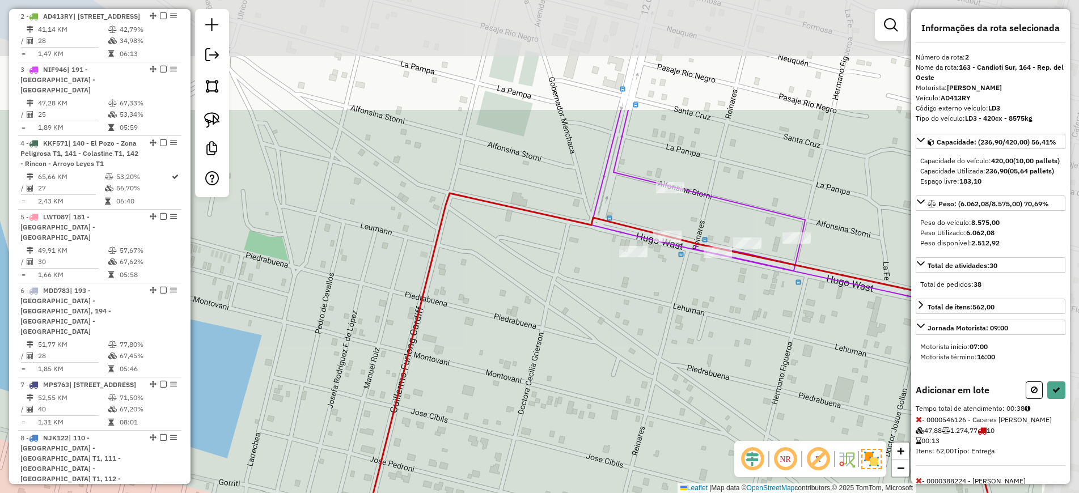
drag, startPoint x: 632, startPoint y: 230, endPoint x: 541, endPoint y: 311, distance: 122.0
click at [474, 377] on div "Janela de atendimento Grade de atendimento Capacidade Transportadoras Veículos …" at bounding box center [539, 246] width 1079 height 493
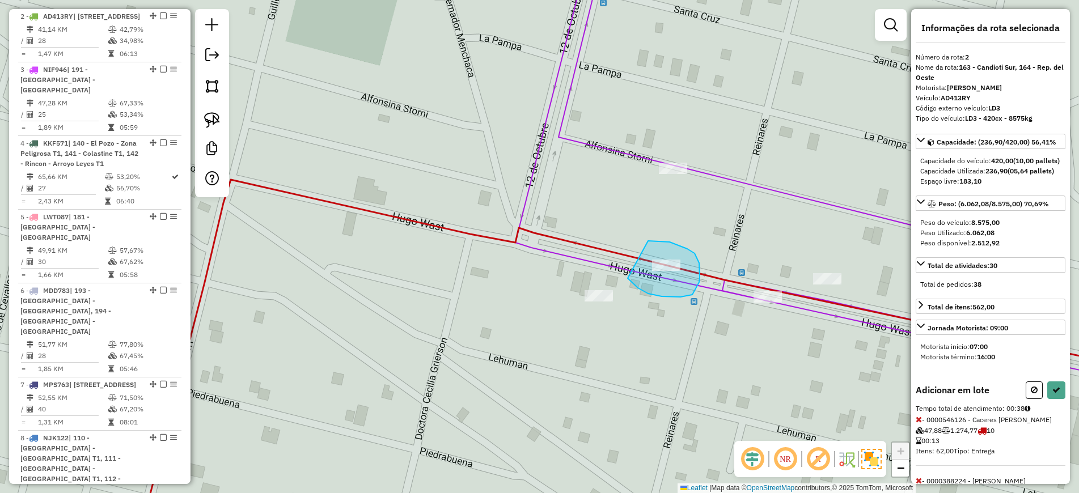
drag, startPoint x: 652, startPoint y: 241, endPoint x: 627, endPoint y: 278, distance: 45.3
click at [1052, 394] on icon at bounding box center [1056, 390] width 8 height 8
select select "*********"
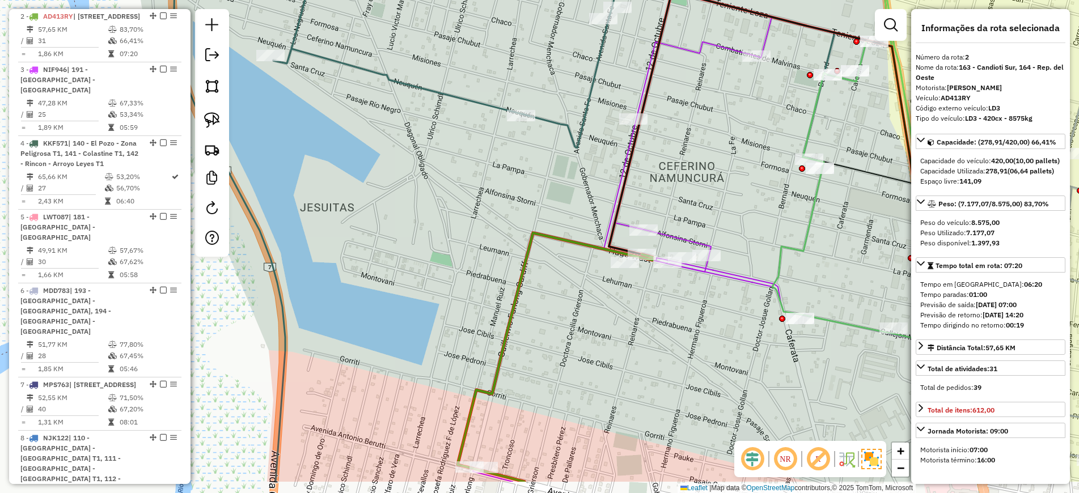
drag, startPoint x: 663, startPoint y: 384, endPoint x: 558, endPoint y: 114, distance: 289.2
click at [559, 115] on div "Janela de atendimento Grade de atendimento Capacidade Transportadoras Veículos …" at bounding box center [539, 246] width 1079 height 493
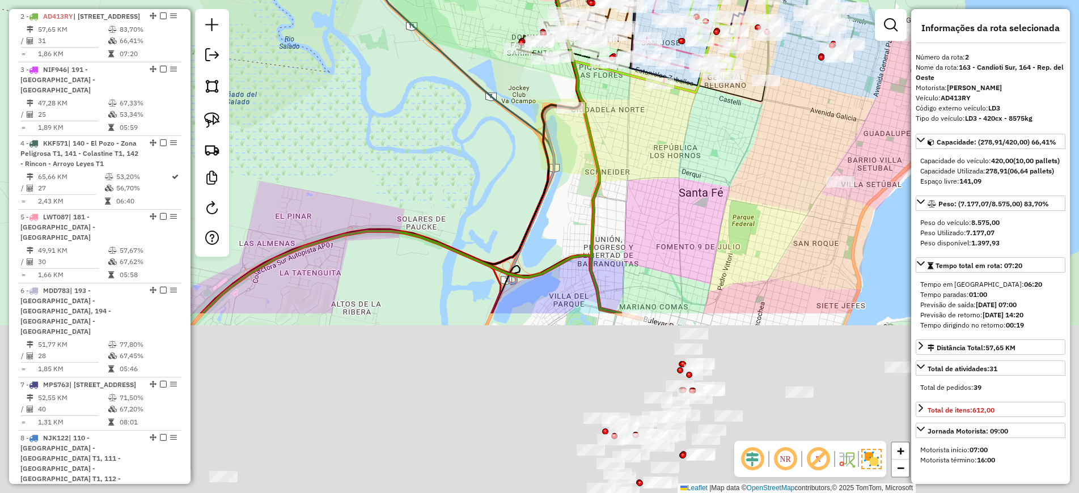
drag, startPoint x: 769, startPoint y: 400, endPoint x: 622, endPoint y: 89, distance: 343.8
click at [623, 90] on div "Janela de atendimento Grade de atendimento Capacidade Transportadoras Veículos …" at bounding box center [539, 246] width 1079 height 493
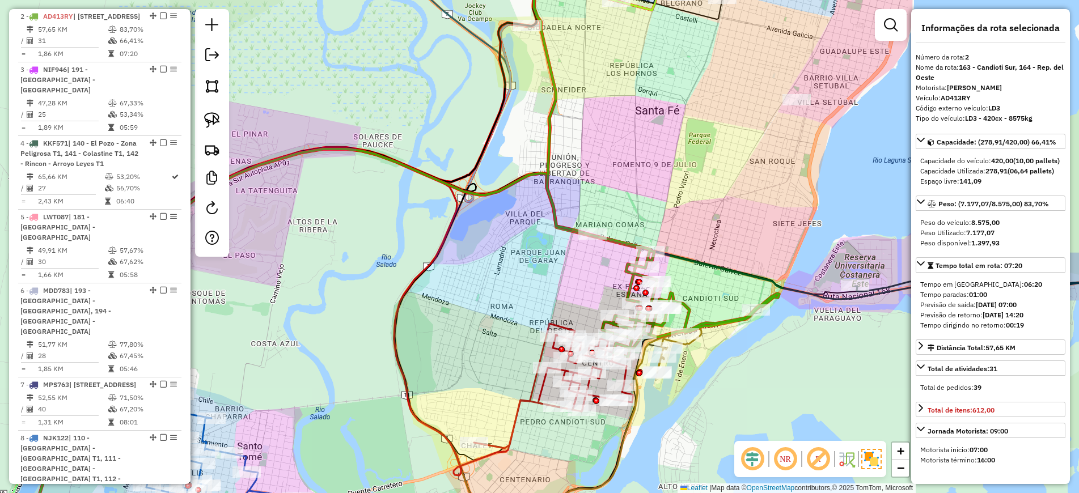
click at [513, 415] on icon at bounding box center [553, 386] width 159 height 125
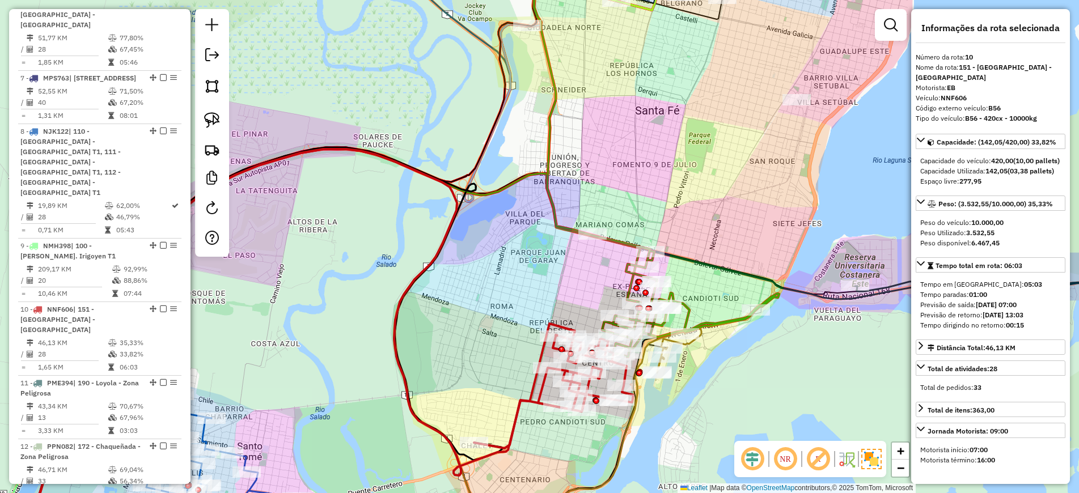
scroll to position [1059, 0]
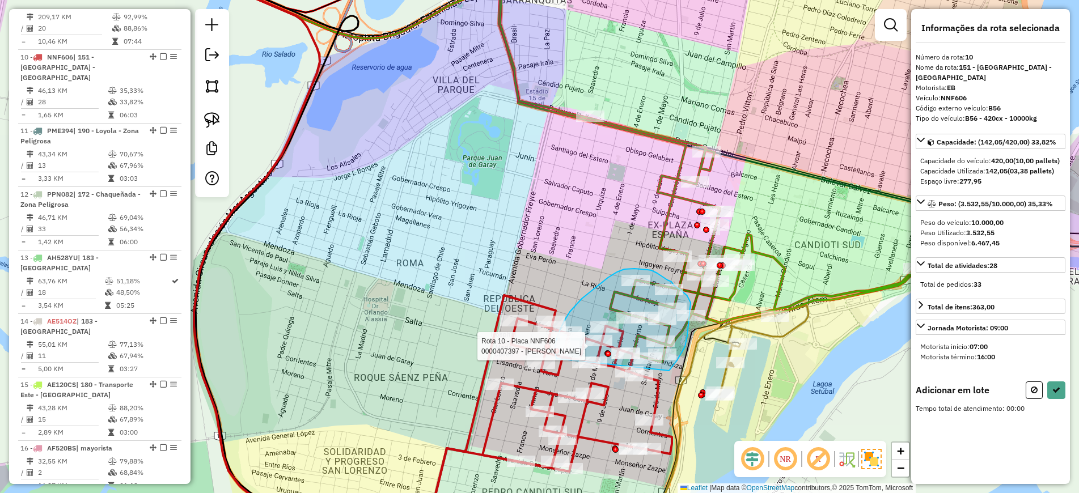
drag, startPoint x: 669, startPoint y: 370, endPoint x: 557, endPoint y: 359, distance: 112.7
click at [557, 359] on div "Rota 10 - Placa NNF606 0000407397 - LENA SRL Janela de atendimento Grade de ate…" at bounding box center [539, 246] width 1079 height 493
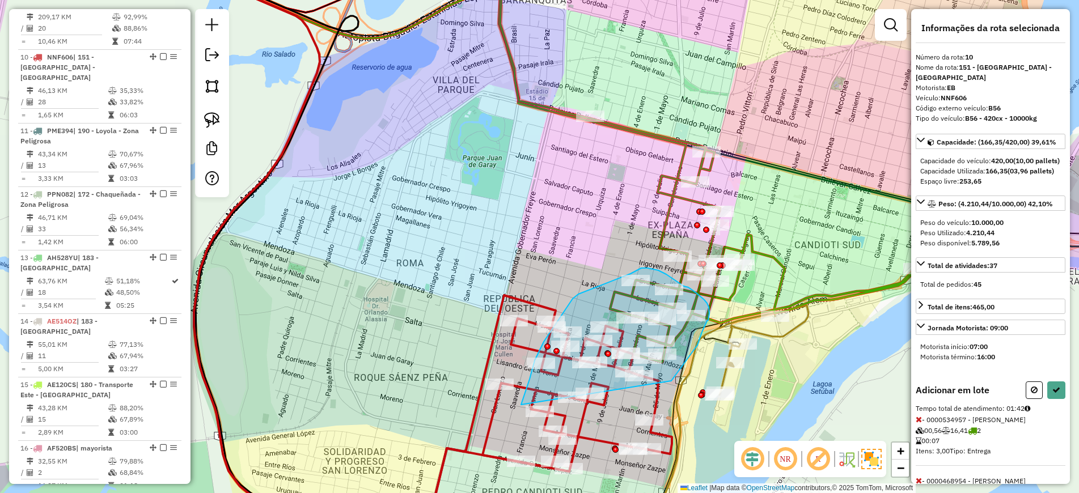
drag, startPoint x: 672, startPoint y: 381, endPoint x: 520, endPoint y: 427, distance: 158.3
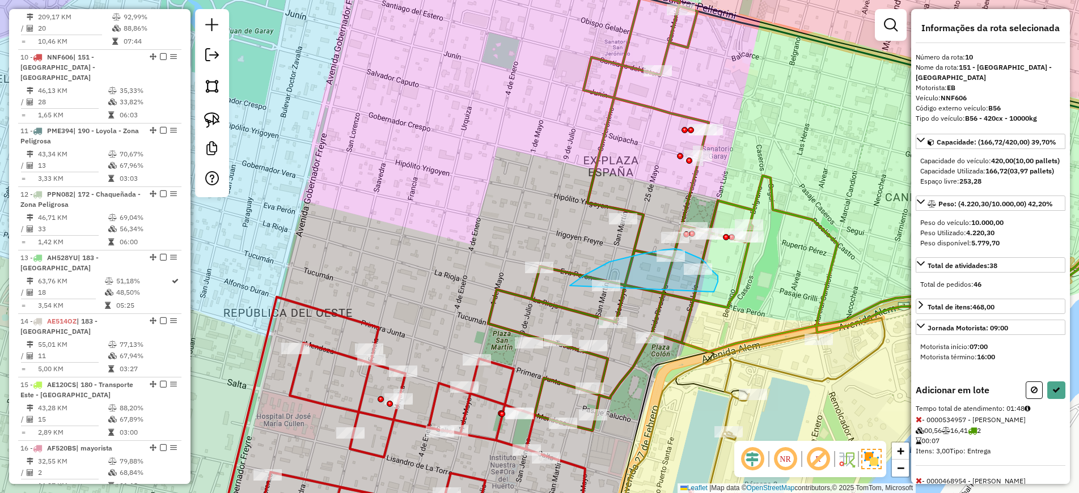
drag, startPoint x: 714, startPoint y: 291, endPoint x: 559, endPoint y: 295, distance: 155.3
click at [1052, 394] on icon at bounding box center [1056, 390] width 8 height 8
select select "*********"
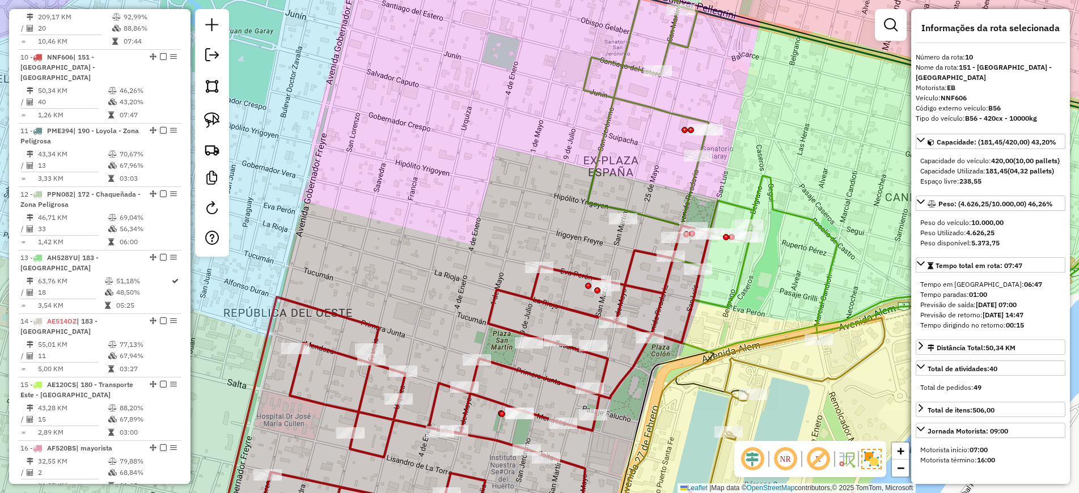
click at [695, 201] on icon at bounding box center [831, 151] width 712 height 401
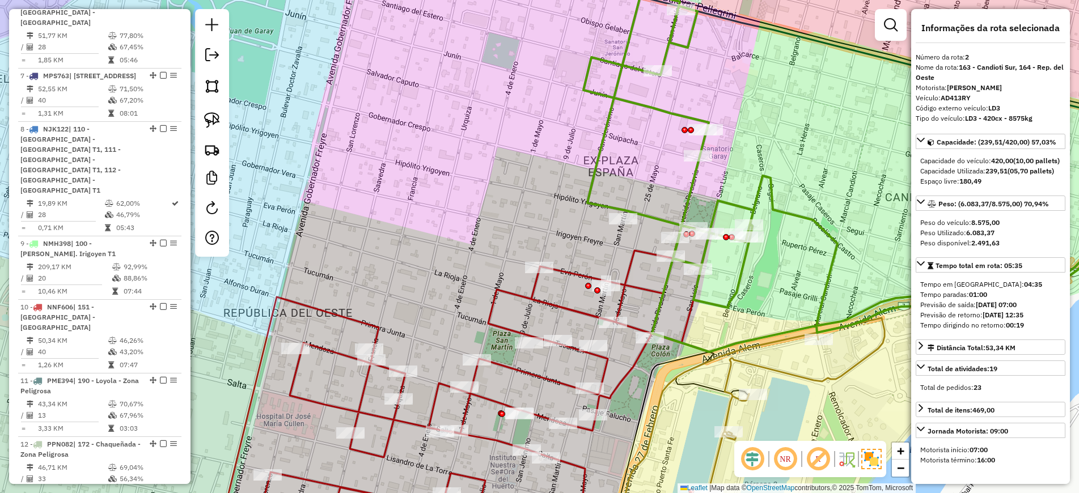
scroll to position [500, 0]
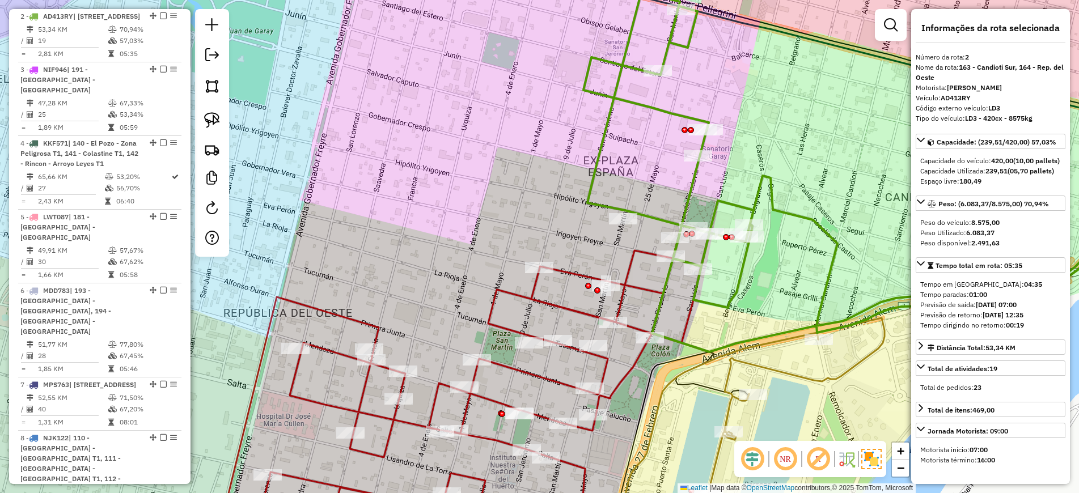
click at [579, 311] on icon at bounding box center [462, 384] width 492 height 317
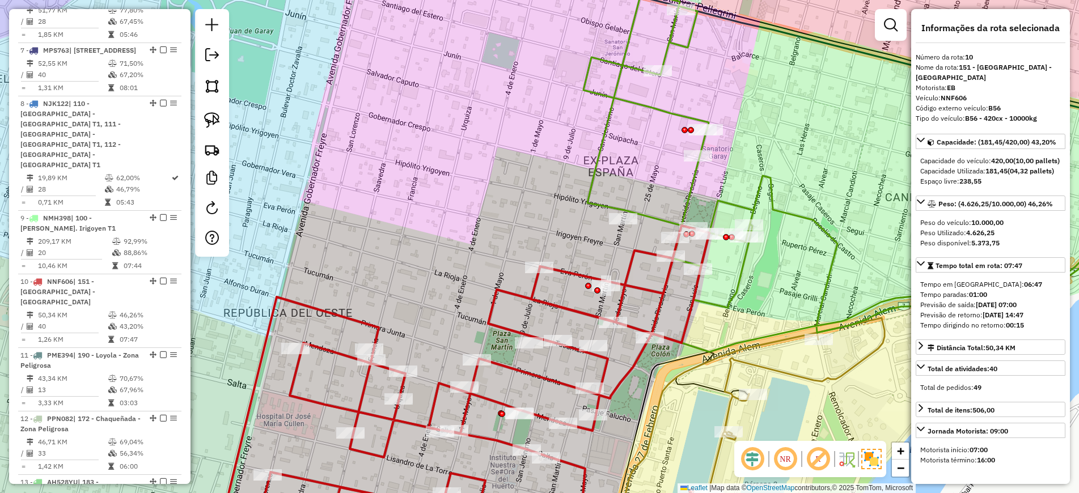
scroll to position [1059, 0]
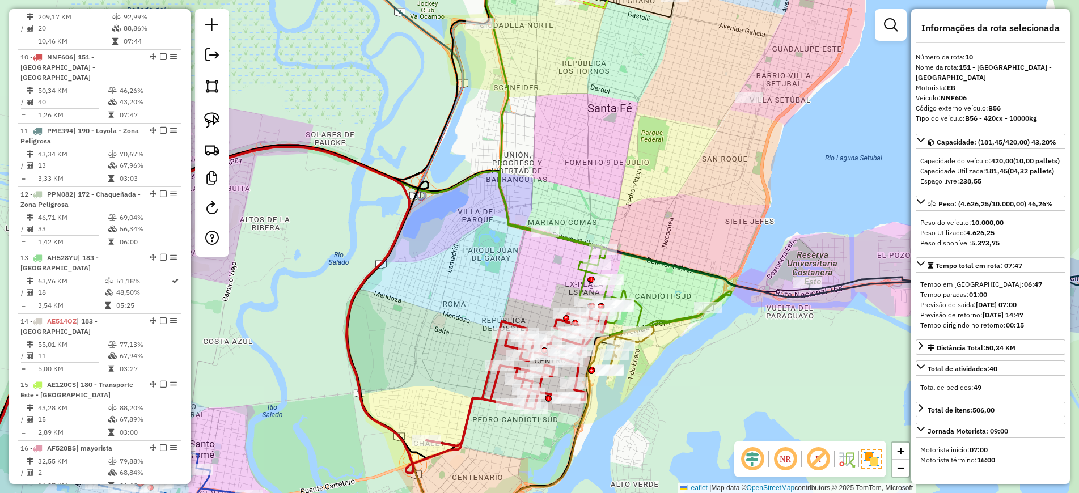
click at [859, 134] on div "Janela de atendimento Grade de atendimento Capacidade Transportadoras Veículos …" at bounding box center [539, 246] width 1079 height 493
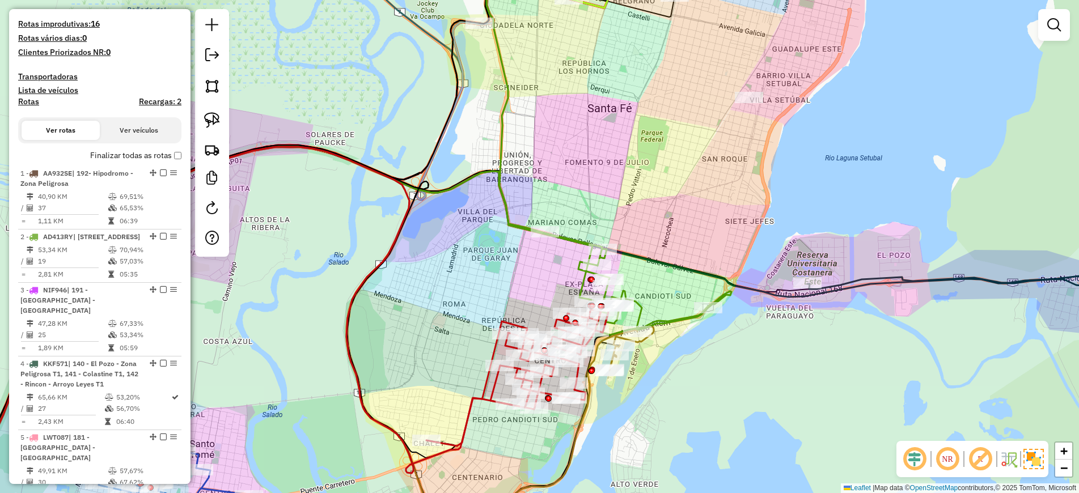
scroll to position [0, 0]
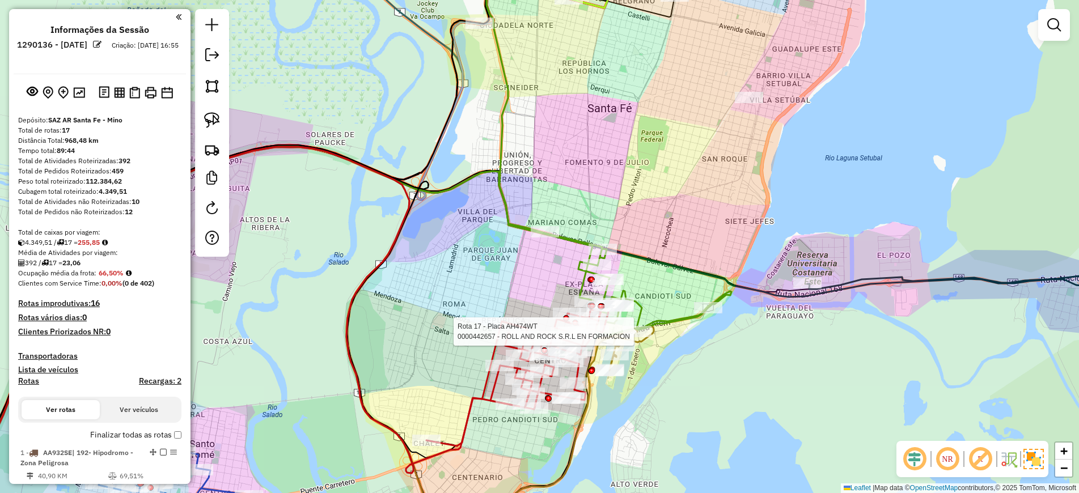
select select "*********"
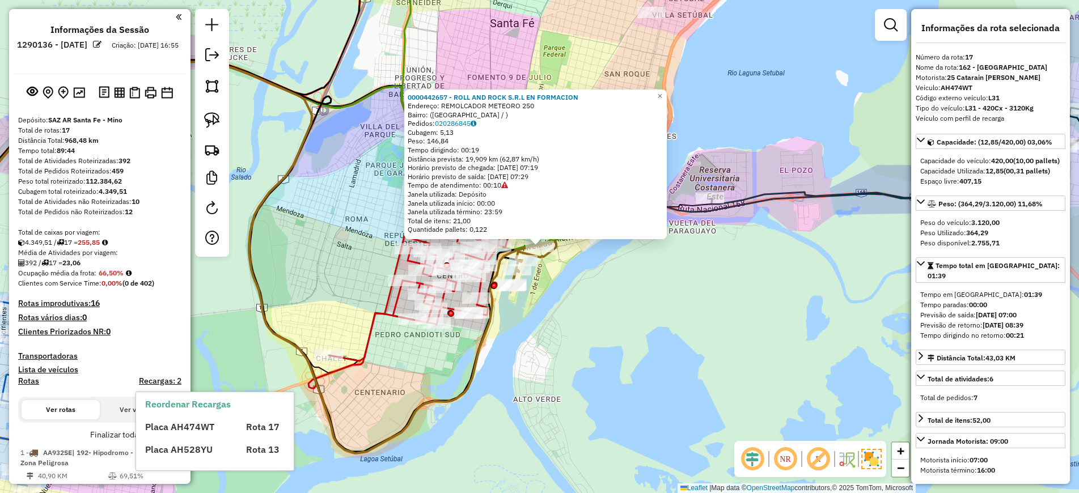
click at [36, 383] on h4 "Rotas" at bounding box center [28, 381] width 21 height 10
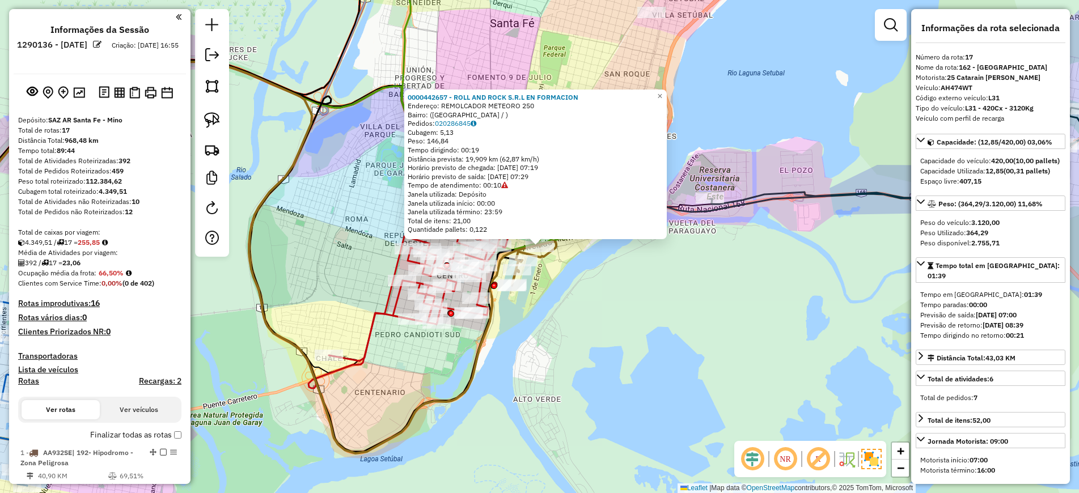
select select
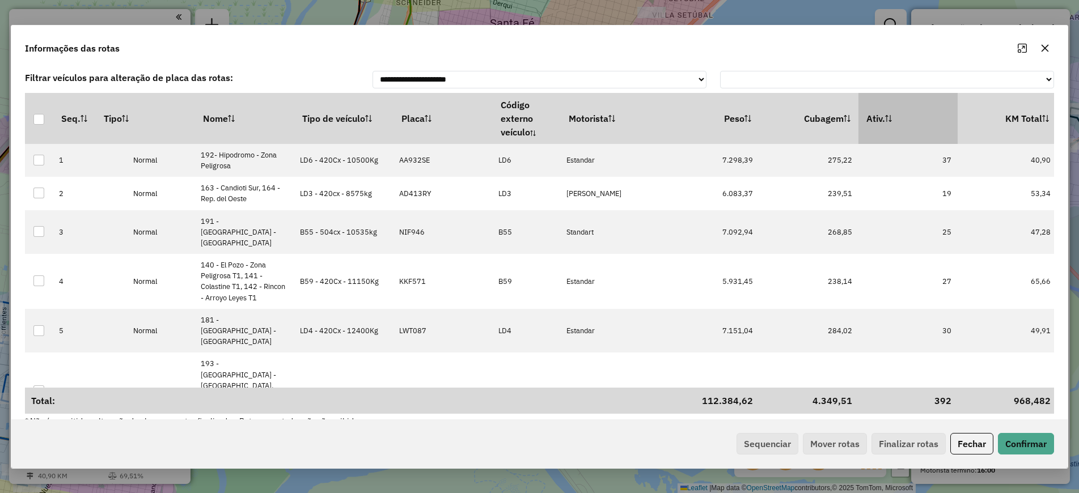
click at [931, 114] on th "Ativ." at bounding box center [907, 118] width 99 height 51
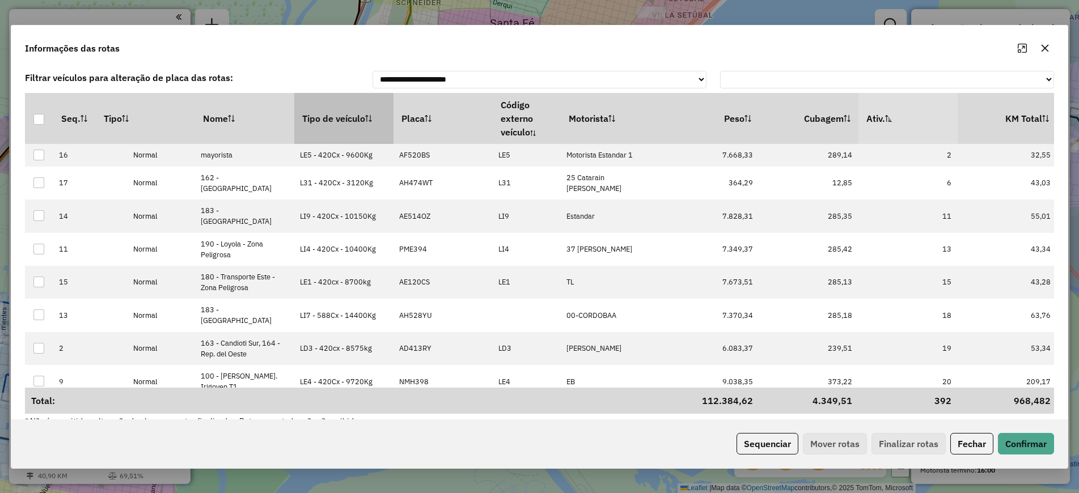
click at [339, 105] on th "Tipo de veículo" at bounding box center [343, 118] width 99 height 51
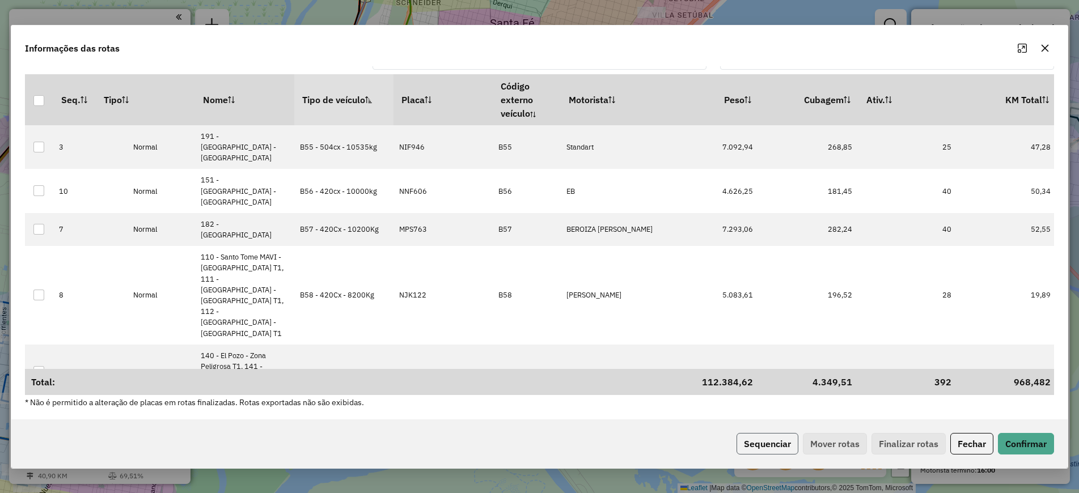
click at [763, 445] on button "Sequenciar" at bounding box center [767, 444] width 62 height 22
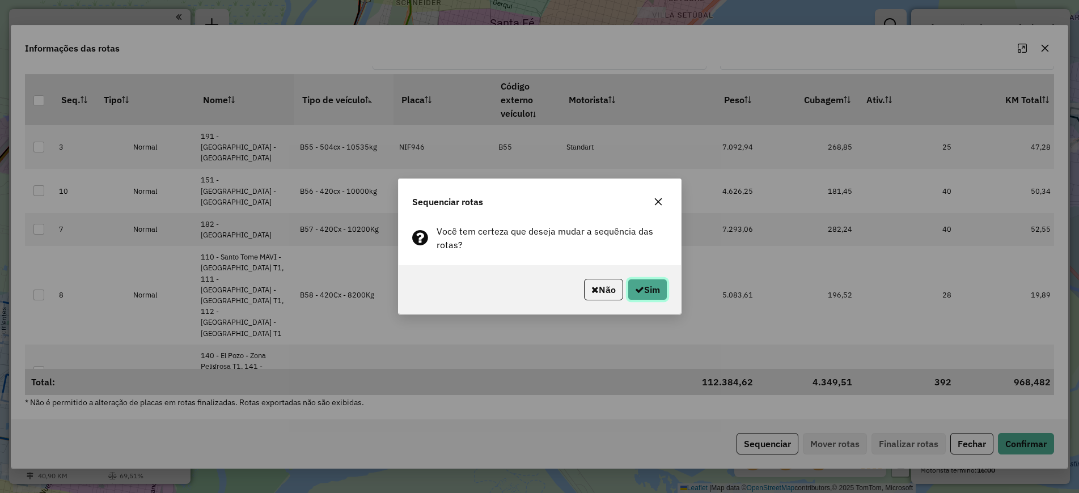
click at [636, 292] on icon "button" at bounding box center [639, 289] width 9 height 9
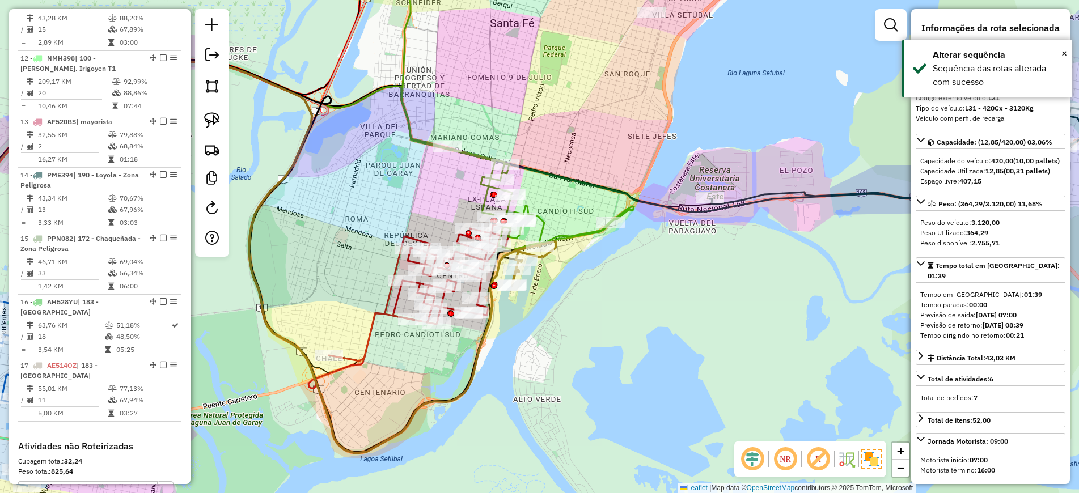
scroll to position [1430, 0]
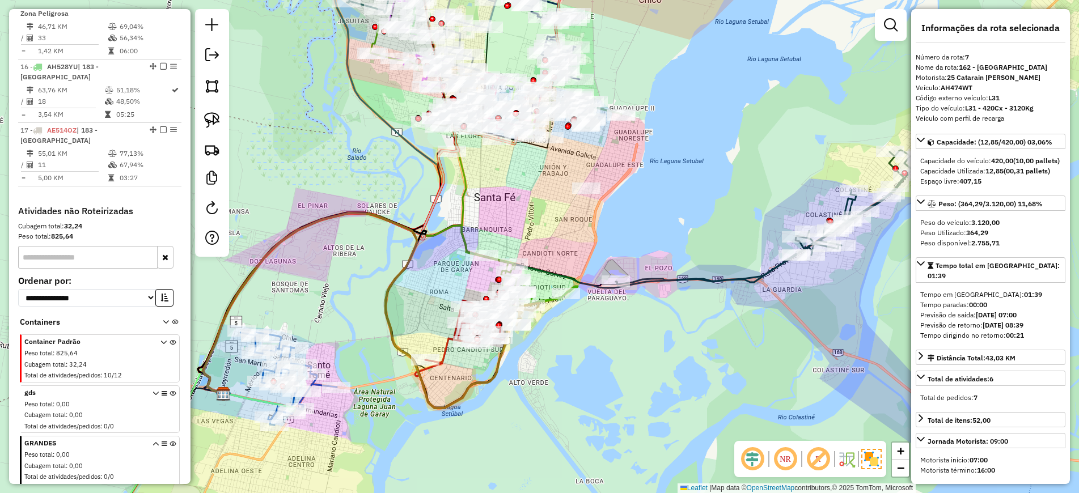
click at [461, 231] on icon at bounding box center [473, 165] width 207 height 283
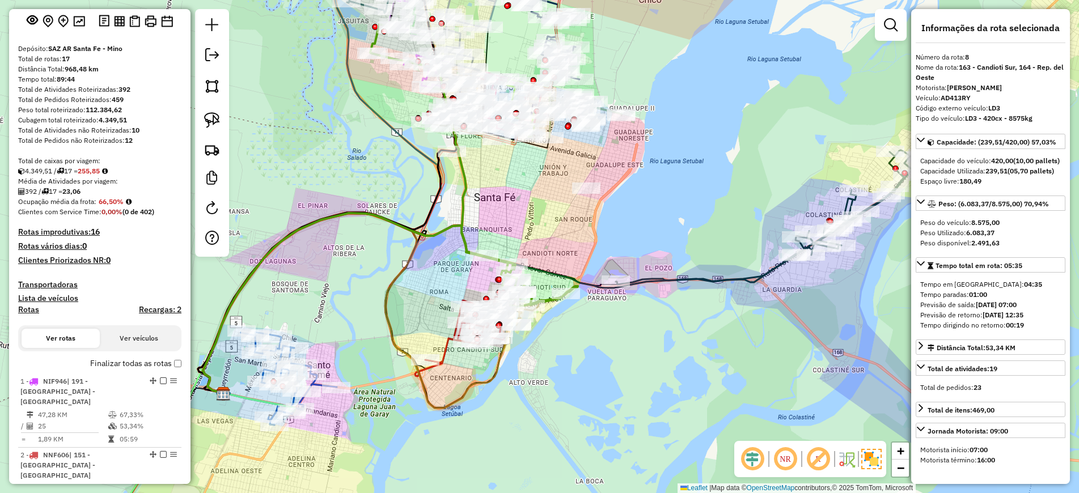
scroll to position [0, 0]
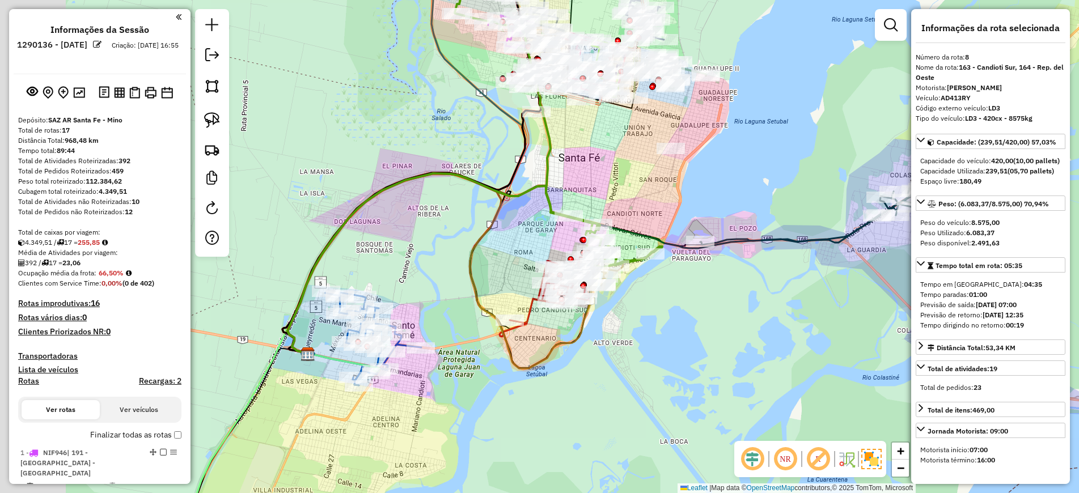
drag, startPoint x: 485, startPoint y: 422, endPoint x: 513, endPoint y: 403, distance: 33.8
click at [515, 405] on div "Janela de atendimento Grade de atendimento Capacidade Transportadoras Veículos …" at bounding box center [539, 246] width 1079 height 493
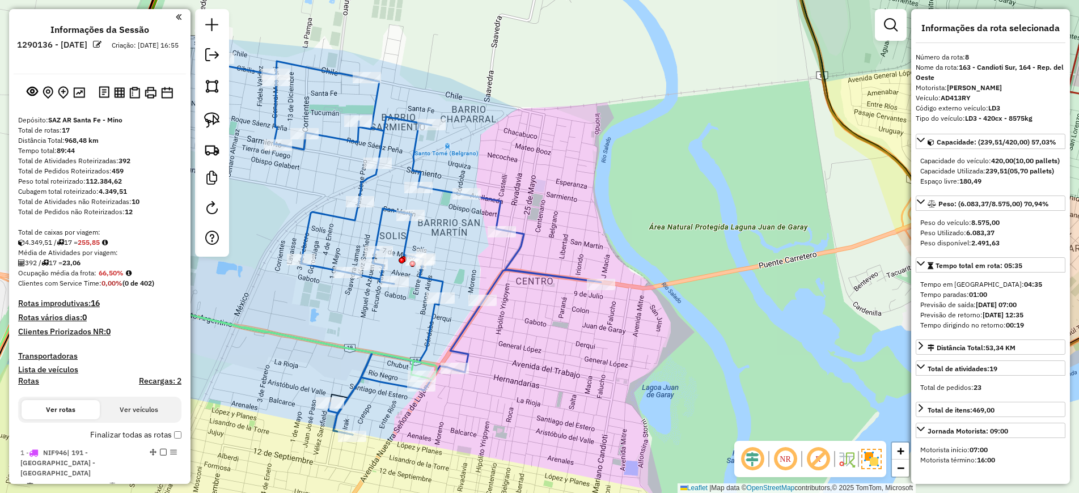
click at [398, 358] on icon at bounding box center [156, 372] width 529 height 332
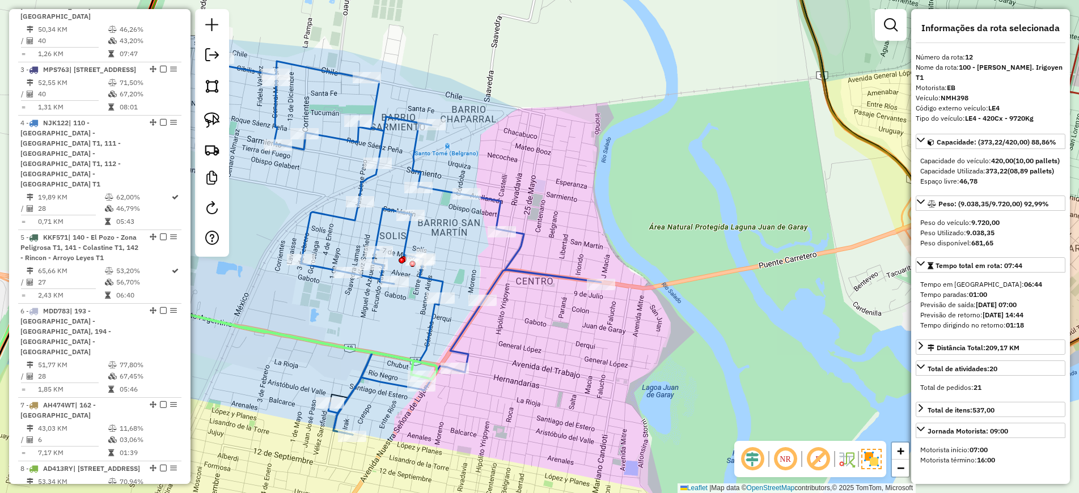
scroll to position [1175, 0]
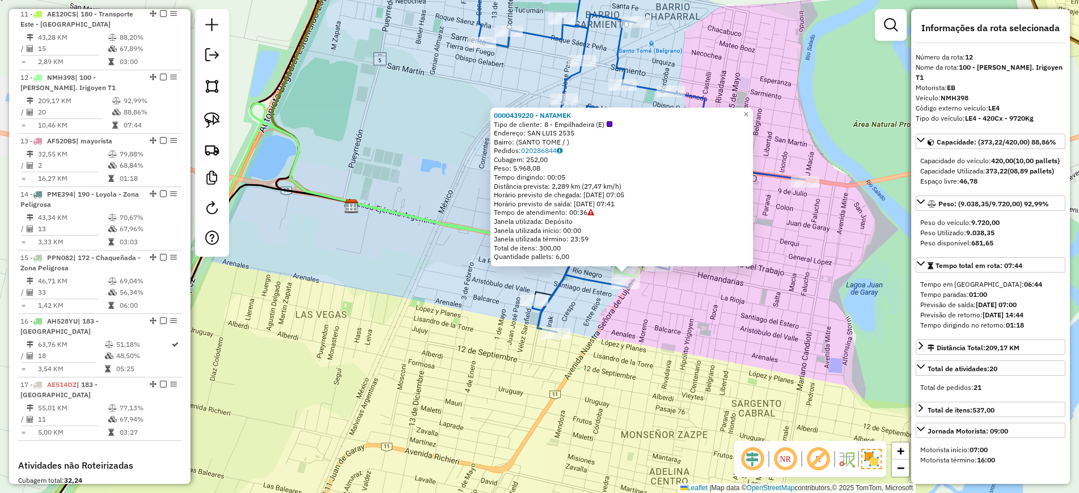
click at [557, 287] on icon at bounding box center [614, 145] width 382 height 373
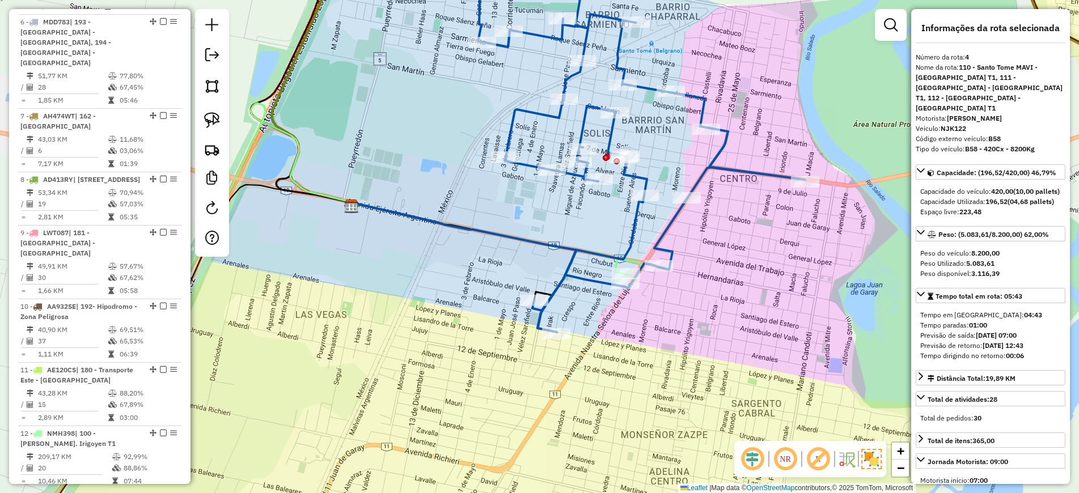
scroll to position [627, 0]
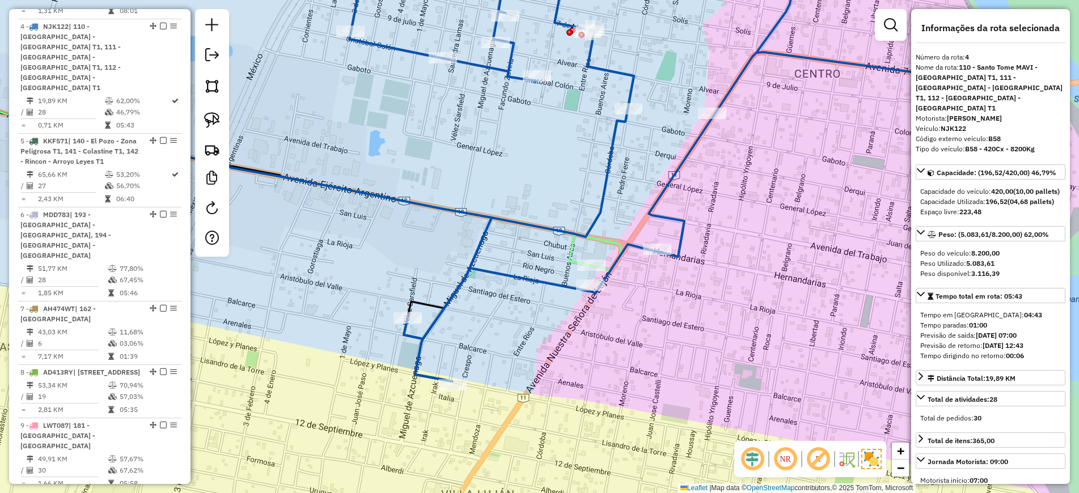
click at [610, 243] on icon at bounding box center [332, 196] width 576 height 147
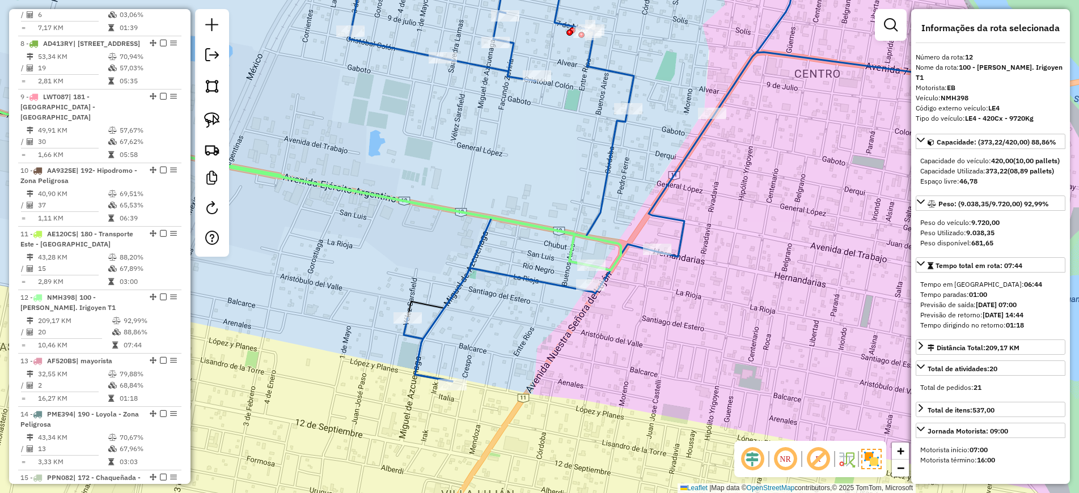
scroll to position [1175, 0]
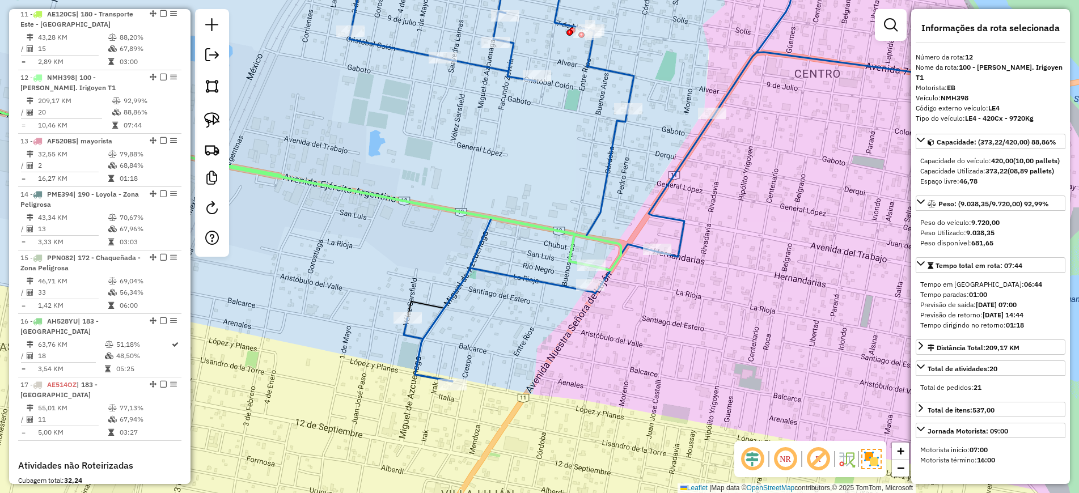
click at [992, 105] on strong "LE4" at bounding box center [993, 108] width 11 height 9
copy strong "LE4"
drag, startPoint x: 477, startPoint y: 354, endPoint x: 552, endPoint y: 281, distance: 104.2
click at [485, 347] on div "Rota 4 - Placa NJK122 0000353561 - BRODER [PERSON_NAME] de atendimento Grade de…" at bounding box center [539, 246] width 1079 height 493
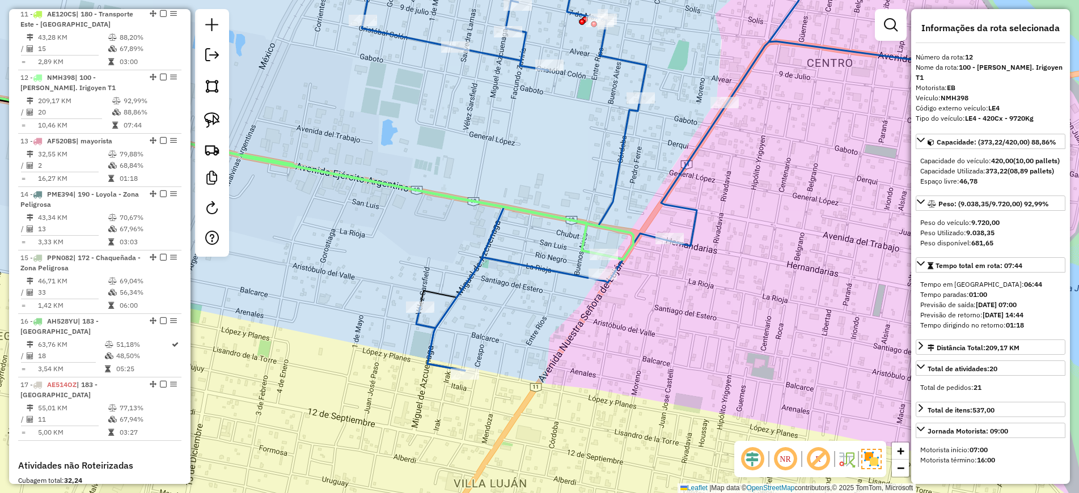
click at [583, 240] on icon at bounding box center [247, 106] width 711 height 298
click at [547, 273] on icon at bounding box center [662, 161] width 600 height 420
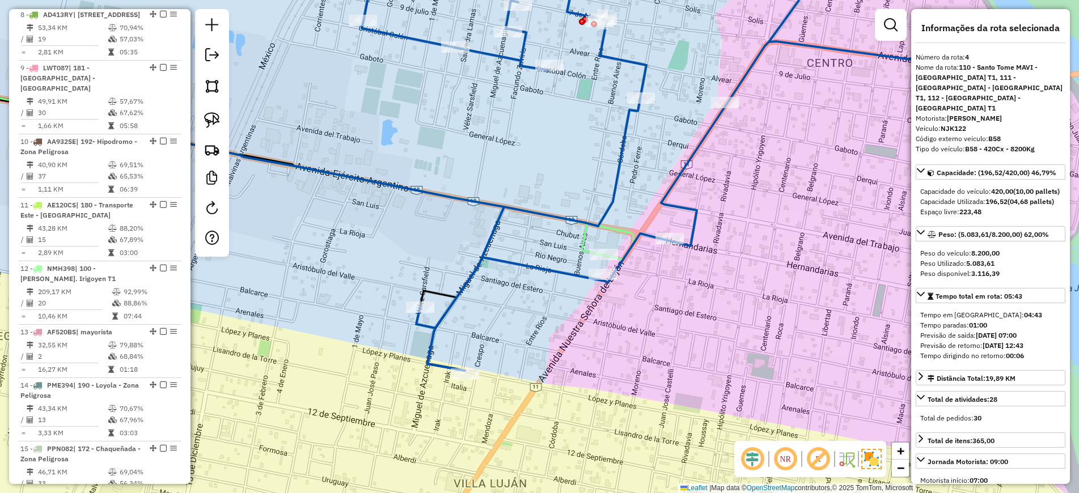
scroll to position [627, 0]
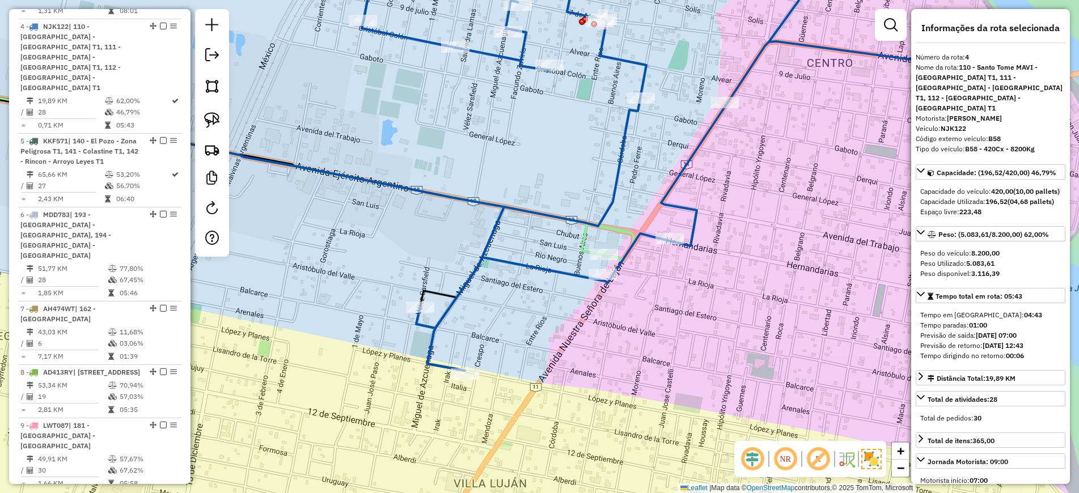
click at [989, 134] on strong "B58" at bounding box center [994, 138] width 12 height 9
copy strong "B58"
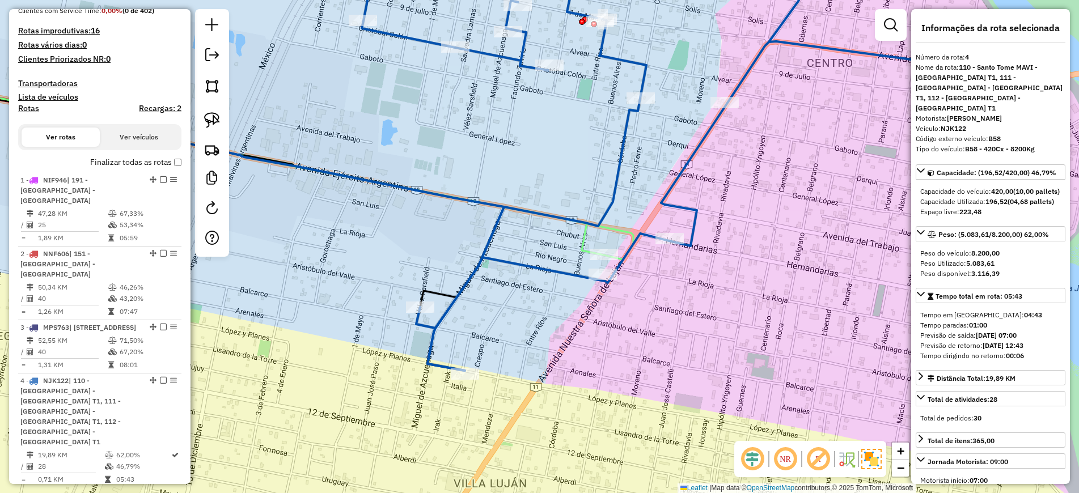
scroll to position [0, 0]
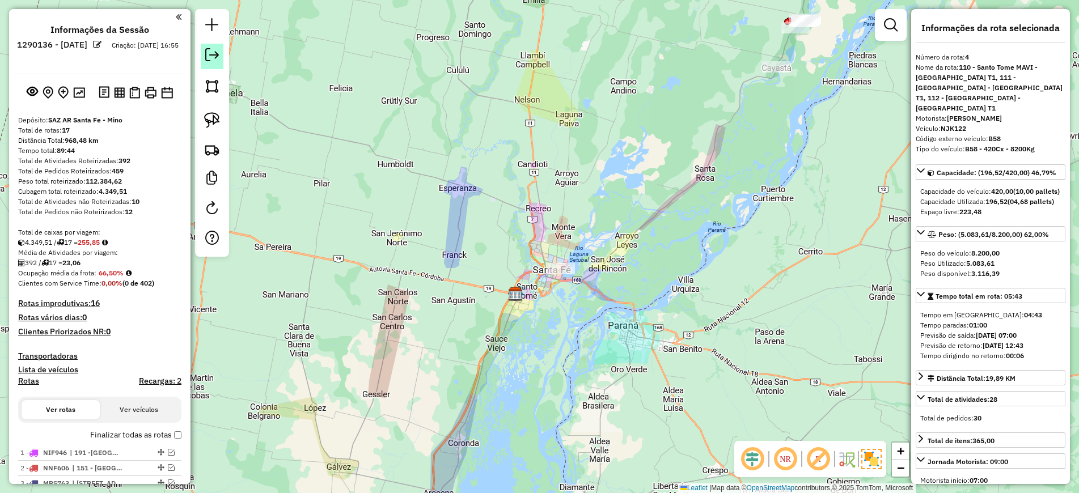
click at [214, 55] on em at bounding box center [212, 55] width 14 height 14
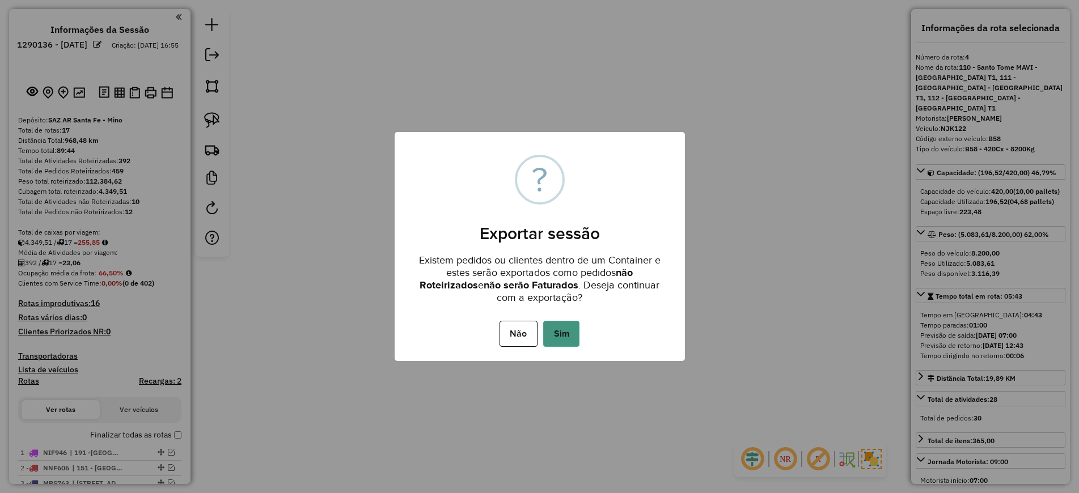
click at [567, 333] on button "Sim" at bounding box center [561, 334] width 36 height 26
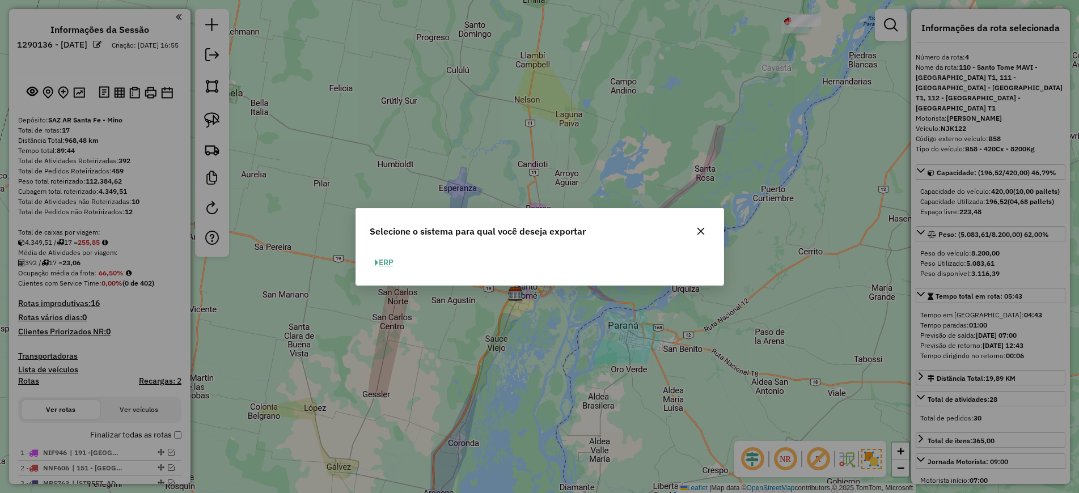
click at [383, 264] on button "ERP" at bounding box center [384, 263] width 29 height 18
select select "*********"
select select "**"
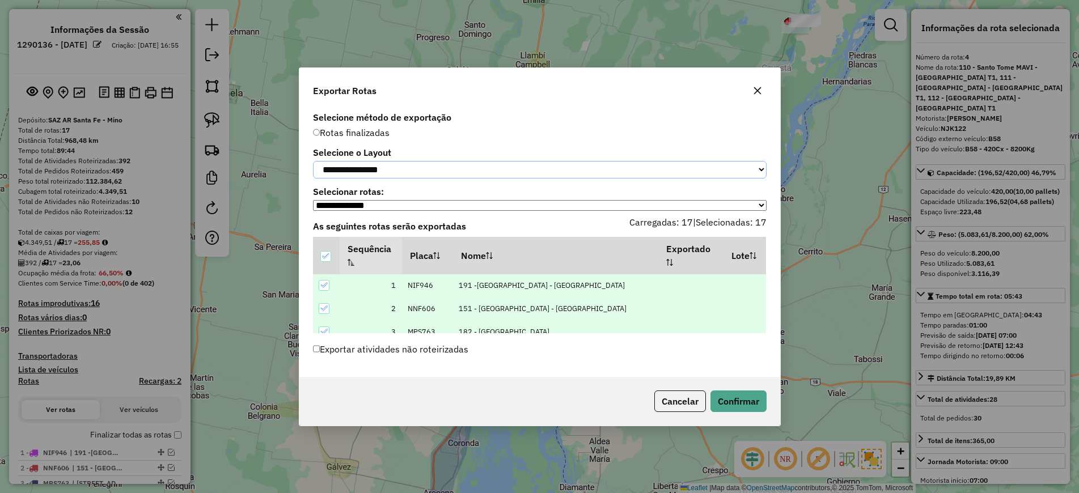
click at [410, 161] on select "**********" at bounding box center [539, 170] width 453 height 18
select select "*********"
click at [313, 161] on select "**********" at bounding box center [539, 170] width 453 height 18
click at [345, 350] on label "Exportar atividades não roteirizadas" at bounding box center [391, 349] width 156 height 22
click at [754, 405] on button "Confirmar" at bounding box center [738, 401] width 56 height 22
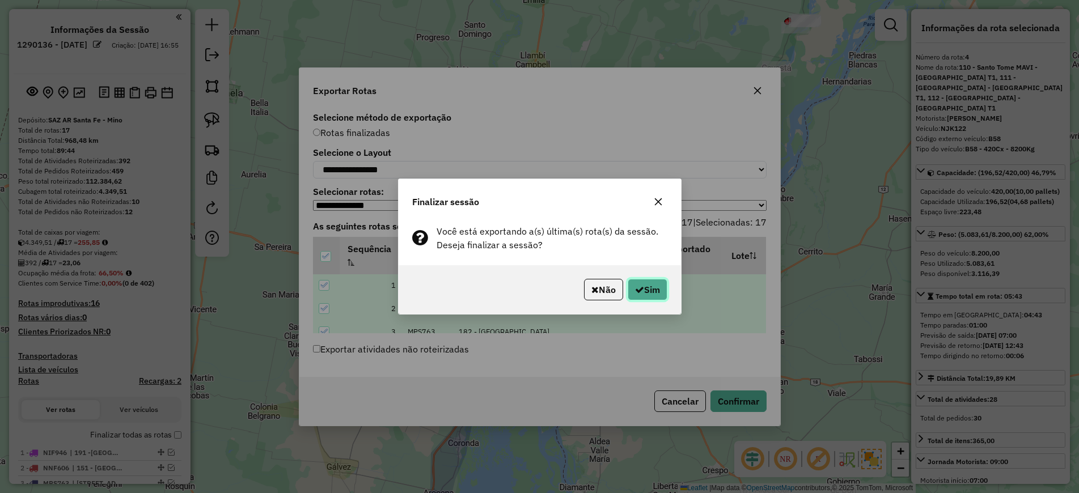
click at [639, 287] on icon "button" at bounding box center [639, 289] width 9 height 9
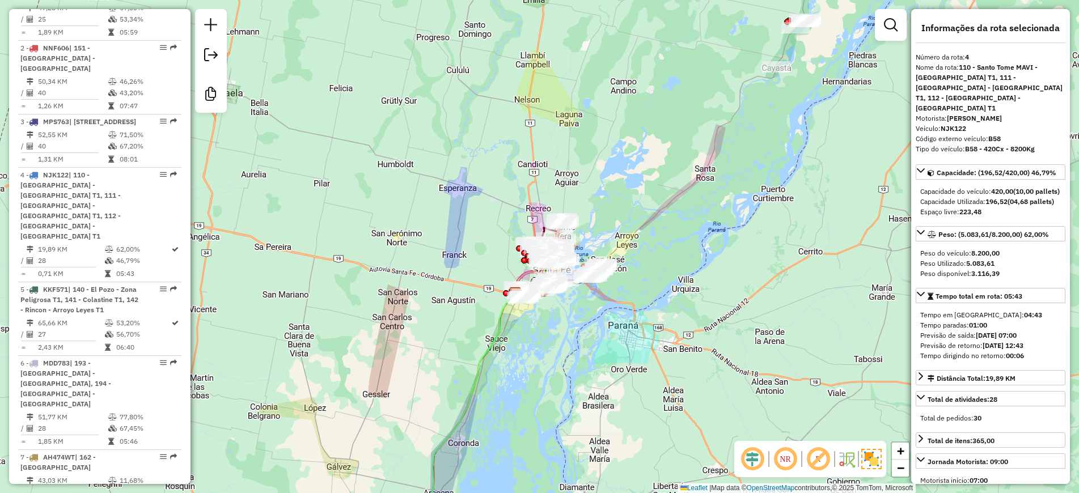
scroll to position [635, 0]
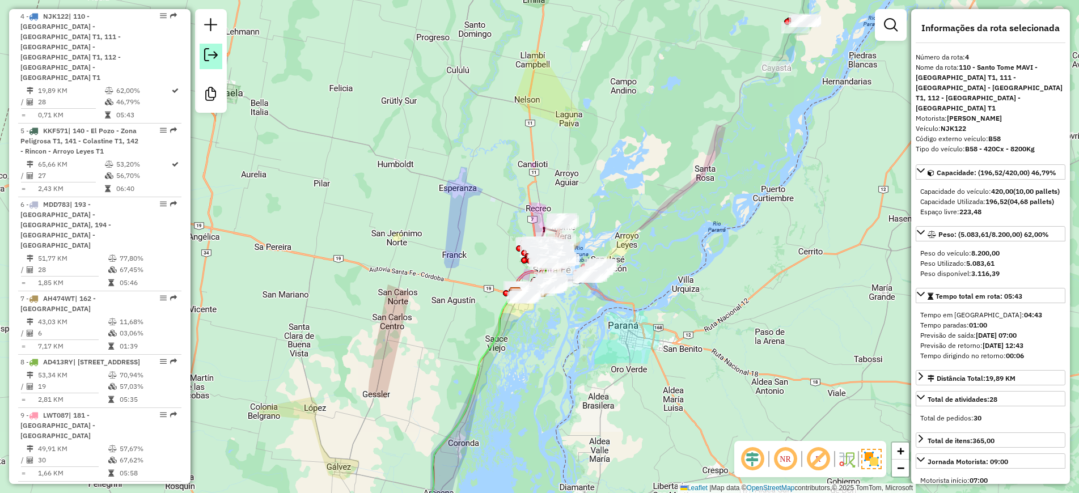
click at [211, 54] on em at bounding box center [211, 55] width 14 height 14
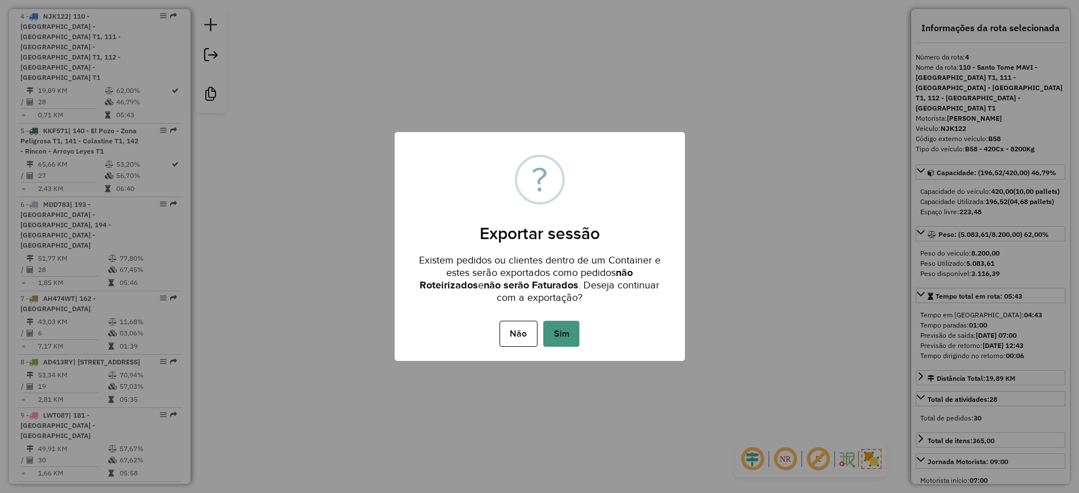
click at [553, 337] on button "Sim" at bounding box center [561, 334] width 36 height 26
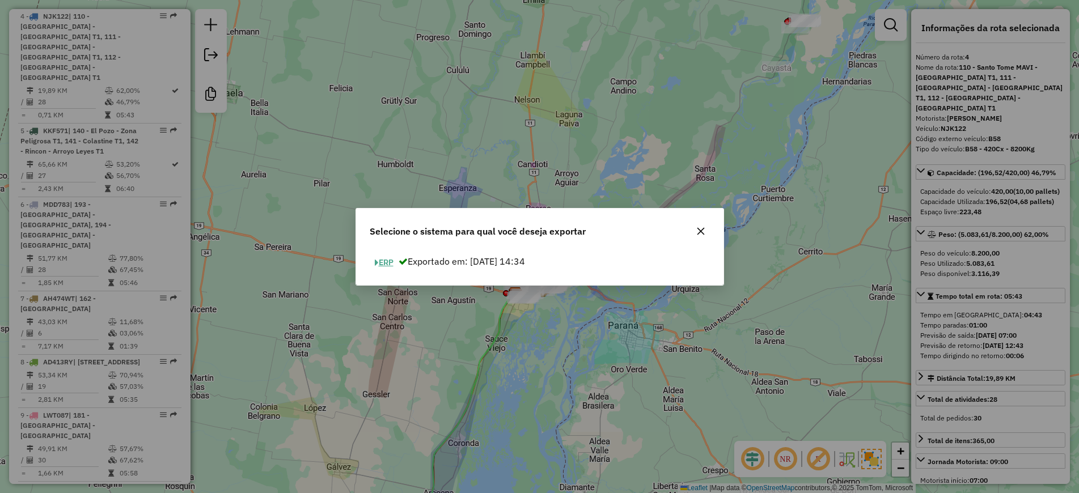
click at [388, 262] on button "ERP" at bounding box center [384, 263] width 29 height 18
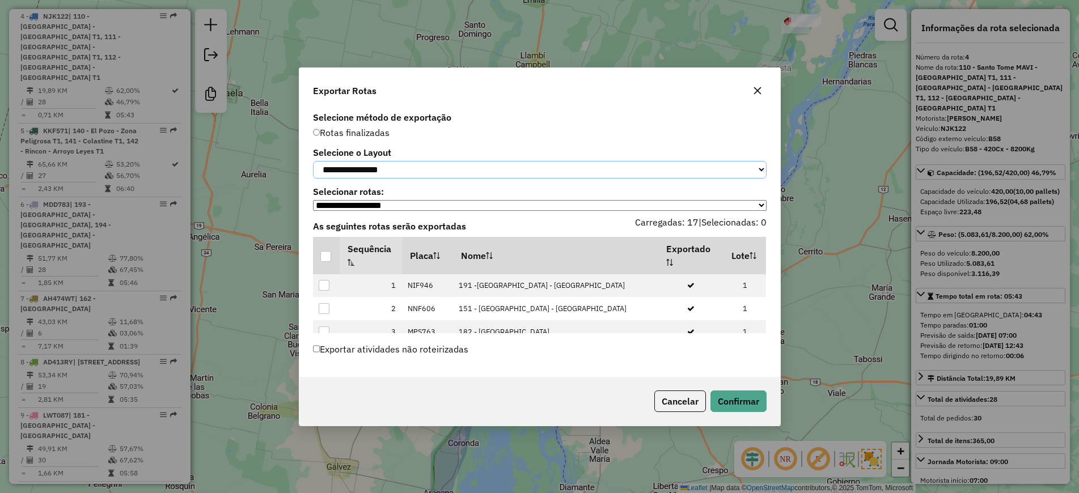
click at [398, 176] on select "**********" at bounding box center [539, 170] width 453 height 18
select select "*********"
click at [313, 161] on select "**********" at bounding box center [539, 170] width 453 height 18
click at [329, 257] on div at bounding box center [325, 256] width 11 height 11
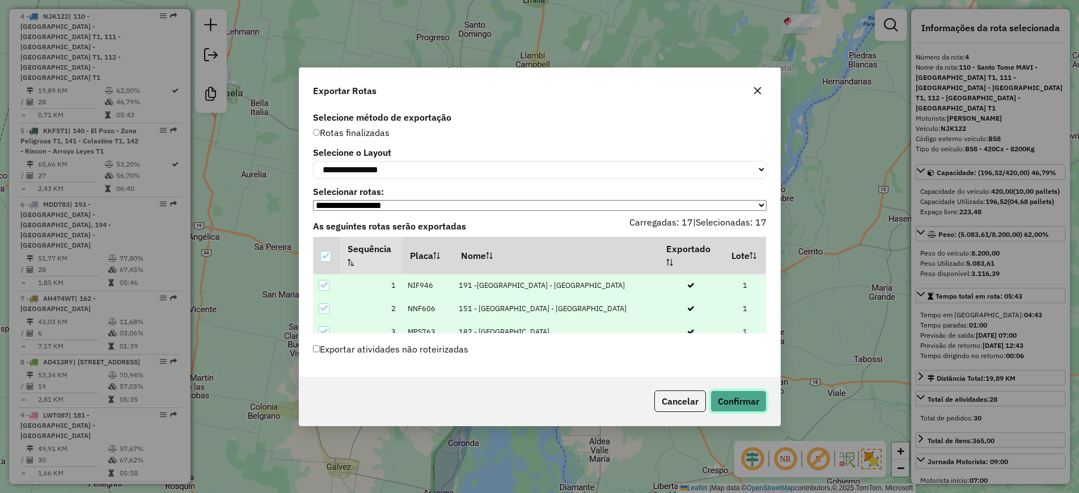
click at [745, 410] on button "Confirmar" at bounding box center [738, 401] width 56 height 22
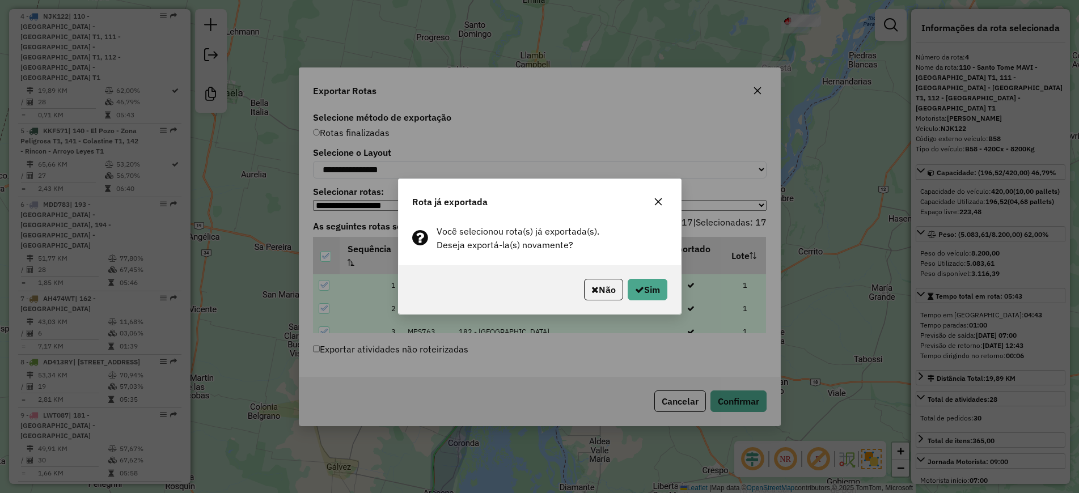
click at [661, 302] on div "Não Sim" at bounding box center [539, 289] width 282 height 49
click at [651, 295] on button "Sim" at bounding box center [647, 290] width 40 height 22
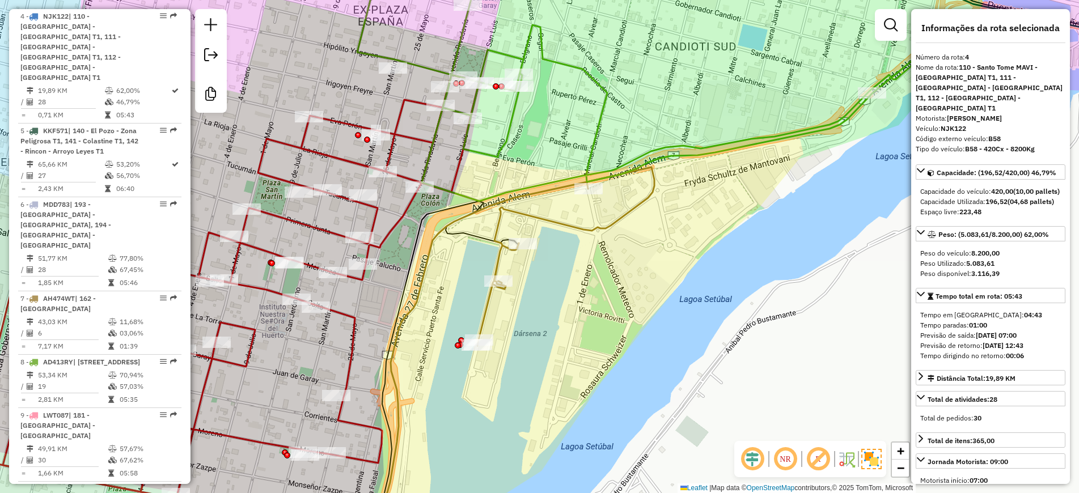
click at [570, 226] on icon at bounding box center [565, 256] width 177 height 179
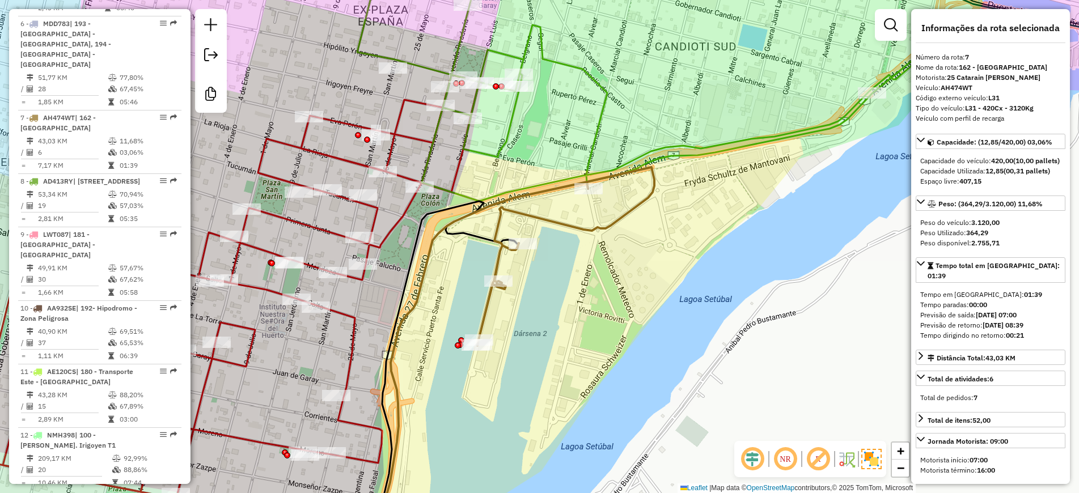
scroll to position [876, 0]
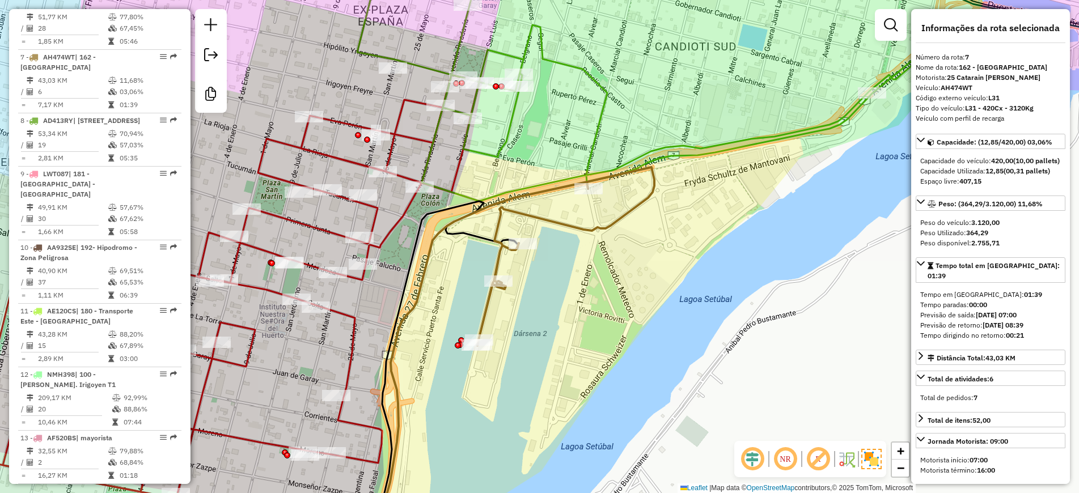
click at [604, 225] on icon at bounding box center [565, 256] width 177 height 179
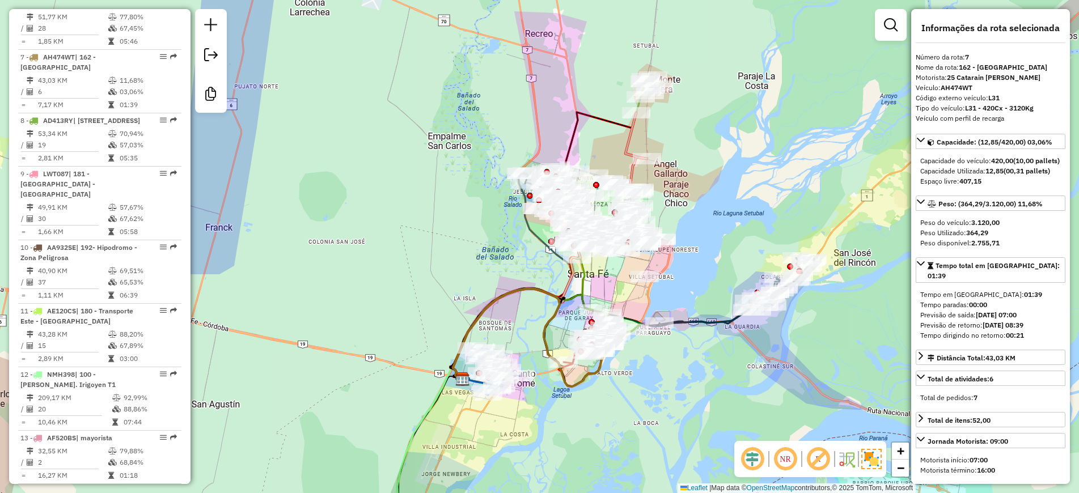
click at [707, 318] on icon at bounding box center [736, 290] width 155 height 67
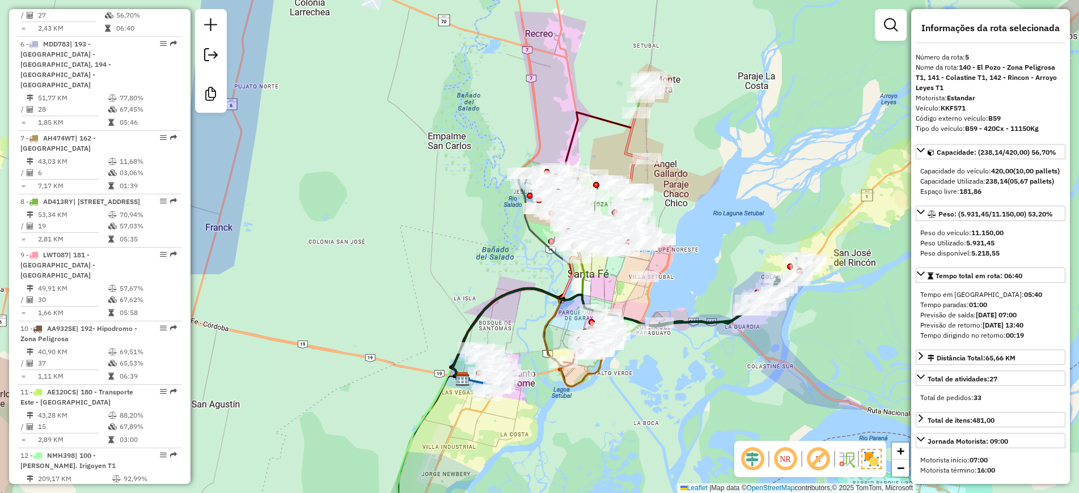
scroll to position [729, 0]
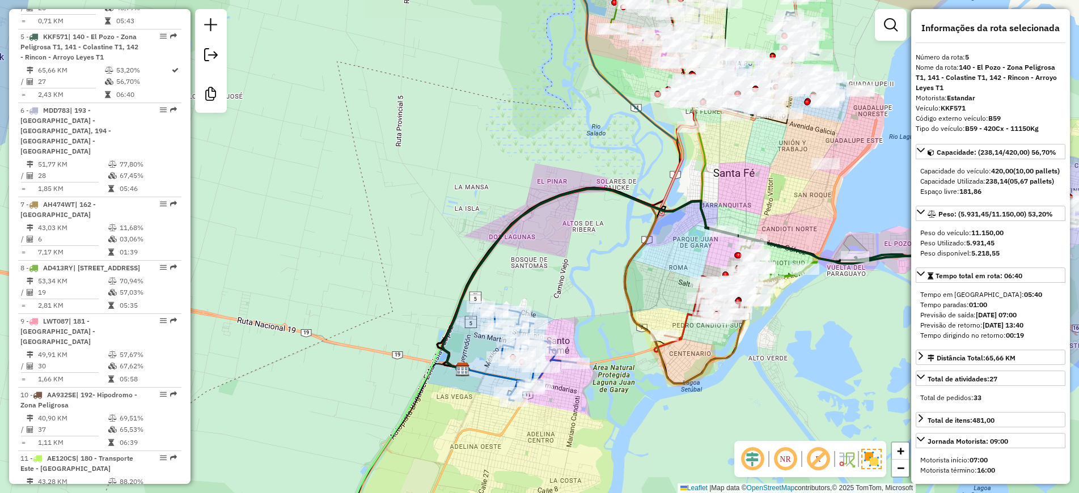
click at [495, 376] on icon at bounding box center [489, 384] width 55 height 32
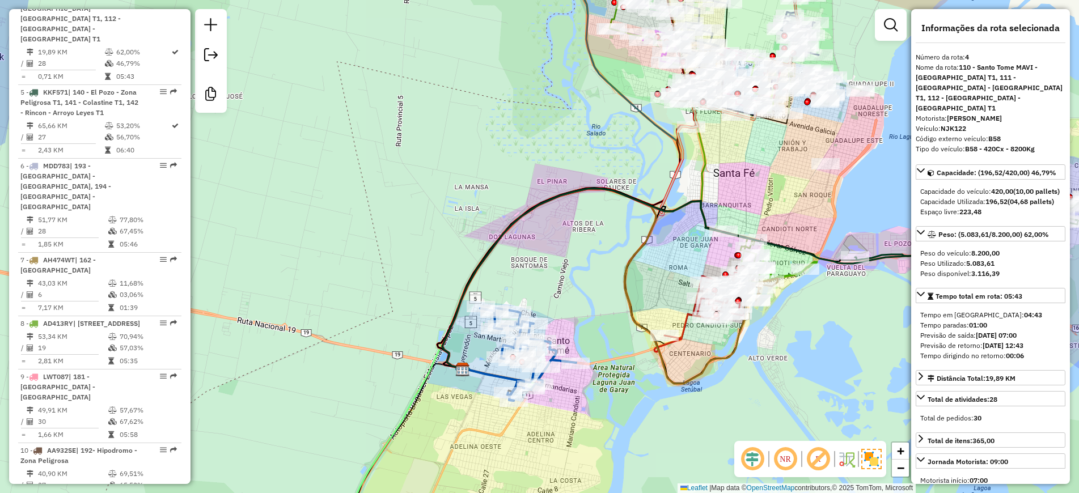
scroll to position [635, 0]
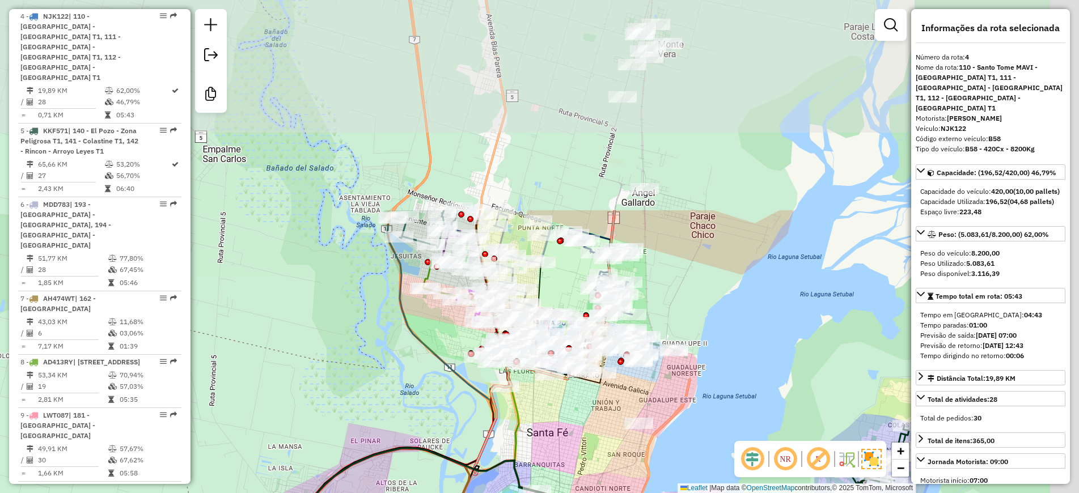
drag, startPoint x: 640, startPoint y: 180, endPoint x: 444, endPoint y: 458, distance: 340.4
click at [444, 459] on div "Janela de atendimento Grade de atendimento Capacidade Transportadoras Veículos …" at bounding box center [539, 246] width 1079 height 493
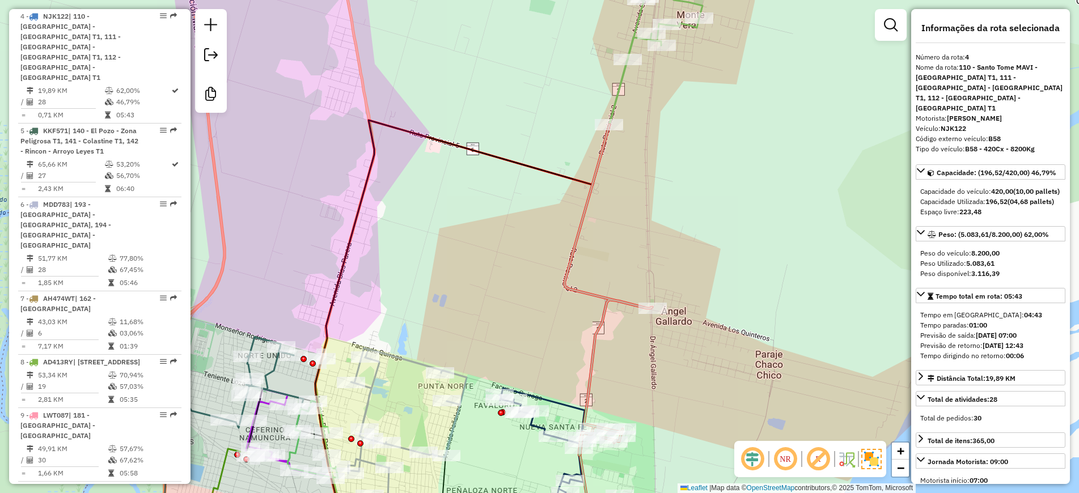
click at [615, 99] on icon at bounding box center [494, 226] width 415 height 504
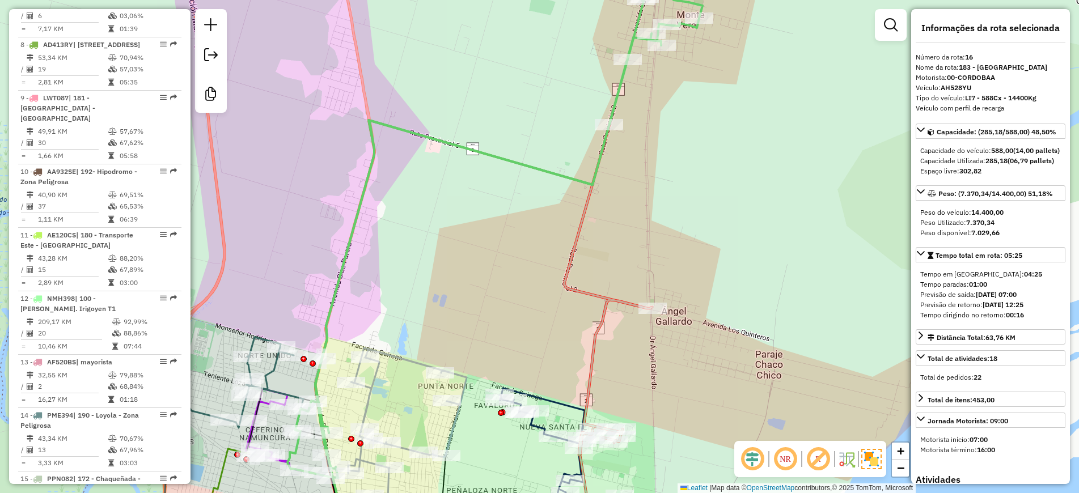
scroll to position [1382, 0]
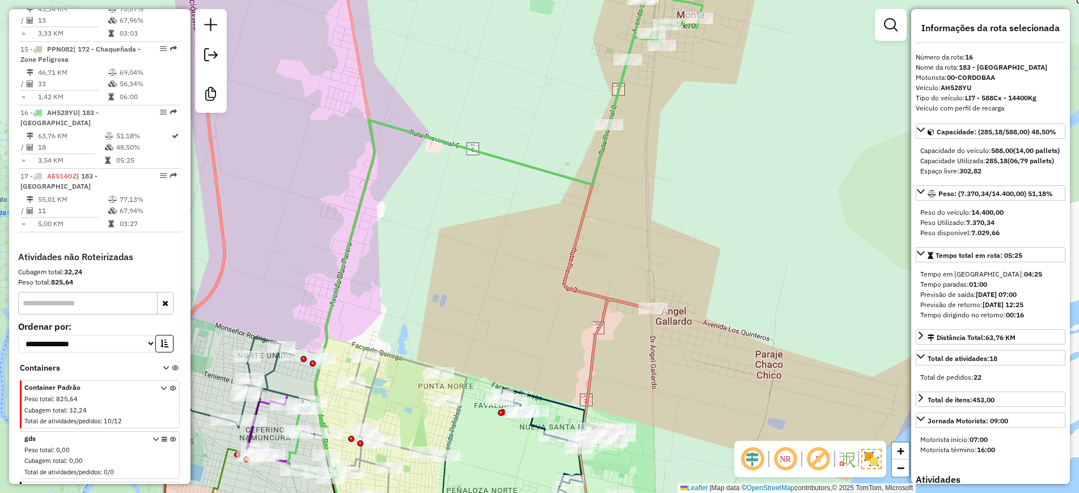
click at [579, 236] on icon at bounding box center [607, 290] width 87 height 330
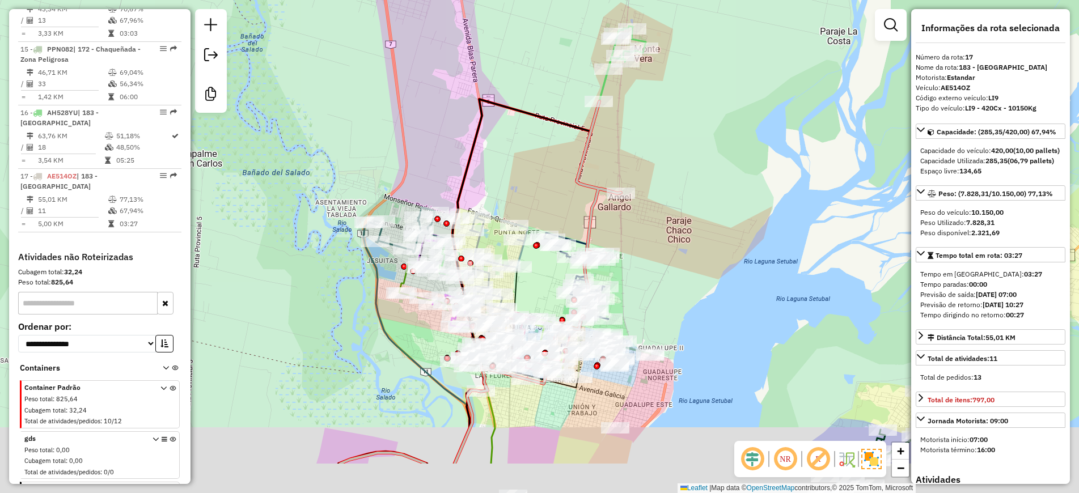
drag, startPoint x: 714, startPoint y: 368, endPoint x: 710, endPoint y: 210, distance: 158.2
click at [710, 210] on div "Janela de atendimento Grade de atendimento Capacidade Transportadoras Veículos …" at bounding box center [539, 246] width 1079 height 493
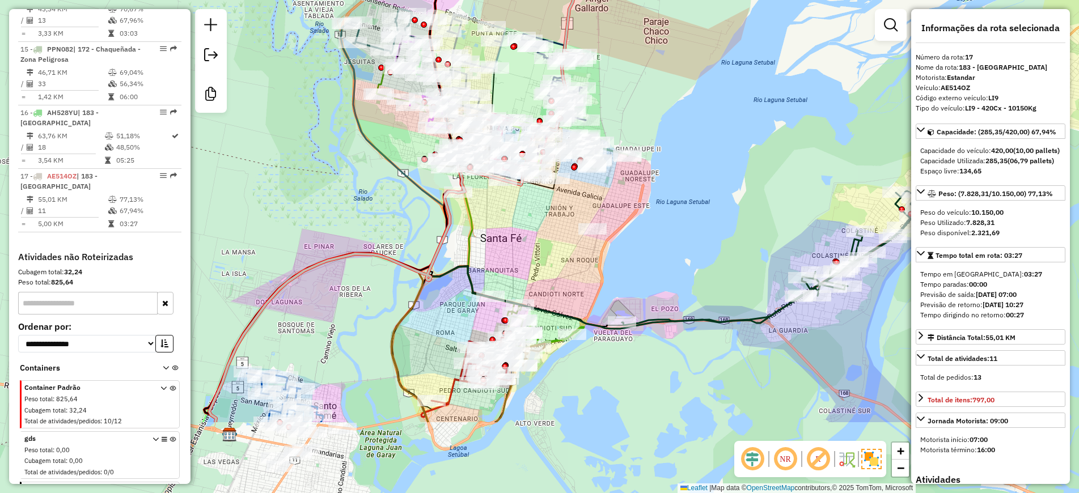
drag, startPoint x: 581, startPoint y: 409, endPoint x: 569, endPoint y: 291, distance: 118.5
click at [569, 291] on div "Janela de atendimento Grade de atendimento Capacidade Transportadoras Veículos …" at bounding box center [539, 246] width 1079 height 493
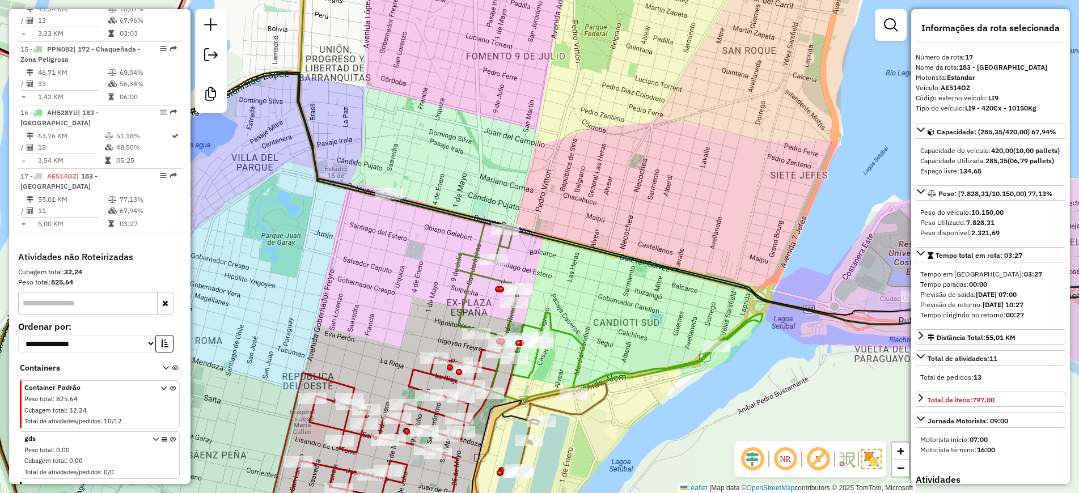
click at [578, 336] on icon at bounding box center [531, 176] width 464 height 450
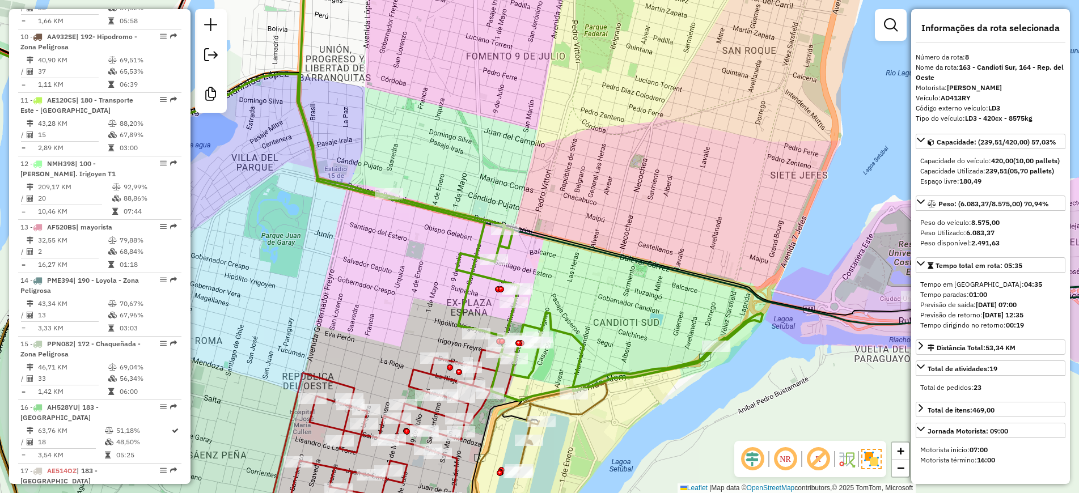
scroll to position [929, 0]
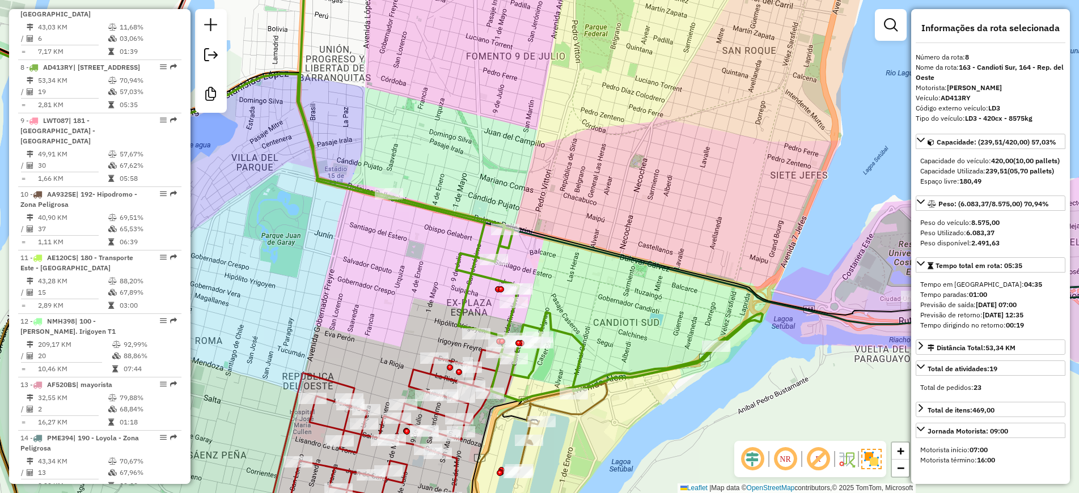
click at [407, 379] on icon at bounding box center [380, 439] width 278 height 205
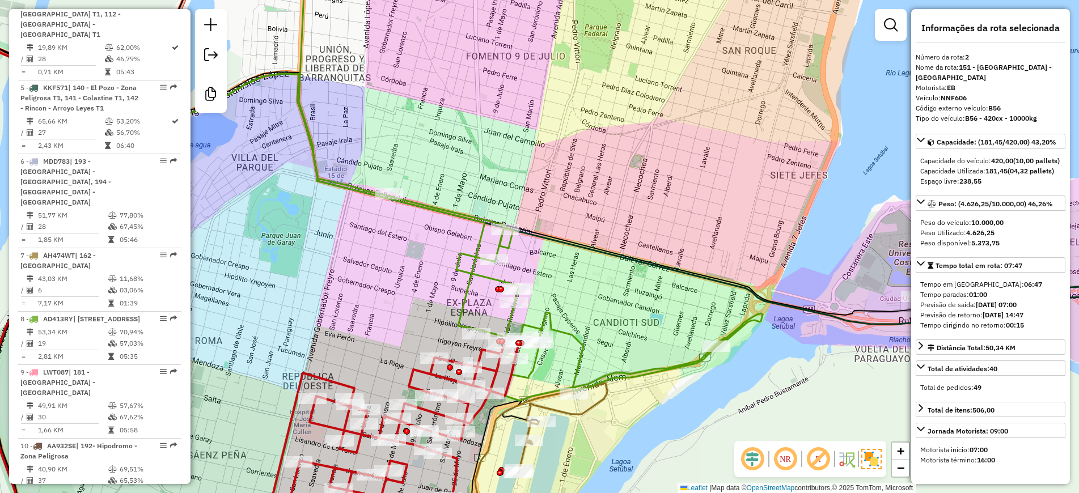
scroll to position [508, 0]
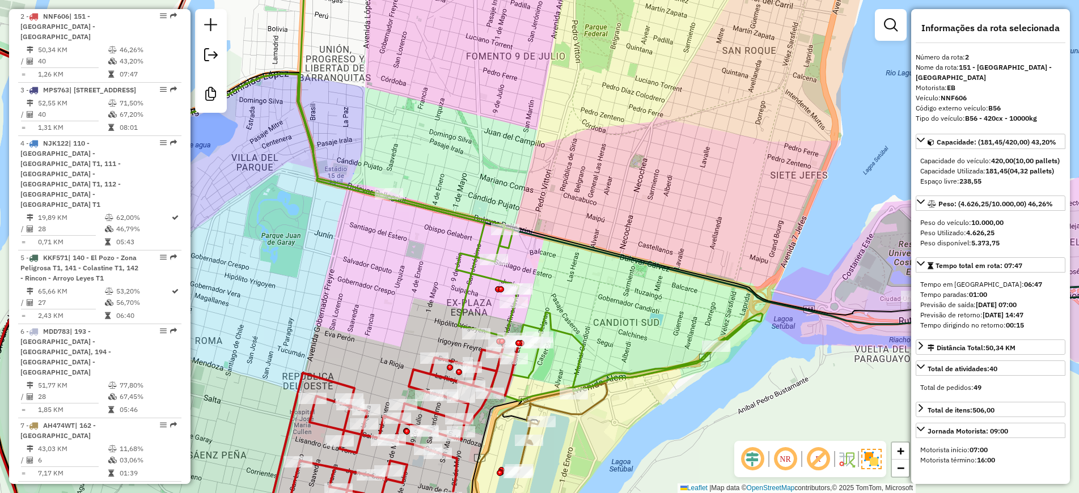
click at [579, 356] on icon at bounding box center [531, 176] width 464 height 450
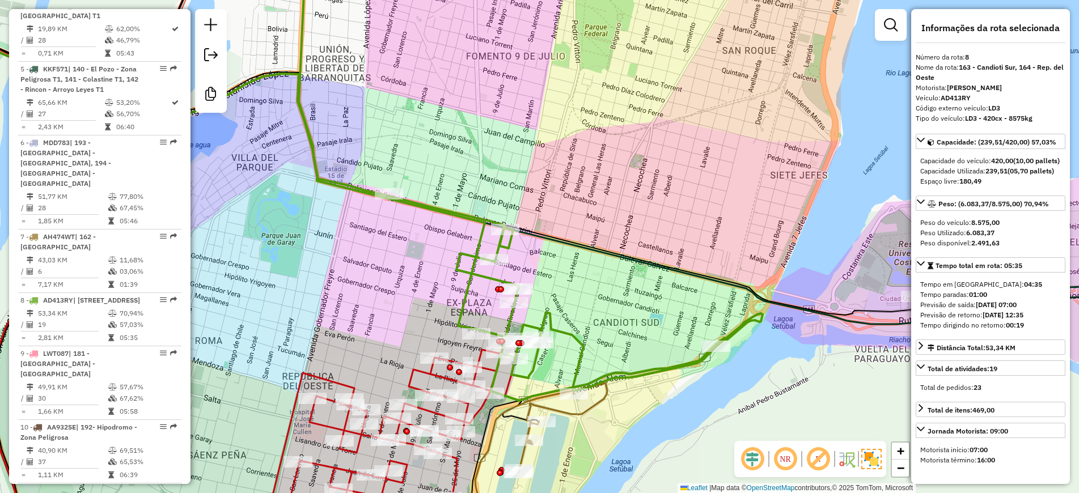
scroll to position [929, 0]
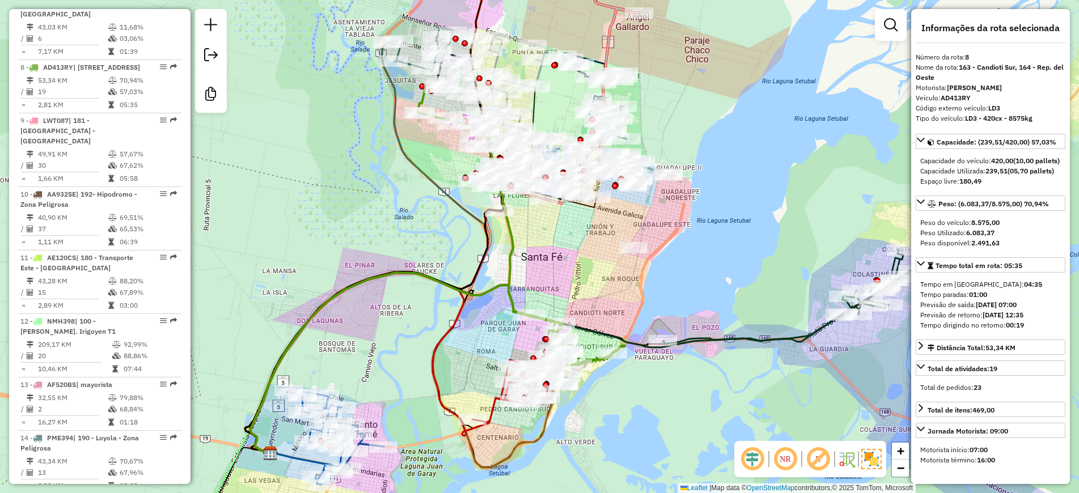
click at [714, 338] on icon at bounding box center [818, 277] width 310 height 134
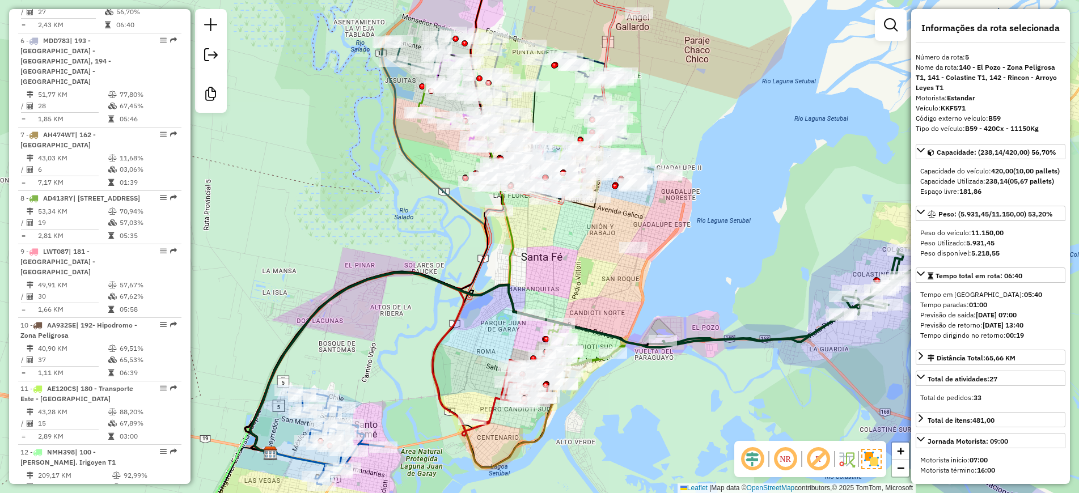
scroll to position [729, 0]
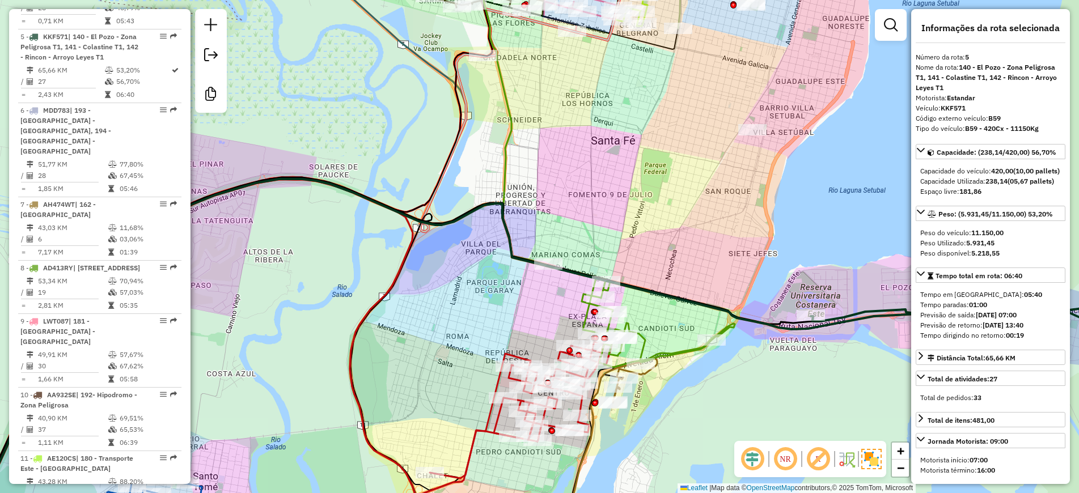
click at [483, 427] on icon at bounding box center [521, 407] width 183 height 143
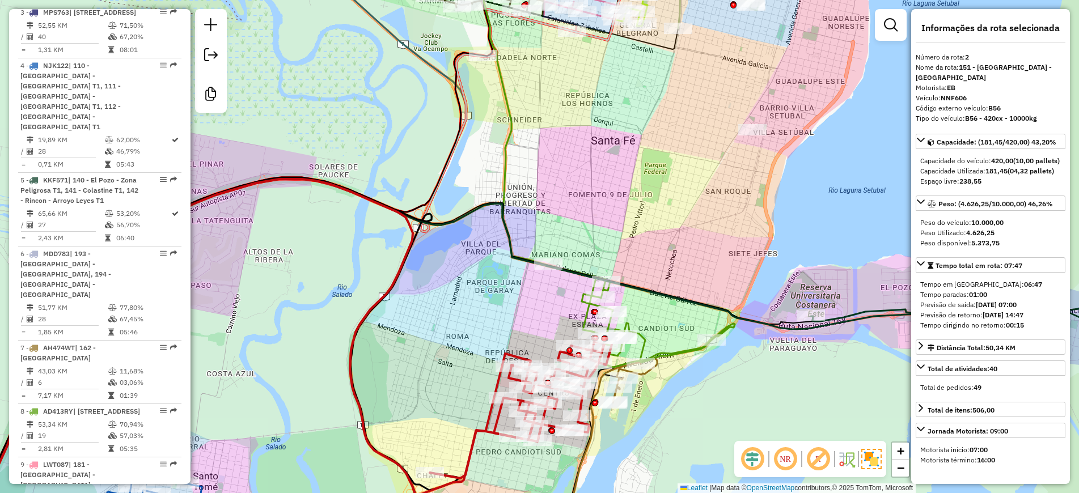
scroll to position [508, 0]
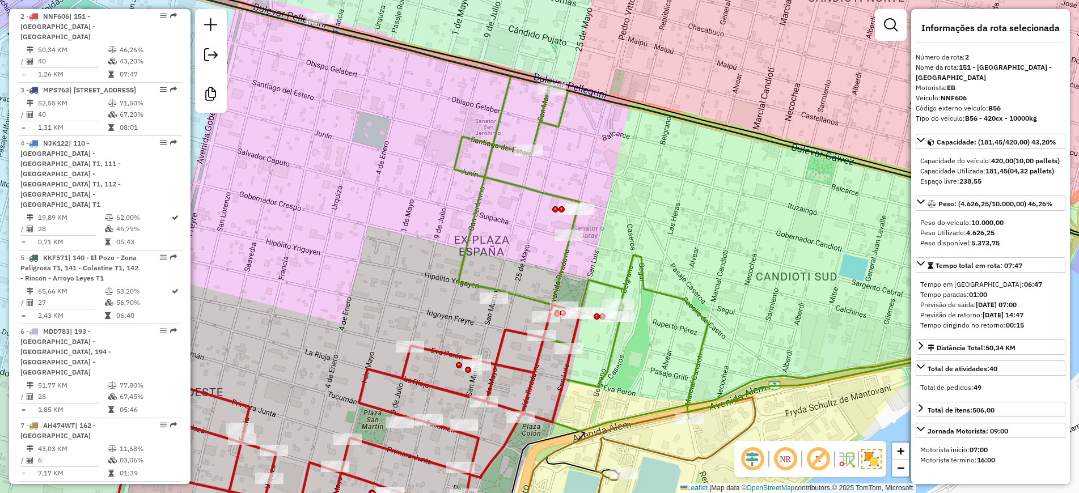
click at [704, 332] on icon at bounding box center [618, 191] width 896 height 481
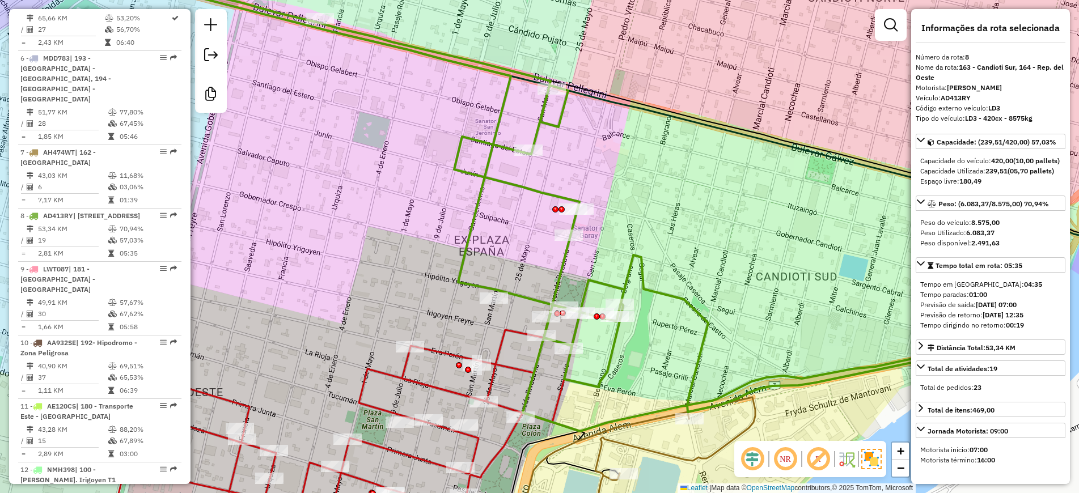
scroll to position [929, 0]
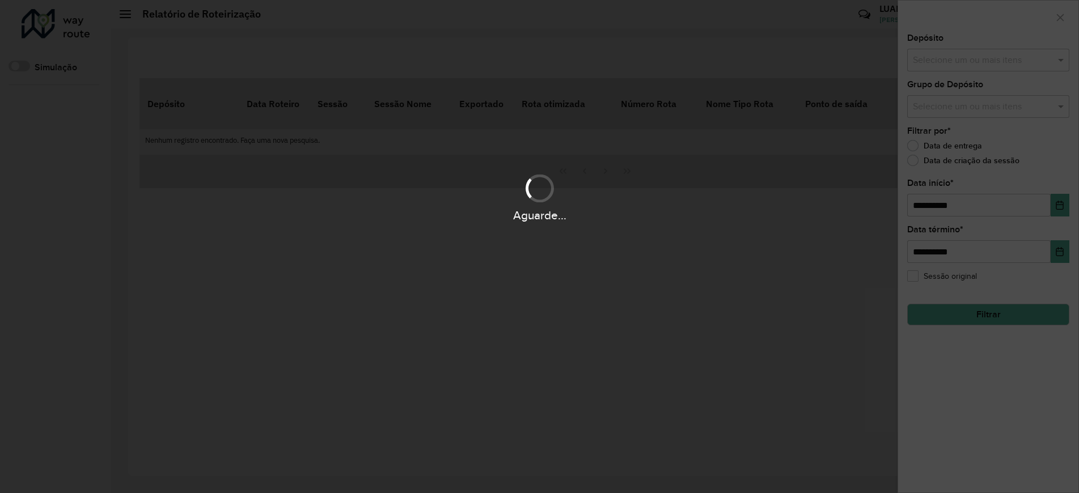
click at [965, 62] on div "Aguarde..." at bounding box center [539, 246] width 1079 height 493
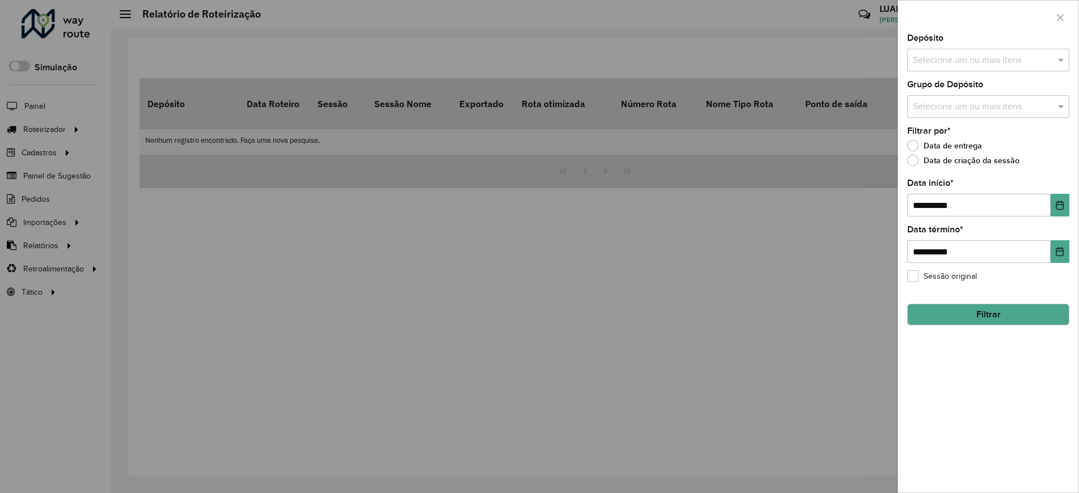
click at [965, 62] on input "text" at bounding box center [982, 61] width 145 height 14
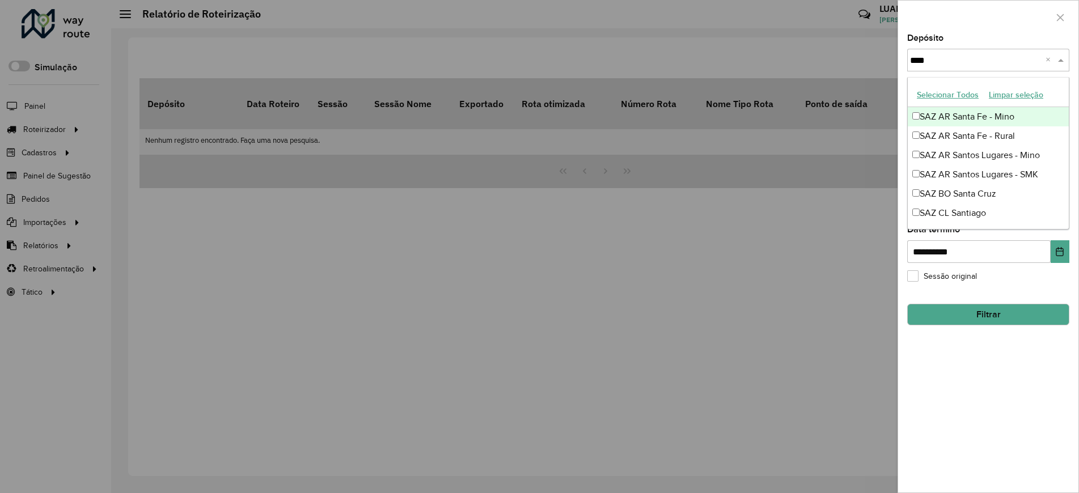
type input "*****"
click at [956, 122] on div "SAZ AR Santa Fe - Mino" at bounding box center [987, 116] width 161 height 19
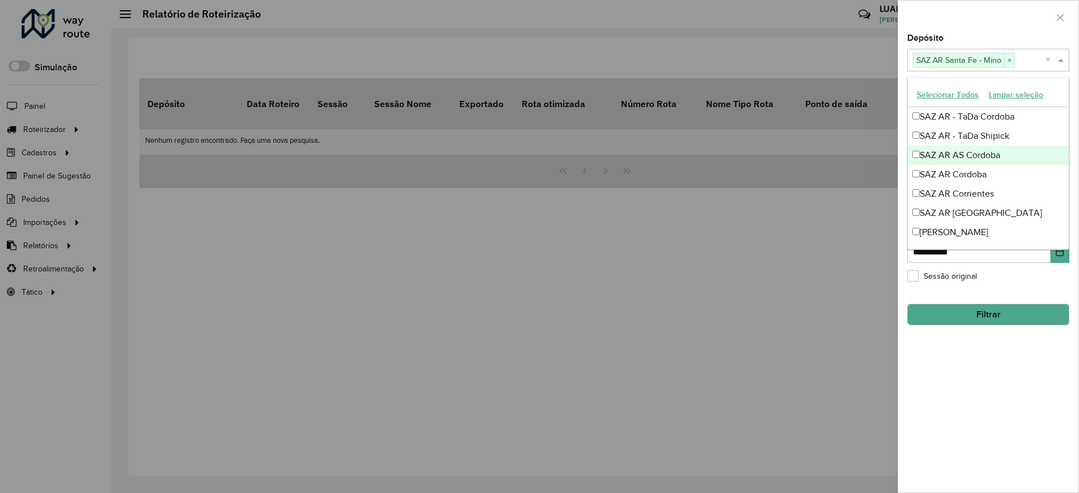
click at [1048, 421] on div "**********" at bounding box center [988, 263] width 180 height 458
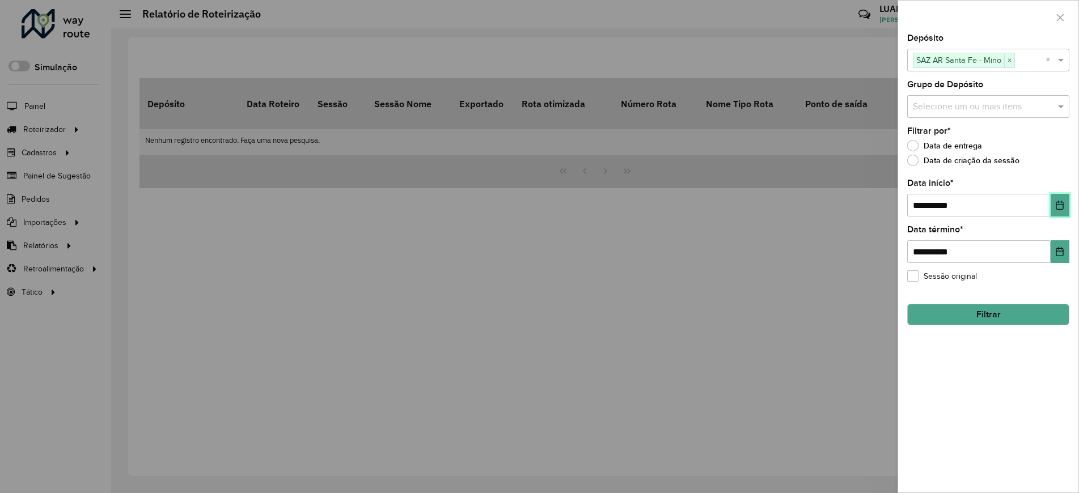
click at [1054, 201] on button "Choose Date" at bounding box center [1059, 205] width 19 height 23
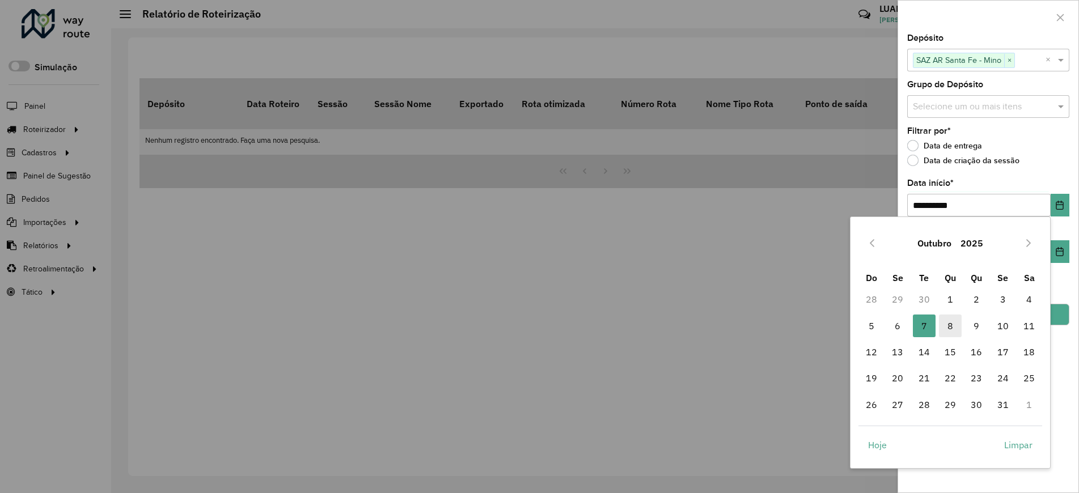
click at [950, 324] on span "8" at bounding box center [950, 326] width 23 height 23
type input "**********"
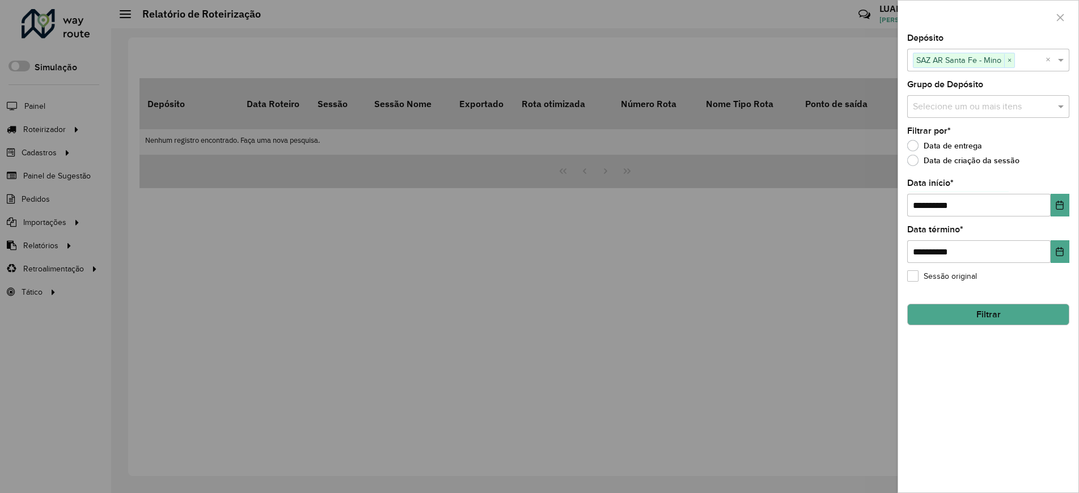
click at [1006, 321] on button "Filtrar" at bounding box center [988, 315] width 162 height 22
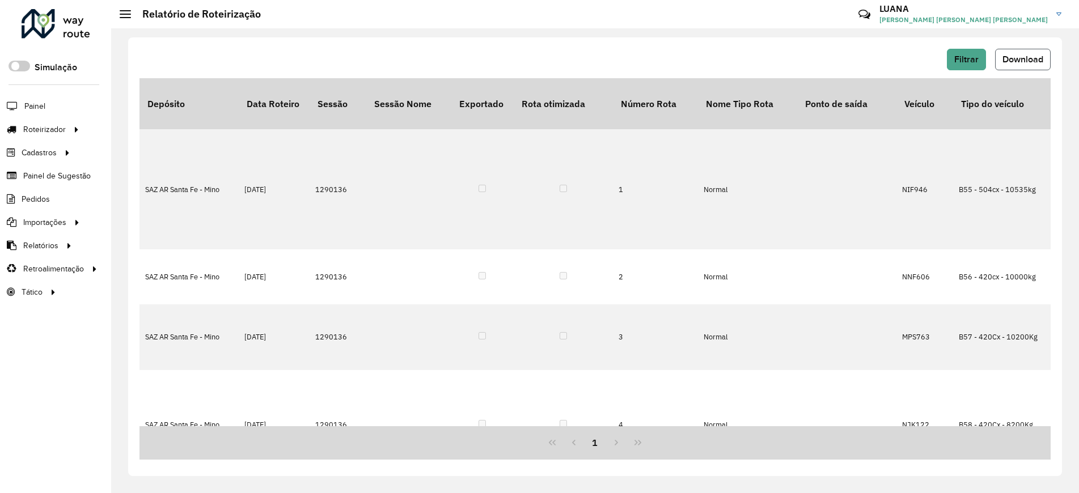
click at [1025, 61] on span "Download" at bounding box center [1022, 59] width 41 height 10
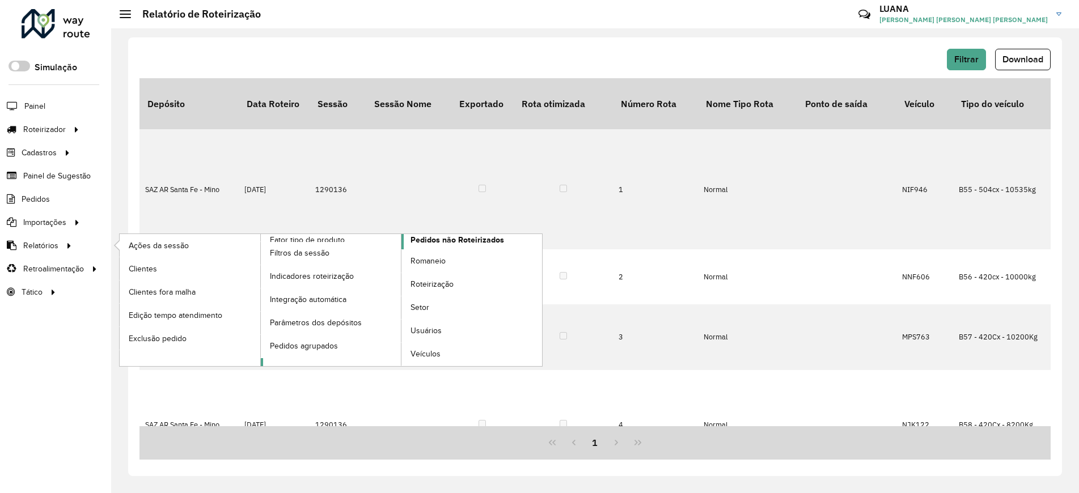
click at [427, 241] on span "Pedidos não Roteirizados" at bounding box center [457, 240] width 94 height 12
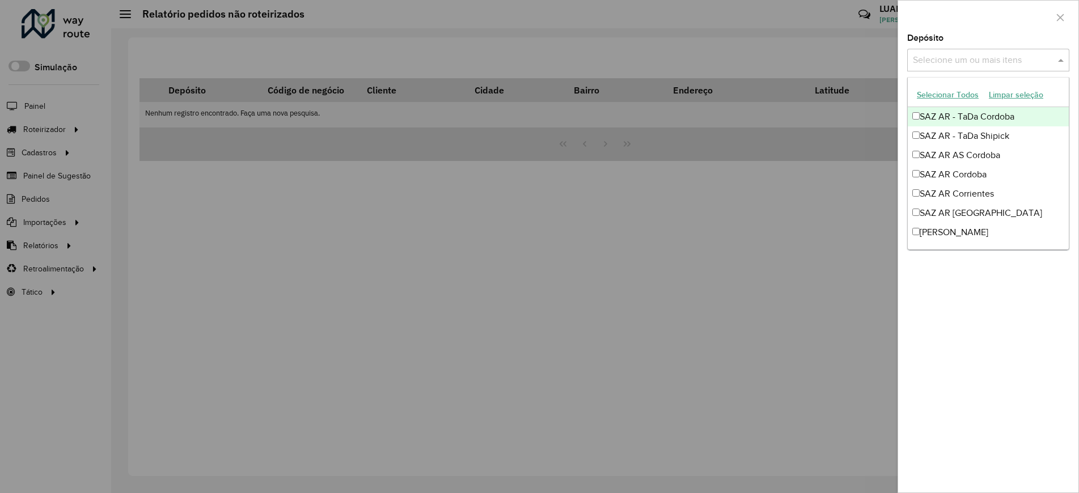
click at [975, 54] on input "text" at bounding box center [982, 61] width 145 height 14
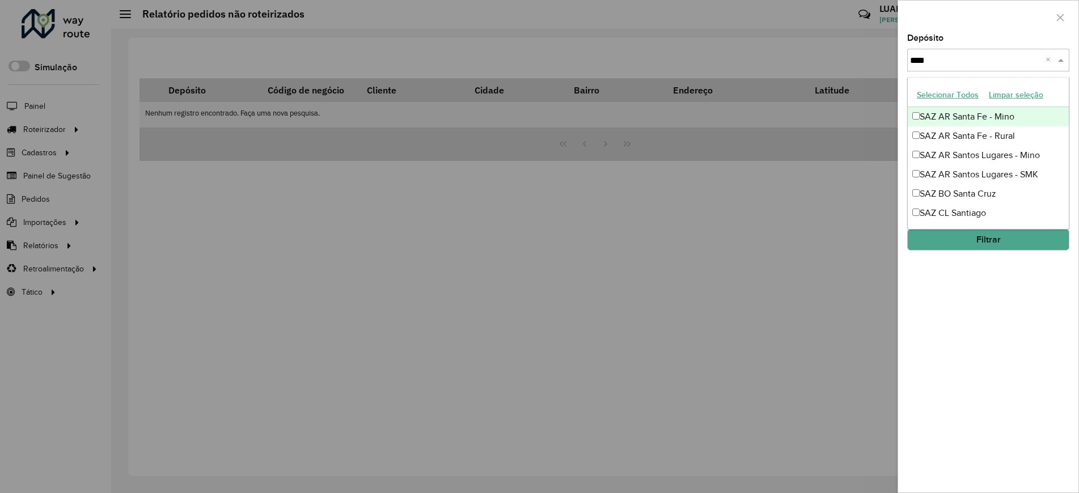
type input "*****"
click at [956, 120] on div "SAZ AR Santa Fe - Mino" at bounding box center [987, 116] width 161 height 19
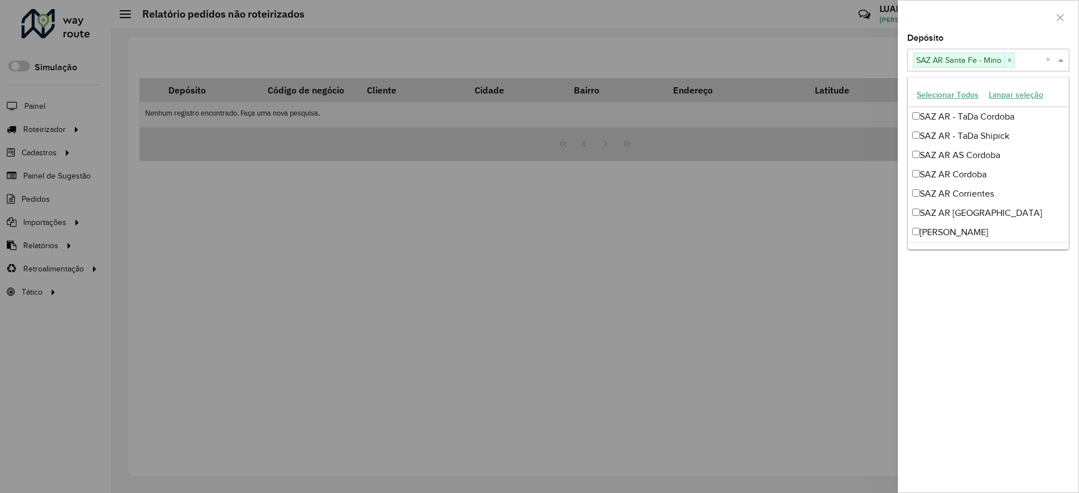
click at [957, 379] on div "**********" at bounding box center [988, 263] width 180 height 458
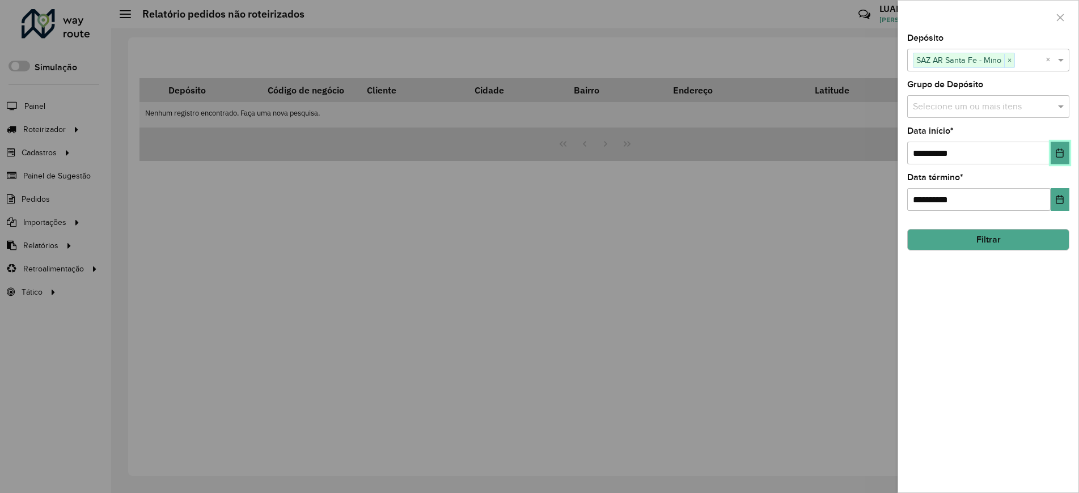
click at [1065, 152] on button "Choose Date" at bounding box center [1059, 153] width 19 height 23
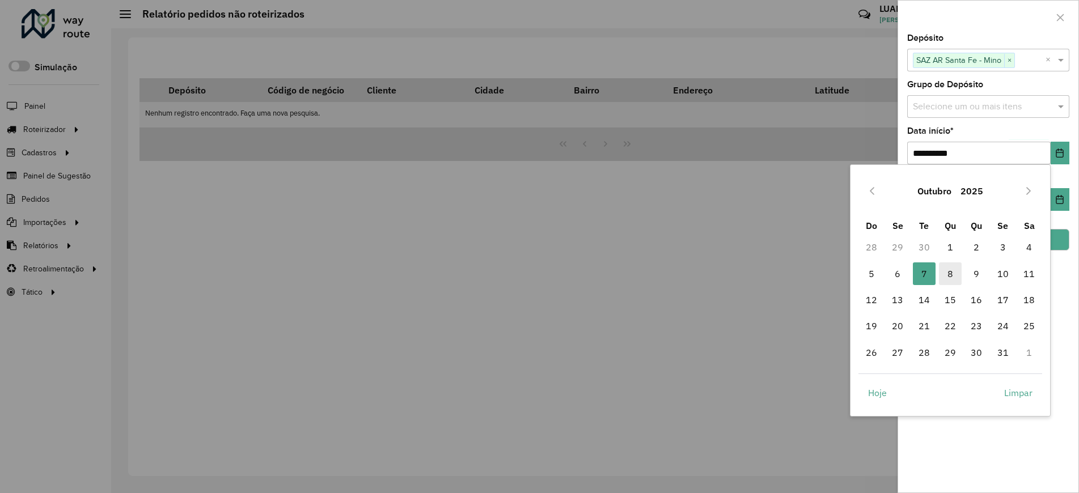
click at [943, 275] on span "8" at bounding box center [950, 273] width 23 height 23
type input "**********"
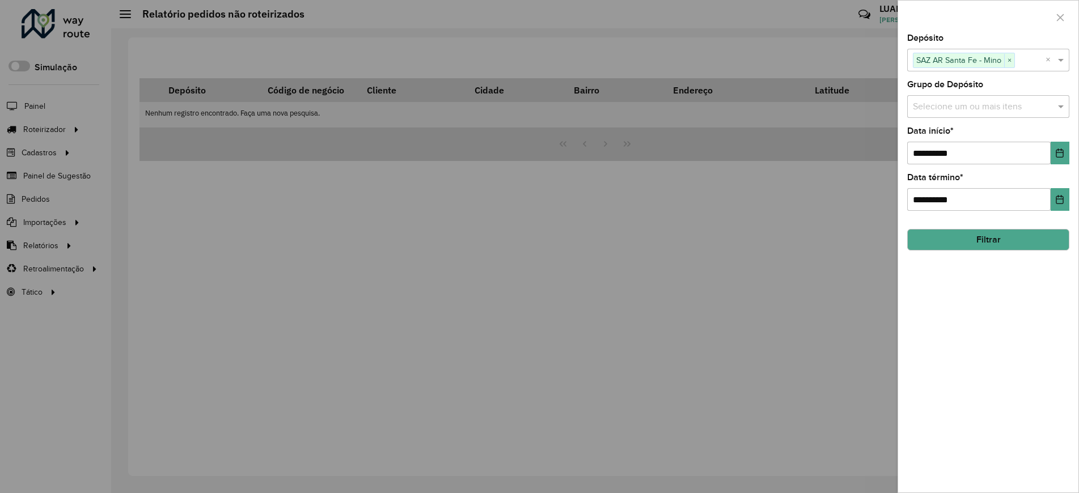
click at [995, 244] on button "Filtrar" at bounding box center [988, 240] width 162 height 22
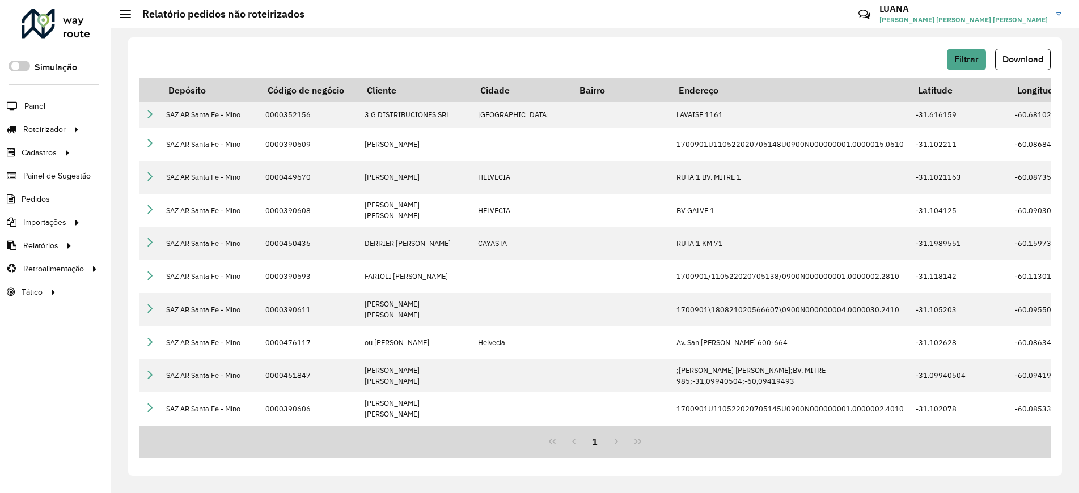
click at [724, 49] on div "Filtrar Download" at bounding box center [594, 60] width 911 height 22
click at [1032, 66] on button "Download" at bounding box center [1023, 60] width 56 height 22
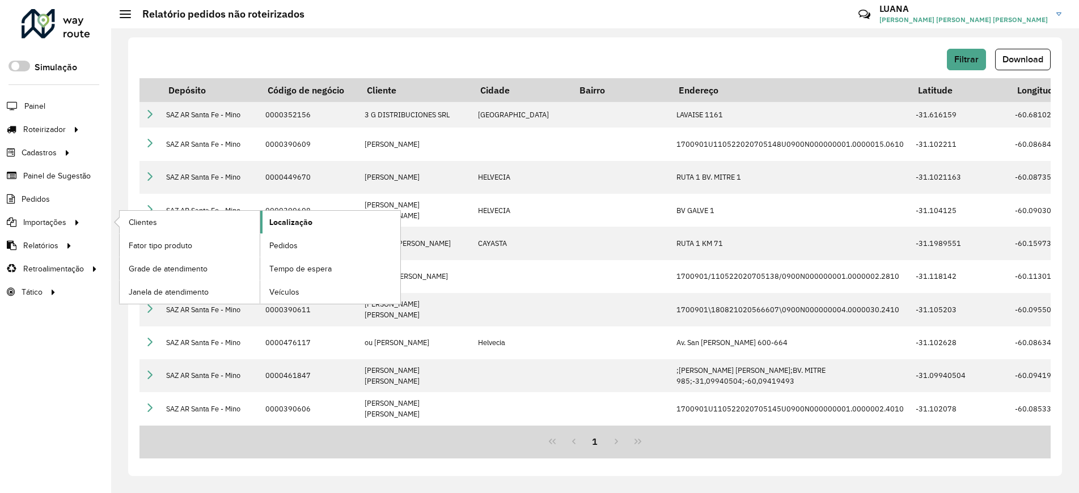
click at [303, 222] on span "Localização" at bounding box center [290, 222] width 43 height 12
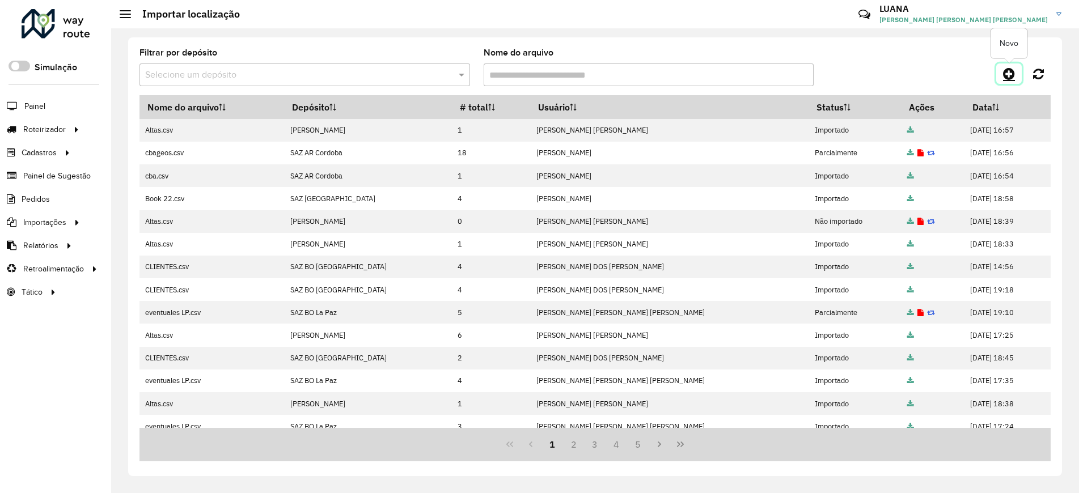
click at [1008, 73] on icon at bounding box center [1009, 74] width 12 height 14
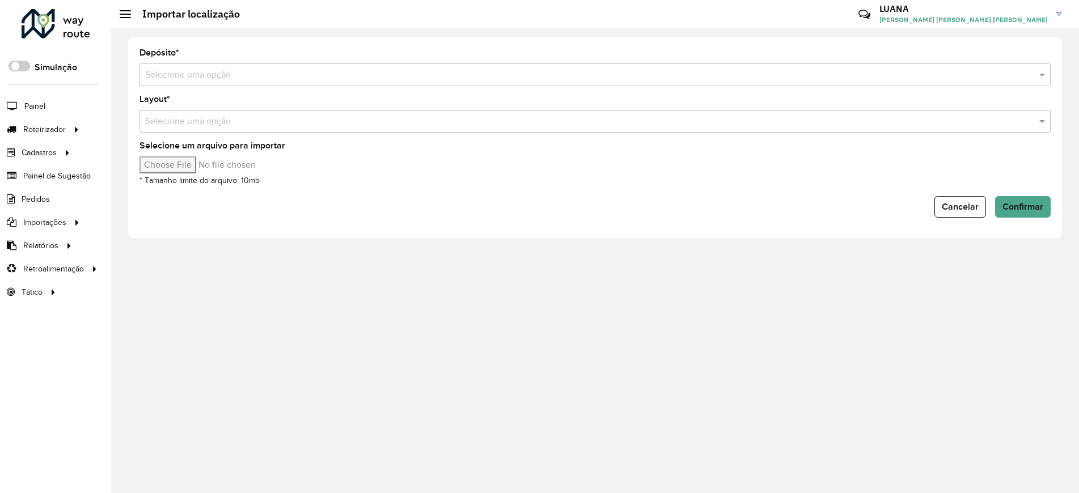
click at [318, 58] on div "Depósito * Selecione uma opção" at bounding box center [594, 67] width 911 height 37
click at [324, 77] on input "text" at bounding box center [583, 76] width 877 height 14
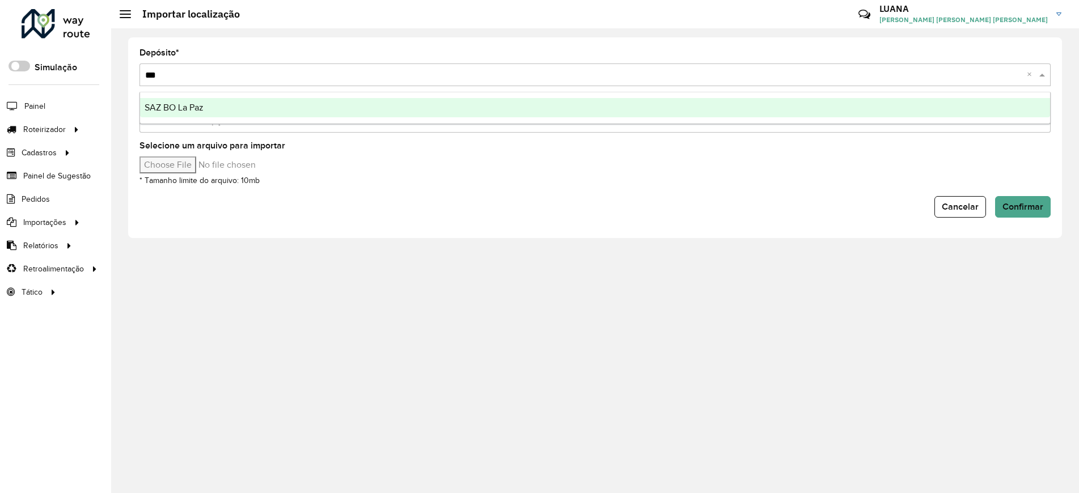
type input "****"
click at [296, 115] on div "SAZ BO La Paz" at bounding box center [595, 107] width 910 height 19
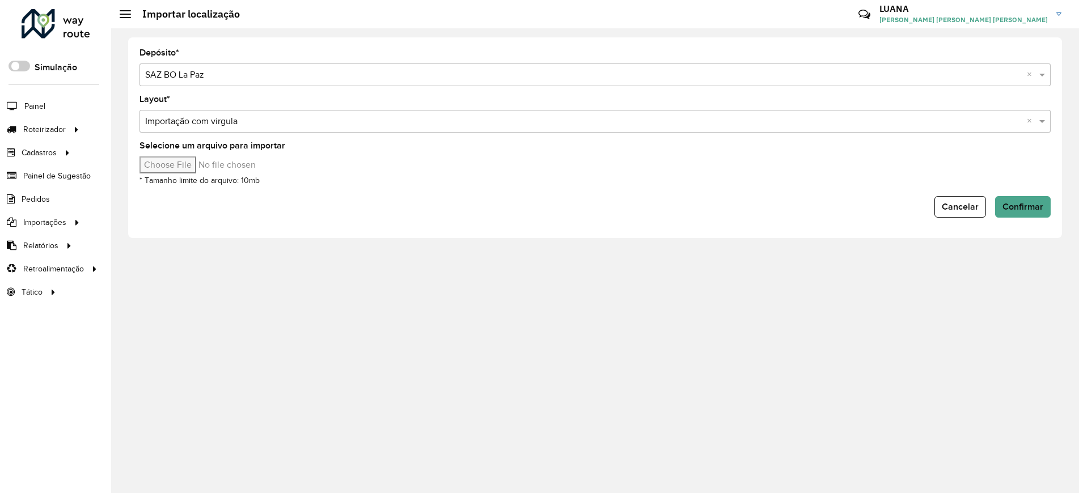
click at [207, 169] on input "Selecione um arquivo para importar" at bounding box center [235, 164] width 193 height 17
type input "**********"
click at [1014, 207] on span "Confirmar" at bounding box center [1022, 207] width 41 height 10
